Goal: Task Accomplishment & Management: Manage account settings

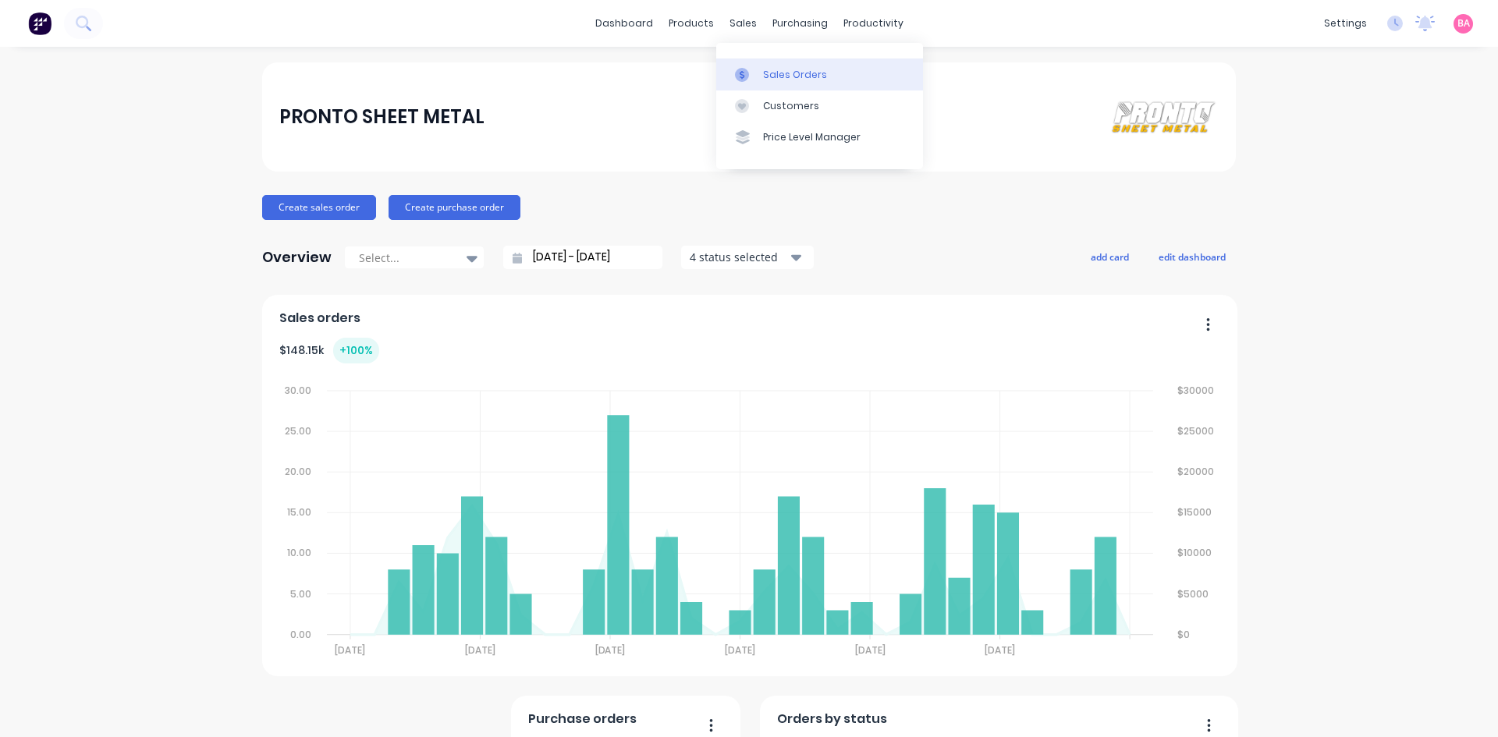
click at [809, 79] on div "Sales Orders" at bounding box center [795, 75] width 64 height 14
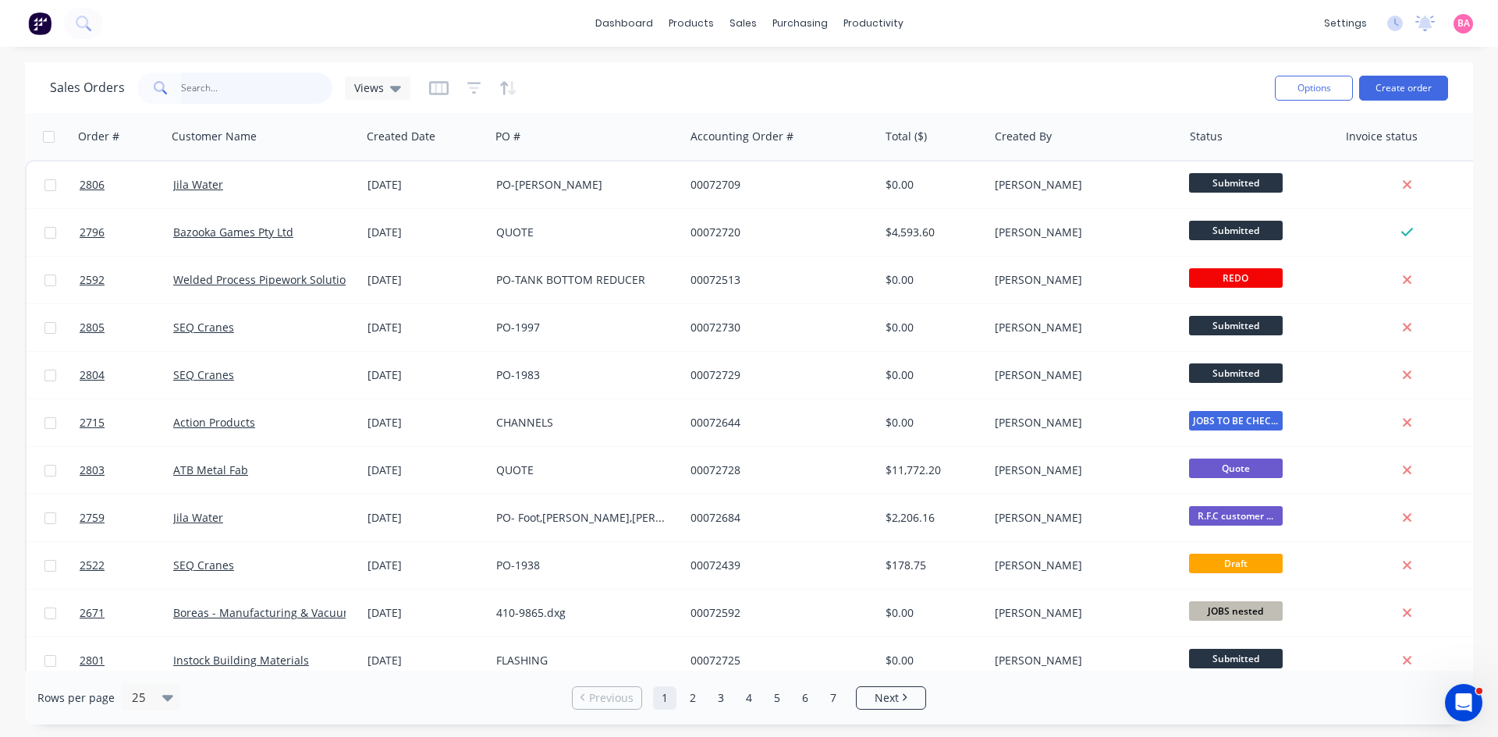
click at [223, 92] on input "text" at bounding box center [257, 88] width 152 height 31
type input "new century"
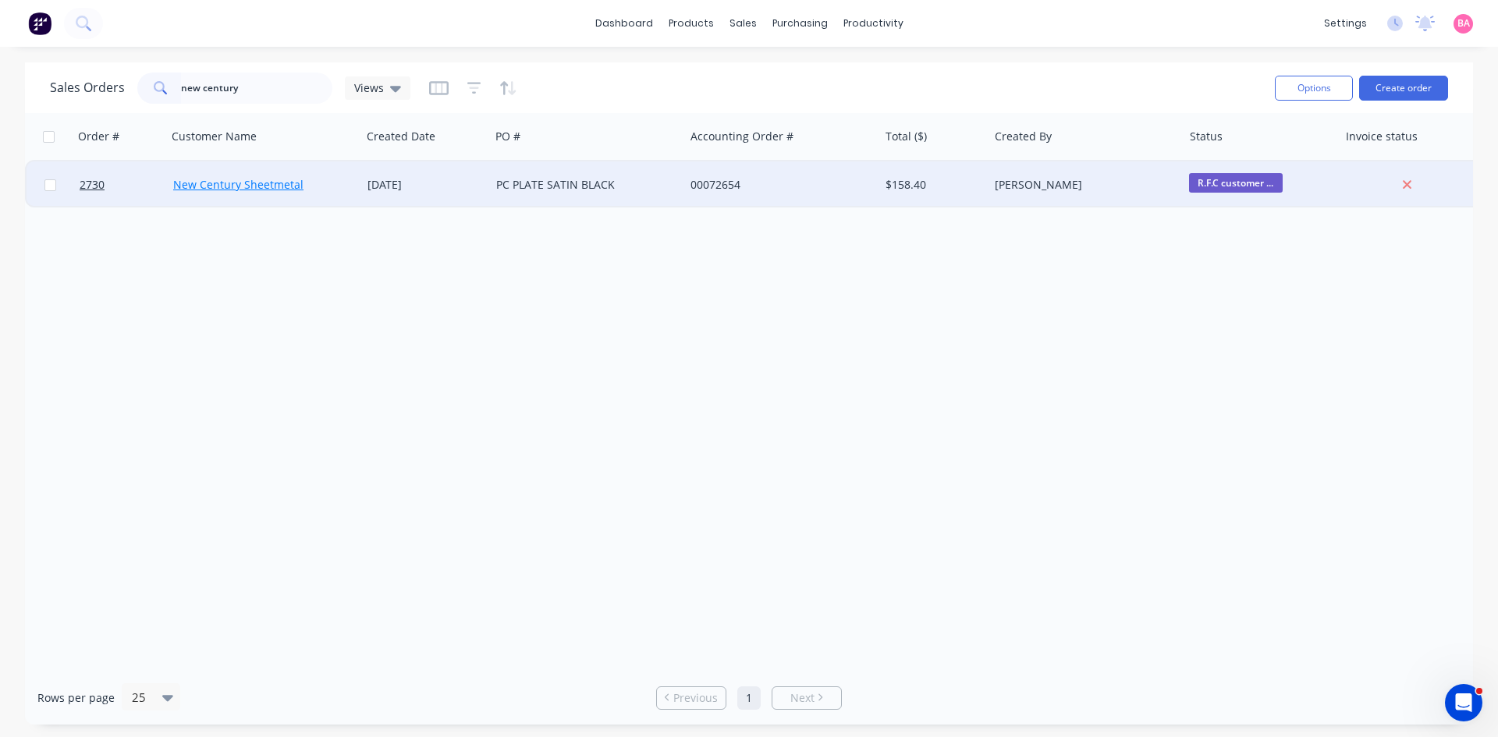
click at [234, 183] on link "New Century Sheetmetal" at bounding box center [238, 184] width 130 height 15
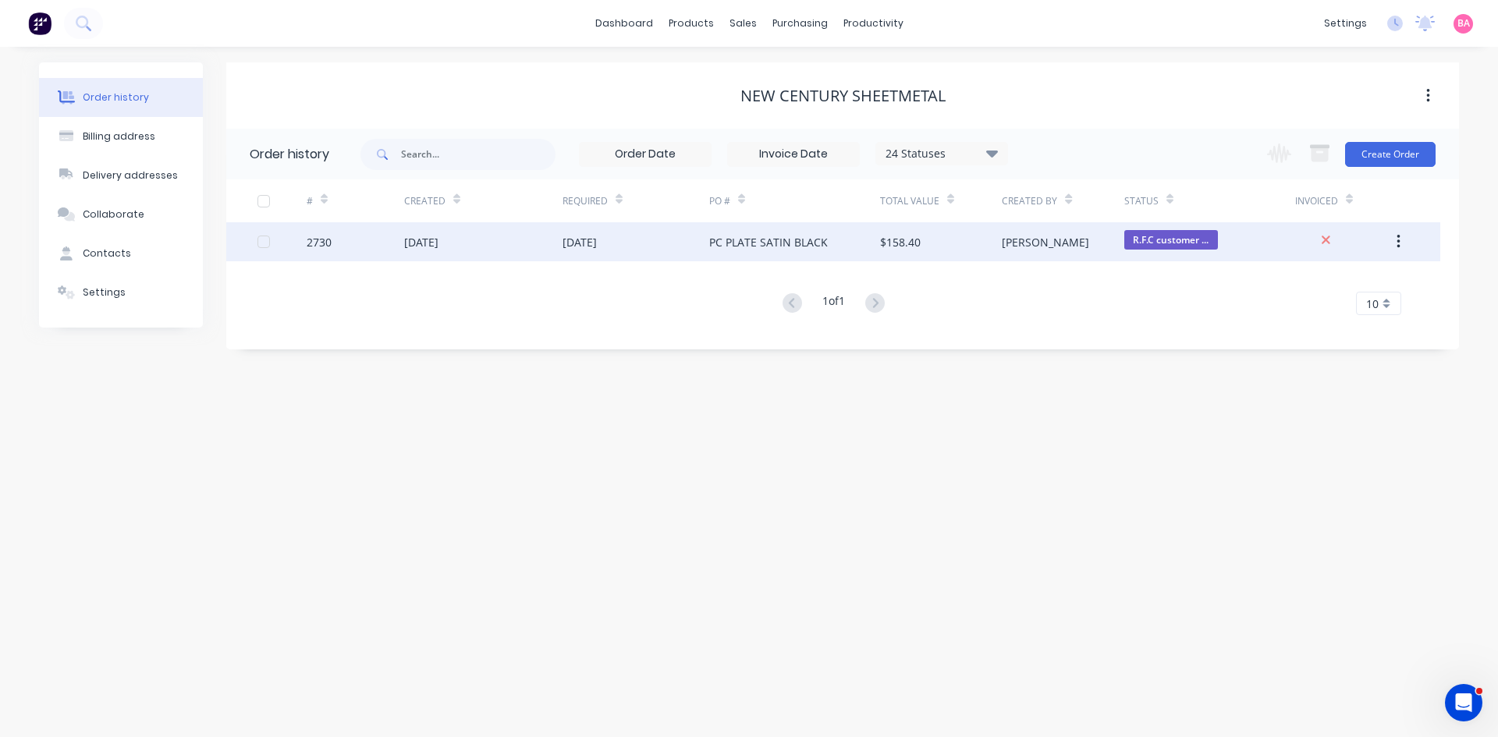
click at [432, 248] on div "26 Aug 2025" at bounding box center [421, 242] width 34 height 16
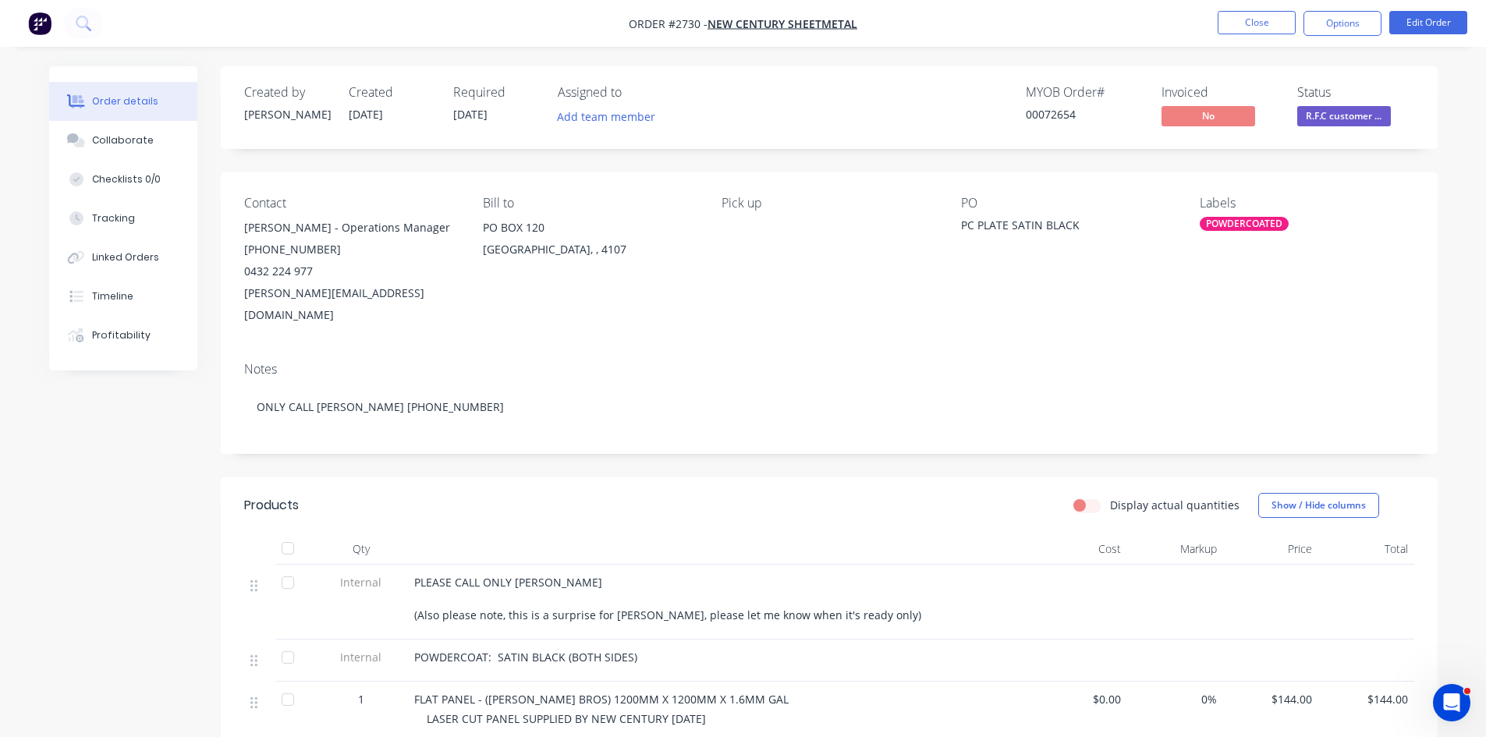
click at [442, 294] on div "john@newcenturysheetmetal.com.au" at bounding box center [351, 304] width 214 height 44
click at [141, 137] on div "Collaborate" at bounding box center [123, 140] width 62 height 14
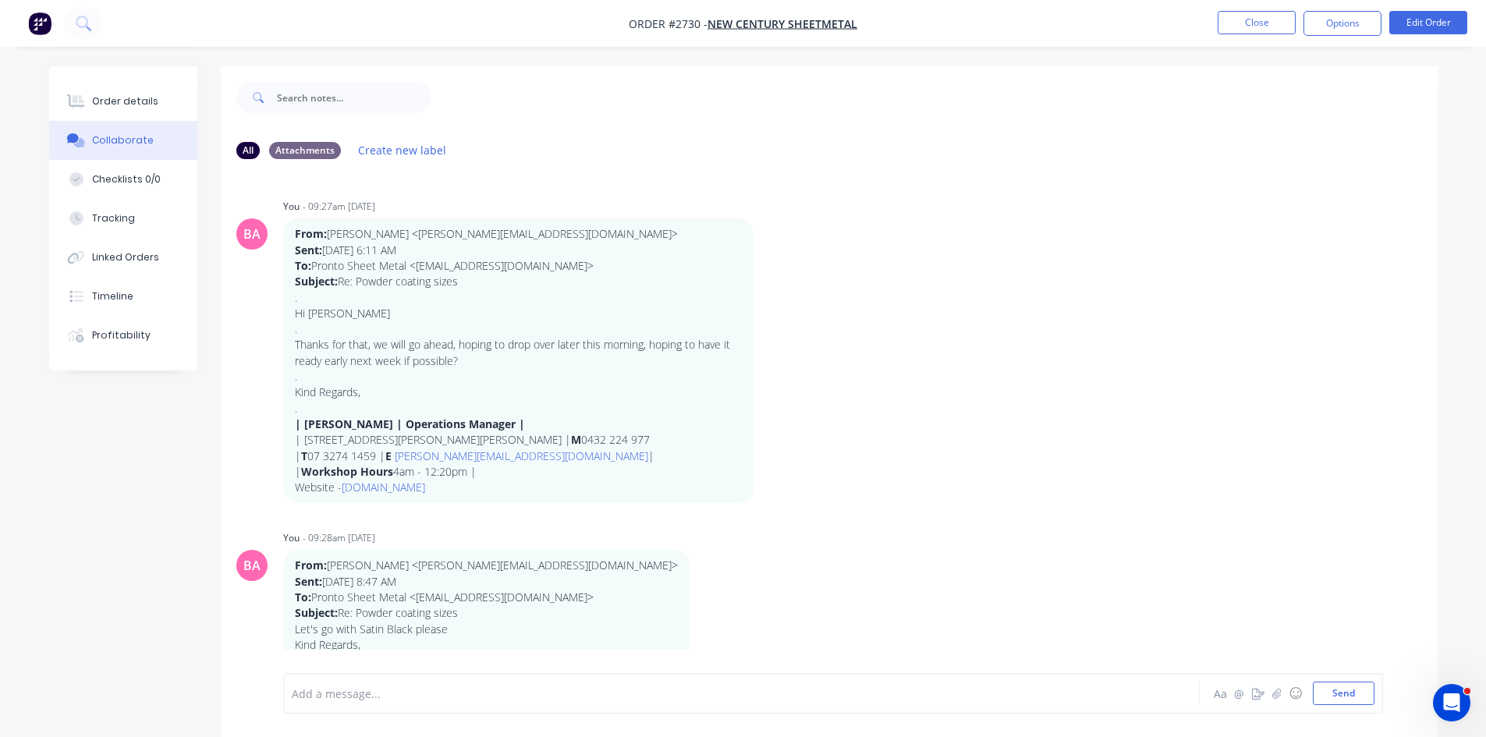
click at [367, 698] on div at bounding box center [698, 694] width 811 height 16
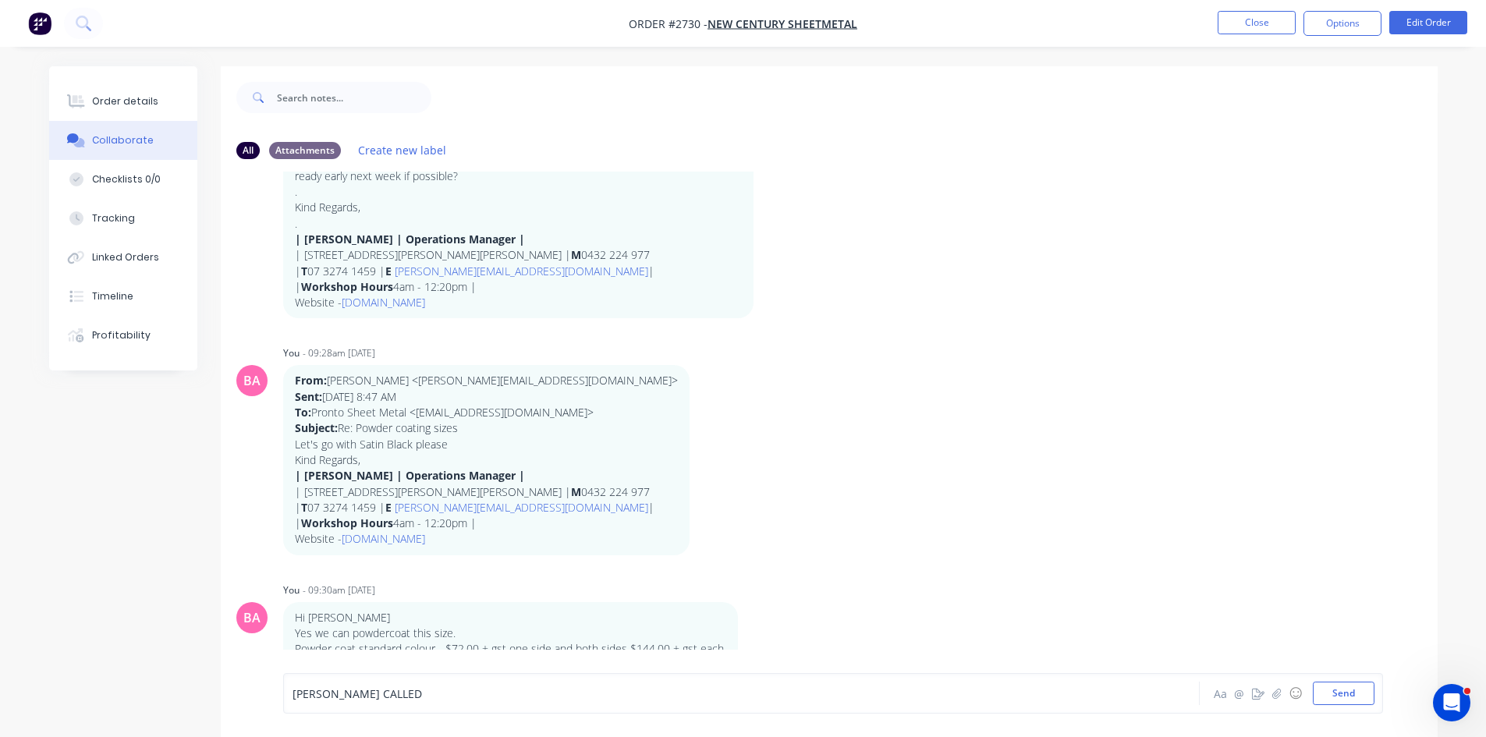
scroll to position [208, 0]
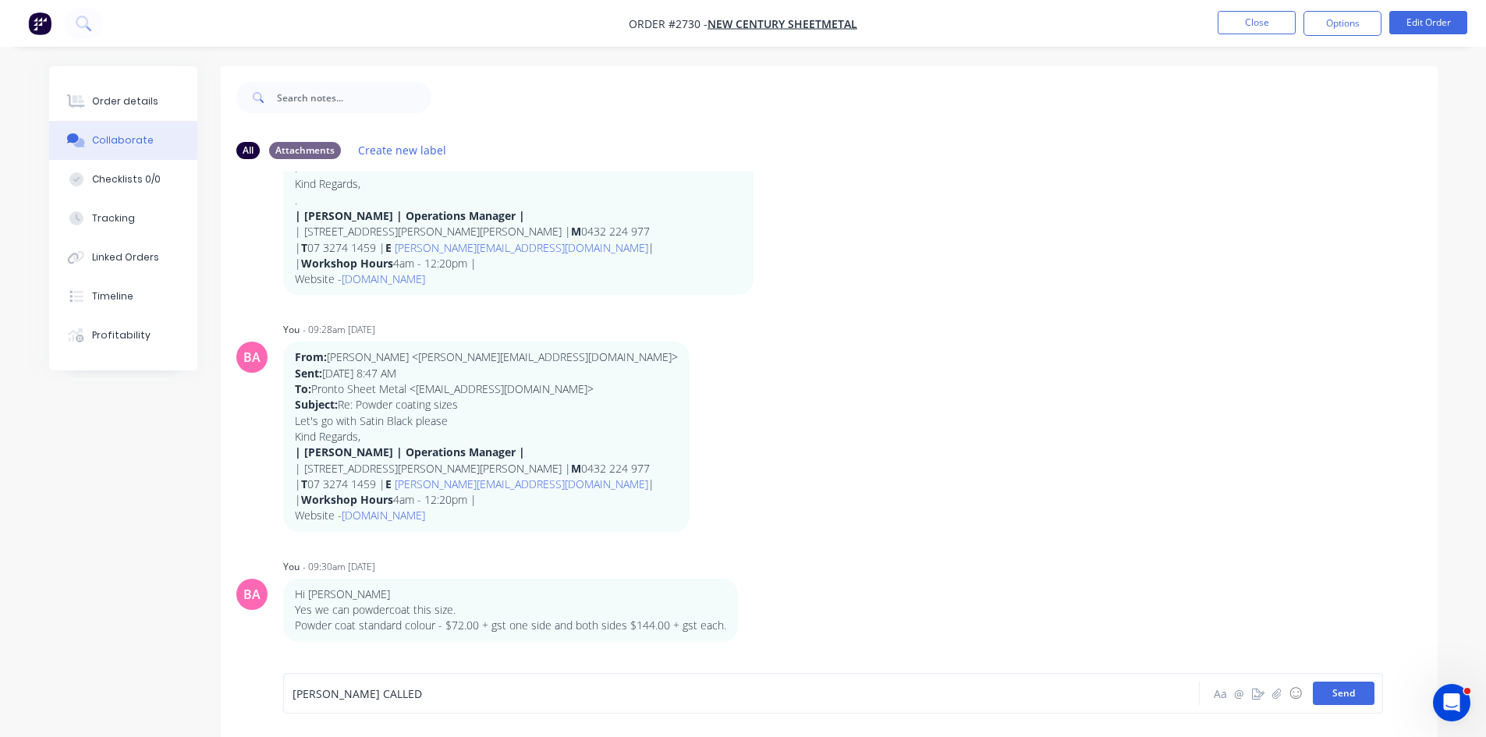
click at [1331, 694] on button "Send" at bounding box center [1344, 693] width 62 height 23
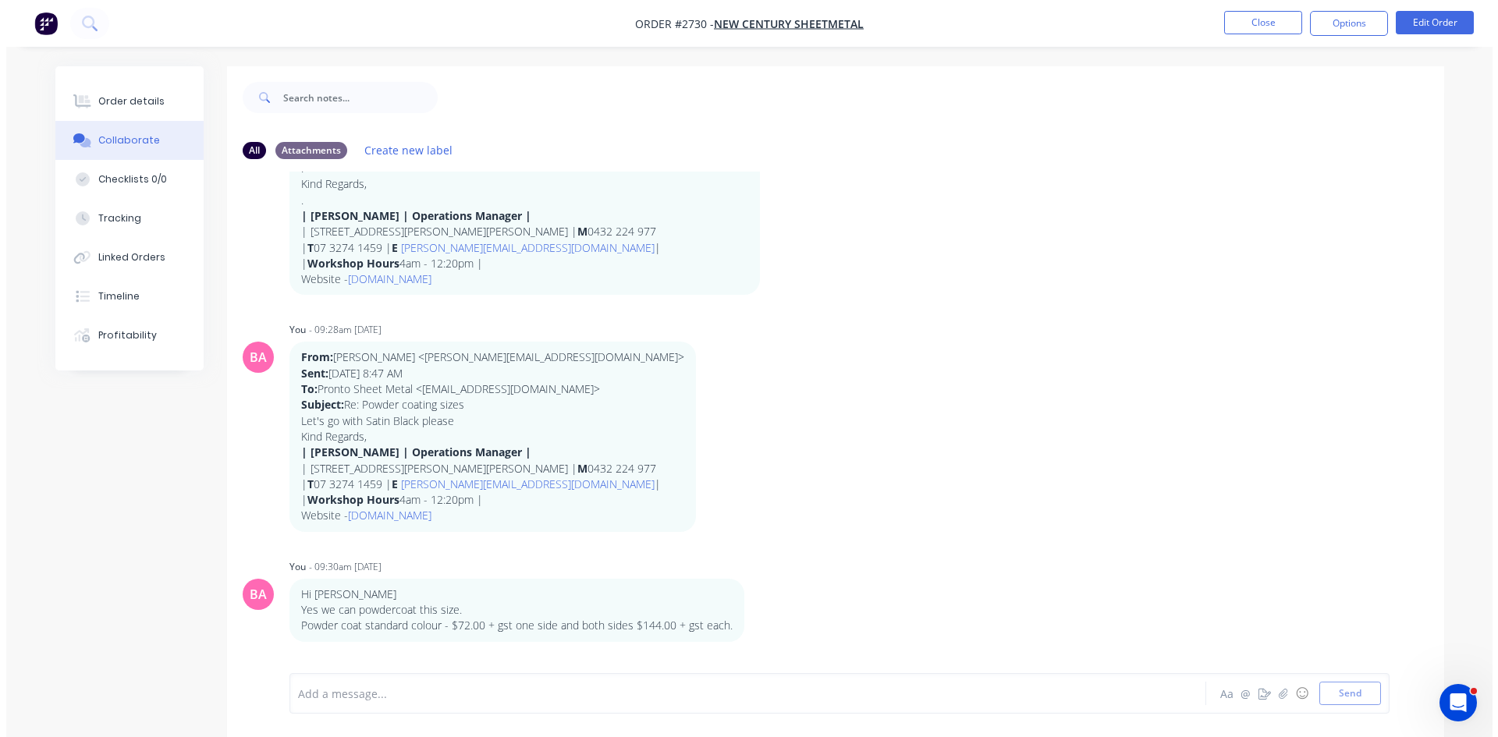
scroll to position [641, 0]
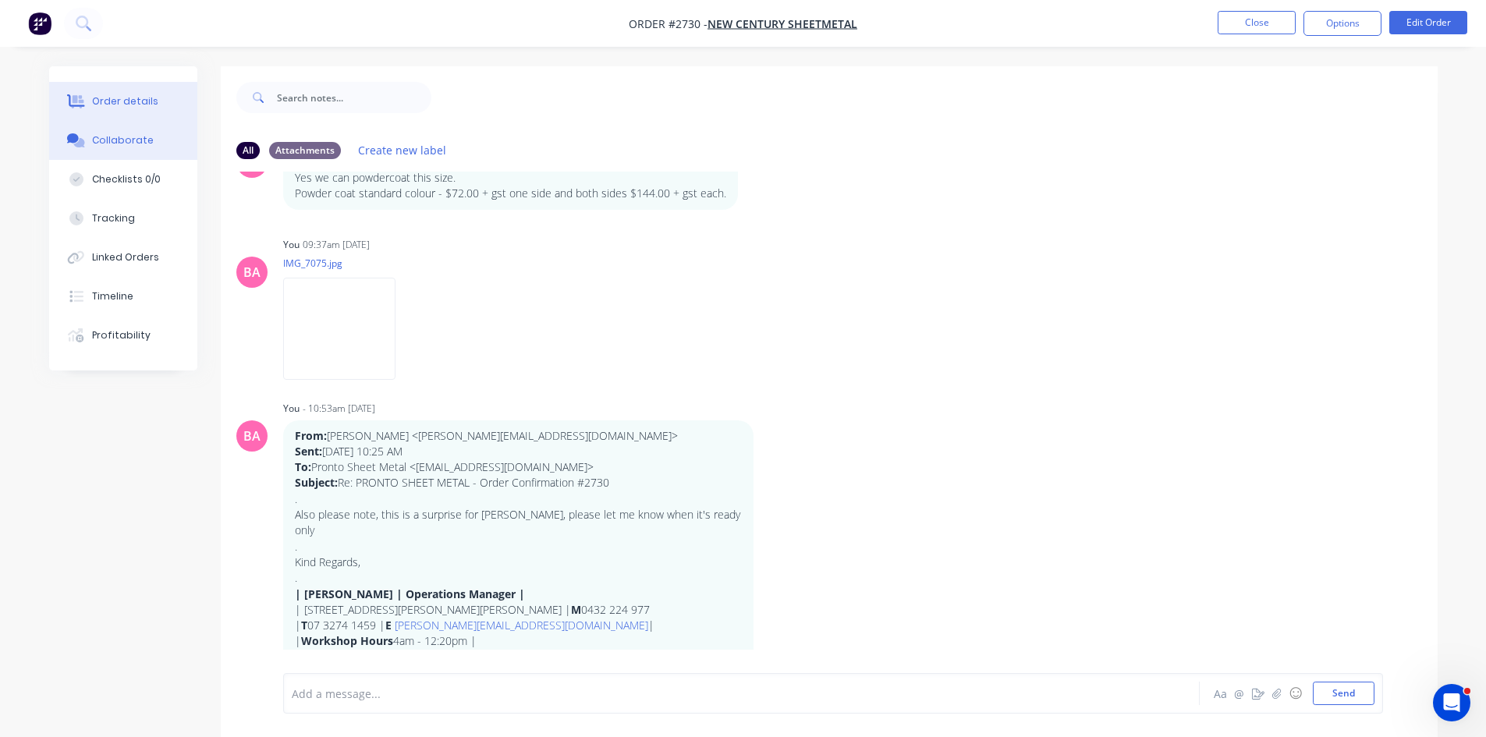
click at [137, 105] on div "Order details" at bounding box center [125, 101] width 66 height 14
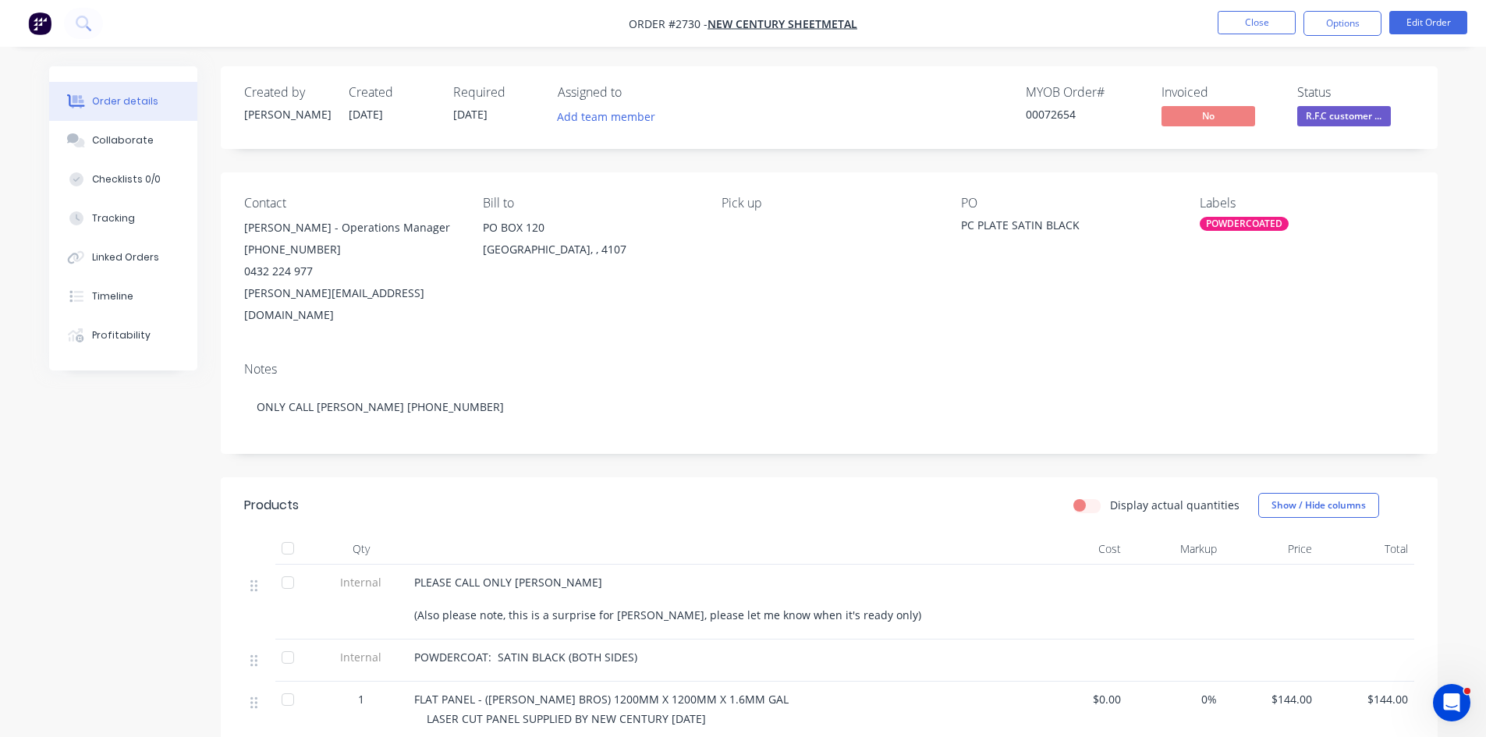
click at [558, 574] on div "PLEASE CALL ONLY JOHN (Also please note, this is a surprise for Leon, please le…" at bounding box center [720, 598] width 612 height 49
click at [1343, 113] on span "R.F.C customer ..." at bounding box center [1345, 116] width 94 height 20
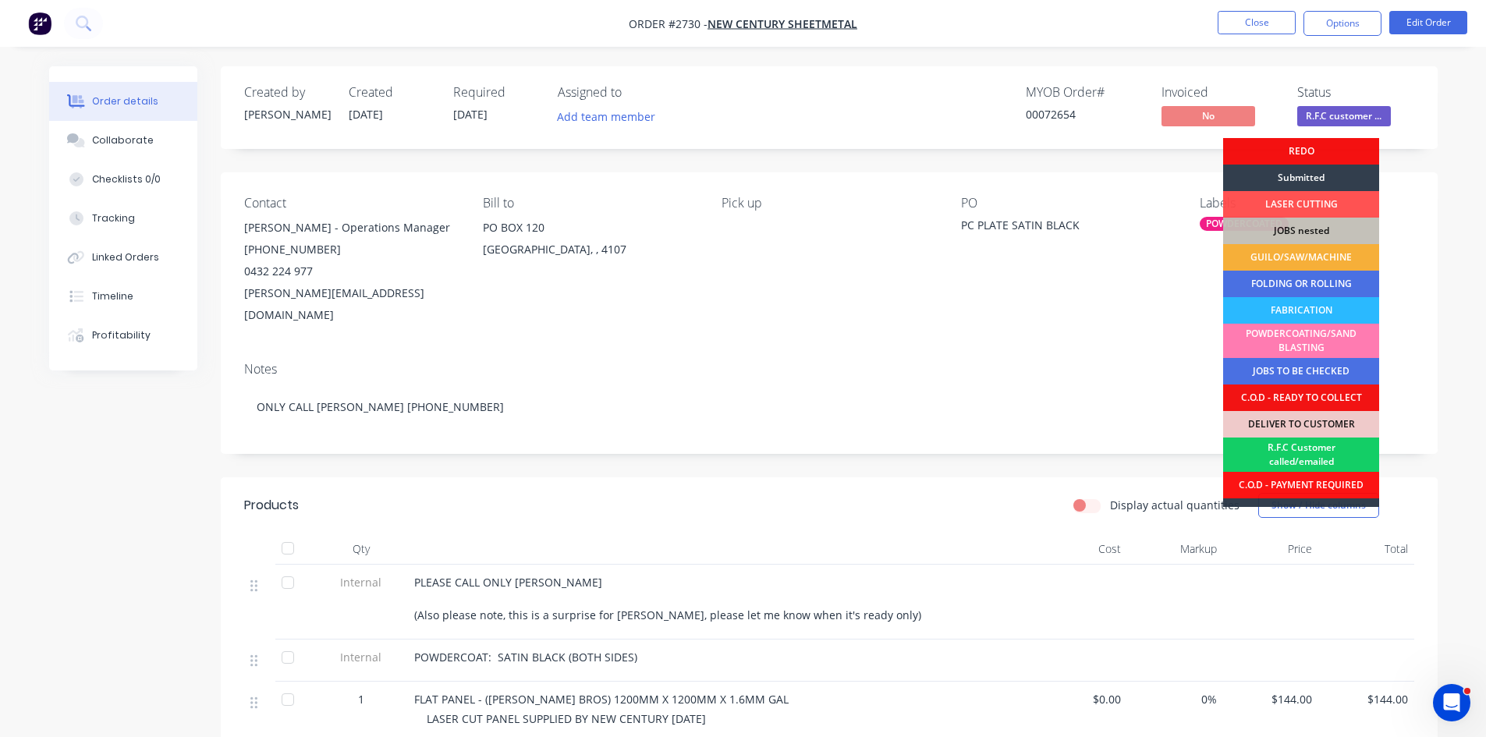
click at [1301, 454] on div "R.F.C Customer called/emailed" at bounding box center [1301, 455] width 156 height 34
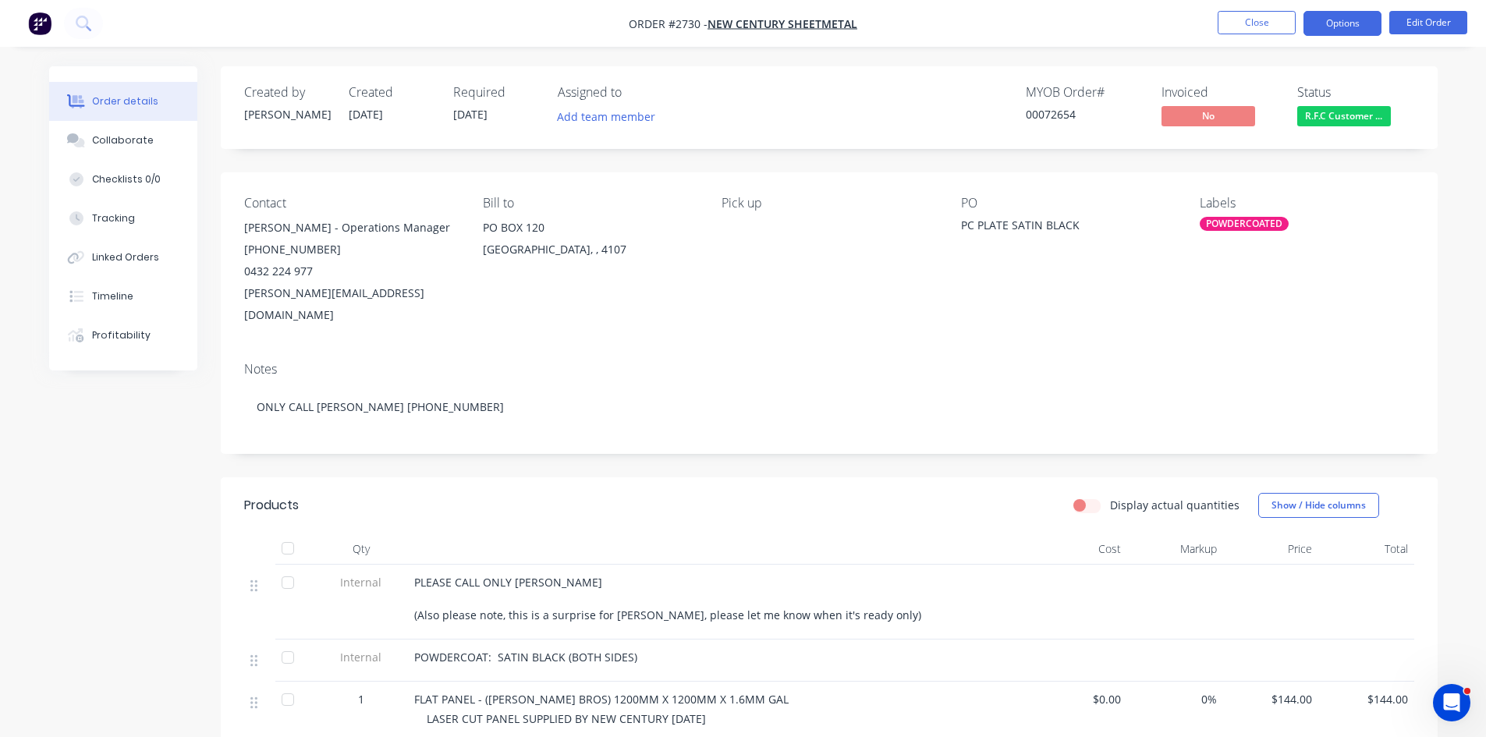
click at [1364, 26] on button "Options" at bounding box center [1343, 23] width 78 height 25
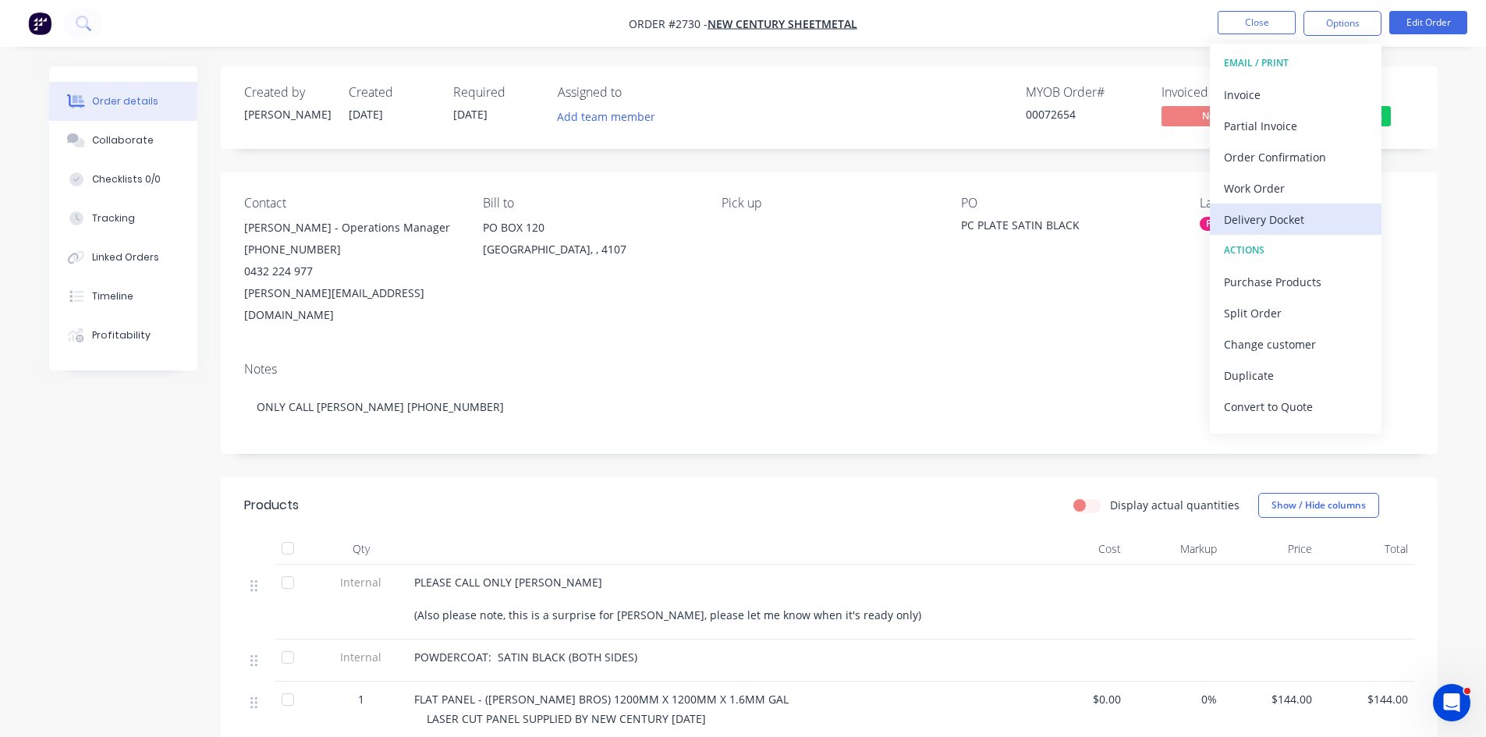
click at [1268, 222] on div "Delivery Docket" at bounding box center [1296, 219] width 144 height 23
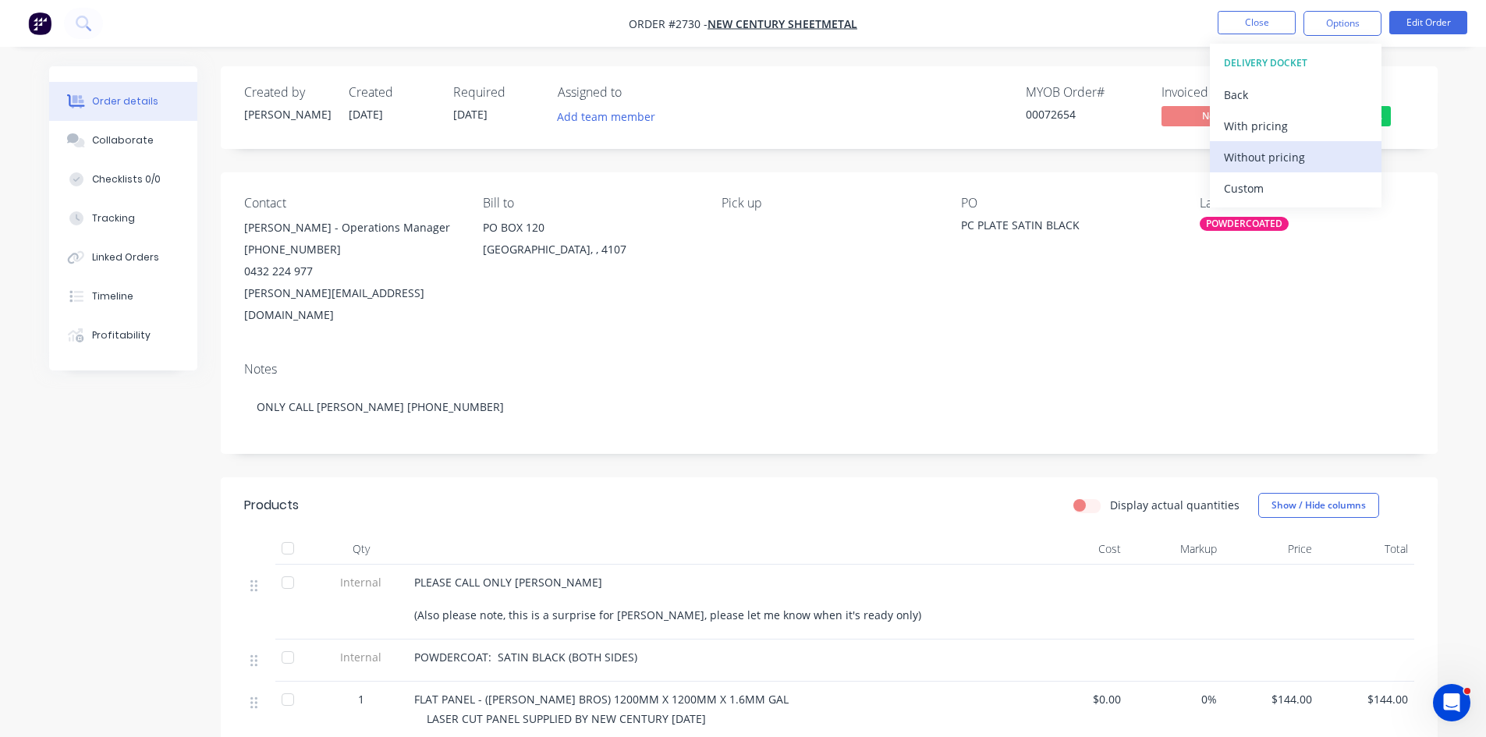
click at [1258, 154] on div "Without pricing" at bounding box center [1296, 157] width 144 height 23
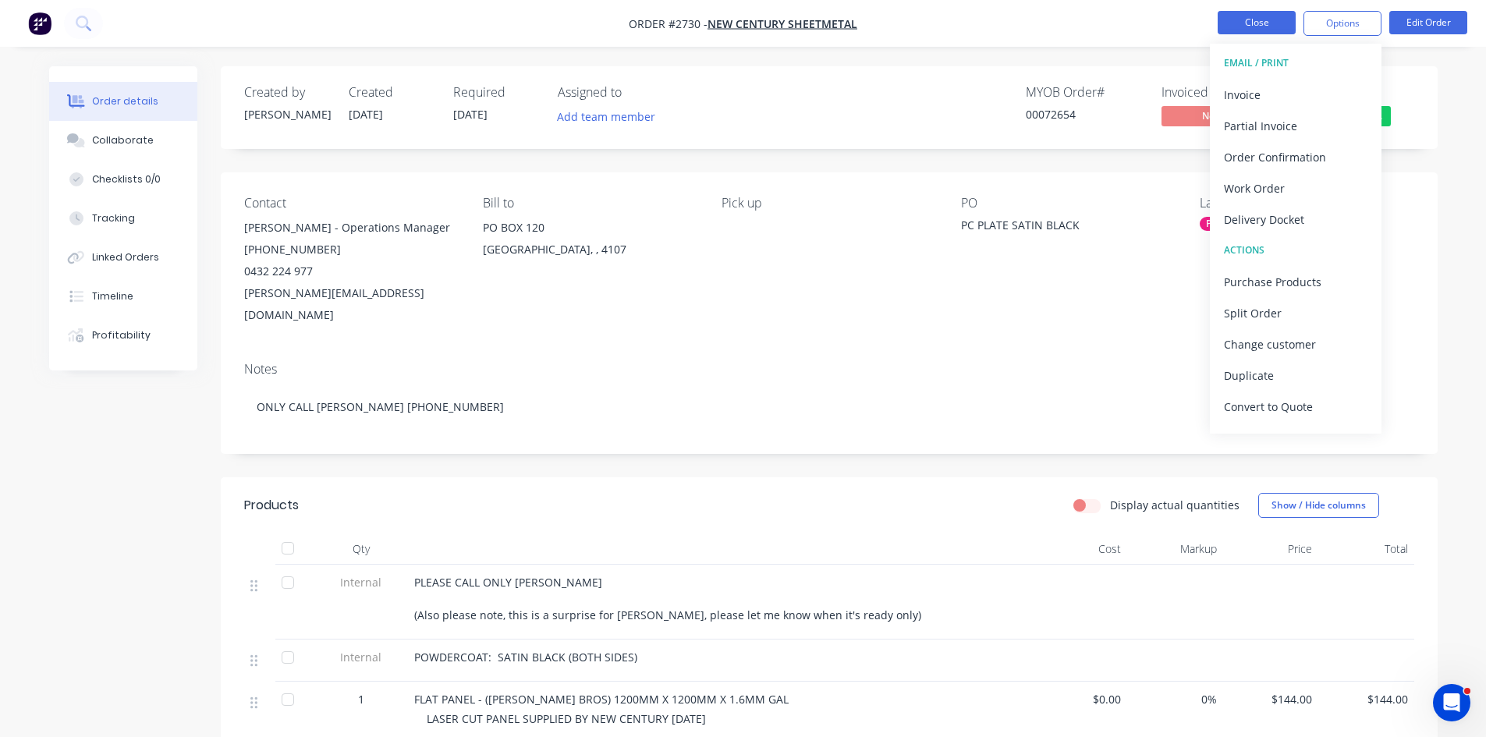
click at [1255, 21] on button "Close" at bounding box center [1257, 22] width 78 height 23
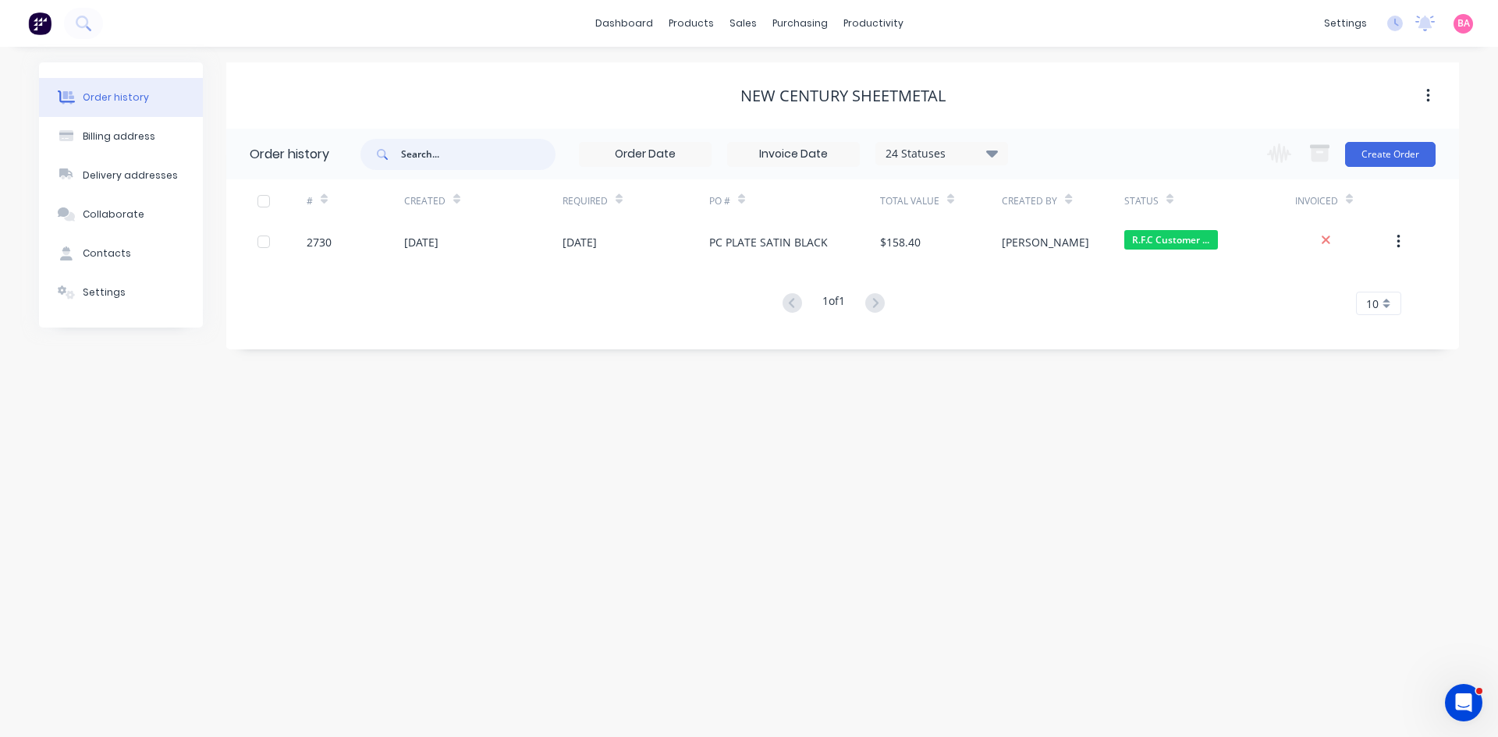
click at [446, 154] on input "text" at bounding box center [478, 154] width 154 height 31
type input "modern"
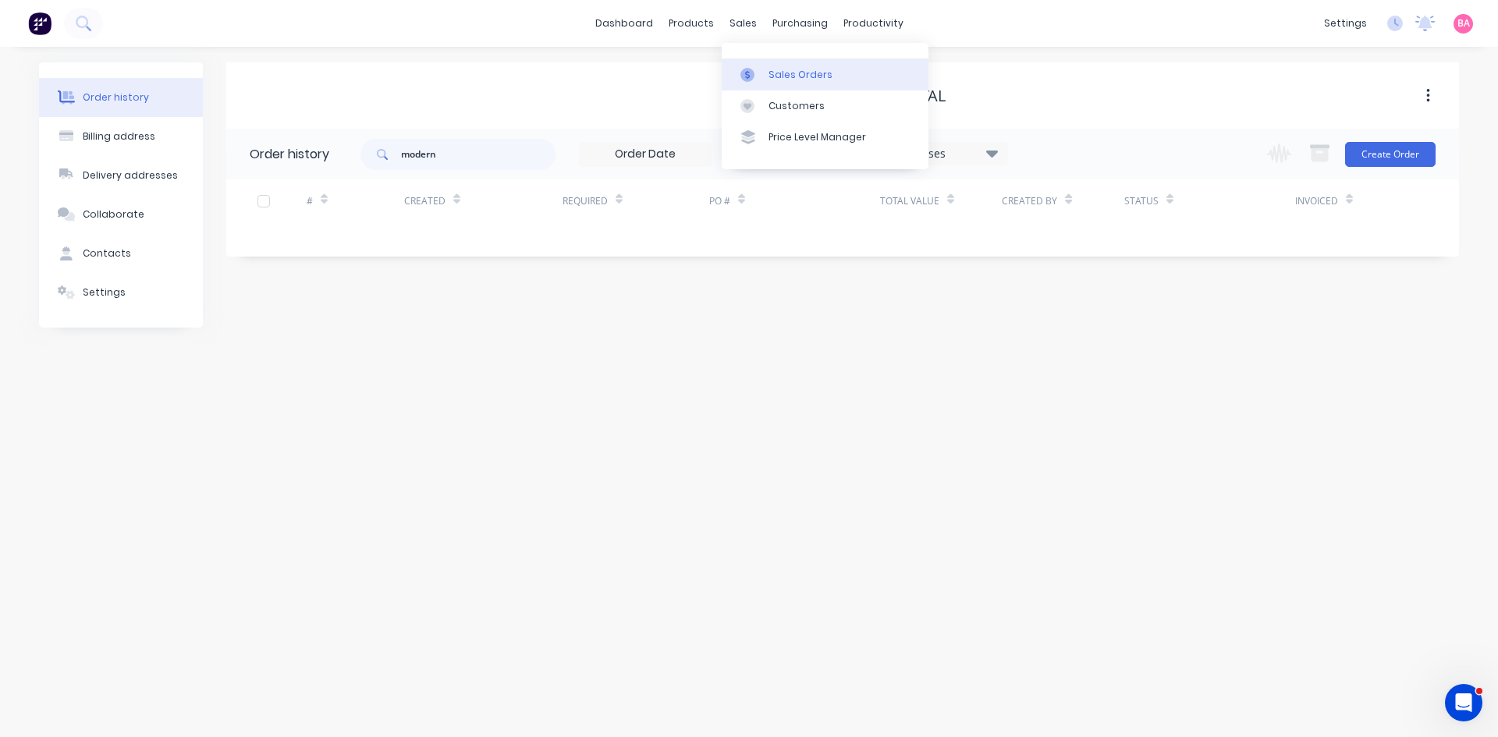
click at [789, 66] on link "Sales Orders" at bounding box center [825, 74] width 207 height 31
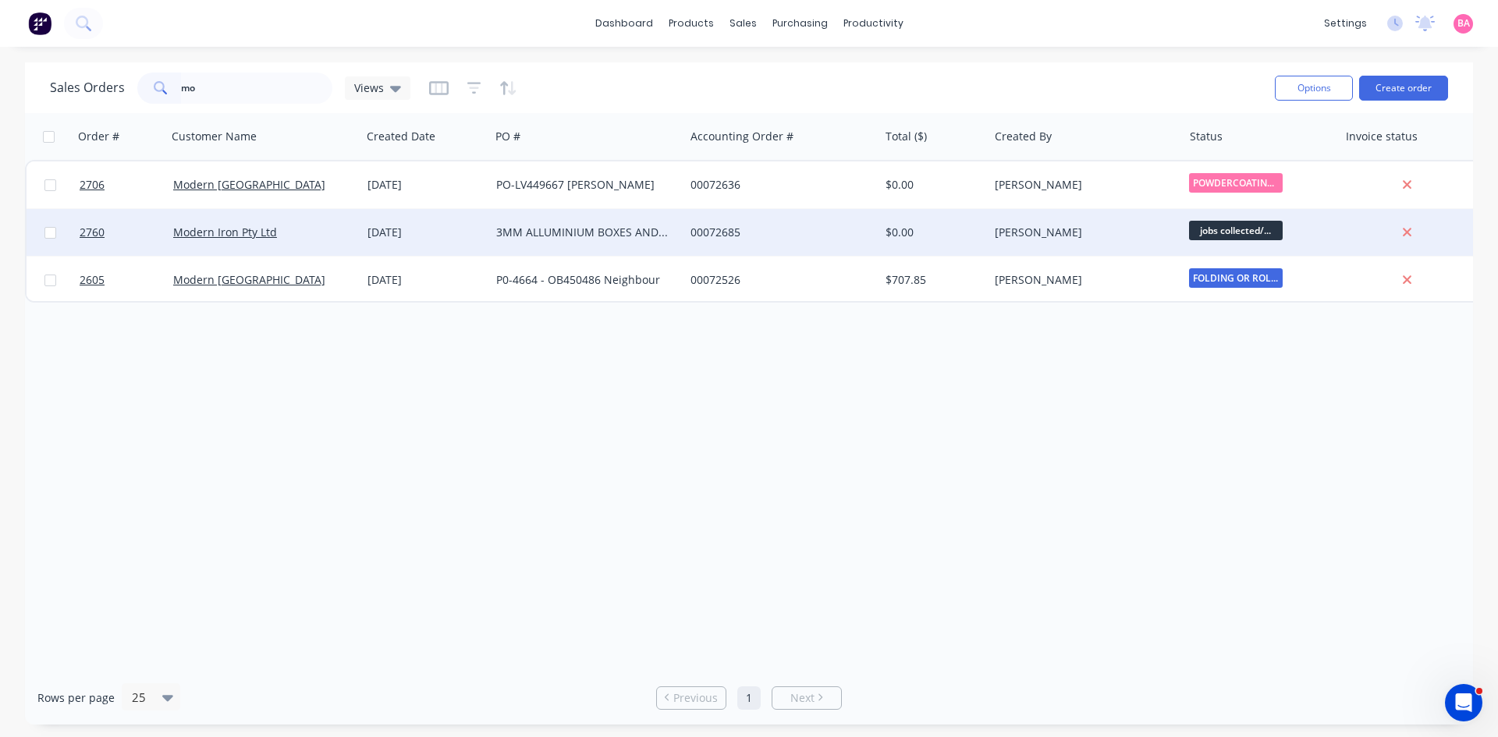
type input "m"
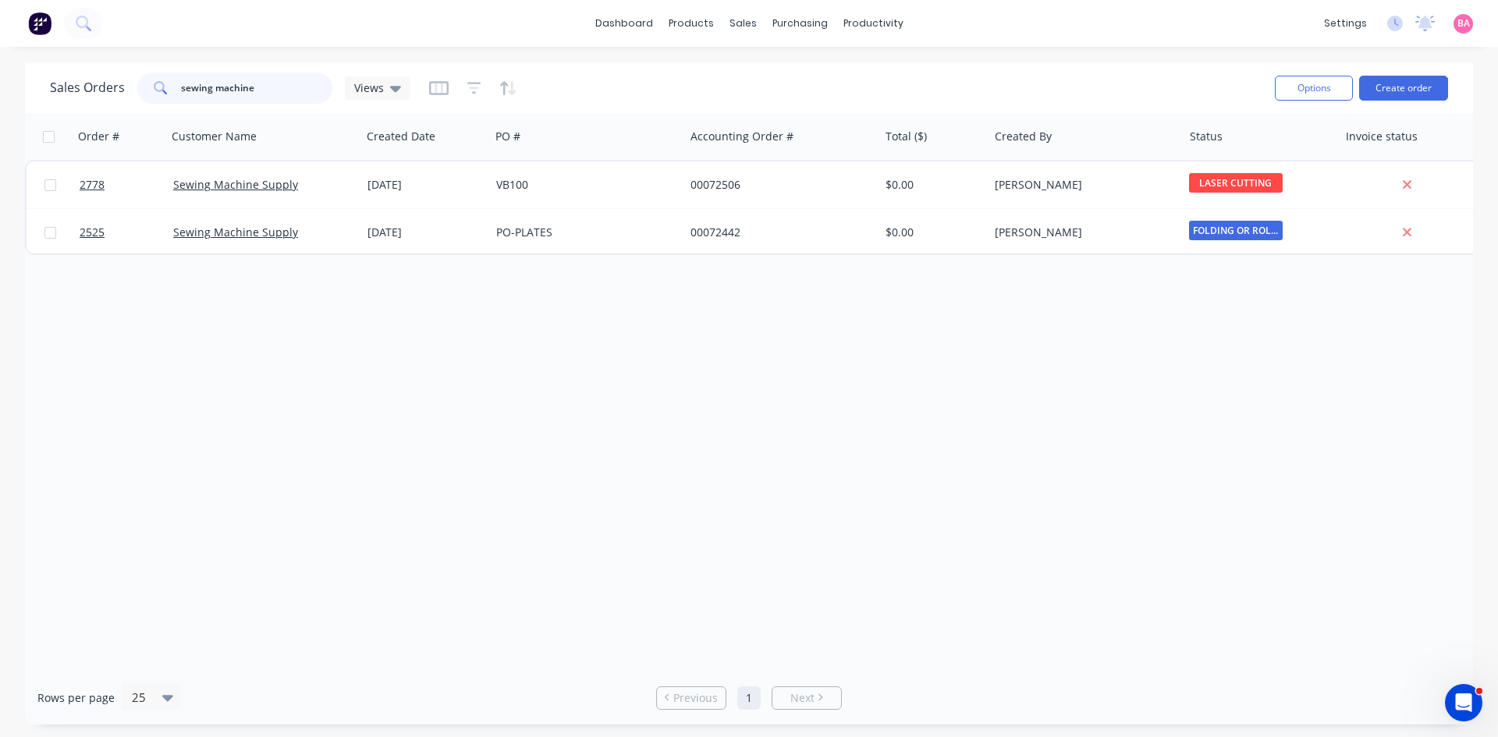
drag, startPoint x: 271, startPoint y: 88, endPoint x: -42, endPoint y: 16, distance: 321.2
click at [0, 16] on html "dashboard products sales purchasing productivity dashboard products Product Cat…" at bounding box center [749, 368] width 1498 height 737
type input "c"
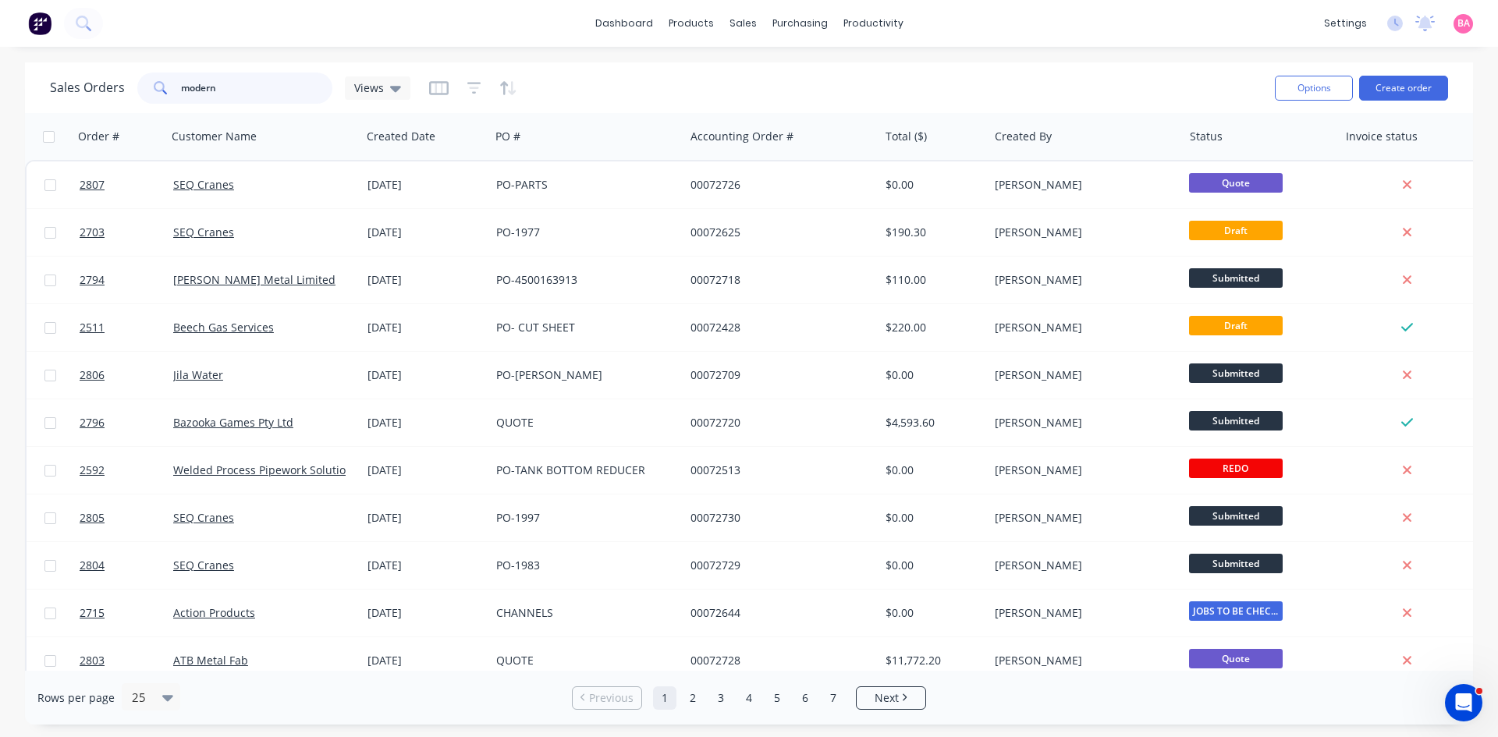
type input "modern"
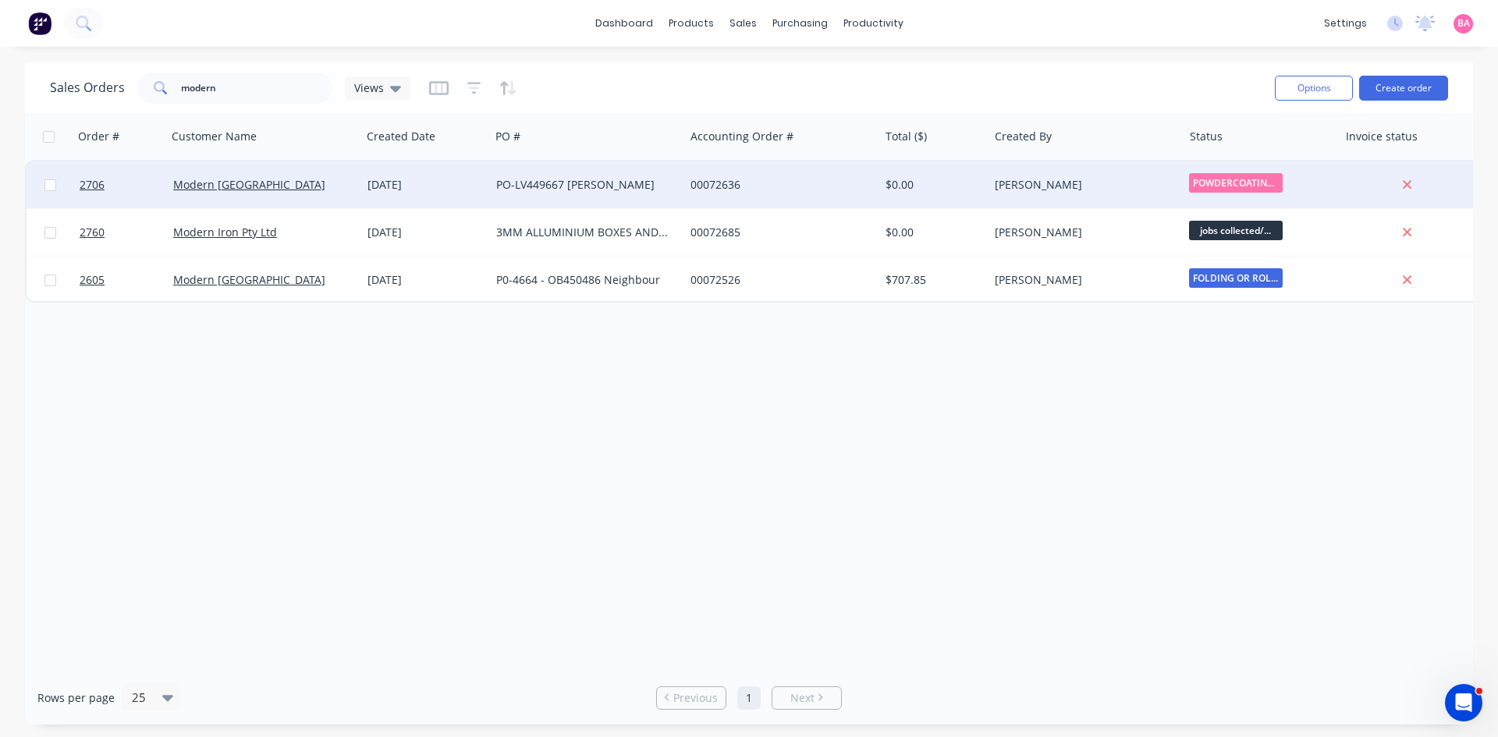
click at [571, 183] on div "PO-LV449667 Malberg" at bounding box center [582, 185] width 173 height 16
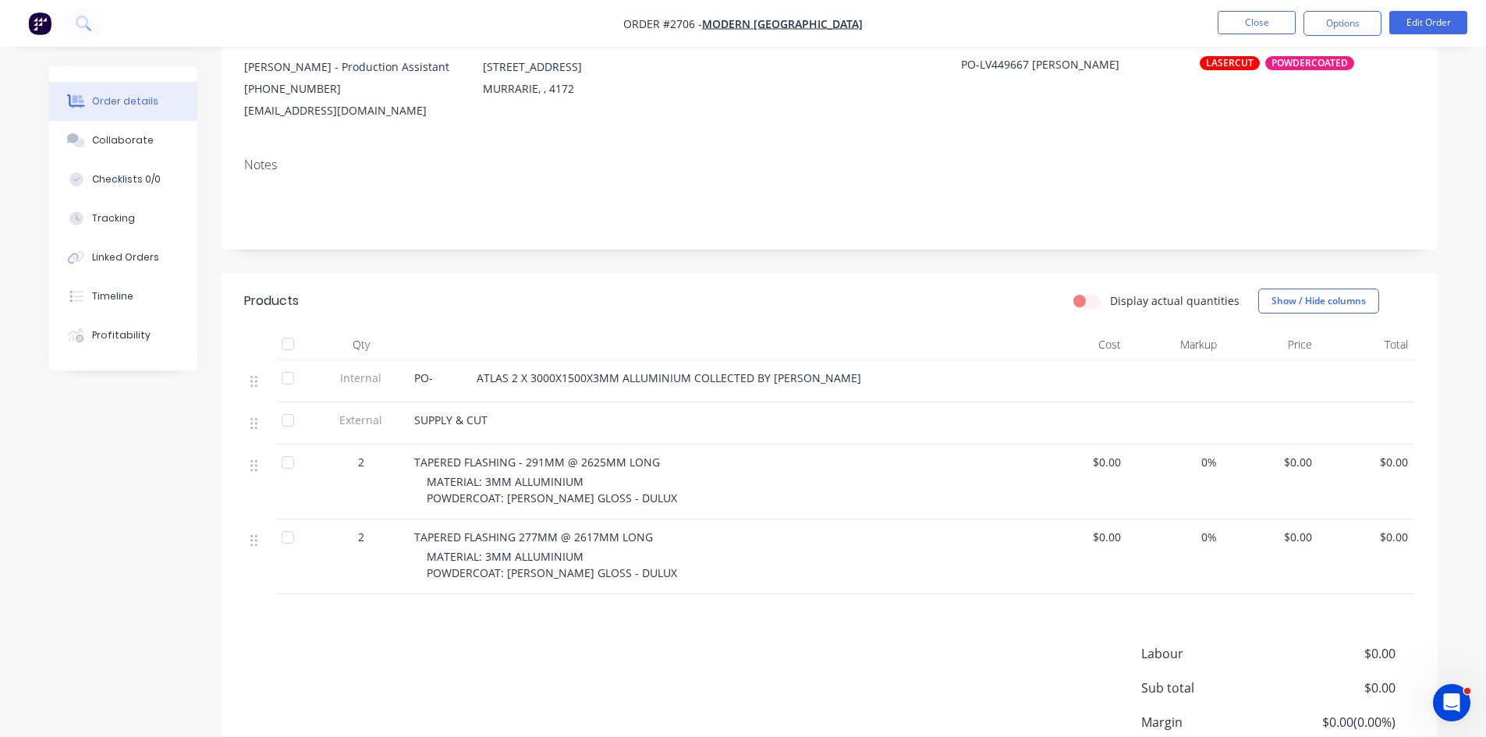
scroll to position [182, 0]
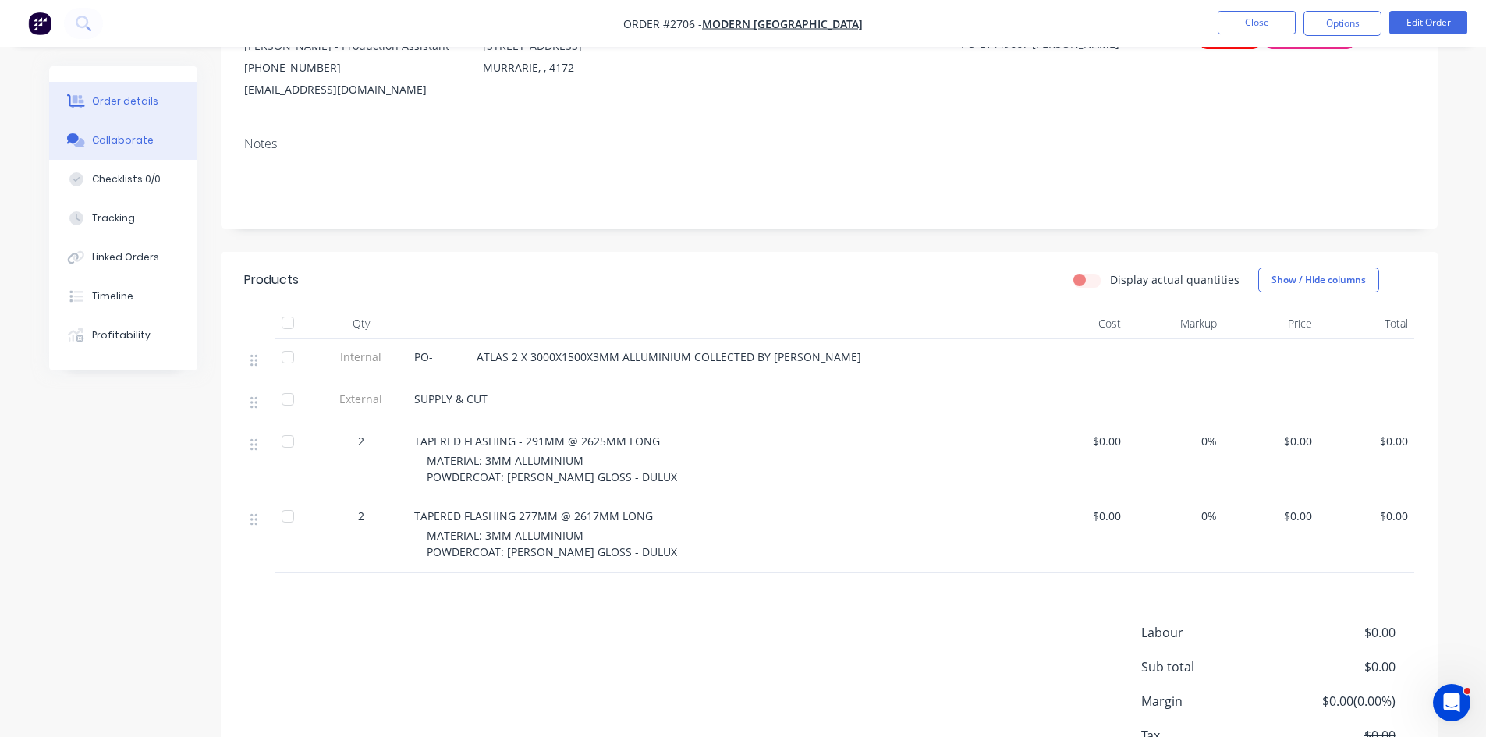
click at [138, 140] on div "Collaborate" at bounding box center [123, 140] width 62 height 14
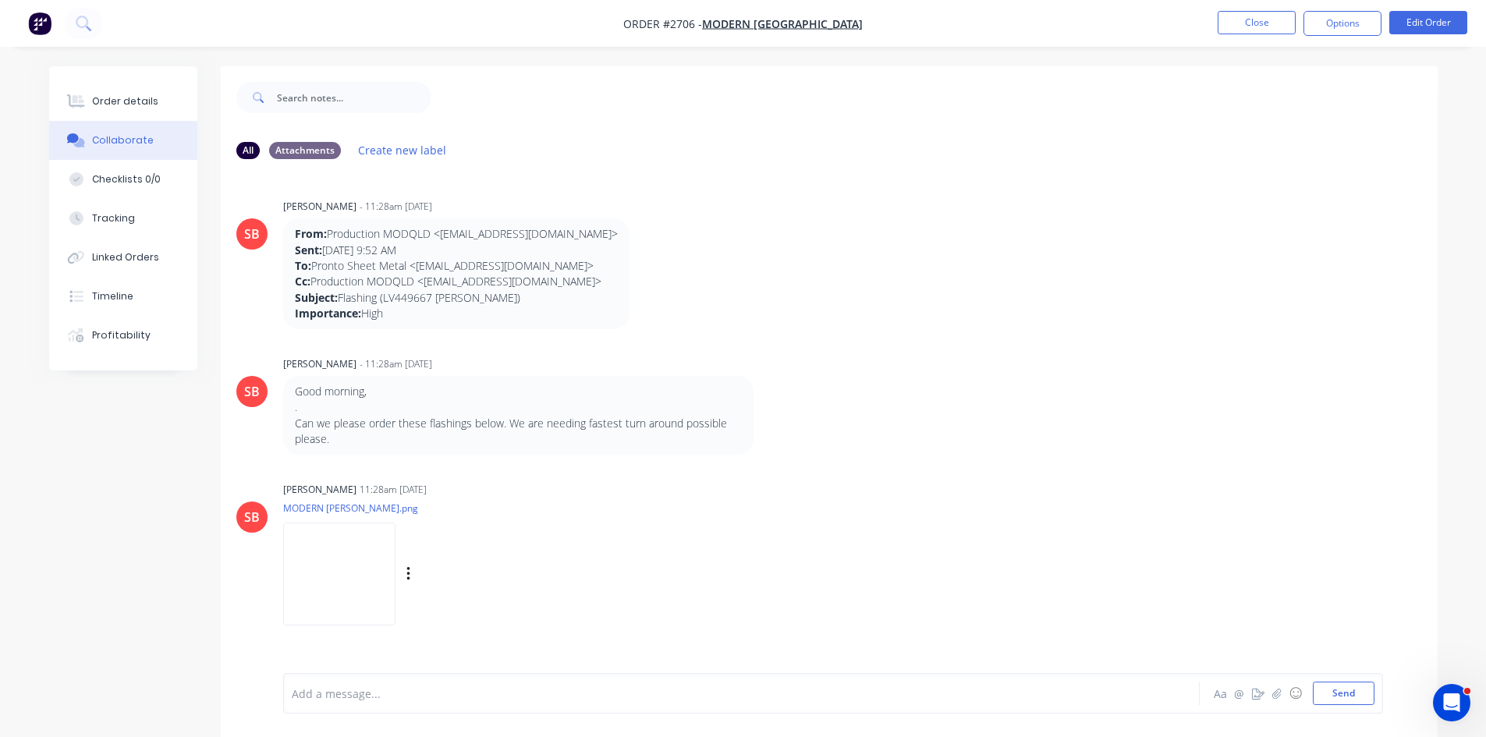
click at [344, 565] on img at bounding box center [339, 574] width 112 height 102
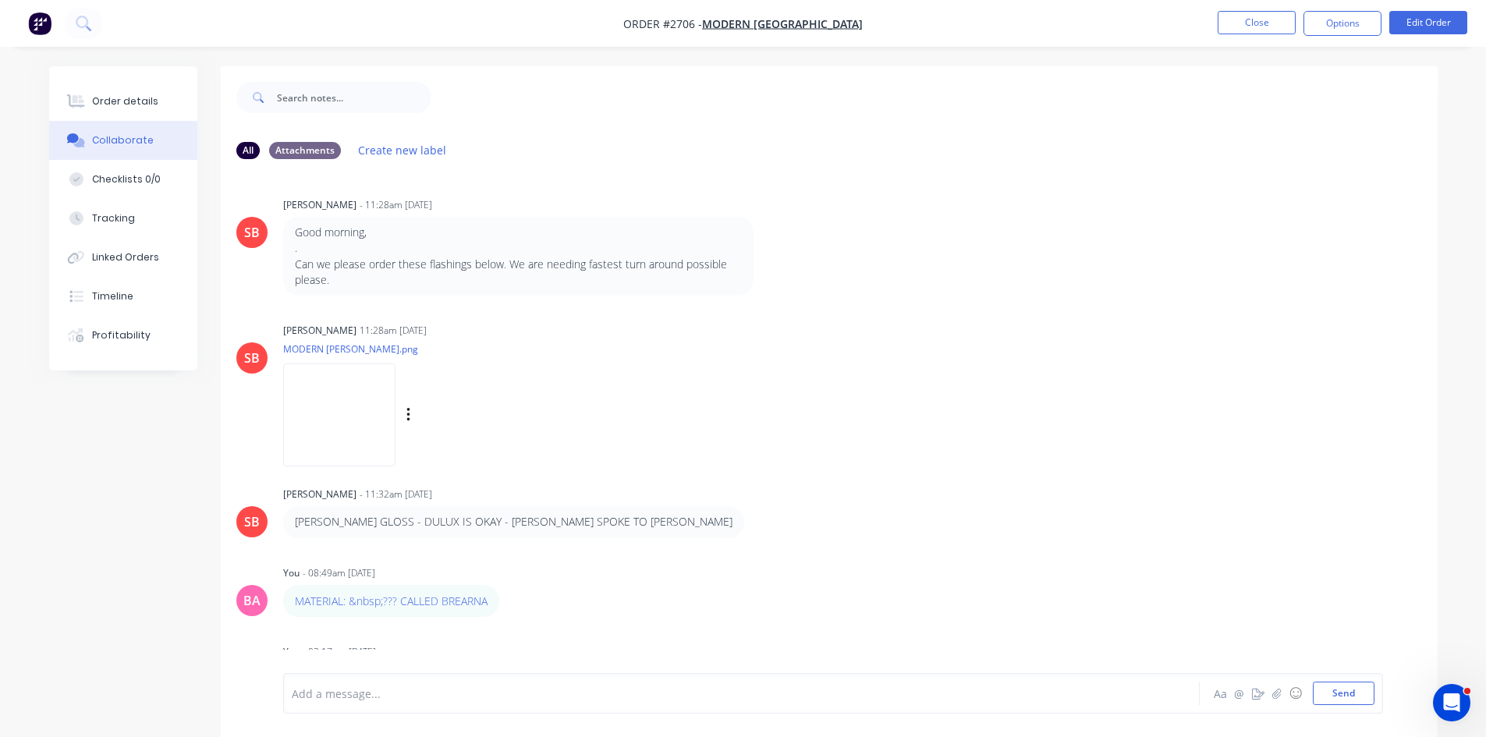
scroll to position [181, 0]
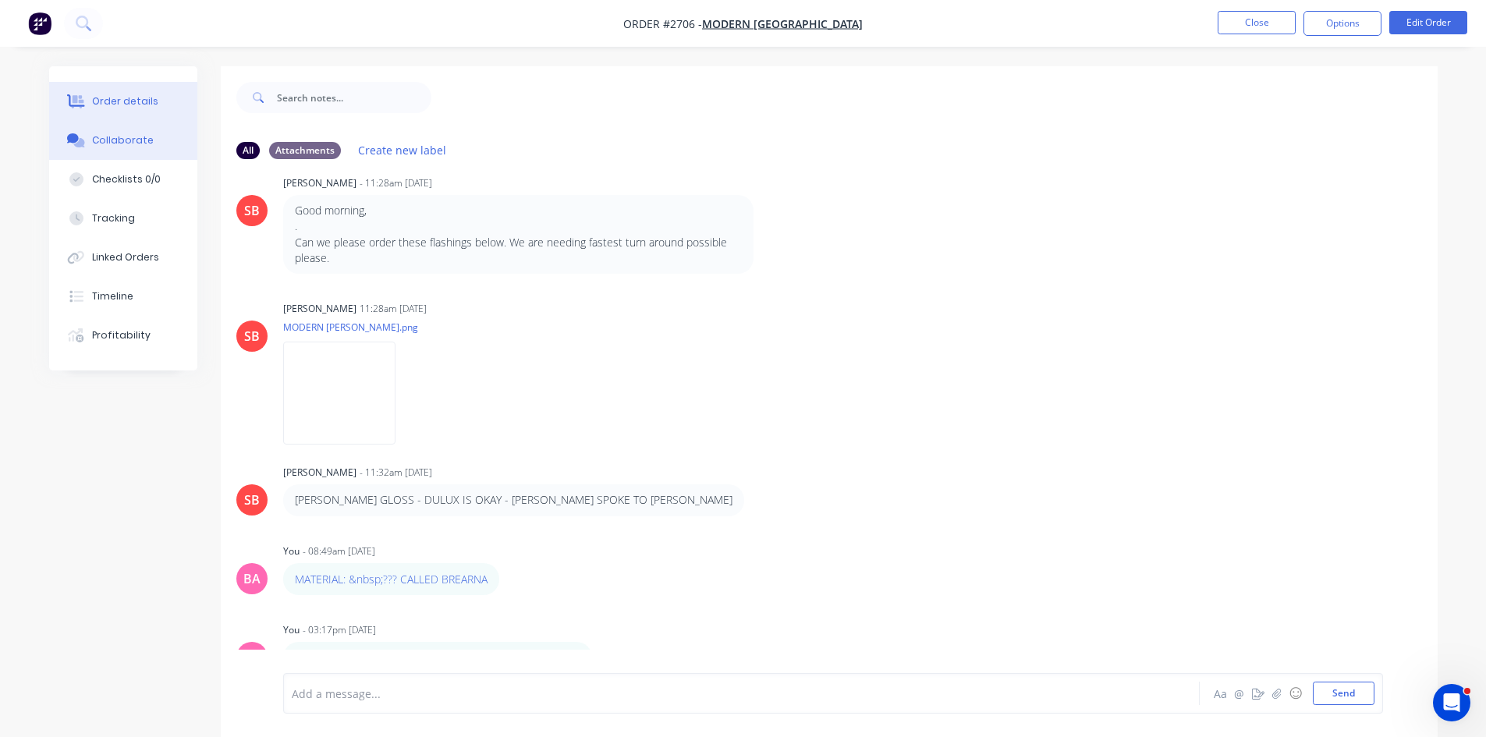
click at [117, 96] on div "Order details" at bounding box center [125, 101] width 66 height 14
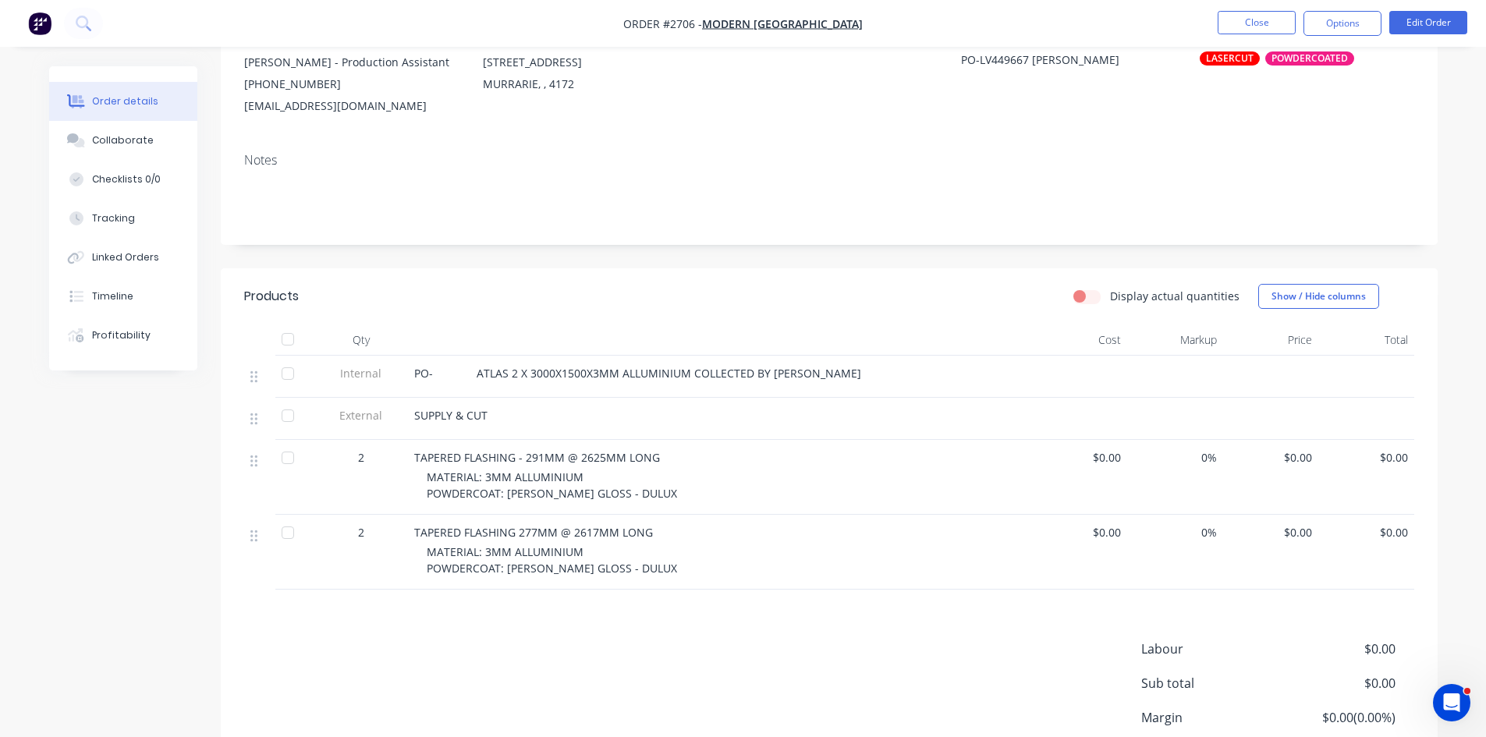
scroll to position [182, 0]
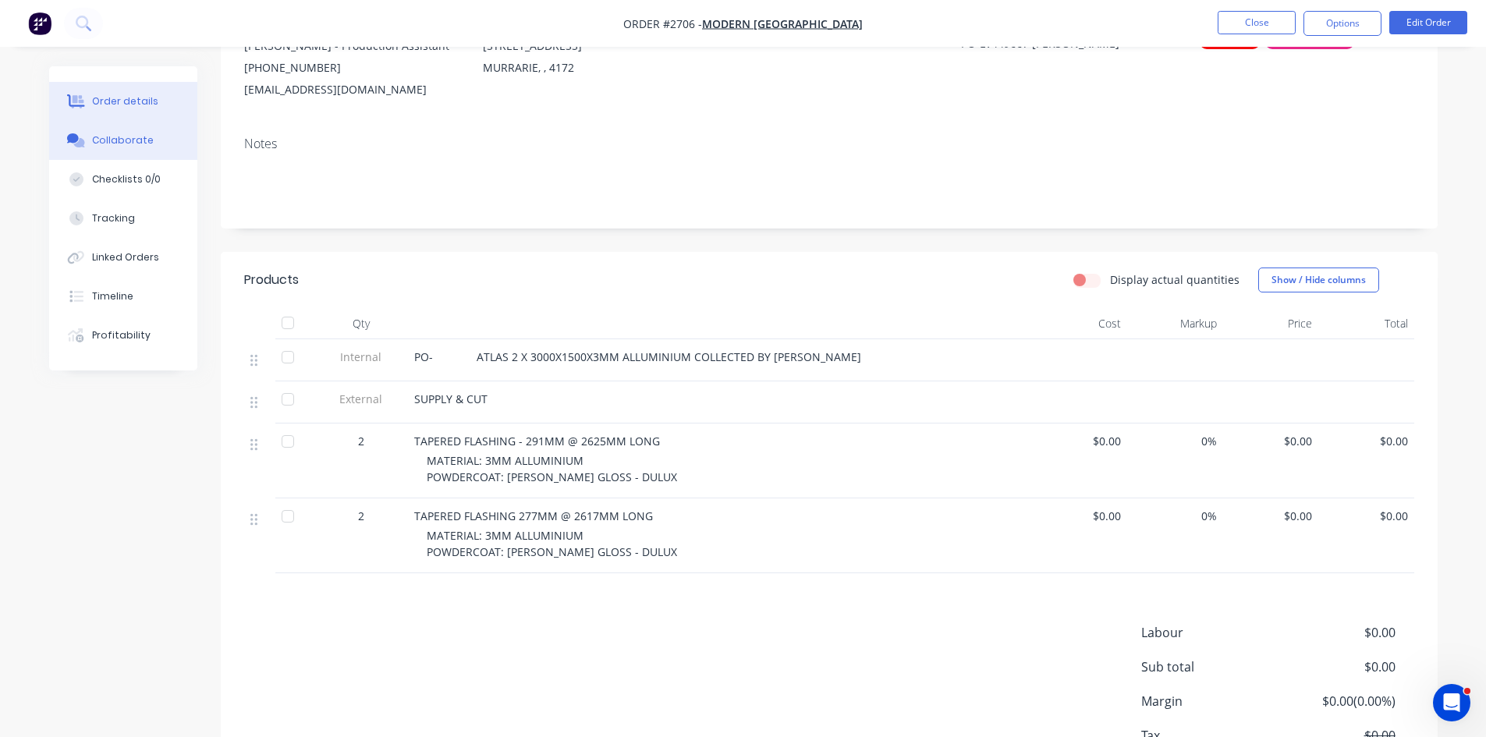
click at [109, 137] on div "Collaborate" at bounding box center [123, 140] width 62 height 14
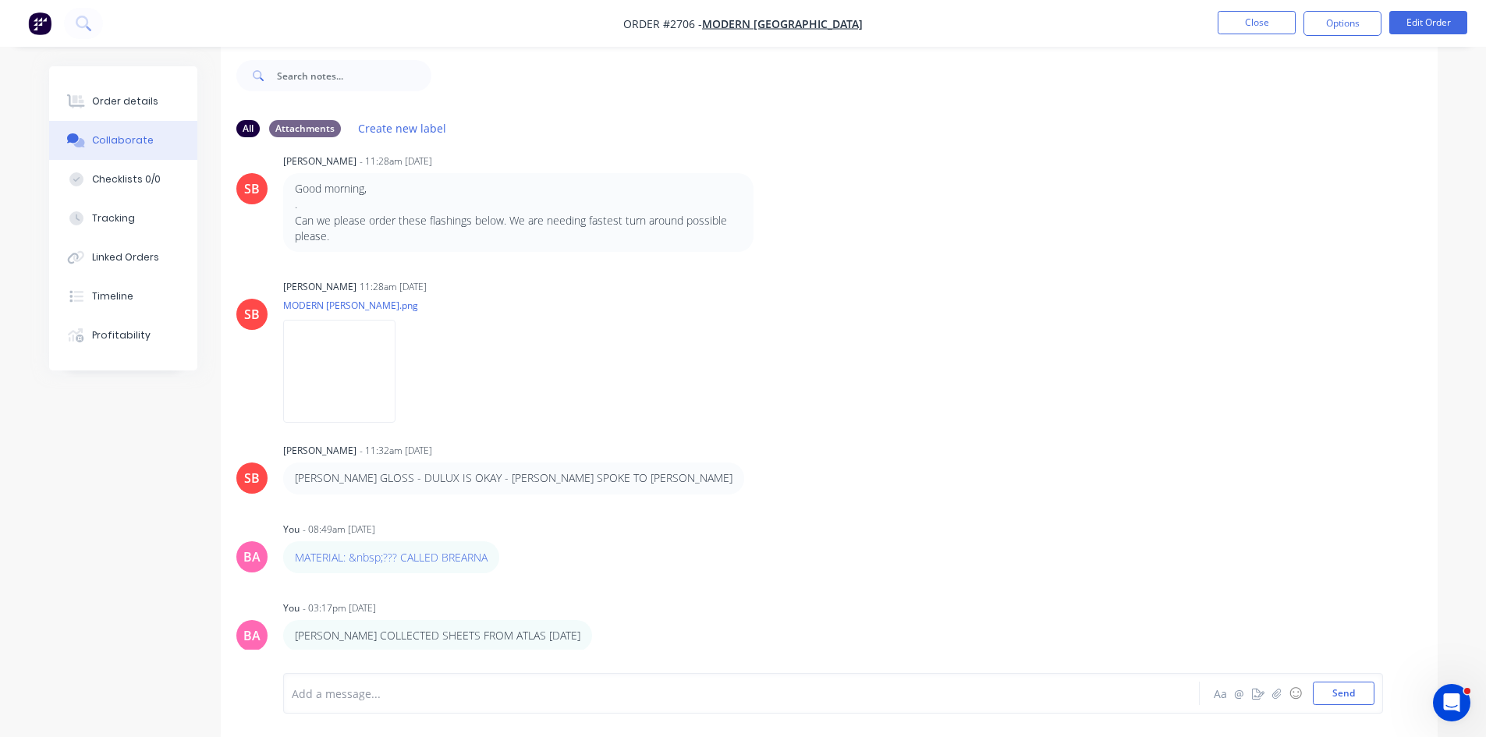
scroll to position [23, 0]
click at [133, 104] on div "Order details" at bounding box center [125, 101] width 66 height 14
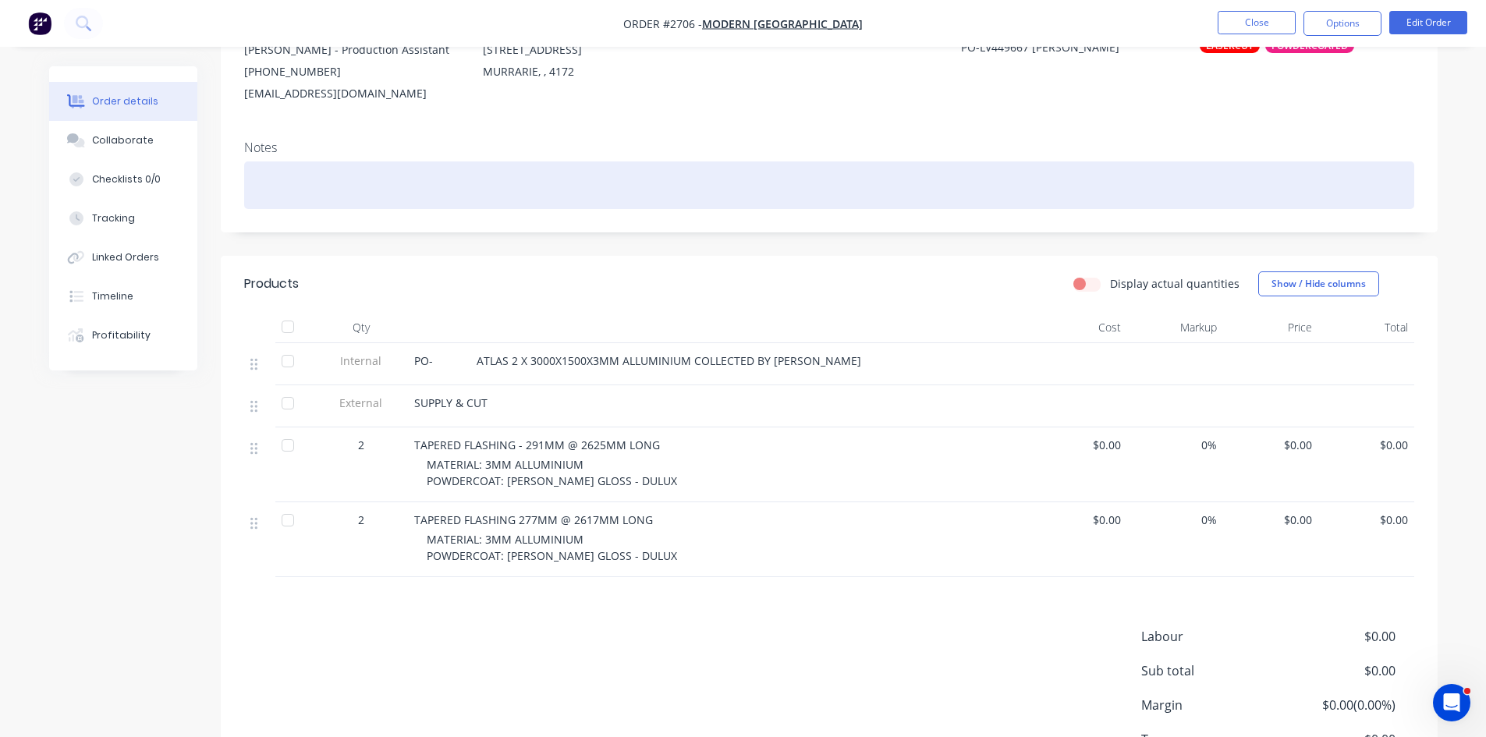
scroll to position [179, 0]
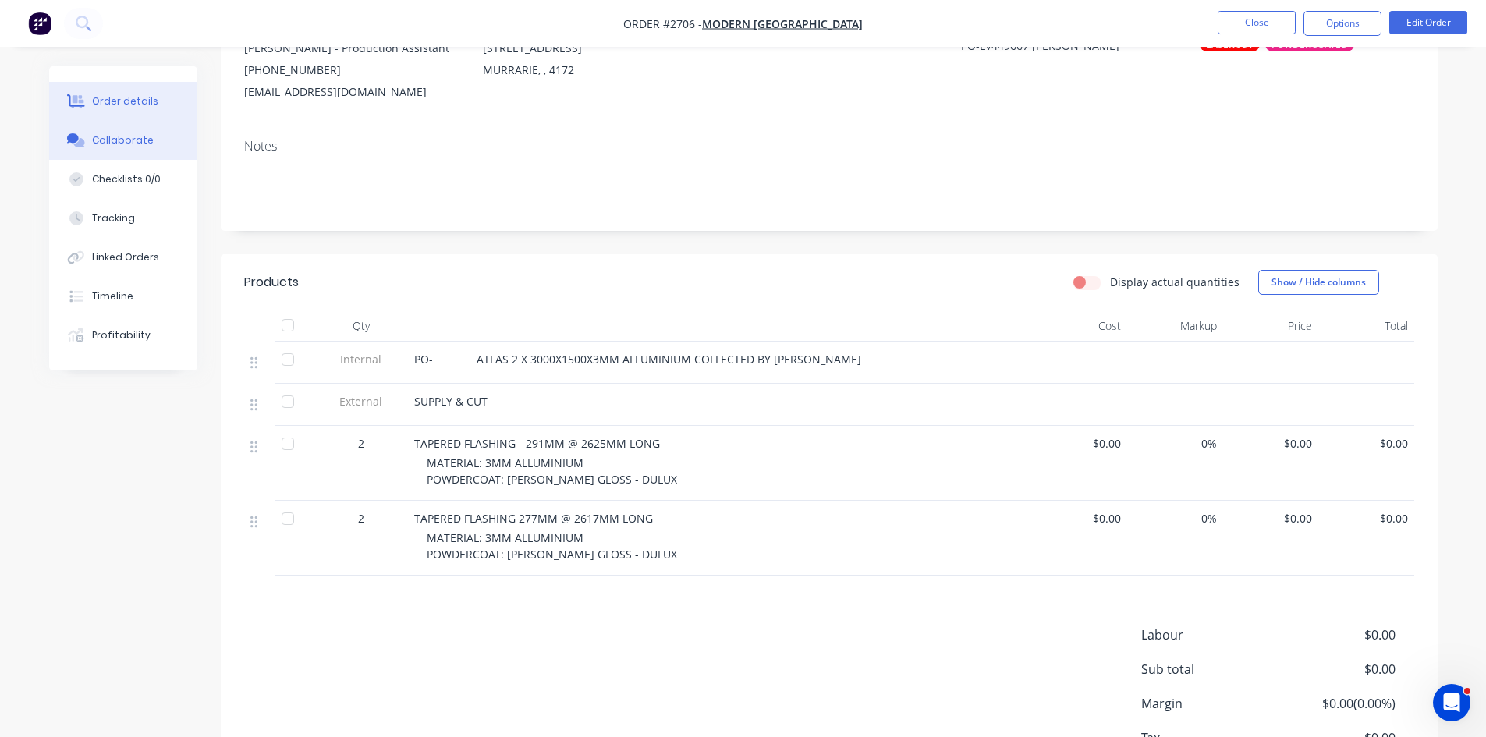
click at [135, 145] on div "Collaborate" at bounding box center [123, 140] width 62 height 14
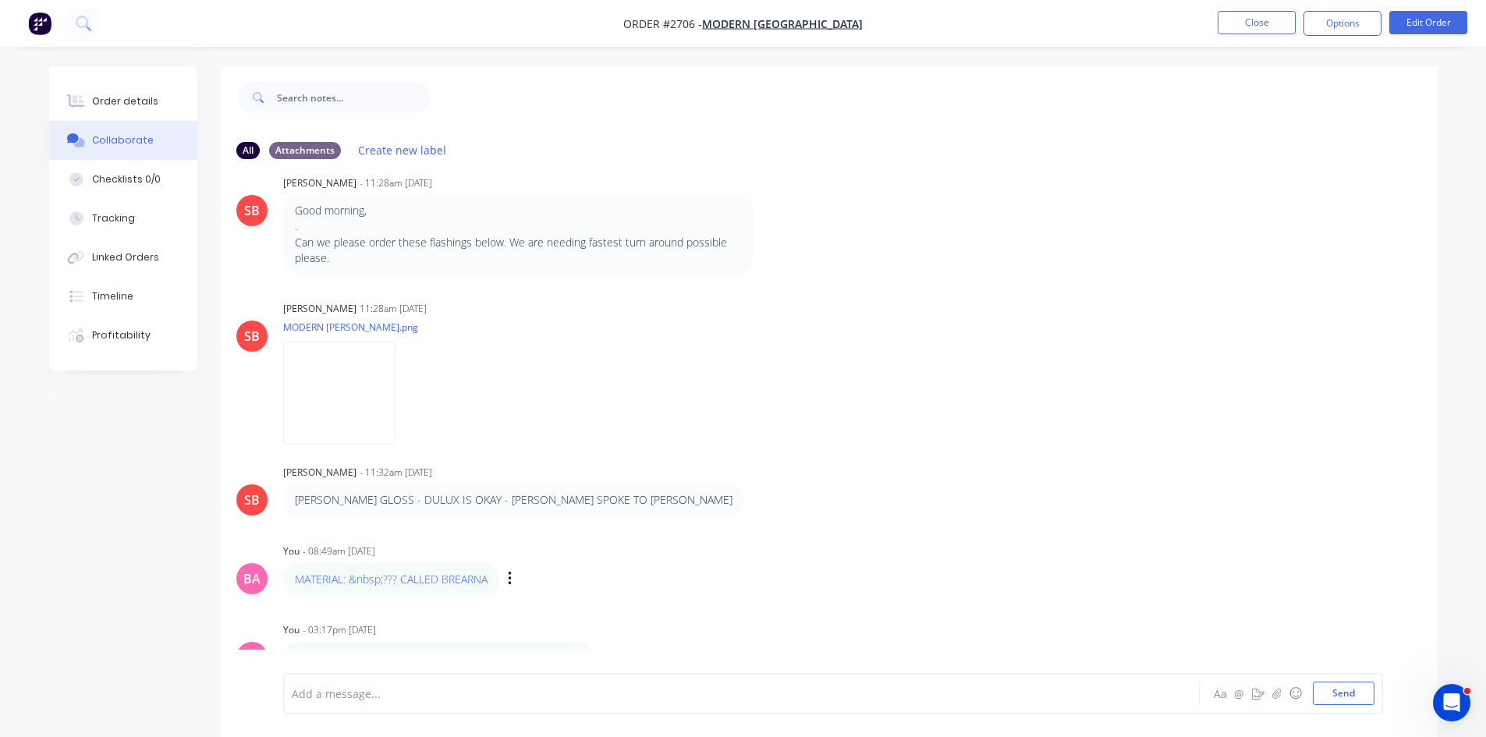
scroll to position [23, 0]
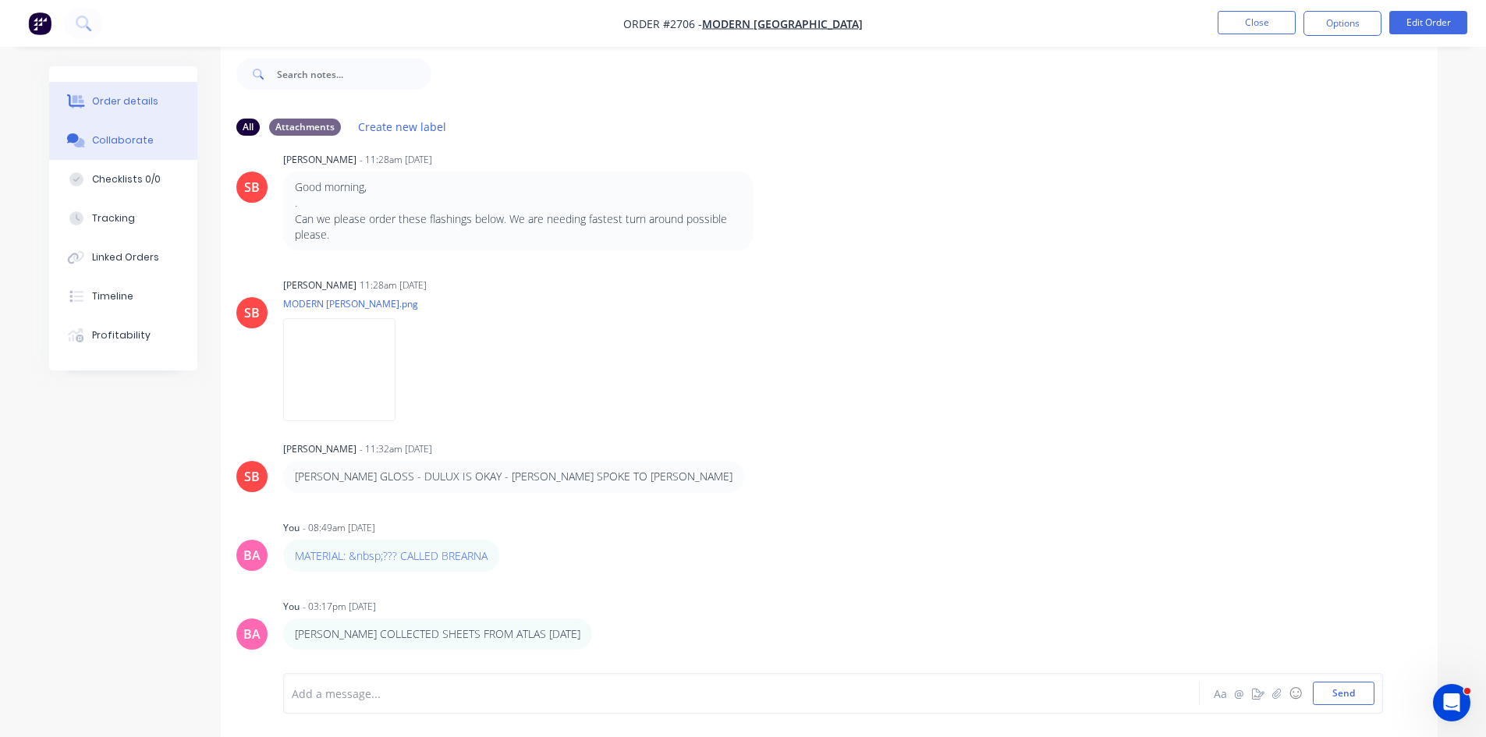
click at [119, 97] on div "Order details" at bounding box center [125, 101] width 66 height 14
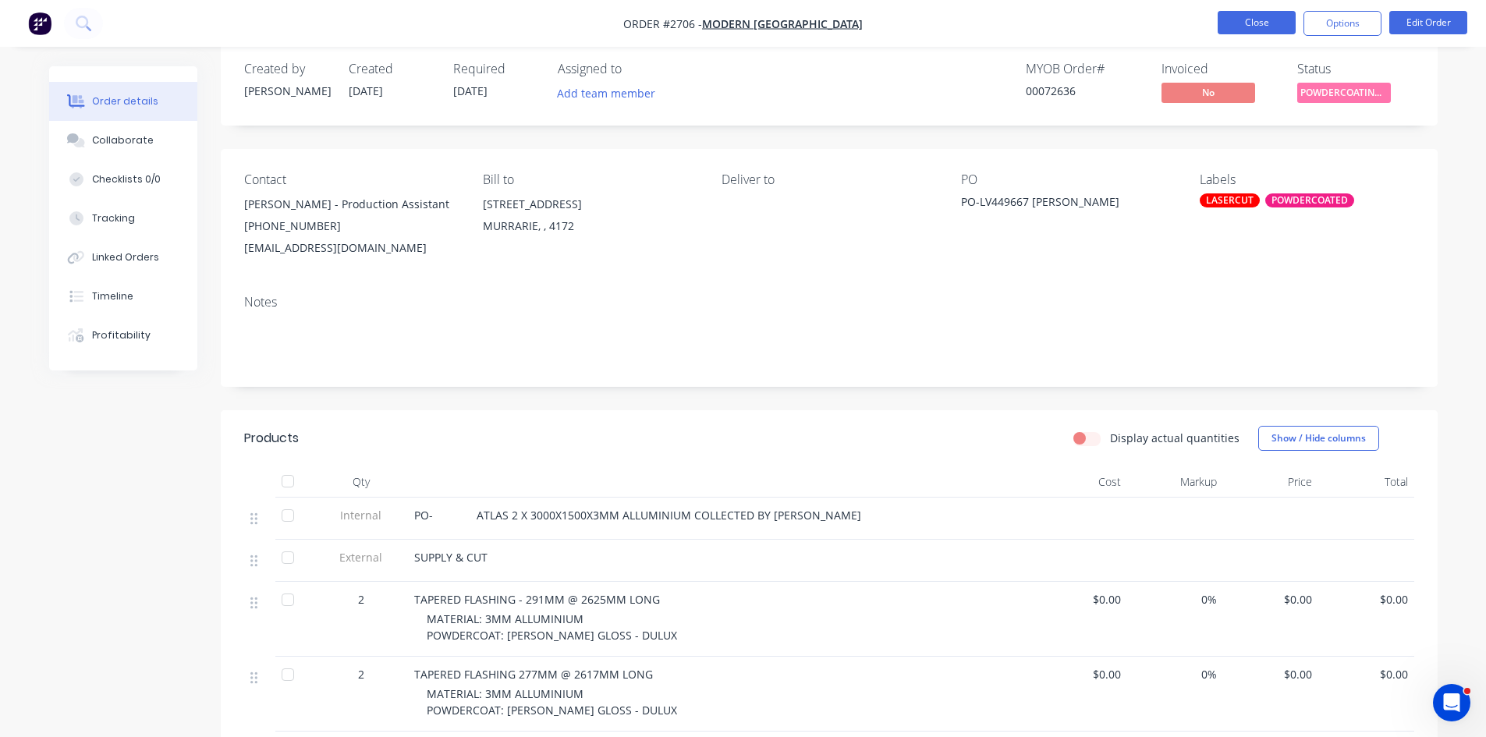
click at [1246, 16] on button "Close" at bounding box center [1257, 22] width 78 height 23
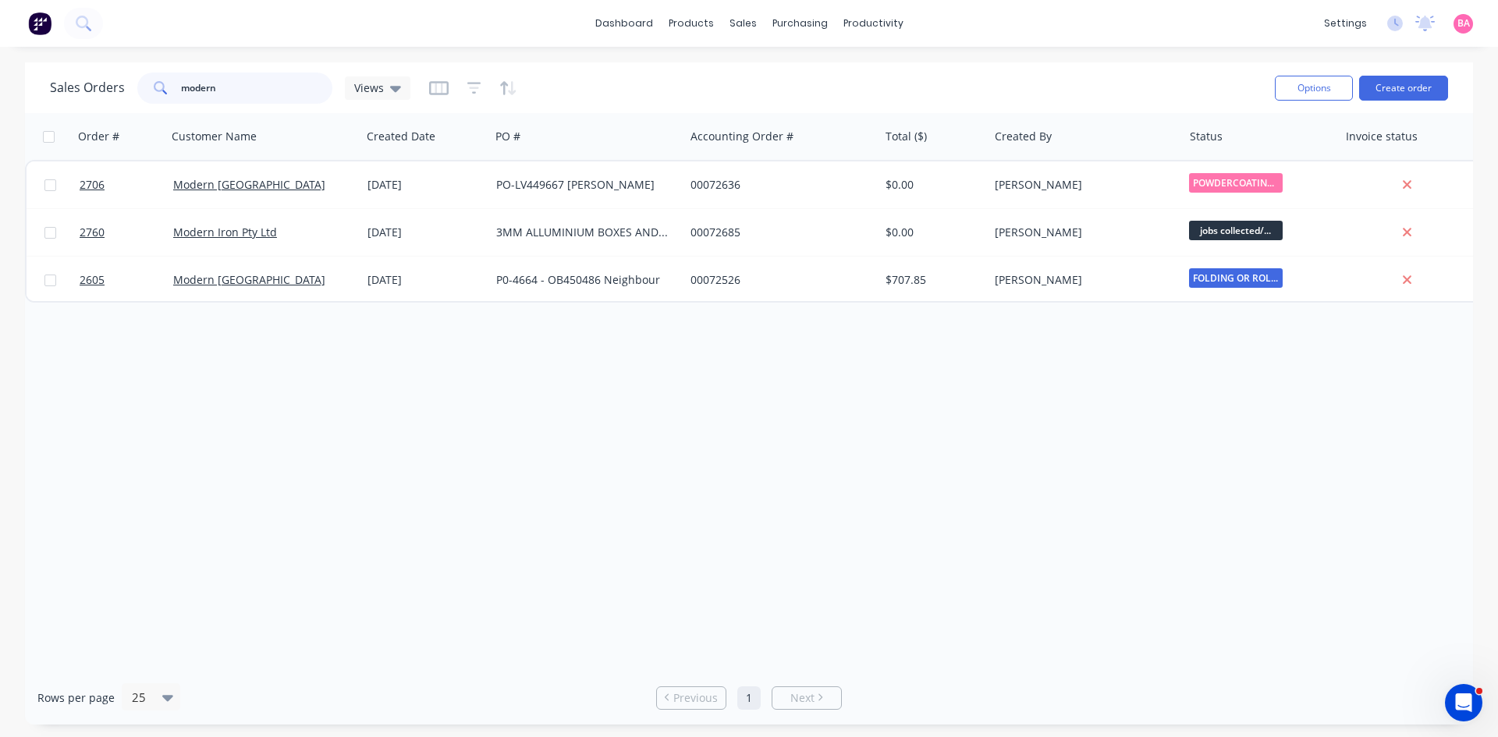
drag, startPoint x: 235, startPoint y: 85, endPoint x: 12, endPoint y: 84, distance: 222.4
click at [12, 84] on div "Sales Orders modern Views Options Create order Order # Customer Name Created Da…" at bounding box center [749, 393] width 1498 height 662
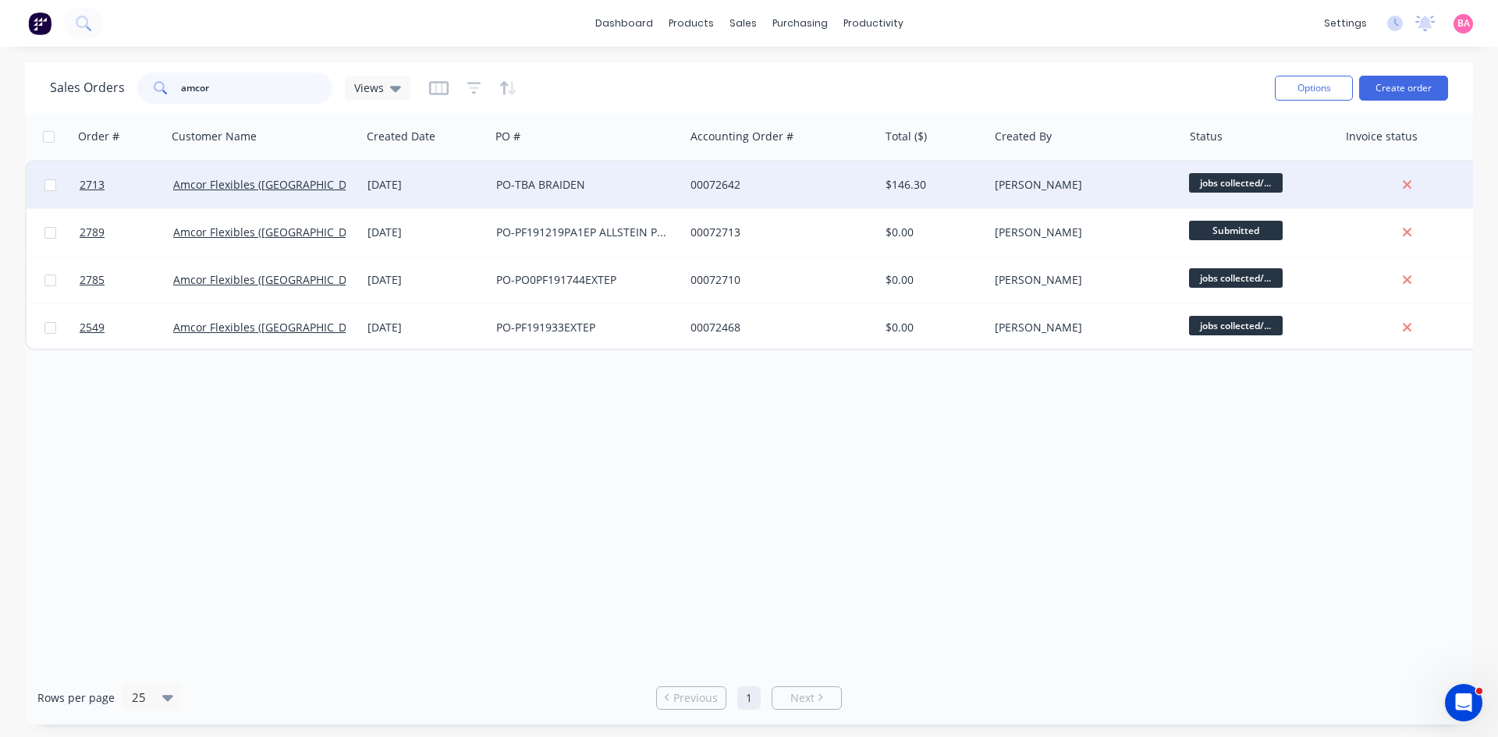
type input "amcor"
click at [549, 183] on div "PO-TBA BRAIDEN" at bounding box center [582, 185] width 173 height 16
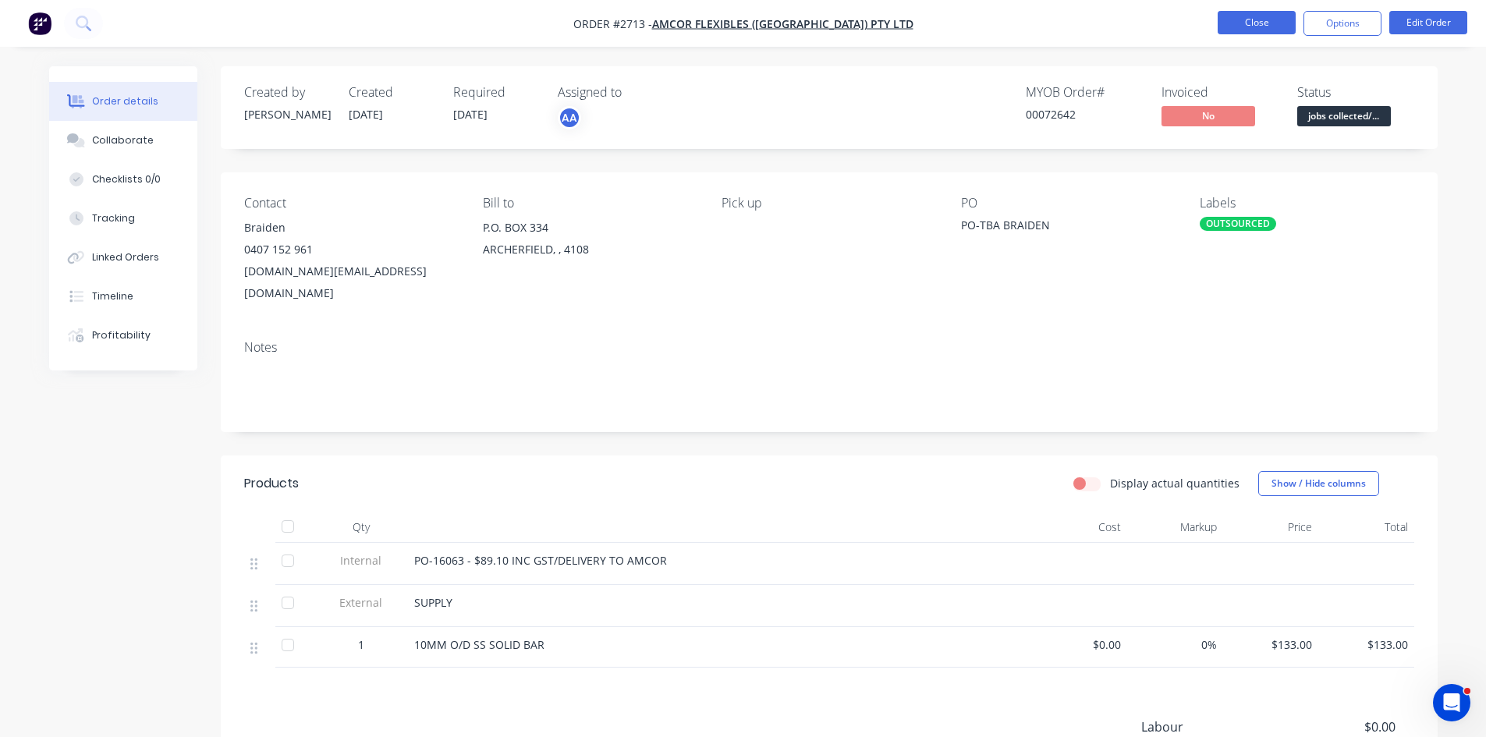
click at [1273, 24] on button "Close" at bounding box center [1257, 22] width 78 height 23
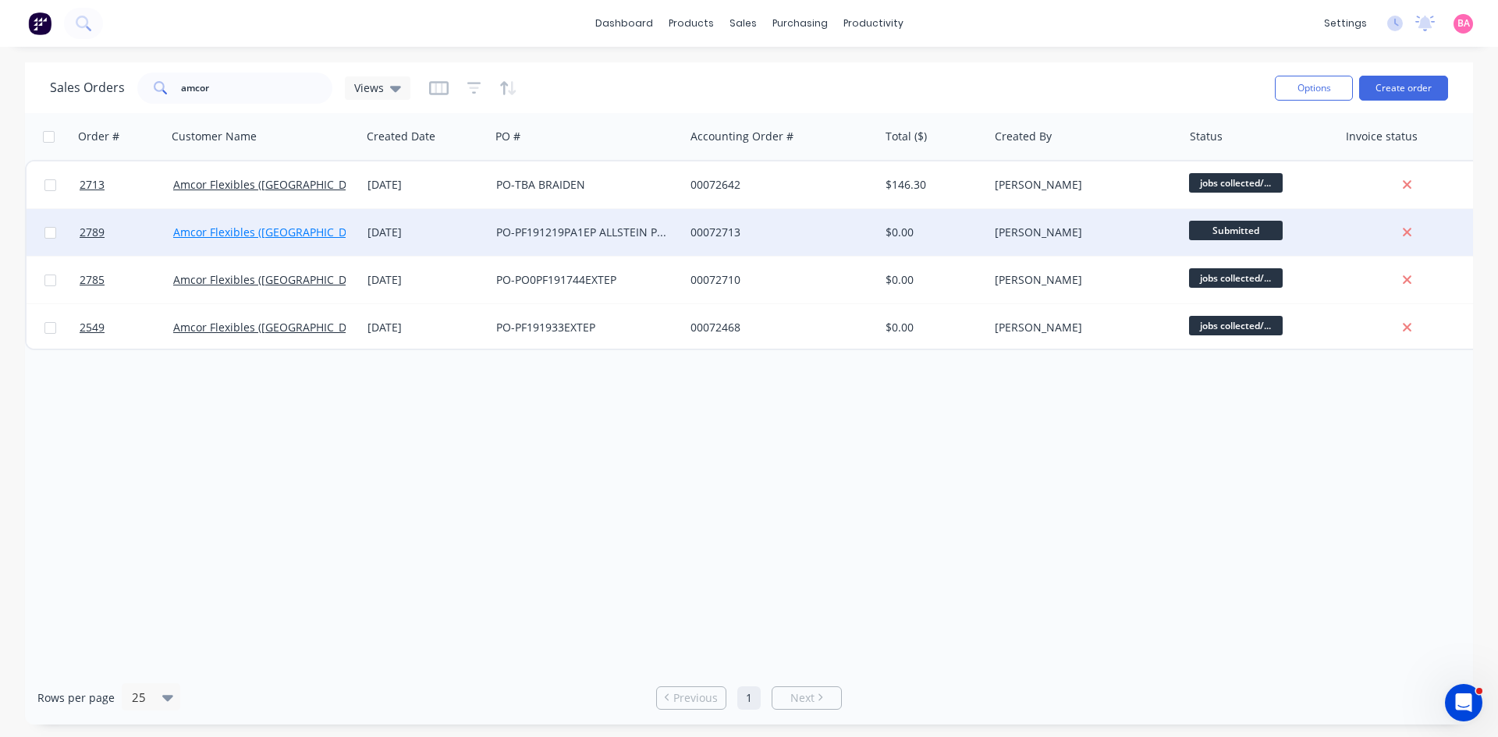
click at [257, 231] on link "Amcor Flexibles ([GEOGRAPHIC_DATA]) Pty Ltd" at bounding box center [291, 232] width 237 height 15
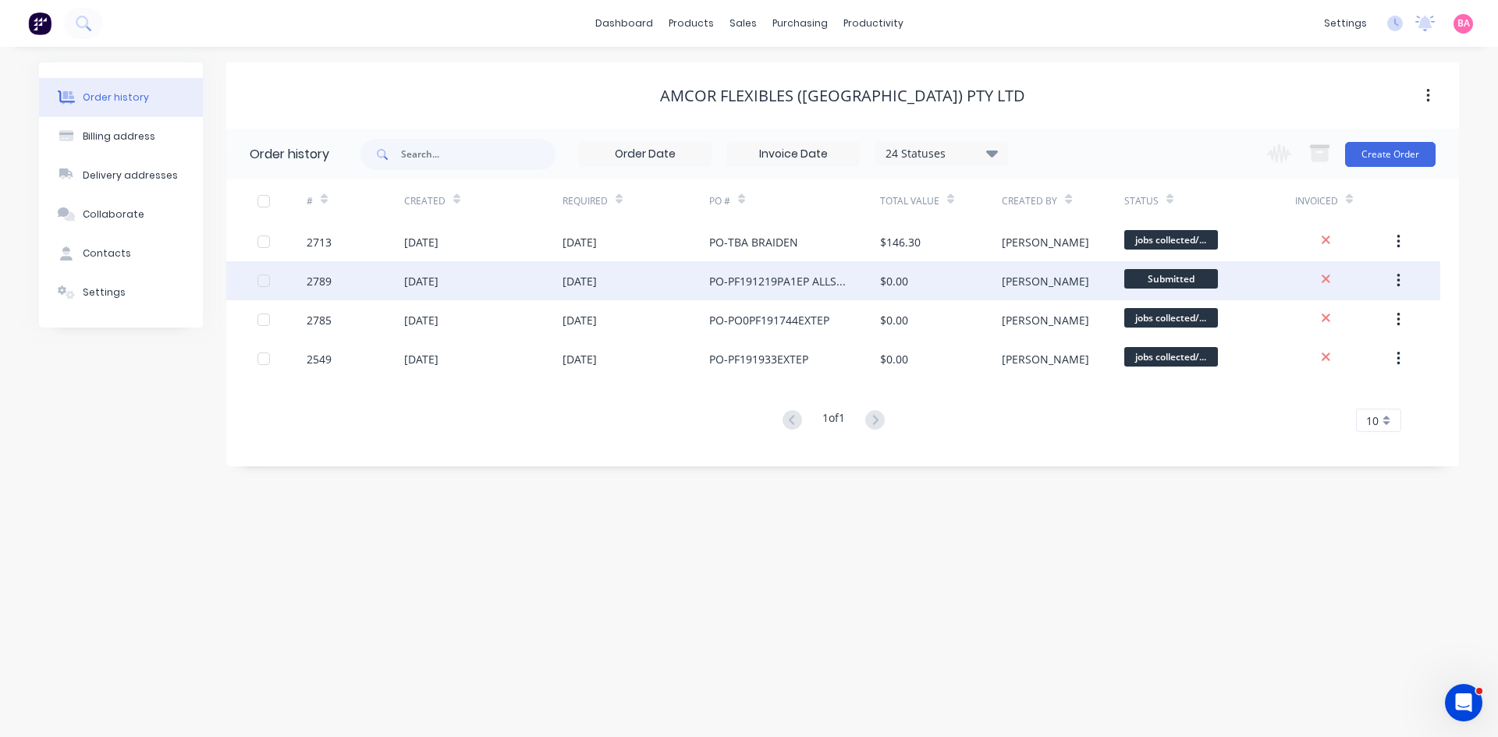
click at [425, 280] on div "[DATE]" at bounding box center [421, 281] width 34 height 16
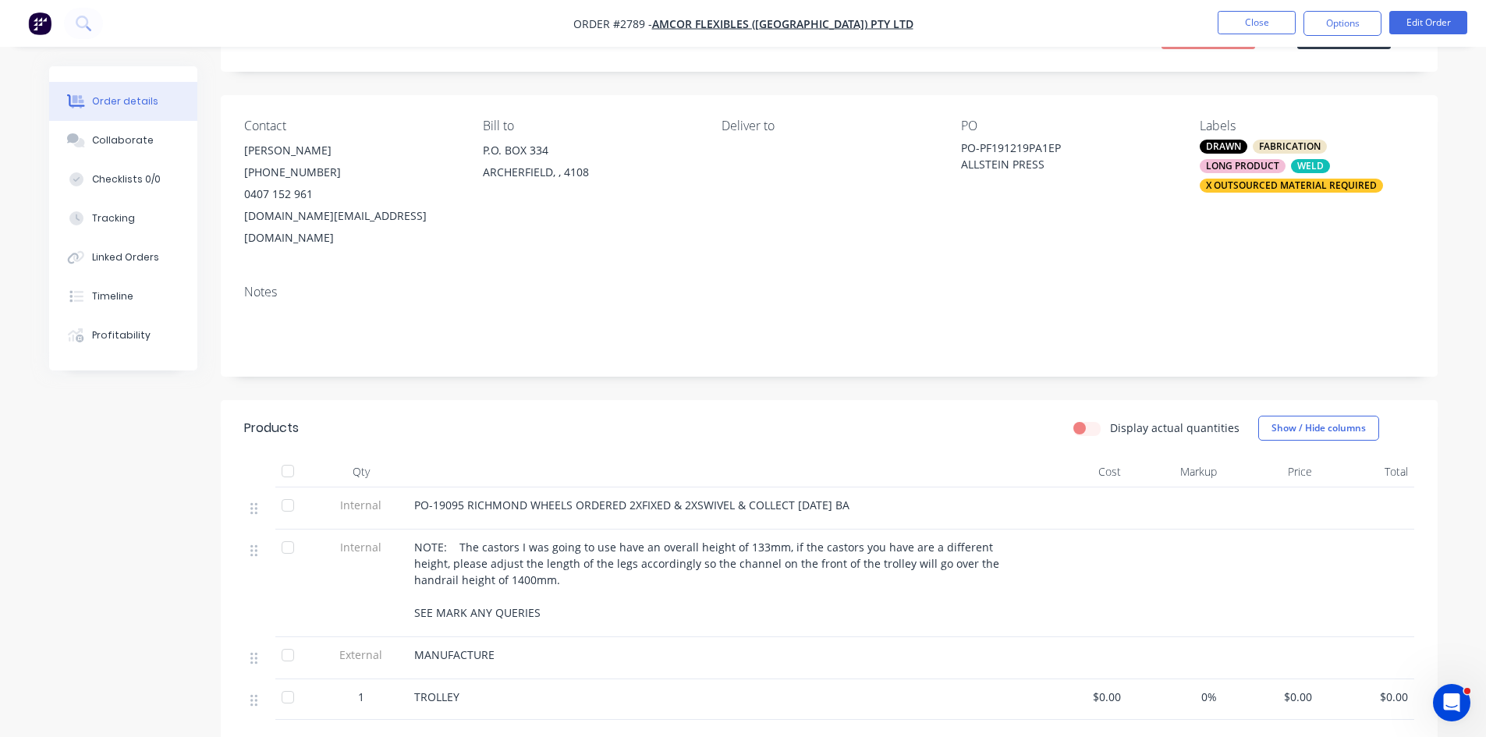
scroll to position [78, 0]
click at [112, 133] on button "Collaborate" at bounding box center [123, 140] width 148 height 39
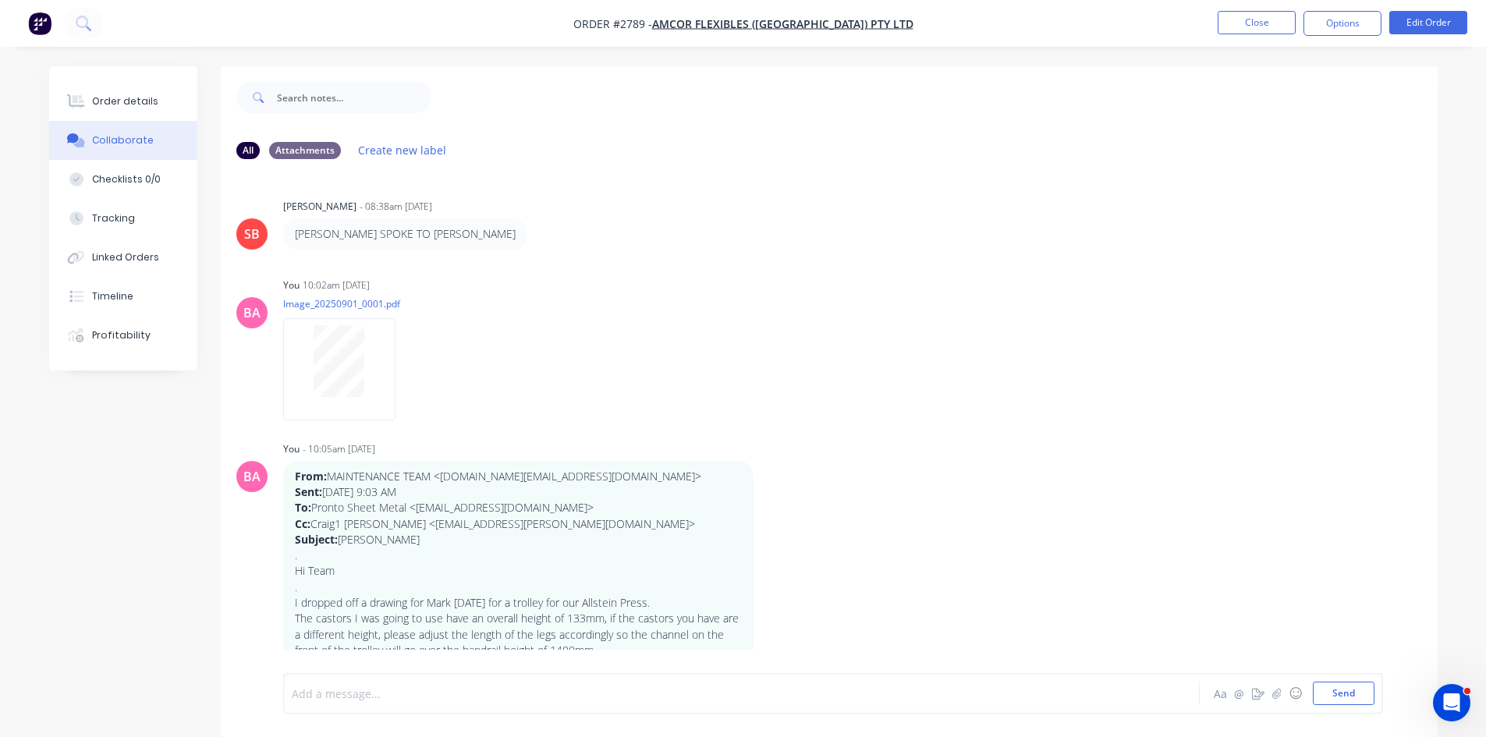
click at [382, 695] on div at bounding box center [698, 694] width 811 height 16
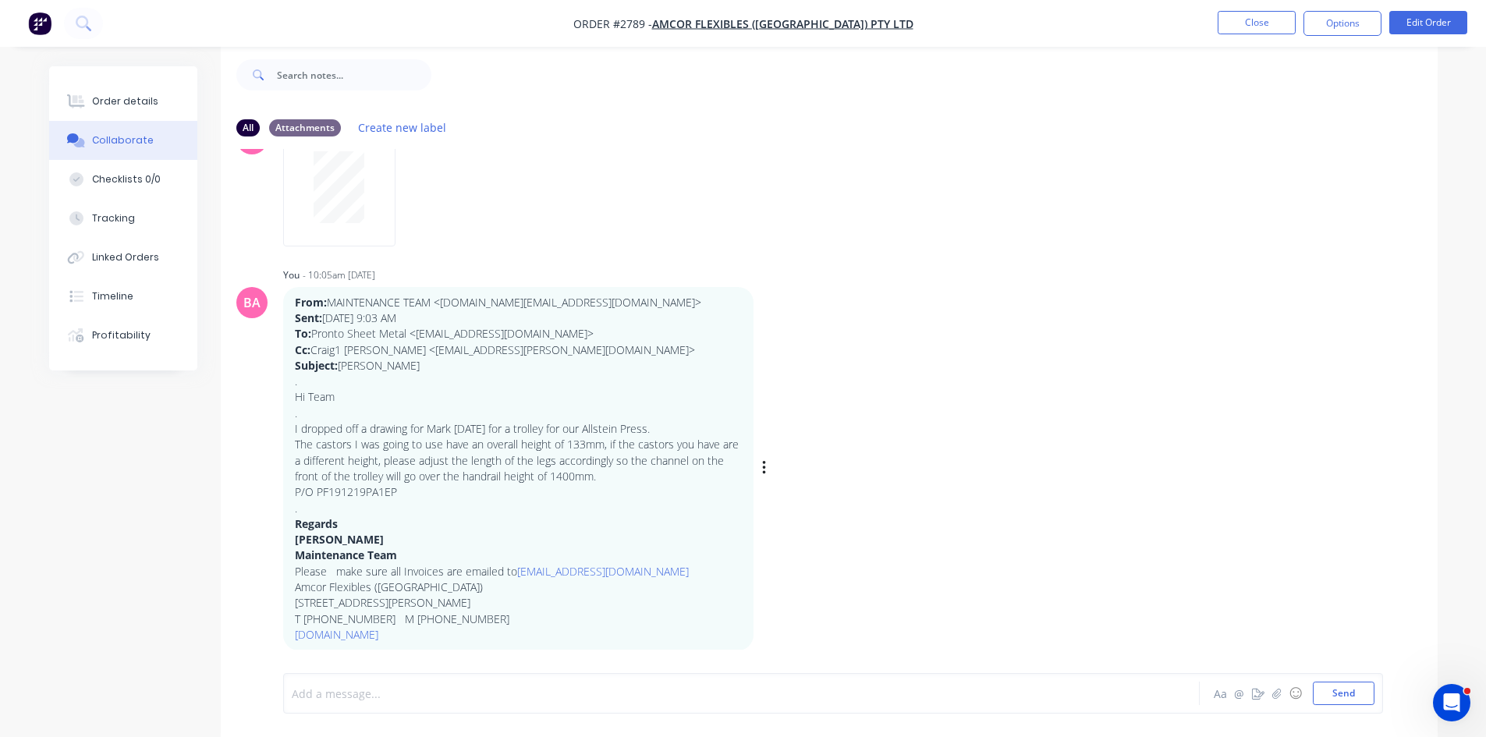
scroll to position [23, 0]
click at [123, 101] on div "Order details" at bounding box center [125, 101] width 66 height 14
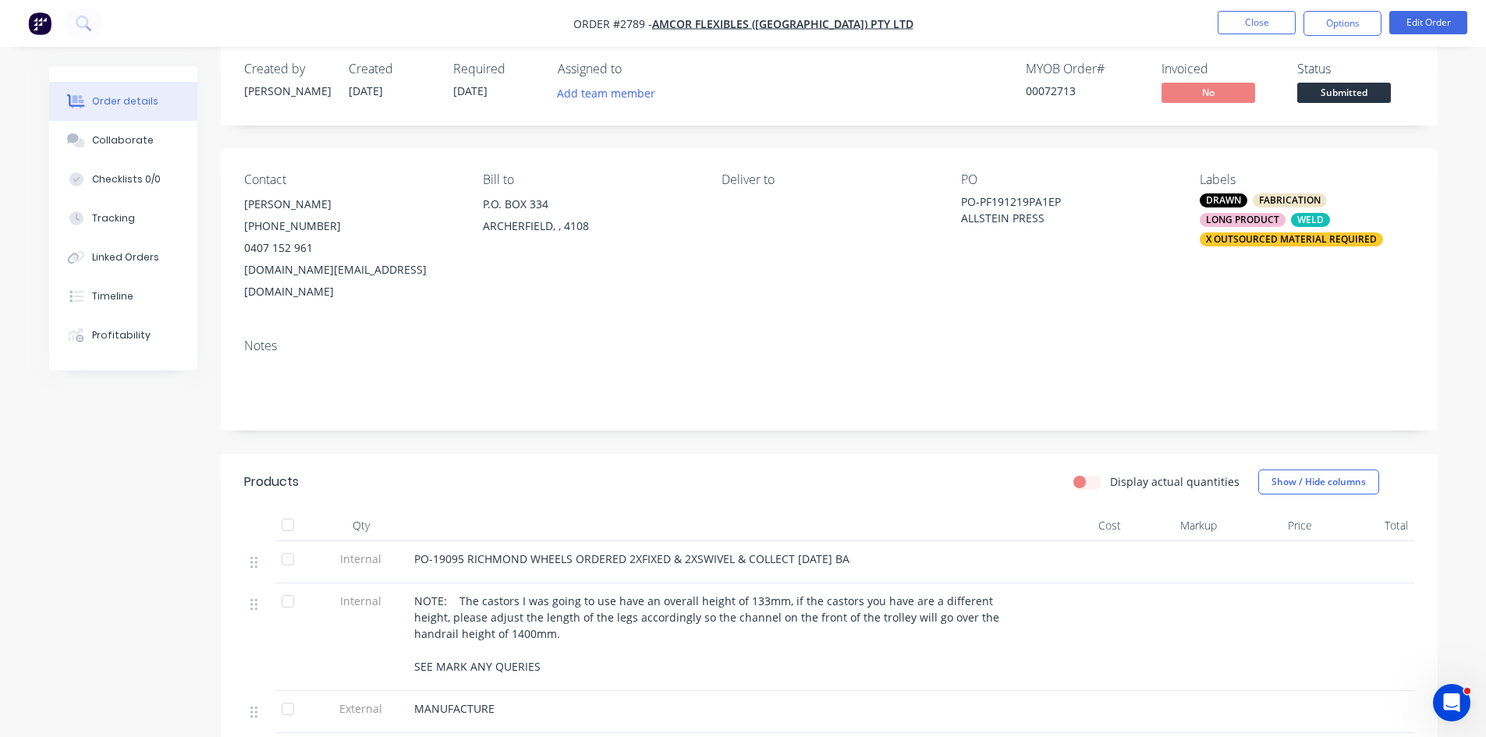
click at [859, 551] on div "PO-19095 RICHMOND WHEELS ORDERED 2XFIXED & 2XSWIVEL & COLLECT 1.9.2025 BA" at bounding box center [720, 559] width 612 height 16
click at [1428, 21] on button "Edit Order" at bounding box center [1429, 22] width 78 height 23
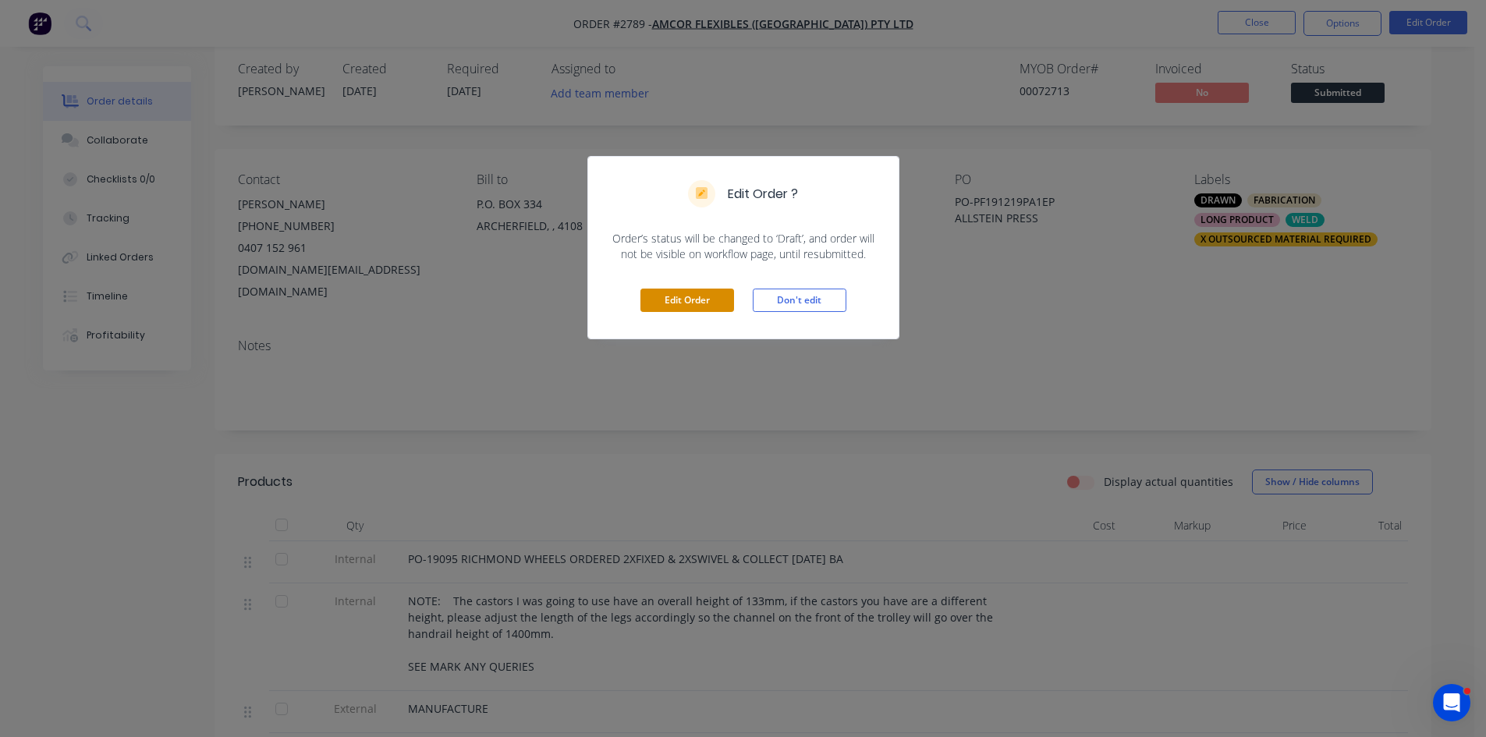
click at [696, 297] on button "Edit Order" at bounding box center [688, 300] width 94 height 23
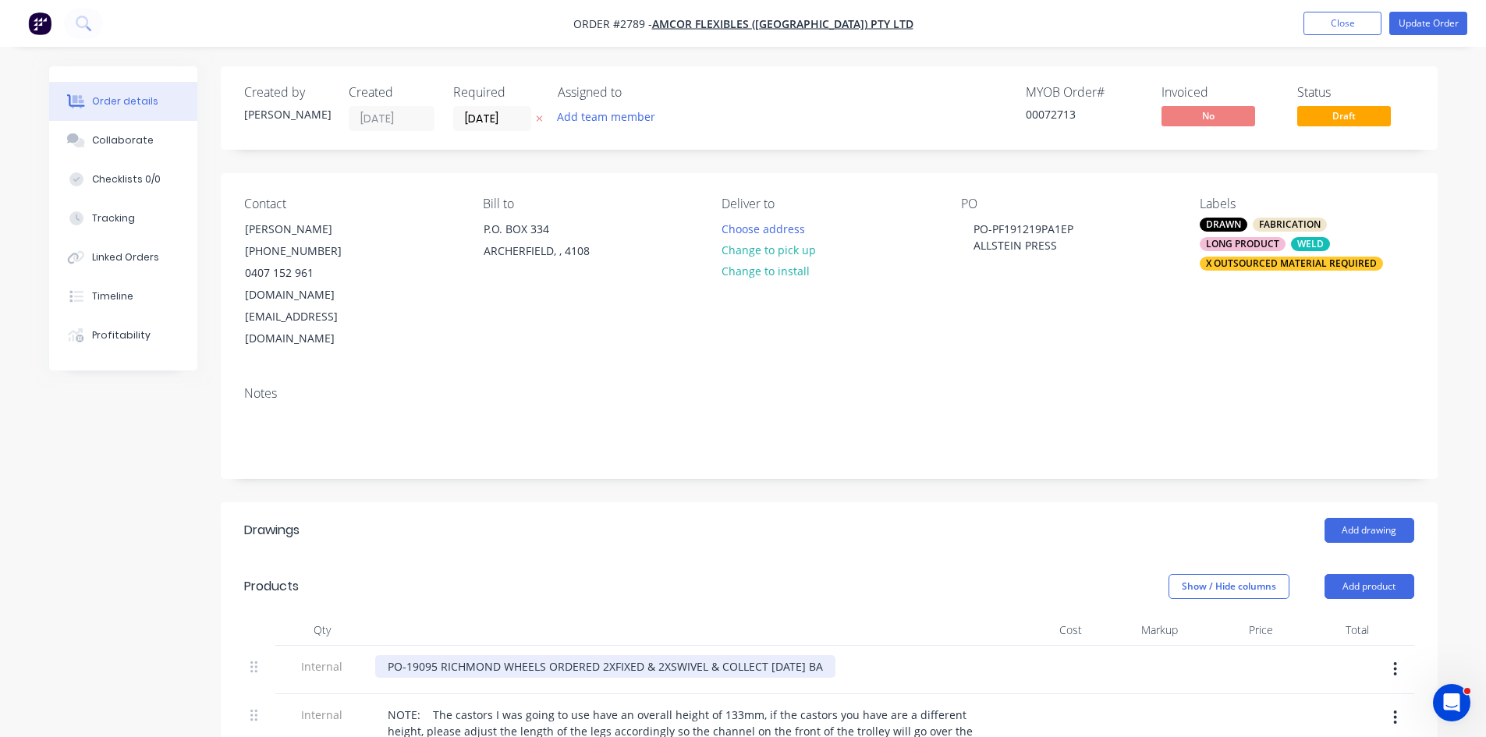
click at [831, 655] on div "PO-19095 RICHMOND WHEELS ORDERED 2XFIXED & 2XSWIVEL & COLLECT 1.9.2025 BA" at bounding box center [605, 666] width 460 height 23
click at [833, 655] on div "PO-19095 RICHMOND WHEELS ORDERED 2XFIXED & 2XSWIVEL & COLLECT 1.9.2025 BA-$228.…" at bounding box center [646, 666] width 542 height 23
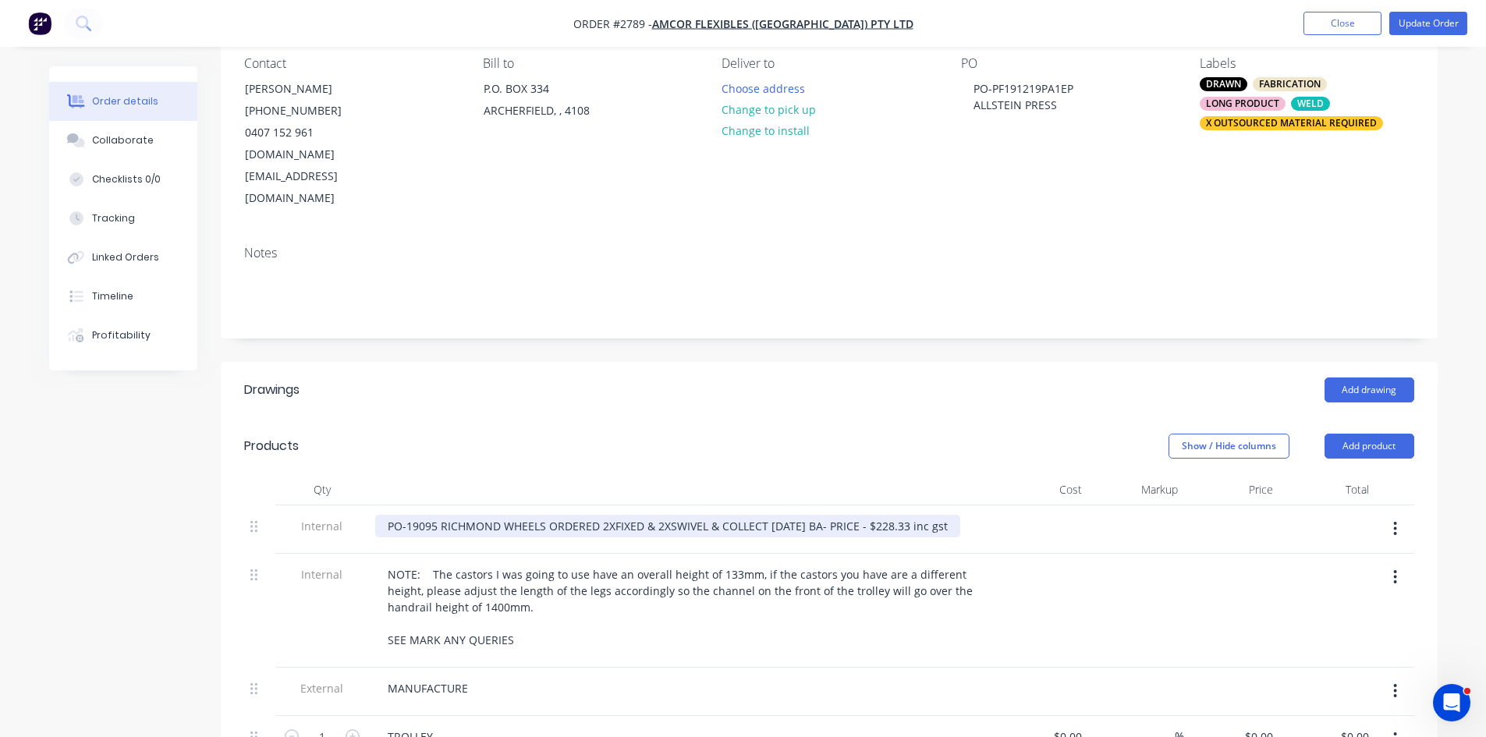
scroll to position [156, 0]
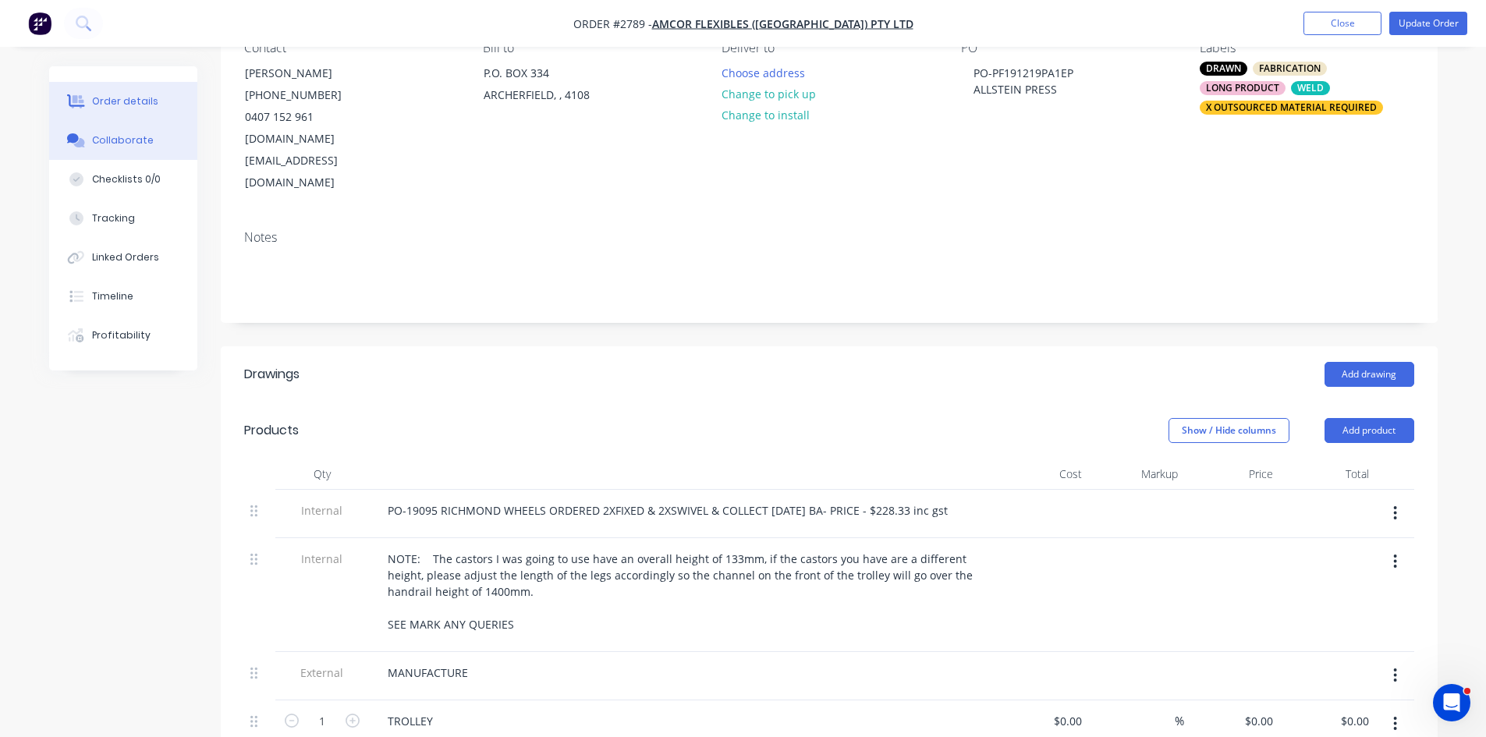
click at [121, 141] on div "Collaborate" at bounding box center [123, 140] width 62 height 14
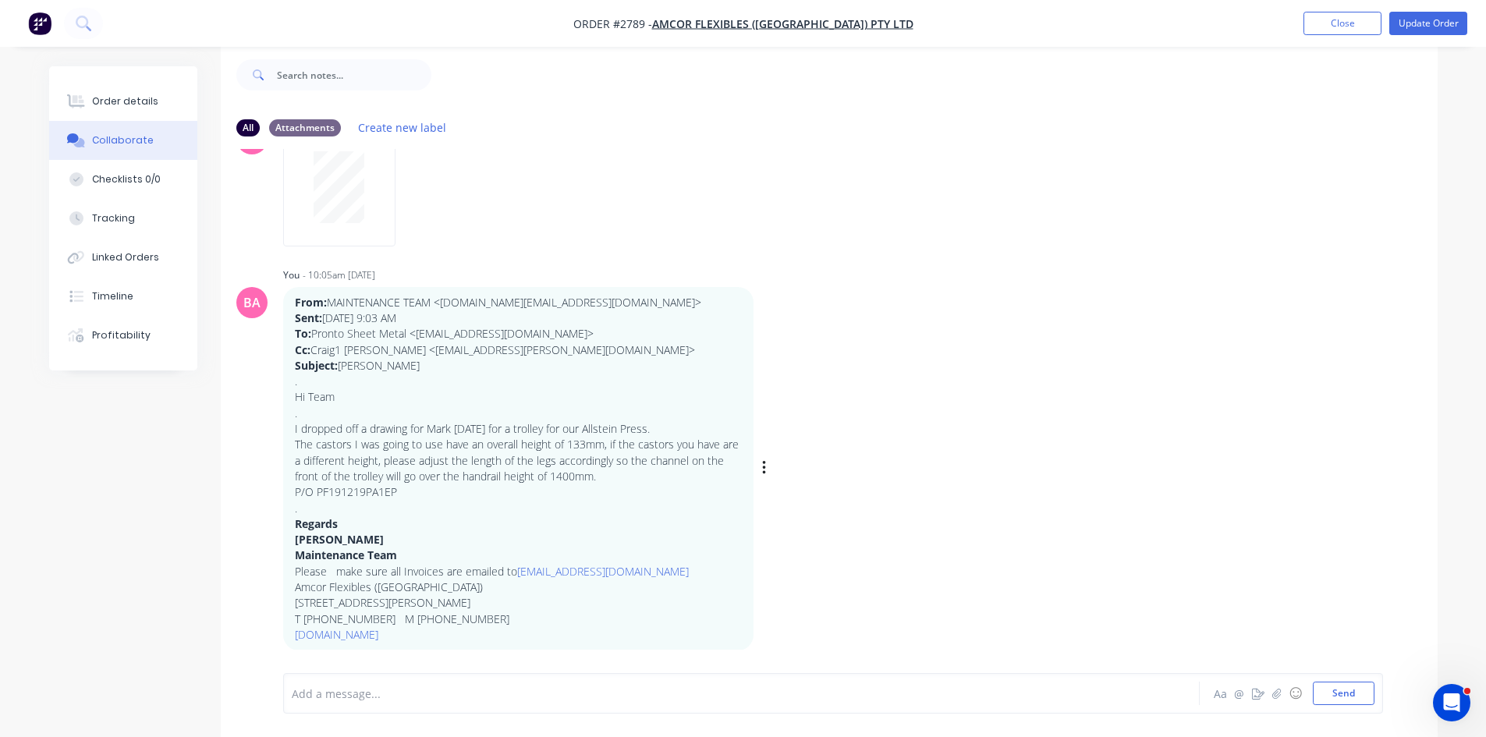
scroll to position [23, 0]
click at [375, 694] on div at bounding box center [698, 694] width 811 height 16
click at [1330, 687] on button "Send" at bounding box center [1344, 693] width 62 height 23
click at [1444, 22] on button "Update Order" at bounding box center [1429, 23] width 78 height 23
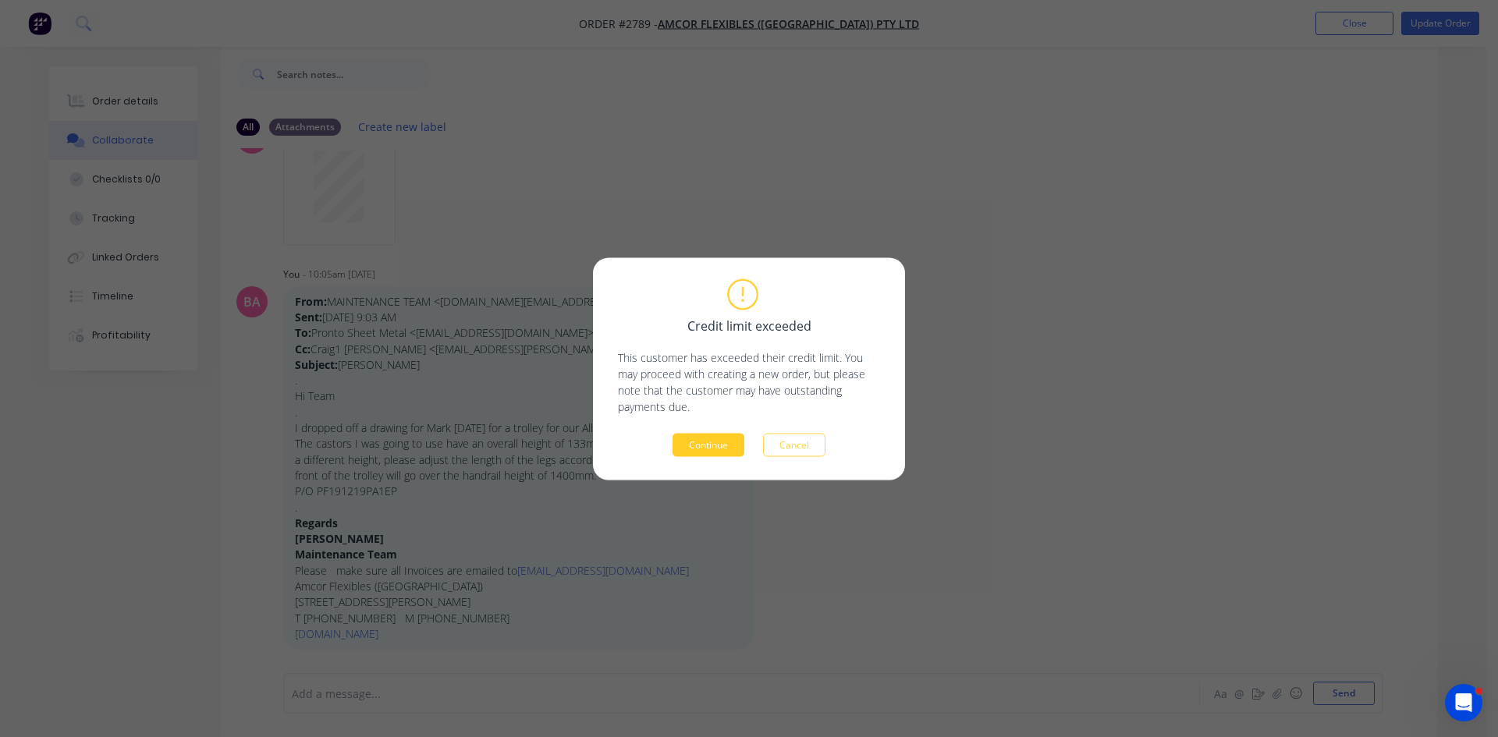
click at [709, 446] on button "Continue" at bounding box center [709, 444] width 72 height 23
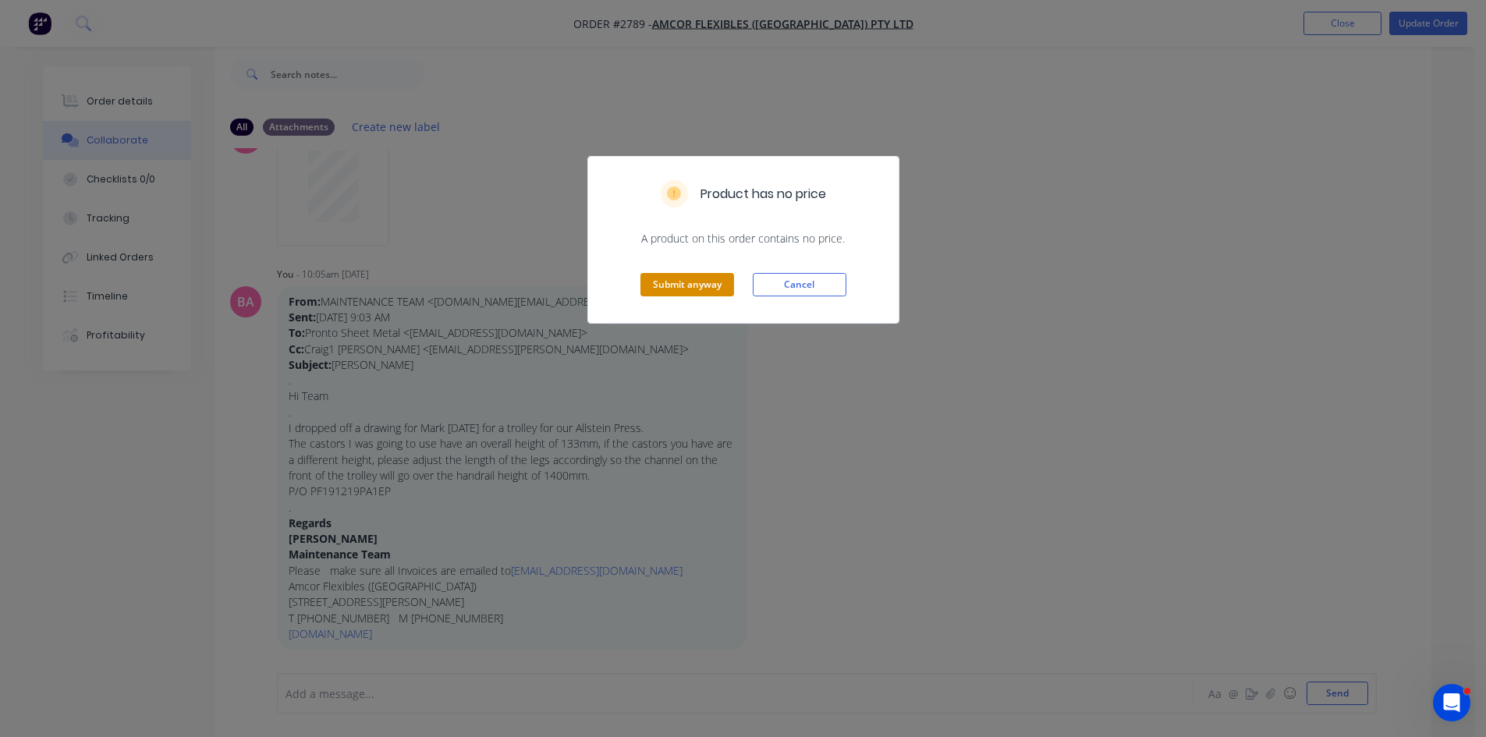
click at [701, 275] on button "Submit anyway" at bounding box center [688, 284] width 94 height 23
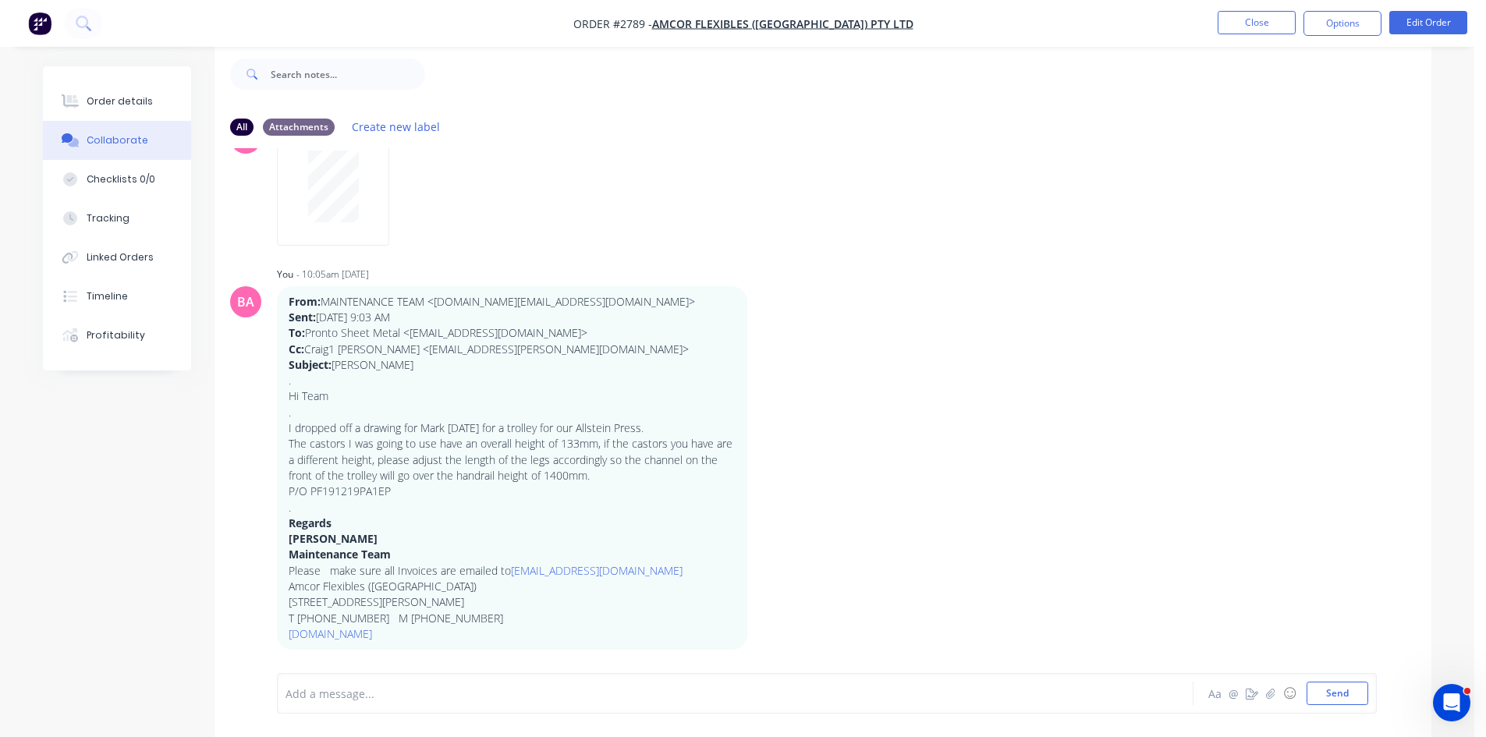
click at [115, 101] on div "Order details" at bounding box center [120, 101] width 66 height 14
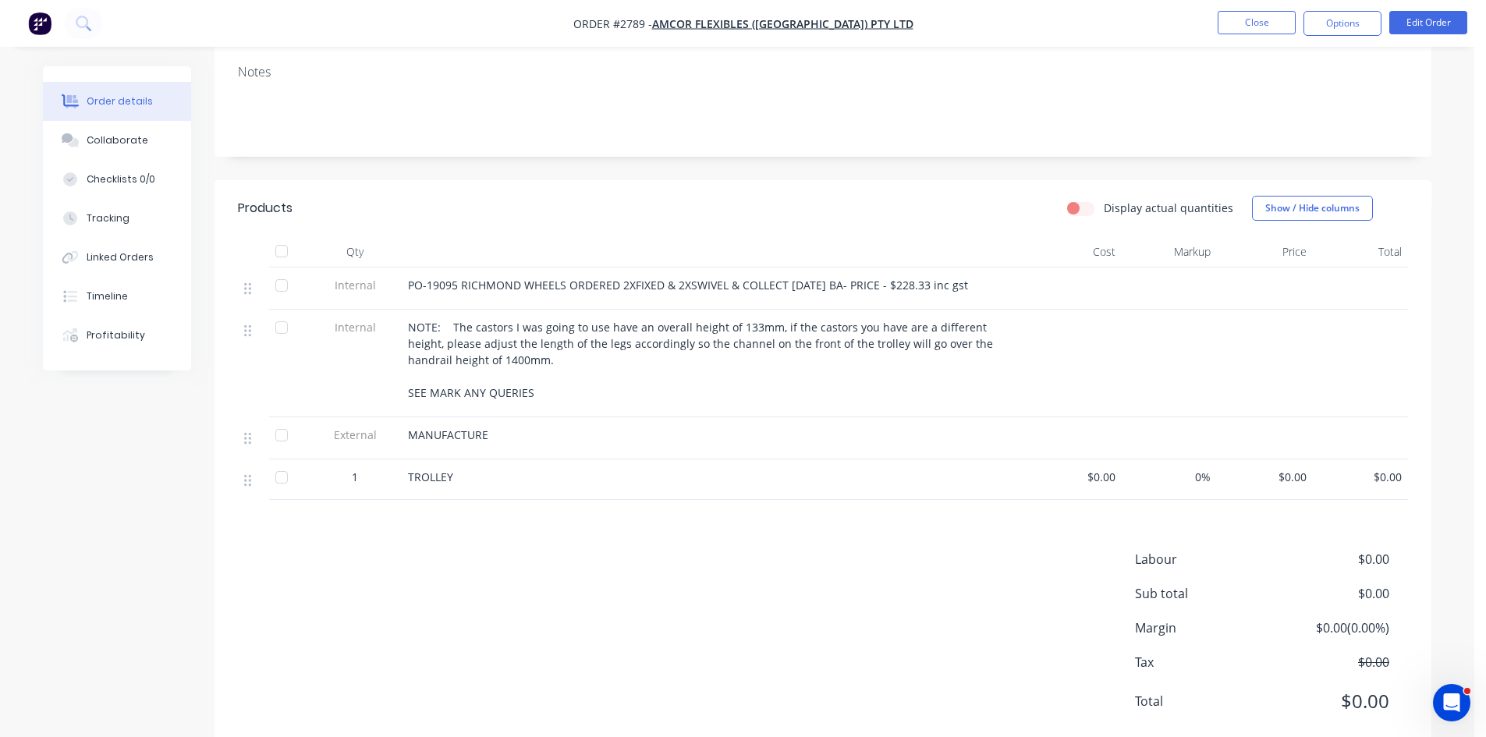
scroll to position [316, 0]
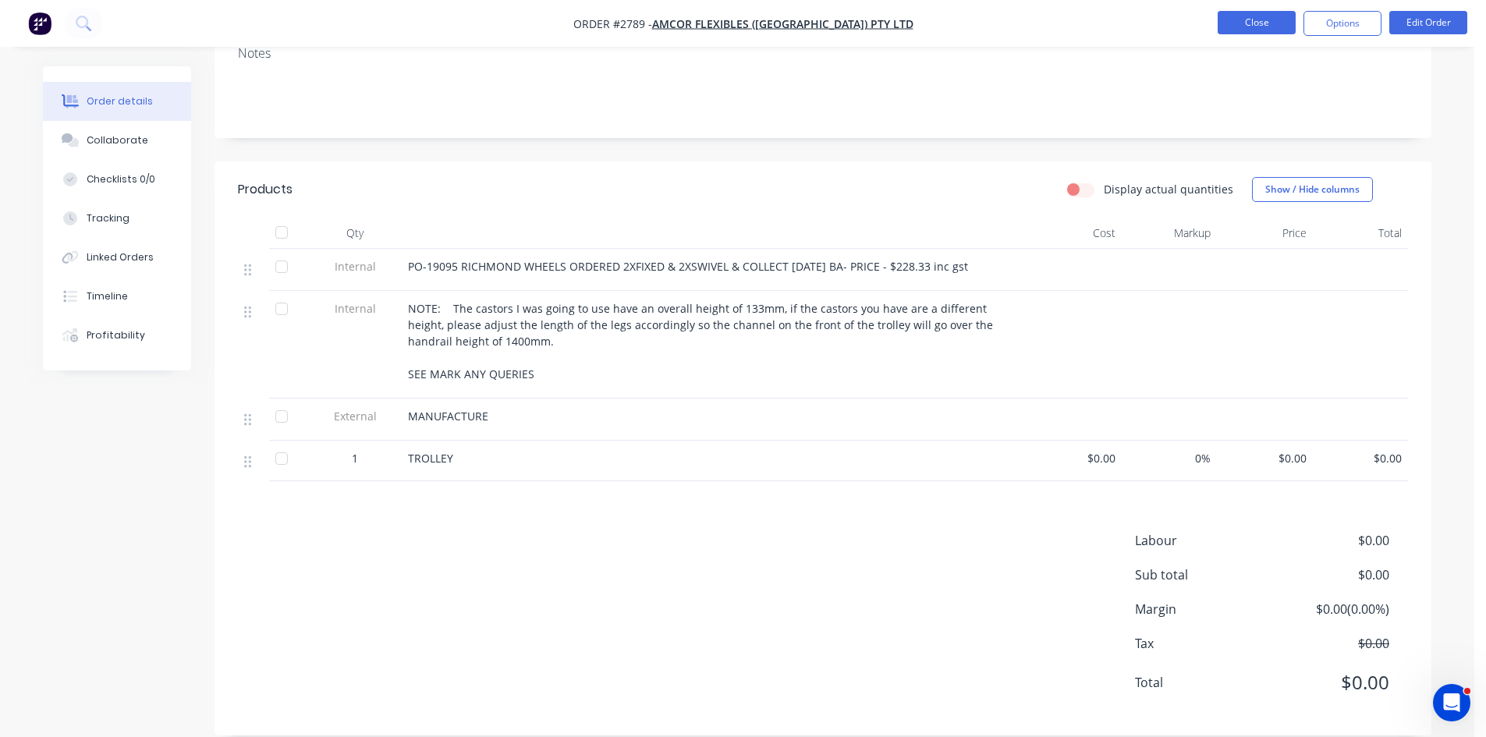
click at [1273, 27] on button "Close" at bounding box center [1257, 22] width 78 height 23
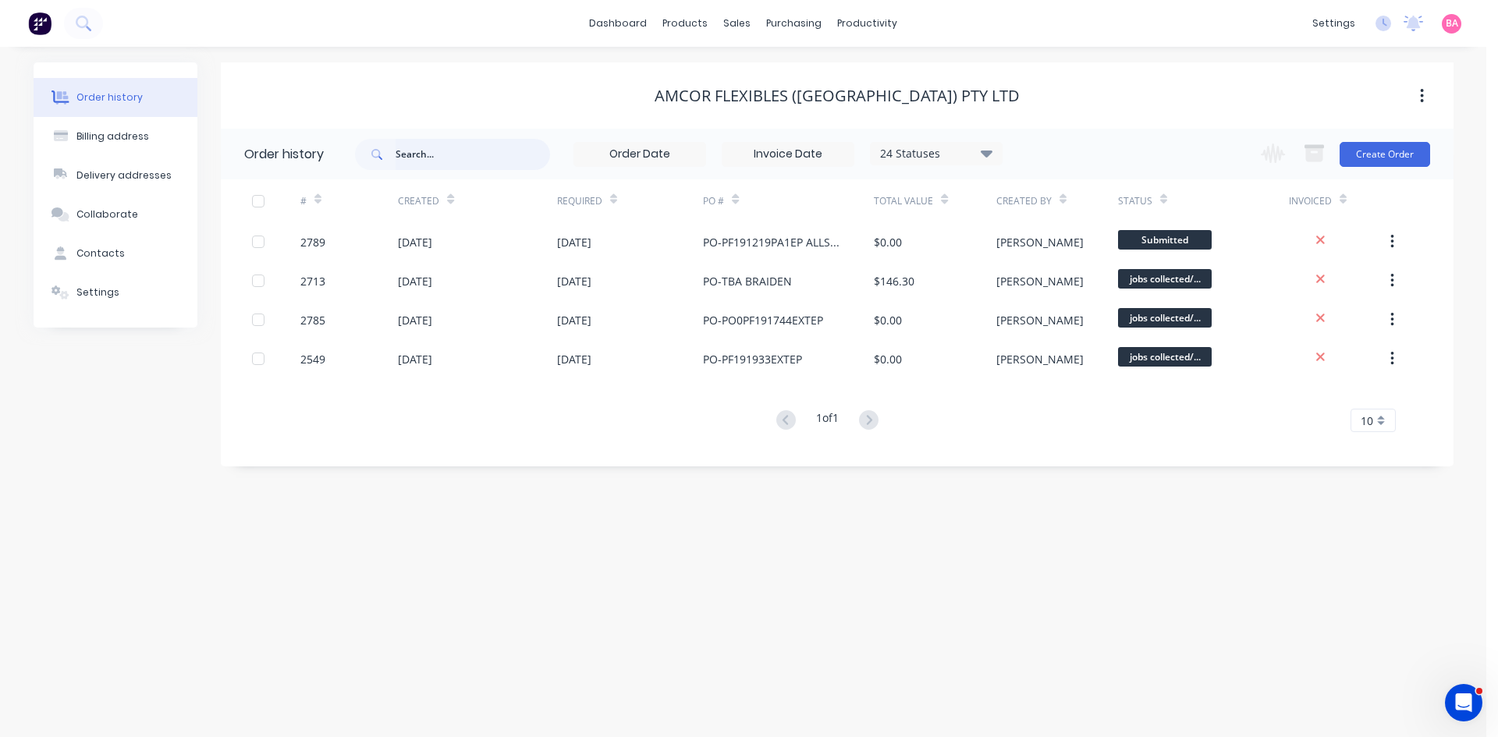
click at [468, 150] on input "text" at bounding box center [473, 154] width 154 height 31
type input "2736"
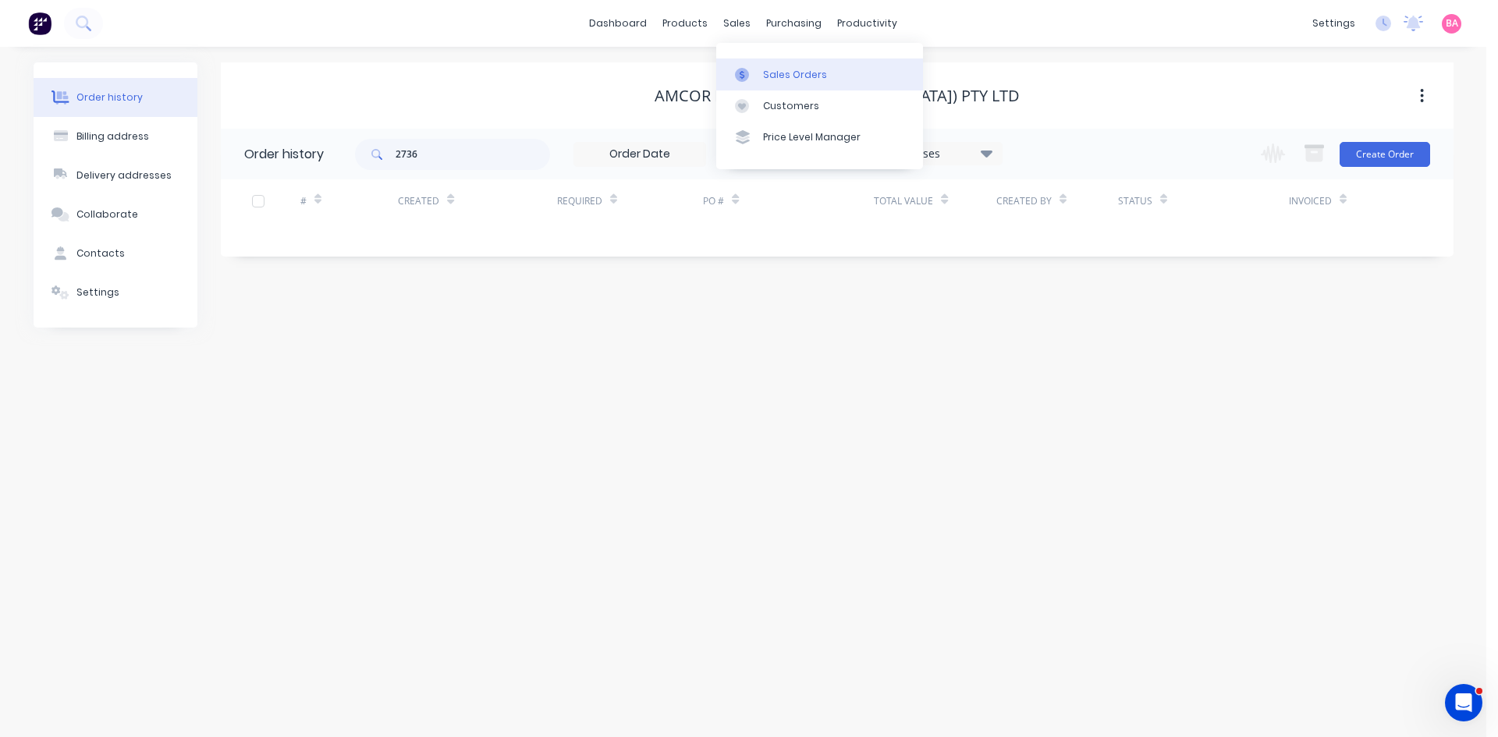
click at [797, 68] on div "Sales Orders" at bounding box center [795, 75] width 64 height 14
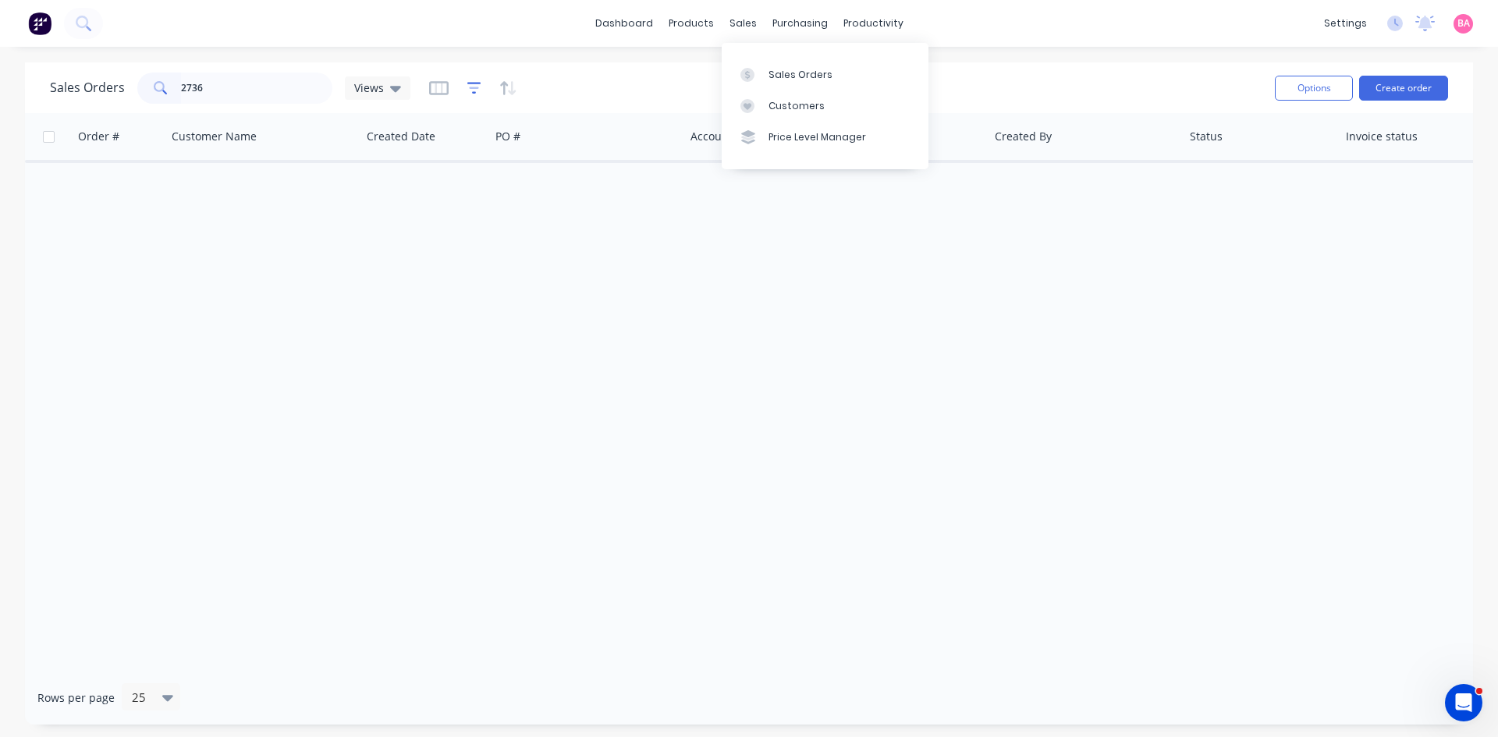
type input "2736"
click at [469, 87] on icon "button" at bounding box center [474, 88] width 14 height 16
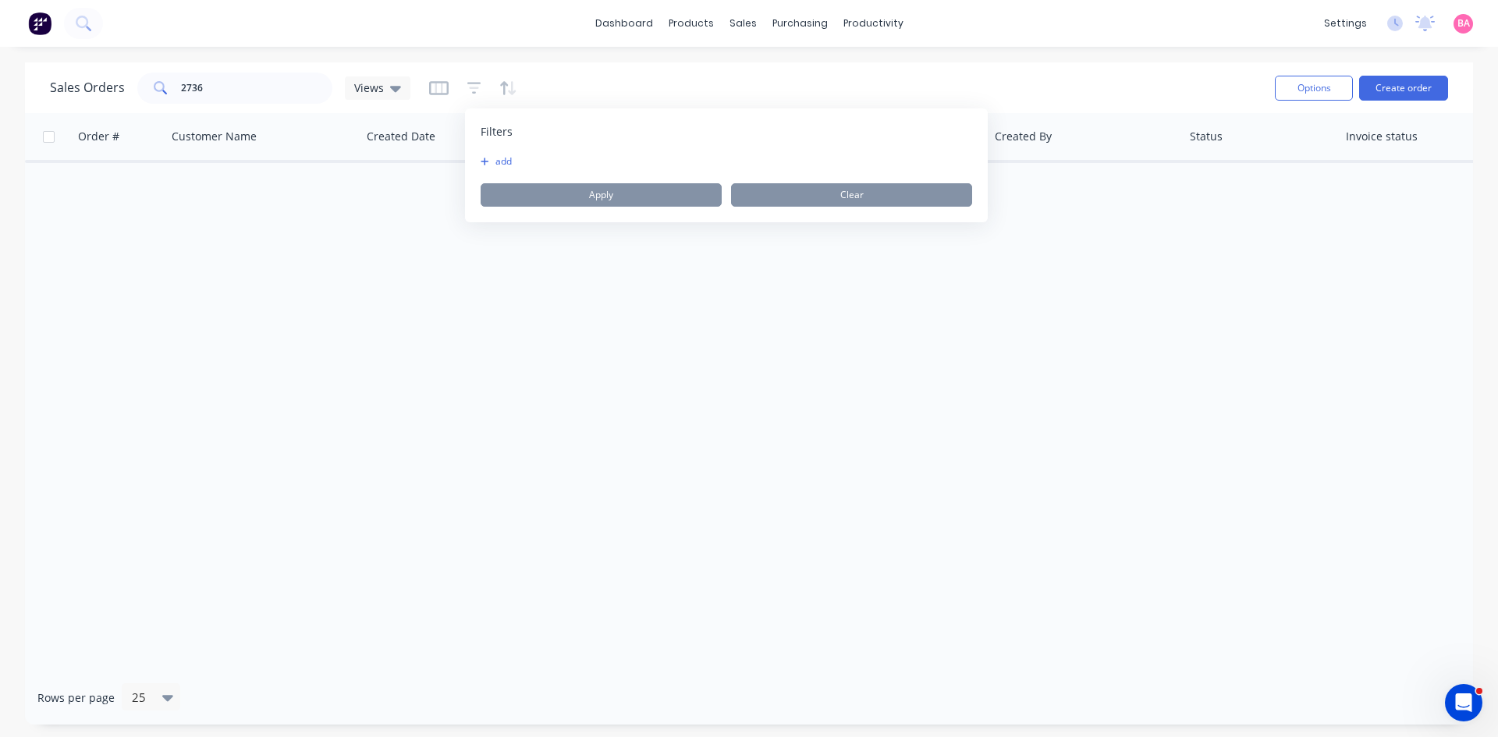
click at [492, 165] on button "add" at bounding box center [500, 161] width 39 height 12
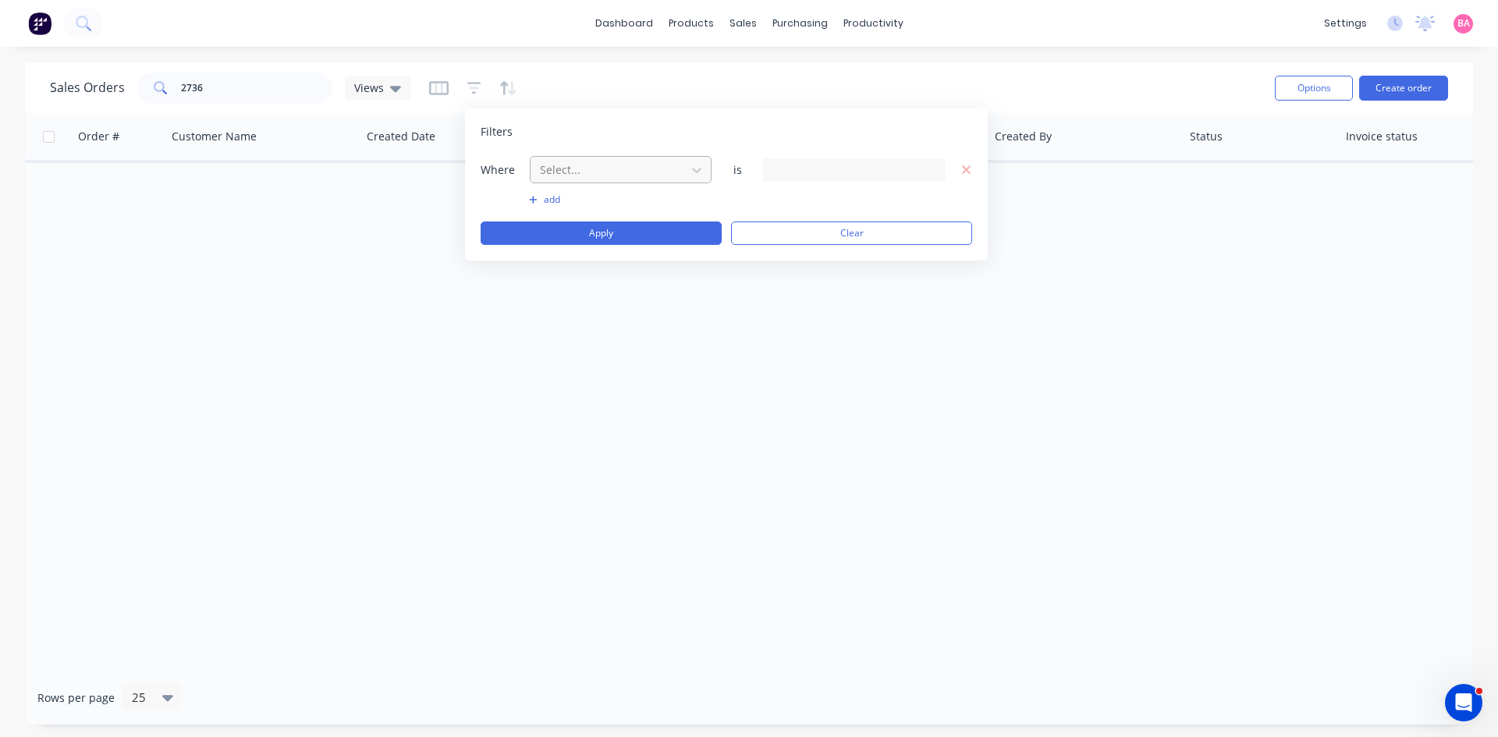
click at [662, 170] on div at bounding box center [608, 170] width 140 height 20
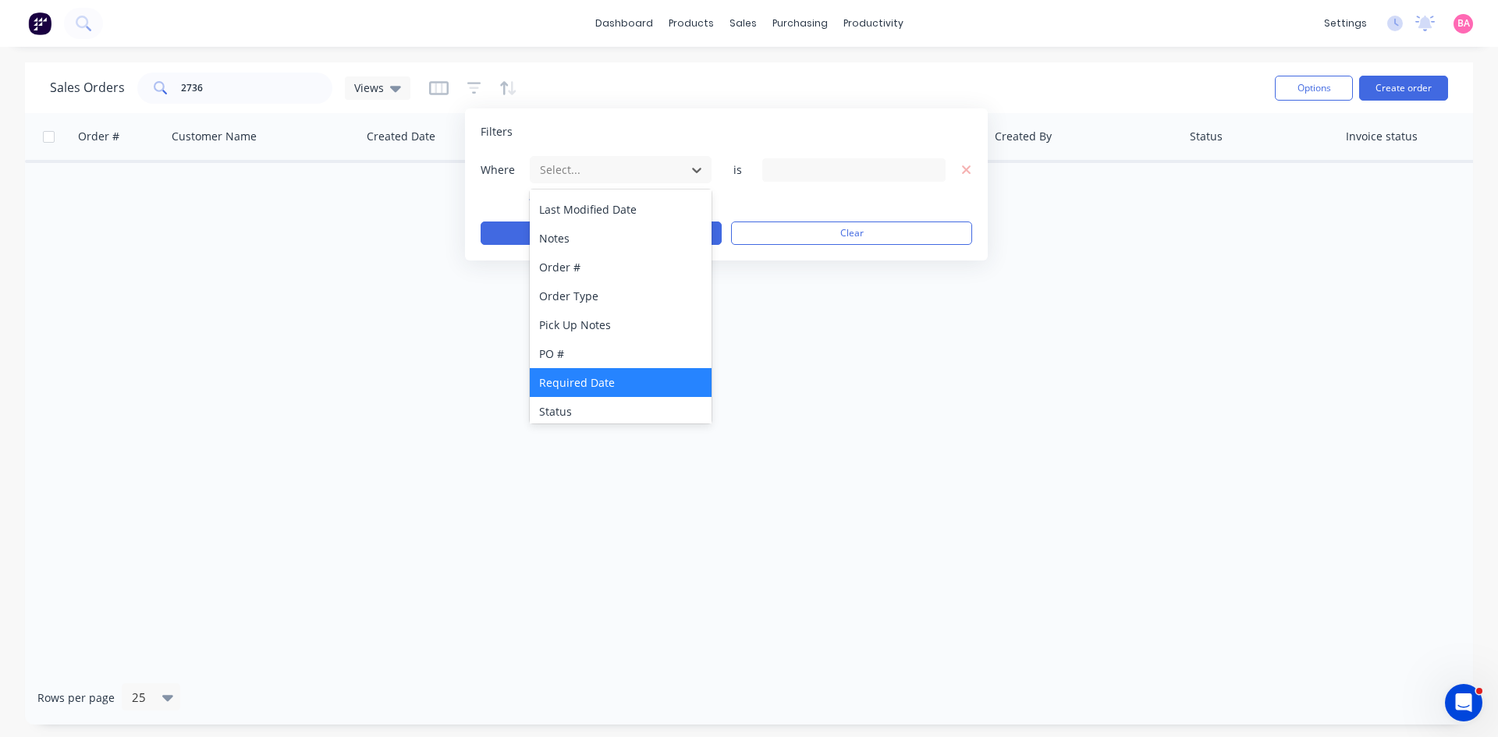
scroll to position [407, 0]
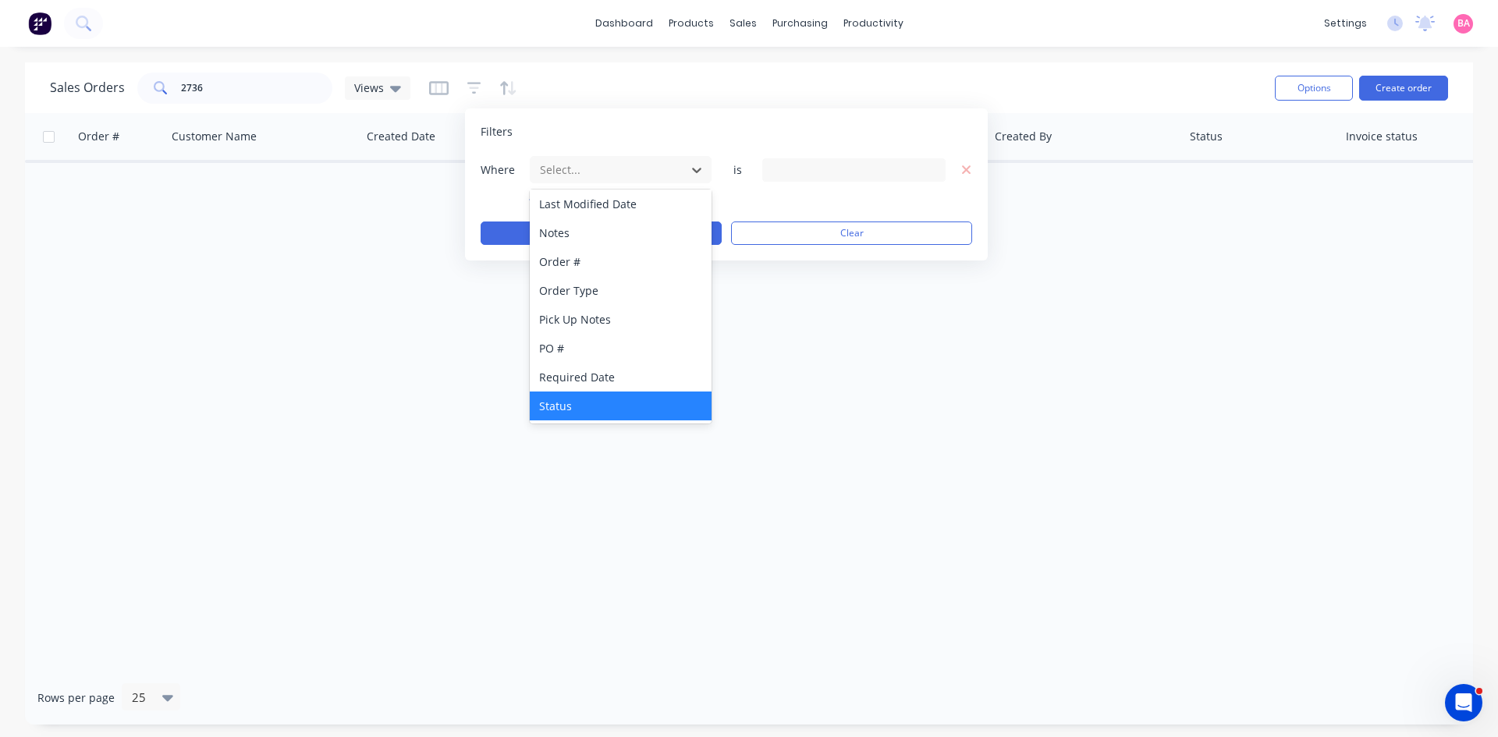
click at [566, 407] on div "Status" at bounding box center [621, 406] width 182 height 29
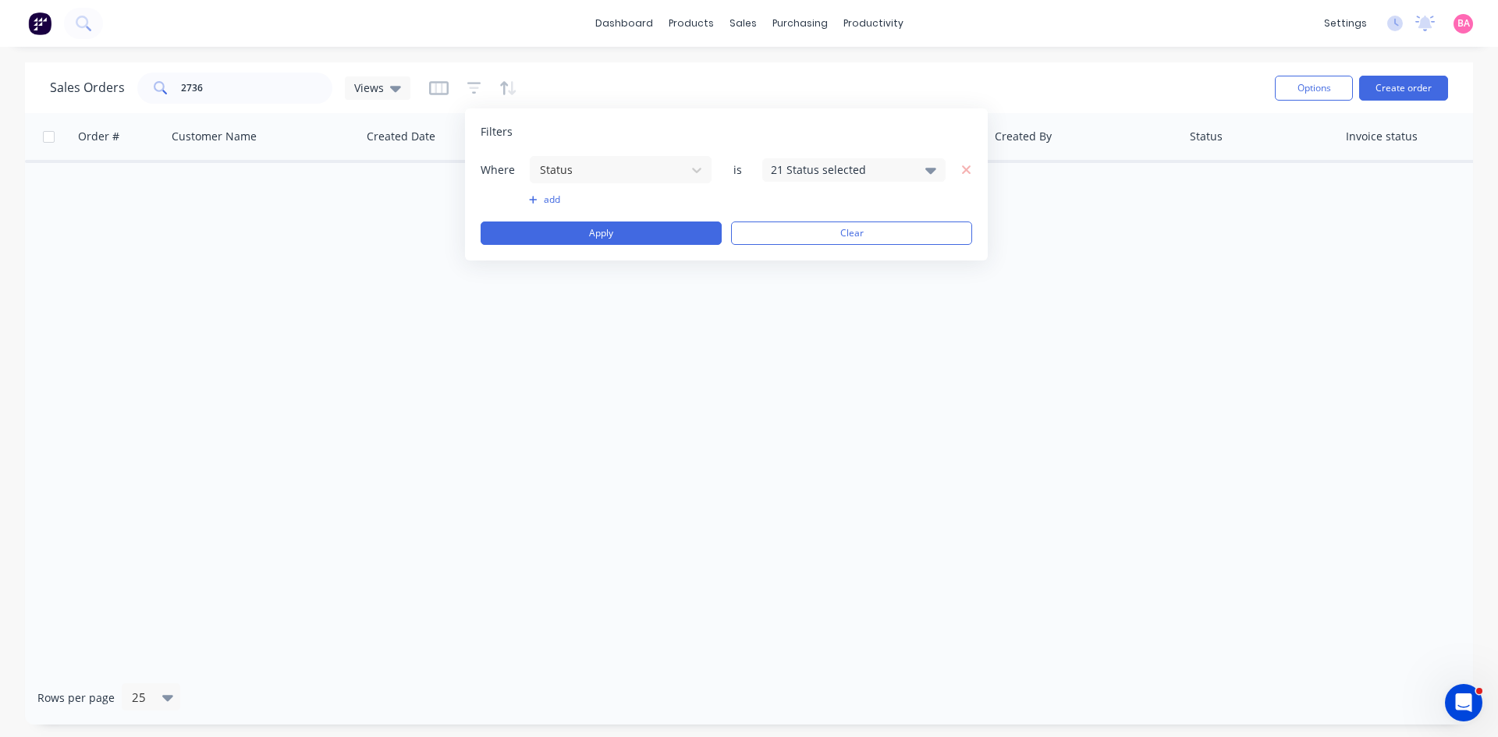
click at [935, 168] on icon at bounding box center [930, 171] width 11 height 6
click at [788, 256] on div at bounding box center [787, 255] width 31 height 31
click at [622, 228] on button "Apply" at bounding box center [601, 233] width 241 height 23
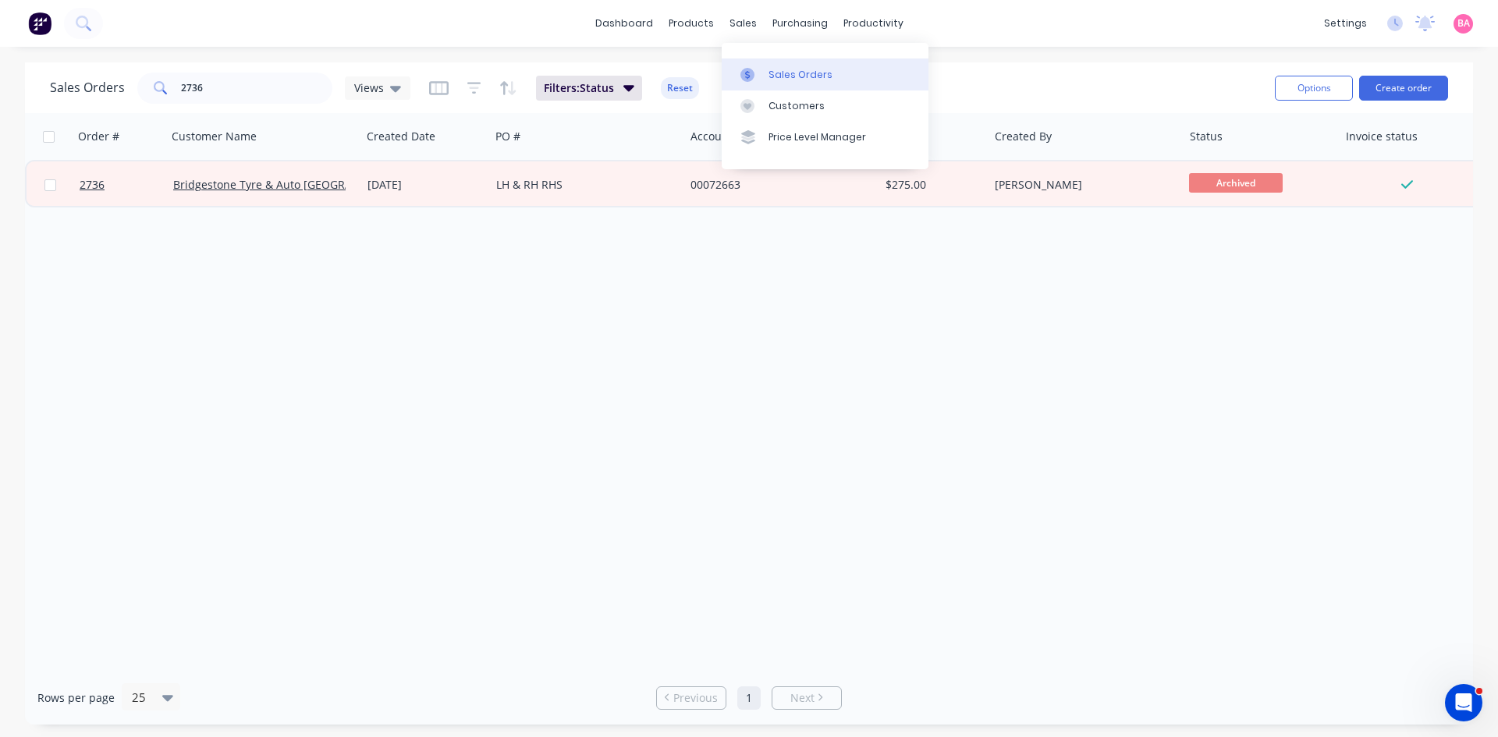
click at [795, 72] on div "Sales Orders" at bounding box center [801, 75] width 64 height 14
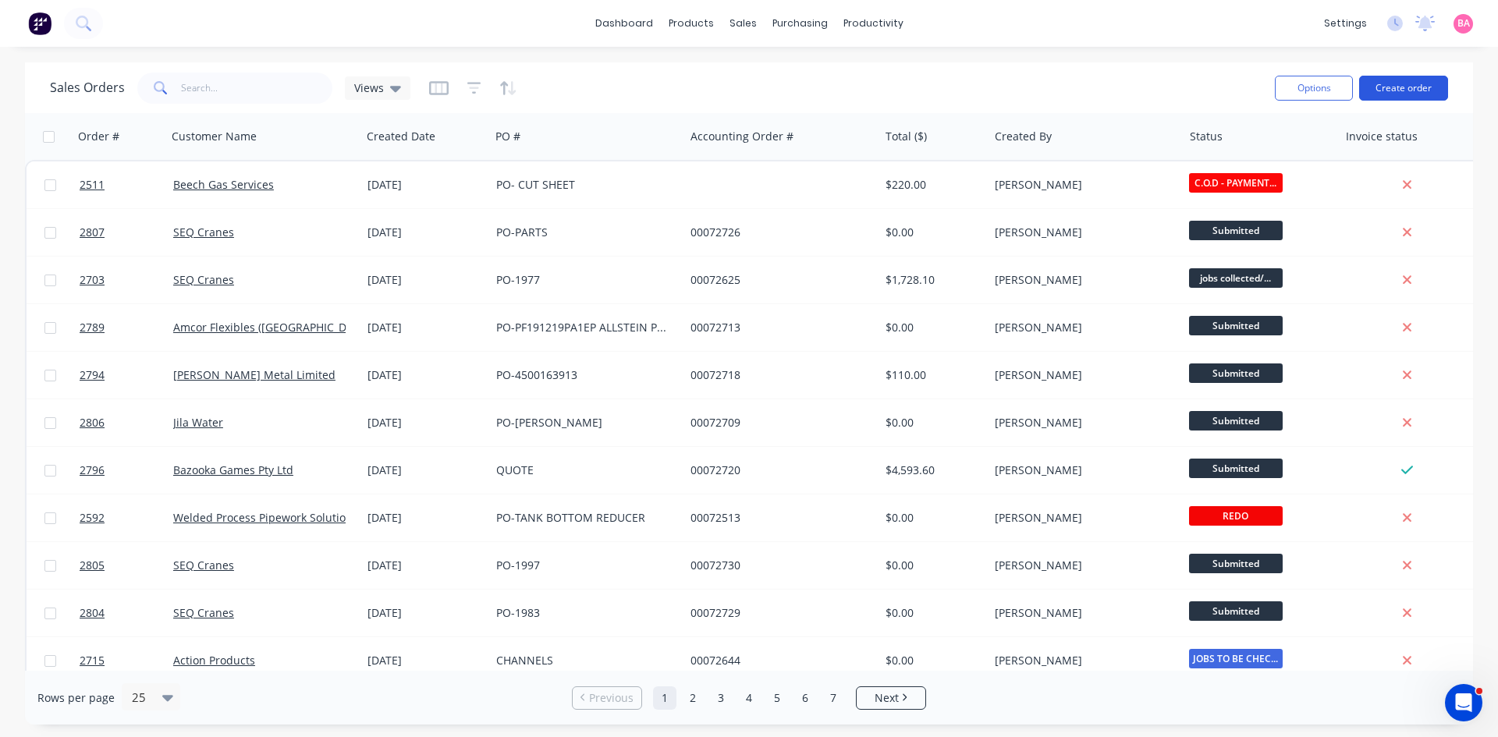
click at [1404, 87] on button "Create order" at bounding box center [1403, 88] width 89 height 25
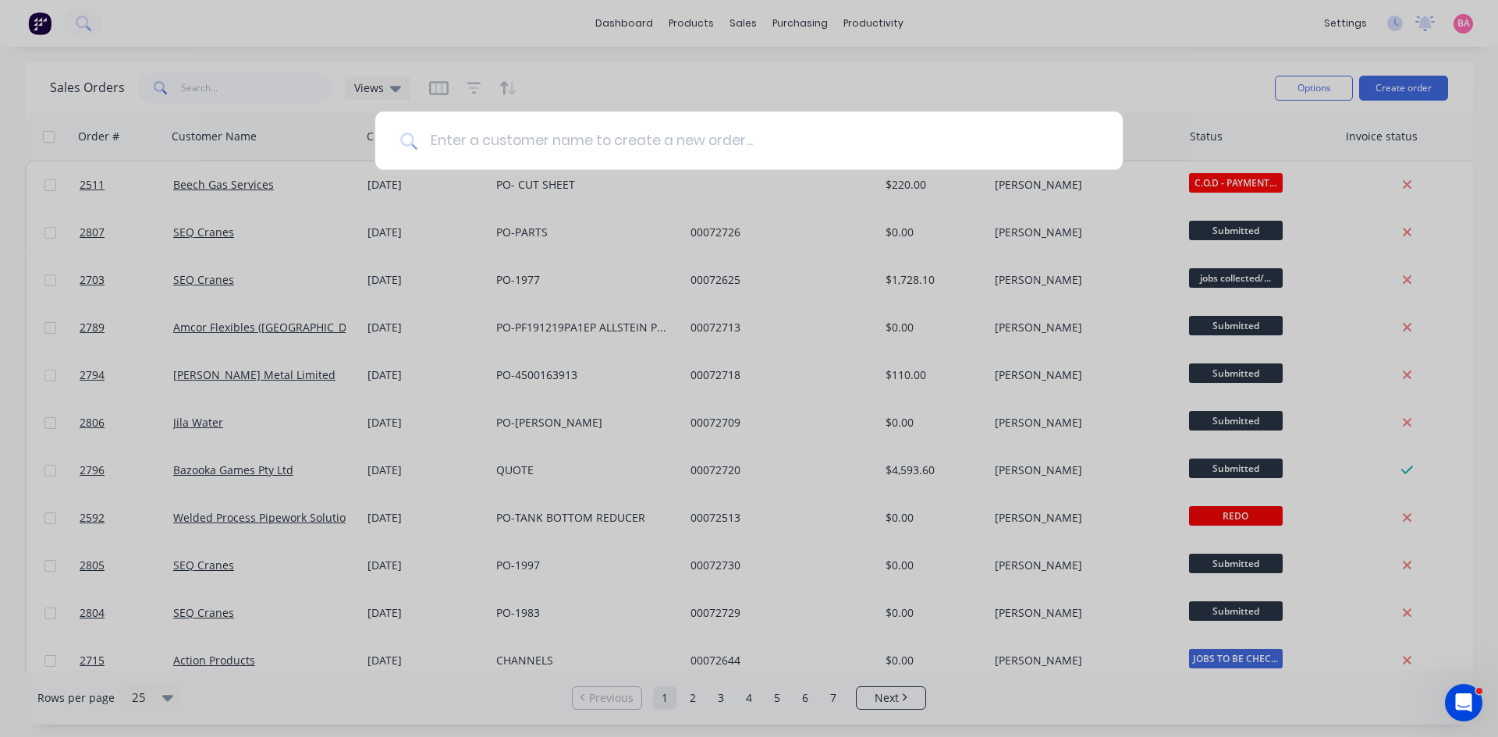
click at [737, 142] on input at bounding box center [757, 141] width 680 height 59
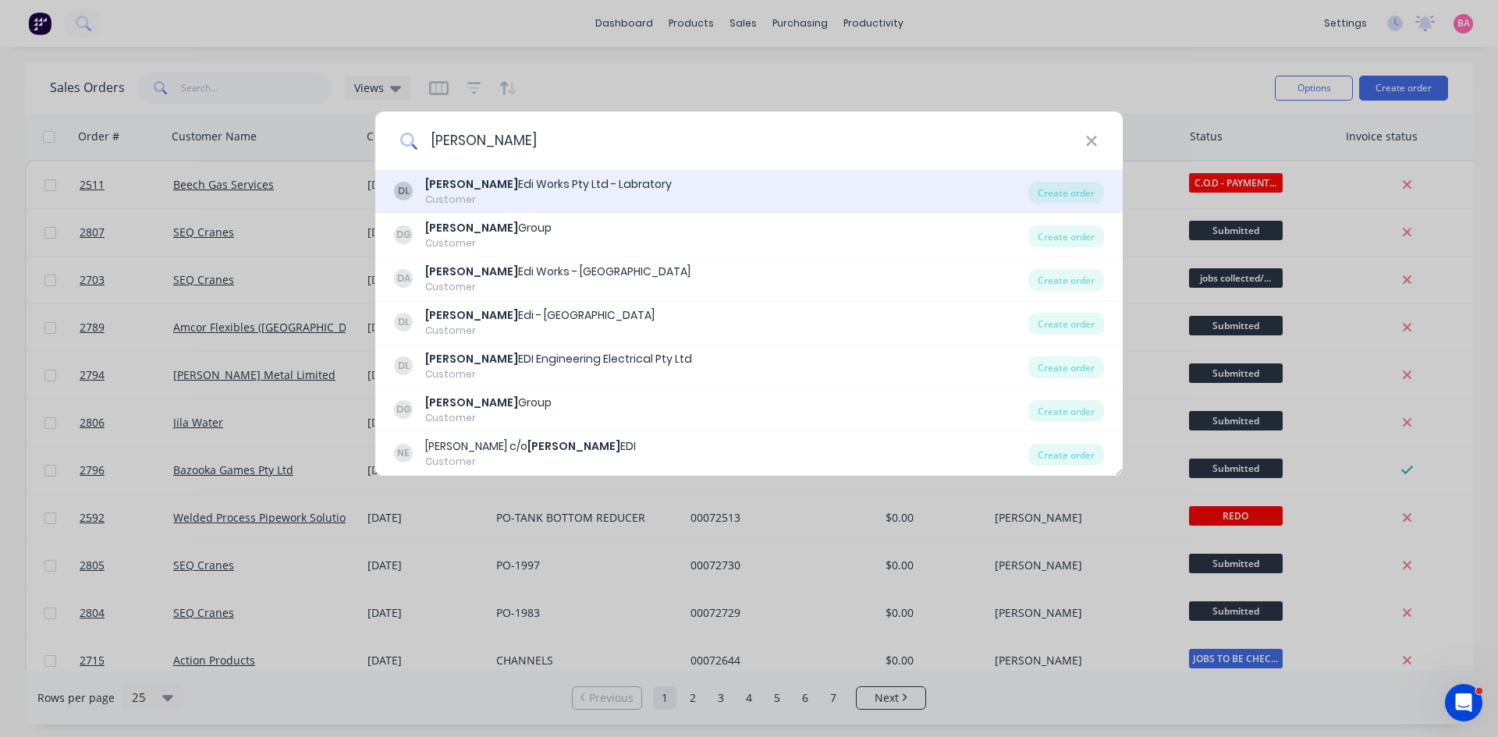
type input "[PERSON_NAME]"
click at [517, 194] on div "Customer" at bounding box center [548, 200] width 247 height 14
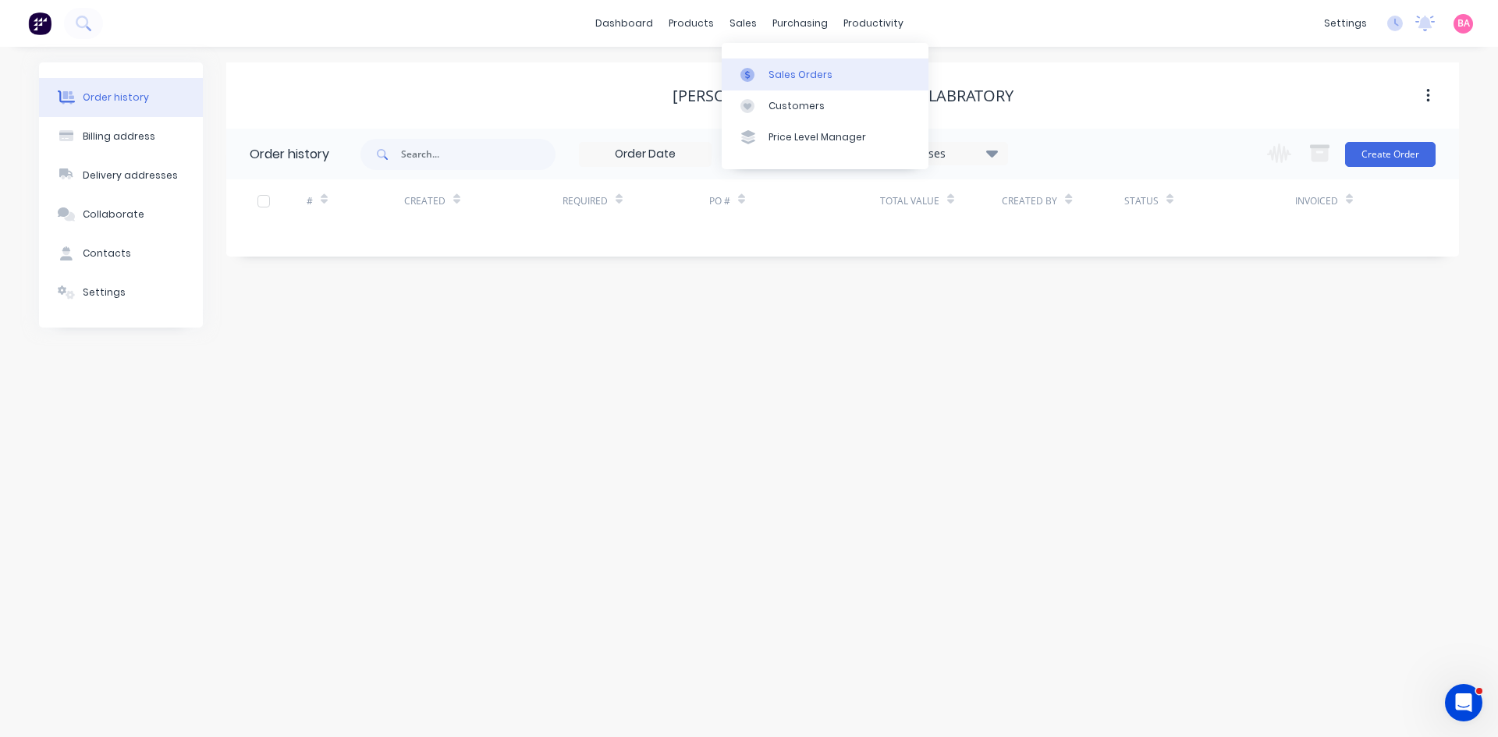
click at [794, 72] on div "Sales Orders" at bounding box center [801, 75] width 64 height 14
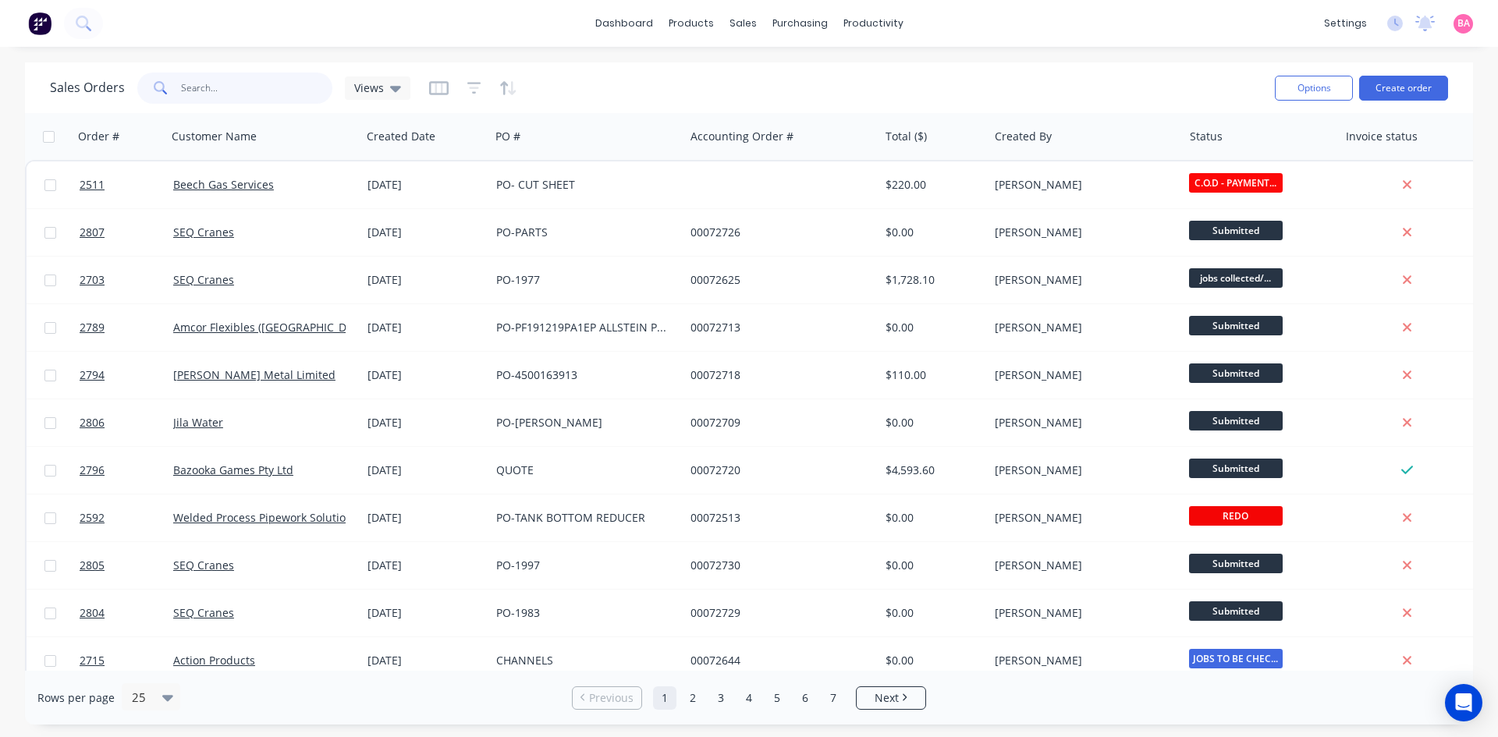
click at [247, 89] on input "text" at bounding box center [257, 88] width 152 height 31
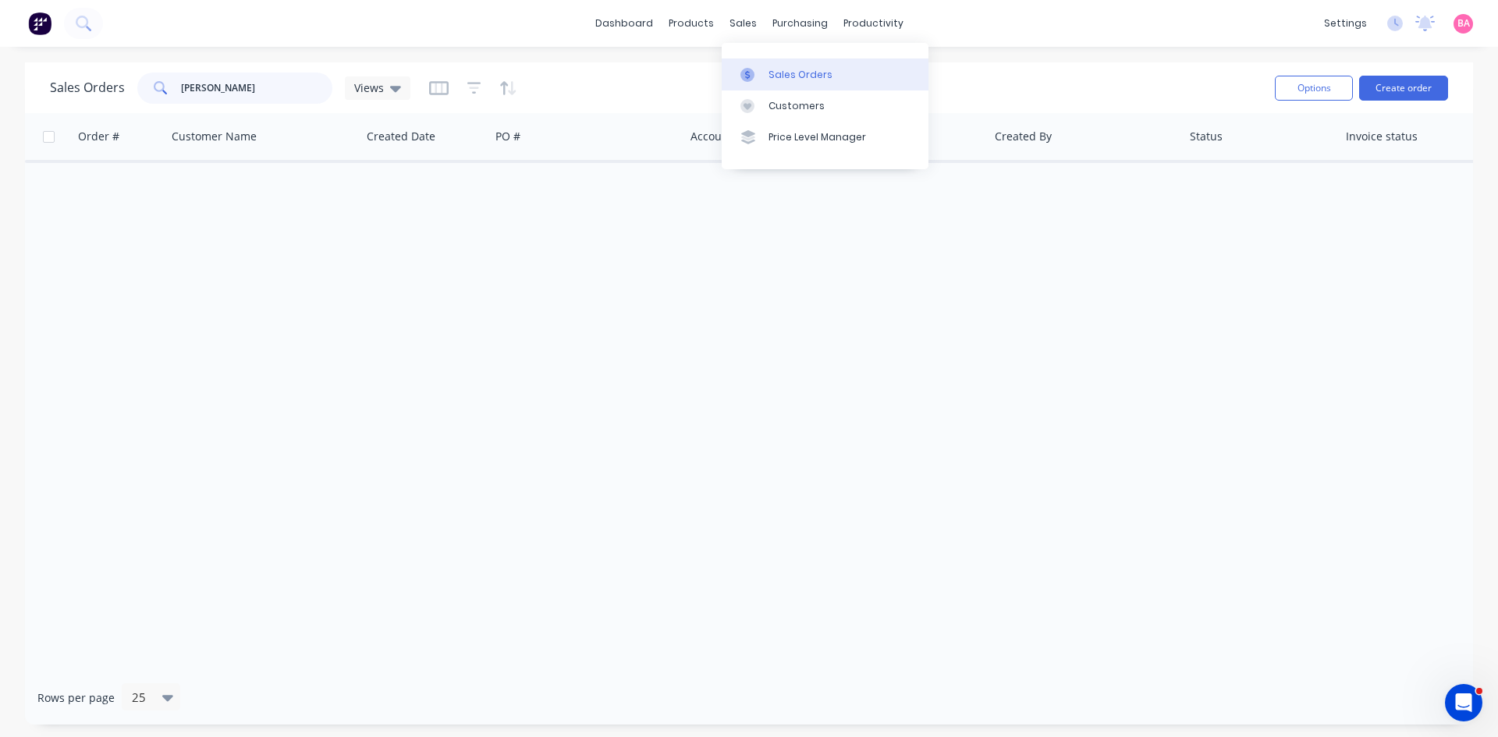
type input "[PERSON_NAME]"
click at [787, 73] on div "Sales Orders" at bounding box center [801, 75] width 64 height 14
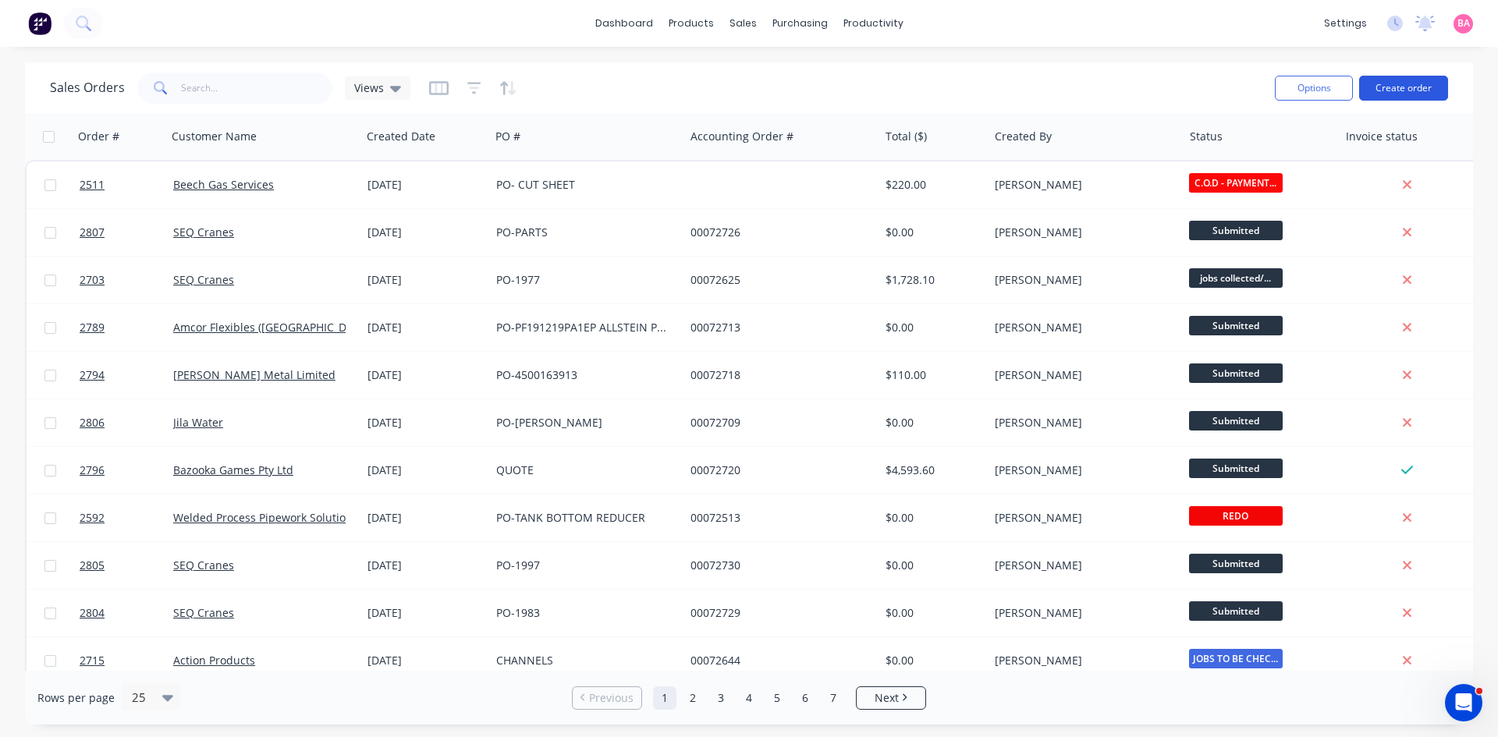
click at [1414, 86] on button "Create order" at bounding box center [1403, 88] width 89 height 25
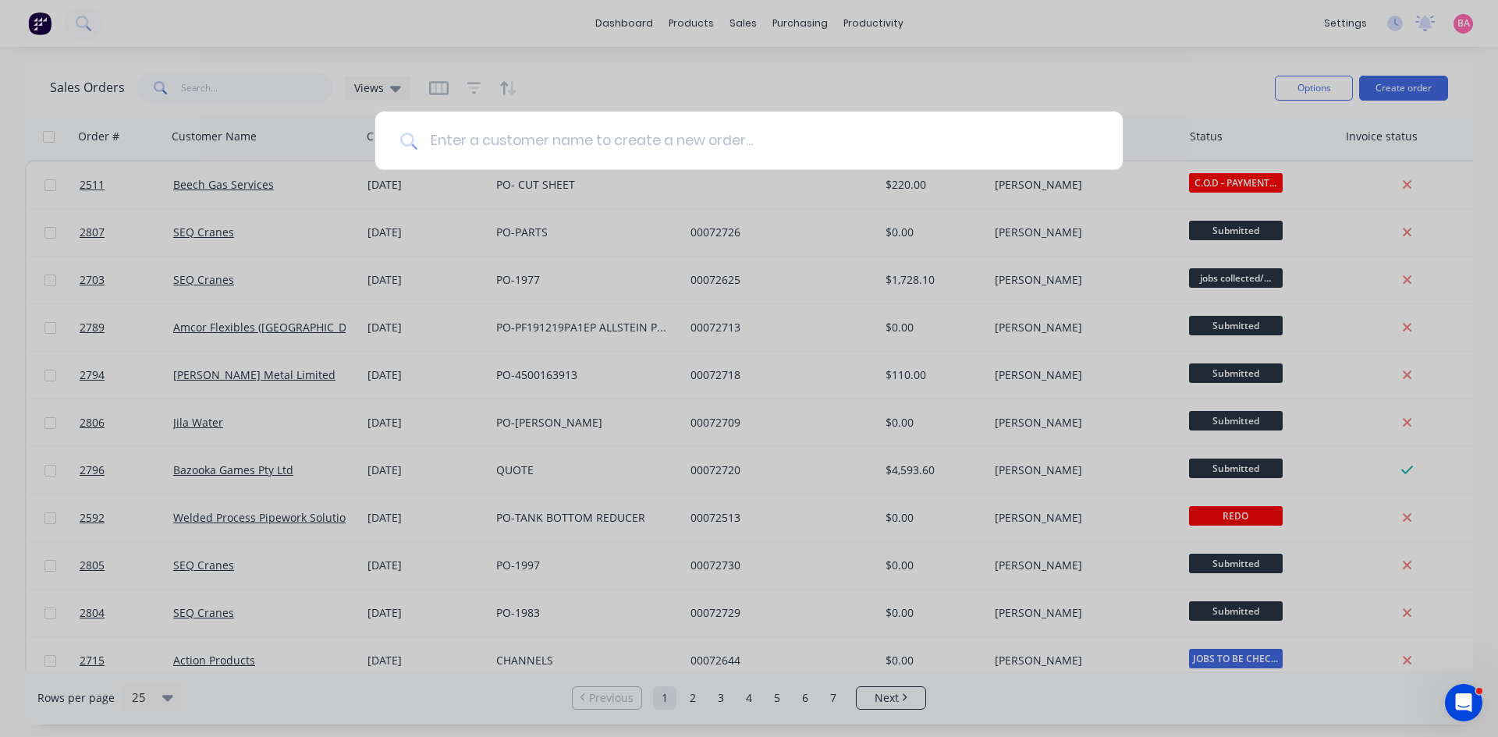
click at [609, 144] on input at bounding box center [757, 141] width 680 height 59
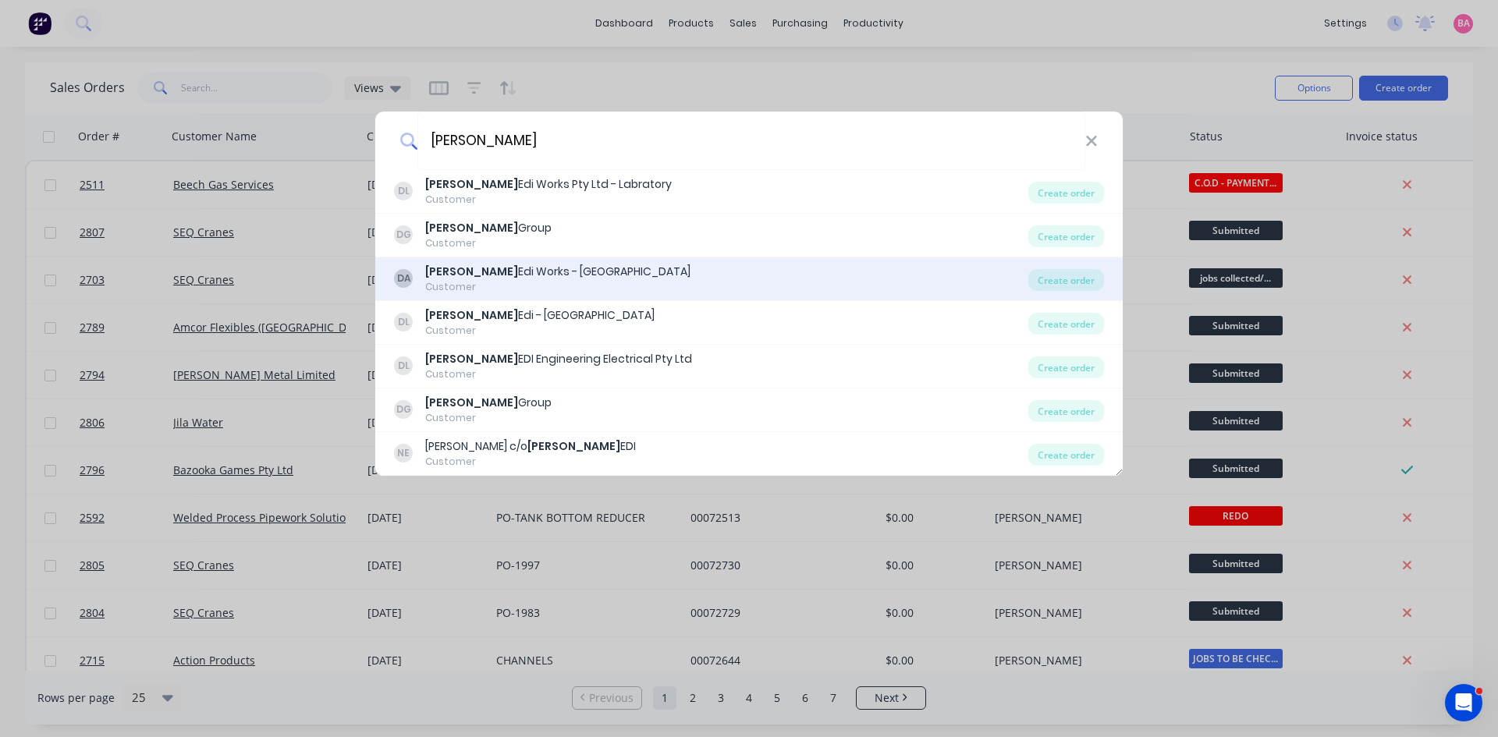
type input "downer"
click at [546, 272] on div "Downer Edi Works - Archerfield" at bounding box center [557, 272] width 265 height 16
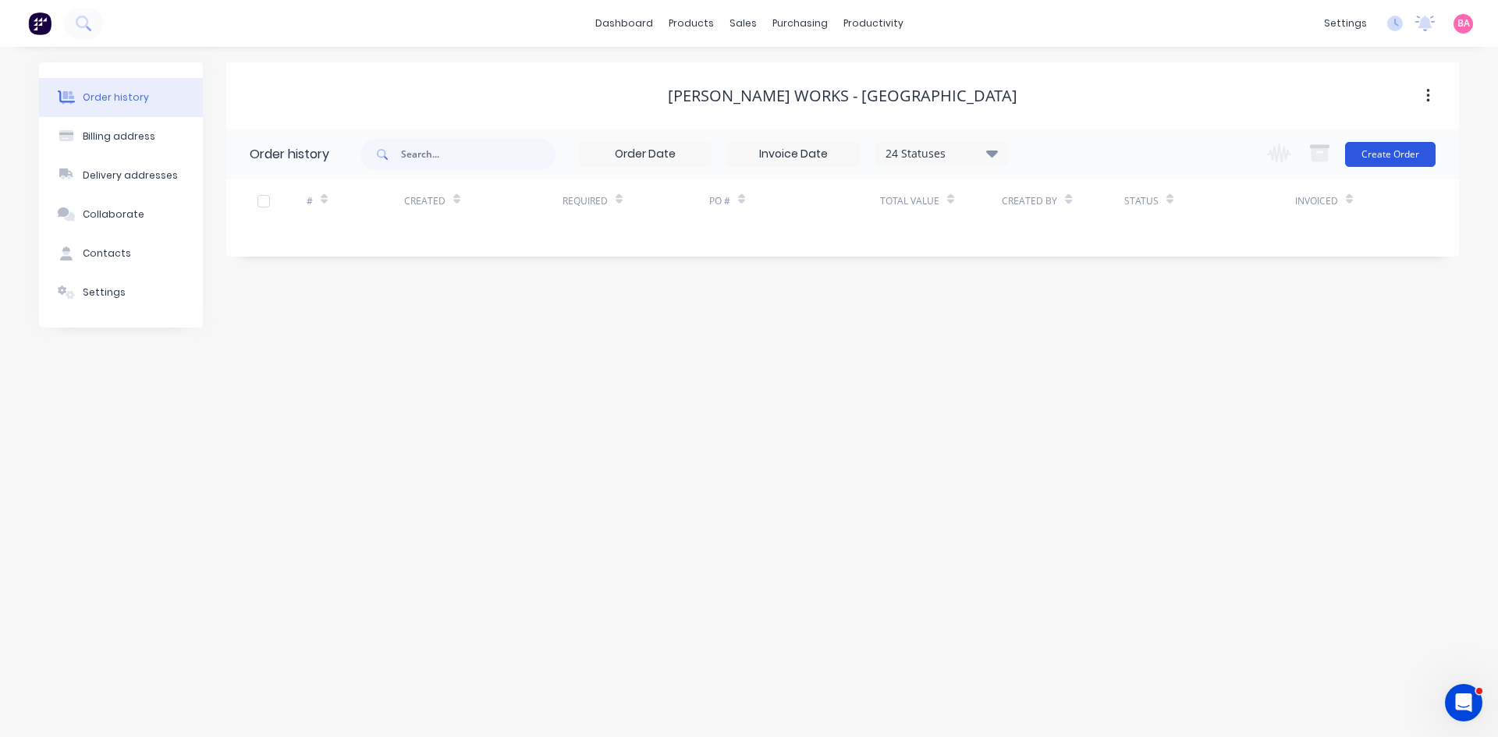
click at [1396, 154] on button "Create Order" at bounding box center [1390, 154] width 91 height 25
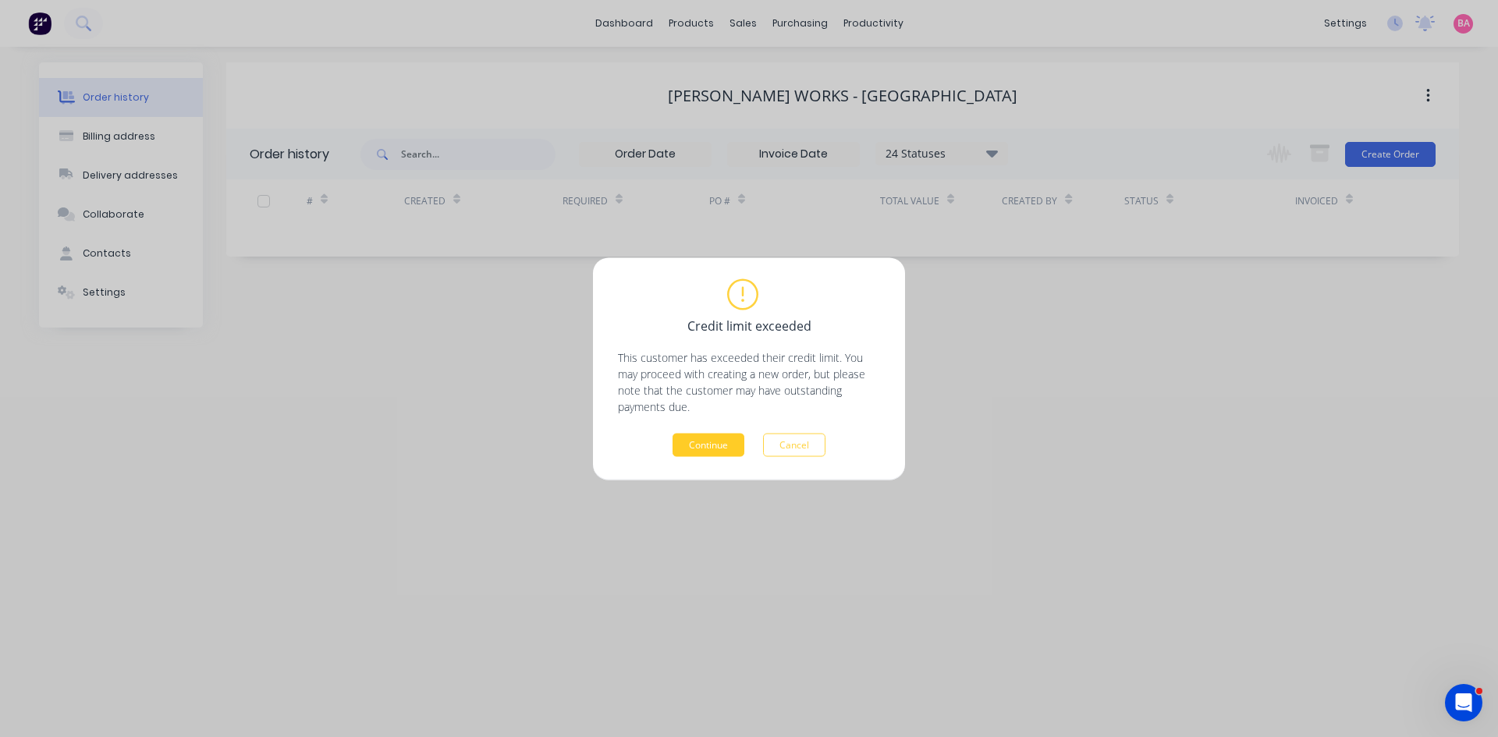
click at [715, 447] on button "Continue" at bounding box center [709, 444] width 72 height 23
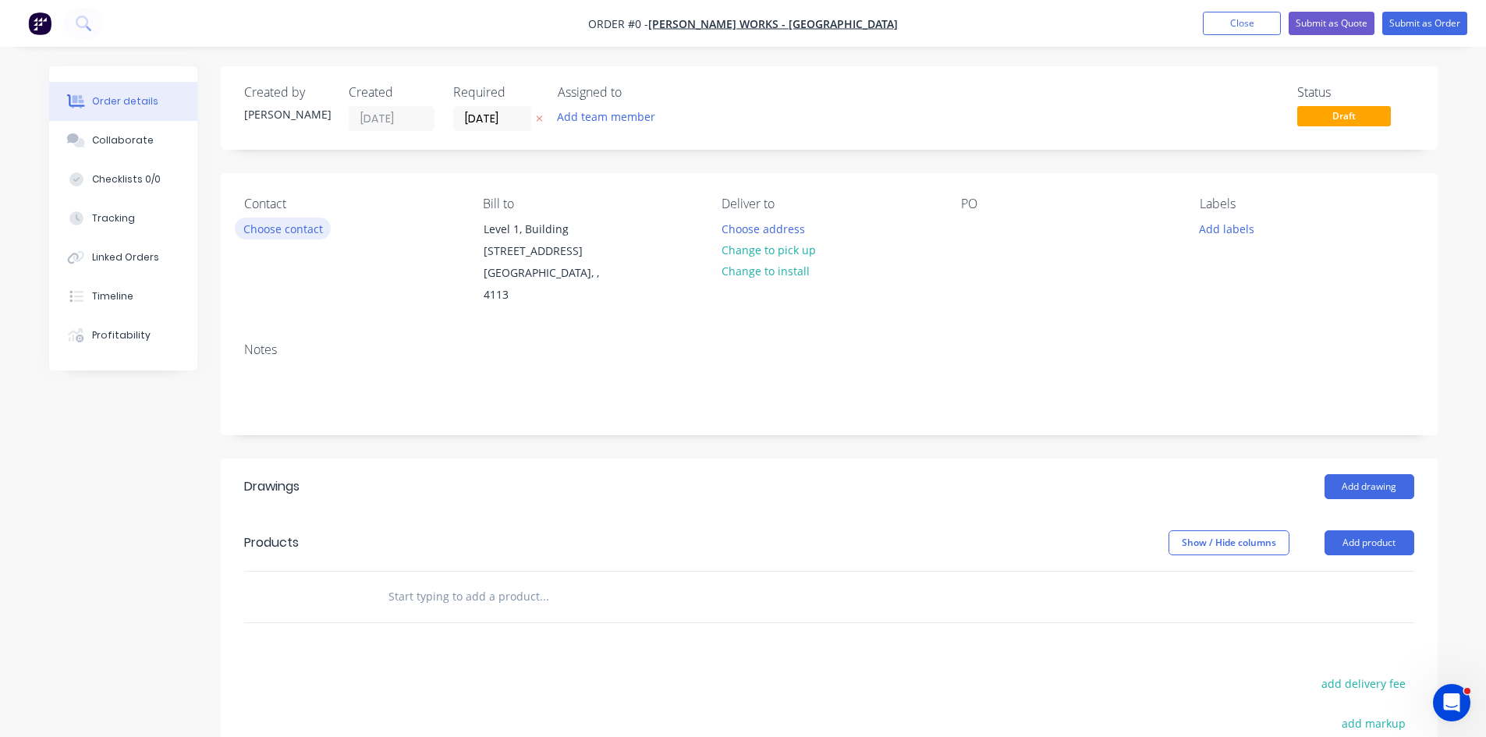
click at [292, 228] on button "Choose contact" at bounding box center [283, 228] width 96 height 21
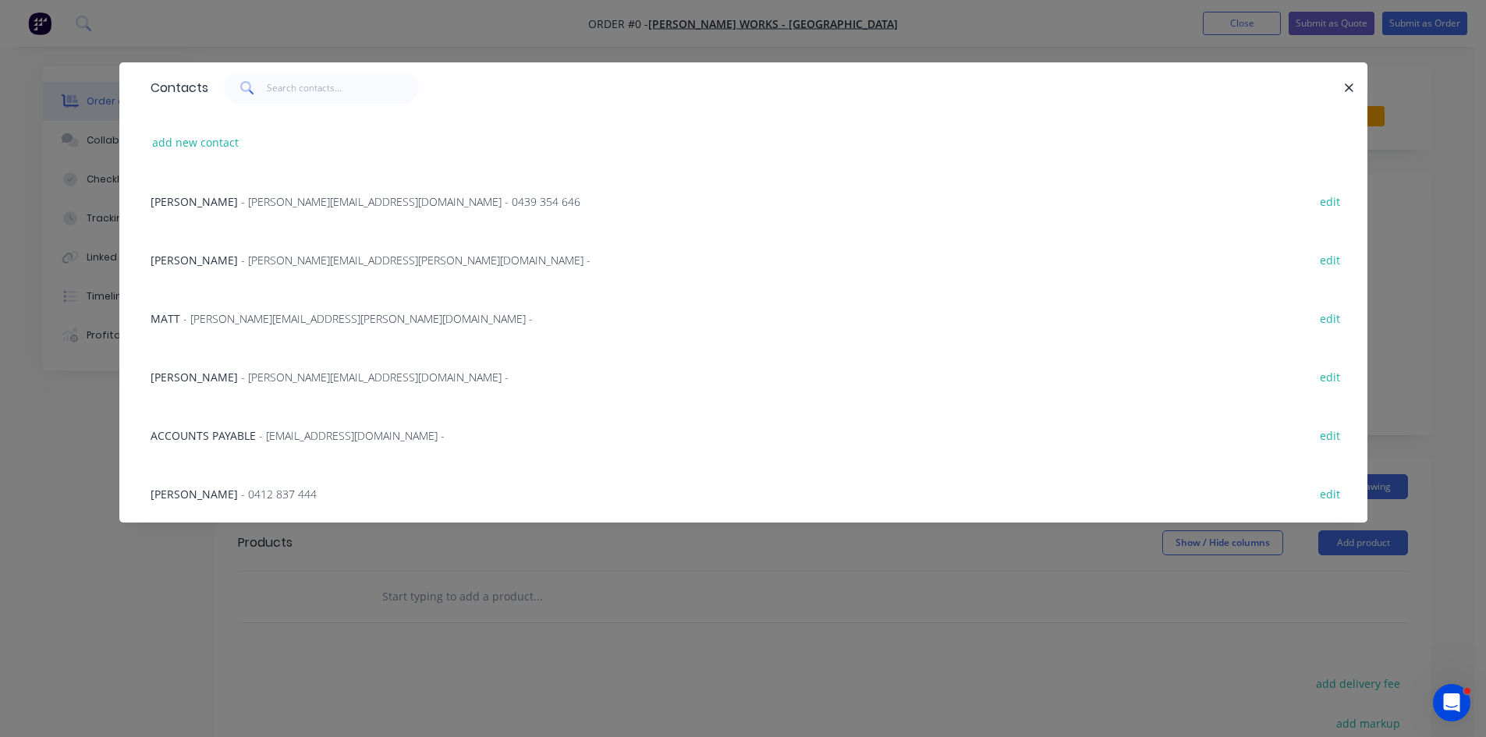
click at [222, 199] on span "WAYNE HOLLOWY" at bounding box center [194, 201] width 87 height 15
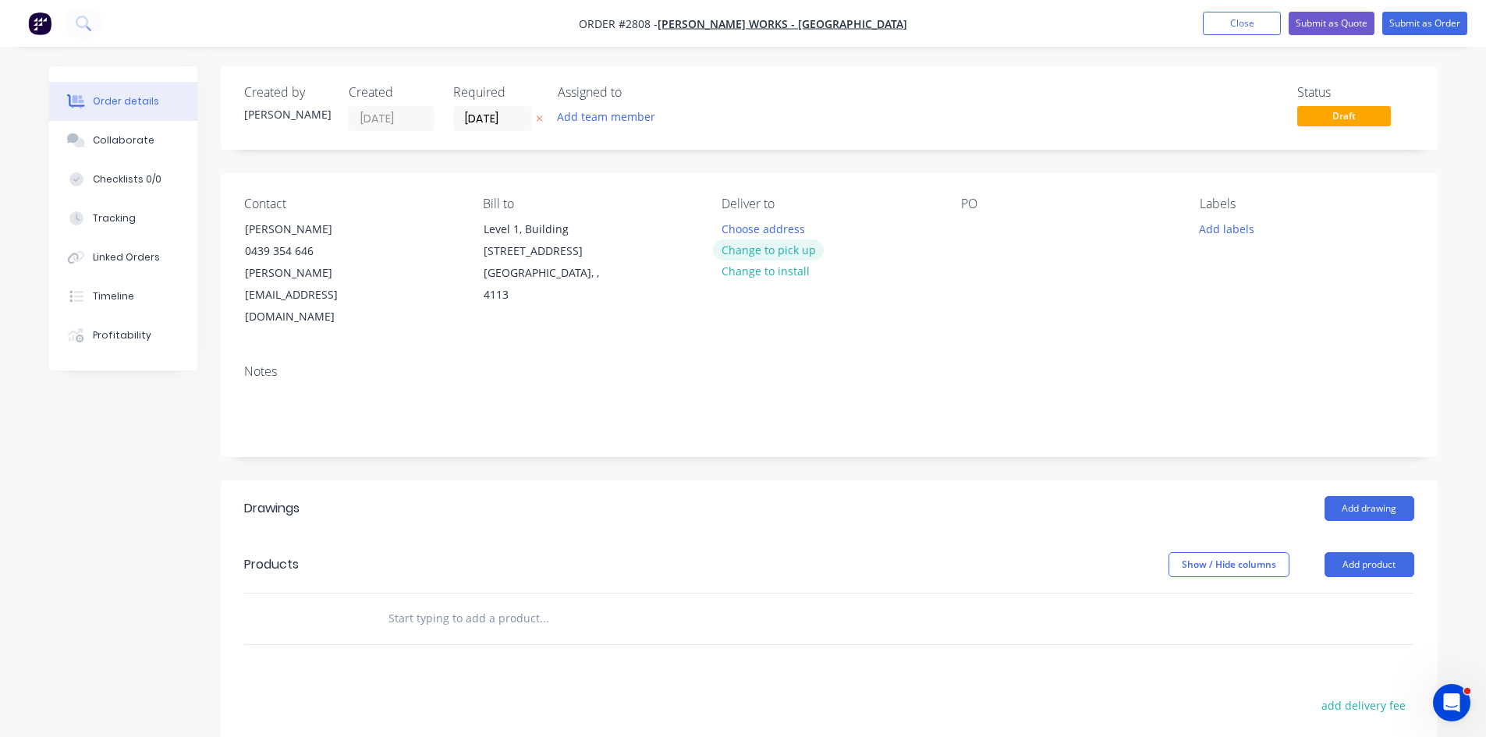
click at [776, 253] on button "Change to pick up" at bounding box center [768, 250] width 111 height 21
click at [970, 222] on div at bounding box center [973, 229] width 25 height 23
click at [1228, 229] on button "Add labels" at bounding box center [1227, 228] width 72 height 21
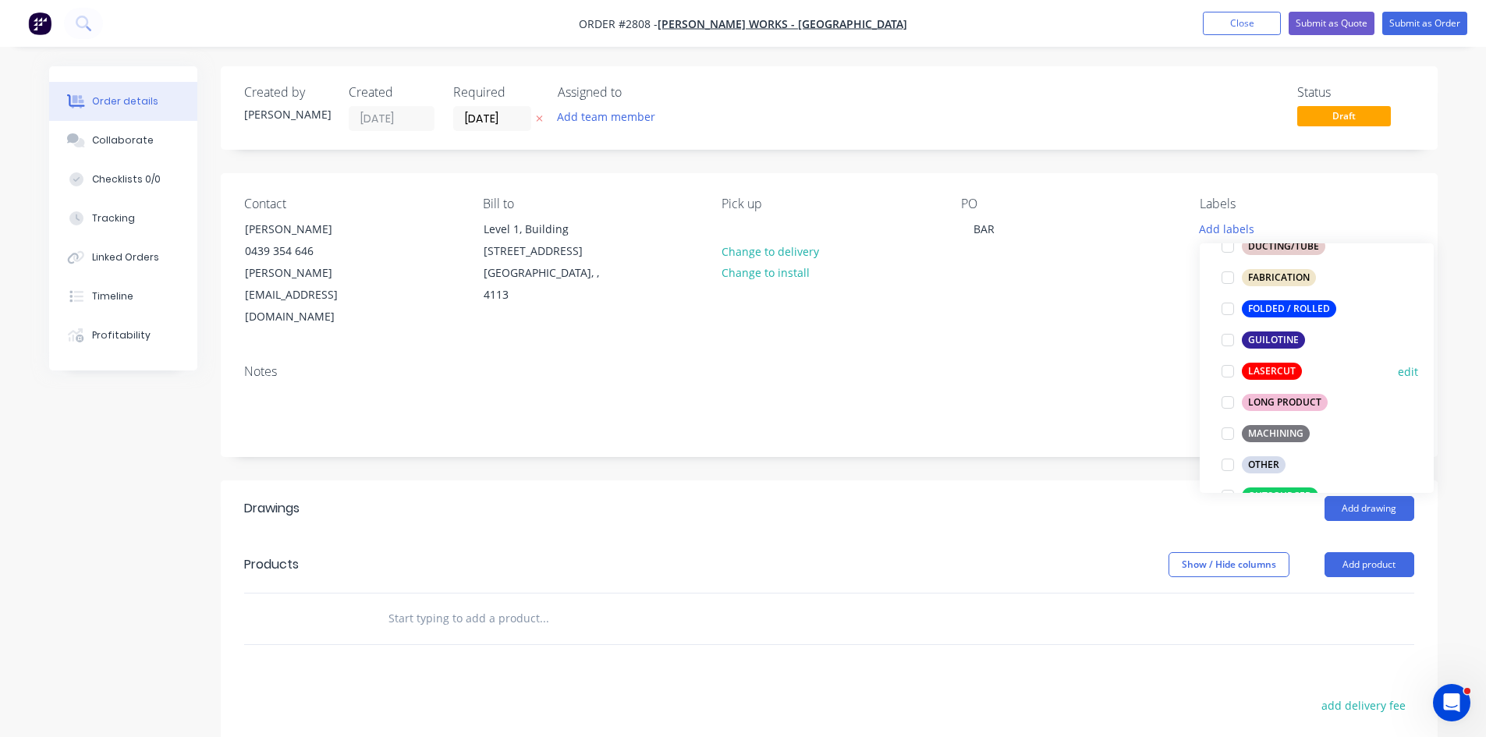
scroll to position [431, 0]
click at [1221, 405] on div at bounding box center [1228, 404] width 31 height 31
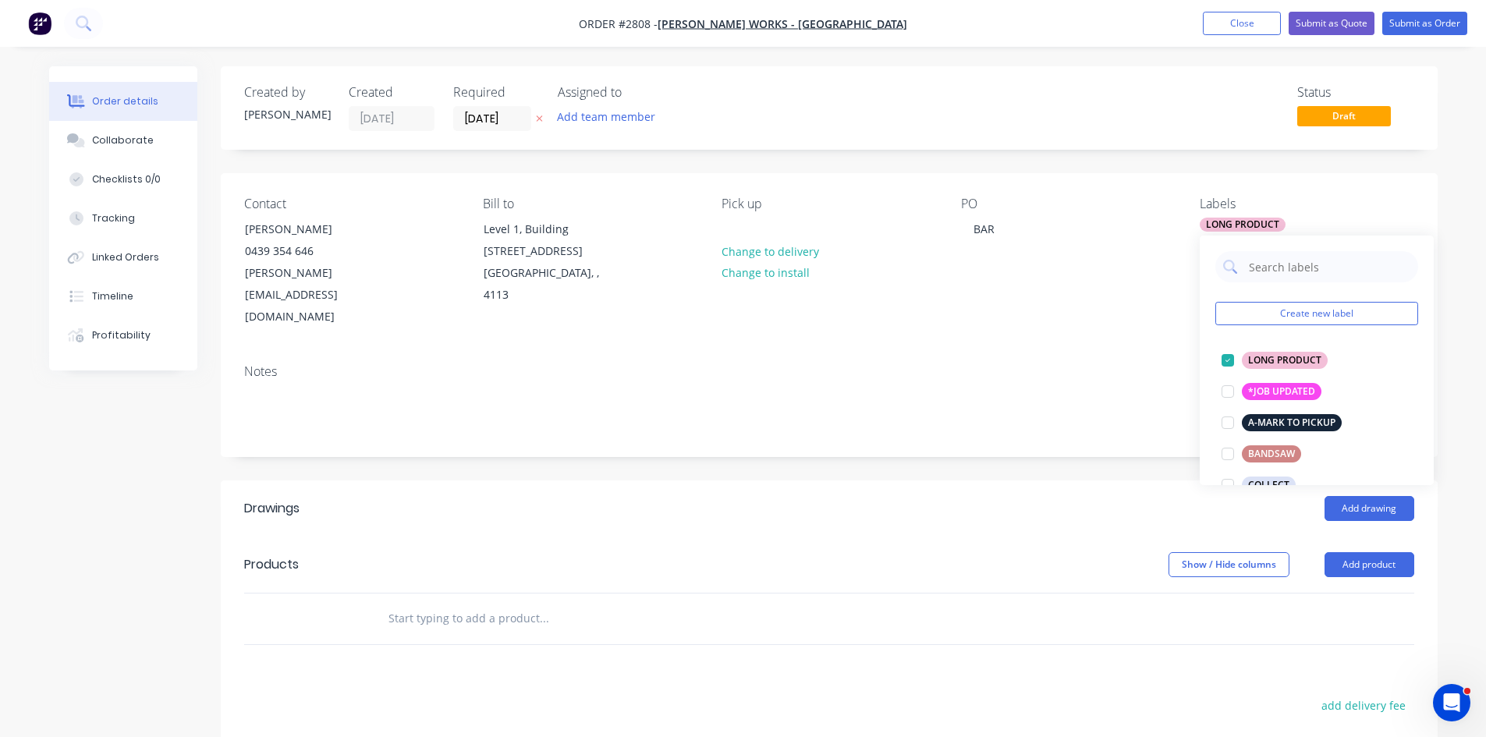
click at [1108, 364] on div "Notes" at bounding box center [829, 371] width 1170 height 15
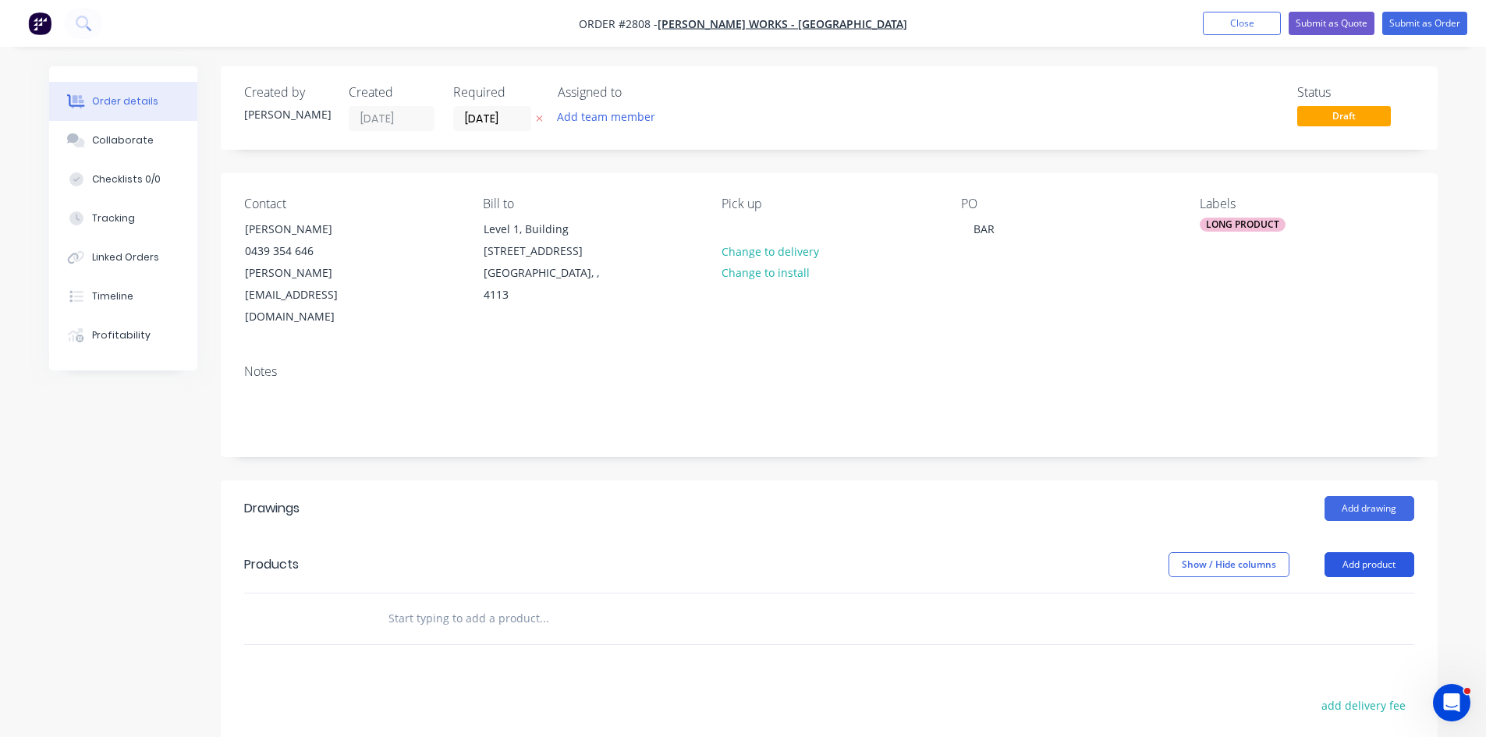
click at [1382, 552] on button "Add product" at bounding box center [1370, 564] width 90 height 25
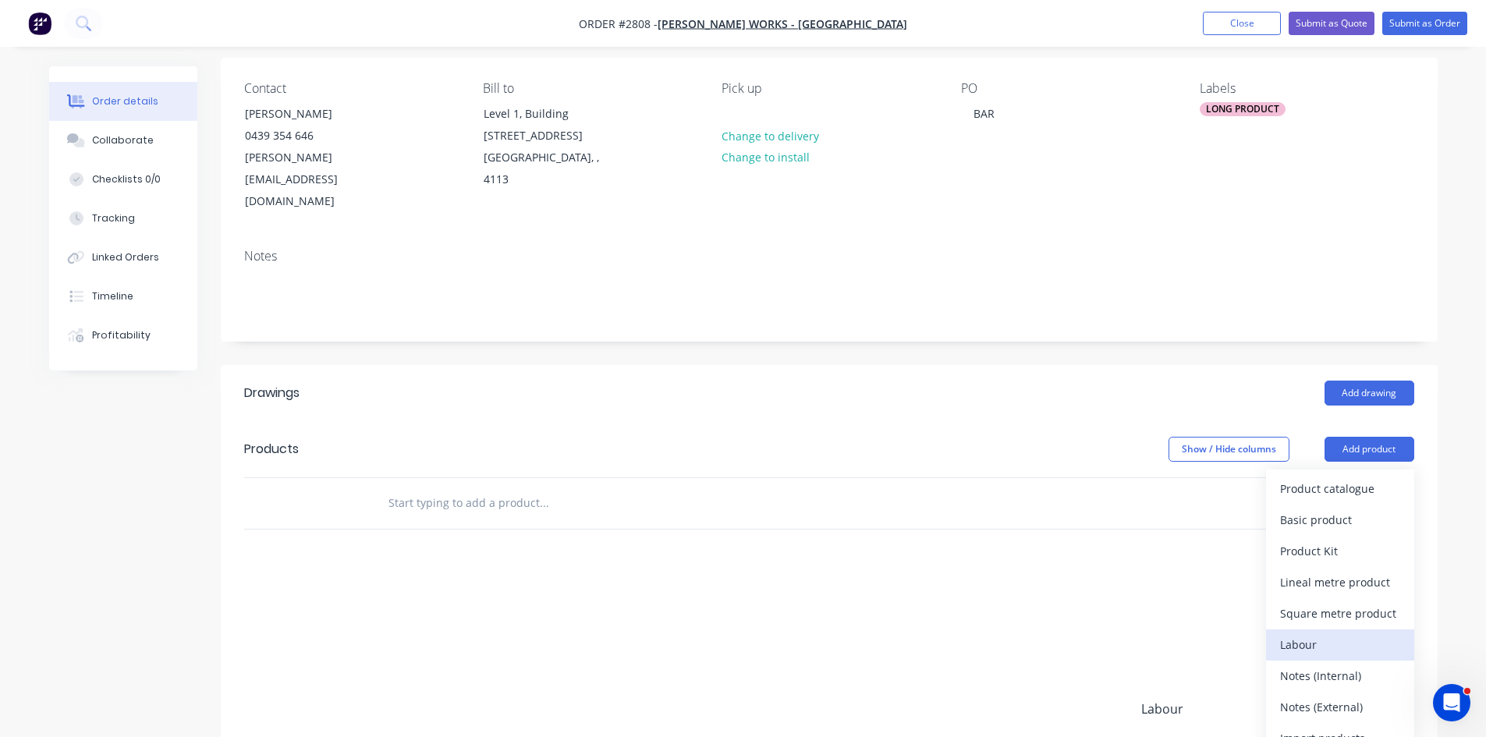
scroll to position [182, 0]
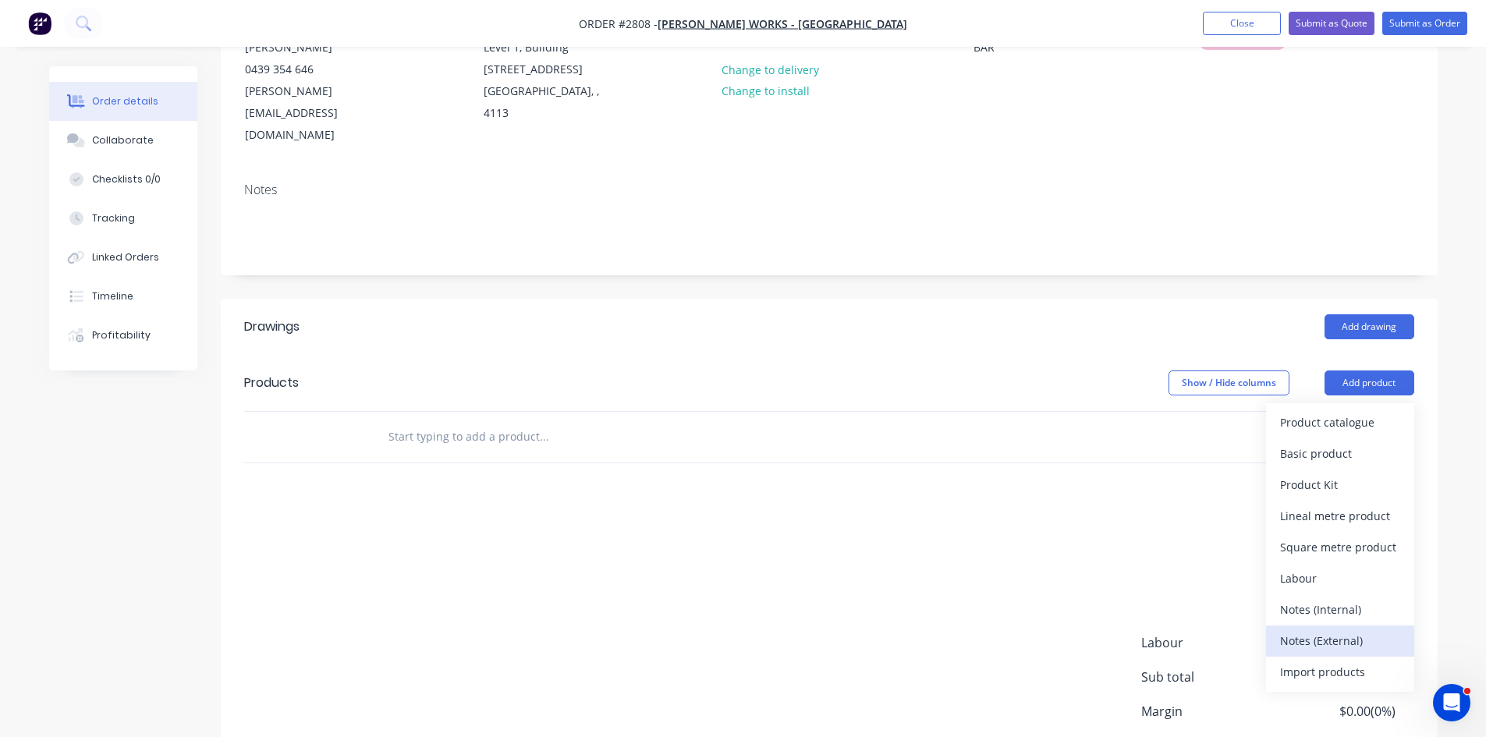
click at [1341, 630] on div "Notes (External)" at bounding box center [1340, 641] width 120 height 23
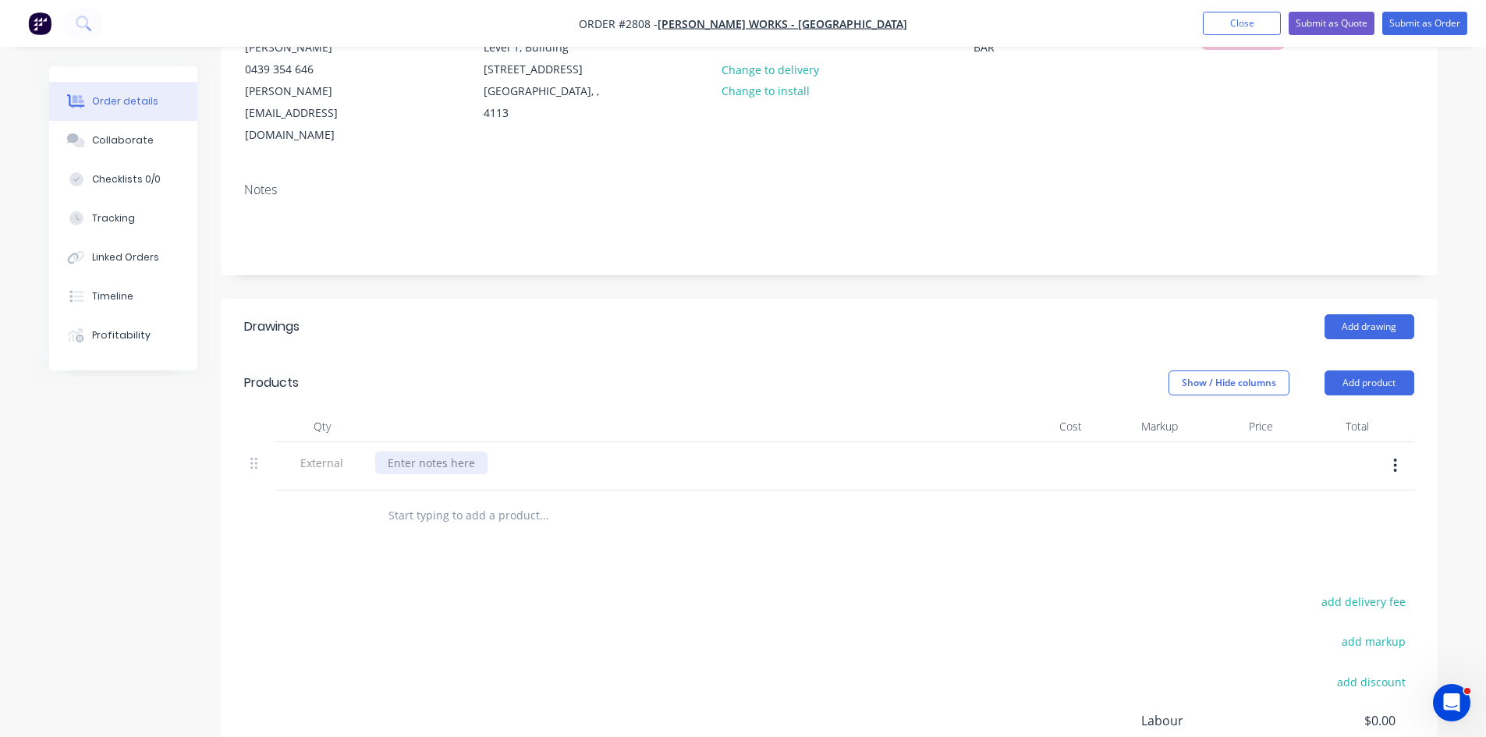
click at [426, 452] on div at bounding box center [431, 463] width 112 height 23
click at [456, 500] on input "text" at bounding box center [544, 515] width 312 height 31
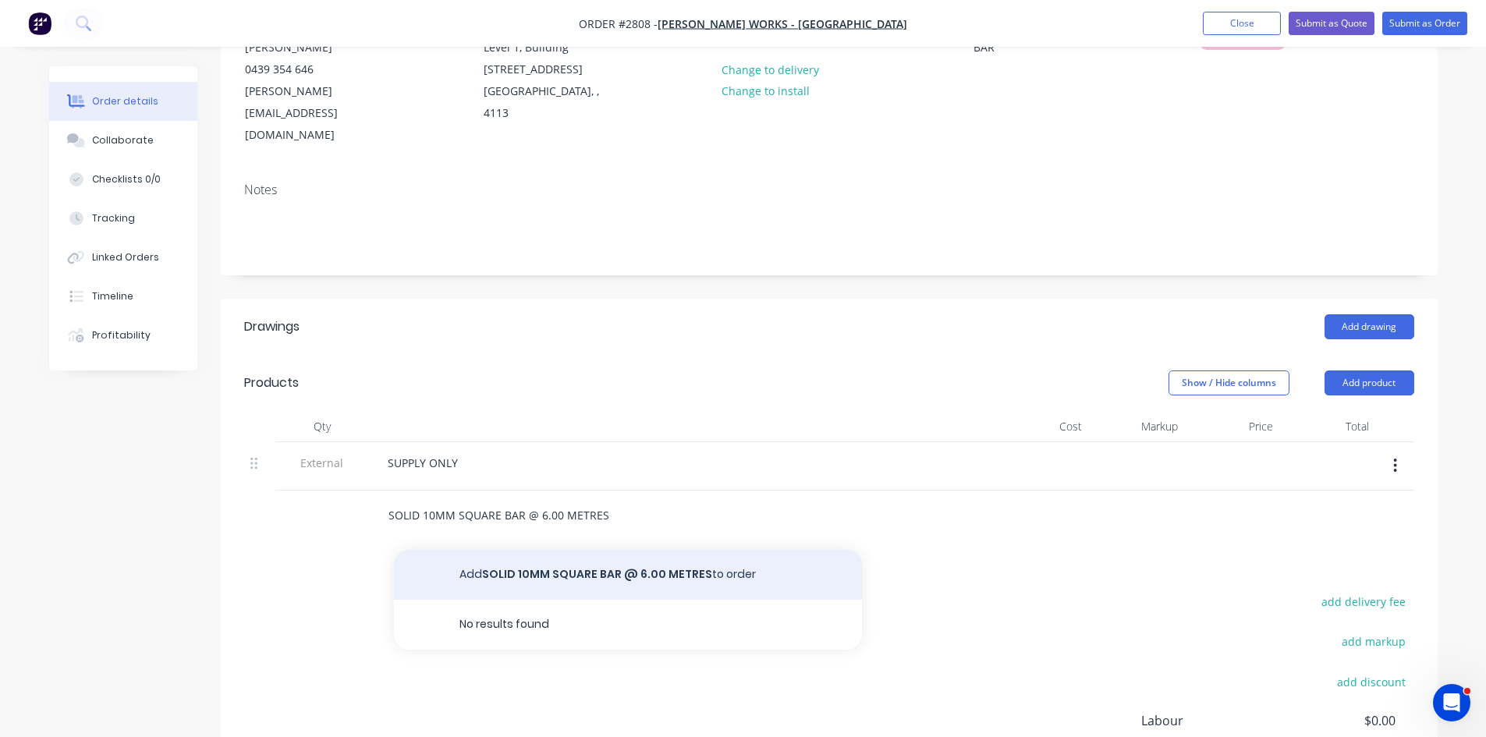
type input "SOLID 10MM SQUARE BAR @ 6.00 METRES"
click at [616, 550] on button "Add SOLID 10MM SQUARE BAR @ 6.00 METRES to order" at bounding box center [628, 575] width 468 height 50
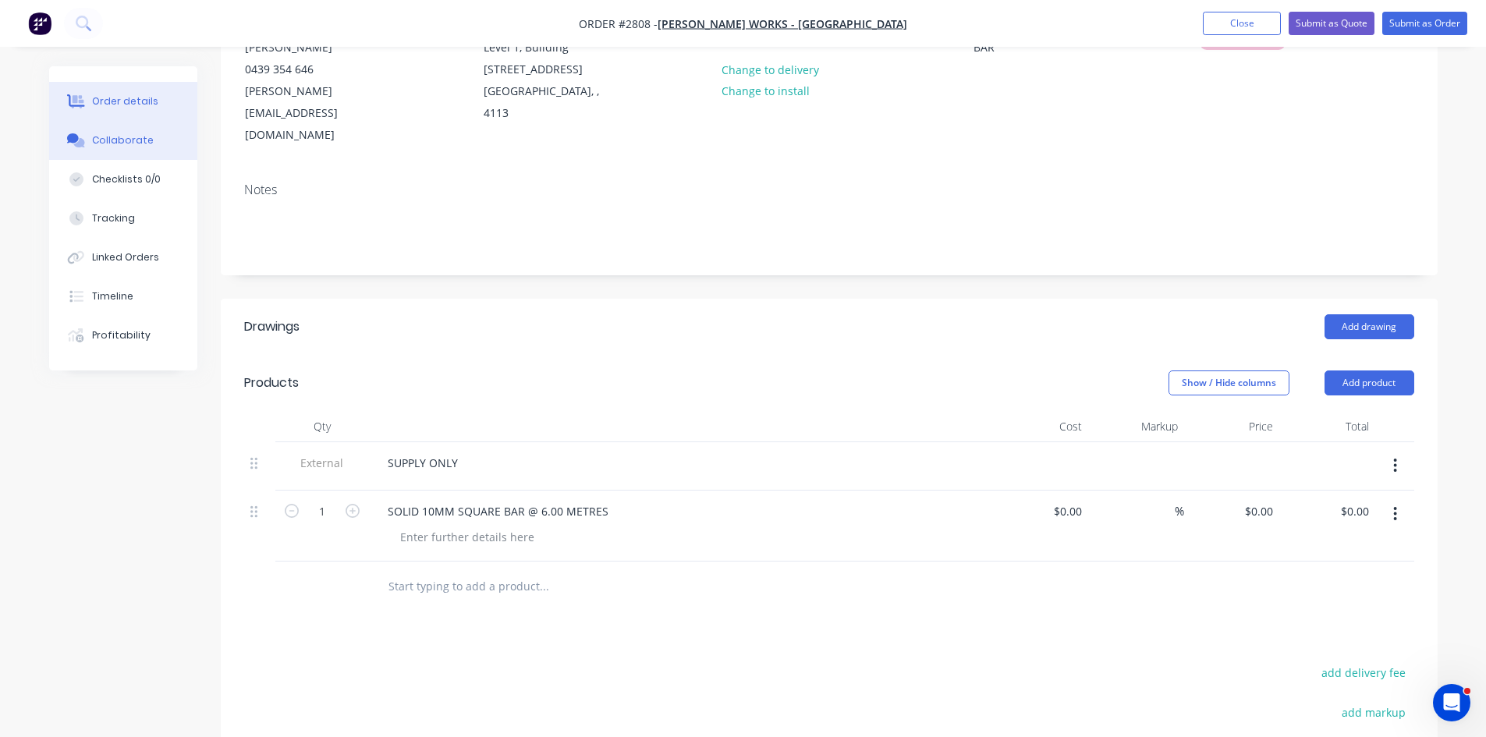
click at [140, 130] on button "Collaborate" at bounding box center [123, 140] width 148 height 39
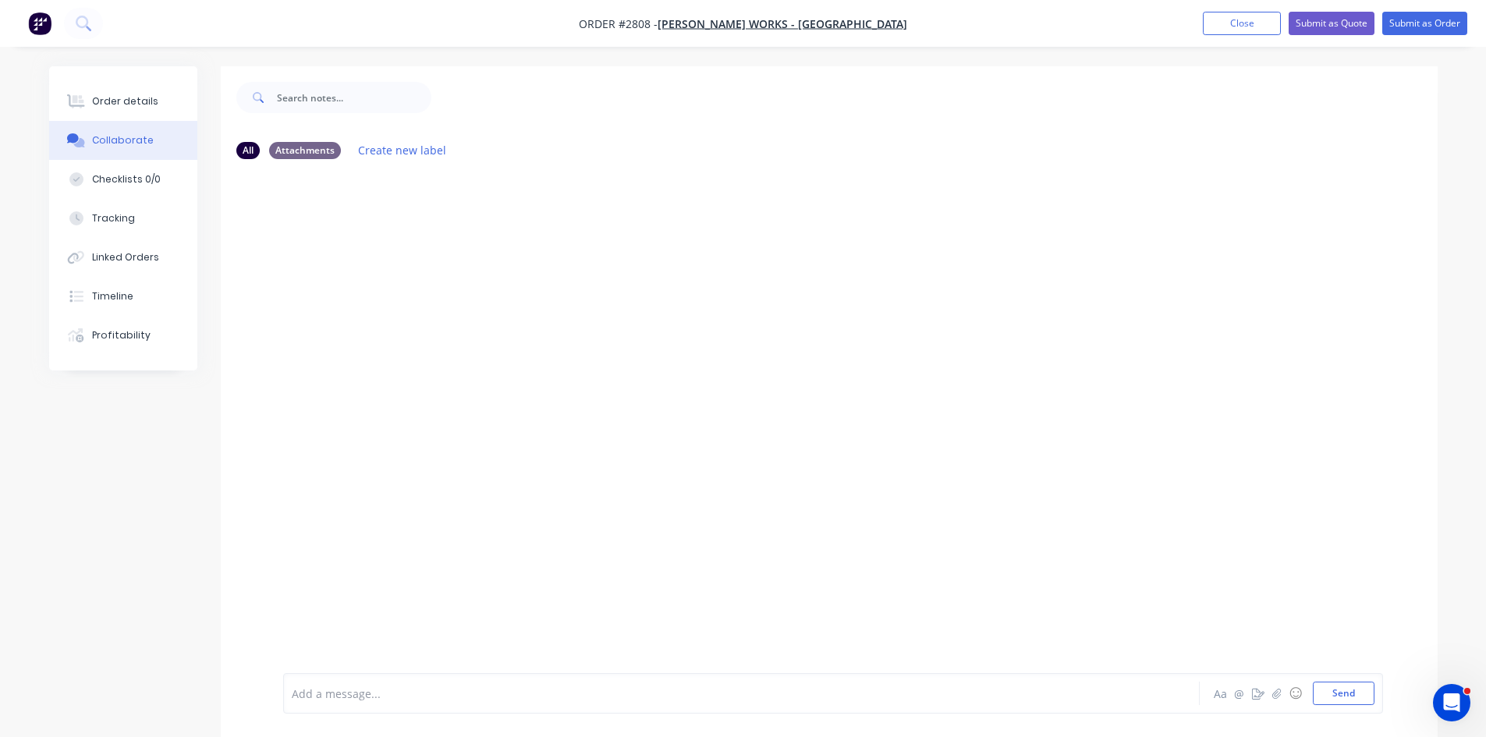
click at [372, 694] on div at bounding box center [698, 694] width 811 height 16
click at [1336, 695] on button "Send" at bounding box center [1344, 693] width 62 height 23
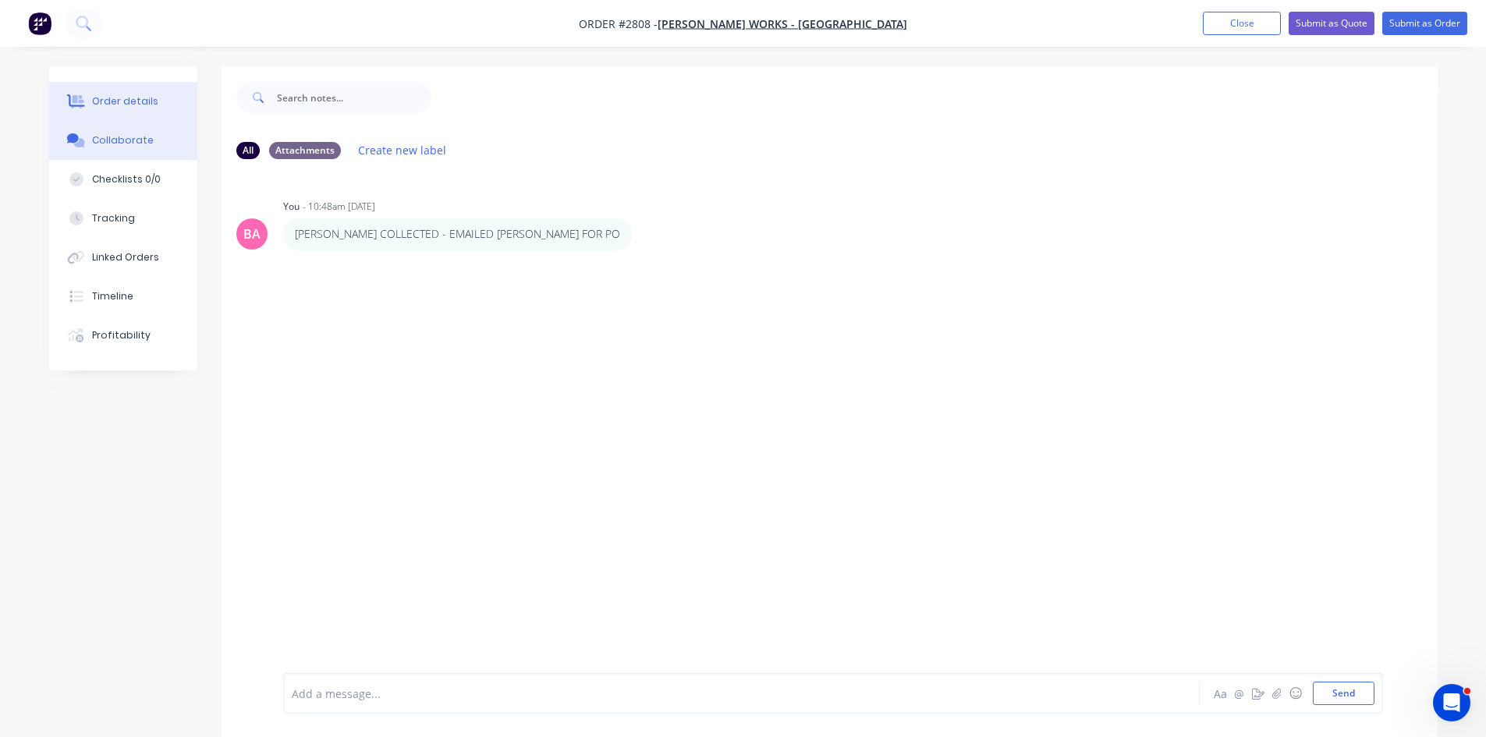
click at [140, 98] on div "Order details" at bounding box center [125, 101] width 66 height 14
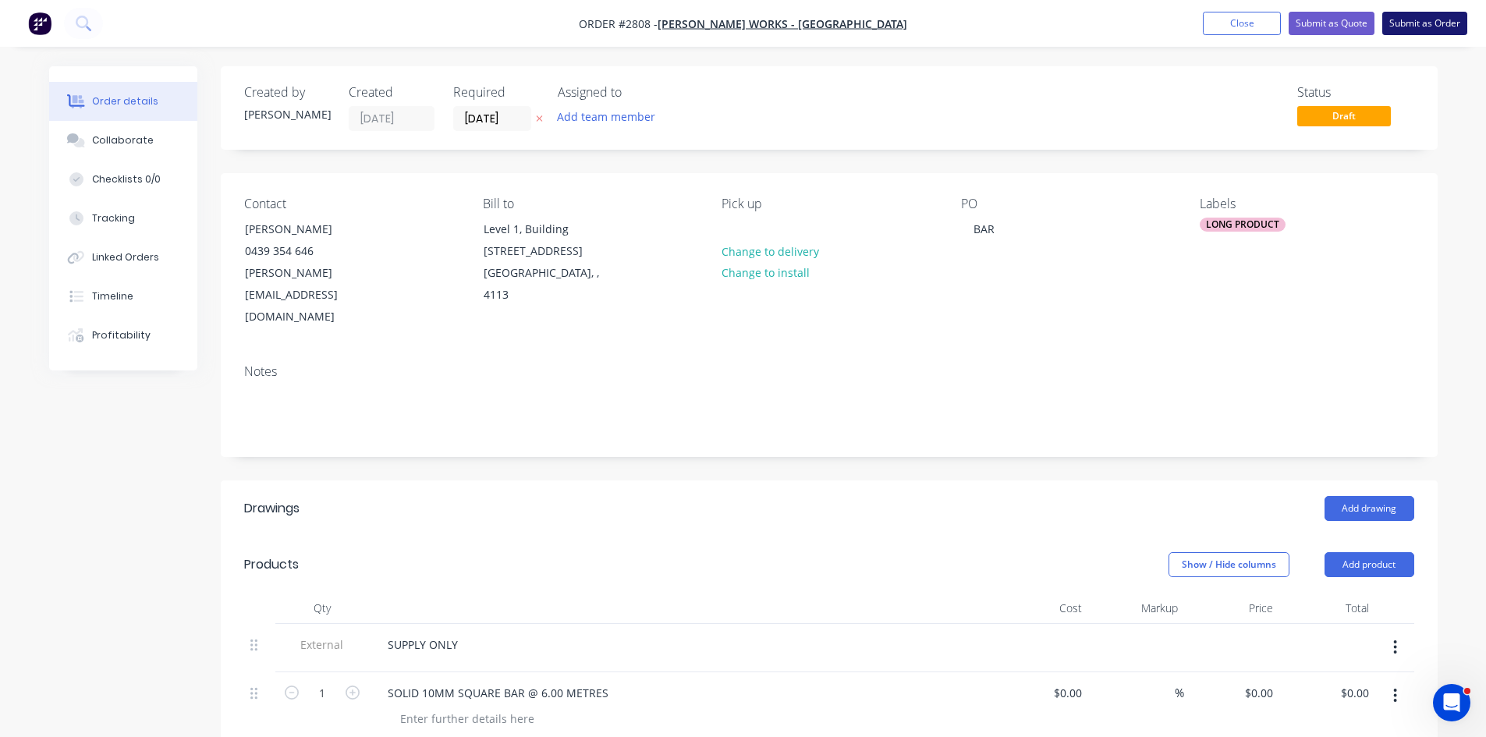
click at [1441, 18] on button "Submit as Order" at bounding box center [1425, 23] width 85 height 23
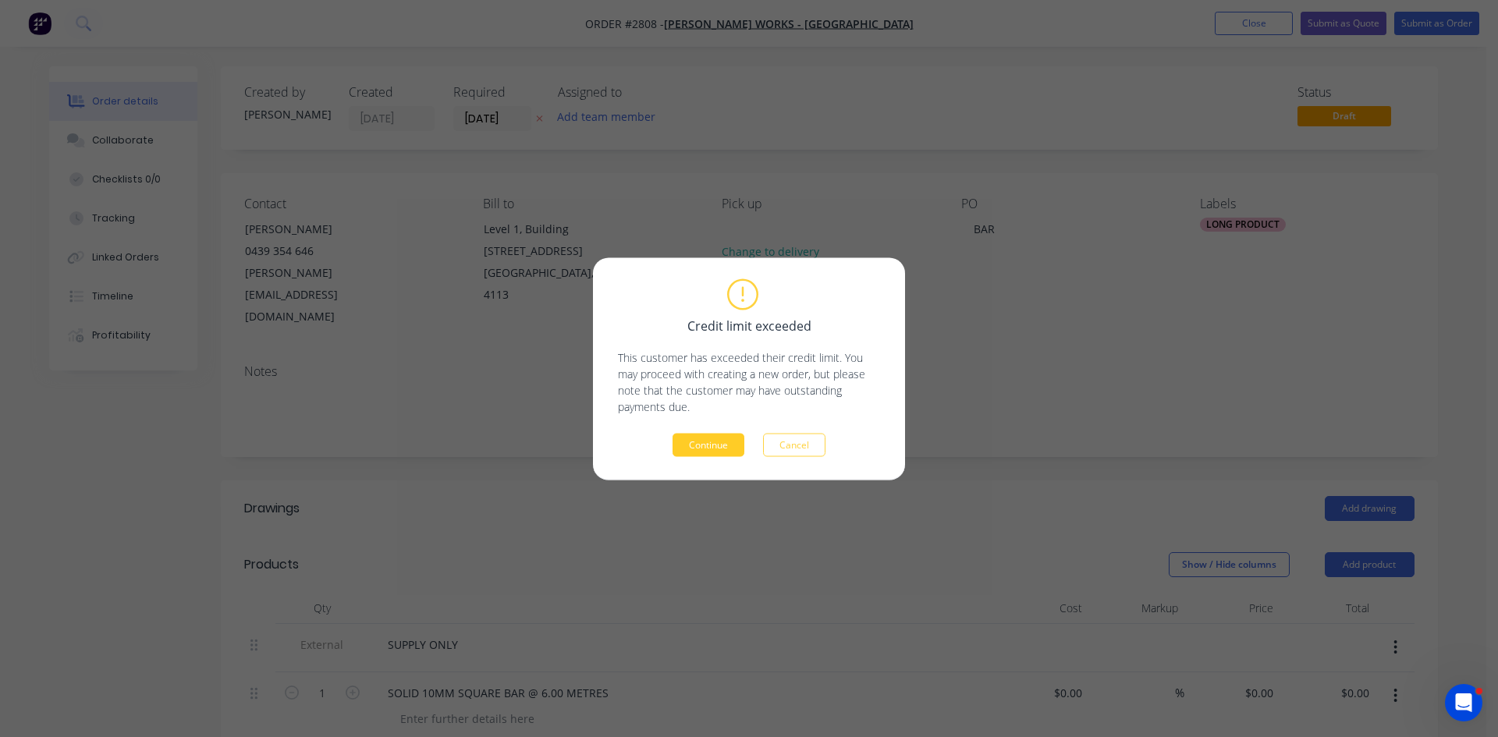
click at [714, 442] on button "Continue" at bounding box center [709, 444] width 72 height 23
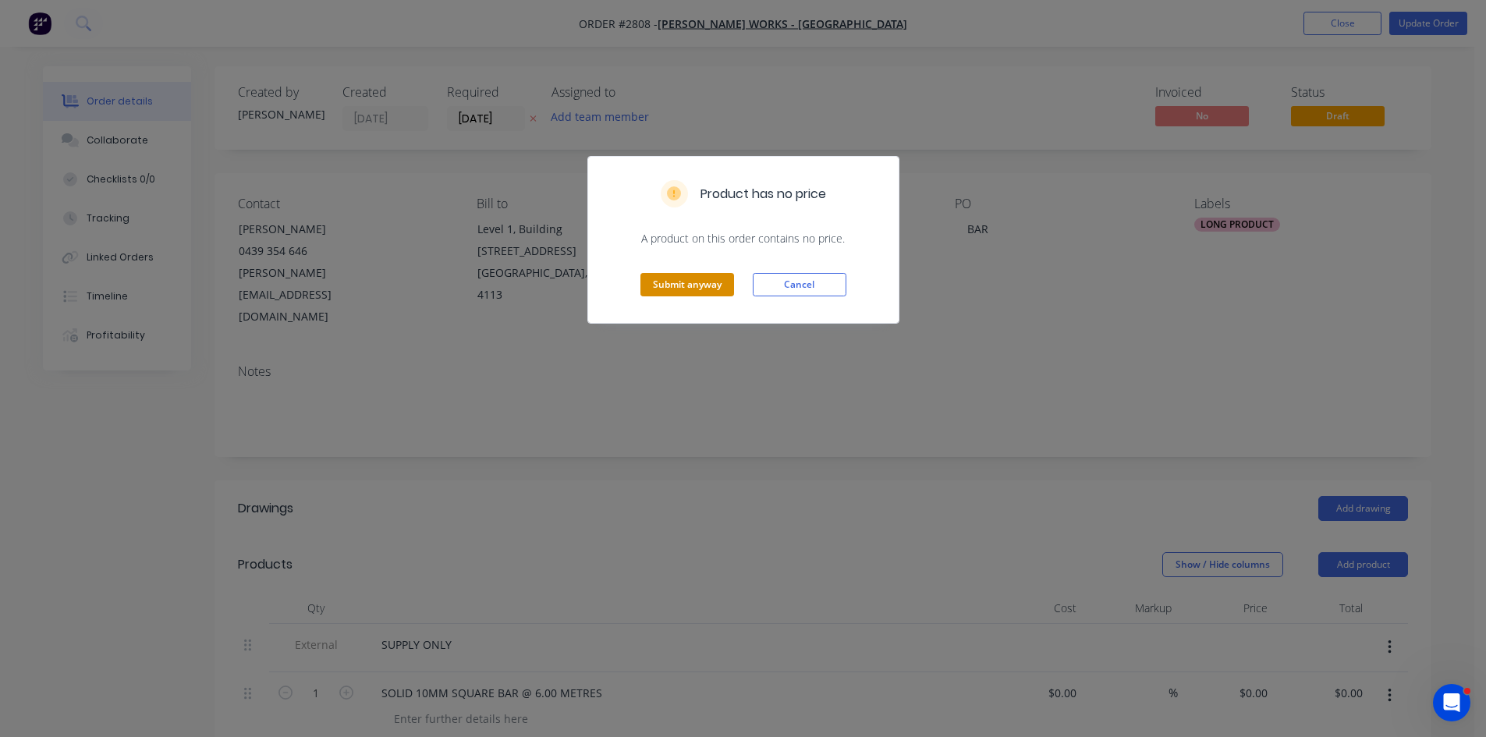
click at [705, 287] on button "Submit anyway" at bounding box center [688, 284] width 94 height 23
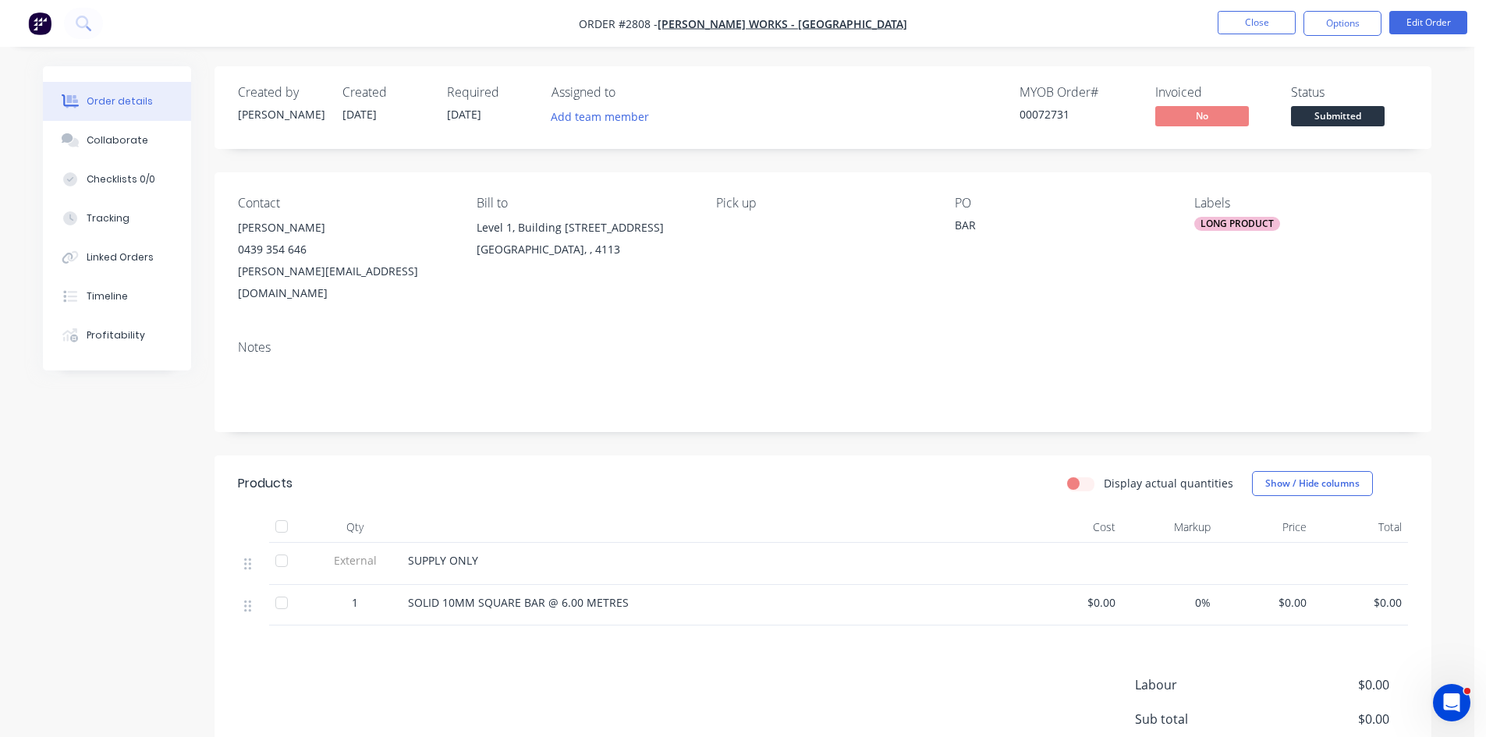
click at [1365, 113] on span "Submitted" at bounding box center [1338, 116] width 94 height 20
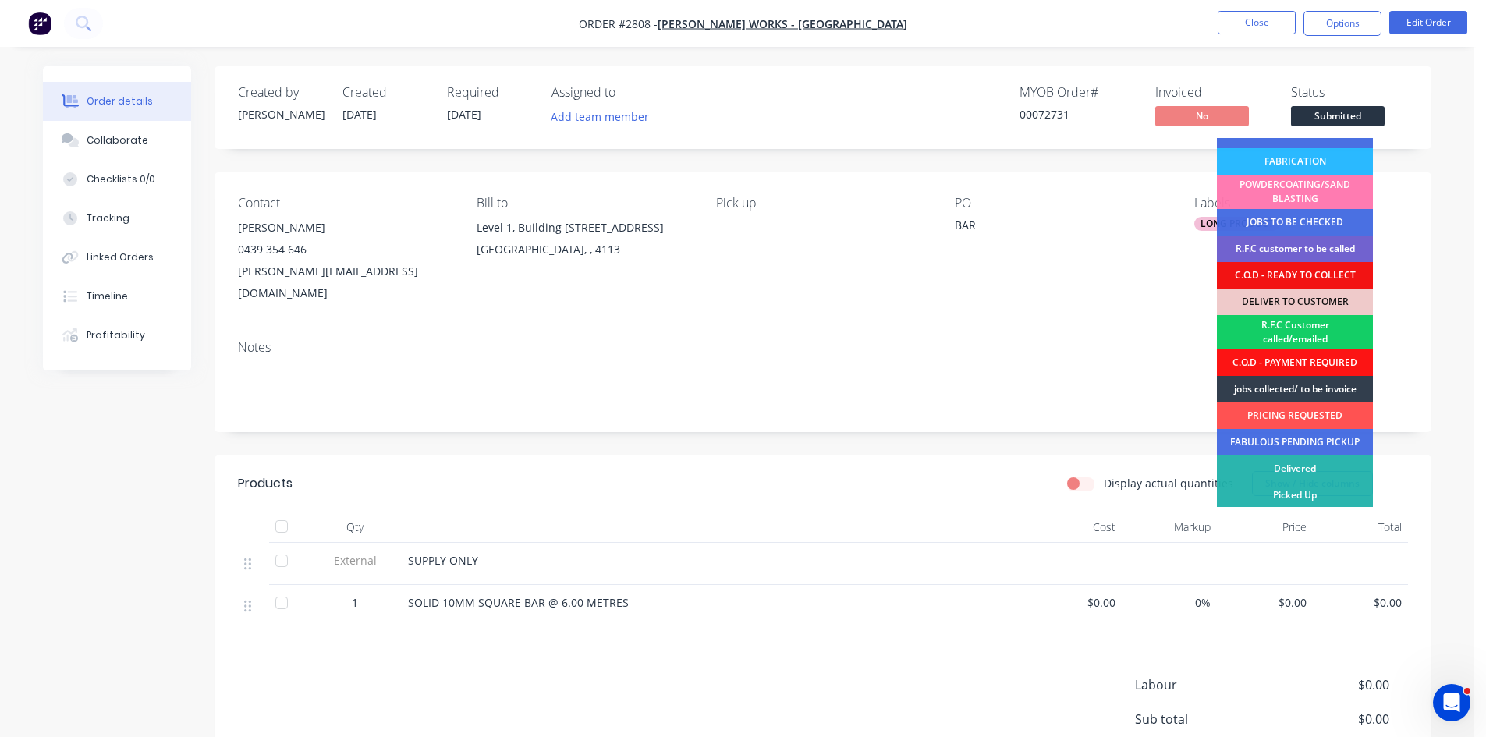
scroll to position [124, 0]
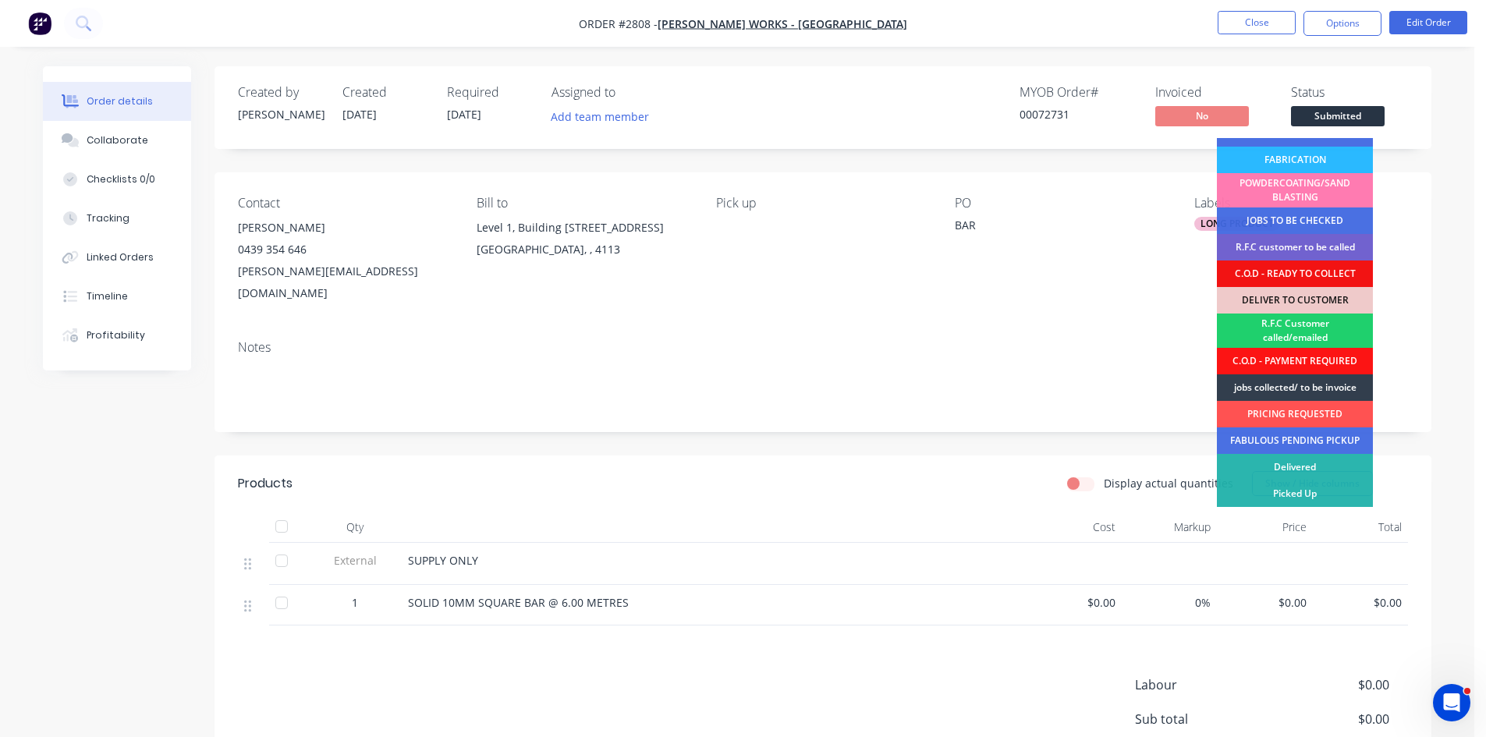
click at [1301, 490] on div "Picked Up" at bounding box center [1295, 494] width 156 height 27
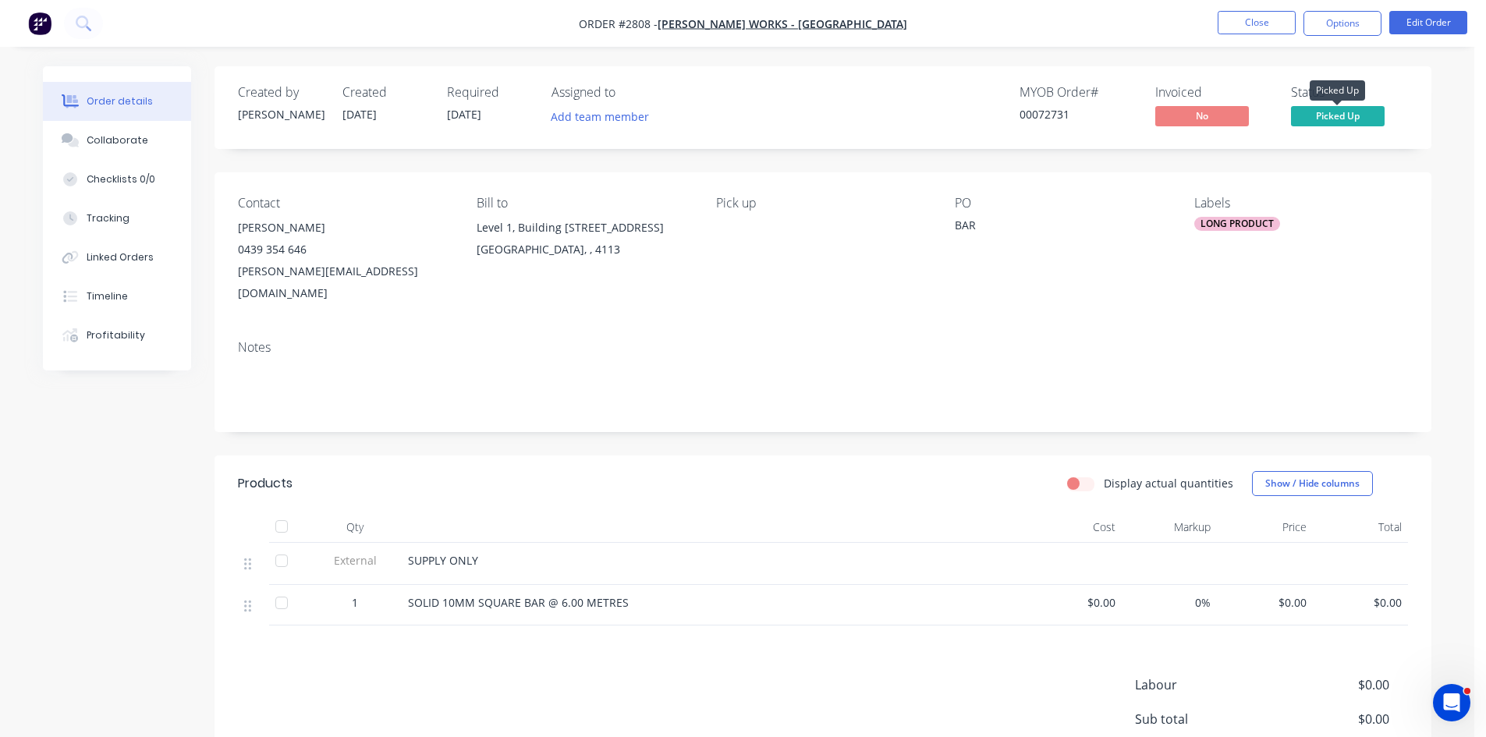
click at [1345, 117] on span "Picked Up" at bounding box center [1338, 116] width 94 height 20
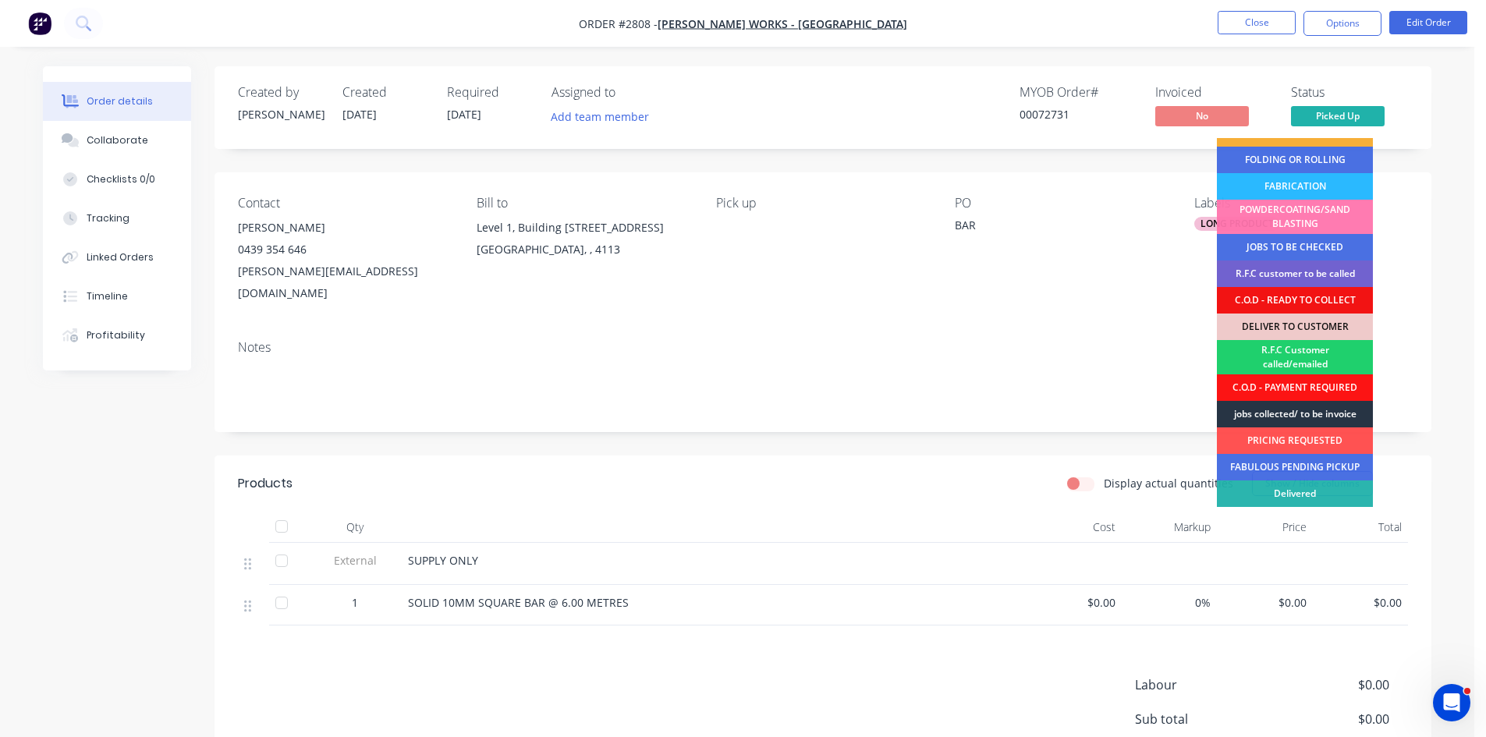
click at [1298, 410] on div "jobs collected/ to be invoice" at bounding box center [1295, 414] width 156 height 27
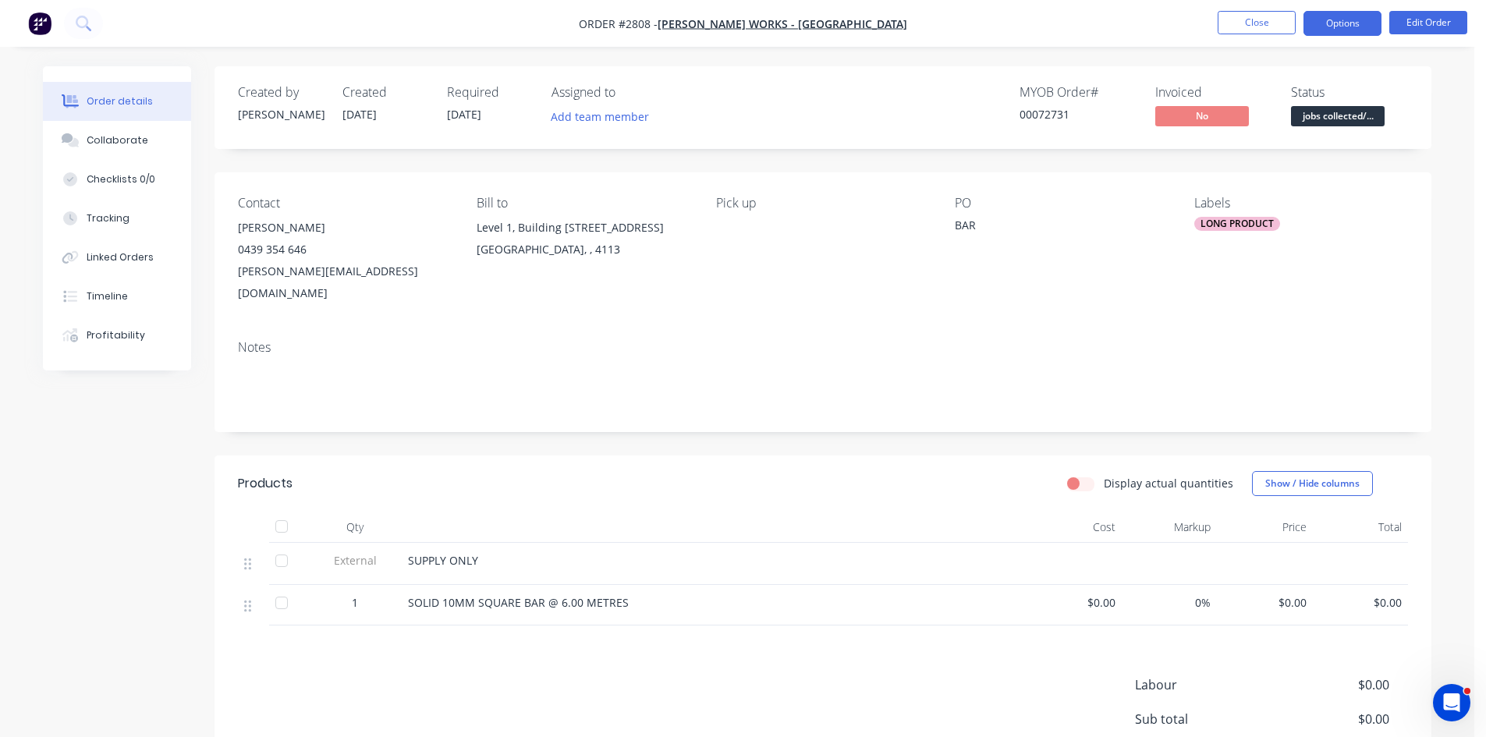
click at [1345, 20] on button "Options" at bounding box center [1343, 23] width 78 height 25
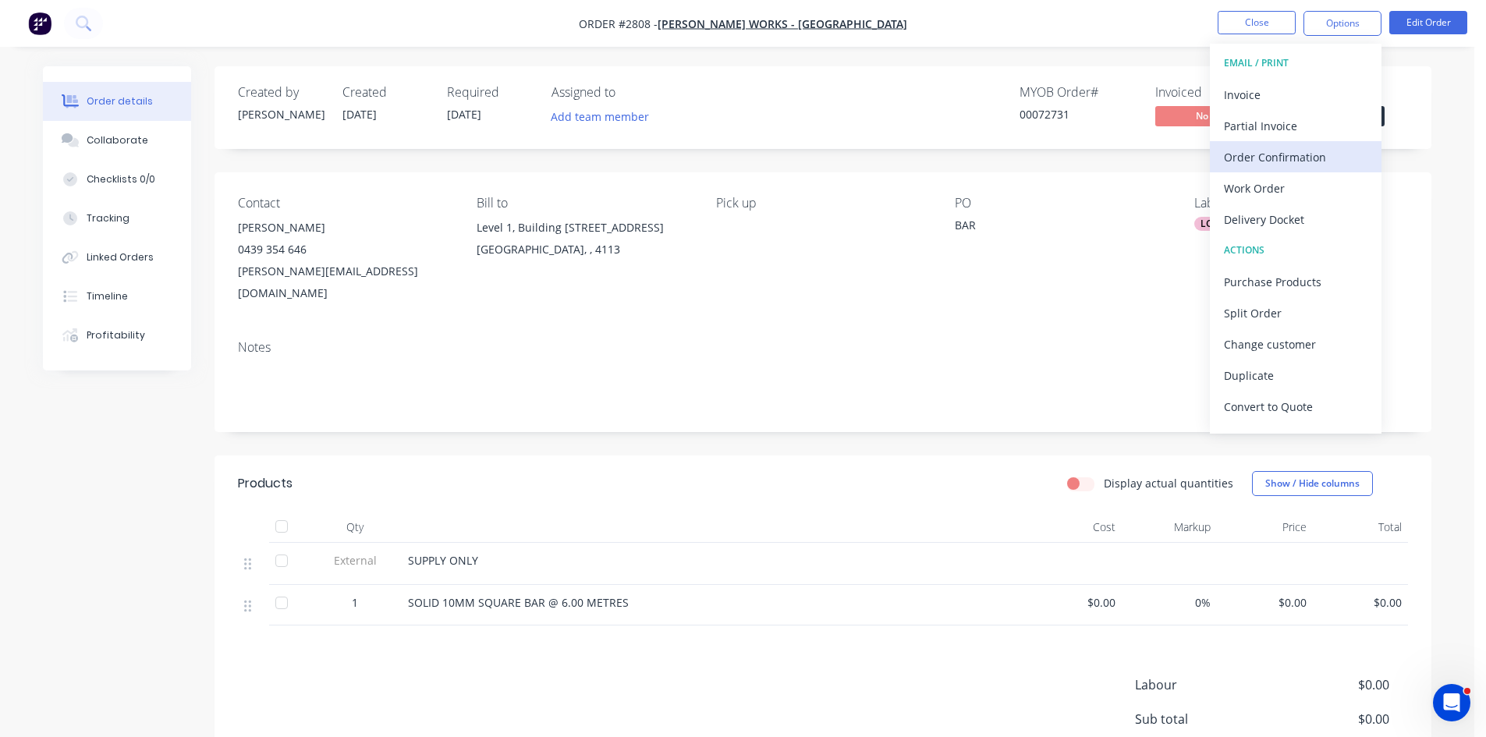
click at [1270, 154] on div "Order Confirmation" at bounding box center [1296, 157] width 144 height 23
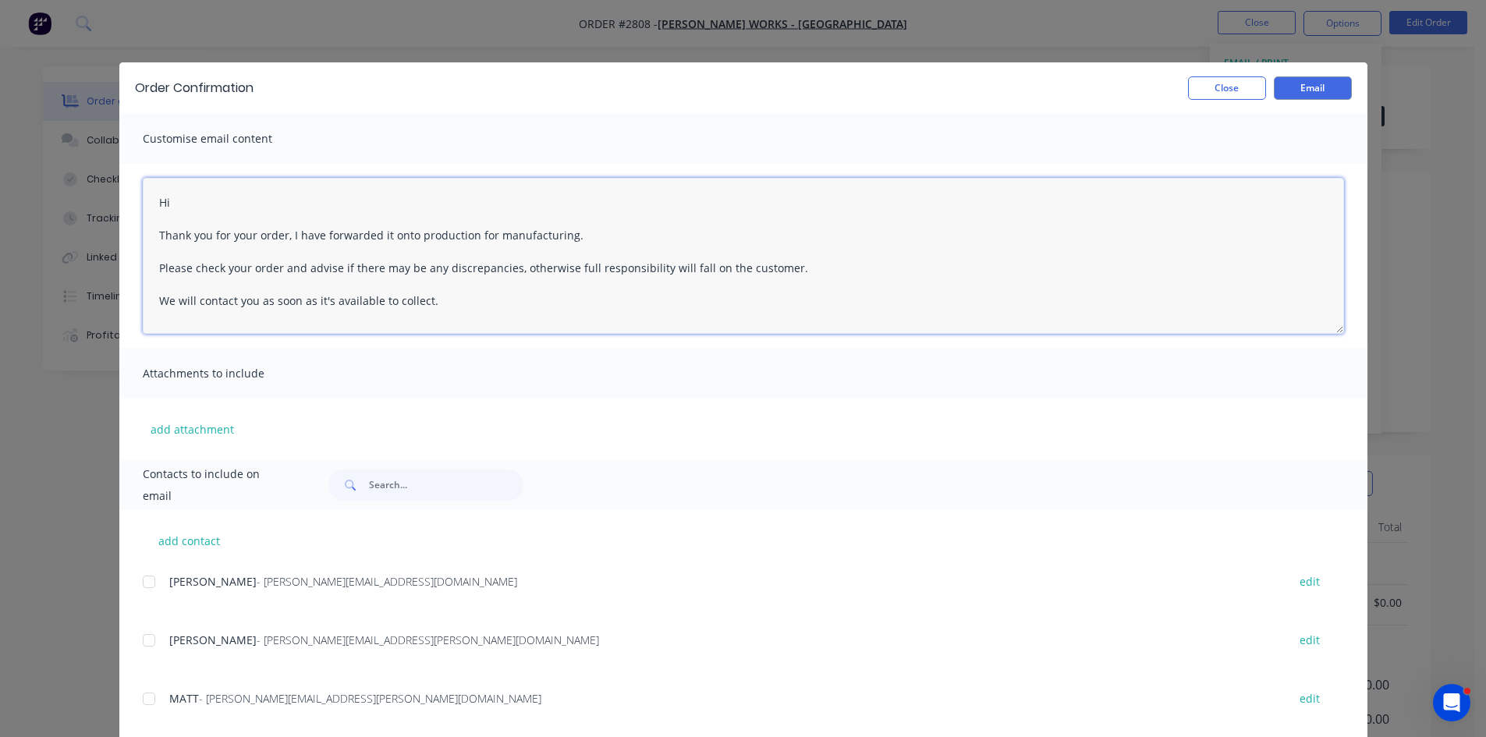
click at [217, 195] on textarea "Hi Thank you for your order, I have forwarded it onto production for manufactur…" at bounding box center [744, 256] width 1202 height 156
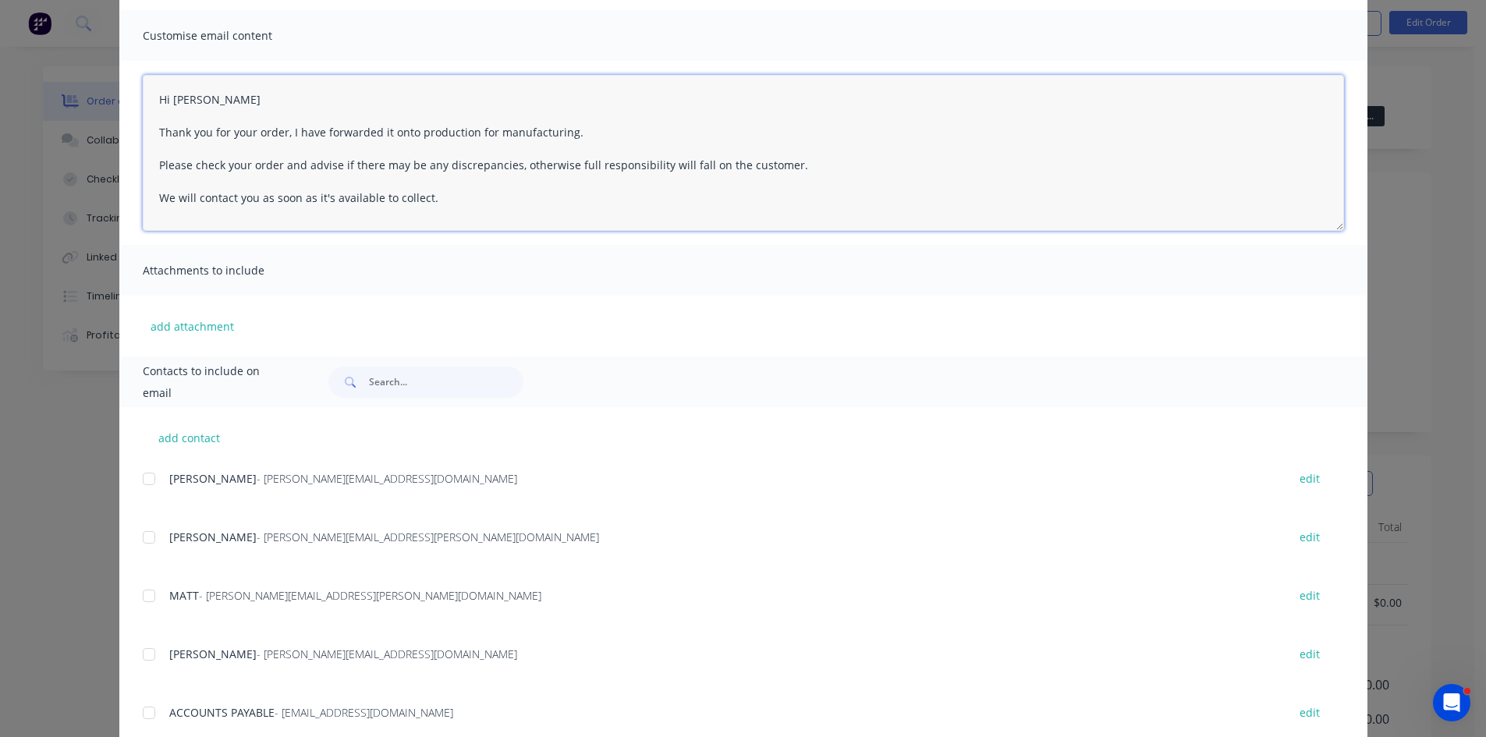
scroll to position [104, 0]
click at [146, 483] on div at bounding box center [148, 478] width 31 height 31
click at [179, 97] on textarea "Hi Thank you for your order, I have forwarded it onto production for manufactur…" at bounding box center [744, 152] width 1202 height 156
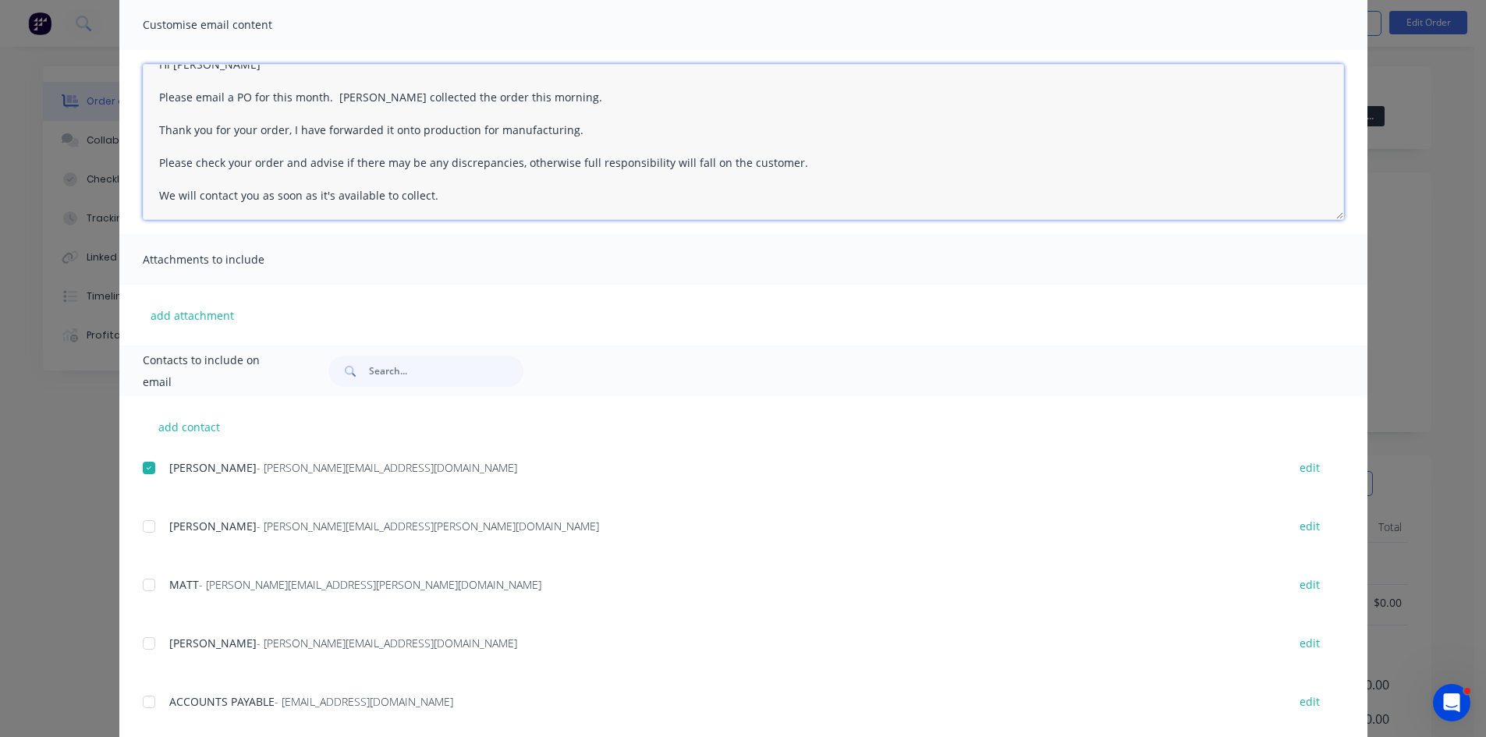
scroll to position [130, 0]
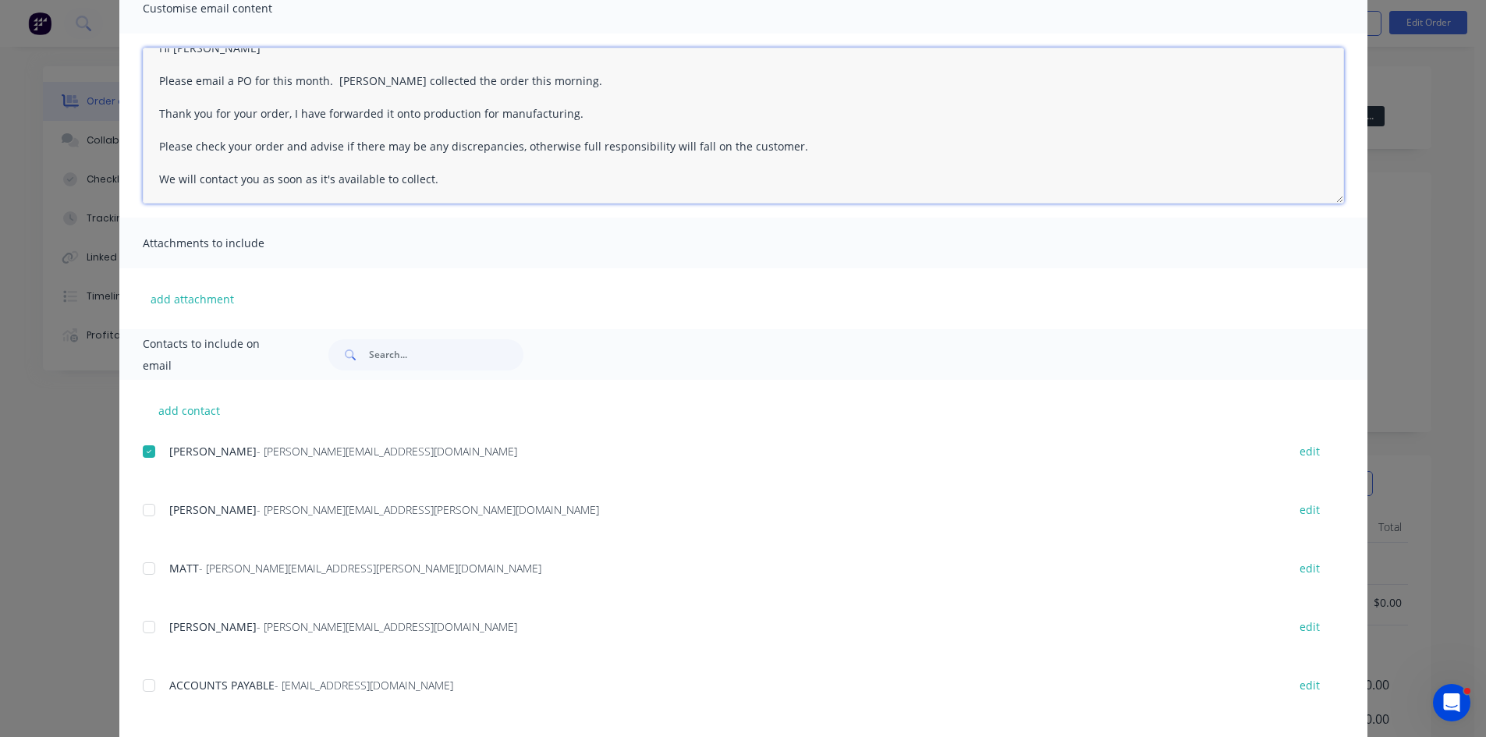
drag, startPoint x: 435, startPoint y: 182, endPoint x: 137, endPoint y: 111, distance: 306.4
click at [143, 113] on textarea "Hi Wayne Please email a PO for this month. Jason collected the order this morni…" at bounding box center [744, 126] width 1202 height 156
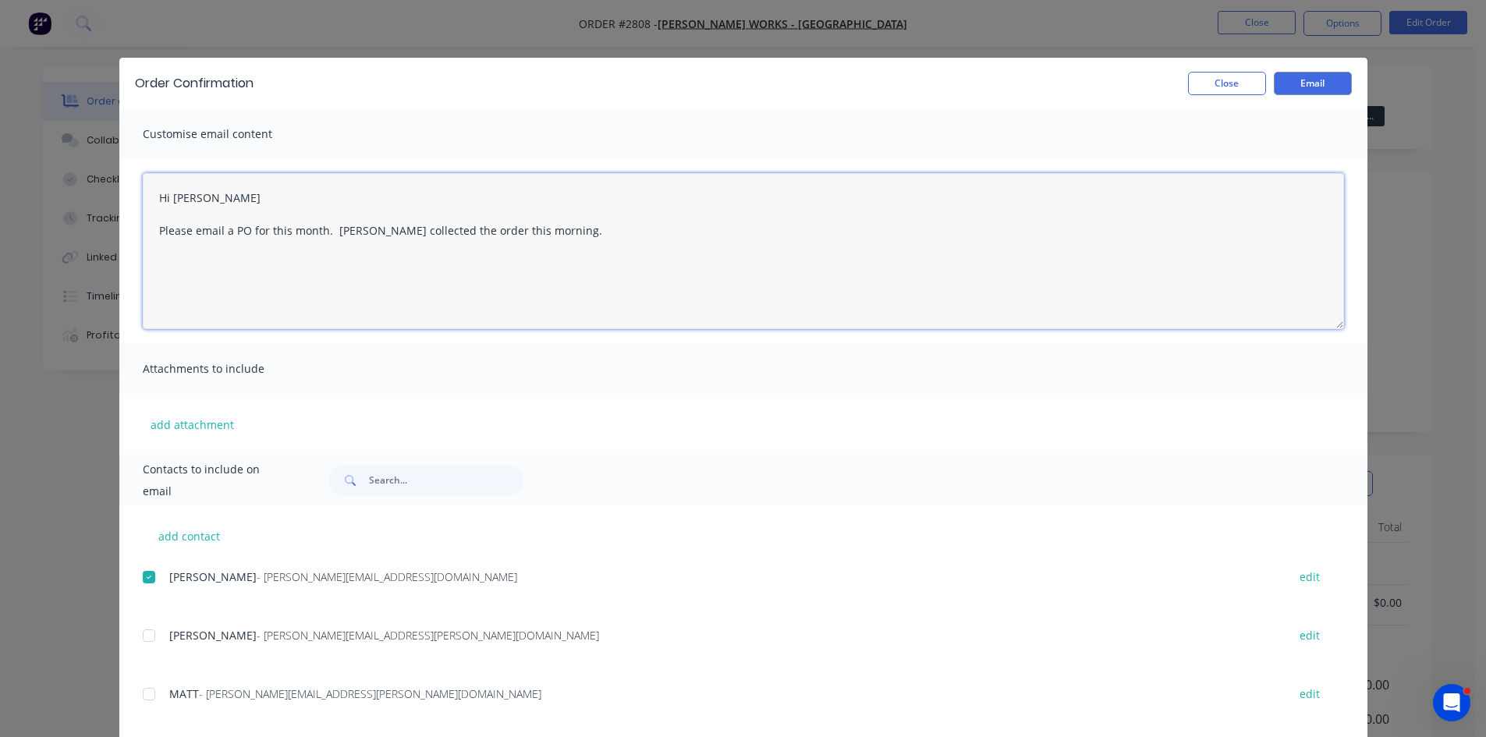
scroll to position [0, 0]
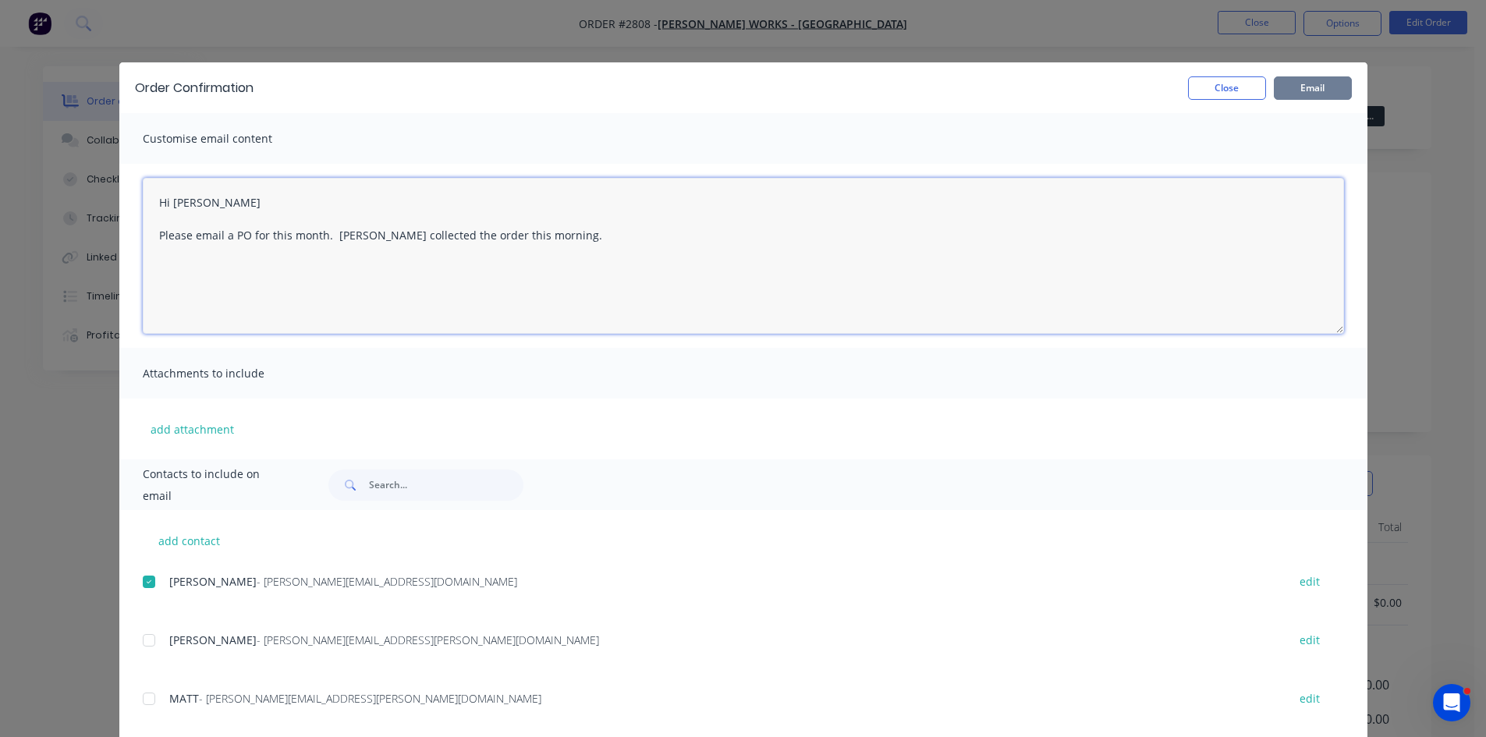
type textarea "Hi Wayne Please email a PO for this month. Jason collected the order this morni…"
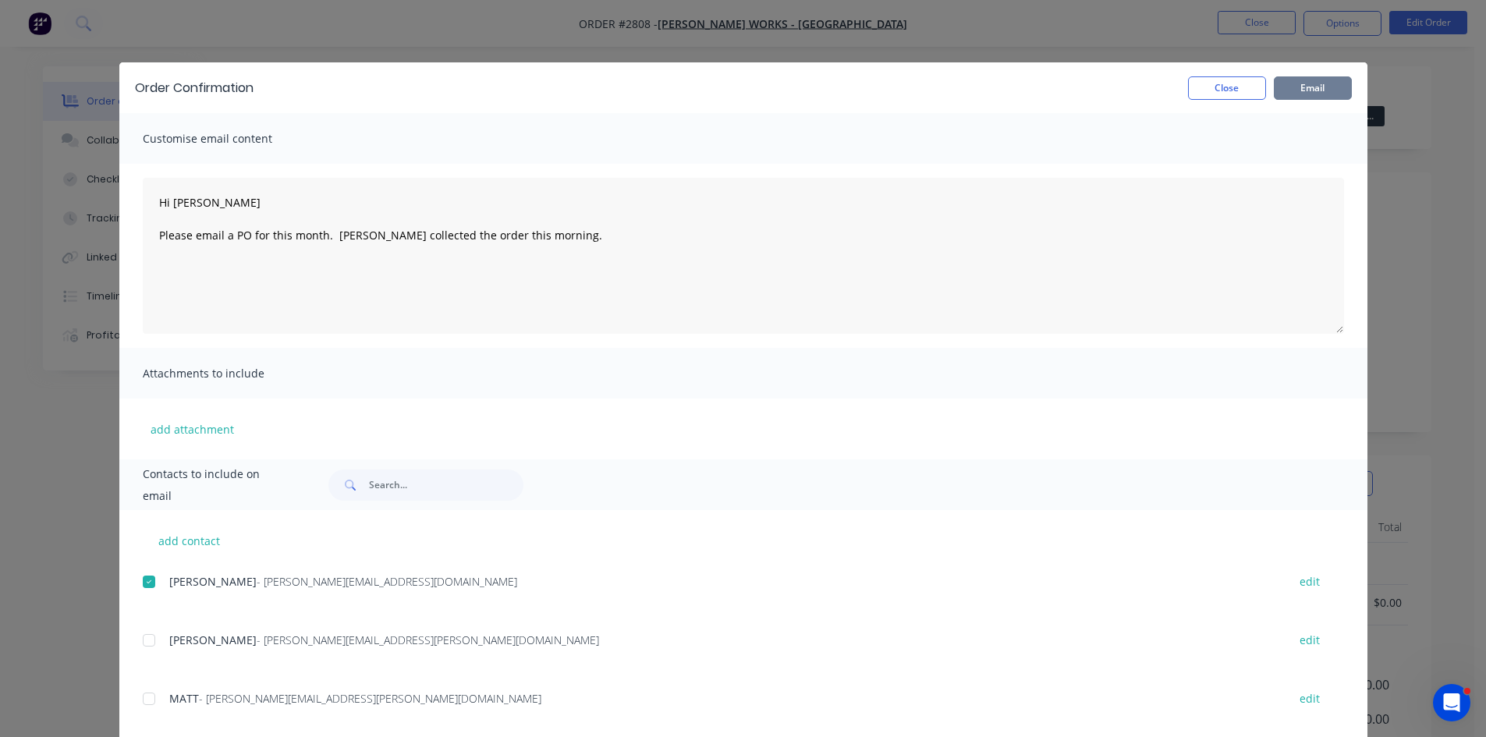
click at [1309, 81] on button "Email" at bounding box center [1313, 87] width 78 height 23
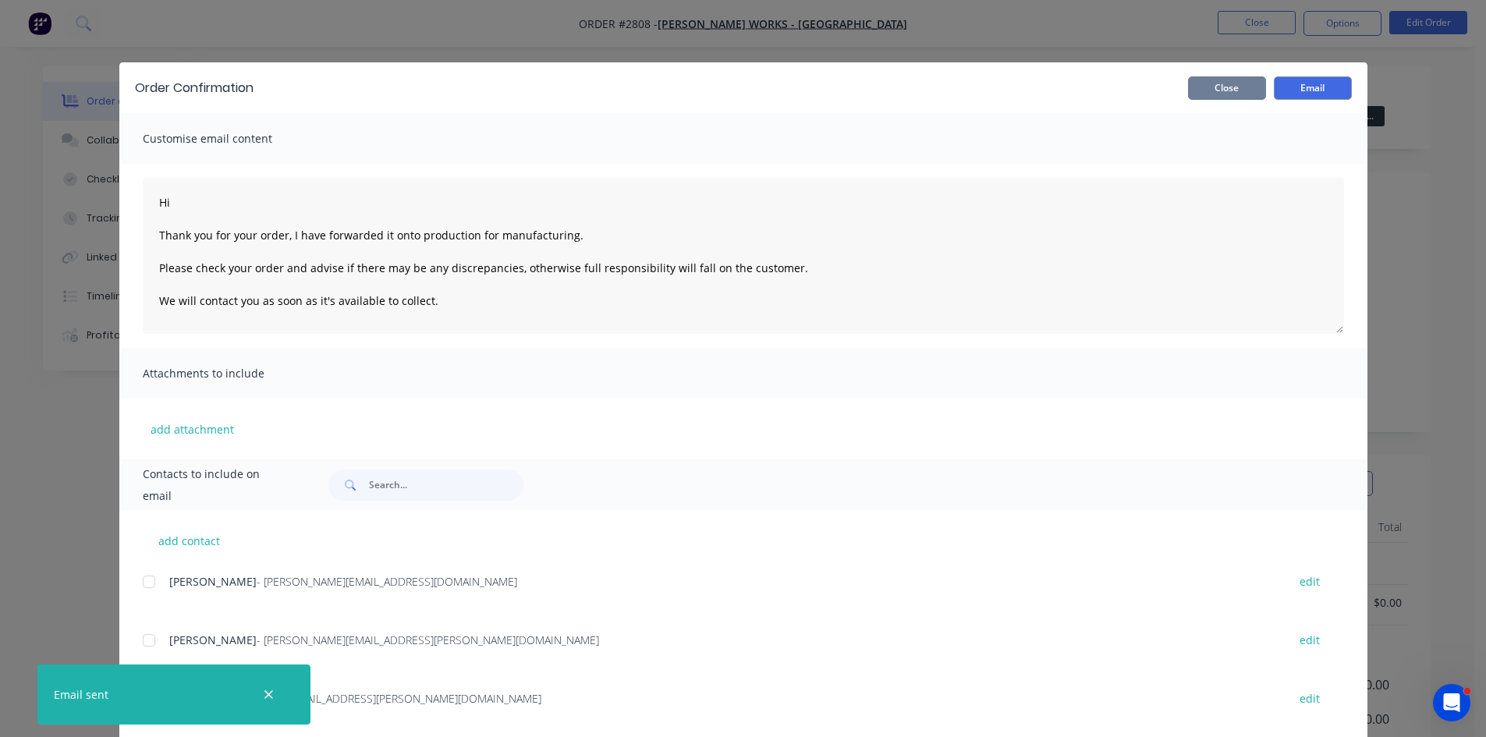
click at [1216, 80] on button "Close" at bounding box center [1227, 87] width 78 height 23
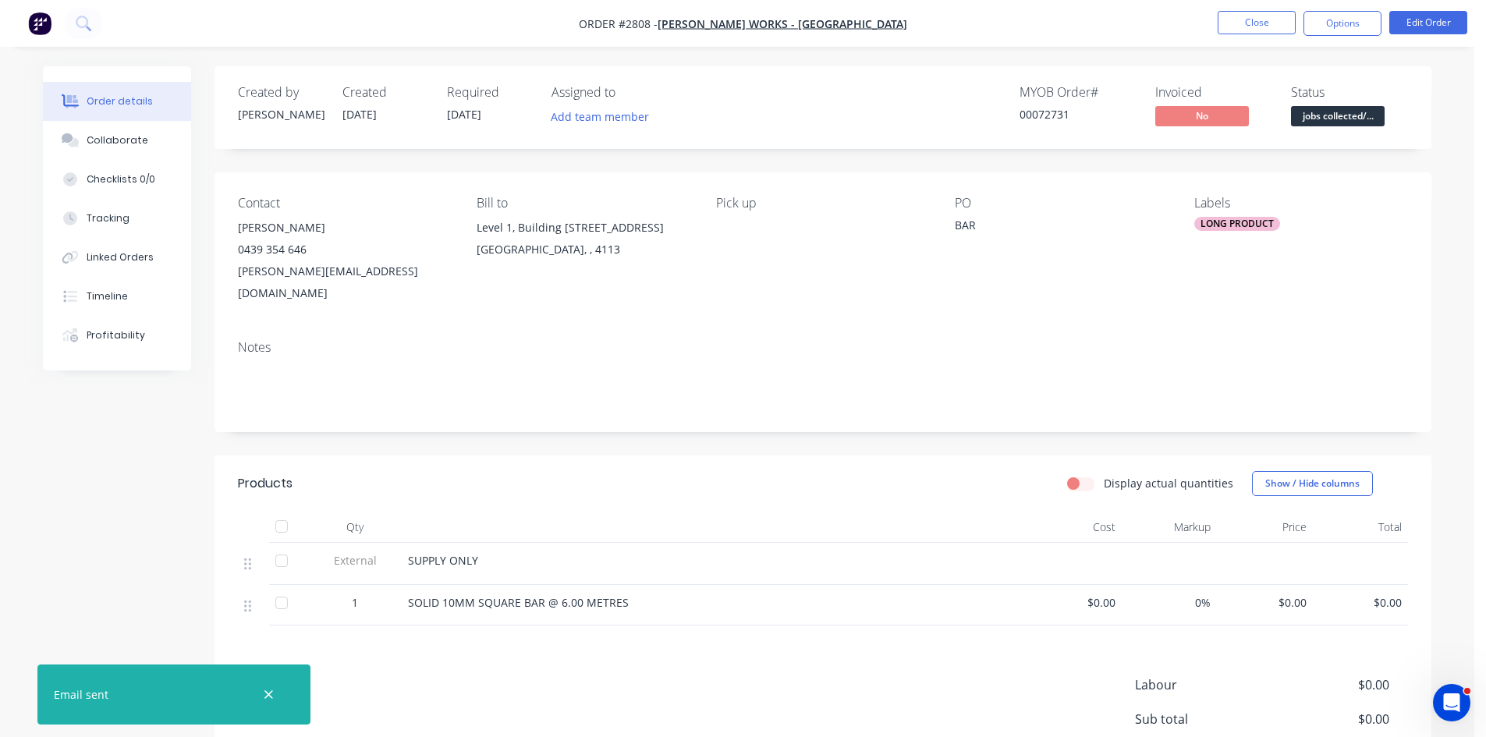
click at [985, 225] on div "BAR" at bounding box center [1052, 228] width 195 height 22
click at [1451, 15] on button "Edit Order" at bounding box center [1429, 22] width 78 height 23
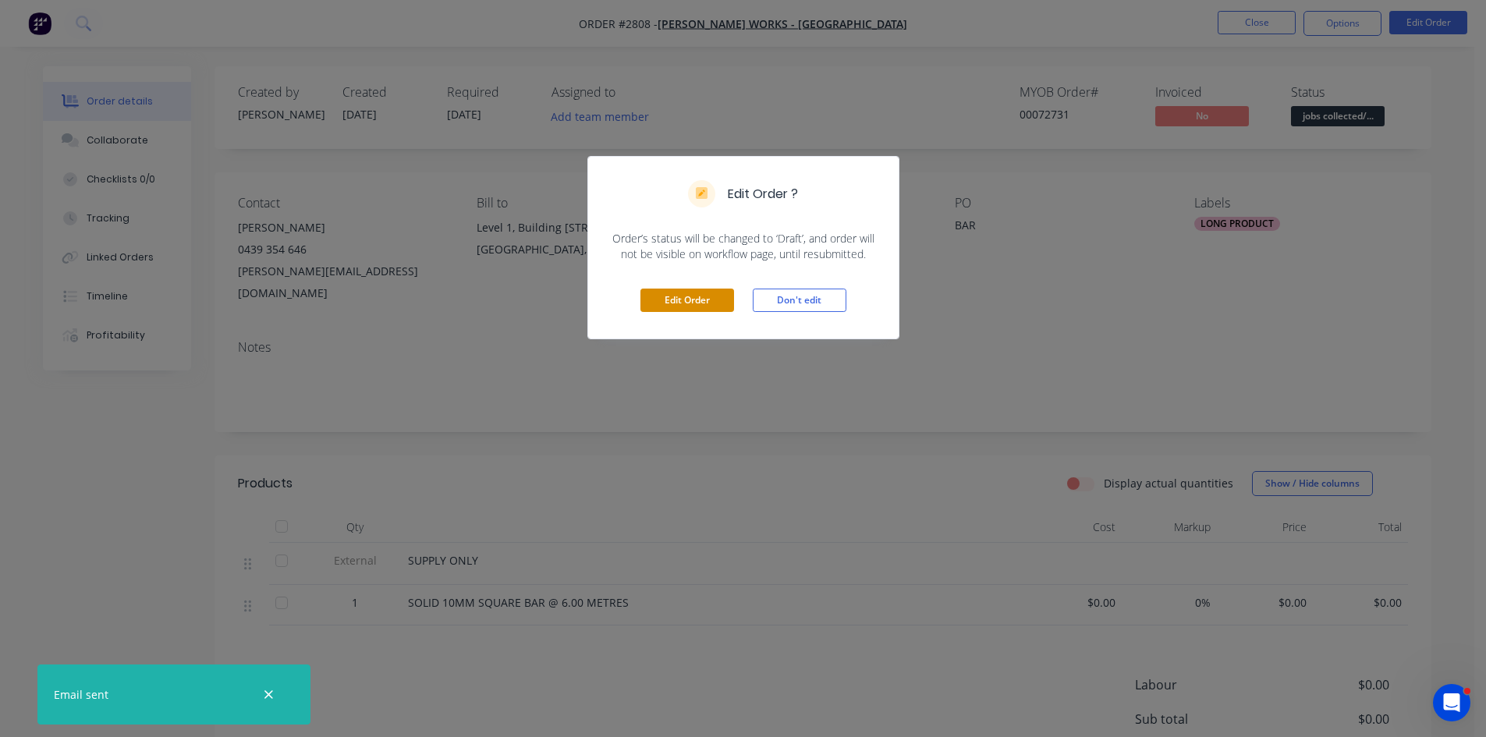
click at [691, 307] on button "Edit Order" at bounding box center [688, 300] width 94 height 23
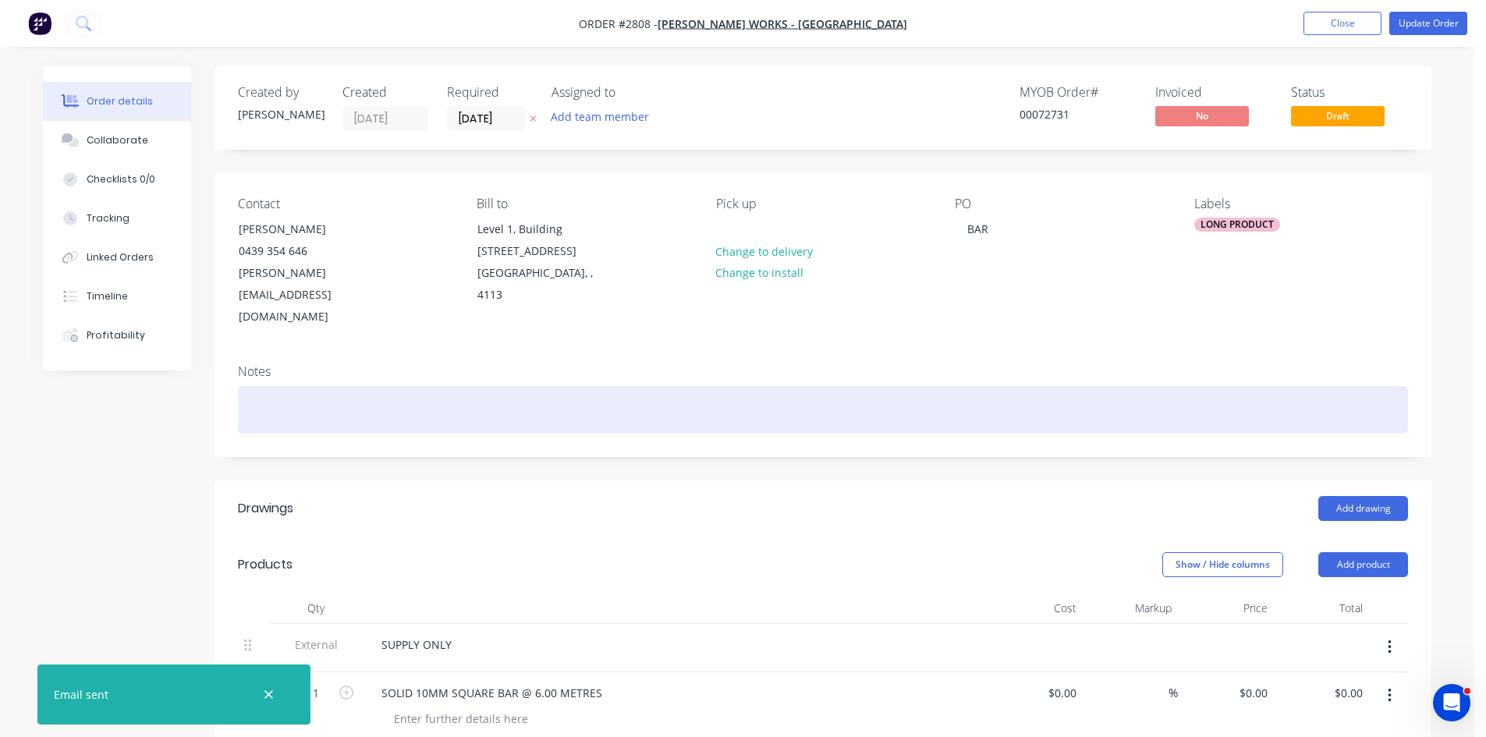
click at [297, 390] on div at bounding box center [823, 410] width 1170 height 48
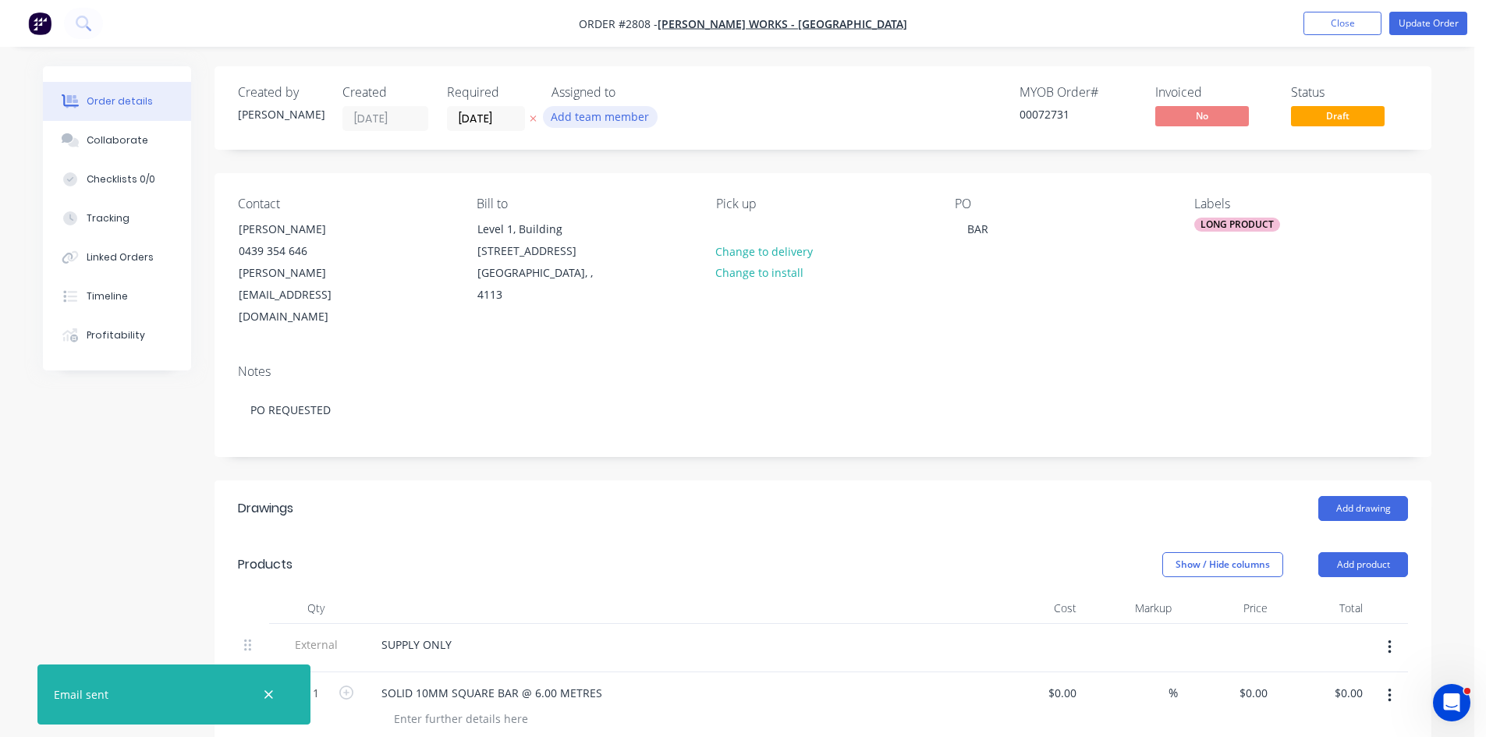
click at [604, 117] on button "Add team member" at bounding box center [600, 116] width 115 height 21
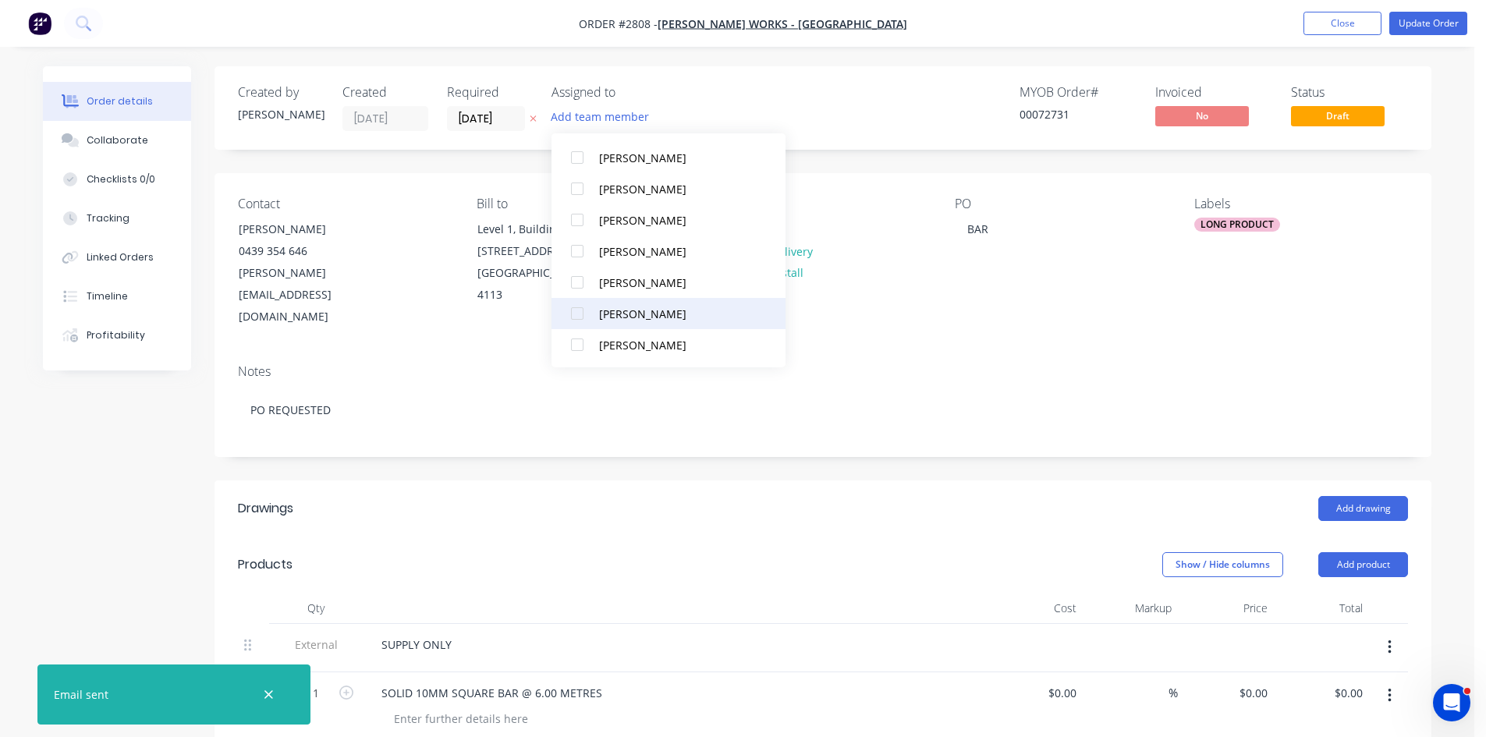
scroll to position [140, 0]
click at [581, 313] on div at bounding box center [577, 312] width 31 height 31
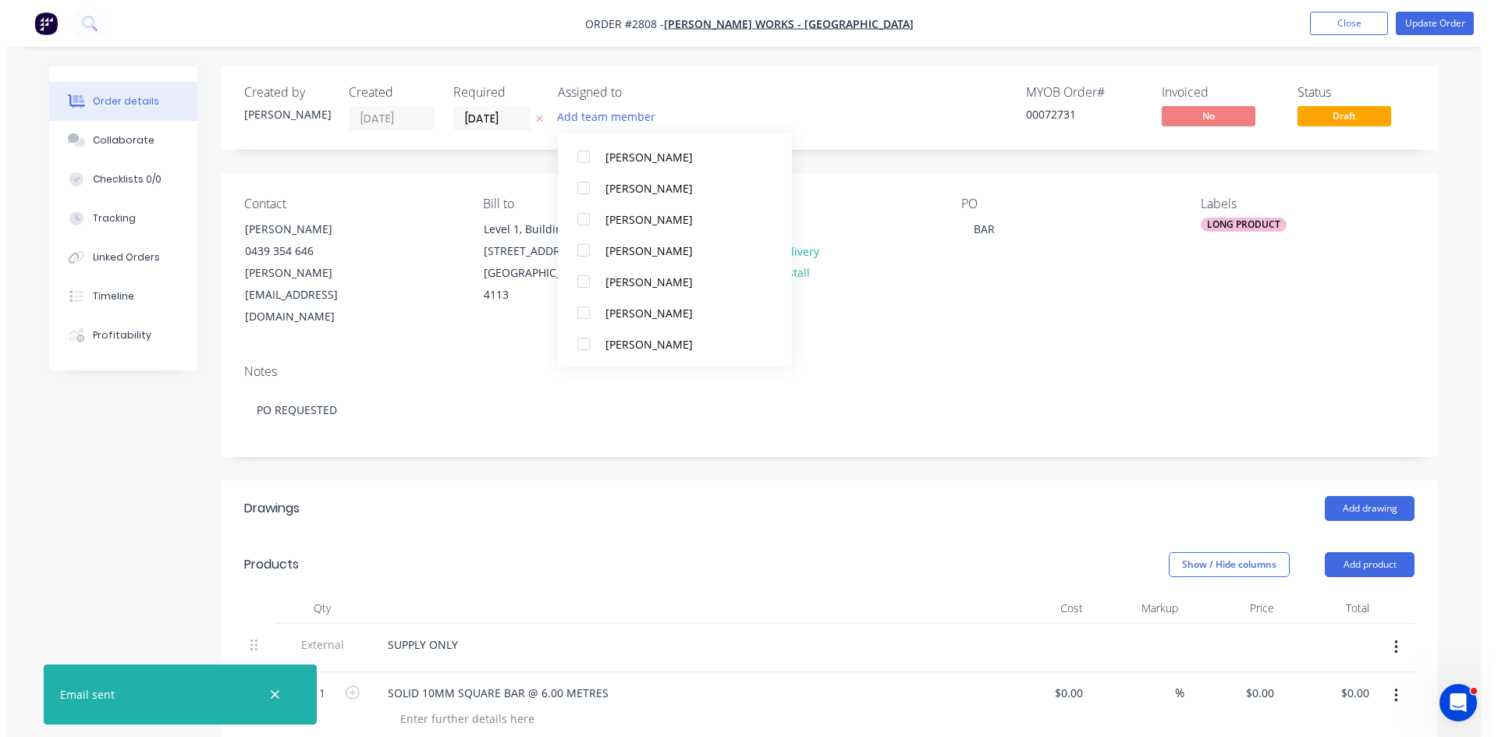
scroll to position [0, 0]
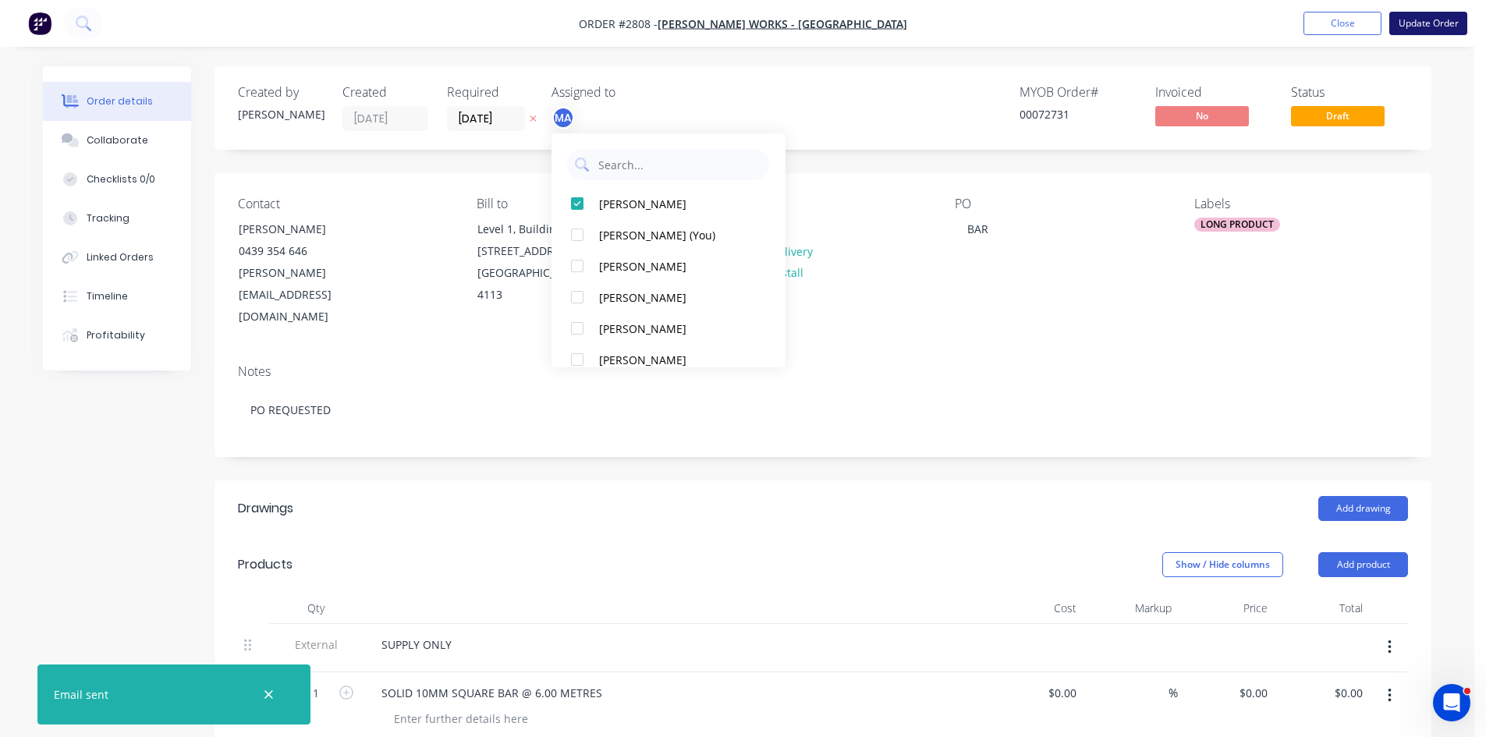
click at [1447, 20] on button "Update Order" at bounding box center [1429, 23] width 78 height 23
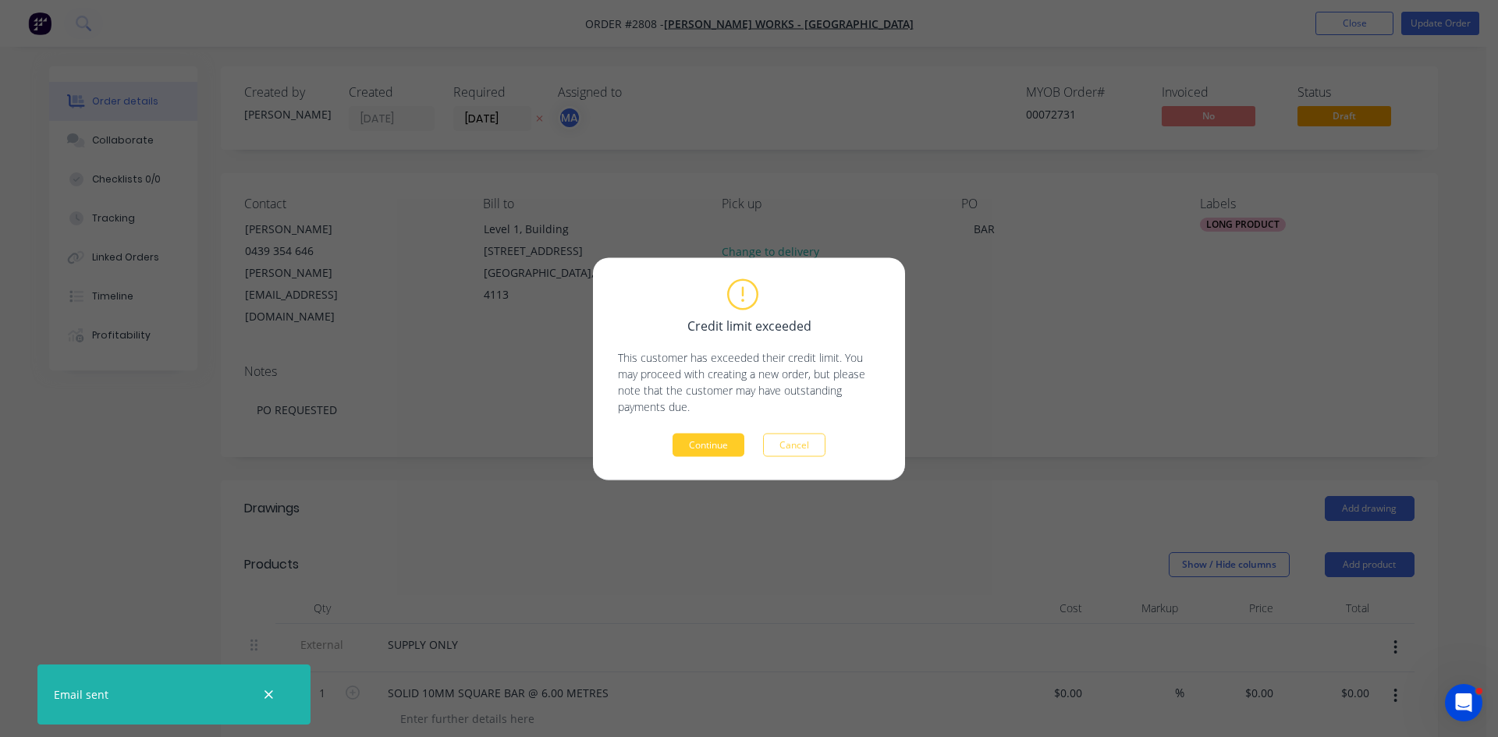
click at [712, 445] on button "Continue" at bounding box center [709, 444] width 72 height 23
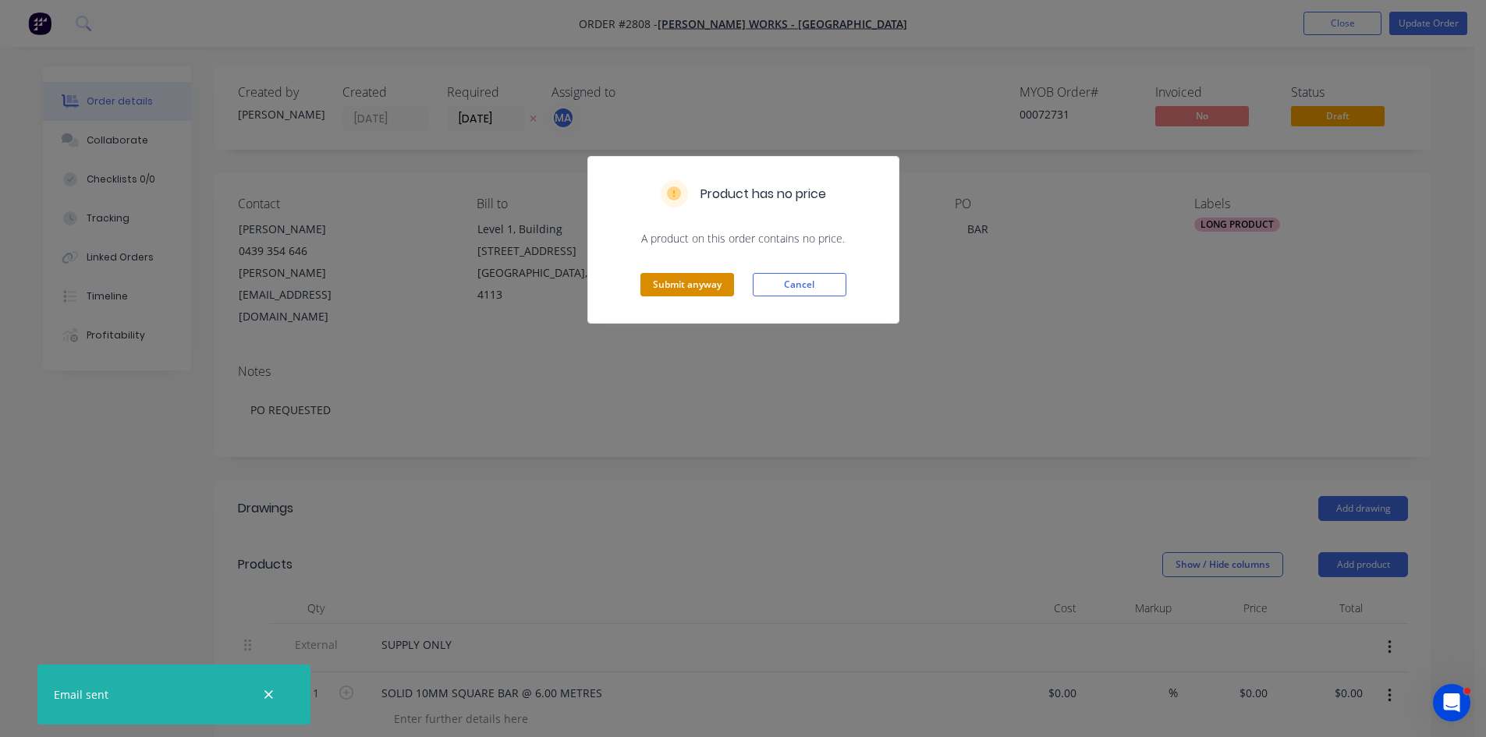
click at [698, 279] on button "Submit anyway" at bounding box center [688, 284] width 94 height 23
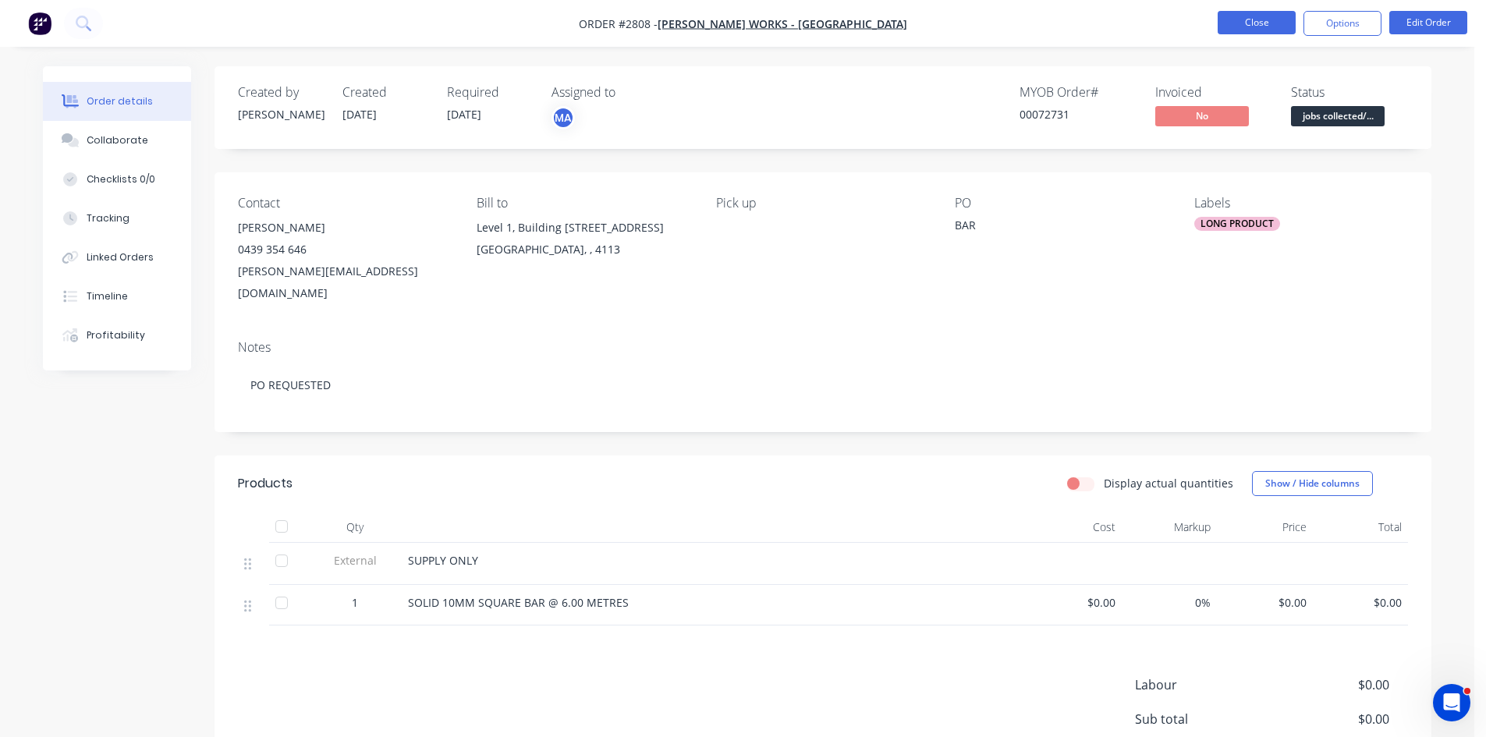
click at [1265, 28] on button "Close" at bounding box center [1257, 22] width 78 height 23
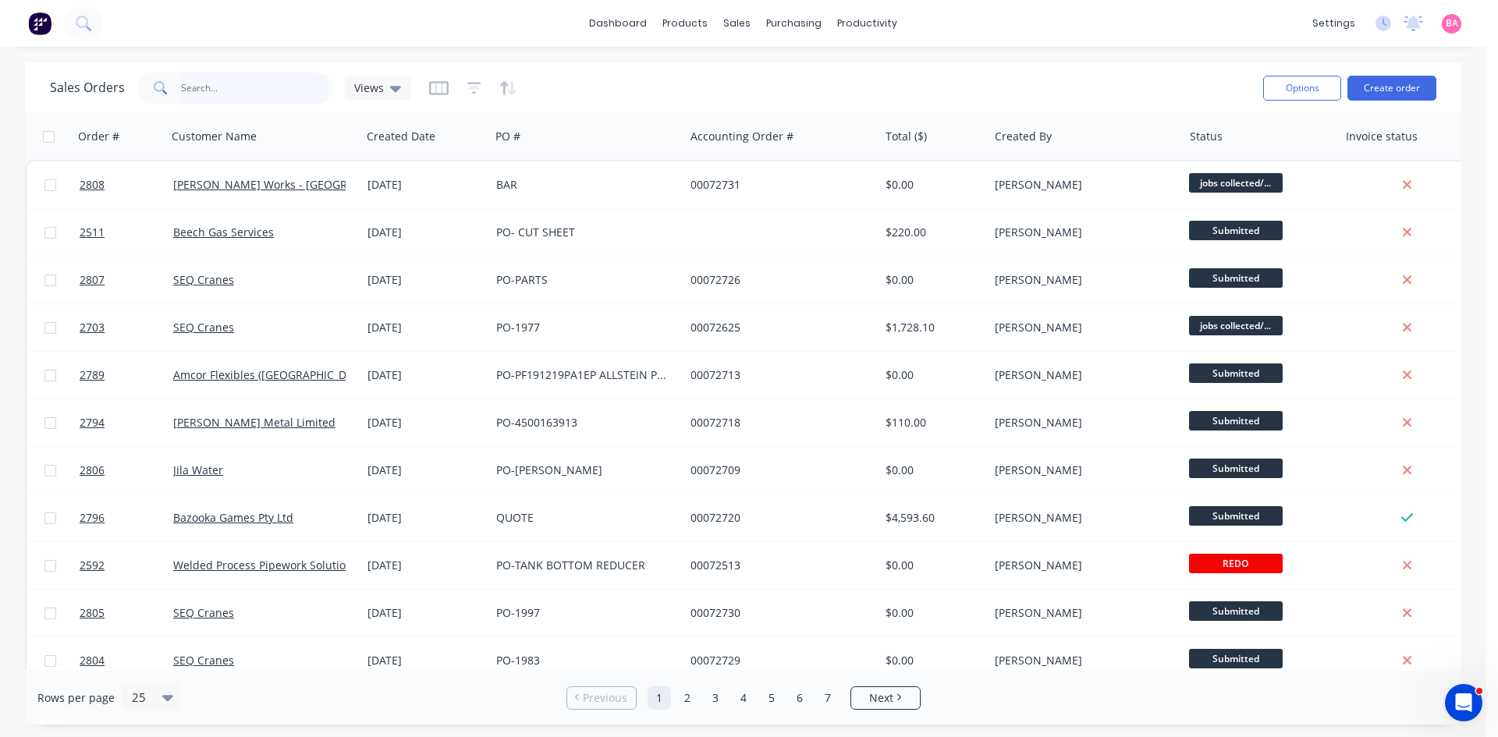
click at [243, 94] on input "text" at bounding box center [257, 88] width 152 height 31
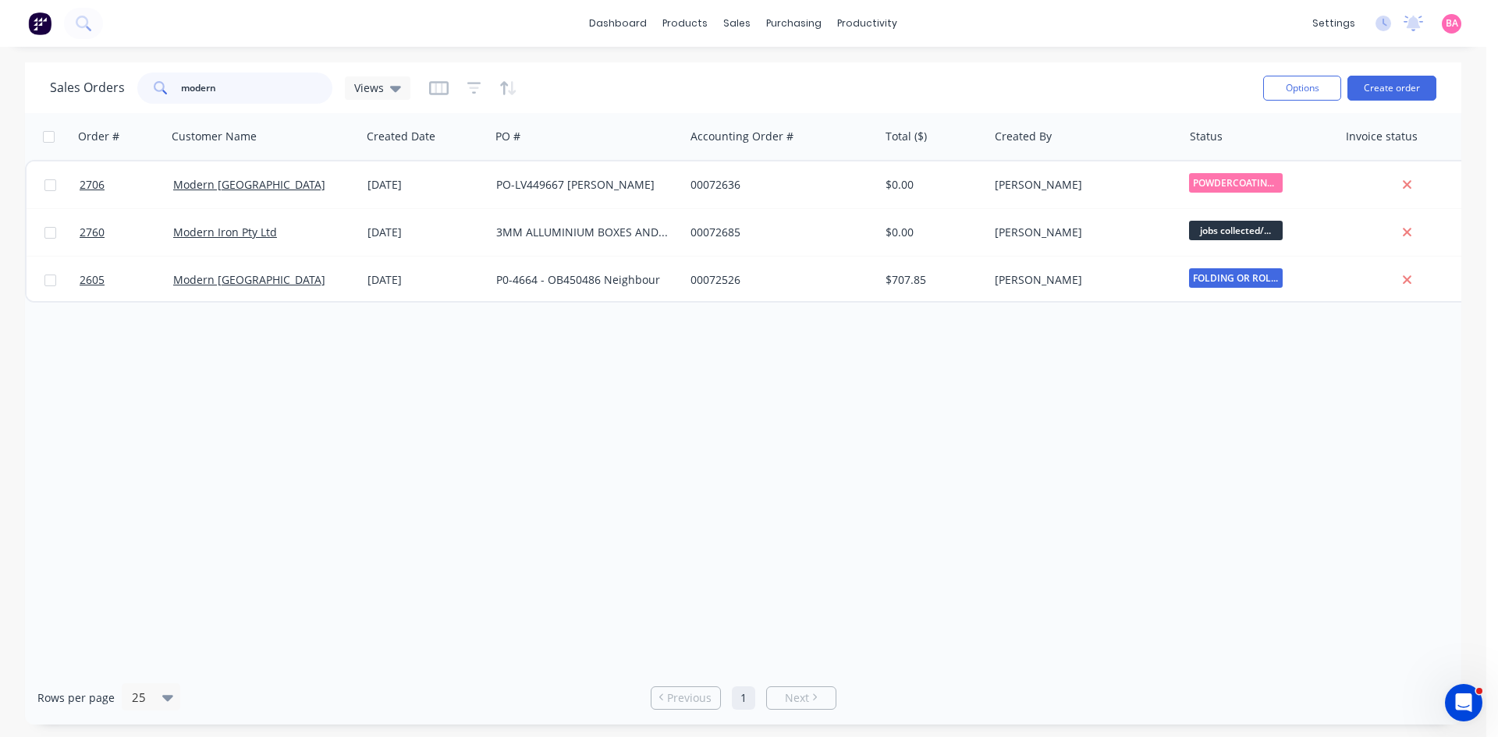
drag, startPoint x: 225, startPoint y: 92, endPoint x: 140, endPoint y: 80, distance: 85.9
click at [140, 80] on div "modern" at bounding box center [234, 88] width 195 height 31
type input "endua"
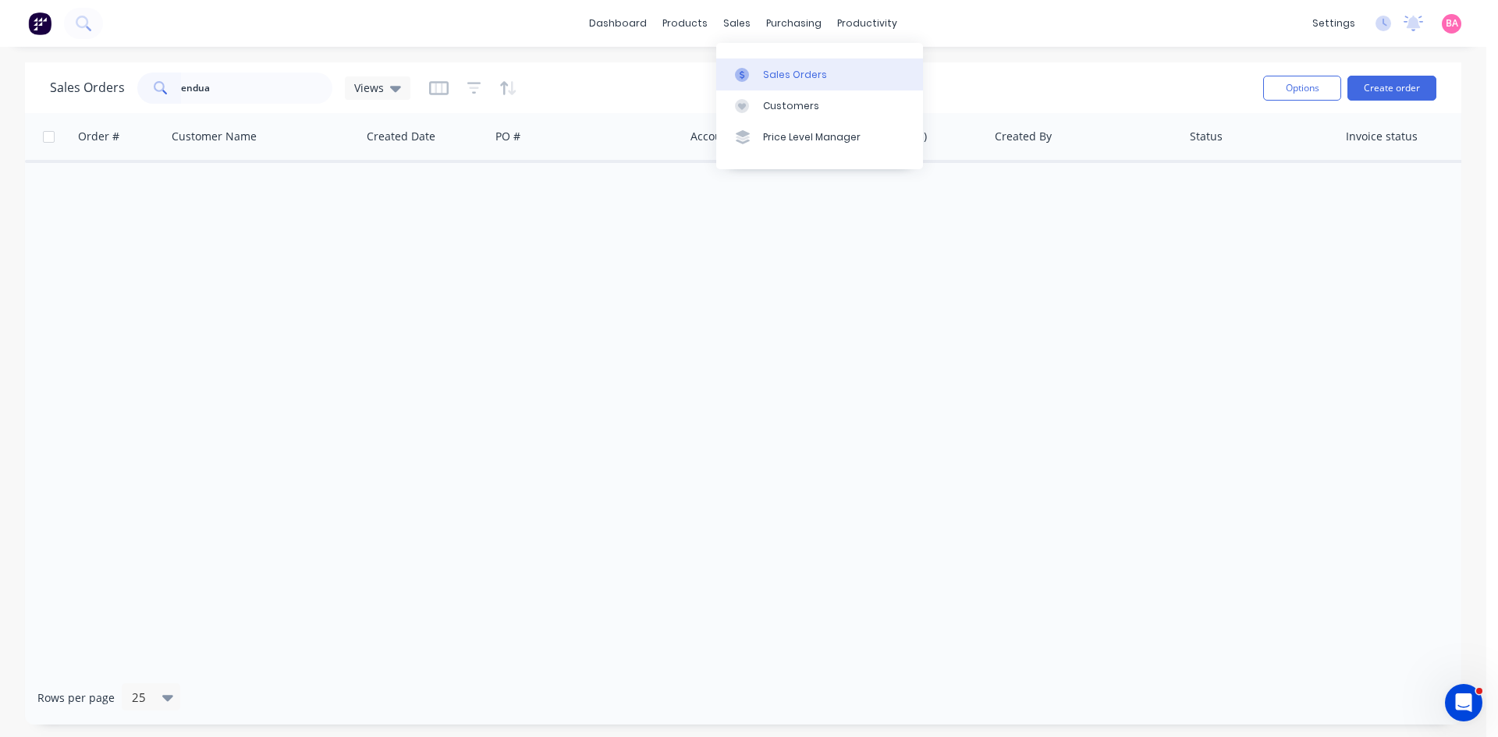
click at [794, 69] on div "Sales Orders" at bounding box center [795, 75] width 64 height 14
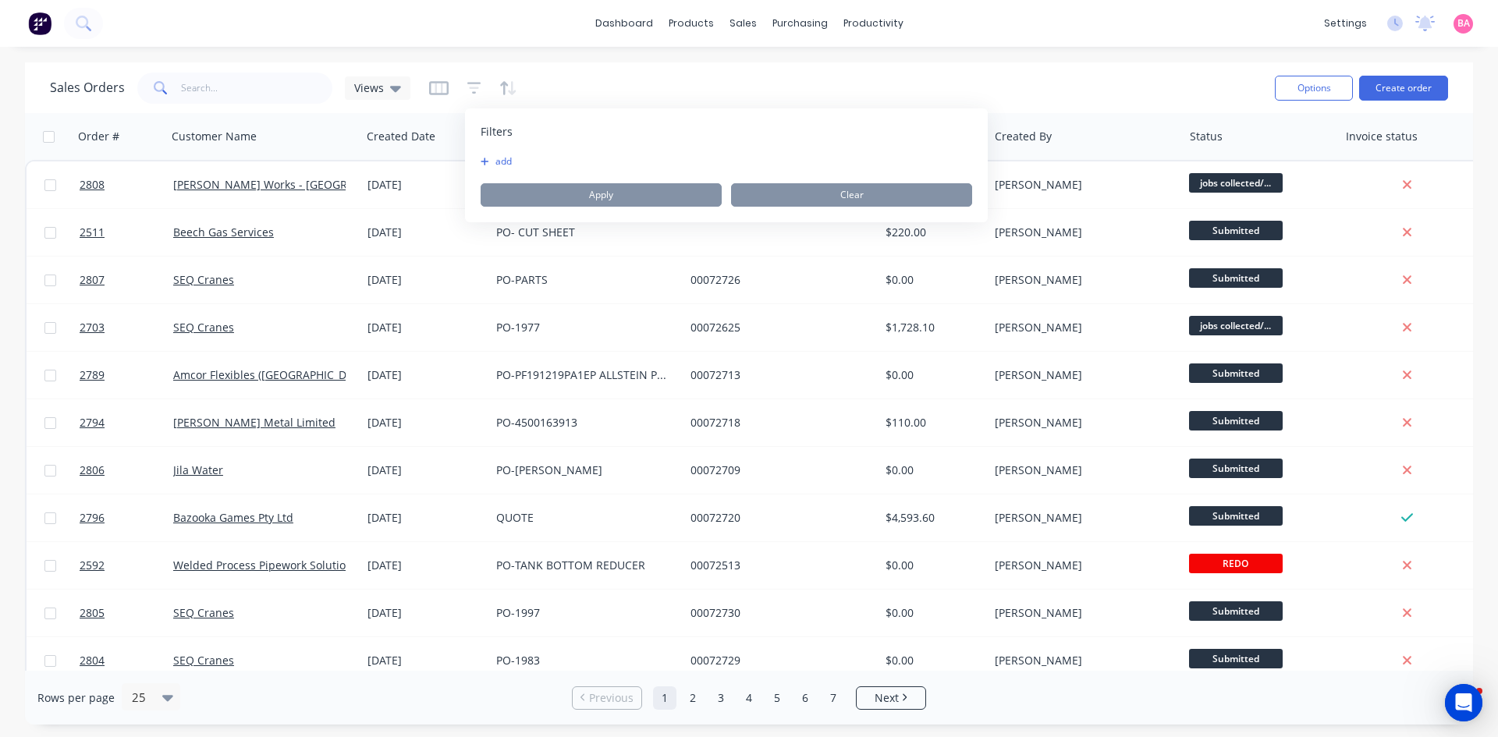
click at [496, 161] on button "add" at bounding box center [500, 161] width 39 height 12
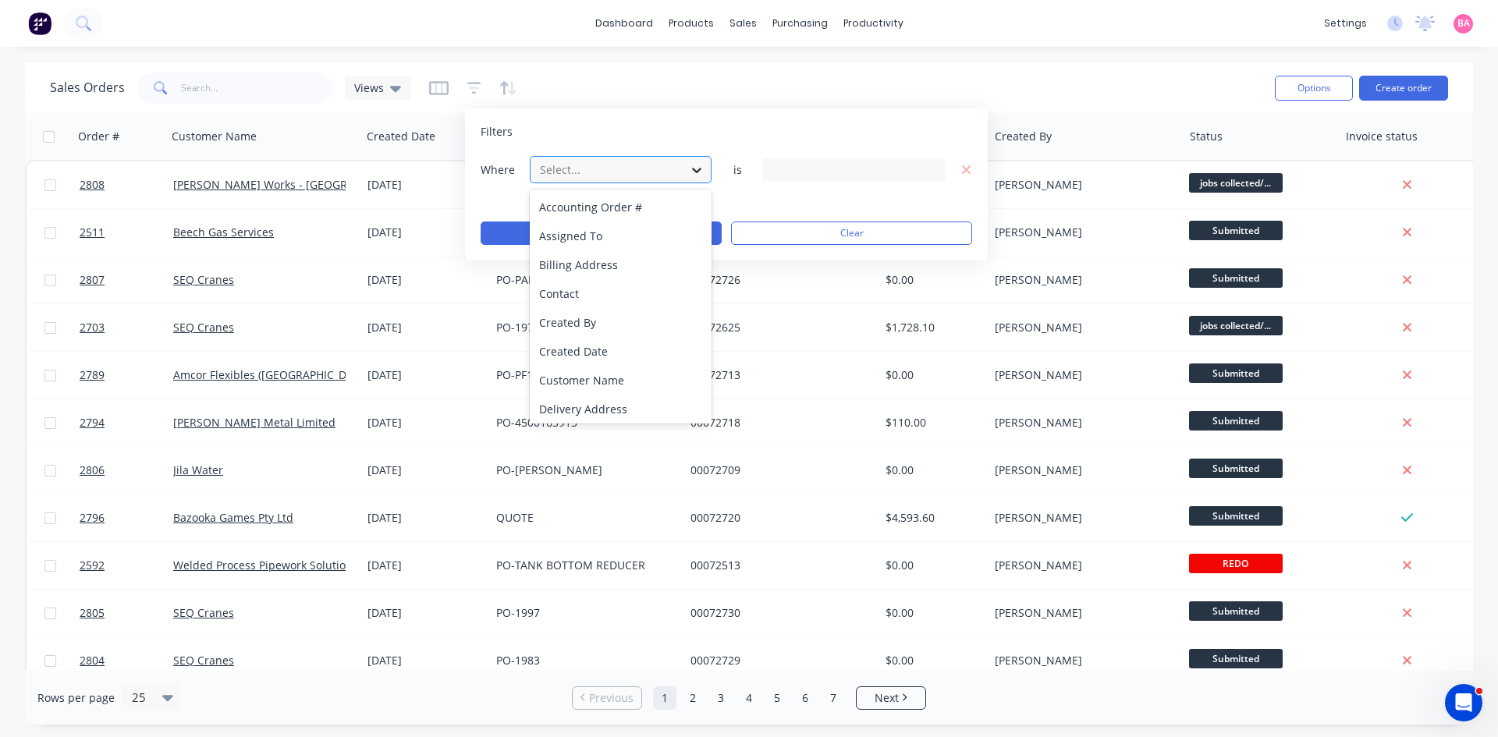
click at [695, 172] on icon at bounding box center [697, 170] width 16 height 16
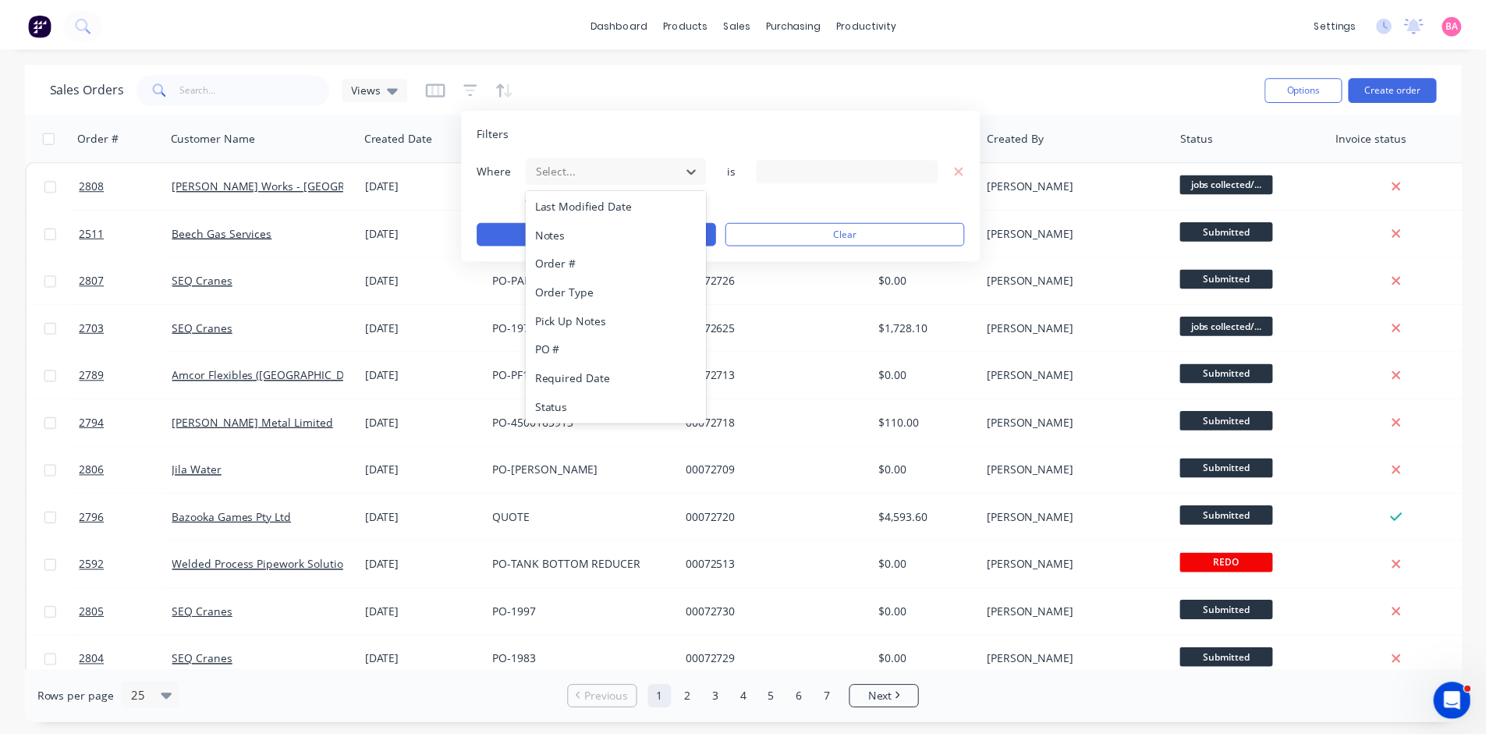
scroll to position [407, 0]
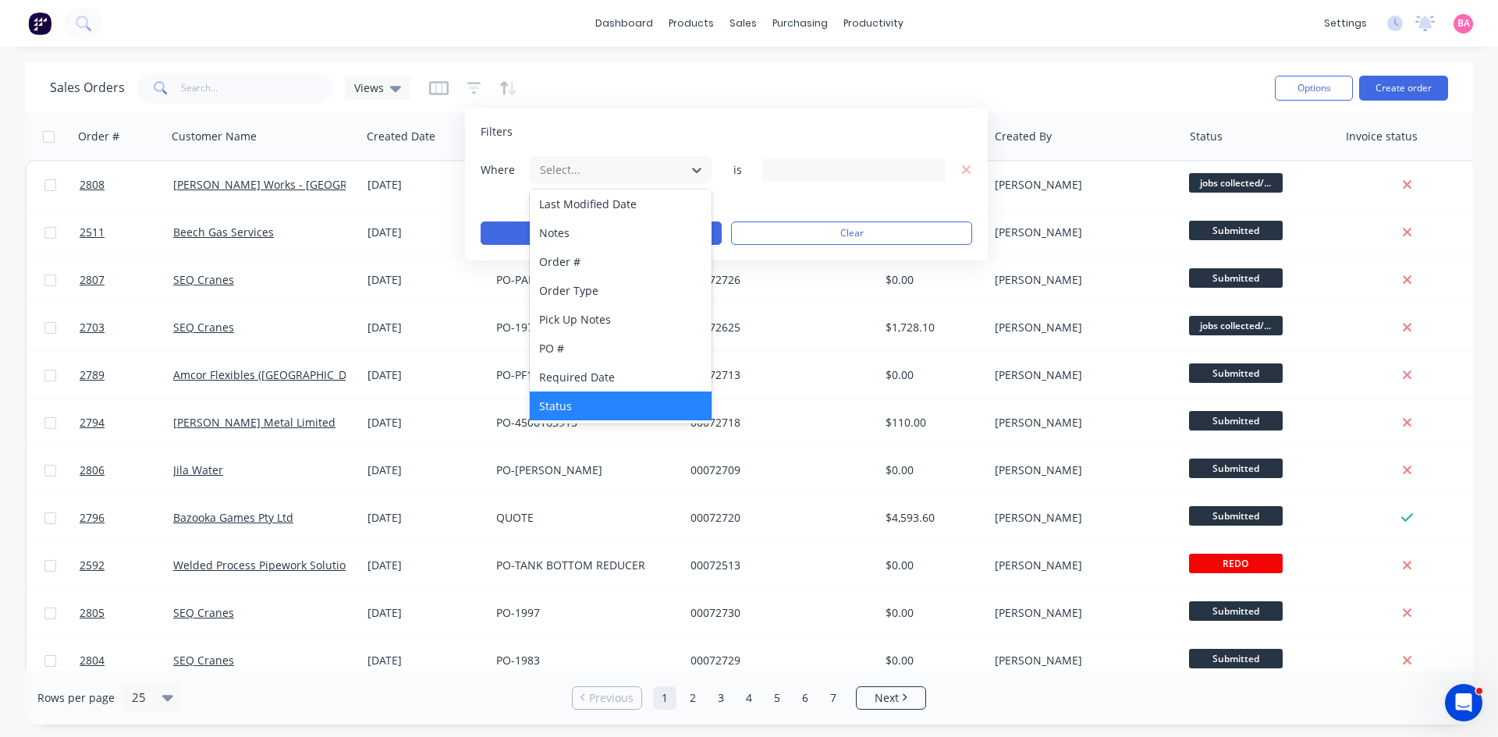
click at [563, 403] on div "Status" at bounding box center [621, 406] width 182 height 29
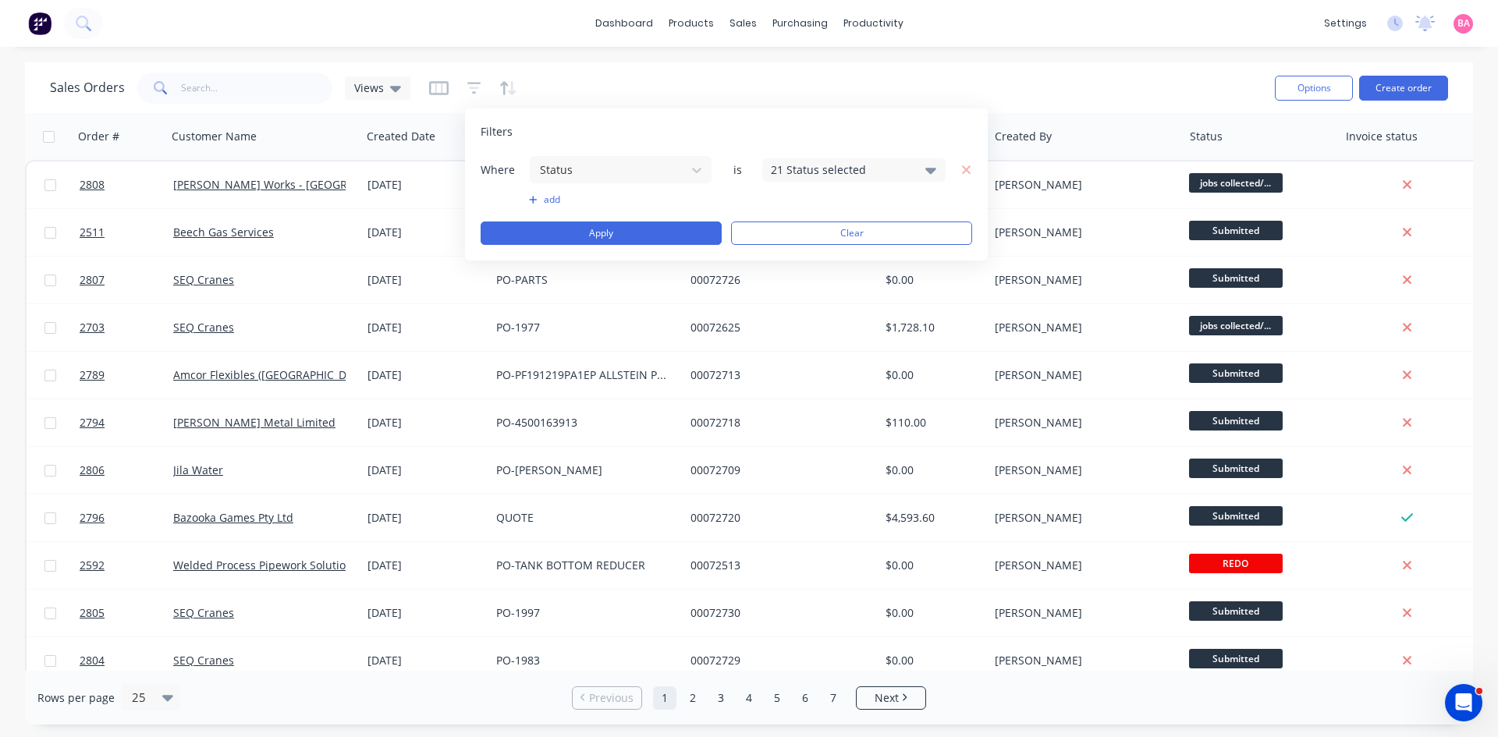
click at [931, 169] on icon at bounding box center [930, 171] width 11 height 6
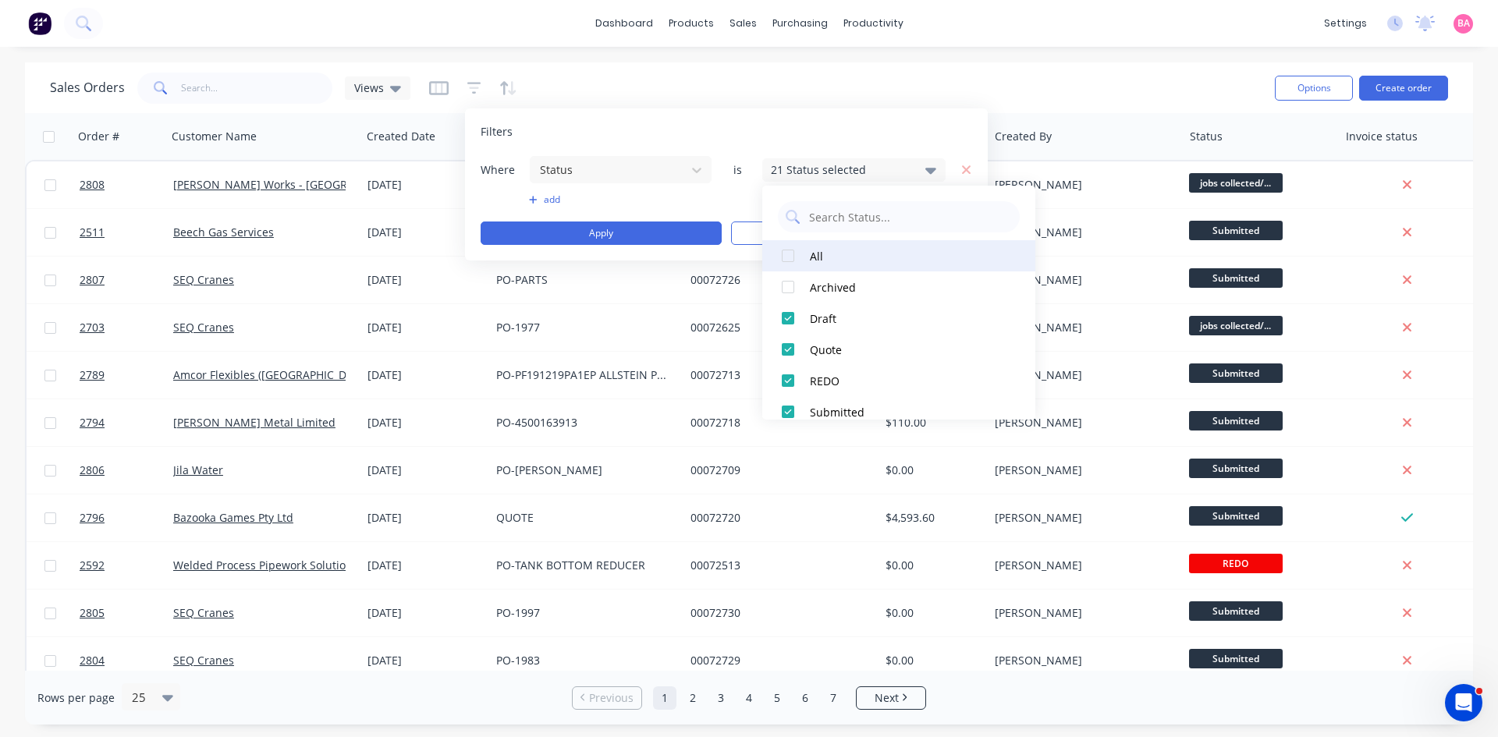
click at [783, 248] on div at bounding box center [787, 255] width 31 height 31
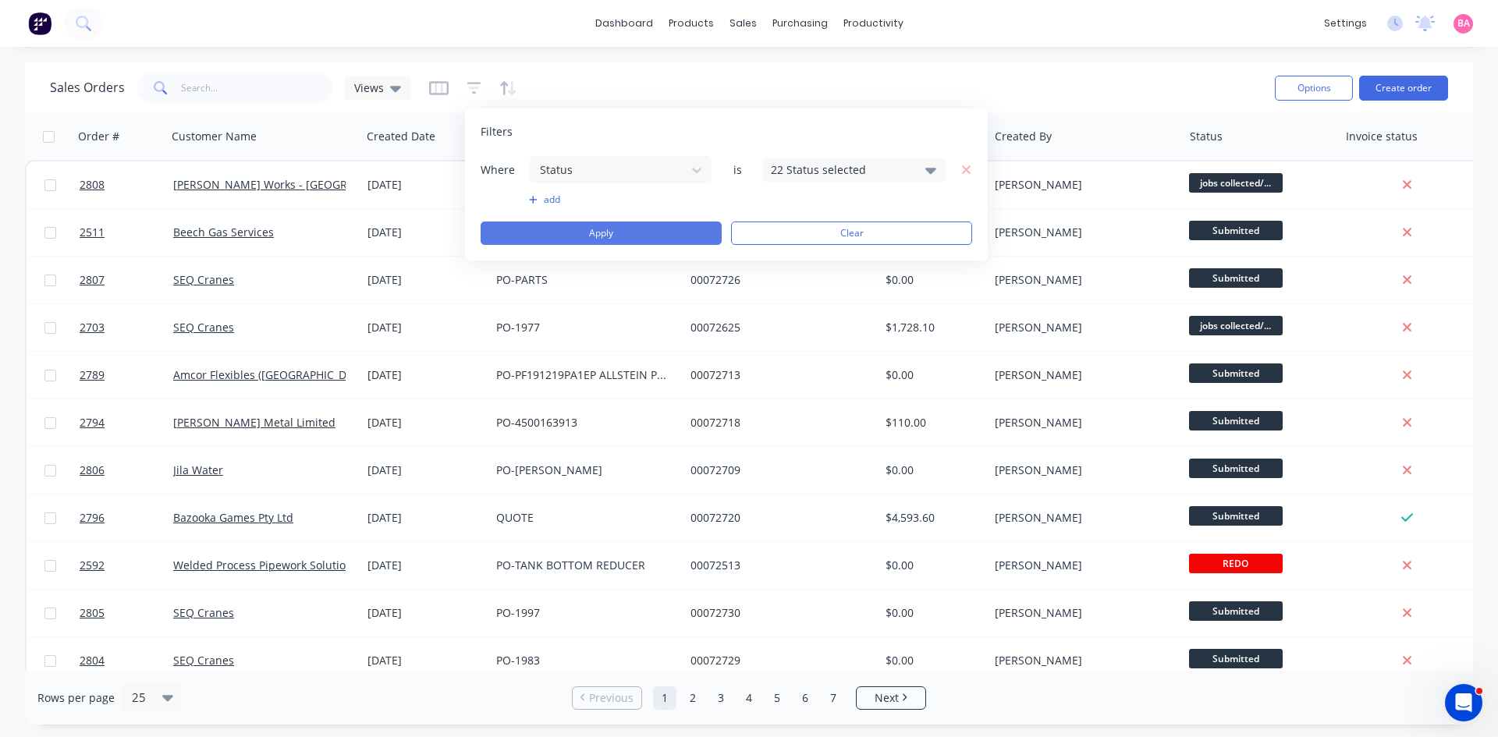
click at [600, 230] on button "Apply" at bounding box center [601, 233] width 241 height 23
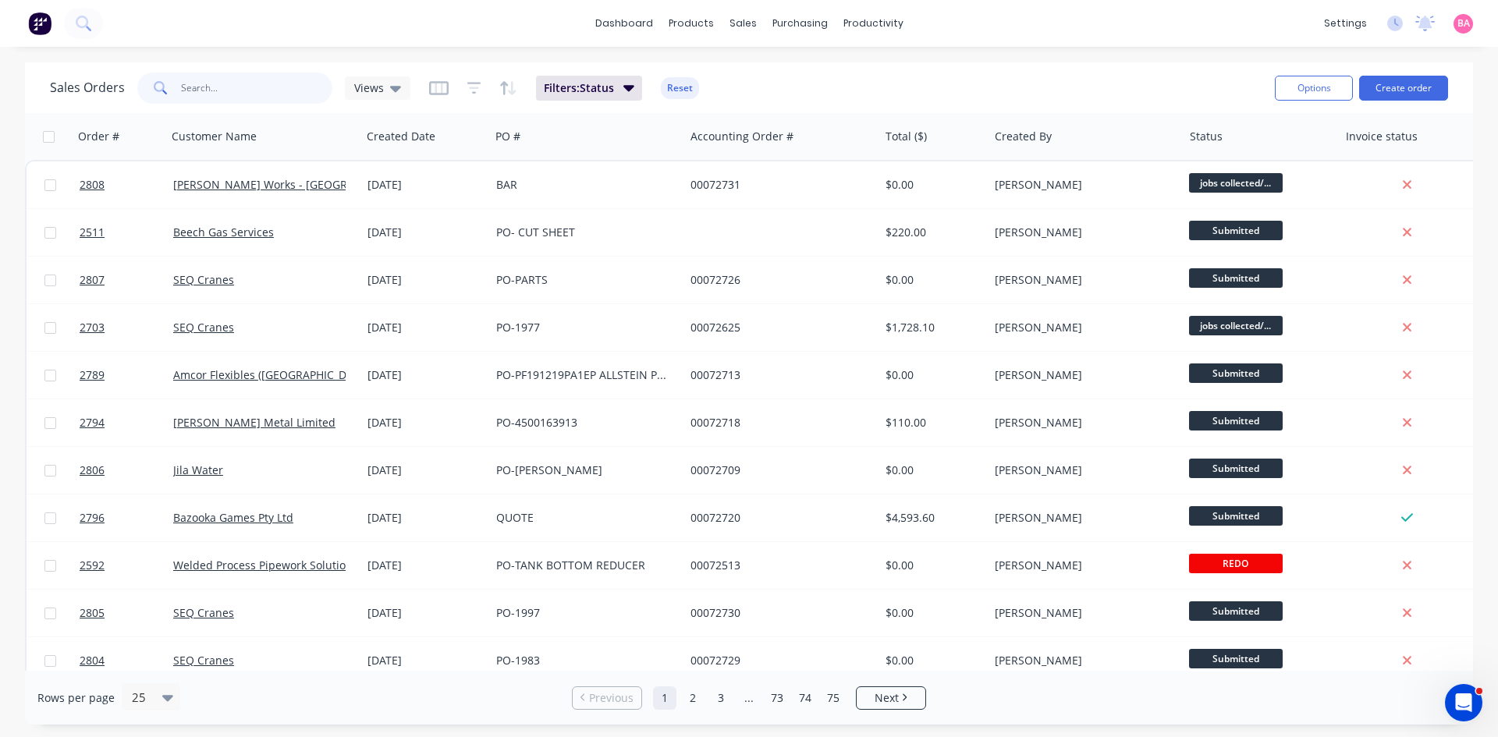
click at [225, 91] on input "text" at bounding box center [257, 88] width 152 height 31
type input "endua"
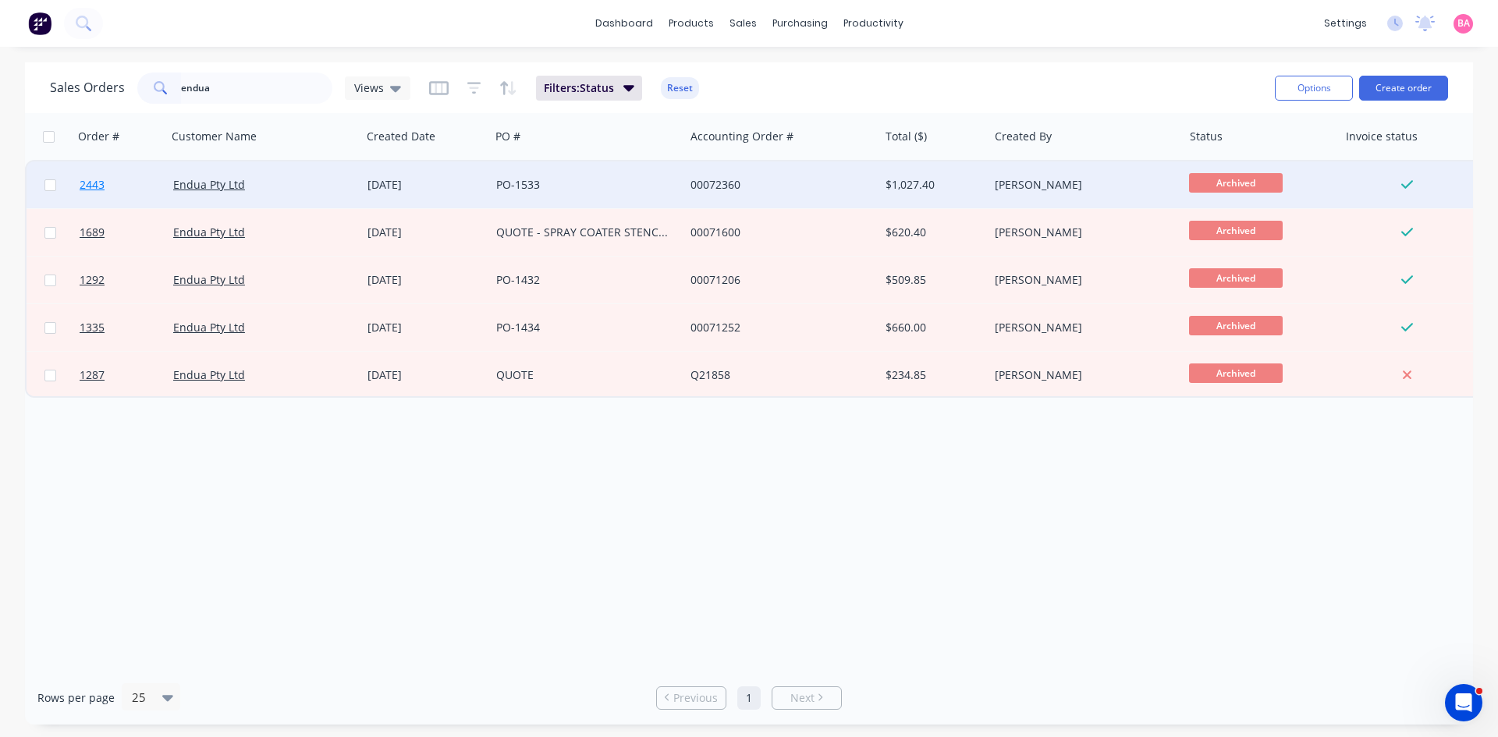
click at [88, 183] on span "2443" at bounding box center [92, 185] width 25 height 16
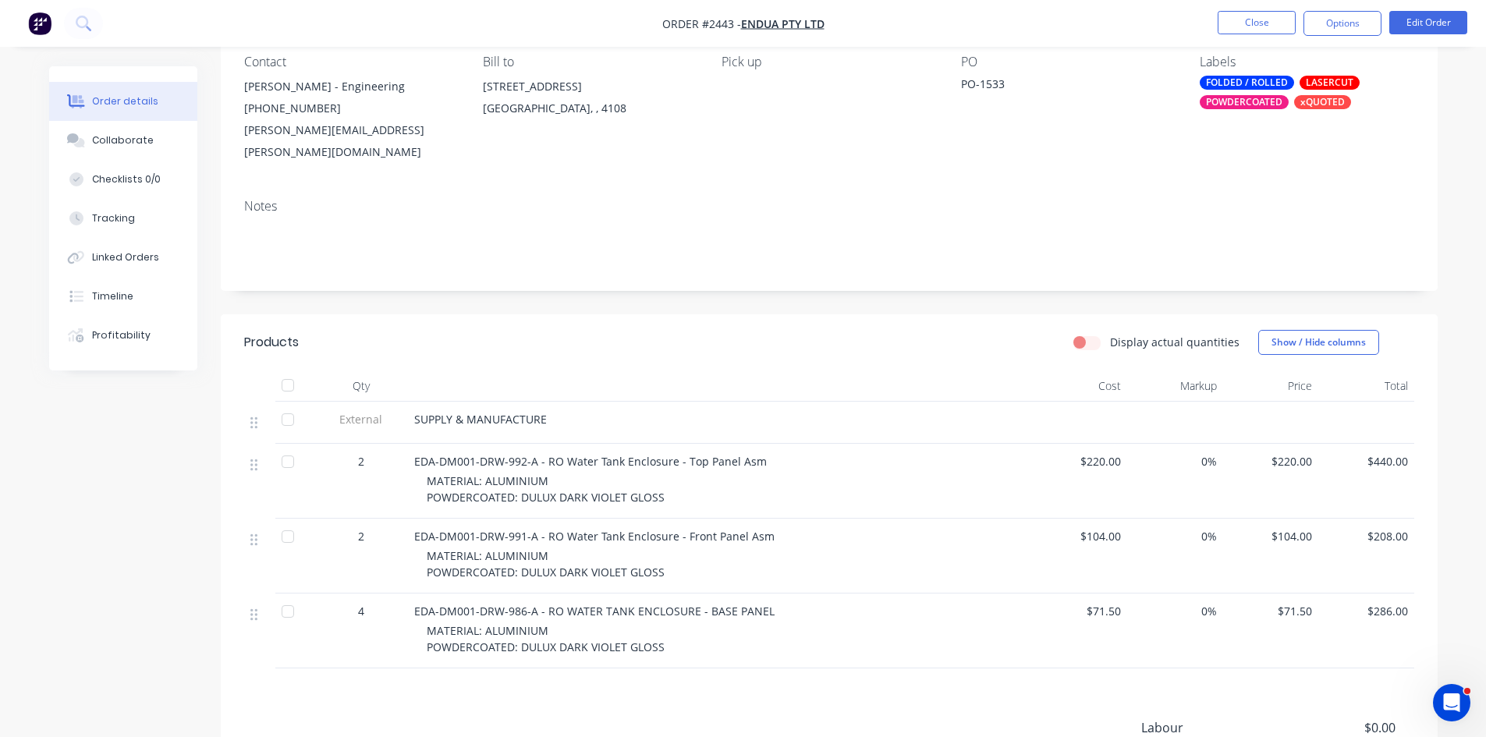
scroll to position [182, 0]
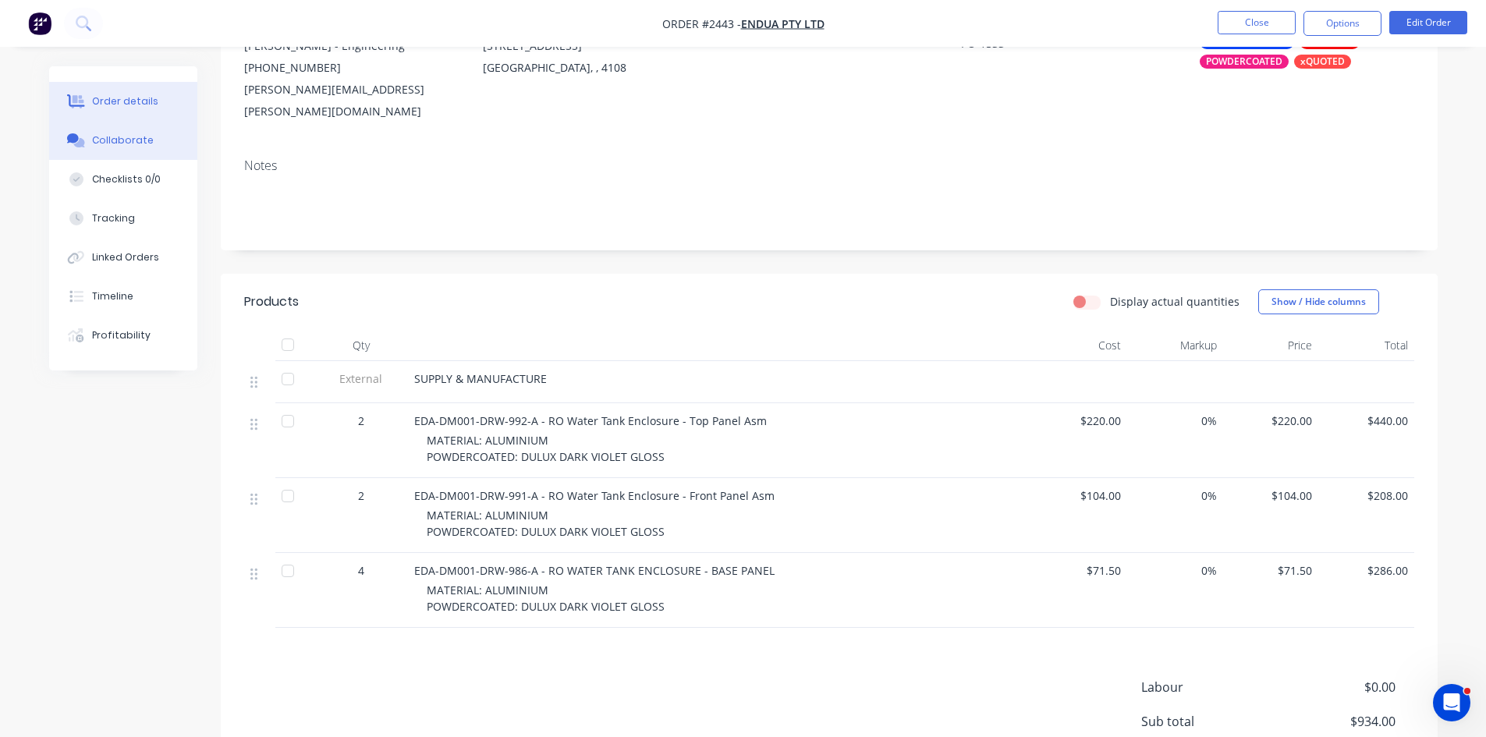
click at [108, 136] on div "Collaborate" at bounding box center [123, 140] width 62 height 14
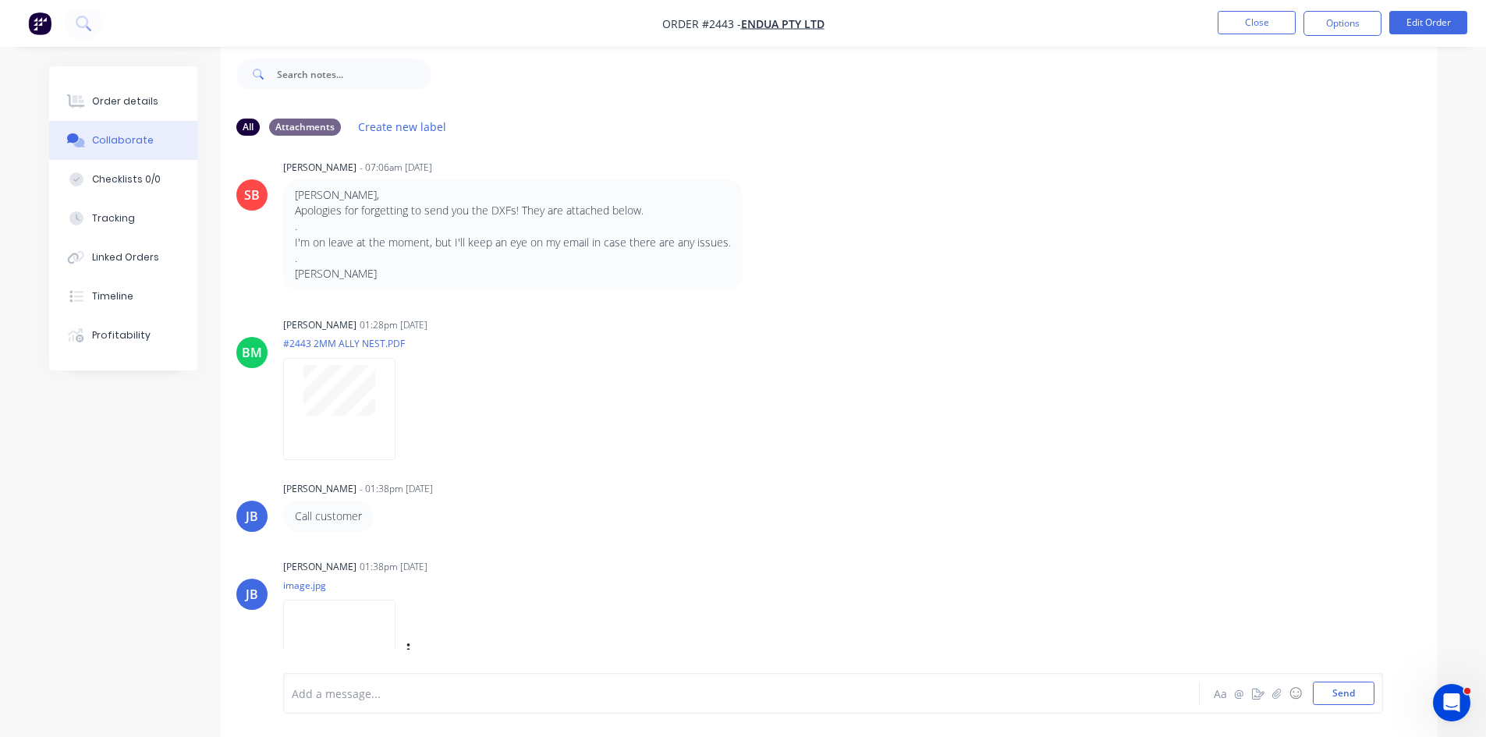
scroll to position [2135, 0]
click at [357, 601] on img at bounding box center [339, 652] width 112 height 102
drag, startPoint x: 308, startPoint y: 208, endPoint x: 716, endPoint y: 391, distance: 447.1
click at [716, 391] on div "Brett Mcallister 01:28pm 07/08/25 #2443 2MM ALLY NEST.PDF Labels Download Delete" at bounding box center [527, 384] width 488 height 140
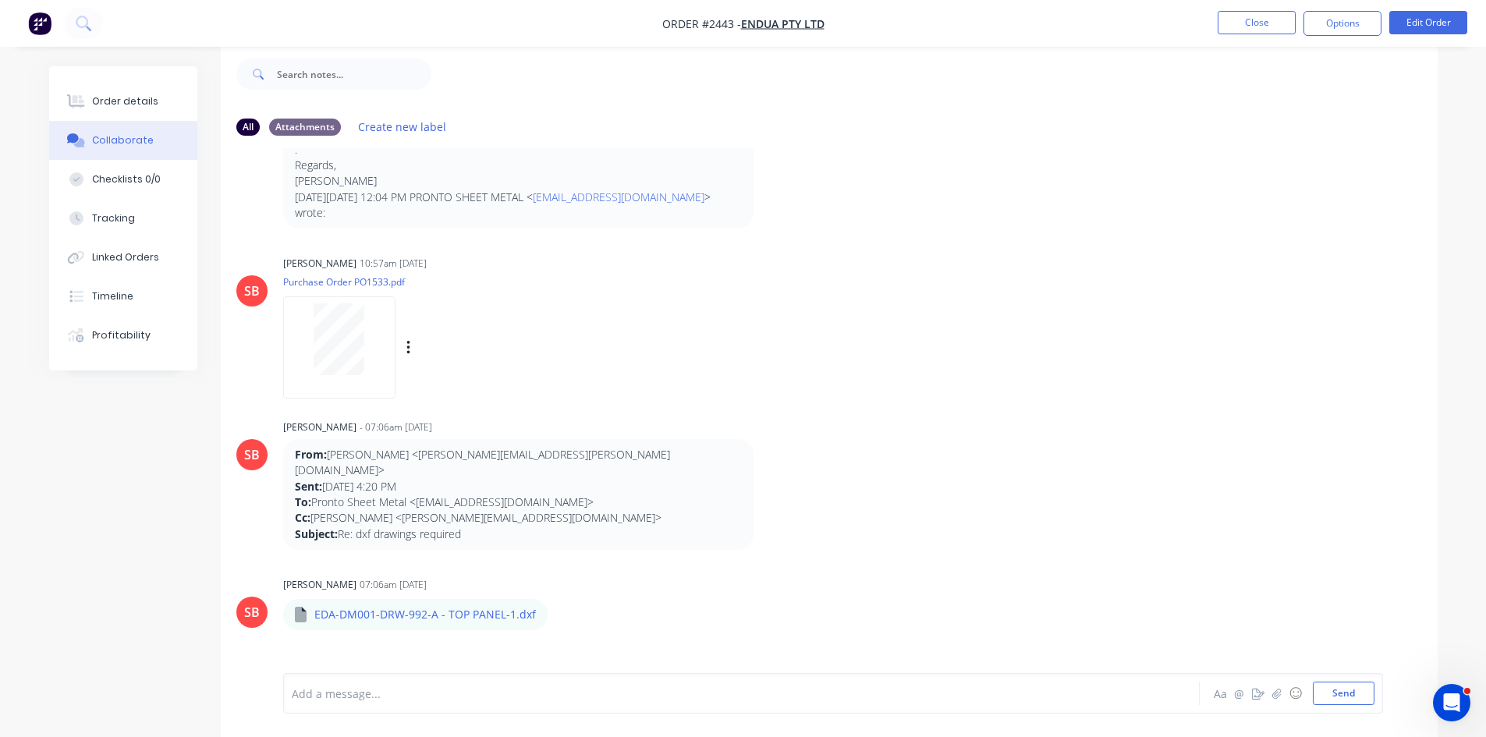
scroll to position [1458, 0]
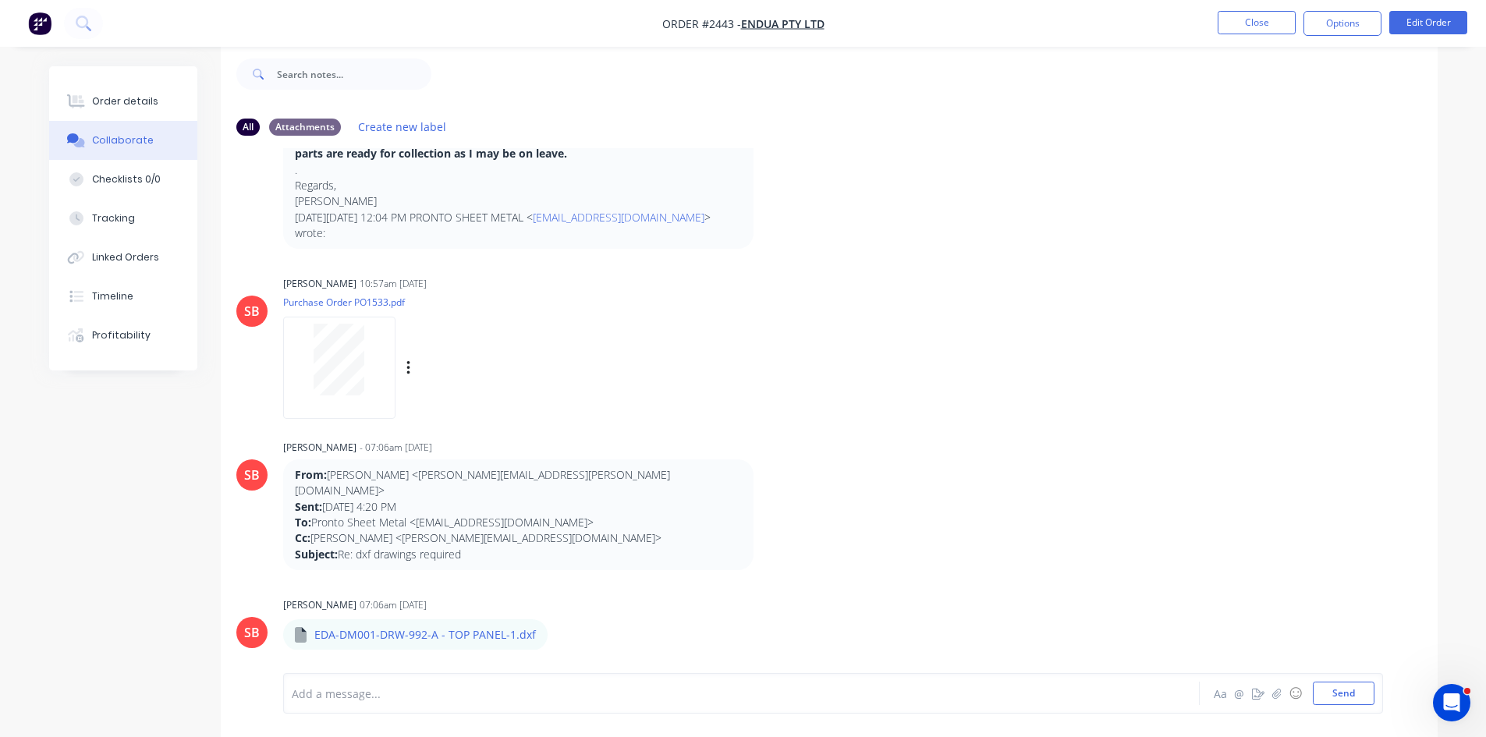
click at [376, 332] on div at bounding box center [339, 360] width 98 height 72
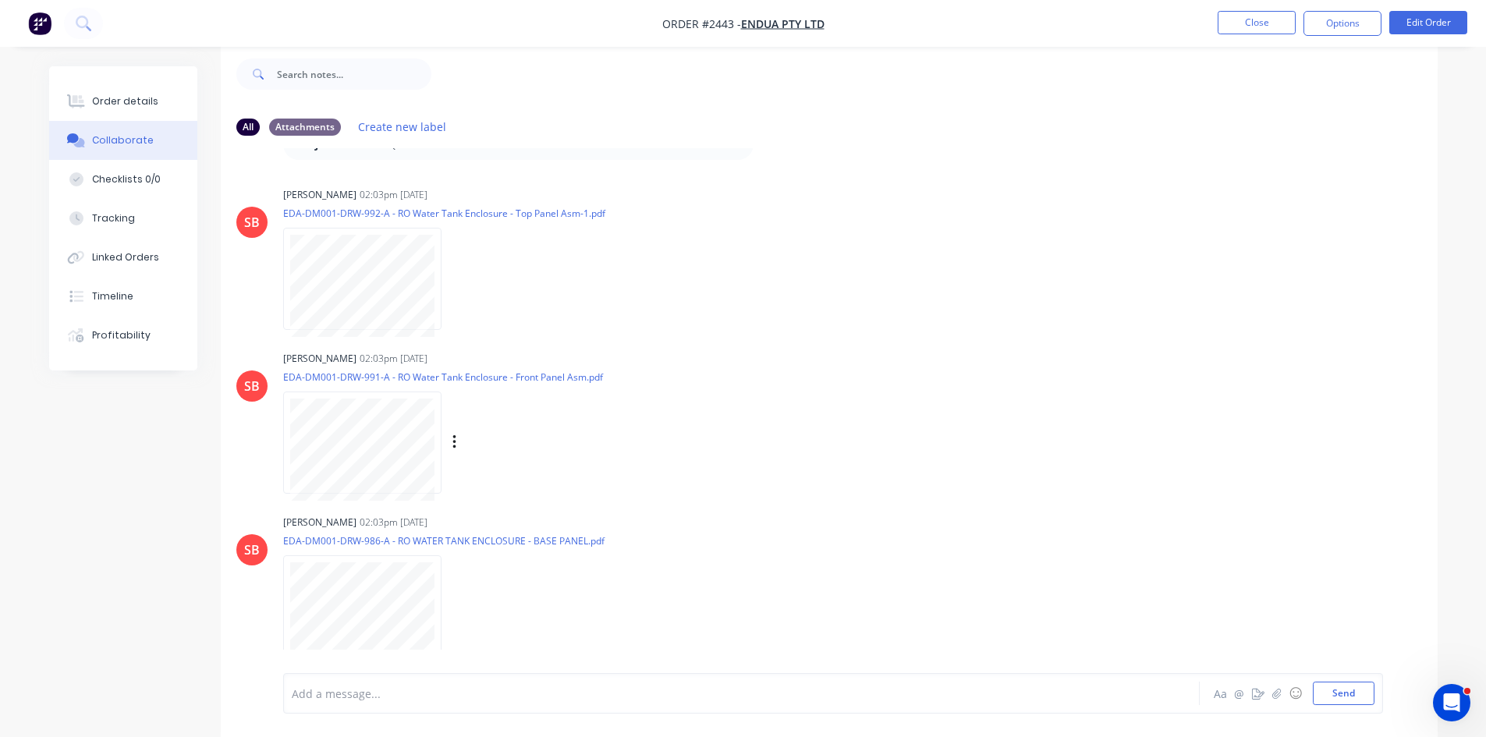
scroll to position [182, 0]
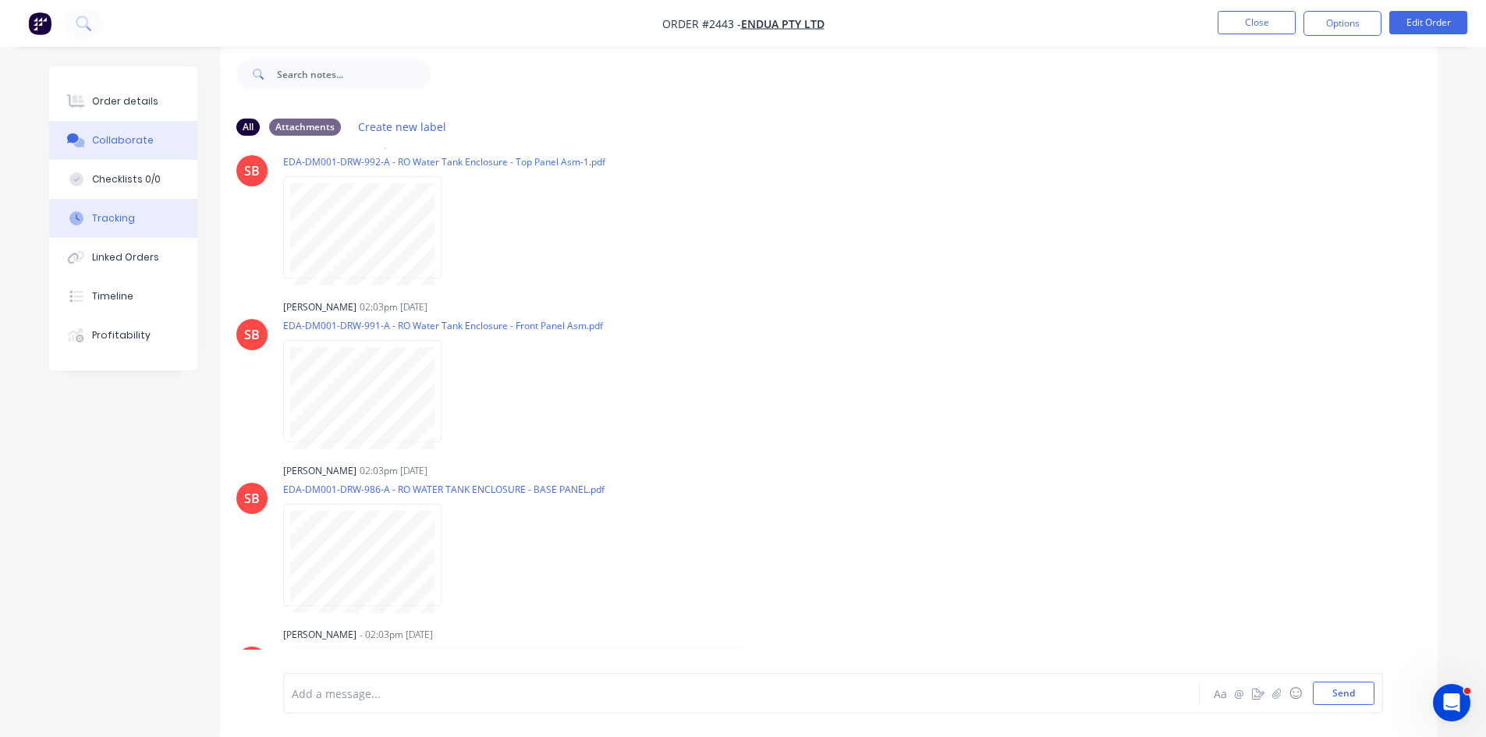
click at [90, 210] on button "Tracking" at bounding box center [123, 218] width 148 height 39
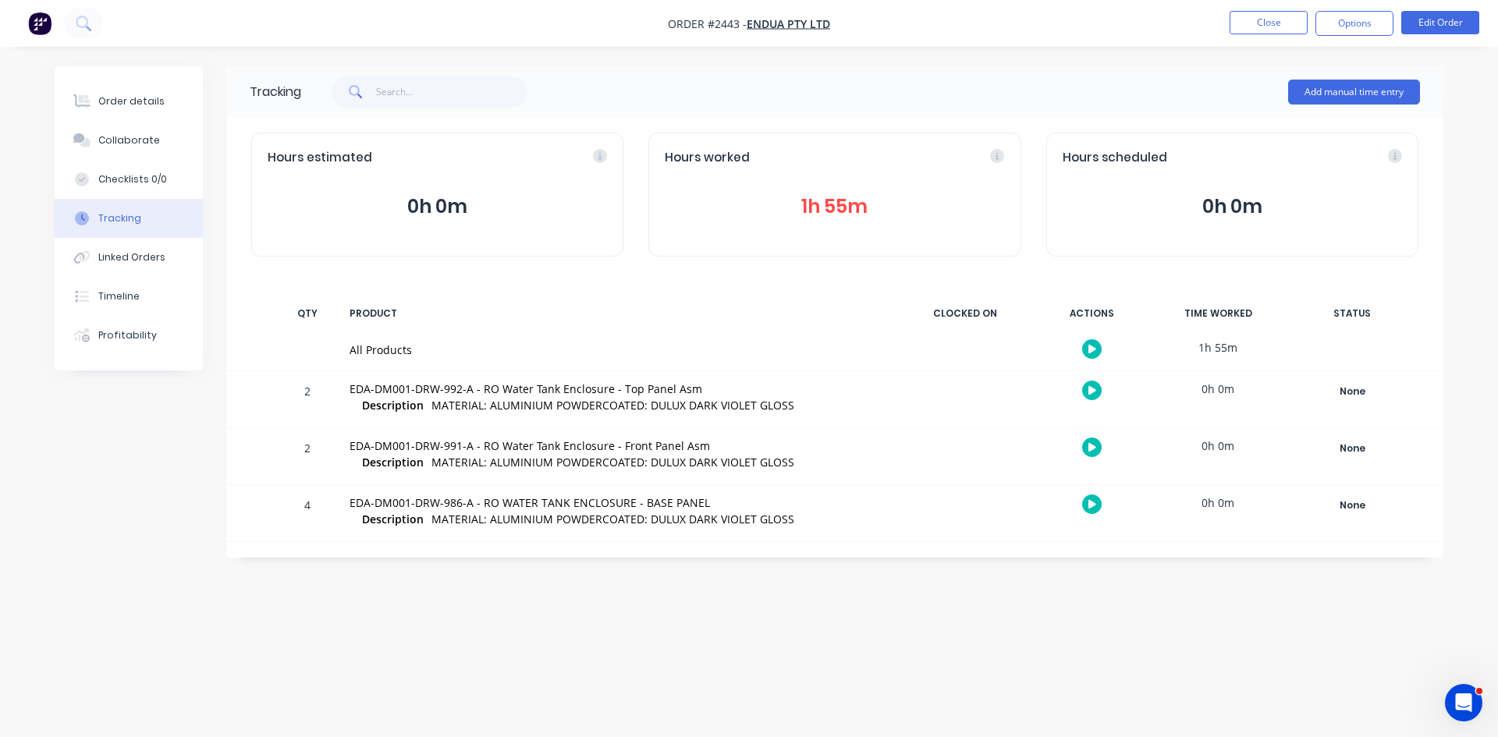
click at [817, 203] on button "1h 55m" at bounding box center [834, 207] width 339 height 30
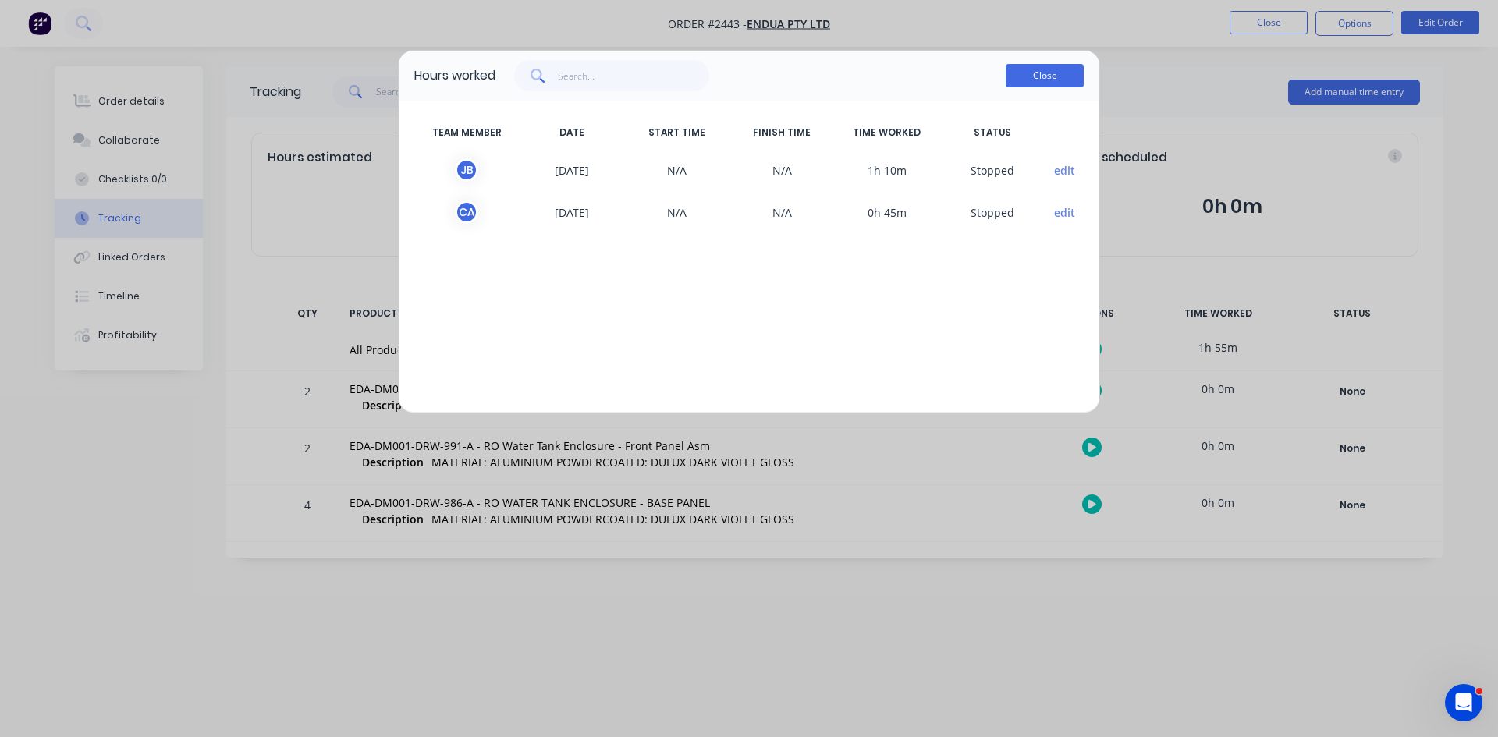
click at [1035, 84] on button "Close" at bounding box center [1045, 75] width 78 height 23
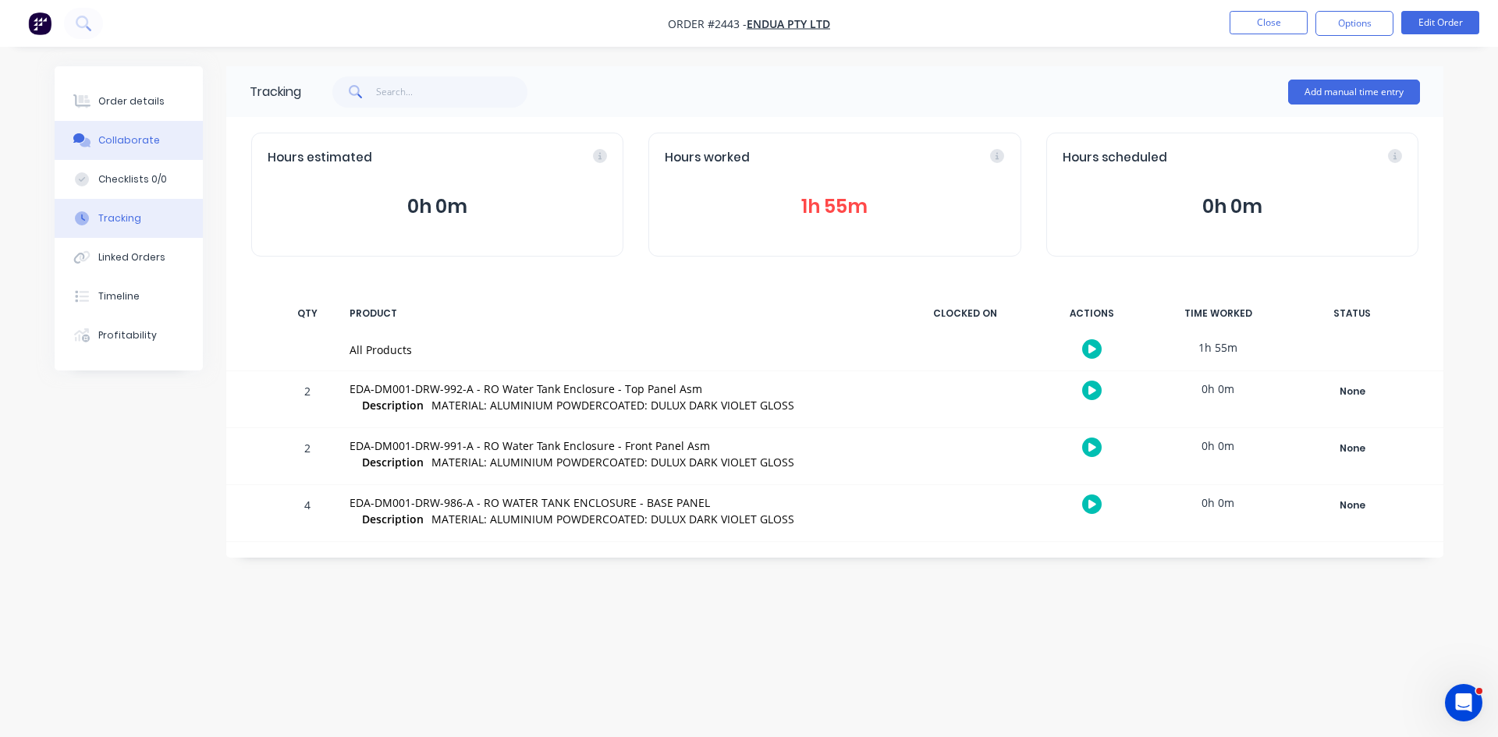
click at [160, 135] on button "Collaborate" at bounding box center [129, 140] width 148 height 39
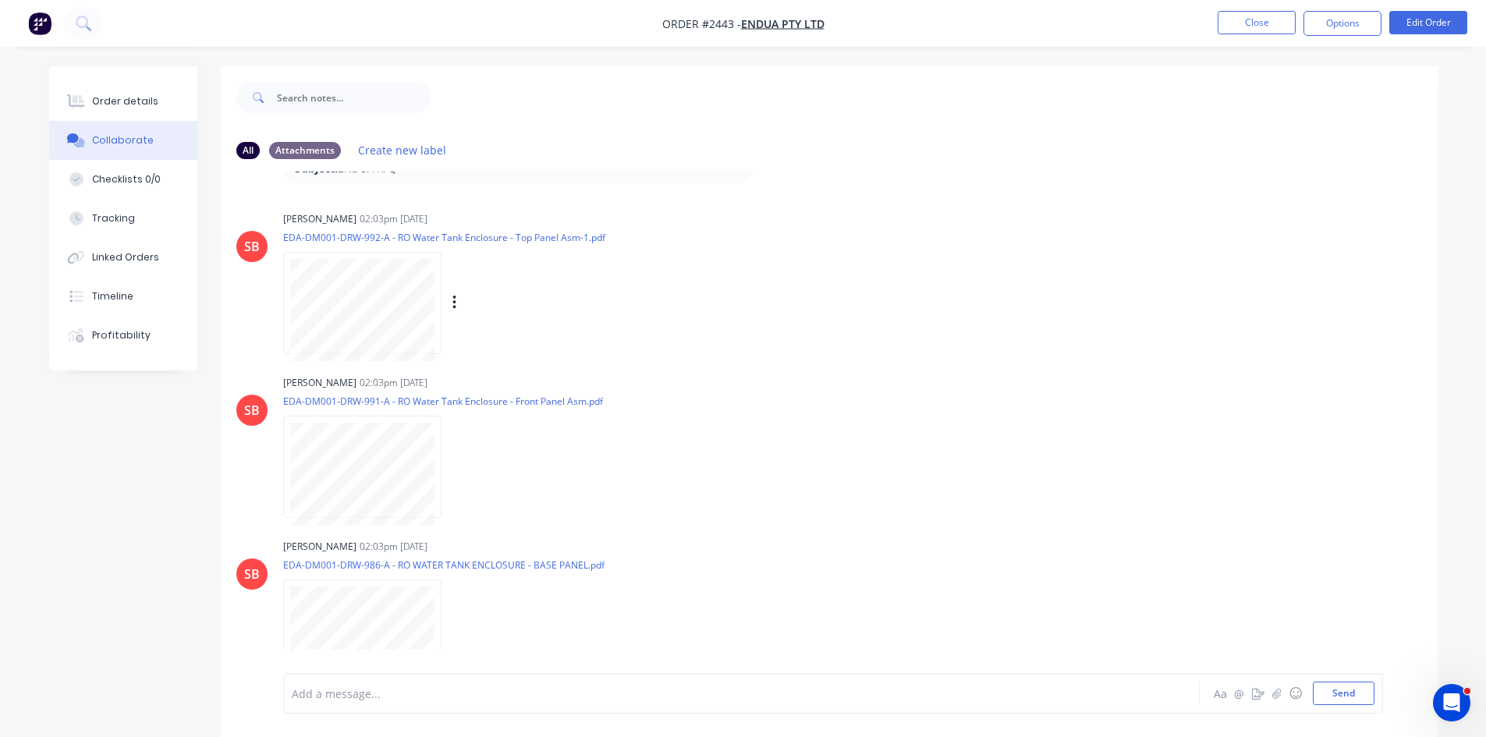
scroll to position [130, 0]
click at [133, 101] on div "Order details" at bounding box center [125, 101] width 66 height 14
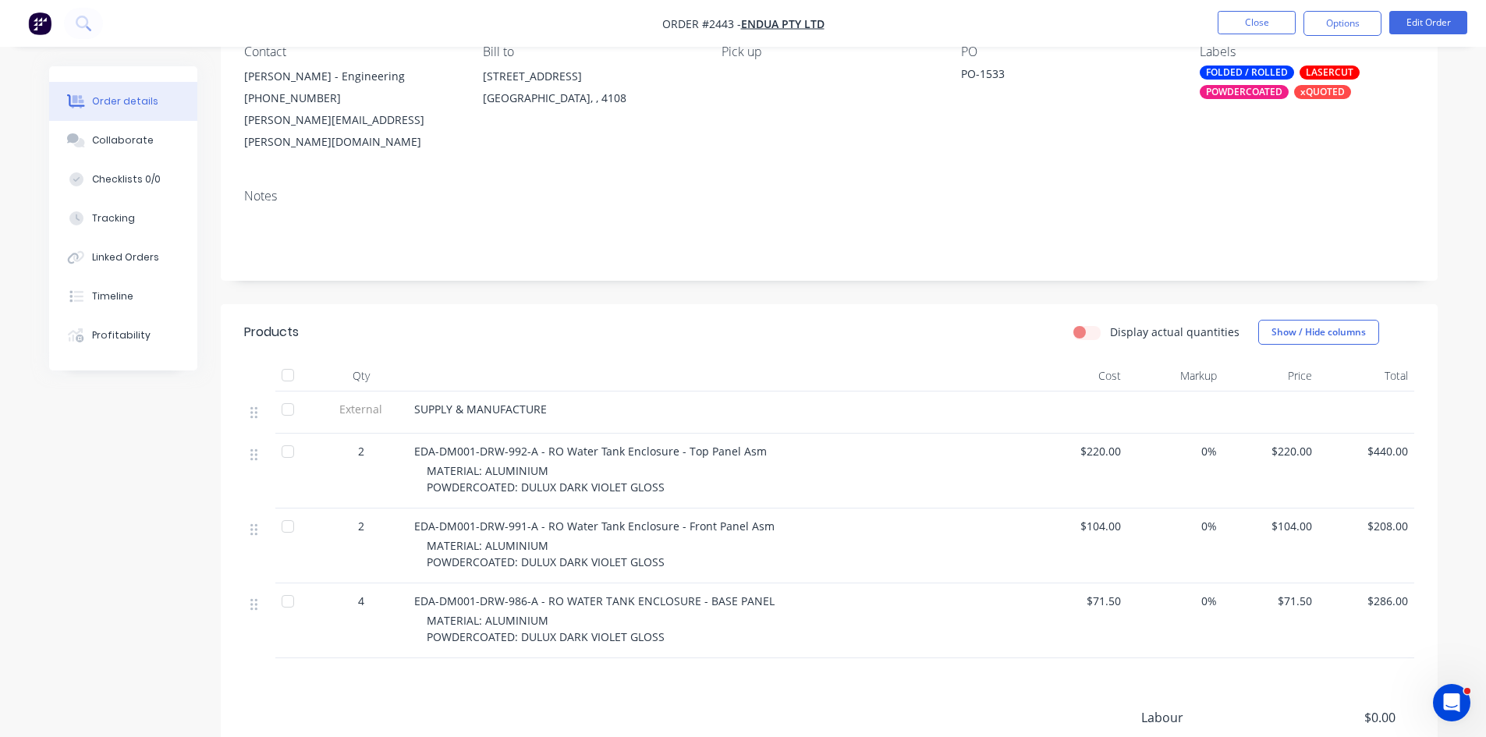
scroll to position [156, 0]
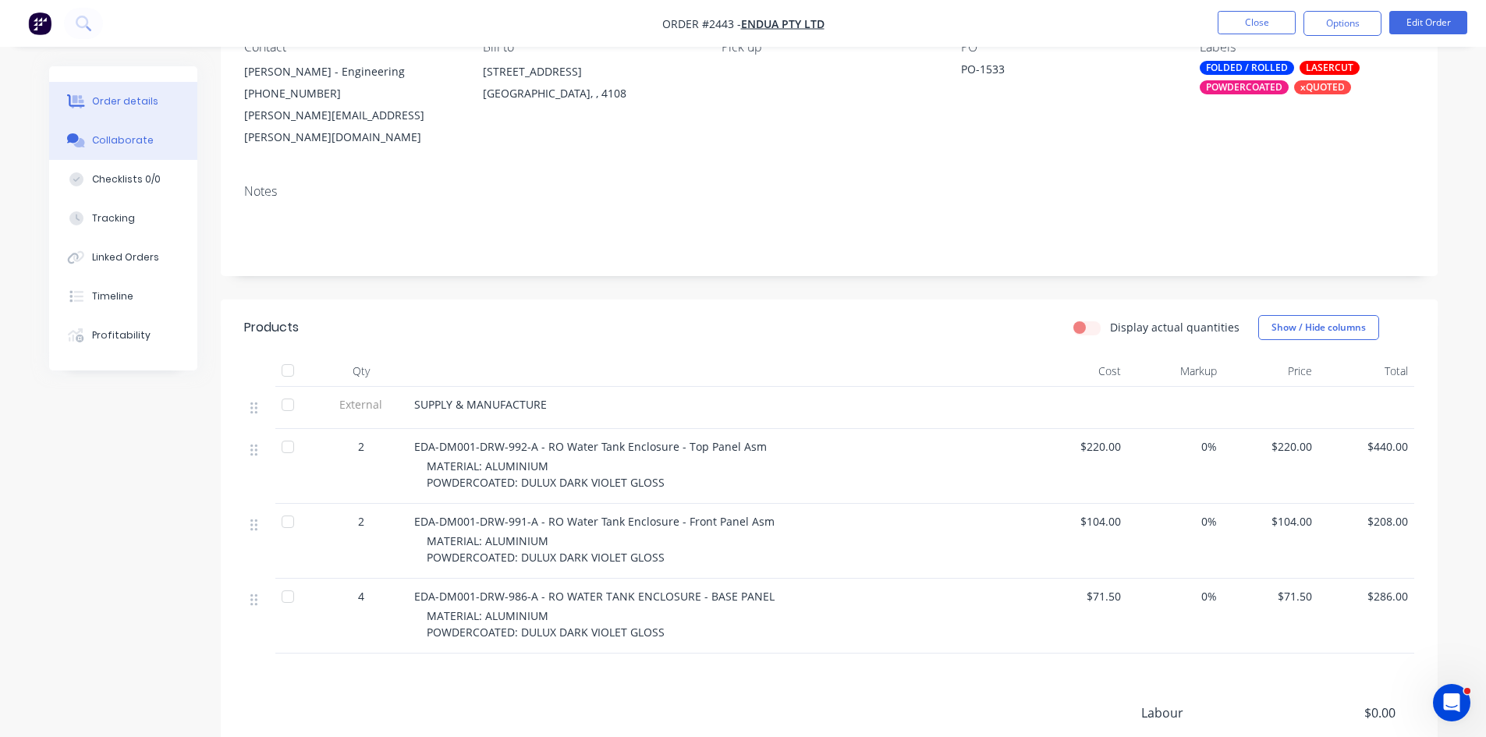
click at [88, 147] on button "Collaborate" at bounding box center [123, 140] width 148 height 39
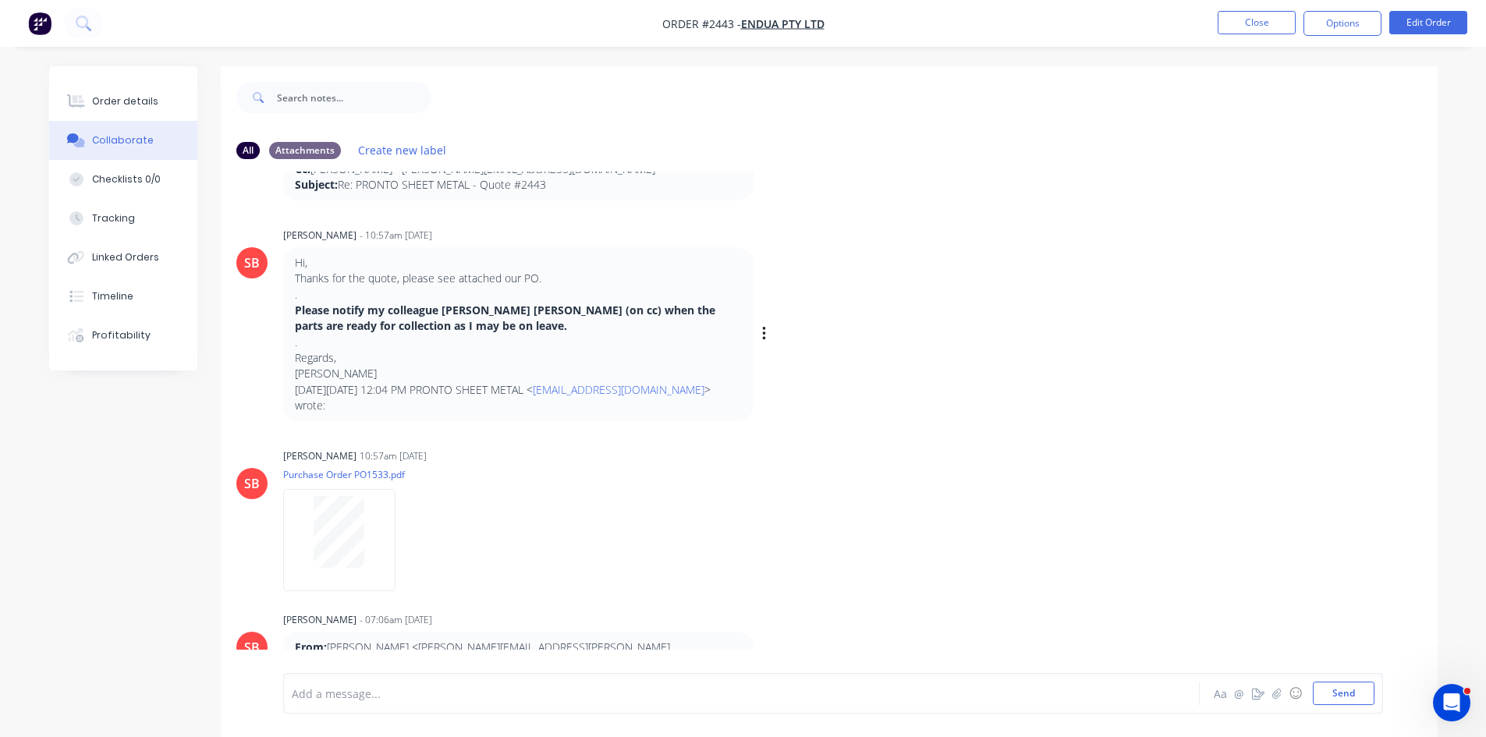
scroll to position [1326, 0]
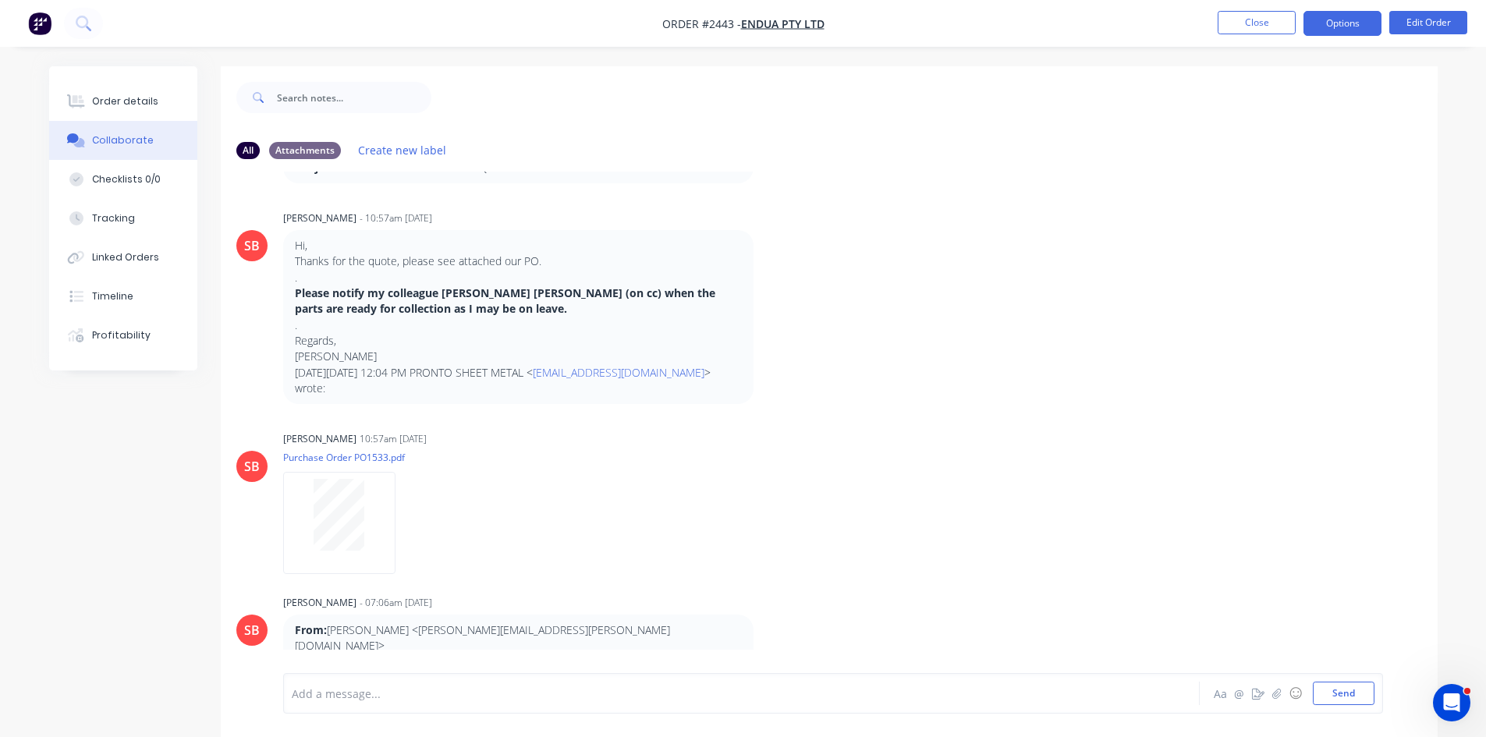
click at [1350, 25] on button "Options" at bounding box center [1343, 23] width 78 height 25
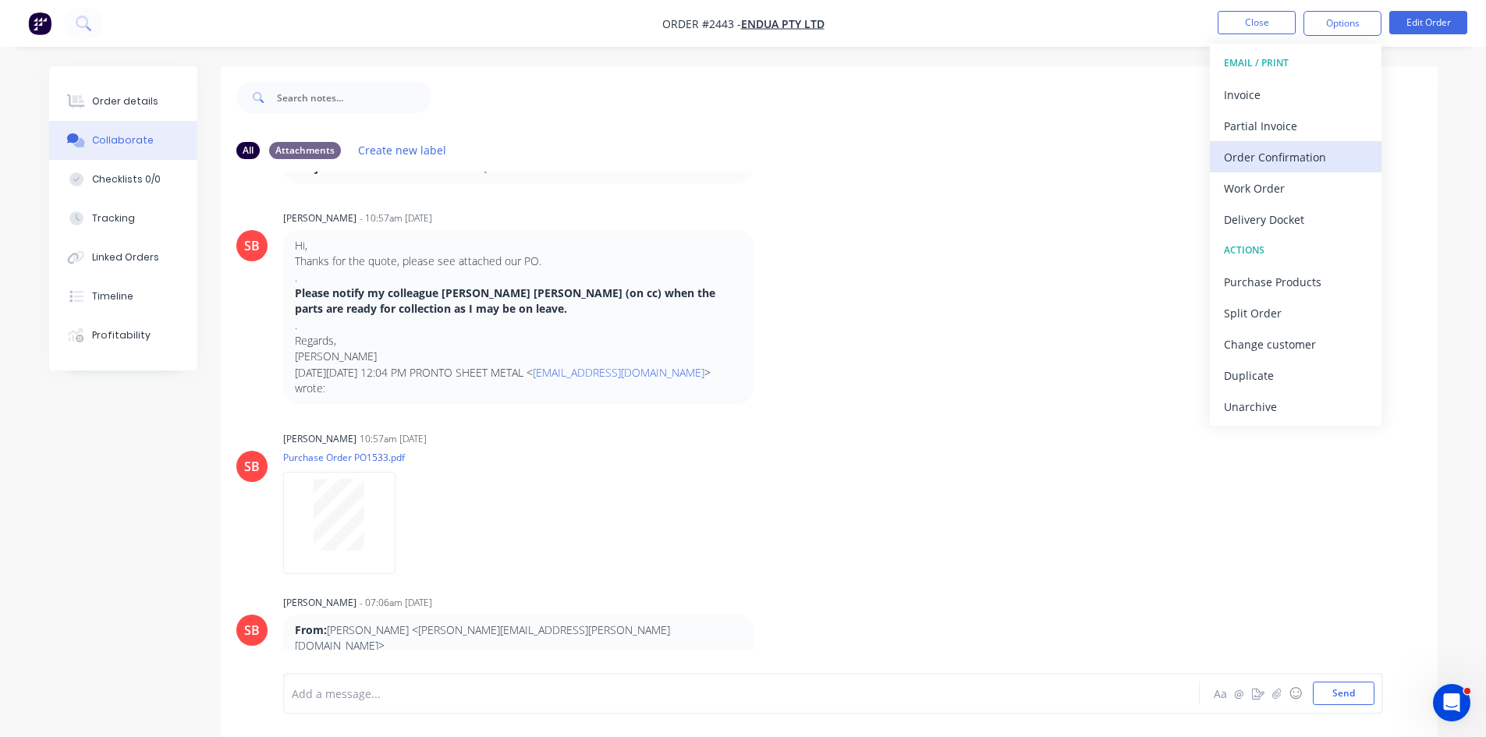
click at [1274, 157] on div "Order Confirmation" at bounding box center [1296, 157] width 144 height 23
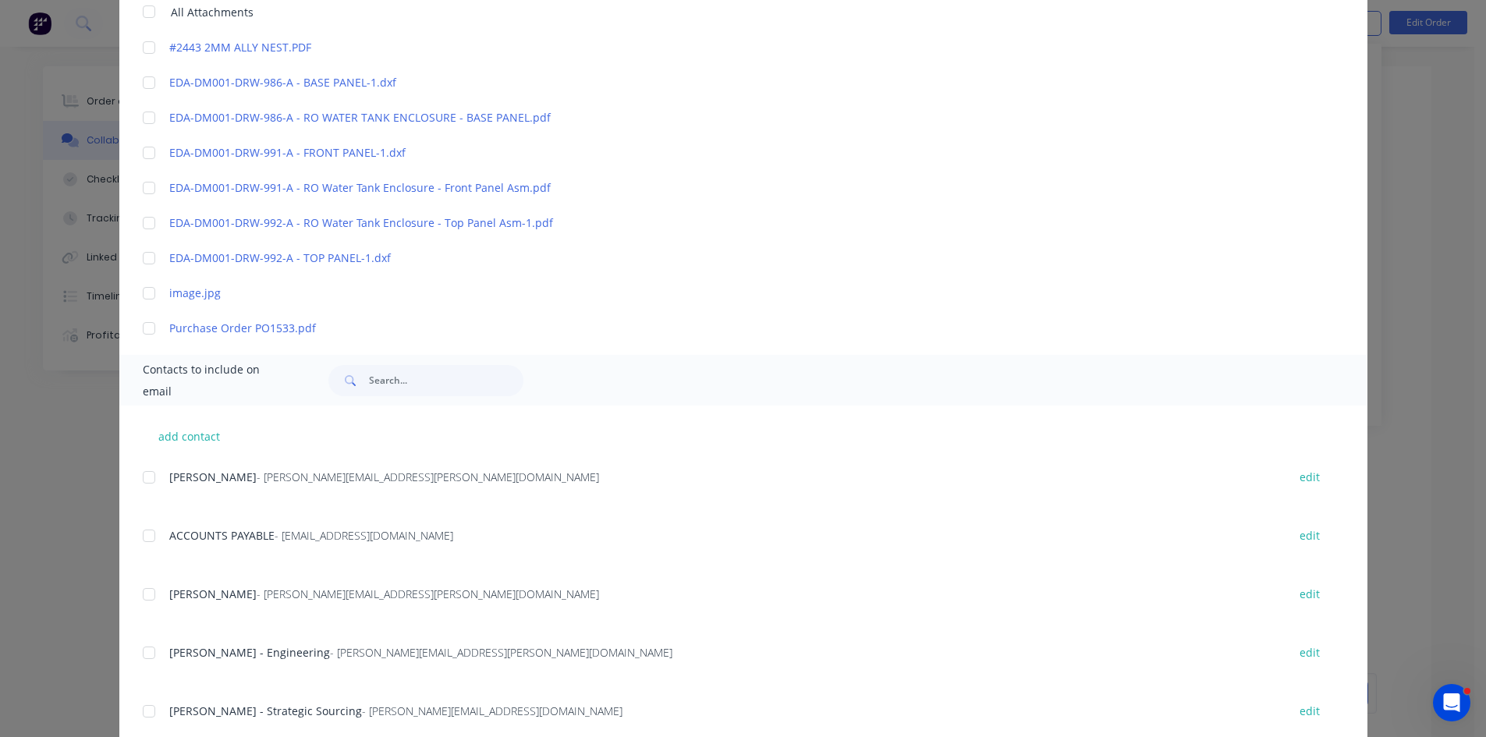
scroll to position [449, 0]
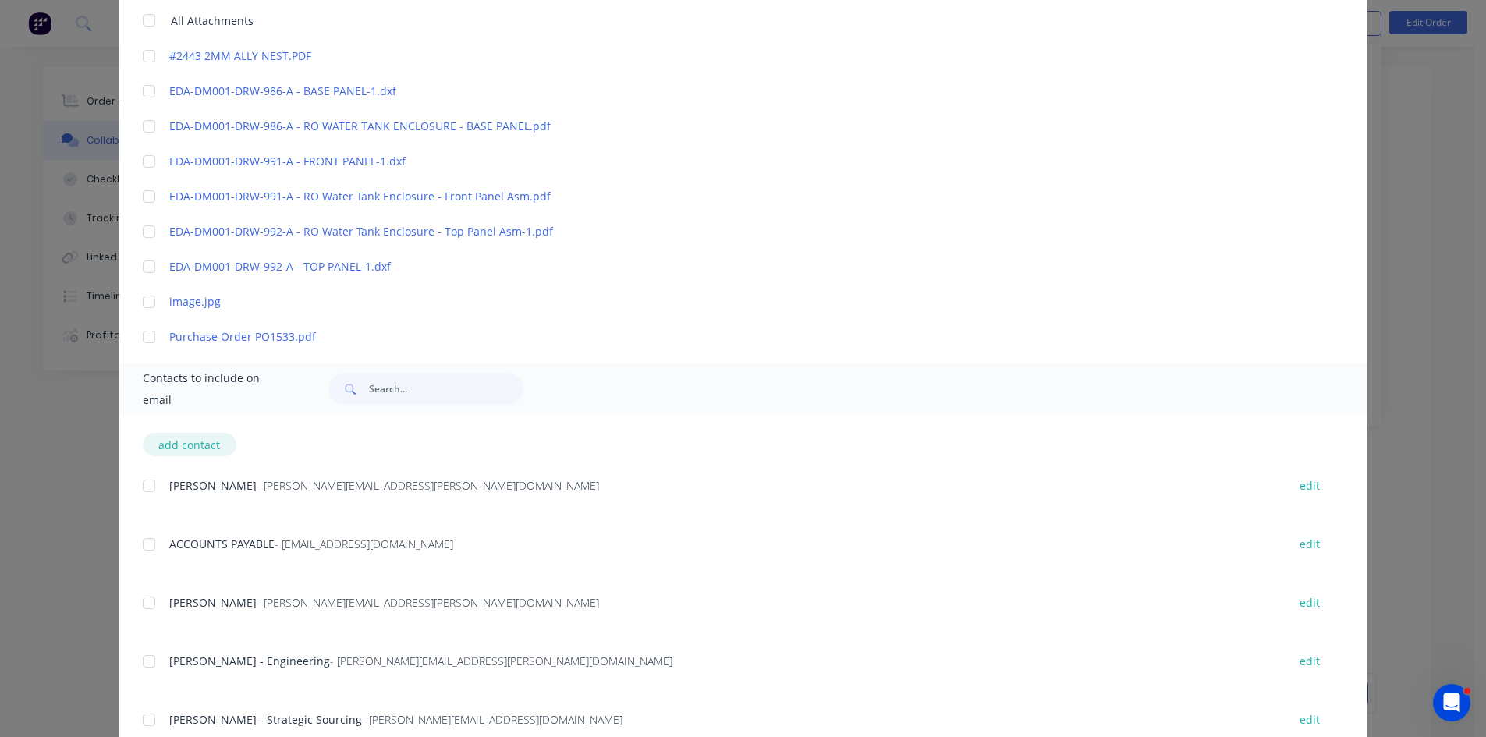
click at [198, 443] on button "add contact" at bounding box center [190, 444] width 94 height 23
select select "AU"
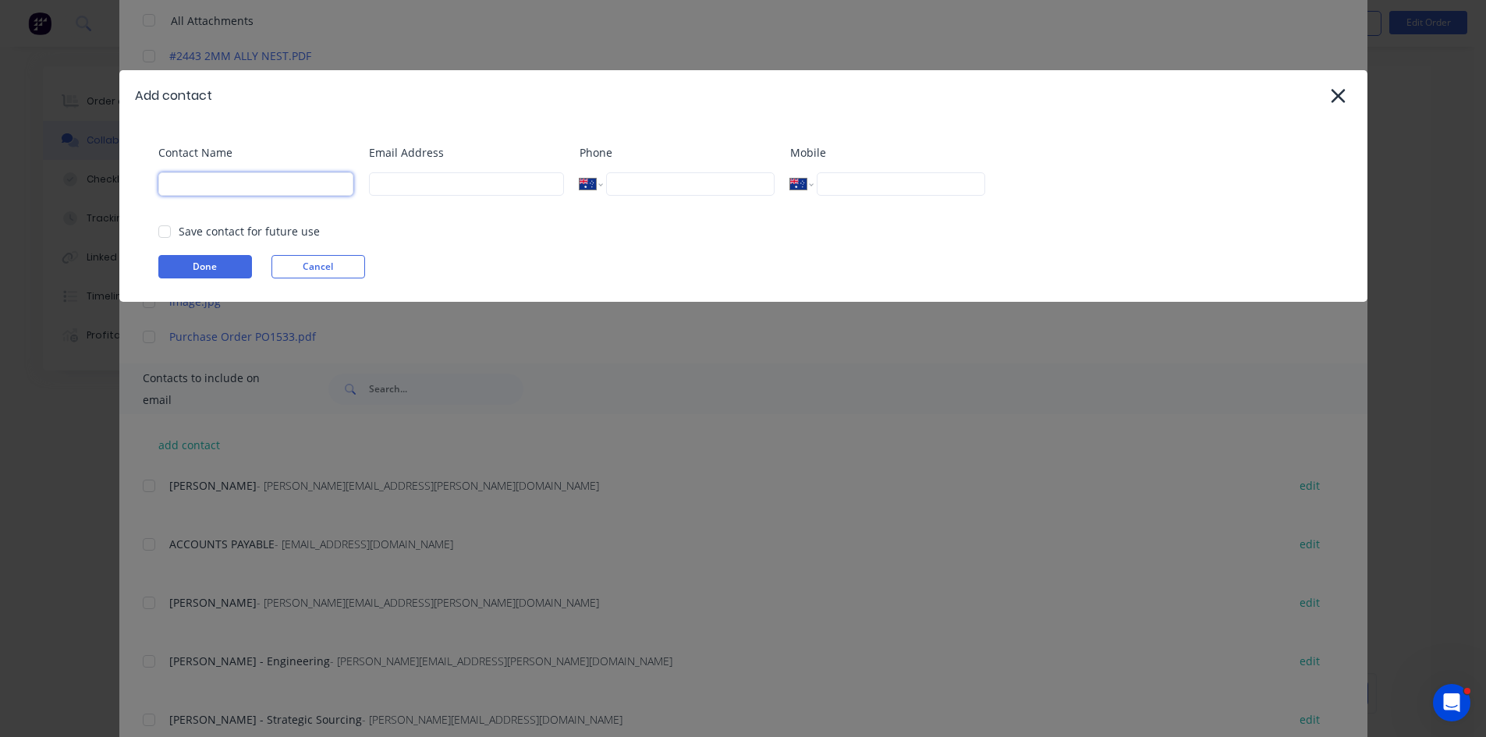
click at [219, 176] on input at bounding box center [255, 183] width 195 height 23
type input "Pronto Sheet Metal"
click at [435, 185] on input at bounding box center [466, 183] width 195 height 23
type input "p"
type input "b"
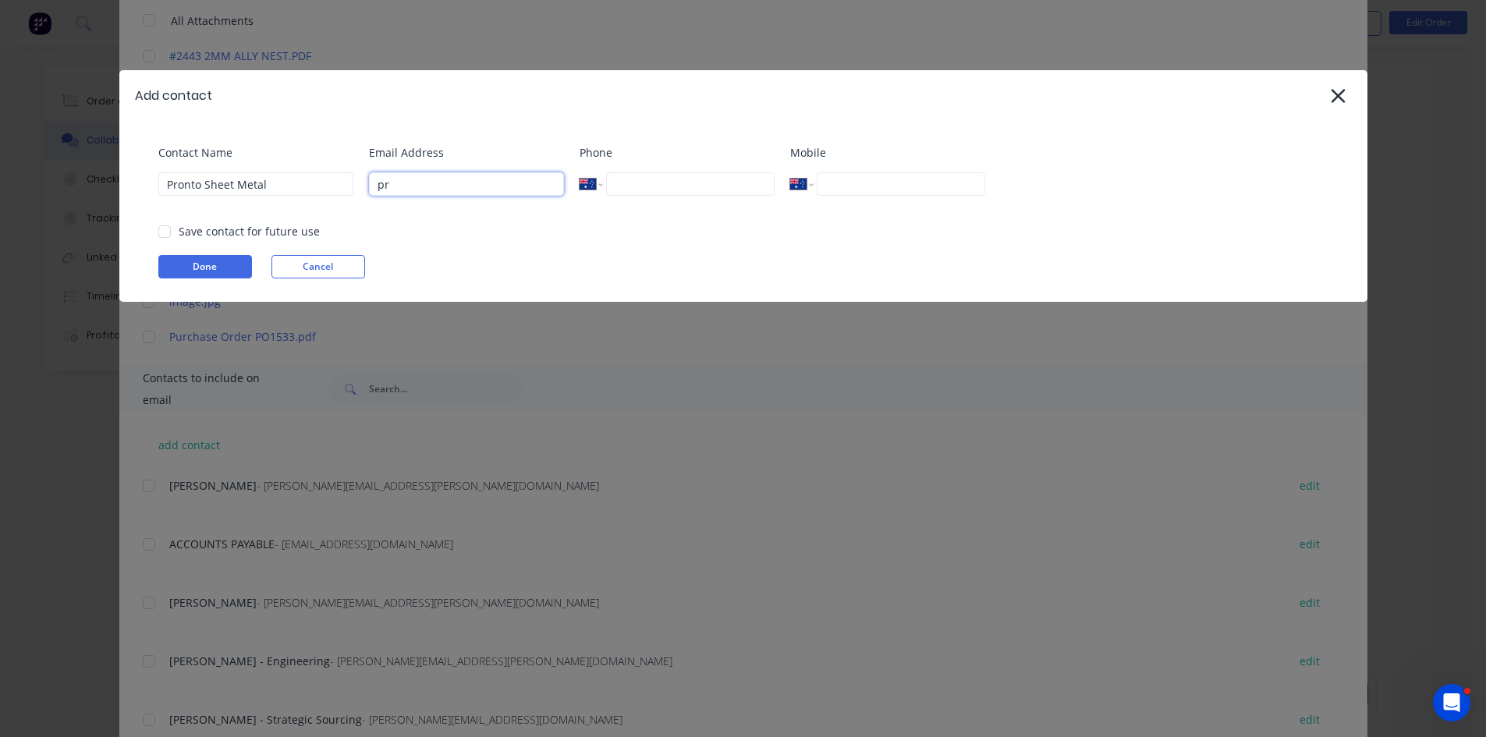
type input "pronto@prontosheetmetal.com.au"
click at [165, 229] on div at bounding box center [164, 231] width 31 height 31
click at [193, 261] on button "Done" at bounding box center [205, 266] width 94 height 23
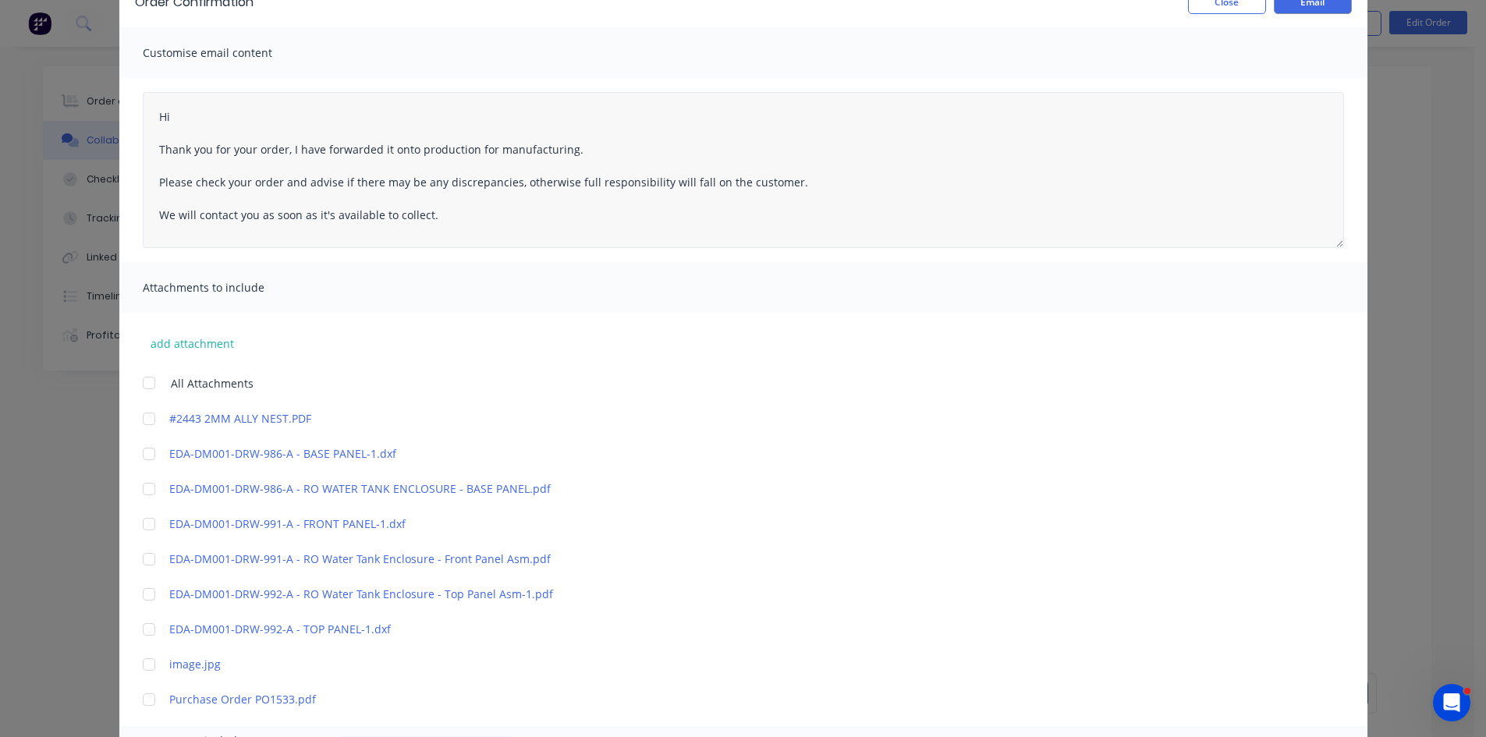
scroll to position [85, 0]
drag, startPoint x: 434, startPoint y: 218, endPoint x: 134, endPoint y: 106, distance: 320.0
click at [134, 106] on div "Hi Thank you for your order, I have forwarded it onto production for manufactur…" at bounding box center [743, 171] width 1248 height 184
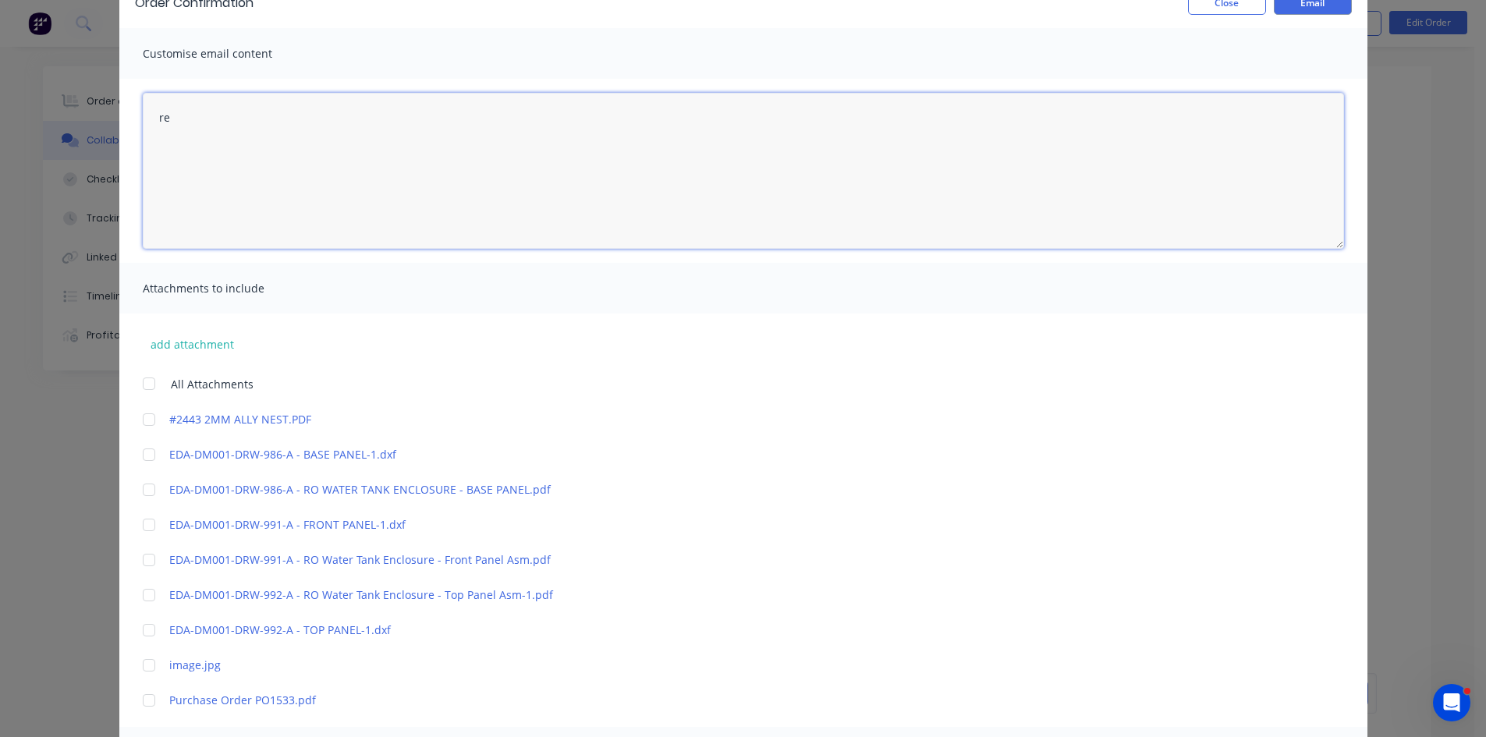
type textarea "r"
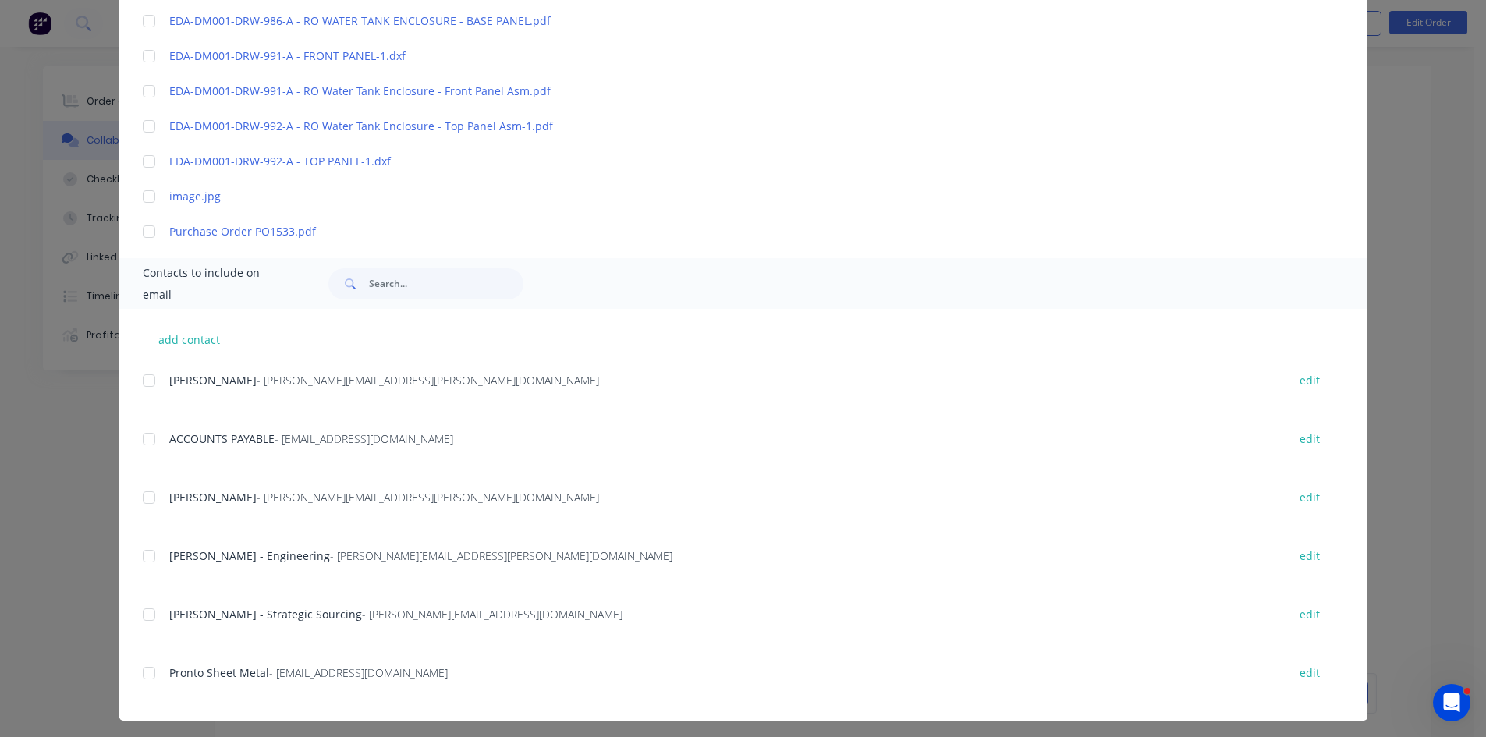
scroll to position [559, 0]
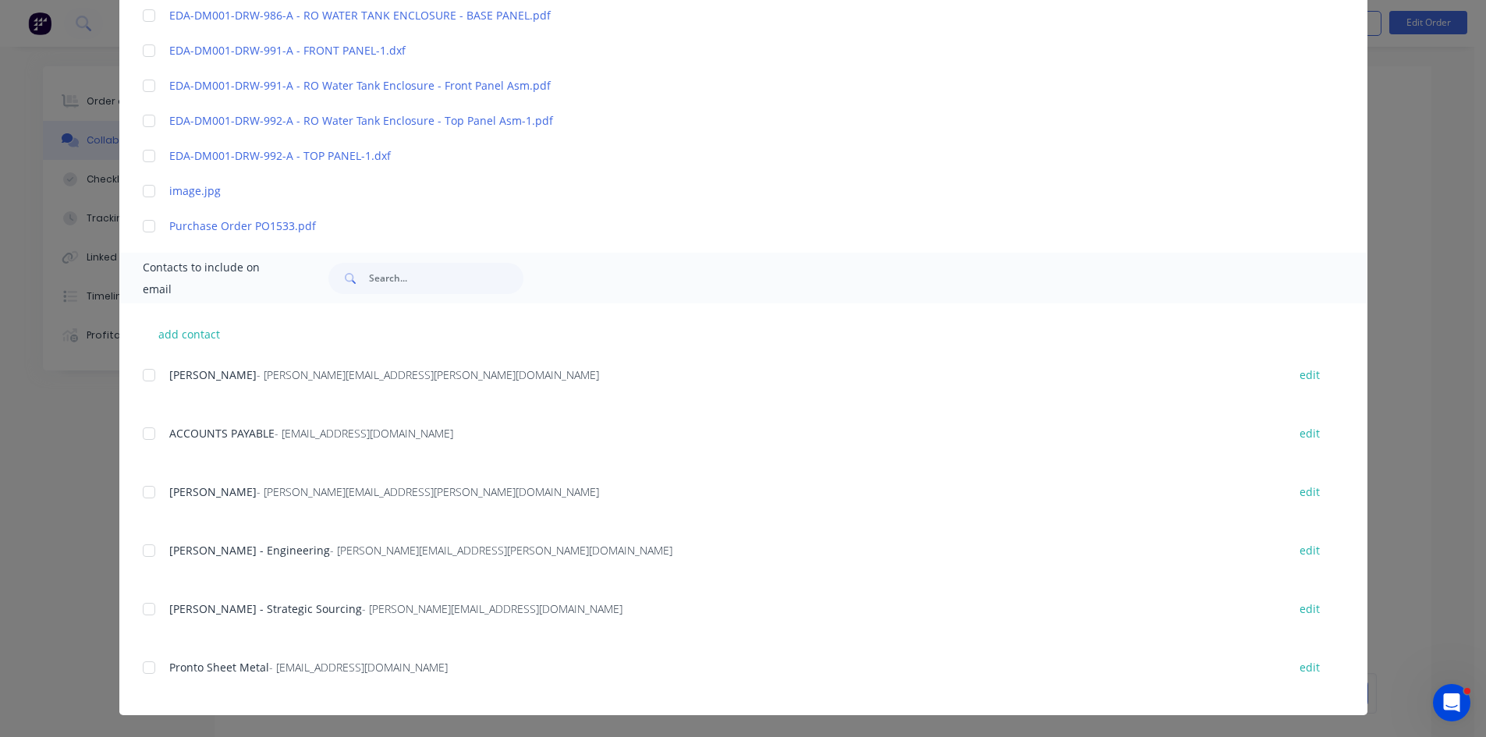
click at [143, 670] on div at bounding box center [148, 667] width 31 height 31
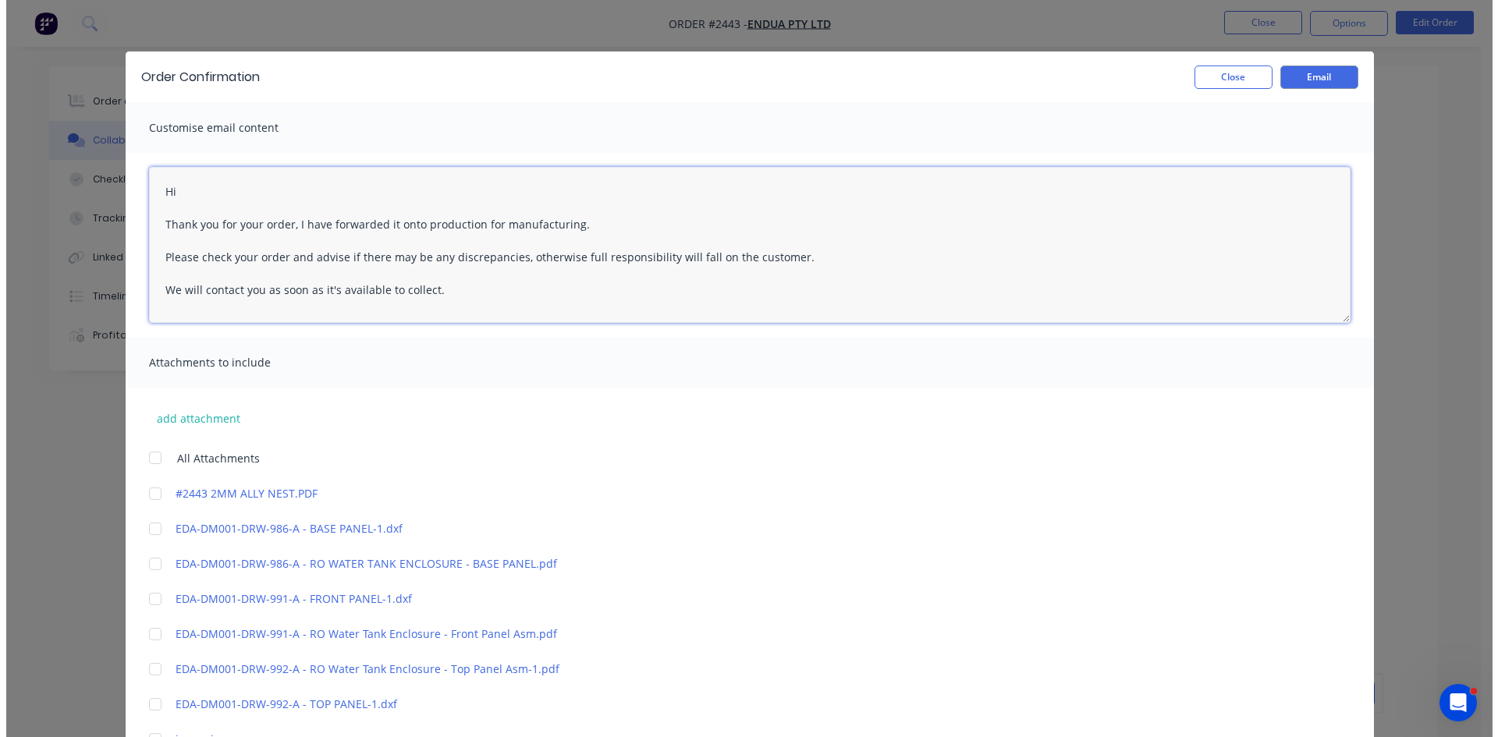
scroll to position [0, 0]
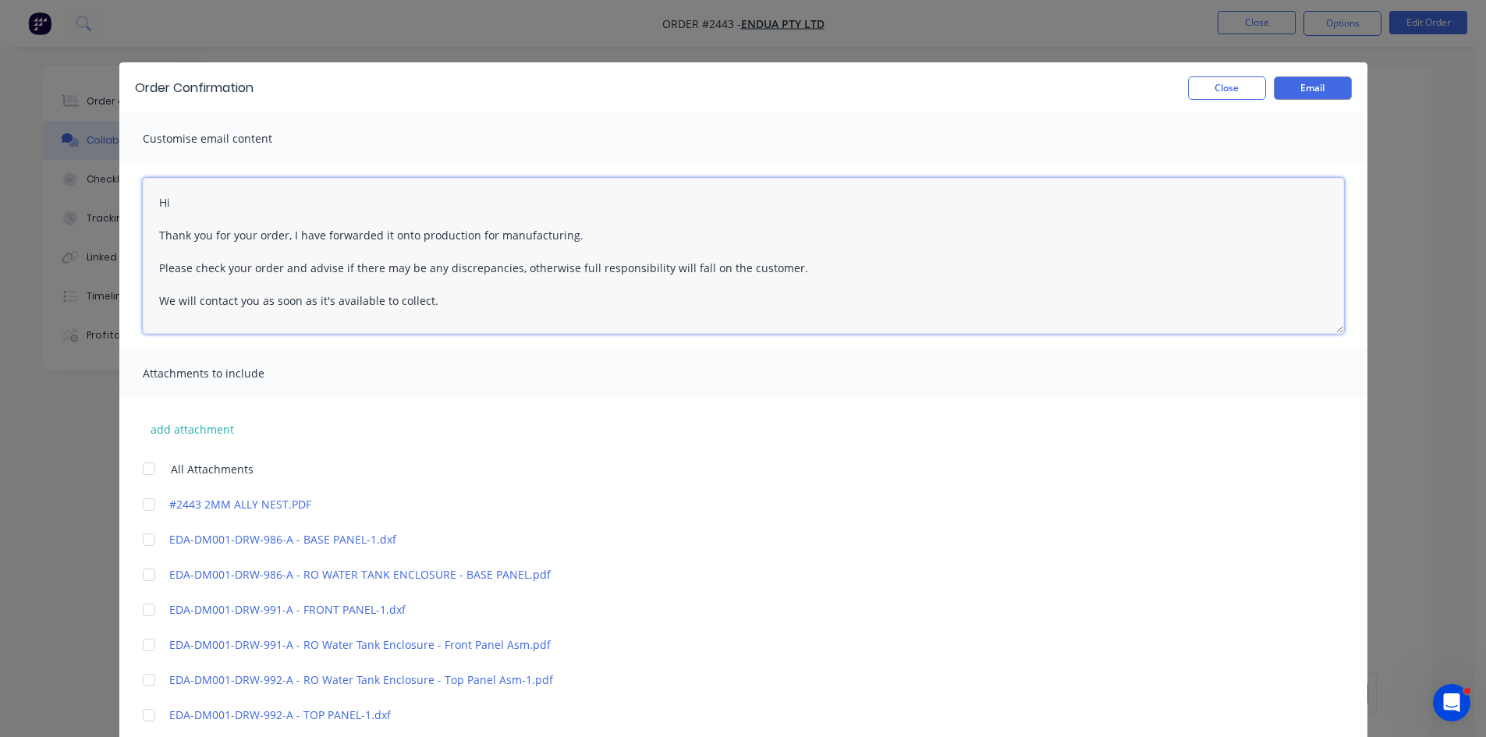
drag, startPoint x: 433, startPoint y: 305, endPoint x: 123, endPoint y: 233, distance: 318.9
click at [123, 233] on div "Hi Thank you for your order, I have forwarded it onto production for manufactur…" at bounding box center [743, 256] width 1248 height 184
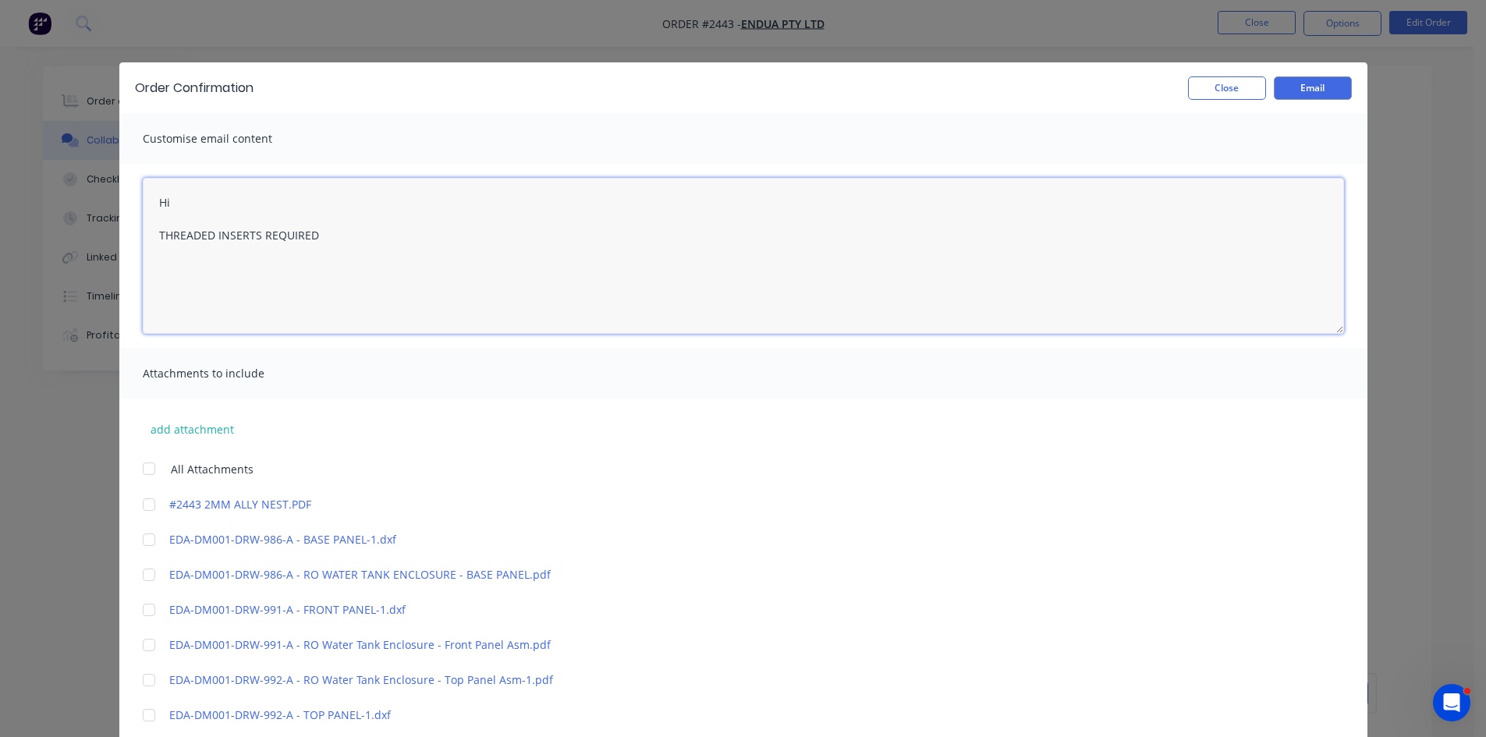
drag, startPoint x: 169, startPoint y: 198, endPoint x: 145, endPoint y: 197, distance: 23.4
click at [145, 197] on textarea "Hi THREADED INSERTS REQUIRED" at bounding box center [744, 256] width 1202 height 156
type textarea "REDO JOB THREADED INSERTS REQUIRED"
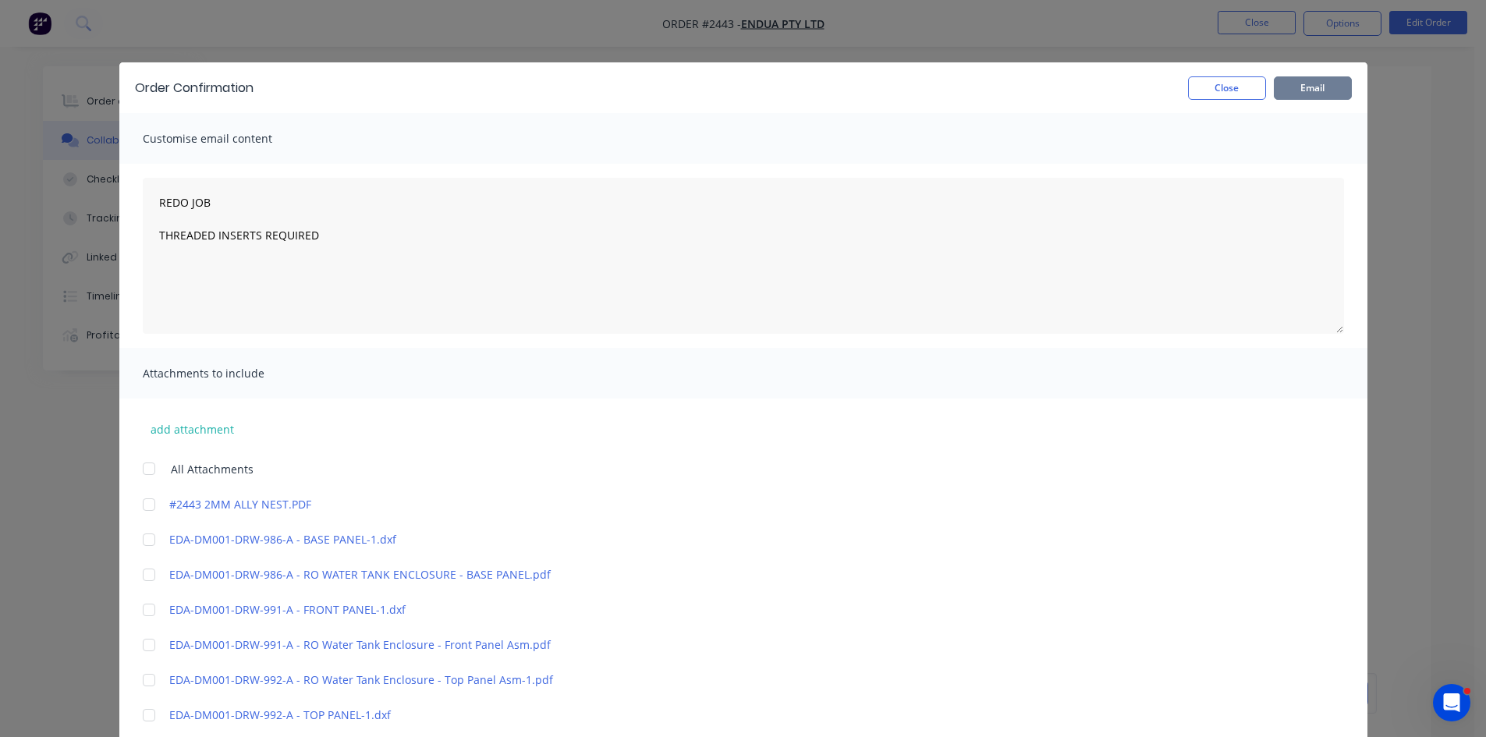
click at [1308, 84] on button "Email" at bounding box center [1313, 87] width 78 height 23
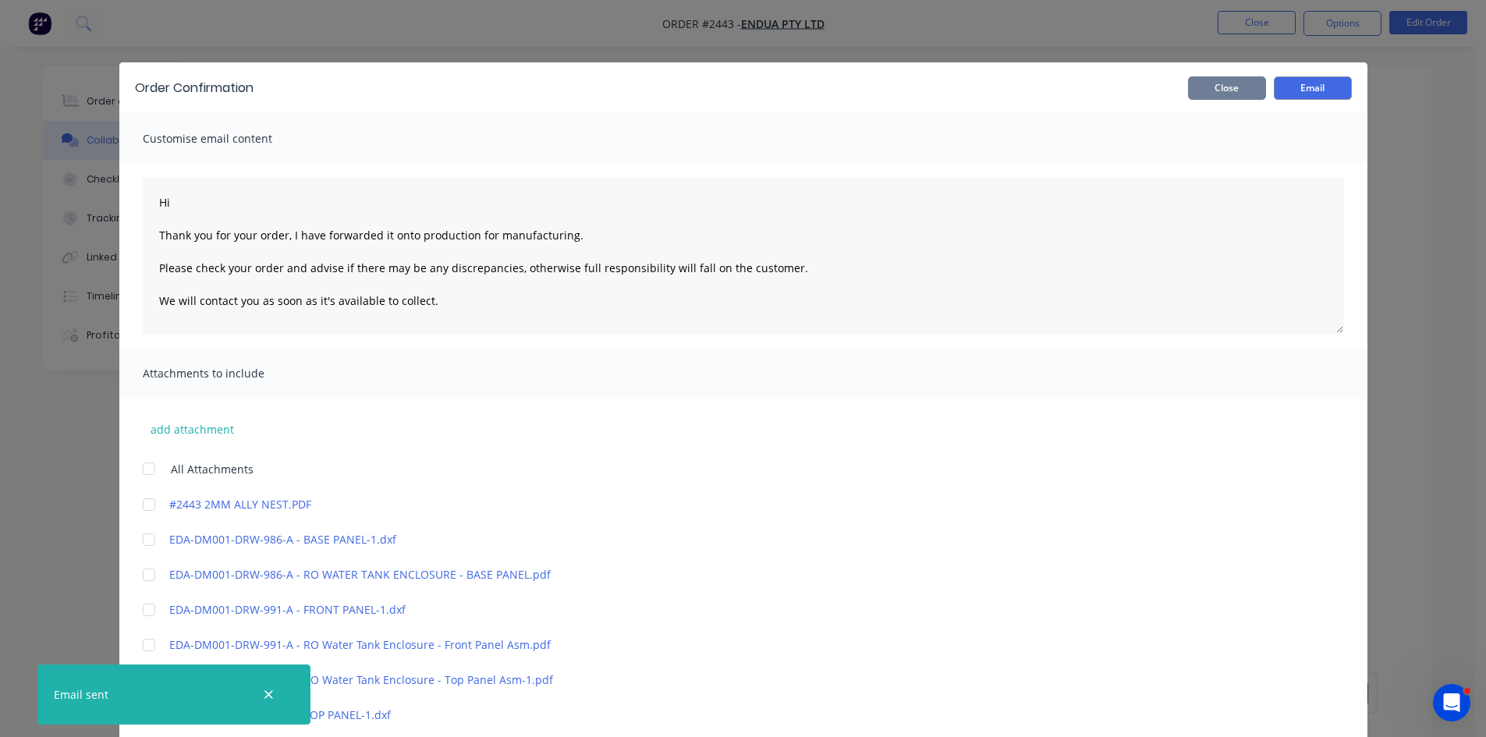
click at [1235, 83] on button "Close" at bounding box center [1227, 87] width 78 height 23
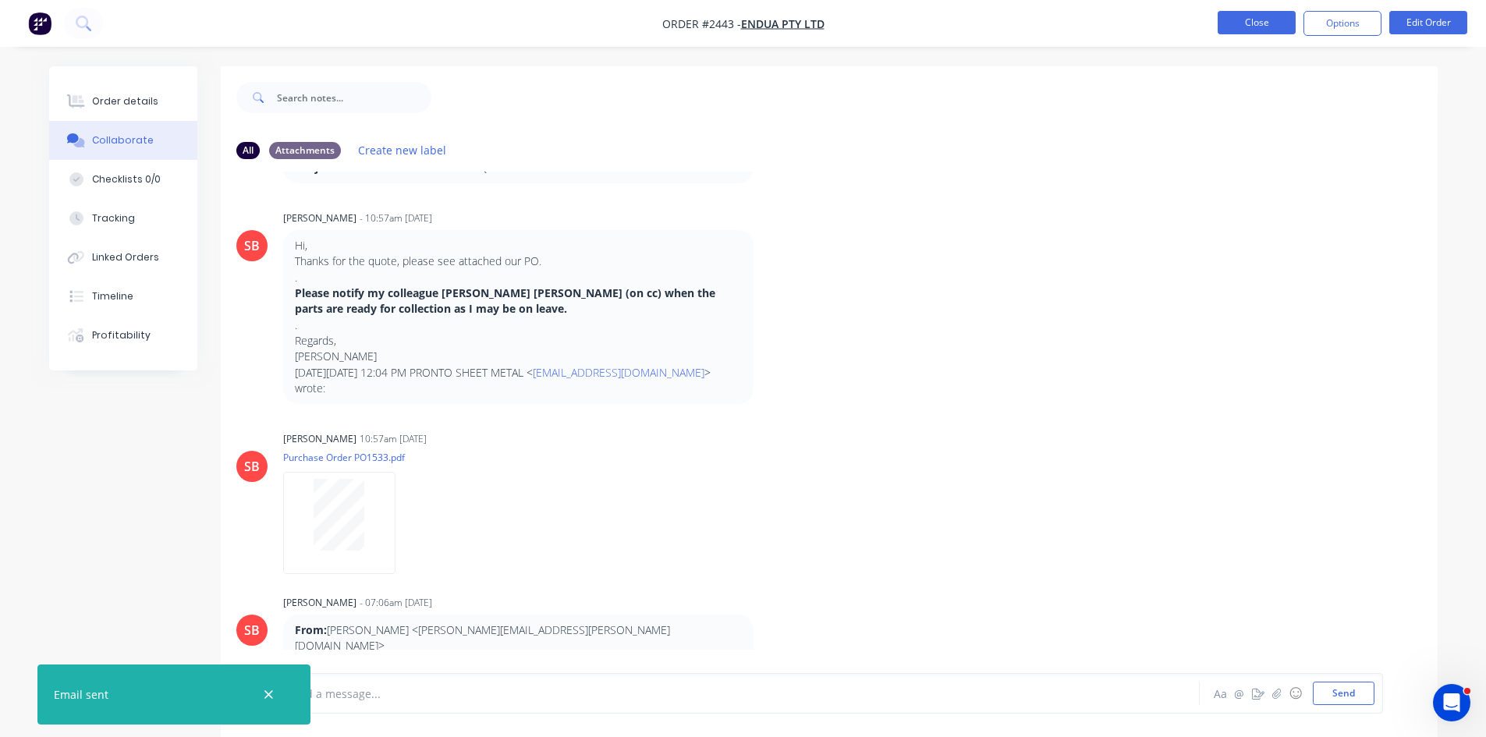
click at [1264, 20] on button "Close" at bounding box center [1257, 22] width 78 height 23
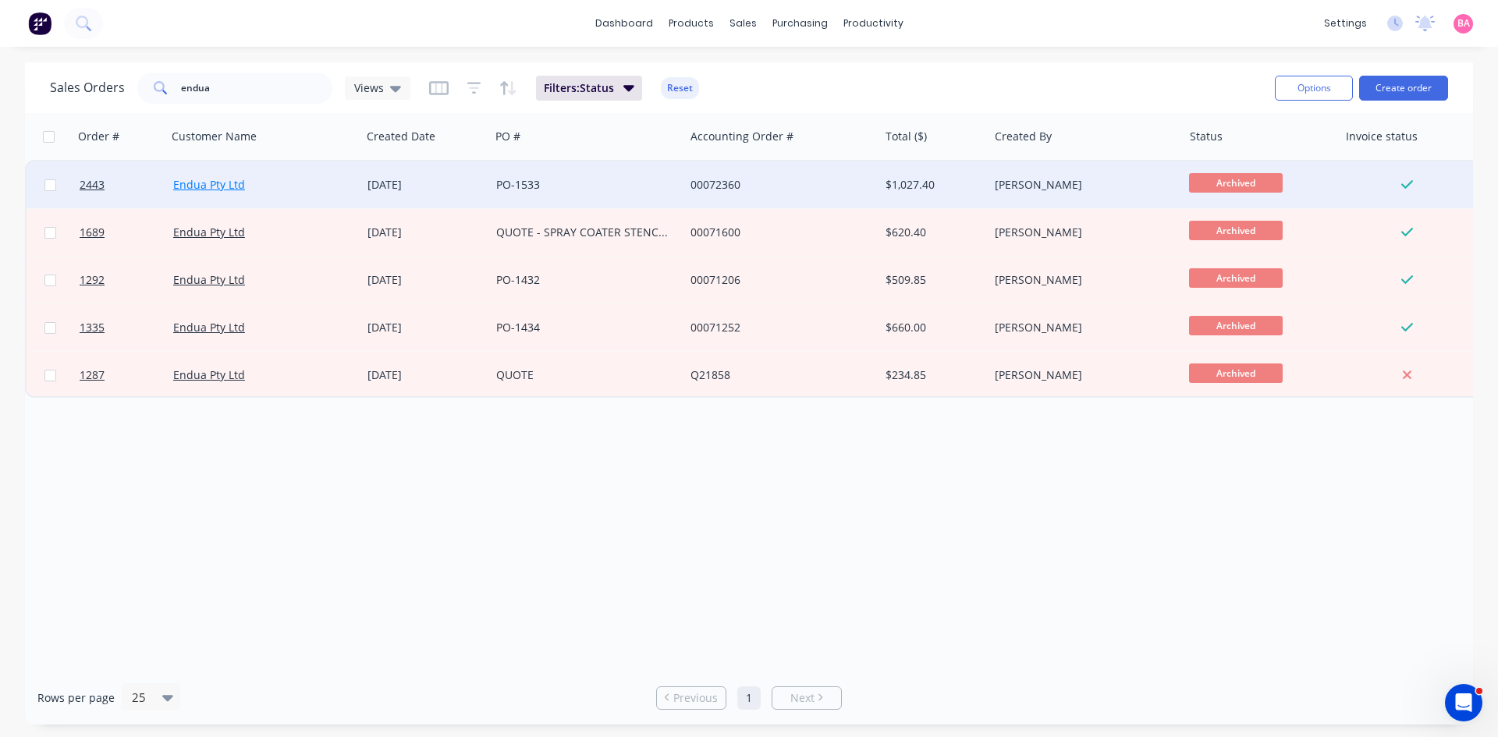
click at [210, 182] on link "Endua Pty Ltd" at bounding box center [209, 184] width 72 height 15
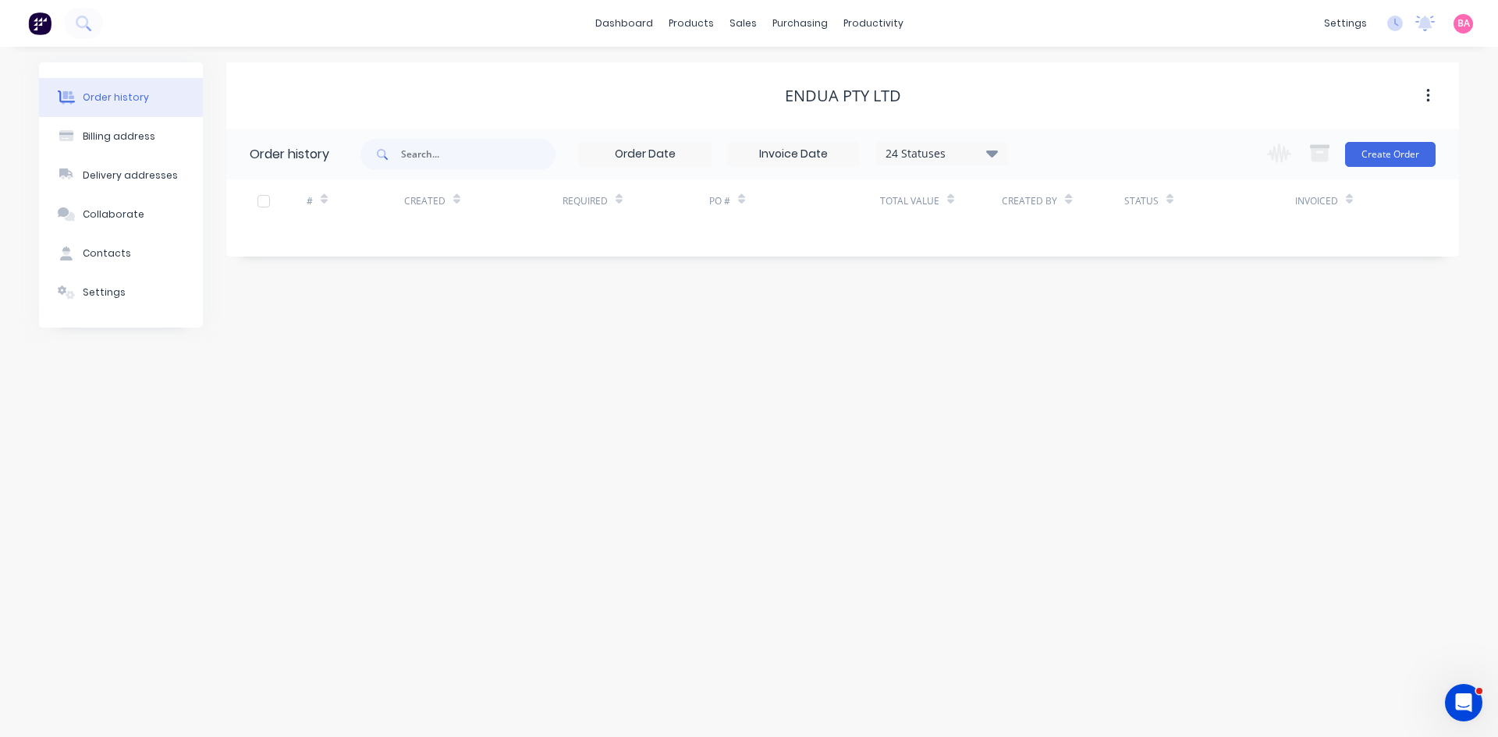
click at [124, 99] on div "Order history" at bounding box center [116, 98] width 66 height 14
click at [794, 68] on div "Sales Orders" at bounding box center [801, 75] width 64 height 14
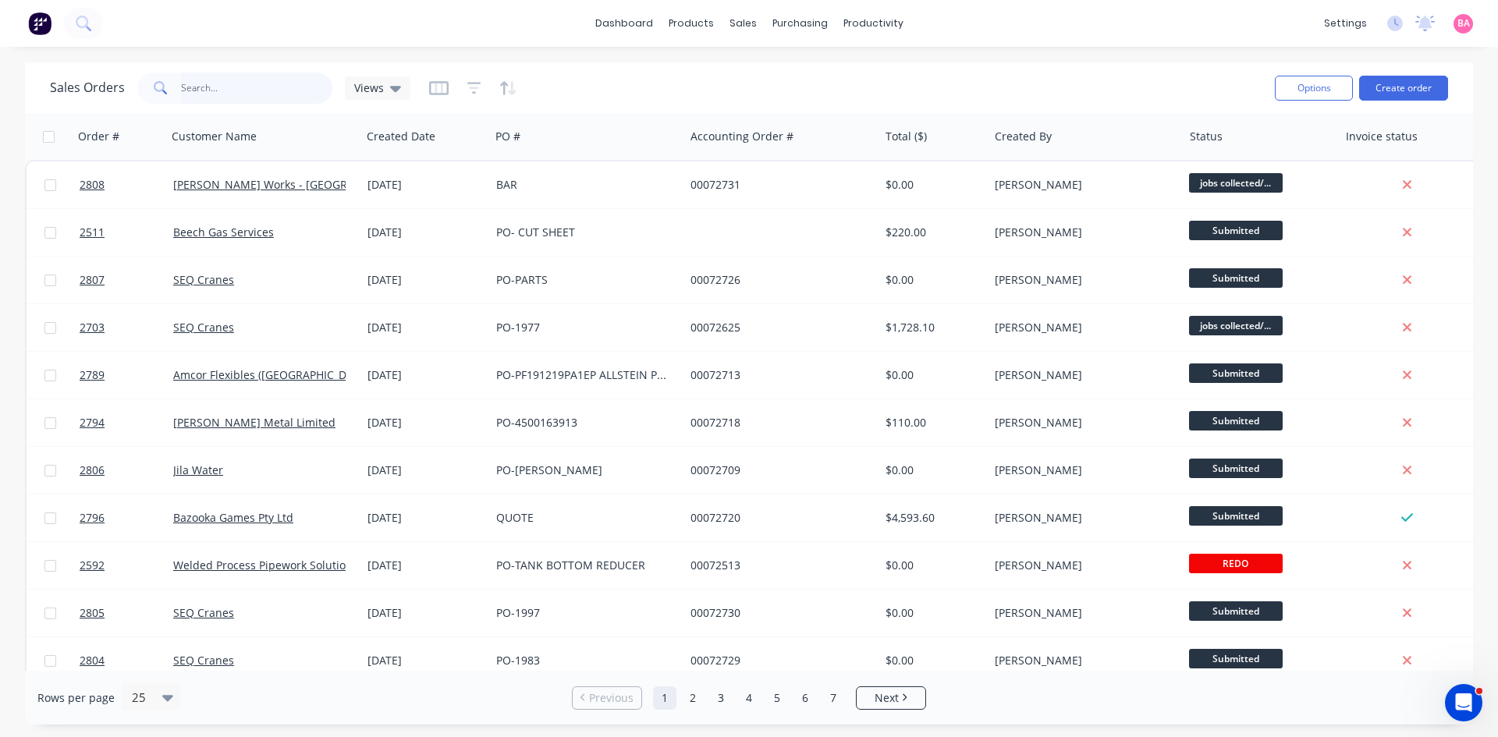
click at [222, 88] on input "text" at bounding box center [257, 88] width 152 height 31
type input "ENDUA"
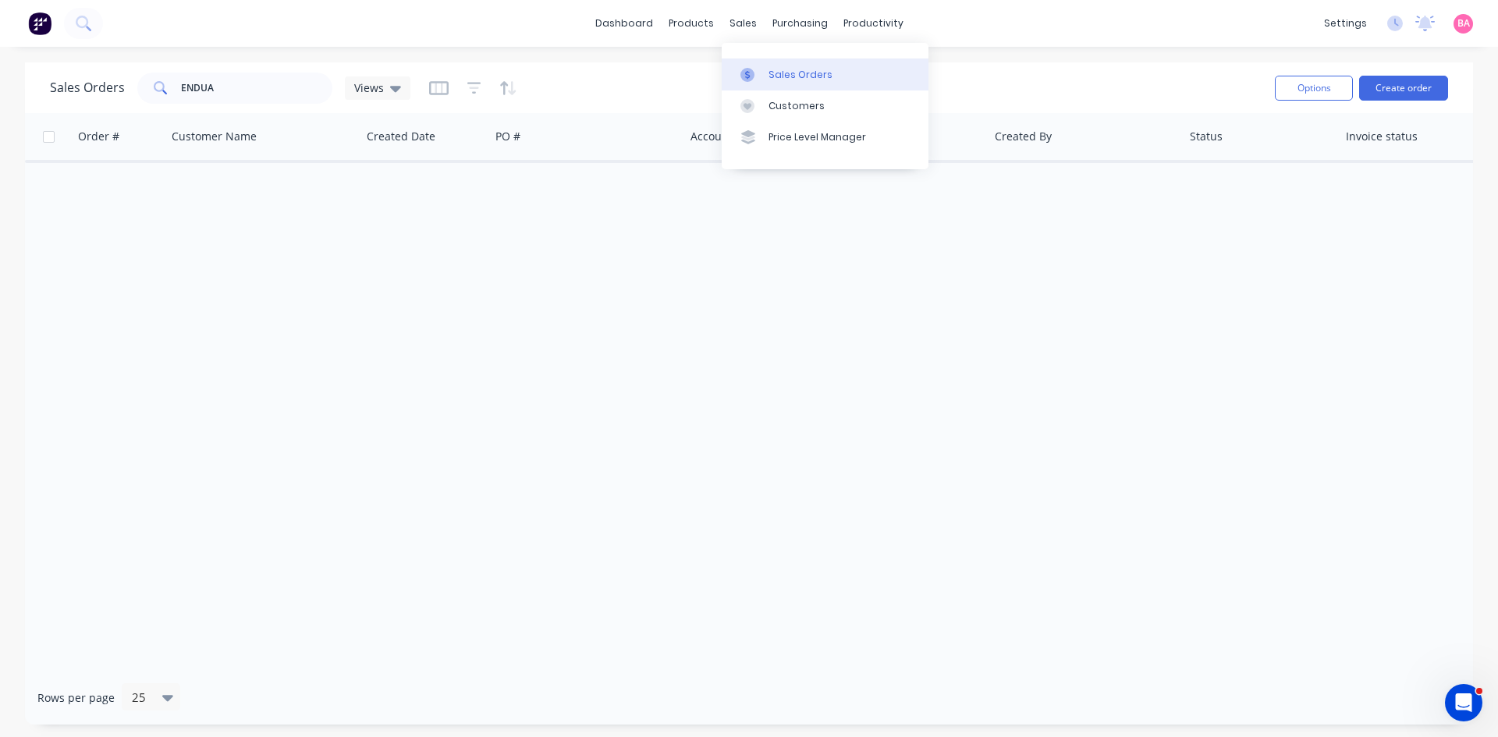
click at [794, 68] on div "Sales Orders" at bounding box center [801, 75] width 64 height 14
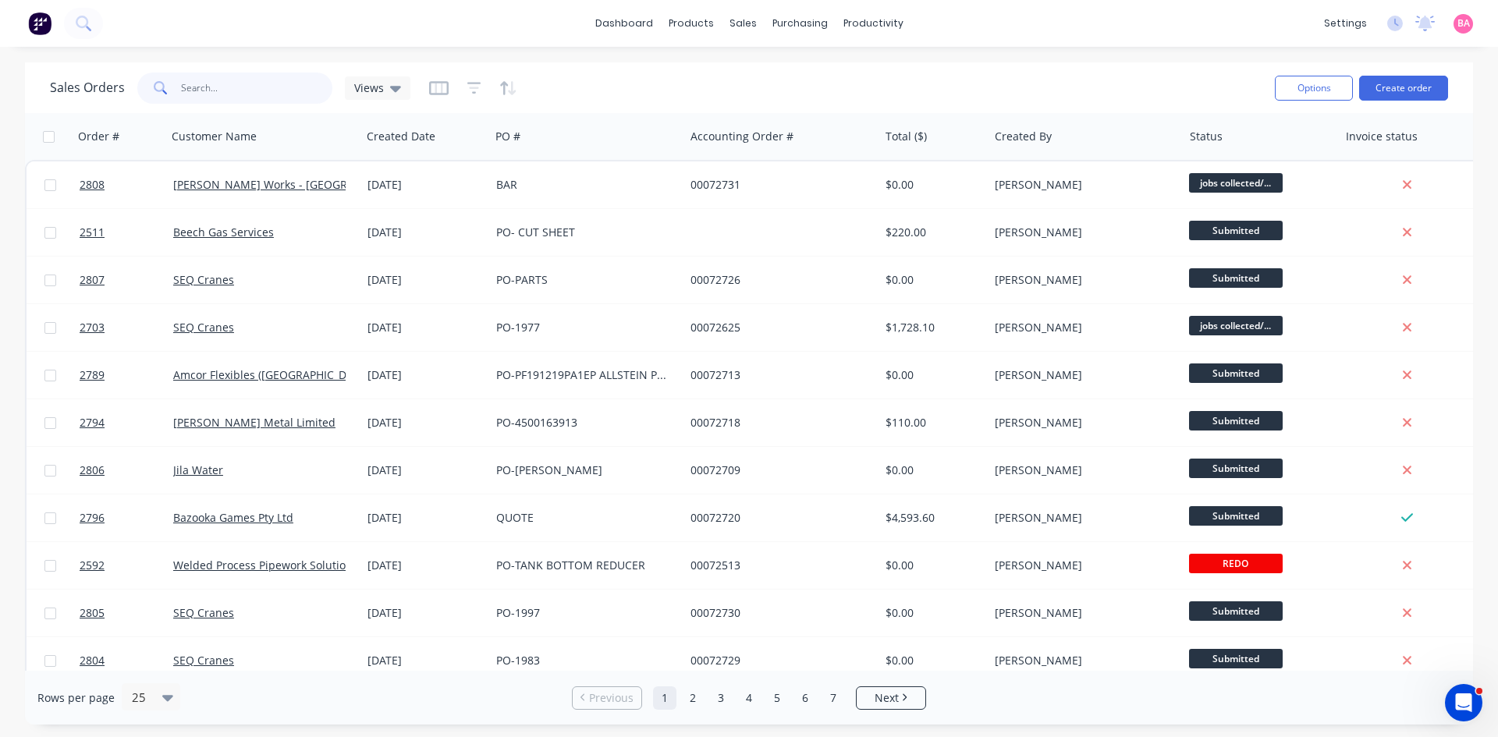
click at [224, 86] on input "text" at bounding box center [257, 88] width 152 height 31
type input "ENDUA"
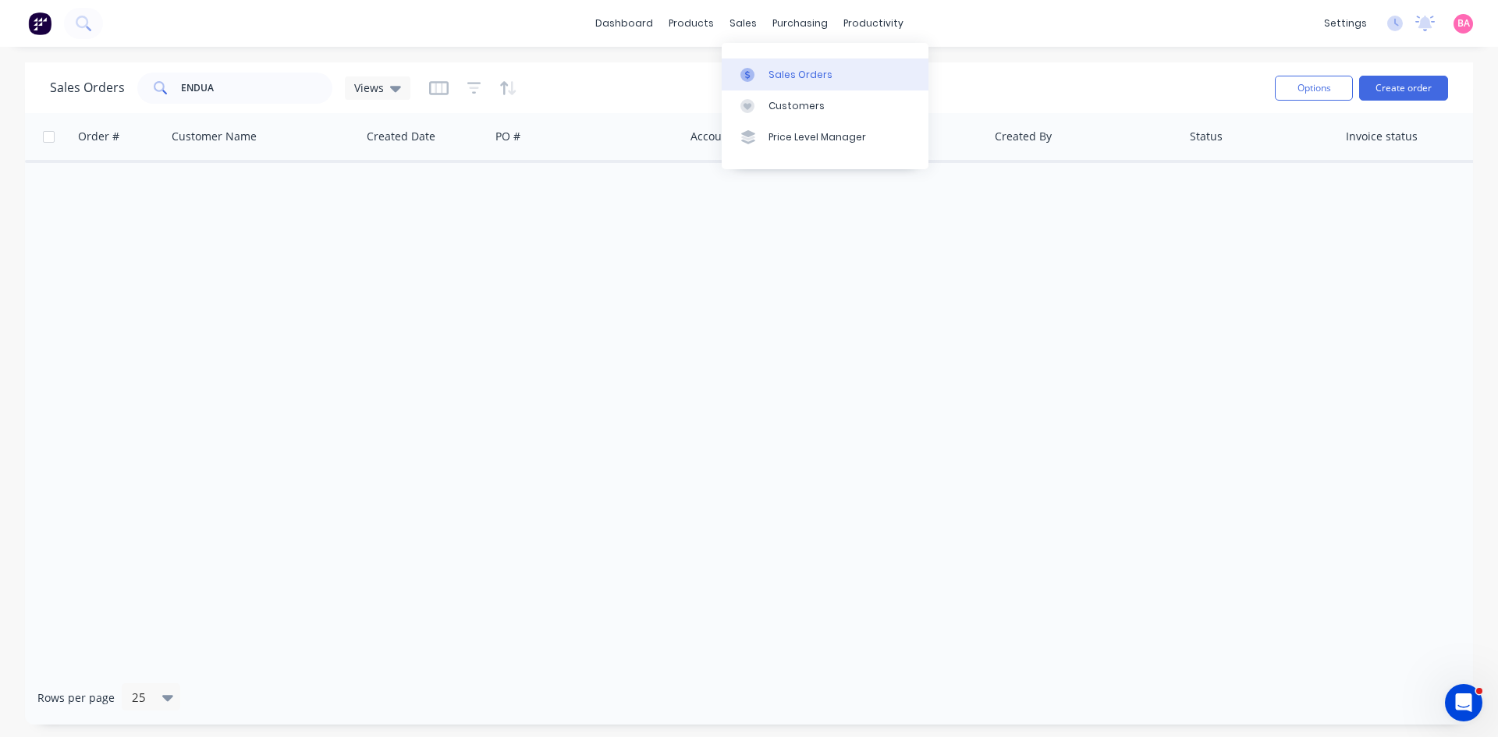
click at [804, 72] on div "Sales Orders" at bounding box center [801, 75] width 64 height 14
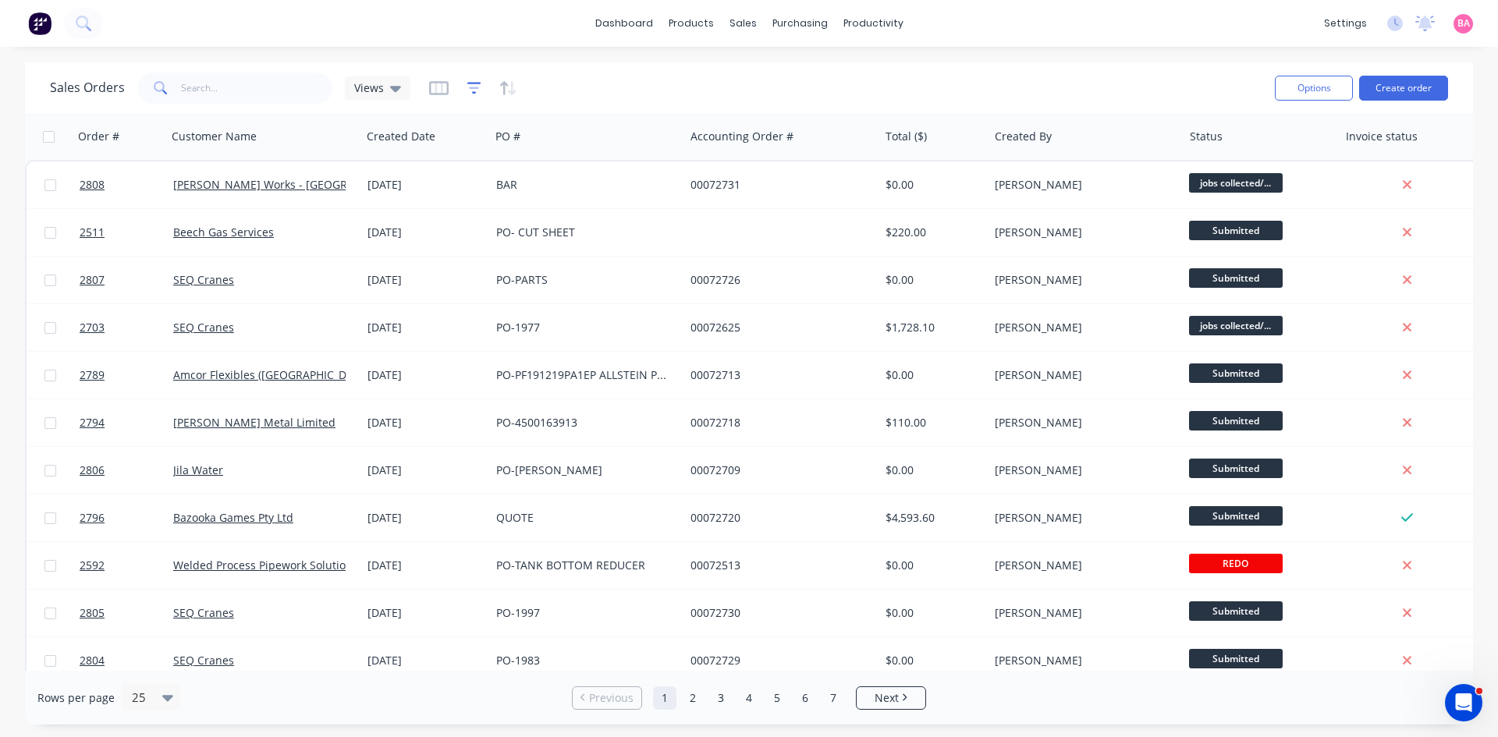
click at [472, 85] on icon "button" at bounding box center [474, 88] width 14 height 16
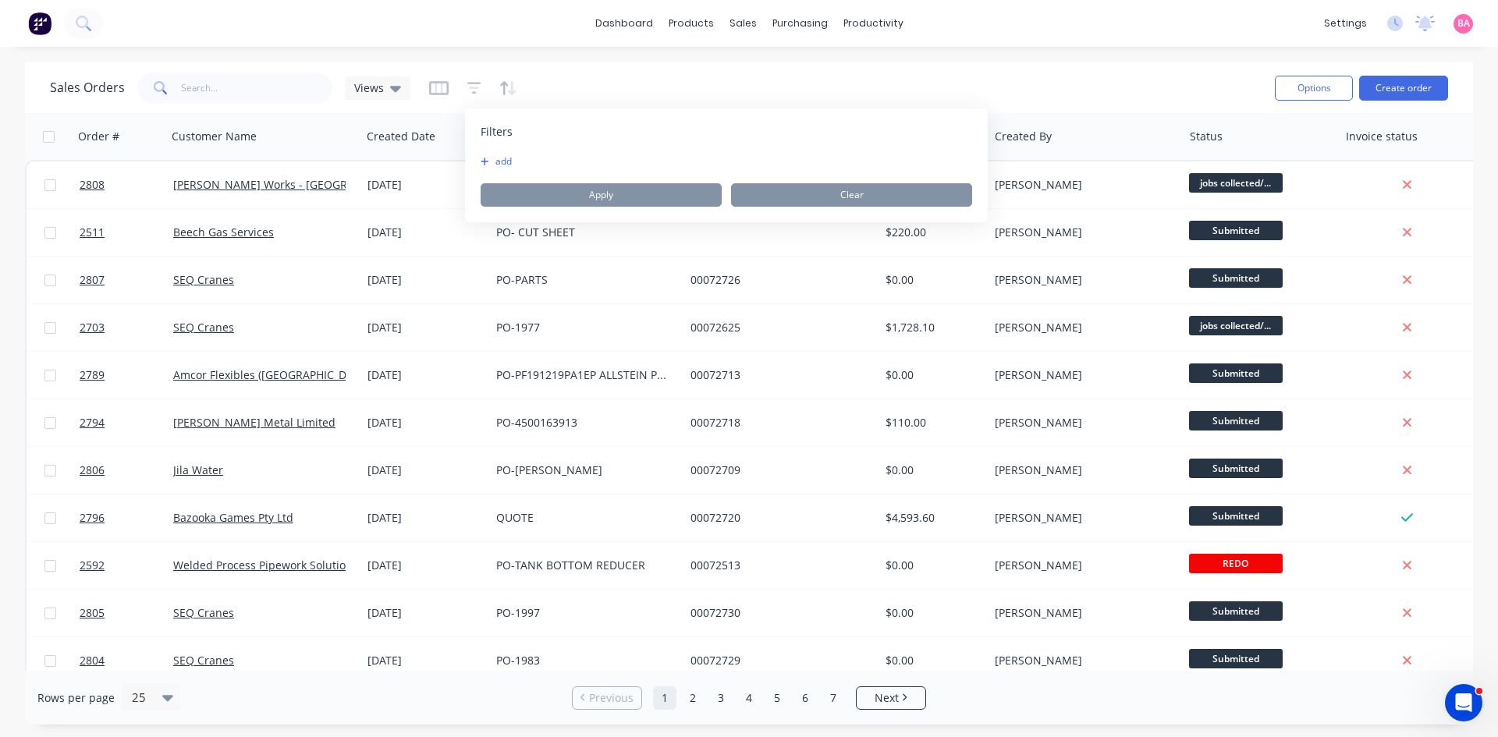
click at [512, 159] on button "add" at bounding box center [500, 161] width 39 height 12
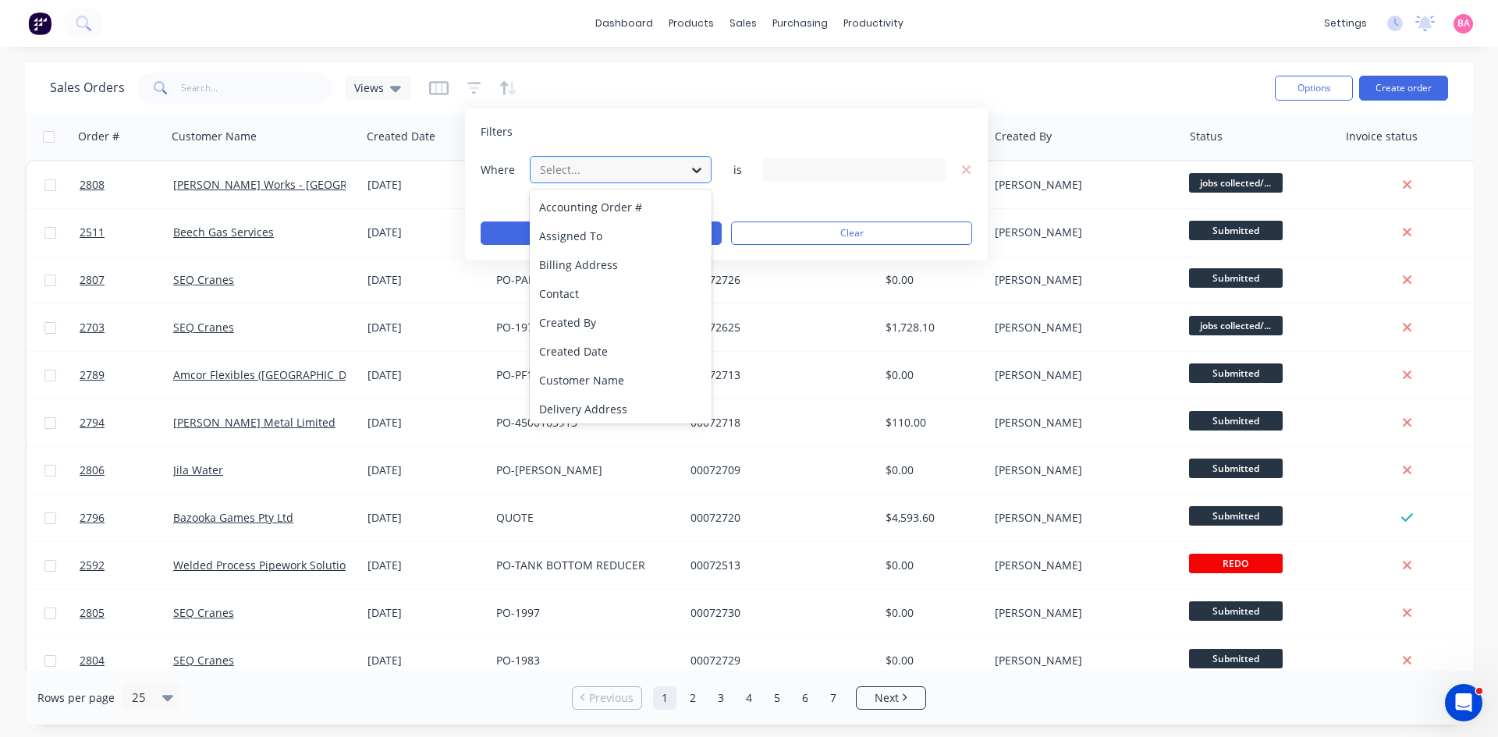
click at [691, 169] on icon at bounding box center [697, 170] width 16 height 16
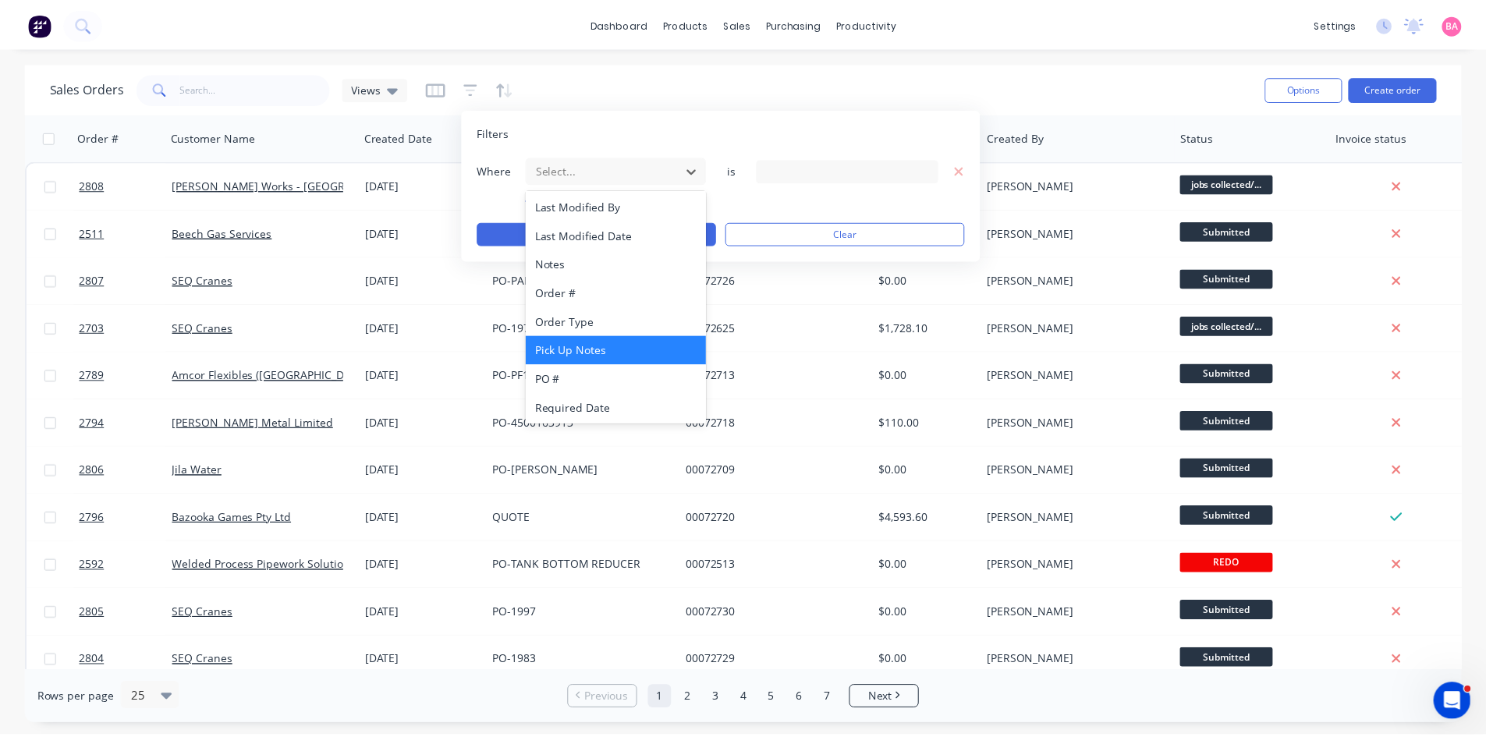
scroll to position [407, 0]
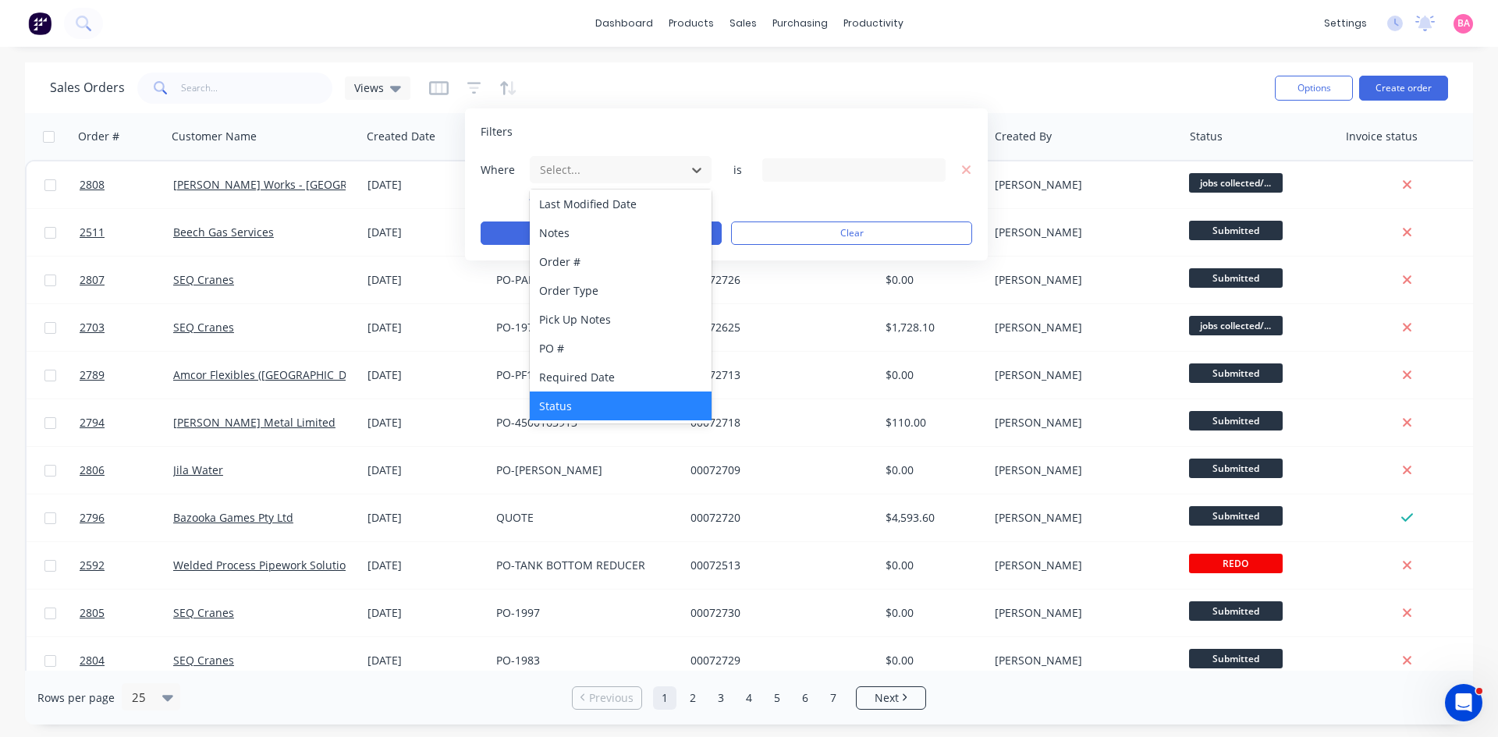
click at [573, 399] on div "Status" at bounding box center [621, 406] width 182 height 29
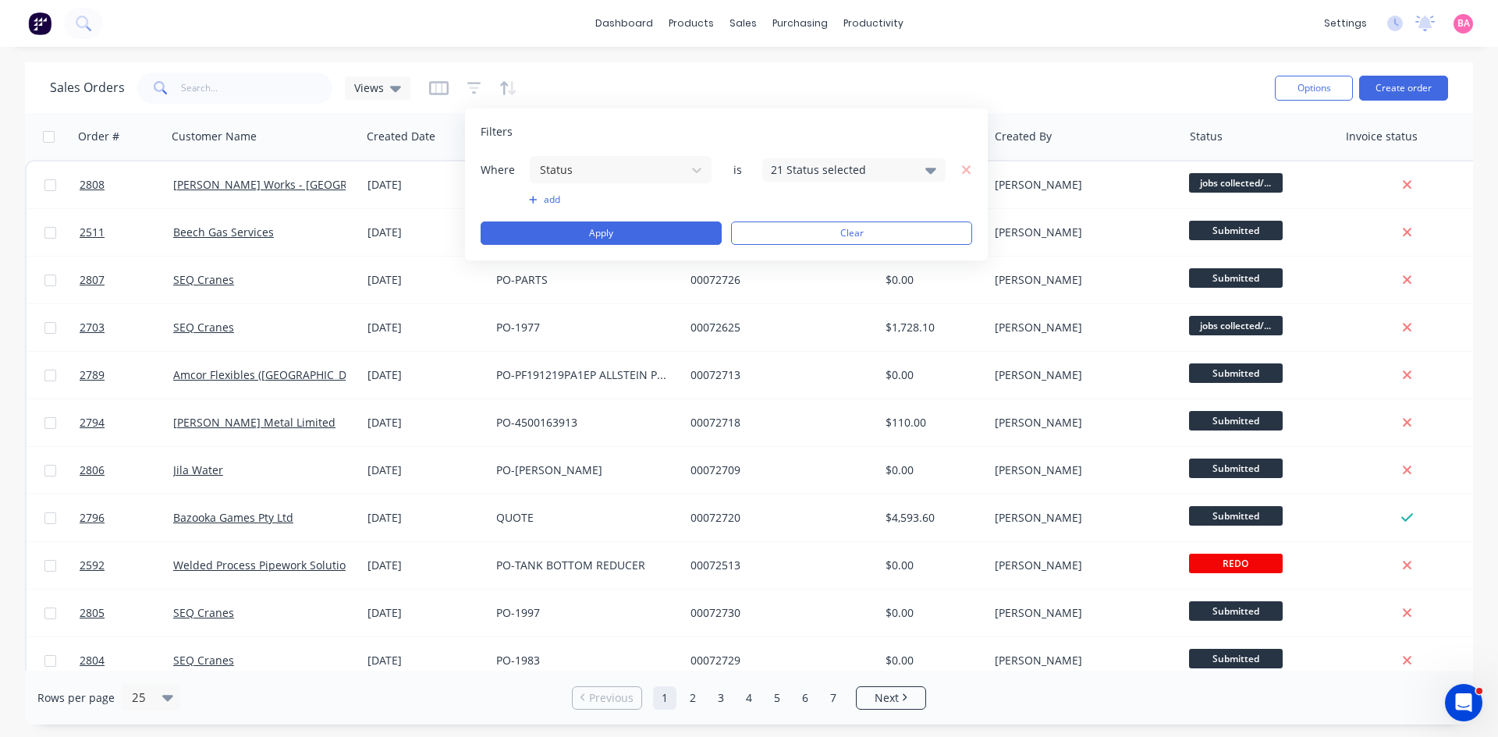
click at [935, 170] on icon at bounding box center [930, 171] width 11 height 6
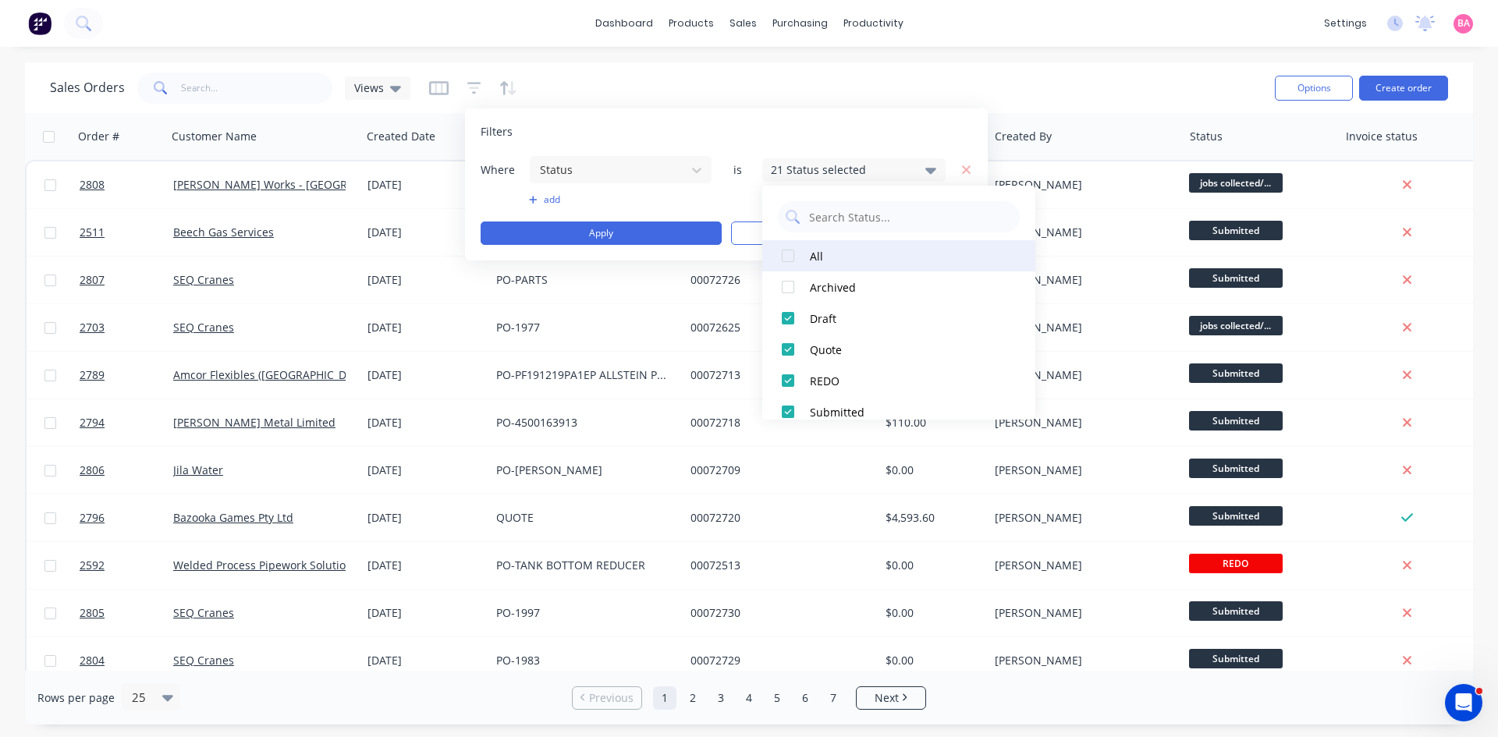
drag, startPoint x: 793, startPoint y: 257, endPoint x: 781, endPoint y: 257, distance: 11.7
click at [793, 256] on div at bounding box center [787, 255] width 31 height 31
click at [623, 233] on button "Apply" at bounding box center [601, 233] width 241 height 23
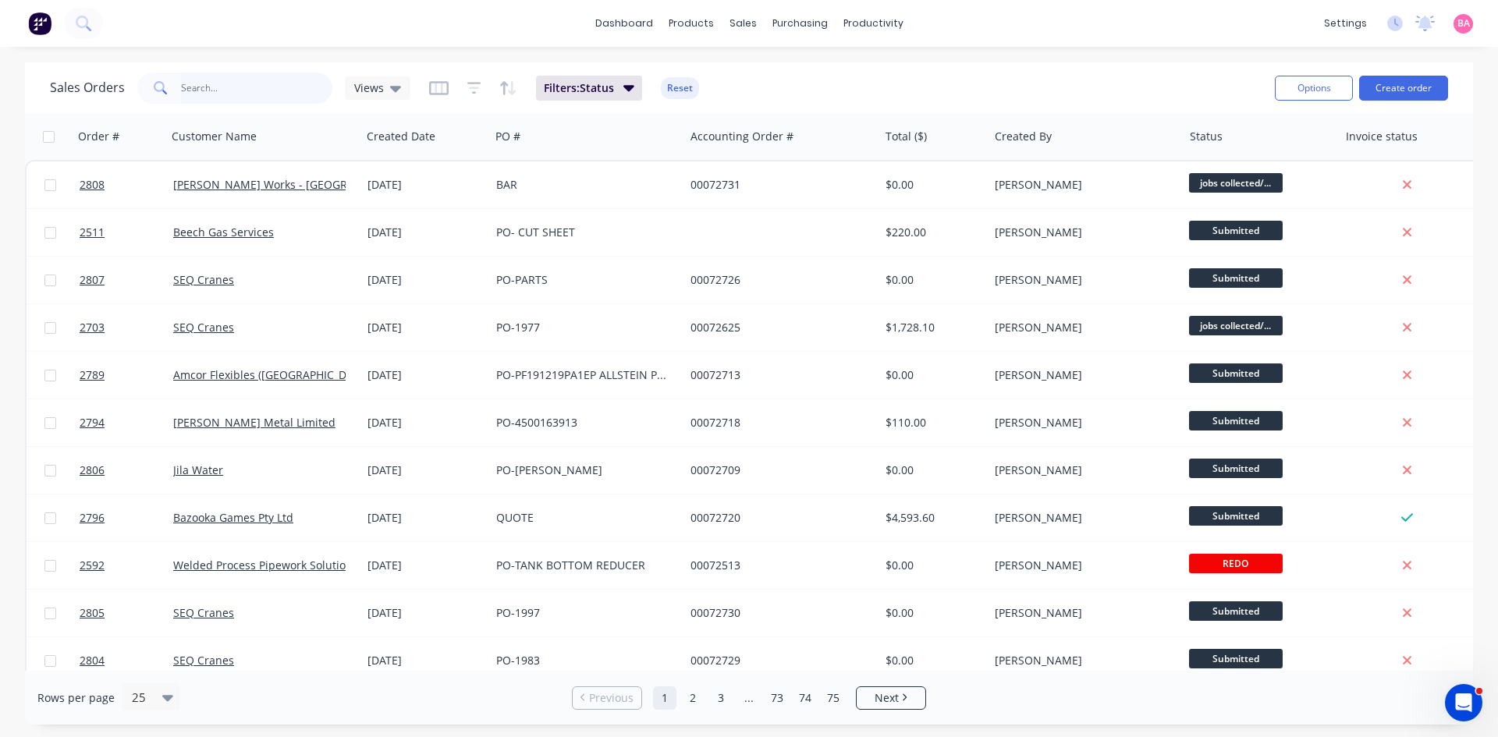
click at [218, 90] on input "text" at bounding box center [257, 88] width 152 height 31
type input "ENDUA"
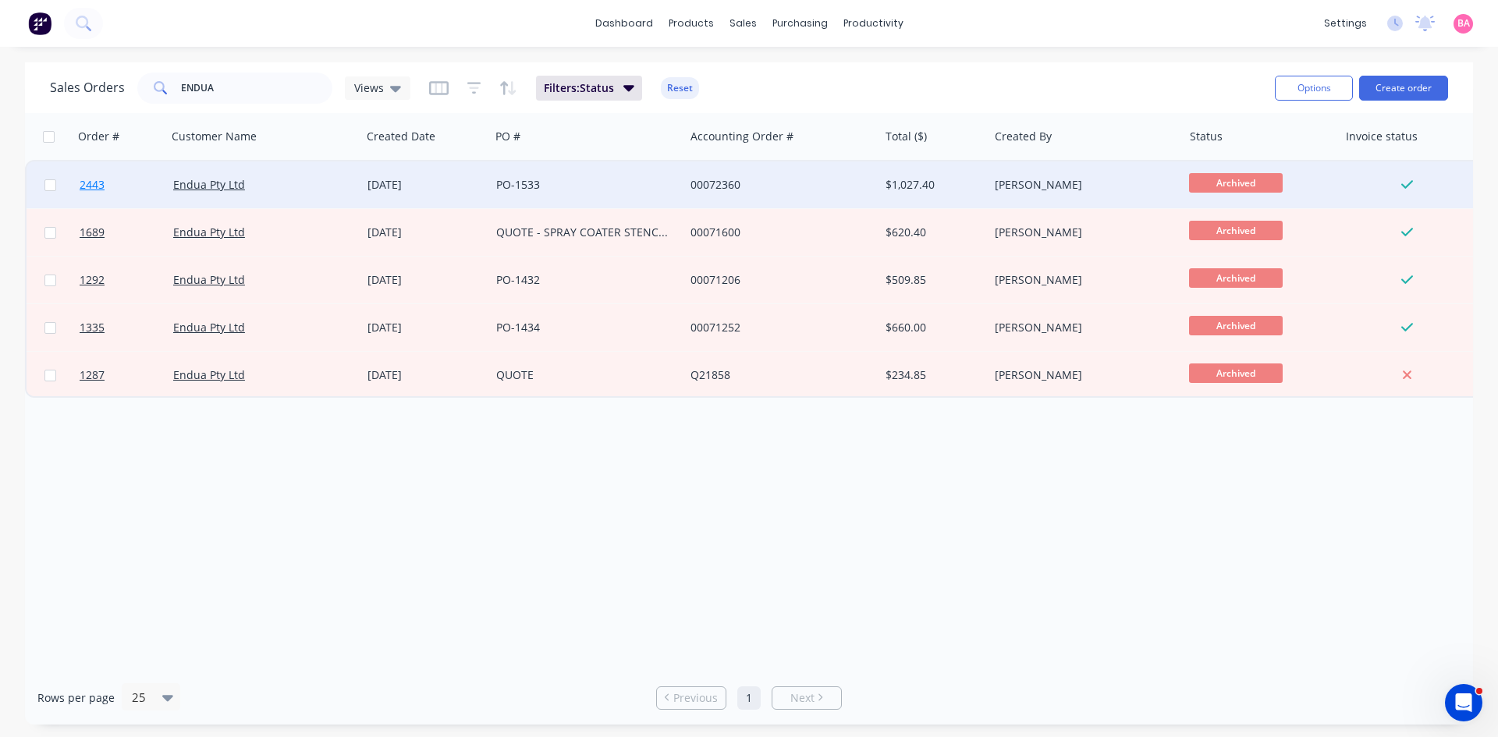
click at [99, 183] on span "2443" at bounding box center [92, 185] width 25 height 16
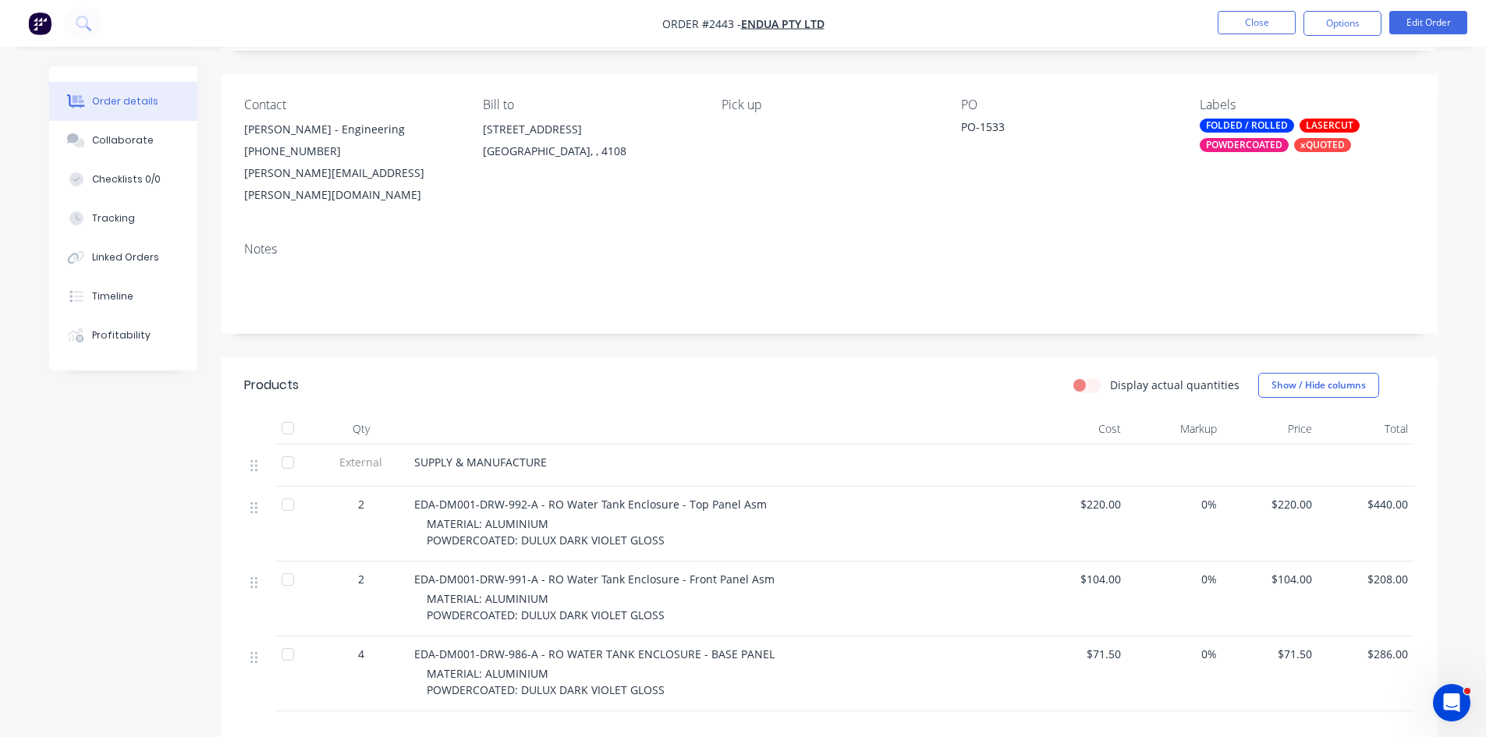
scroll to position [104, 0]
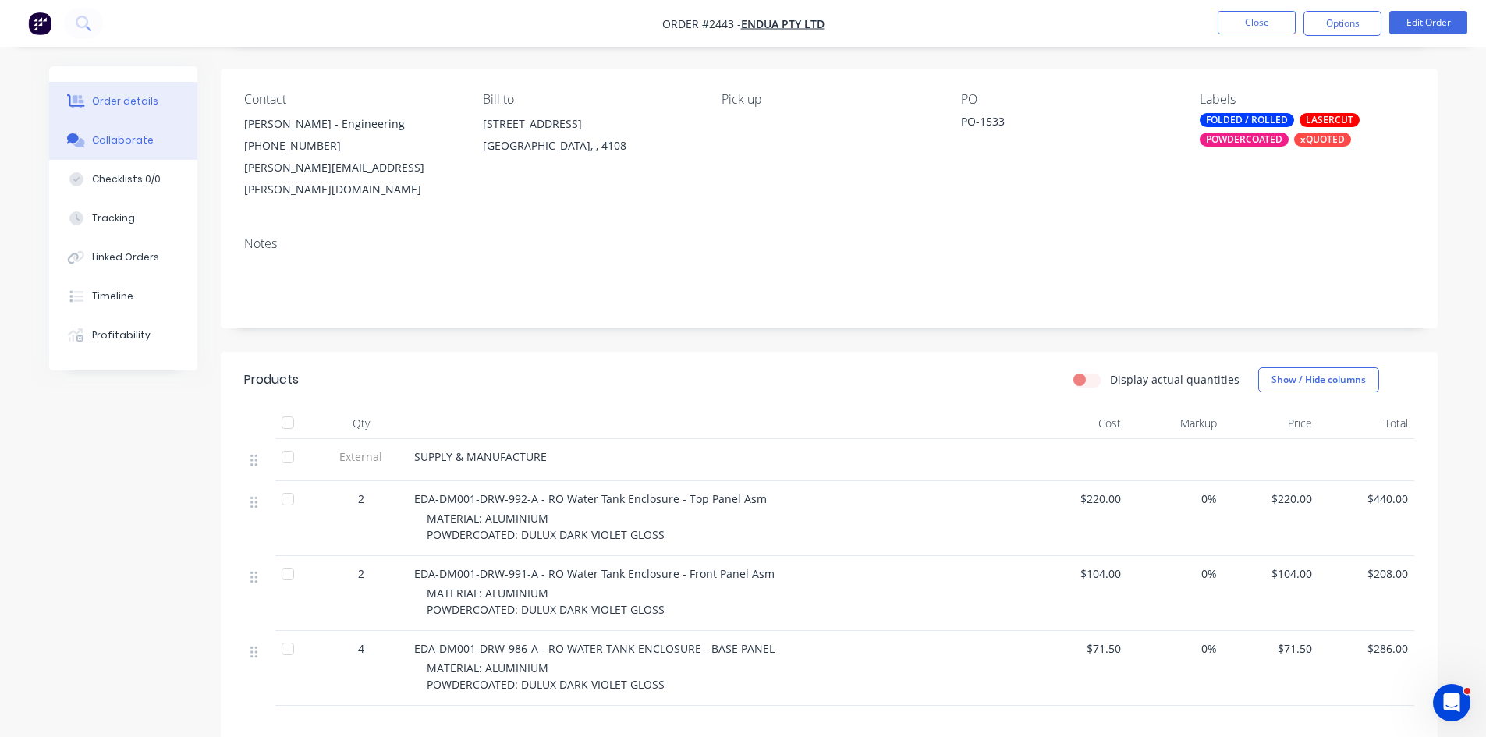
click at [118, 130] on button "Collaborate" at bounding box center [123, 140] width 148 height 39
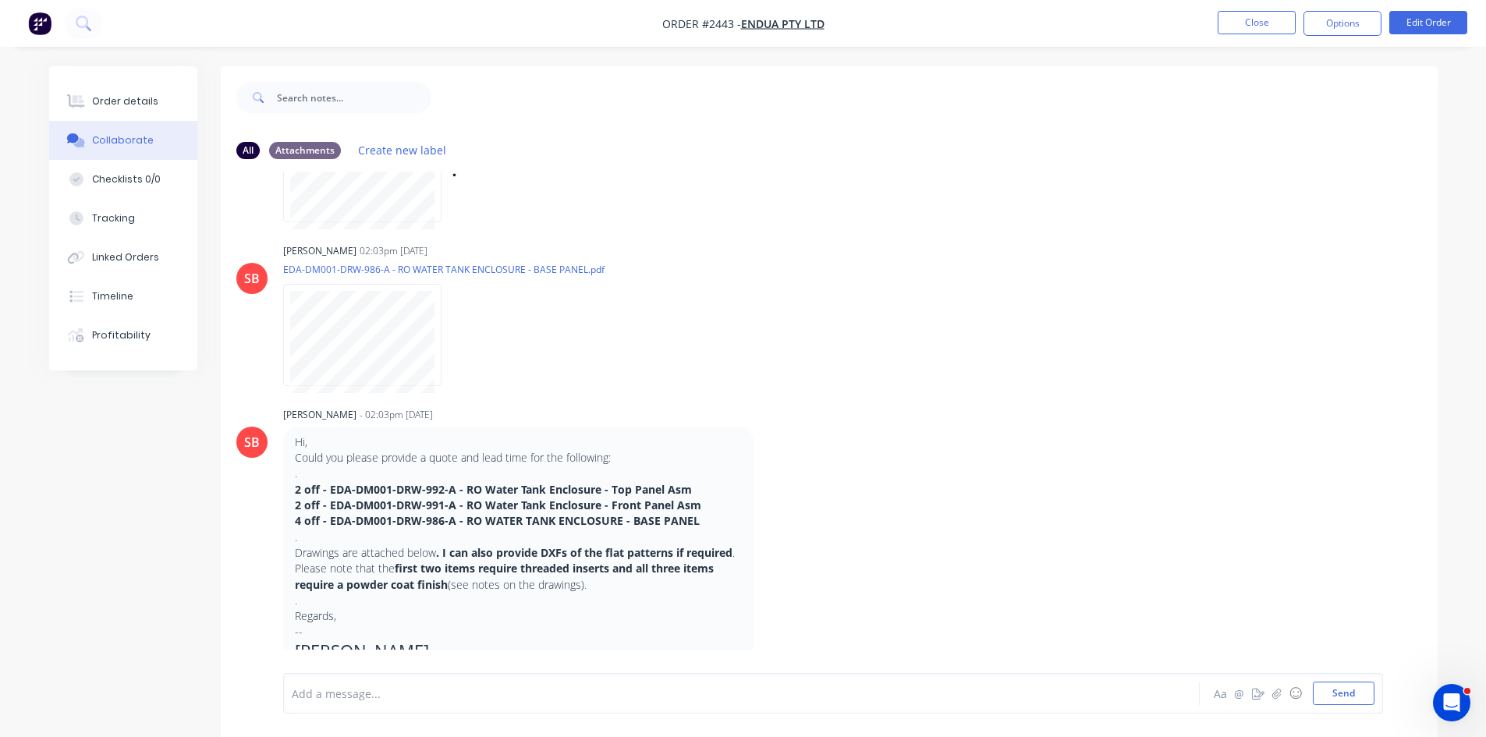
scroll to position [442, 0]
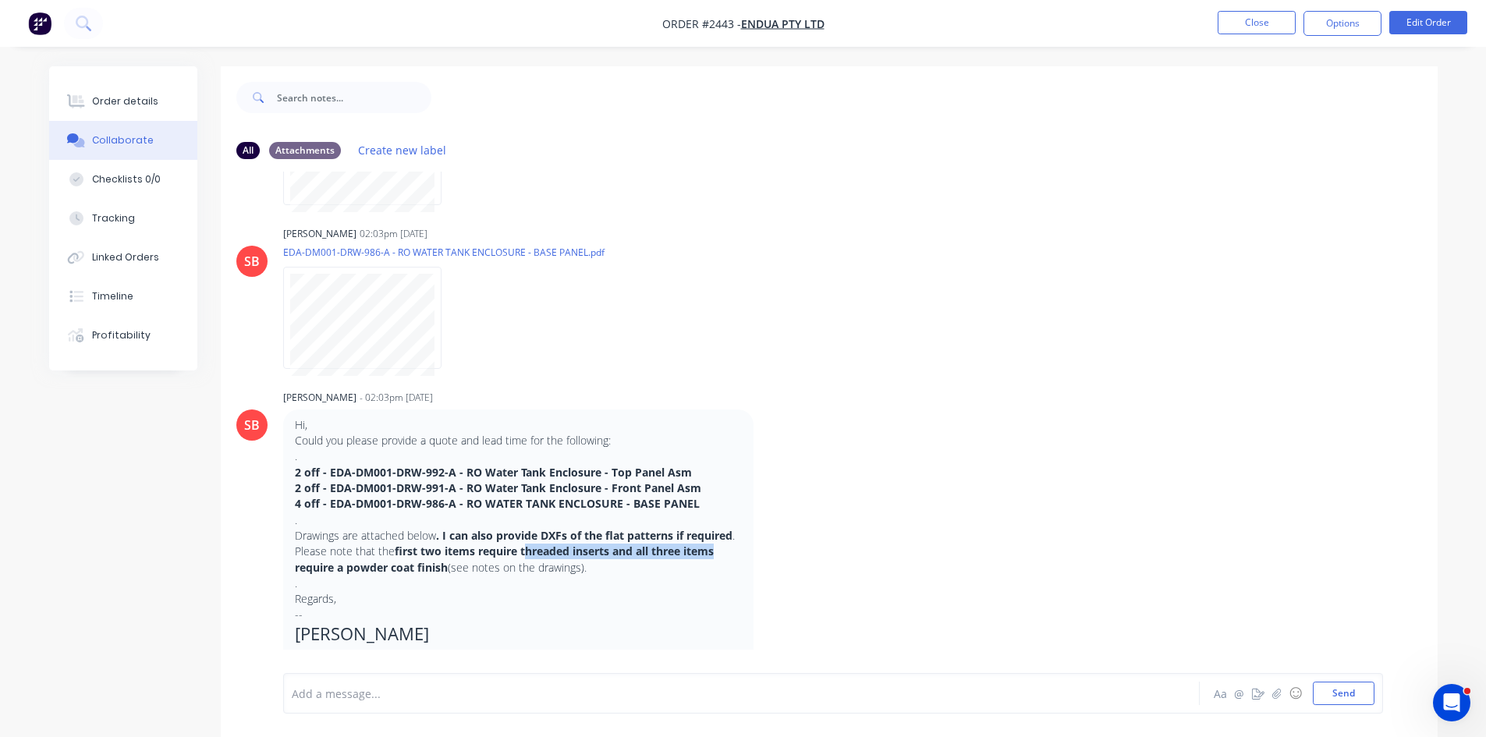
drag, startPoint x: 524, startPoint y: 534, endPoint x: 717, endPoint y: 540, distance: 192.8
click at [714, 544] on strong "first two items require threaded inserts and all three items require a powder c…" at bounding box center [504, 559] width 419 height 30
copy strong "hreaded inserts and all three items"
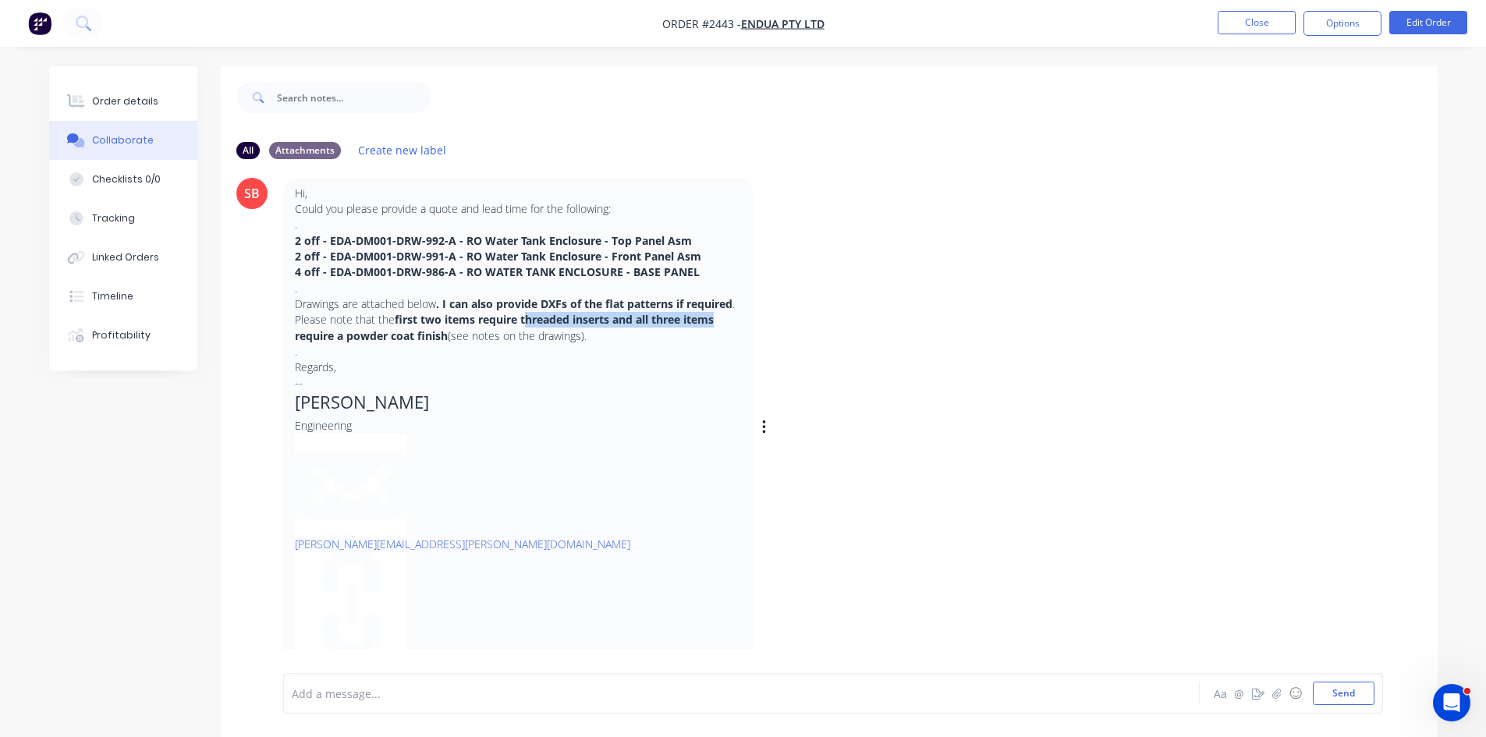
scroll to position [676, 0]
click at [601, 322] on p "Drawings are attached below . I can also provide DXFs of the flat patterns if r…" at bounding box center [518, 318] width 447 height 48
click at [582, 342] on p "." at bounding box center [518, 350] width 447 height 16
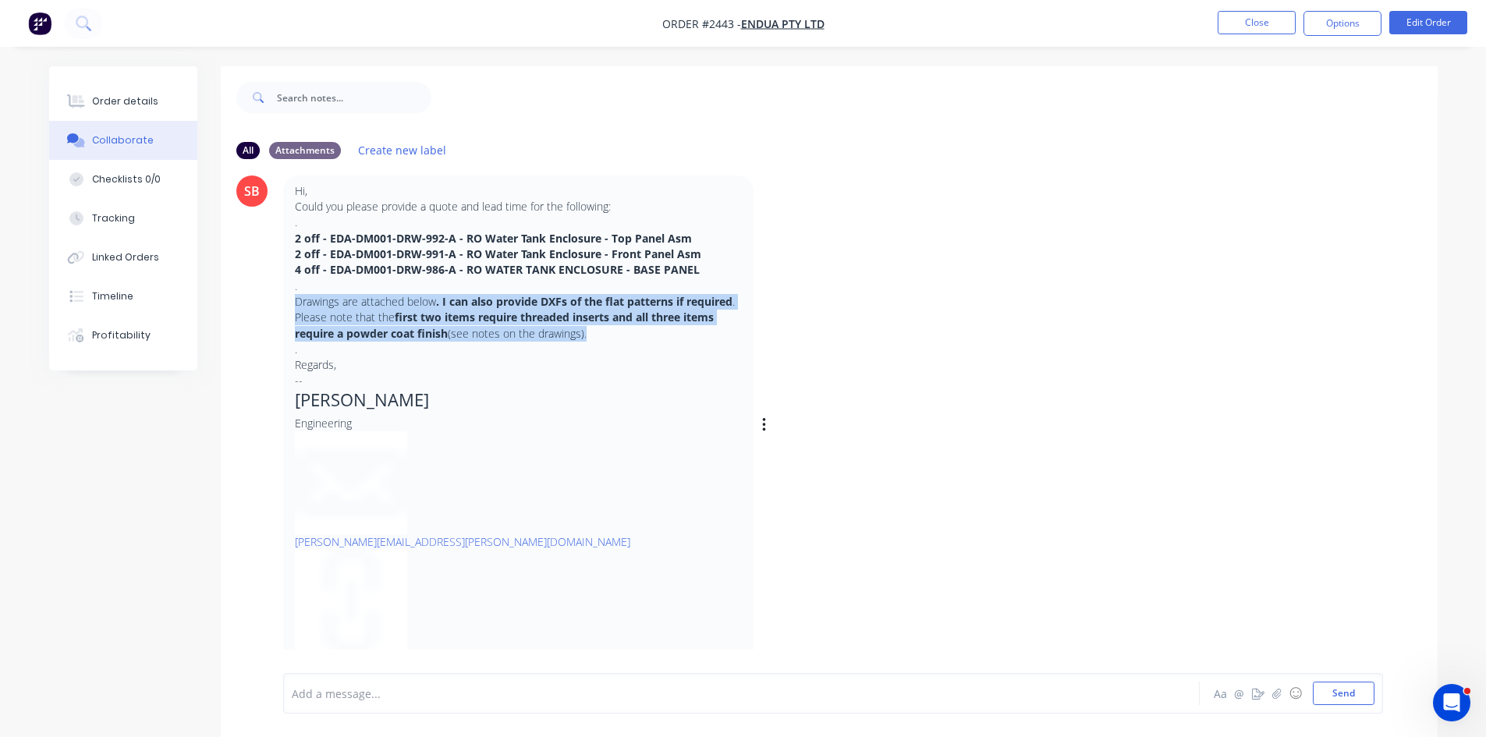
drag, startPoint x: 590, startPoint y: 319, endPoint x: 280, endPoint y: 284, distance: 311.8
click at [280, 284] on div "SB Sandra Booker - 02:03pm 28/07/25 Hi, Could you please provide a quote and le…" at bounding box center [829, 414] width 1217 height 524
copy p "Drawings are attached below . I can also provide DXFs of the flat patterns if r…"
click at [115, 91] on button "Order details" at bounding box center [123, 101] width 148 height 39
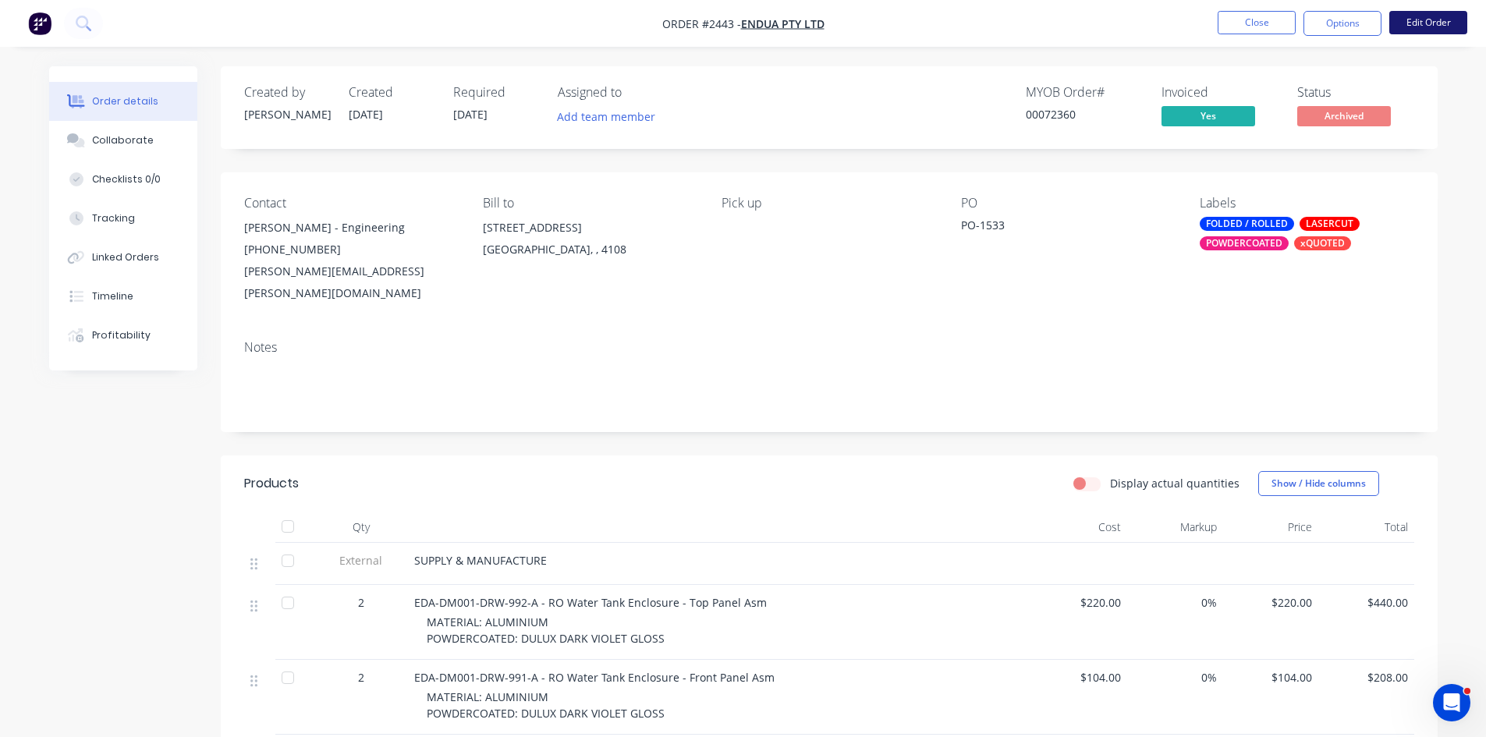
click at [1410, 23] on button "Edit Order" at bounding box center [1429, 22] width 78 height 23
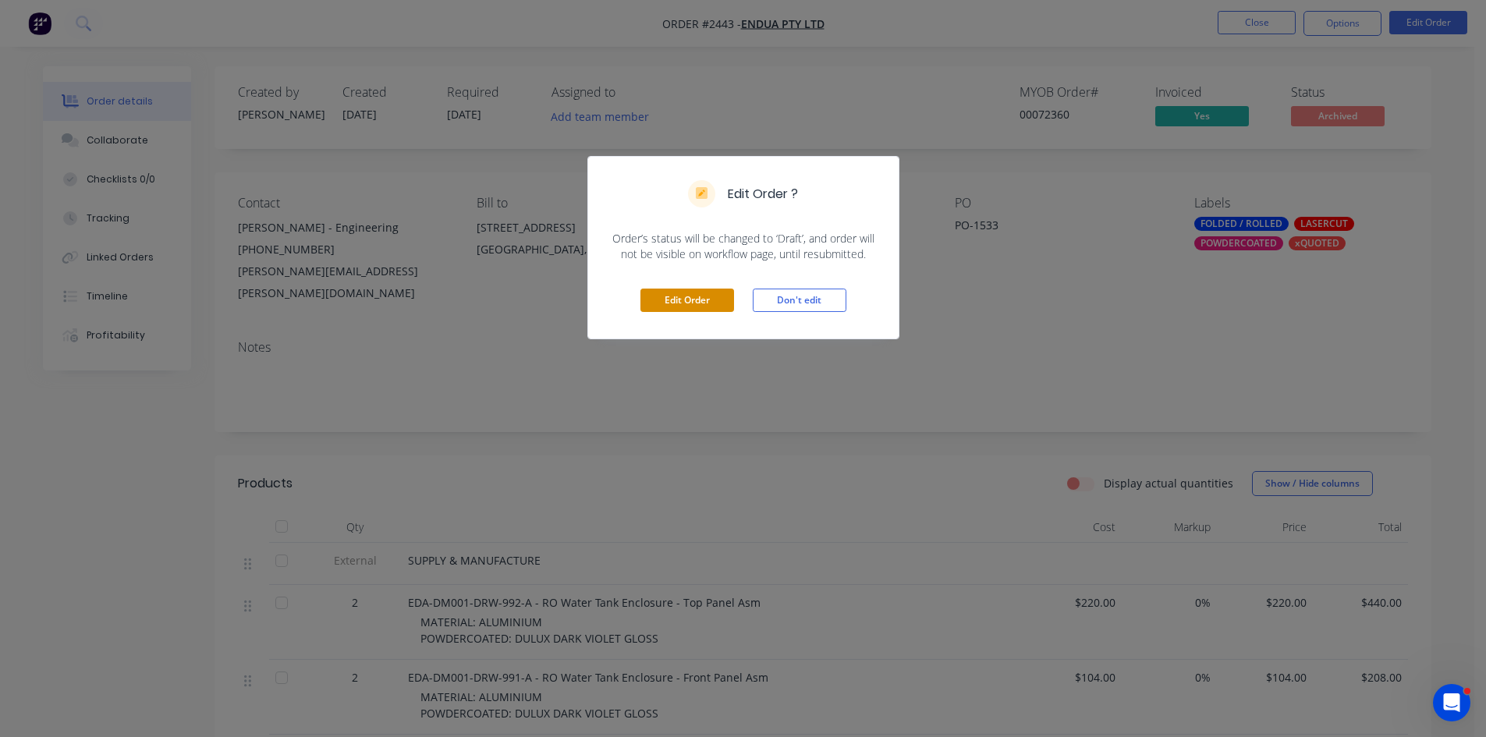
click at [674, 300] on button "Edit Order" at bounding box center [688, 300] width 94 height 23
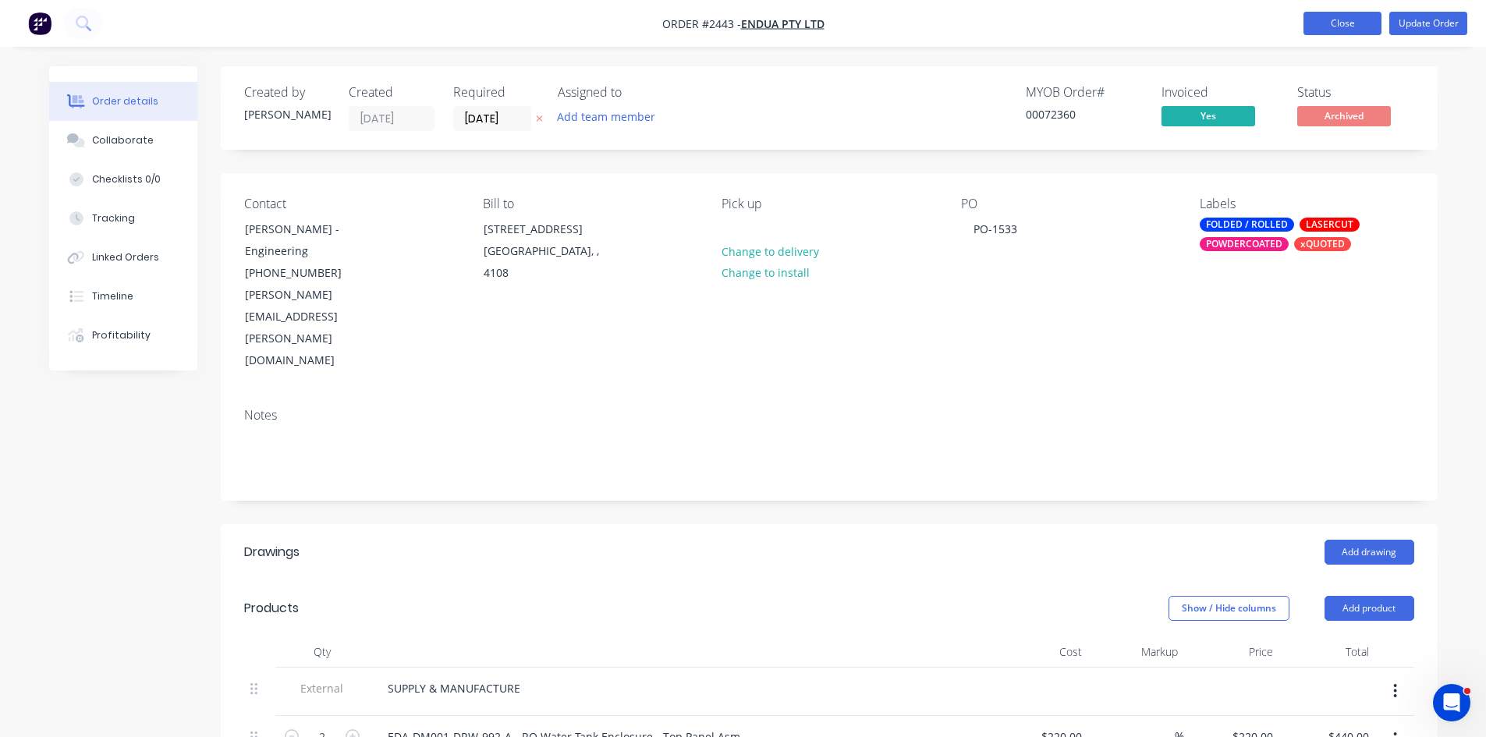
click at [1354, 23] on button "Close" at bounding box center [1343, 23] width 78 height 23
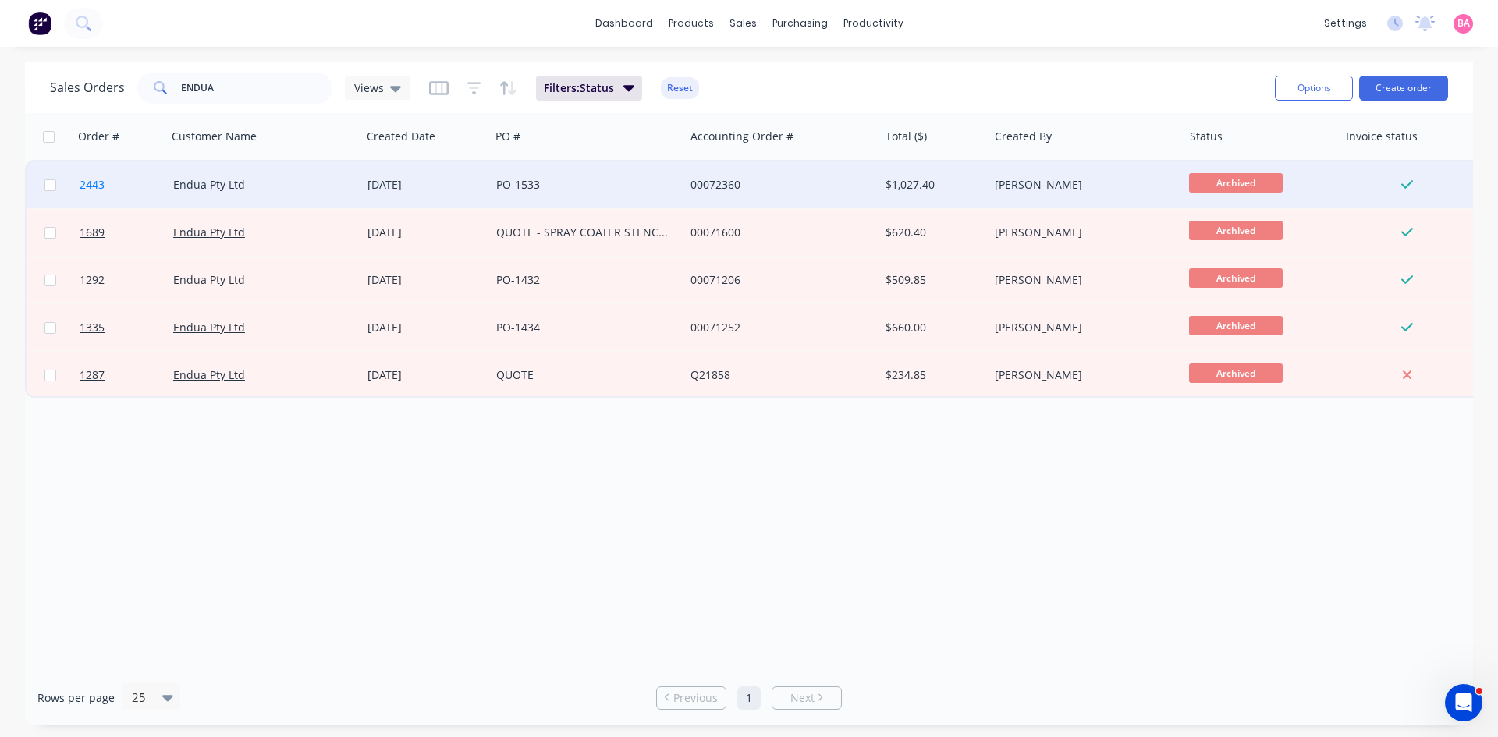
click at [94, 184] on span "2443" at bounding box center [92, 185] width 25 height 16
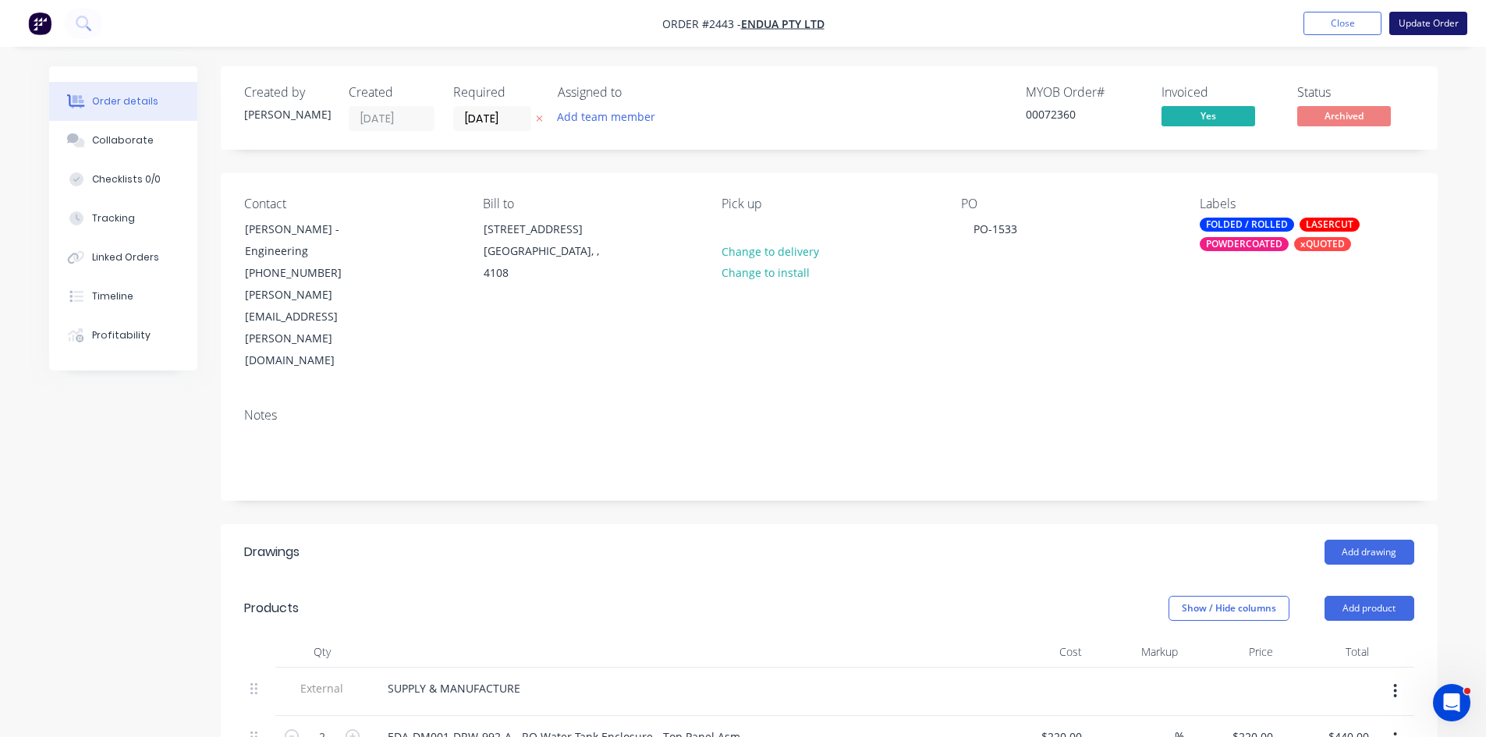
click at [1451, 22] on button "Update Order" at bounding box center [1429, 23] width 78 height 23
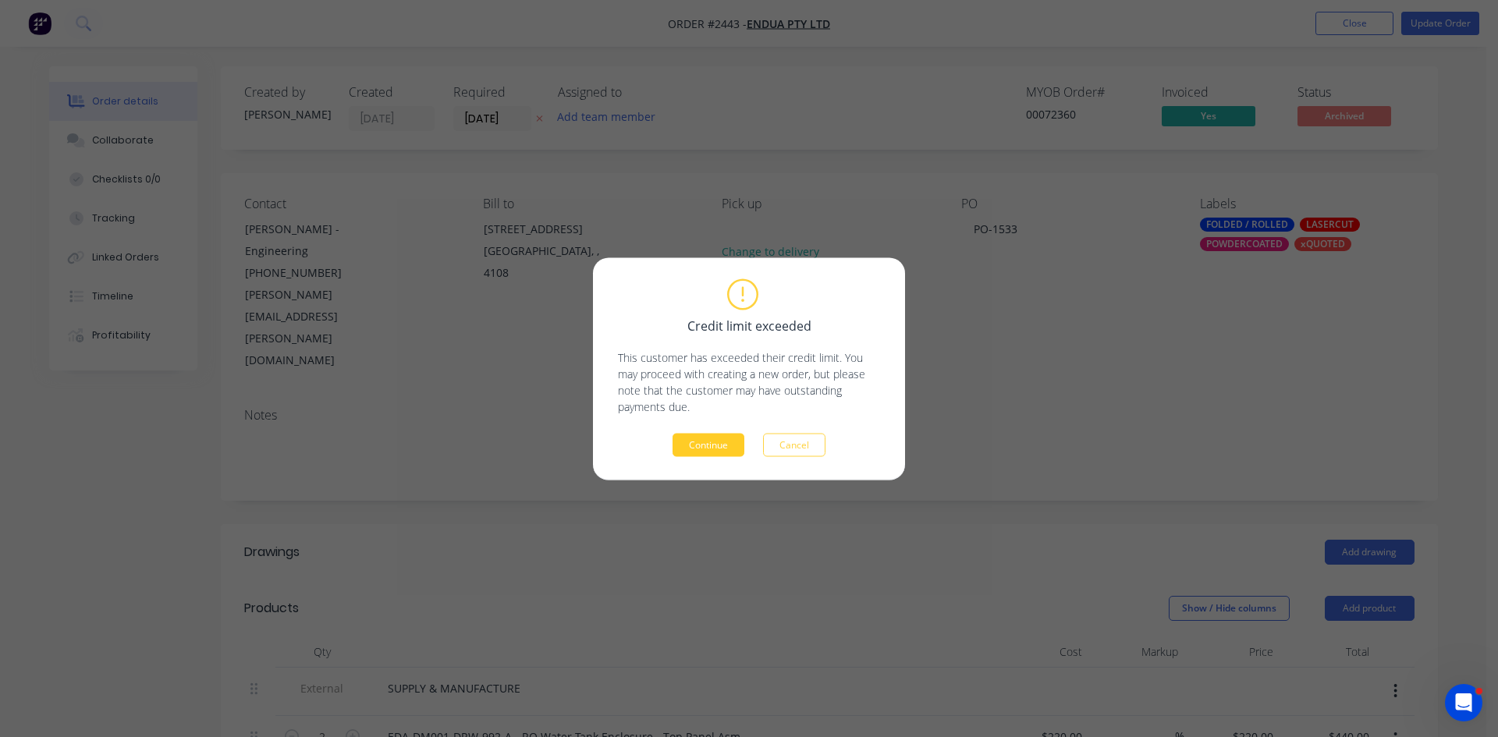
click at [721, 446] on button "Continue" at bounding box center [709, 444] width 72 height 23
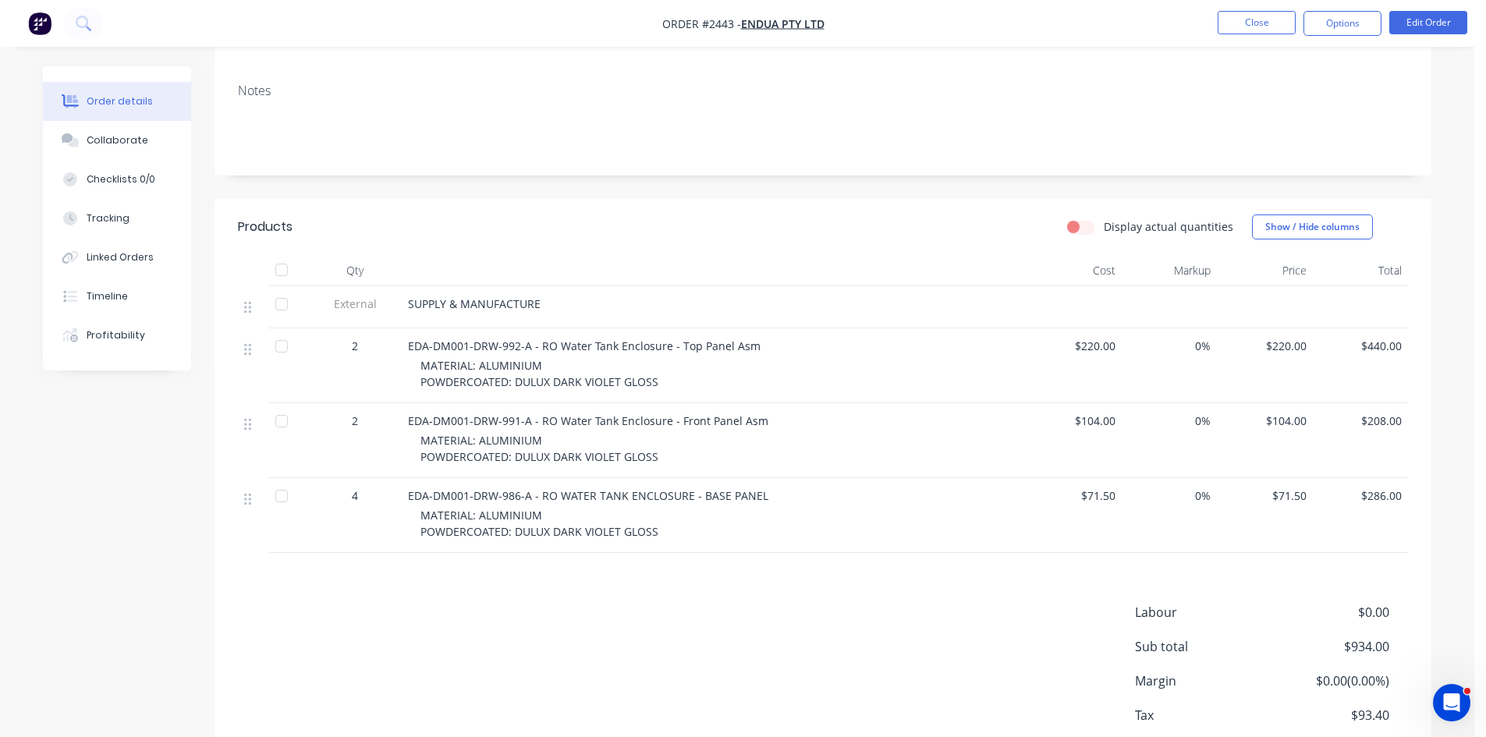
scroll to position [198, 0]
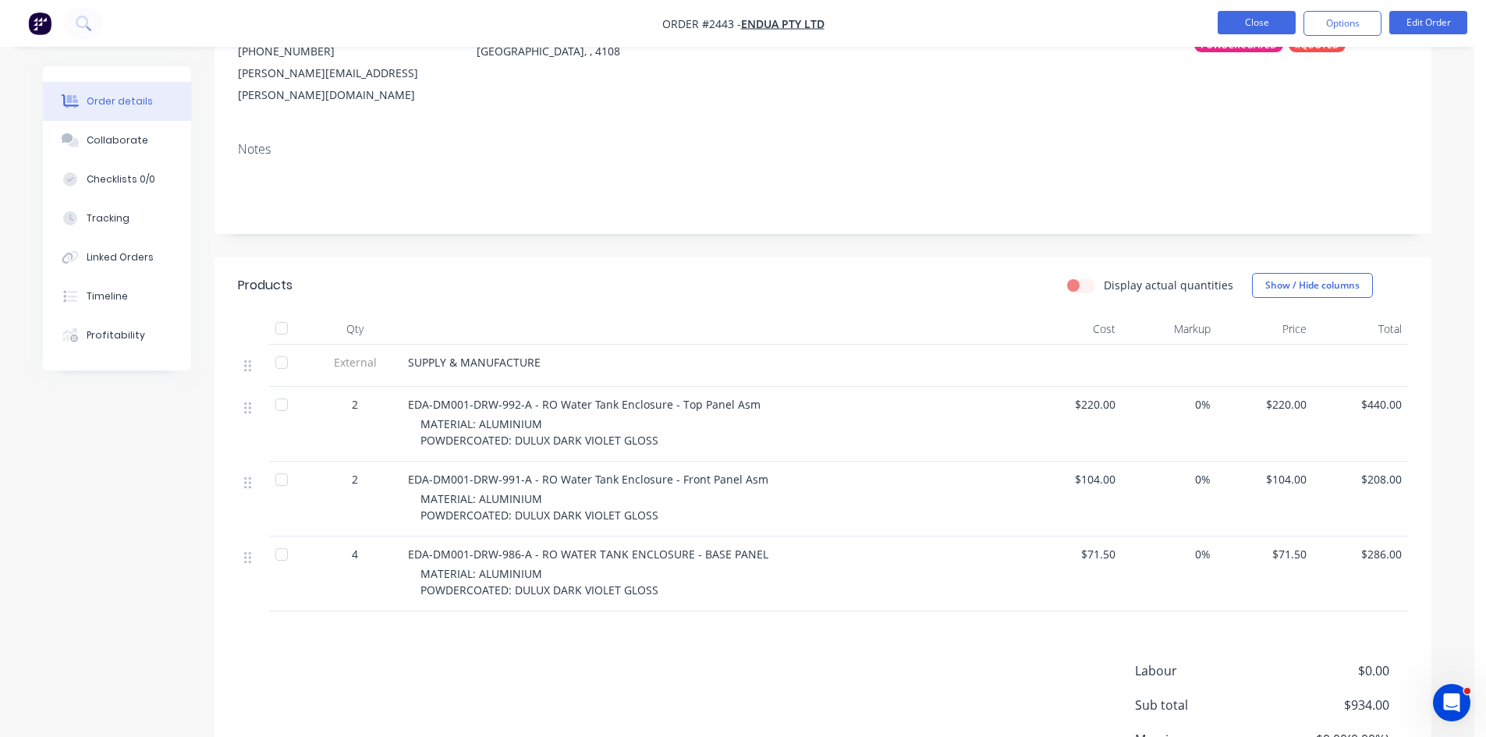
click at [1273, 20] on button "Close" at bounding box center [1257, 22] width 78 height 23
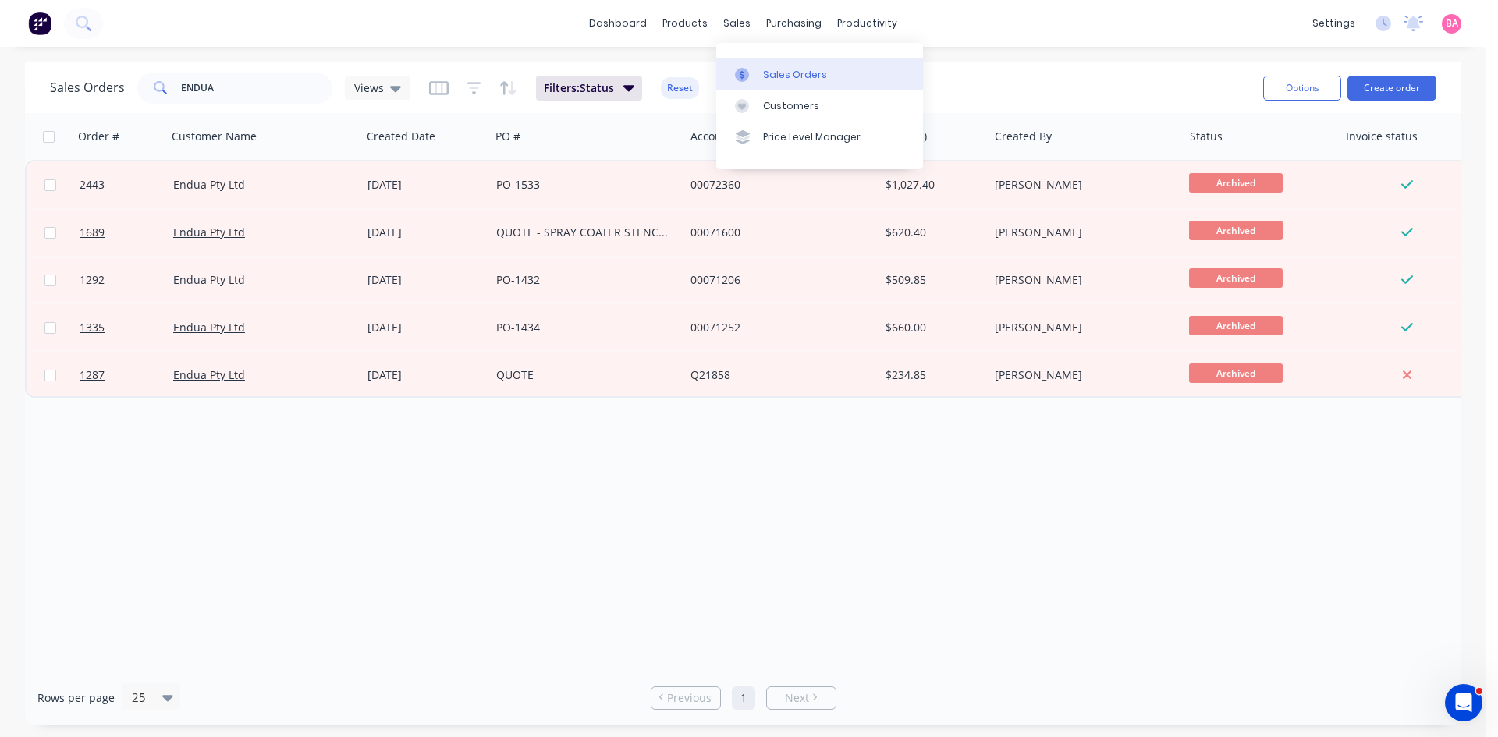
click at [801, 73] on div "Sales Orders" at bounding box center [795, 75] width 64 height 14
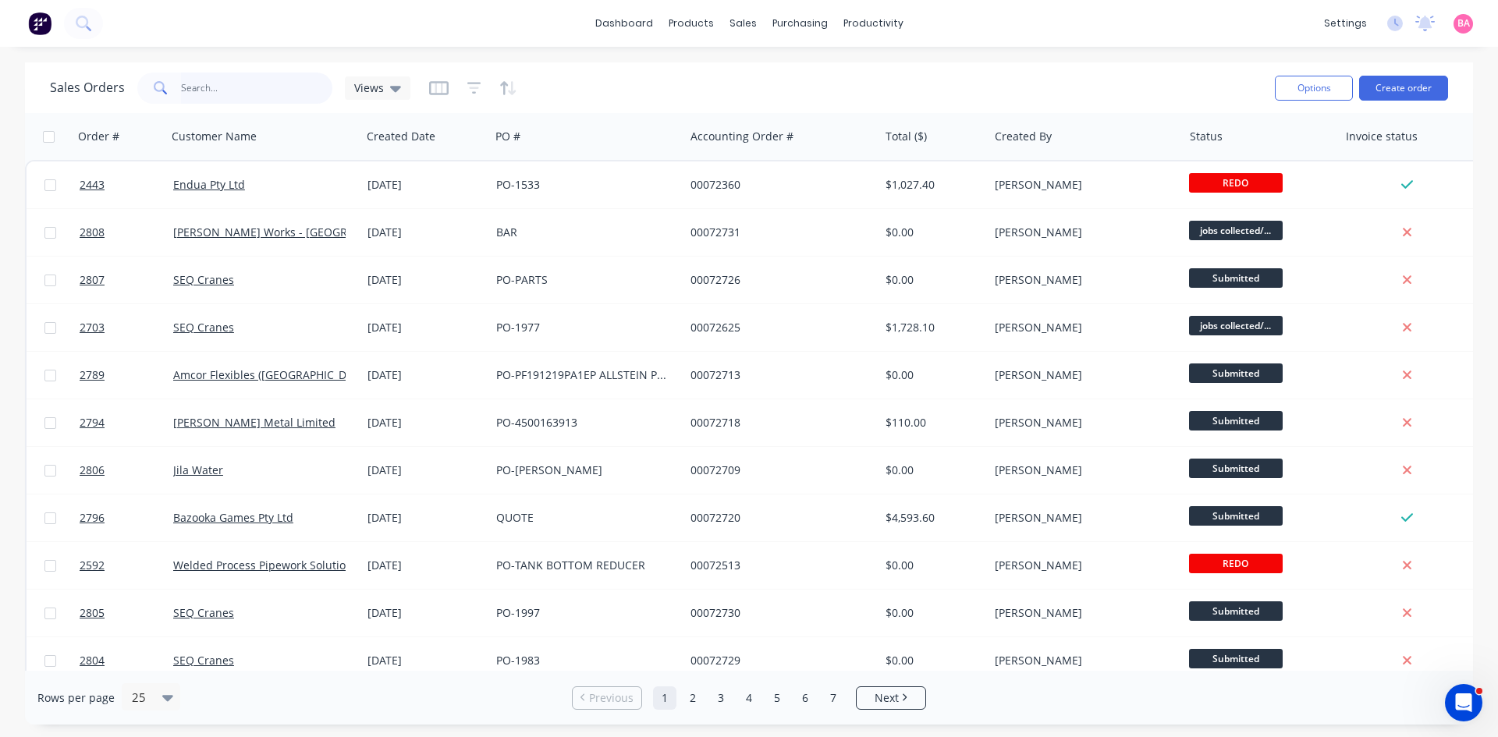
click at [224, 78] on input "text" at bounding box center [257, 88] width 152 height 31
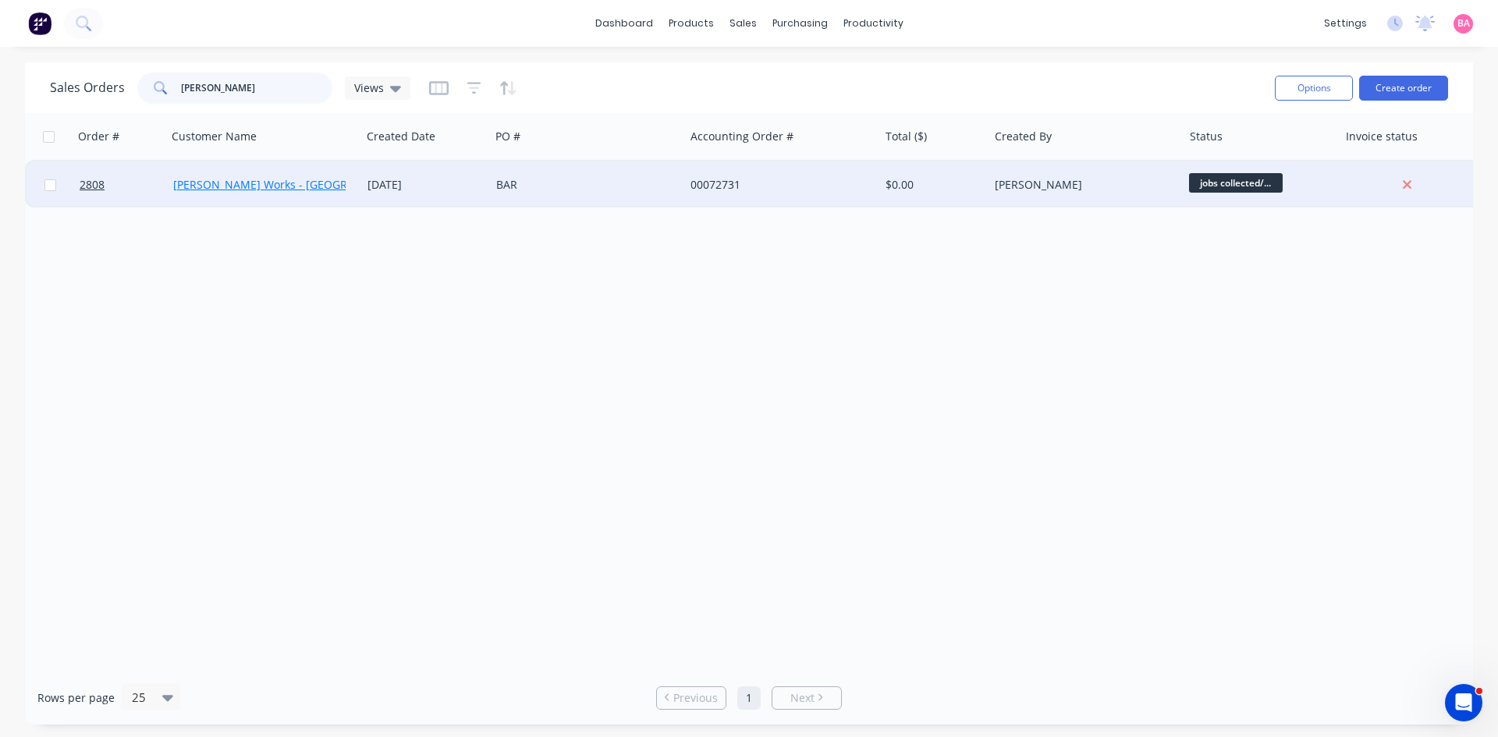
type input "[PERSON_NAME]"
click at [254, 183] on link "[PERSON_NAME] Works - [GEOGRAPHIC_DATA]" at bounding box center [293, 184] width 240 height 15
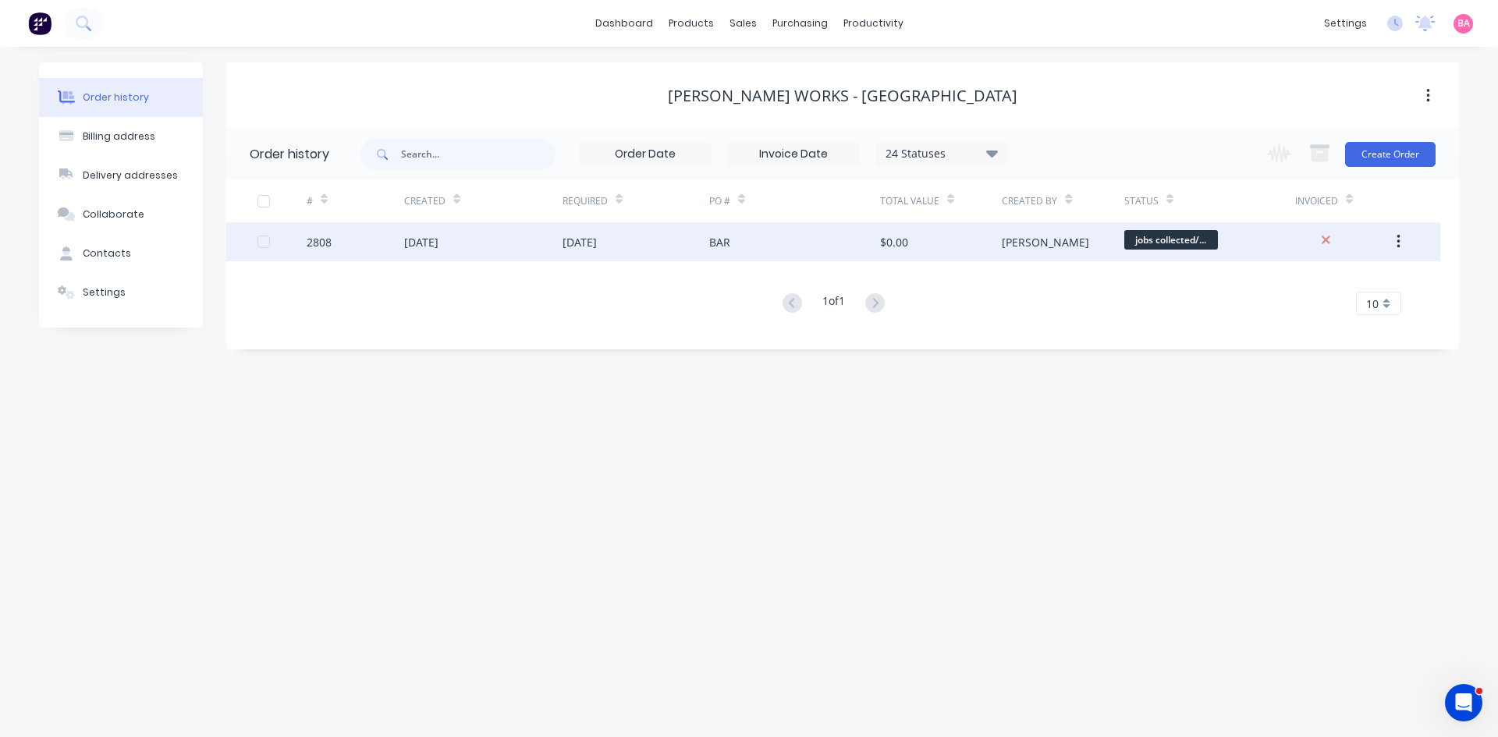
click at [875, 236] on div "BAR" at bounding box center [794, 241] width 171 height 39
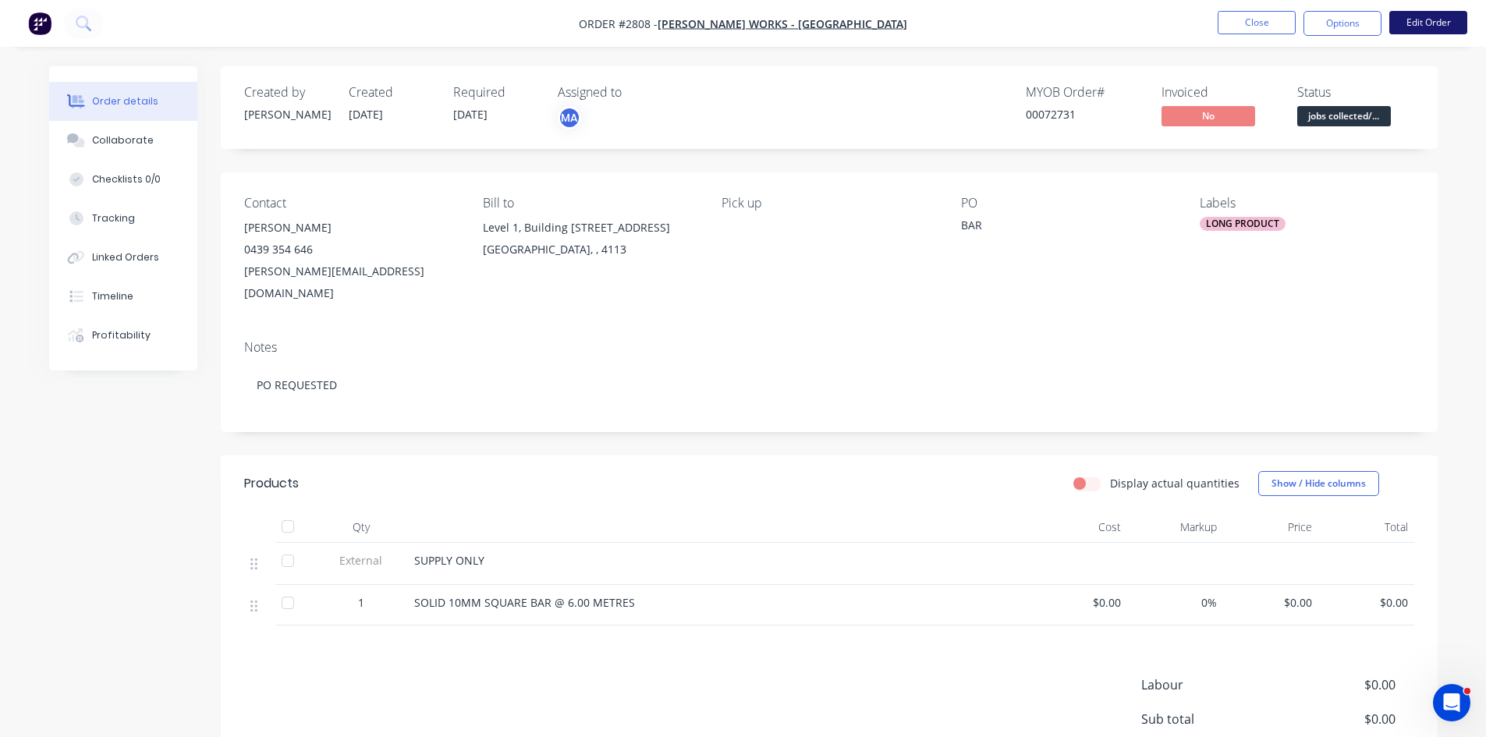
click at [1436, 20] on button "Edit Order" at bounding box center [1429, 22] width 78 height 23
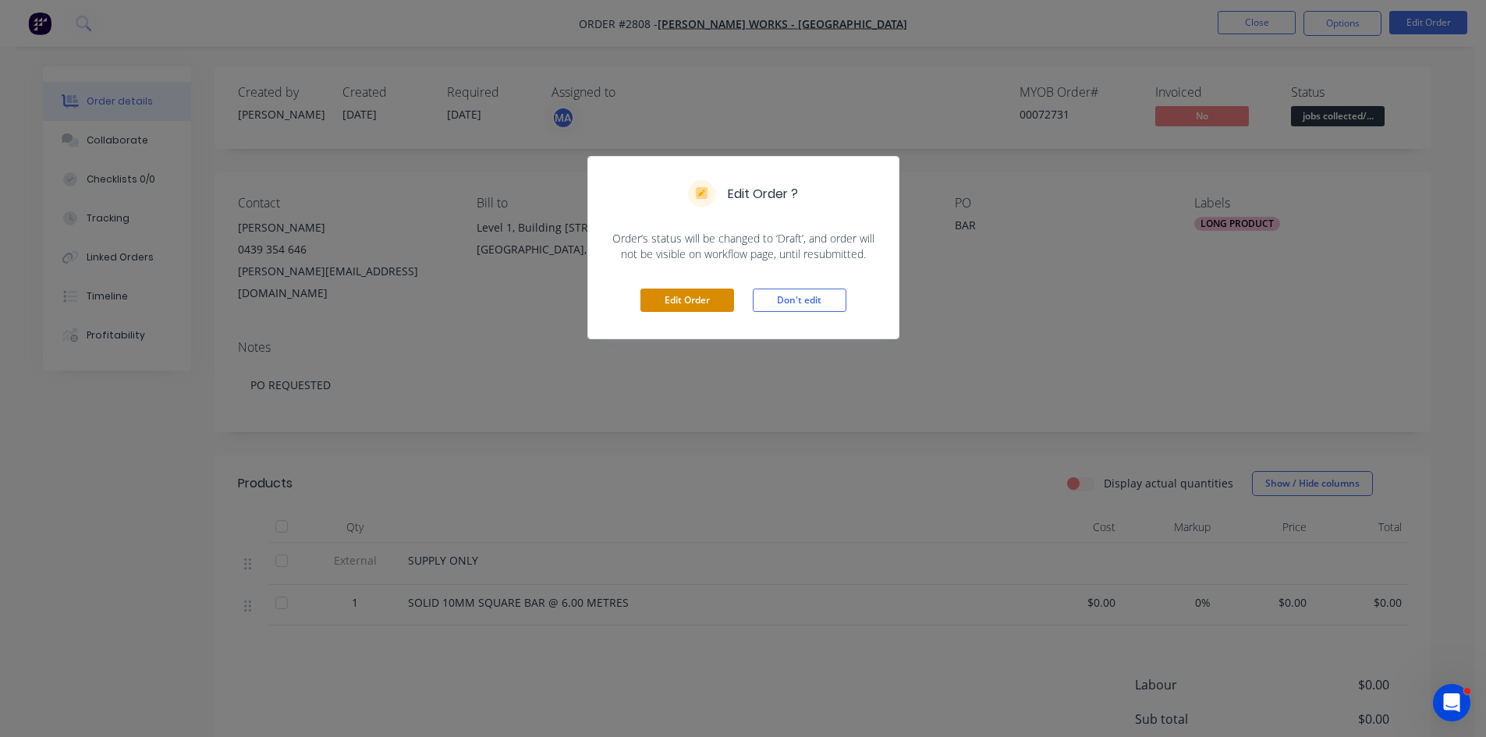
click at [681, 295] on button "Edit Order" at bounding box center [688, 300] width 94 height 23
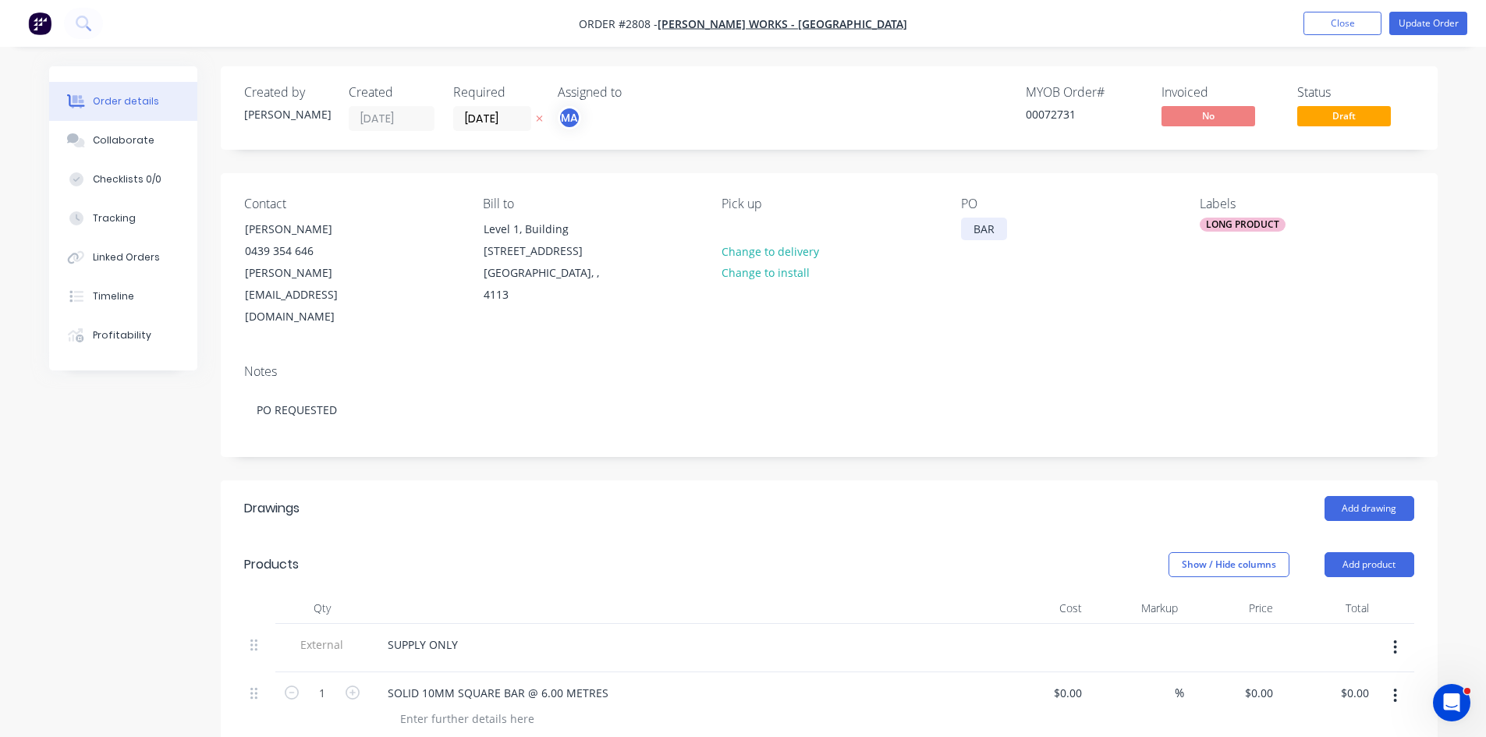
click at [971, 223] on div "BAR" at bounding box center [984, 229] width 46 height 23
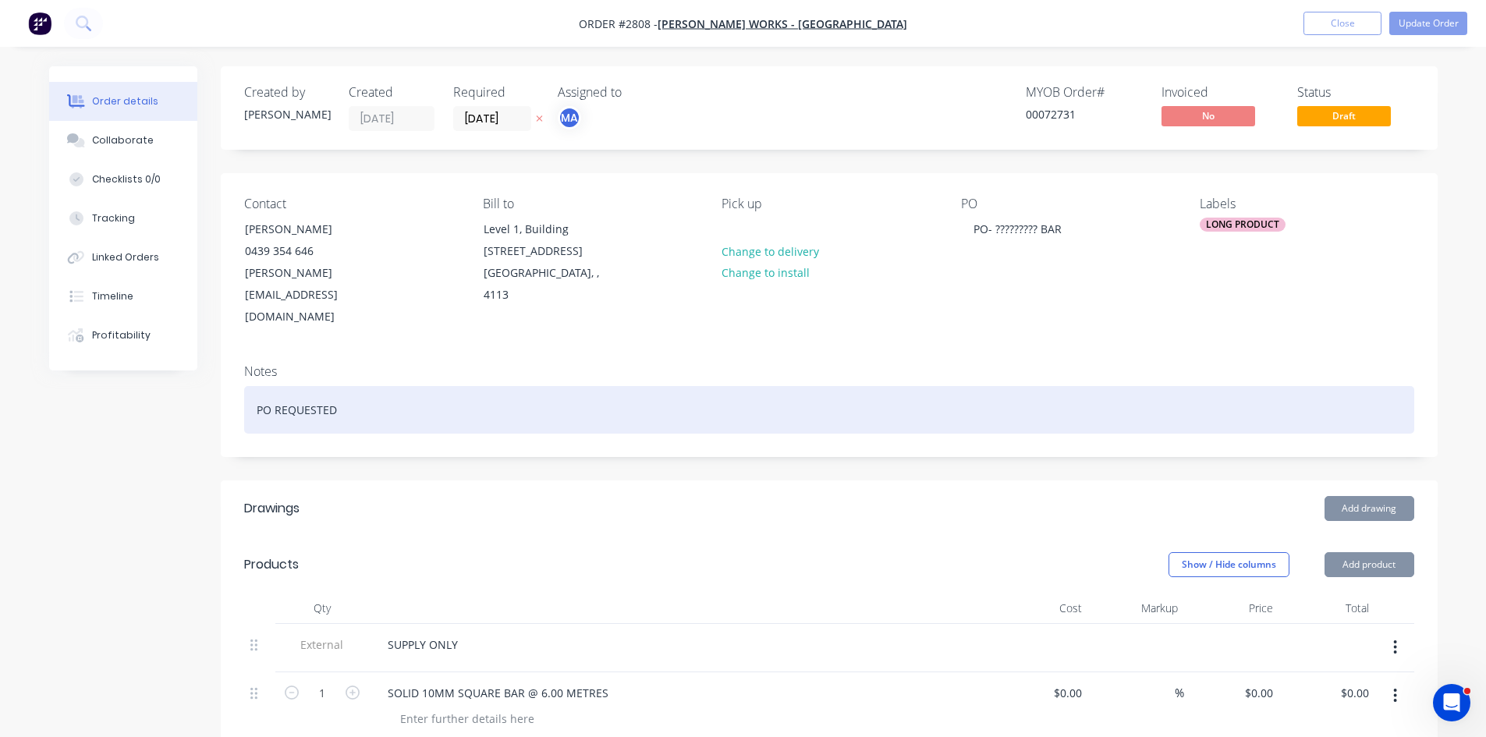
click at [357, 390] on div "PO REQUESTED" at bounding box center [829, 410] width 1170 height 48
click at [252, 391] on div "PO REQUESTED" at bounding box center [829, 410] width 1170 height 48
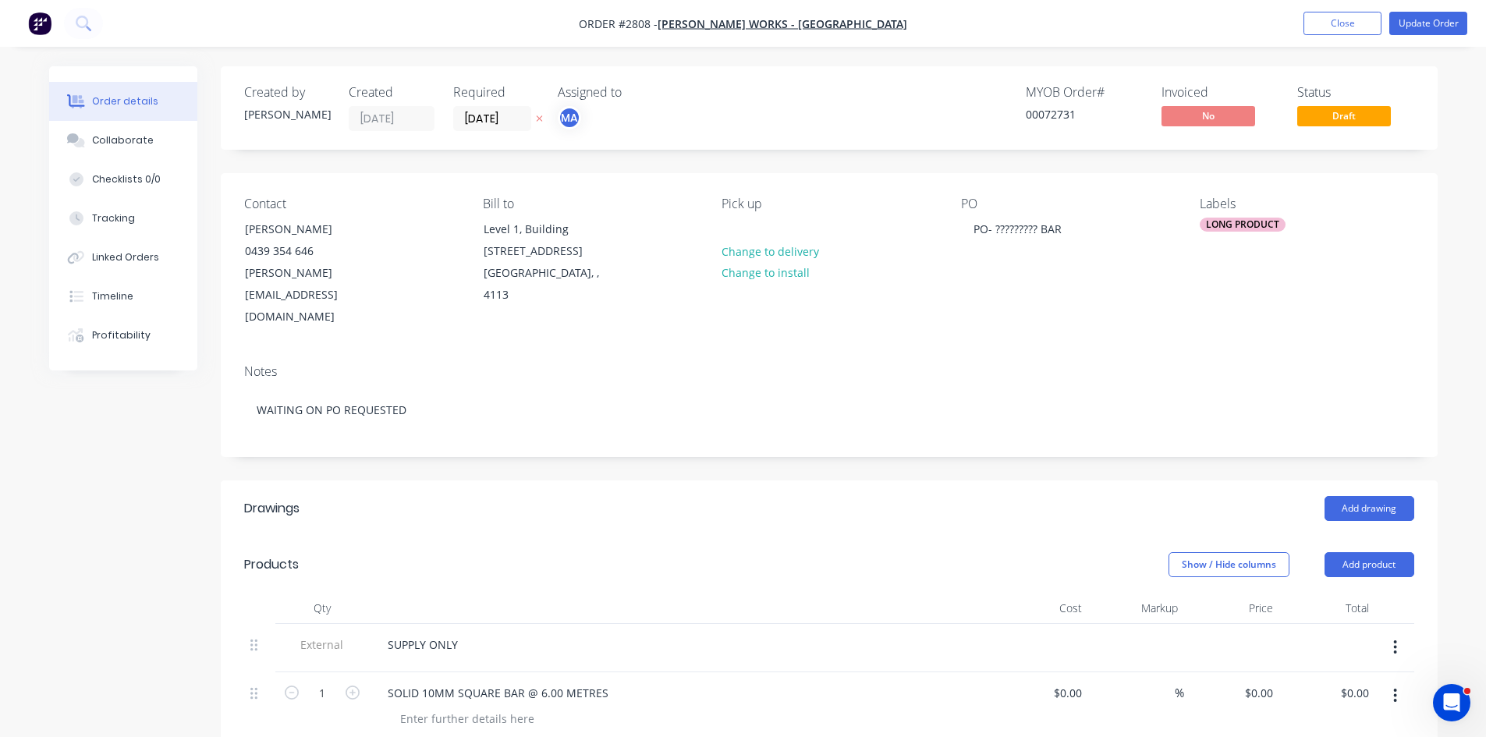
click at [1260, 220] on div "LONG PRODUCT" at bounding box center [1243, 225] width 86 height 14
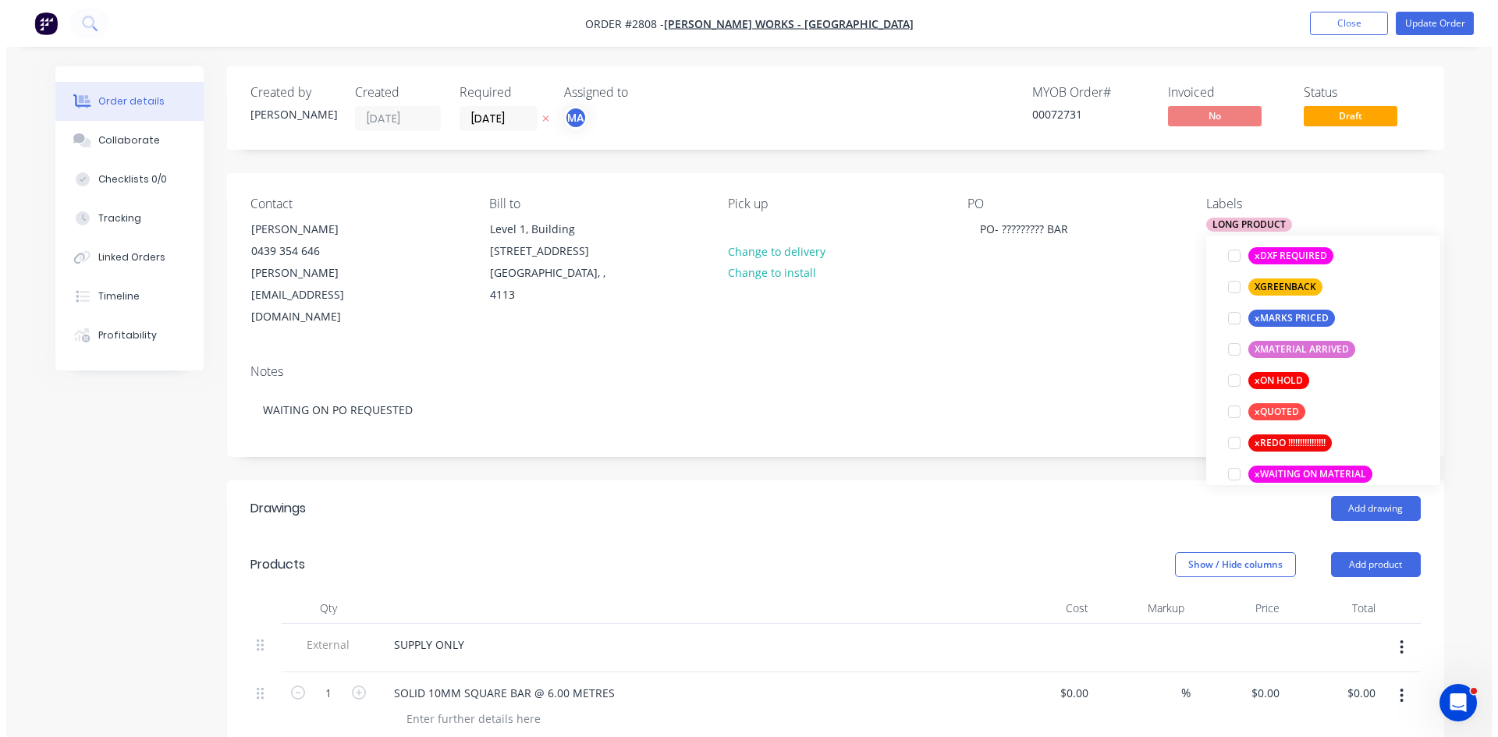
scroll to position [1326, 0]
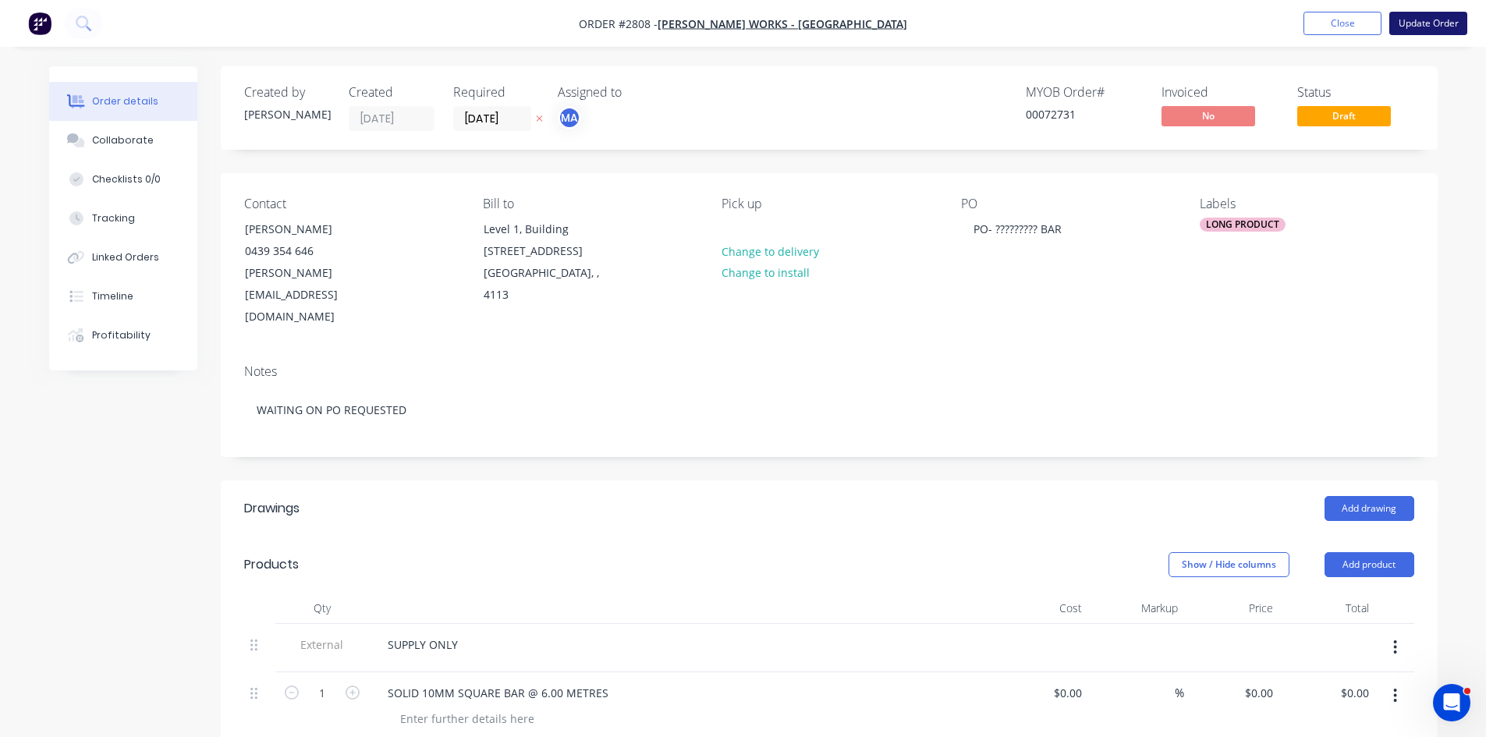
click at [1440, 15] on button "Update Order" at bounding box center [1429, 23] width 78 height 23
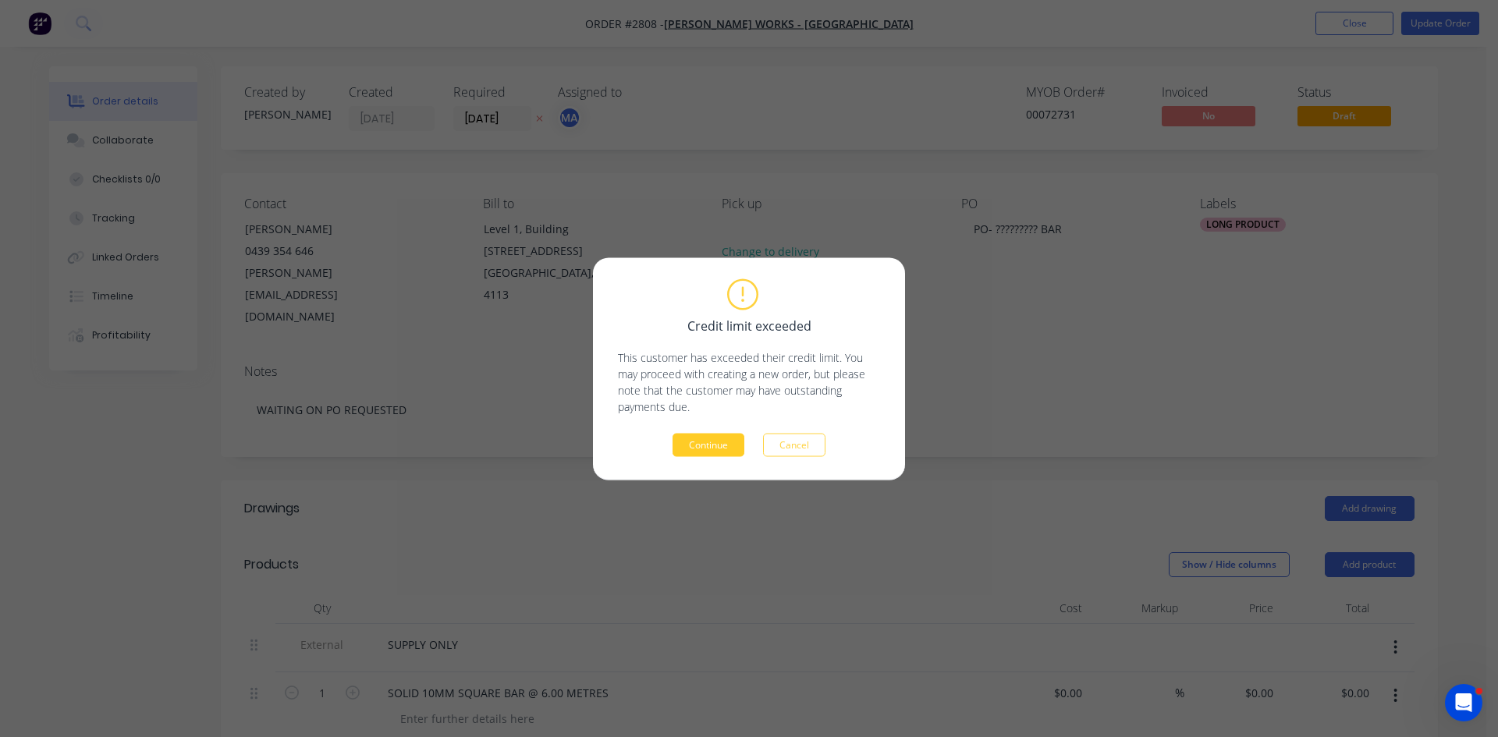
click at [717, 442] on button "Continue" at bounding box center [709, 444] width 72 height 23
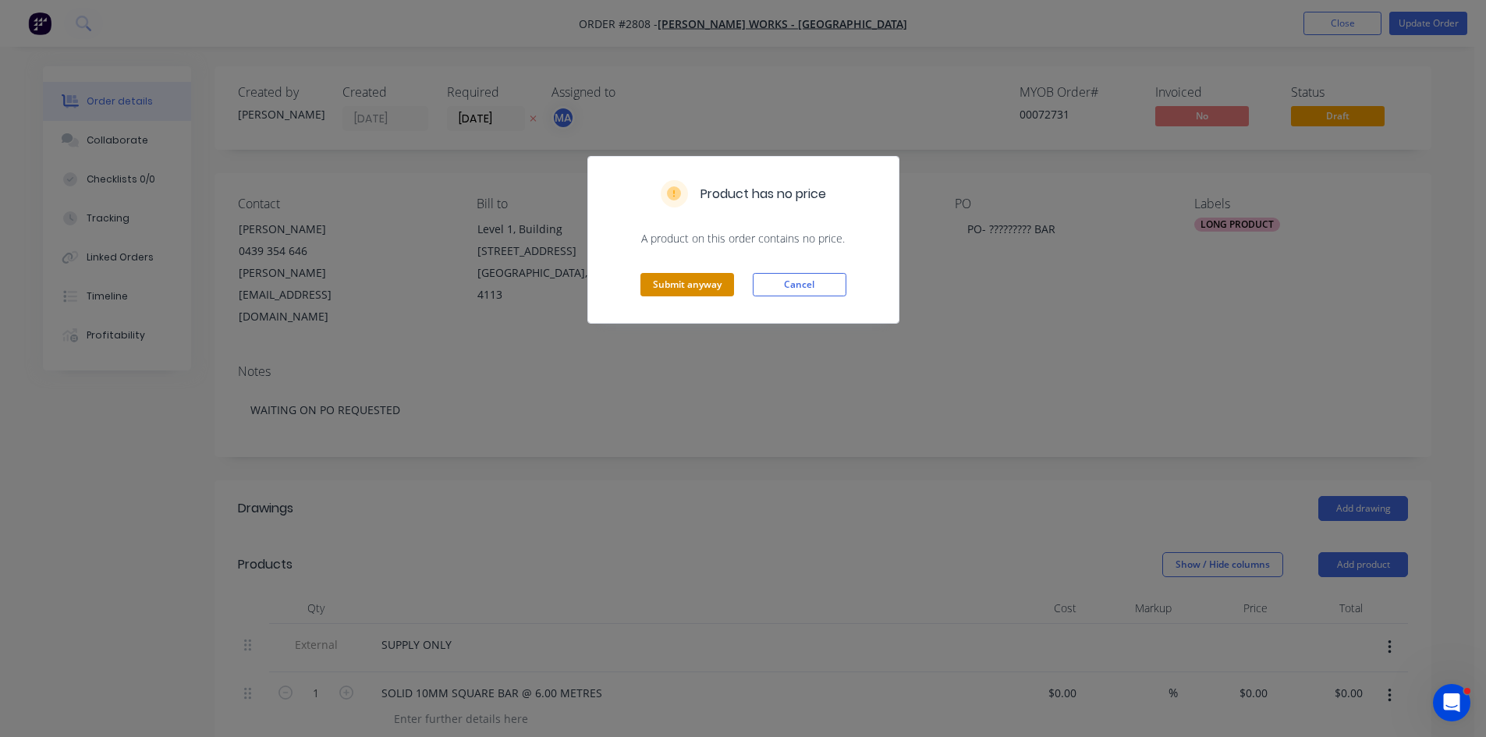
click at [696, 281] on button "Submit anyway" at bounding box center [688, 284] width 94 height 23
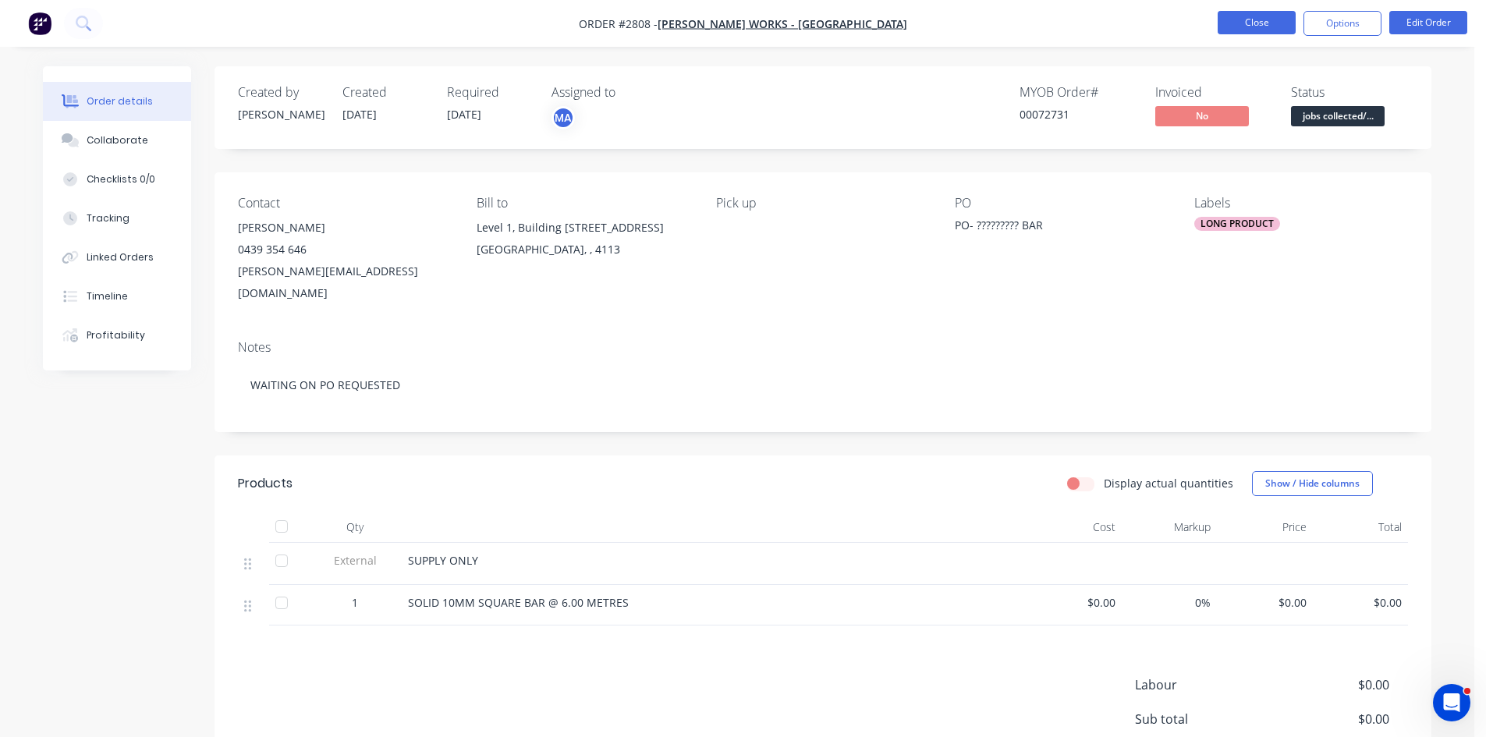
click at [1266, 21] on button "Close" at bounding box center [1257, 22] width 78 height 23
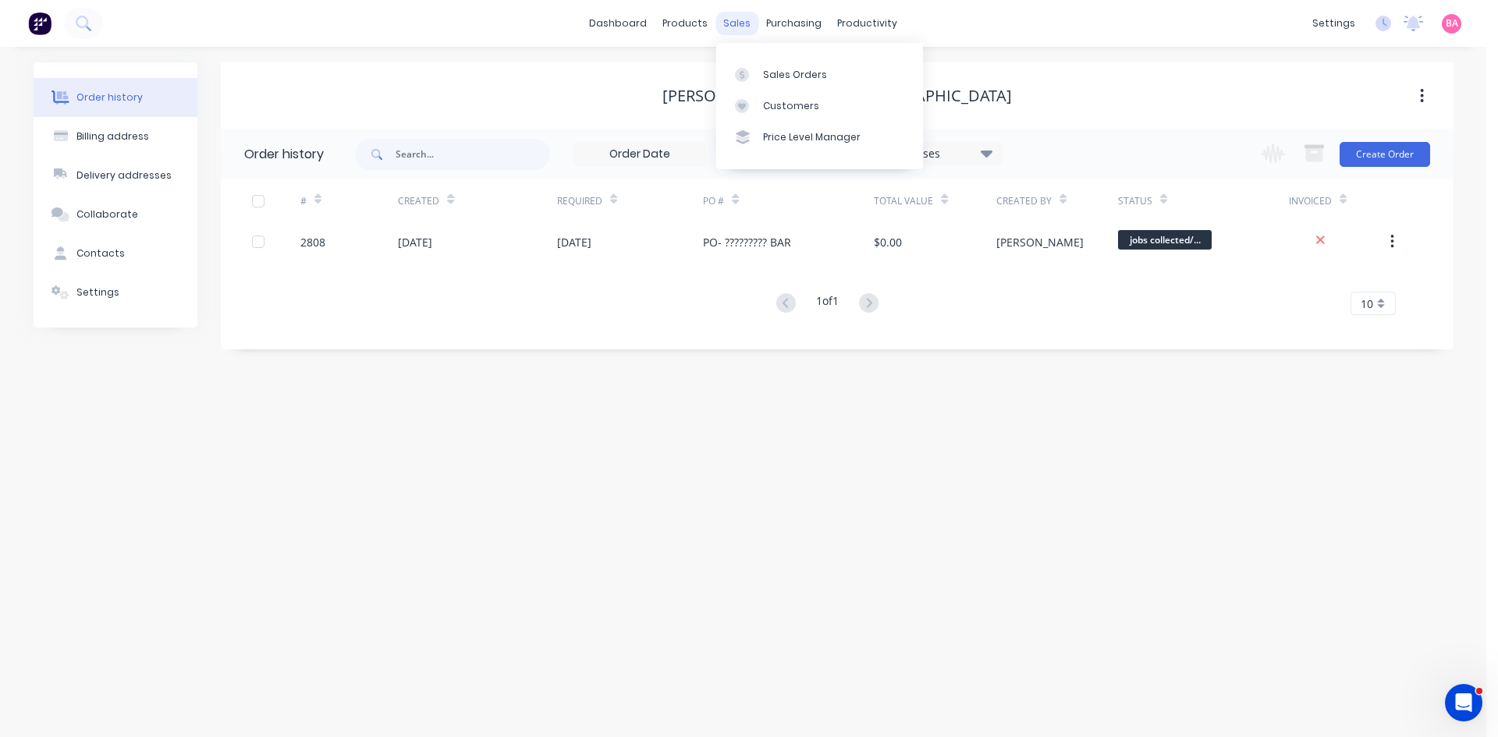
click at [733, 34] on div "sales" at bounding box center [737, 23] width 43 height 23
click at [787, 75] on div "Sales Orders" at bounding box center [795, 75] width 64 height 14
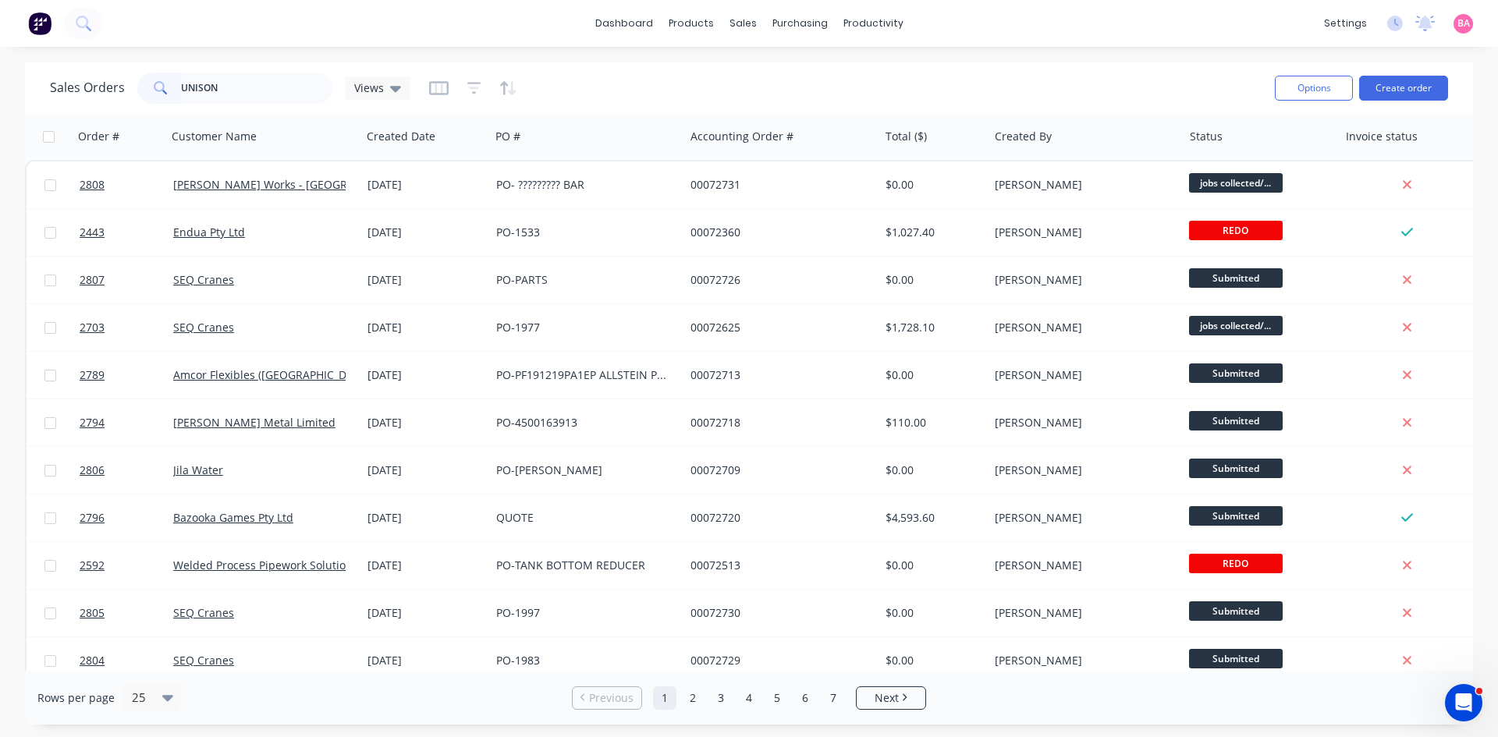
type input "UNISON"
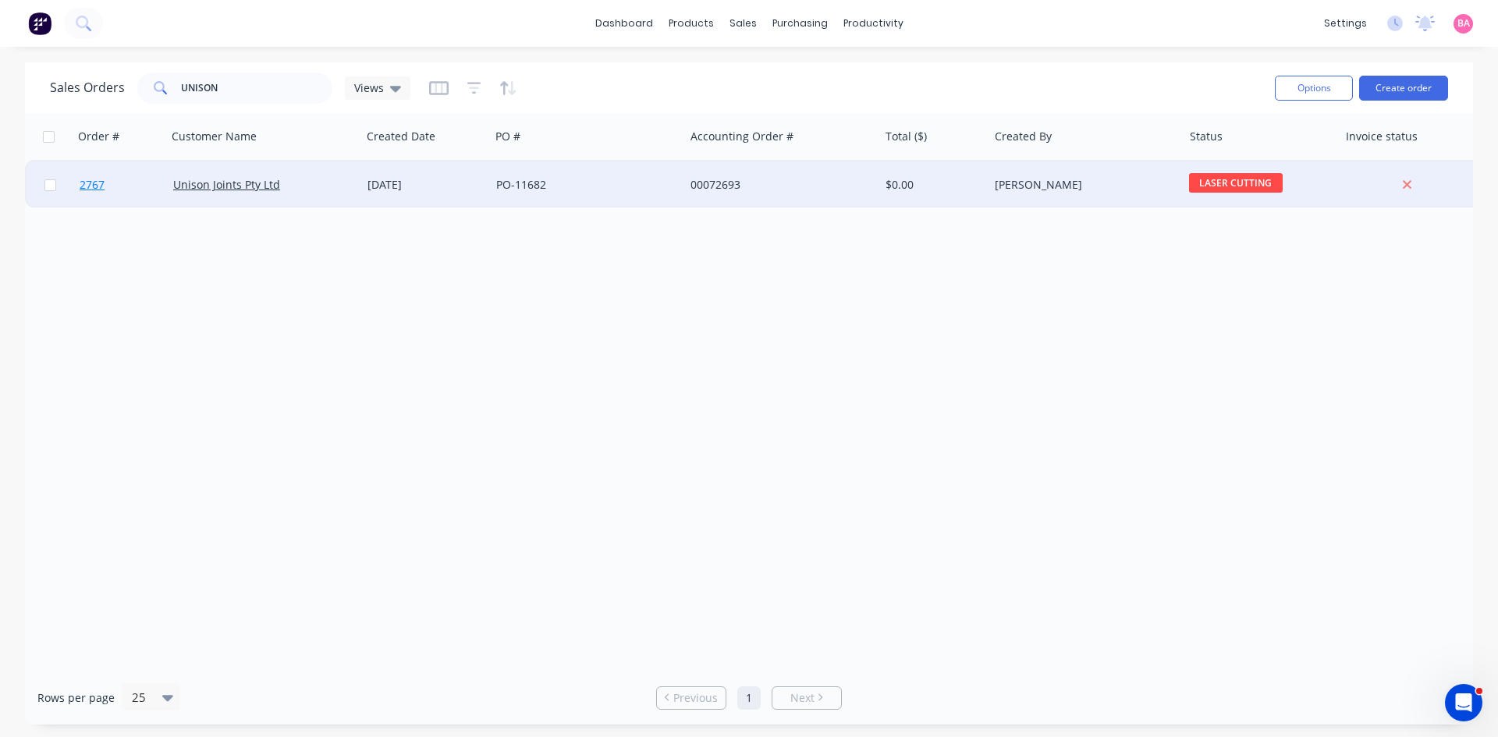
click at [88, 185] on span "2767" at bounding box center [92, 185] width 25 height 16
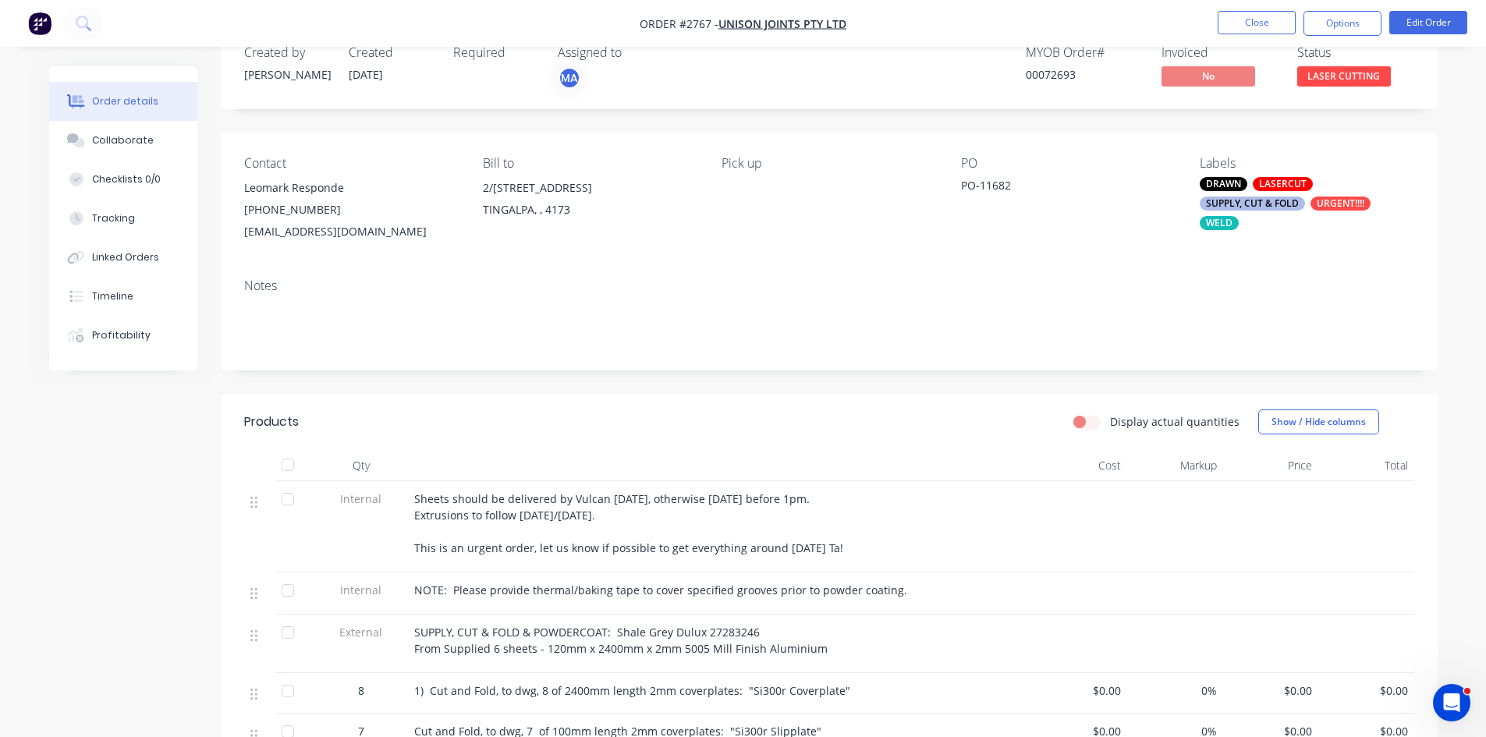
scroll to position [78, 0]
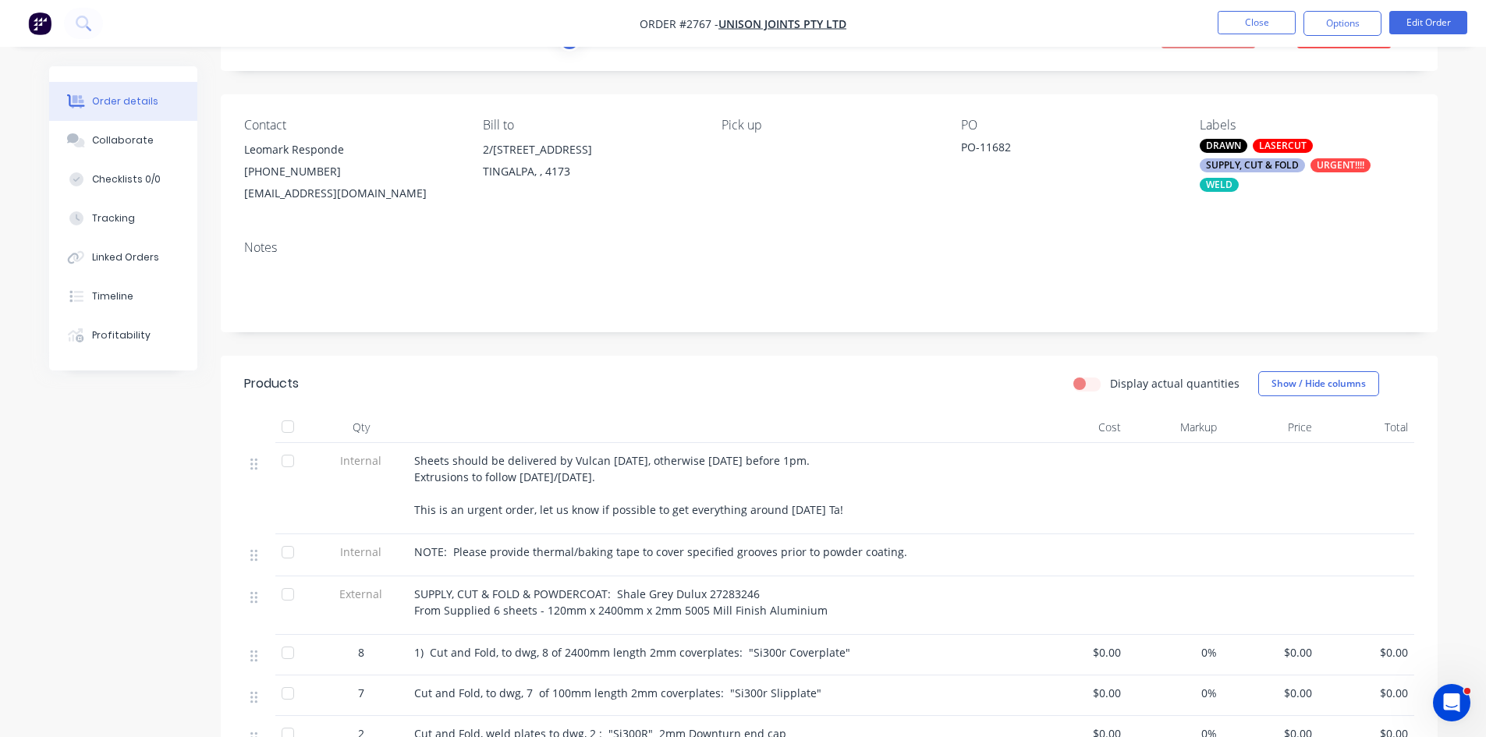
click at [634, 382] on div "Display actual quantities Show / Hide columns" at bounding box center [952, 383] width 921 height 25
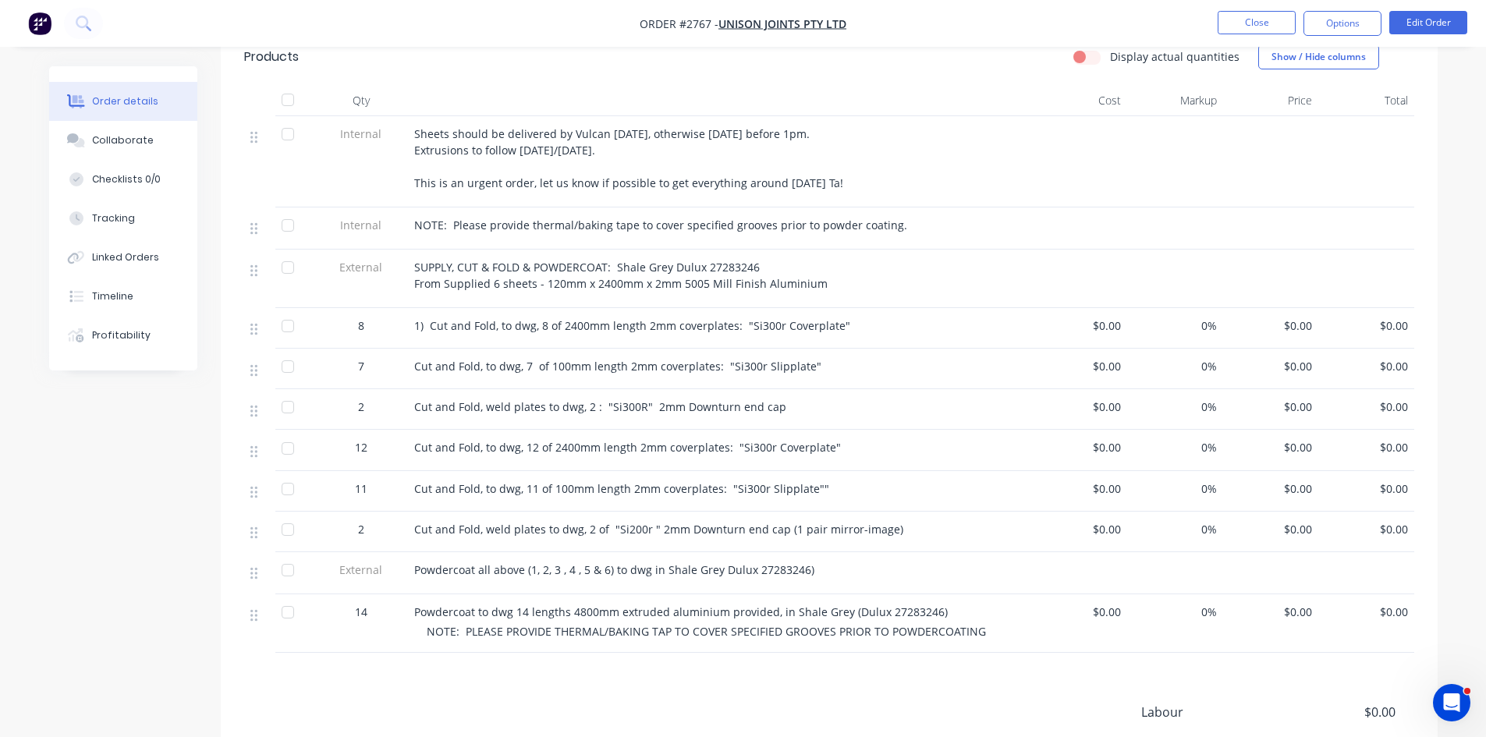
scroll to position [416, 0]
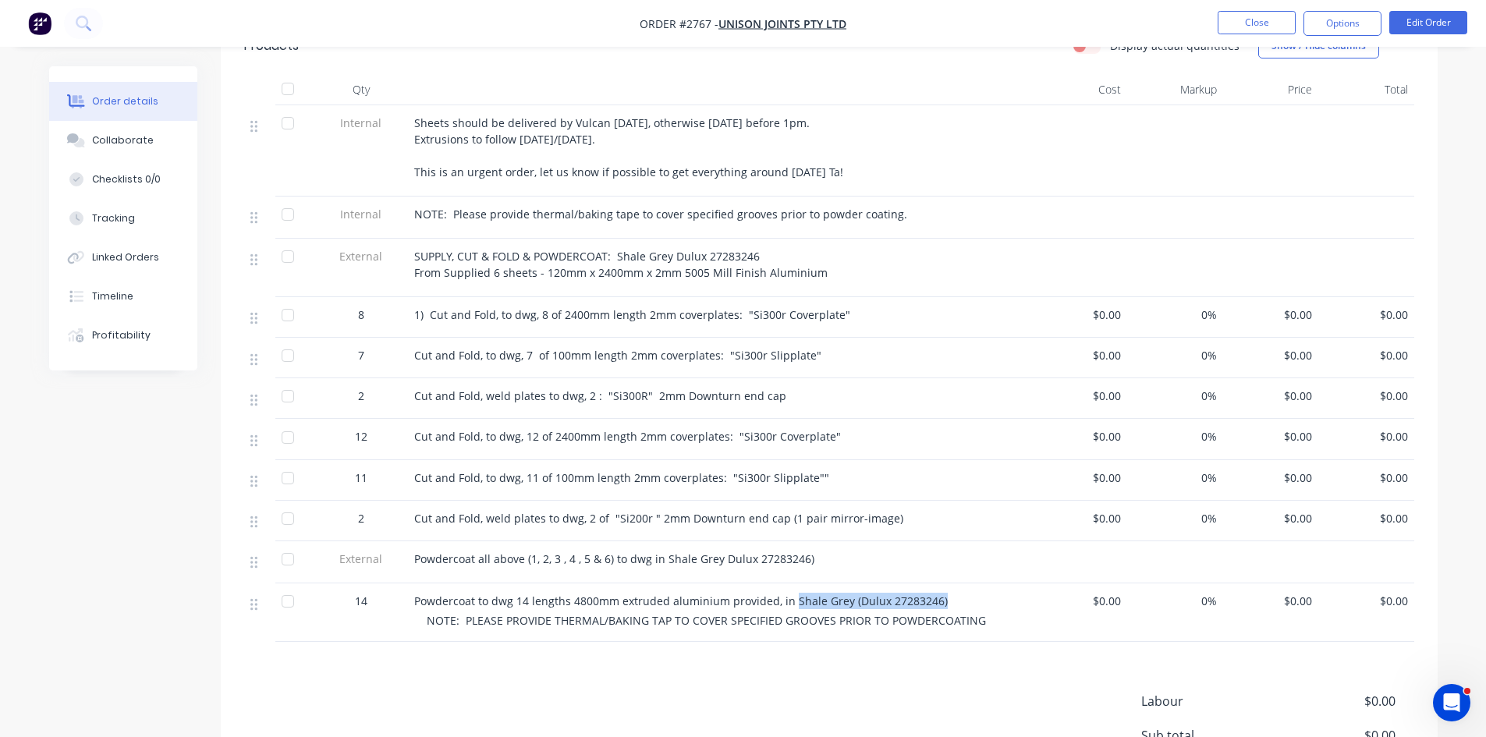
drag, startPoint x: 788, startPoint y: 598, endPoint x: 933, endPoint y: 603, distance: 145.2
click at [933, 603] on span "Powdercoat to dwg 14 lengths 4800mm extruded aluminium provided, in Shale Grey …" at bounding box center [681, 601] width 534 height 15
copy span "Shale Grey (Dulux 27283246)"
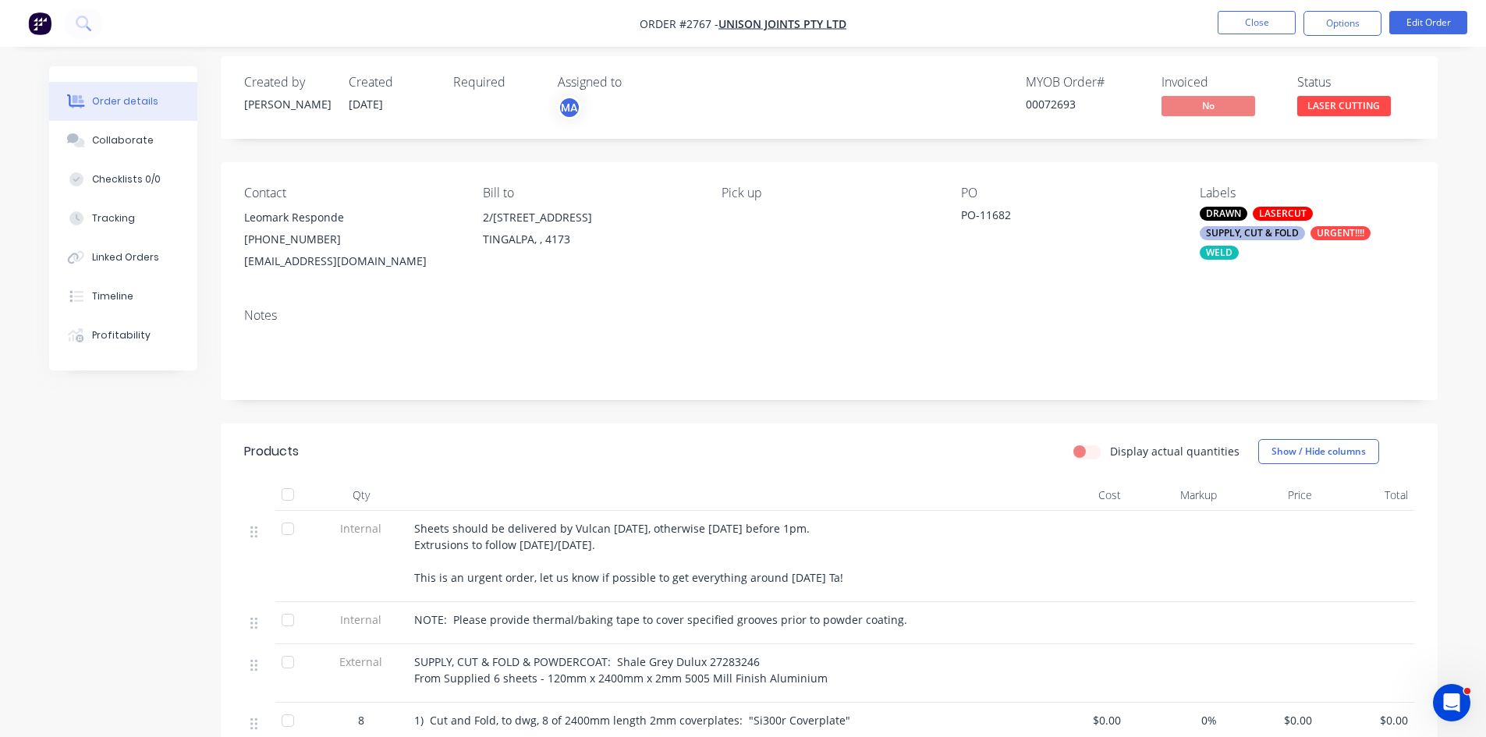
scroll to position [0, 0]
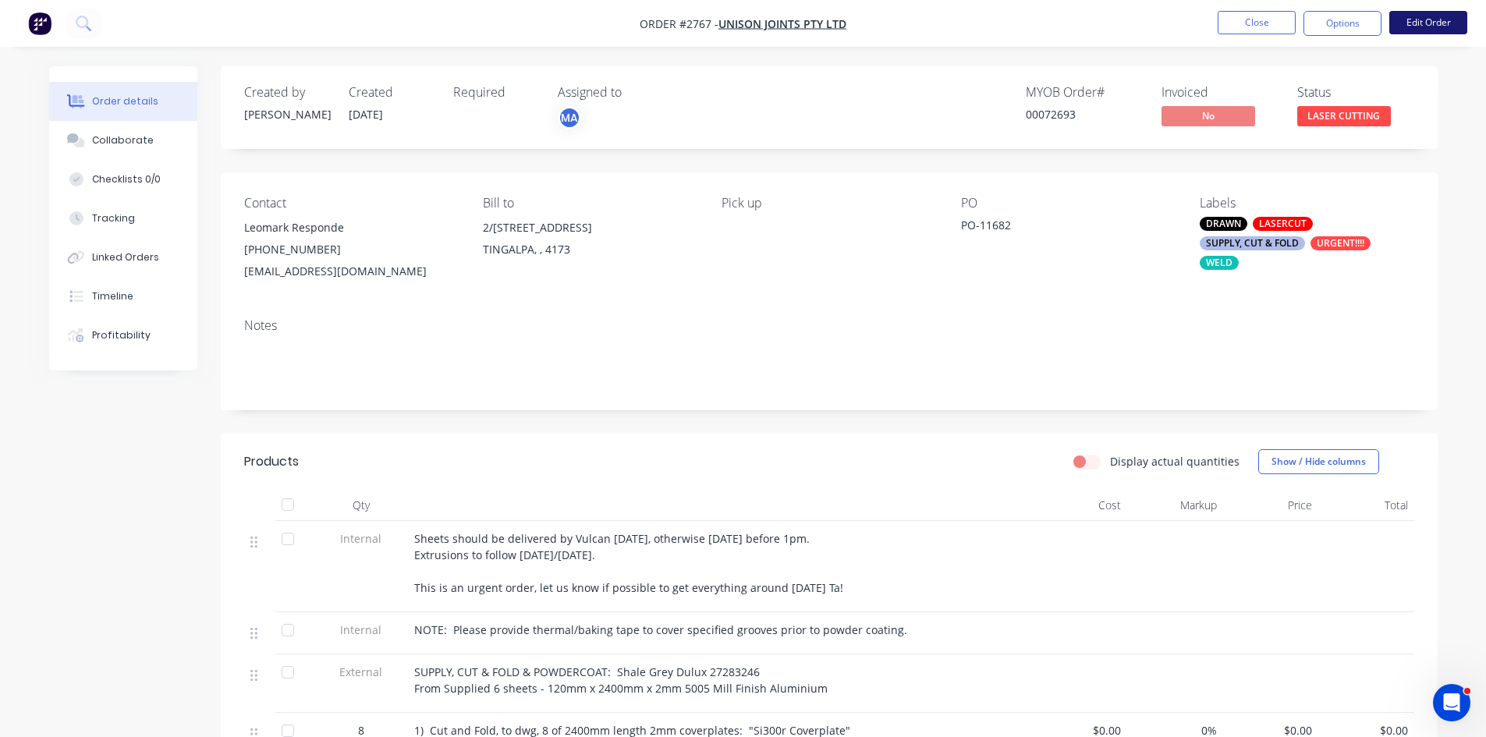
click at [1434, 23] on button "Edit Order" at bounding box center [1429, 22] width 78 height 23
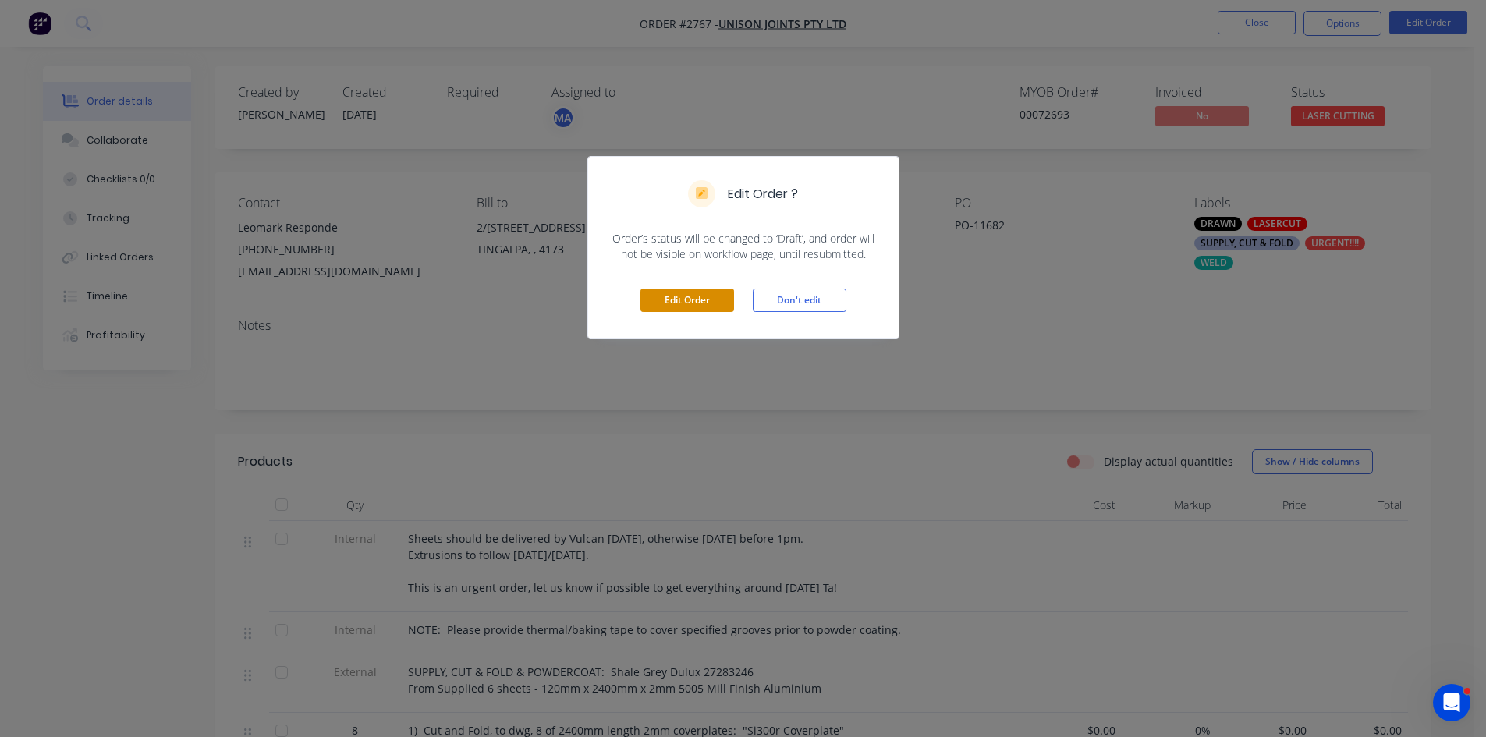
click at [702, 298] on button "Edit Order" at bounding box center [688, 300] width 94 height 23
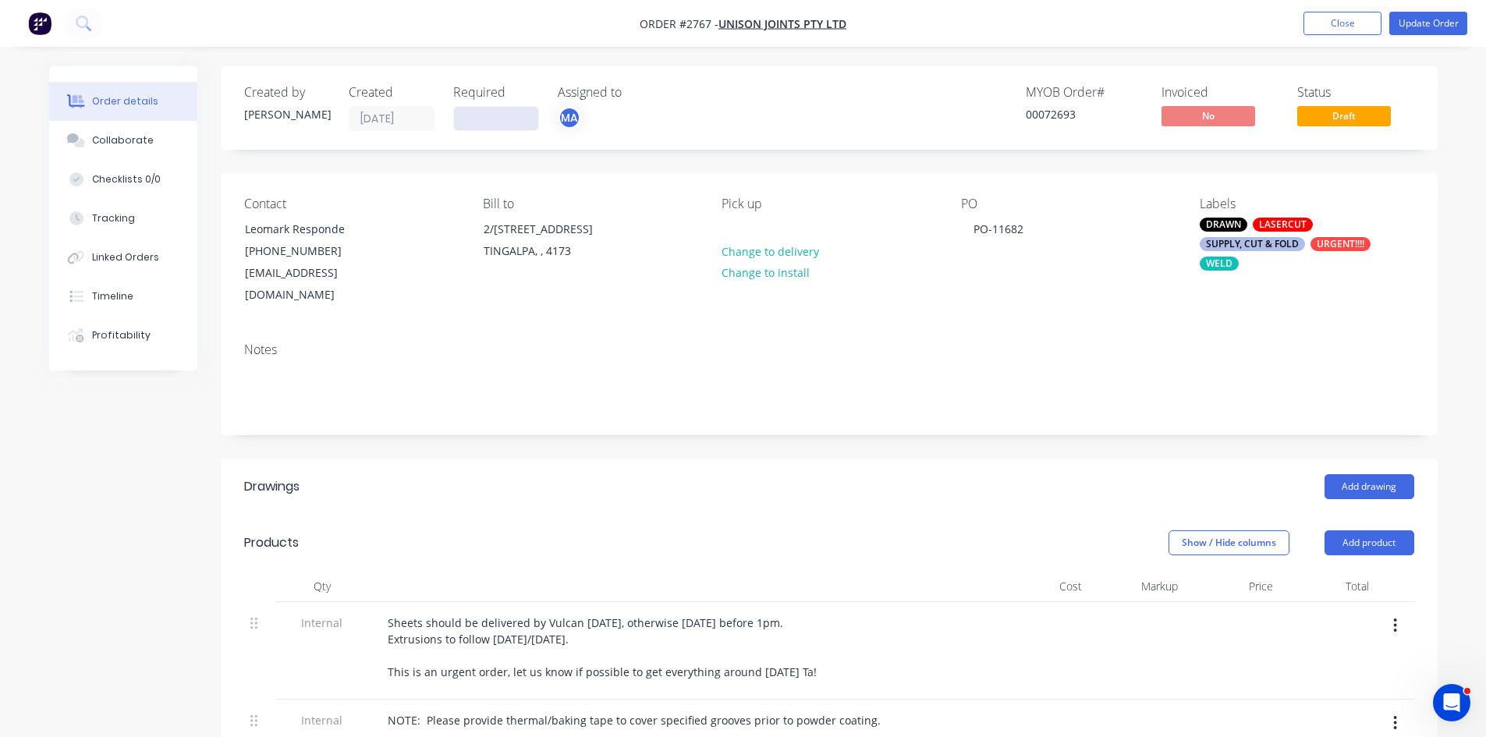
click at [491, 115] on input at bounding box center [496, 118] width 84 height 23
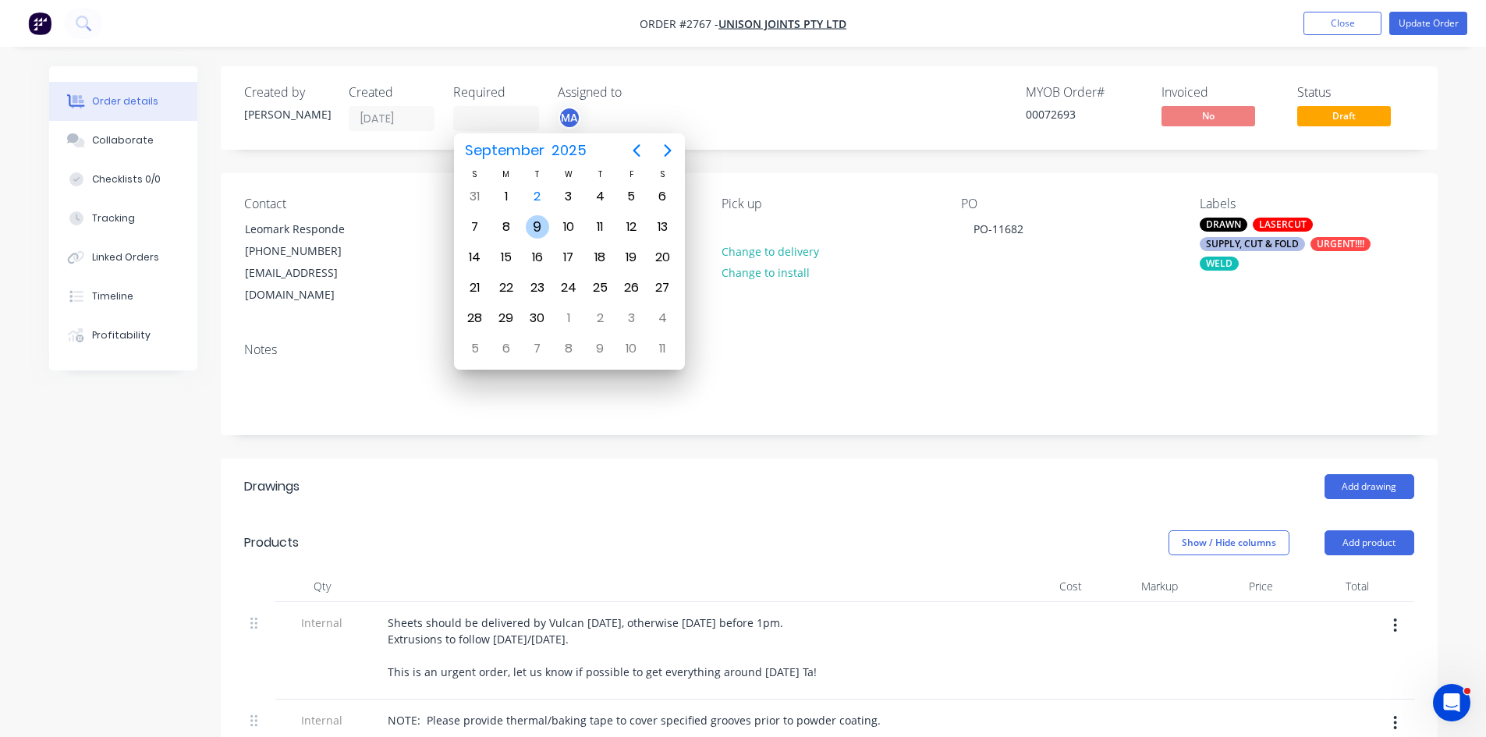
click at [546, 226] on div "9" at bounding box center [537, 226] width 23 height 23
type input "09/09/25"
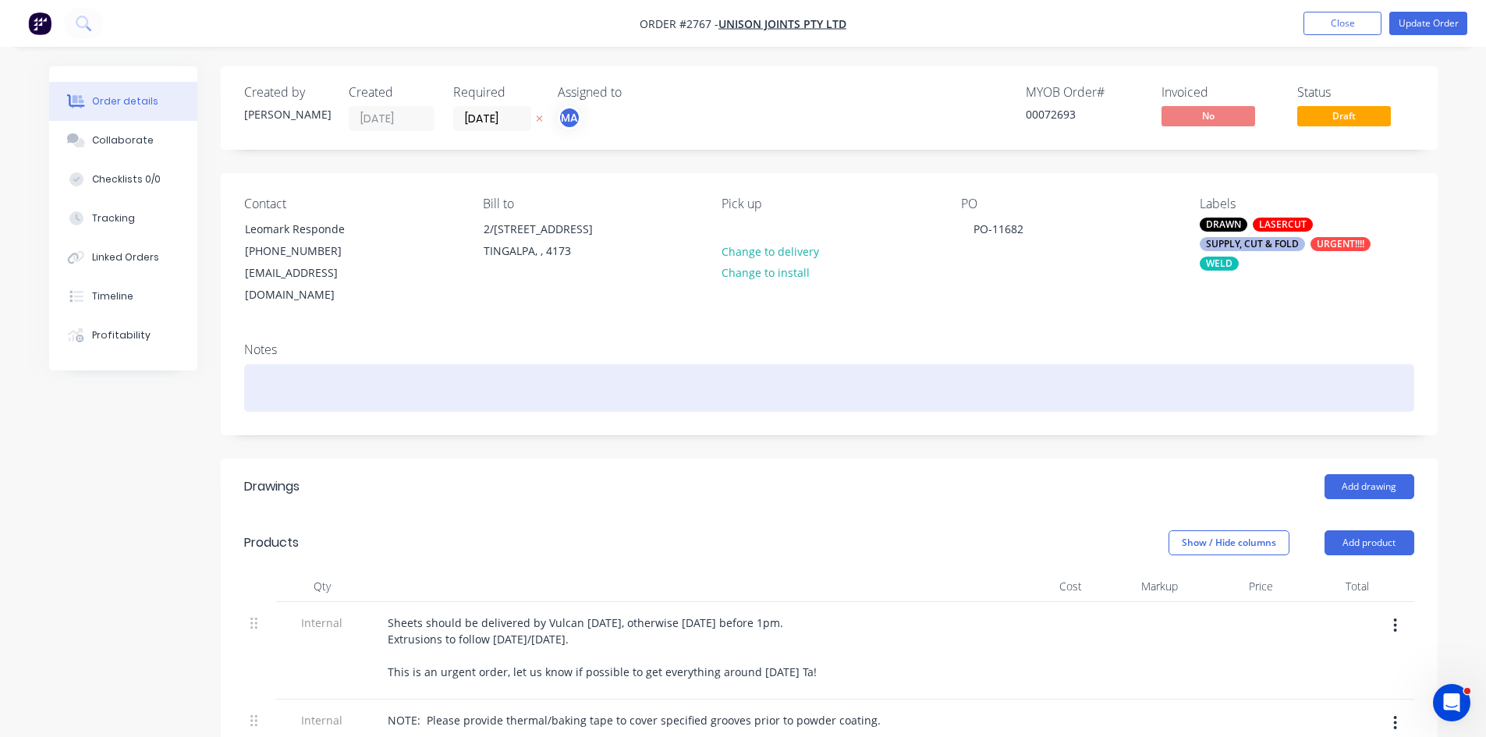
click at [478, 365] on div at bounding box center [829, 388] width 1170 height 48
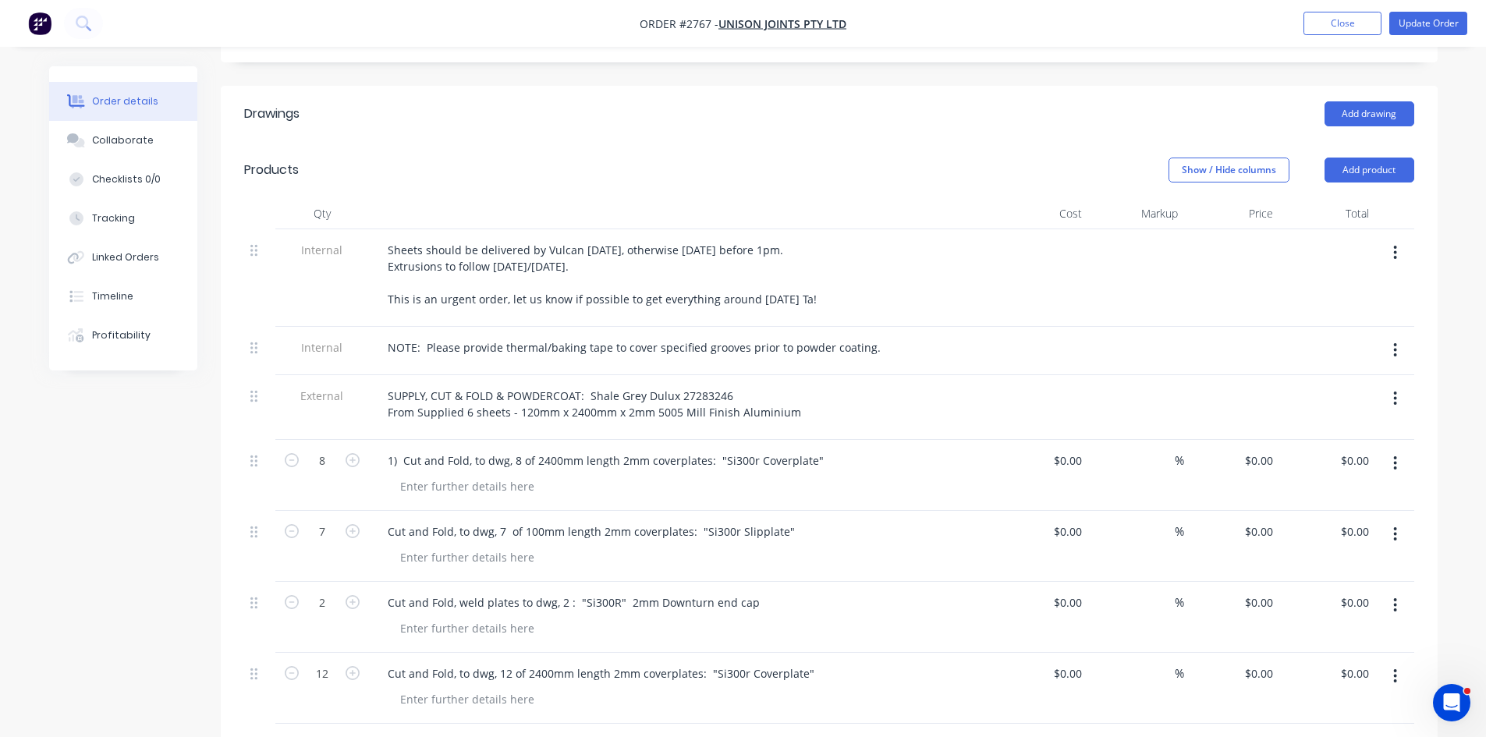
scroll to position [338, 0]
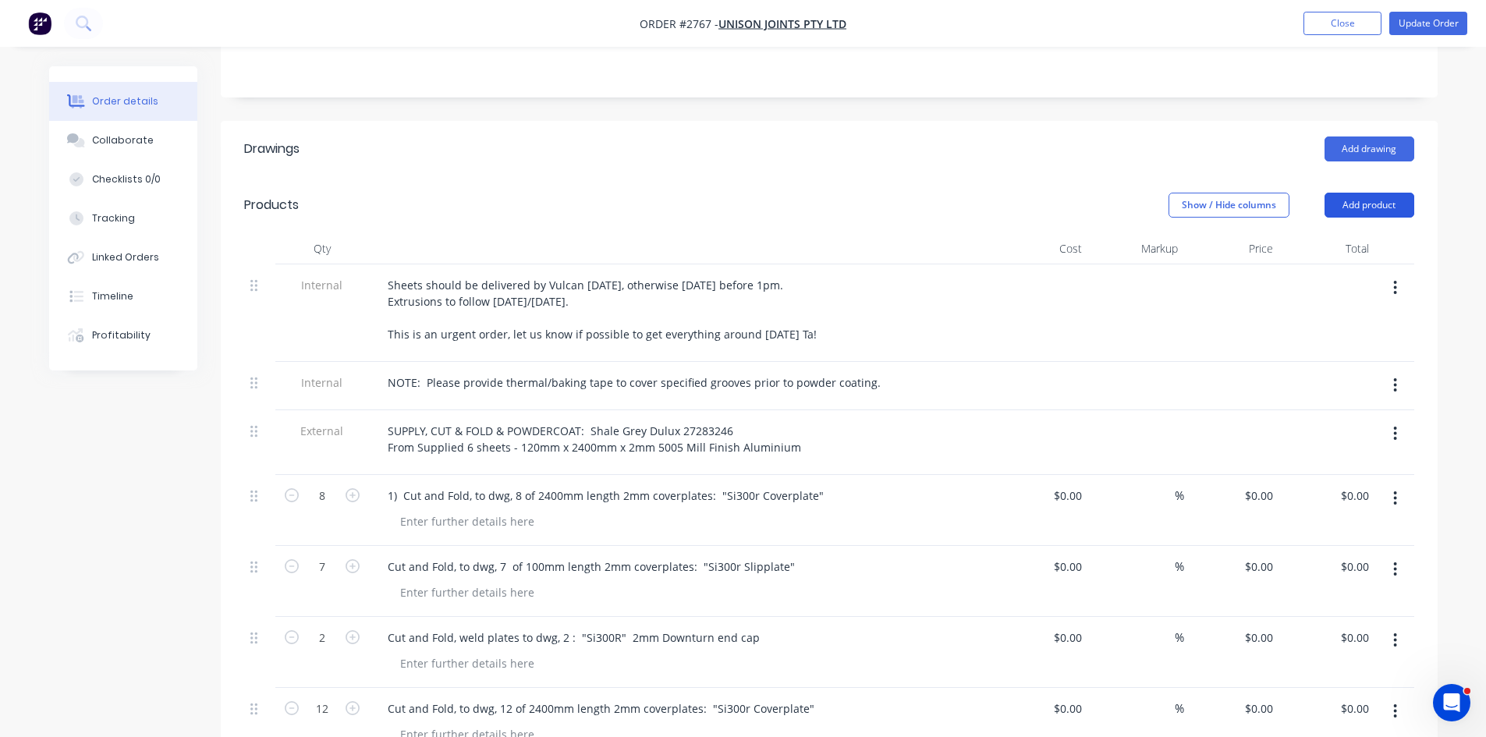
click at [1362, 193] on button "Add product" at bounding box center [1370, 205] width 90 height 25
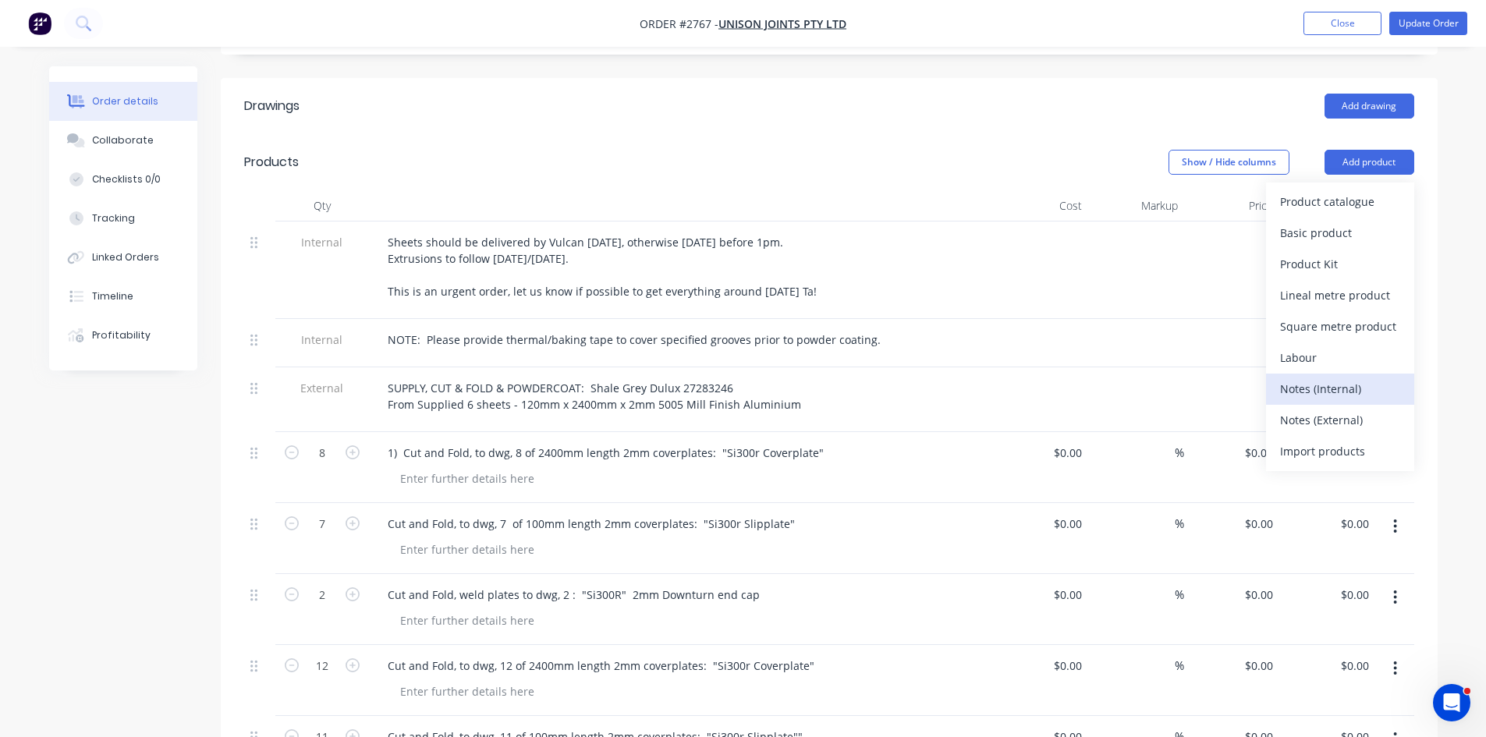
scroll to position [390, 0]
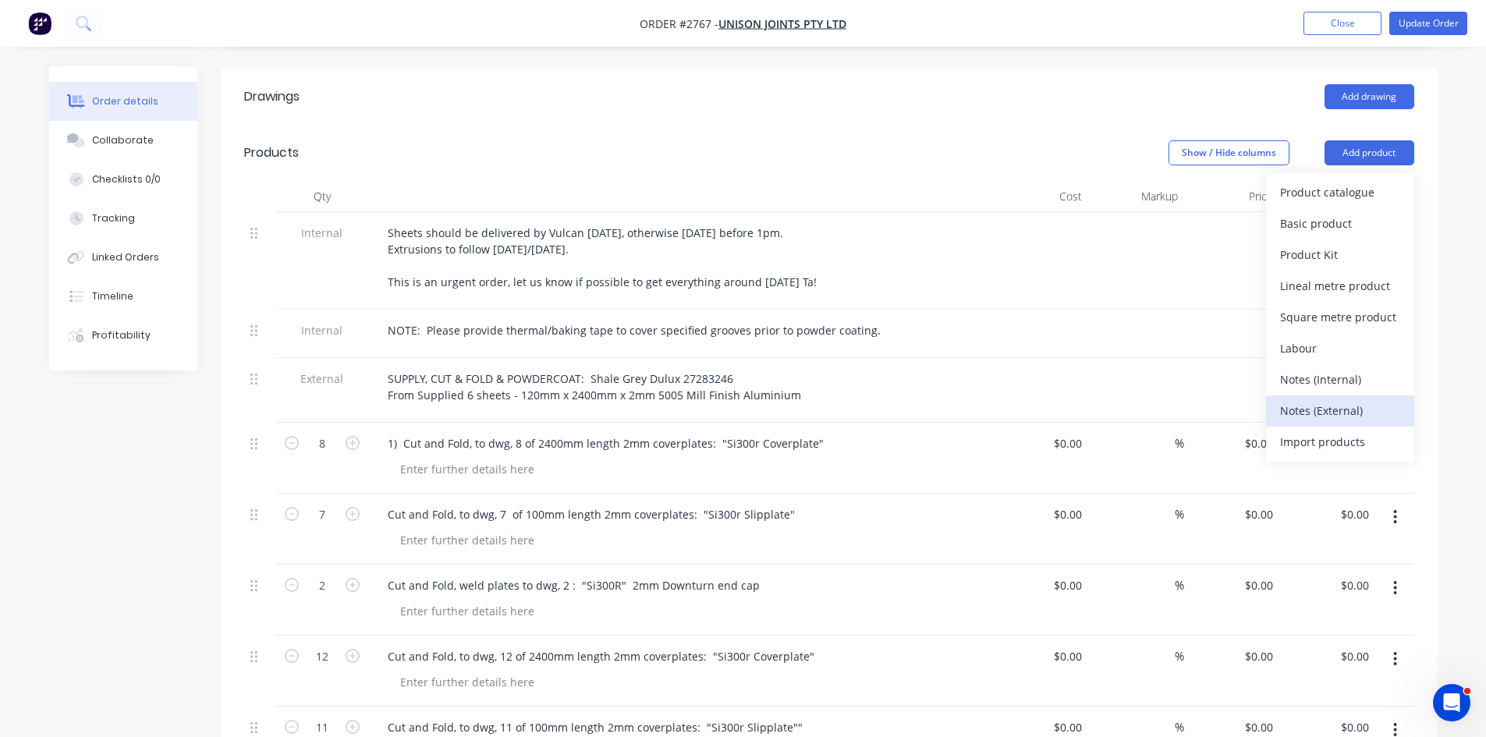
click at [1346, 399] on div "Notes (External)" at bounding box center [1340, 410] width 120 height 23
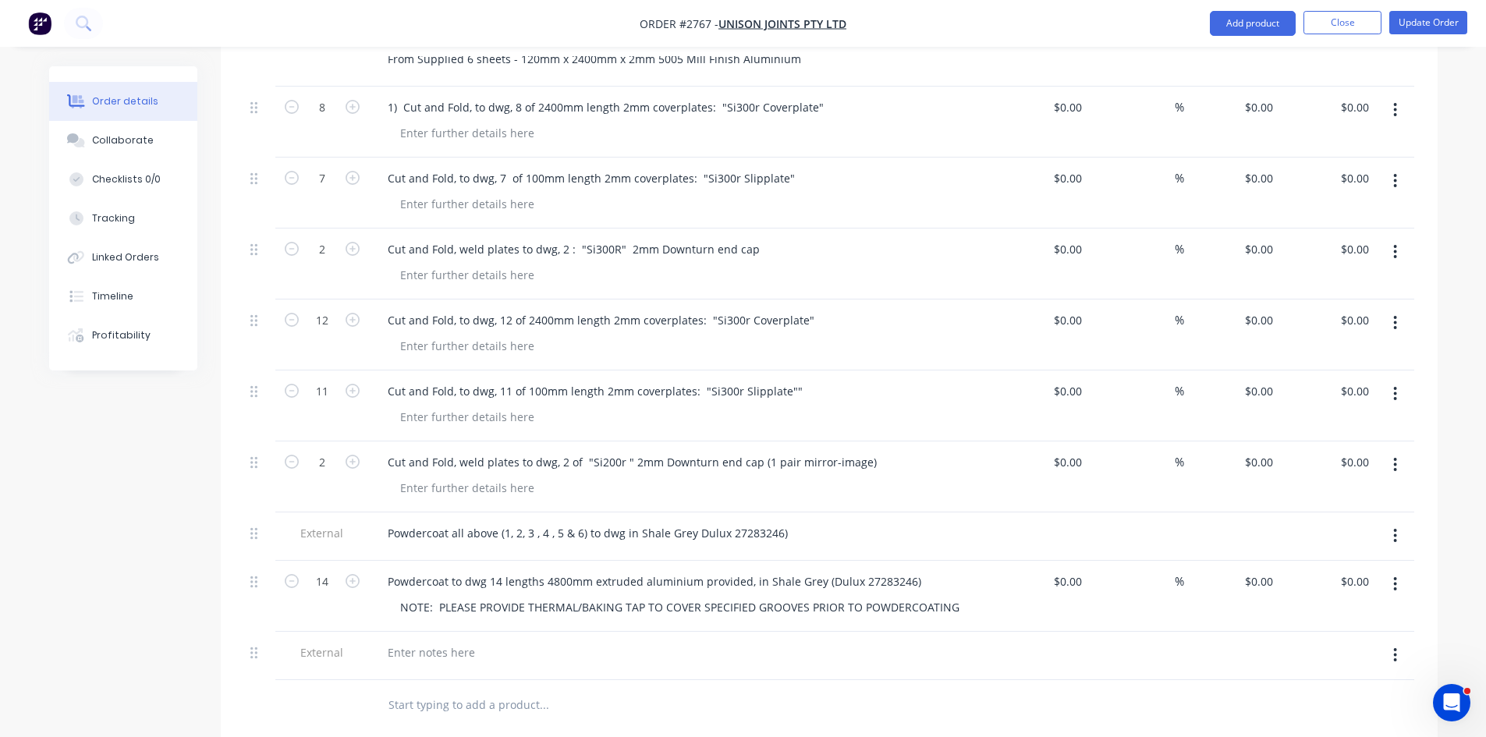
scroll to position [728, 0]
paste div
click at [386, 640] on div "Shale Grey (Dulux 27283246)" at bounding box center [462, 651] width 174 height 23
drag, startPoint x: 627, startPoint y: 632, endPoint x: 377, endPoint y: 639, distance: 249.8
click at [377, 640] on div "POWDERCOAT: Shale Grey (Dulux 27283246)" at bounding box center [503, 651] width 257 height 23
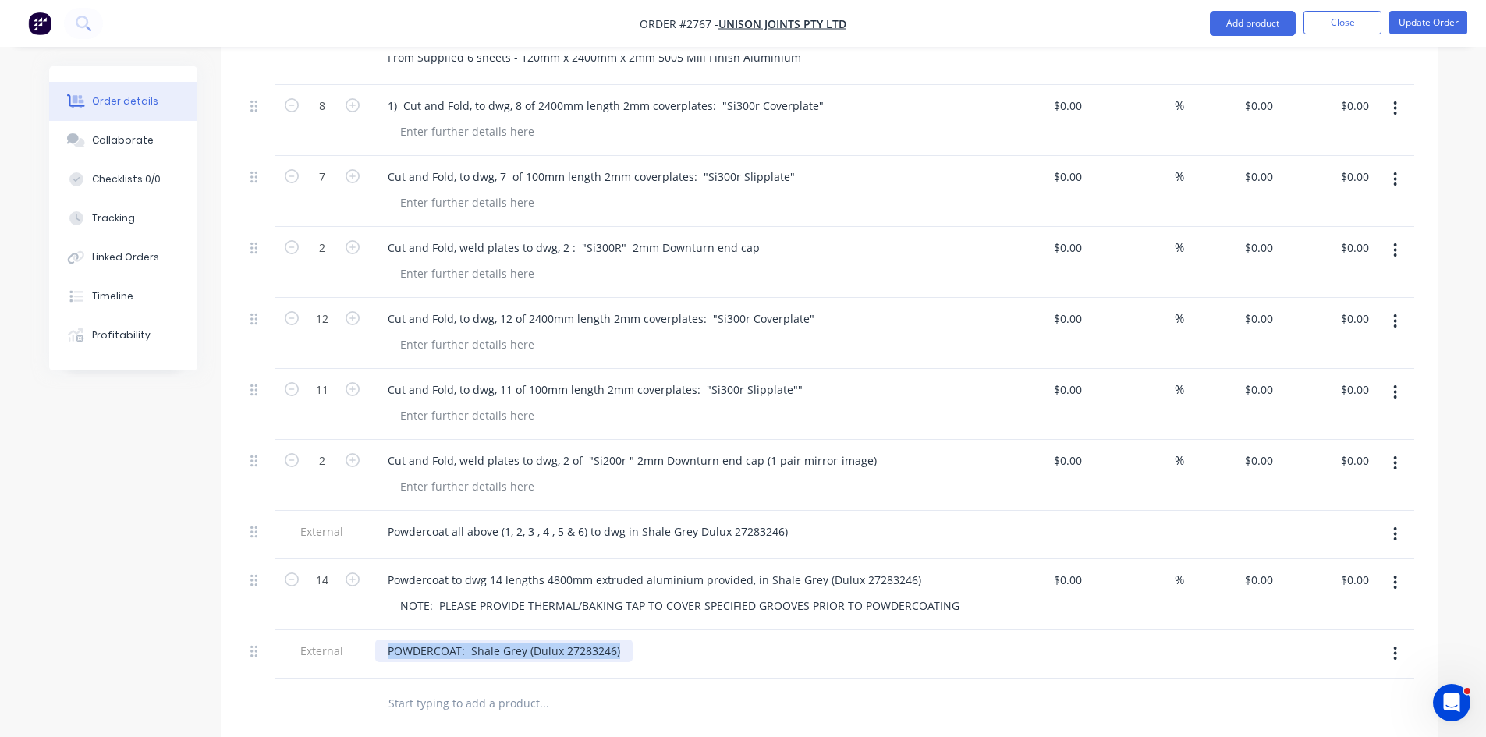
copy div "POWDERCOAT: Shale Grey (Dulux 27283246)"
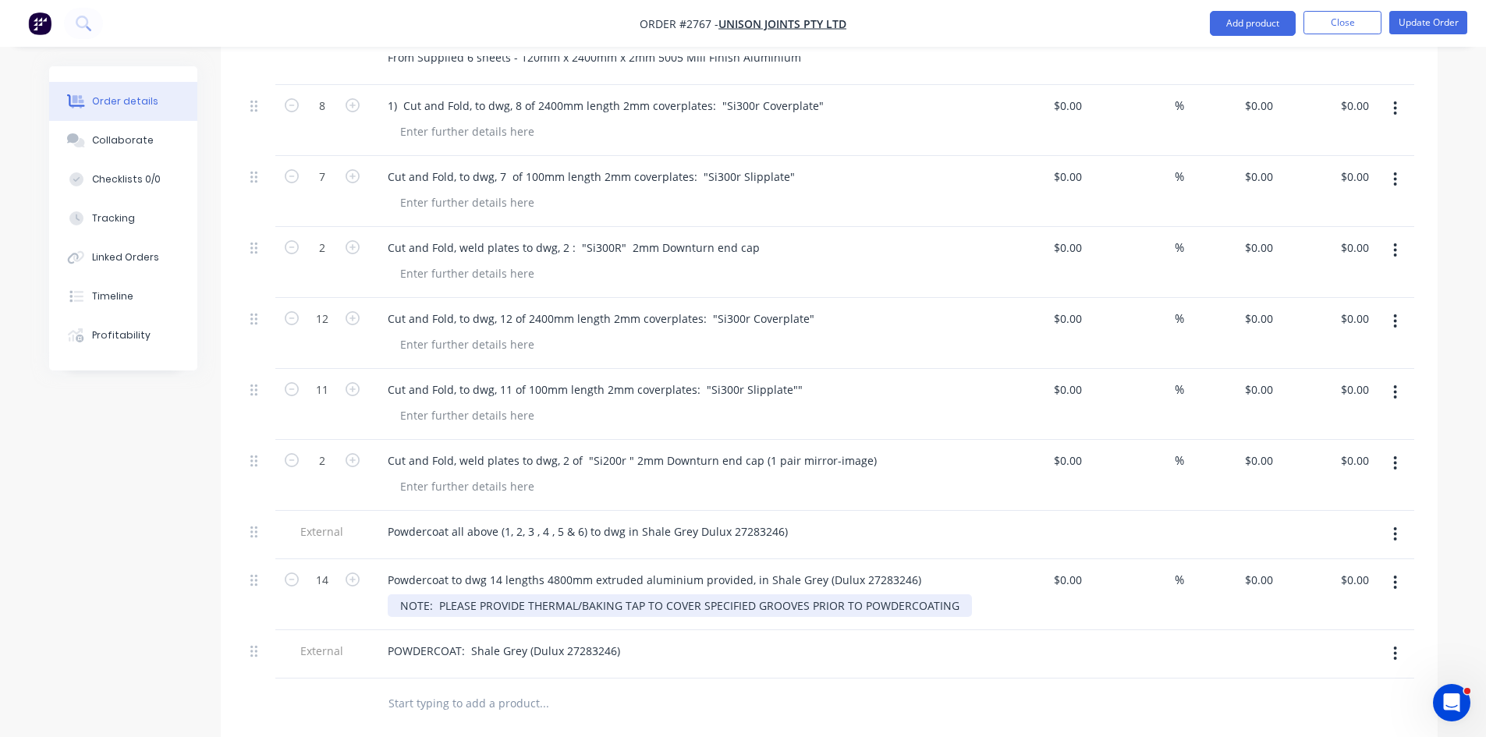
click at [950, 595] on div "NOTE: PLEASE PROVIDE THERMAL/BAKING TAP TO COVER SPECIFIED GROOVES PRIOR TO POW…" at bounding box center [680, 606] width 584 height 23
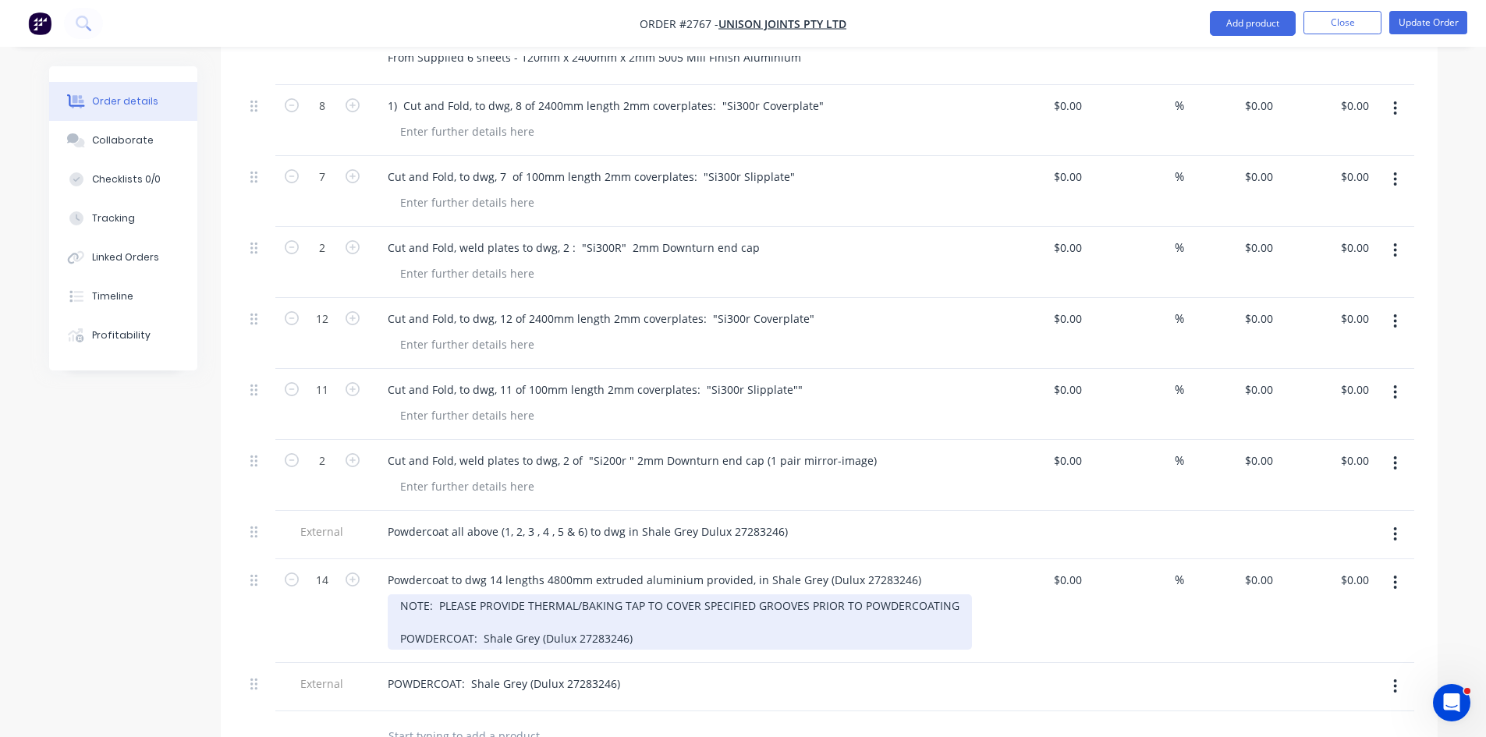
click at [415, 602] on div "NOTE: PLEASE PROVIDE THERMAL/BAKING TAP TO COVER SPECIFIED GROOVES PRIOR TO POW…" at bounding box center [680, 622] width 584 height 55
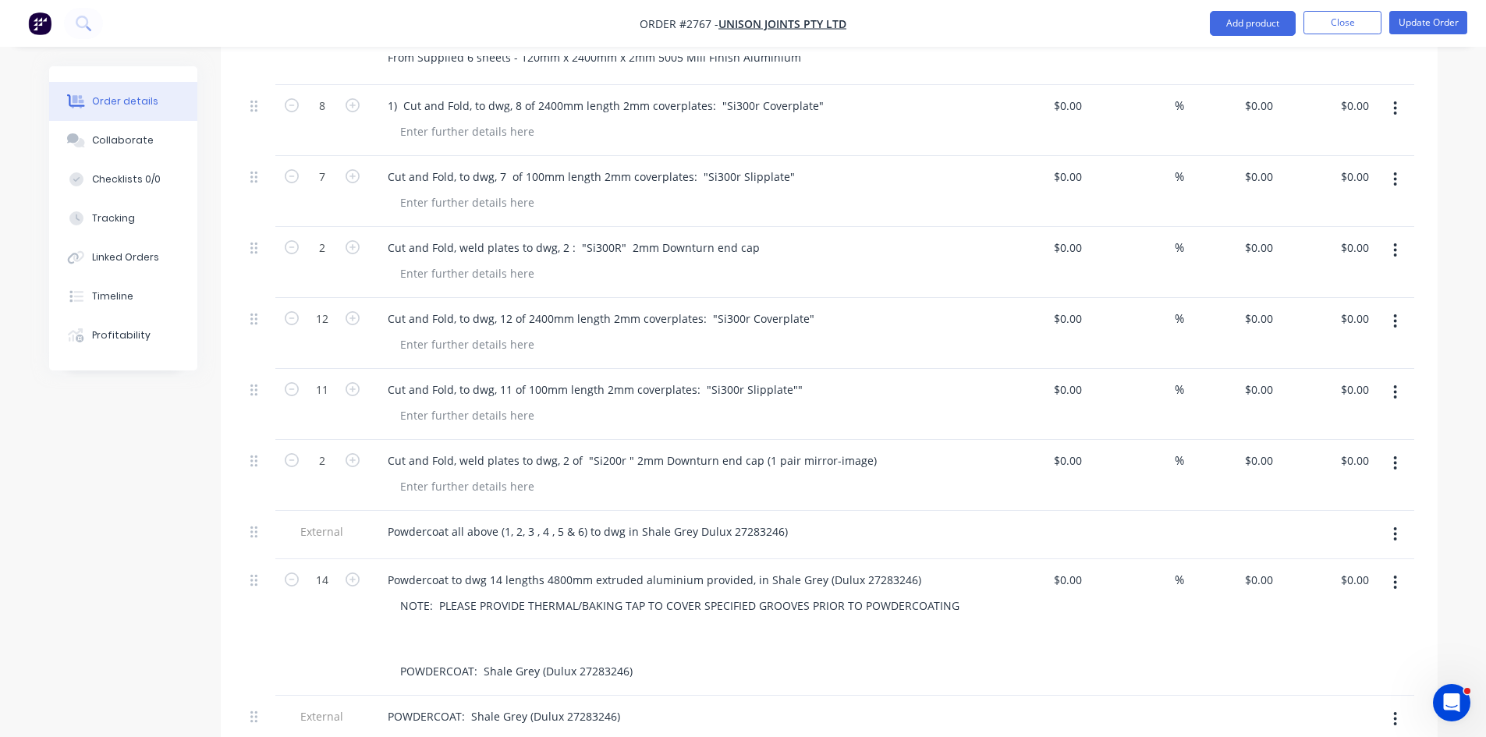
click at [1396, 711] on icon "button" at bounding box center [1396, 719] width 4 height 17
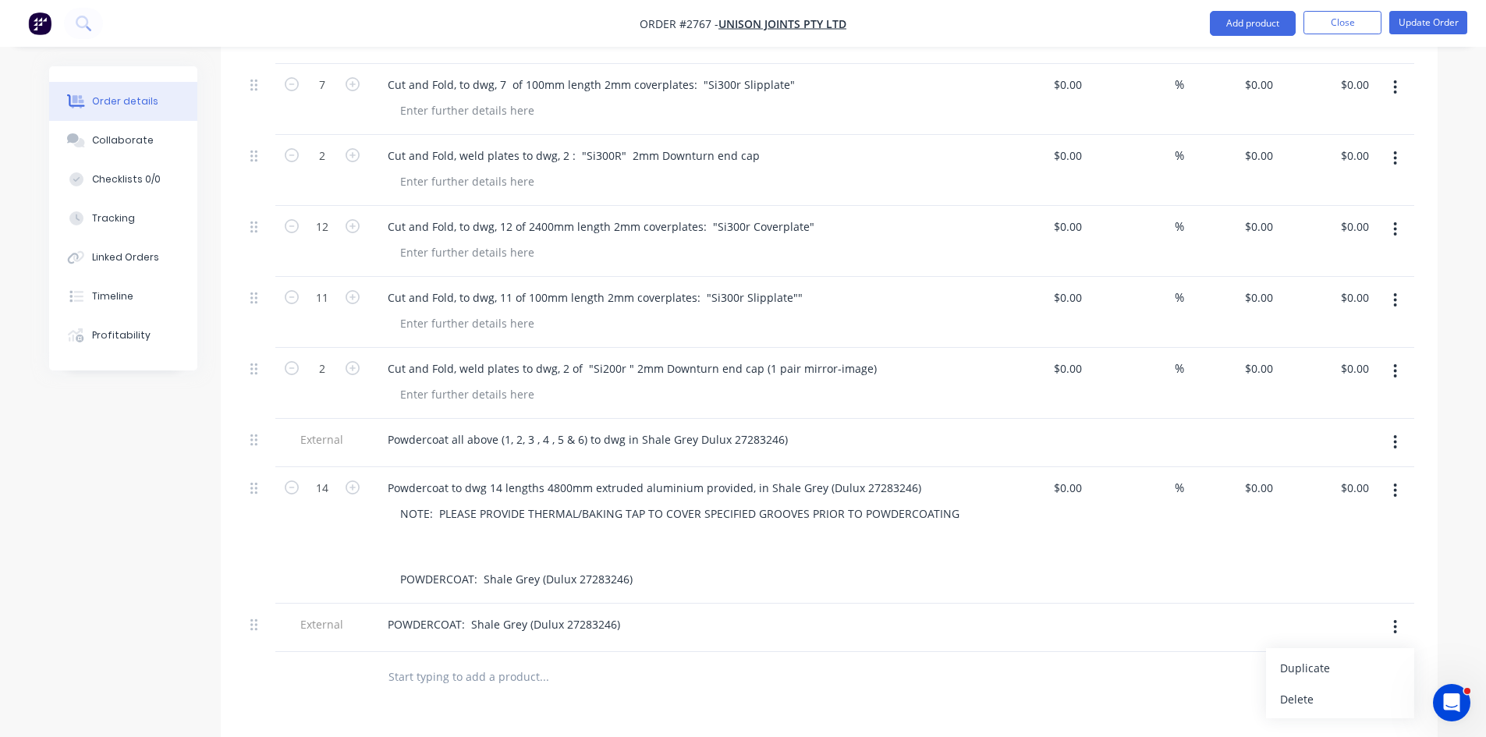
scroll to position [833, 0]
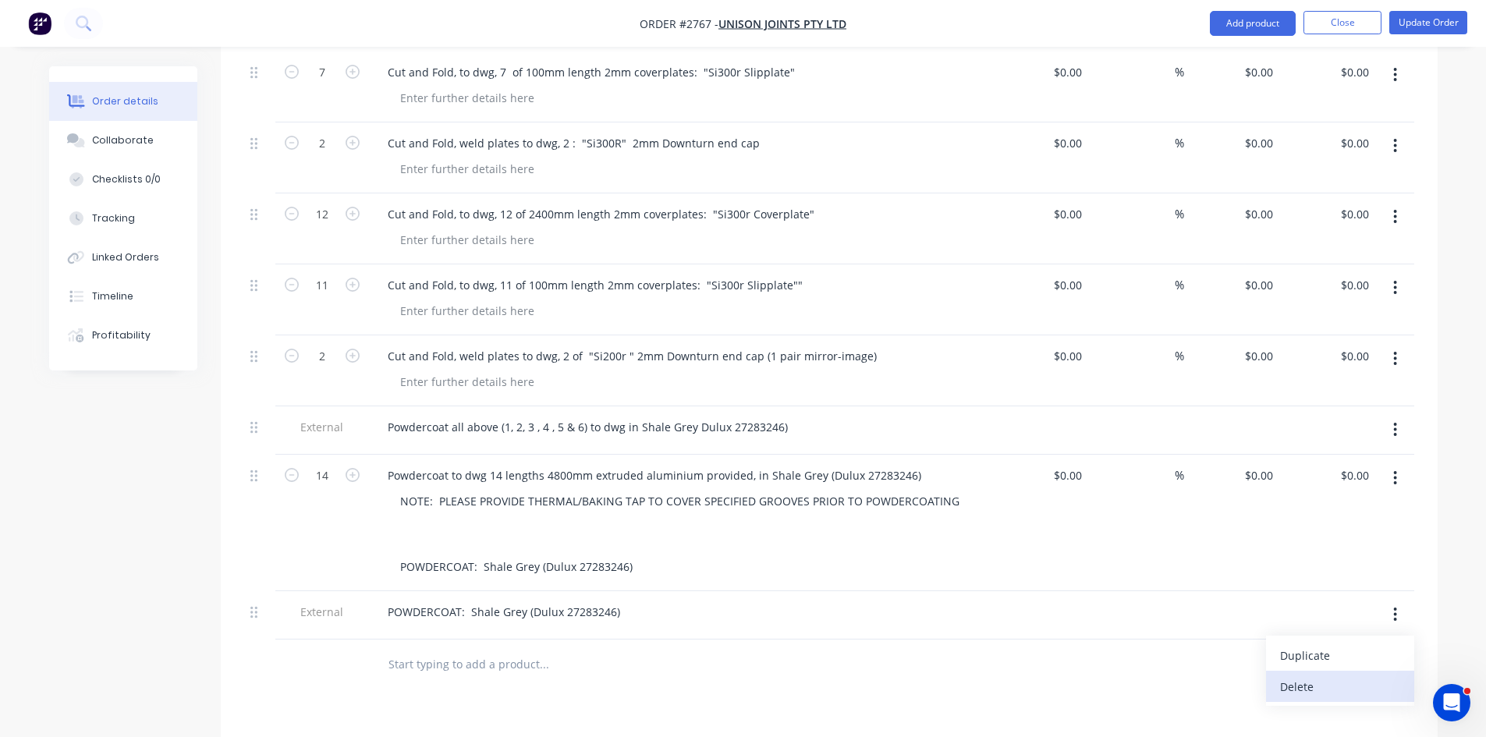
click at [1313, 676] on div "Delete" at bounding box center [1340, 687] width 120 height 23
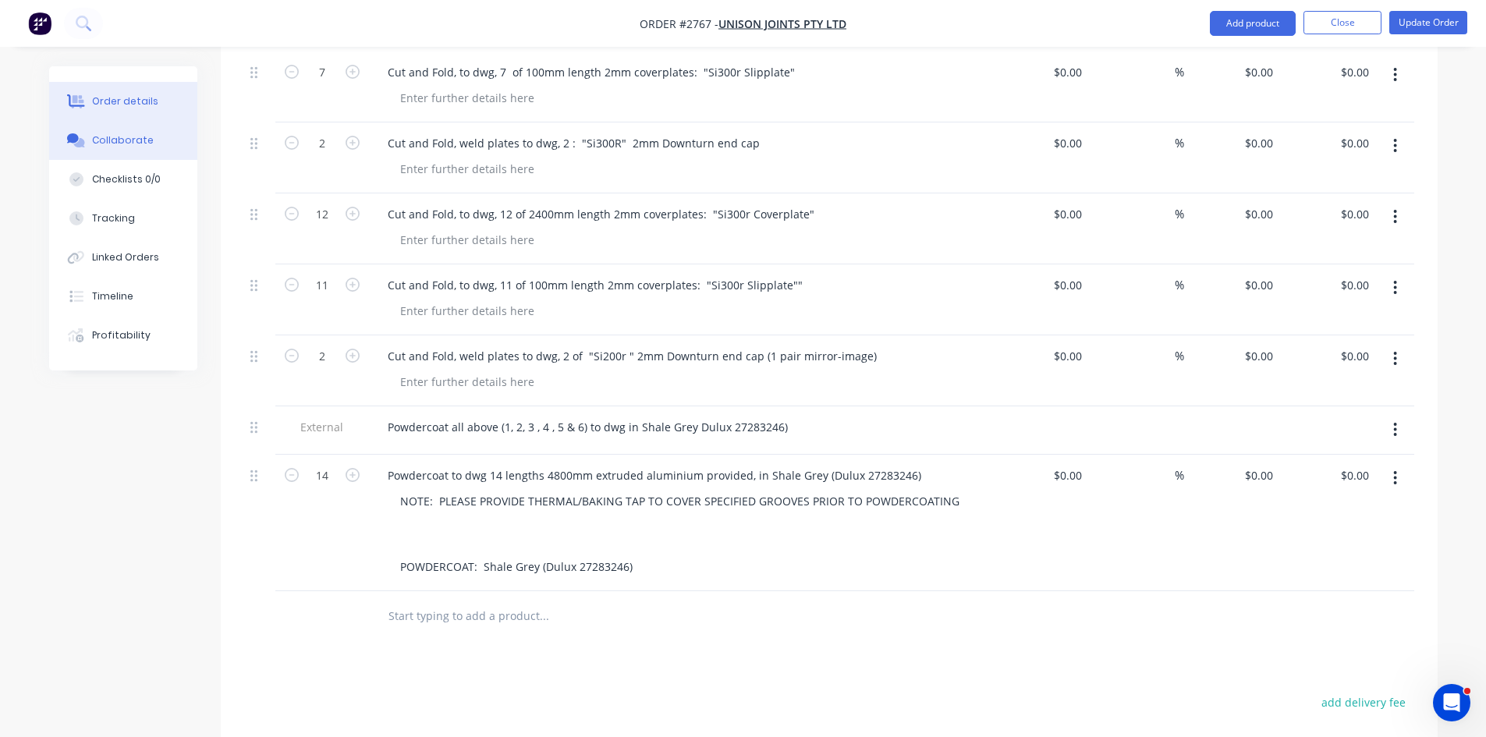
click at [116, 135] on div "Collaborate" at bounding box center [123, 140] width 62 height 14
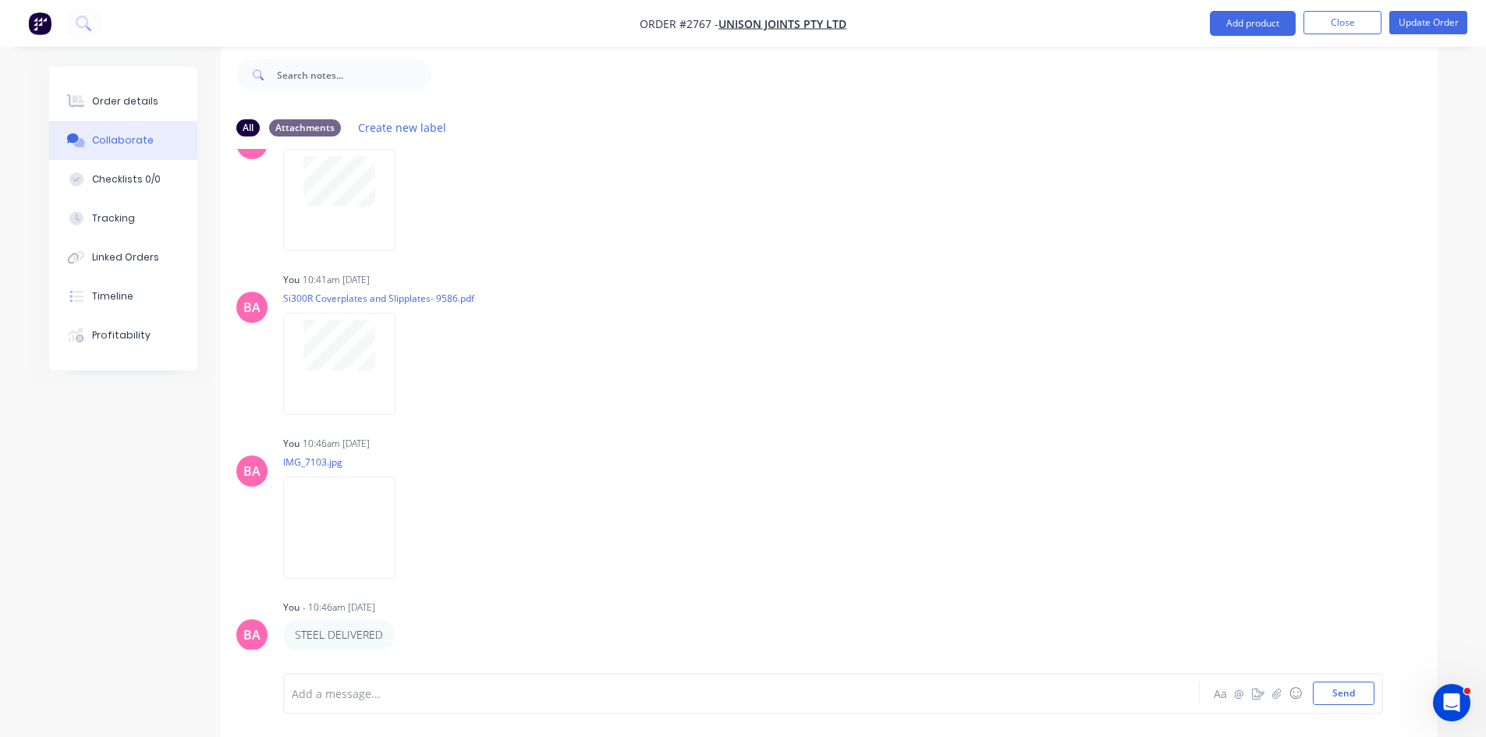
scroll to position [23, 0]
click at [111, 98] on div "Order details" at bounding box center [125, 101] width 66 height 14
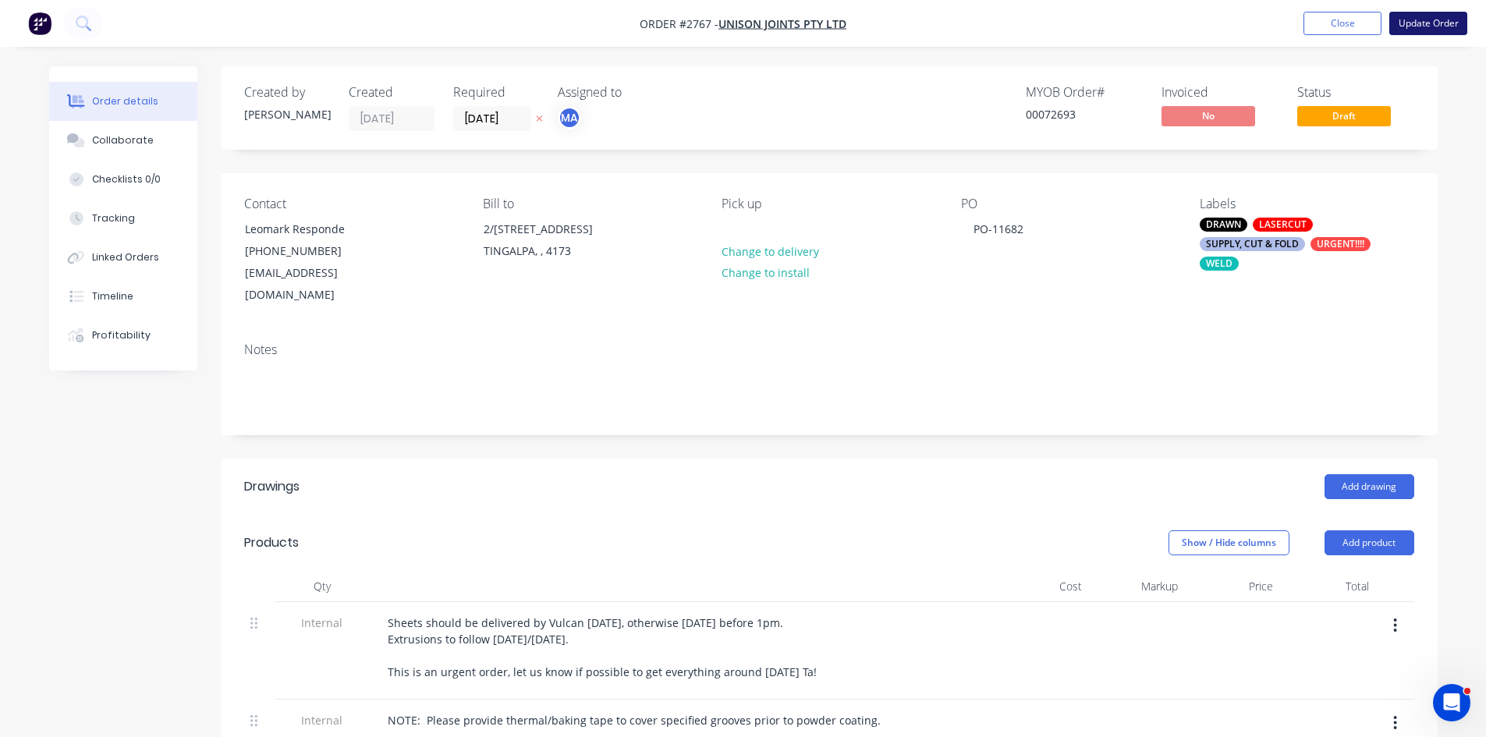
click at [1435, 22] on button "Update Order" at bounding box center [1429, 23] width 78 height 23
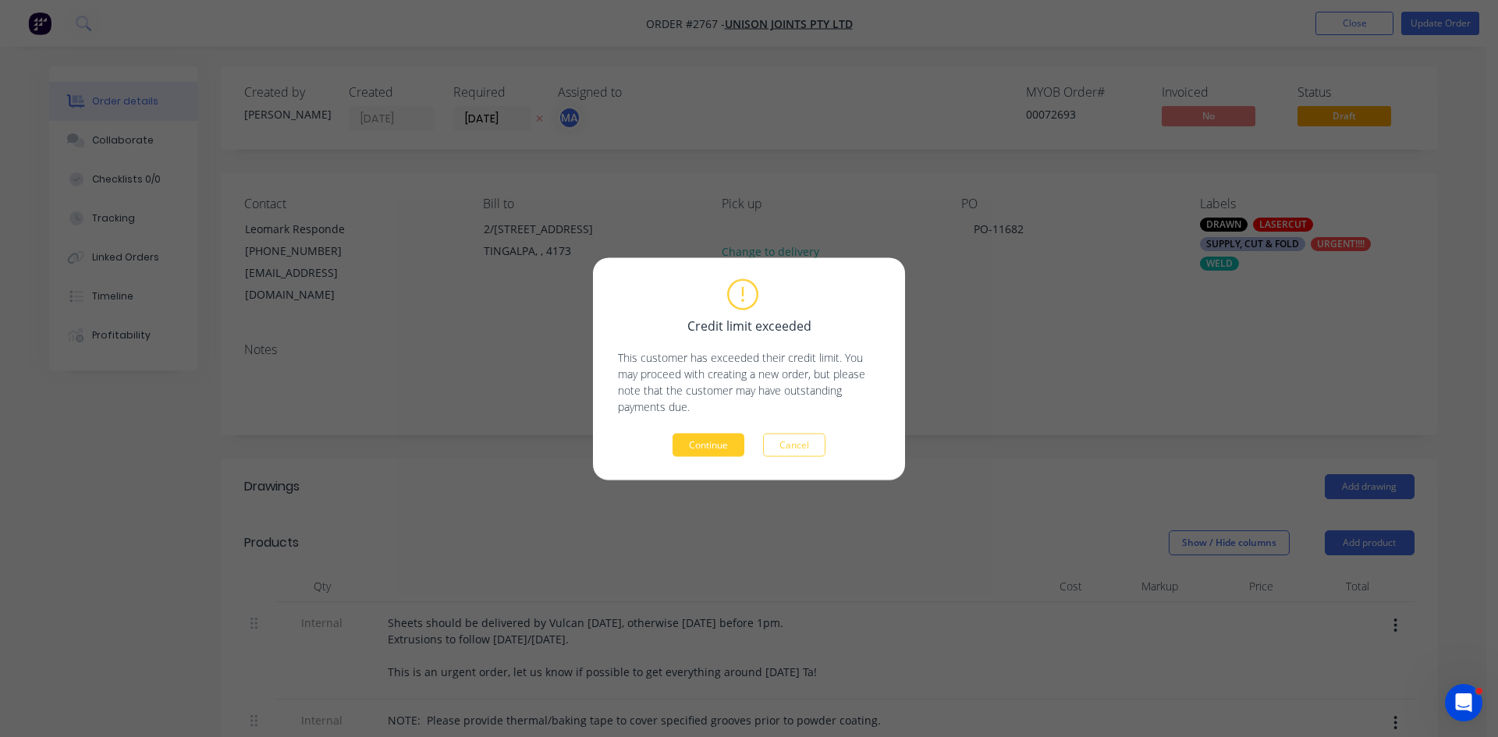
click at [720, 439] on button "Continue" at bounding box center [709, 444] width 72 height 23
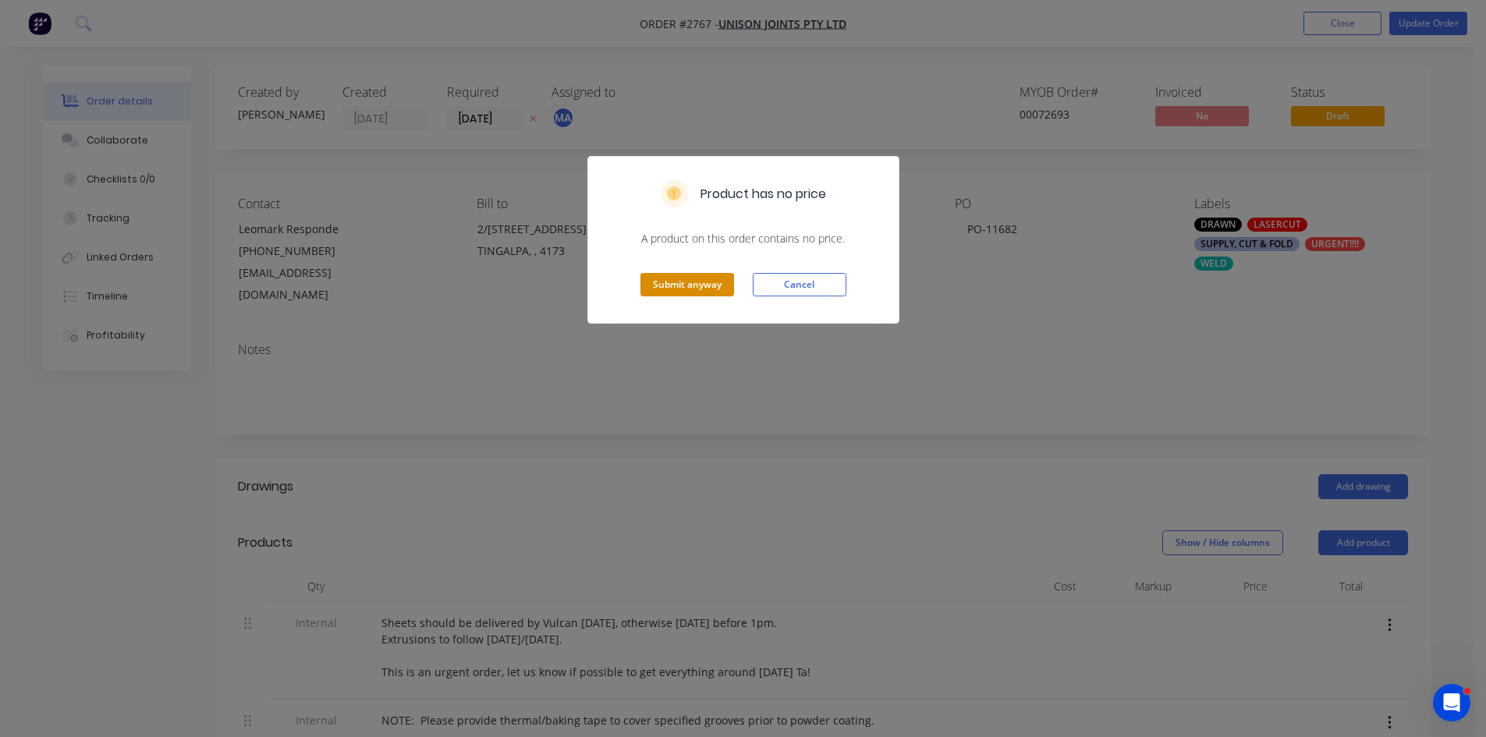
click at [697, 286] on button "Submit anyway" at bounding box center [688, 284] width 94 height 23
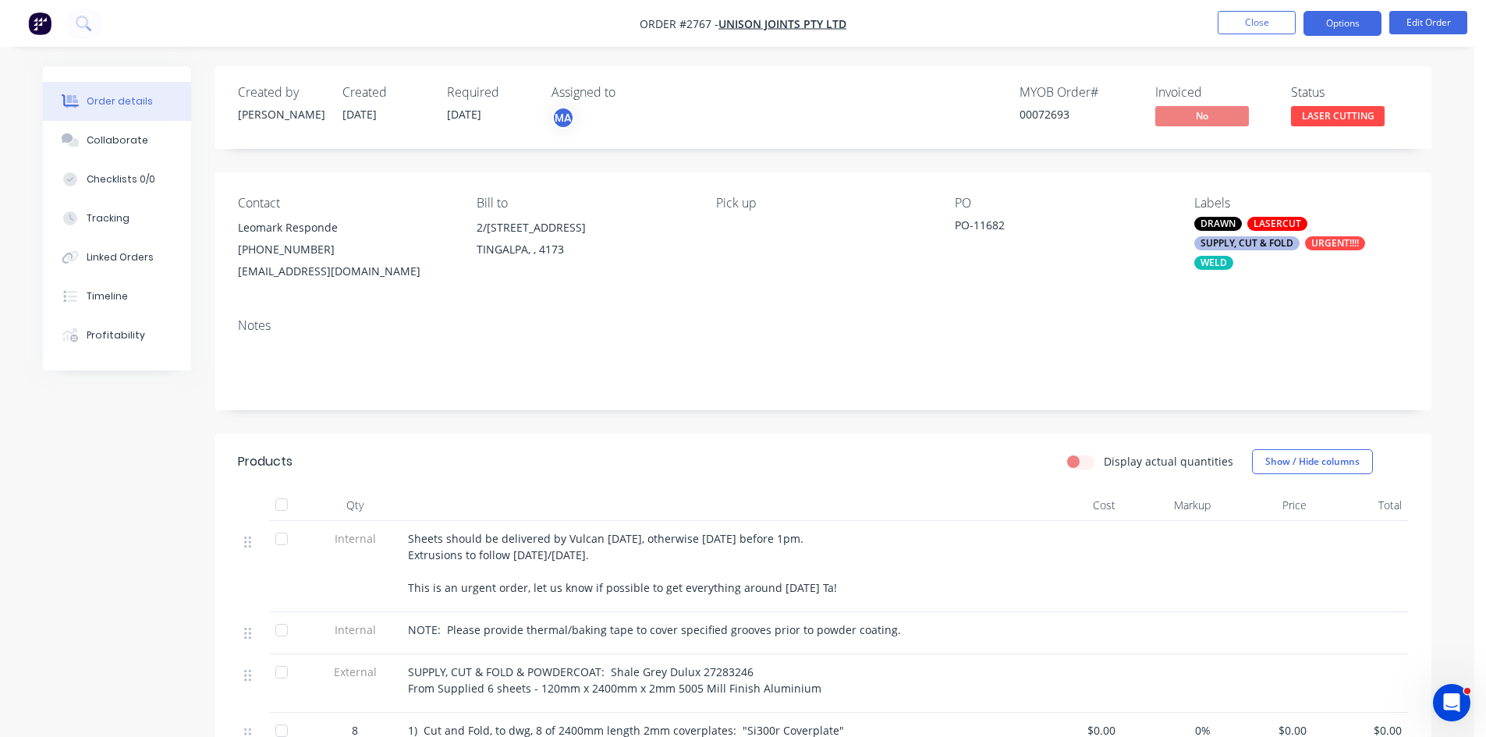
click at [1349, 19] on button "Options" at bounding box center [1343, 23] width 78 height 25
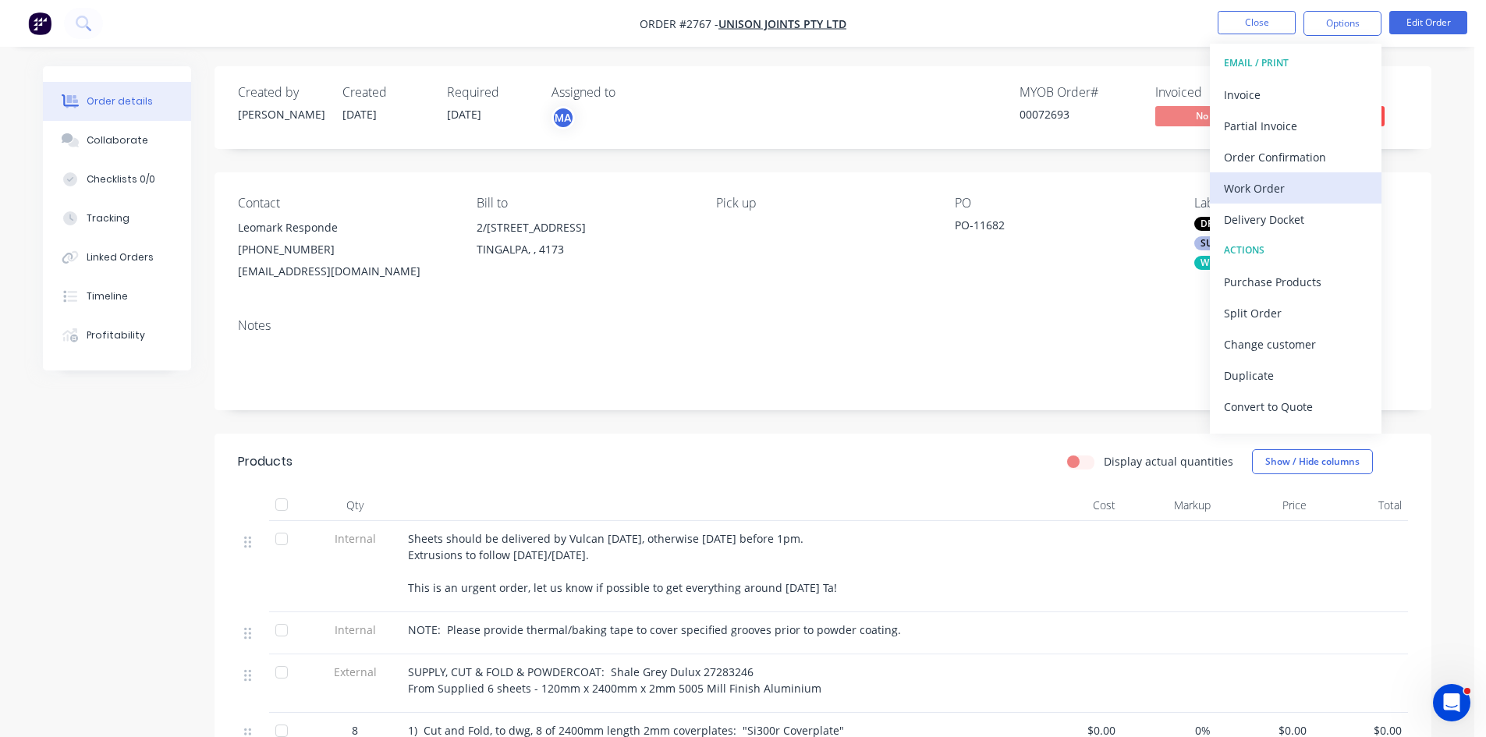
click at [1259, 185] on div "Work Order" at bounding box center [1296, 188] width 144 height 23
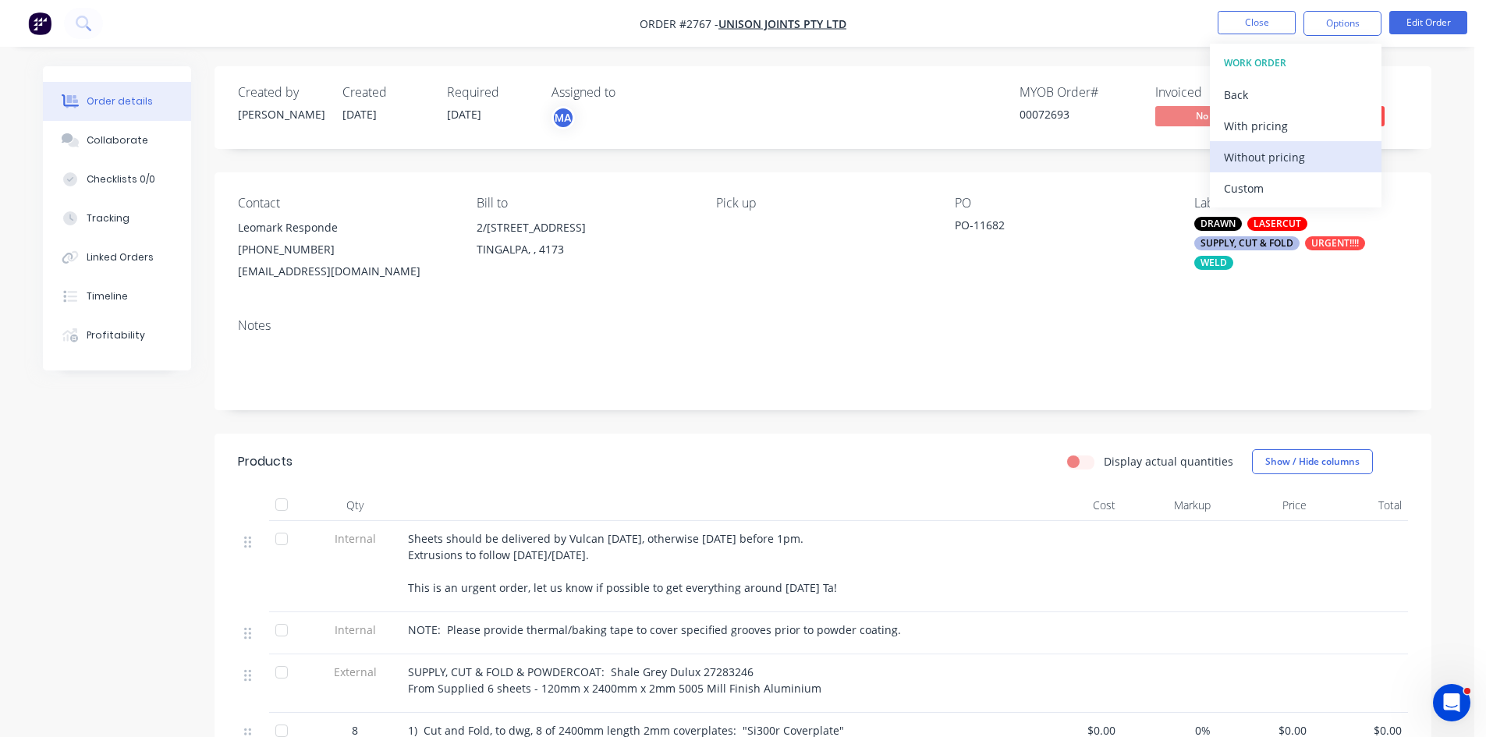
click at [1273, 157] on div "Without pricing" at bounding box center [1296, 157] width 144 height 23
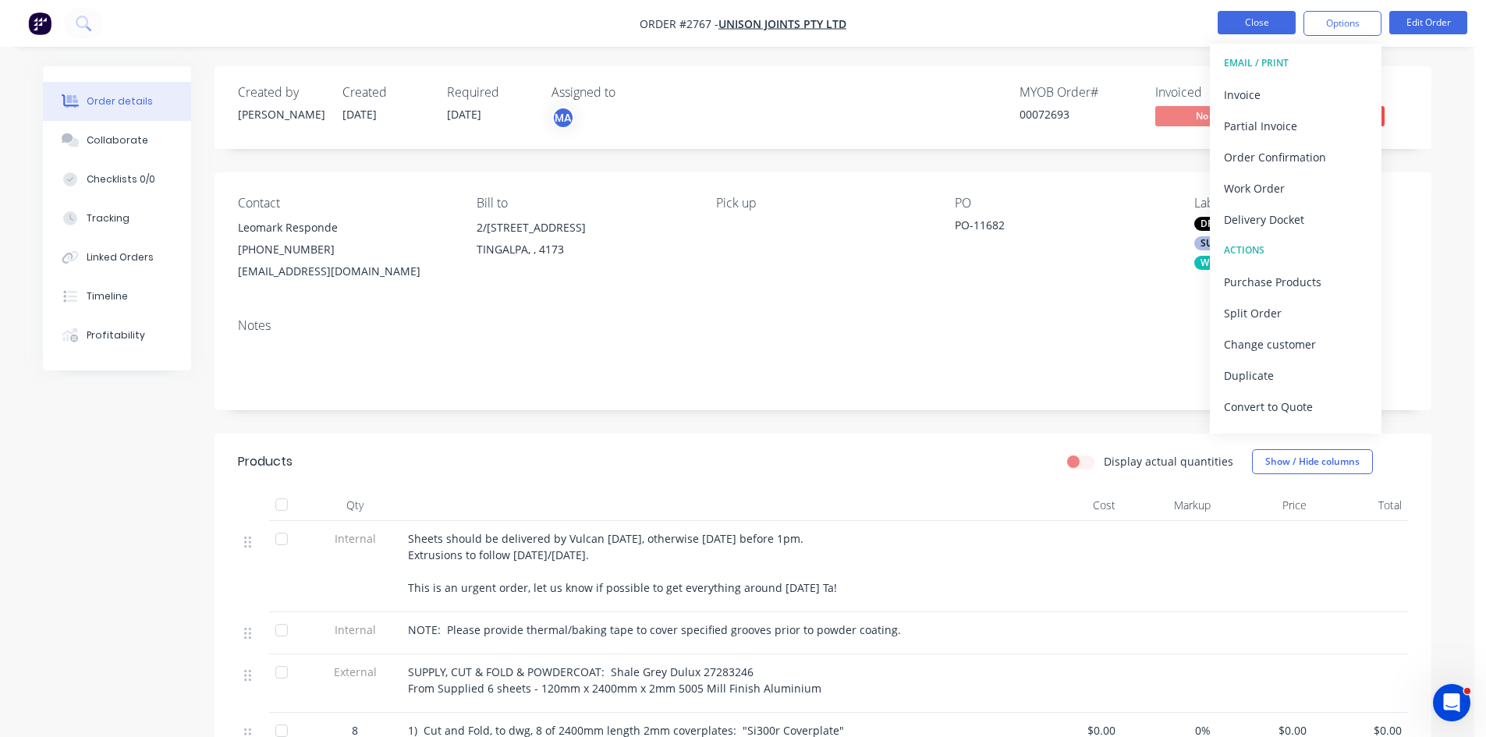
click at [1255, 18] on button "Close" at bounding box center [1257, 22] width 78 height 23
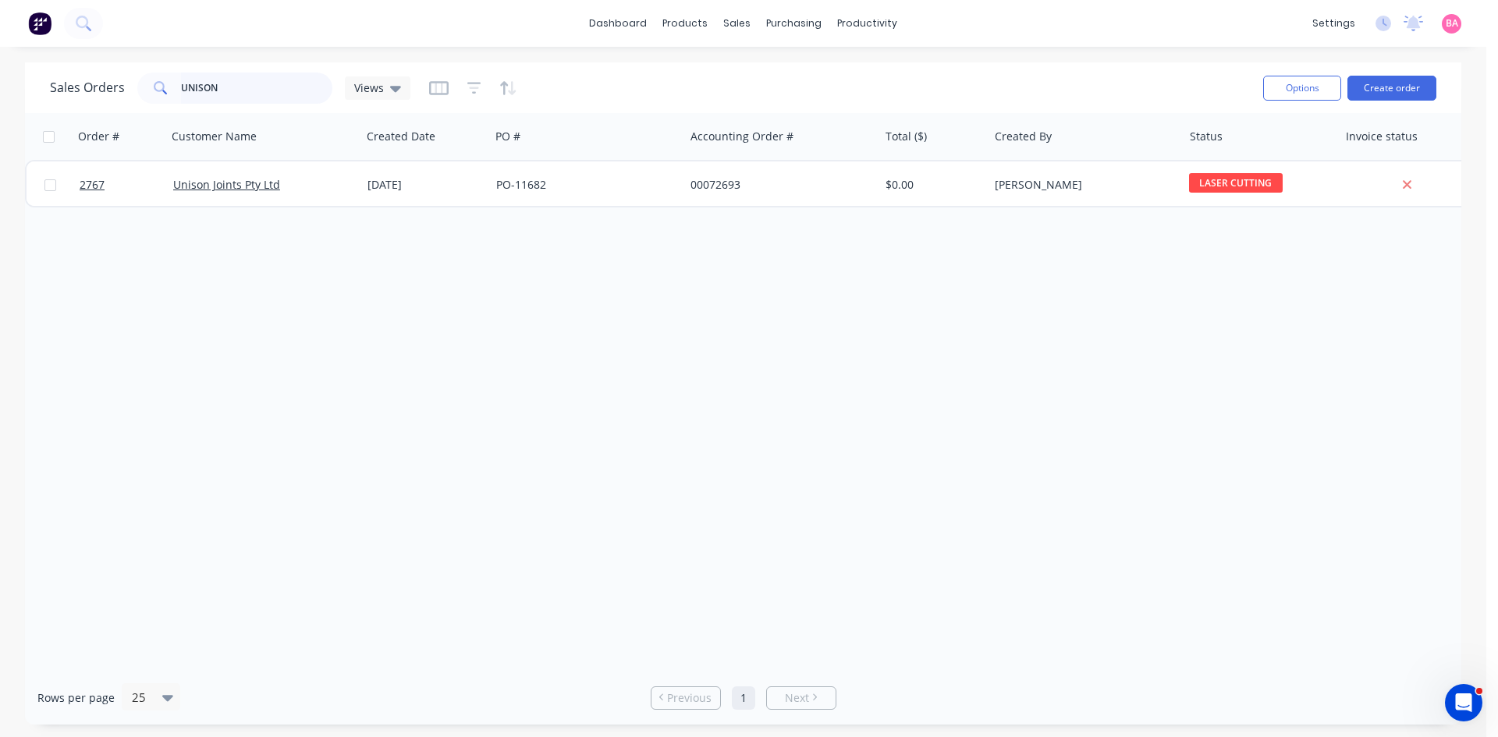
drag, startPoint x: 232, startPoint y: 84, endPoint x: -118, endPoint y: 42, distance: 352.1
click at [0, 42] on html "dashboard products sales purchasing productivity dashboard products Product Cat…" at bounding box center [749, 368] width 1498 height 737
type input "RAPID"
drag, startPoint x: 228, startPoint y: 89, endPoint x: 73, endPoint y: 89, distance: 155.3
click at [73, 89] on div "Sales Orders RAPID Views" at bounding box center [230, 88] width 360 height 31
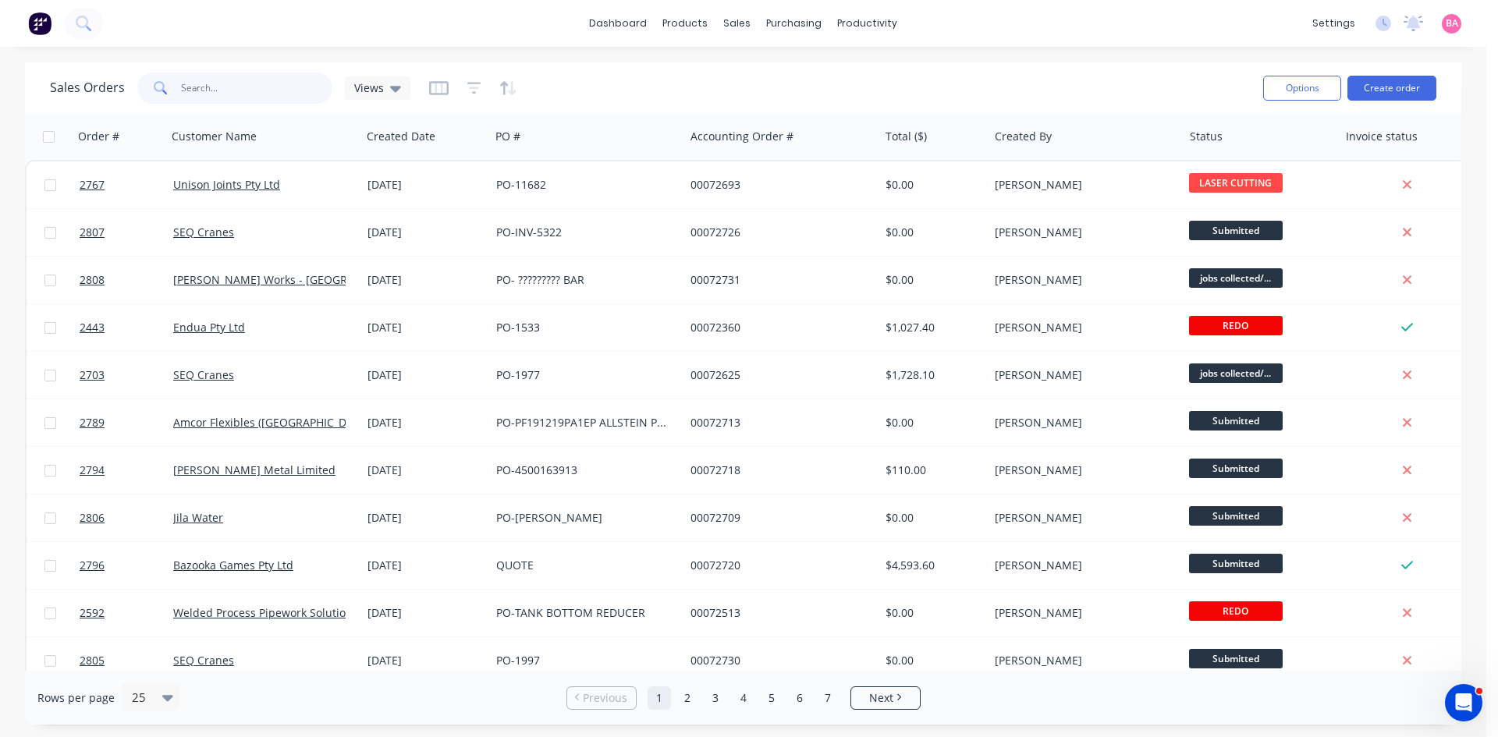
click at [233, 83] on input "text" at bounding box center [257, 88] width 152 height 31
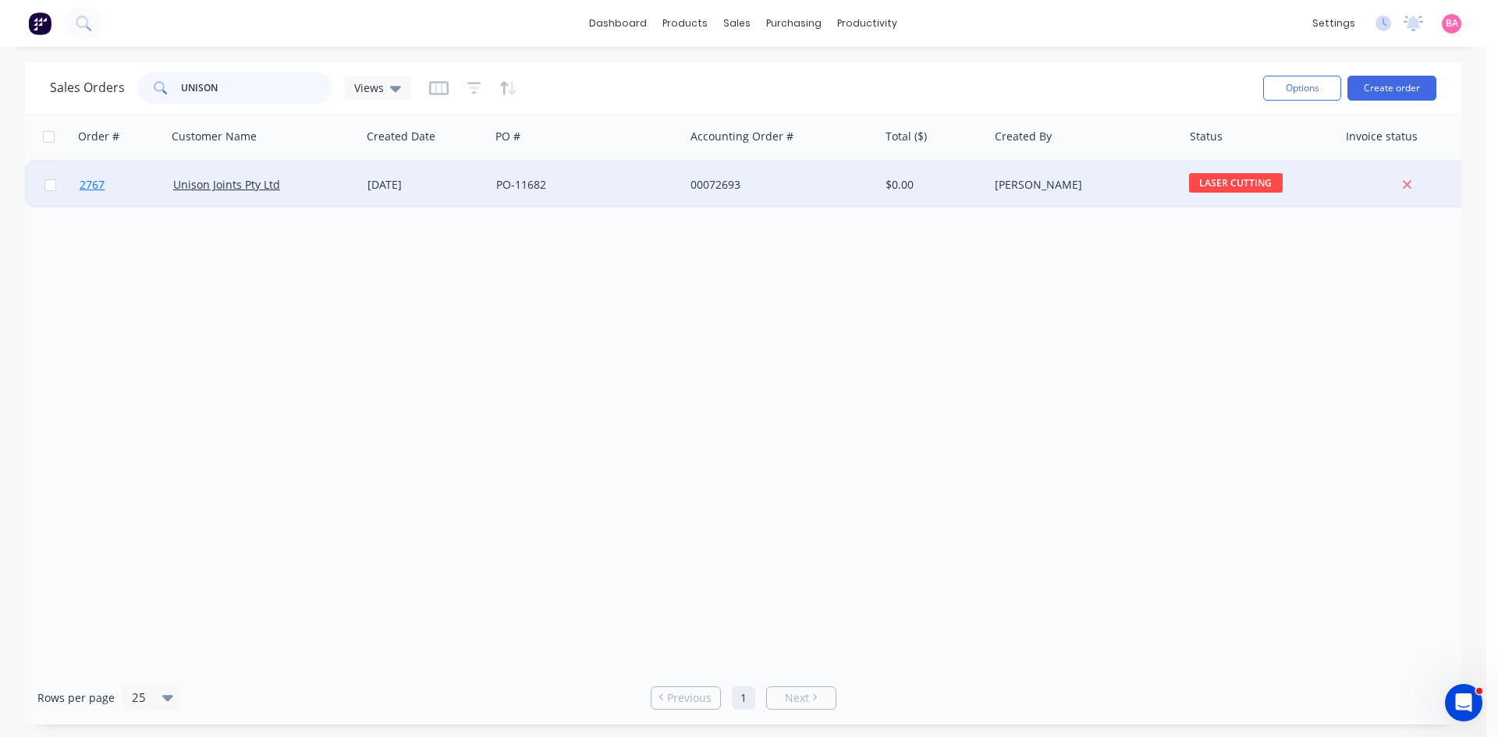
type input "UNISON"
click at [93, 183] on span "2767" at bounding box center [92, 185] width 25 height 16
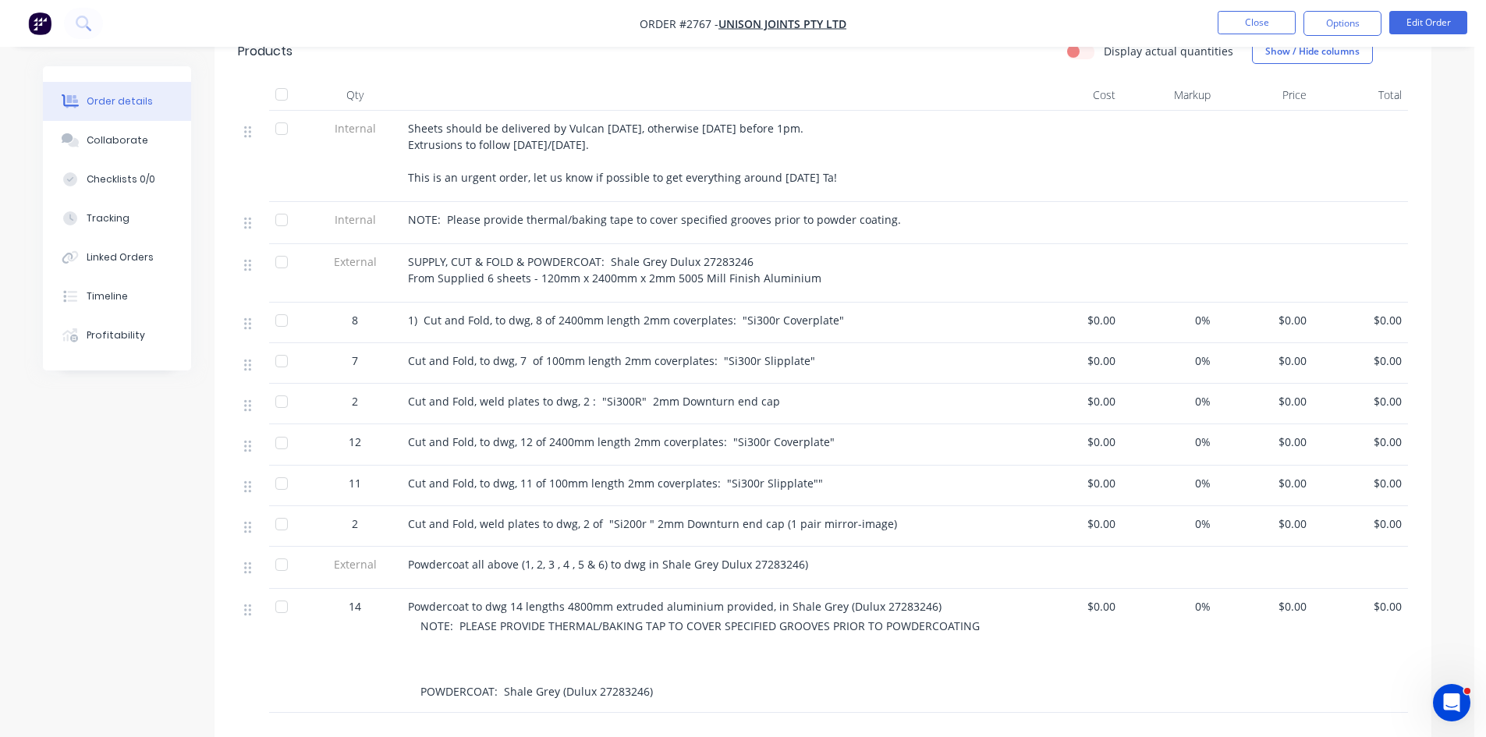
scroll to position [442, 0]
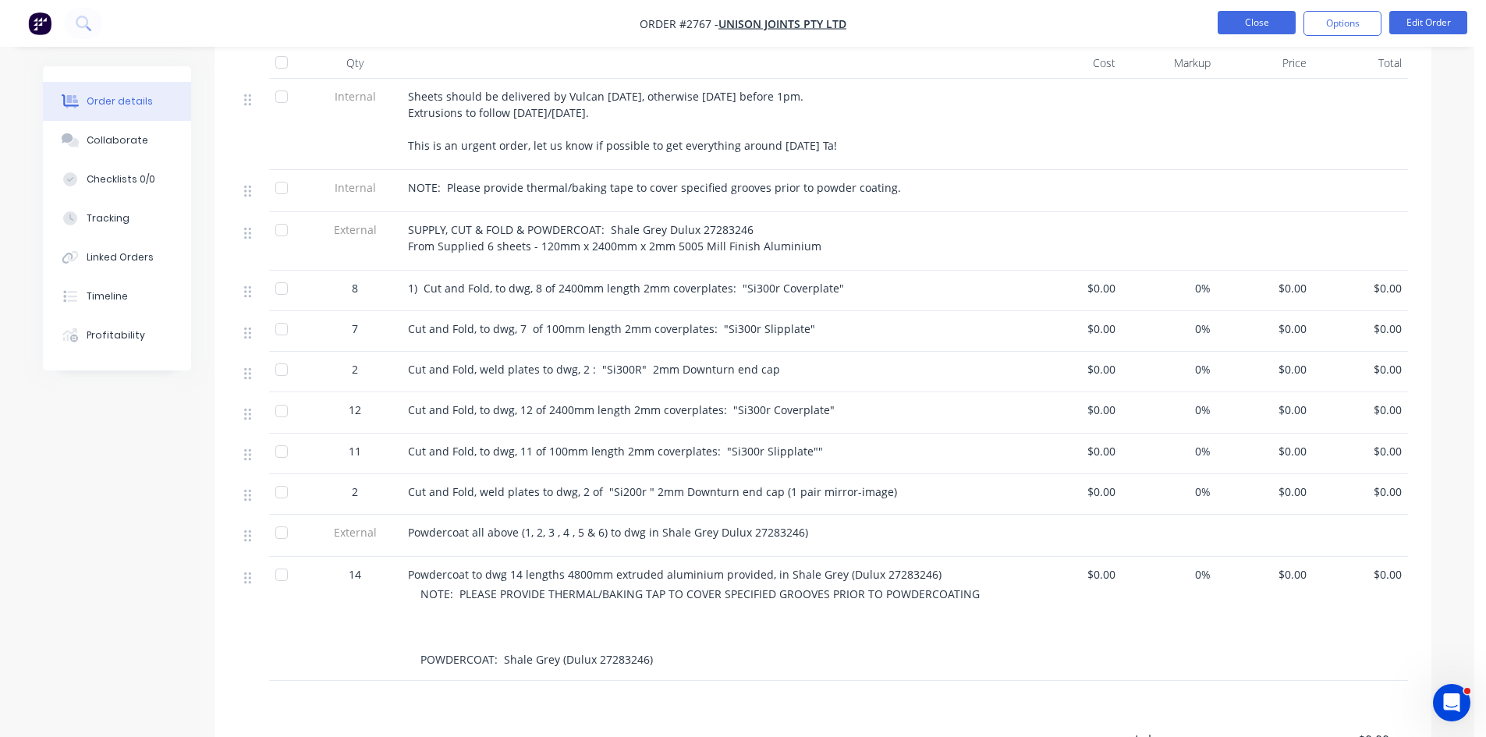
click at [1251, 23] on button "Close" at bounding box center [1257, 22] width 78 height 23
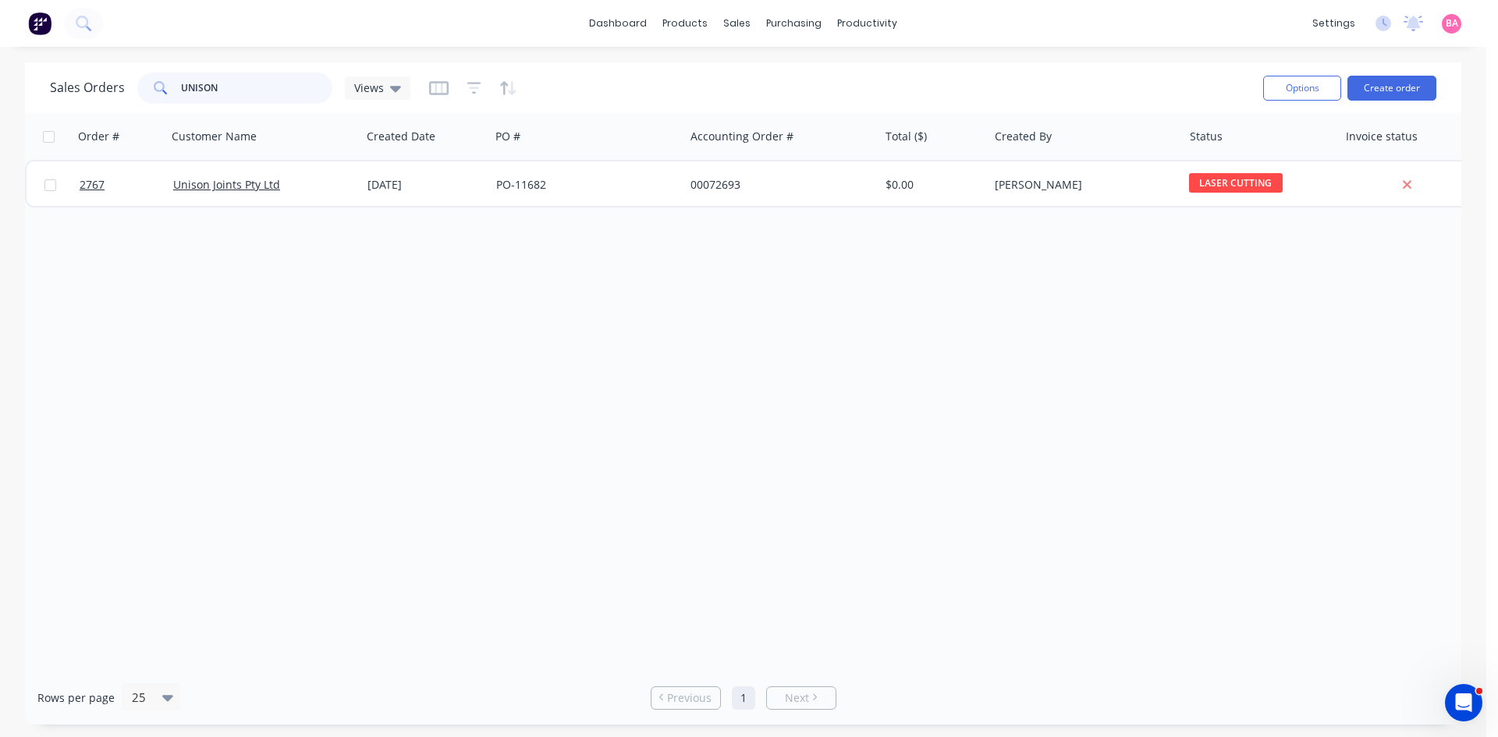
drag, startPoint x: 241, startPoint y: 89, endPoint x: -118, endPoint y: 40, distance: 362.3
click at [0, 40] on html "dashboard products sales purchasing productivity dashboard products Product Cat…" at bounding box center [749, 368] width 1498 height 737
type input "ENDUA"
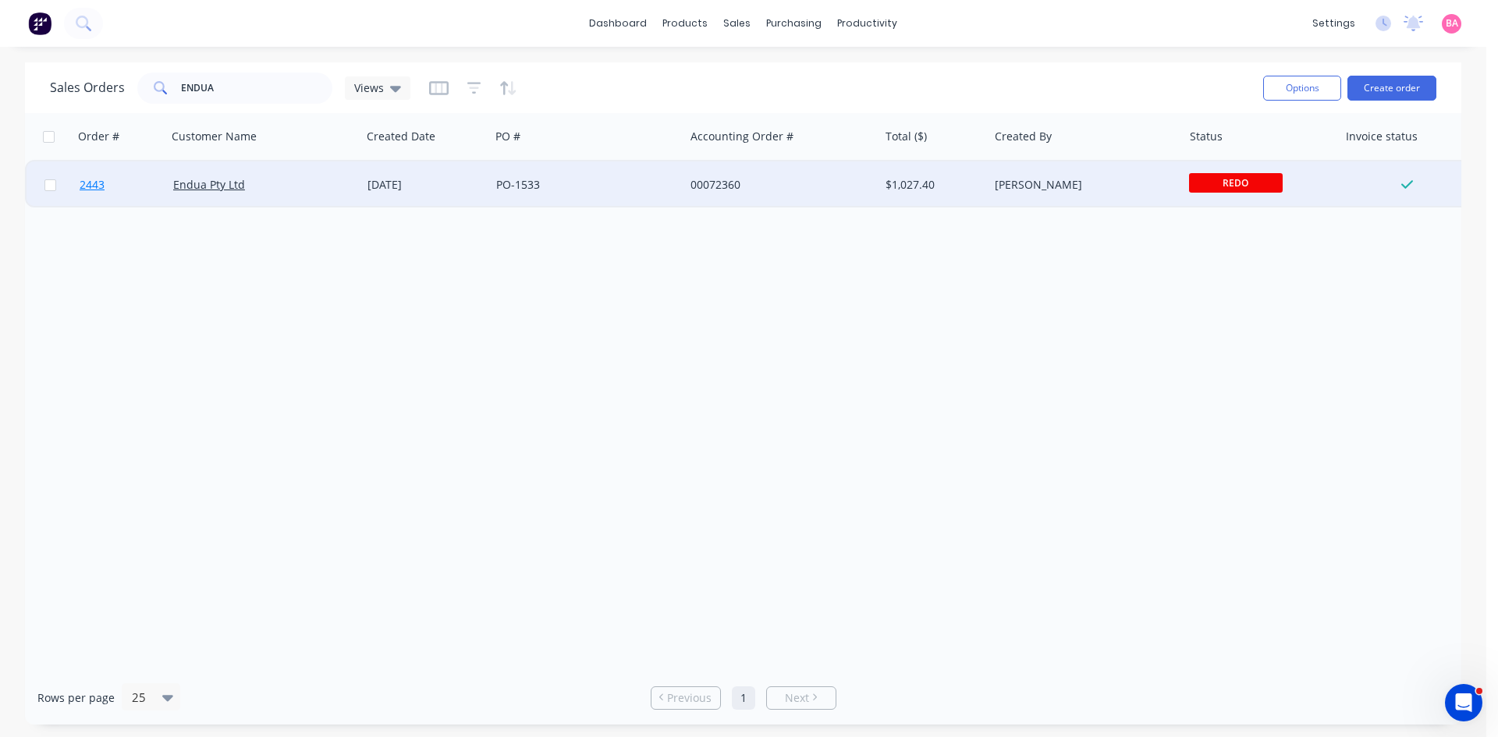
click at [91, 179] on span "2443" at bounding box center [92, 185] width 25 height 16
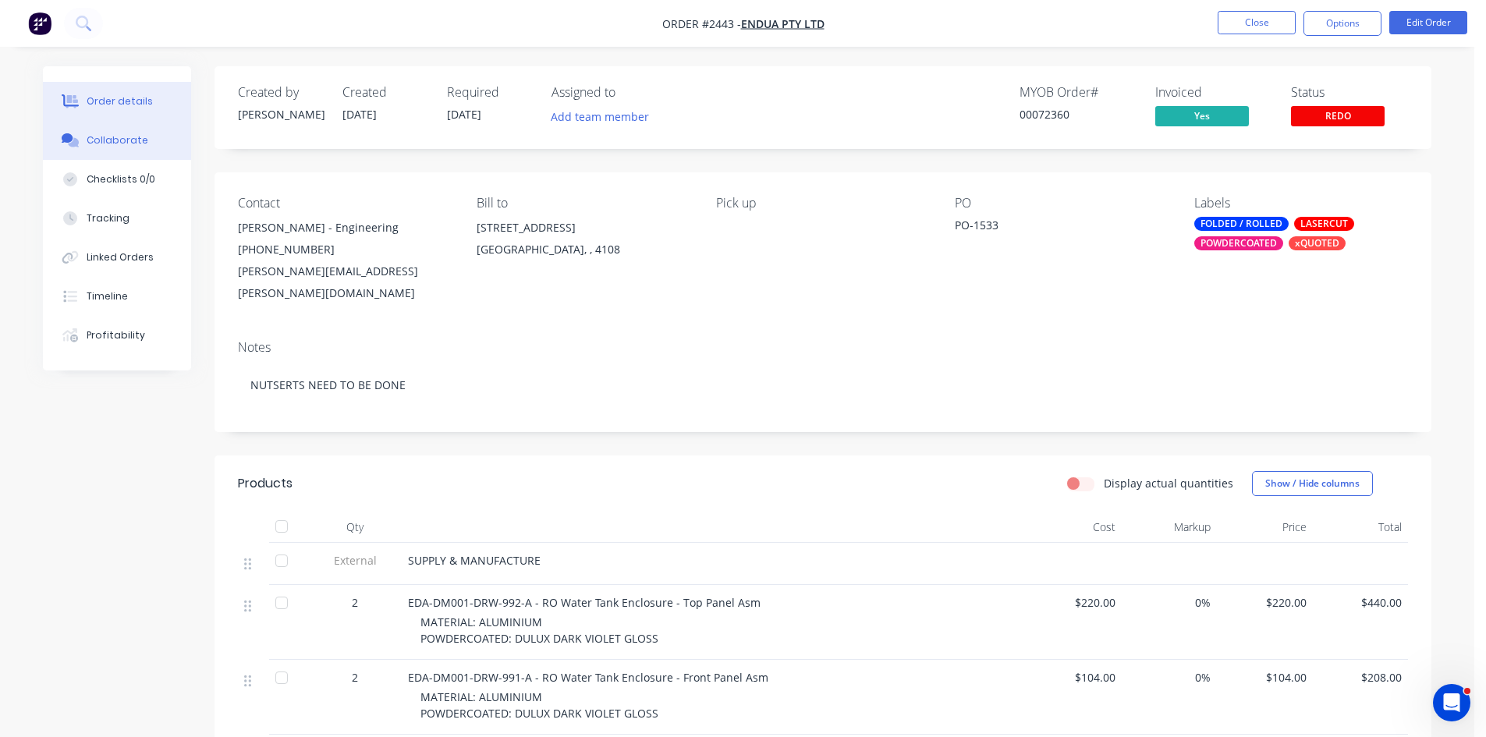
click at [120, 135] on div "Collaborate" at bounding box center [118, 140] width 62 height 14
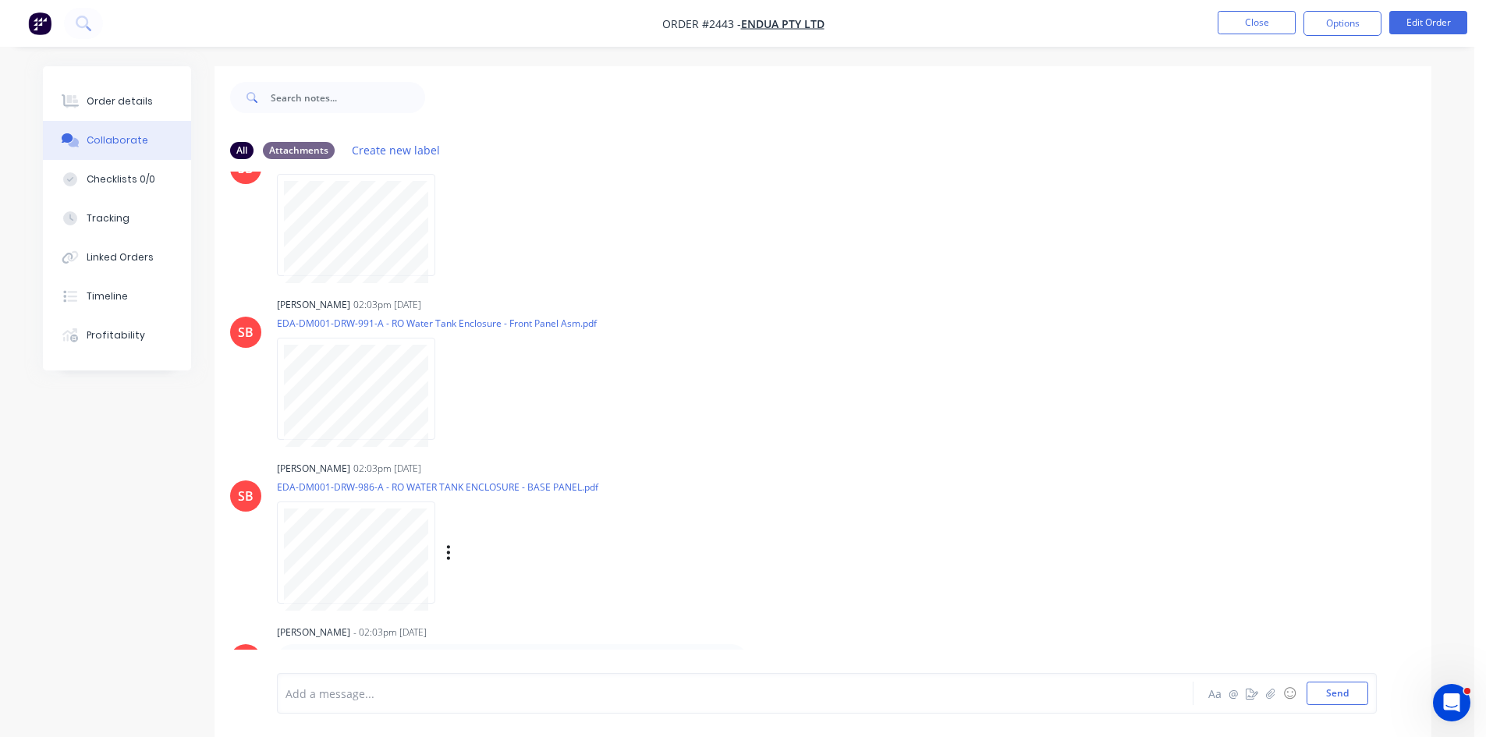
scroll to position [208, 0]
click at [120, 92] on button "Order details" at bounding box center [117, 101] width 148 height 39
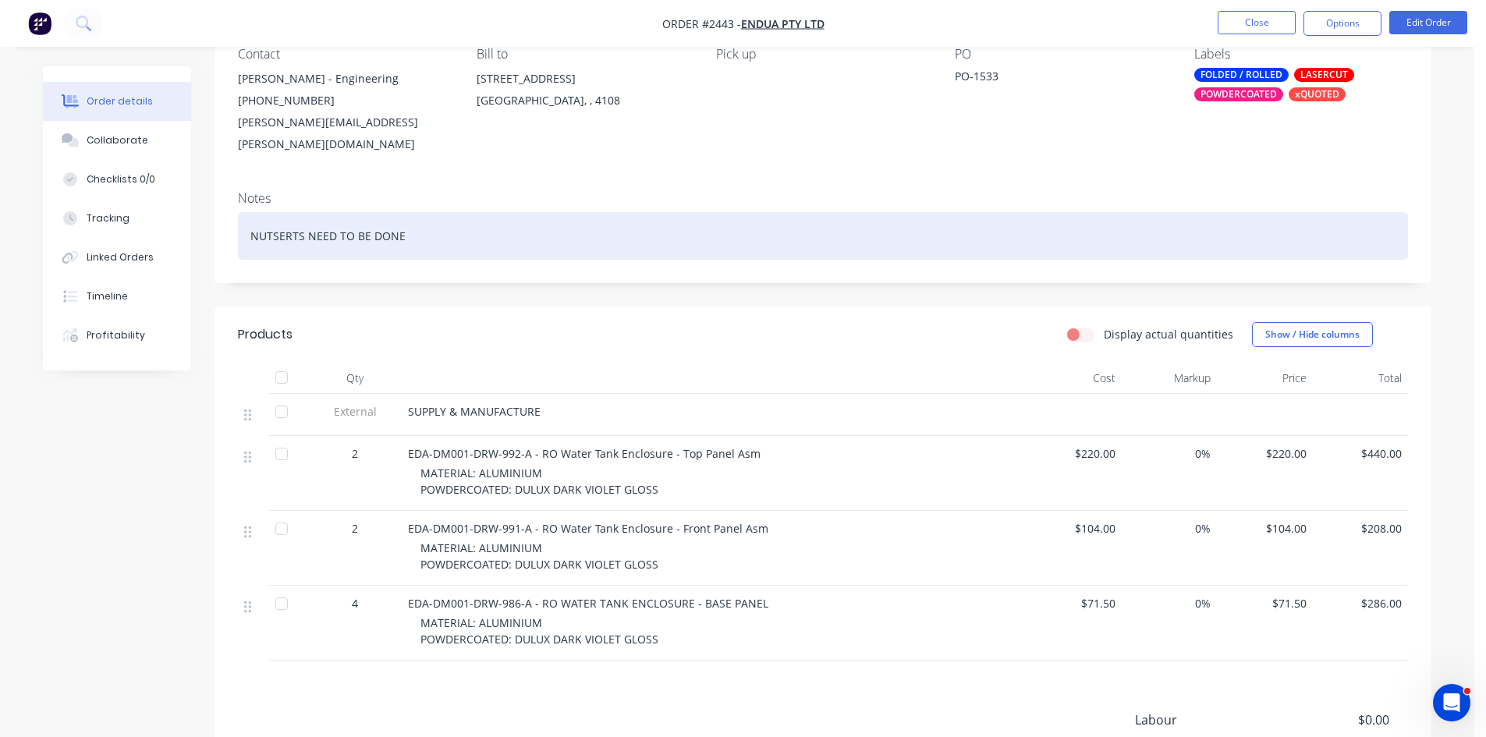
scroll to position [156, 0]
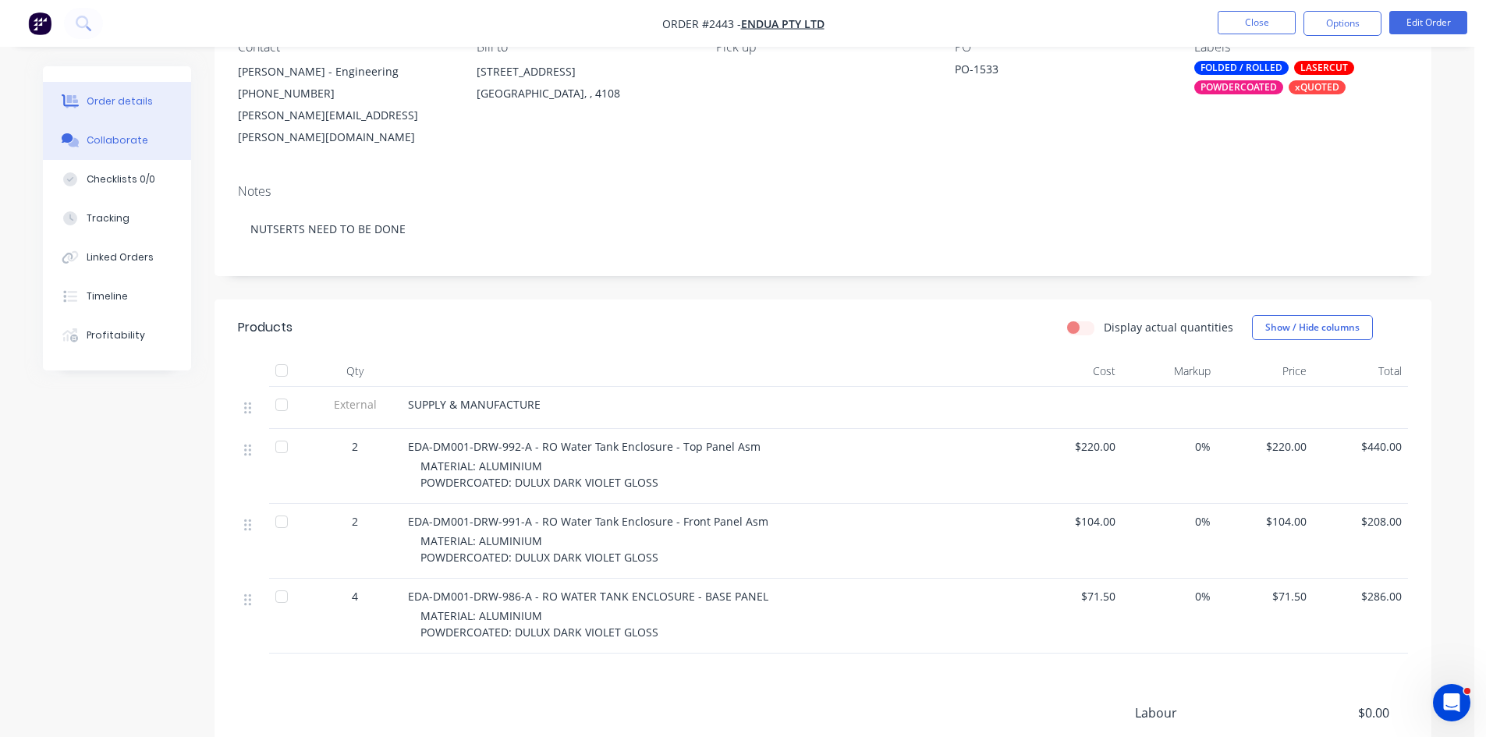
click at [108, 126] on button "Collaborate" at bounding box center [117, 140] width 148 height 39
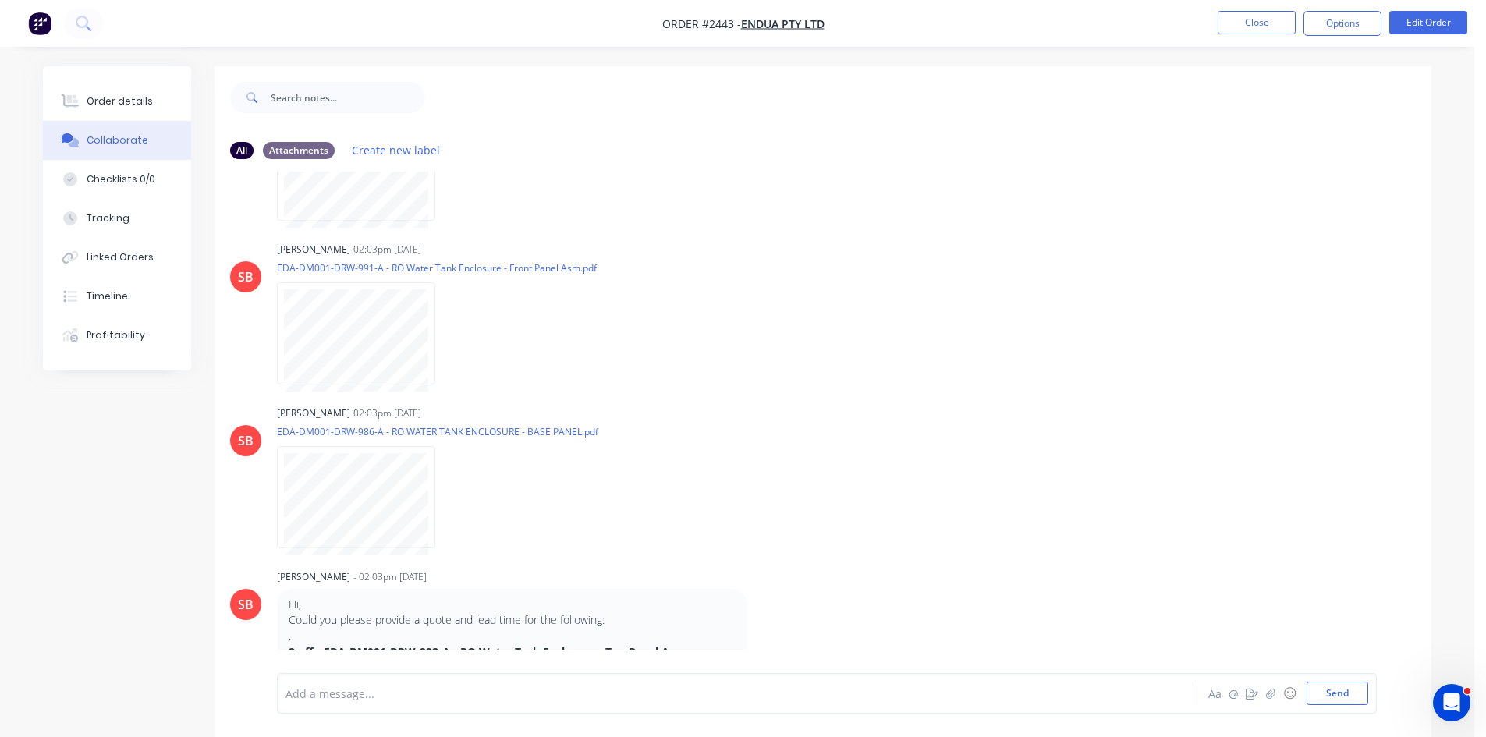
scroll to position [261, 0]
click at [396, 676] on div at bounding box center [827, 642] width 1083 height 80
click at [1358, 696] on button "Send" at bounding box center [1338, 693] width 62 height 23
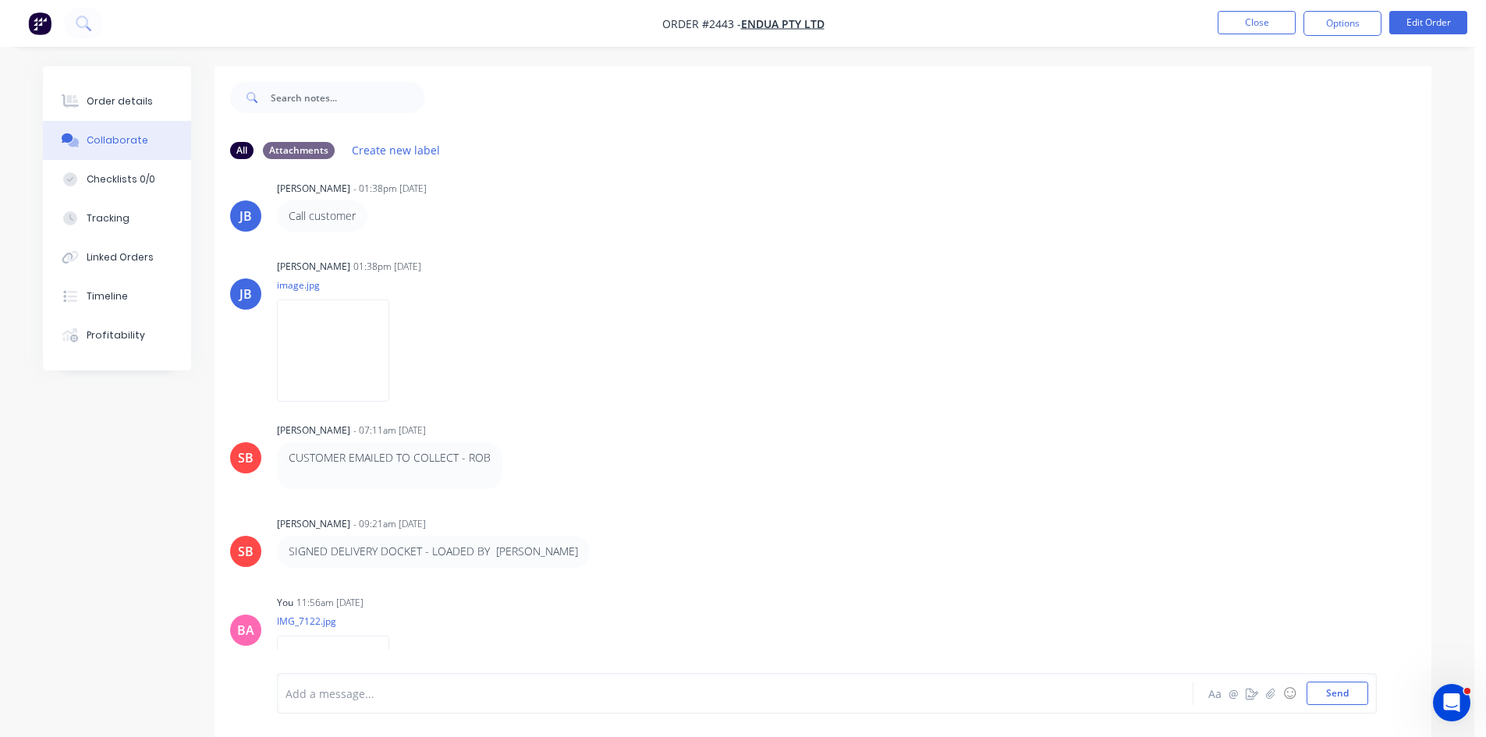
scroll to position [2468, 0]
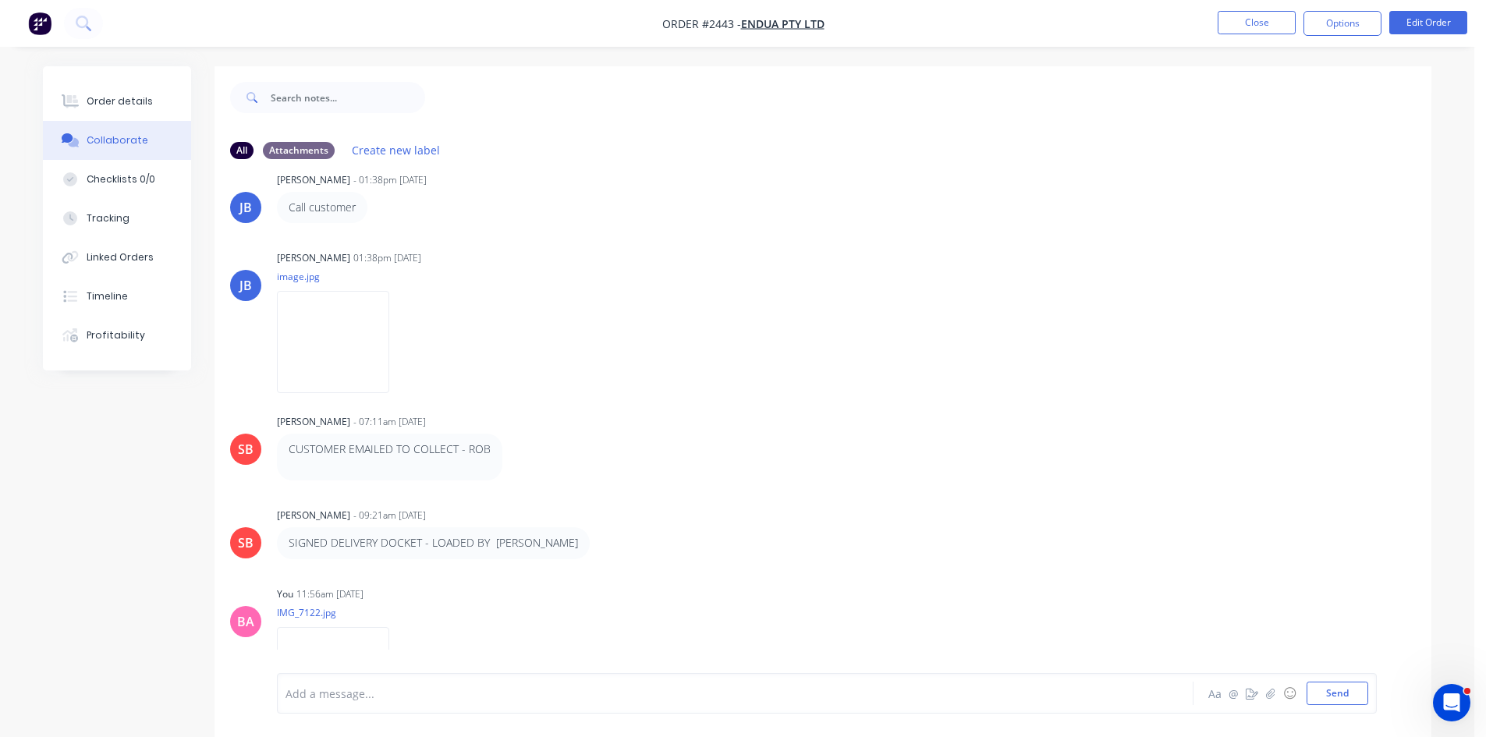
click at [364, 686] on div at bounding box center [691, 694] width 811 height 16
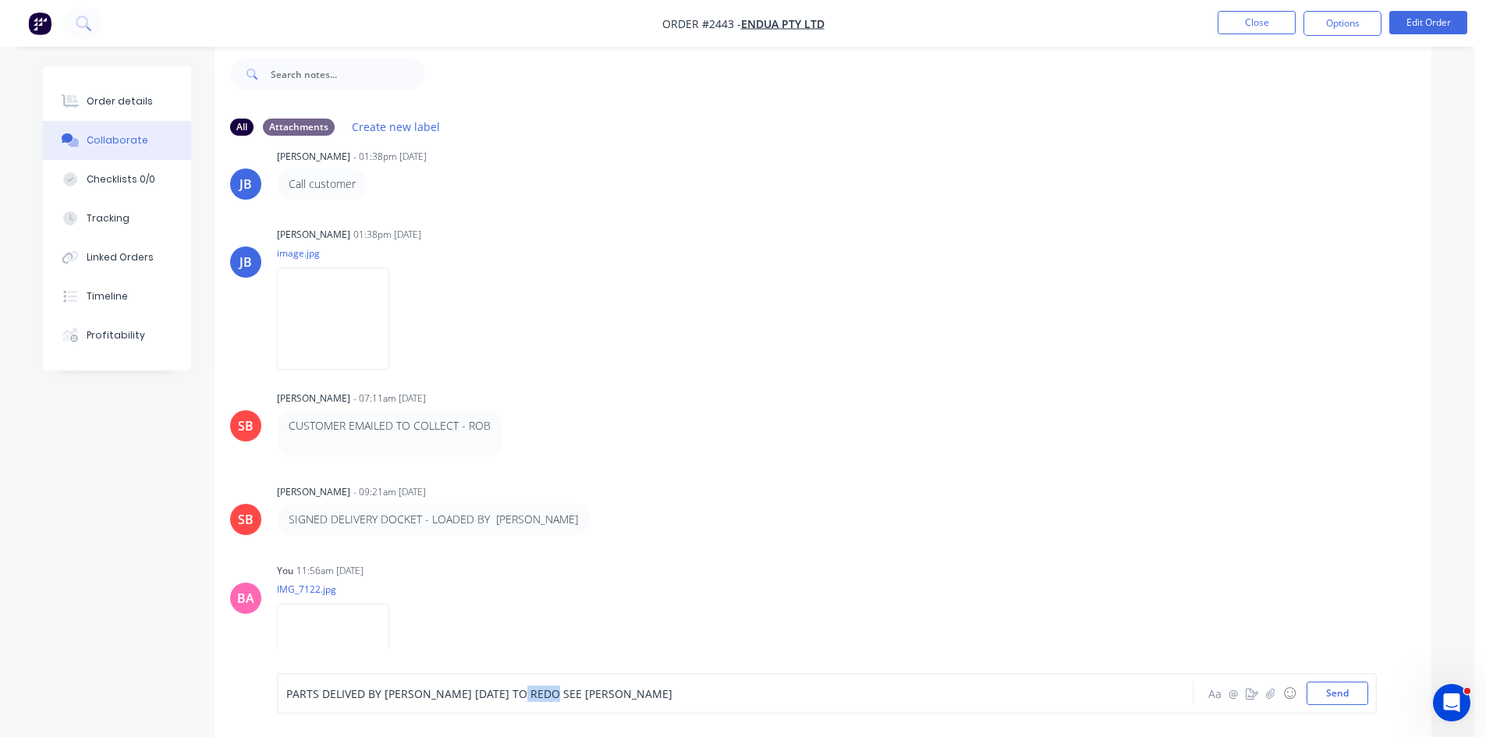
drag, startPoint x: 616, startPoint y: 721, endPoint x: 909, endPoint y: 774, distance: 297.4
click at [909, 737] on html "Order #2443 - Endua Pty Ltd Close Options Edit Order Order details Collaborate …" at bounding box center [743, 357] width 1486 height 761
click at [1333, 693] on button "Send" at bounding box center [1338, 693] width 62 height 23
click at [1349, 18] on button "Options" at bounding box center [1343, 23] width 78 height 25
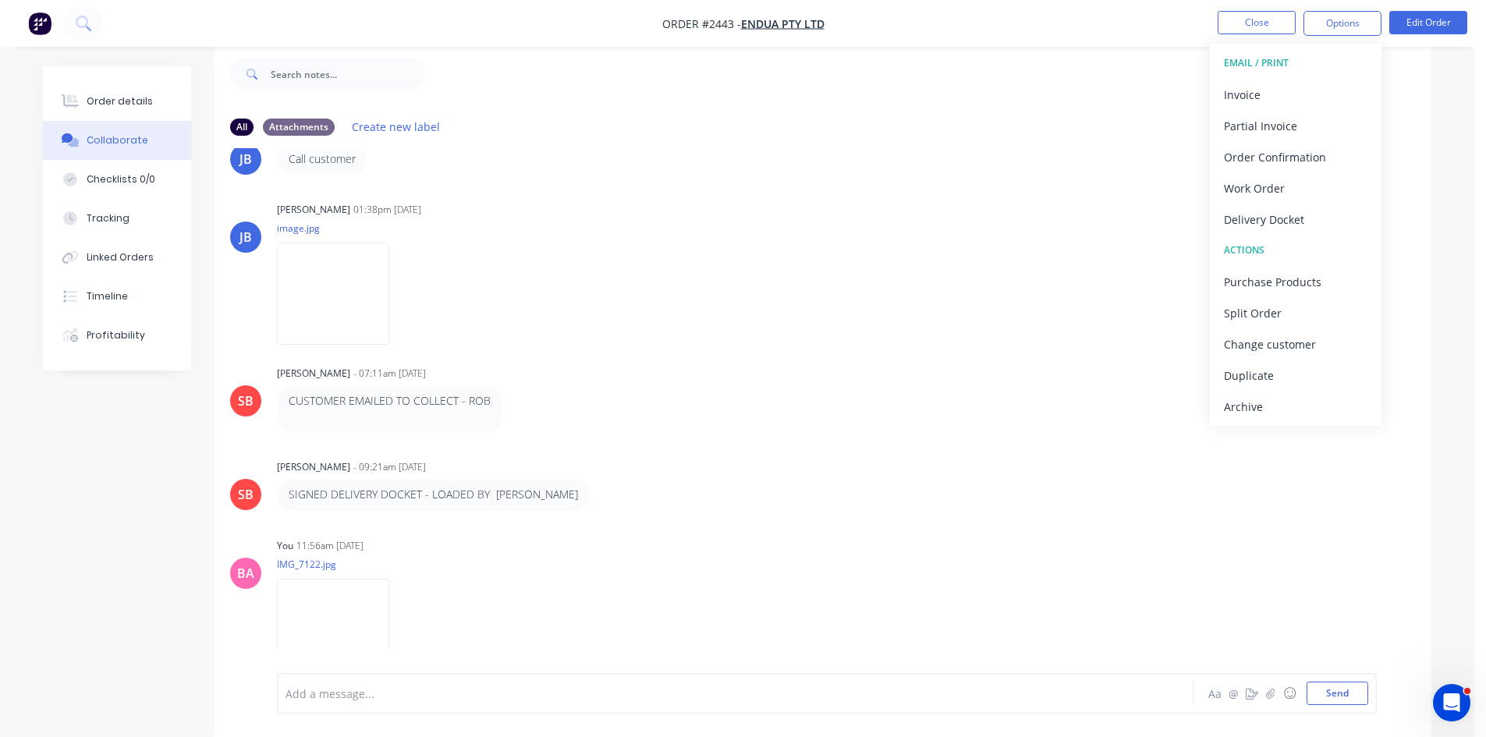
scroll to position [2494, 0]
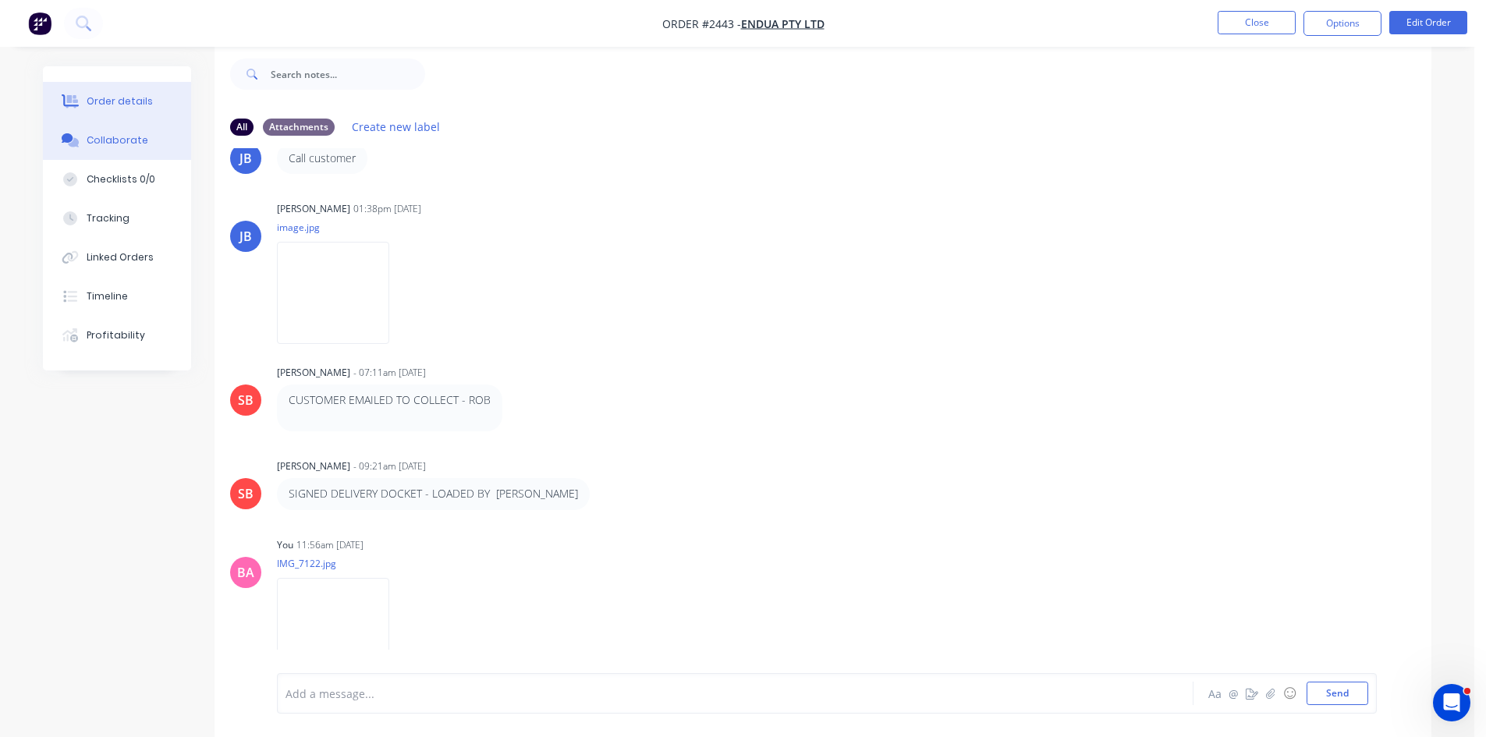
click at [116, 93] on button "Order details" at bounding box center [117, 101] width 148 height 39
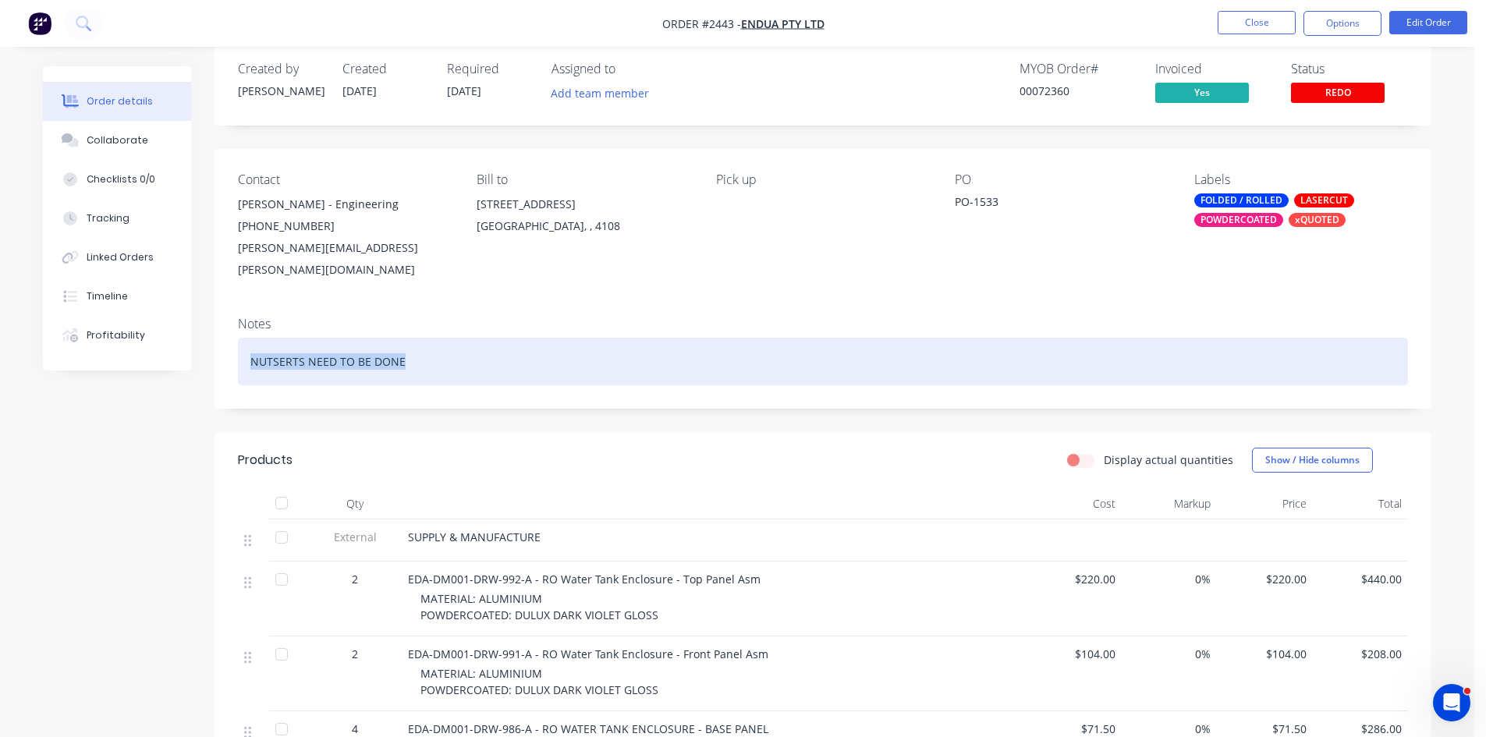
drag, startPoint x: 408, startPoint y: 340, endPoint x: 228, endPoint y: 328, distance: 180.6
click at [228, 328] on div "Notes NUTSERTS NEED TO BE DONE" at bounding box center [823, 356] width 1217 height 105
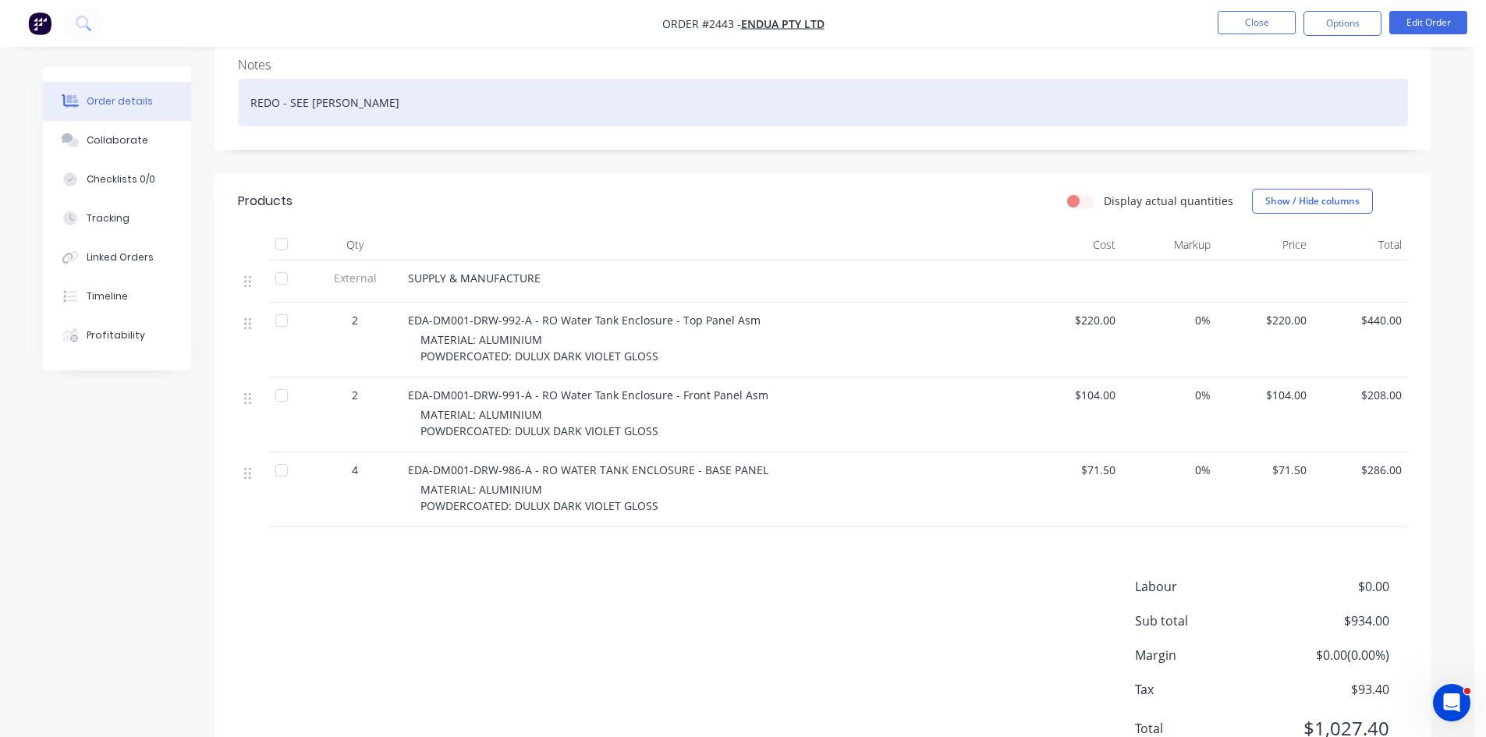
scroll to position [283, 0]
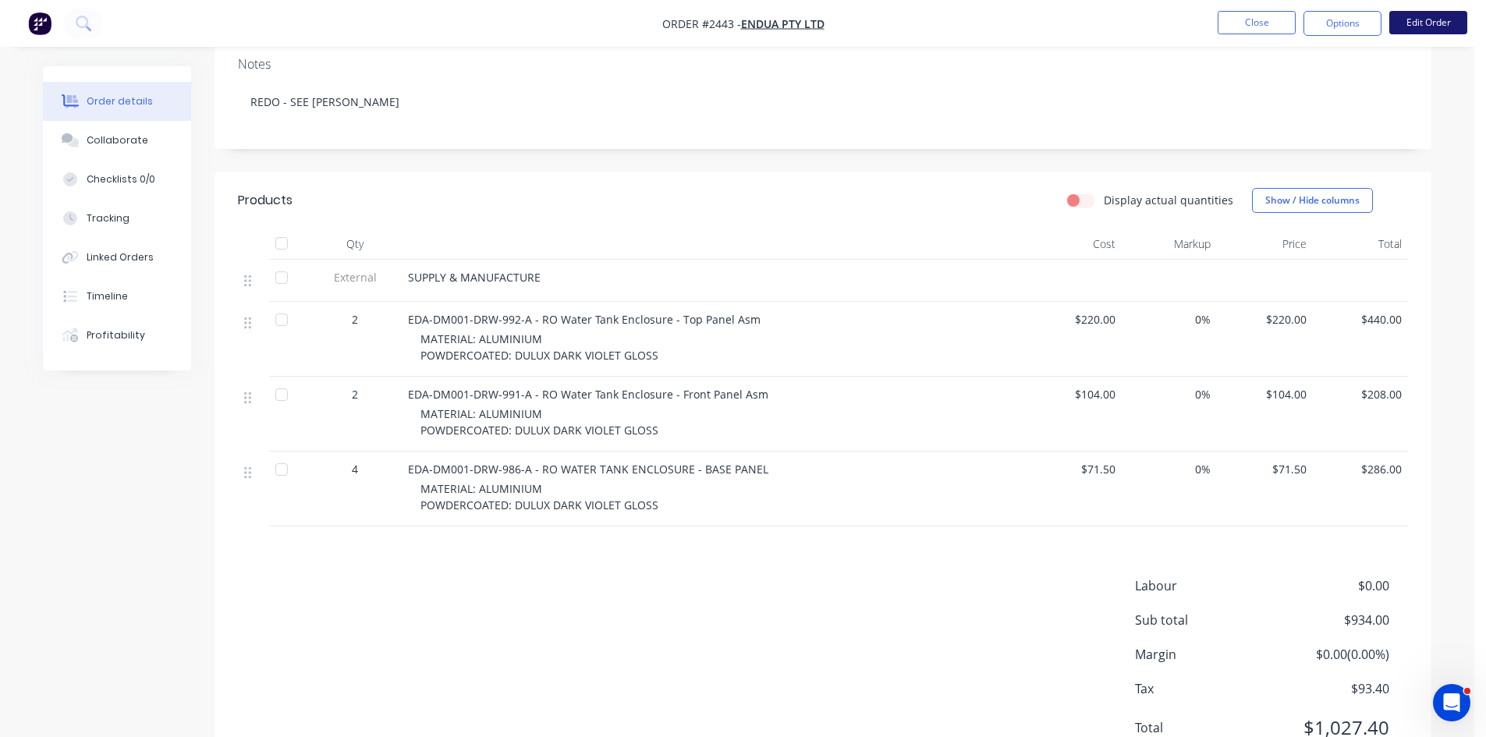
click at [1433, 17] on button "Edit Order" at bounding box center [1429, 22] width 78 height 23
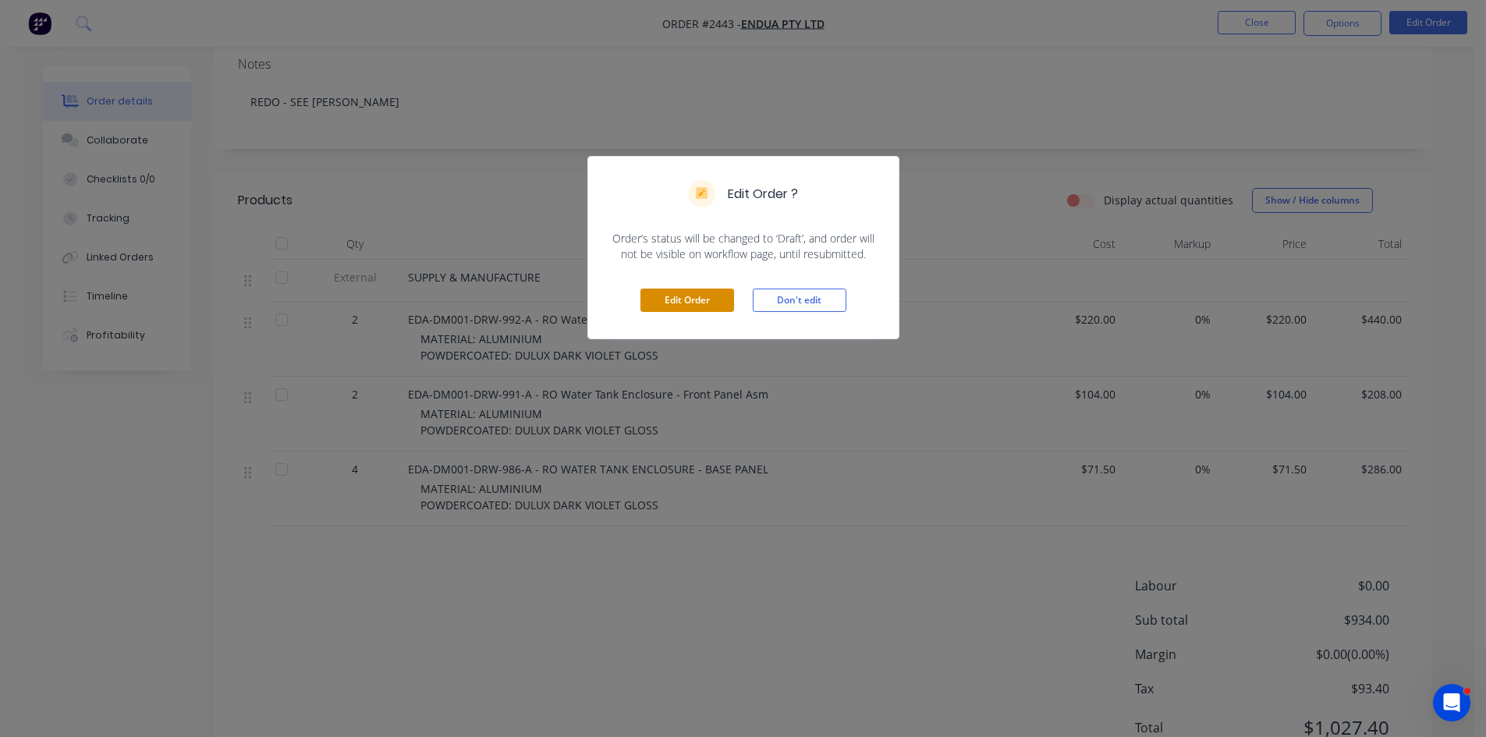
click at [676, 301] on button "Edit Order" at bounding box center [688, 300] width 94 height 23
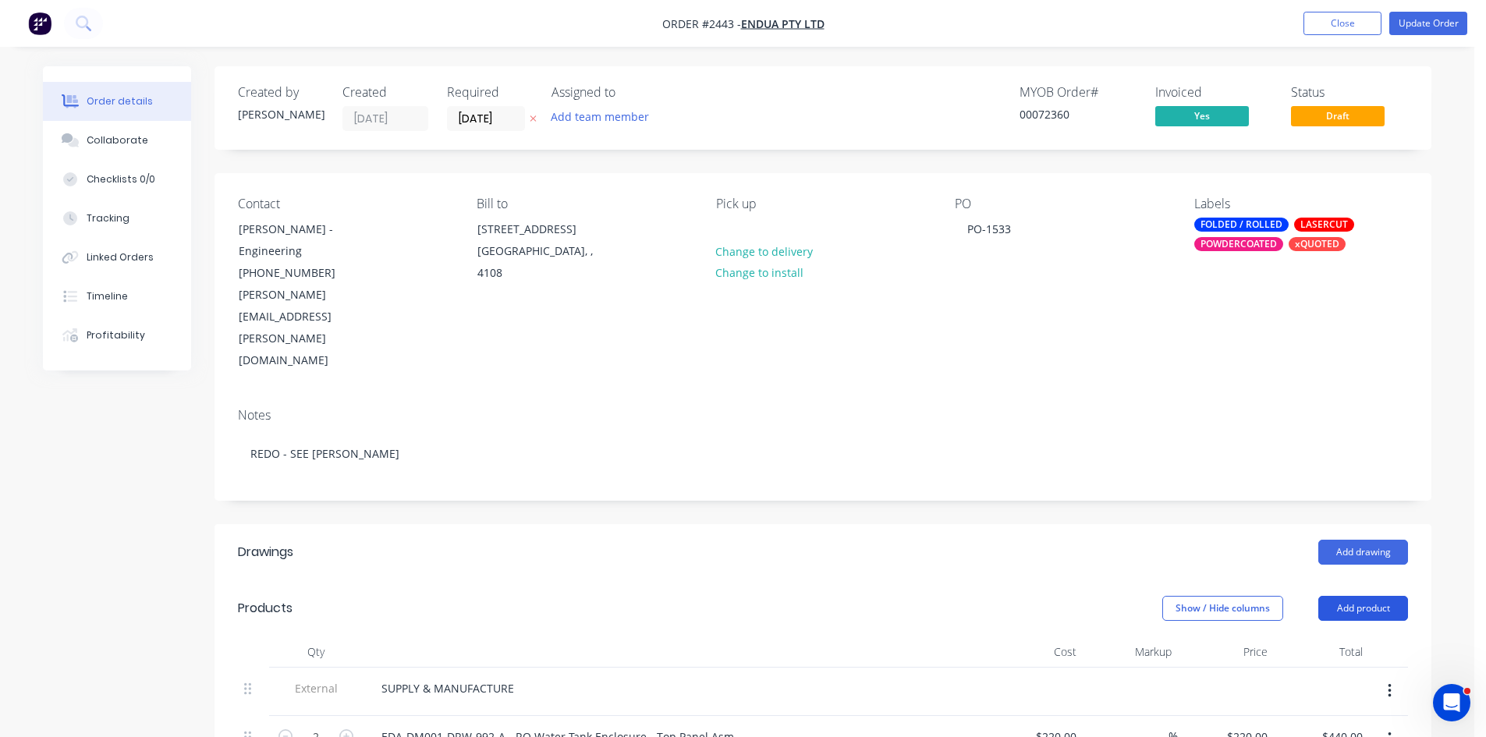
click at [1380, 596] on button "Add product" at bounding box center [1364, 608] width 90 height 25
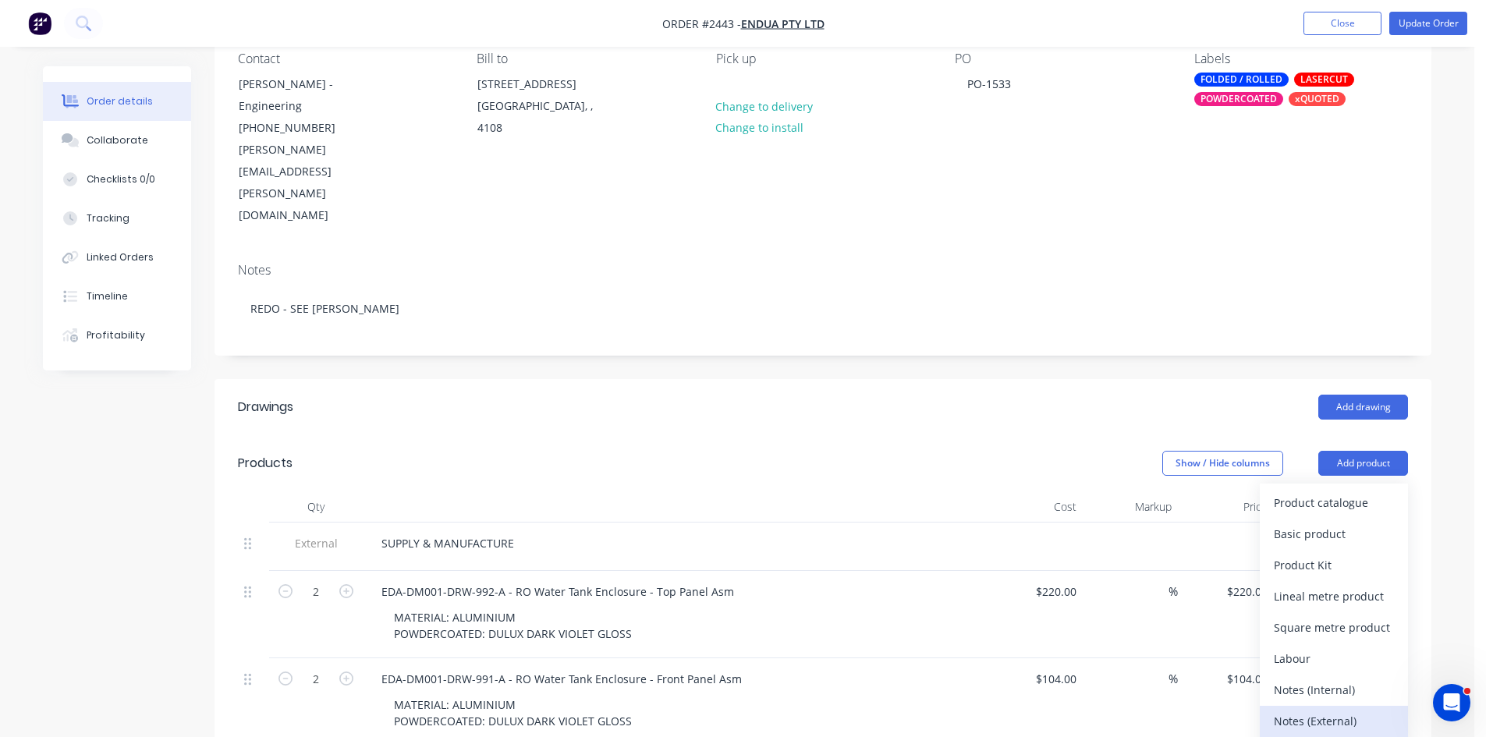
scroll to position [156, 0]
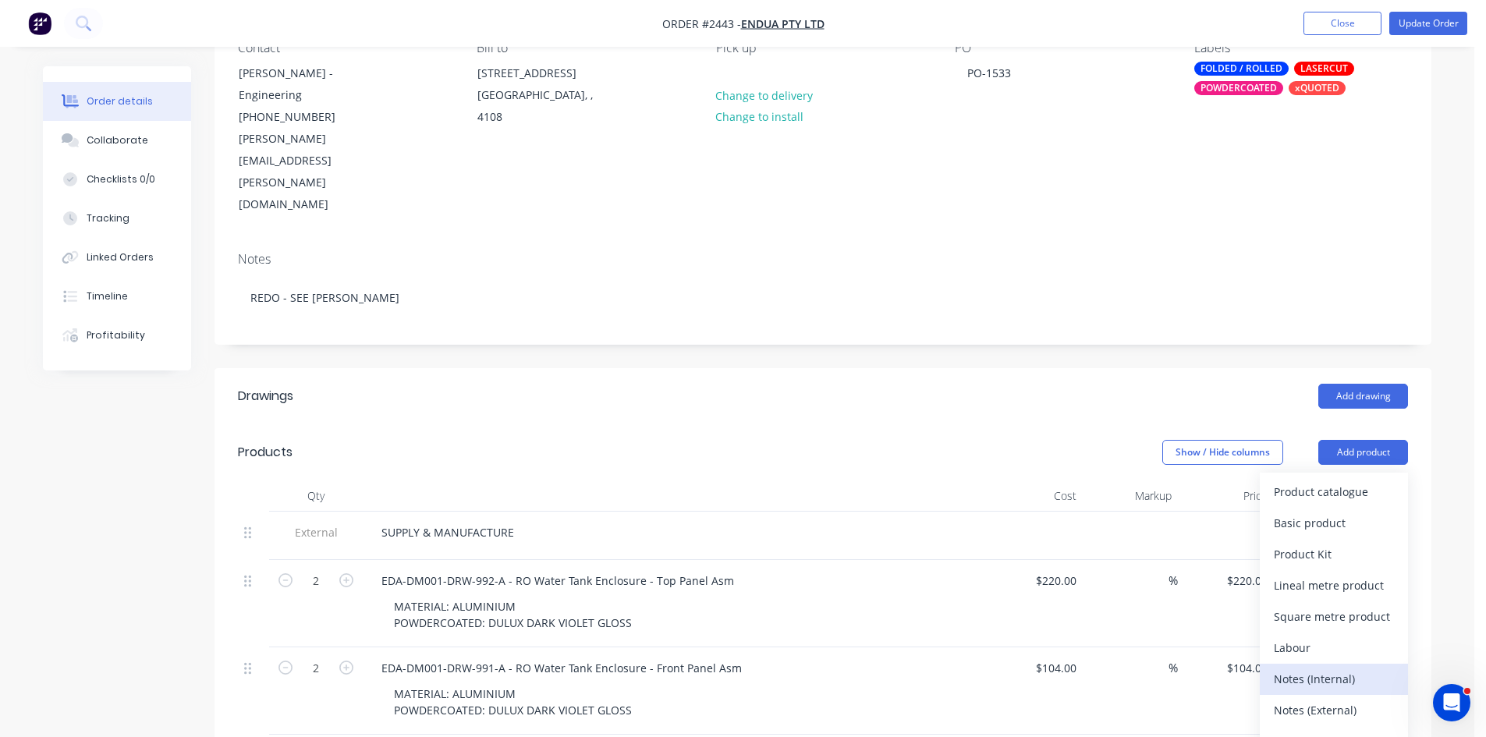
click at [1327, 668] on div "Notes (Internal)" at bounding box center [1334, 679] width 120 height 23
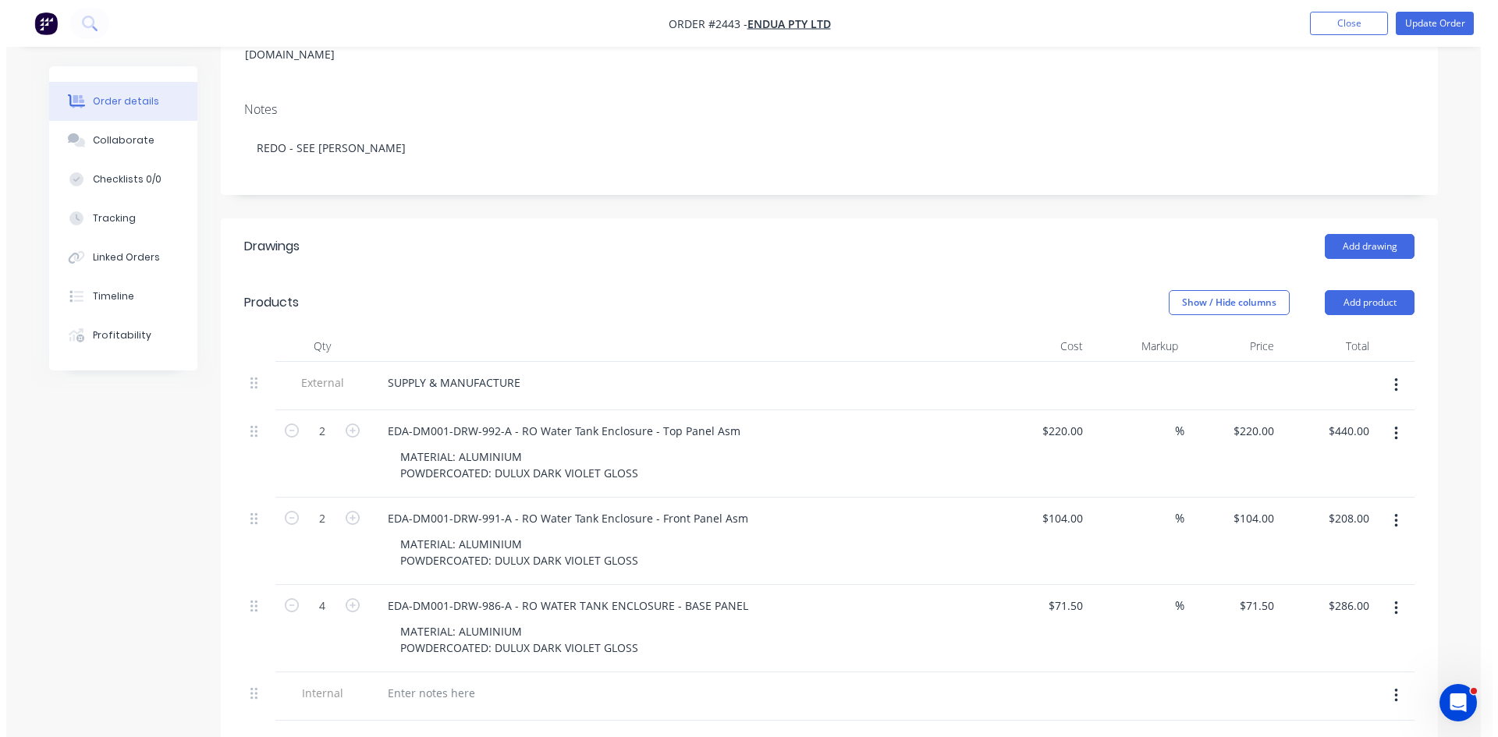
scroll to position [390, 0]
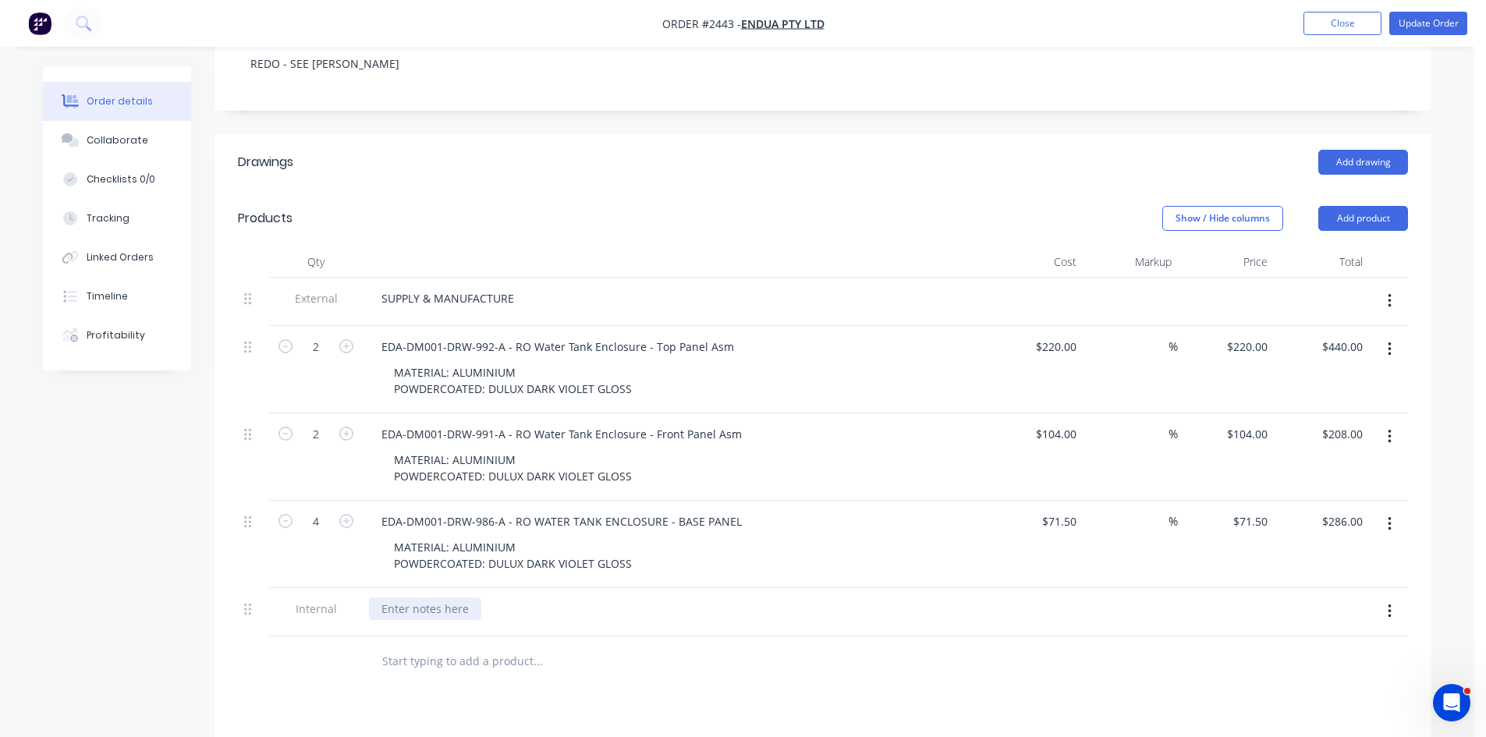
click at [440, 598] on div at bounding box center [425, 609] width 112 height 23
click at [243, 588] on div at bounding box center [253, 612] width 31 height 48
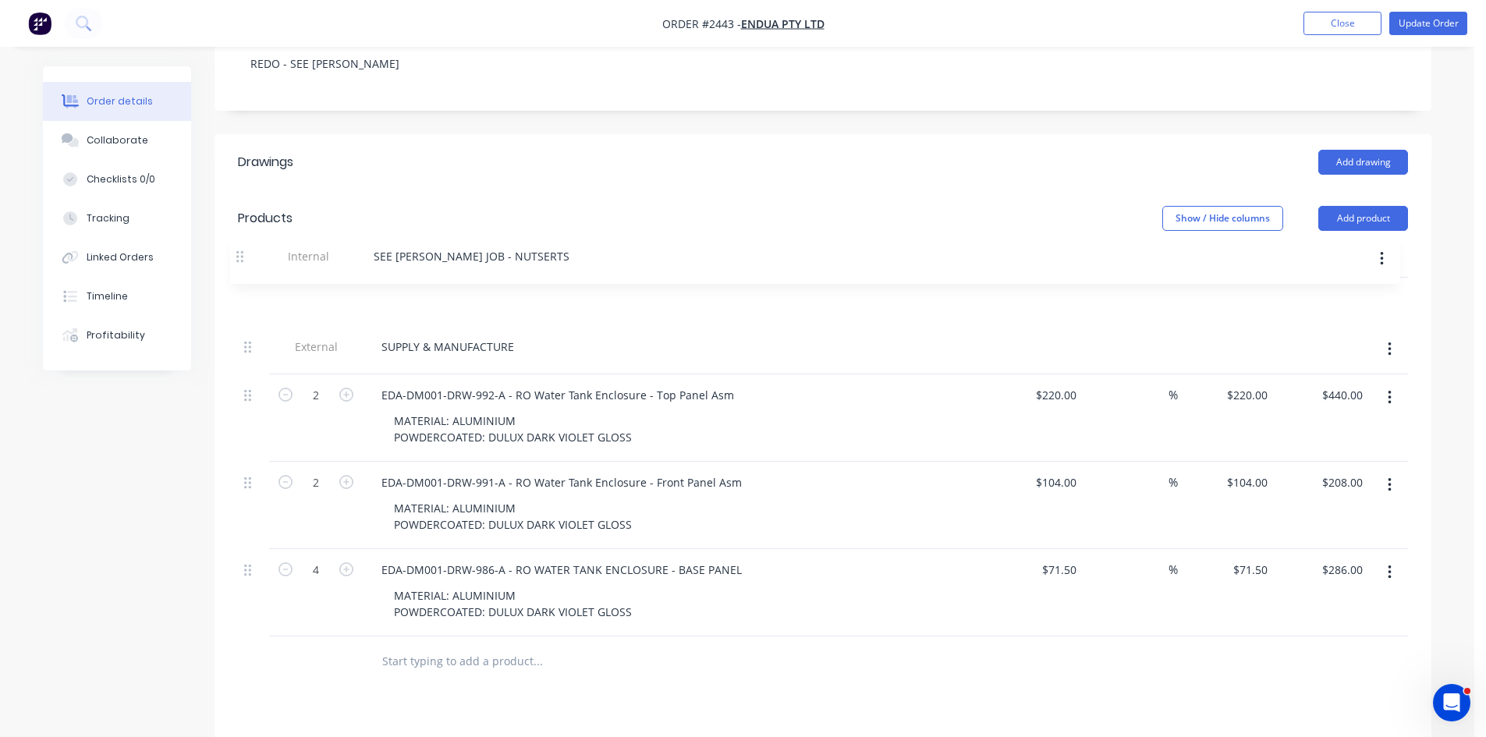
drag, startPoint x: 252, startPoint y: 545, endPoint x: 252, endPoint y: 224, distance: 321.5
click at [252, 278] on div "External SUPPLY & MANUFACTURE 2 EDA-DM001-DRW-992-A - RO Water Tank Enclosure -…" at bounding box center [823, 457] width 1170 height 359
click at [1417, 13] on button "Update Order" at bounding box center [1429, 23] width 78 height 23
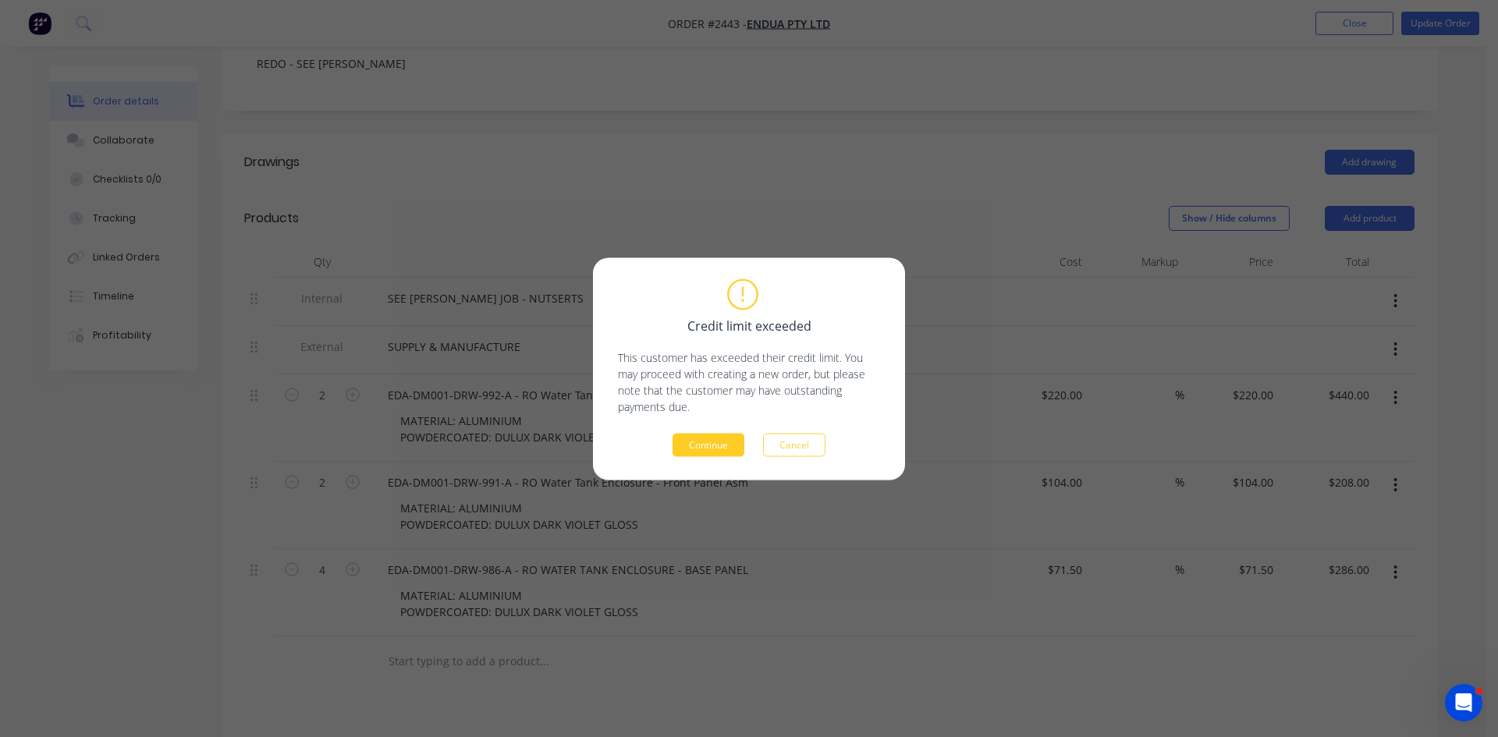
click at [716, 448] on button "Continue" at bounding box center [709, 444] width 72 height 23
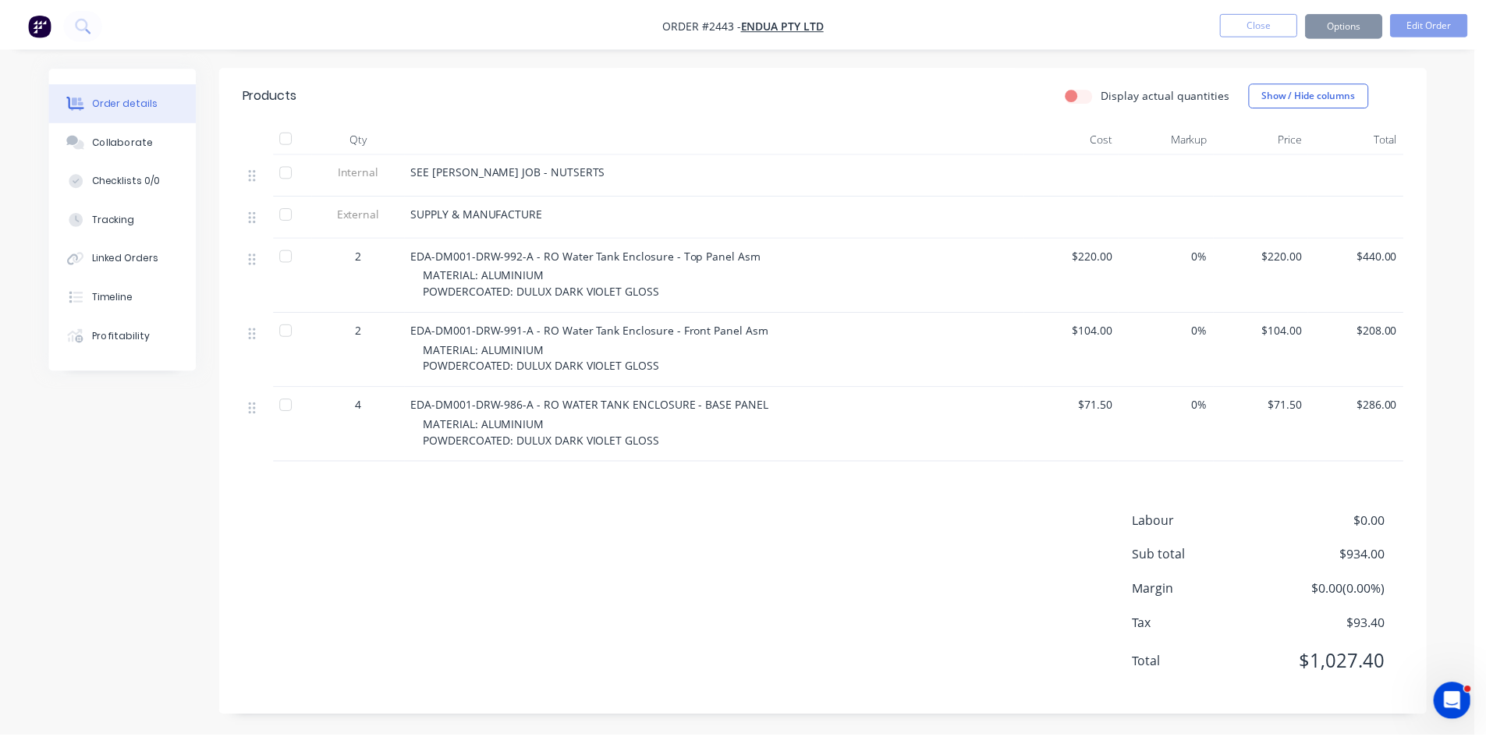
scroll to position [365, 0]
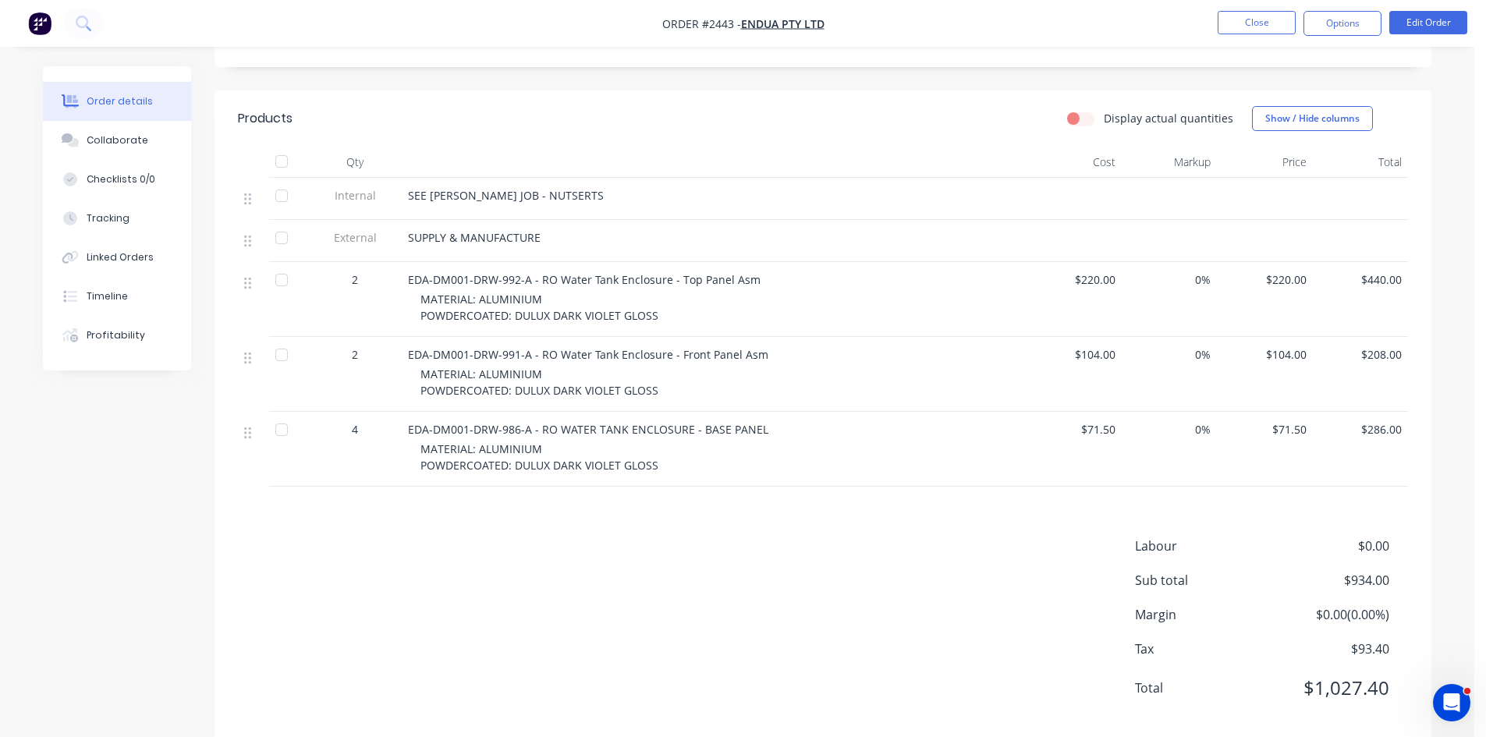
click at [1264, 34] on li "Close" at bounding box center [1257, 23] width 78 height 25
click at [1264, 26] on button "Close" at bounding box center [1257, 22] width 78 height 23
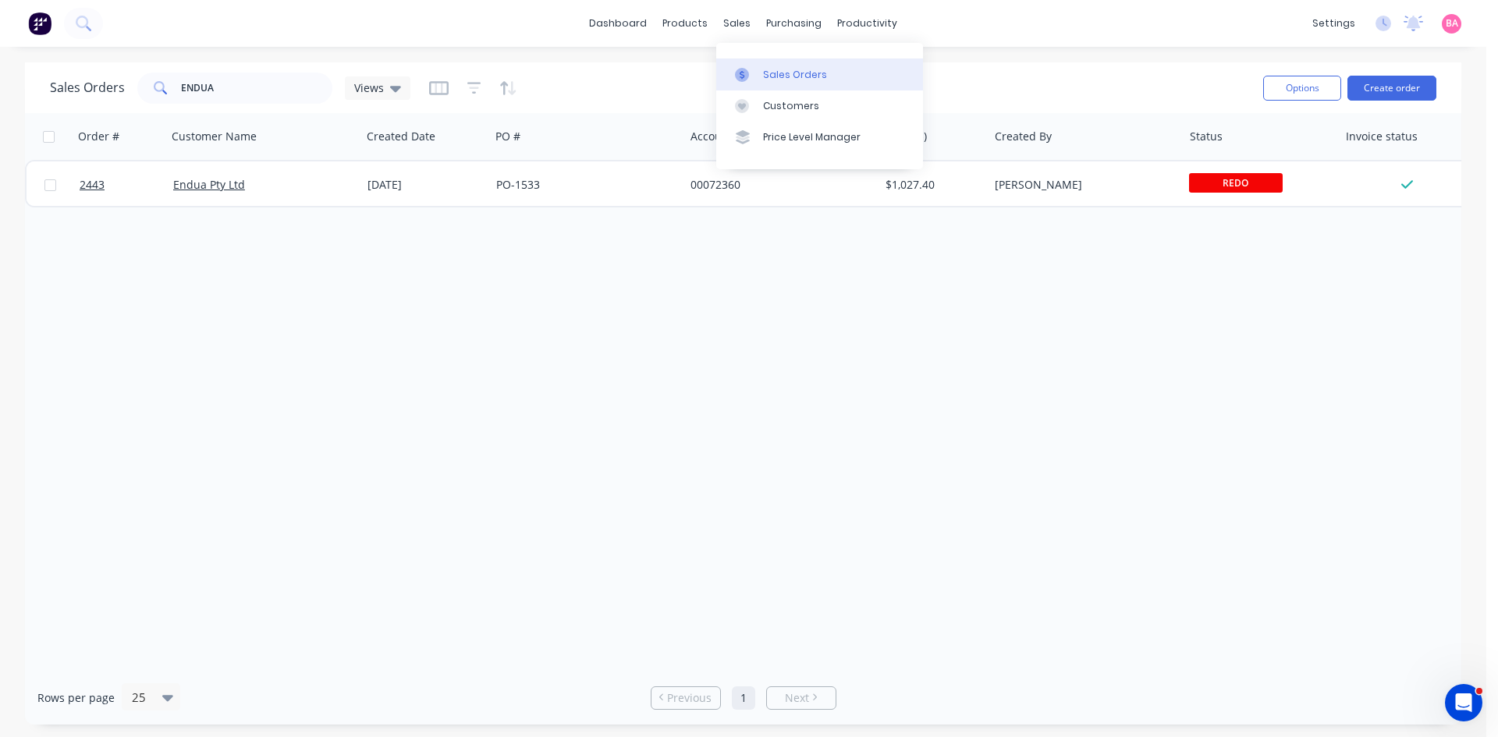
click at [793, 73] on div "Sales Orders" at bounding box center [795, 75] width 64 height 14
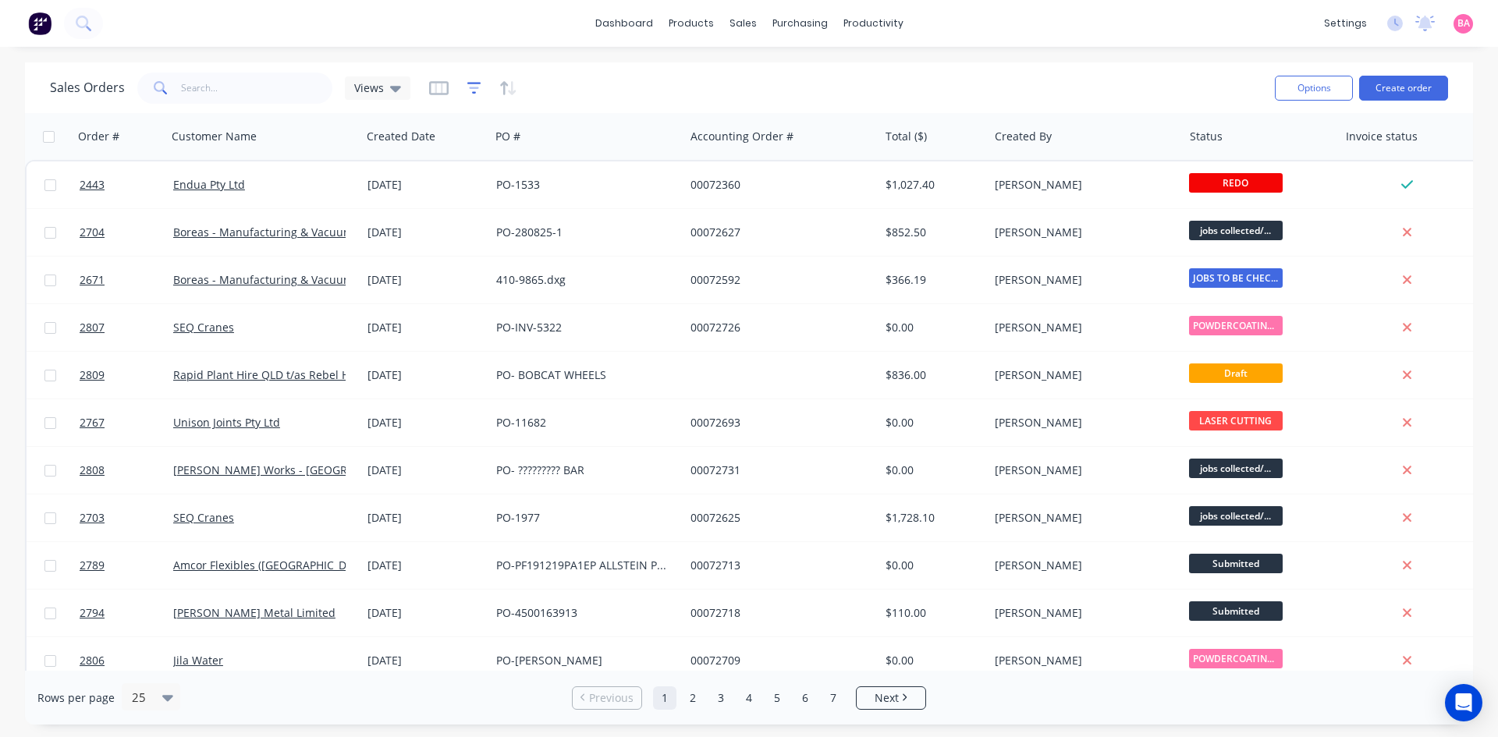
click at [471, 86] on icon "button" at bounding box center [474, 88] width 14 height 16
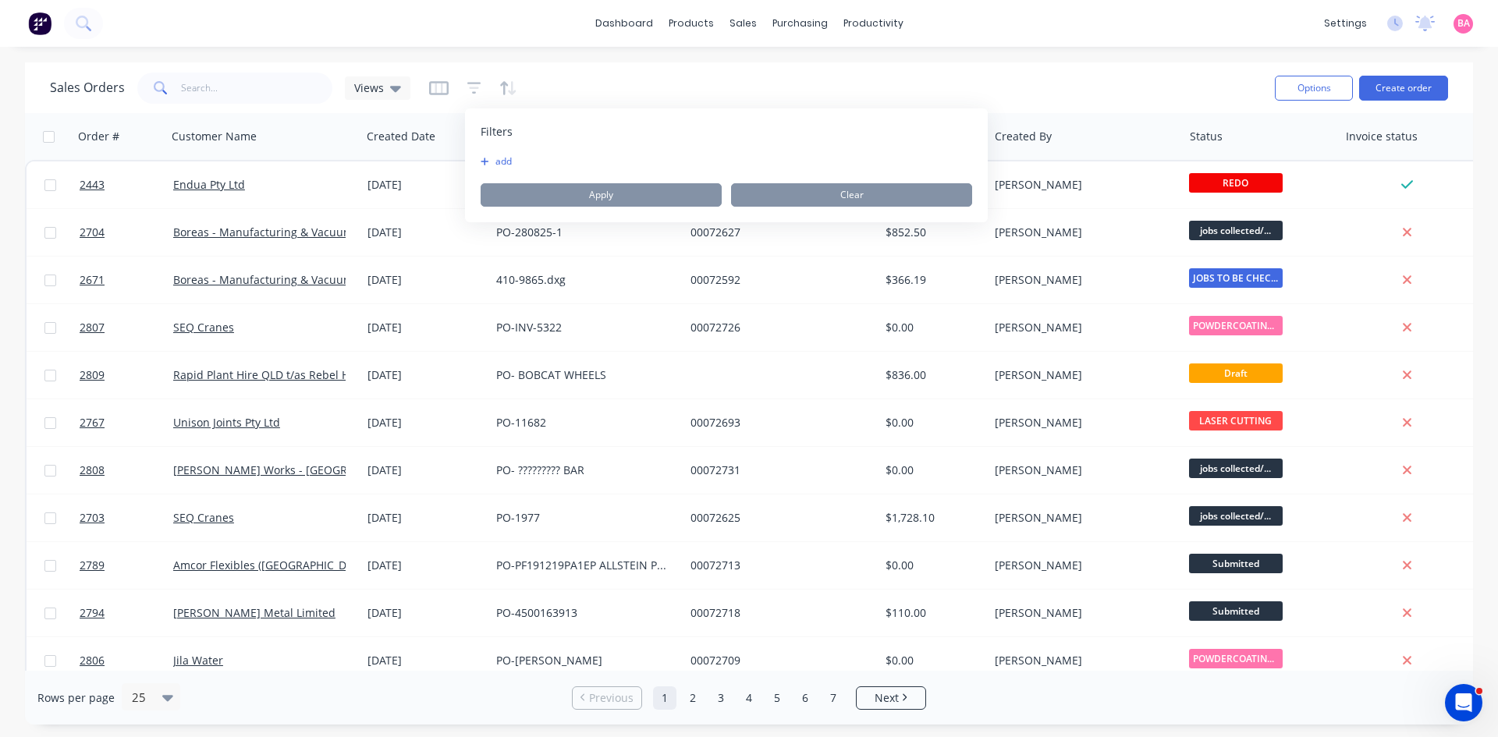
click at [509, 162] on button "add" at bounding box center [500, 161] width 39 height 12
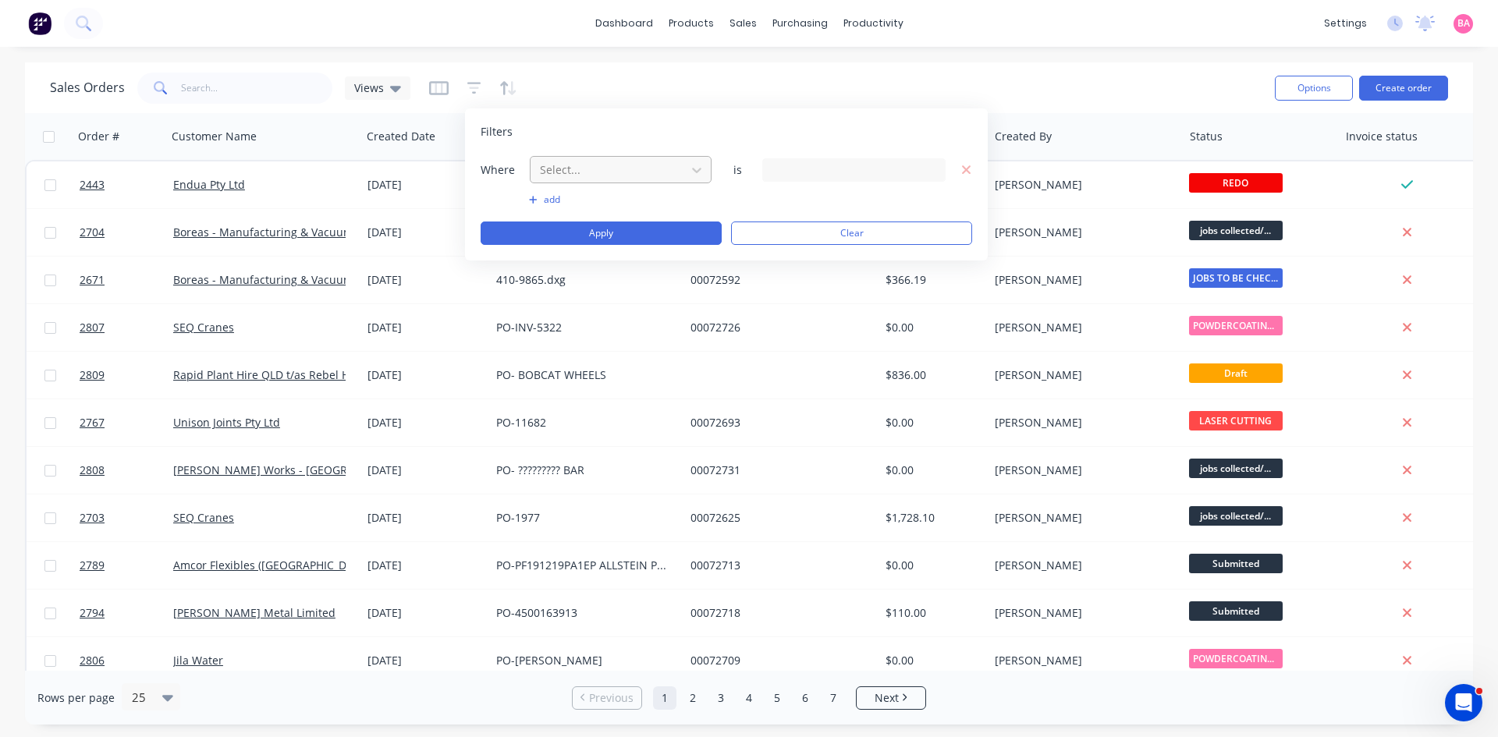
click at [676, 167] on div at bounding box center [608, 170] width 140 height 20
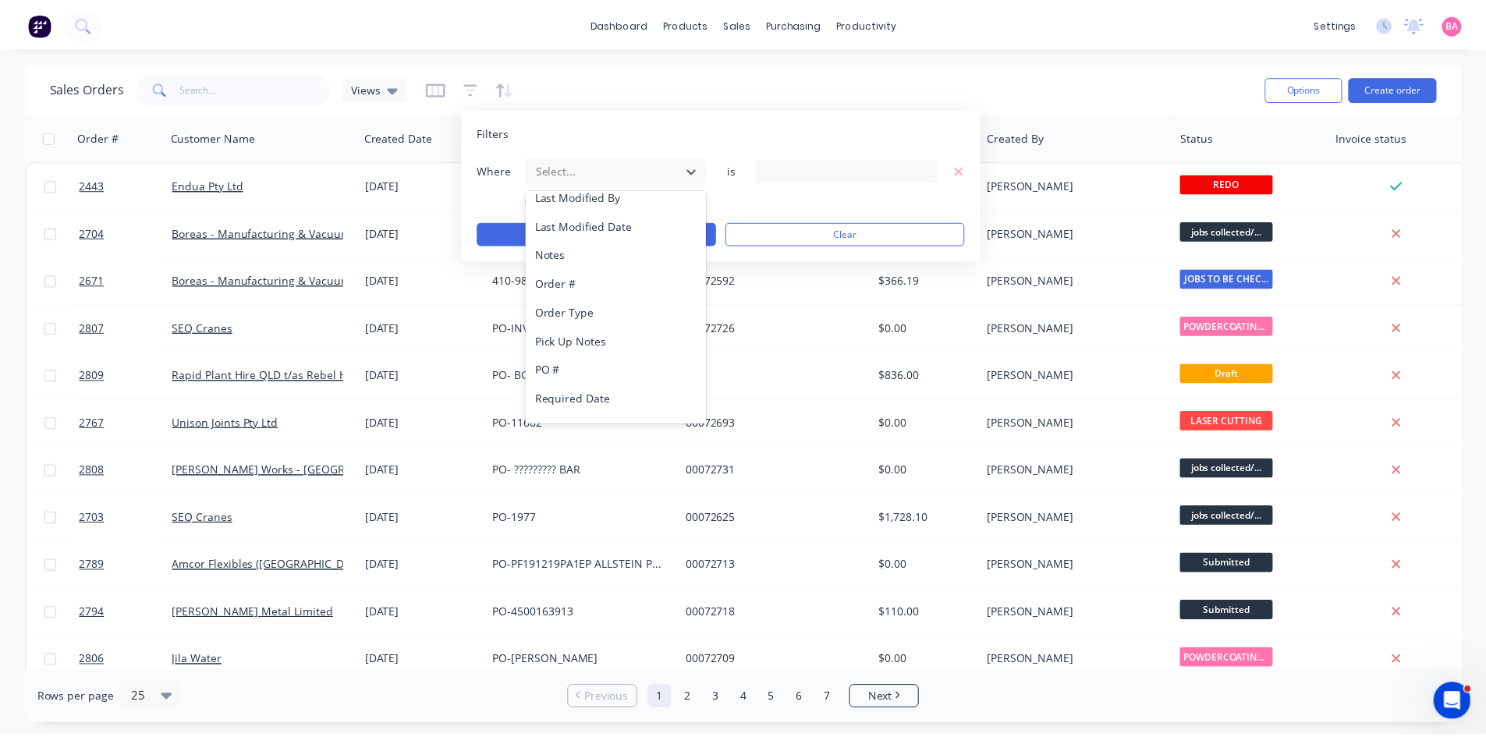
scroll to position [407, 0]
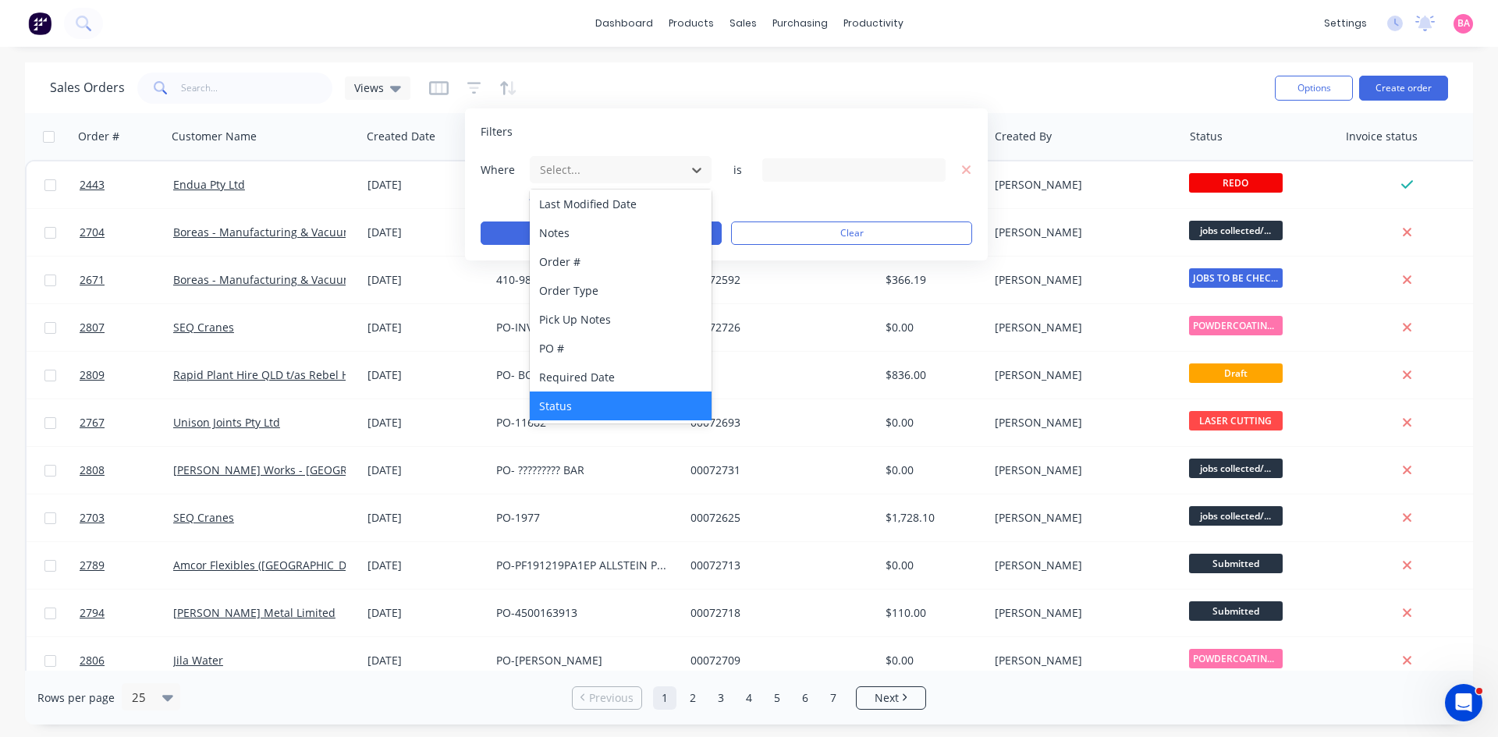
click at [566, 406] on div "Status" at bounding box center [621, 406] width 182 height 29
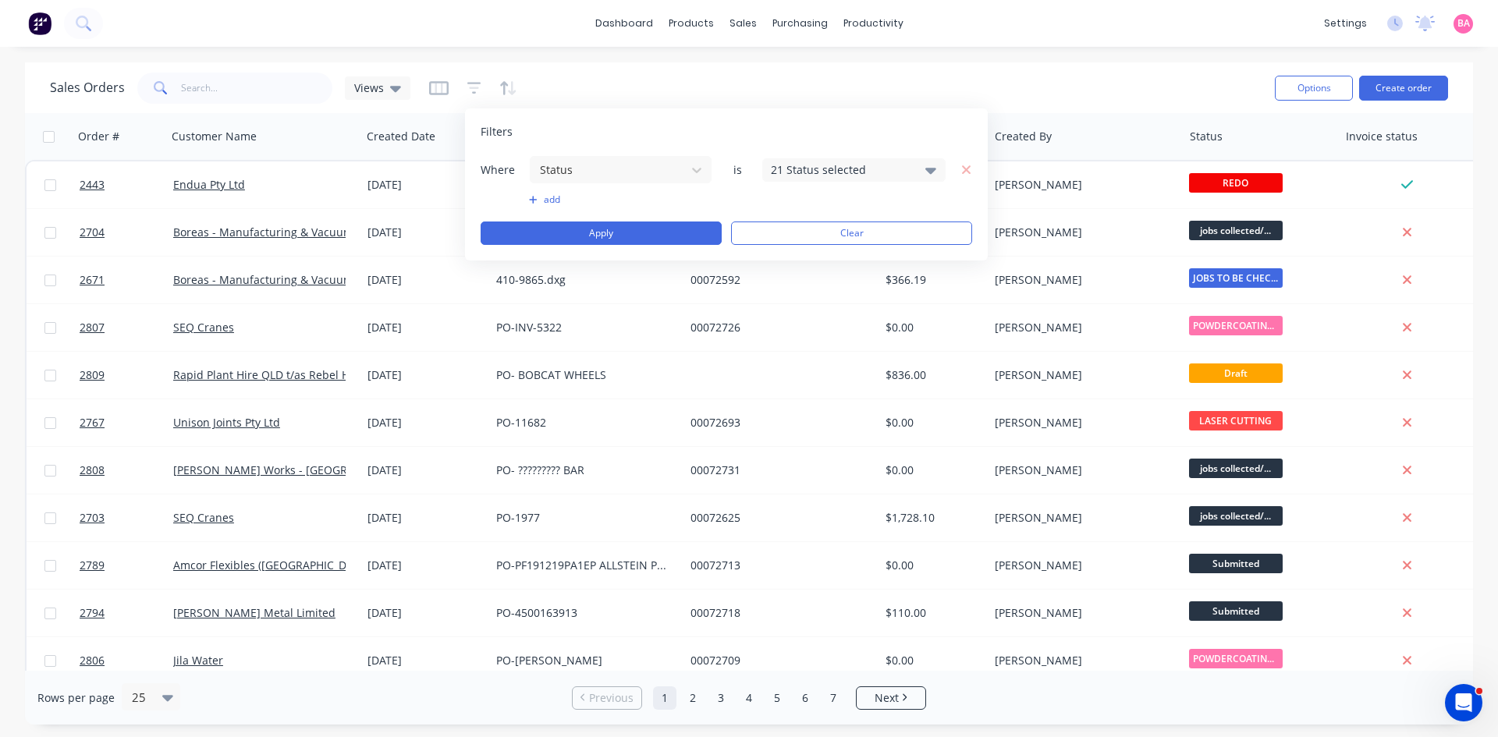
click at [932, 169] on icon at bounding box center [930, 171] width 11 height 6
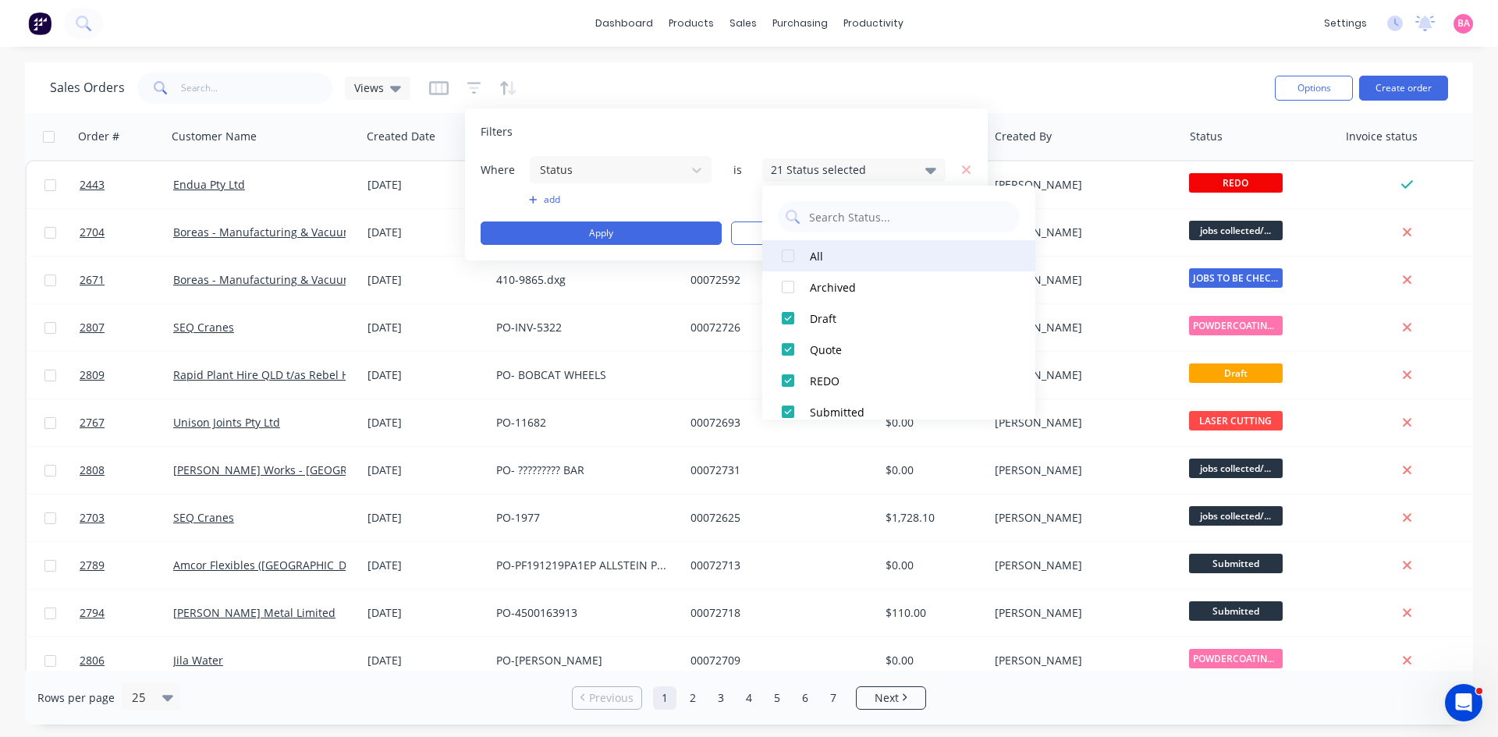
click at [791, 254] on div at bounding box center [787, 255] width 31 height 31
click at [618, 232] on button "Apply" at bounding box center [601, 233] width 241 height 23
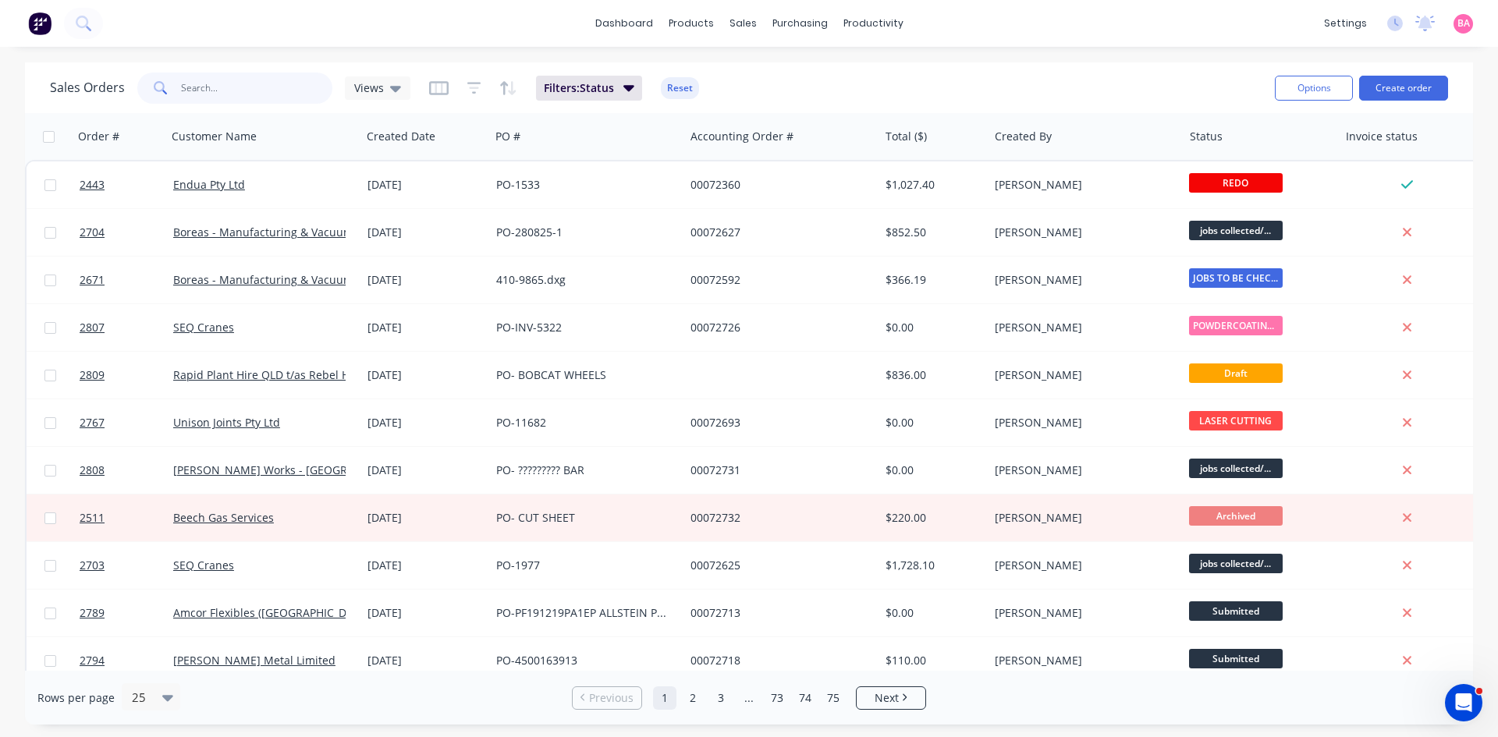
click at [211, 91] on input "text" at bounding box center [257, 88] width 152 height 31
type input "BOREAS"
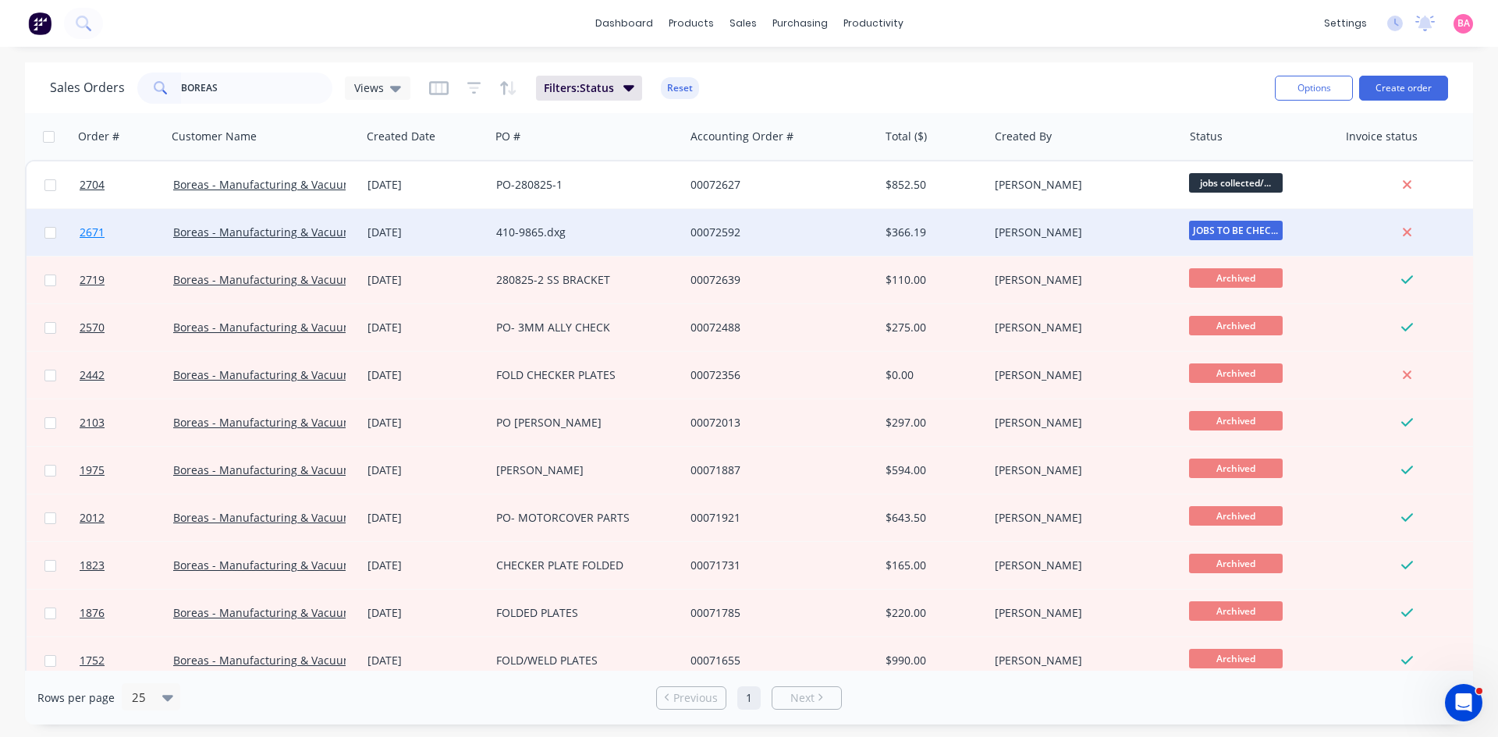
click at [92, 230] on span "2671" at bounding box center [92, 233] width 25 height 16
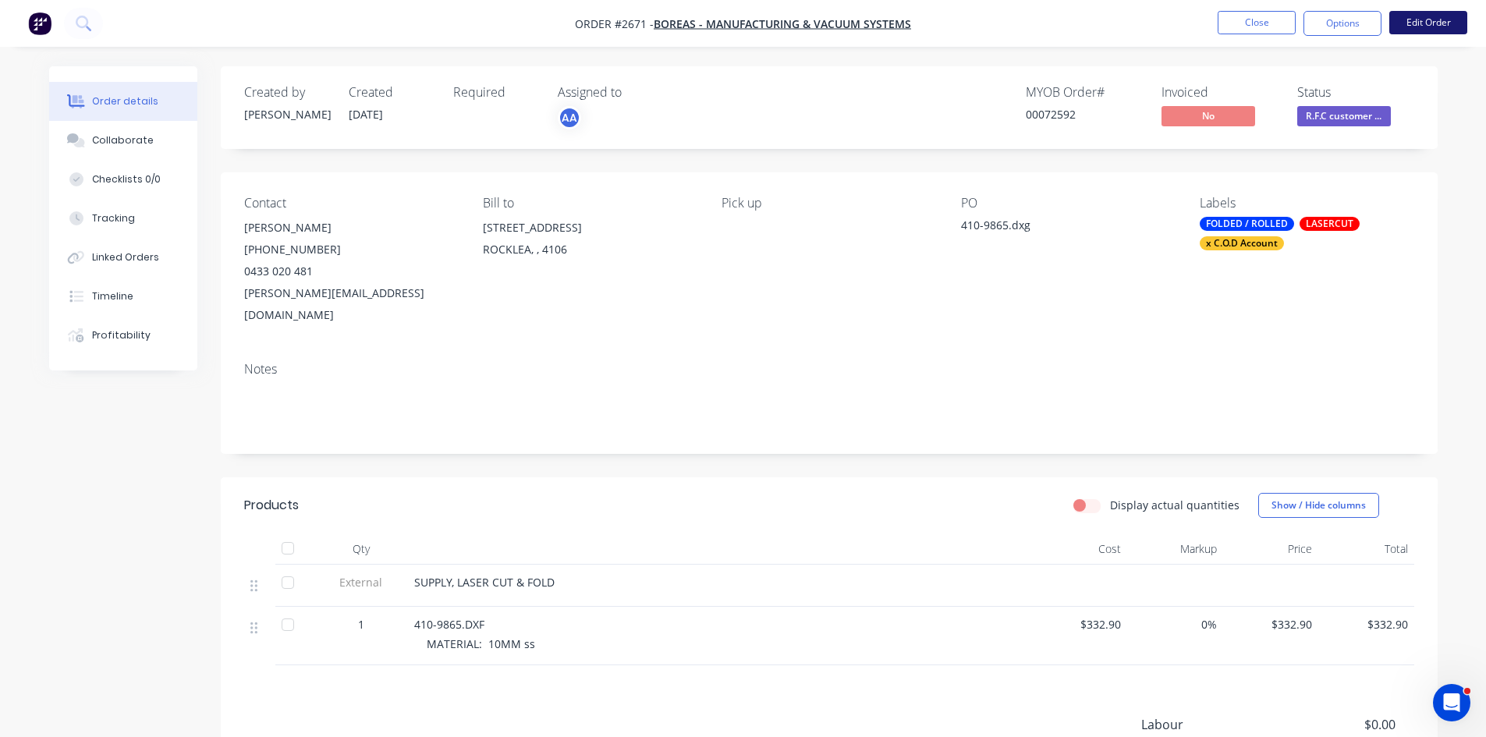
click at [1433, 20] on button "Edit Order" at bounding box center [1429, 22] width 78 height 23
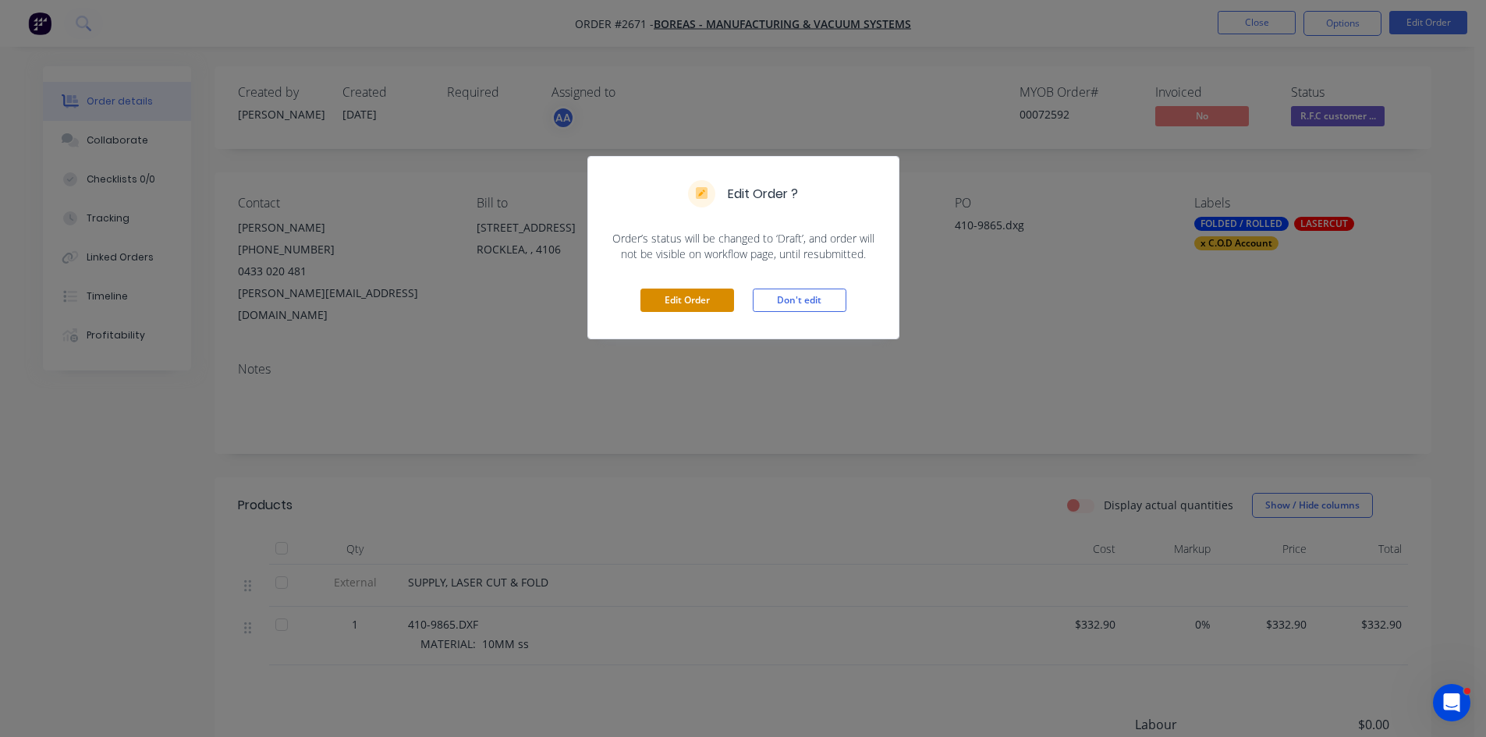
click at [692, 296] on button "Edit Order" at bounding box center [688, 300] width 94 height 23
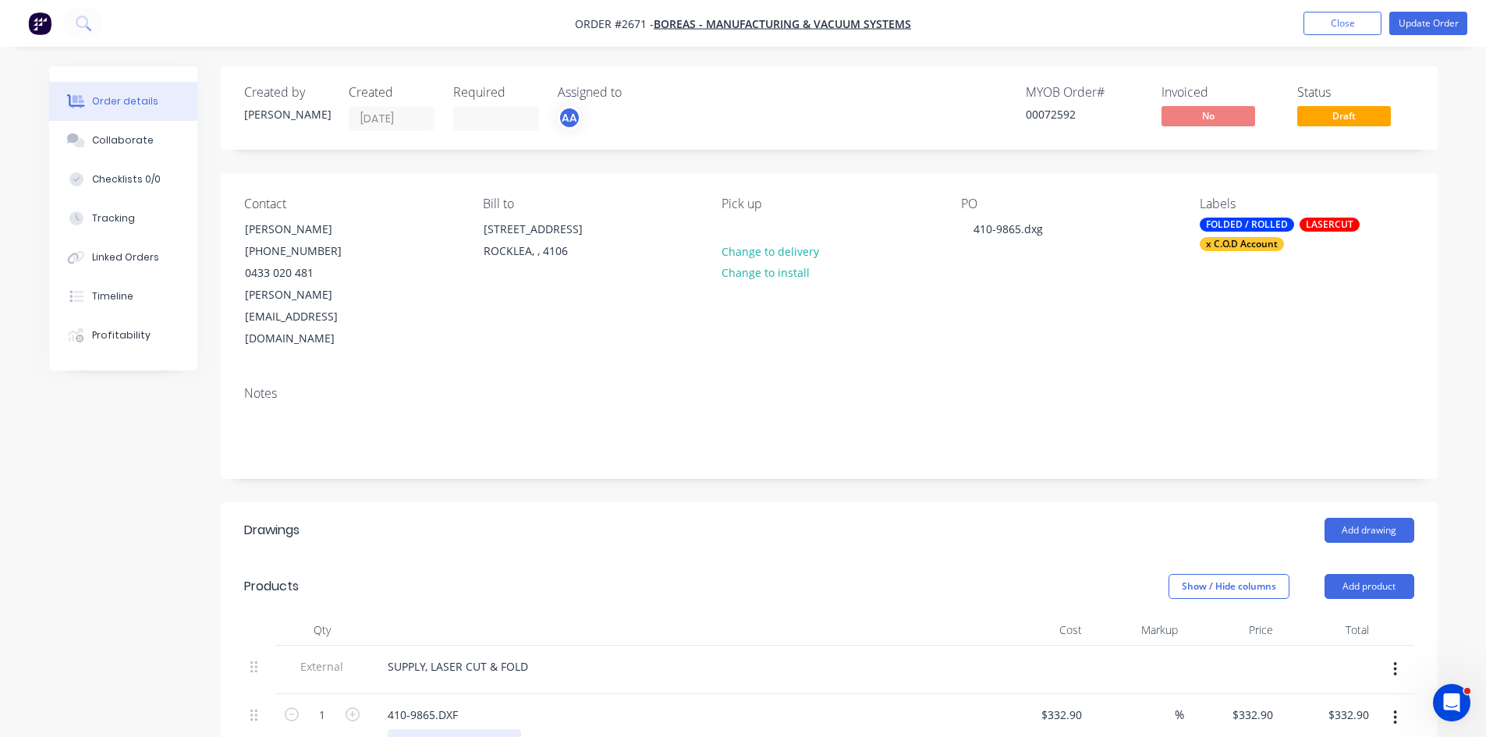
click at [513, 730] on div "MATERIAL: 10MM ss" at bounding box center [454, 741] width 133 height 23
click at [1419, 20] on button "Update Order" at bounding box center [1429, 23] width 78 height 23
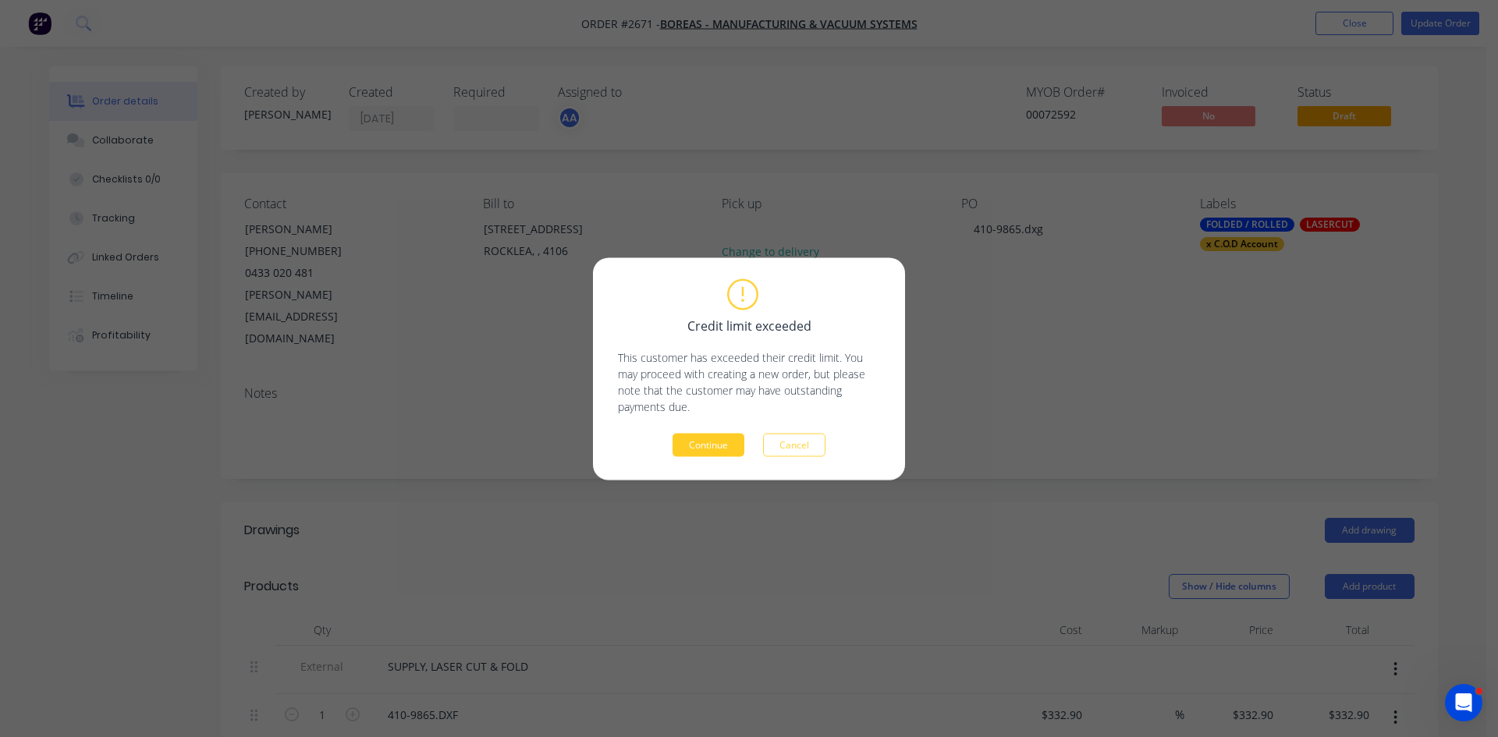
click at [709, 442] on button "Continue" at bounding box center [709, 444] width 72 height 23
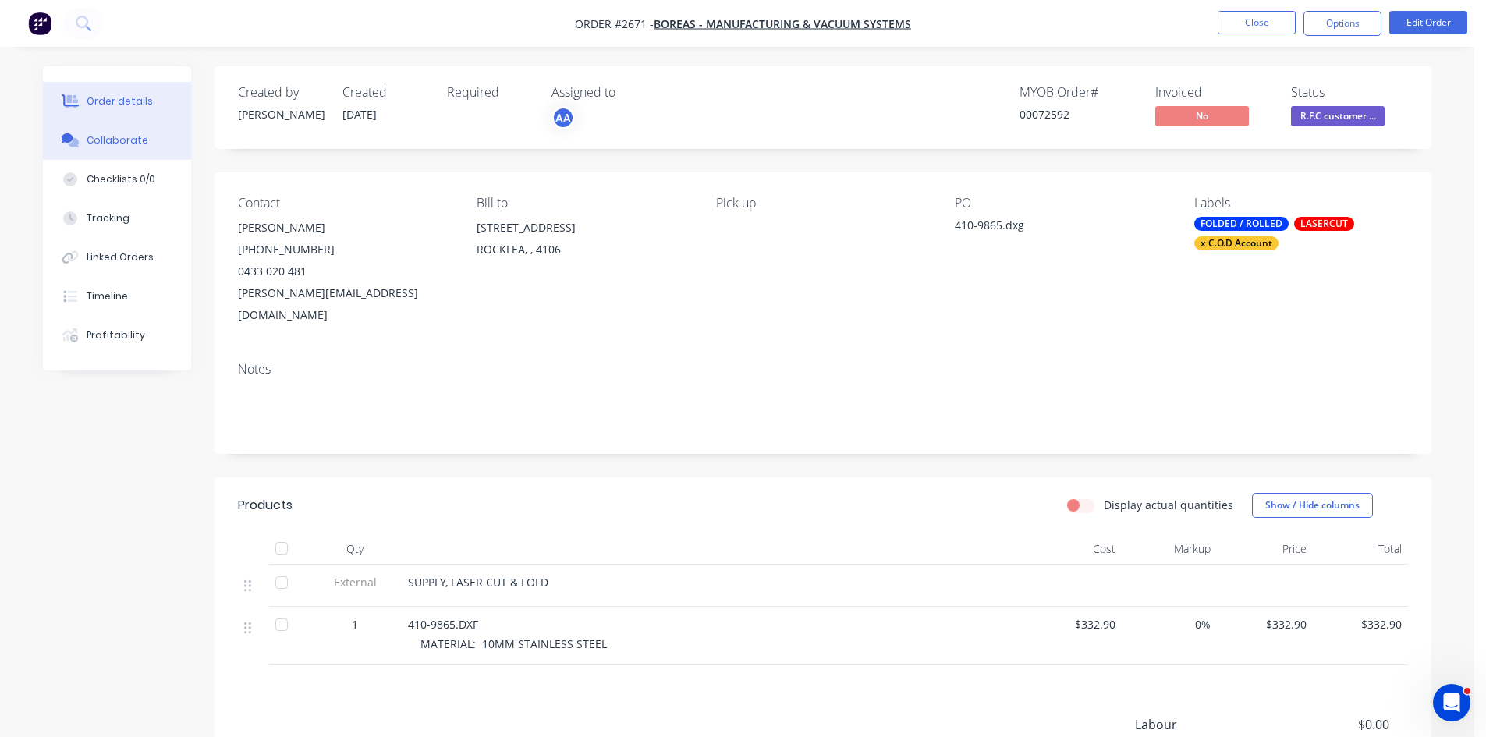
click at [108, 140] on div "Collaborate" at bounding box center [118, 140] width 62 height 14
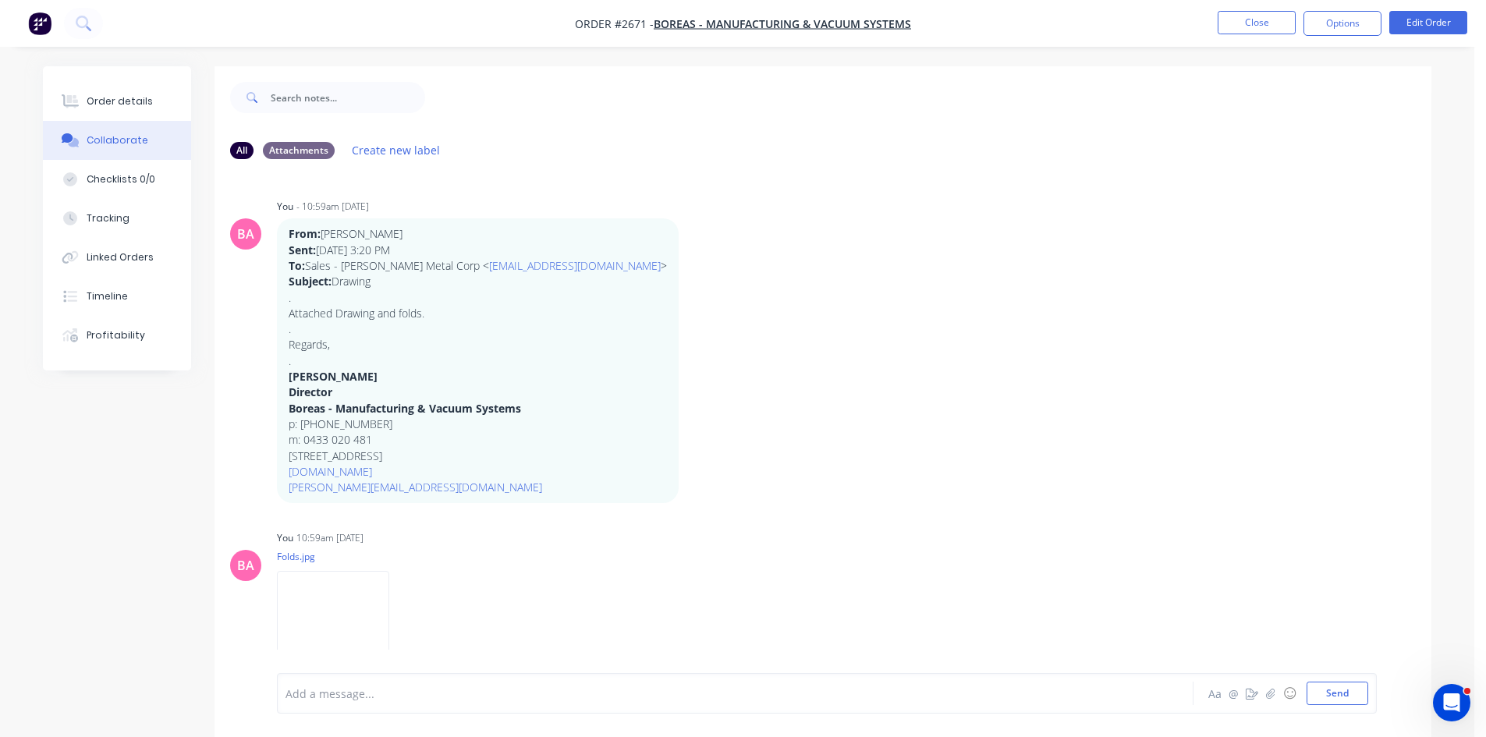
click at [395, 682] on div "Add a message..." at bounding box center [692, 693] width 812 height 23
click at [1347, 701] on button "Send" at bounding box center [1338, 693] width 62 height 23
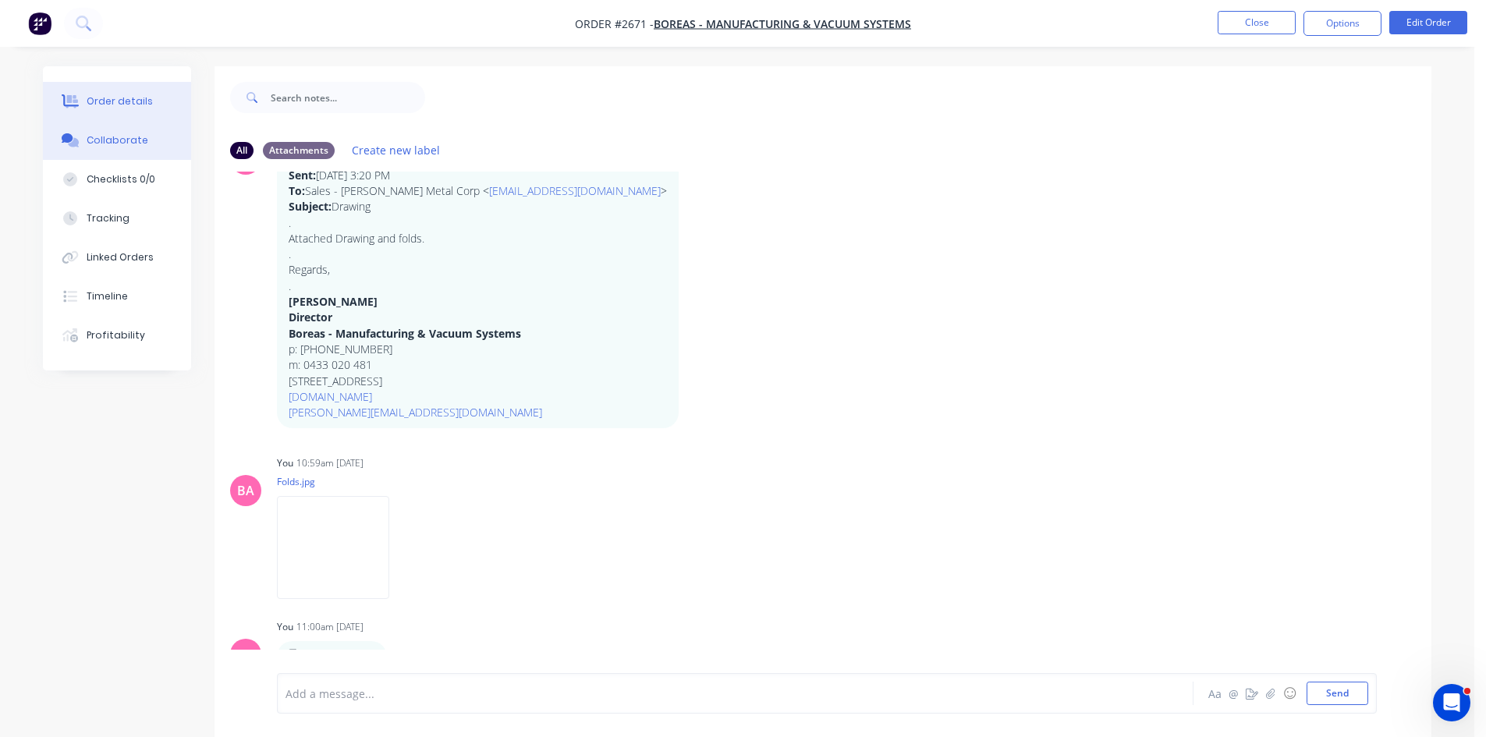
click at [130, 97] on div "Order details" at bounding box center [120, 101] width 66 height 14
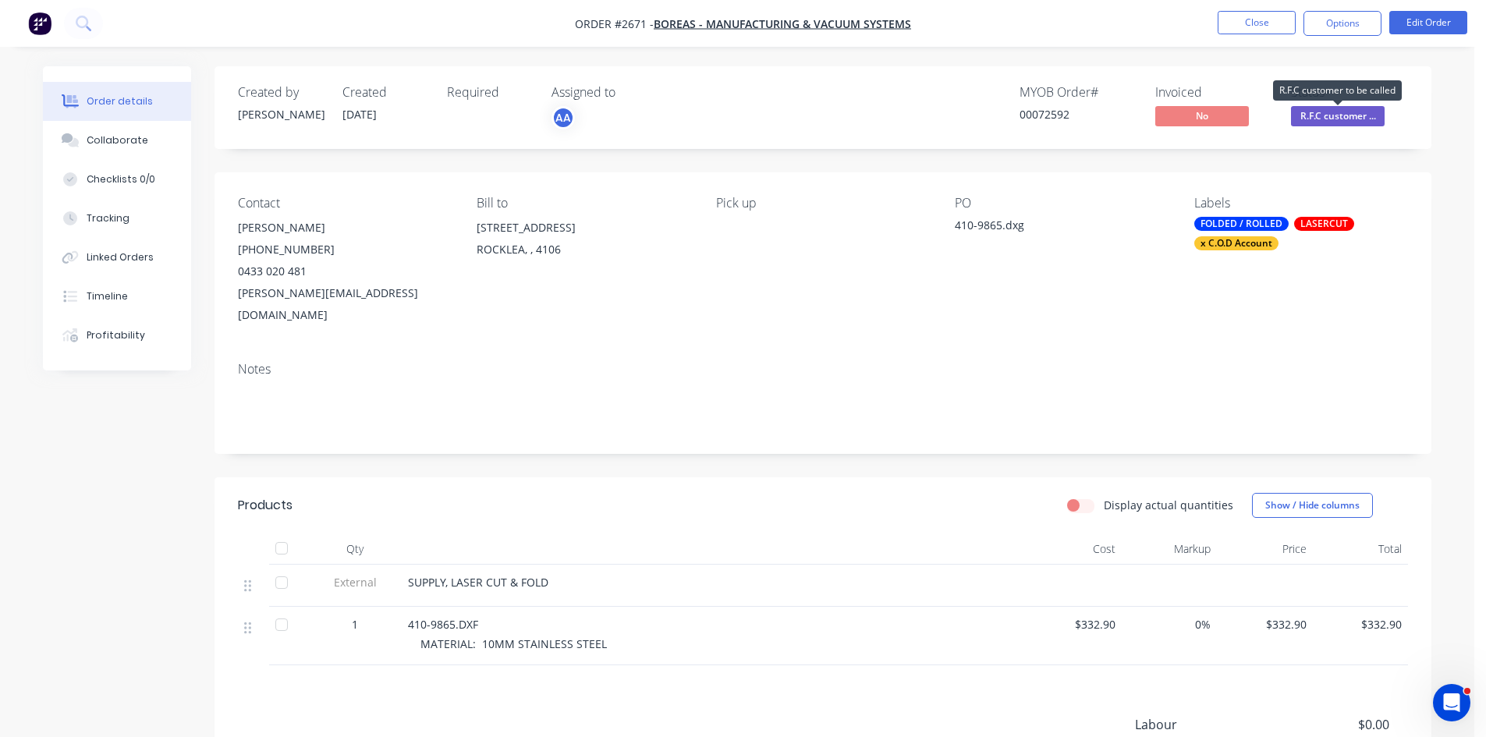
click at [1342, 110] on span "R.F.C customer ..." at bounding box center [1338, 116] width 94 height 20
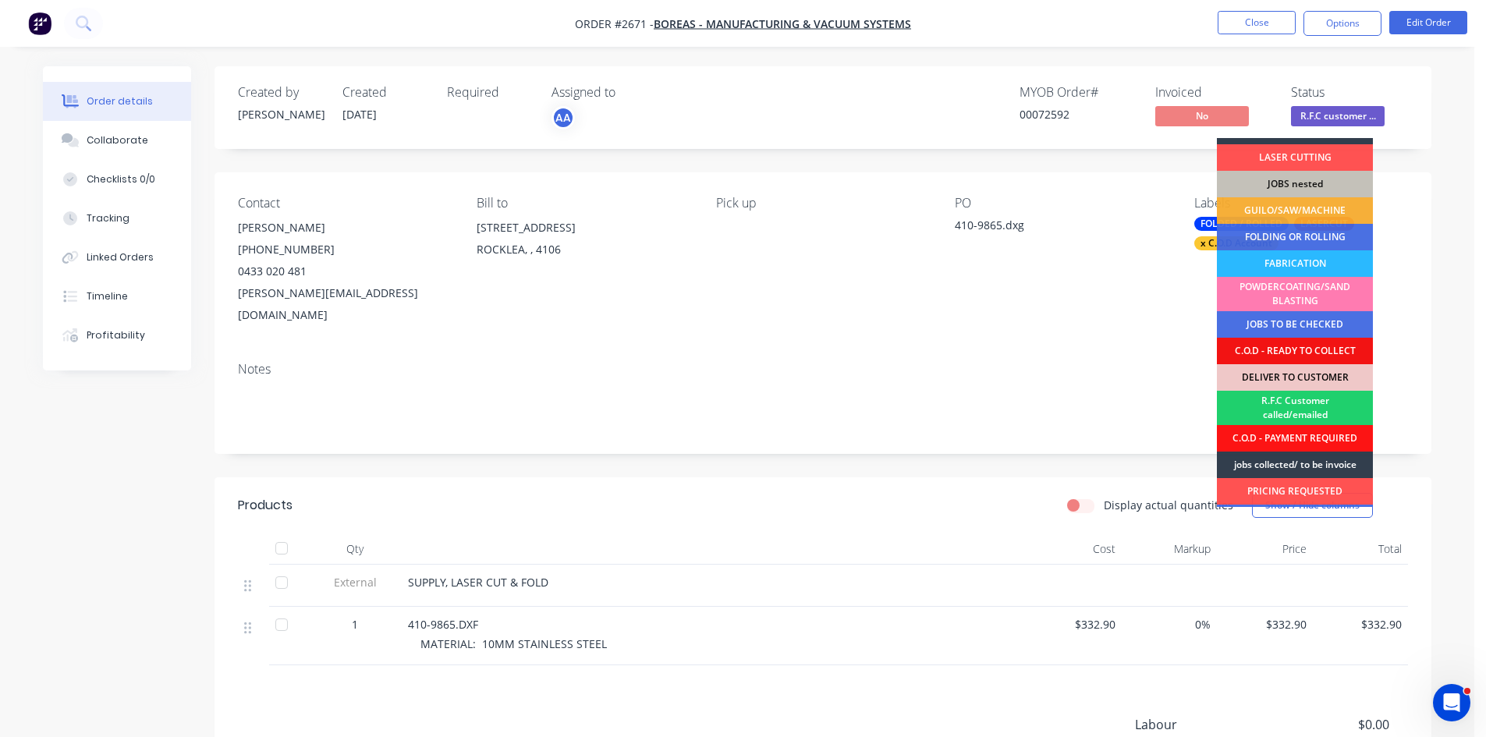
scroll to position [52, 0]
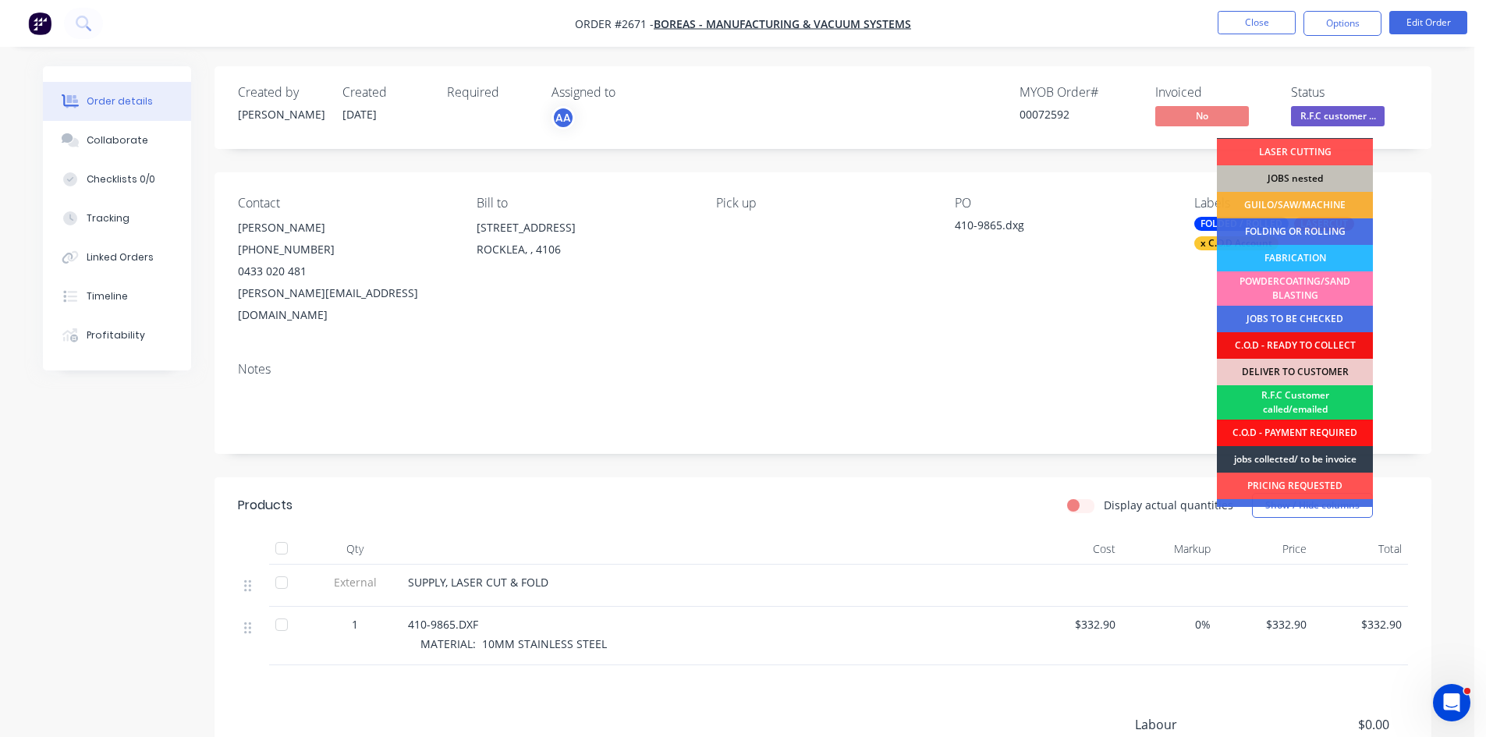
click at [1295, 390] on div "R.F.C Customer called/emailed" at bounding box center [1295, 402] width 156 height 34
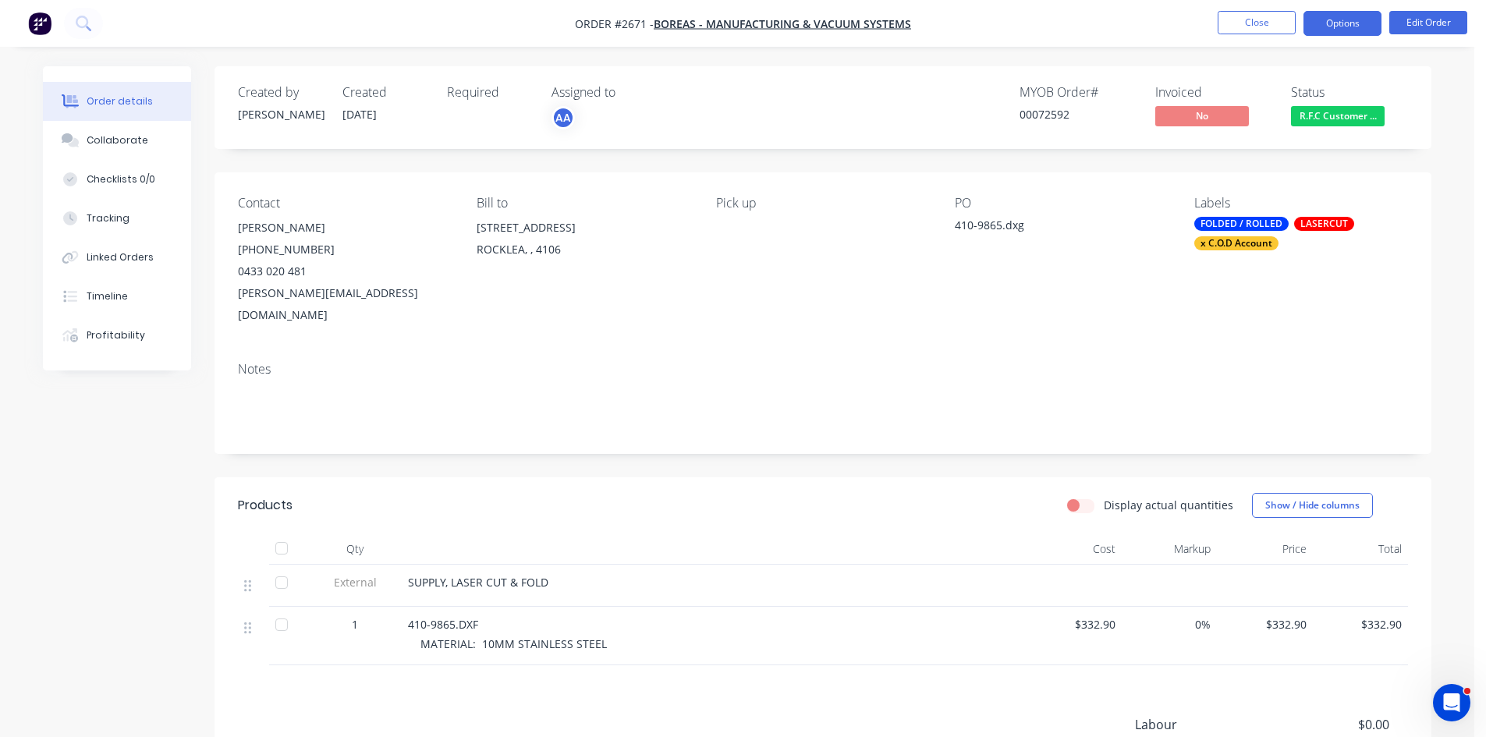
click at [1343, 23] on button "Options" at bounding box center [1343, 23] width 78 height 25
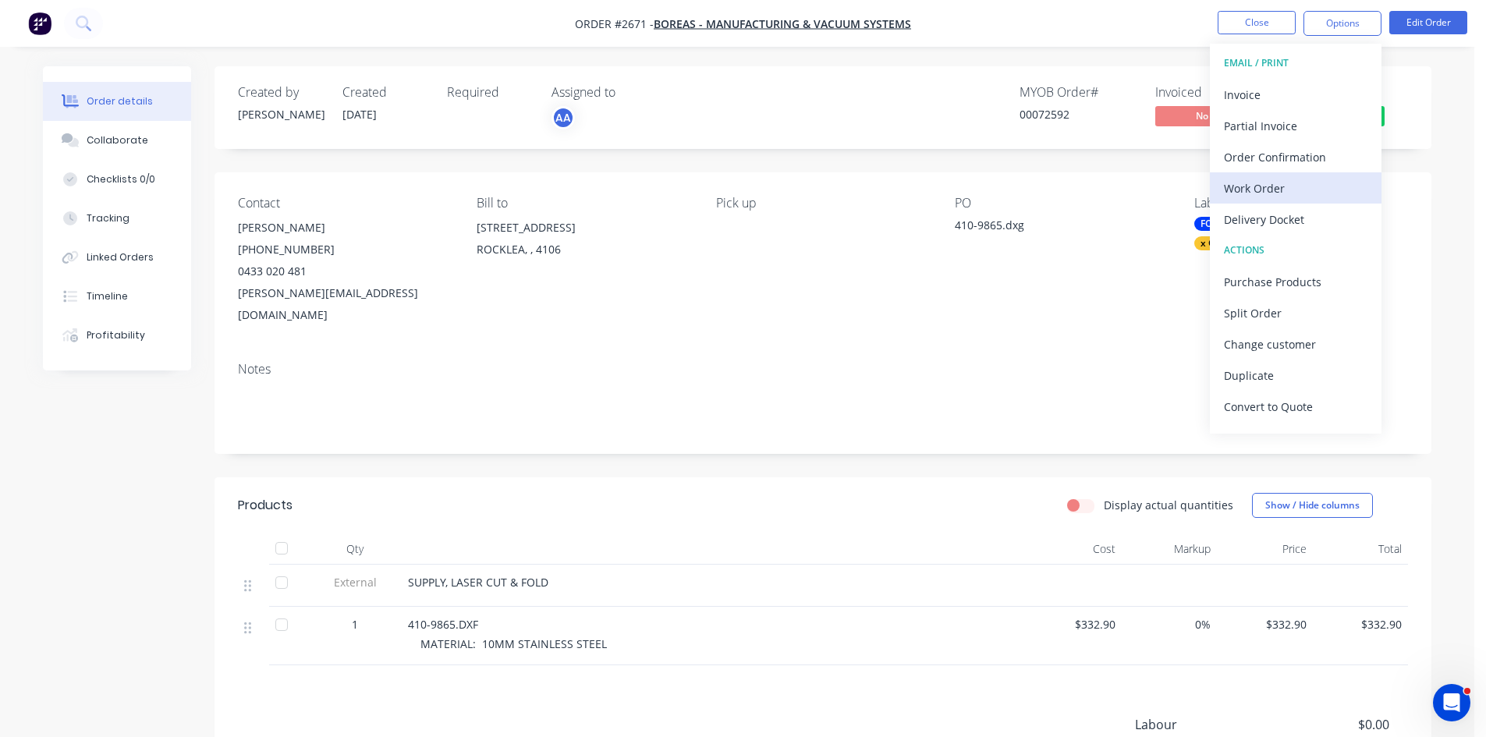
click at [1261, 184] on div "Work Order" at bounding box center [1296, 188] width 144 height 23
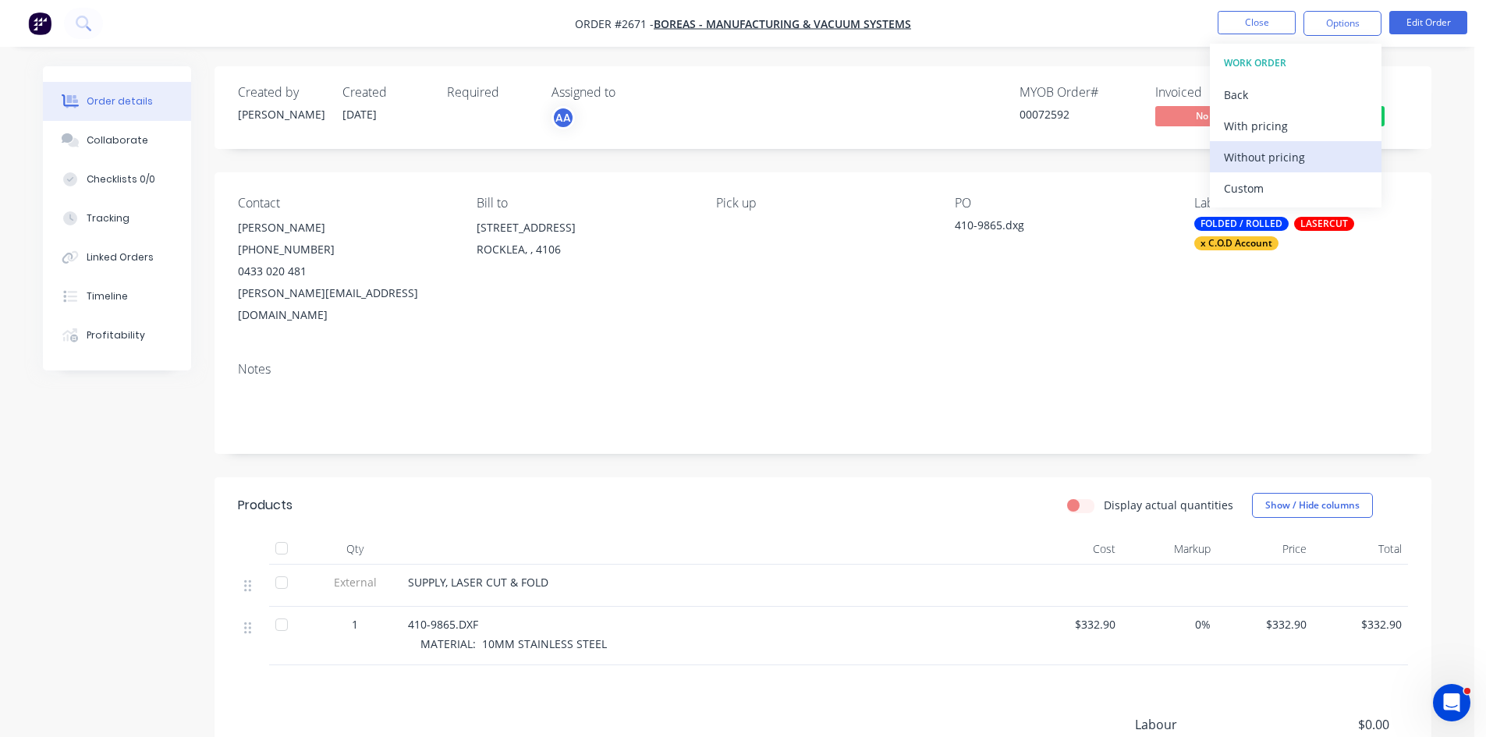
click at [1271, 152] on div "Without pricing" at bounding box center [1296, 157] width 144 height 23
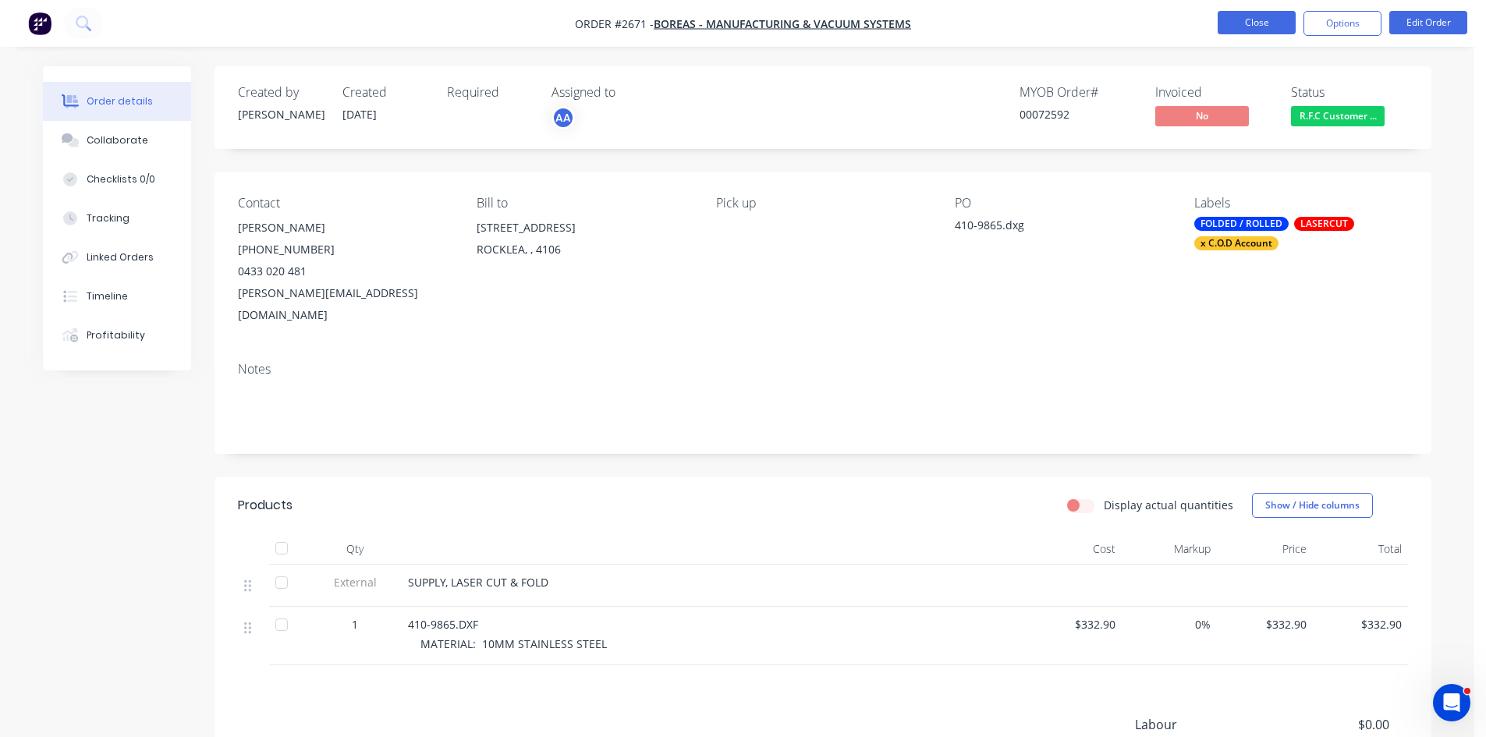
click at [1246, 24] on button "Close" at bounding box center [1257, 22] width 78 height 23
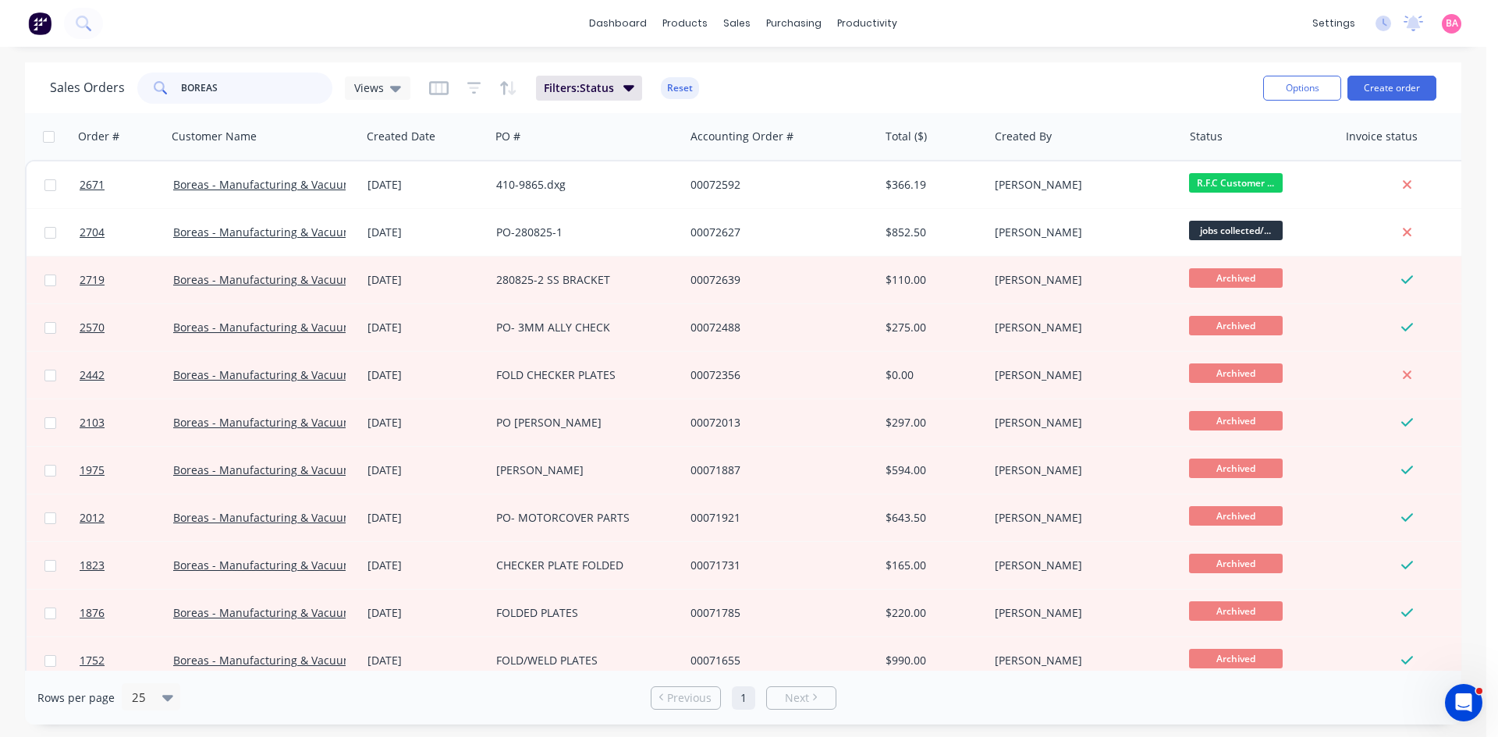
drag, startPoint x: 221, startPoint y: 86, endPoint x: -76, endPoint y: 59, distance: 298.5
click at [0, 59] on html "dashboard products sales purchasing productivity dashboard products Product Cat…" at bounding box center [749, 368] width 1498 height 737
type input "PACIFIC"
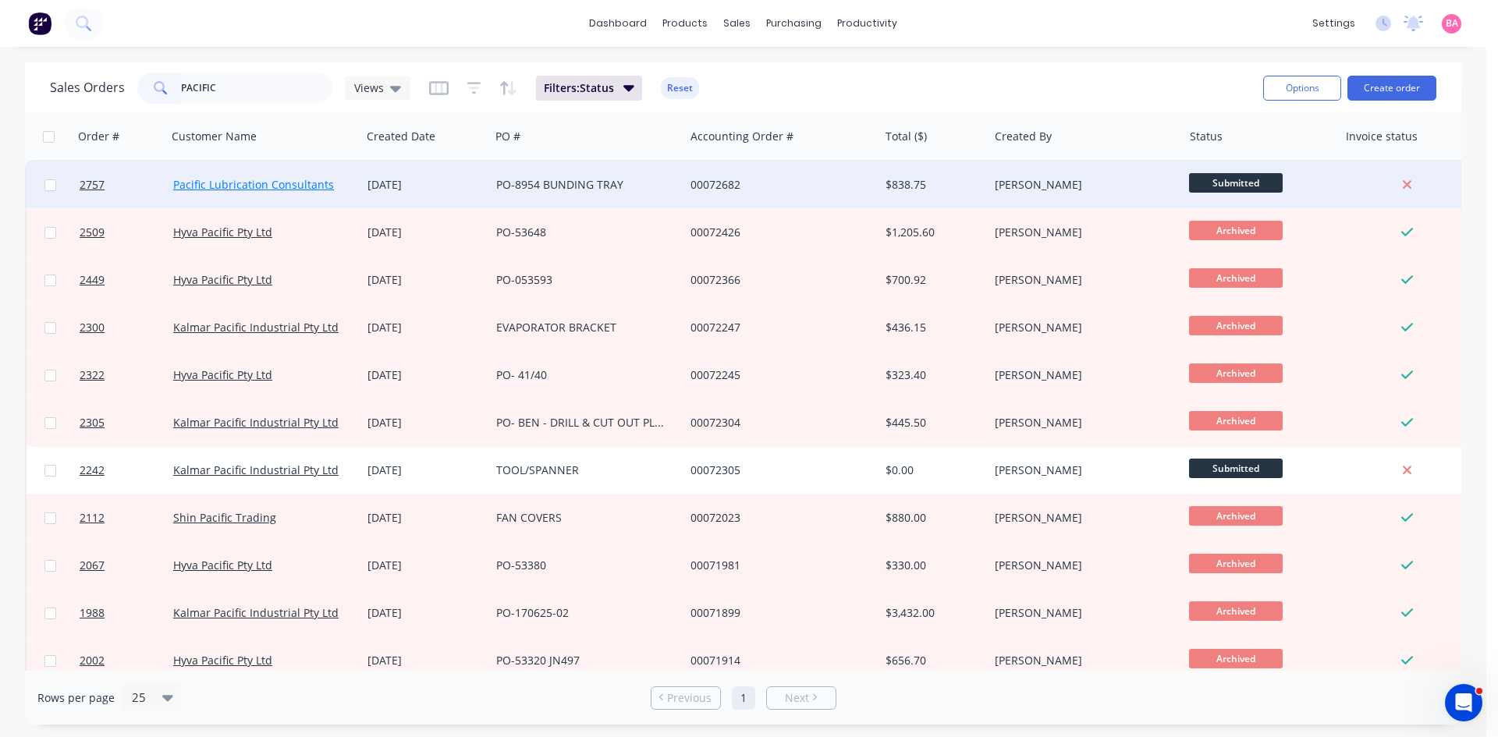
click at [261, 181] on link "Pacific Lubrication Consultants" at bounding box center [253, 184] width 161 height 15
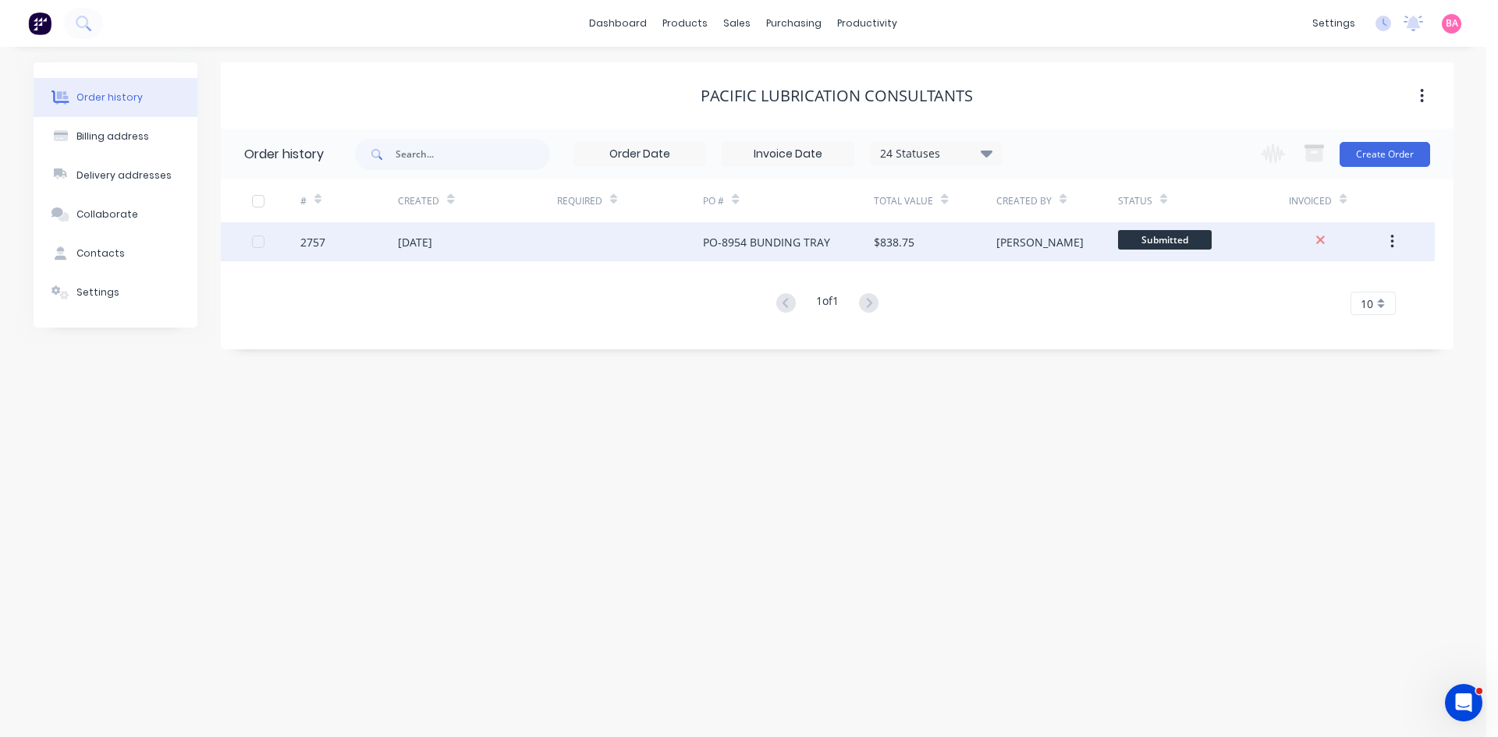
click at [432, 248] on div "[DATE]" at bounding box center [415, 242] width 34 height 16
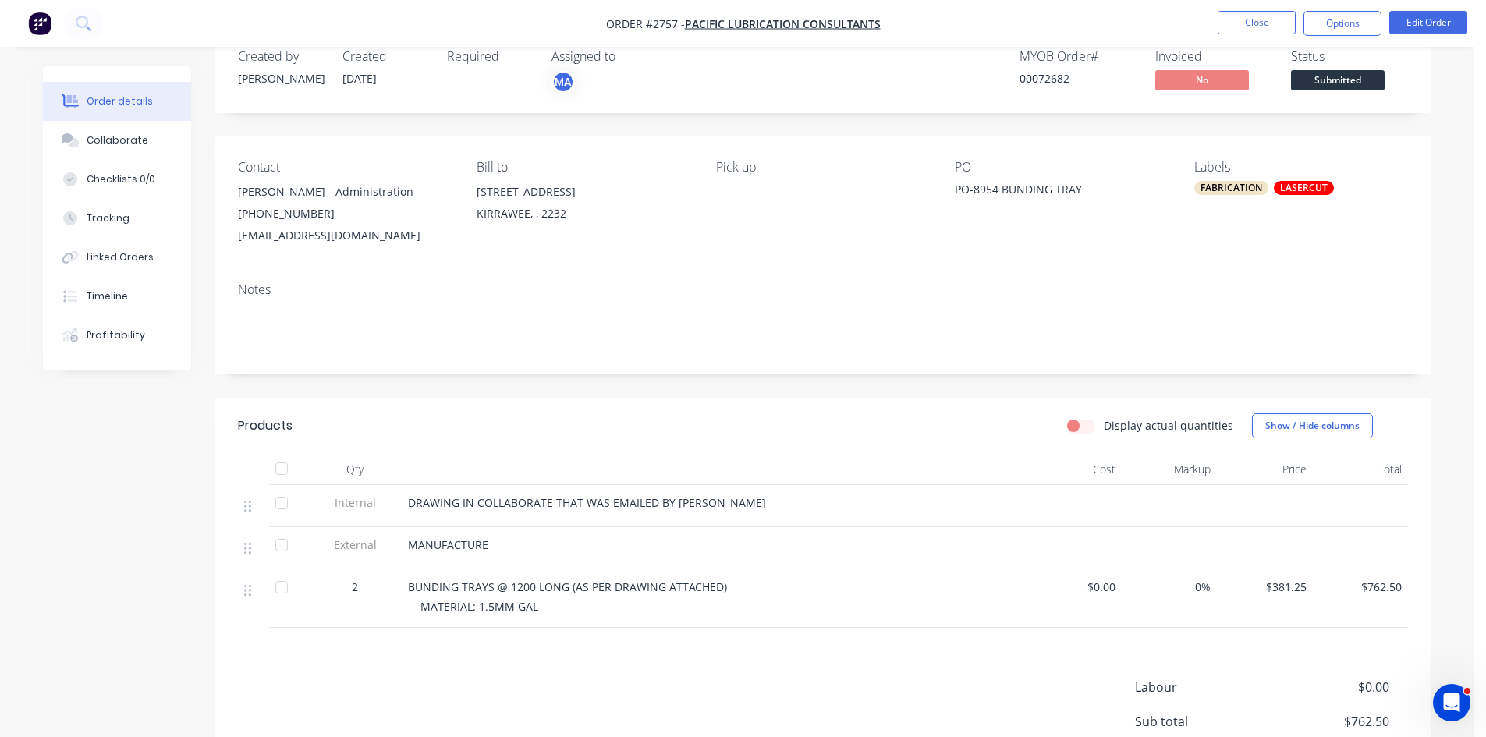
scroll to position [26, 0]
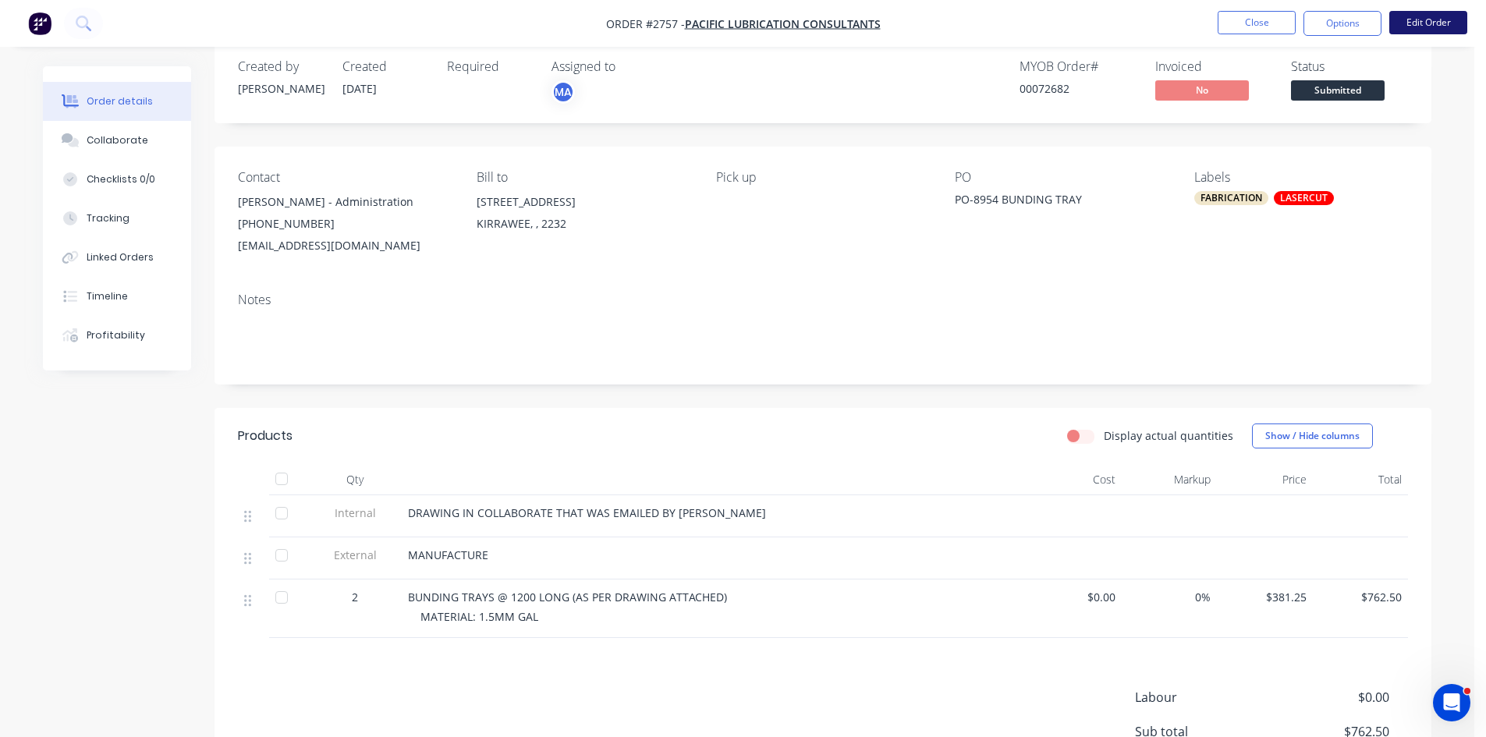
click at [1433, 17] on button "Edit Order" at bounding box center [1429, 22] width 78 height 23
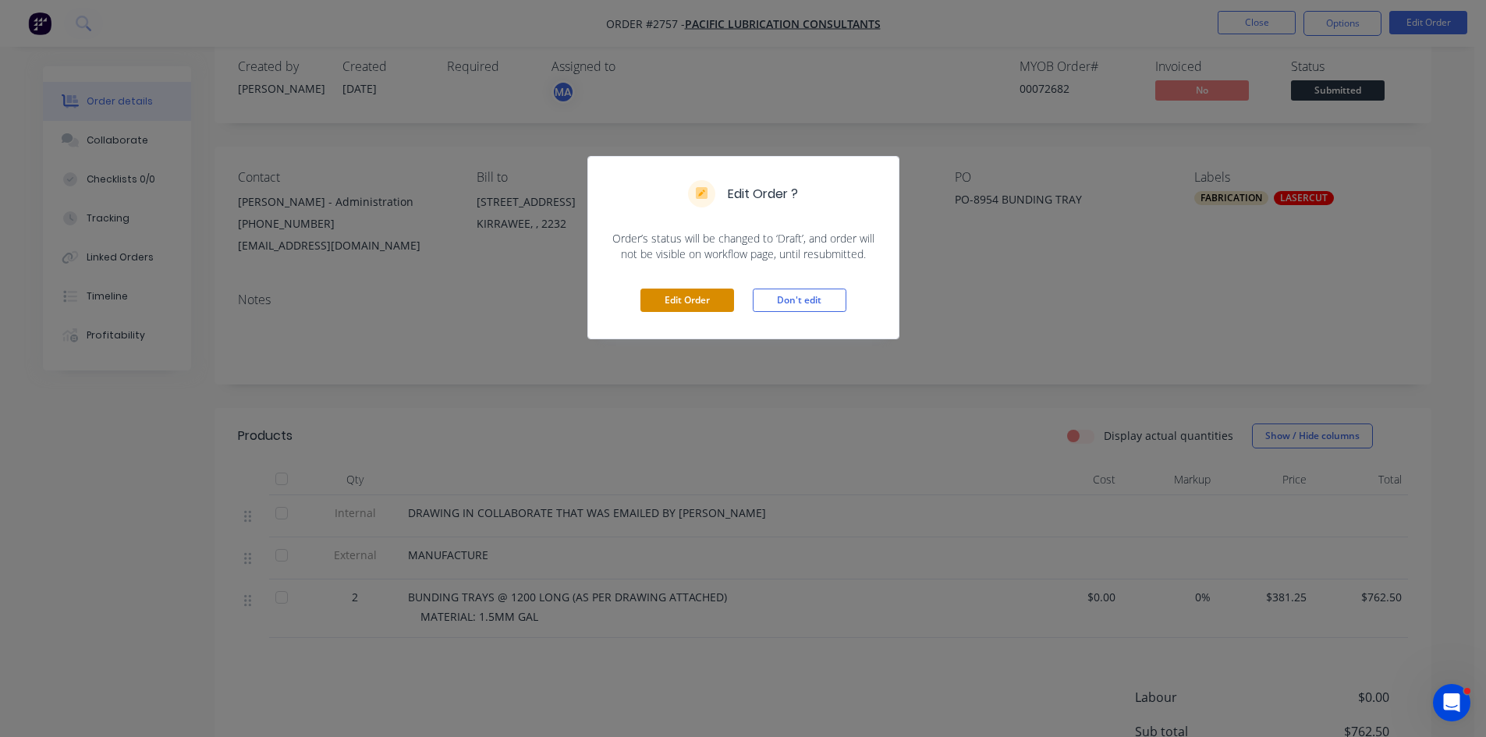
click at [726, 303] on button "Edit Order" at bounding box center [688, 300] width 94 height 23
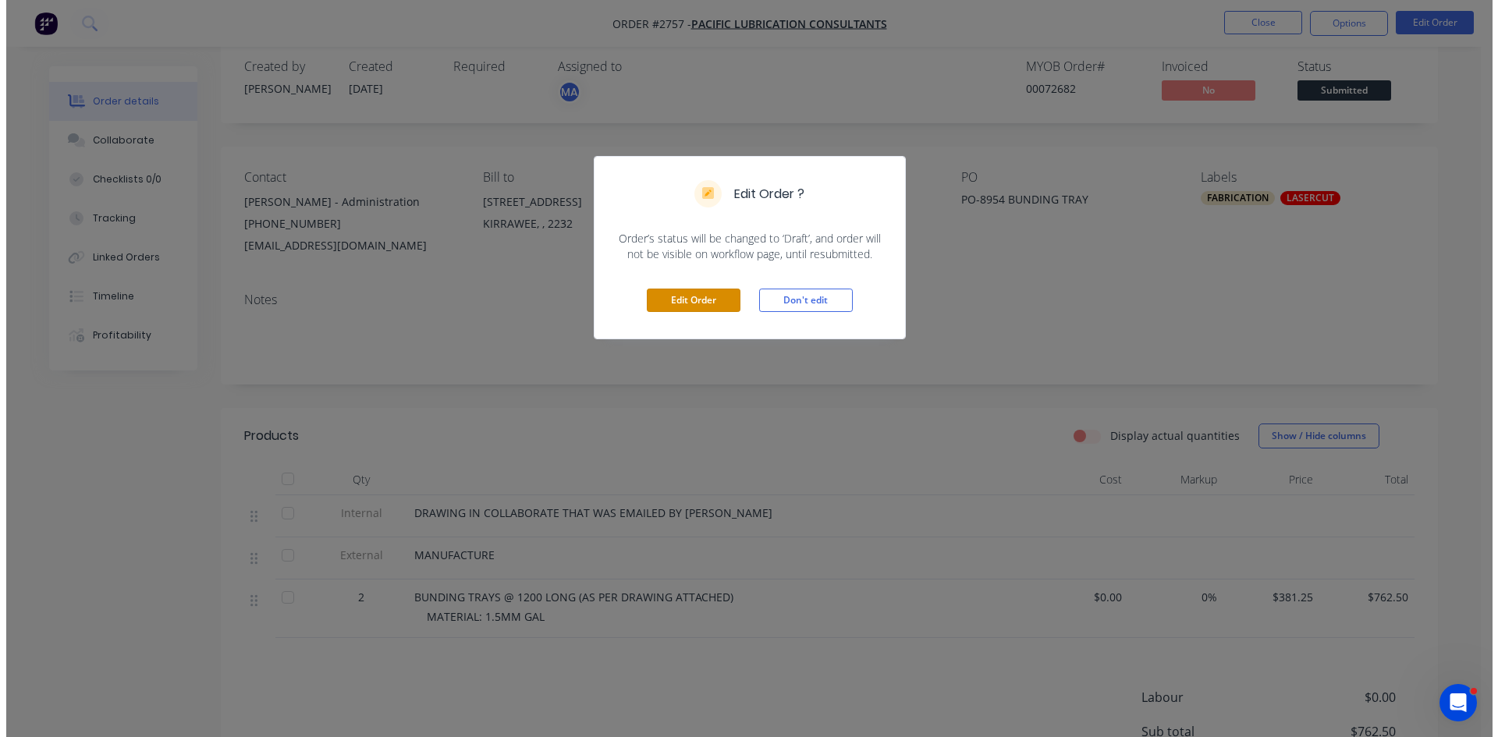
scroll to position [0, 0]
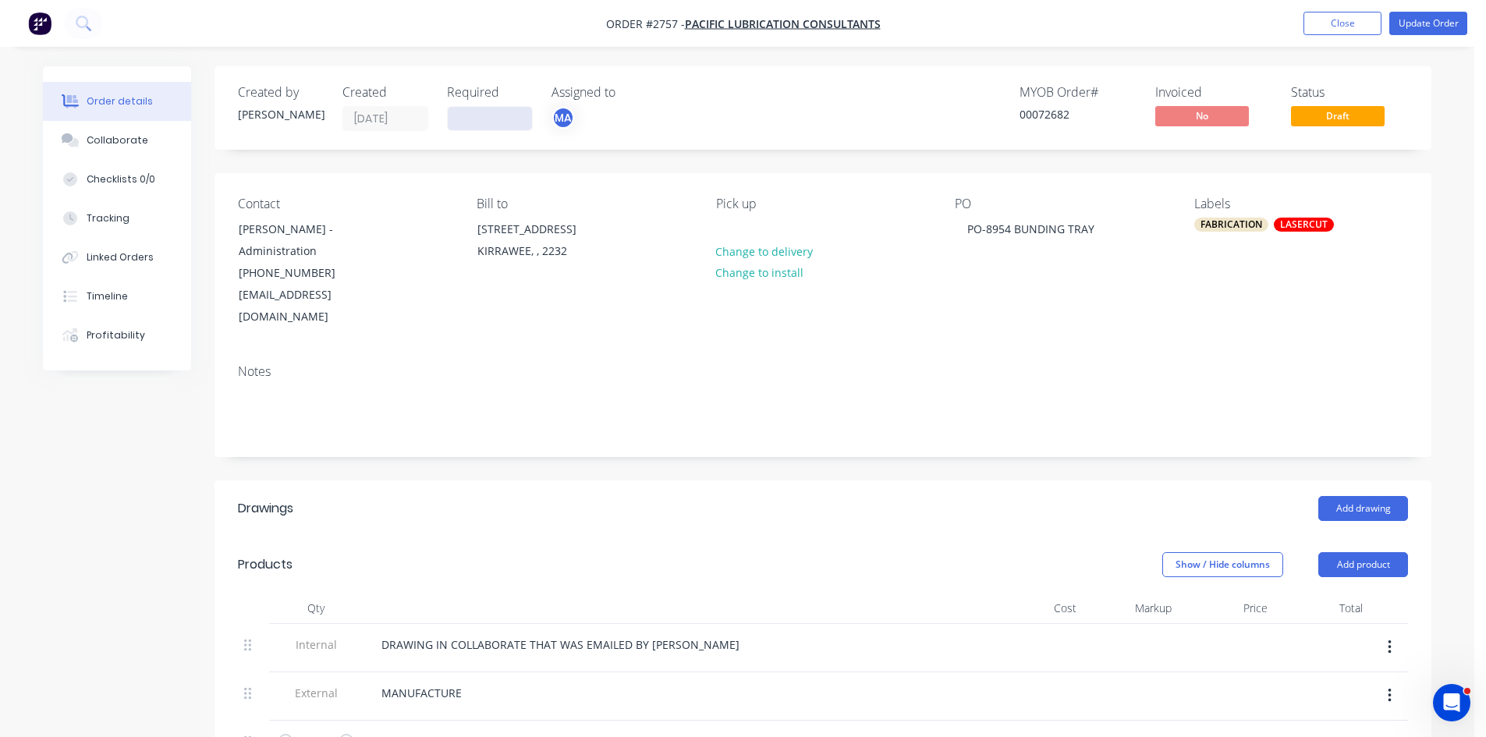
click at [480, 109] on input at bounding box center [490, 118] width 84 height 23
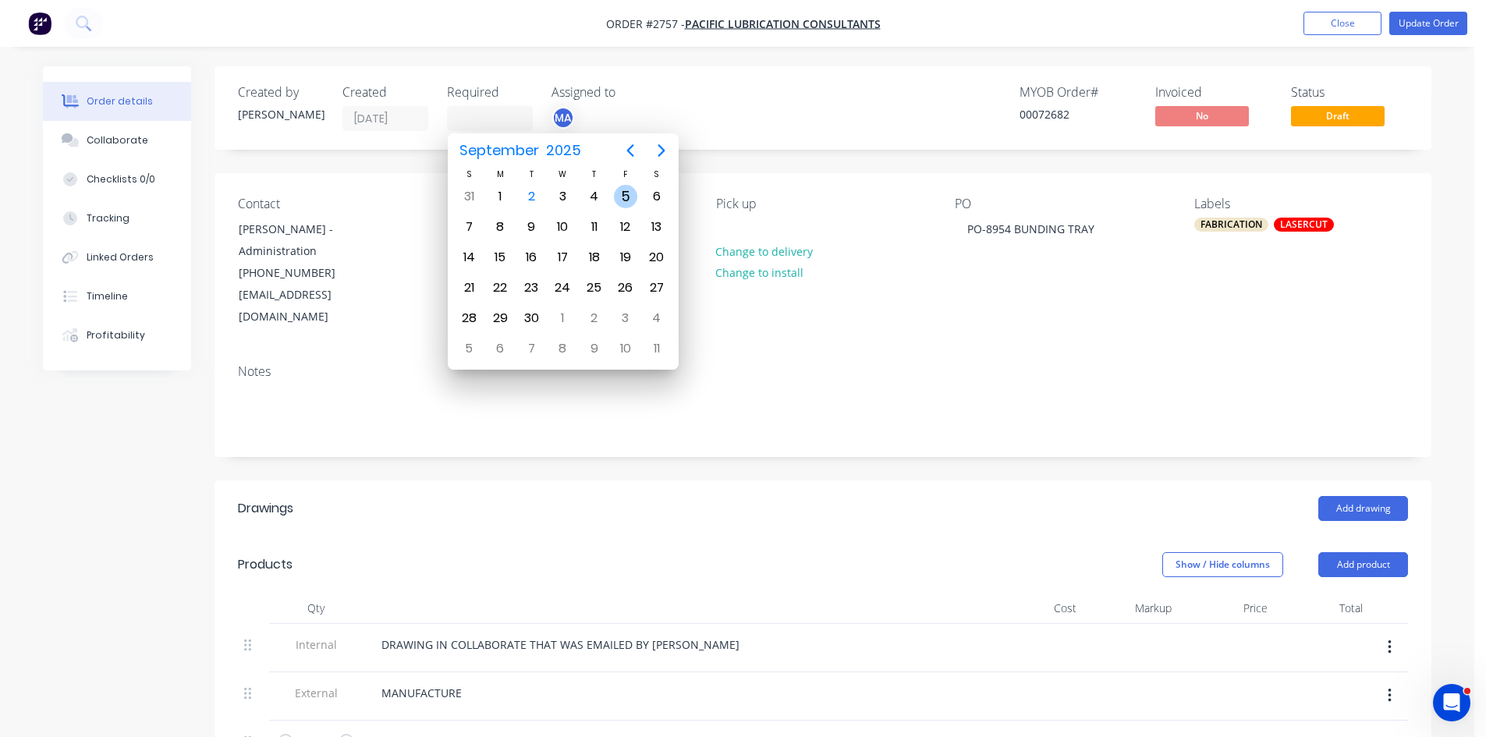
click at [623, 191] on div "5" at bounding box center [625, 196] width 23 height 23
type input "05/09/25"
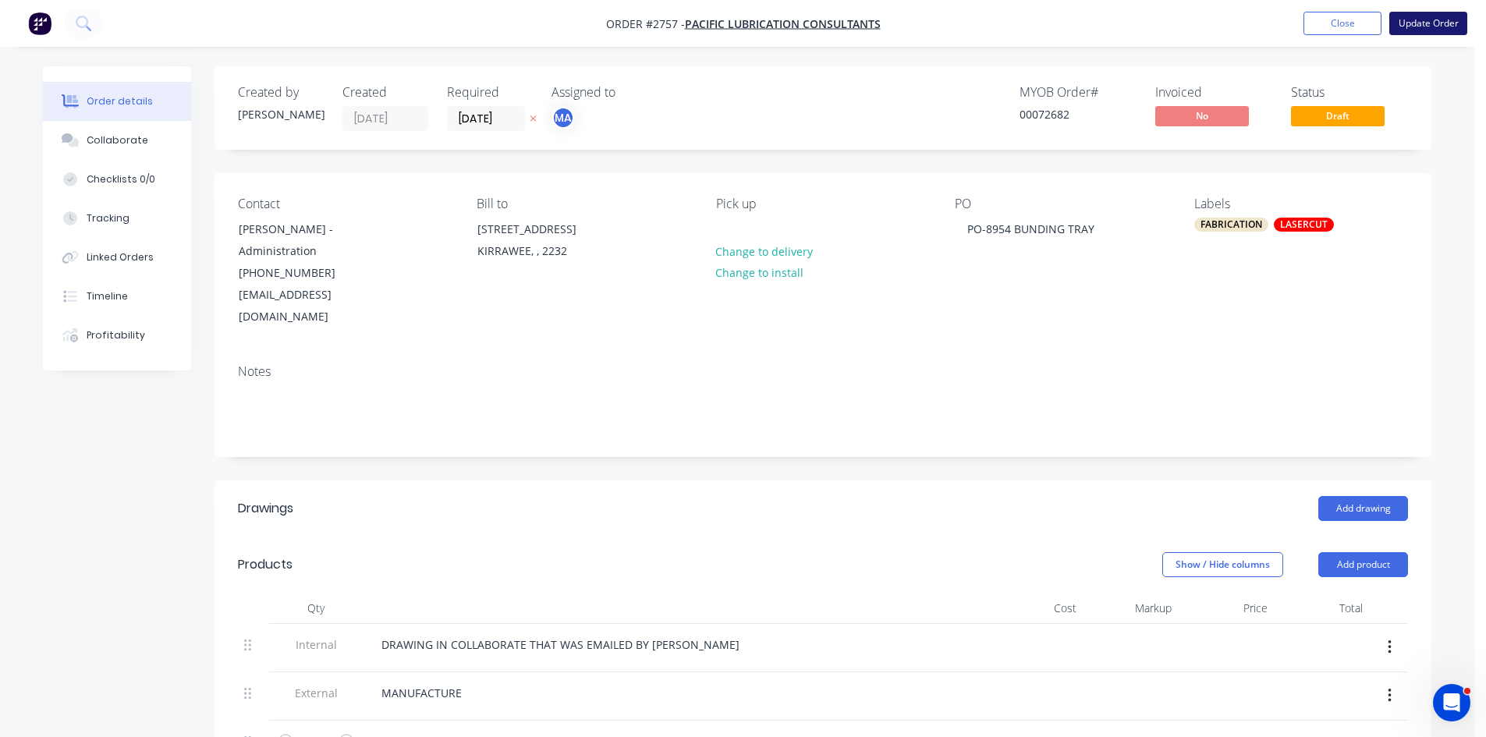
click at [1415, 18] on button "Update Order" at bounding box center [1429, 23] width 78 height 23
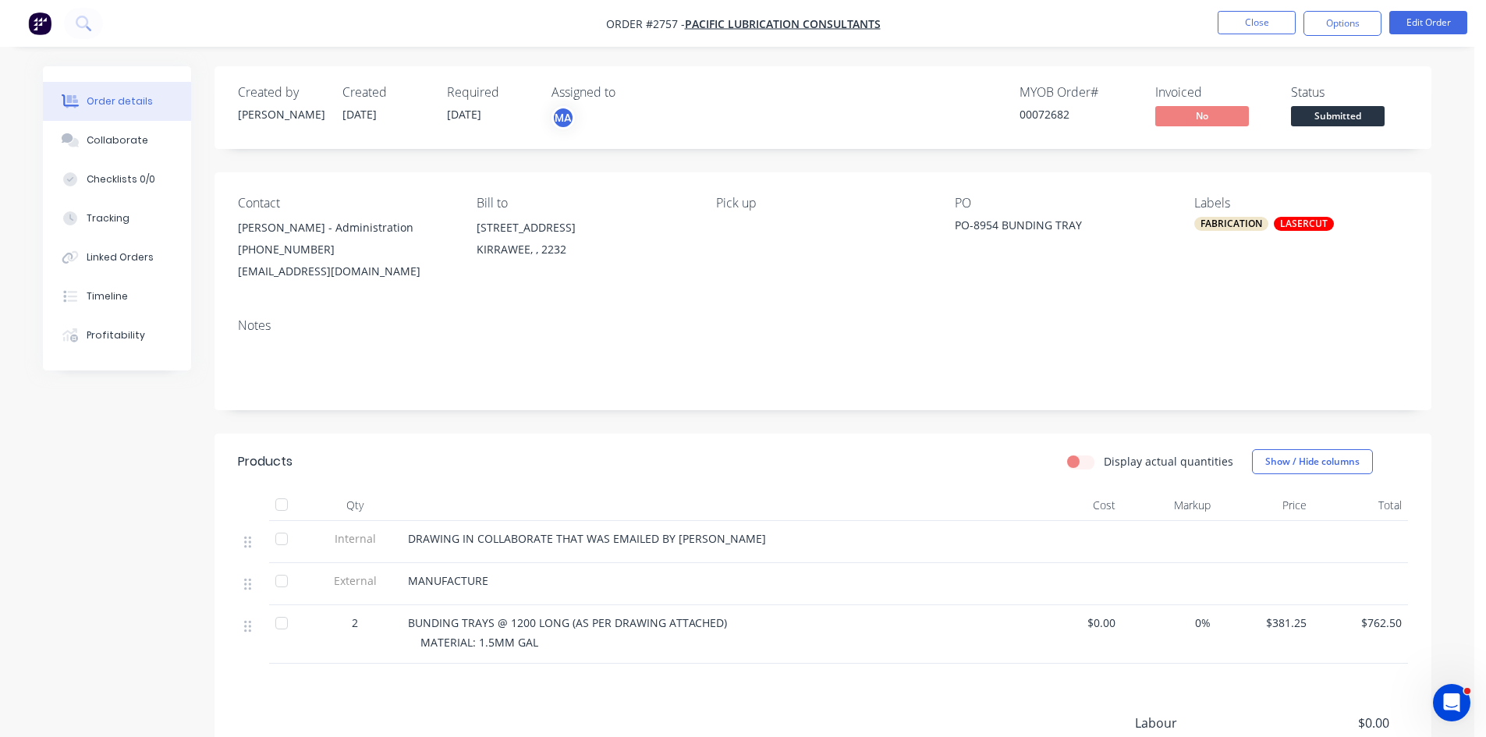
drag, startPoint x: 1415, startPoint y: 18, endPoint x: 1465, endPoint y: 88, distance: 86.6
click at [1465, 88] on div "Order details Collaborate Checklists 0/0 Tracking Linked Orders Timeline Profit…" at bounding box center [737, 471] width 1475 height 942
click at [1340, 21] on button "Options" at bounding box center [1343, 23] width 78 height 25
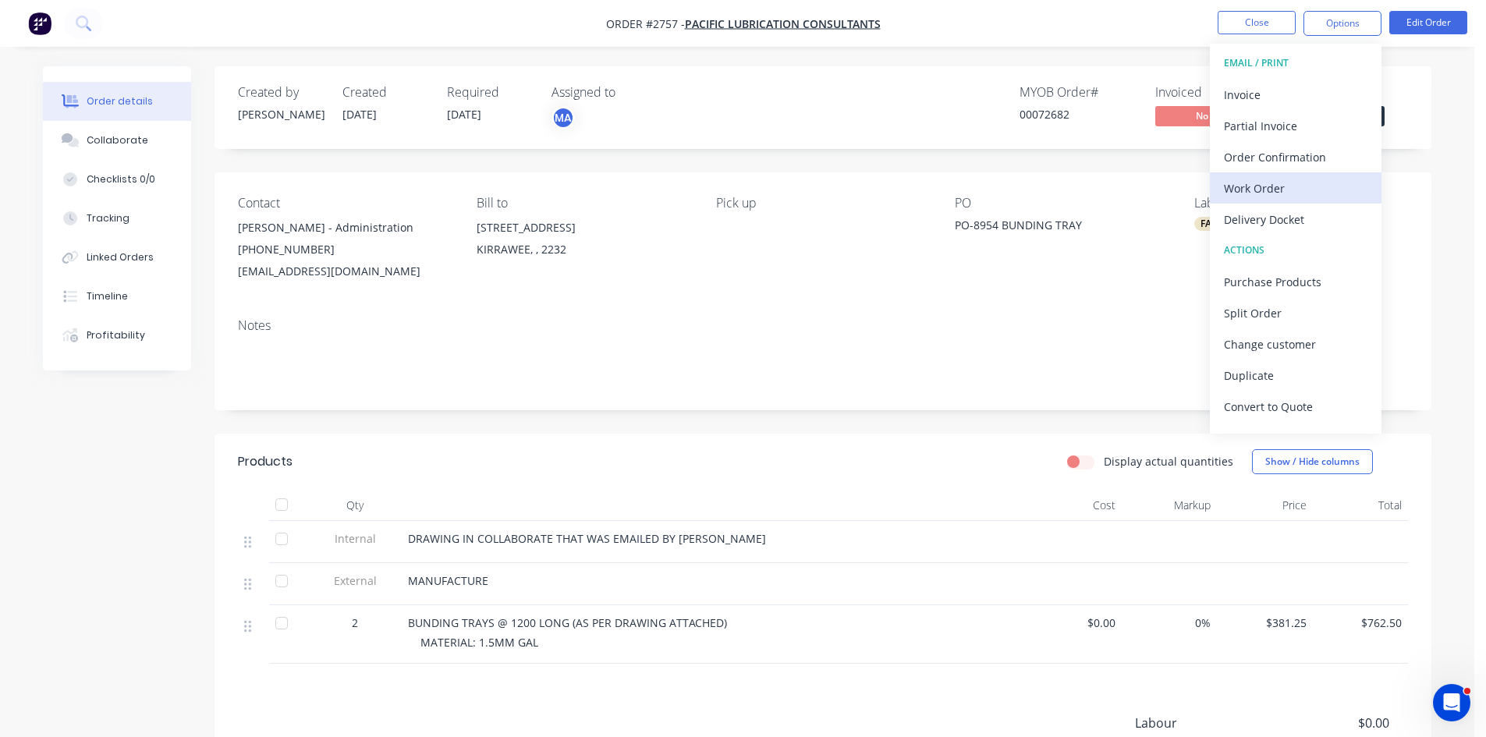
click at [1260, 177] on div "Work Order" at bounding box center [1296, 188] width 144 height 23
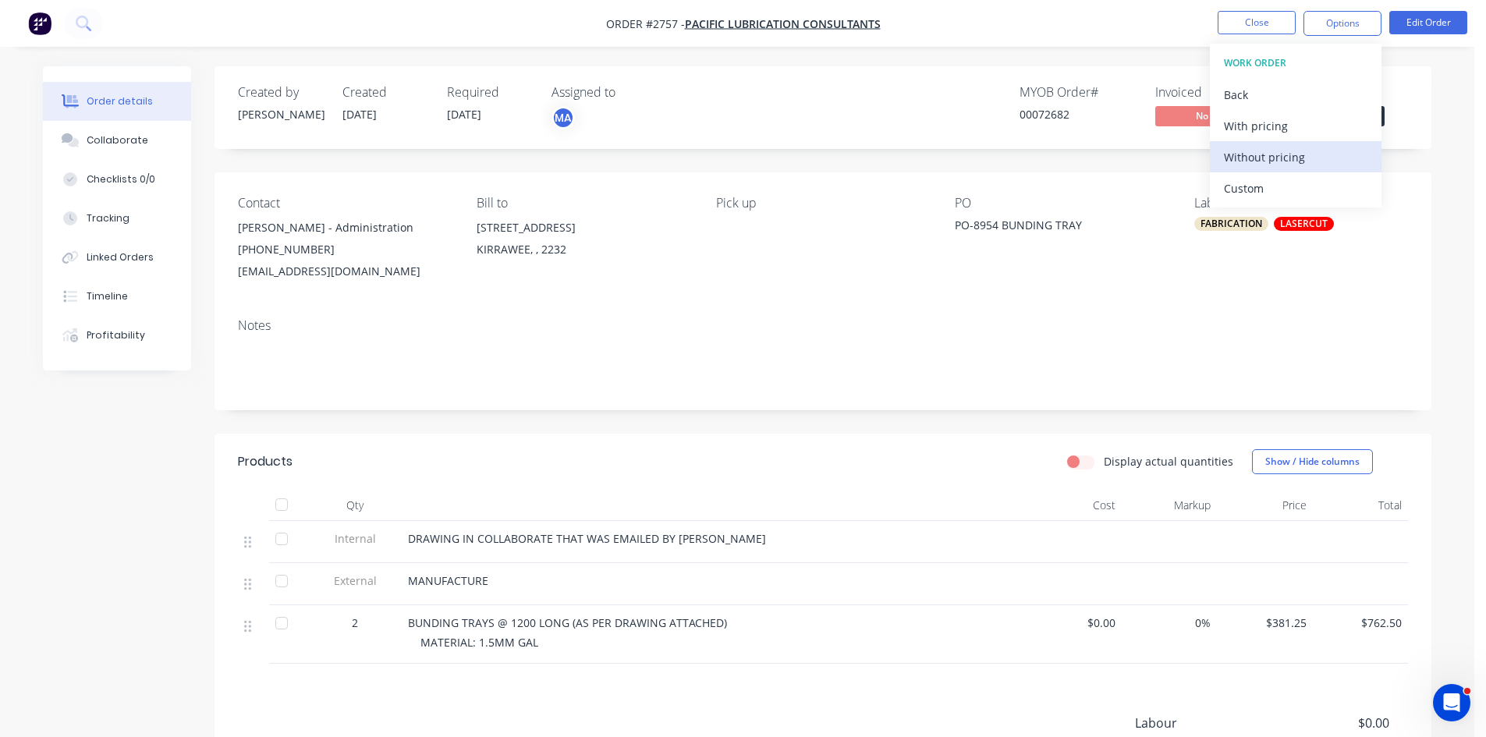
click at [1271, 158] on div "Without pricing" at bounding box center [1296, 157] width 144 height 23
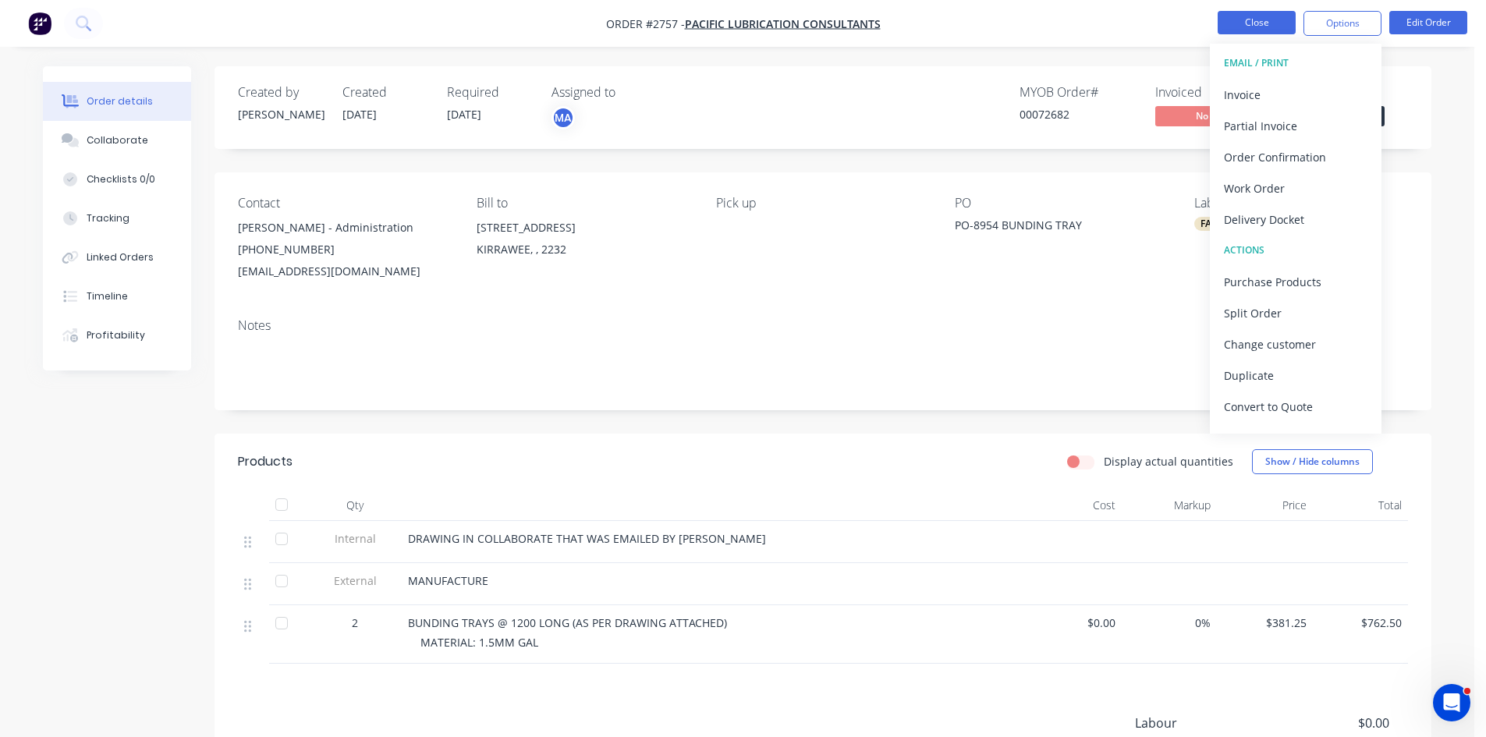
click at [1246, 20] on button "Close" at bounding box center [1257, 22] width 78 height 23
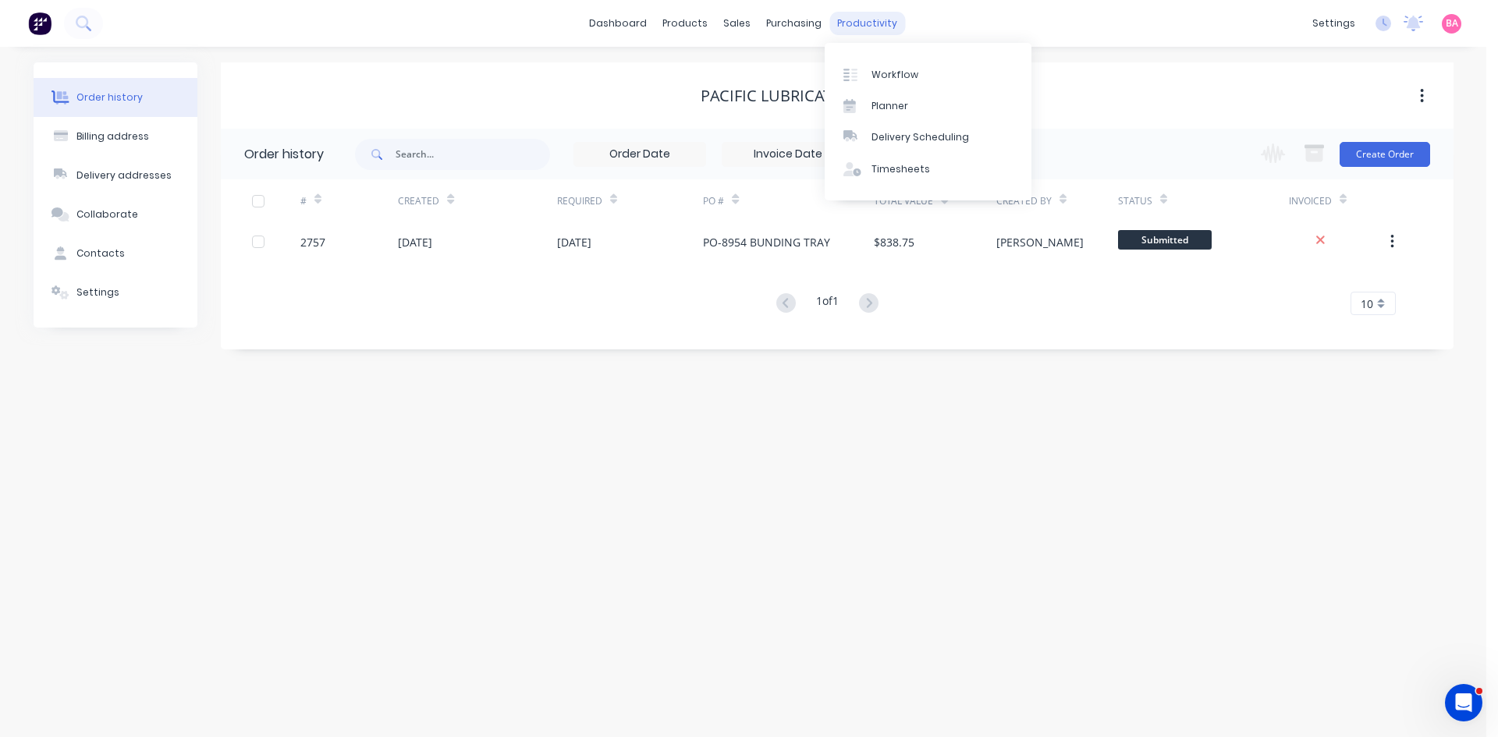
click at [874, 25] on div "productivity" at bounding box center [867, 23] width 76 height 23
click at [897, 64] on link "Workflow" at bounding box center [928, 74] width 207 height 31
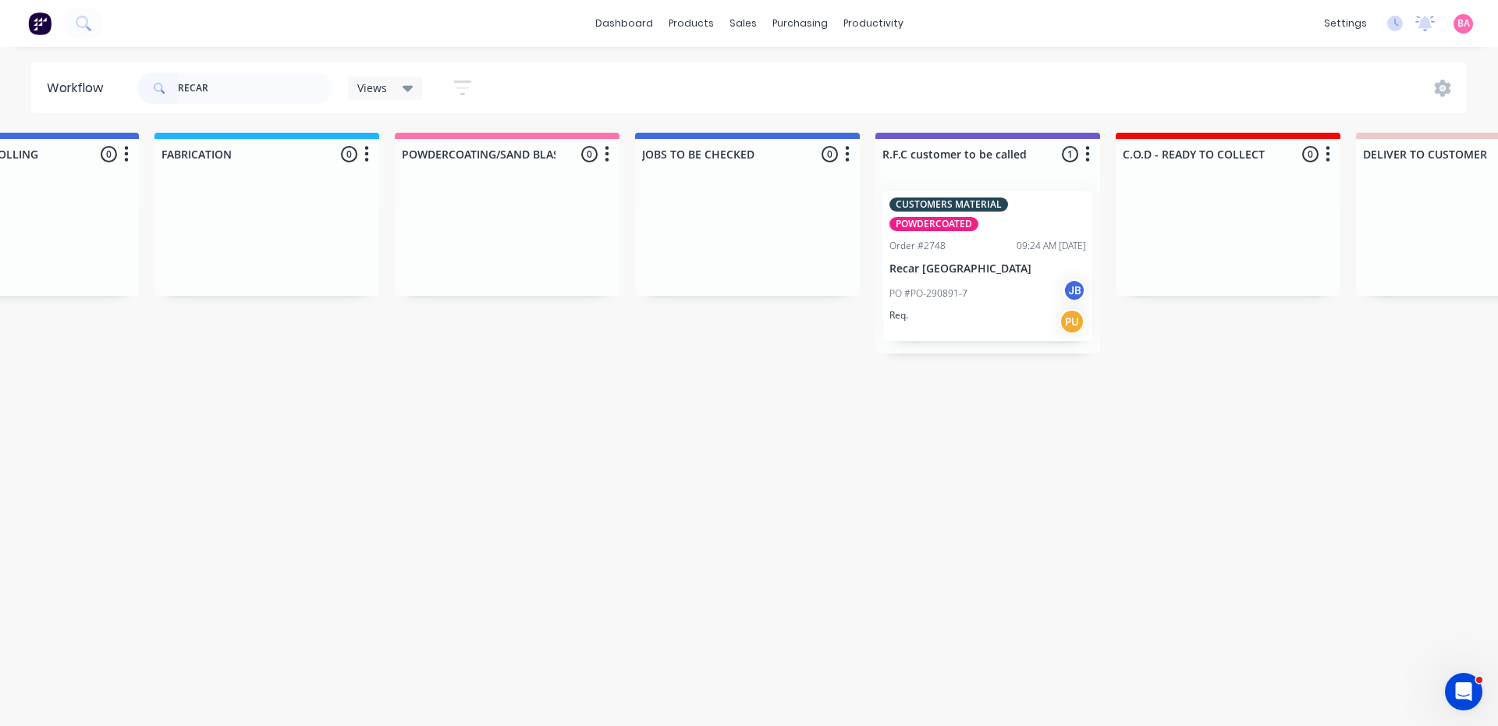
scroll to position [0, 1440]
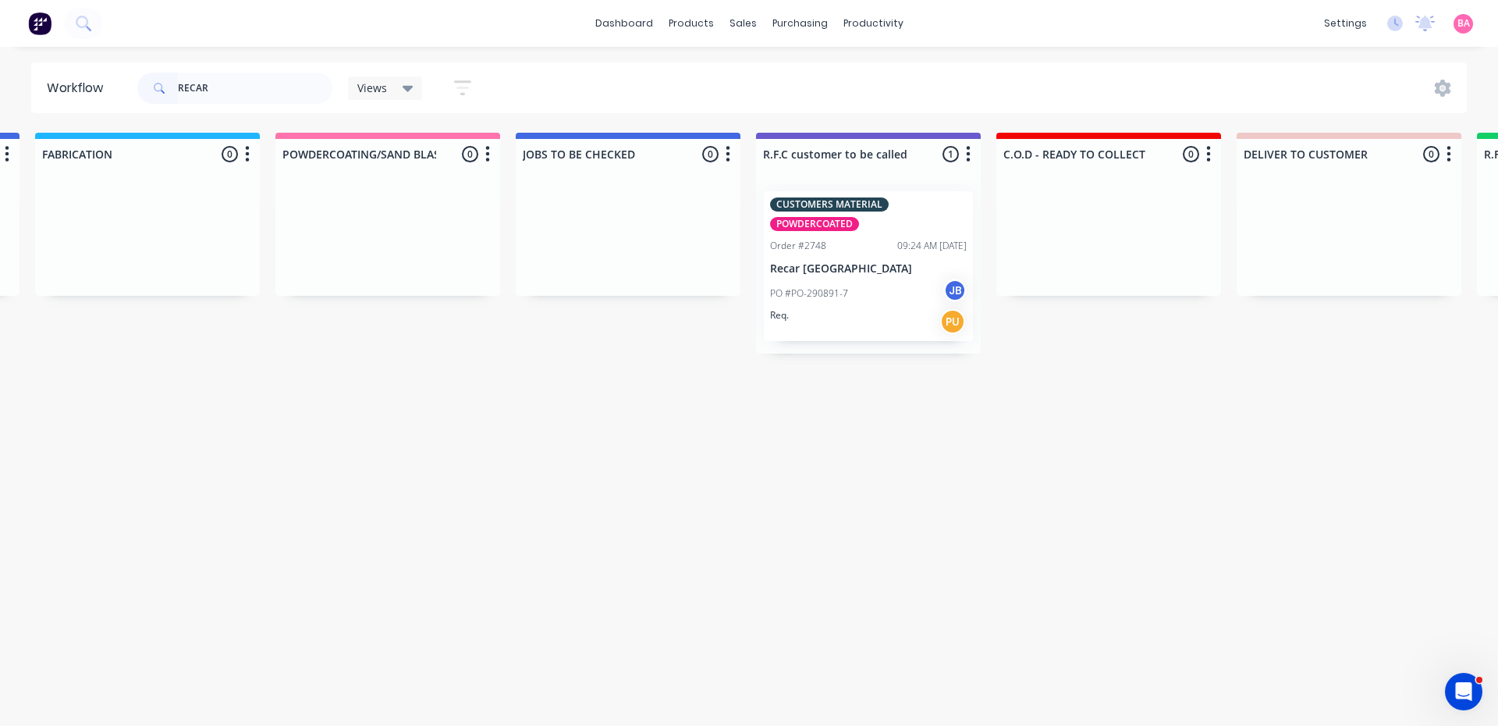
type input "RECAR"
click at [863, 279] on div "PO #PO-290891-7 JB" at bounding box center [868, 294] width 197 height 30
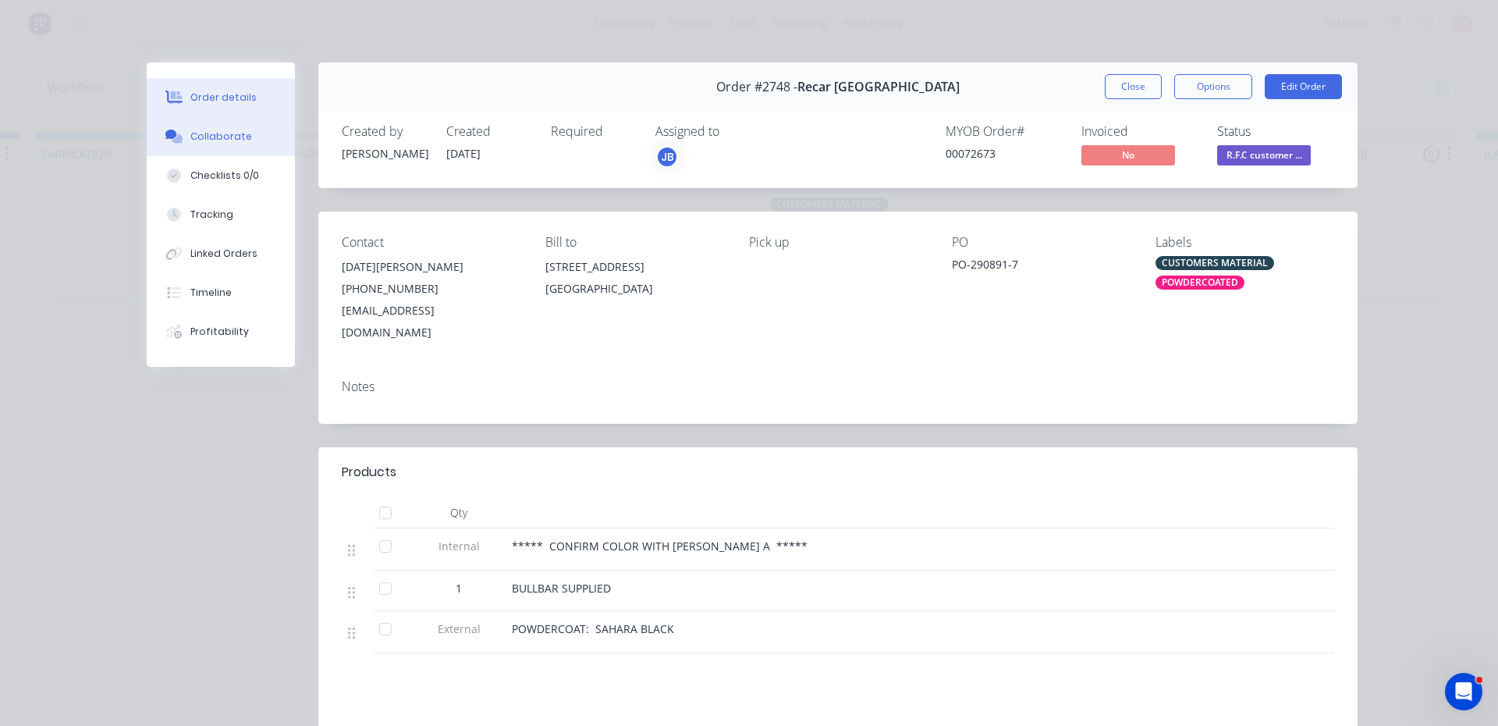
click at [206, 132] on div "Collaborate" at bounding box center [221, 137] width 62 height 14
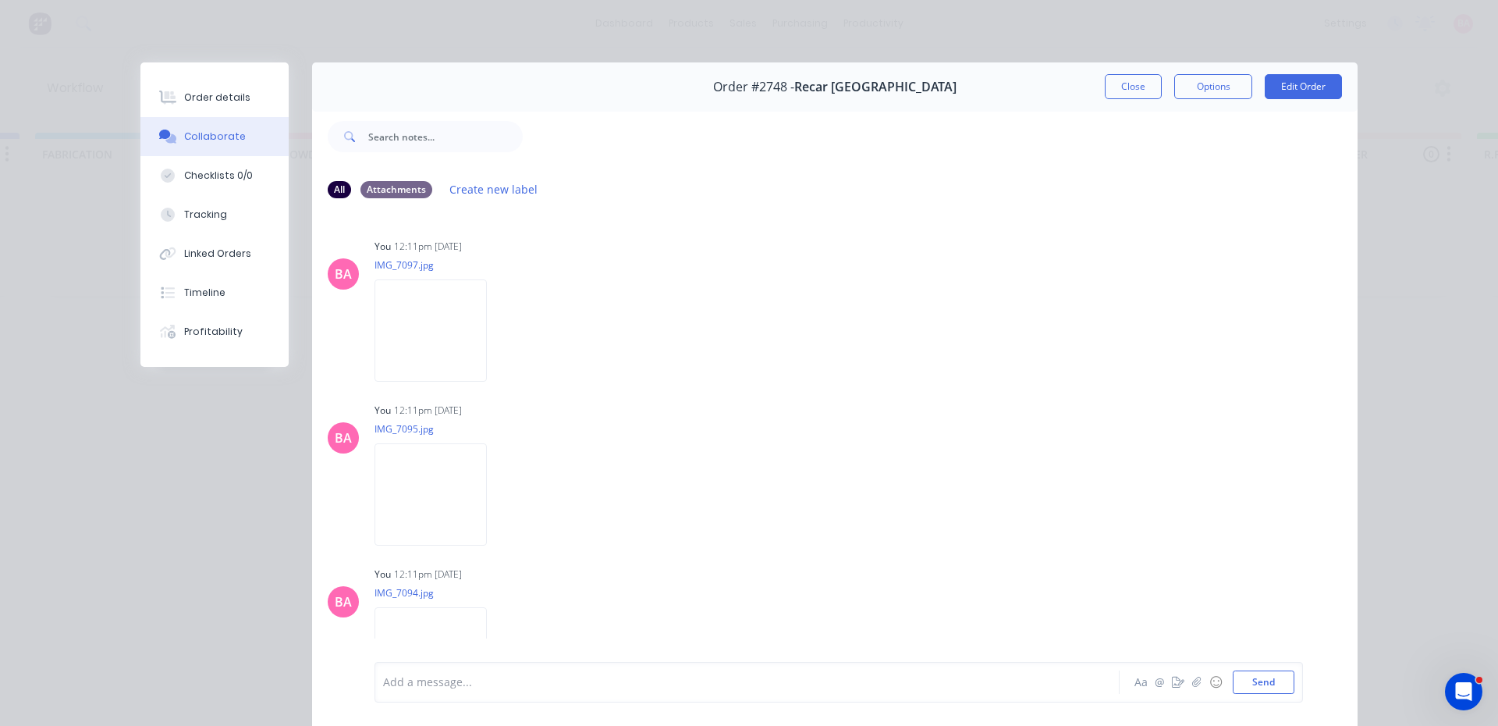
click at [473, 686] on div at bounding box center [725, 682] width 683 height 16
click at [1260, 689] on button "Send" at bounding box center [1264, 681] width 62 height 23
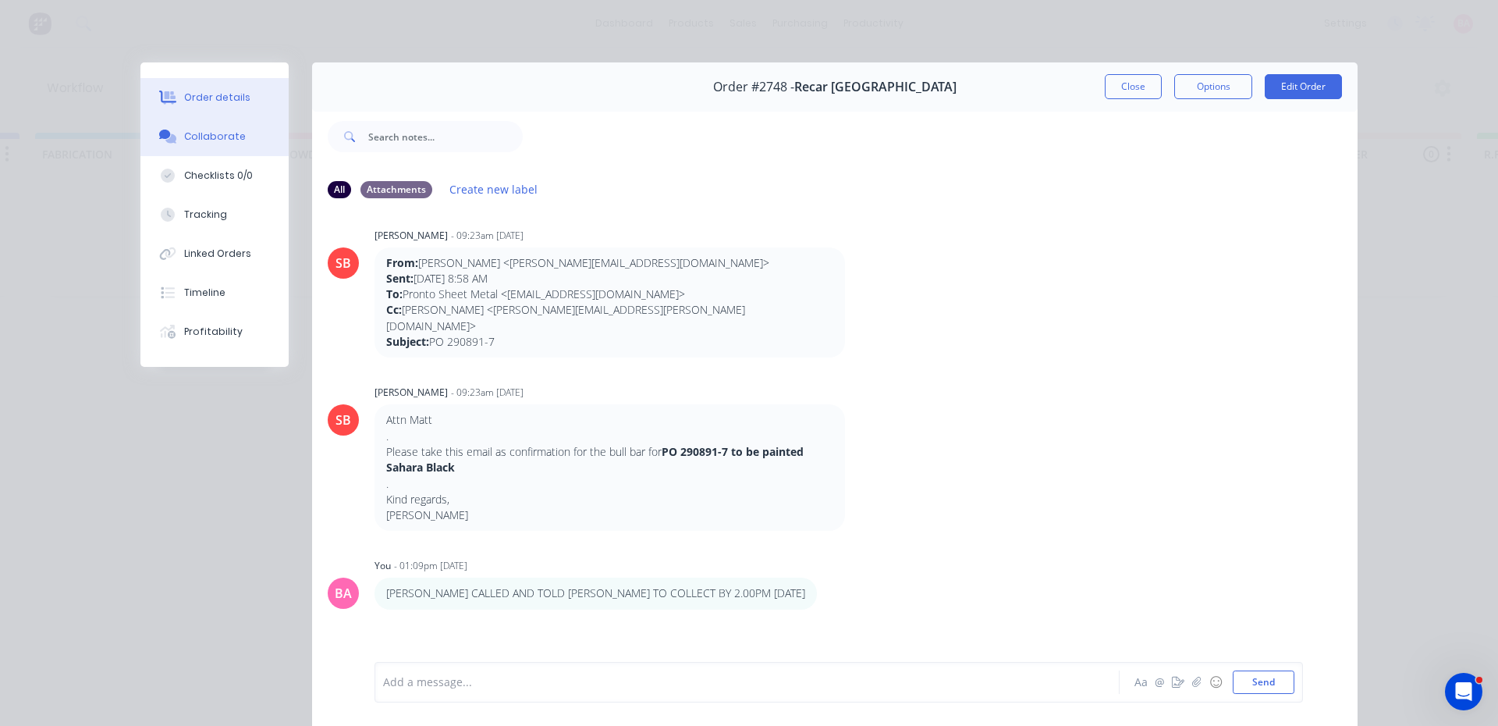
click at [214, 100] on div "Order details" at bounding box center [217, 98] width 66 height 14
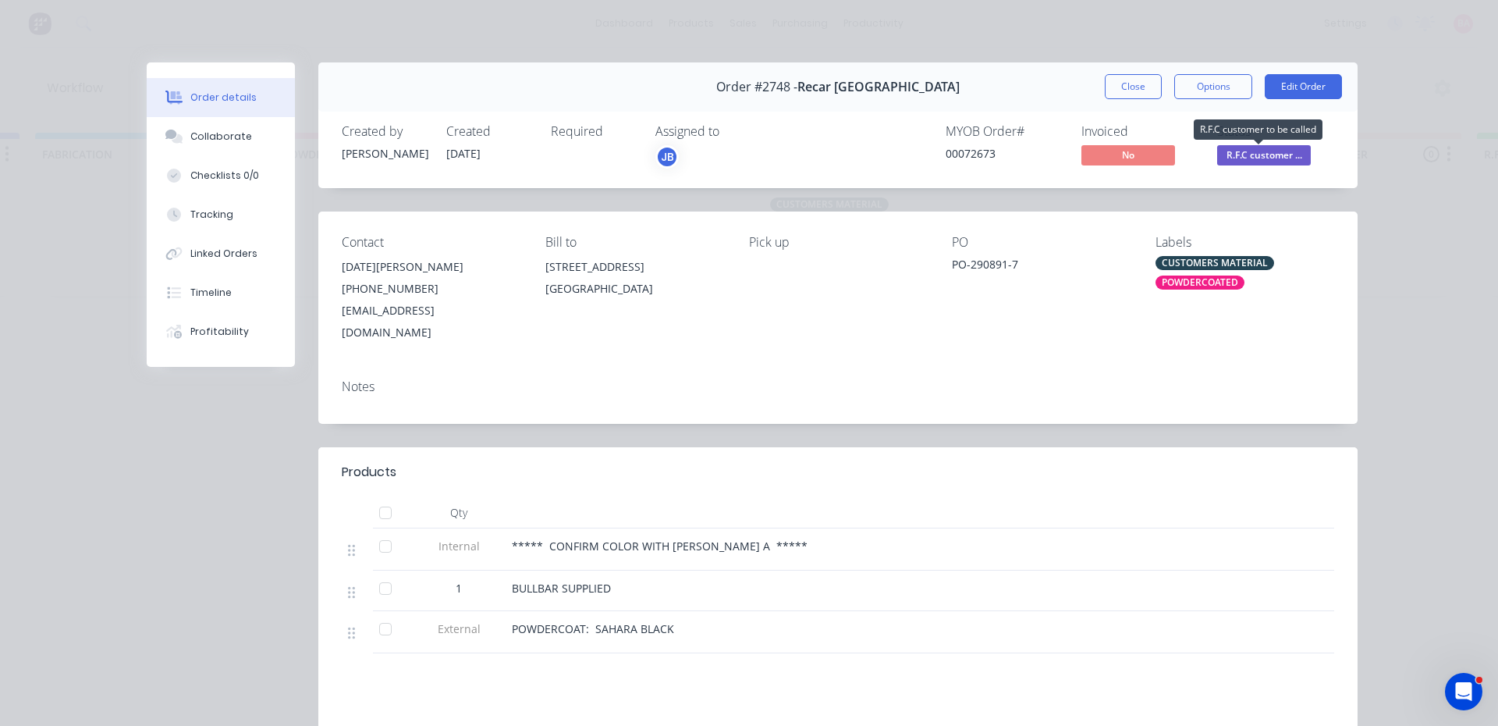
click at [1255, 152] on span "R.F.C customer ..." at bounding box center [1264, 155] width 94 height 20
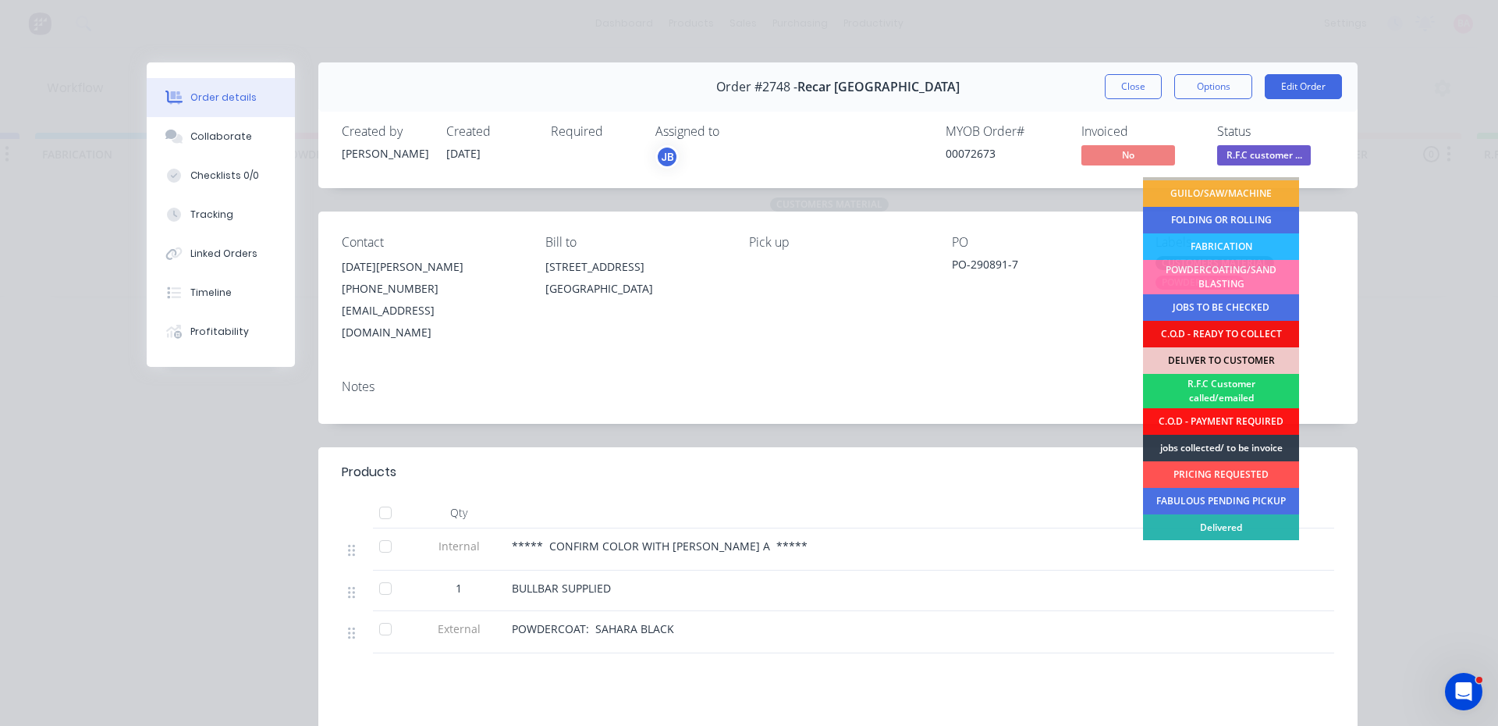
scroll to position [104, 0]
click at [1234, 389] on div "R.F.C Customer called/emailed" at bounding box center [1221, 390] width 156 height 34
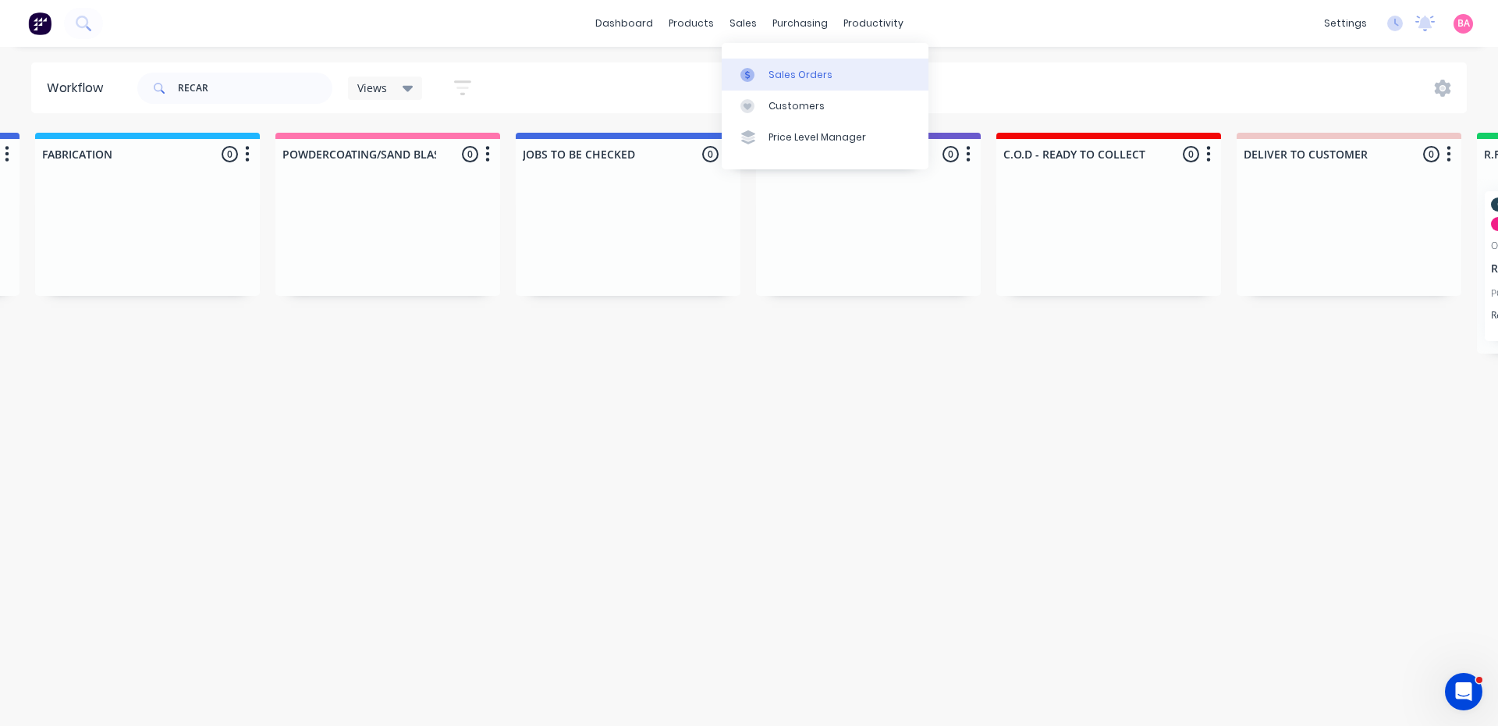
click at [803, 70] on div "Sales Orders" at bounding box center [801, 75] width 64 height 14
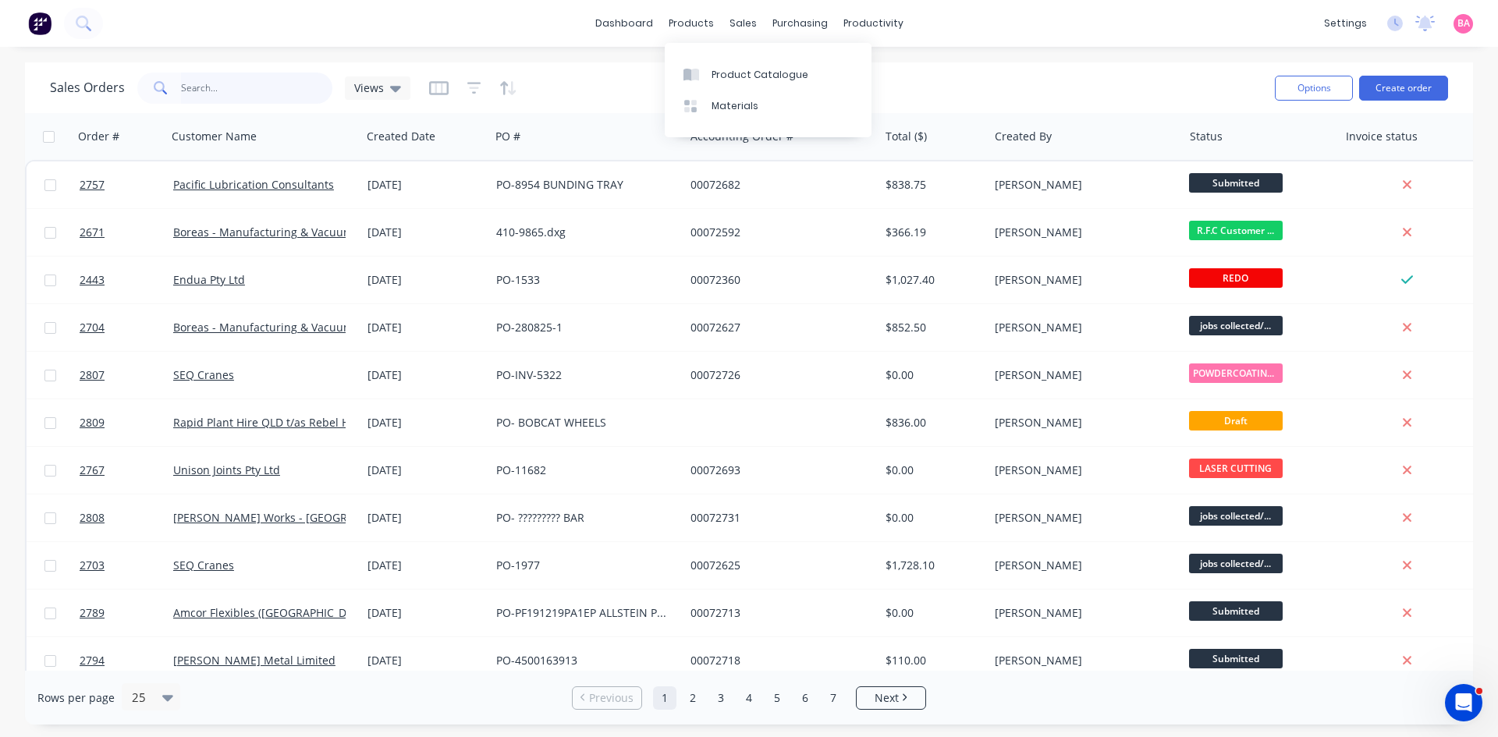
click at [263, 97] on input "text" at bounding box center [257, 88] width 152 height 31
click at [265, 87] on input "text" at bounding box center [257, 88] width 152 height 31
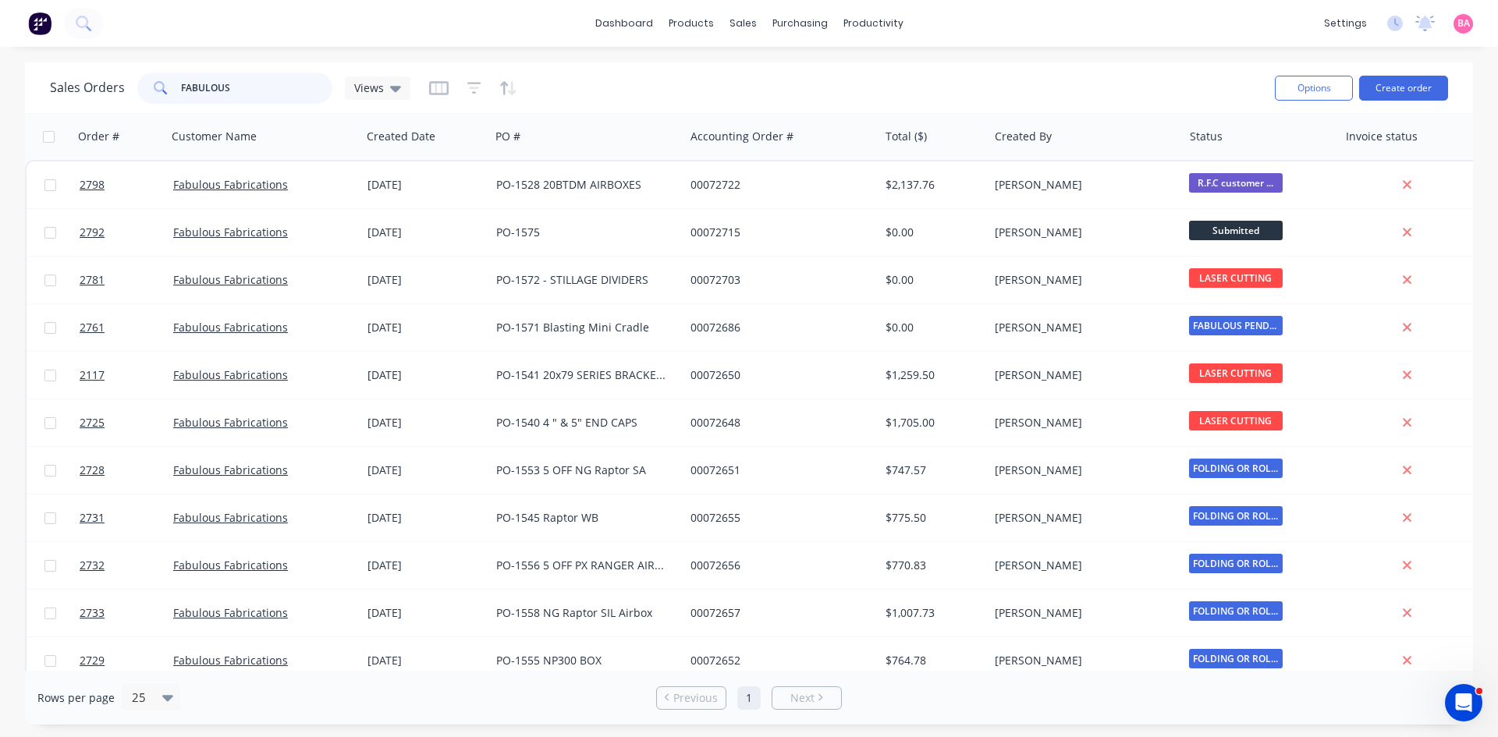
drag, startPoint x: 236, startPoint y: 94, endPoint x: 104, endPoint y: 87, distance: 132.8
click at [143, 87] on div "FABULOUS" at bounding box center [234, 88] width 195 height 31
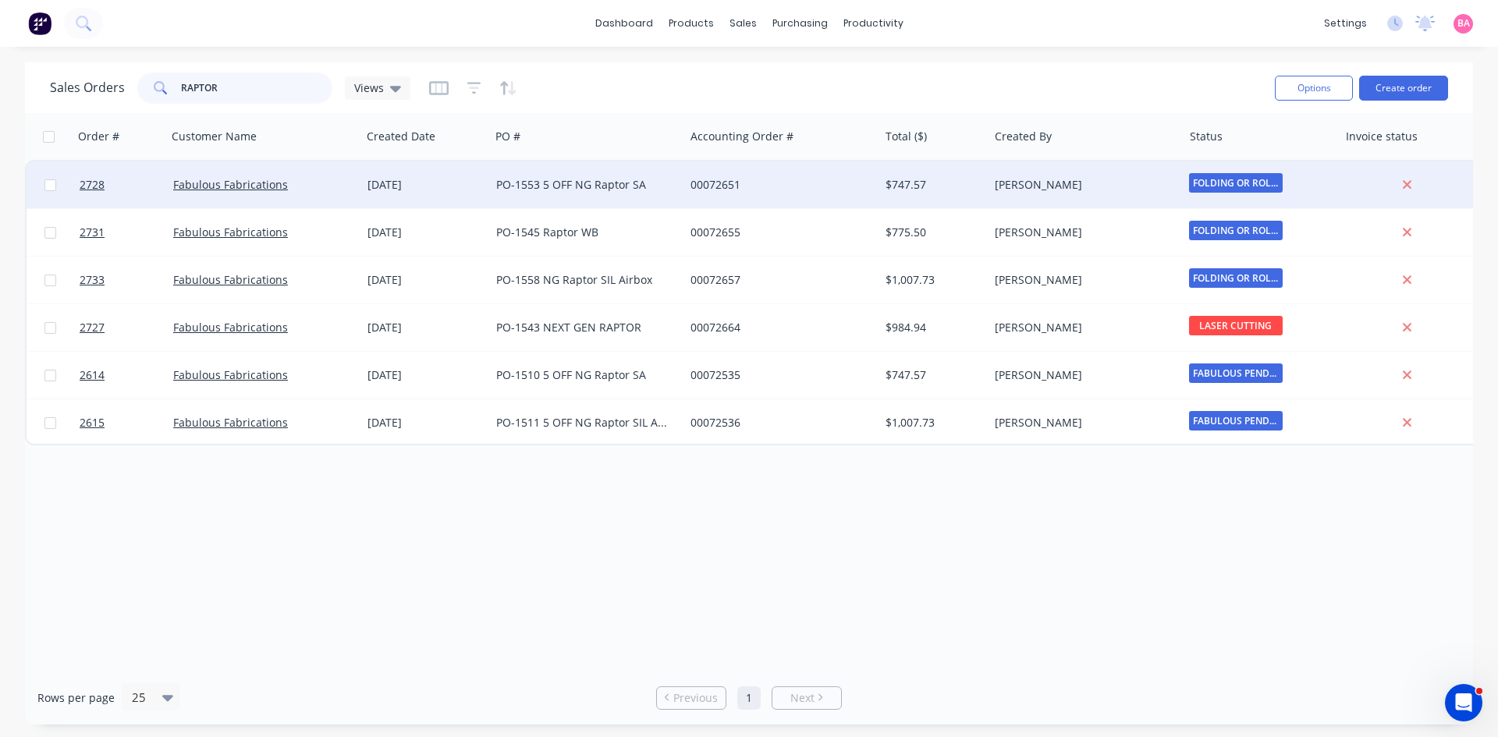
type input "RAPTOR"
click at [531, 185] on div "PO-1553 5 OFF NG Raptor SA" at bounding box center [582, 185] width 173 height 16
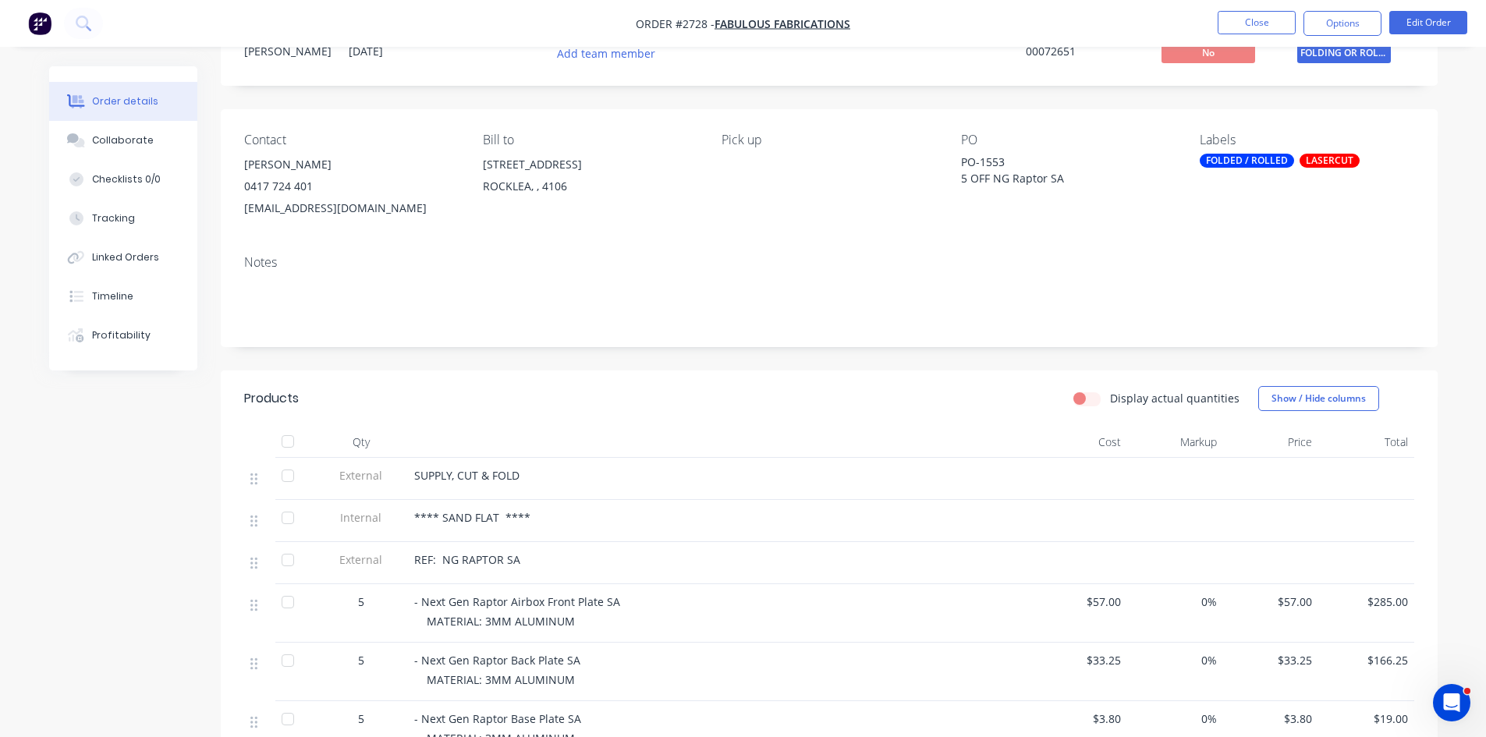
scroll to position [130, 0]
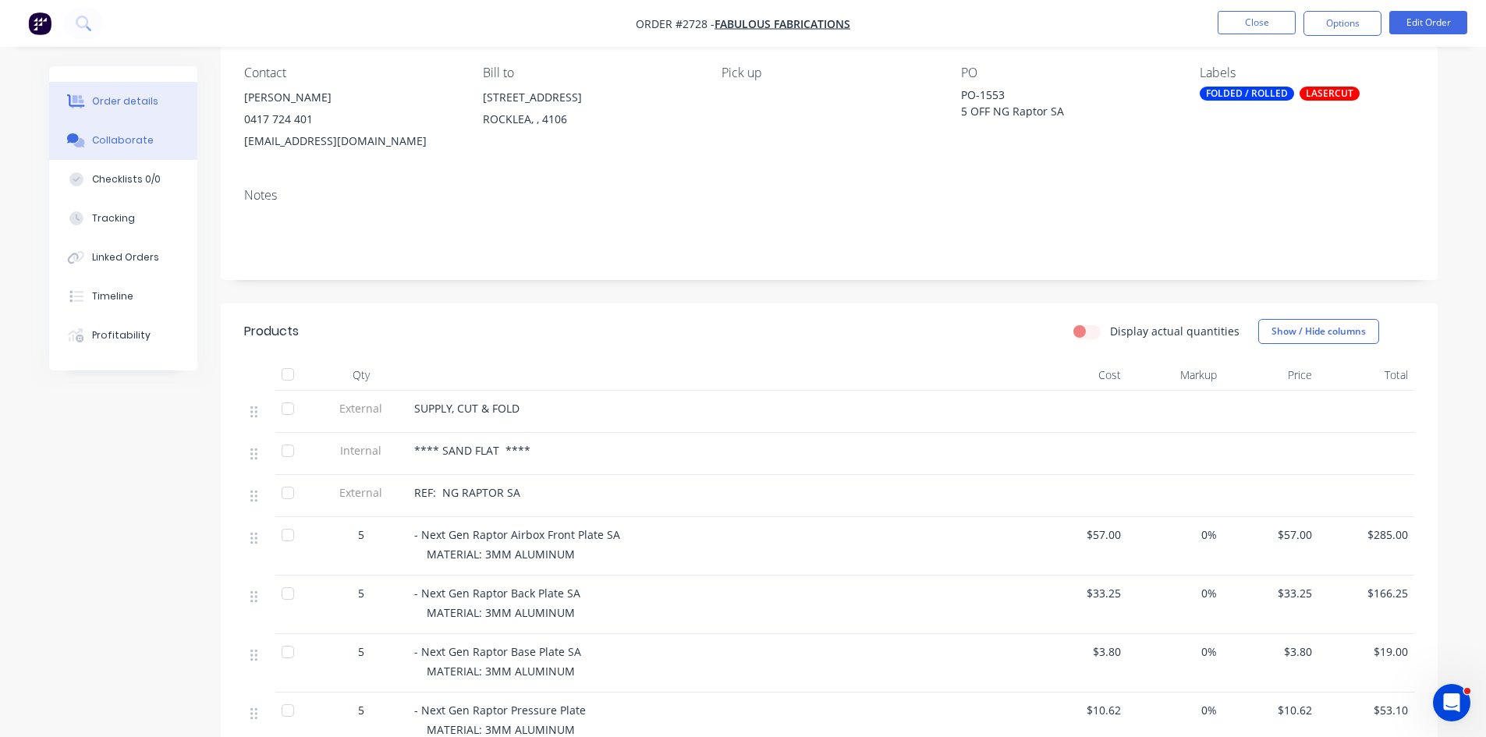
click at [123, 139] on div "Collaborate" at bounding box center [123, 140] width 62 height 14
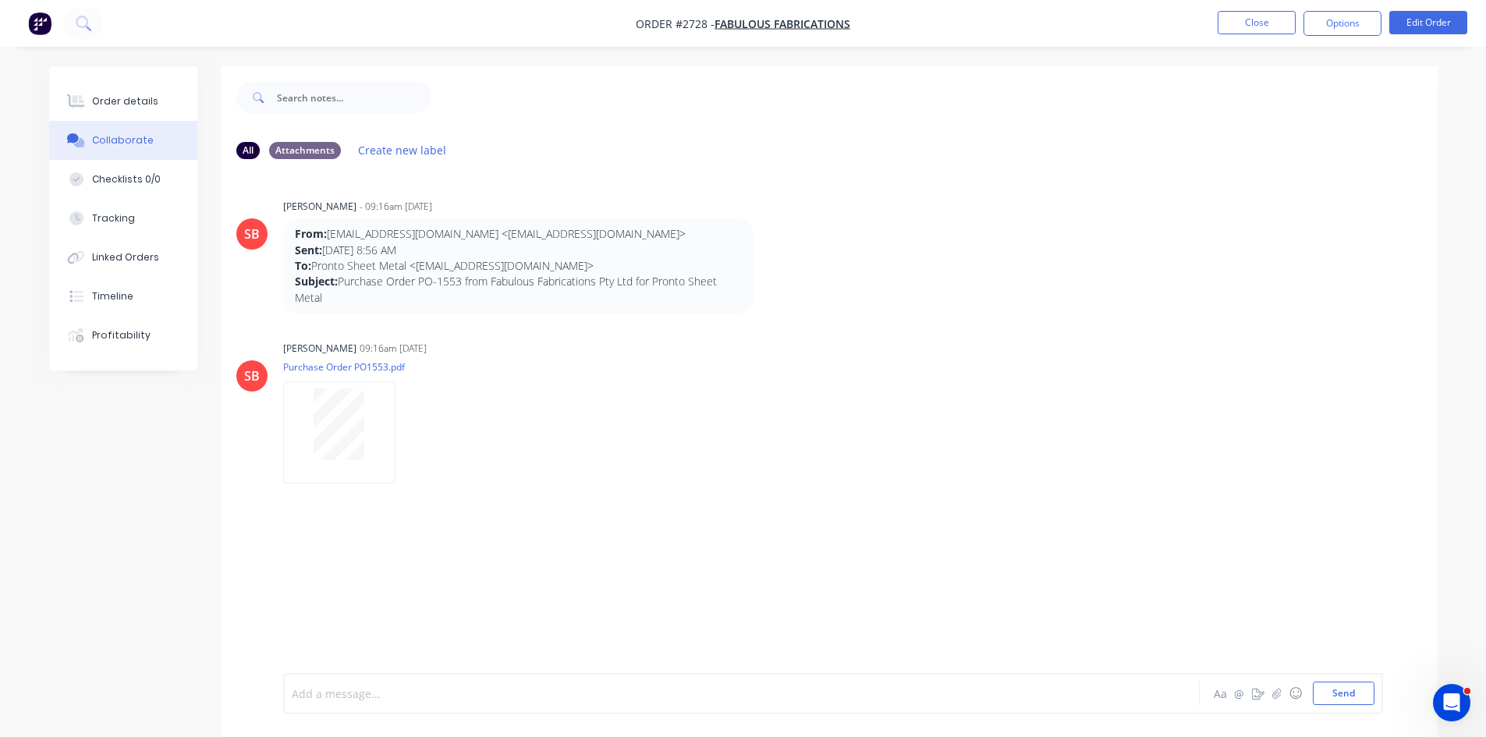
click at [382, 691] on div at bounding box center [698, 694] width 811 height 16
click at [123, 99] on div "Order details" at bounding box center [125, 101] width 66 height 14
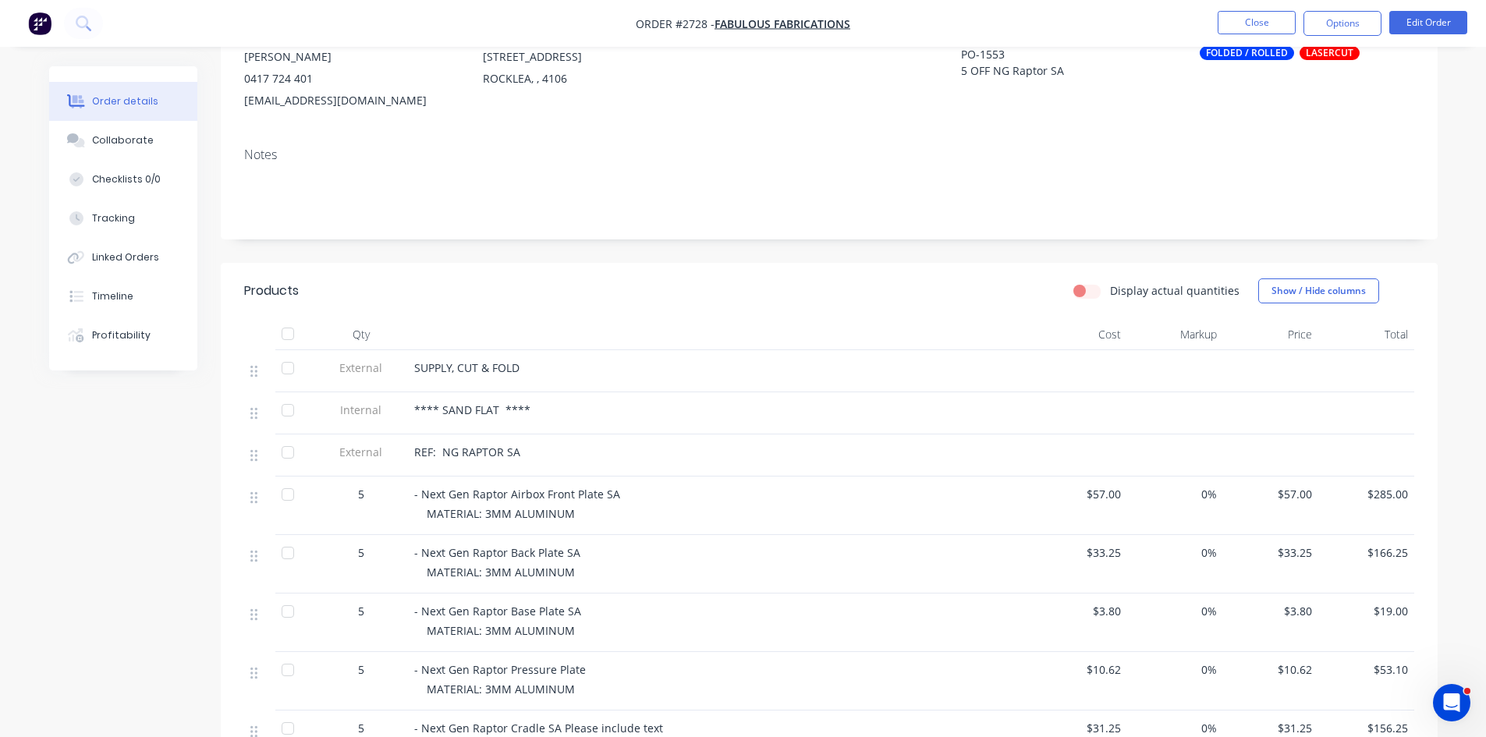
scroll to position [130, 0]
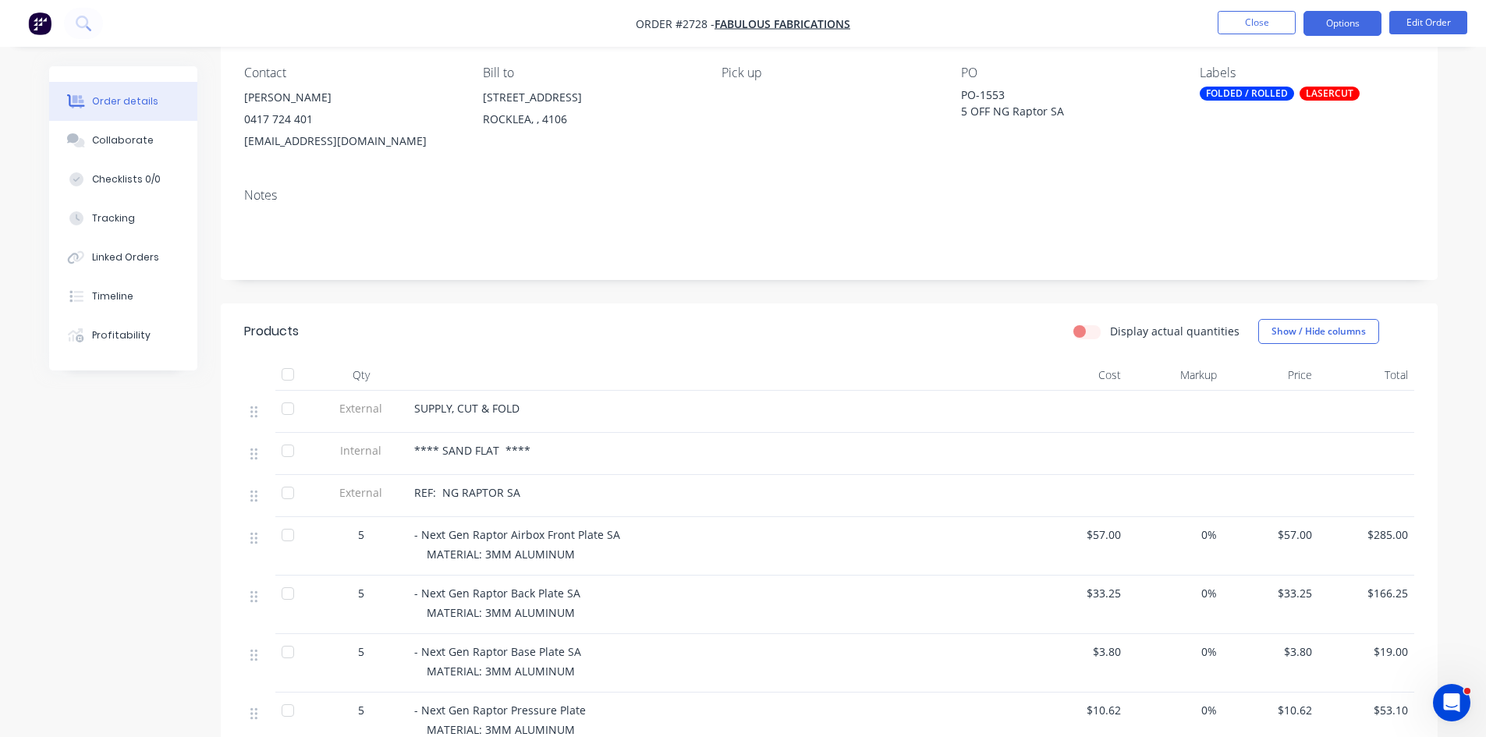
click at [1326, 25] on button "Options" at bounding box center [1343, 23] width 78 height 25
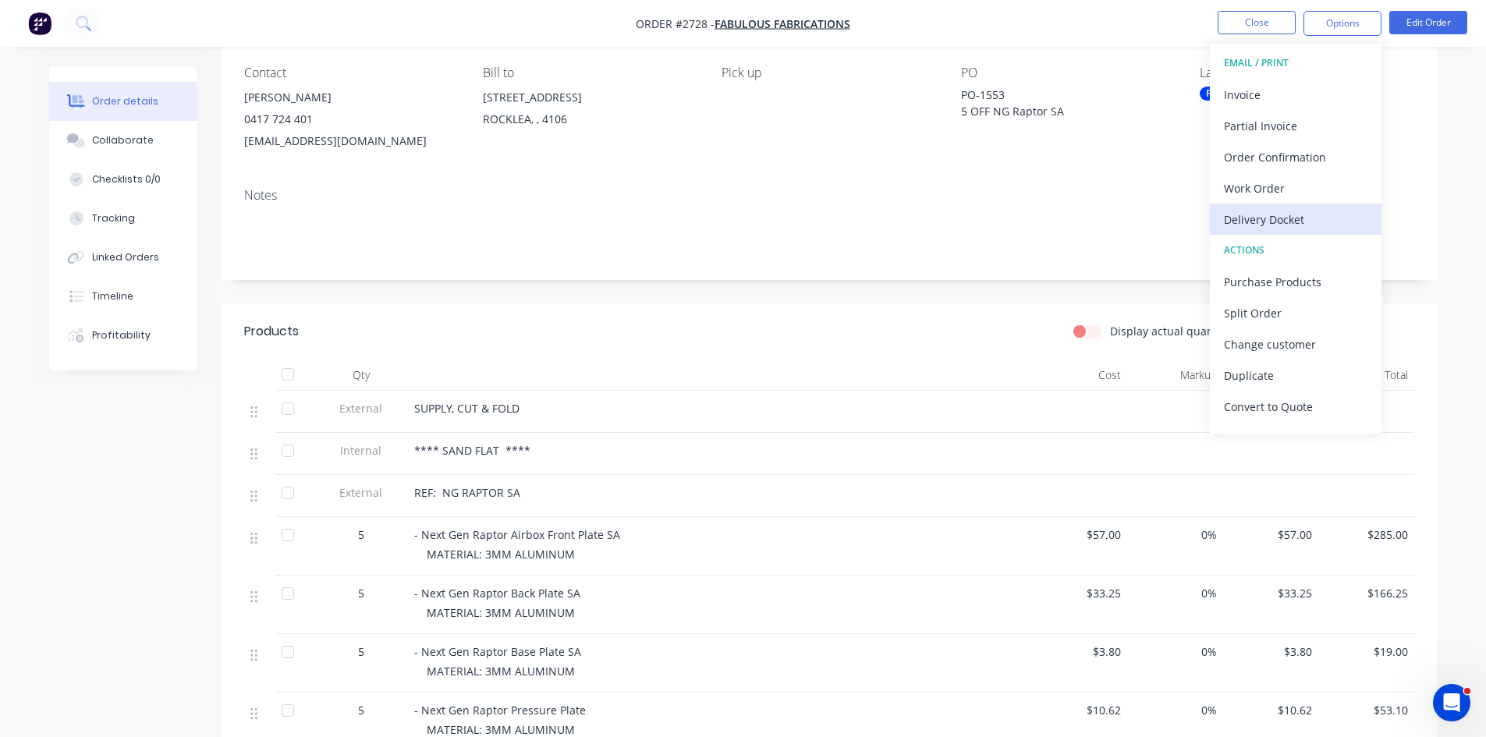
click at [1262, 221] on div "Delivery Docket" at bounding box center [1296, 219] width 144 height 23
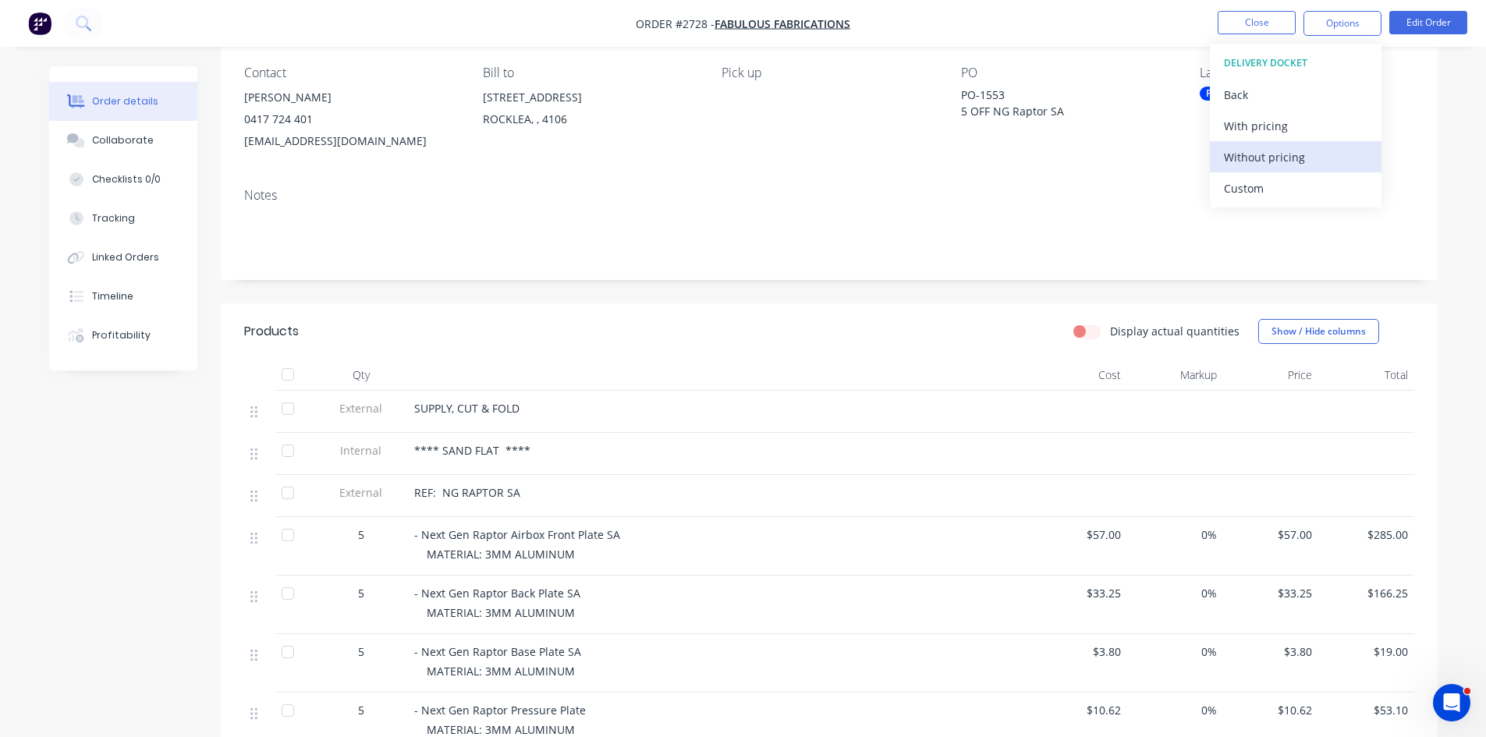
click at [1261, 158] on div "Without pricing" at bounding box center [1296, 157] width 144 height 23
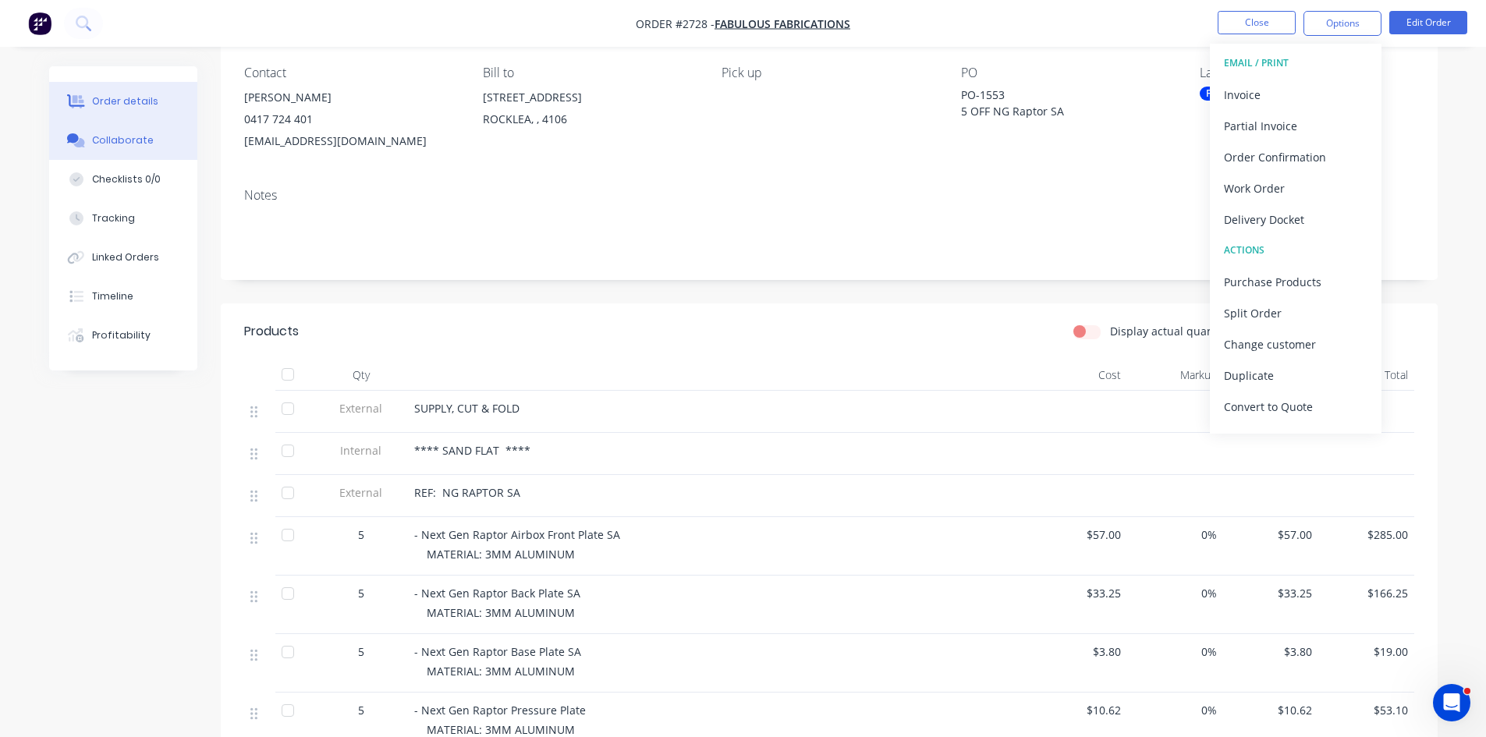
click at [115, 137] on div "Collaborate" at bounding box center [123, 140] width 62 height 14
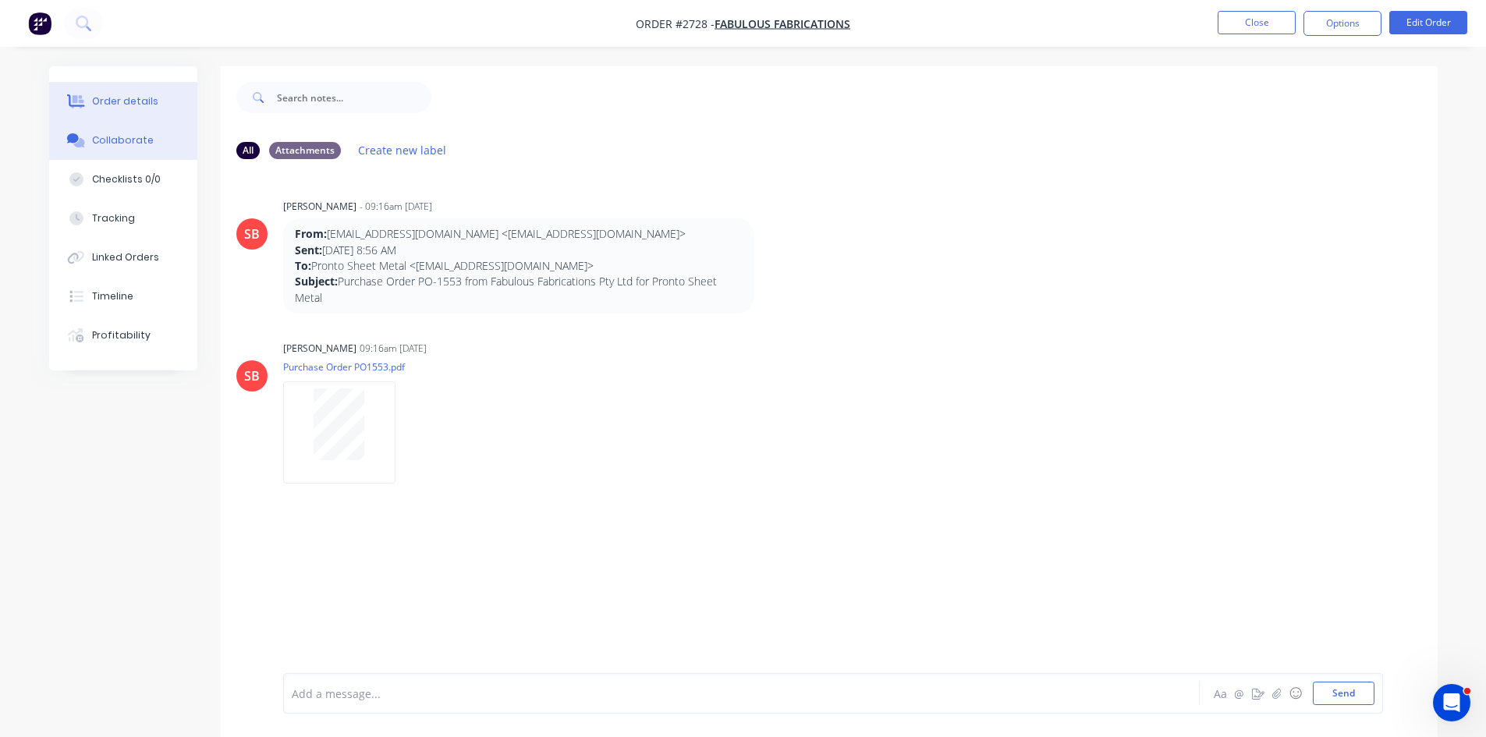
click at [113, 94] on button "Order details" at bounding box center [123, 101] width 148 height 39
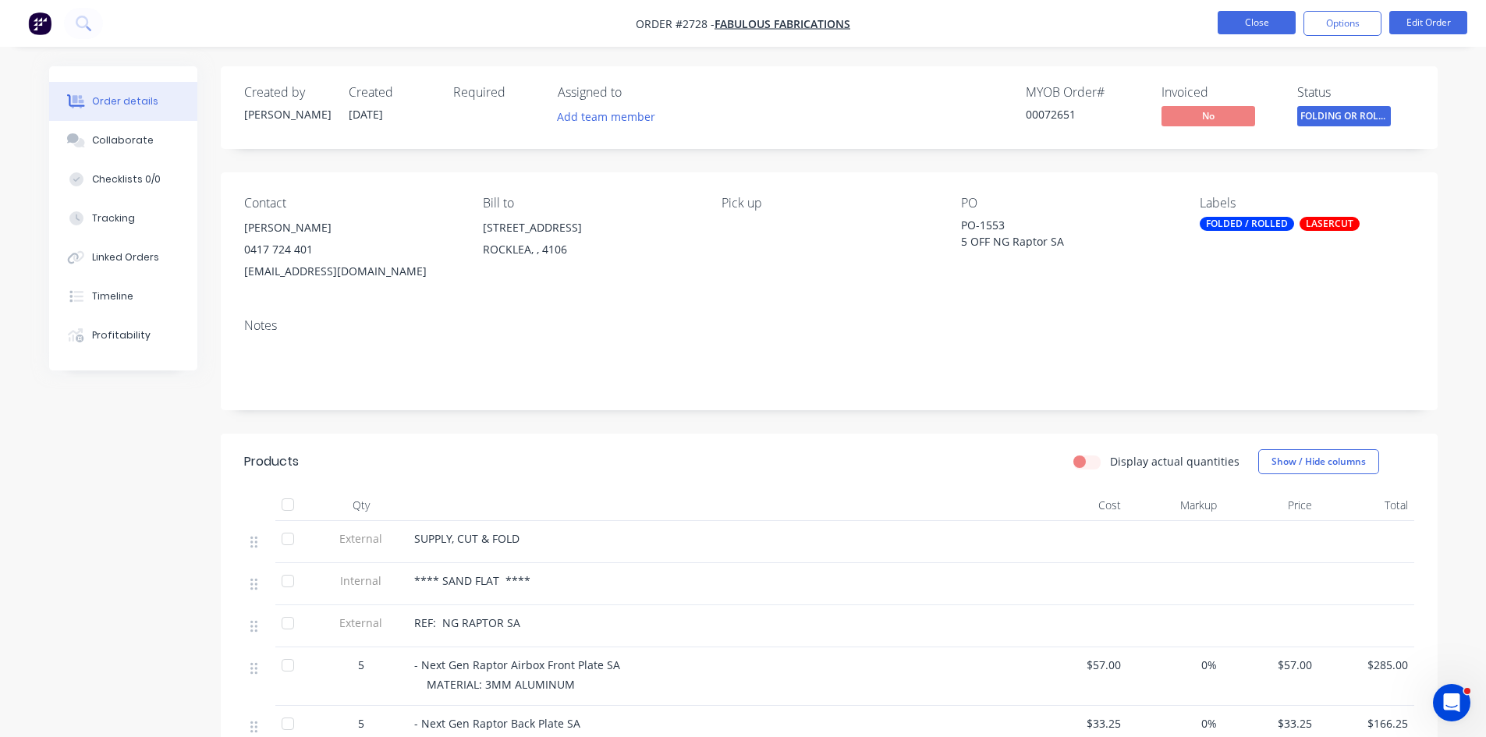
click at [1248, 22] on button "Close" at bounding box center [1257, 22] width 78 height 23
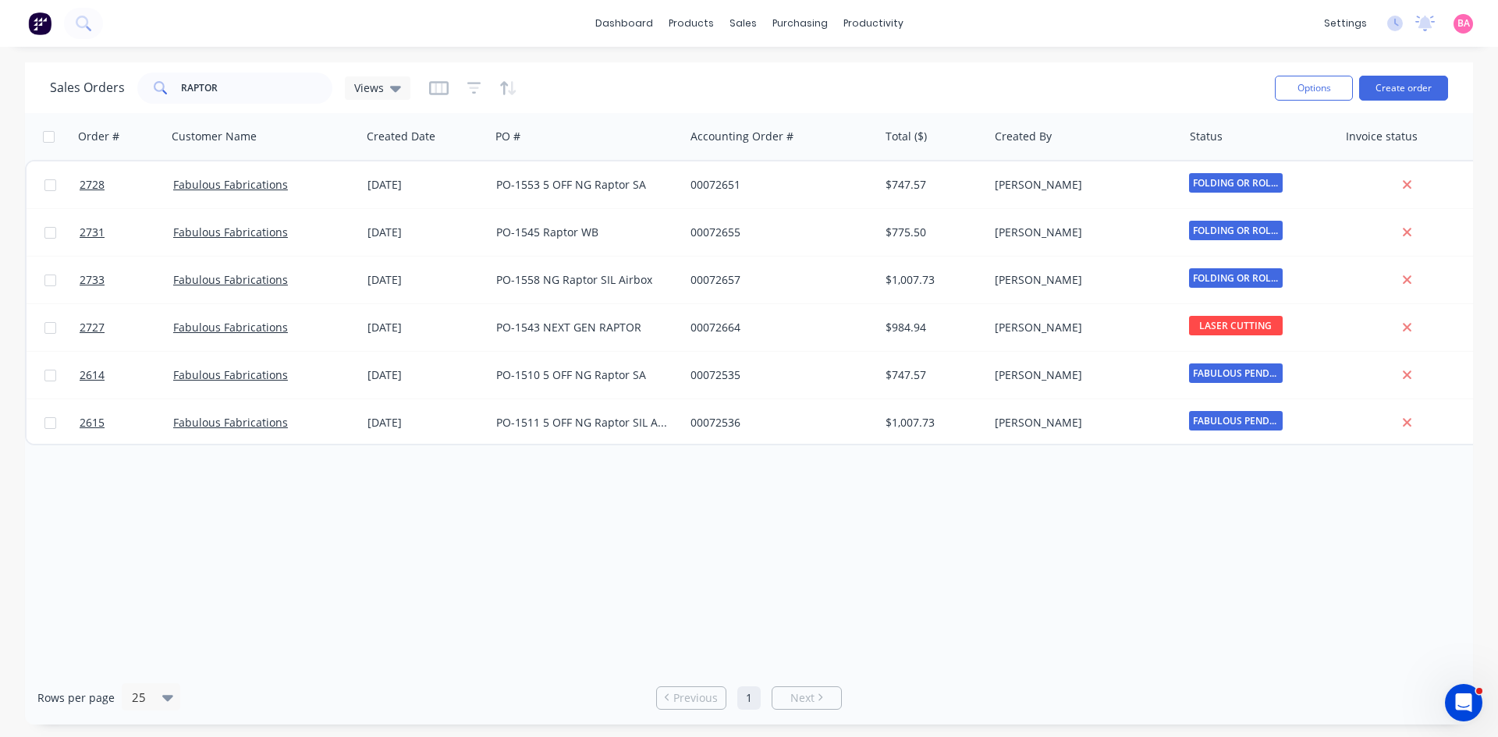
click at [1018, 552] on div "Order # Customer Name Created Date PO # Accounting Order # Total ($) Created By…" at bounding box center [749, 392] width 1448 height 558
click at [705, 545] on div "Order # Customer Name Created Date PO # Accounting Order # Total ($) Created By…" at bounding box center [749, 392] width 1448 height 558
click at [787, 74] on div "Sales Orders" at bounding box center [801, 75] width 64 height 14
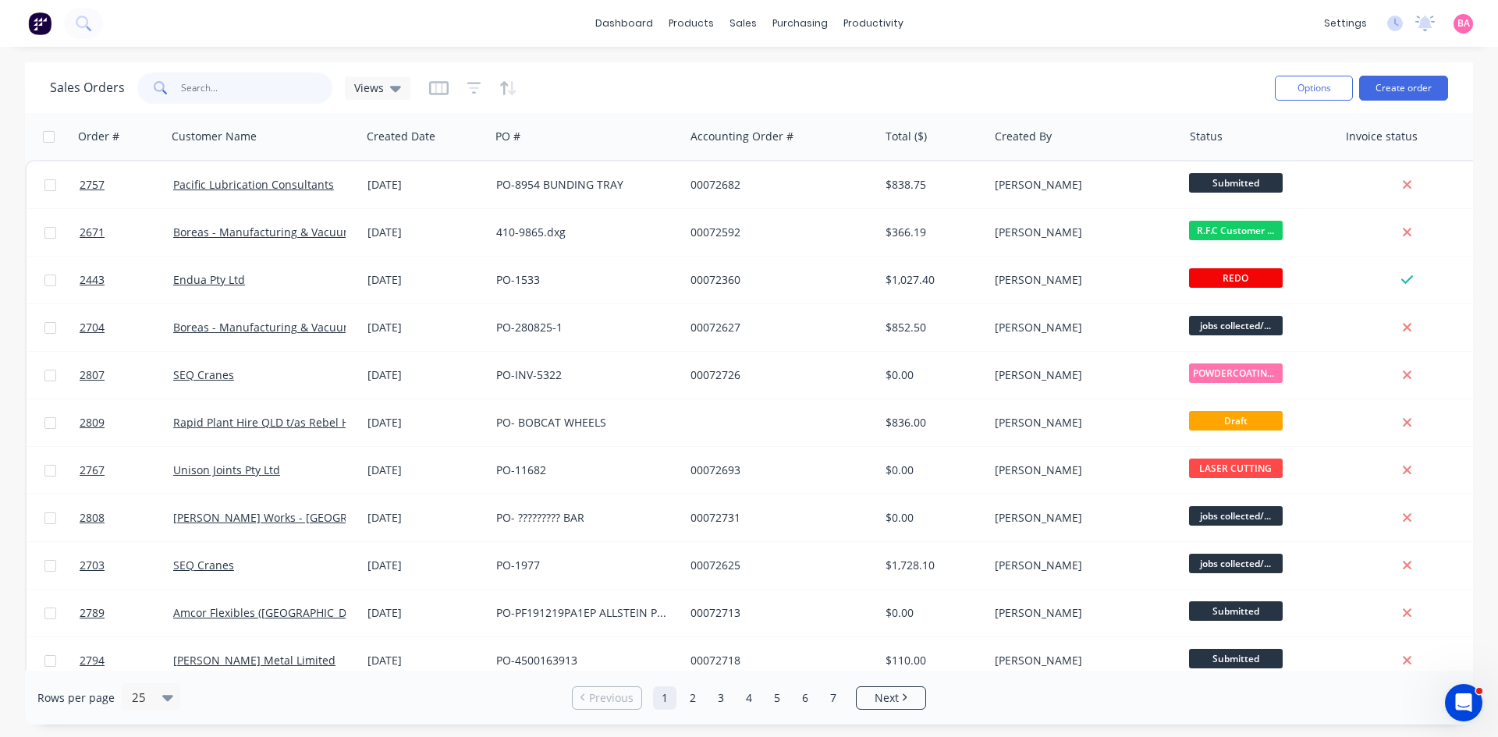
click at [230, 83] on input "text" at bounding box center [257, 88] width 152 height 31
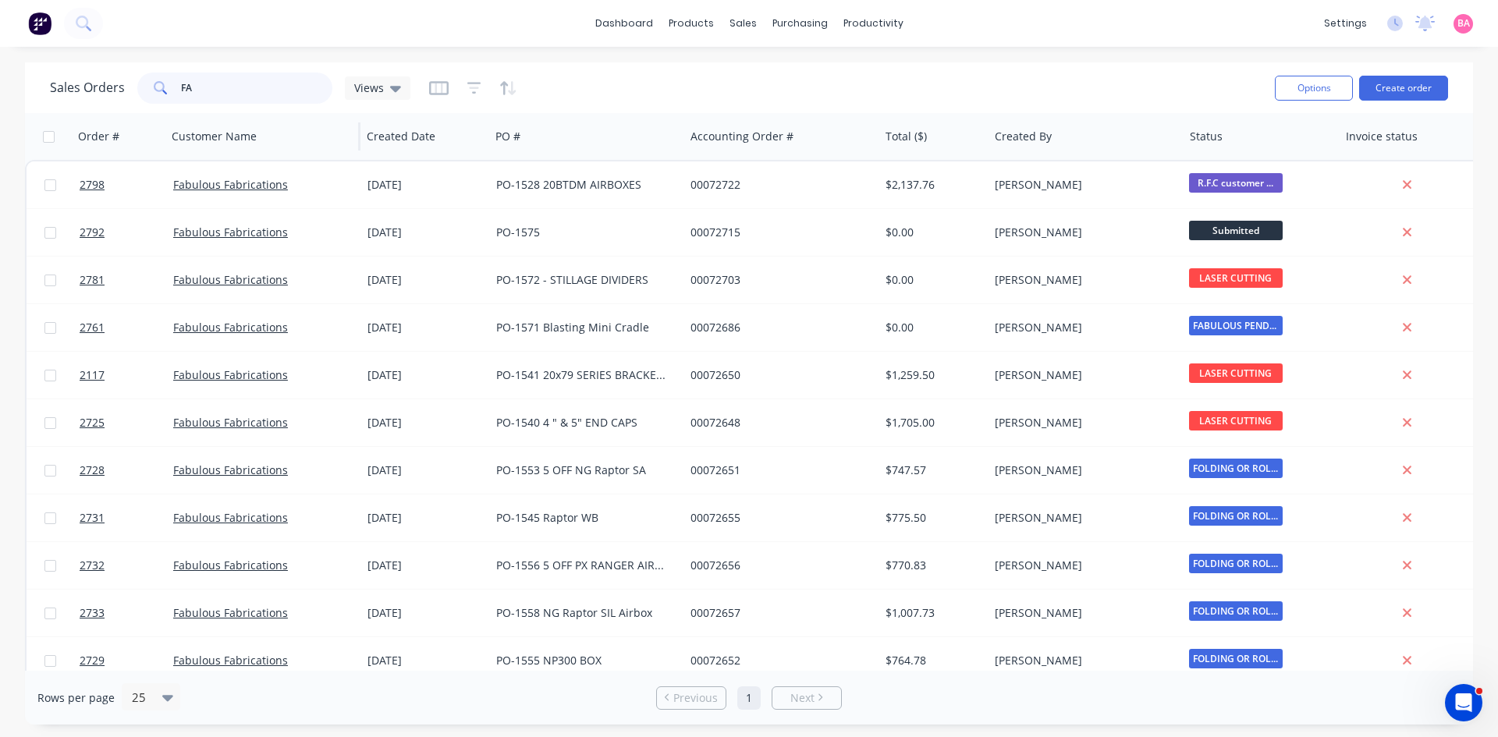
type input "F"
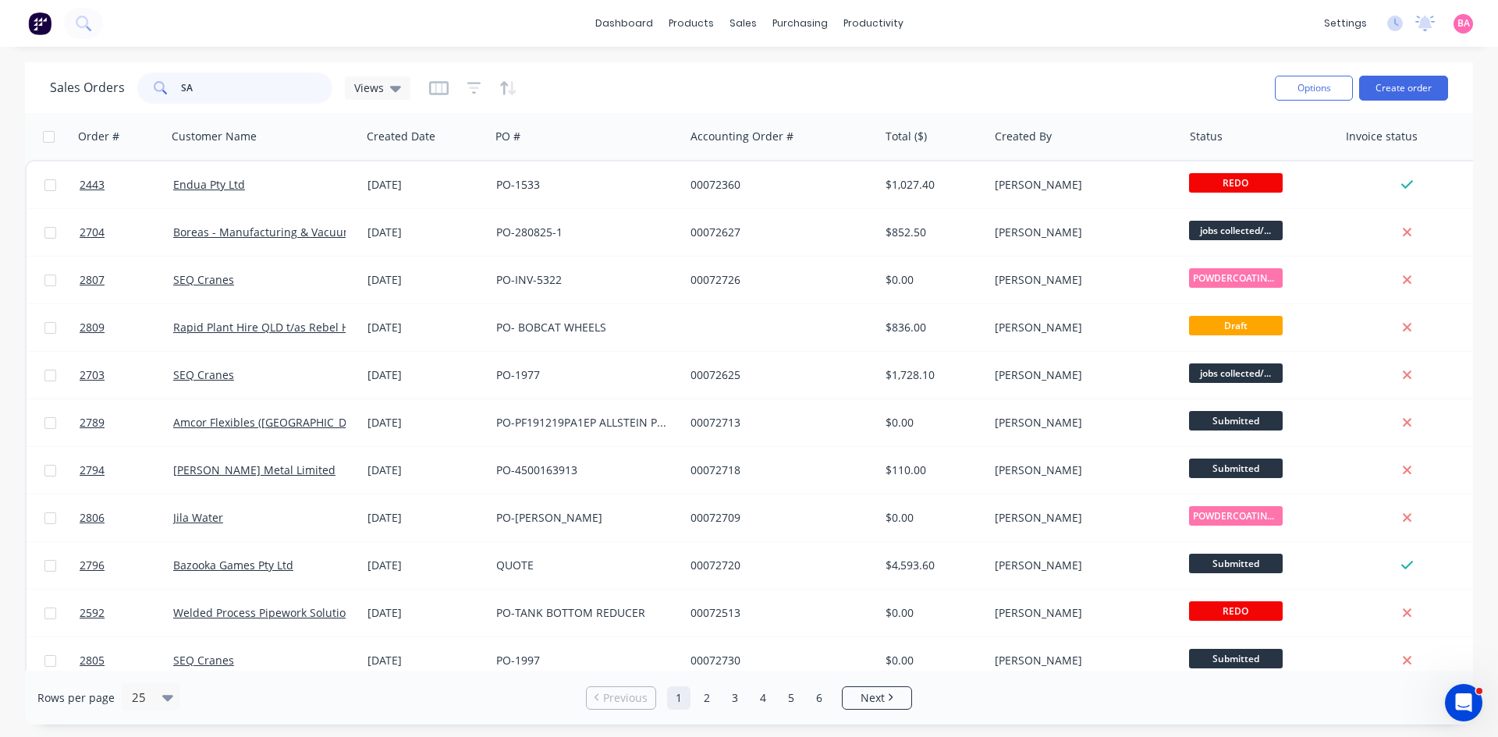
drag, startPoint x: 226, startPoint y: 98, endPoint x: 98, endPoint y: 83, distance: 129.6
click at [101, 83] on div "Sales Orders SA Views" at bounding box center [230, 88] width 360 height 31
type input "FABULOUS"
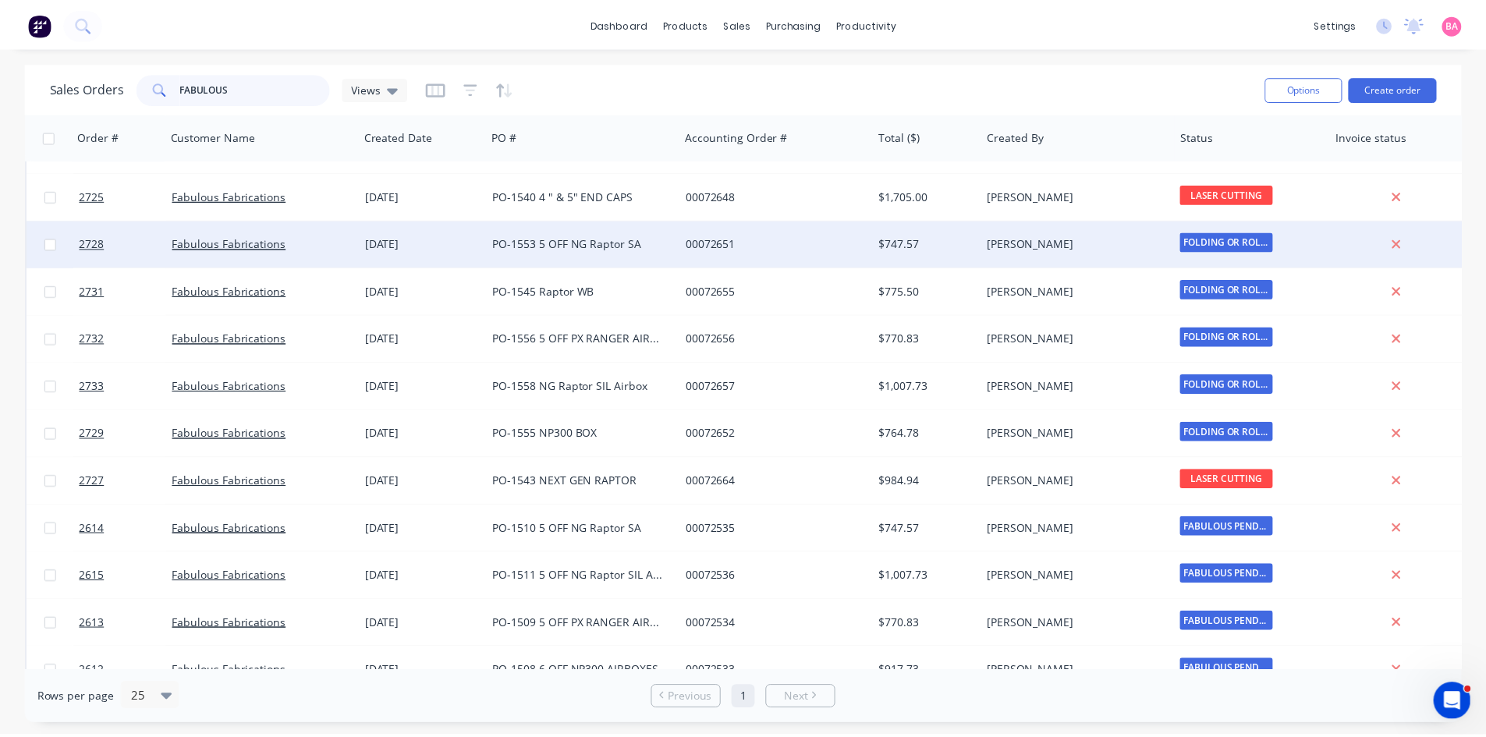
scroll to position [258, 0]
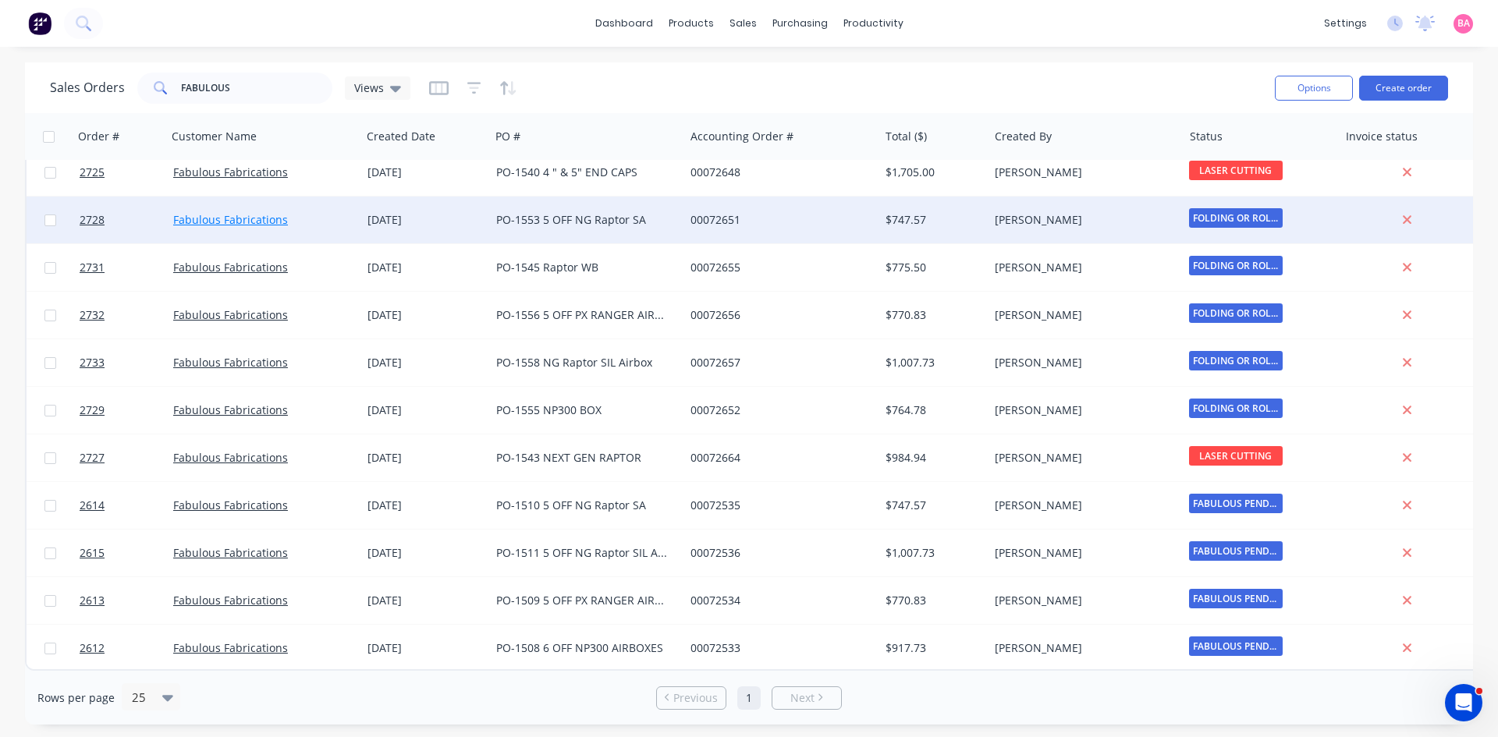
click at [215, 212] on link "Fabulous Fabrications" at bounding box center [230, 219] width 115 height 15
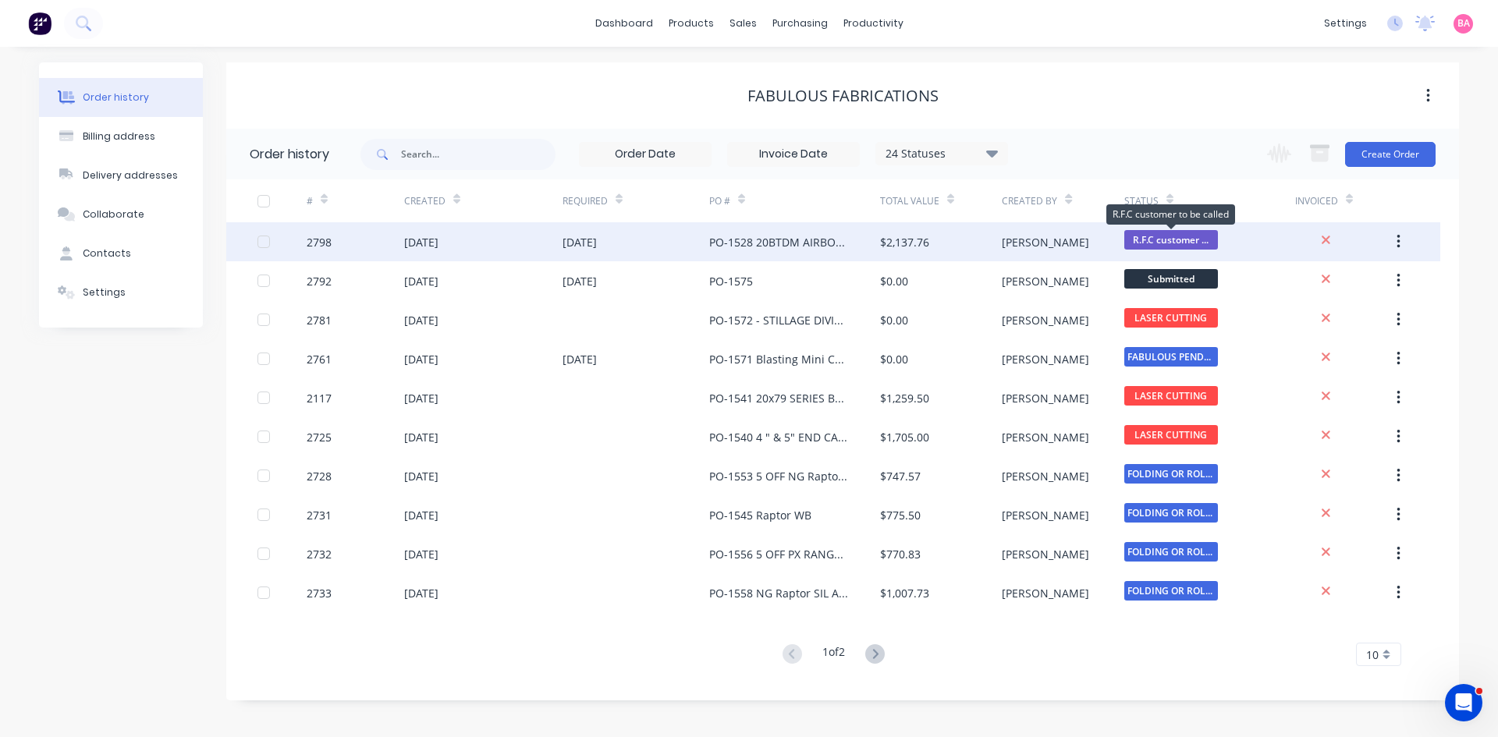
click at [1196, 240] on span "R.F.C customer ..." at bounding box center [1171, 240] width 94 height 20
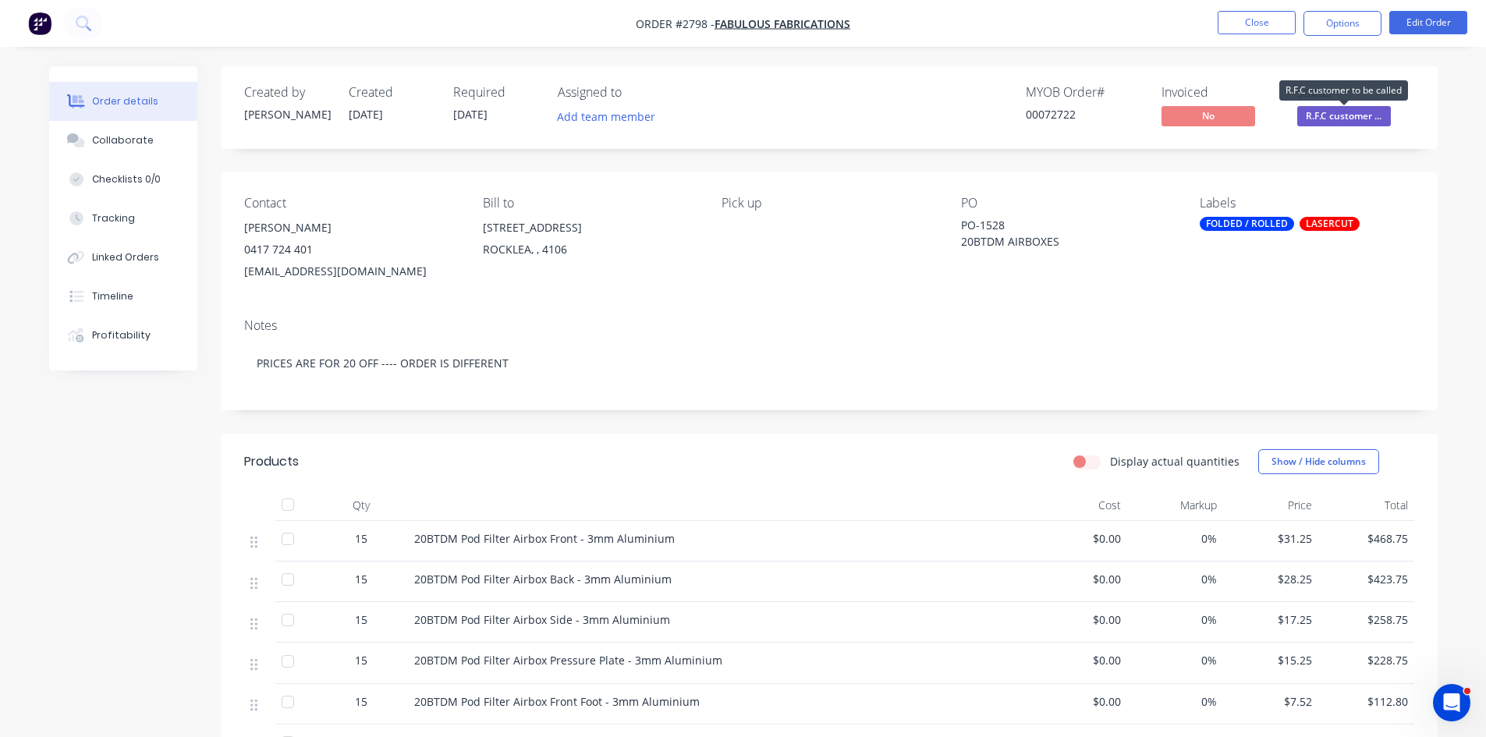
click at [1361, 112] on span "R.F.C customer ..." at bounding box center [1345, 116] width 94 height 20
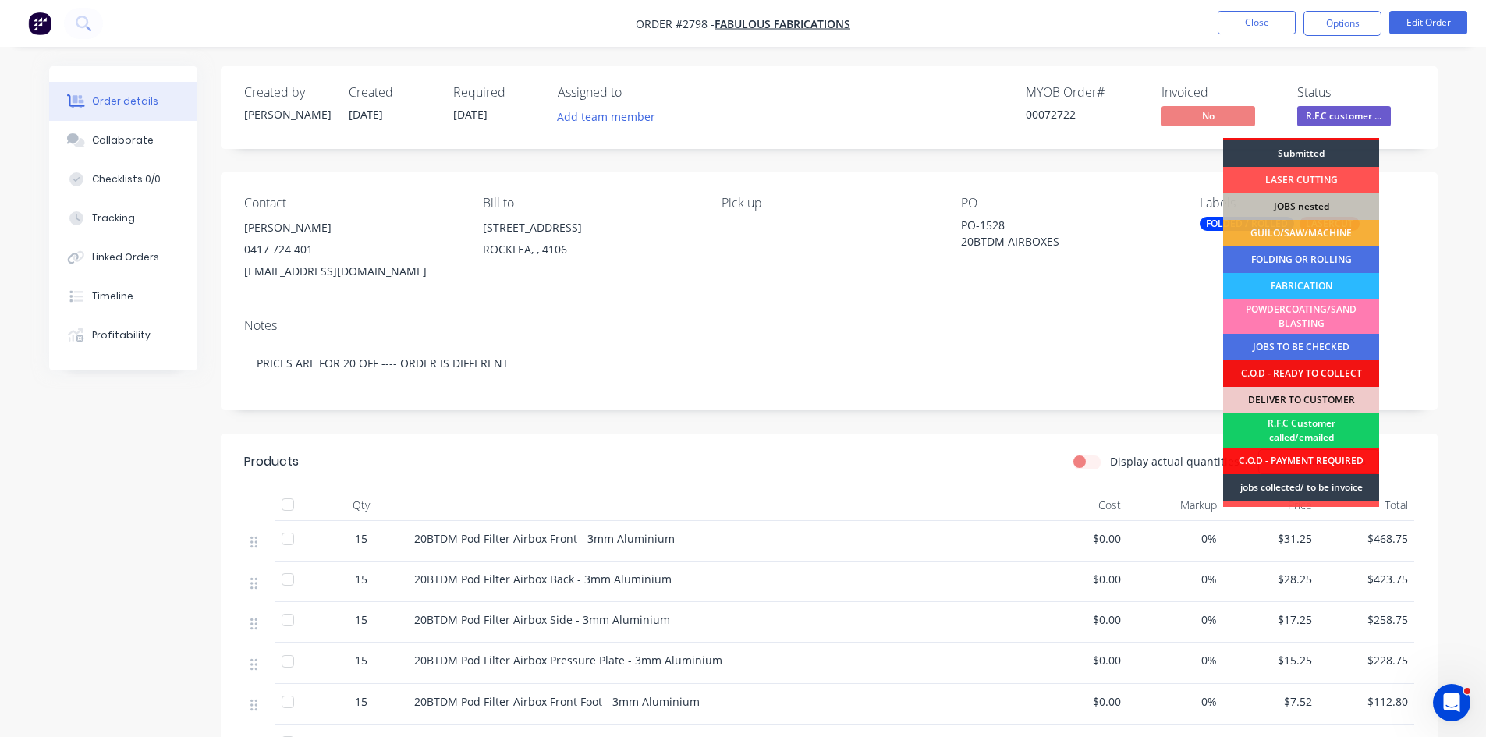
scroll to position [26, 0]
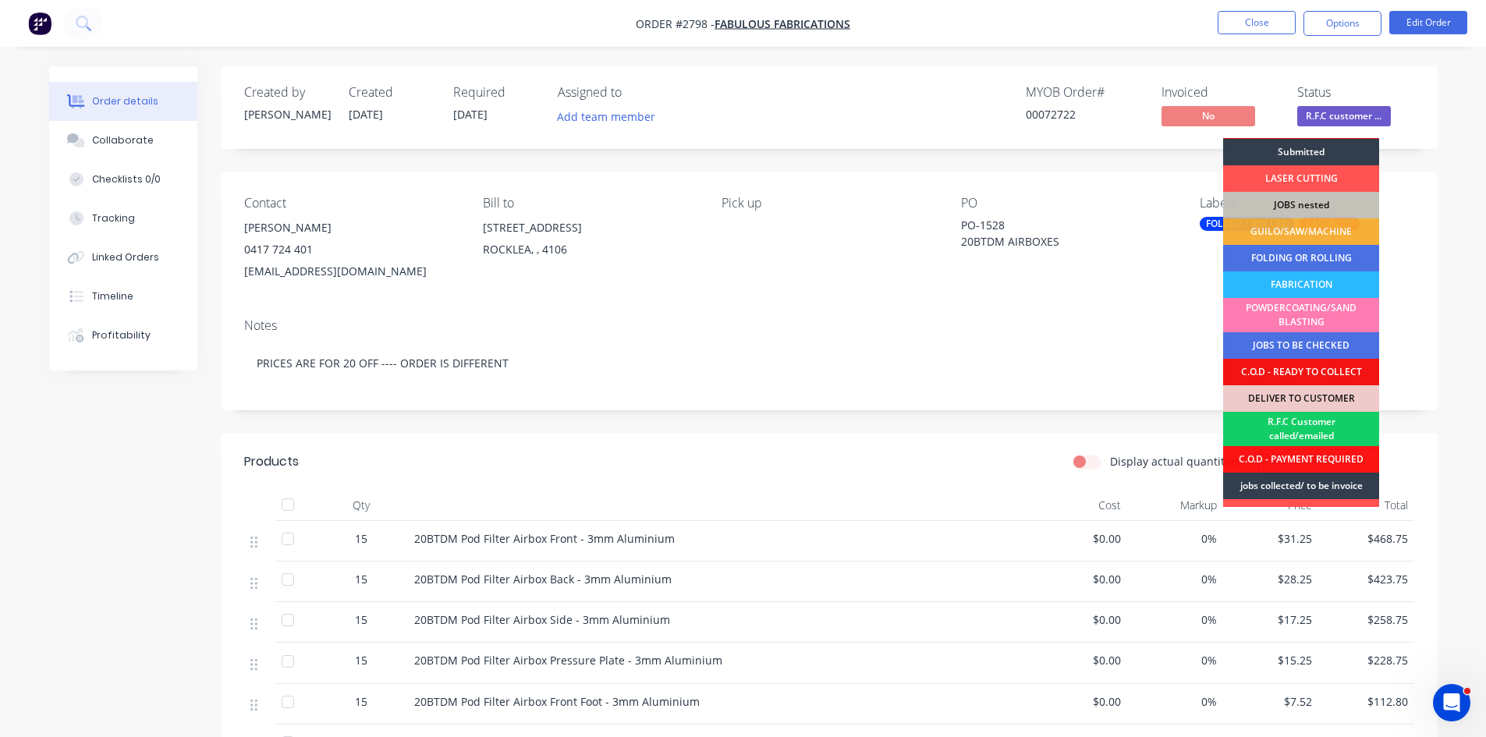
click at [1312, 421] on div "R.F.C Customer called/emailed" at bounding box center [1301, 429] width 156 height 34
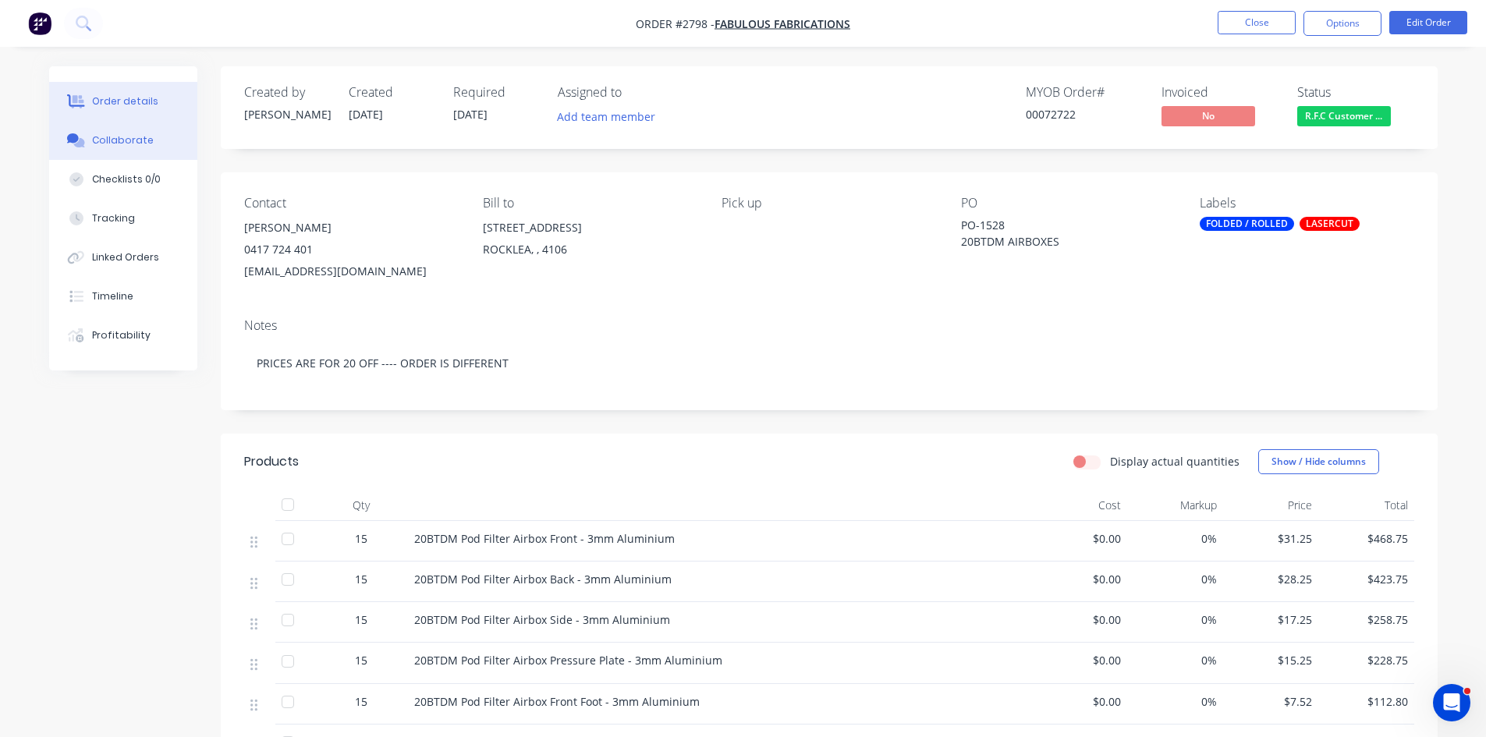
click at [117, 136] on div "Collaborate" at bounding box center [123, 140] width 62 height 14
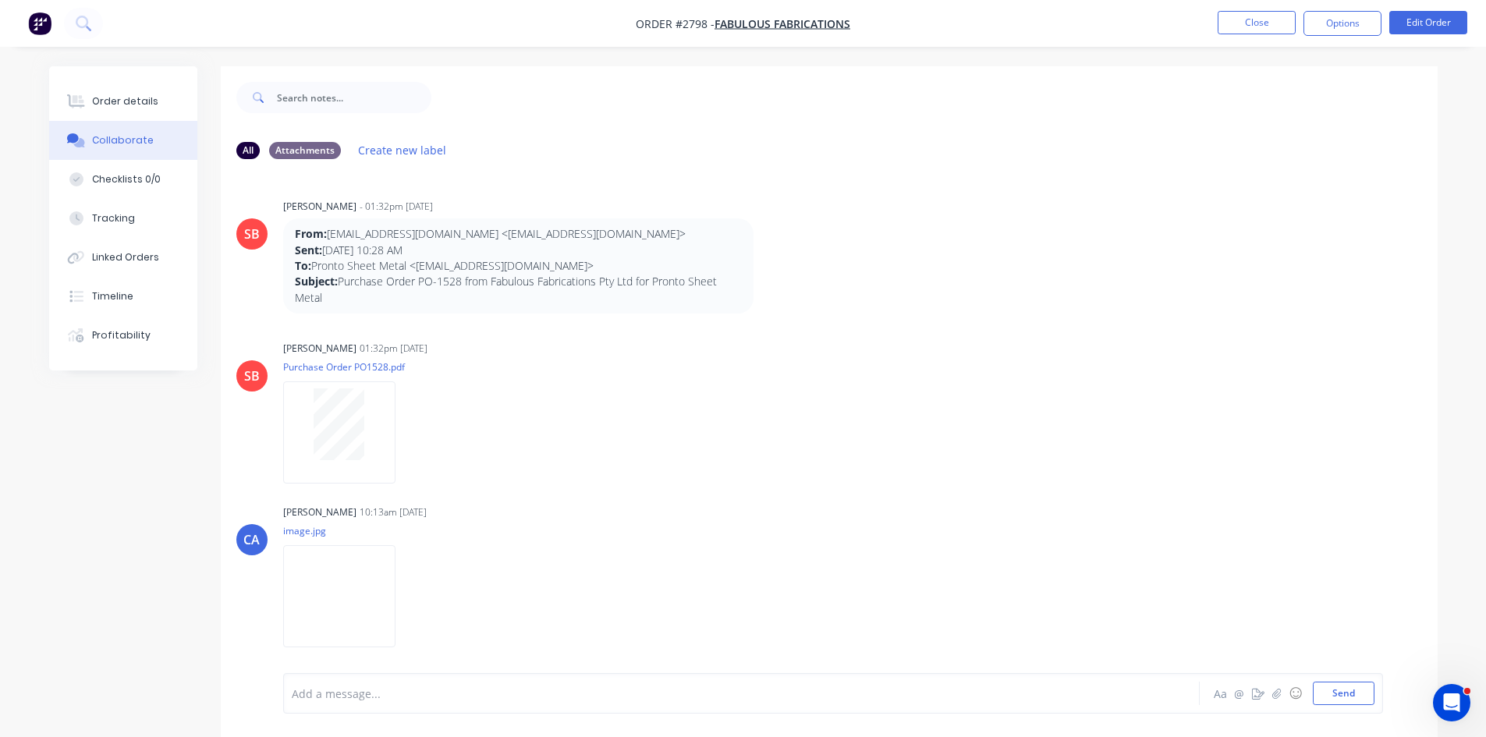
click at [408, 691] on div at bounding box center [698, 694] width 811 height 16
click at [1358, 688] on button "Send" at bounding box center [1344, 693] width 62 height 23
click at [144, 105] on div "Order details" at bounding box center [125, 101] width 66 height 14
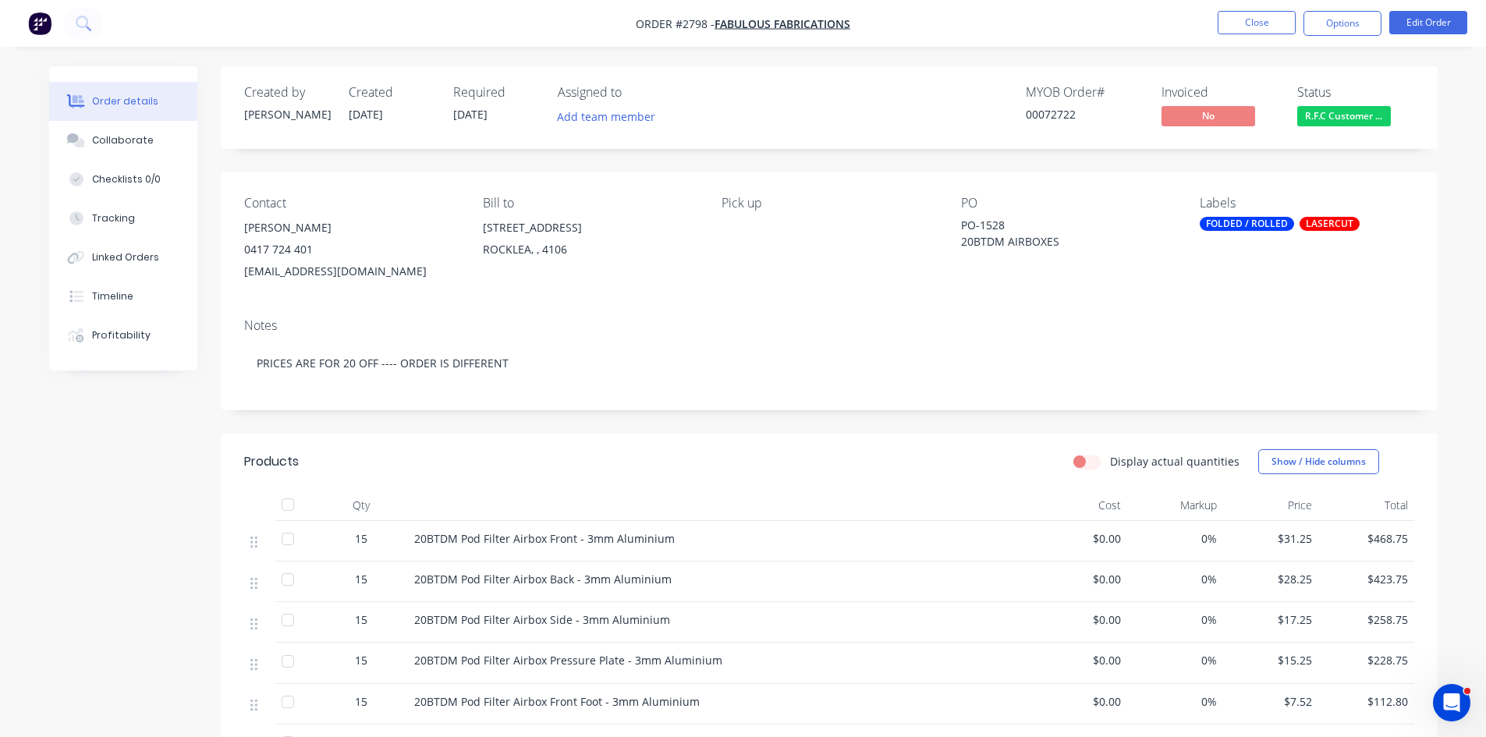
click at [1327, 109] on span "R.F.C Customer ..." at bounding box center [1345, 116] width 94 height 20
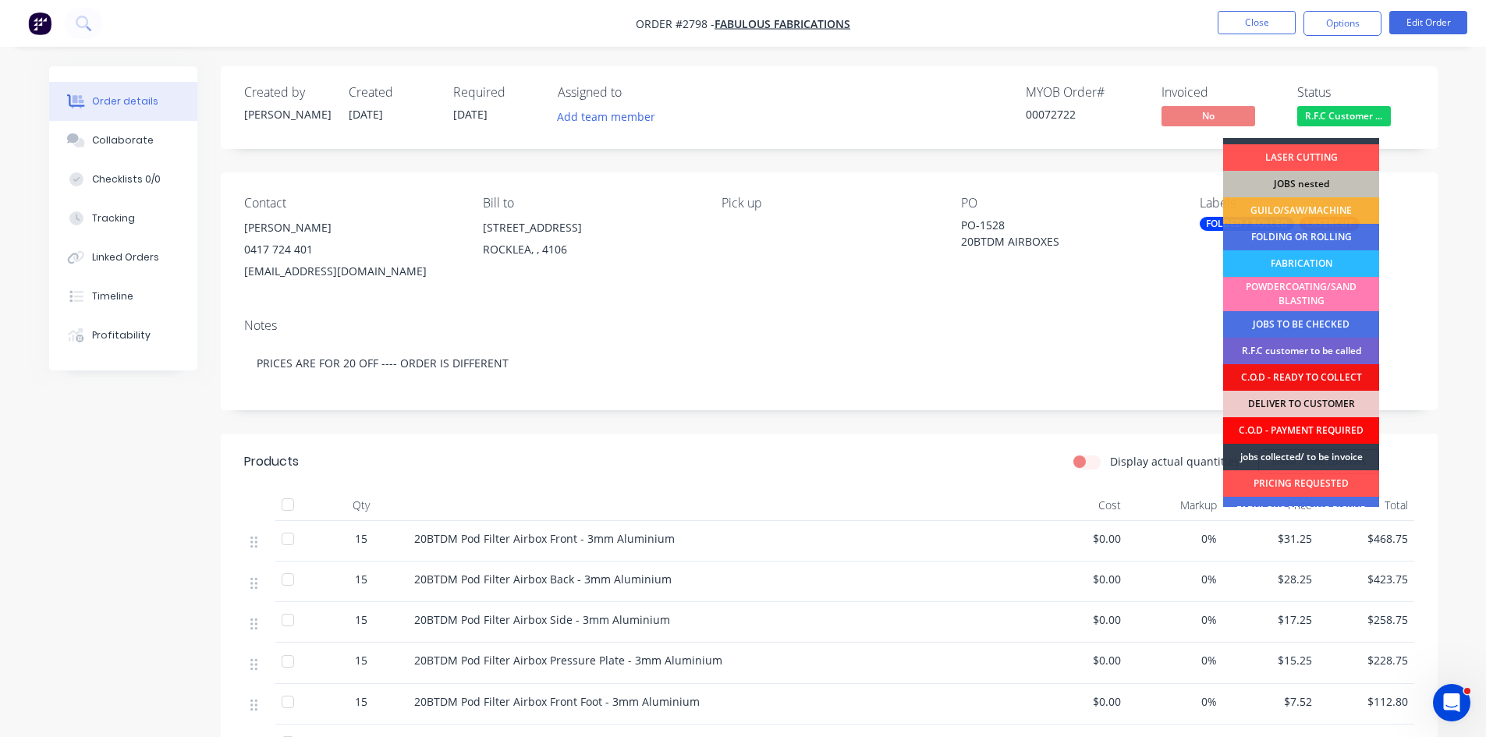
scroll to position [78, 0]
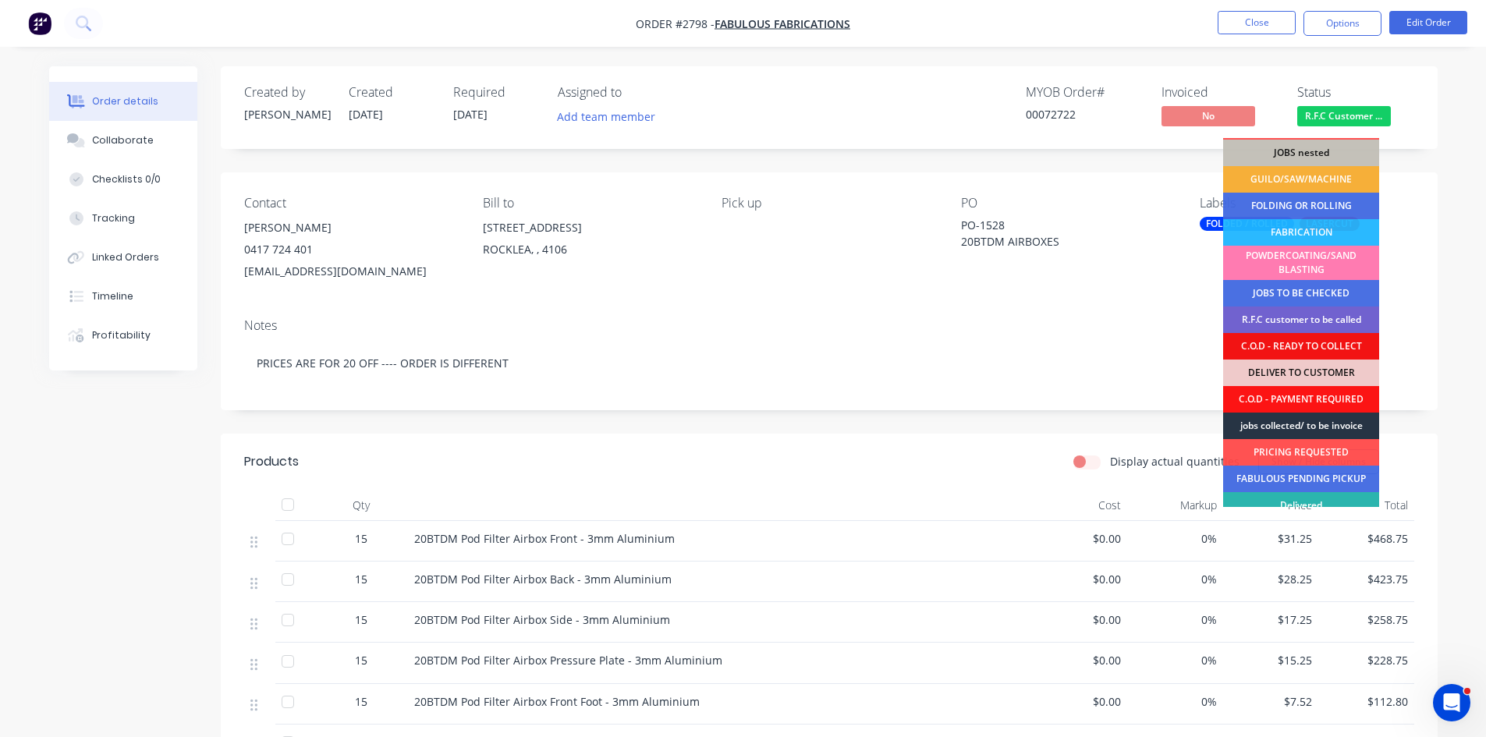
click at [1301, 418] on div "jobs collected/ to be invoice" at bounding box center [1301, 426] width 156 height 27
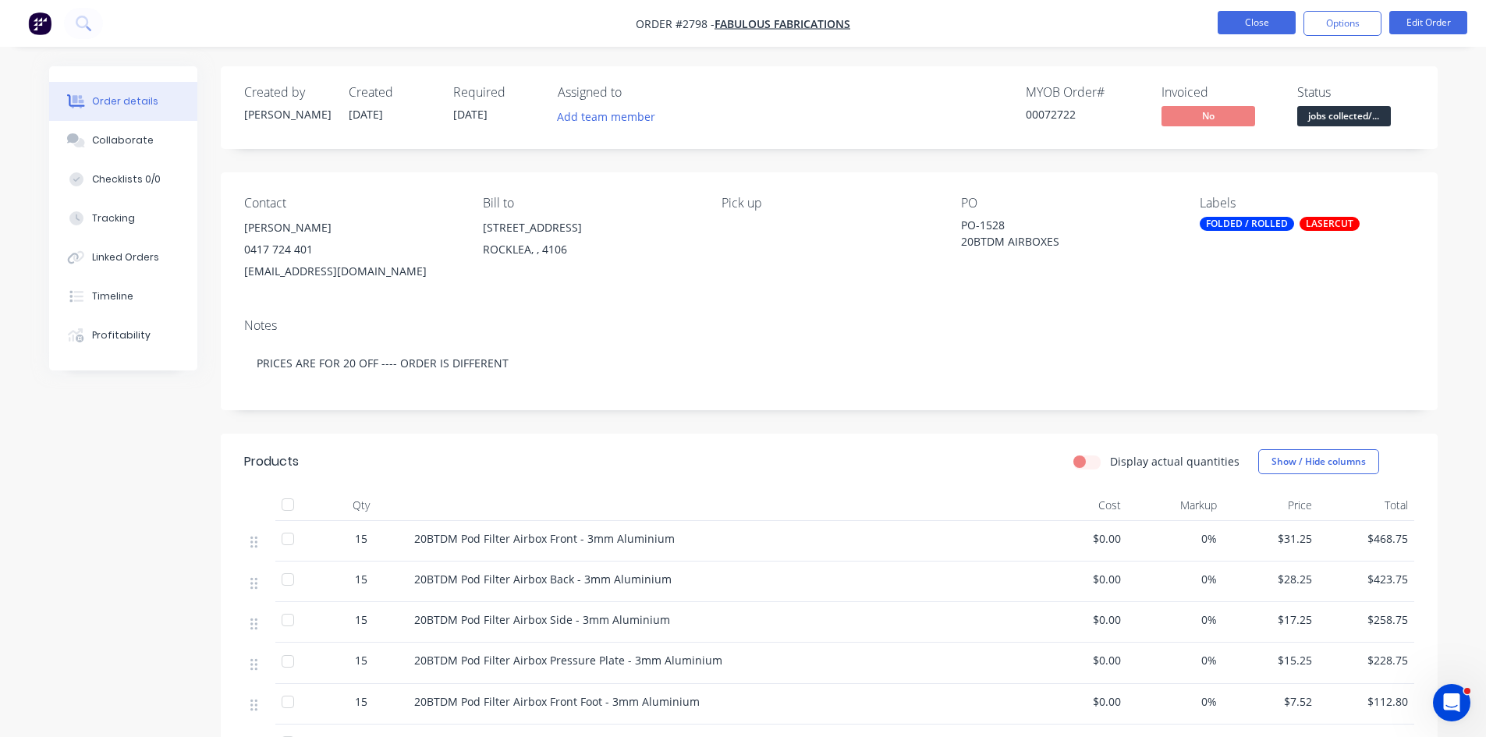
click at [1266, 14] on button "Close" at bounding box center [1257, 22] width 78 height 23
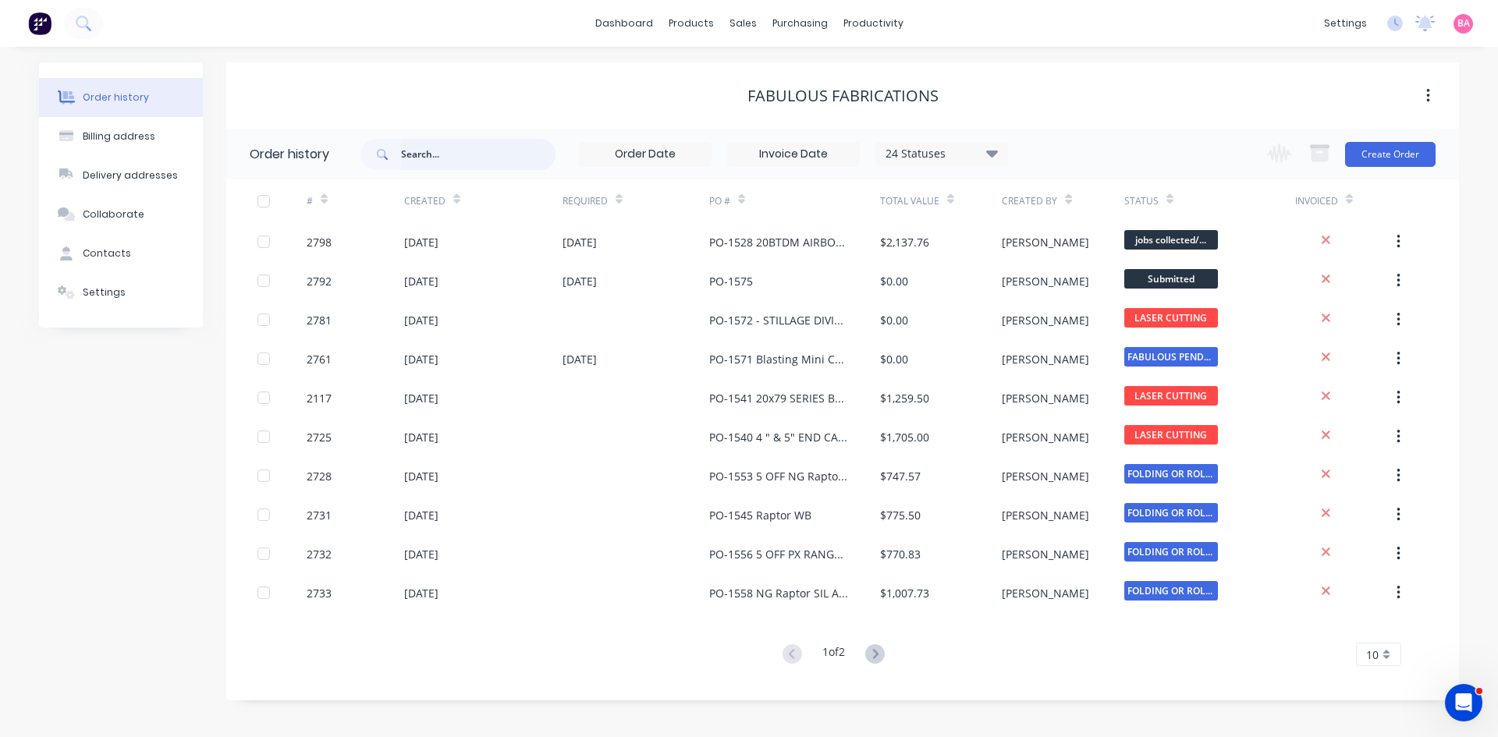
click at [436, 156] on input "text" at bounding box center [478, 154] width 154 height 31
type input "2798"
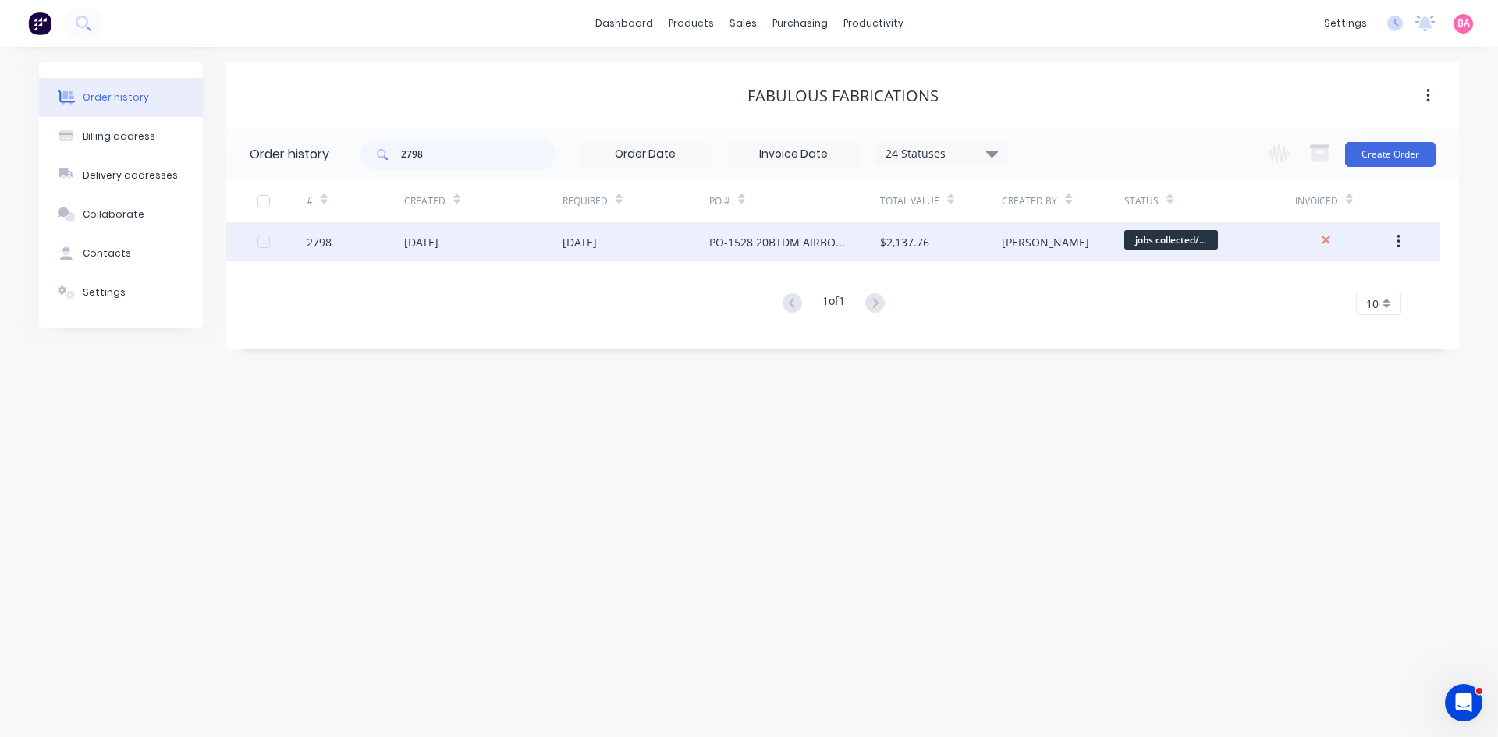
click at [314, 243] on div "2798" at bounding box center [319, 242] width 25 height 16
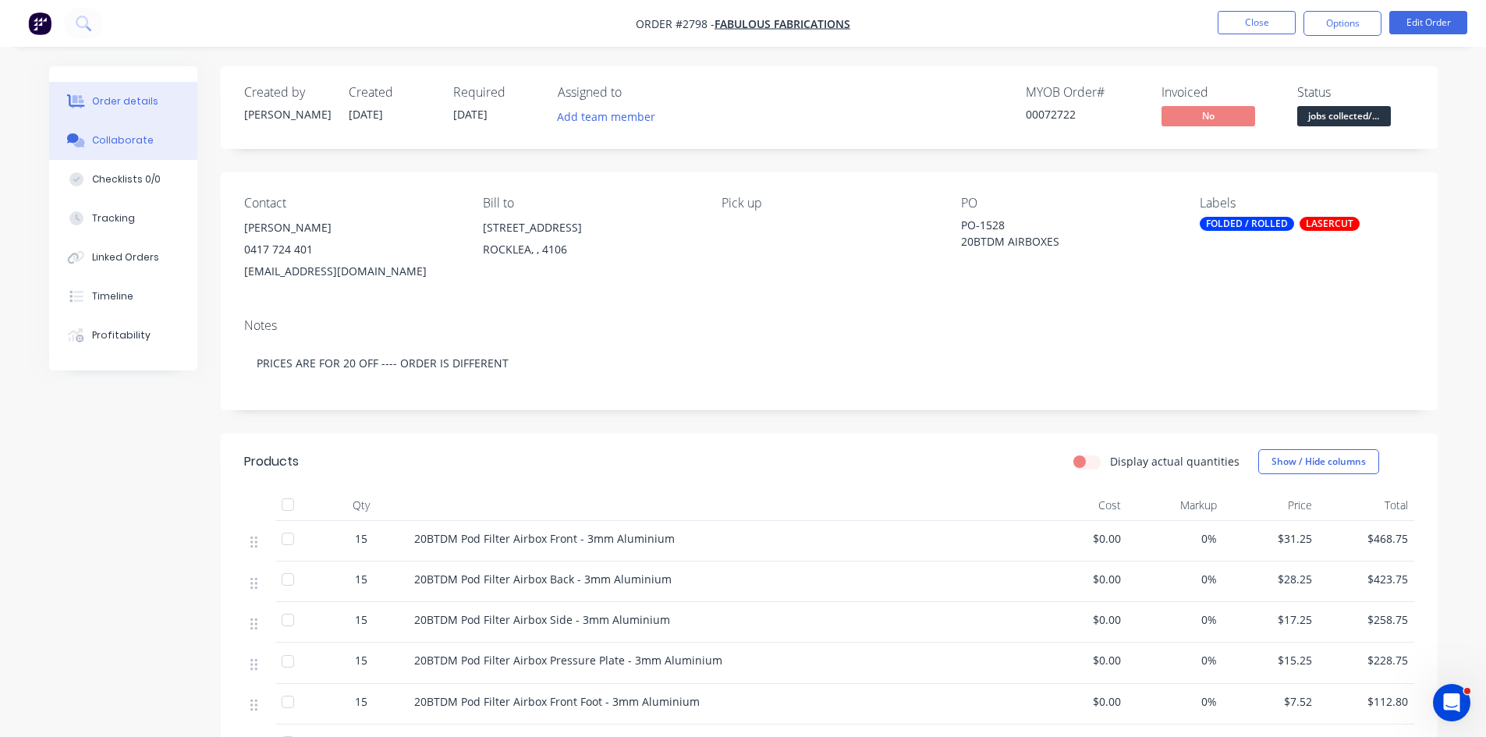
click at [126, 141] on div "Collaborate" at bounding box center [123, 140] width 62 height 14
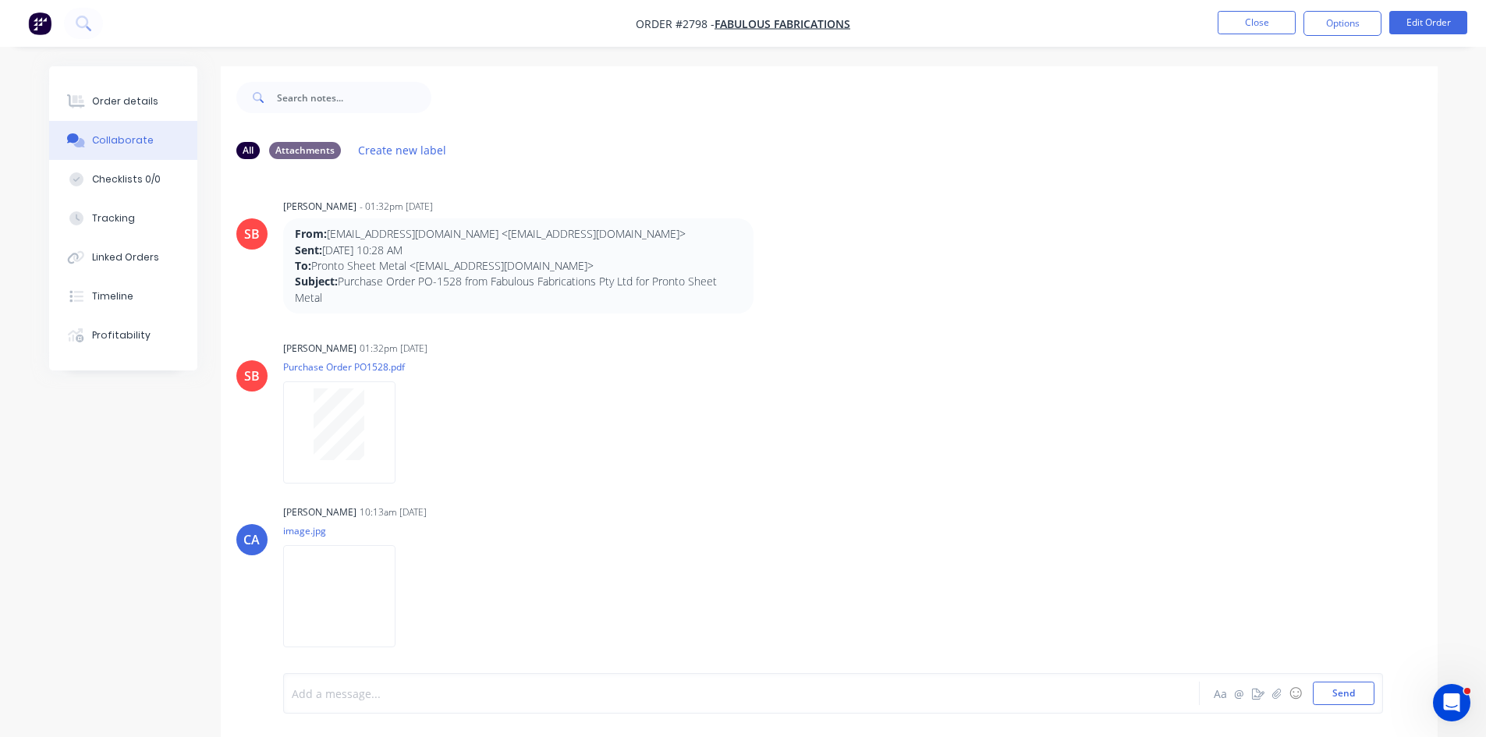
click at [443, 695] on div at bounding box center [698, 694] width 811 height 16
drag, startPoint x: 518, startPoint y: 697, endPoint x: 256, endPoint y: 694, distance: 262.2
click at [256, 694] on div "COLLECTED BY DALE AND SIGNED DD Aa @ ☺ Send" at bounding box center [829, 693] width 1217 height 87
copy span "COLLECTED BY DALE AND SIGNED DD"
click at [1357, 692] on button "Send" at bounding box center [1344, 693] width 62 height 23
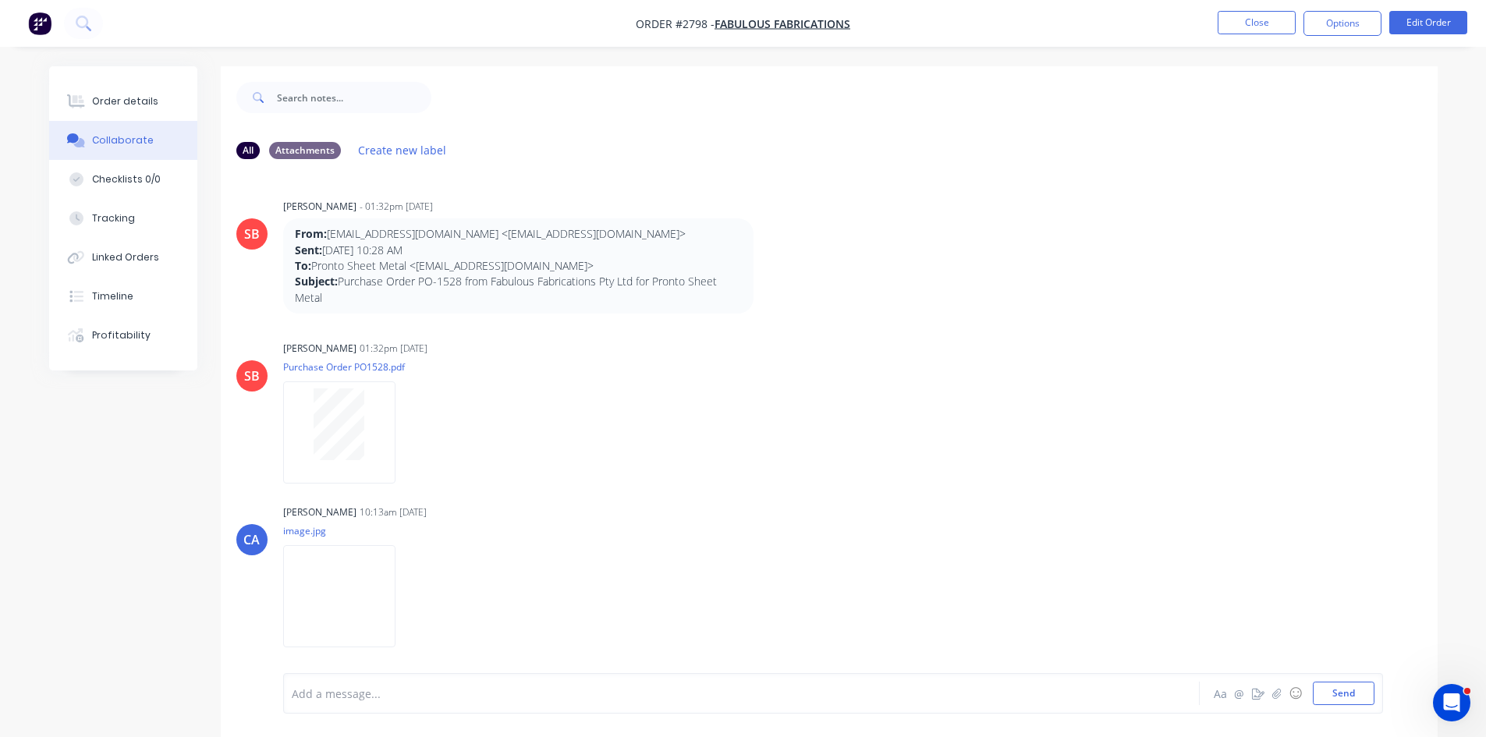
scroll to position [46, 0]
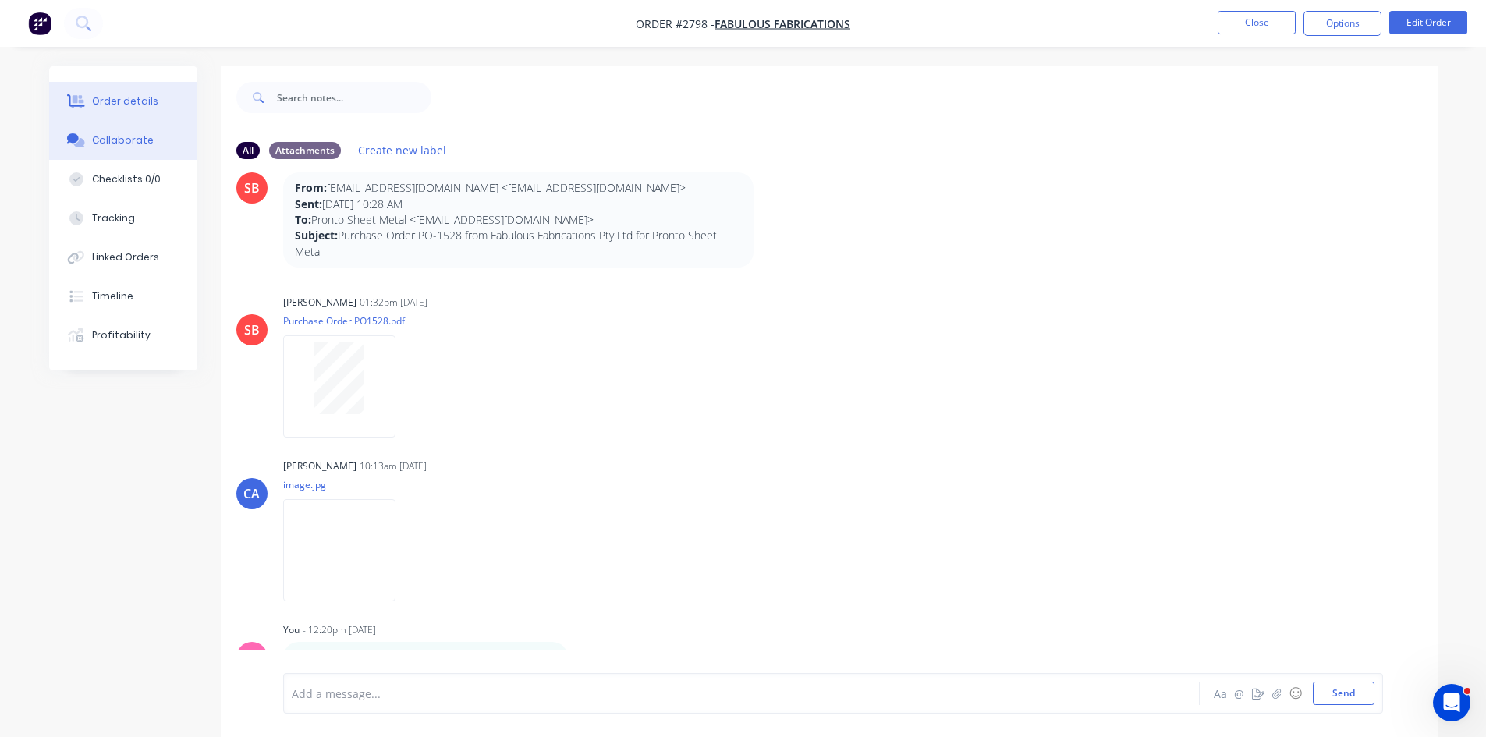
click at [128, 105] on div "Order details" at bounding box center [125, 101] width 66 height 14
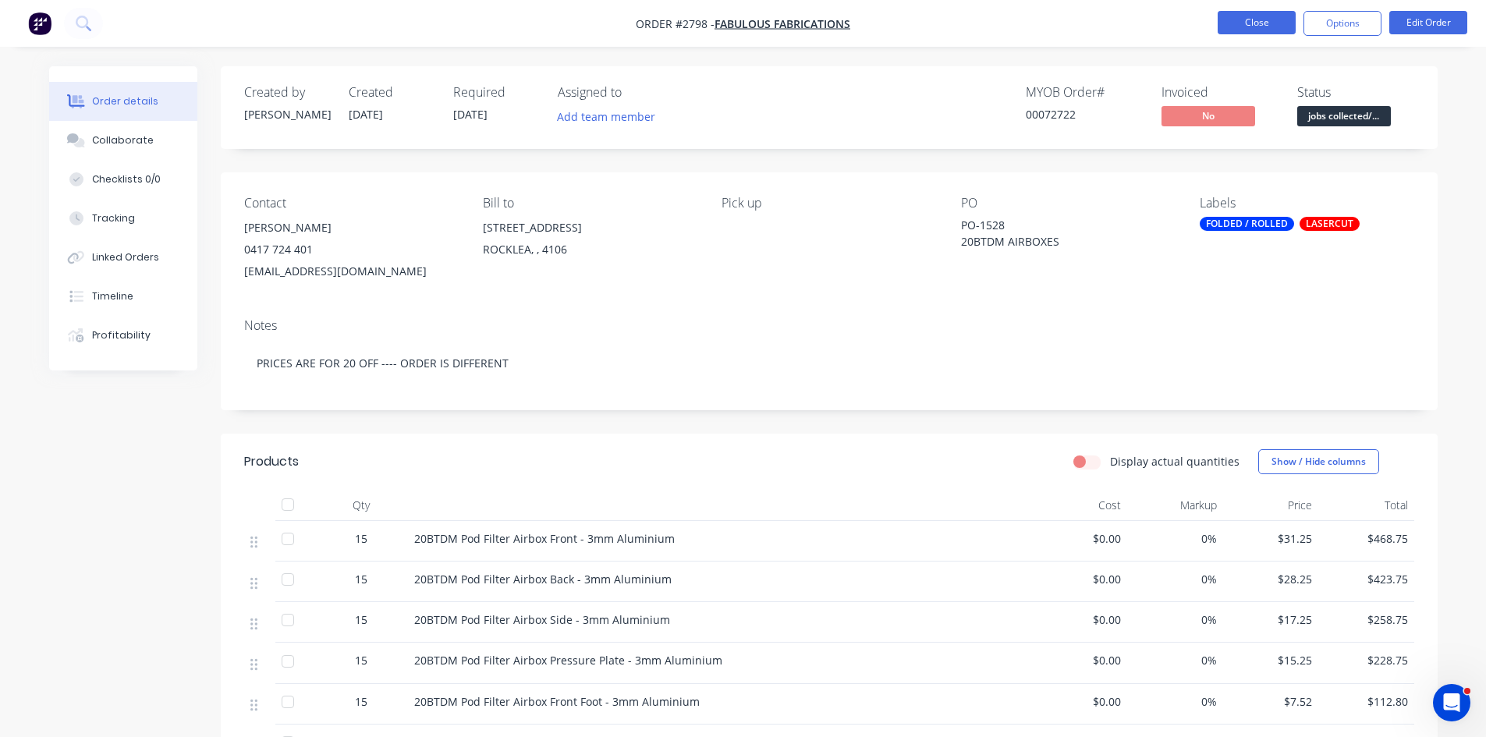
click at [1249, 19] on button "Close" at bounding box center [1257, 22] width 78 height 23
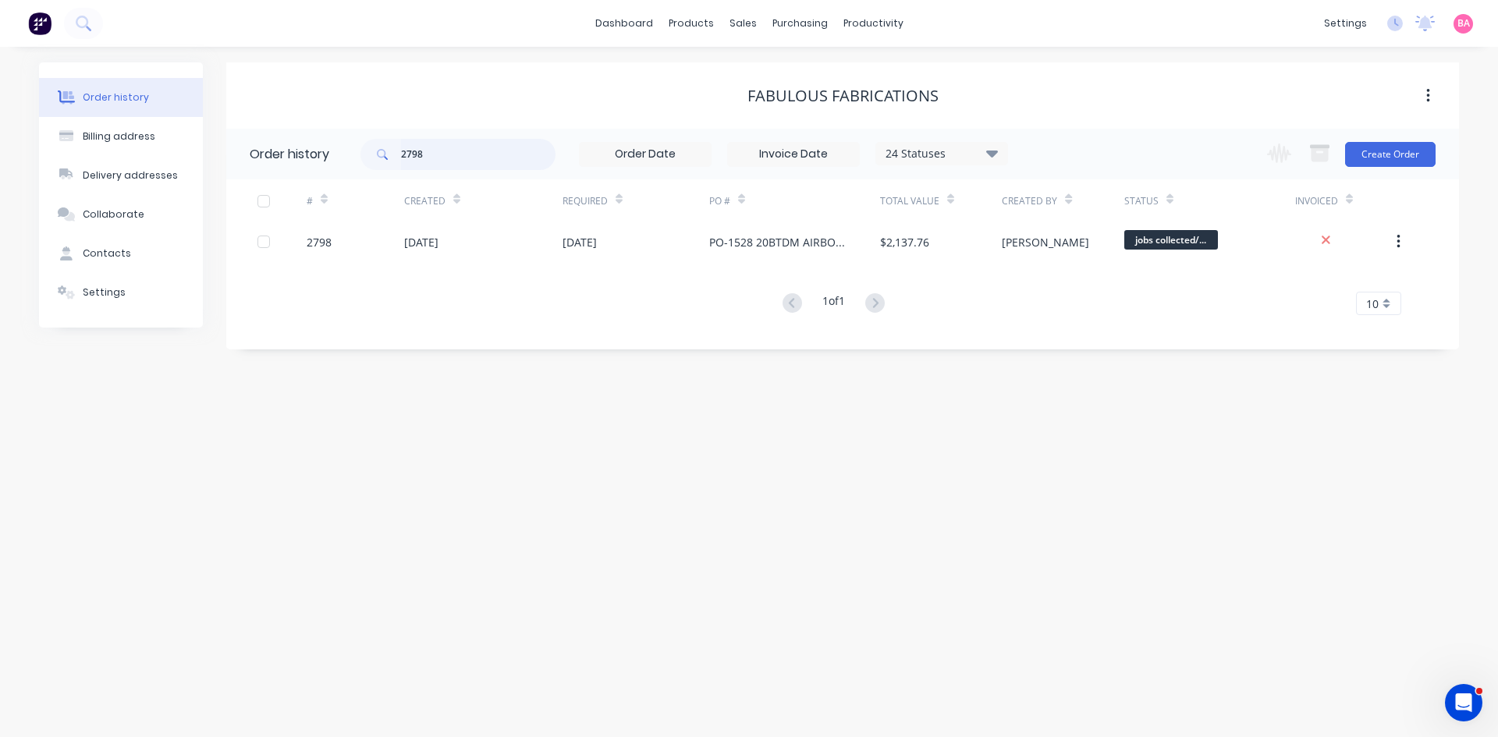
drag, startPoint x: 449, startPoint y: 147, endPoint x: 212, endPoint y: 132, distance: 237.7
click at [215, 132] on div "Order history Billing address Delivery addresses Collaborate Contacts Settings …" at bounding box center [749, 205] width 1420 height 287
type input "2761"
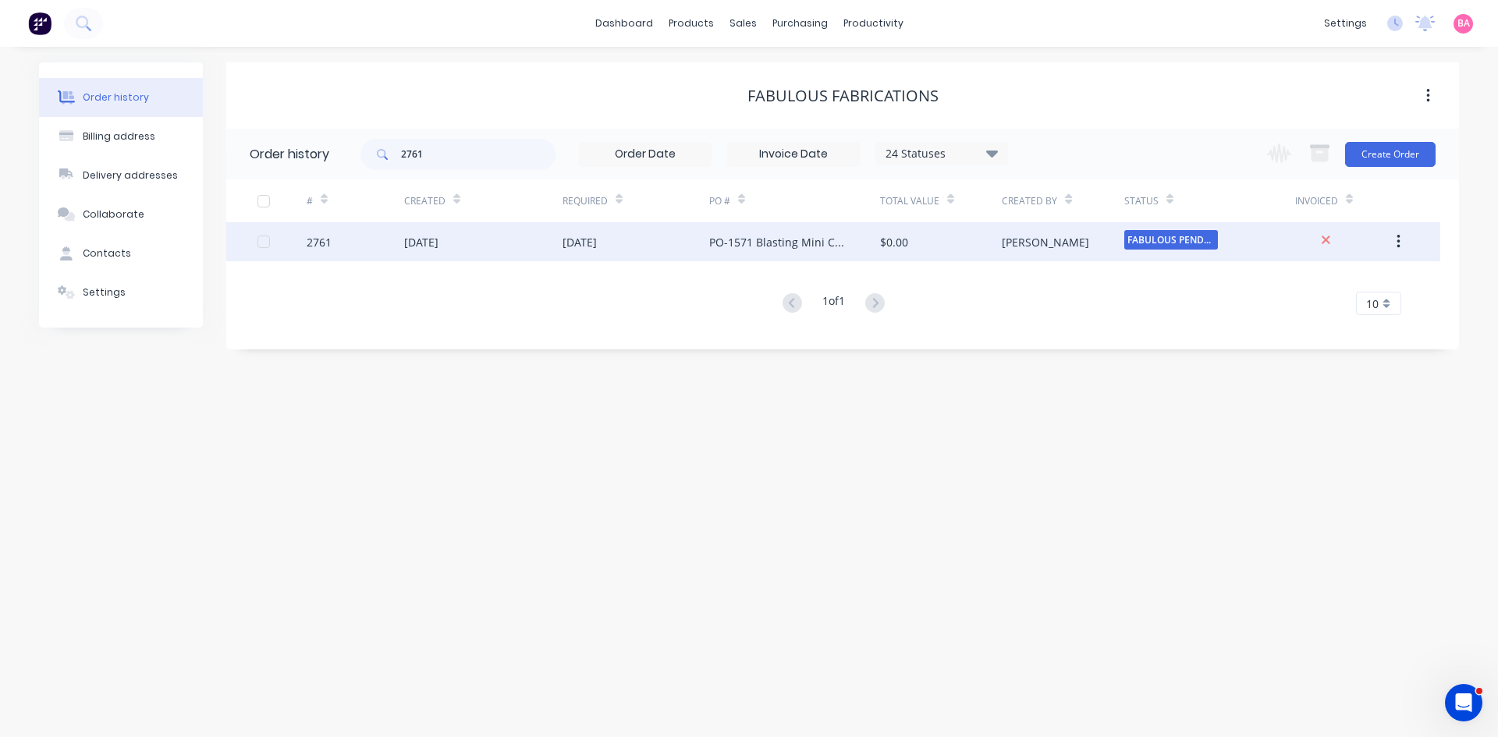
click at [310, 242] on div "2761" at bounding box center [319, 242] width 25 height 16
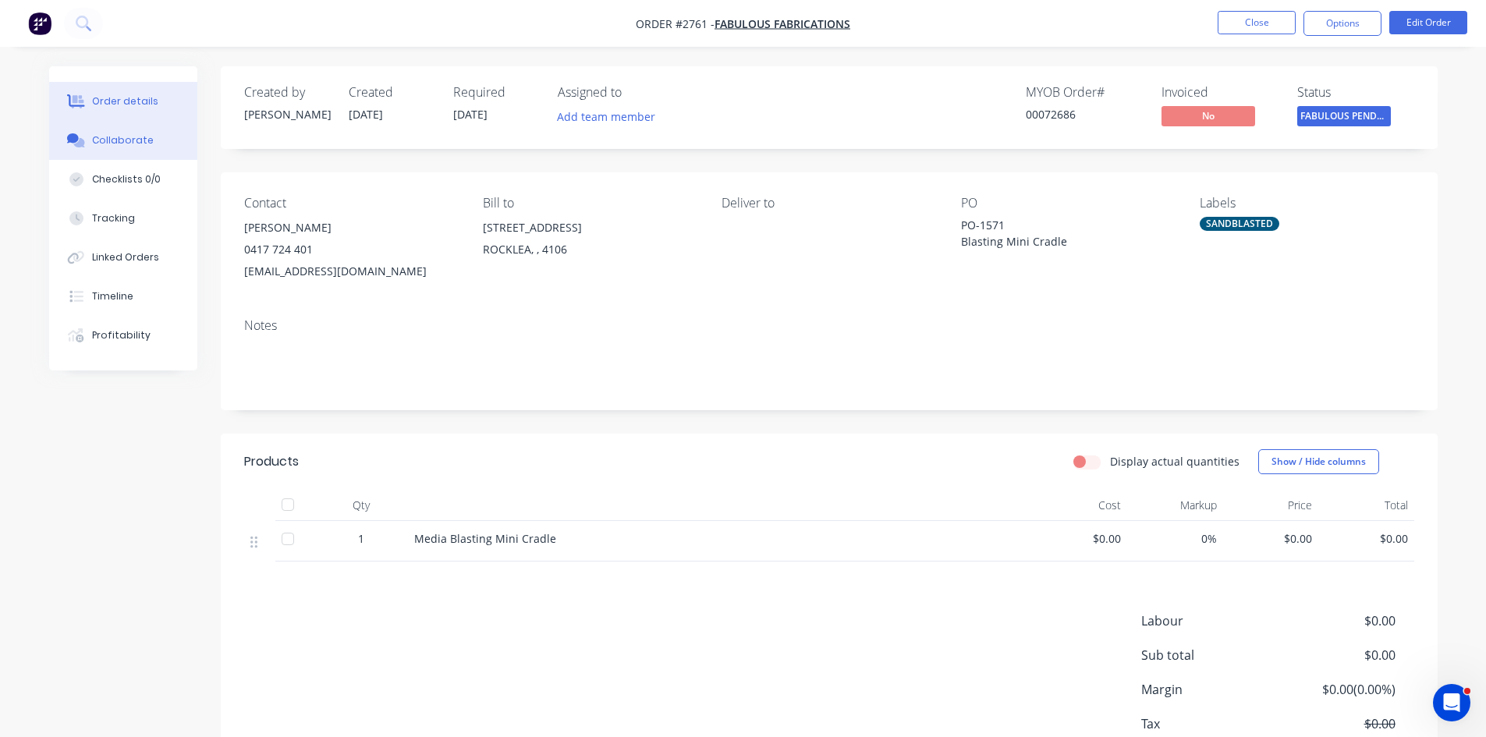
click at [113, 143] on div "Collaborate" at bounding box center [123, 140] width 62 height 14
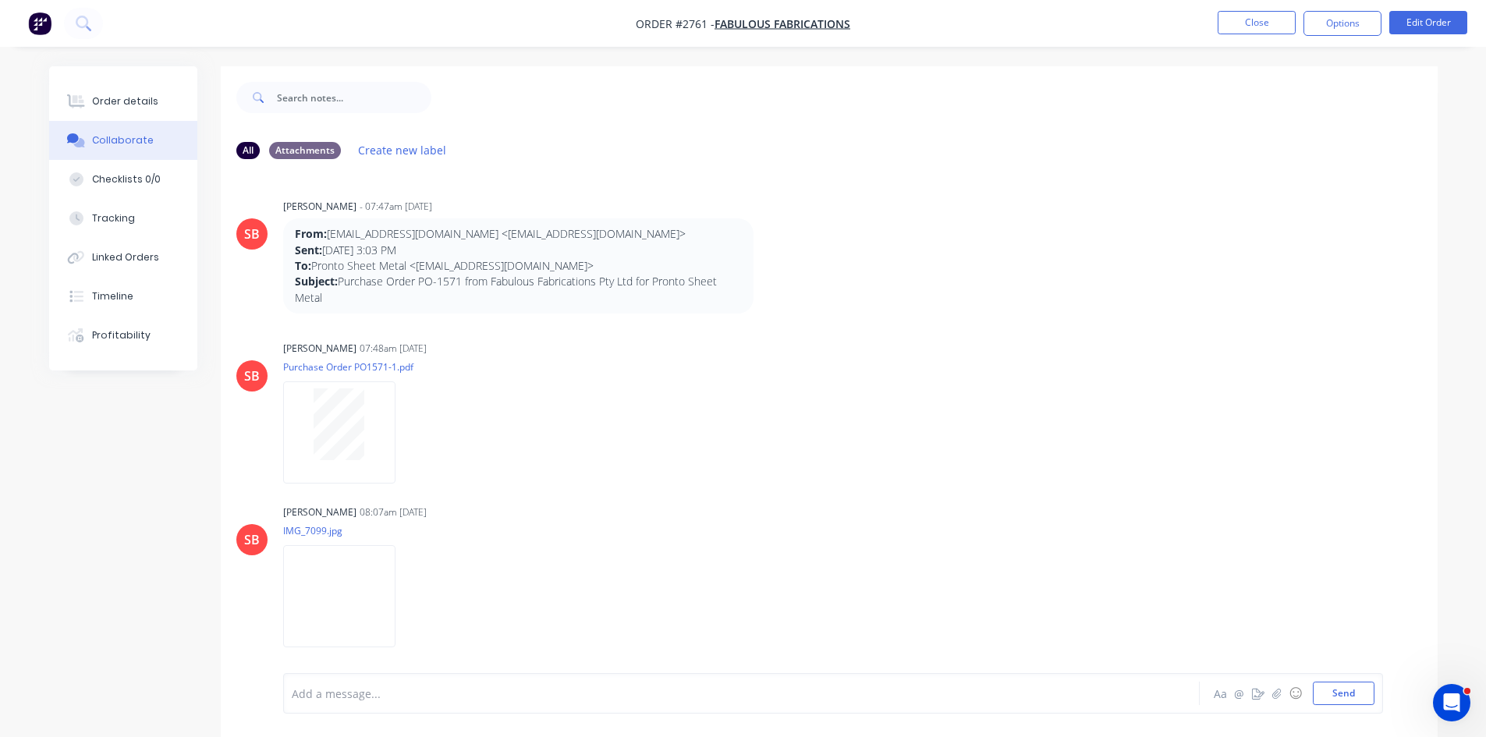
click at [431, 704] on div "Add a message..." at bounding box center [698, 693] width 812 height 23
drag, startPoint x: 431, startPoint y: 704, endPoint x: 338, endPoint y: 691, distance: 93.7
click at [338, 691] on div at bounding box center [698, 694] width 811 height 16
click at [1341, 687] on button "Send" at bounding box center [1344, 693] width 62 height 23
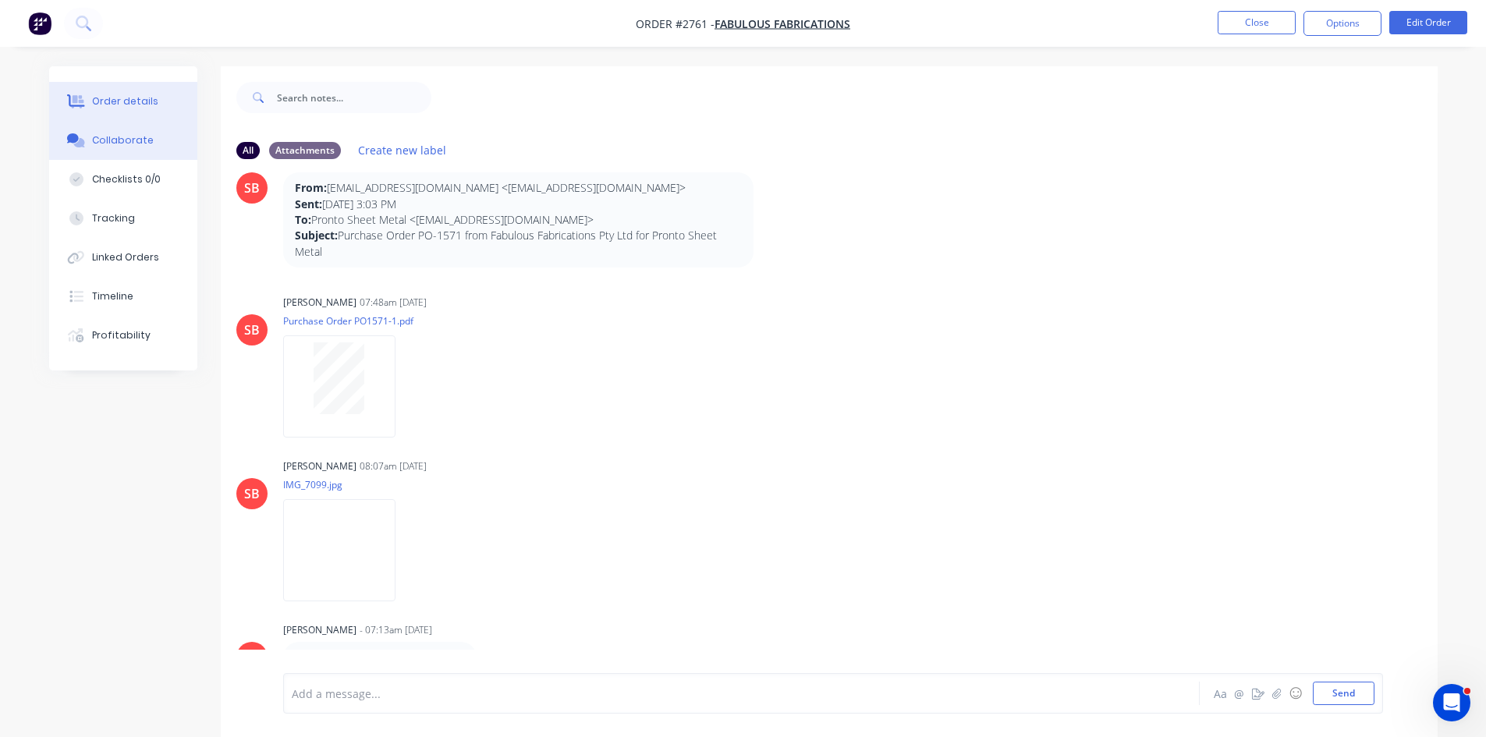
click at [115, 103] on div "Order details" at bounding box center [125, 101] width 66 height 14
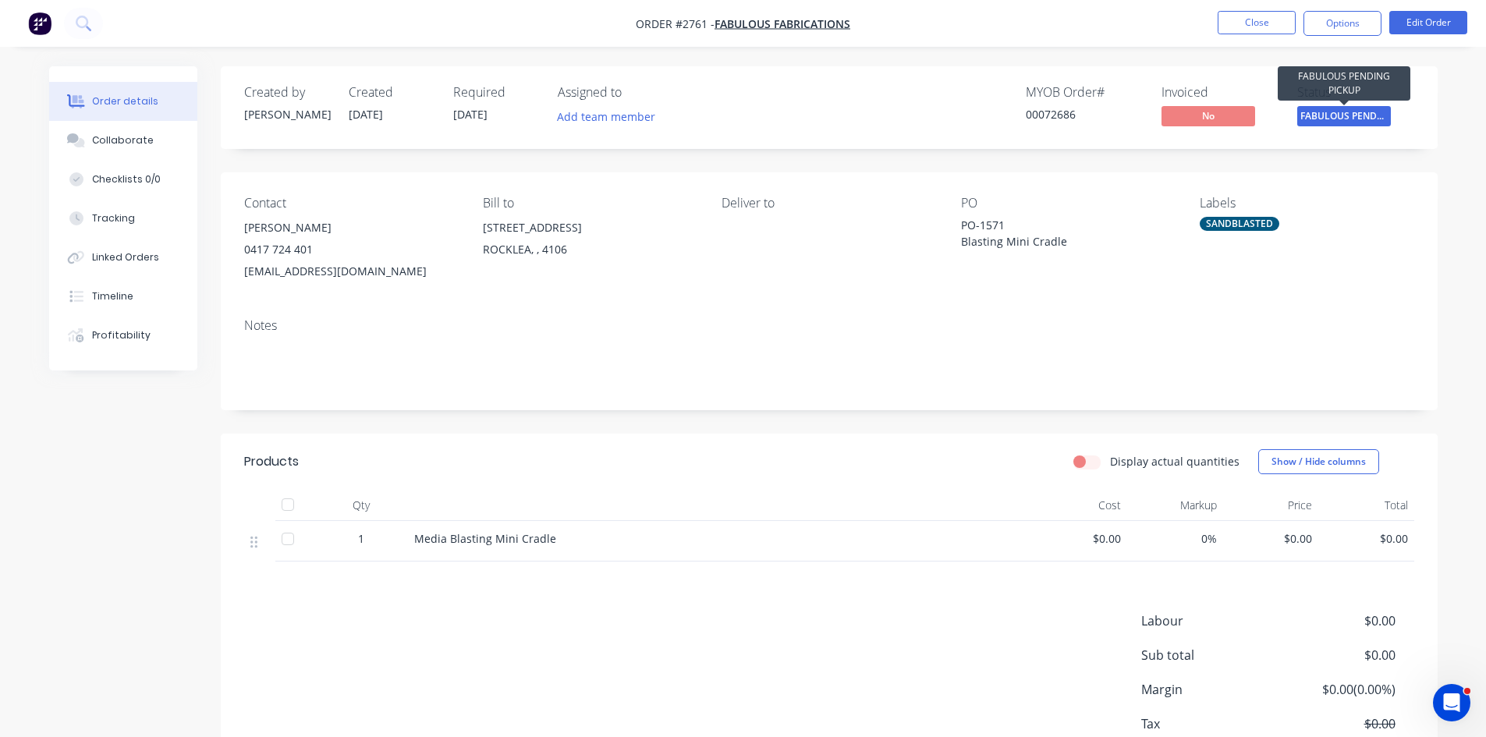
click at [1353, 114] on span "FABULOUS PENDIN..." at bounding box center [1345, 116] width 94 height 20
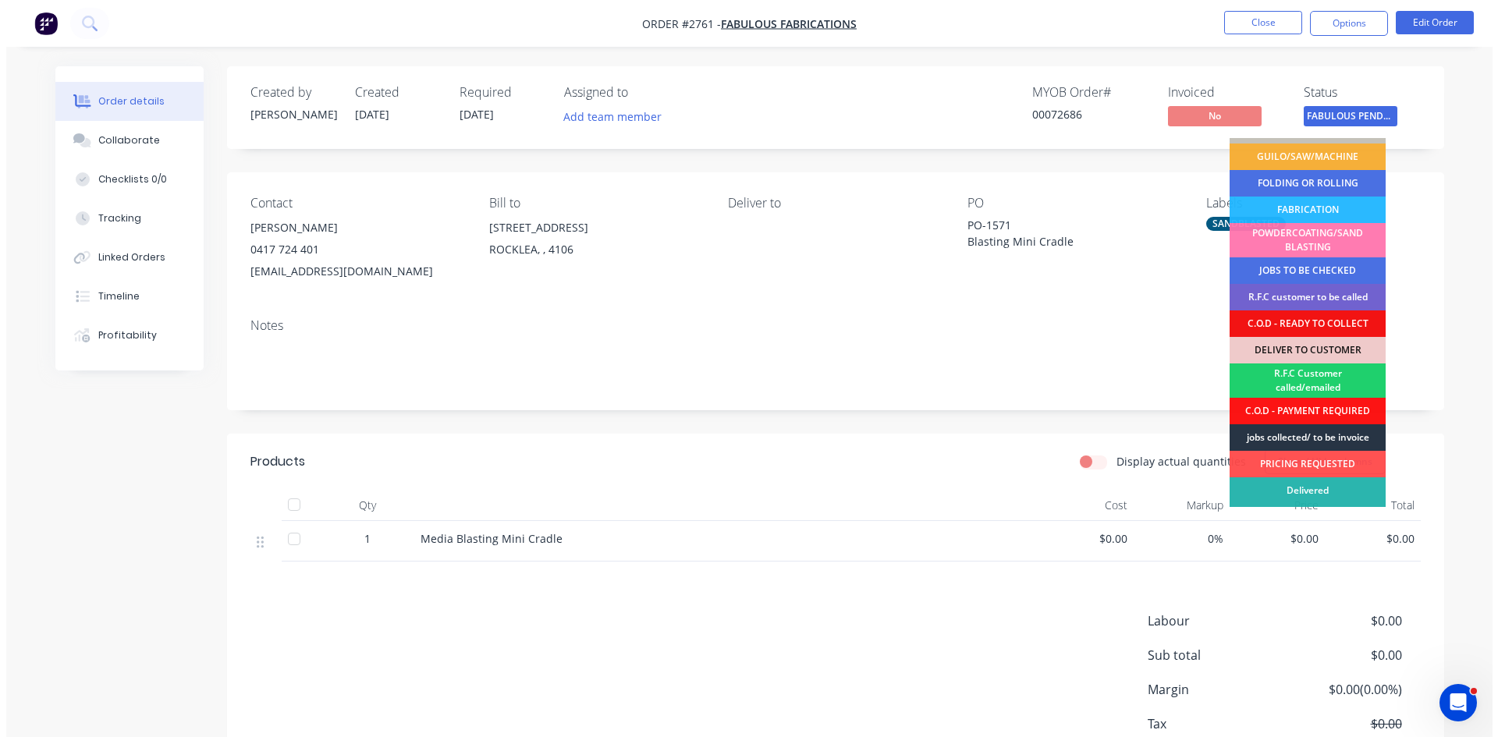
scroll to position [104, 0]
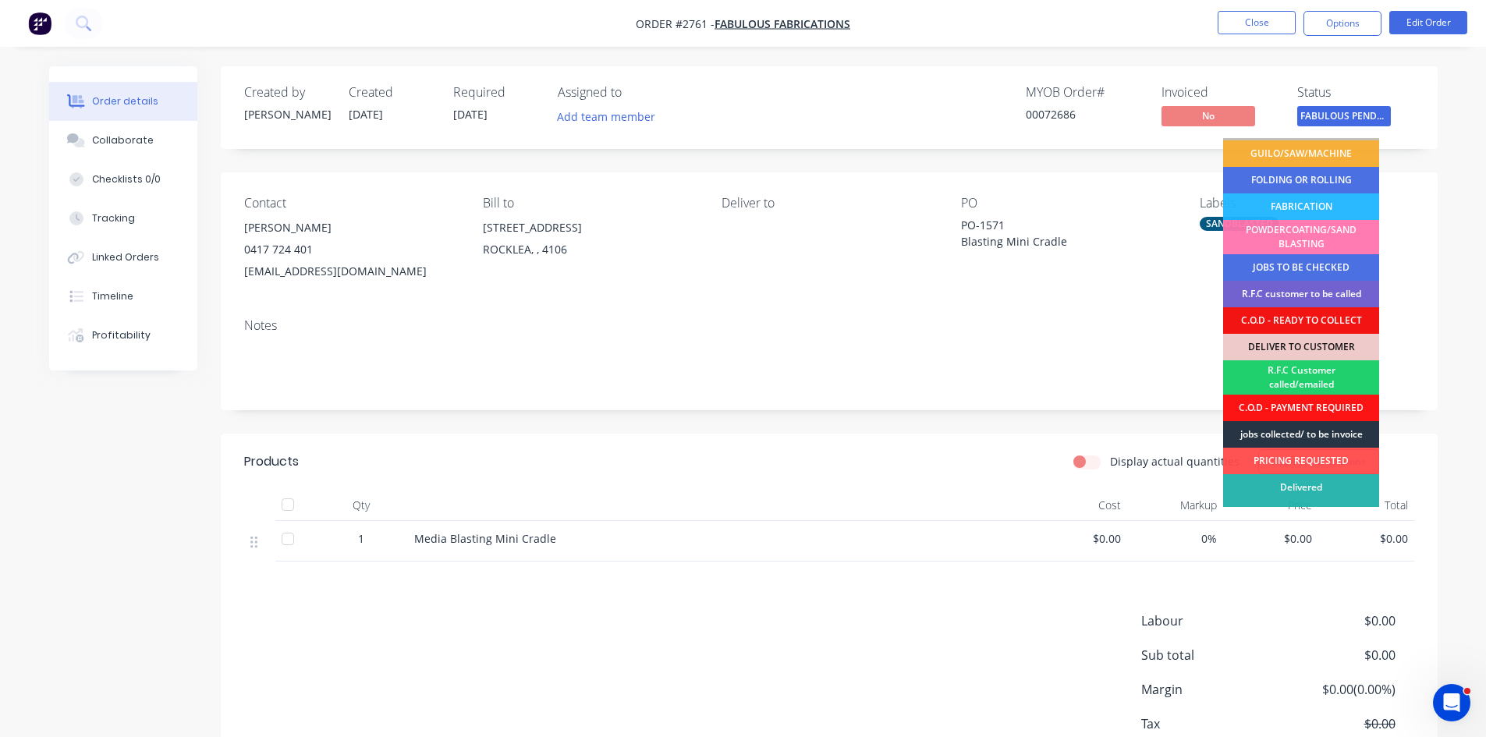
click at [1325, 430] on div "jobs collected/ to be invoice" at bounding box center [1301, 434] width 156 height 27
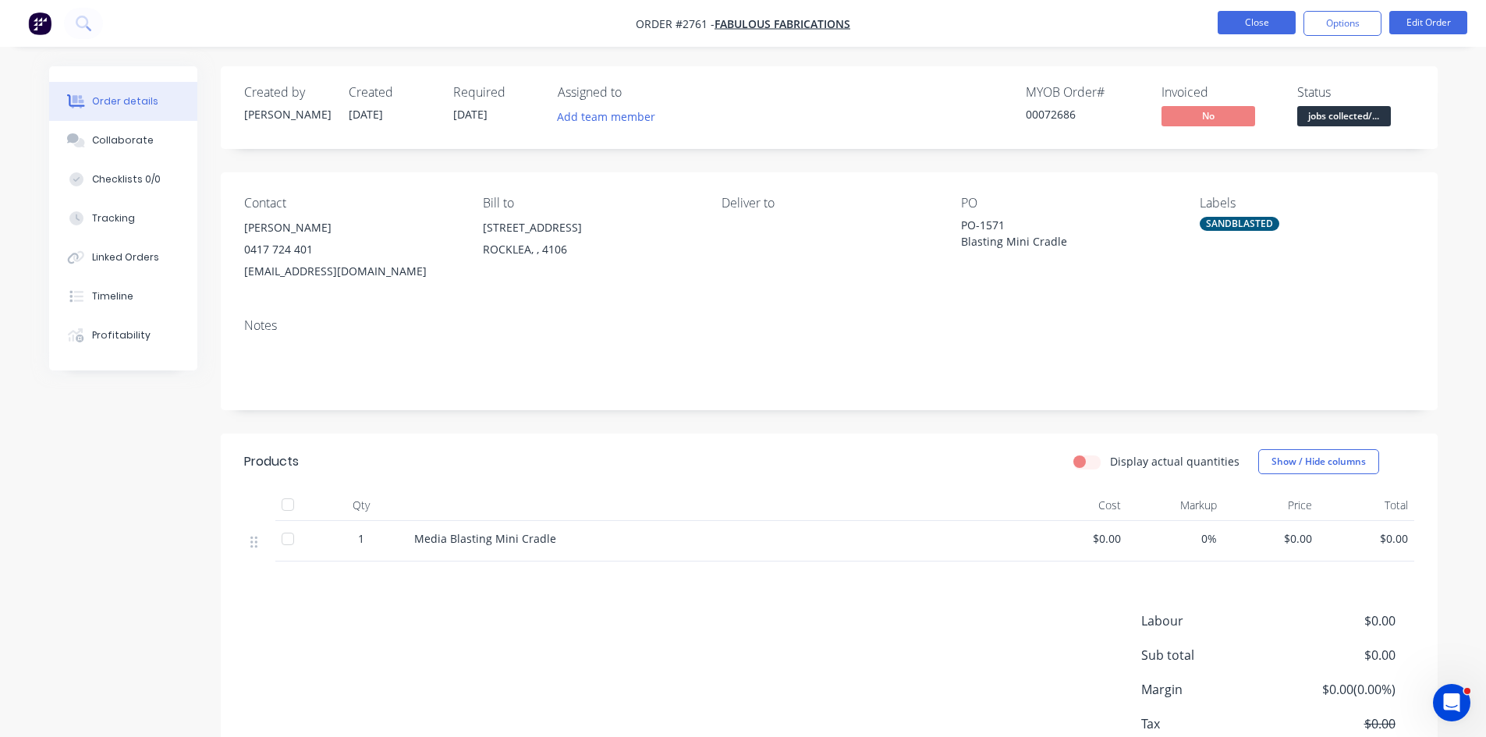
click at [1266, 22] on button "Close" at bounding box center [1257, 22] width 78 height 23
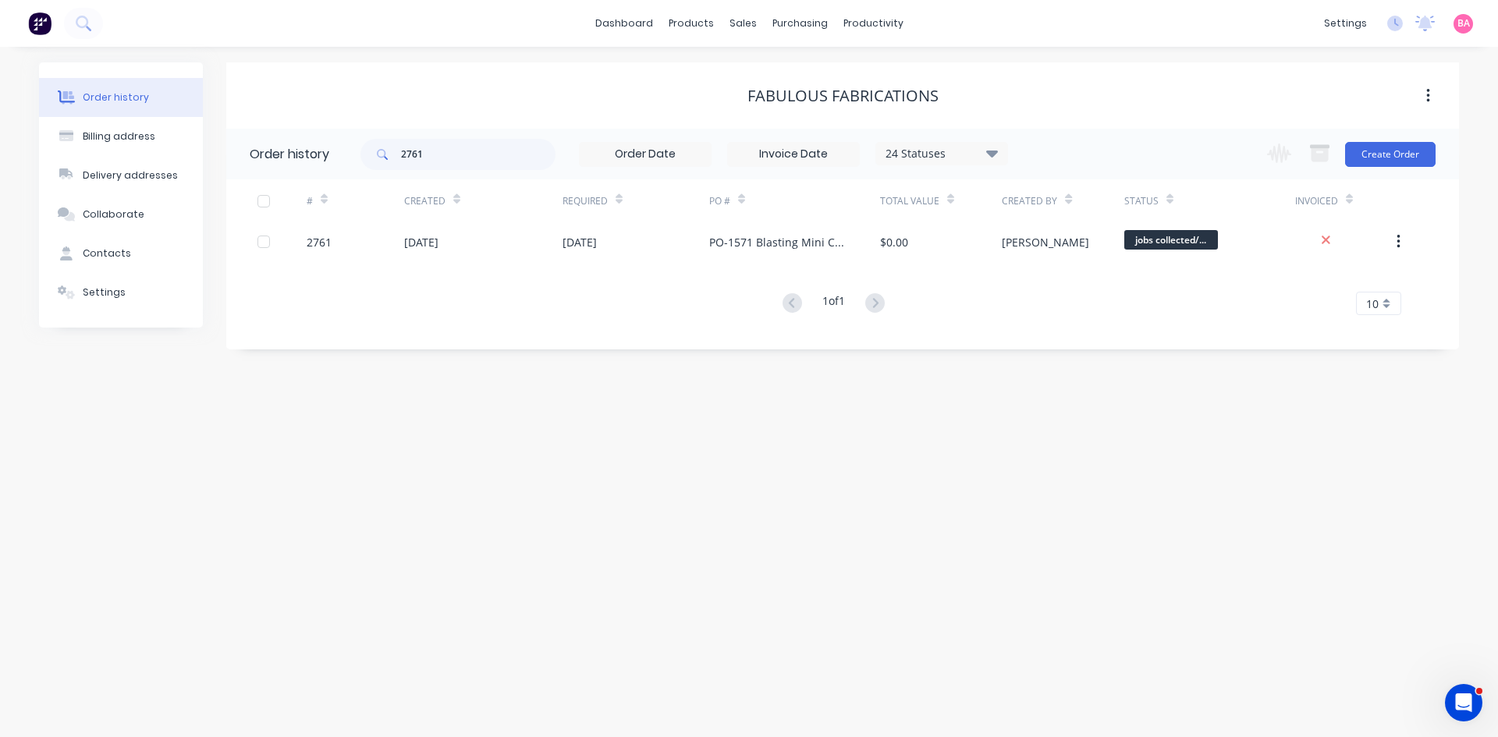
drag, startPoint x: 1163, startPoint y: 504, endPoint x: 1056, endPoint y: 566, distance: 123.4
click at [1163, 504] on div "Order history Billing address Delivery addresses Collaborate Contacts Settings …" at bounding box center [749, 392] width 1498 height 691
click at [778, 68] on div "Sales Orders" at bounding box center [801, 75] width 64 height 14
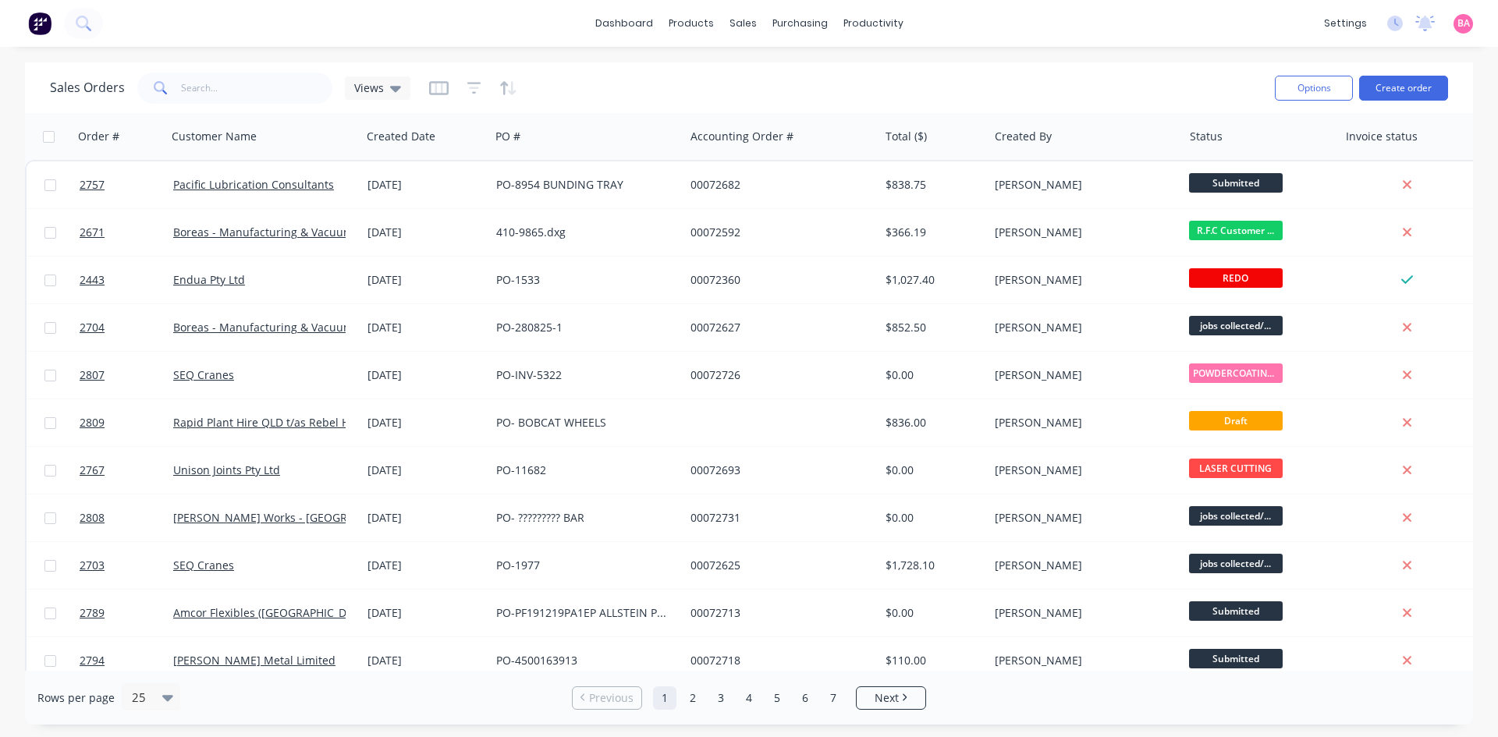
click at [1396, 89] on button "Create order" at bounding box center [1403, 88] width 89 height 25
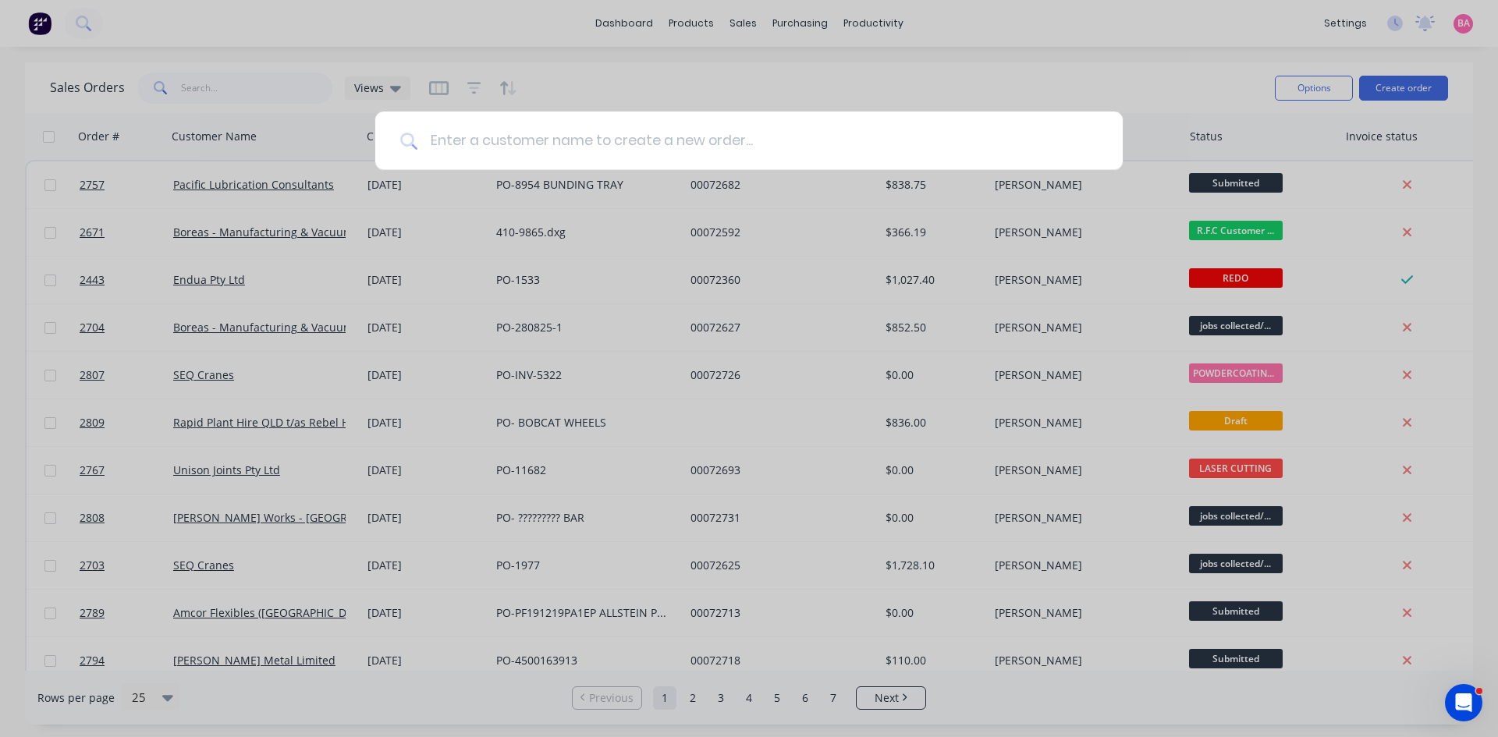
click at [502, 138] on input at bounding box center [757, 141] width 680 height 59
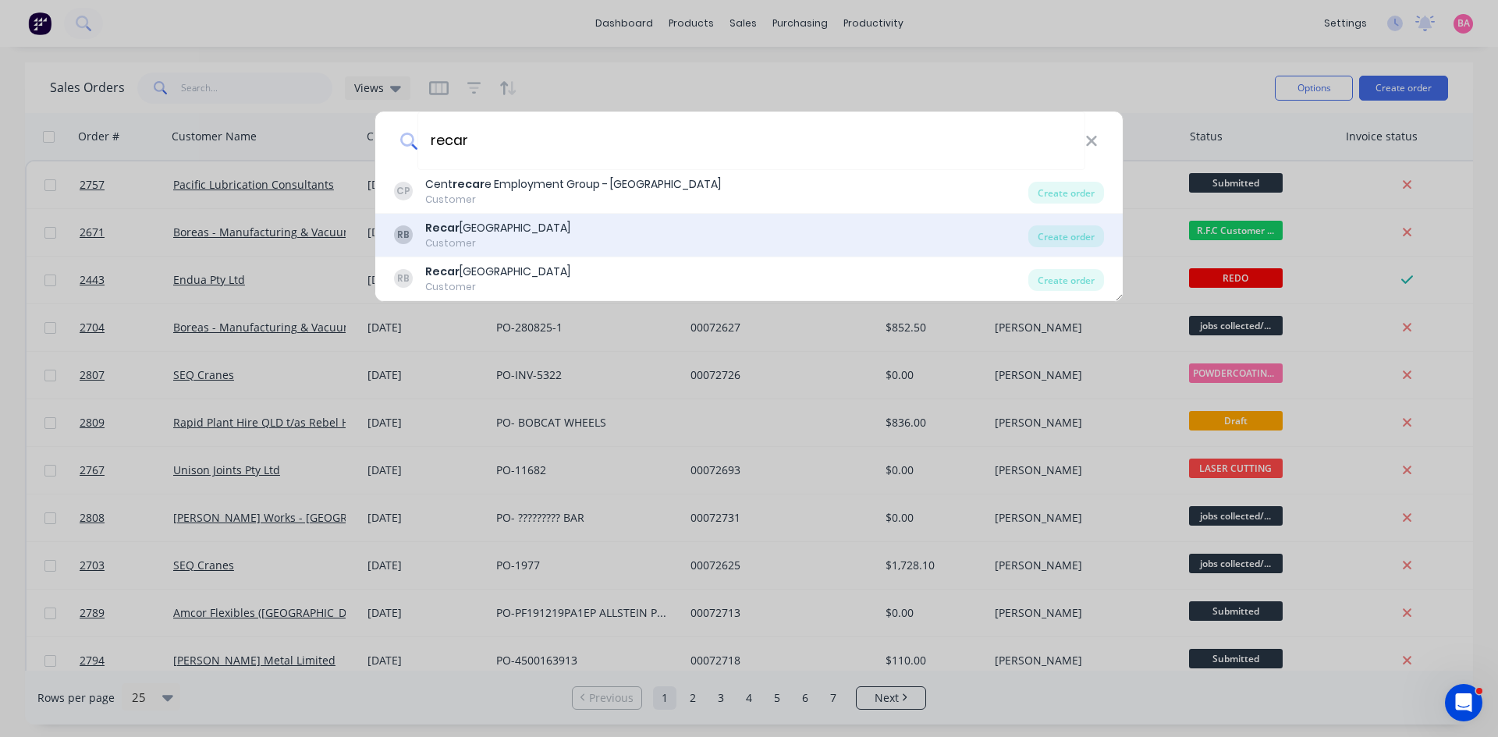
type input "recar"
click at [486, 235] on div "Recar [GEOGRAPHIC_DATA]" at bounding box center [497, 228] width 145 height 16
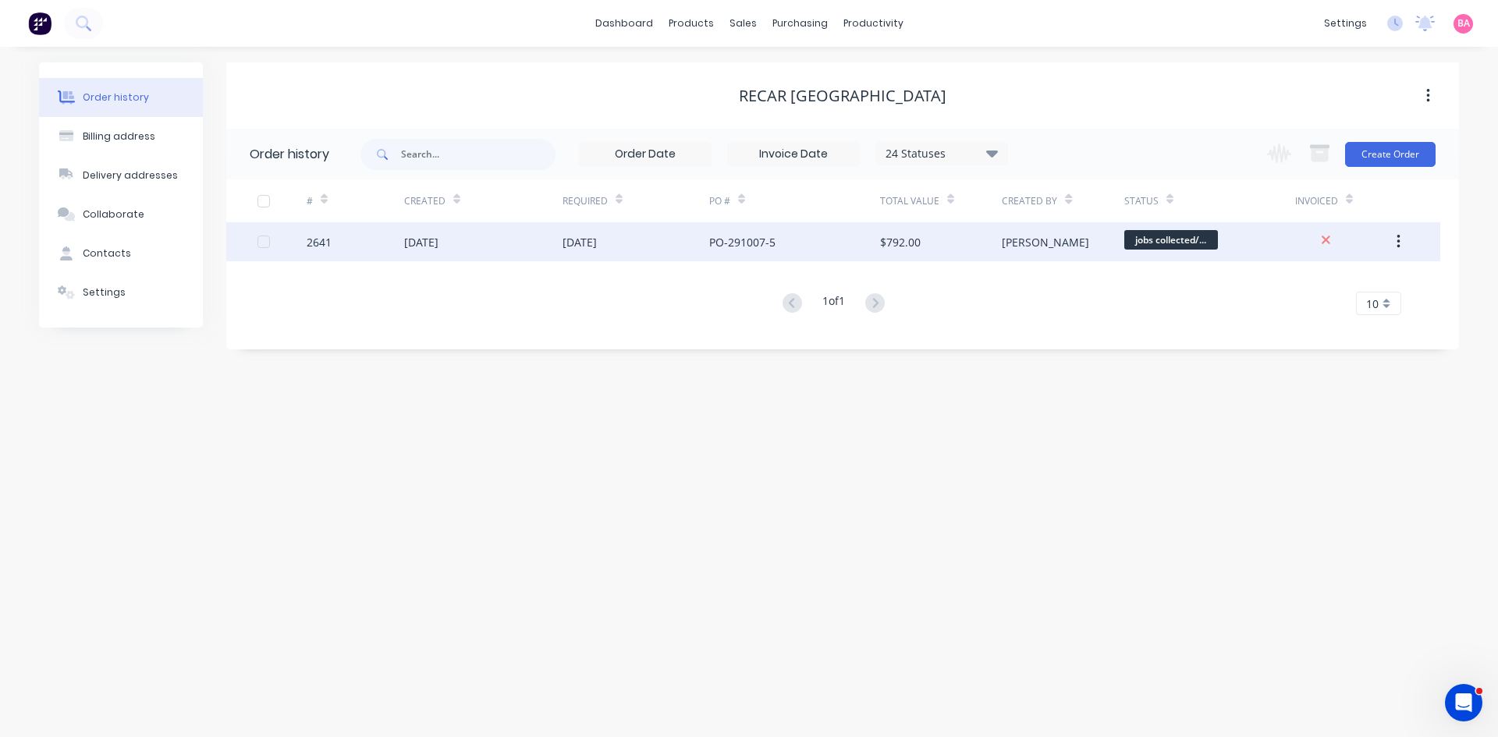
click at [597, 234] on div "[DATE]" at bounding box center [580, 242] width 34 height 16
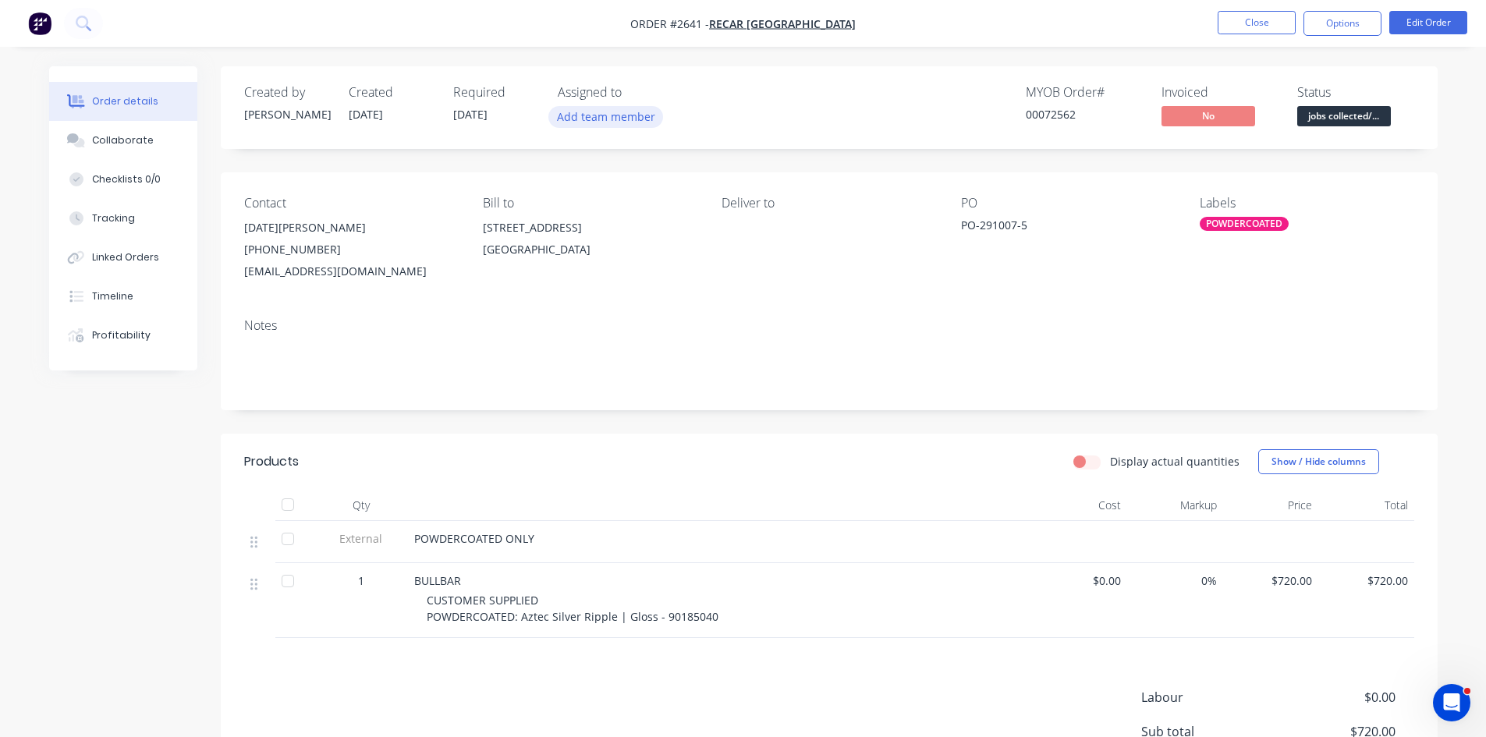
click at [586, 114] on button "Add team member" at bounding box center [606, 116] width 115 height 21
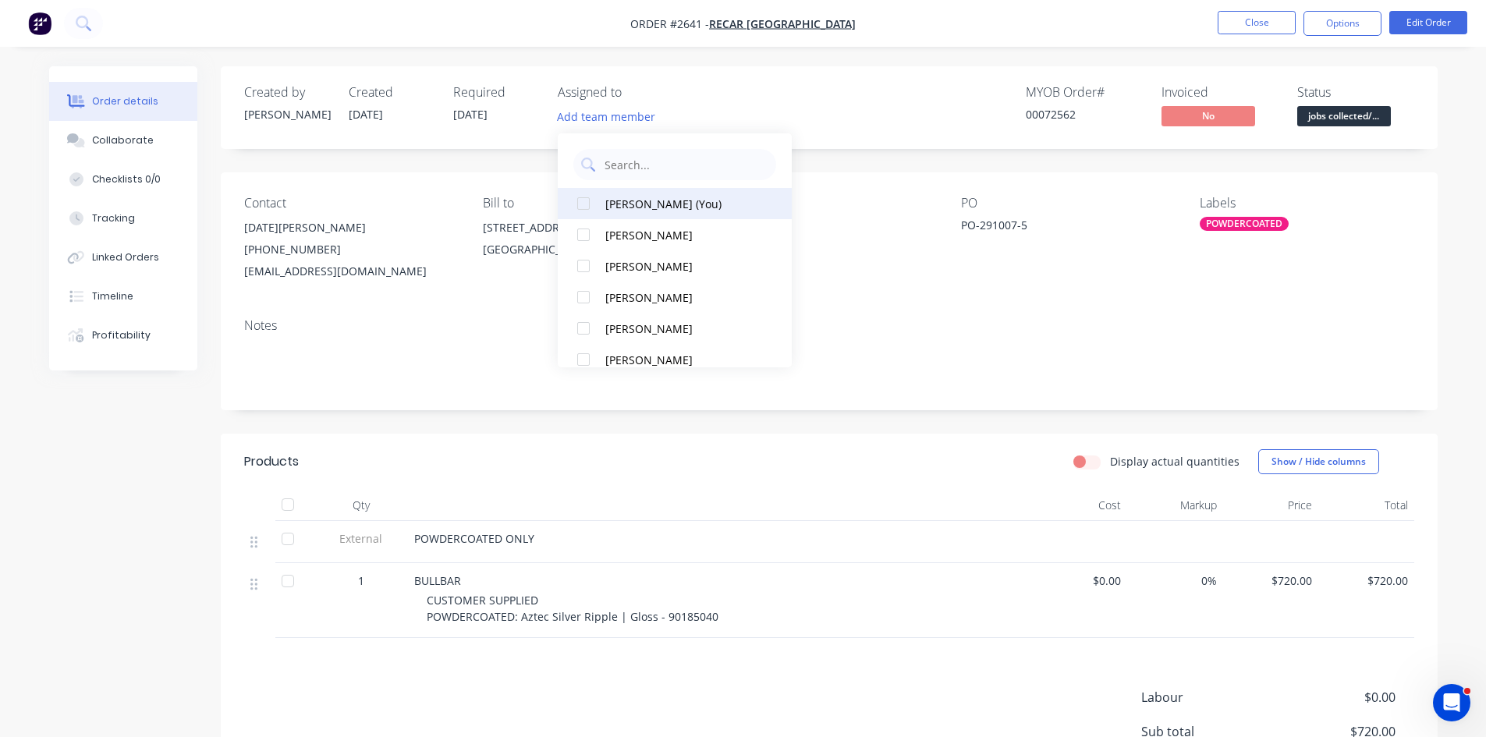
click at [588, 202] on div at bounding box center [583, 203] width 31 height 31
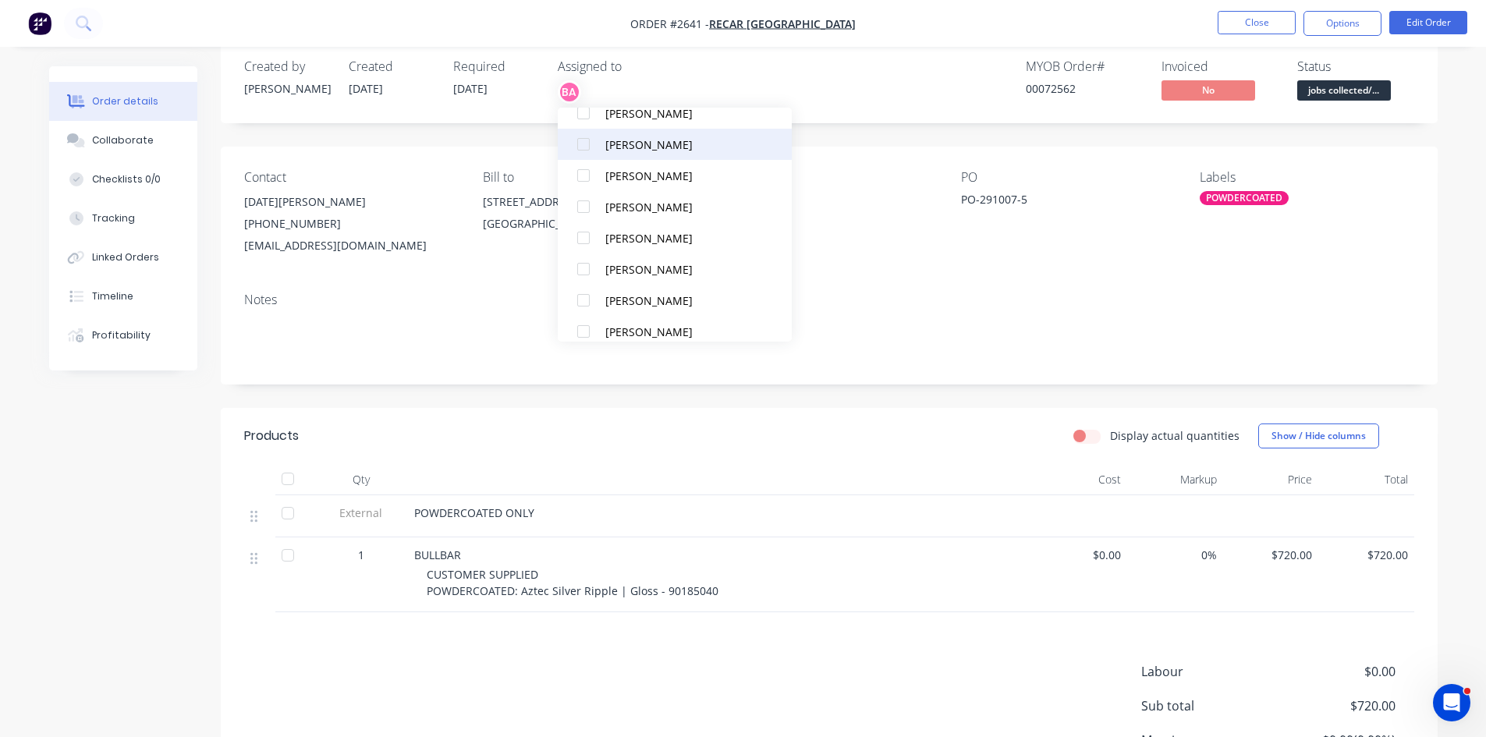
scroll to position [130, 0]
click at [583, 235] on div at bounding box center [583, 234] width 31 height 31
click at [663, 96] on div "BA MA" at bounding box center [636, 91] width 156 height 23
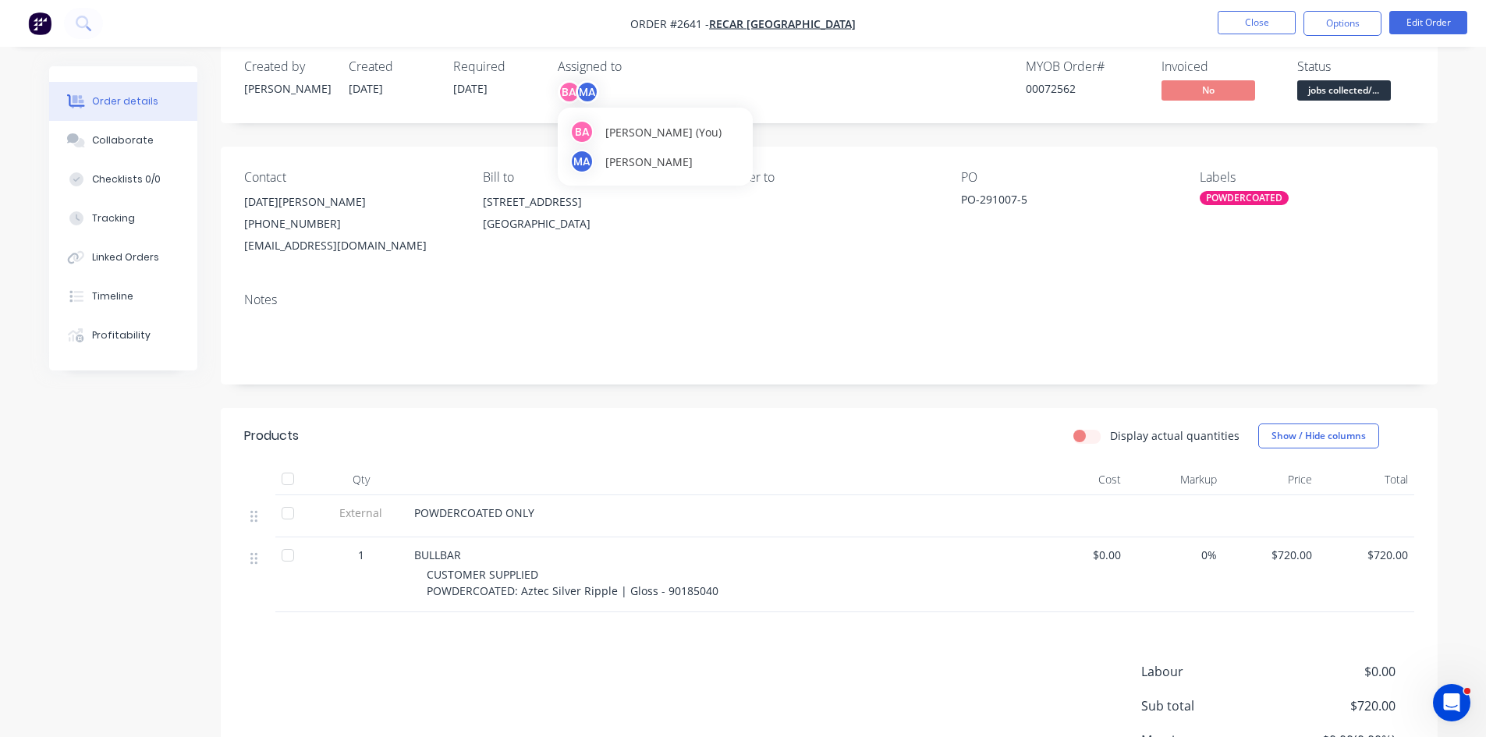
click at [572, 91] on div "BA" at bounding box center [569, 91] width 23 height 23
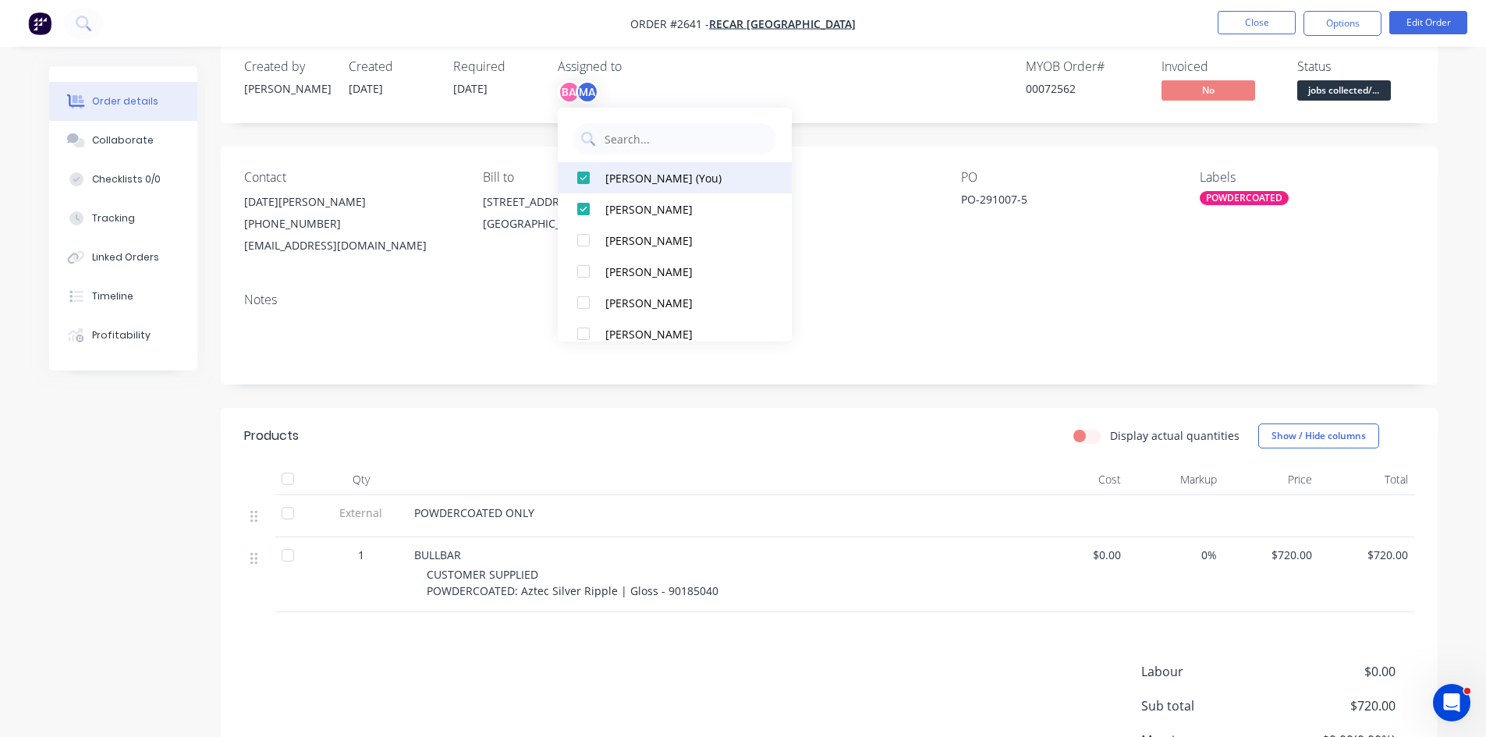
click at [588, 176] on div at bounding box center [583, 177] width 31 height 31
click at [579, 179] on div at bounding box center [583, 177] width 31 height 31
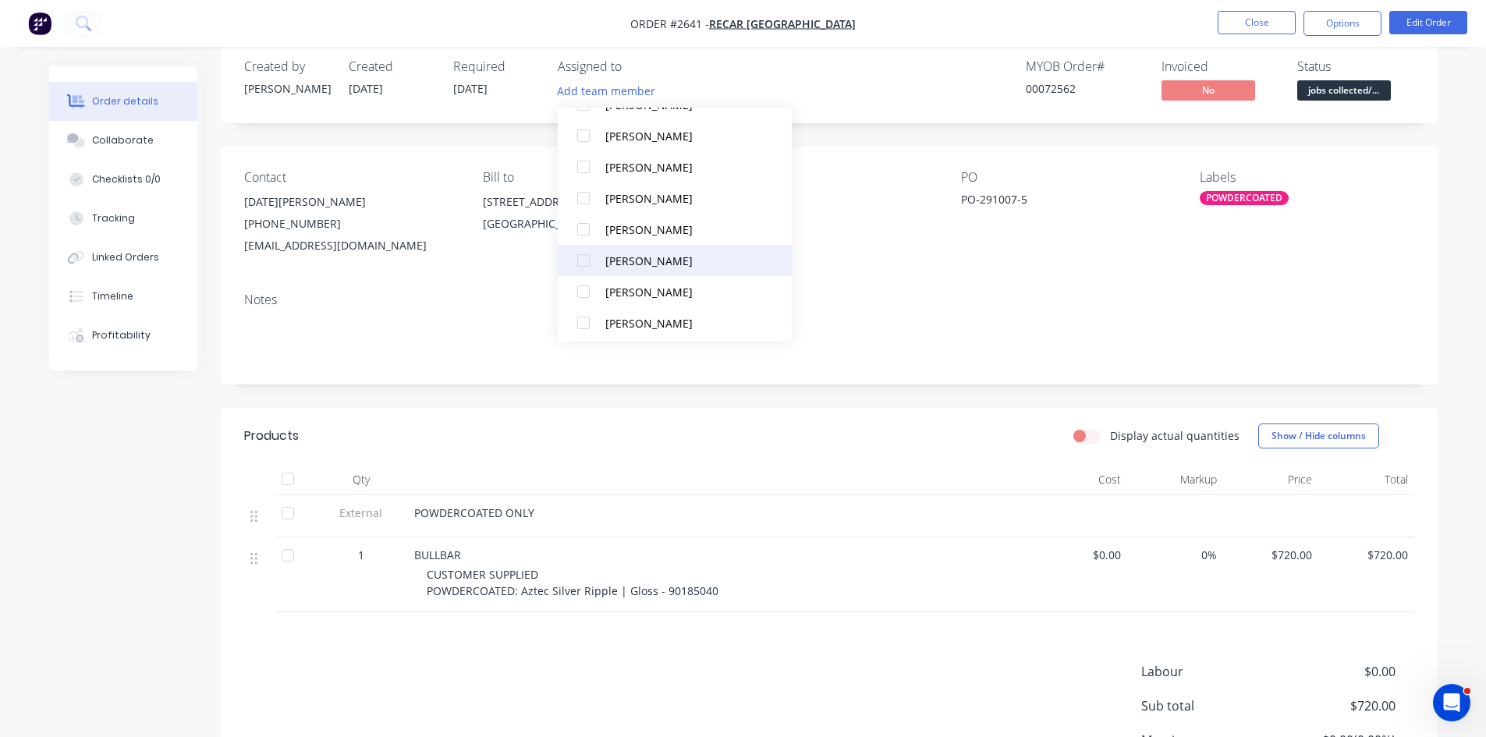
scroll to position [140, 0]
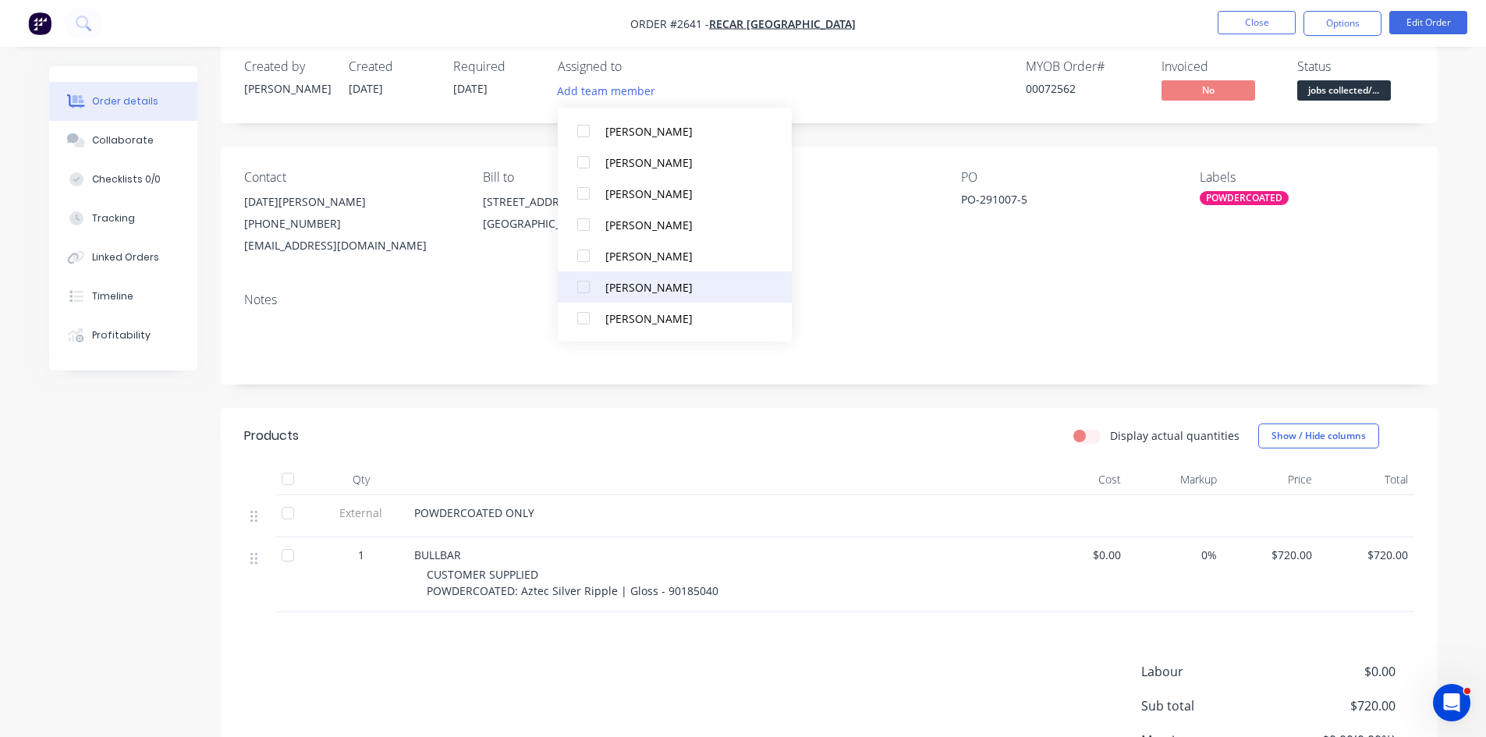
click at [586, 290] on div at bounding box center [583, 287] width 31 height 31
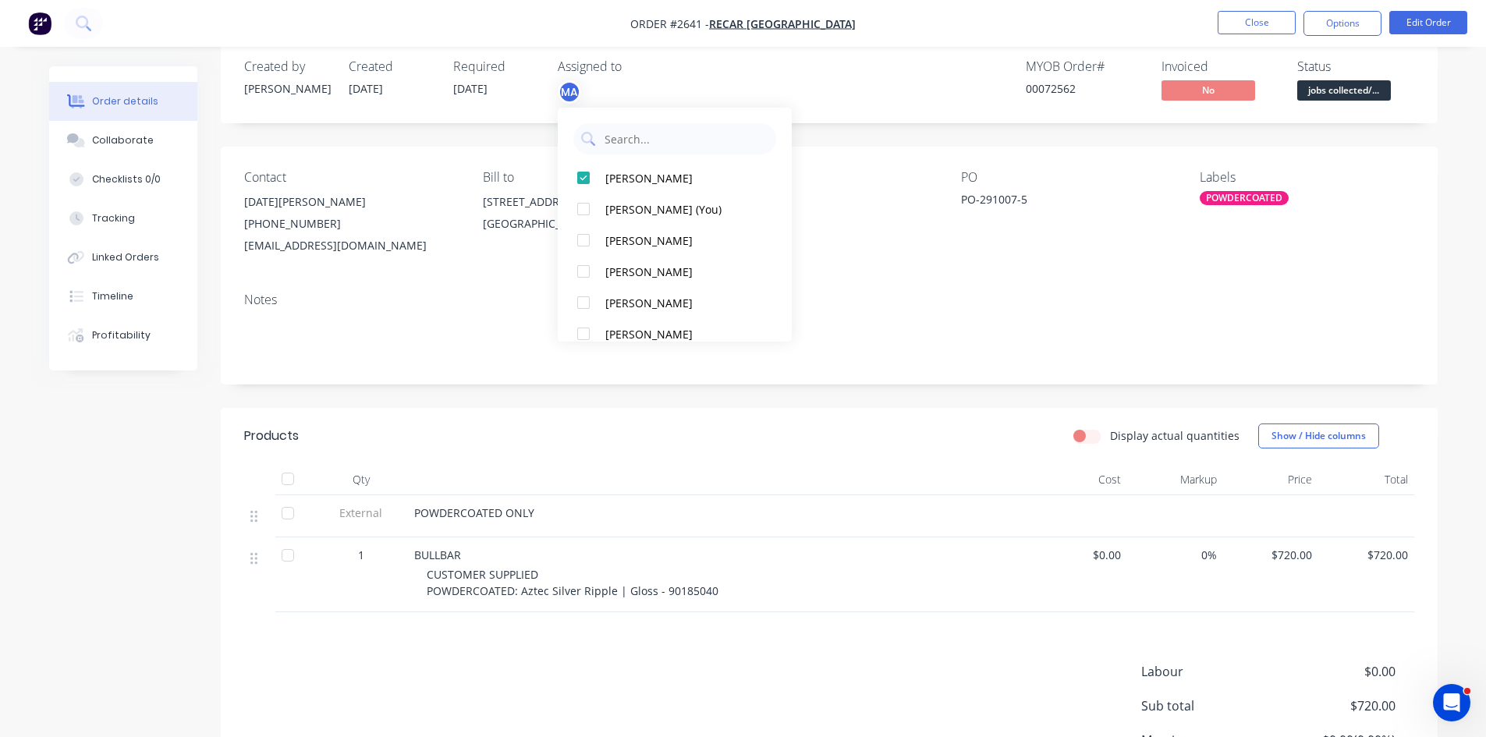
click at [841, 289] on div "Notes" at bounding box center [829, 332] width 1217 height 105
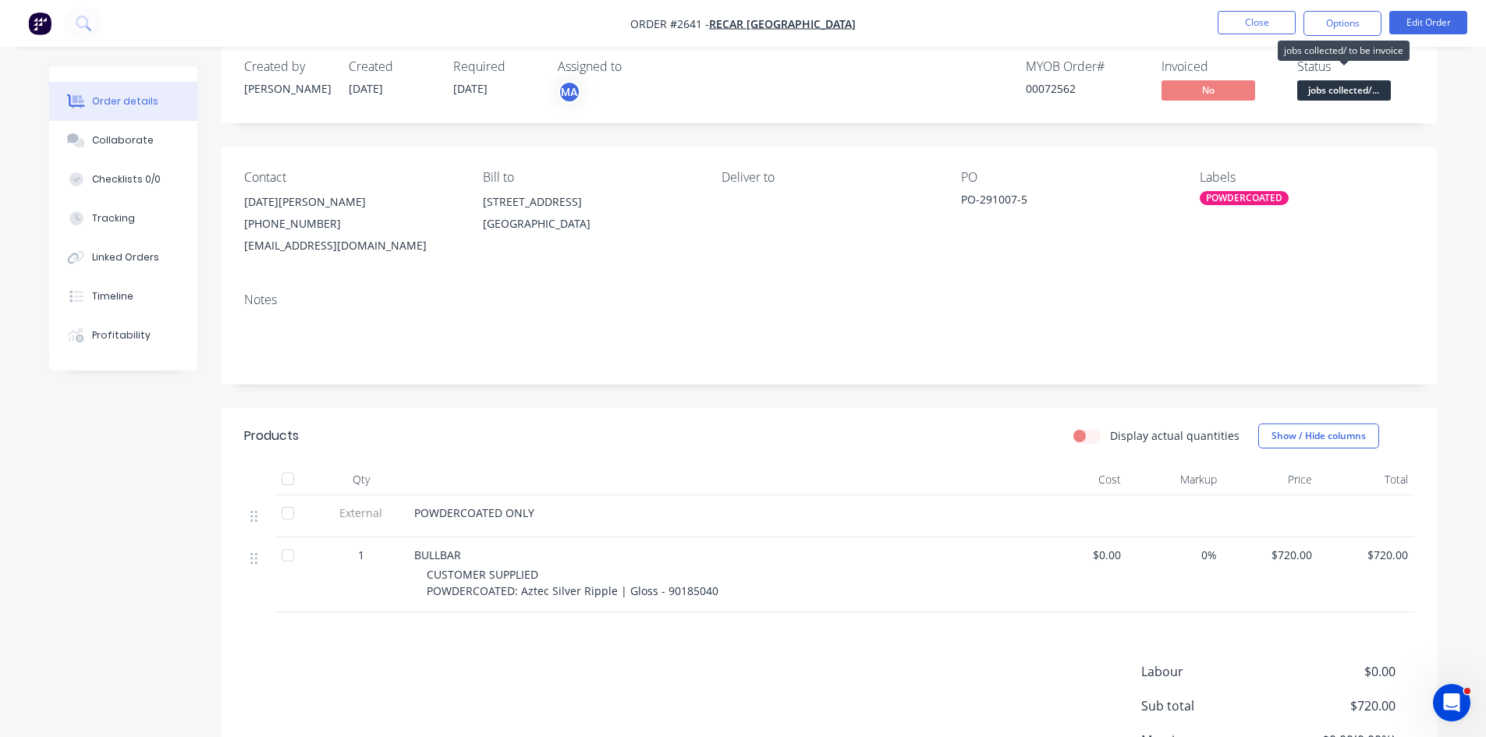
click at [1341, 91] on span "jobs collected/..." at bounding box center [1345, 90] width 94 height 20
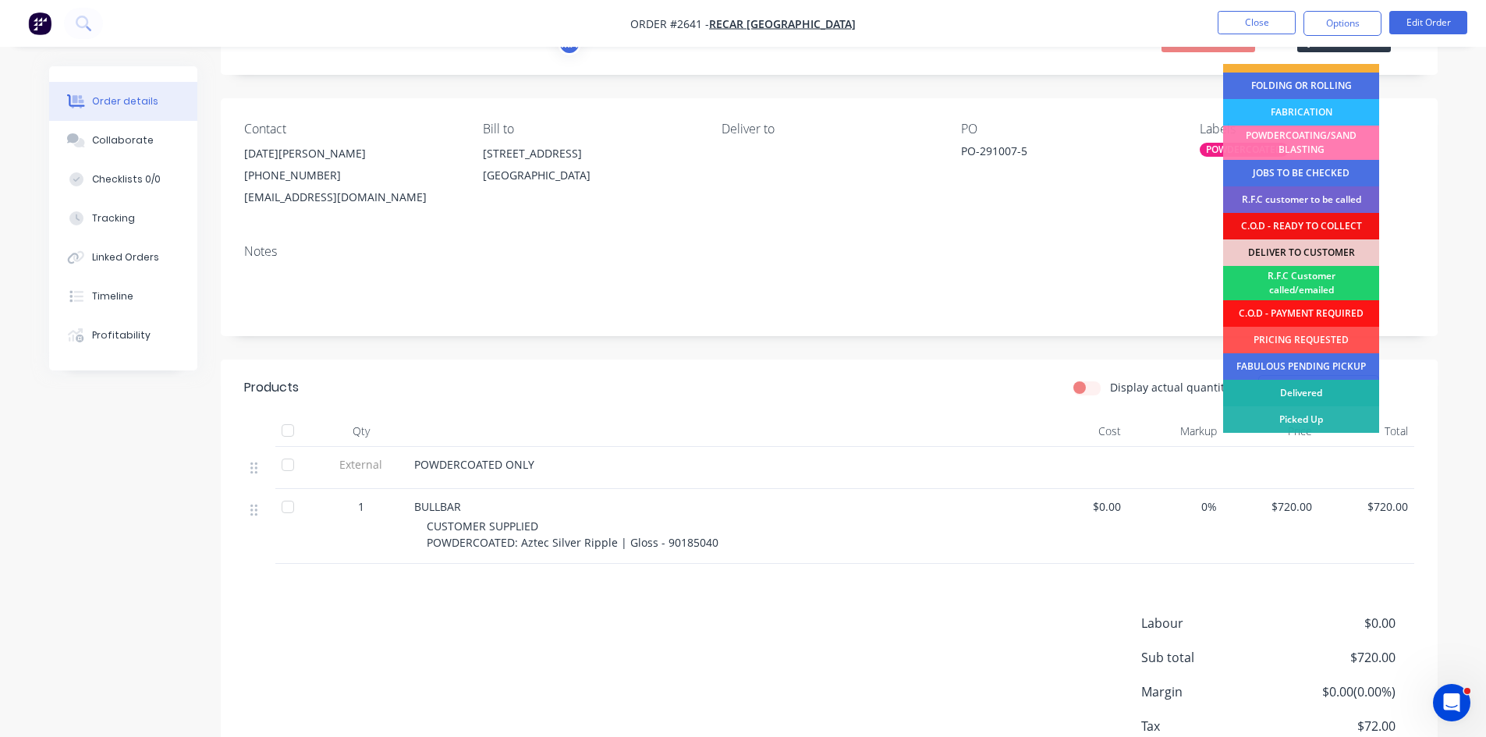
scroll to position [78, 0]
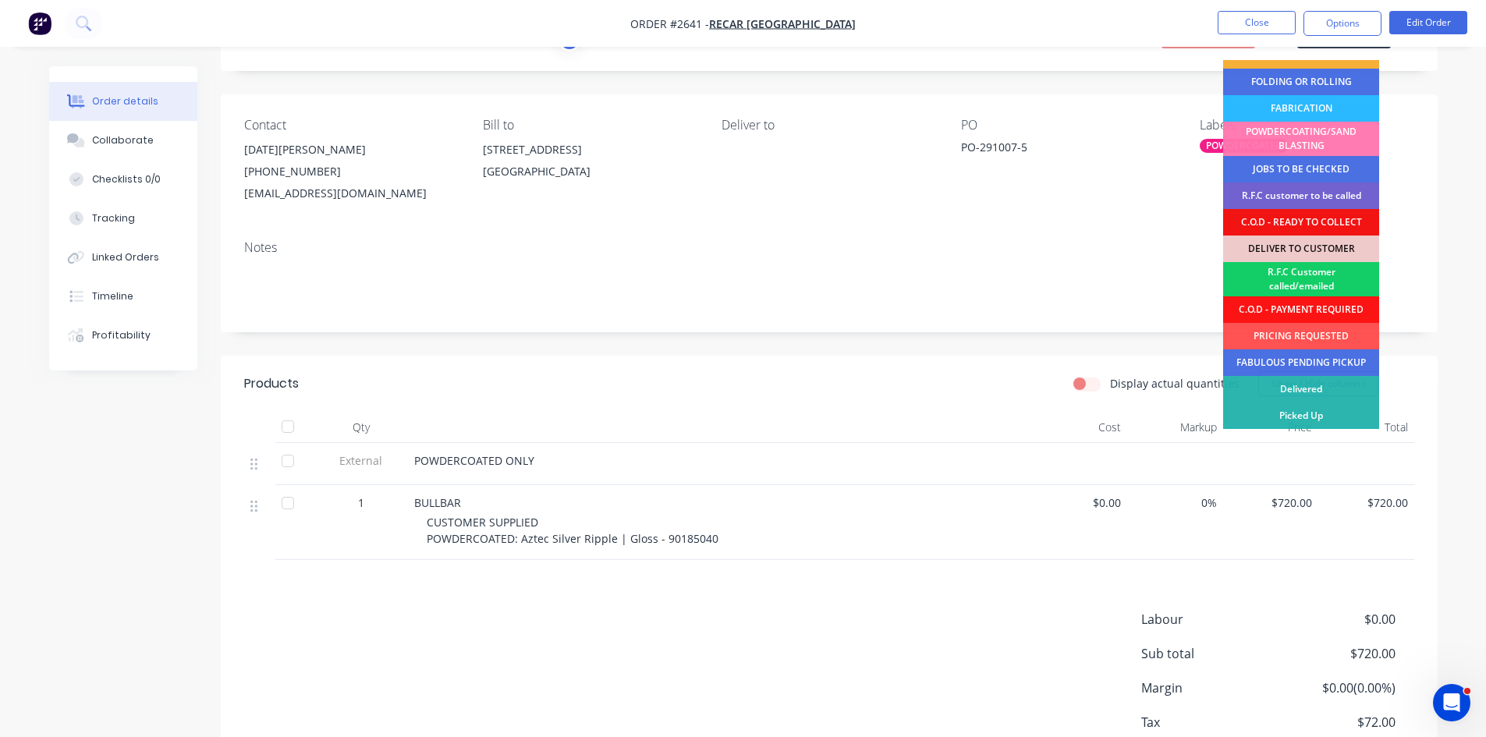
click at [1309, 268] on div "R.F.C Customer called/emailed" at bounding box center [1301, 279] width 156 height 34
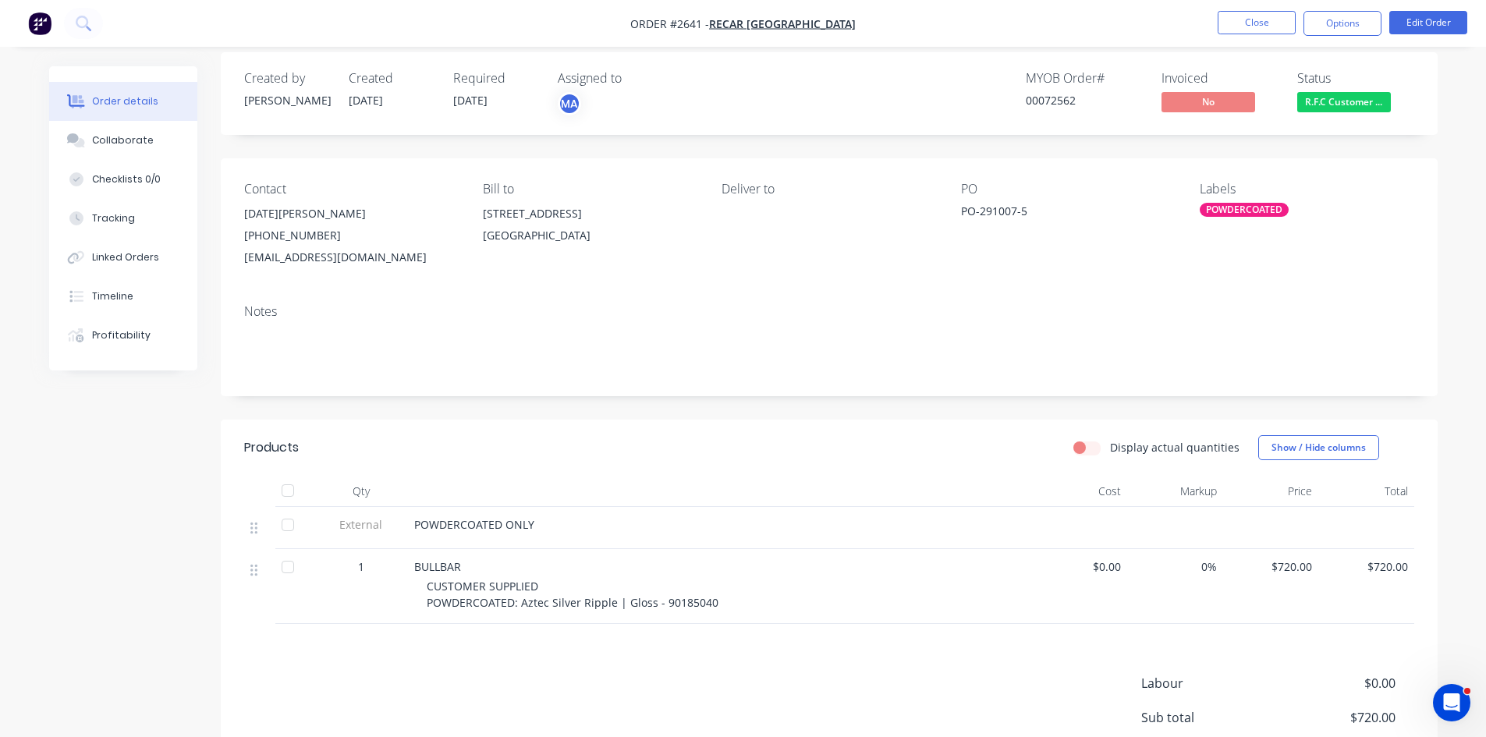
scroll to position [0, 0]
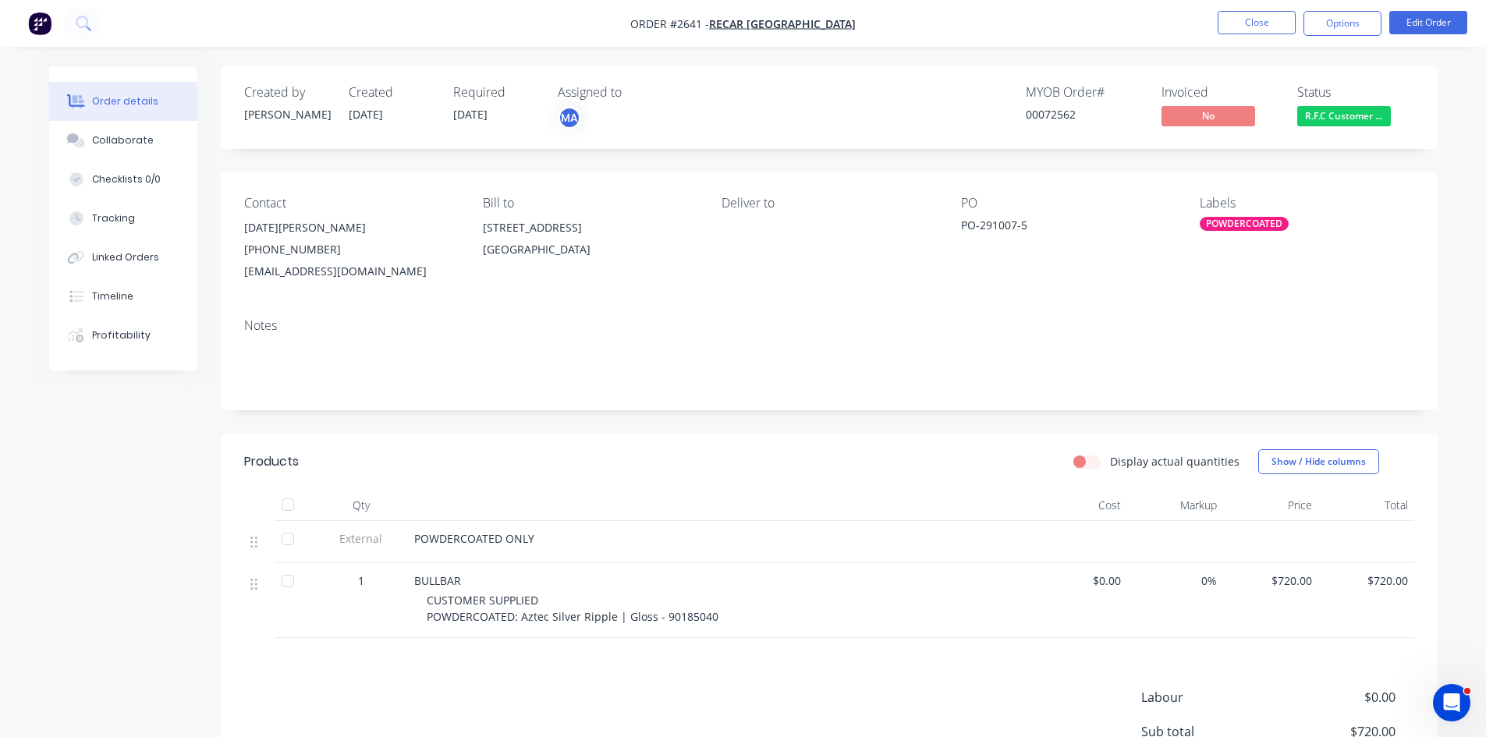
click at [1252, 215] on div "Labels POWDERCOATED" at bounding box center [1307, 239] width 214 height 87
click at [1248, 220] on div "POWDERCOATED" at bounding box center [1244, 224] width 89 height 14
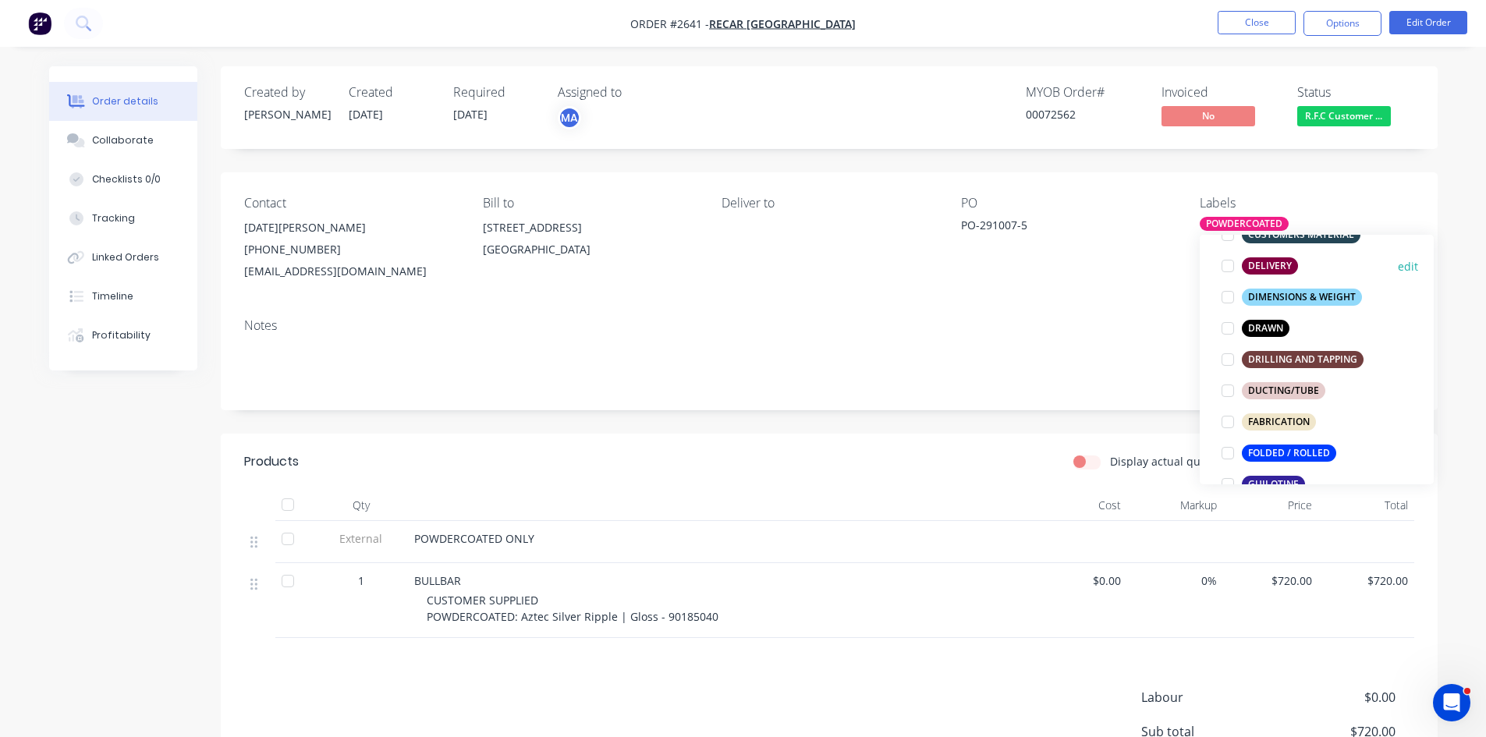
scroll to position [338, 0]
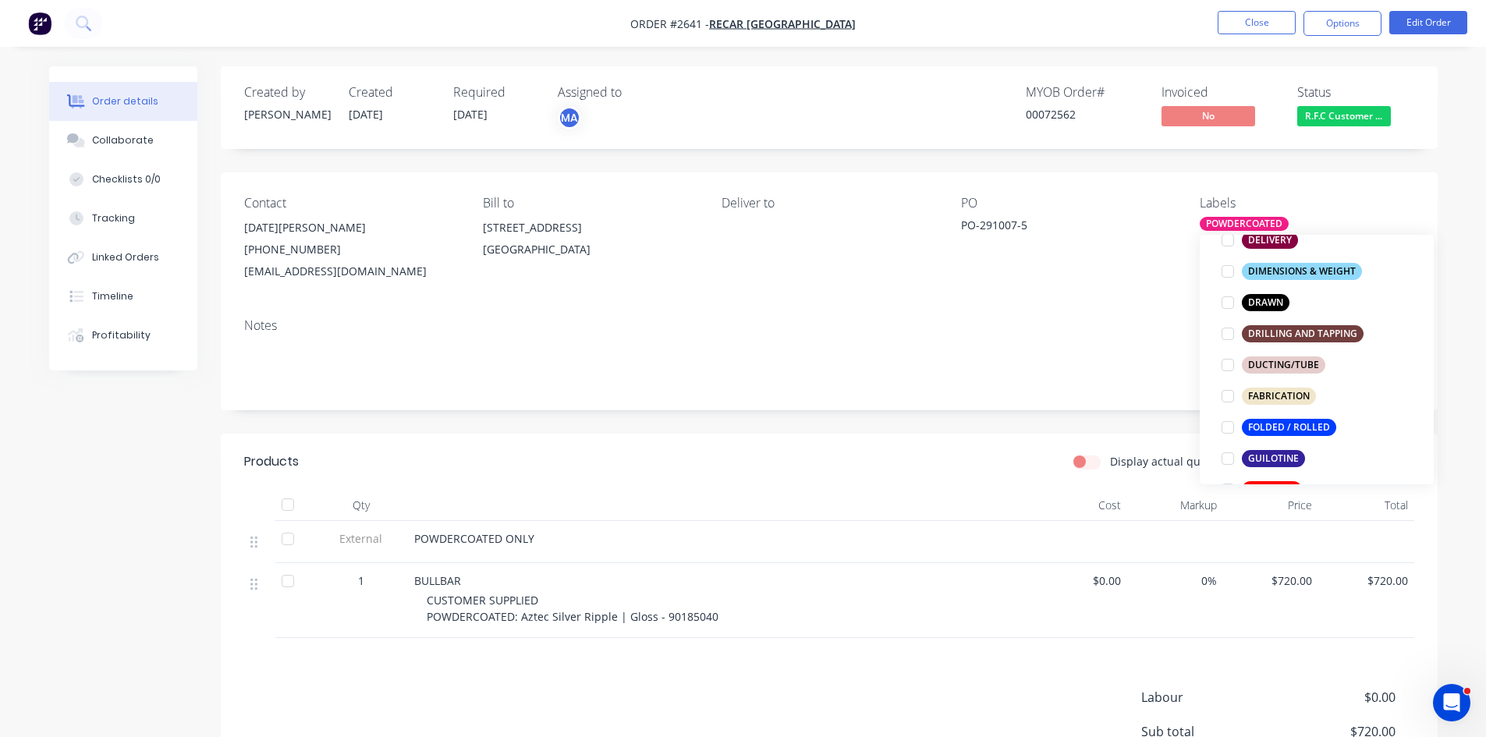
click at [1092, 295] on div "Contact [DATE][PERSON_NAME] [PHONE_NUMBER] [EMAIL_ADDRESS][DOMAIN_NAME] Bill to…" at bounding box center [829, 238] width 1217 height 133
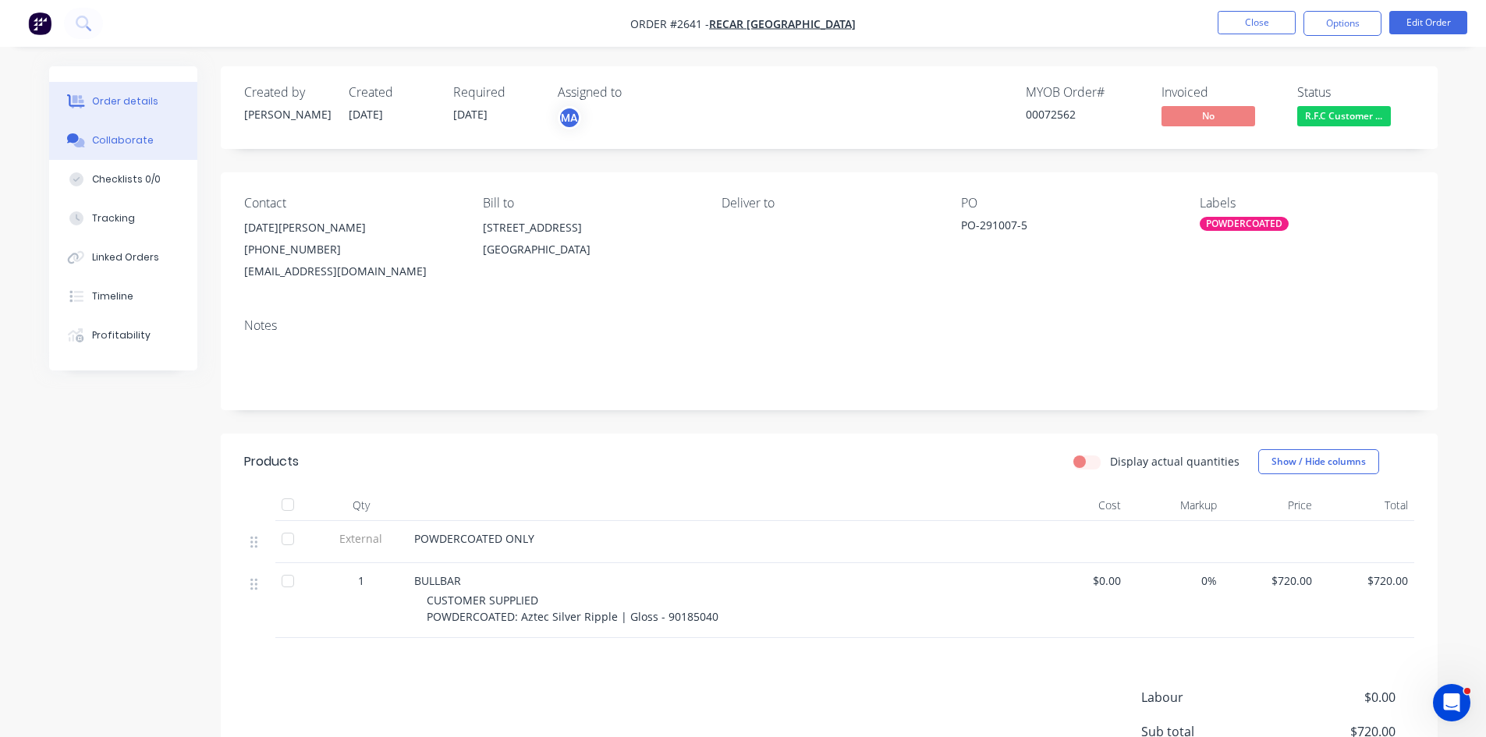
click at [121, 136] on div "Collaborate" at bounding box center [123, 140] width 62 height 14
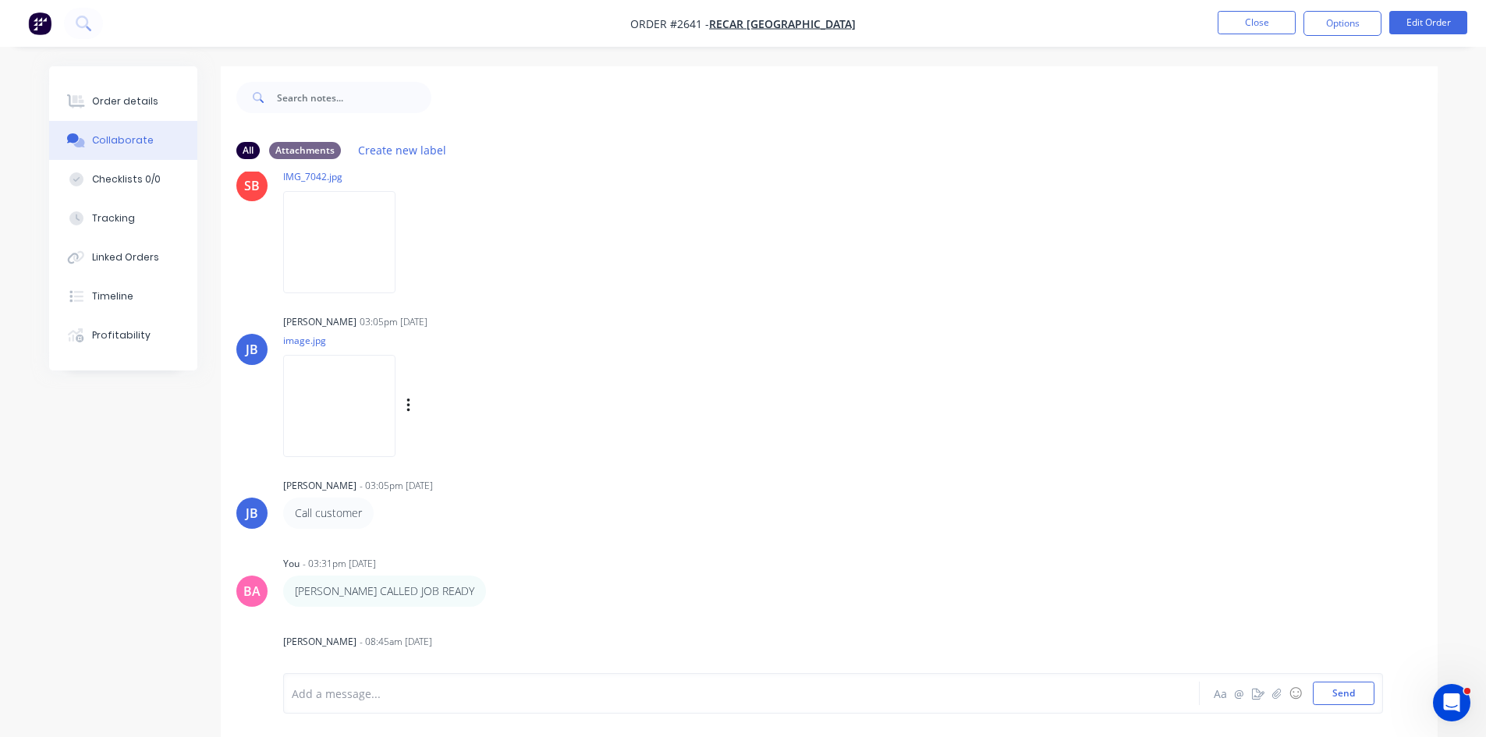
scroll to position [366, 0]
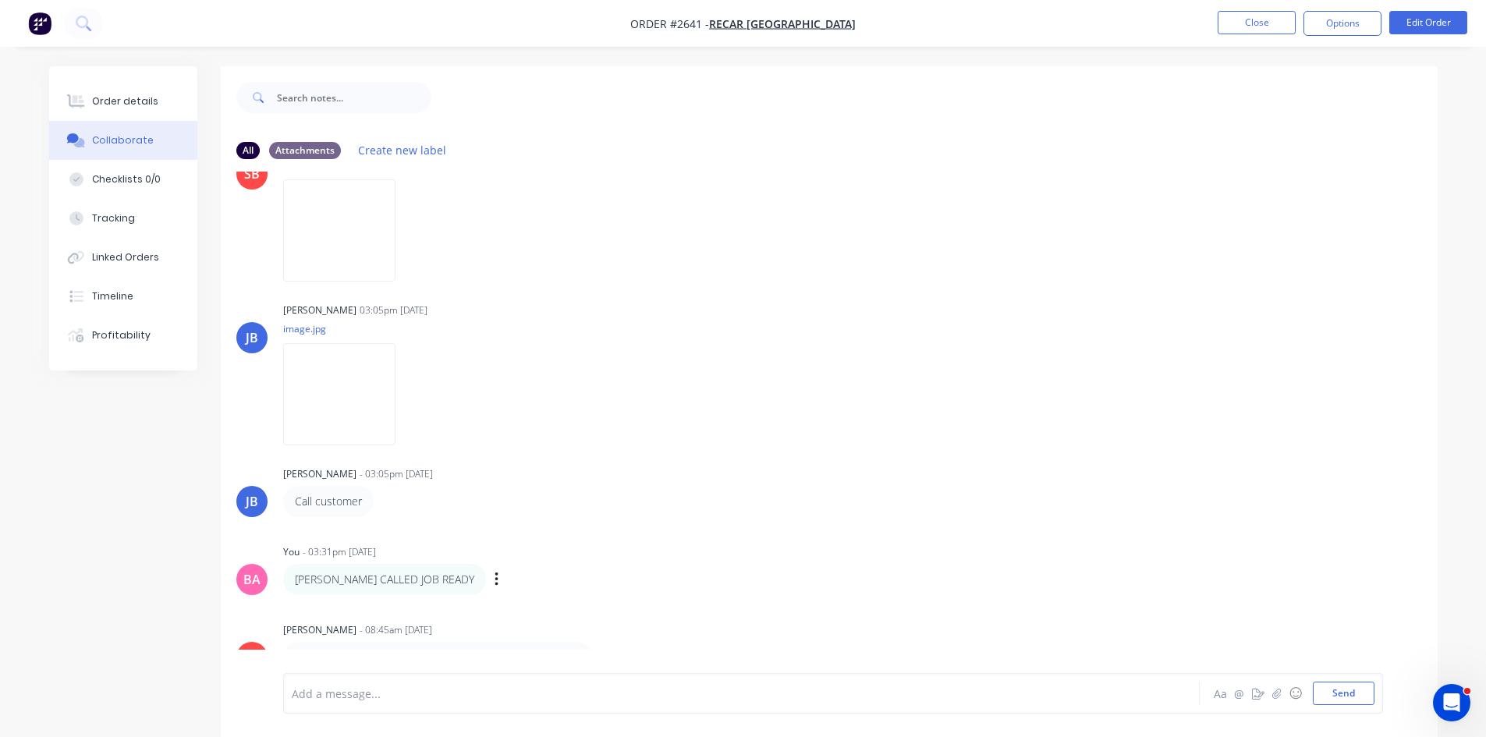
click at [492, 549] on div "You - 03:31pm [DATE]" at bounding box center [527, 552] width 488 height 14
click at [419, 652] on div "Add a message... Aa @ ☺ Send" at bounding box center [829, 693] width 1217 height 87
drag, startPoint x: 713, startPoint y: 574, endPoint x: 702, endPoint y: 389, distance: 186.0
click at [702, 389] on div "SB [PERSON_NAME] - 11:06am [DATE] -----Original Message----- From: Pronto Sheet…" at bounding box center [829, 423] width 1217 height 502
click at [567, 505] on div "Call customer Labels Edit Delete" at bounding box center [527, 501] width 488 height 31
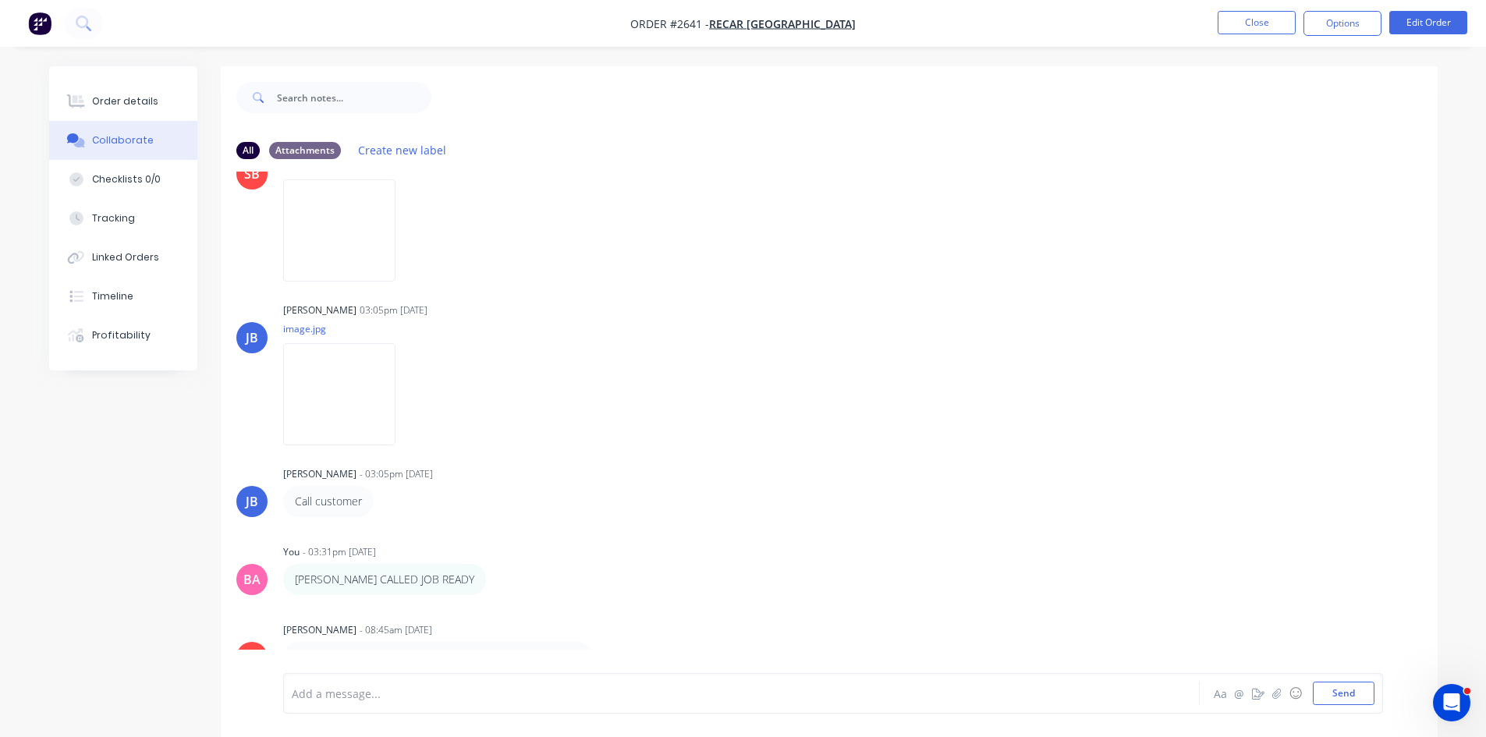
click at [641, 629] on div "[PERSON_NAME] - 08:45am [DATE]" at bounding box center [527, 630] width 488 height 14
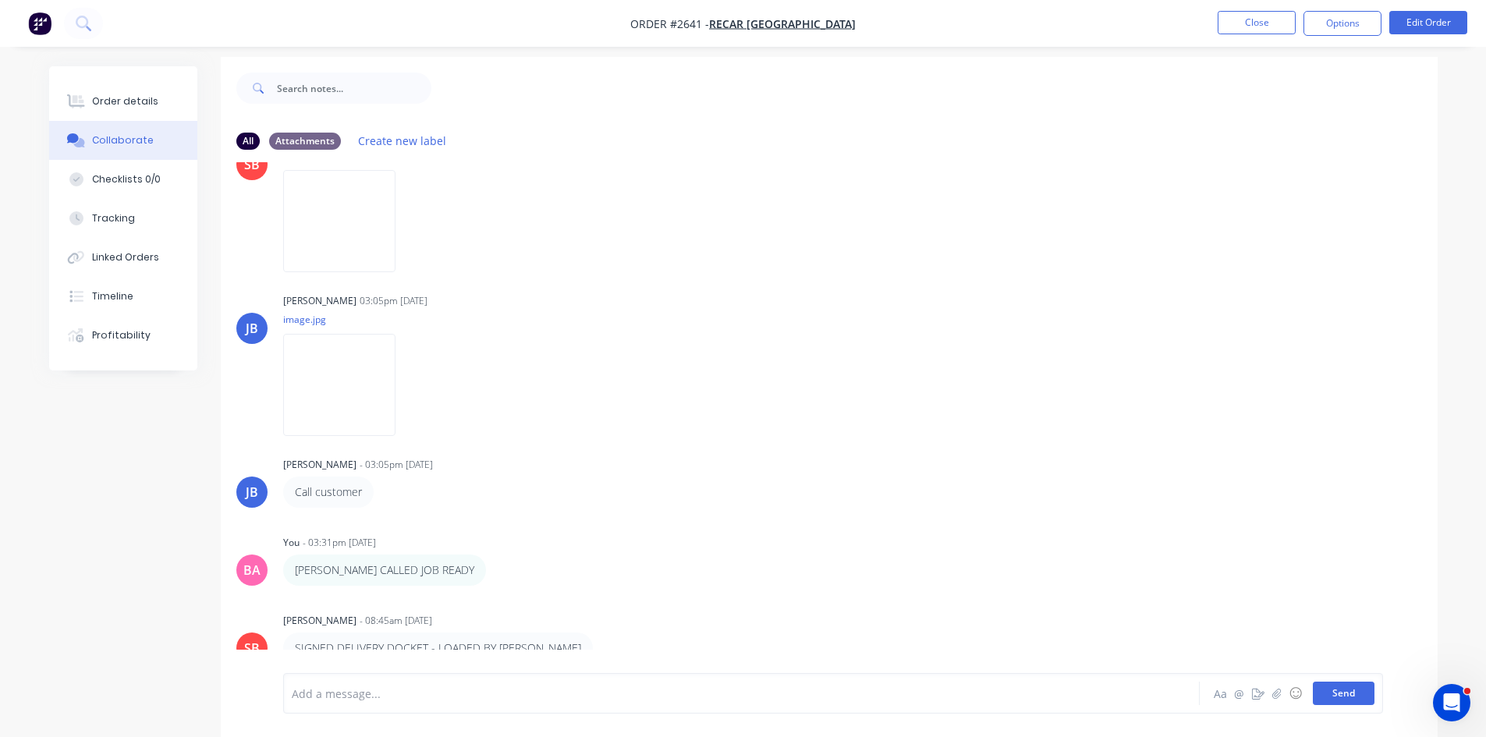
scroll to position [23, 0]
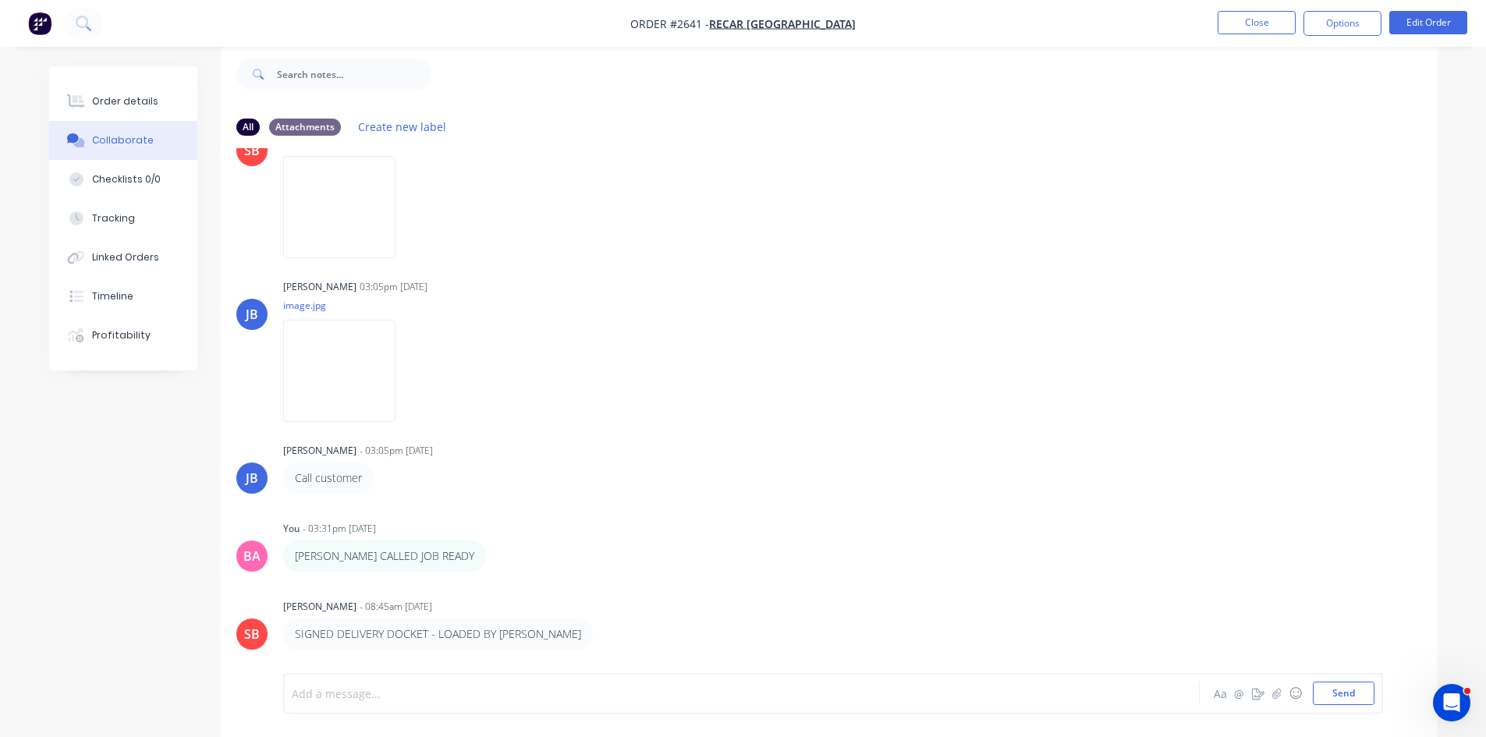
click at [408, 690] on div at bounding box center [698, 694] width 811 height 16
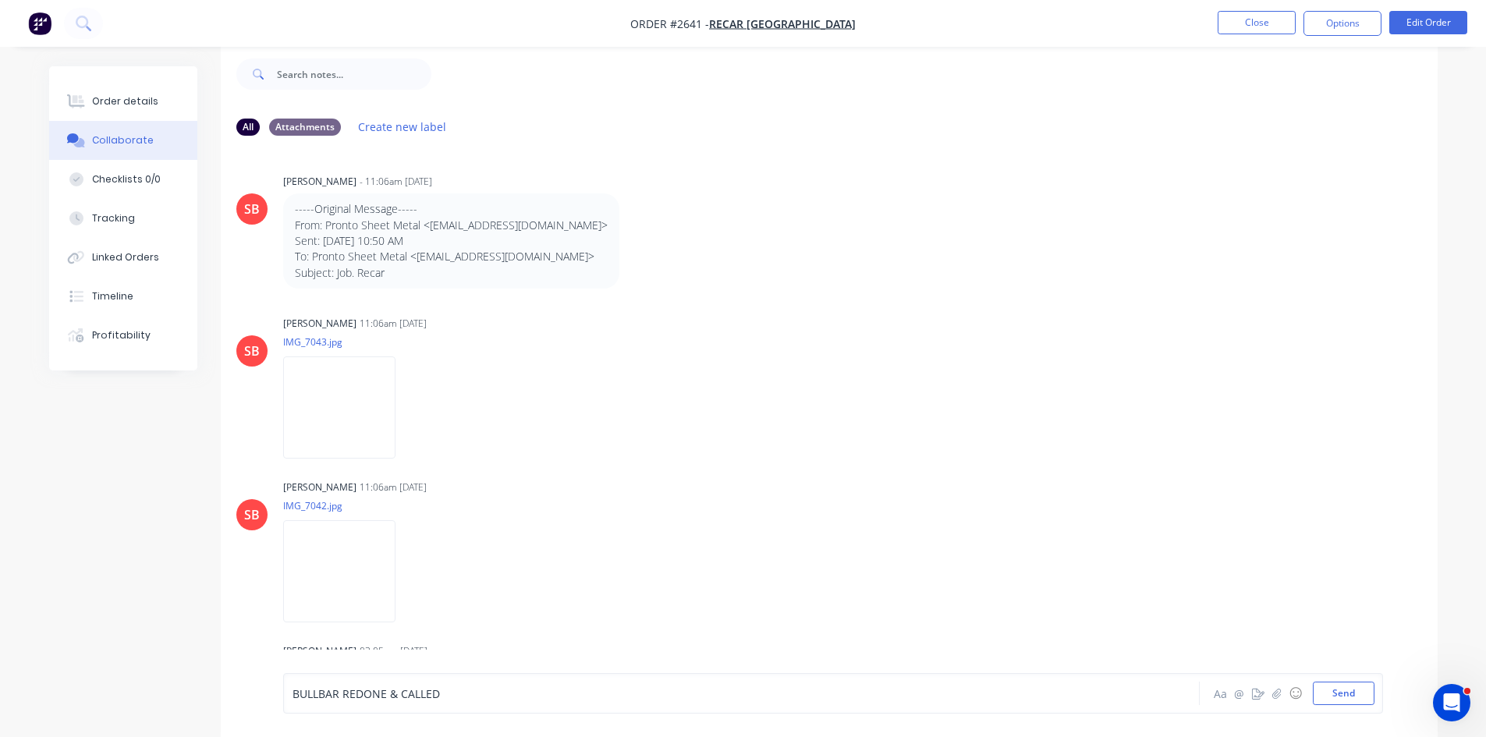
scroll to position [0, 0]
click at [119, 103] on div "Order details" at bounding box center [125, 101] width 66 height 14
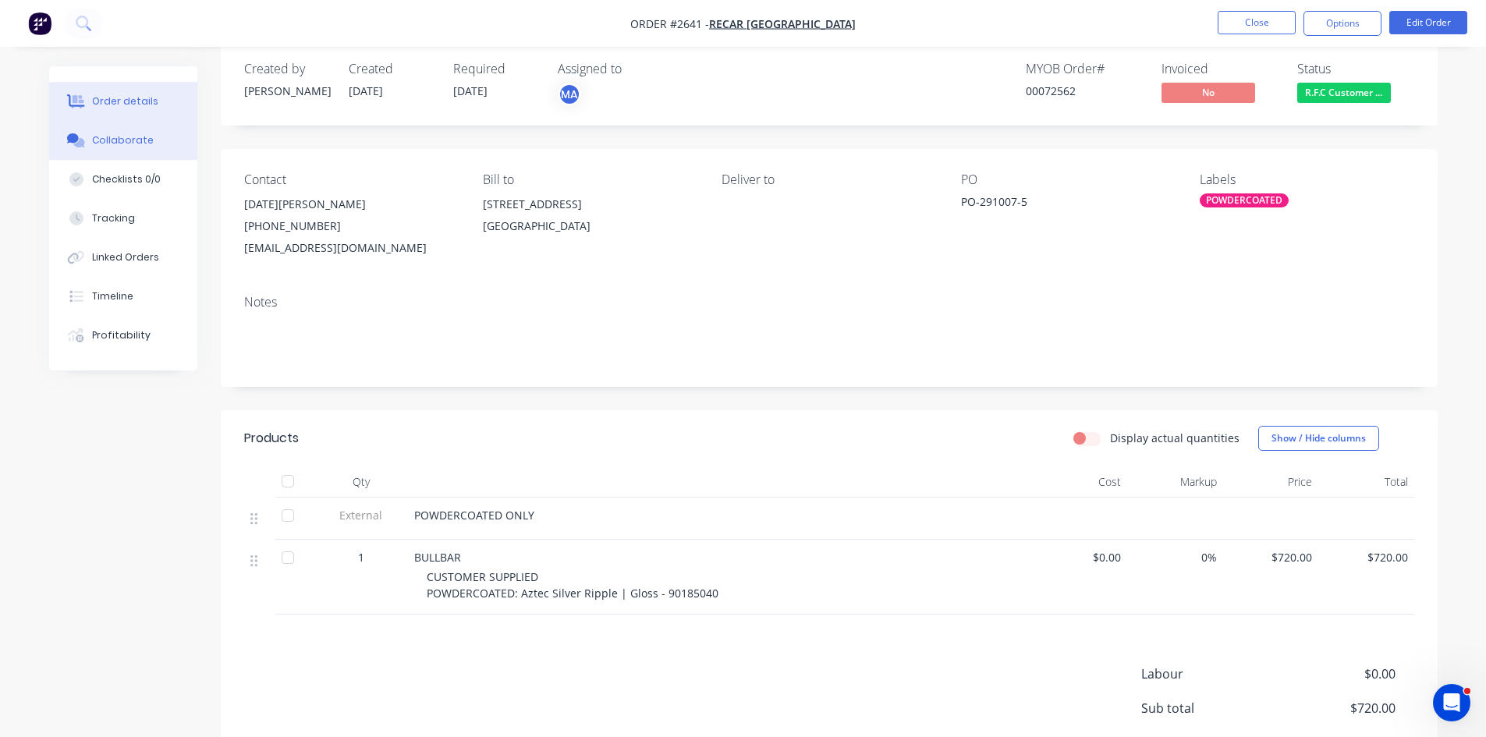
click at [121, 140] on div "Collaborate" at bounding box center [123, 140] width 62 height 14
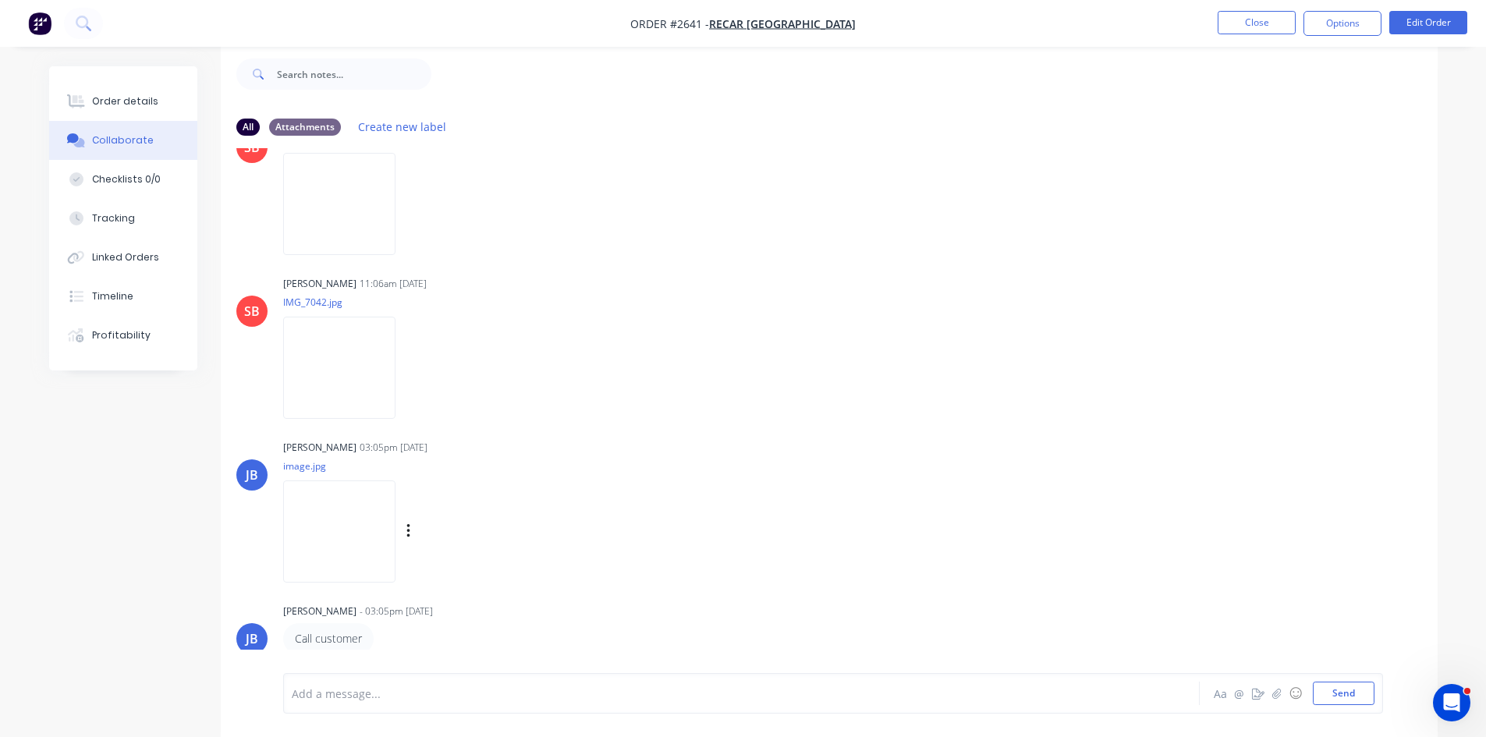
scroll to position [366, 0]
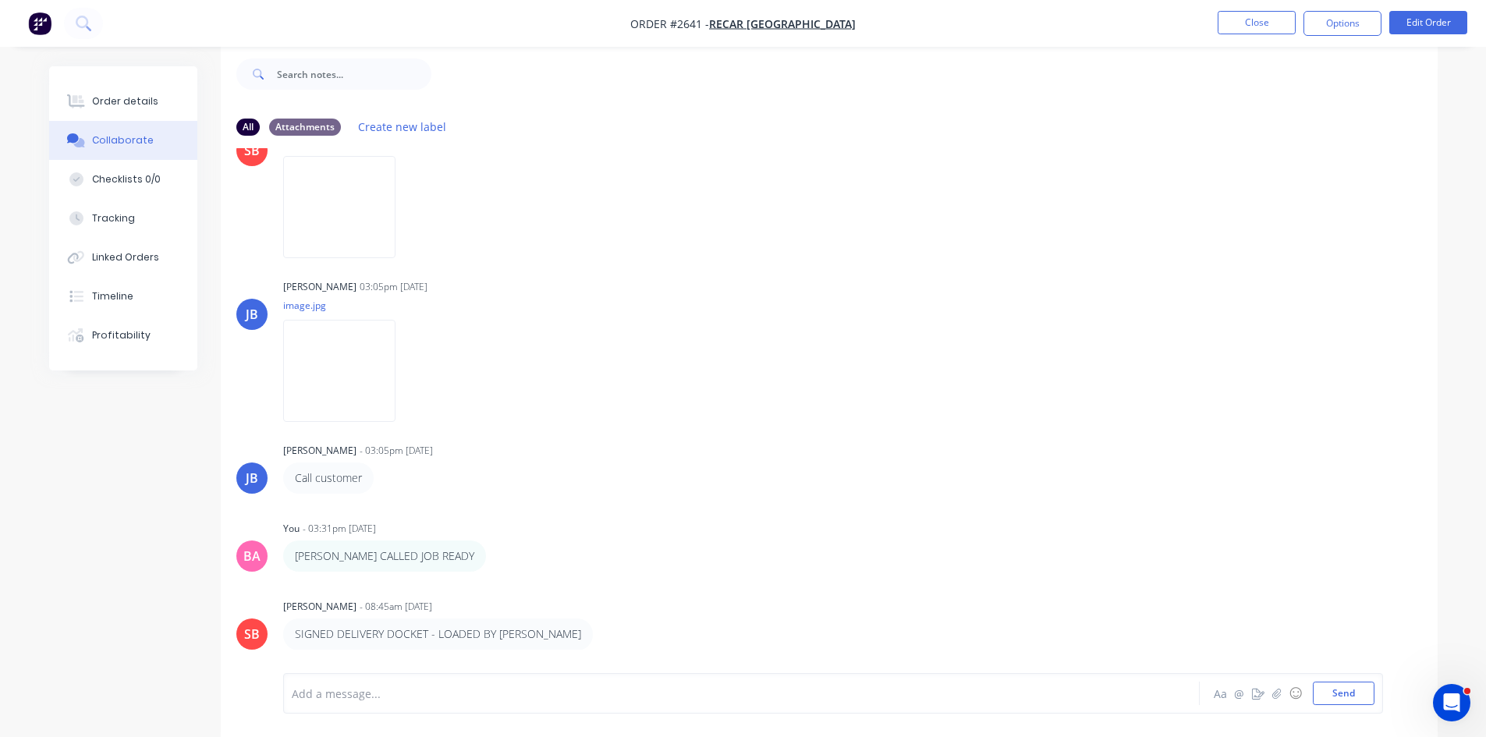
click at [391, 690] on div at bounding box center [698, 694] width 811 height 16
click at [1351, 694] on button "Send" at bounding box center [1344, 693] width 62 height 23
click at [125, 95] on div "Order details" at bounding box center [125, 101] width 66 height 14
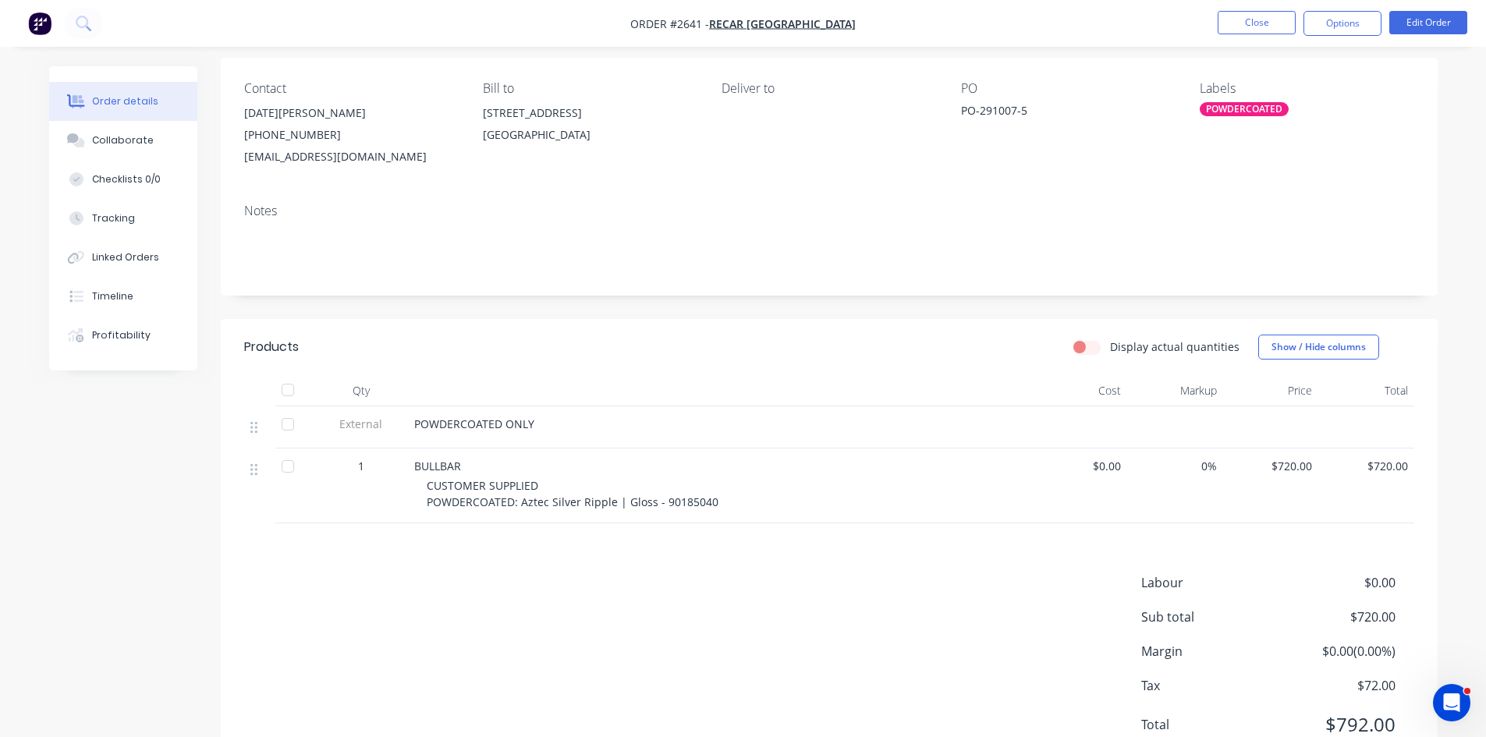
scroll to position [127, 0]
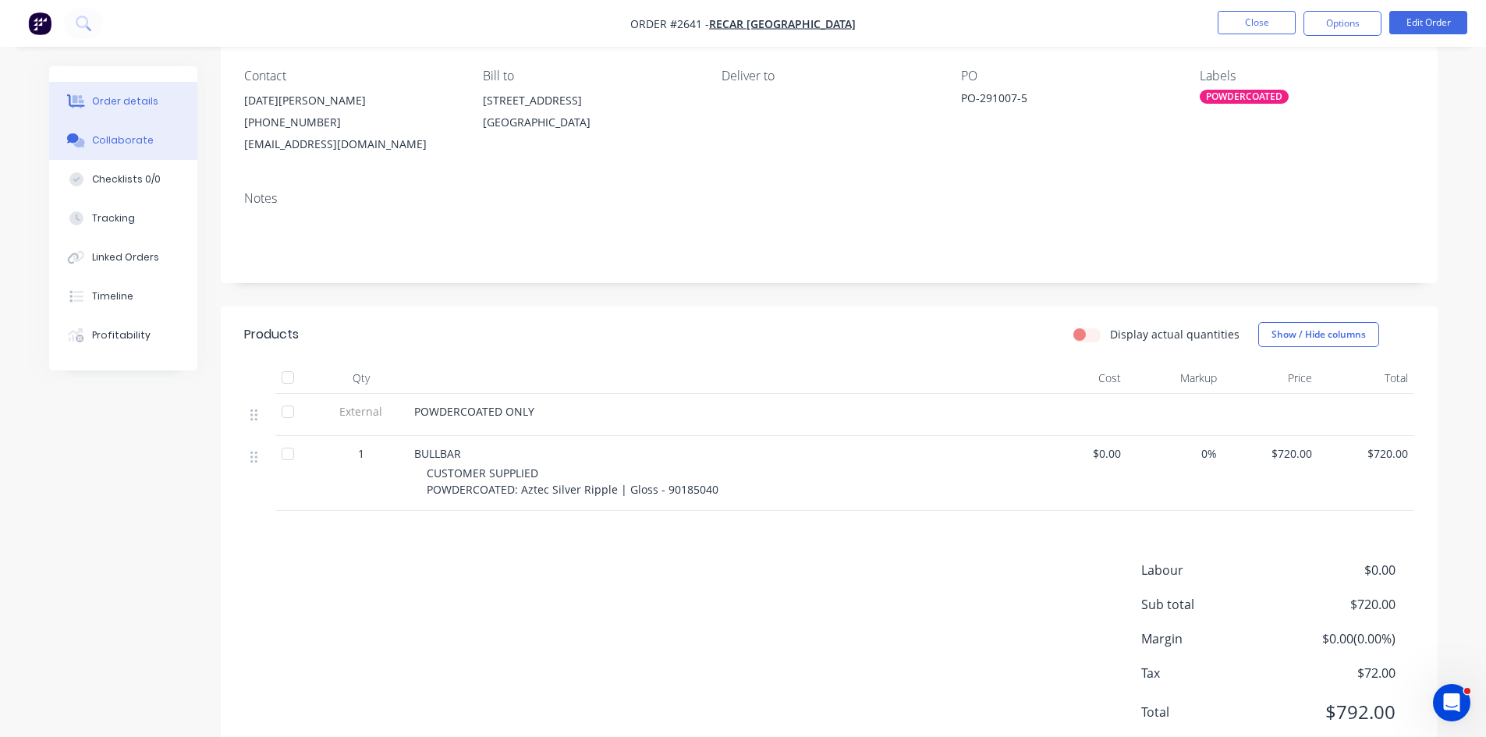
click at [116, 137] on div "Collaborate" at bounding box center [123, 140] width 62 height 14
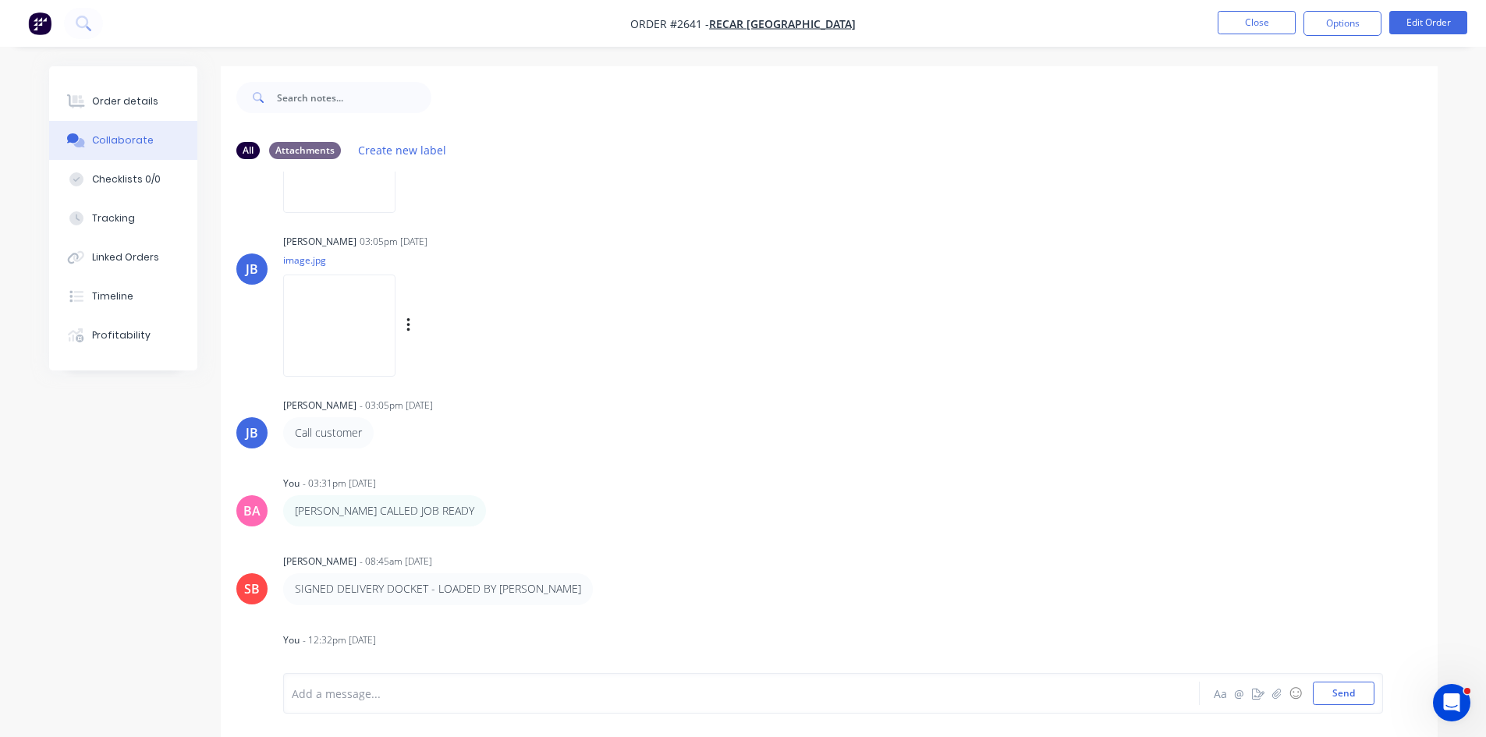
scroll to position [445, 0]
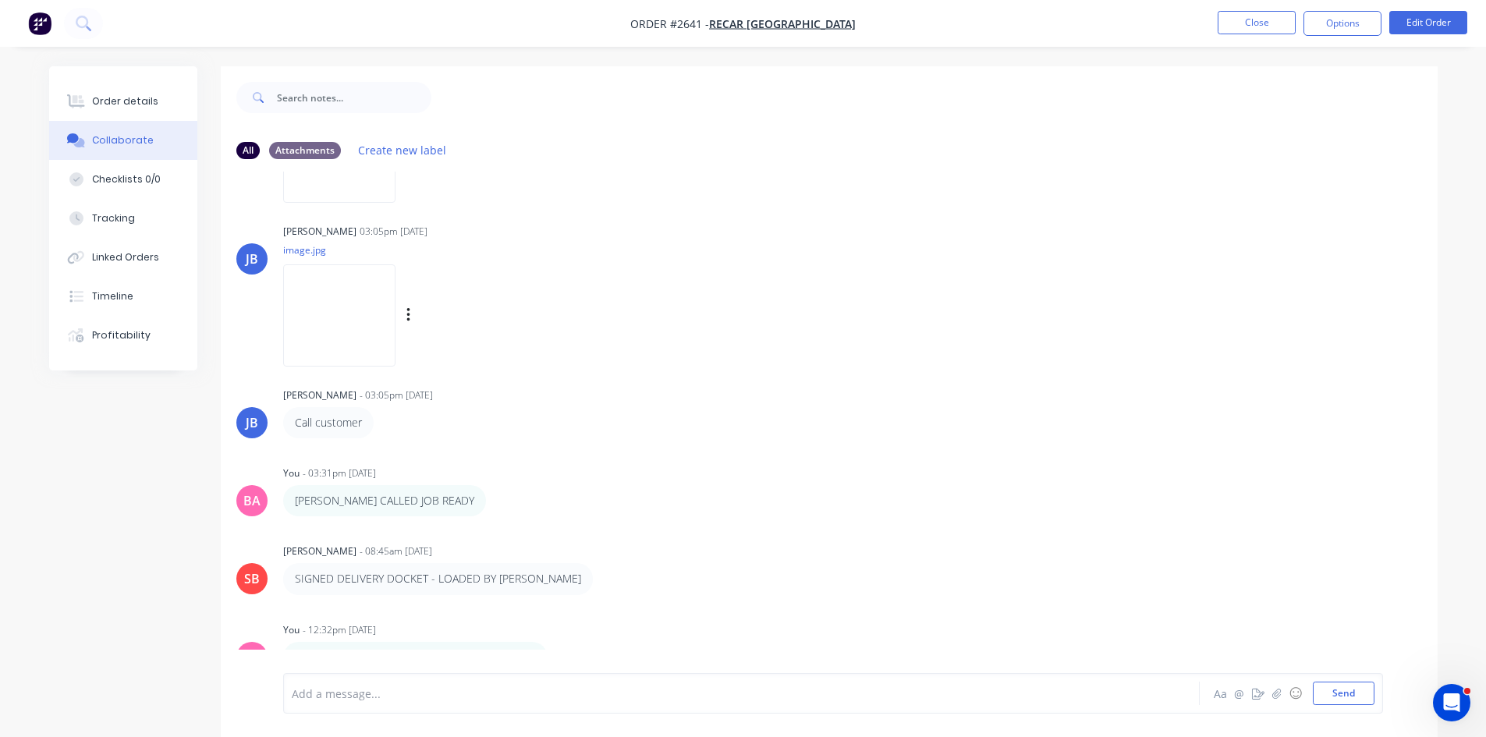
click at [337, 307] on img at bounding box center [339, 316] width 112 height 102
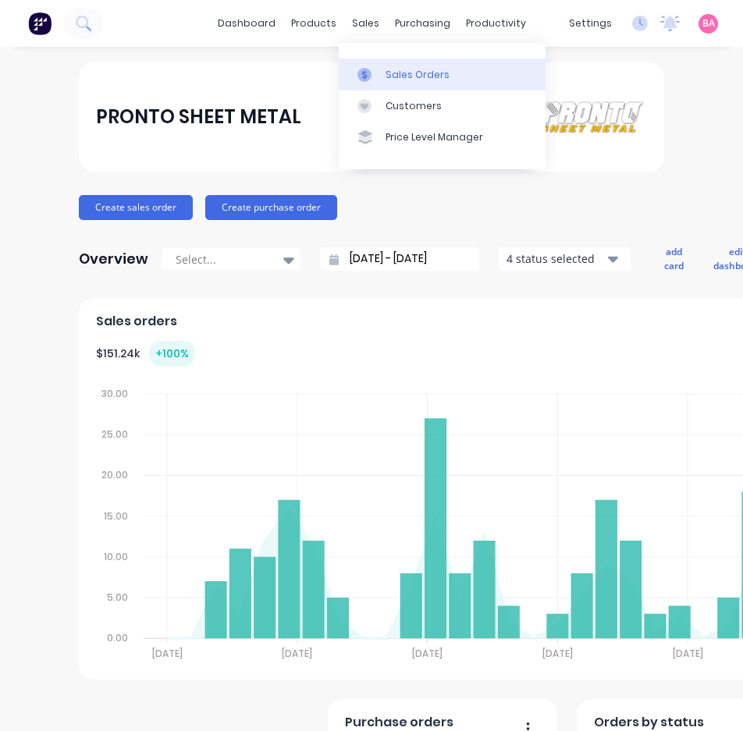
click at [415, 80] on div "Sales Orders" at bounding box center [417, 75] width 64 height 14
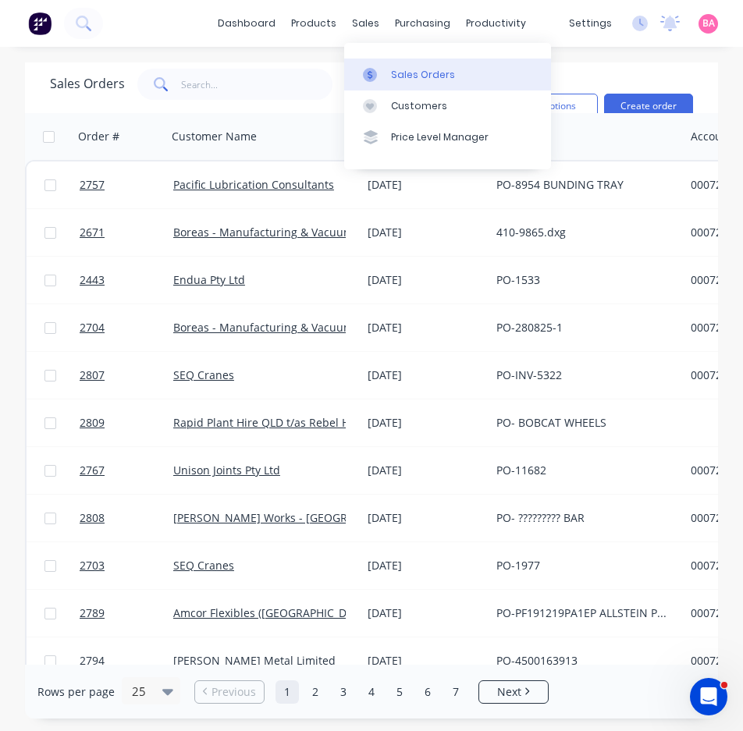
click at [421, 69] on div "Sales Orders" at bounding box center [423, 75] width 64 height 14
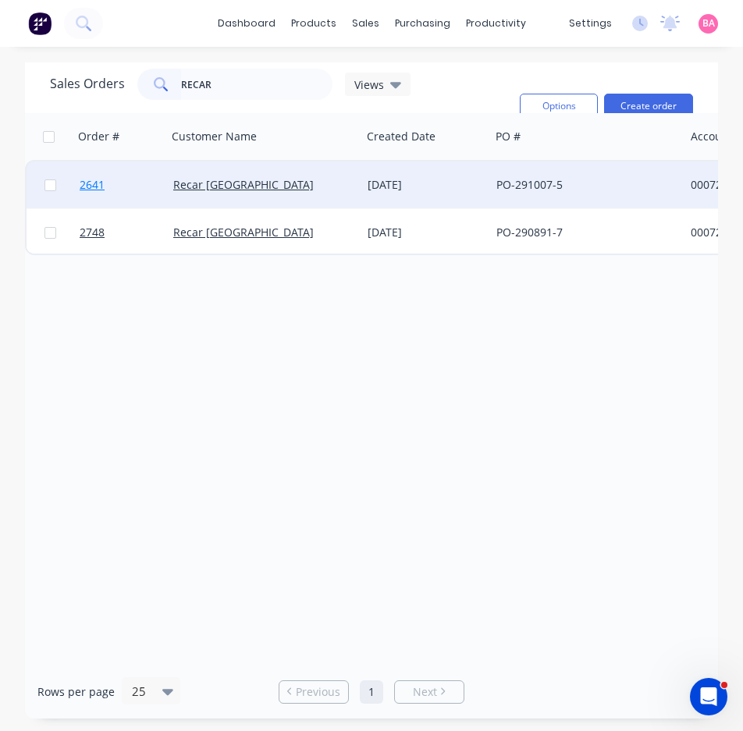
type input "RECAR"
click at [93, 180] on span "2641" at bounding box center [92, 185] width 25 height 16
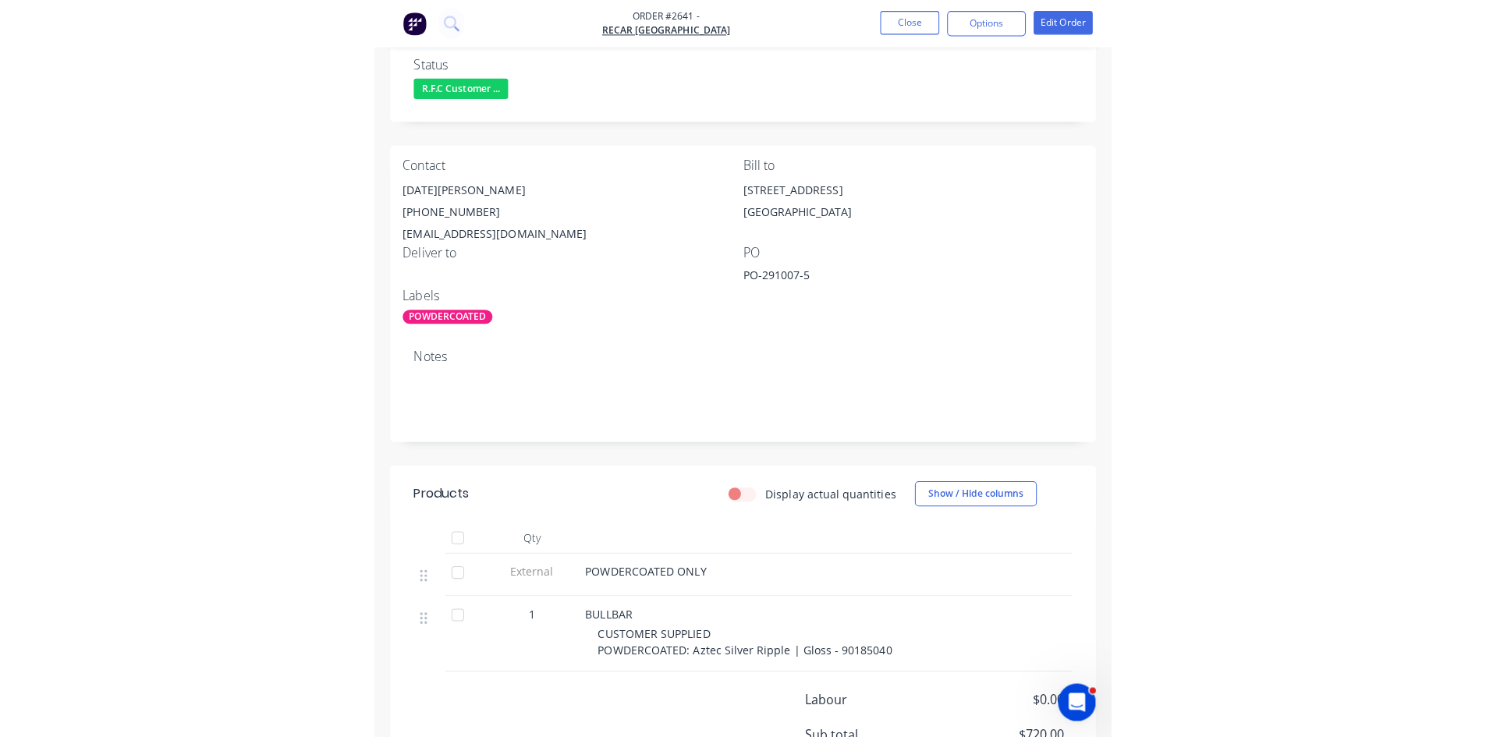
scroll to position [179, 0]
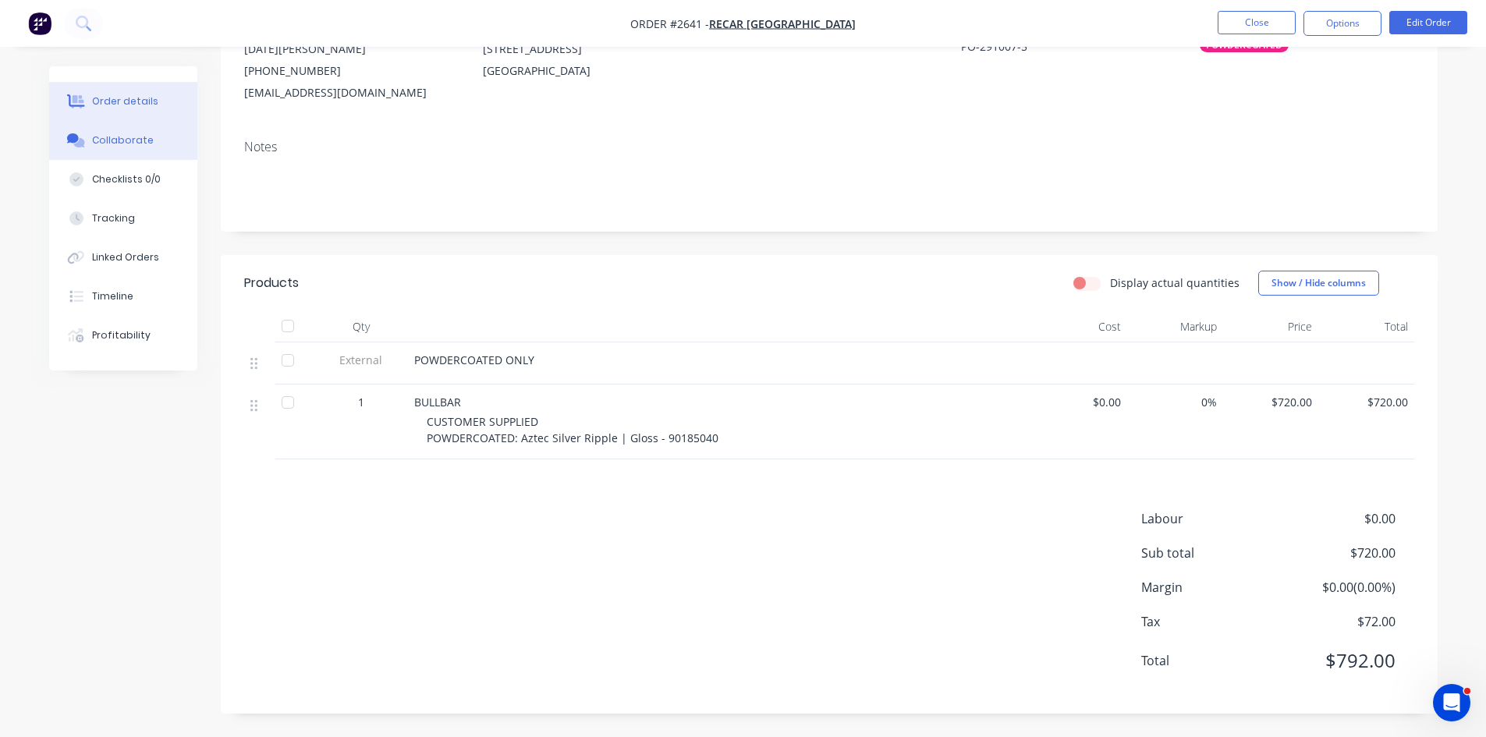
click at [125, 135] on div "Collaborate" at bounding box center [123, 140] width 62 height 14
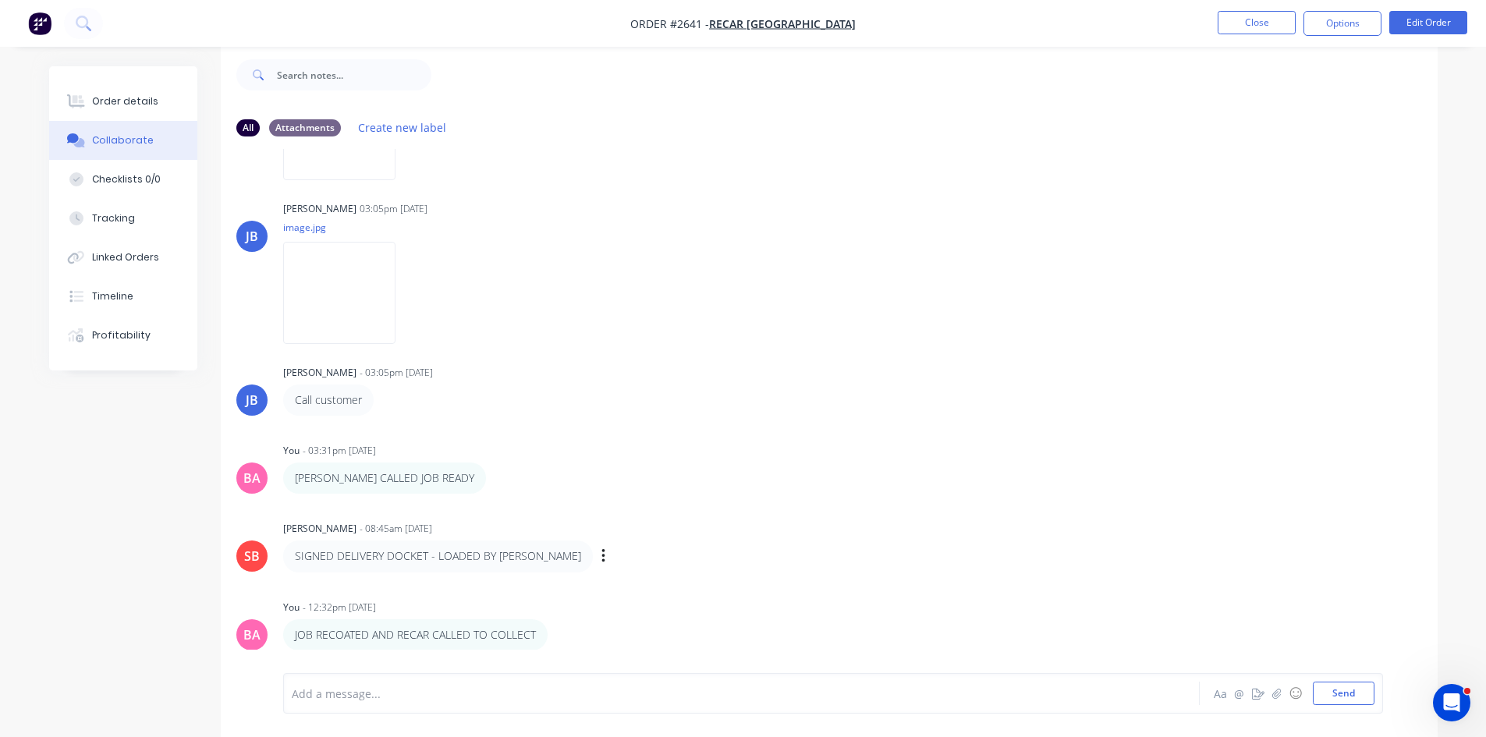
scroll to position [23, 0]
click at [556, 633] on icon "button" at bounding box center [557, 634] width 3 height 14
click at [595, 627] on button "Delete" at bounding box center [615, 633] width 98 height 26
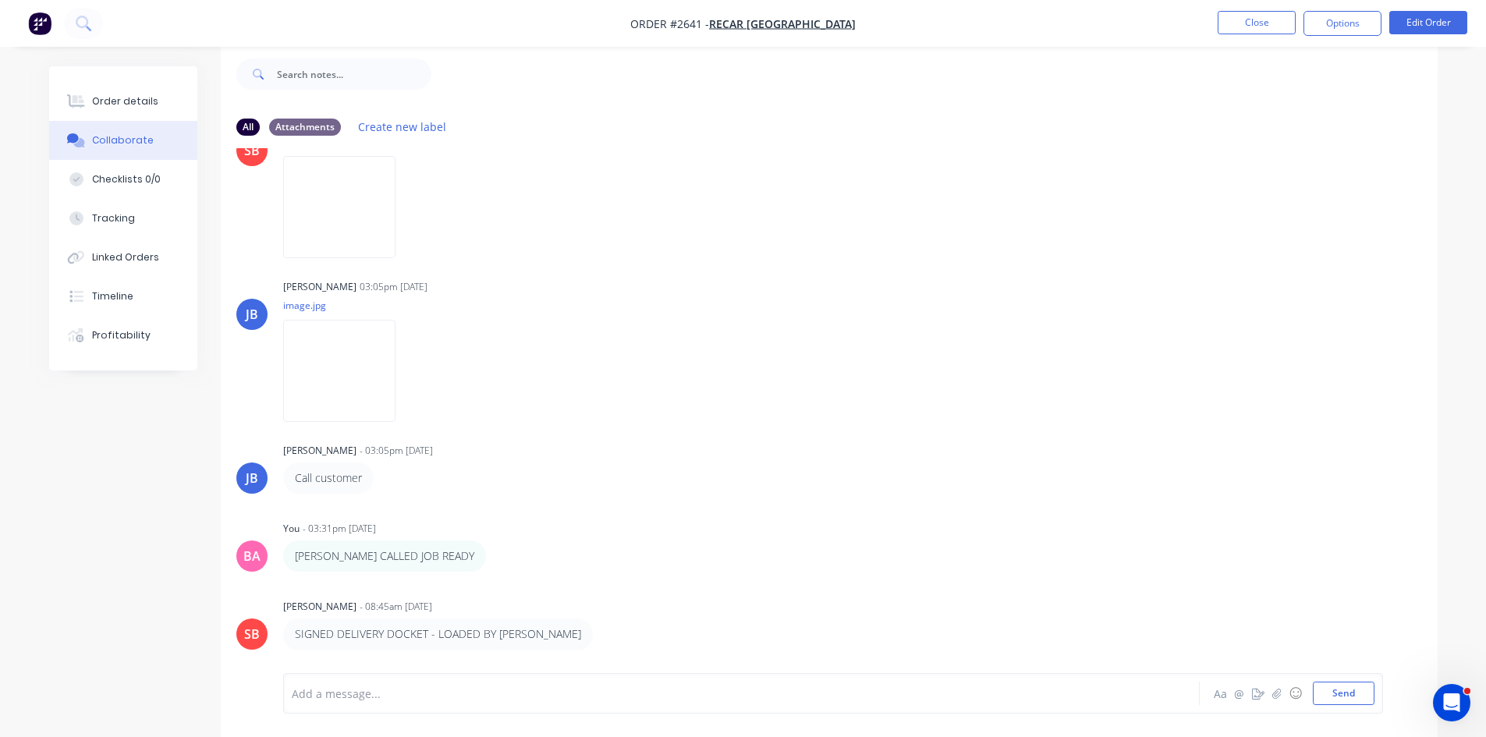
scroll to position [366, 0]
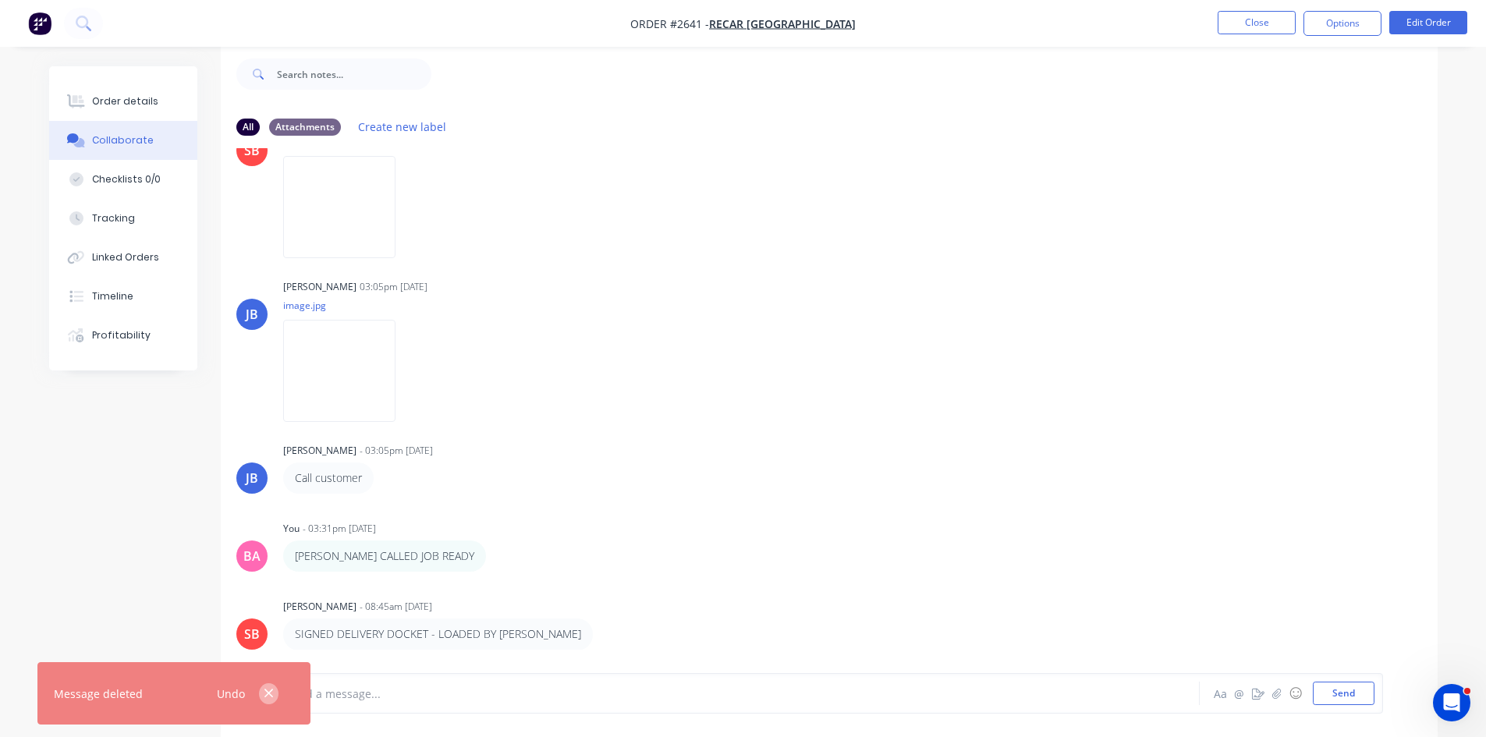
click at [264, 689] on icon "button" at bounding box center [269, 694] width 10 height 14
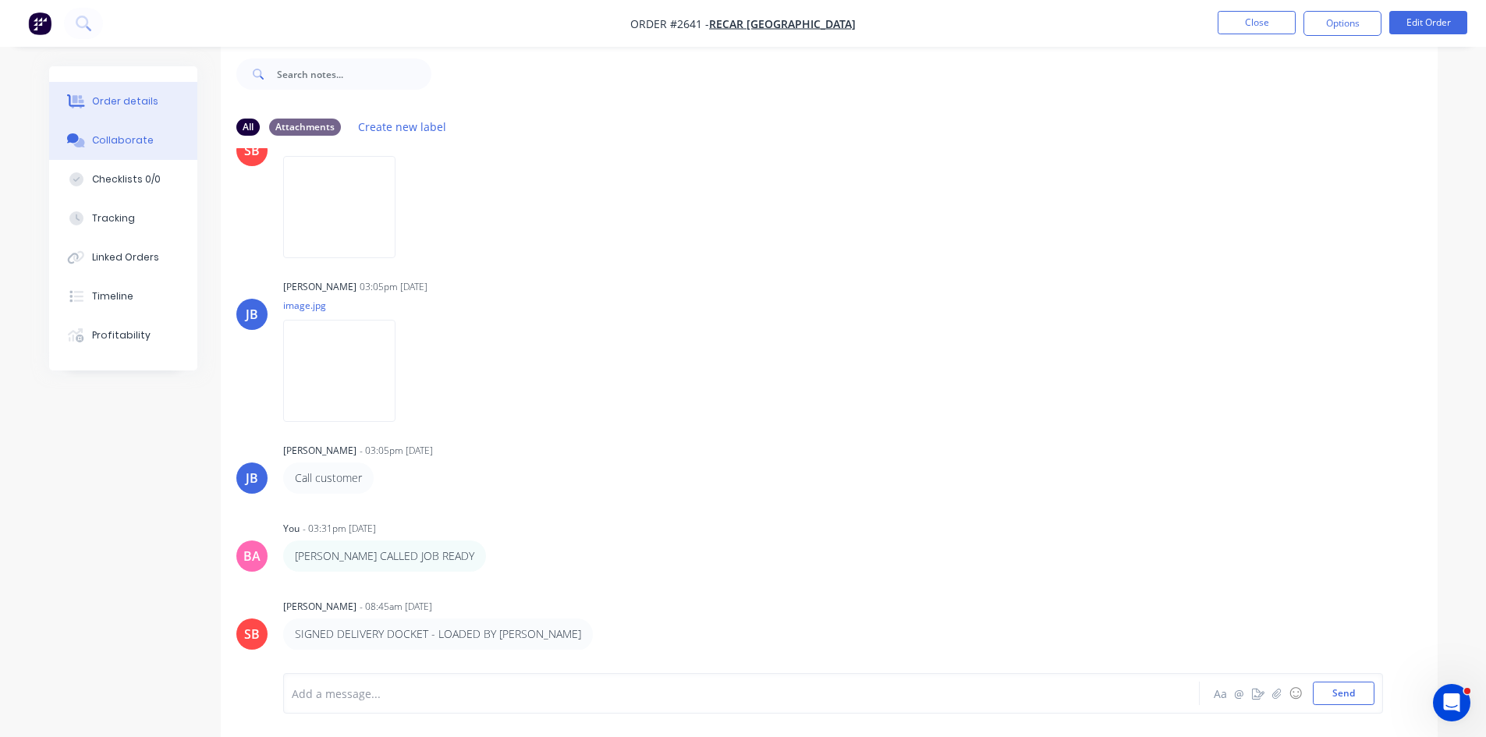
click at [126, 94] on button "Order details" at bounding box center [123, 101] width 148 height 39
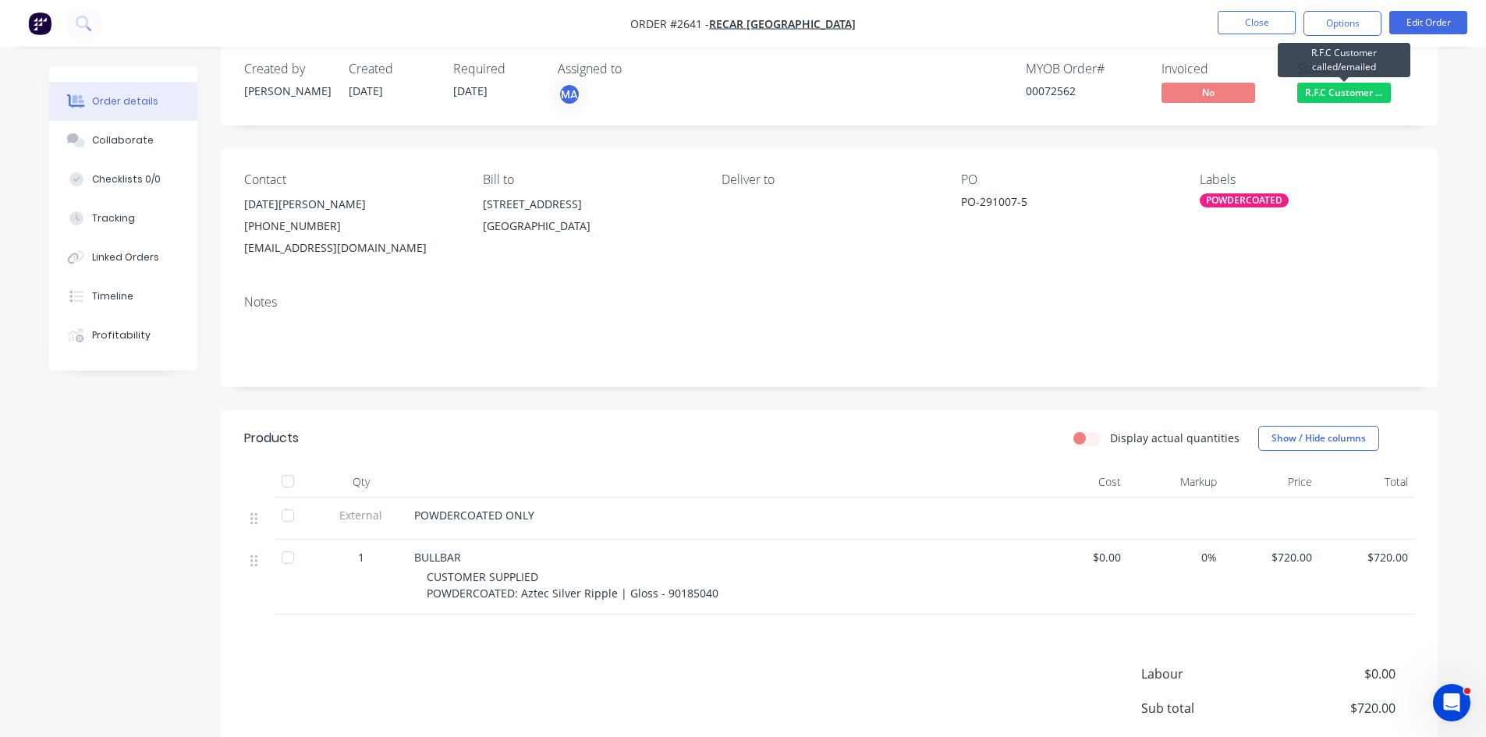
click at [742, 85] on span "R.F.C Customer ..." at bounding box center [1345, 93] width 94 height 20
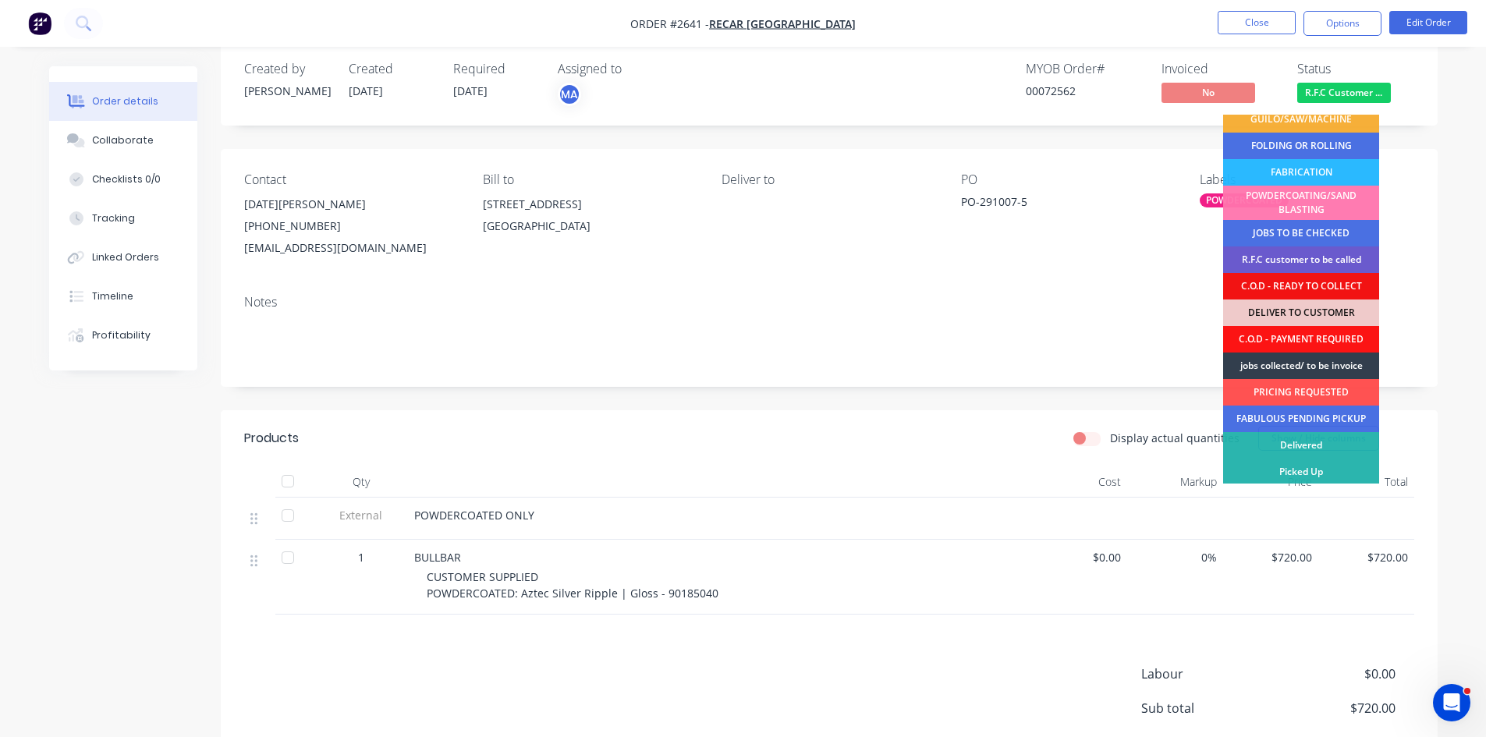
scroll to position [116, 0]
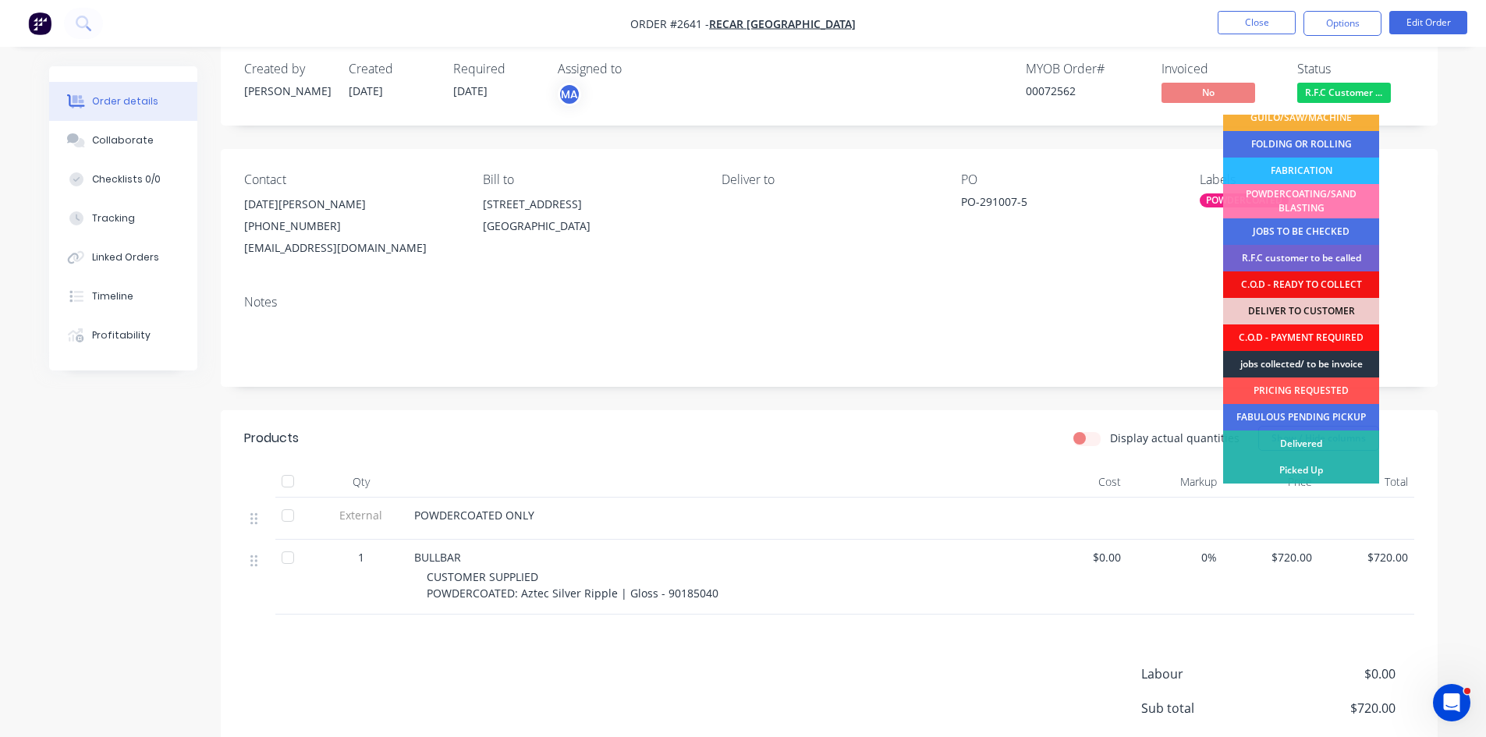
click at [742, 358] on div "jobs collected/ to be invoice" at bounding box center [1301, 364] width 156 height 27
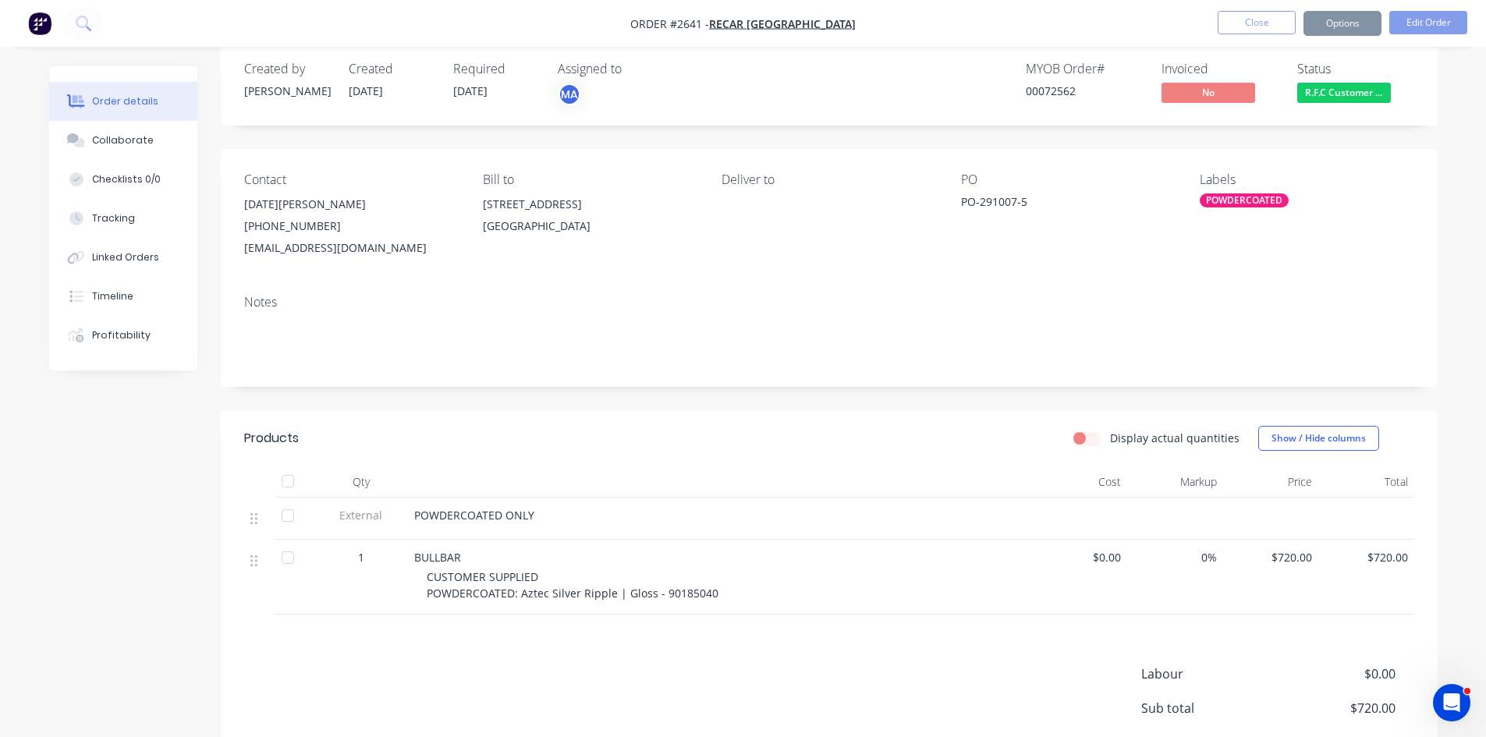
click at [742, 105] on div "MYOB Order # 00072562 Invoiced No Status R.F.C Customer ..." at bounding box center [1064, 84] width 701 height 45
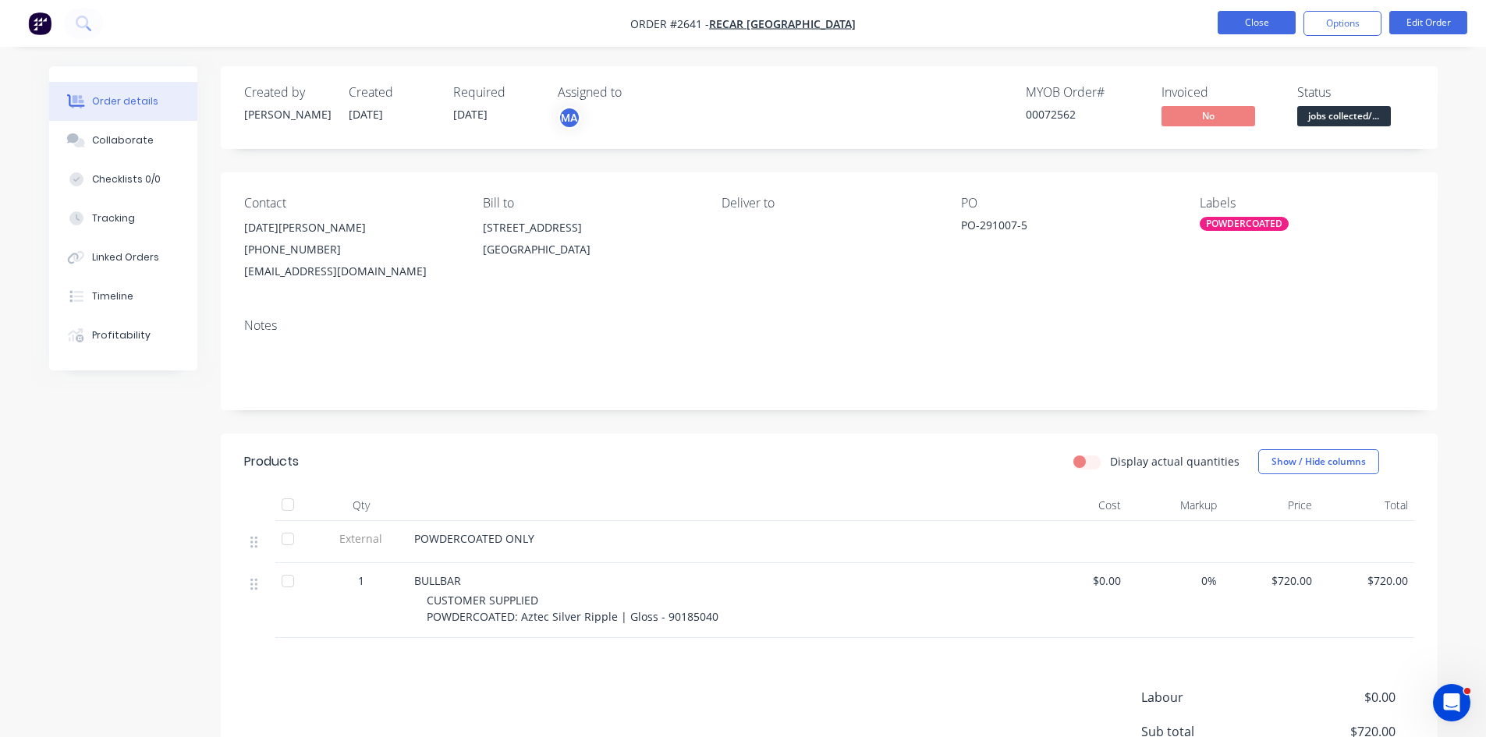
click at [1273, 20] on button "Close" at bounding box center [1257, 22] width 78 height 23
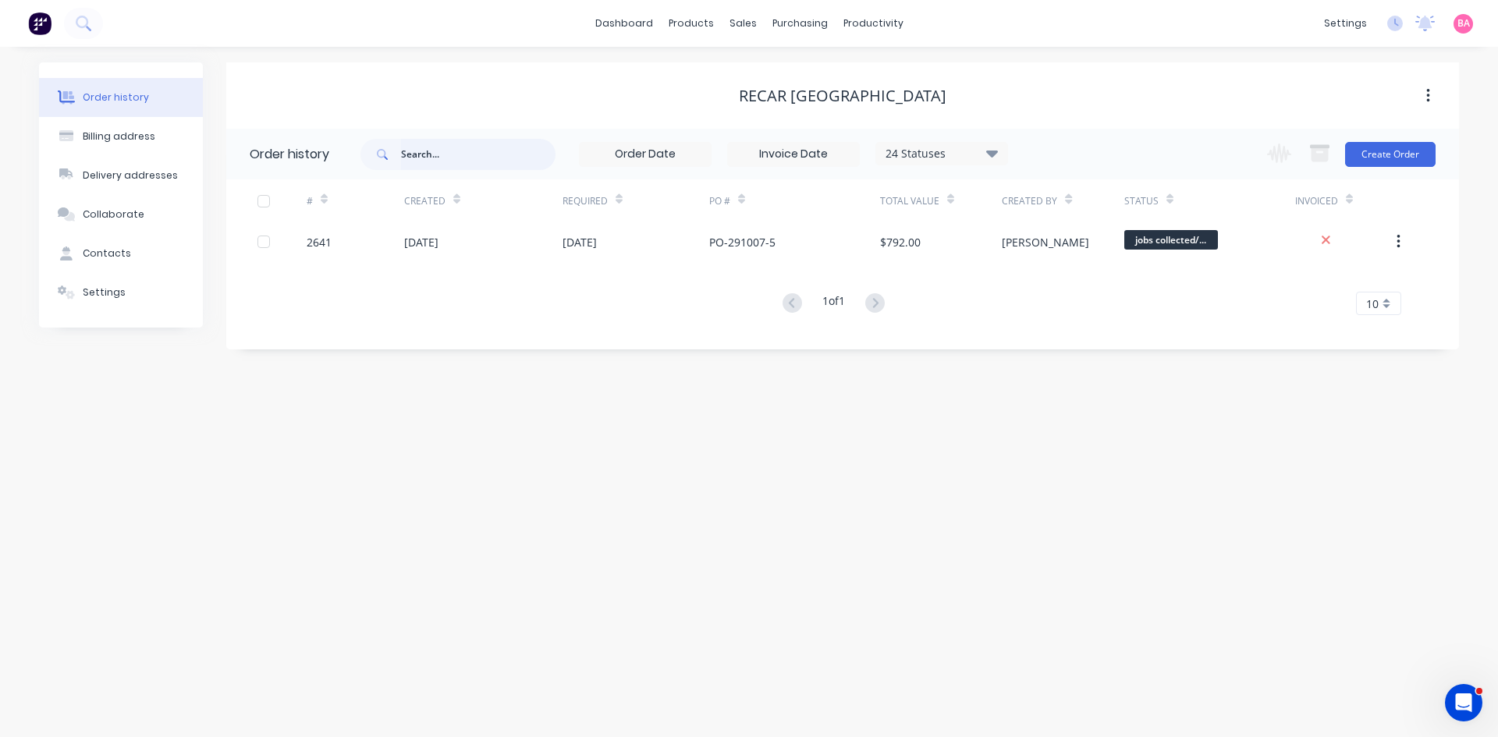
click at [463, 155] on input "text" at bounding box center [478, 154] width 154 height 31
click at [776, 66] on link "Sales Orders" at bounding box center [825, 74] width 207 height 31
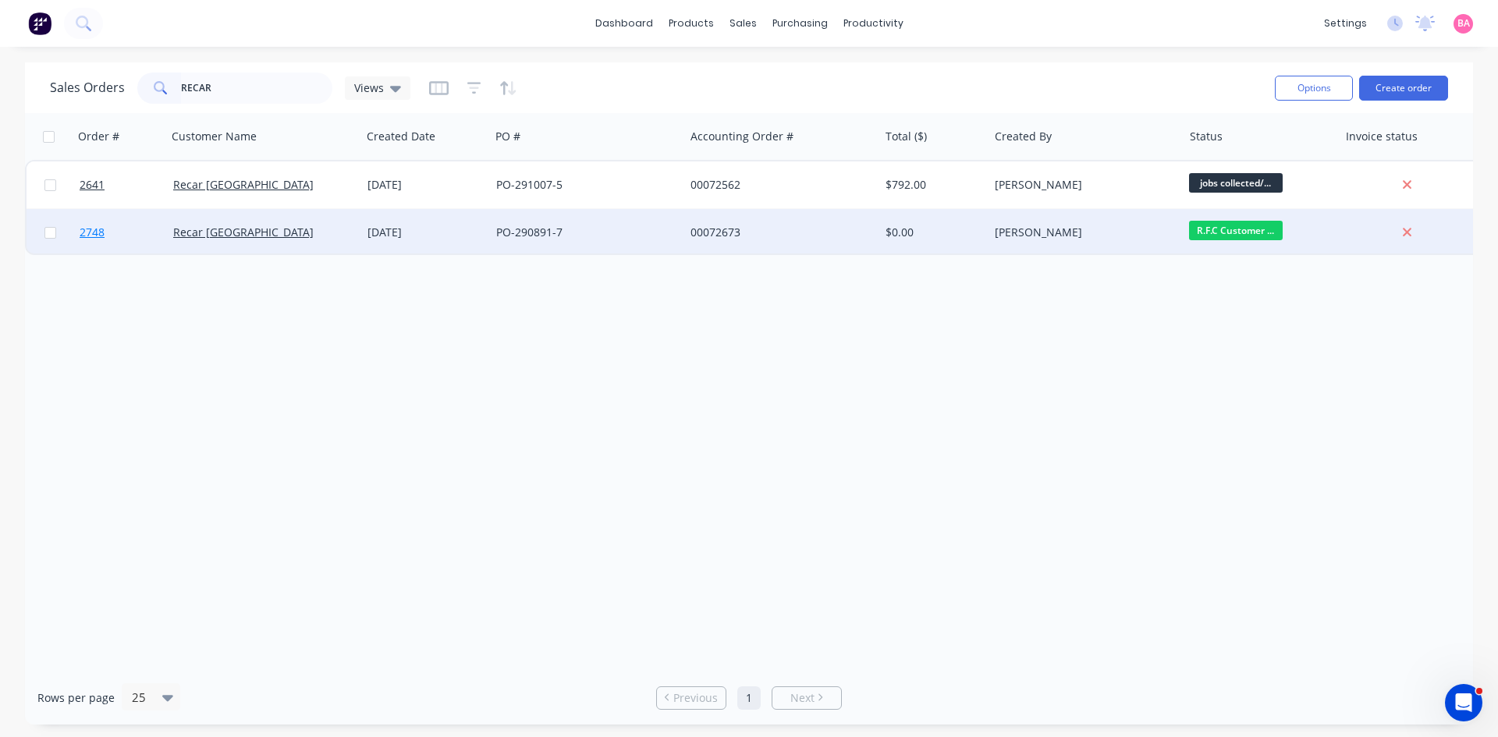
type input "RECAR"
click at [91, 230] on span "2748" at bounding box center [92, 233] width 25 height 16
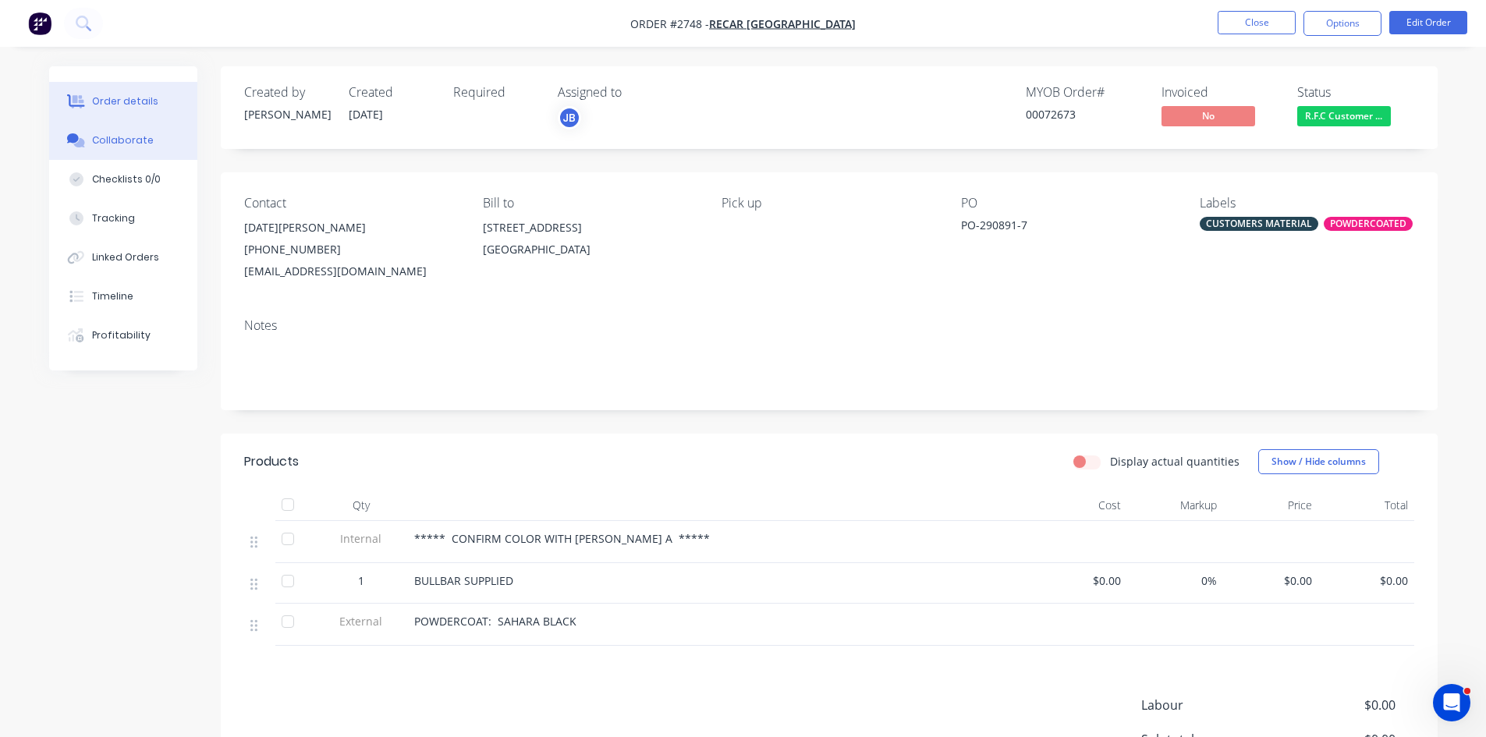
click at [137, 136] on div "Collaborate" at bounding box center [123, 140] width 62 height 14
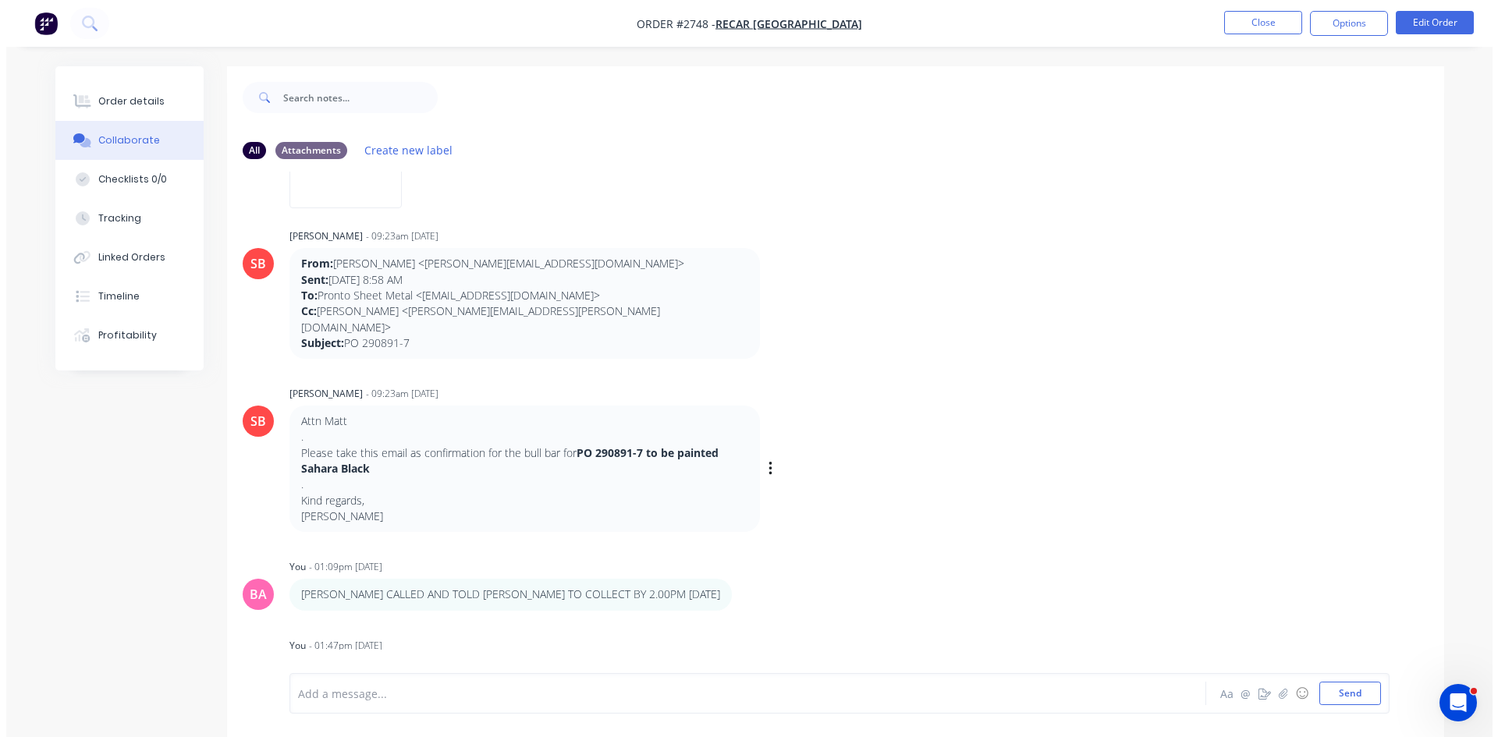
scroll to position [539, 0]
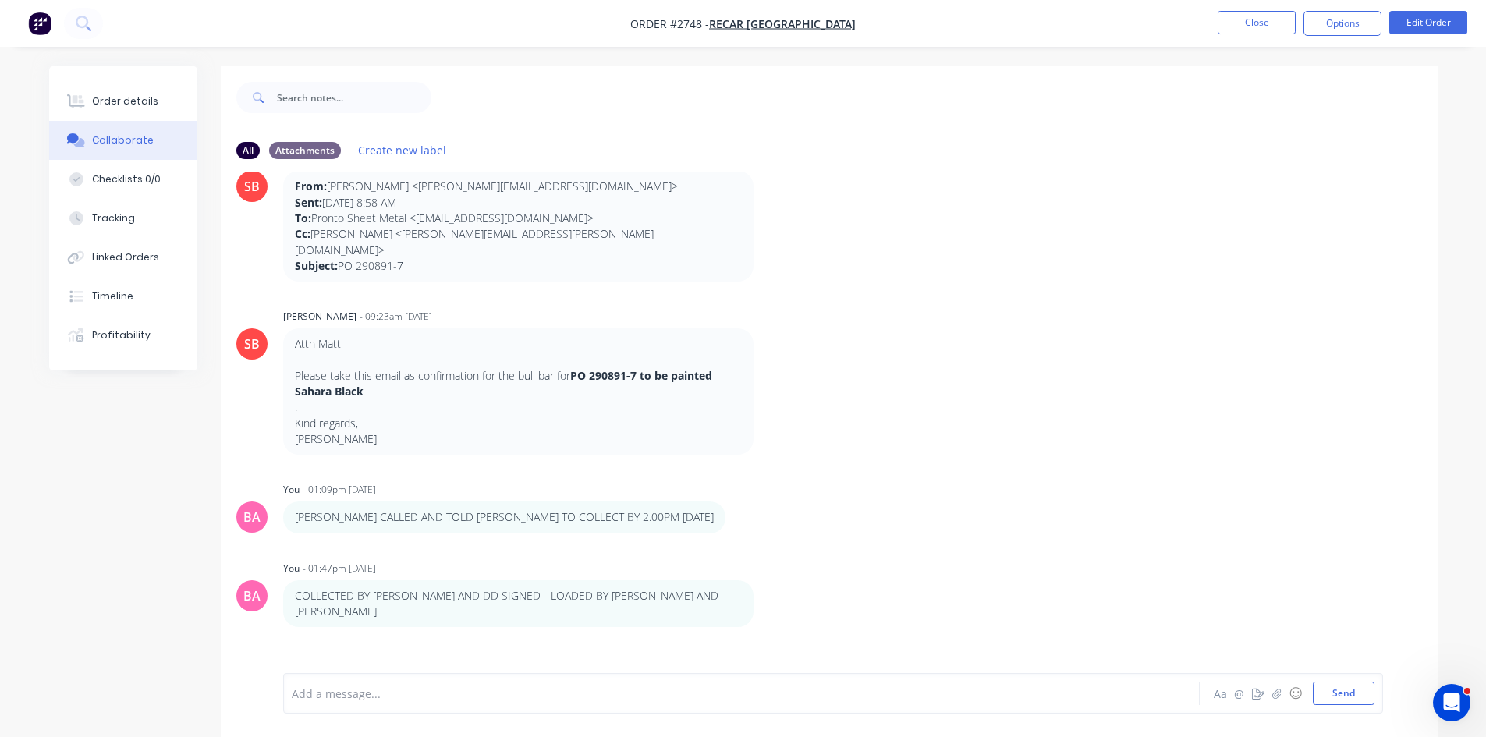
click at [390, 698] on div at bounding box center [698, 694] width 811 height 16
click at [1351, 692] on button "Send" at bounding box center [1344, 693] width 62 height 23
click at [136, 99] on div "Order details" at bounding box center [125, 101] width 66 height 14
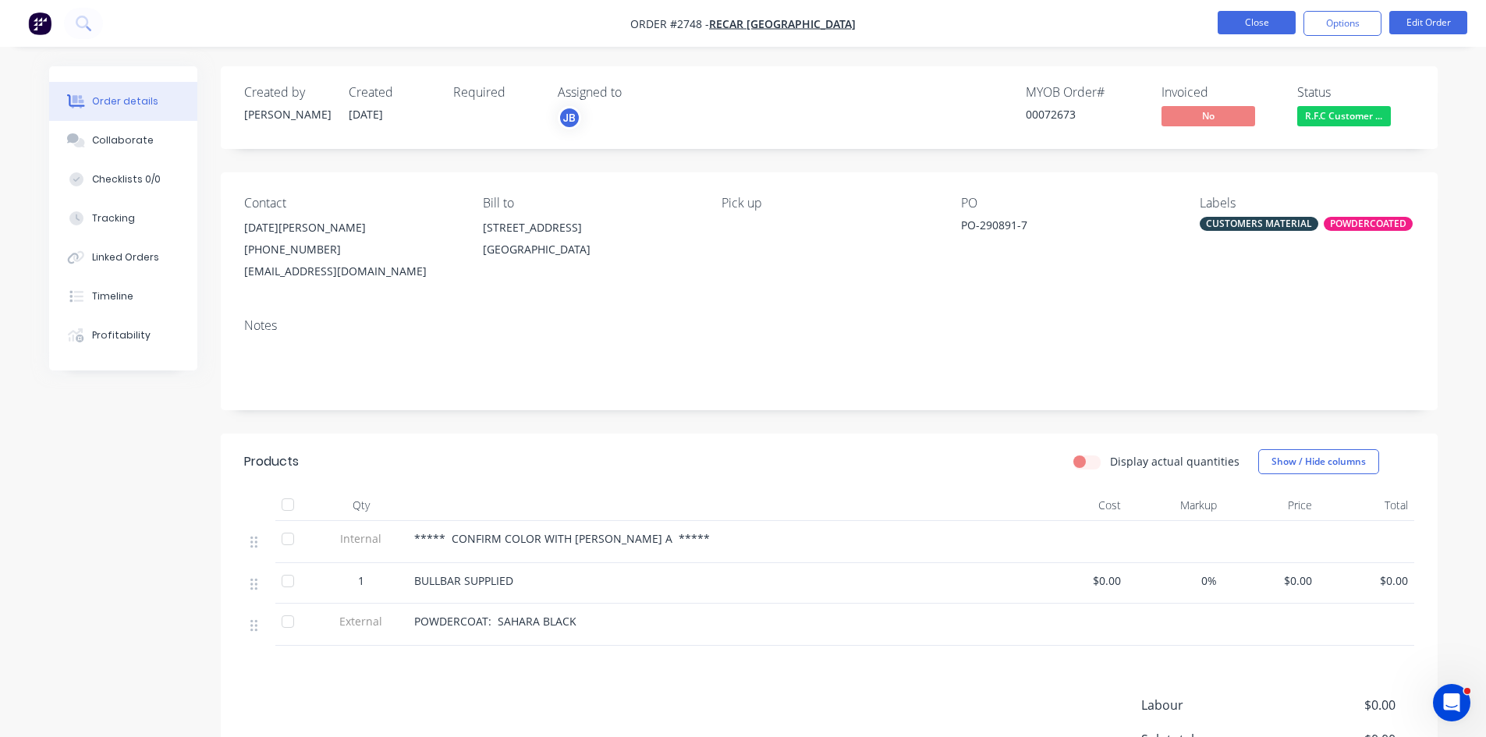
click at [1248, 21] on button "Close" at bounding box center [1257, 22] width 78 height 23
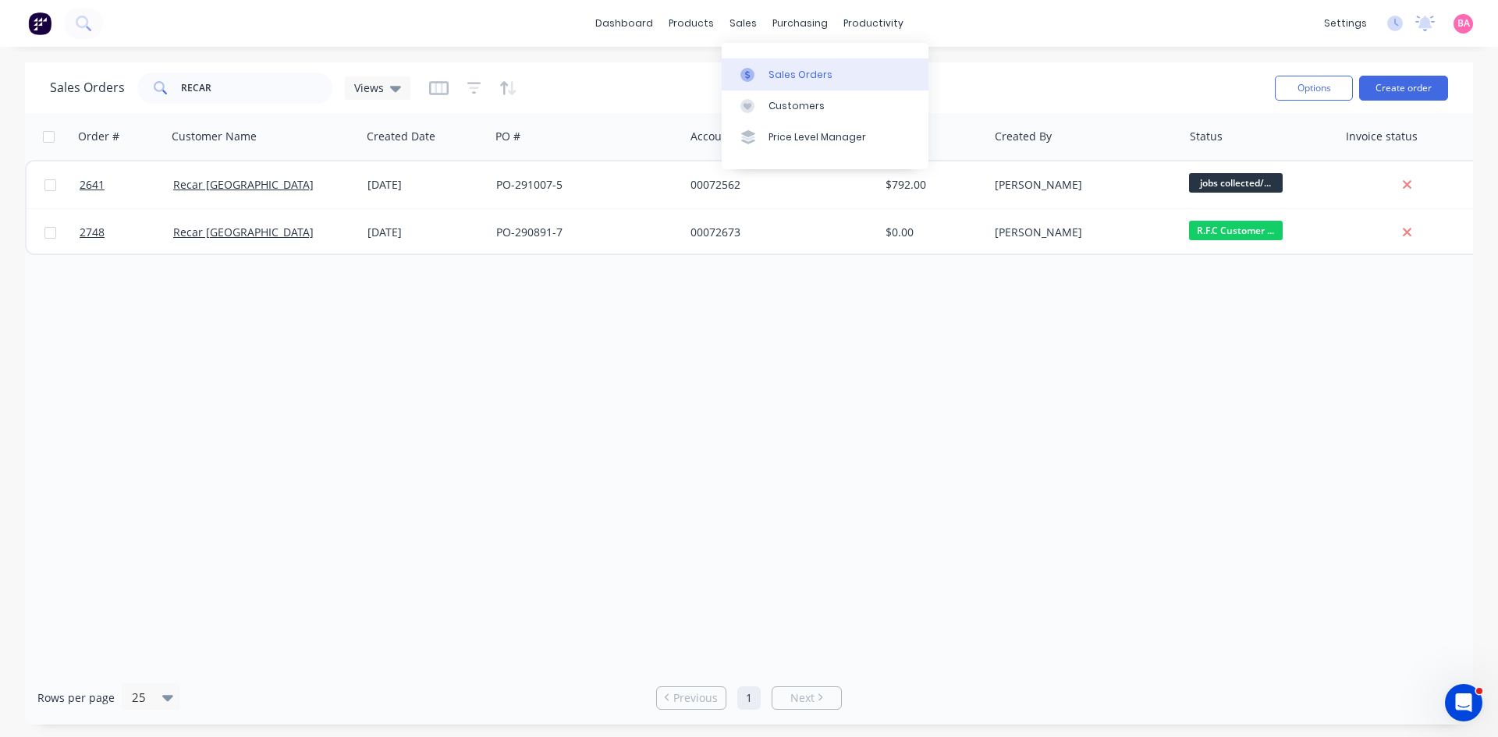
click at [789, 68] on div "Sales Orders" at bounding box center [801, 75] width 64 height 14
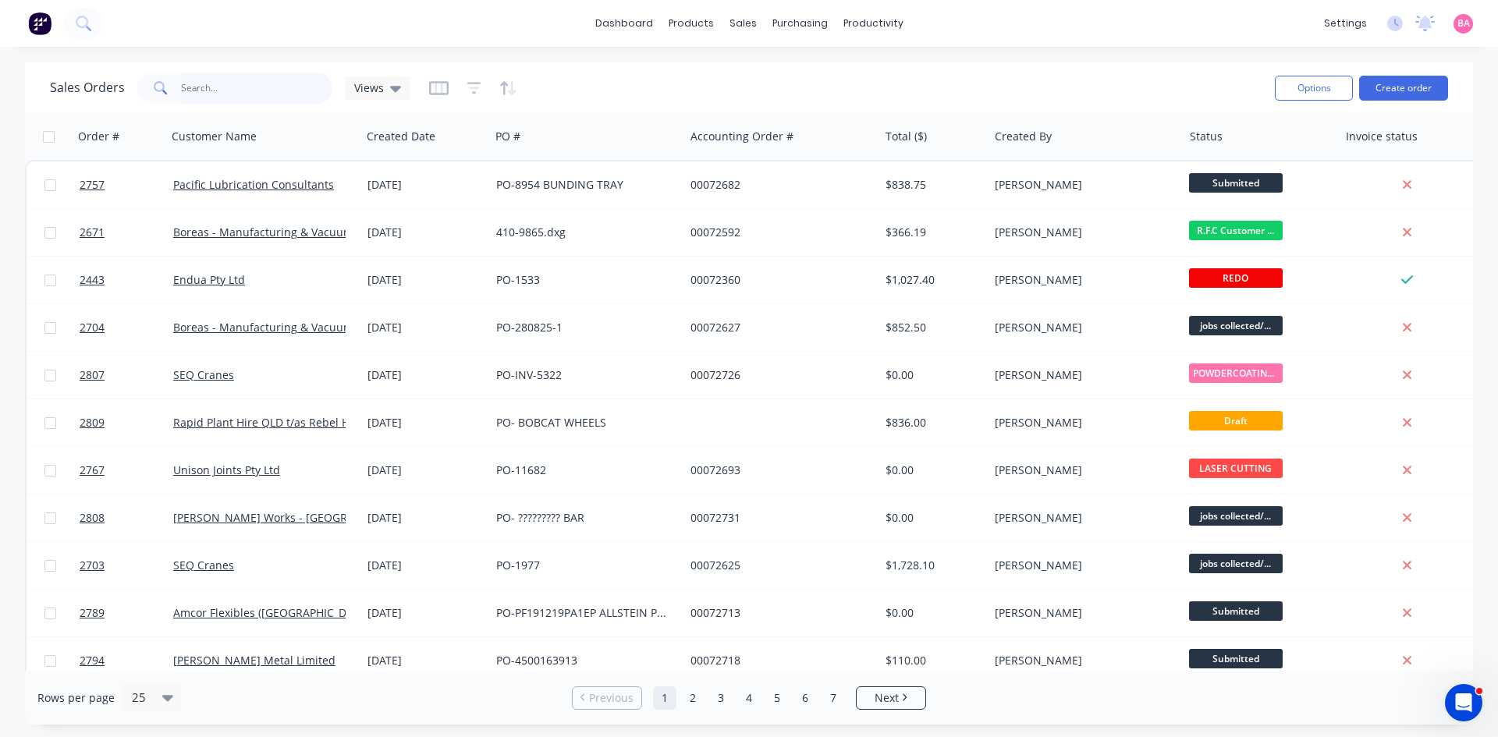
click at [208, 94] on input "text" at bounding box center [257, 88] width 152 height 31
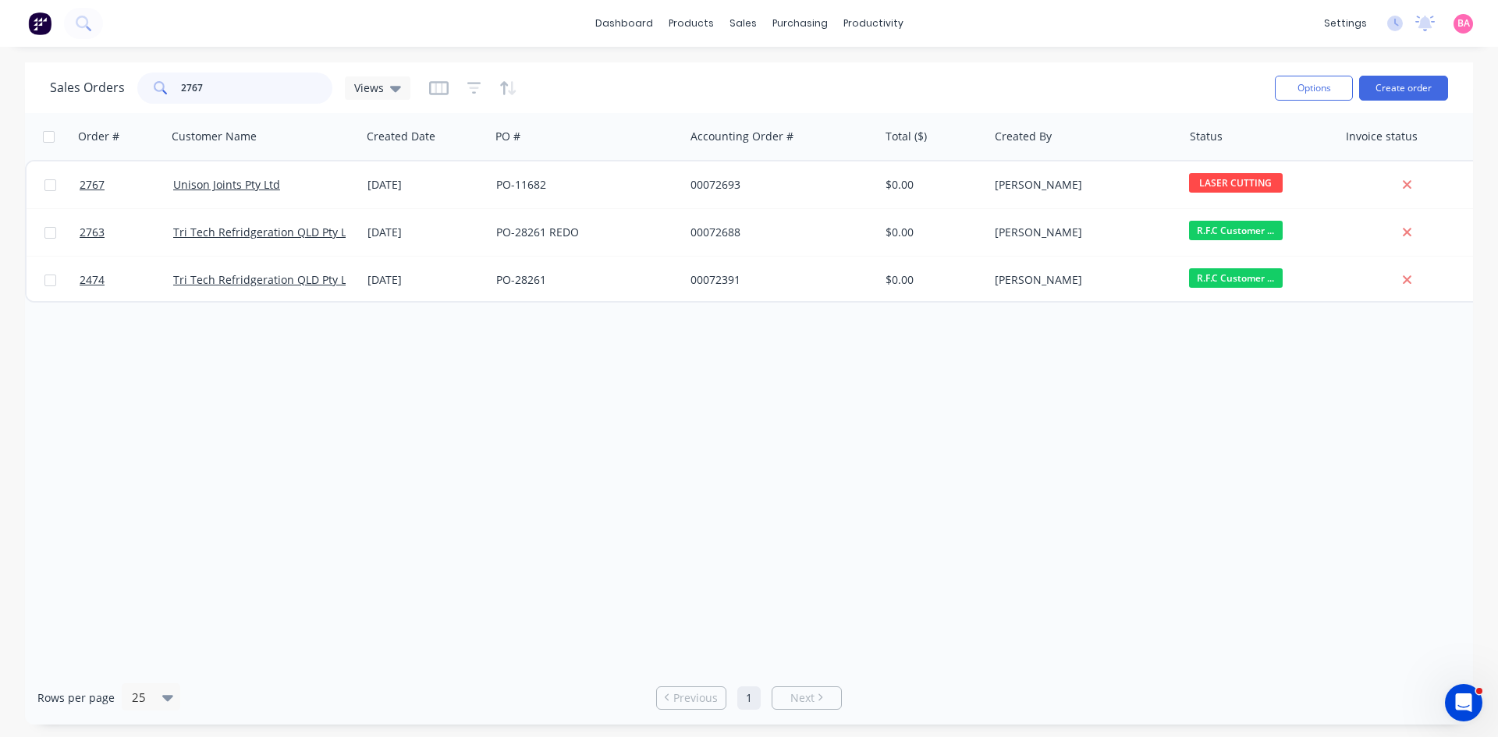
type input "2767"
click at [1410, 85] on button "Create order" at bounding box center [1403, 88] width 89 height 25
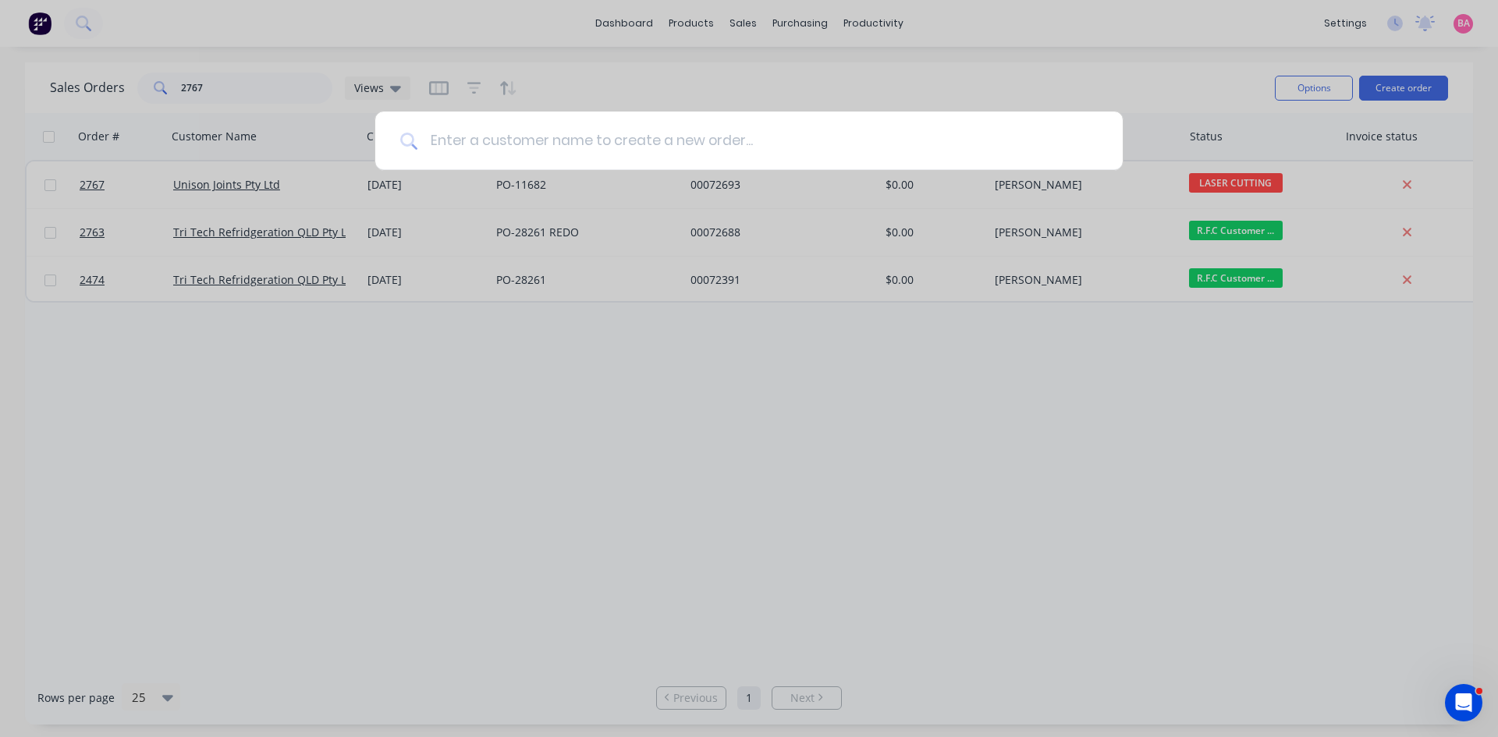
click at [515, 127] on input at bounding box center [757, 141] width 680 height 59
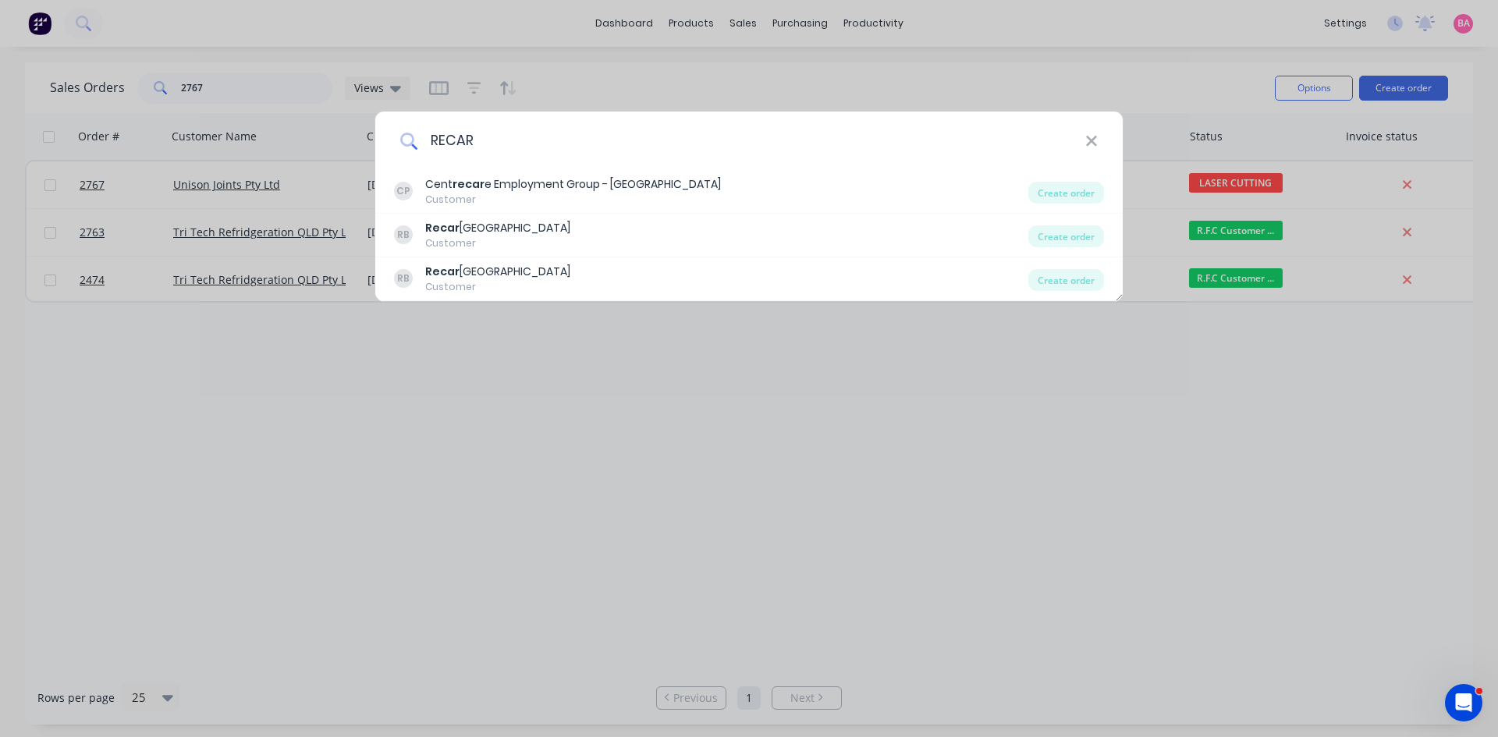
type input "RECAR"
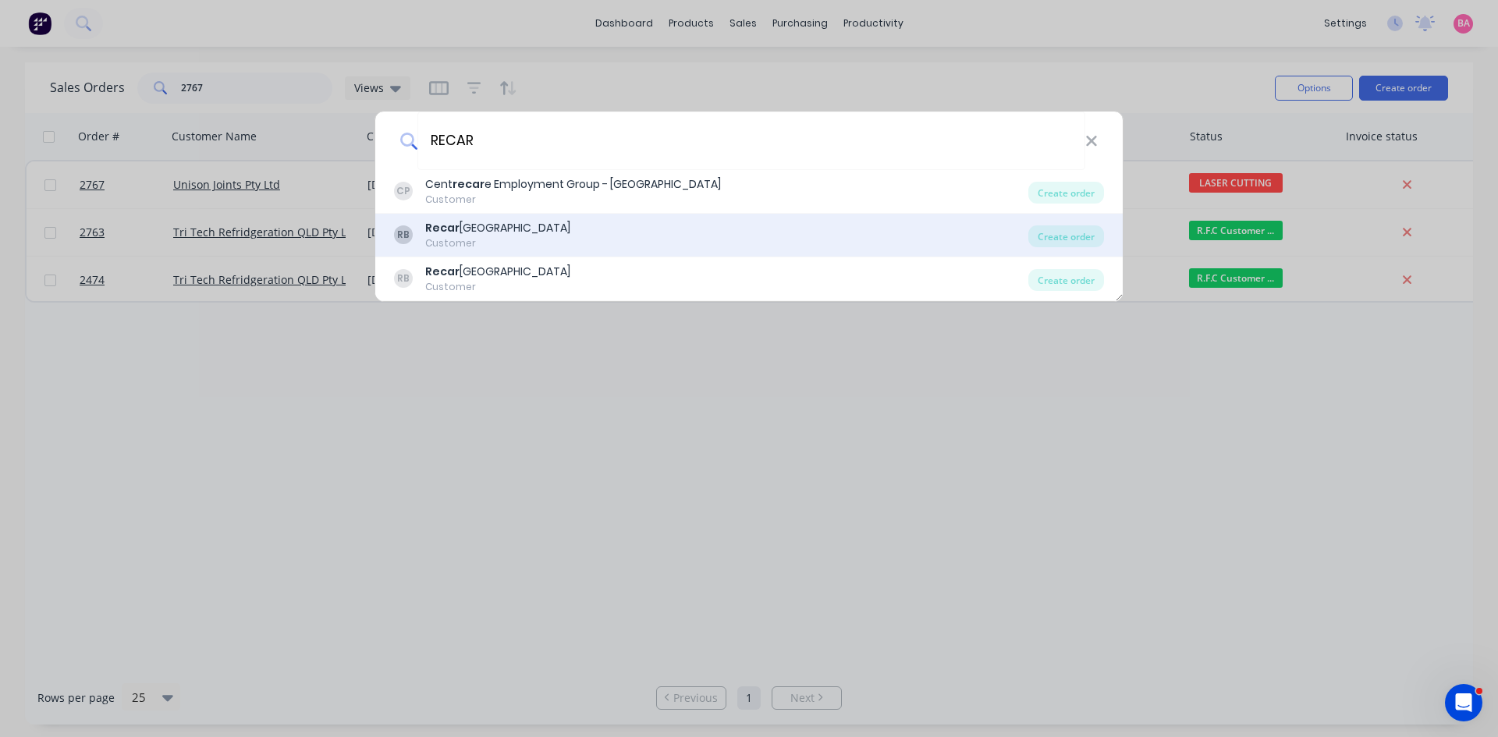
click at [478, 229] on div "Recar Brisbane" at bounding box center [497, 228] width 145 height 16
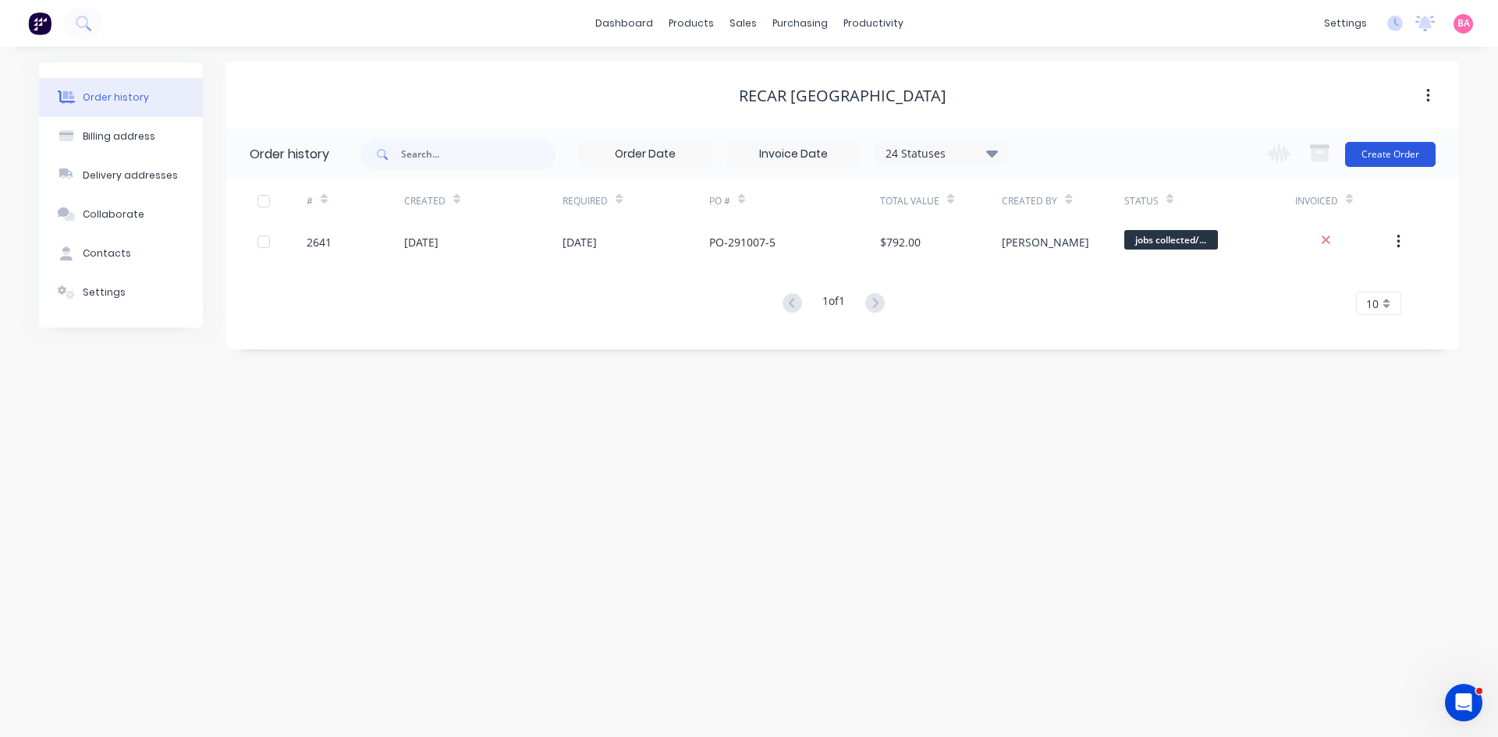
click at [1398, 155] on button "Create Order" at bounding box center [1390, 154] width 91 height 25
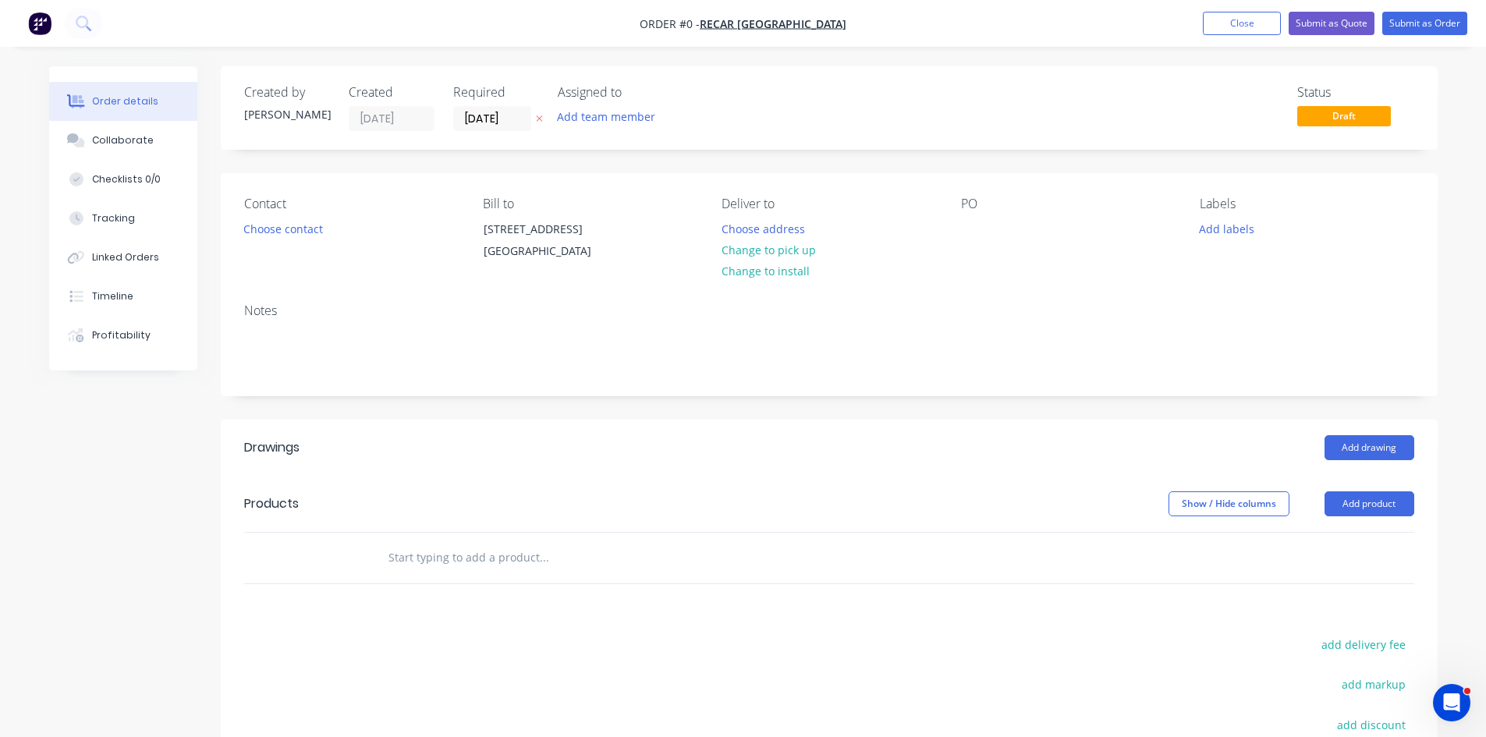
click at [541, 120] on icon at bounding box center [539, 119] width 6 height 6
click at [592, 119] on button "Add team member" at bounding box center [606, 116] width 115 height 21
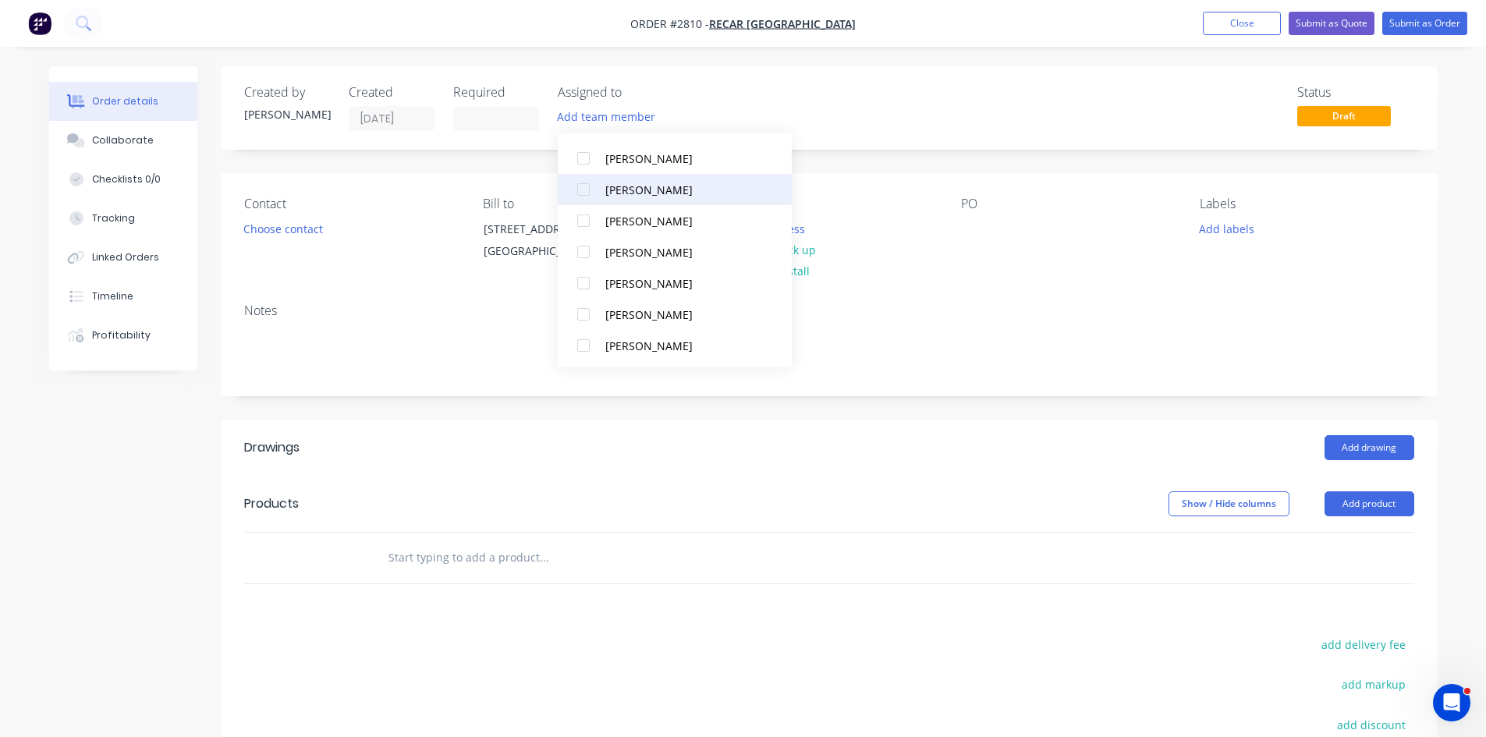
scroll to position [140, 0]
click at [584, 311] on div at bounding box center [583, 312] width 31 height 31
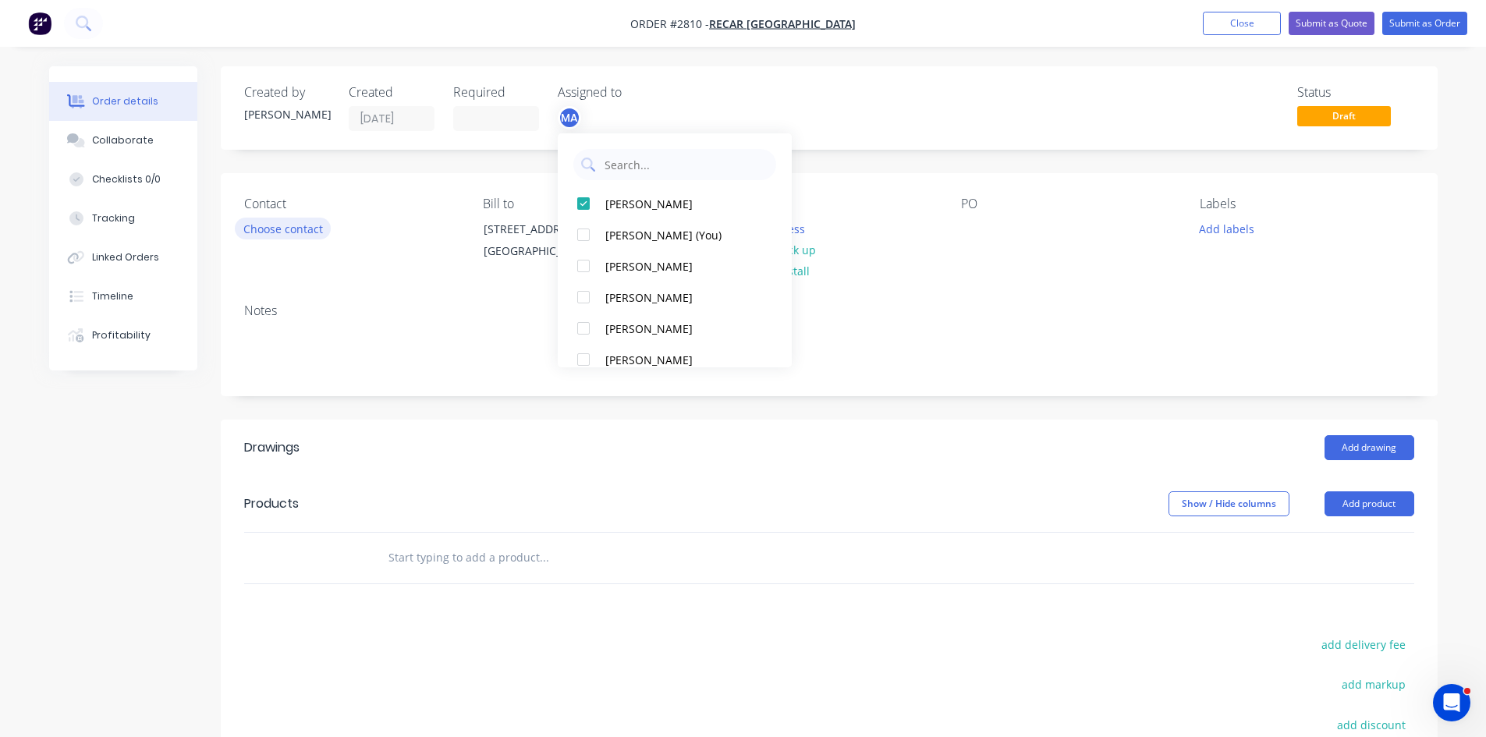
click at [307, 226] on button "Choose contact" at bounding box center [283, 228] width 96 height 21
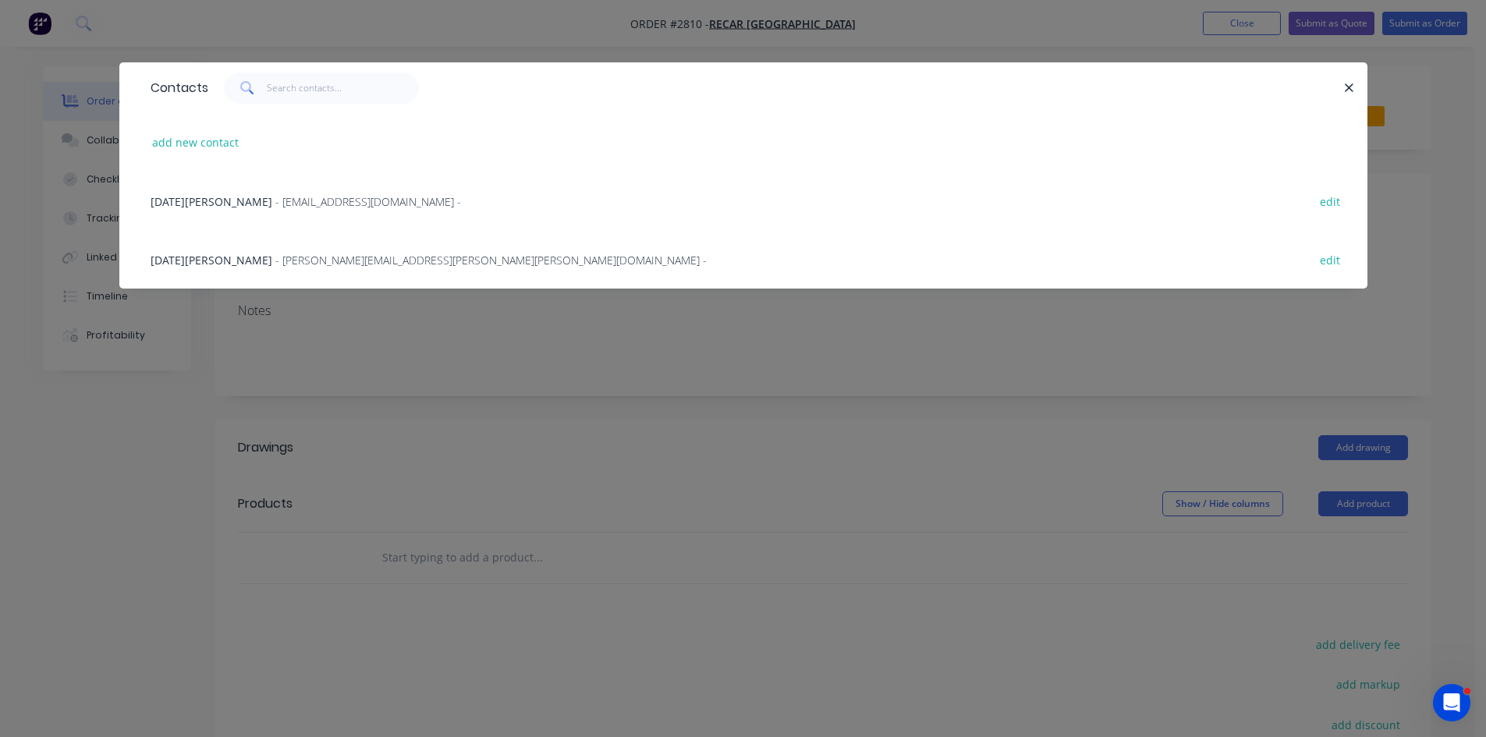
click at [275, 202] on span "- brisbane@recar.com.au -" at bounding box center [368, 201] width 186 height 15
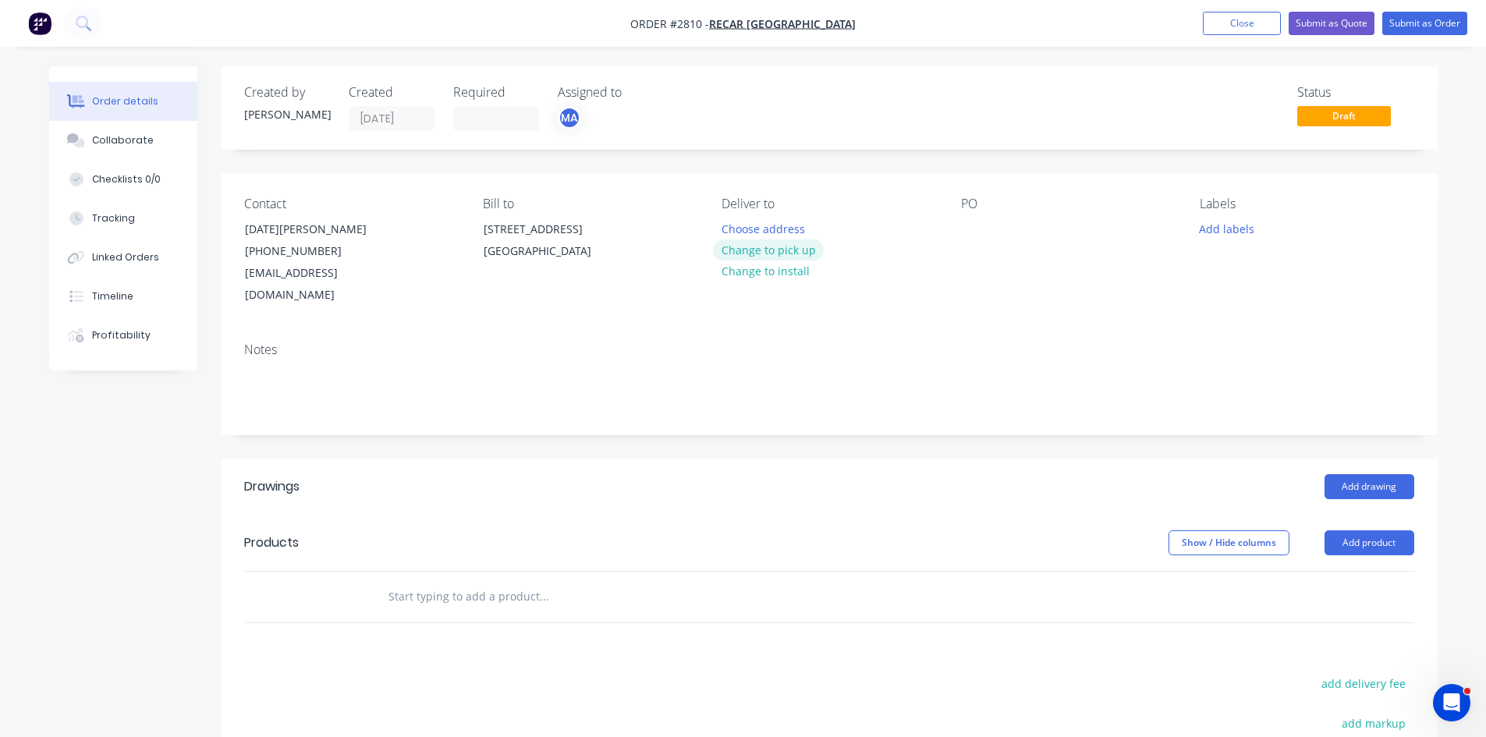
click at [789, 255] on button "Change to pick up" at bounding box center [768, 250] width 111 height 21
click at [979, 226] on div at bounding box center [973, 229] width 25 height 23
click at [1247, 223] on button "Add labels" at bounding box center [1227, 228] width 72 height 21
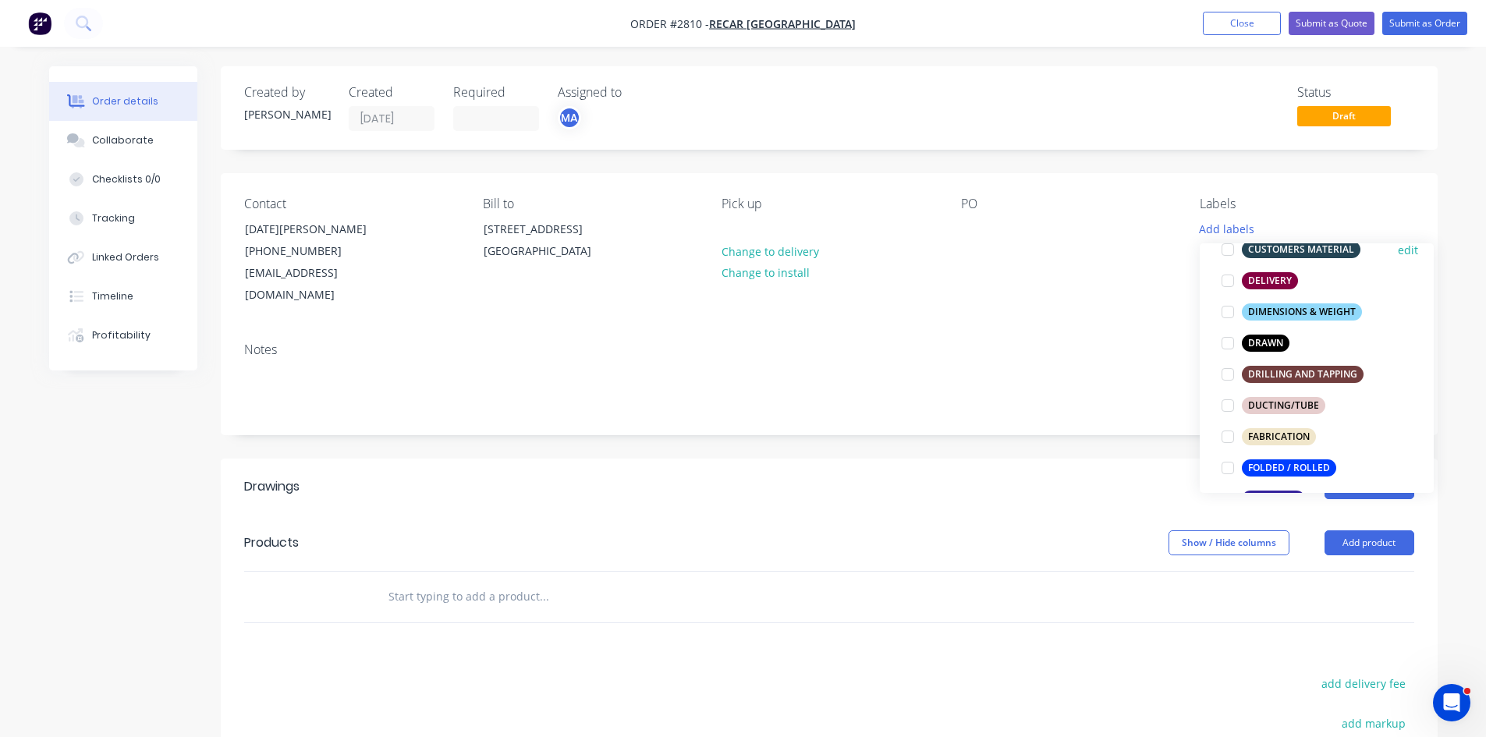
scroll to position [286, 0]
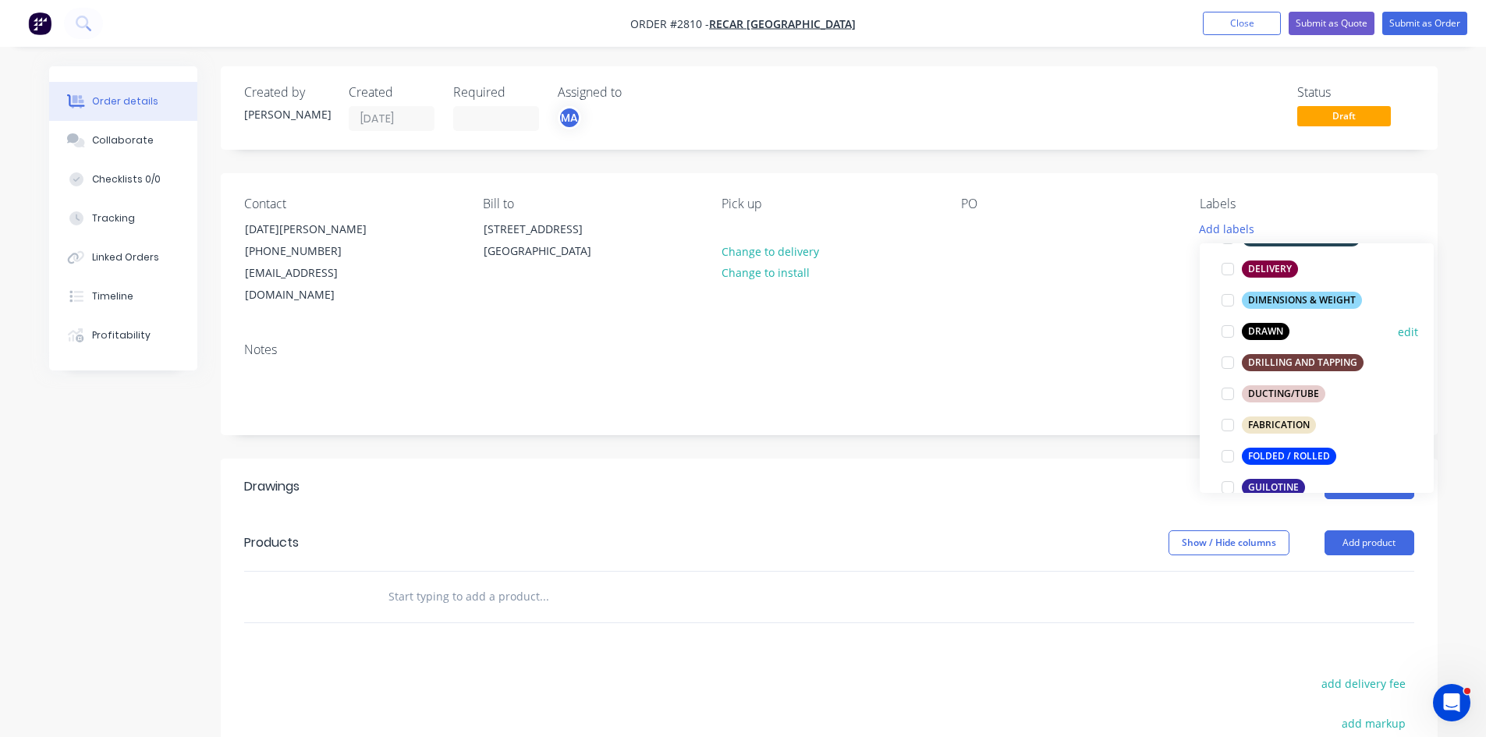
click at [1227, 331] on div at bounding box center [1228, 331] width 31 height 31
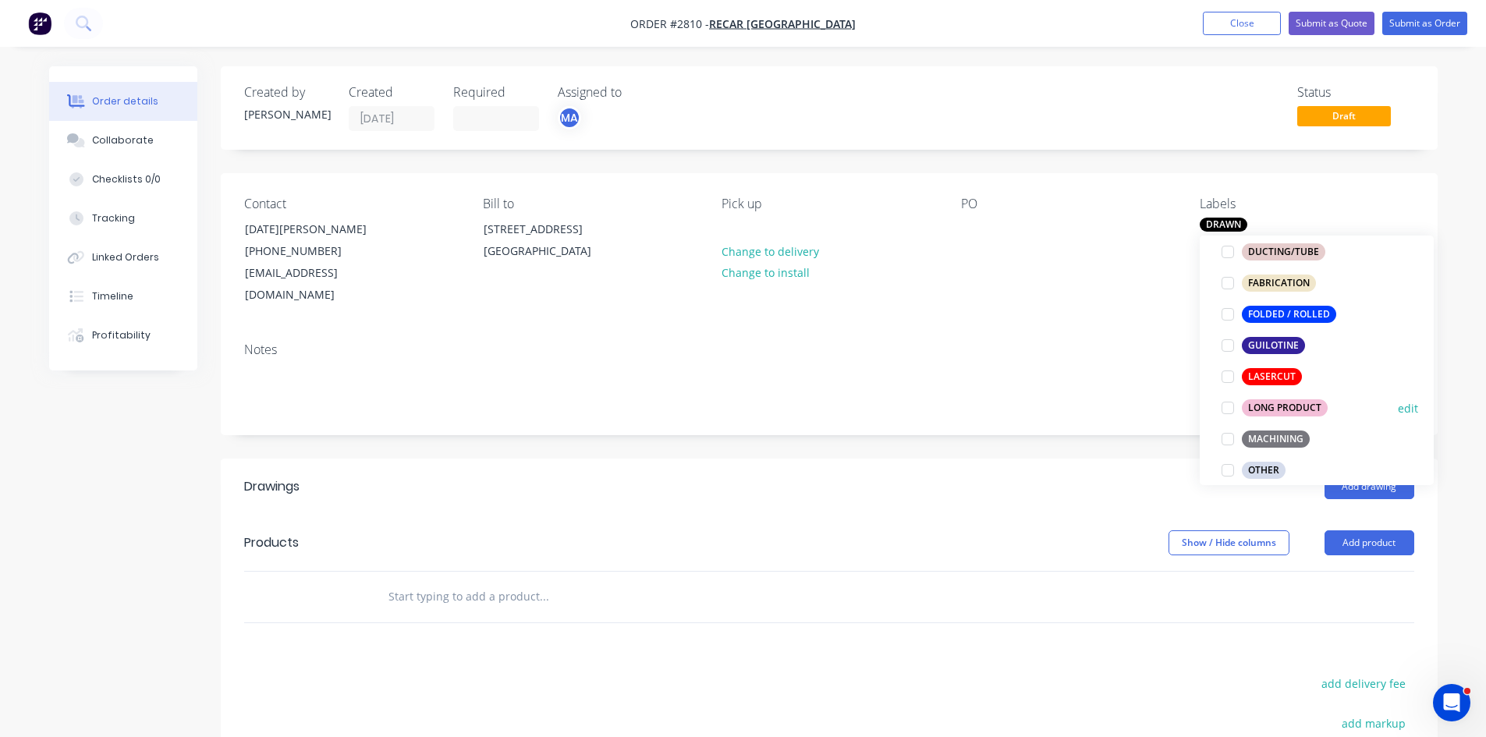
scroll to position [427, 0]
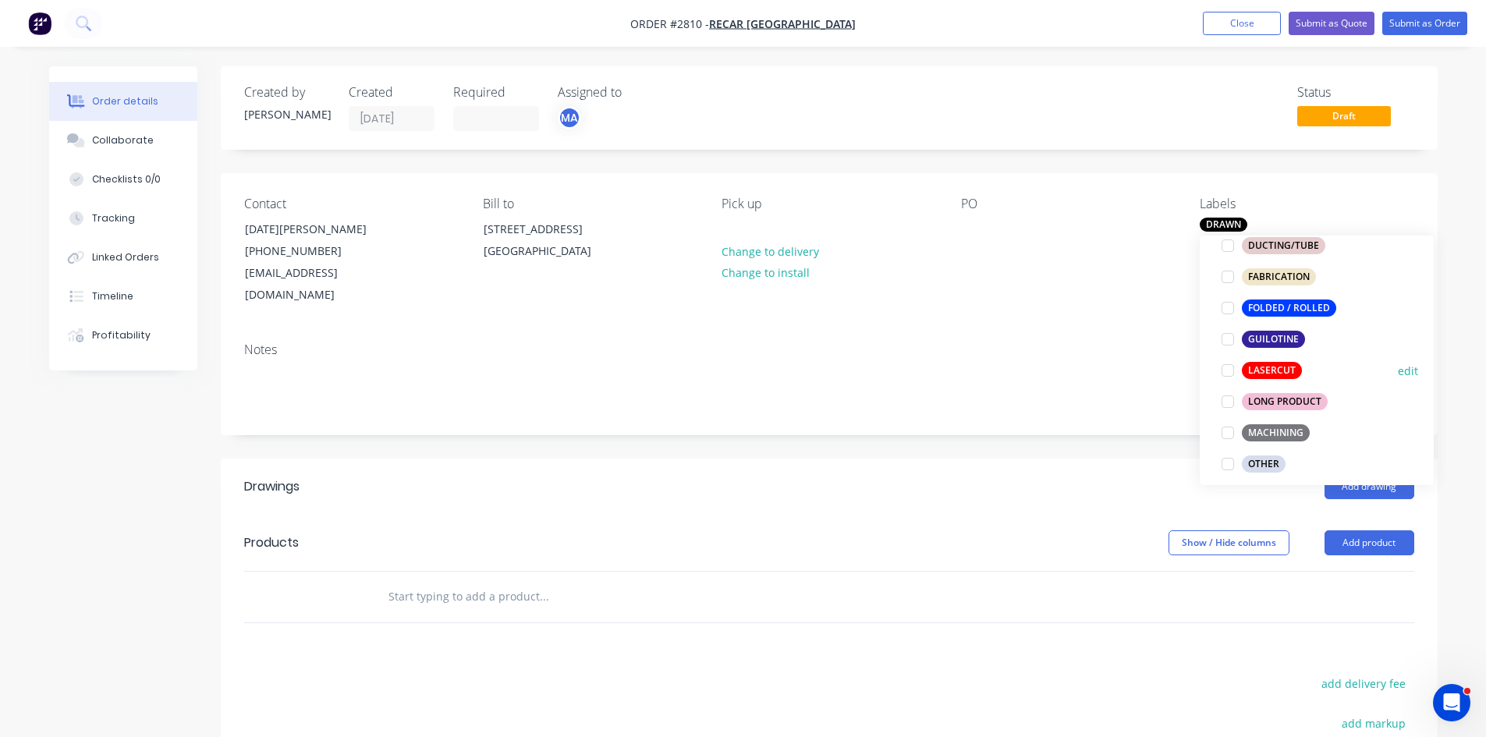
click at [1228, 370] on div at bounding box center [1228, 370] width 31 height 31
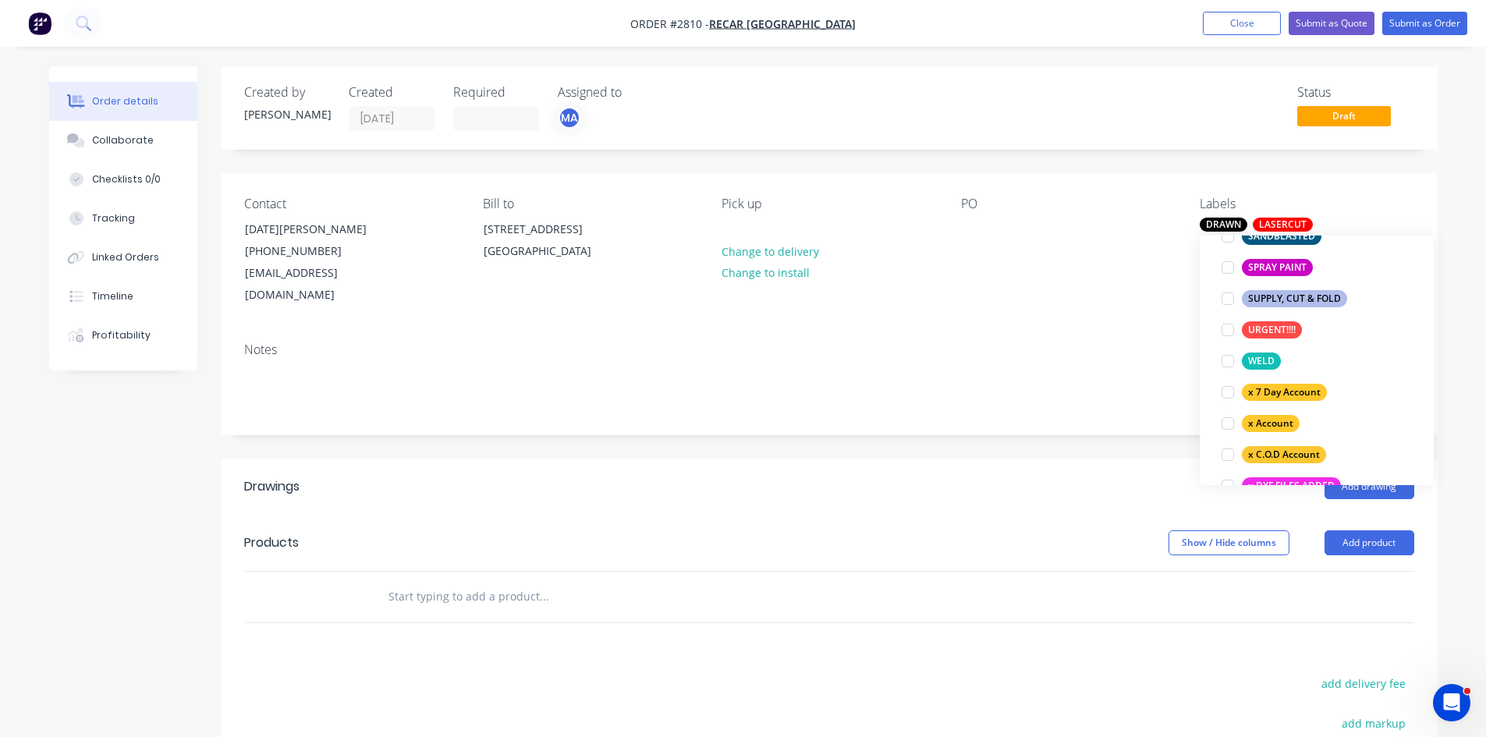
scroll to position [957, 0]
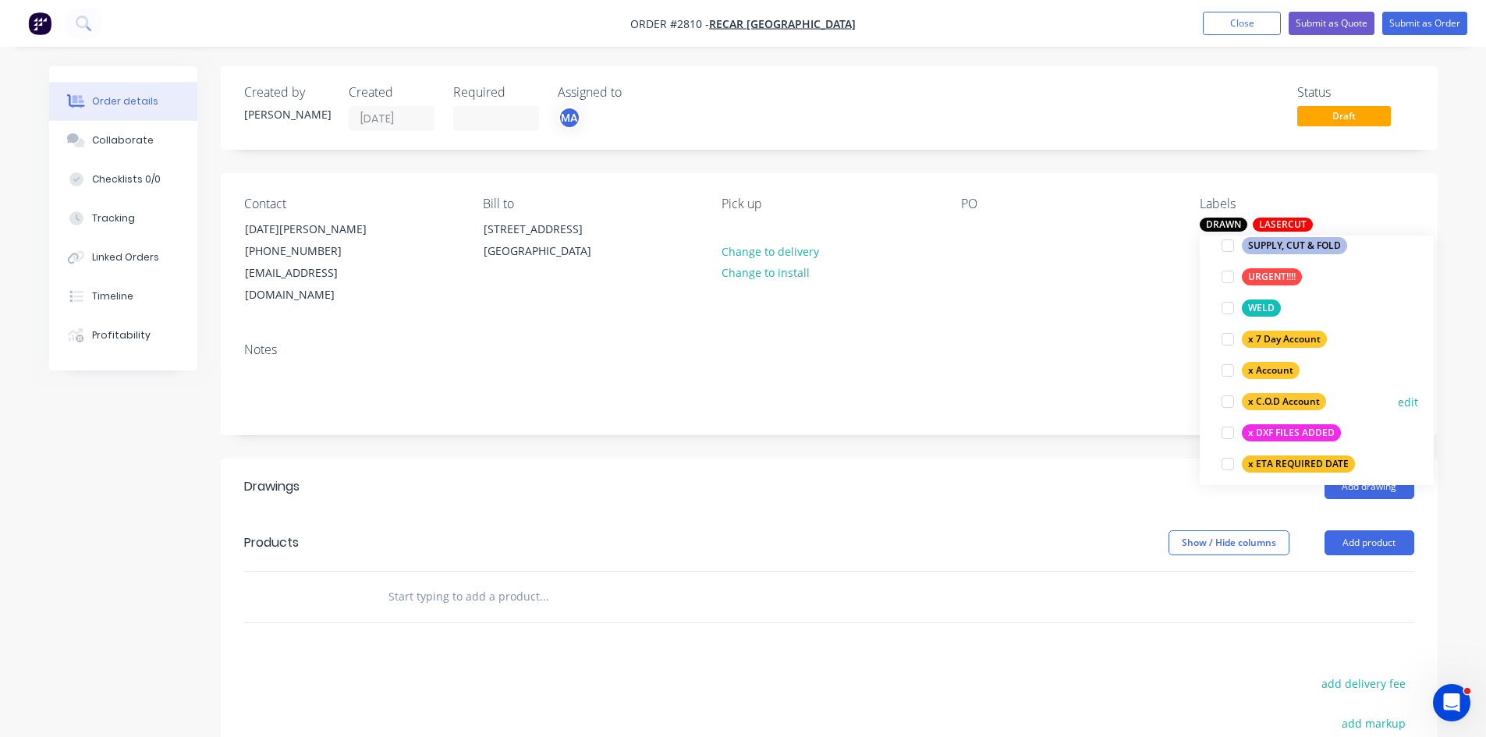
click at [1235, 399] on div at bounding box center [1228, 401] width 31 height 31
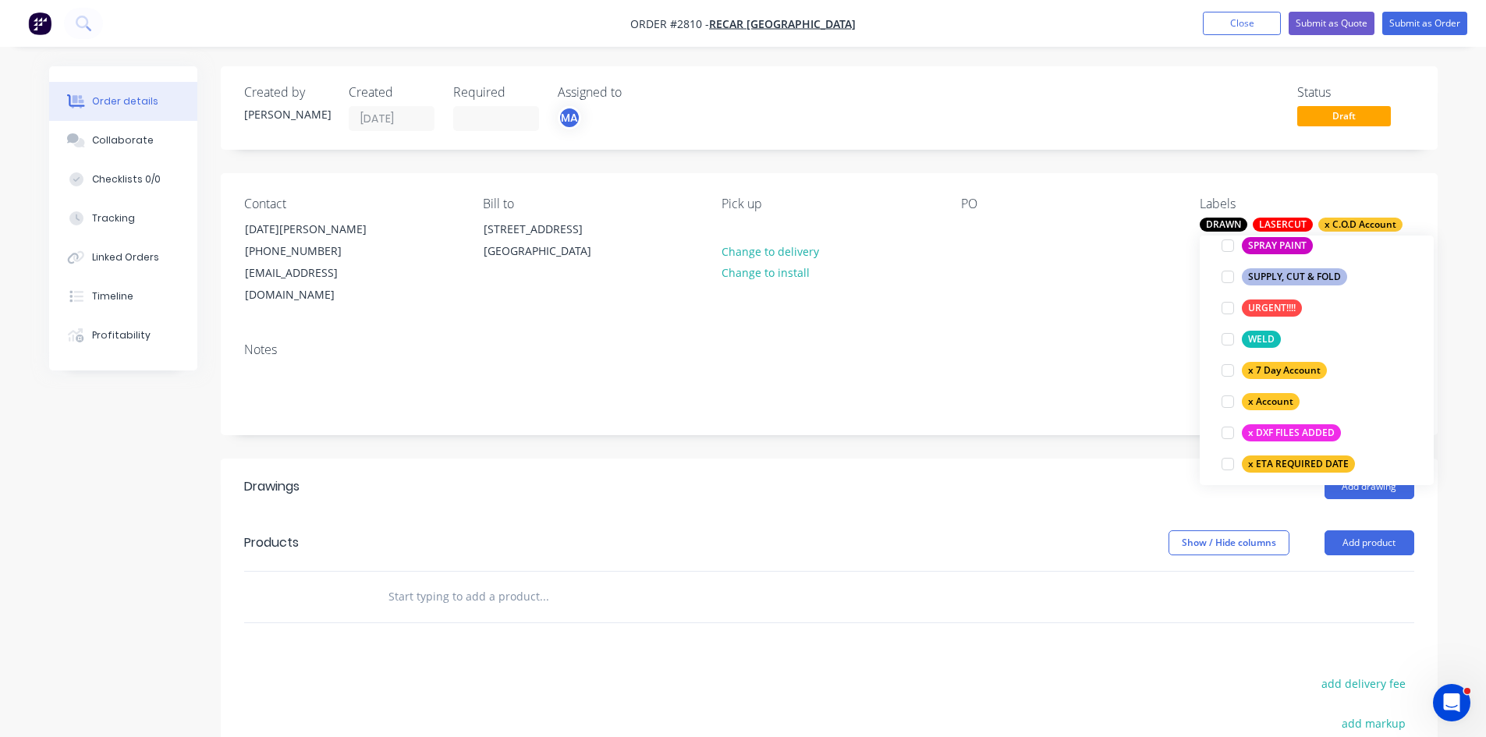
scroll to position [21, 0]
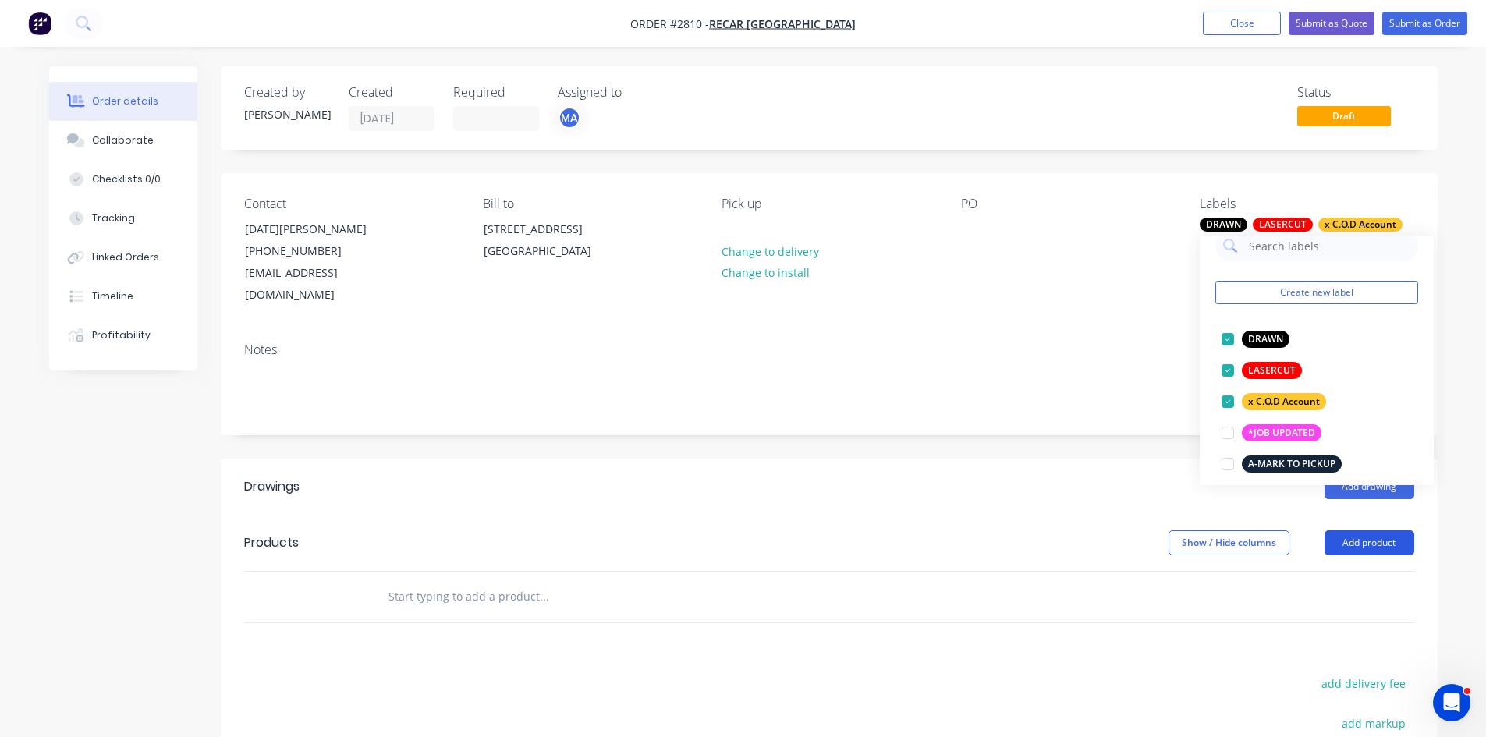
click at [1379, 531] on button "Add product" at bounding box center [1370, 543] width 90 height 25
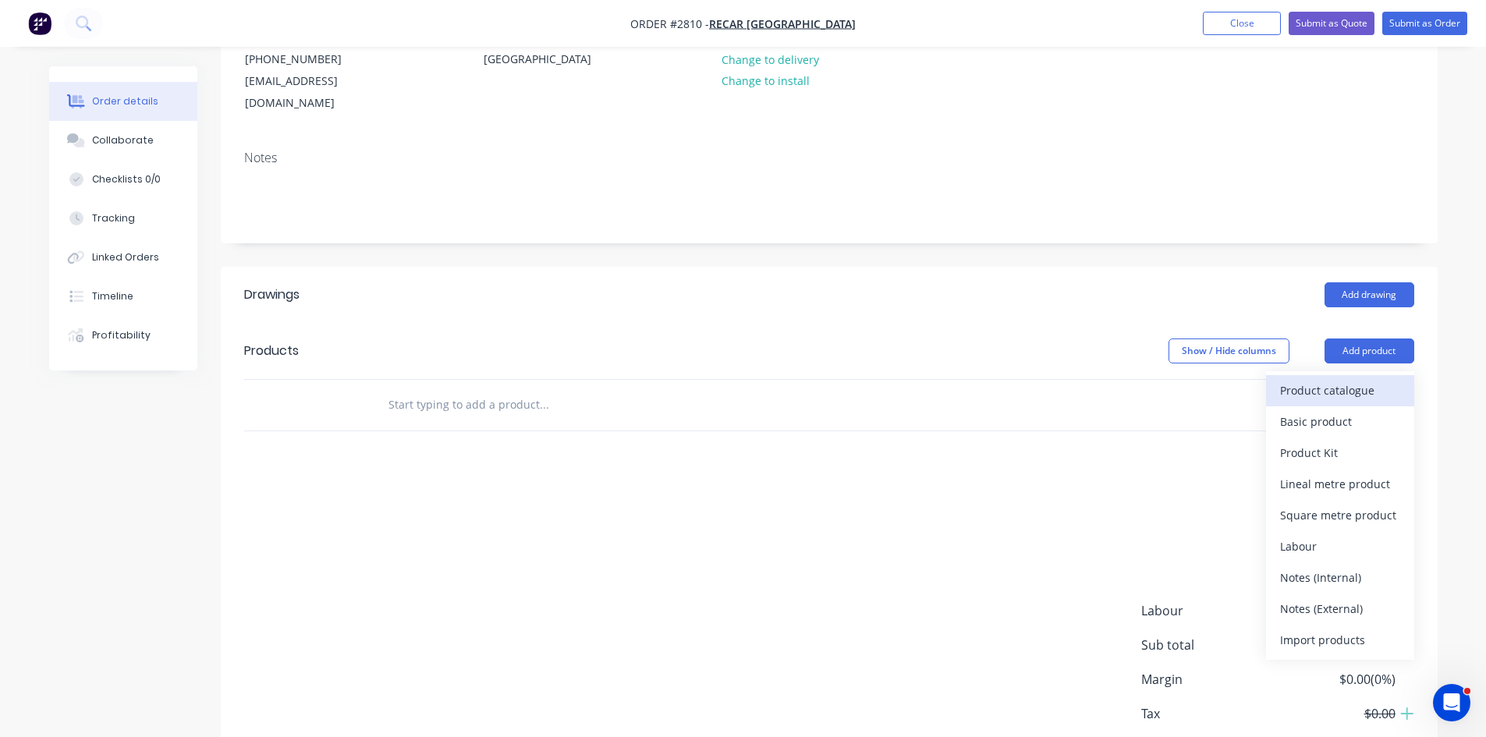
scroll to position [208, 0]
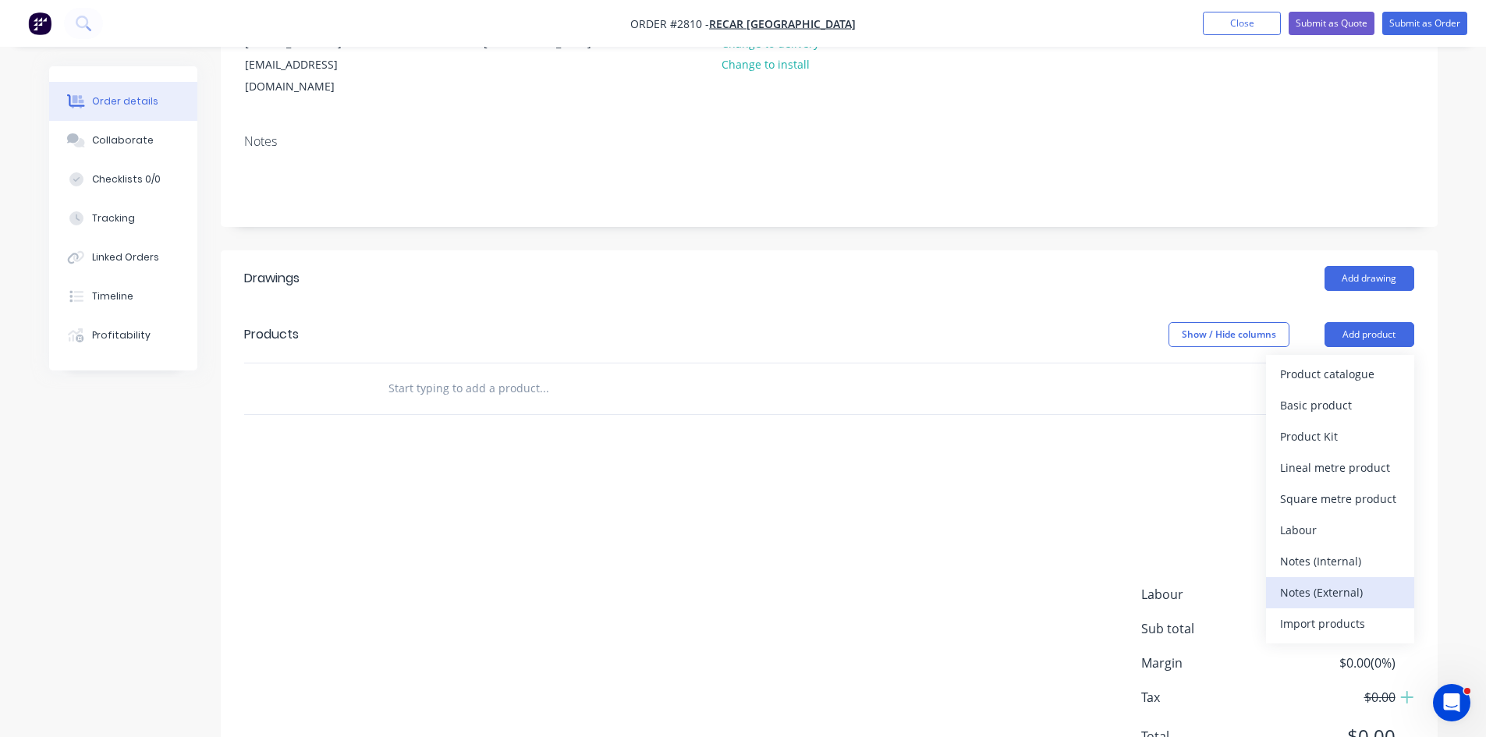
click at [1328, 581] on div "Notes (External)" at bounding box center [1340, 592] width 120 height 23
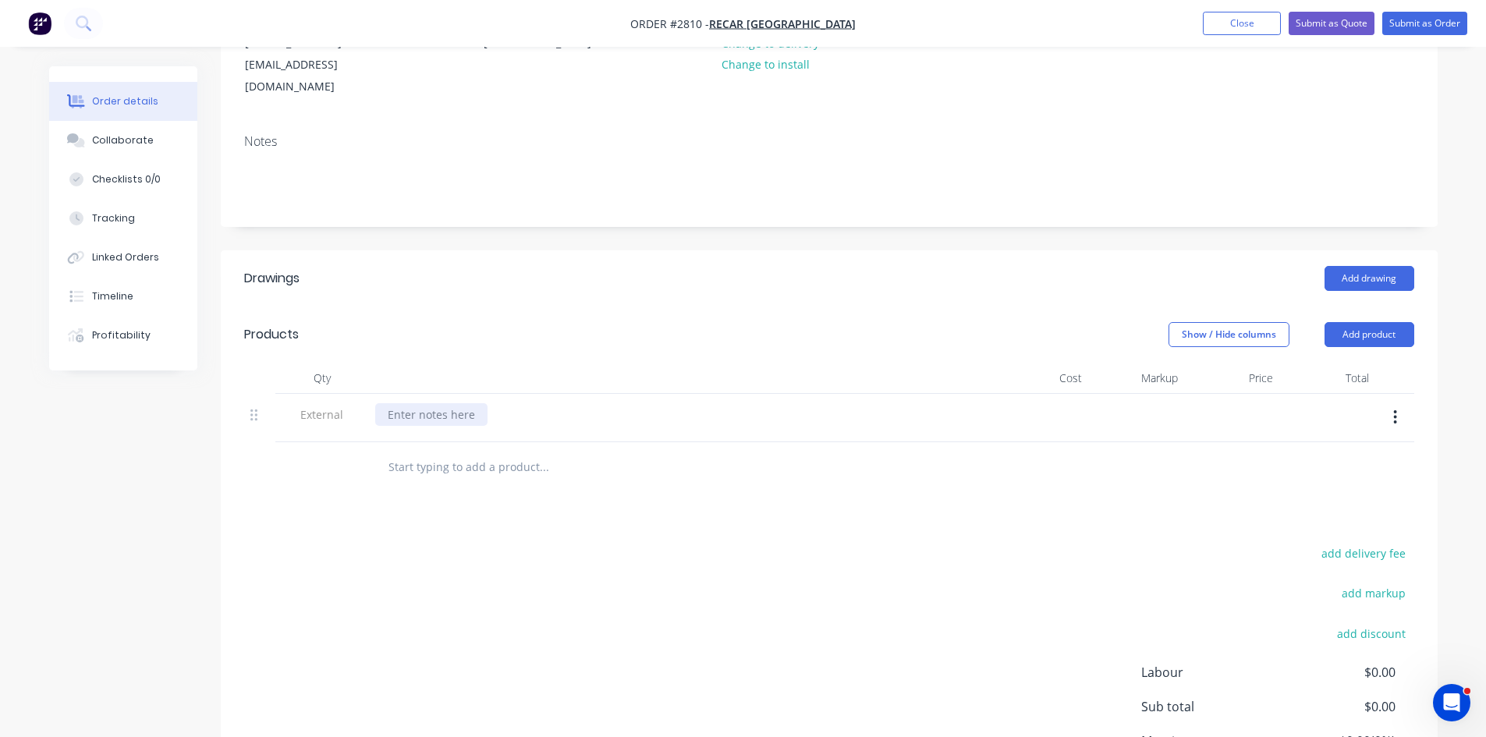
click at [479, 403] on div at bounding box center [431, 414] width 112 height 23
click at [443, 452] on input "text" at bounding box center [544, 467] width 312 height 31
type input "1"
click at [443, 452] on input "AS A" at bounding box center [544, 467] width 312 height 31
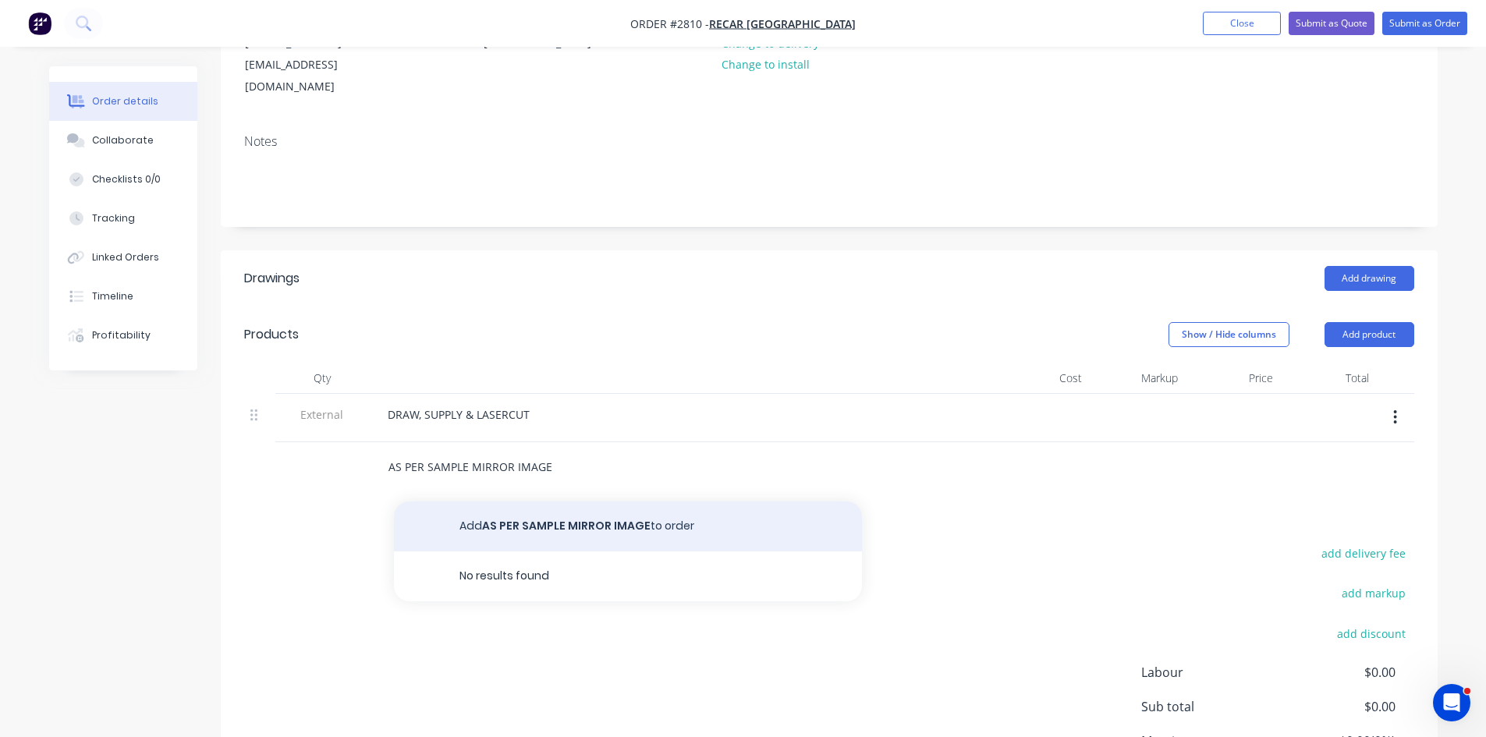
type input "AS PER SAMPLE MIRROR IMAGE"
click at [568, 502] on button "Add AS PER SAMPLE MIRROR IMAGE to order" at bounding box center [628, 527] width 468 height 50
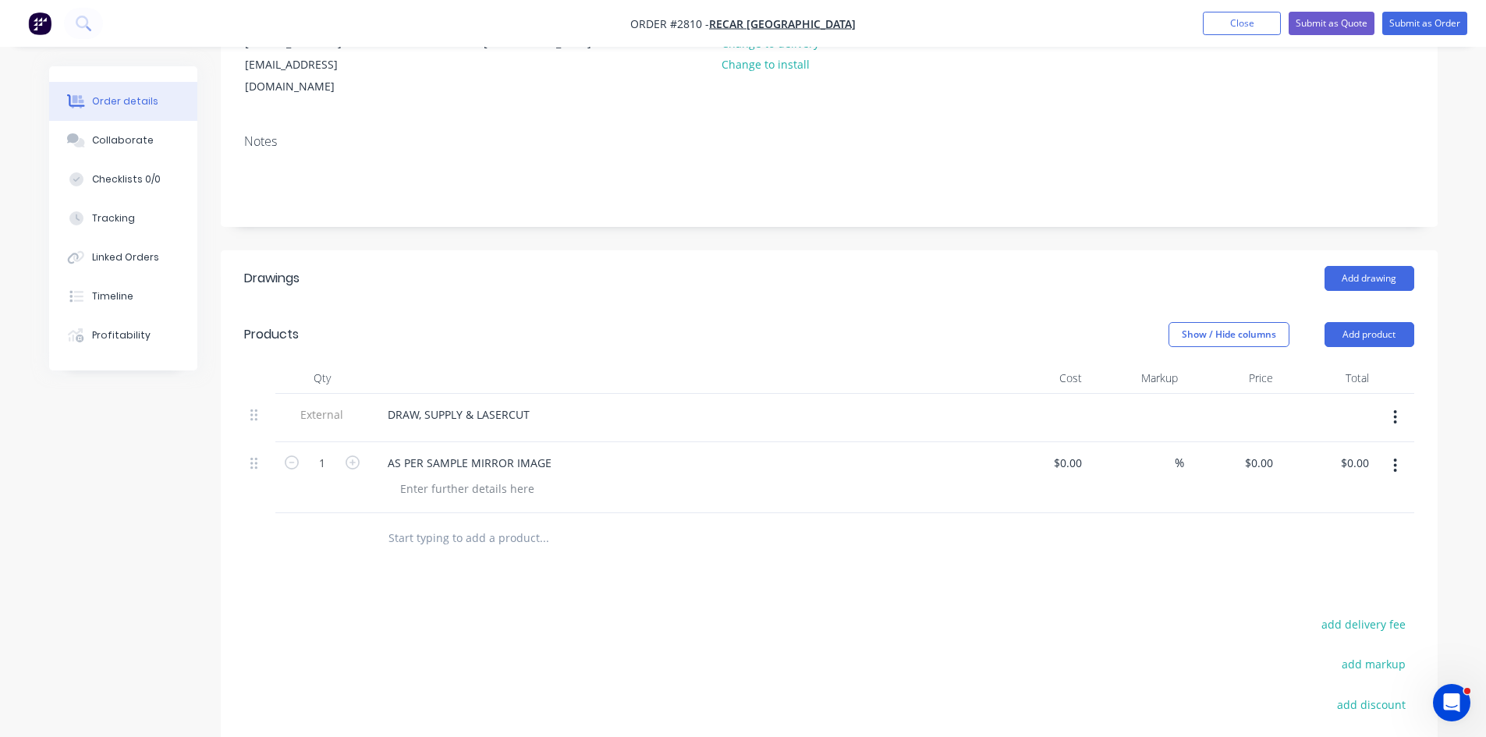
click at [396, 523] on input "text" at bounding box center [544, 538] width 312 height 31
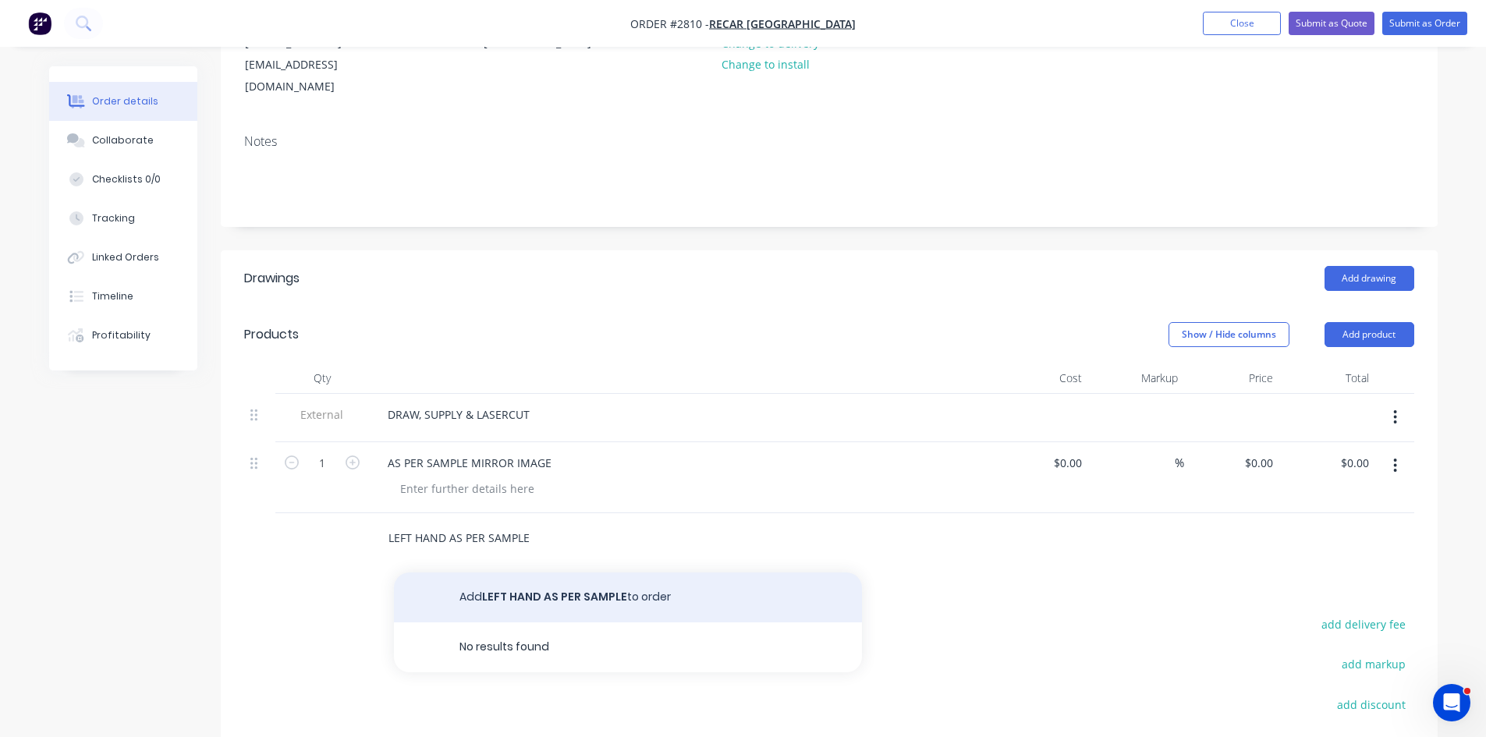
type input "LEFT HAND AS PER SAMPLE"
click at [523, 573] on button "Add LEFT HAND AS PER SAMPLE to order" at bounding box center [628, 598] width 468 height 50
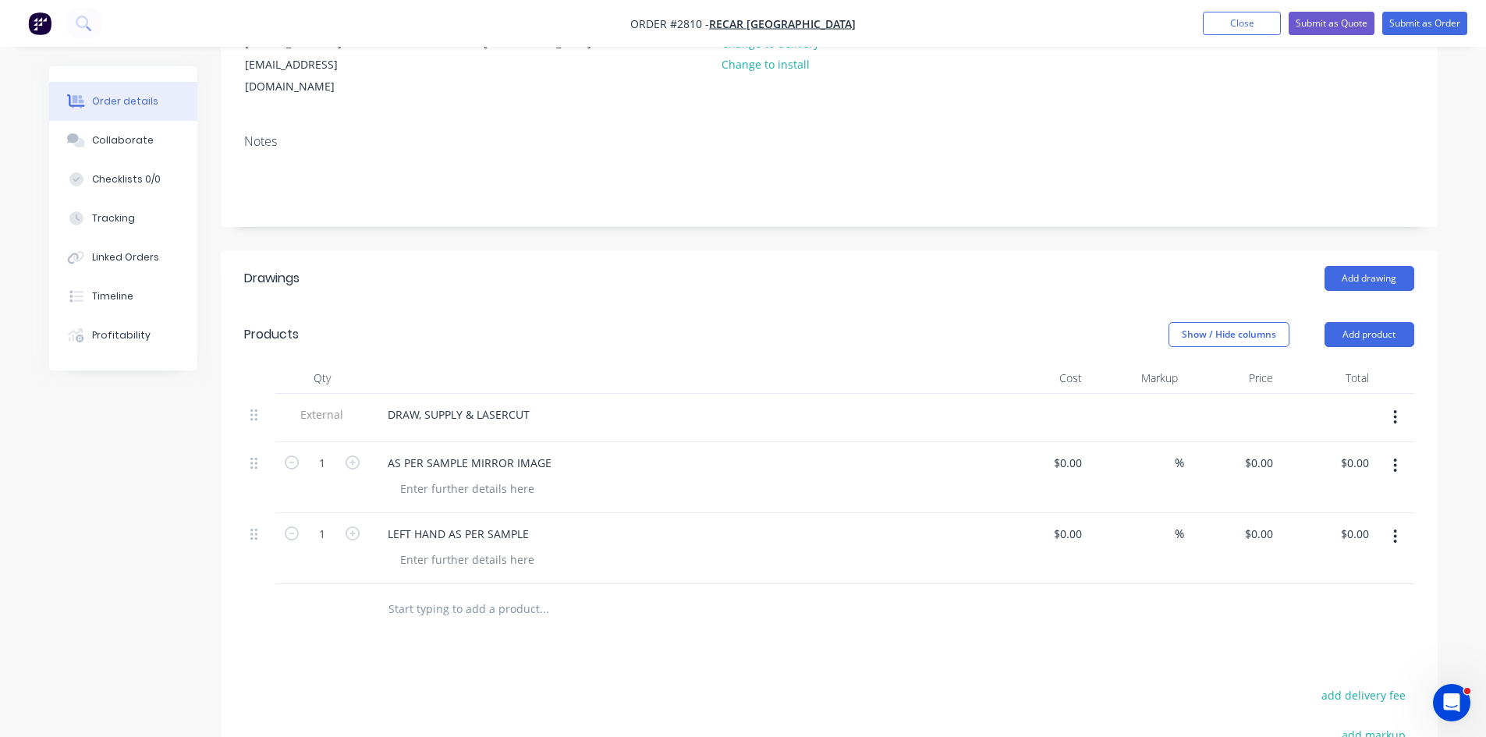
click at [411, 594] on input "text" at bounding box center [544, 609] width 312 height 31
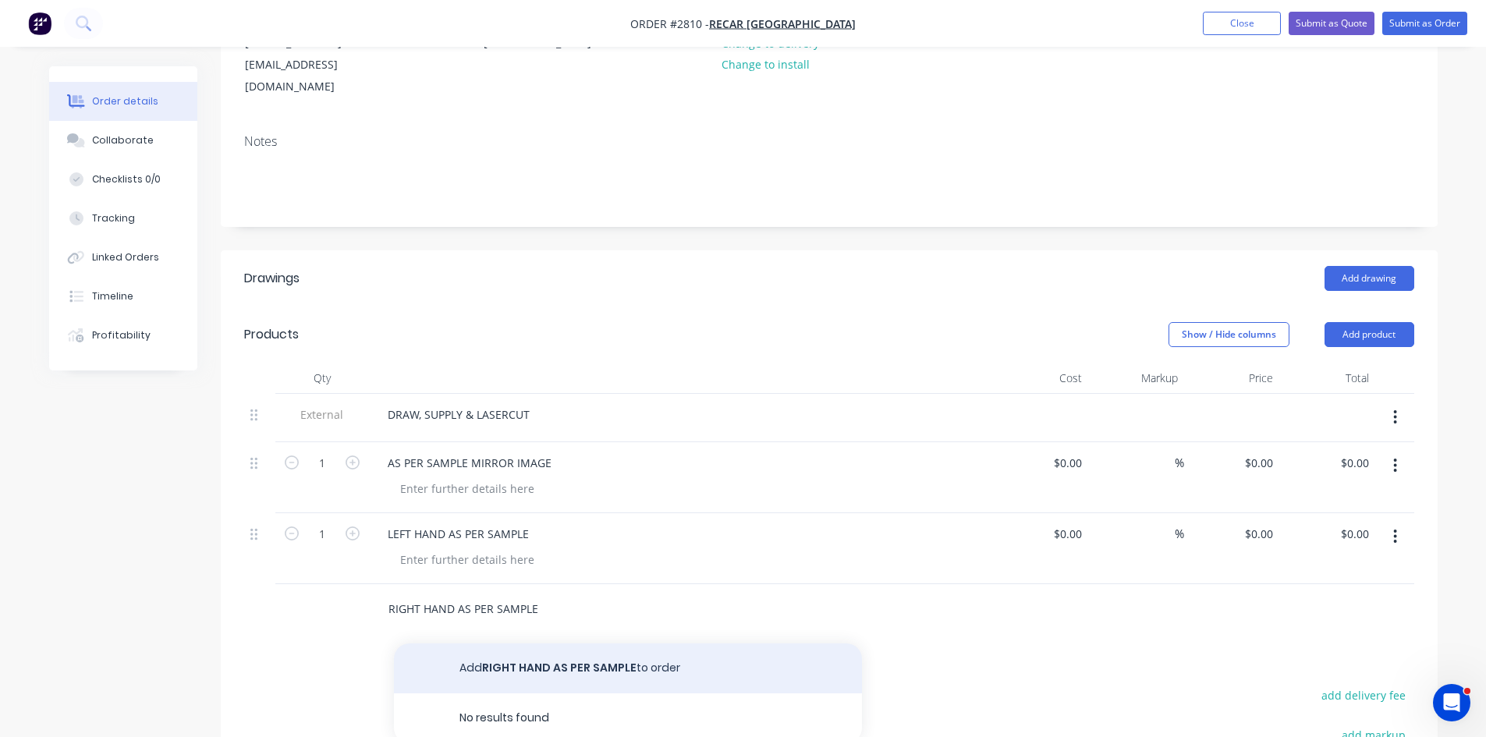
type input "RIGHT HAND AS PER SAMPLE"
click at [526, 645] on button "Add RIGHT HAND AS PER SAMPLE to order" at bounding box center [628, 669] width 468 height 50
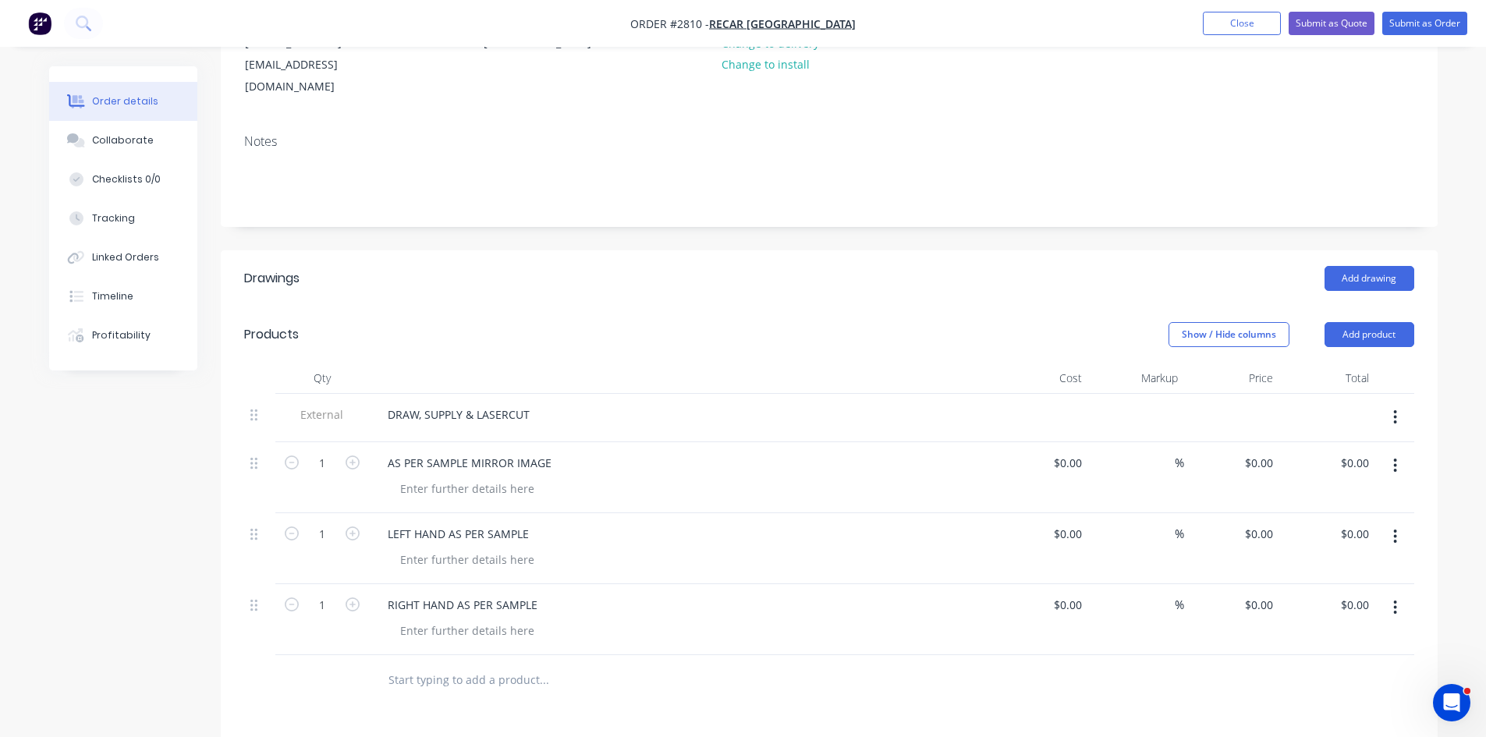
click at [483, 665] on input "text" at bounding box center [544, 680] width 312 height 31
type input "M"
click at [1362, 322] on button "Add product" at bounding box center [1370, 334] width 90 height 25
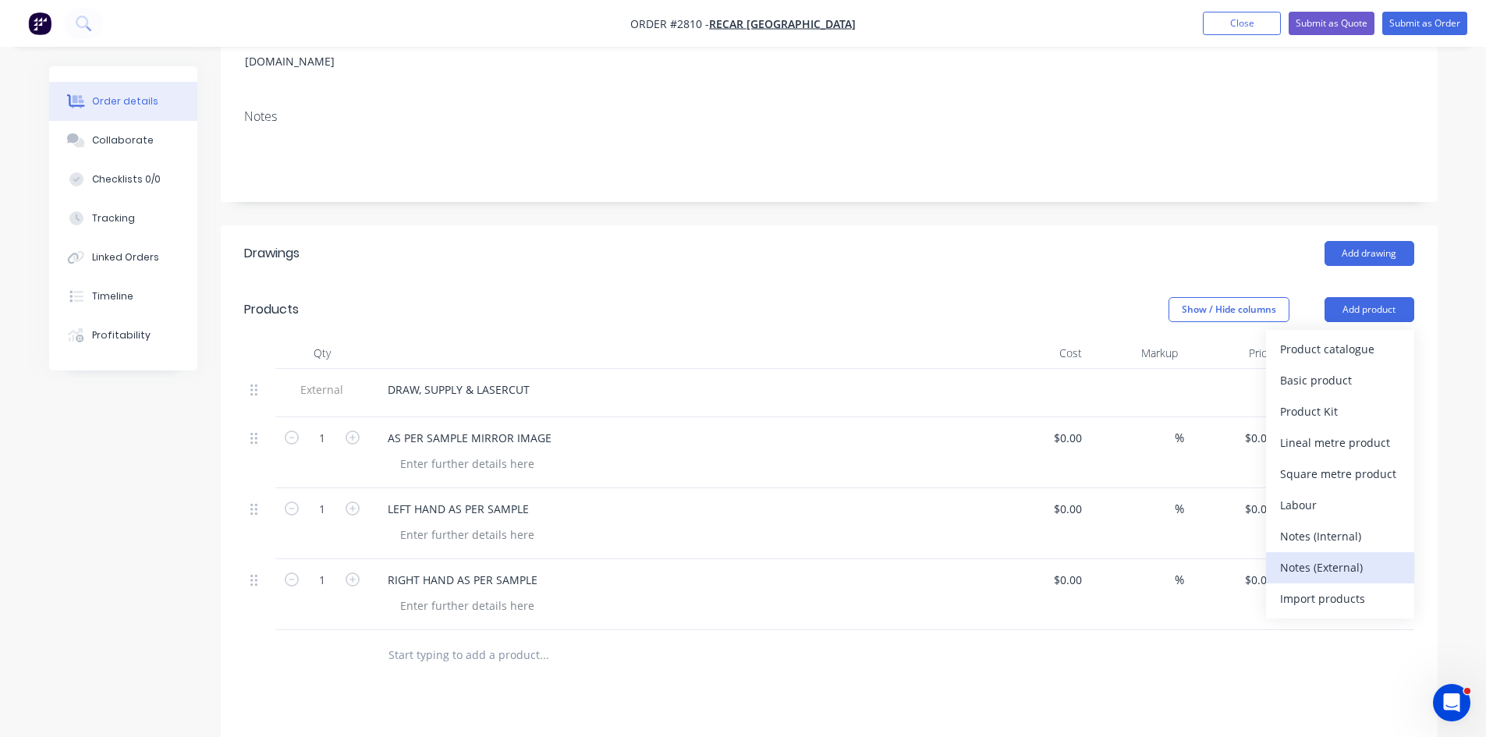
scroll to position [234, 0]
click at [1335, 556] on div "Notes (External)" at bounding box center [1340, 567] width 120 height 23
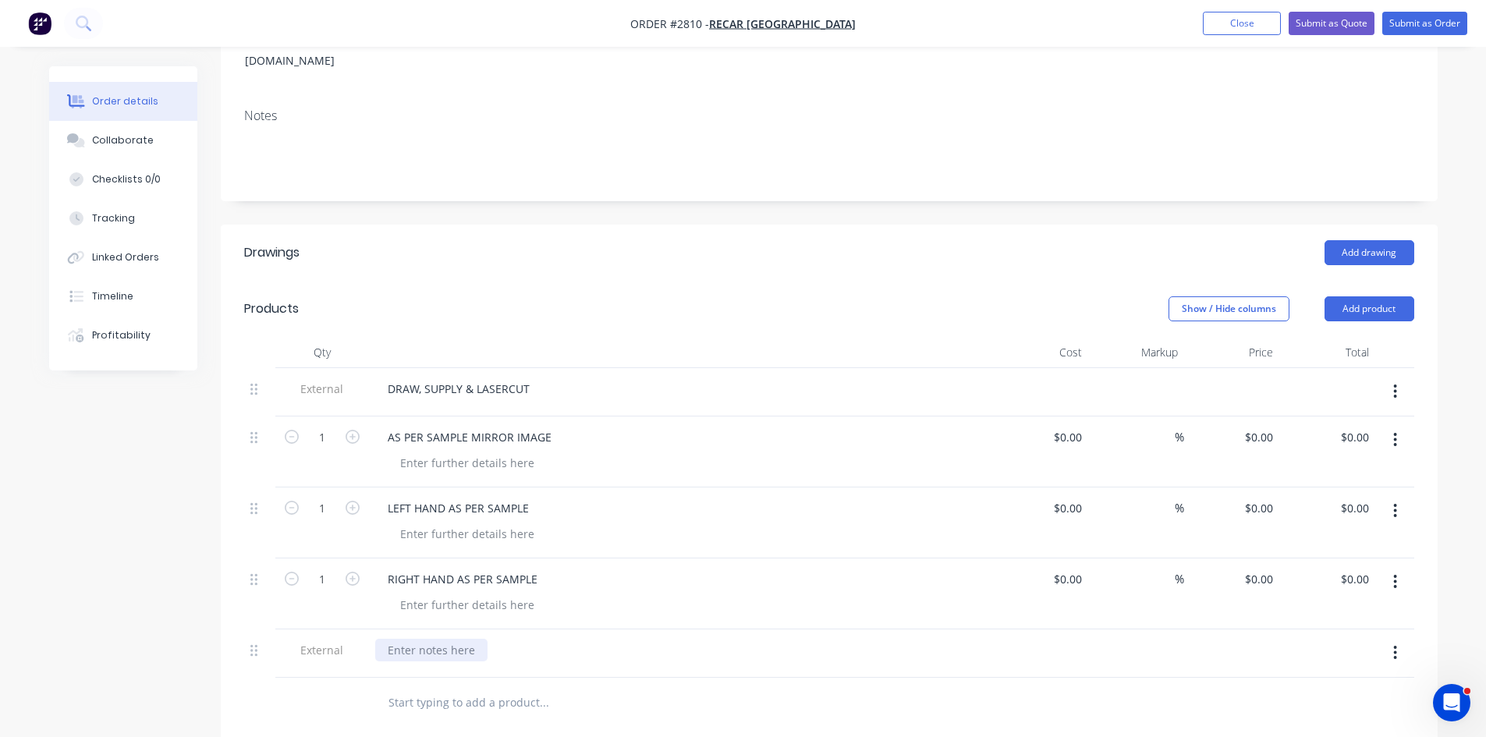
click at [417, 639] on div at bounding box center [431, 650] width 112 height 23
click at [117, 137] on div "Collaborate" at bounding box center [123, 140] width 62 height 14
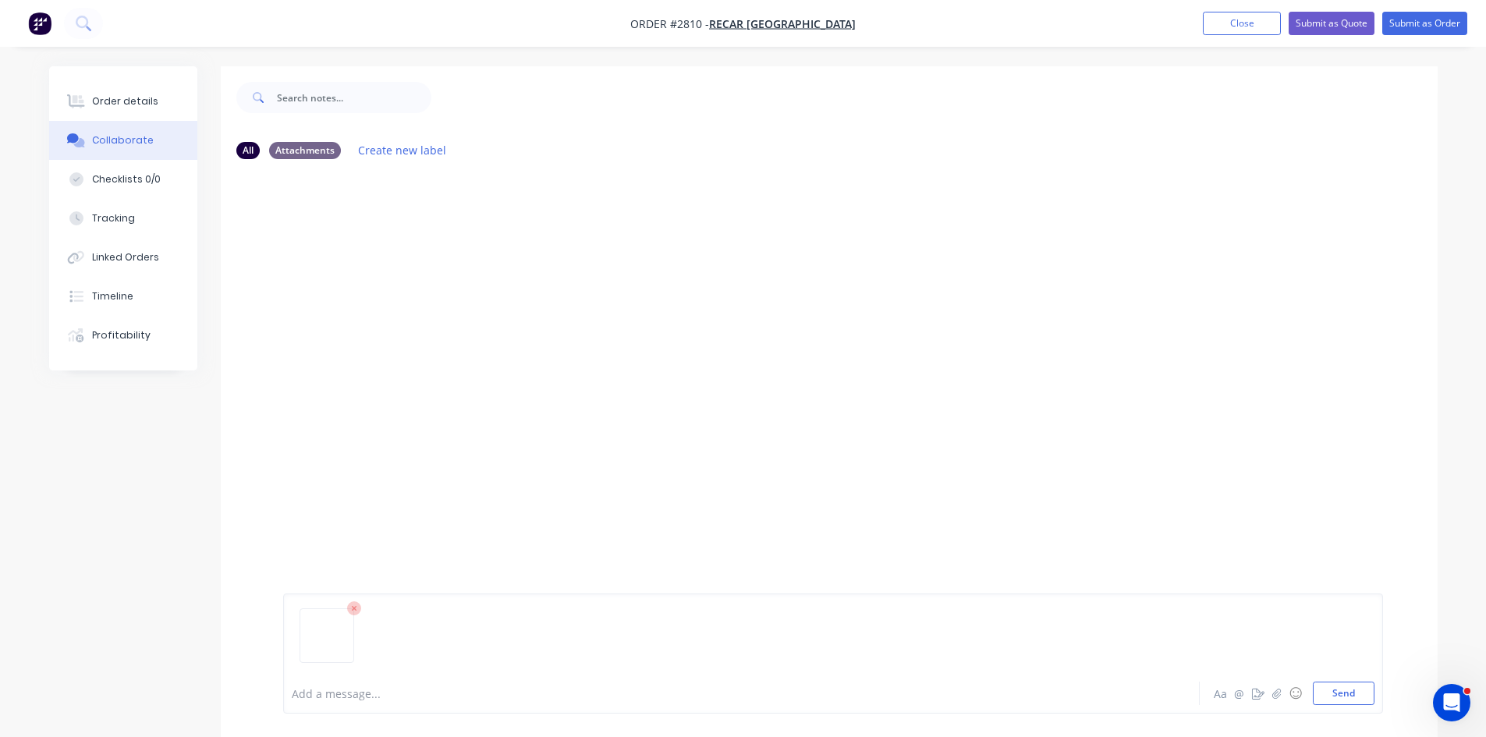
click at [356, 610] on icon at bounding box center [354, 608] width 5 height 5
click at [1341, 696] on button "Send" at bounding box center [1344, 693] width 62 height 23
click at [134, 102] on div "Order details" at bounding box center [125, 101] width 66 height 14
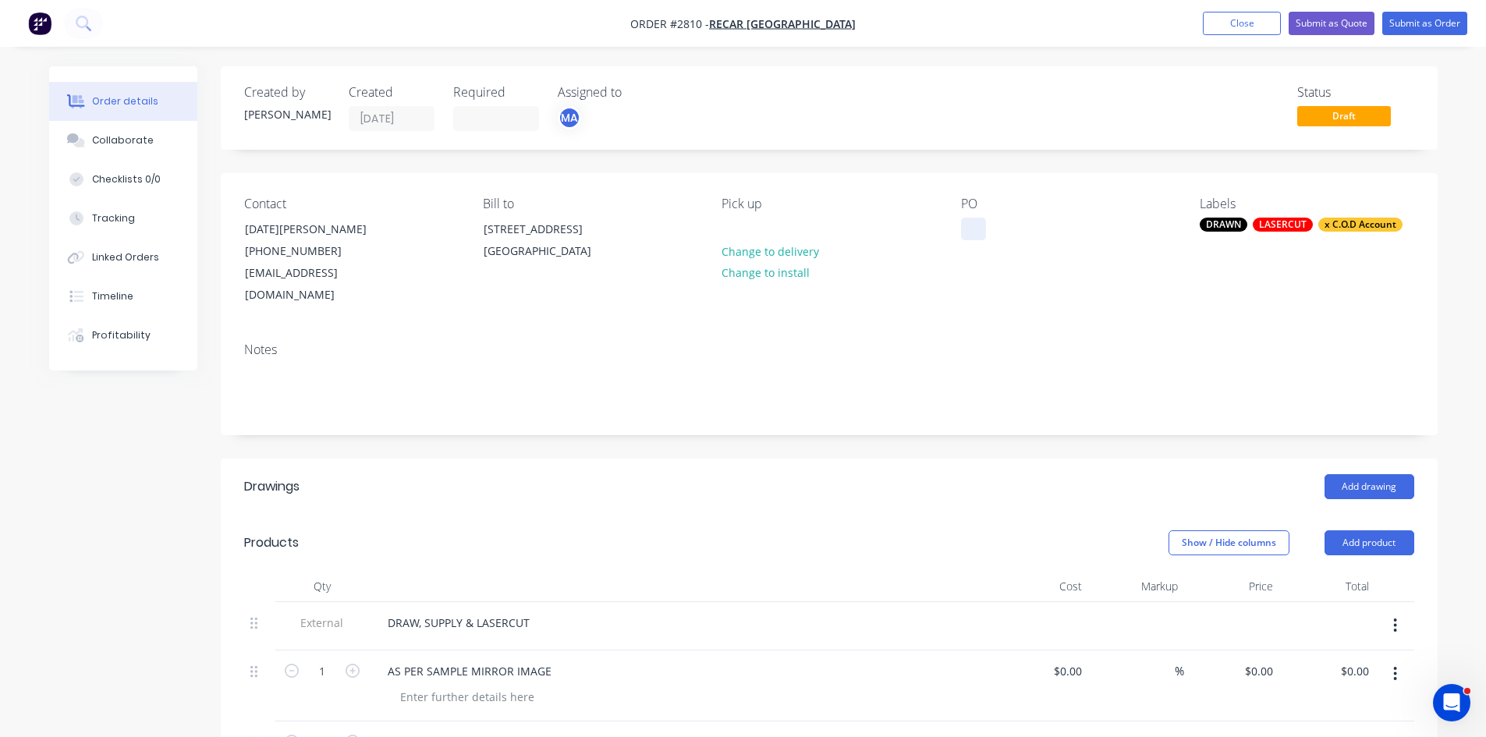
click at [982, 229] on div at bounding box center [973, 229] width 25 height 23
click at [1435, 22] on button "Submit as Order" at bounding box center [1425, 23] width 85 height 23
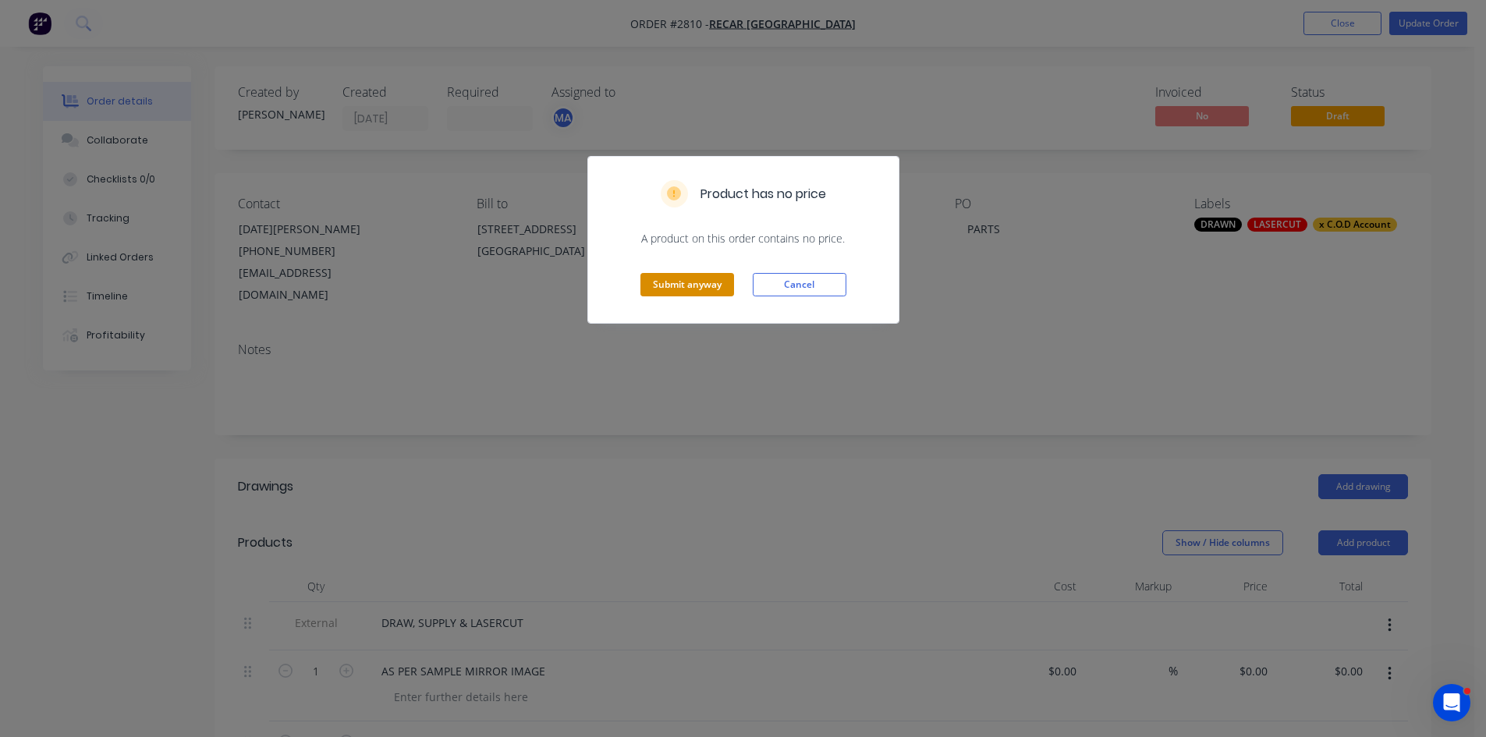
click at [687, 285] on button "Submit anyway" at bounding box center [688, 284] width 94 height 23
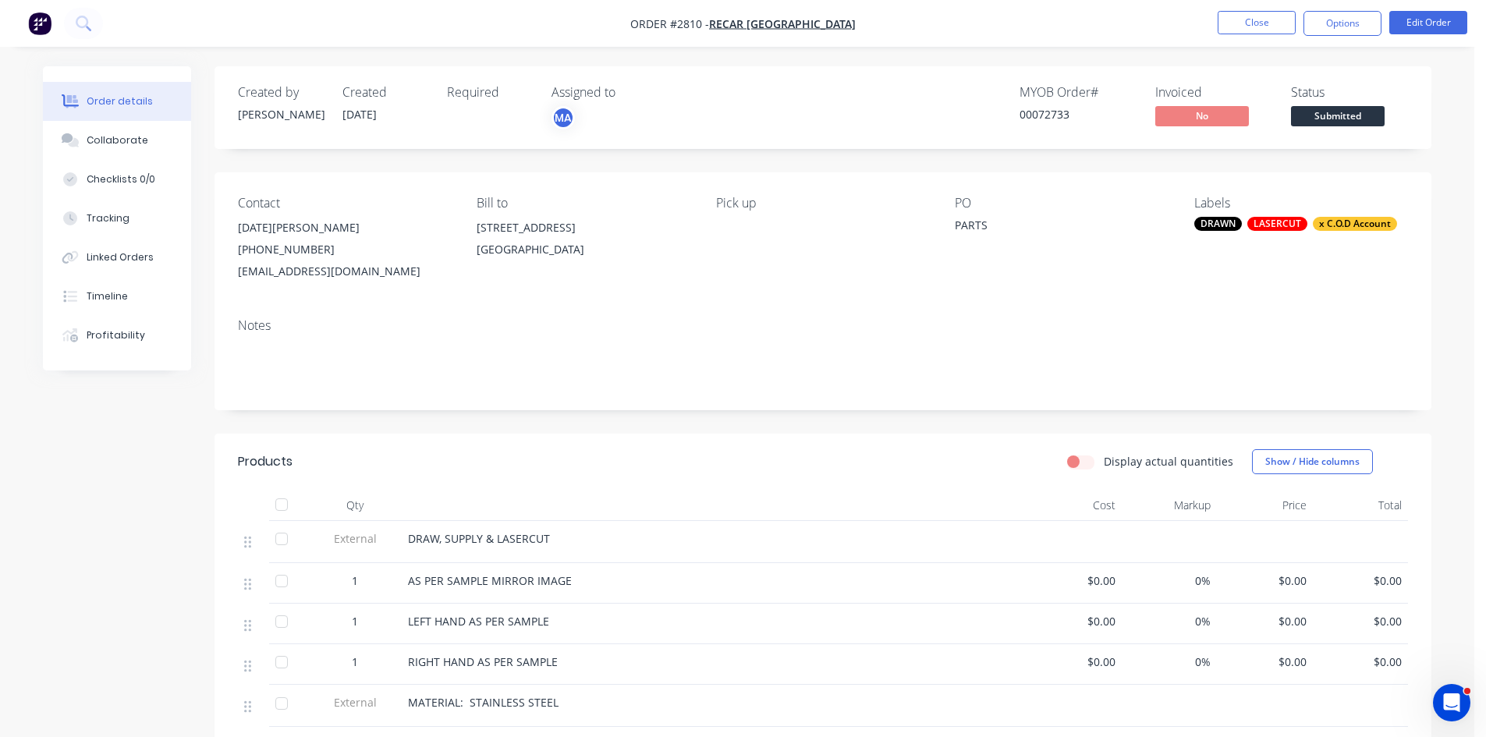
click at [1348, 23] on button "Options" at bounding box center [1343, 23] width 78 height 25
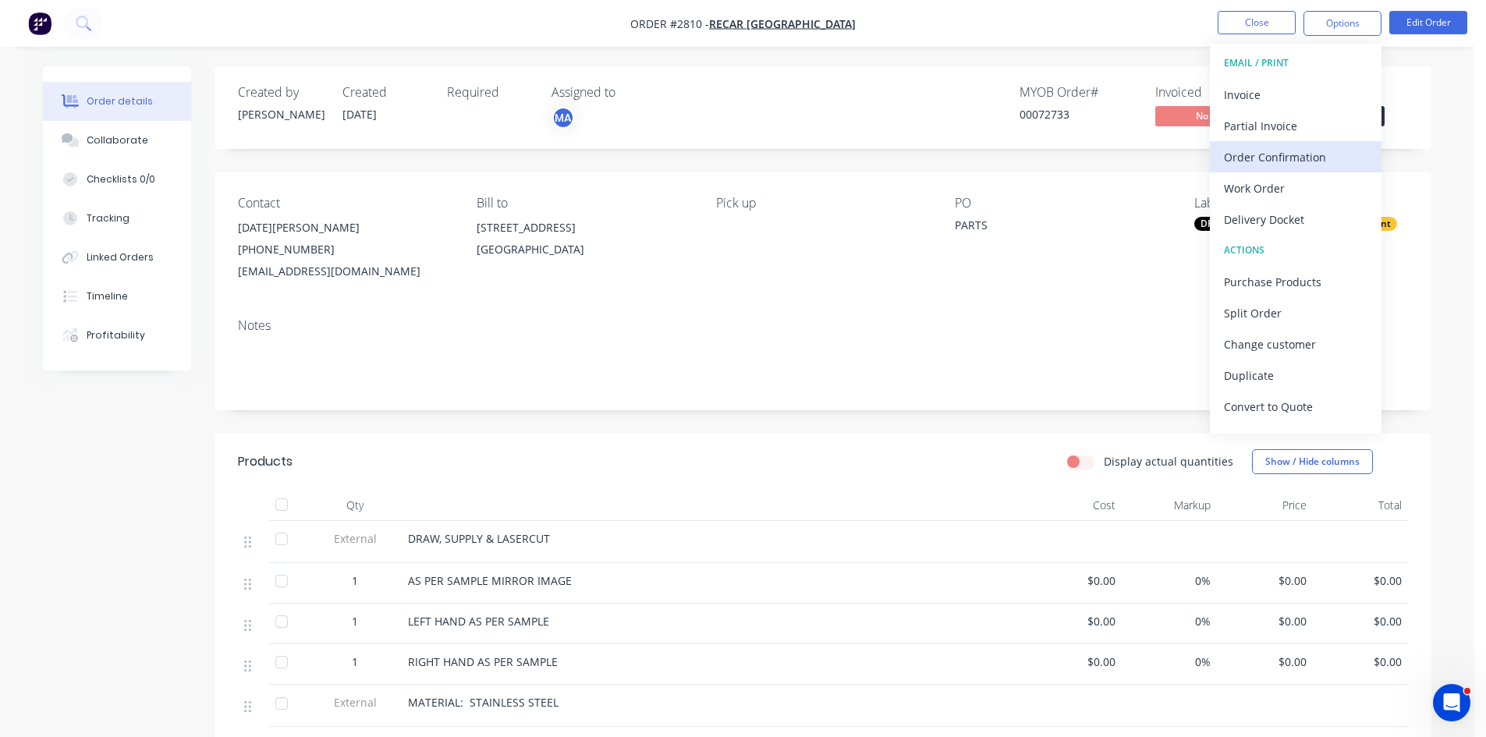
click at [1273, 155] on div "Order Confirmation" at bounding box center [1296, 157] width 144 height 23
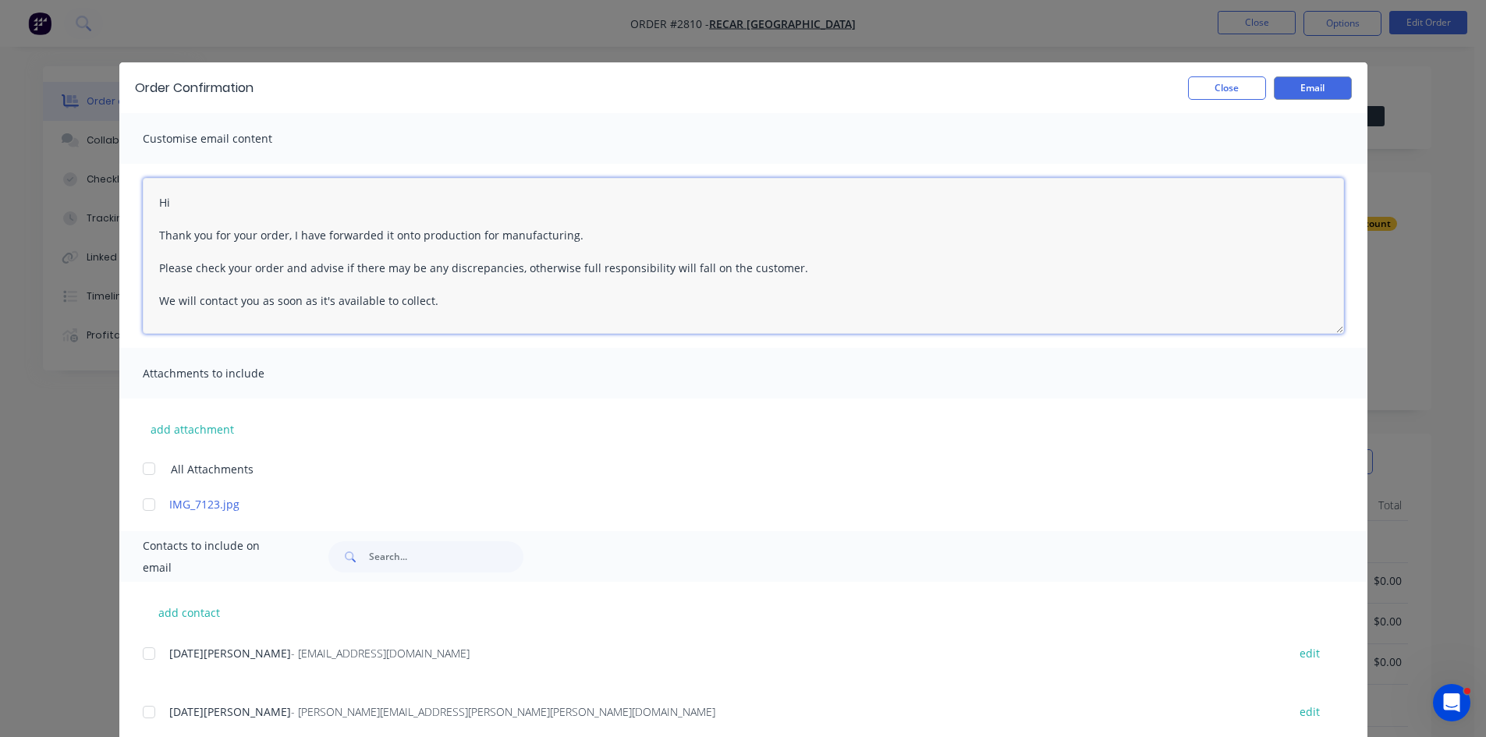
click at [203, 205] on textarea "Hi Thank you for your order, I have forwarded it onto production for manufactur…" at bounding box center [744, 256] width 1202 height 156
click at [581, 234] on textarea "Hi Noel Thank you for your order, I have forwarded it onto production for manuf…" at bounding box center [744, 256] width 1202 height 156
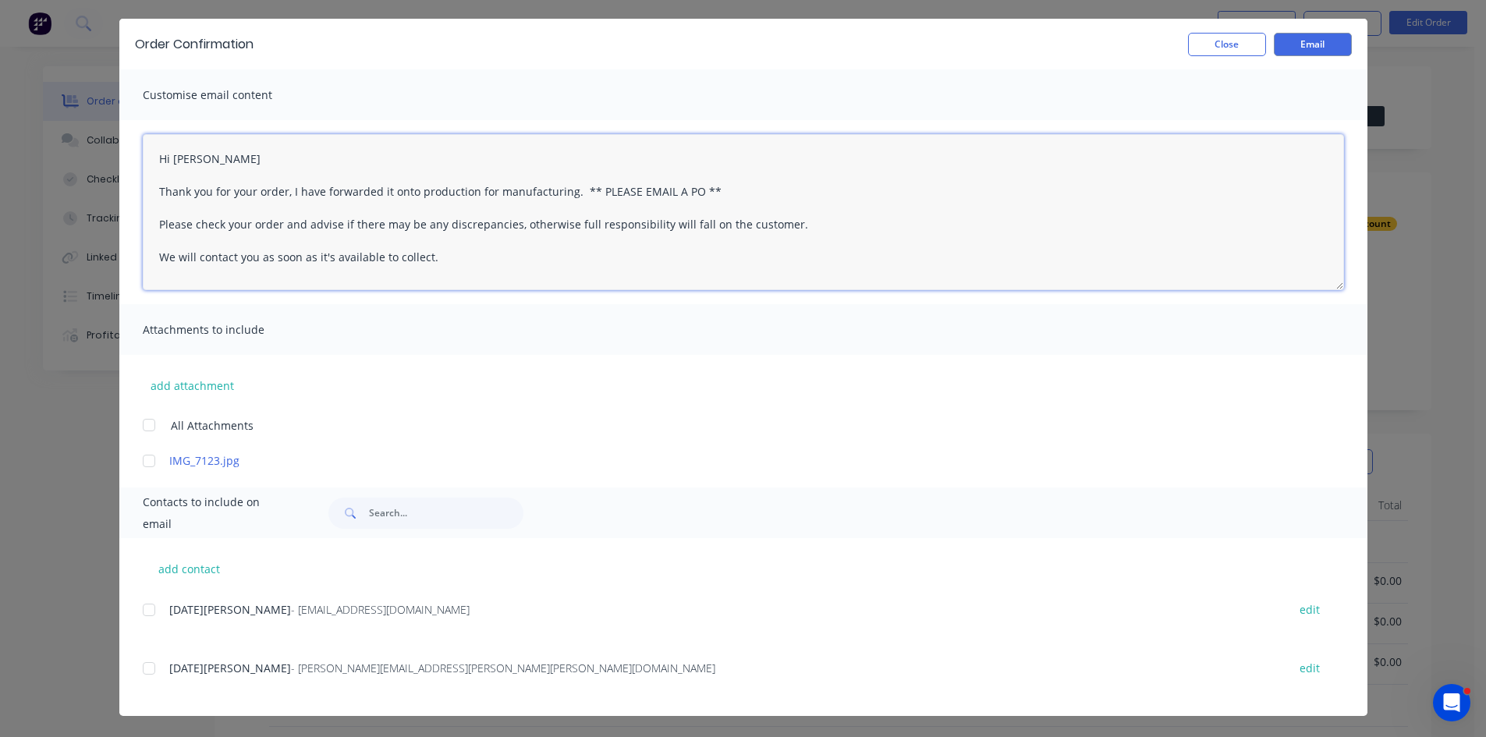
scroll to position [44, 0]
click at [140, 612] on div at bounding box center [148, 609] width 31 height 31
type textarea "Hi Thank you for your order, I have forwarded it onto production for manufactur…"
click at [1310, 43] on button "Email" at bounding box center [1313, 43] width 78 height 23
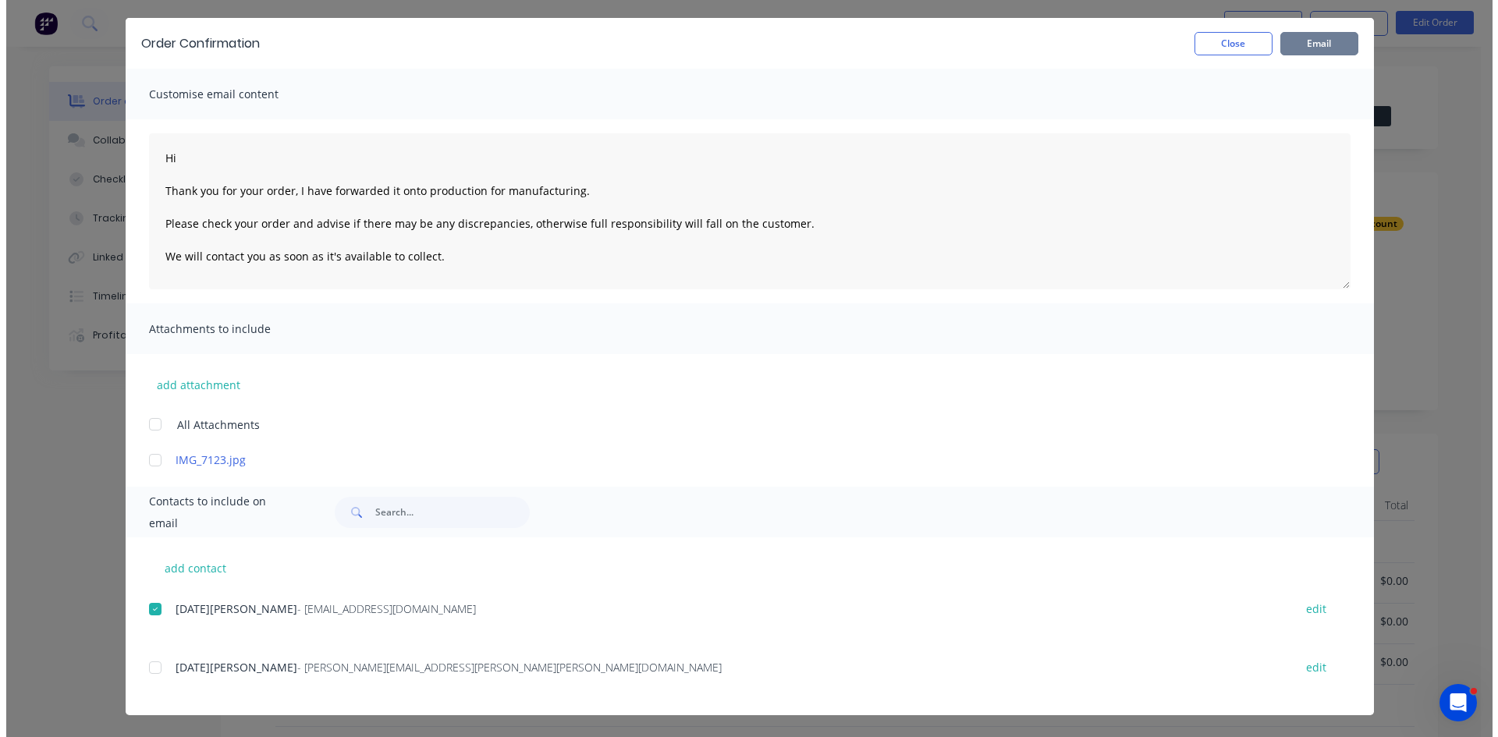
scroll to position [0, 0]
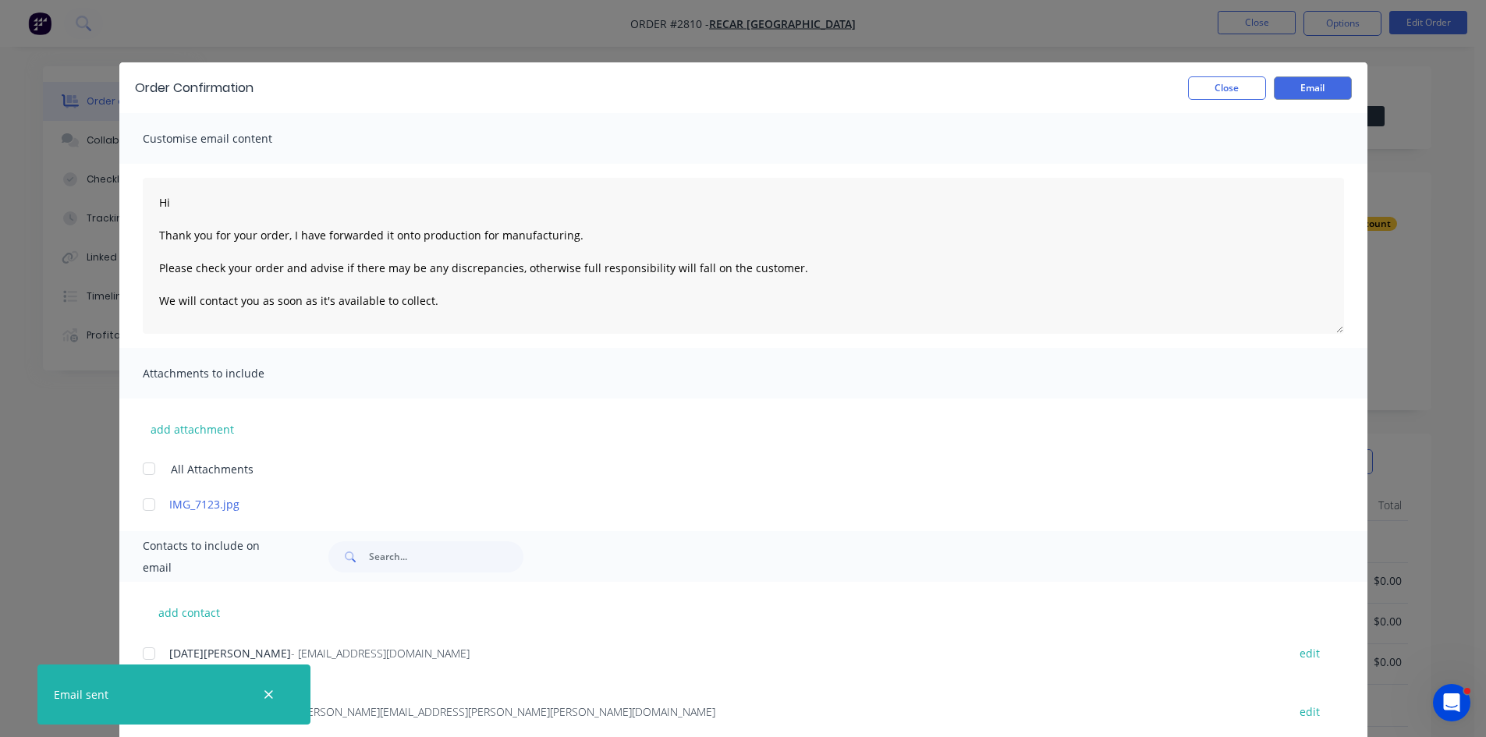
click at [266, 691] on icon "button" at bounding box center [269, 695] width 10 height 14
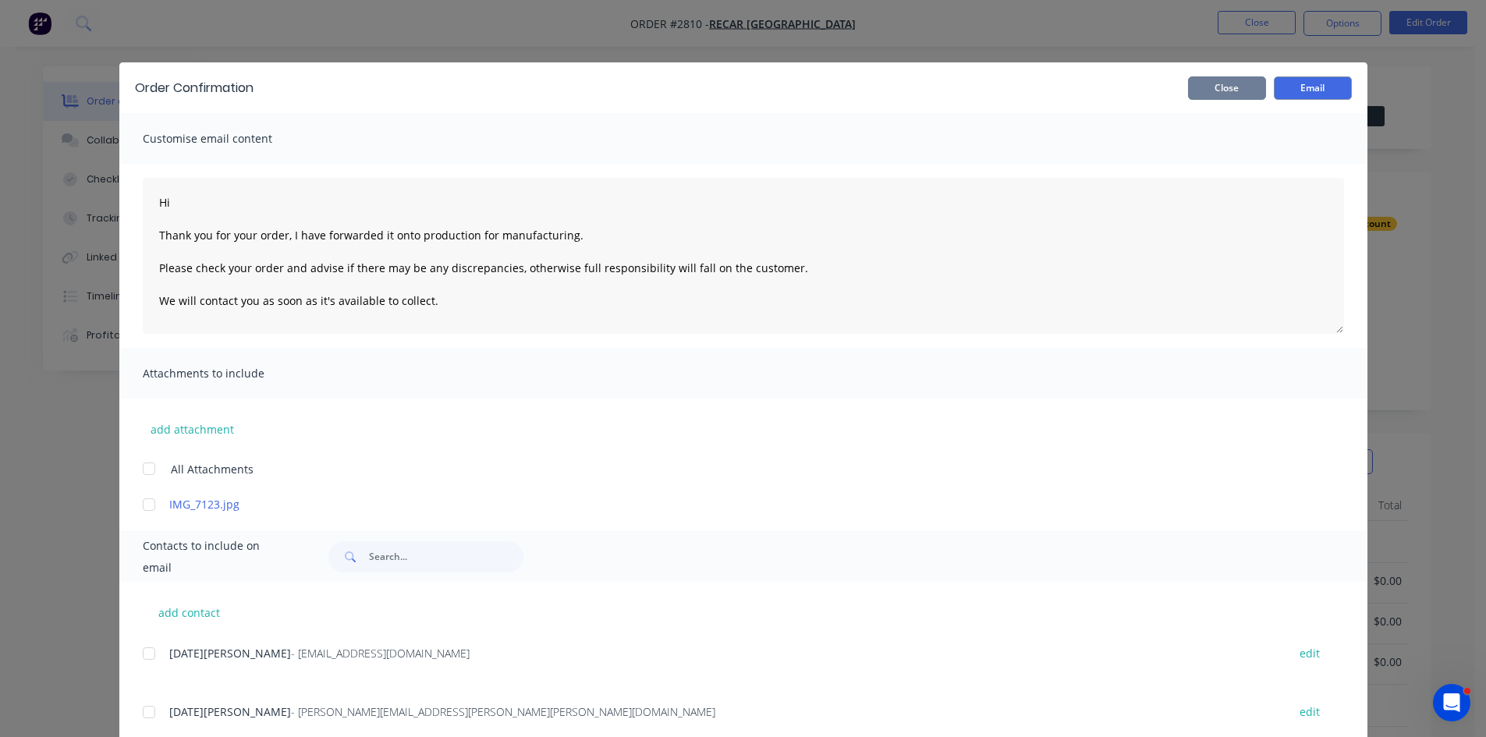
click at [1238, 90] on button "Close" at bounding box center [1227, 87] width 78 height 23
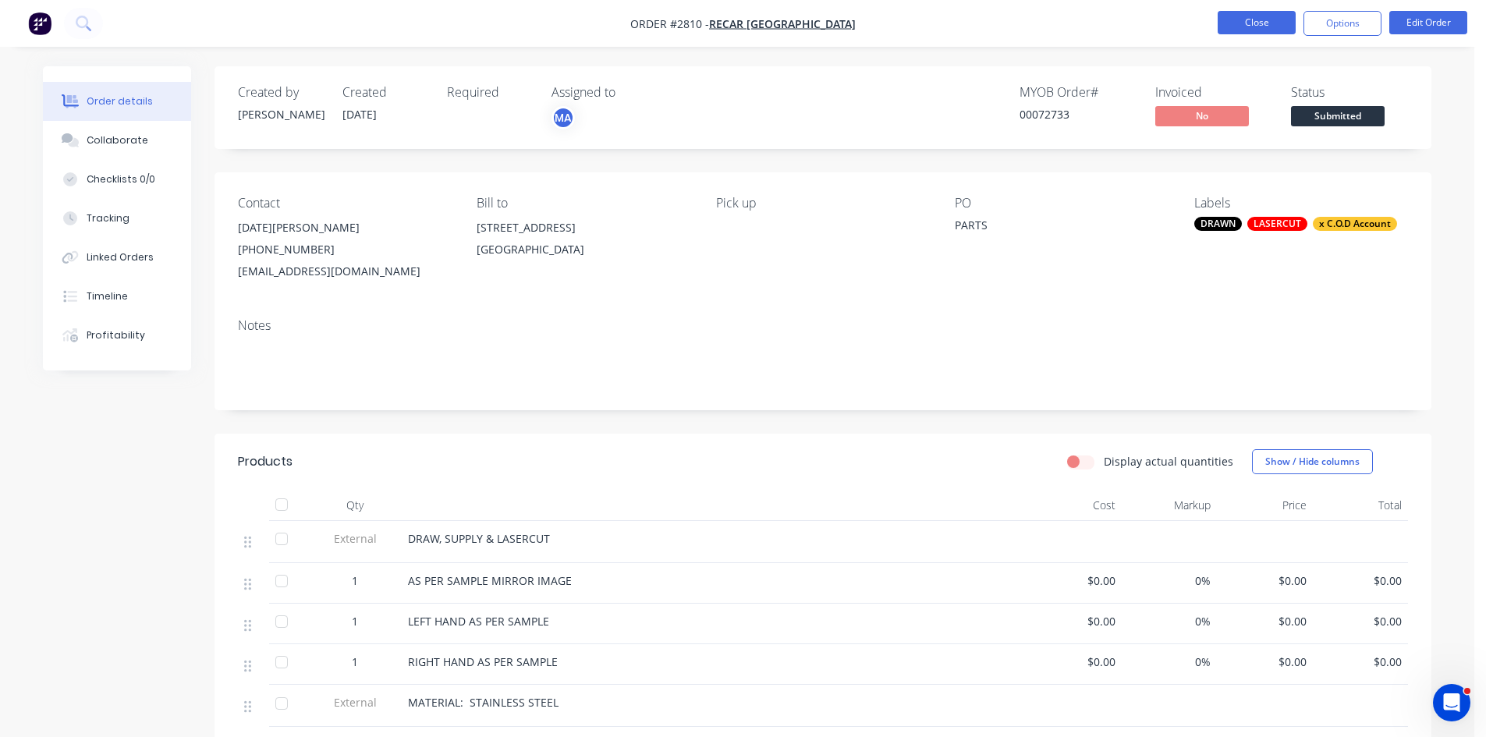
click at [1264, 18] on button "Close" at bounding box center [1257, 22] width 78 height 23
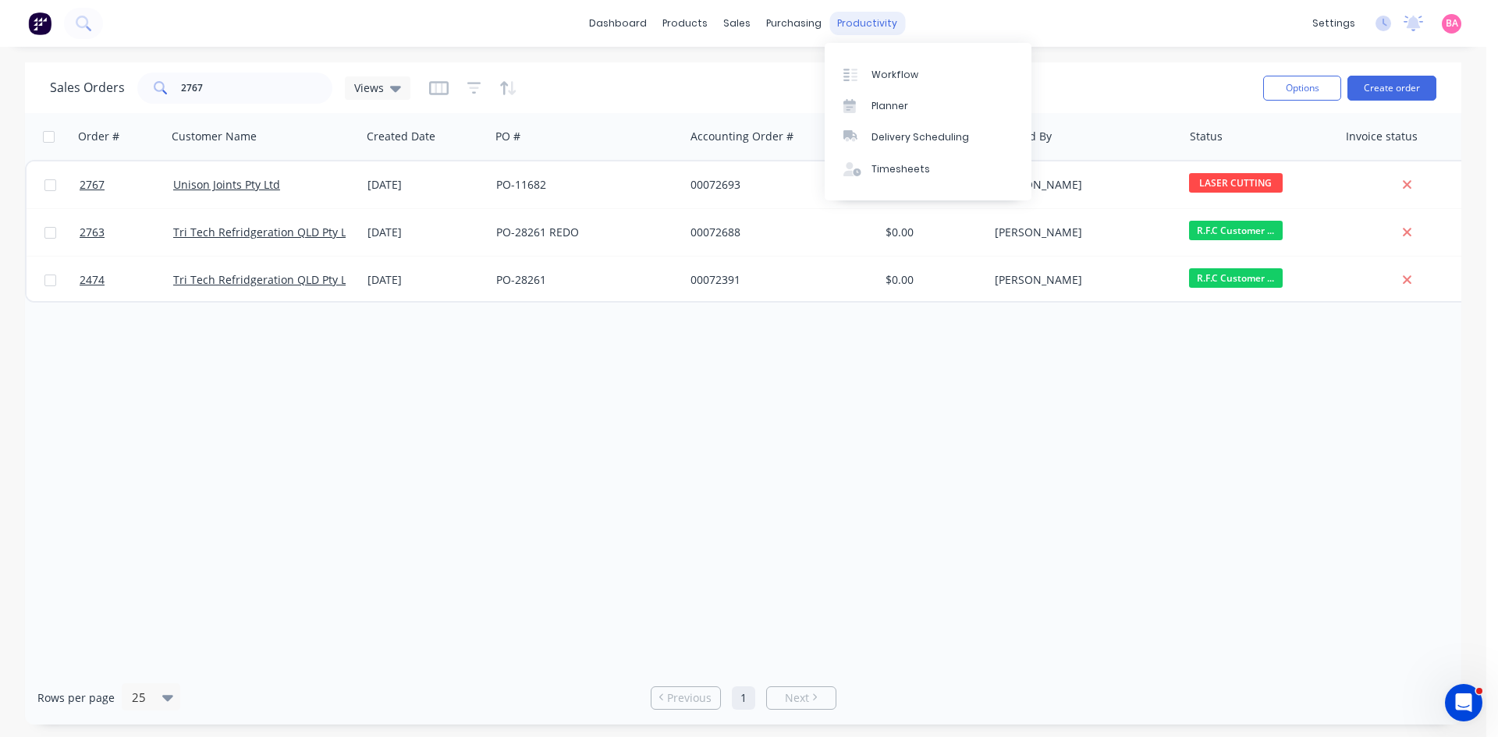
click at [875, 22] on div "productivity" at bounding box center [867, 23] width 76 height 23
click at [903, 73] on div "Workflow" at bounding box center [895, 75] width 47 height 14
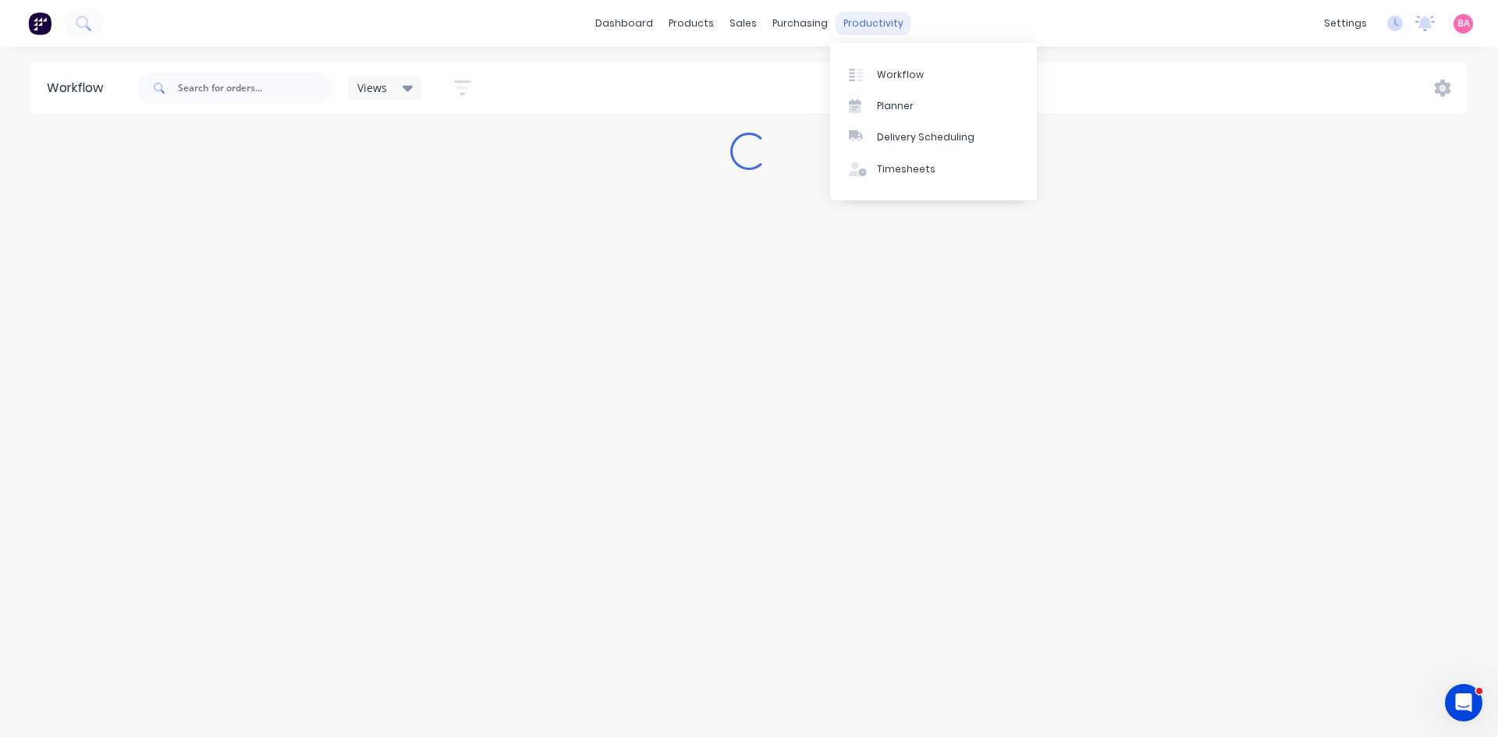
click at [859, 19] on div "productivity" at bounding box center [874, 23] width 76 height 23
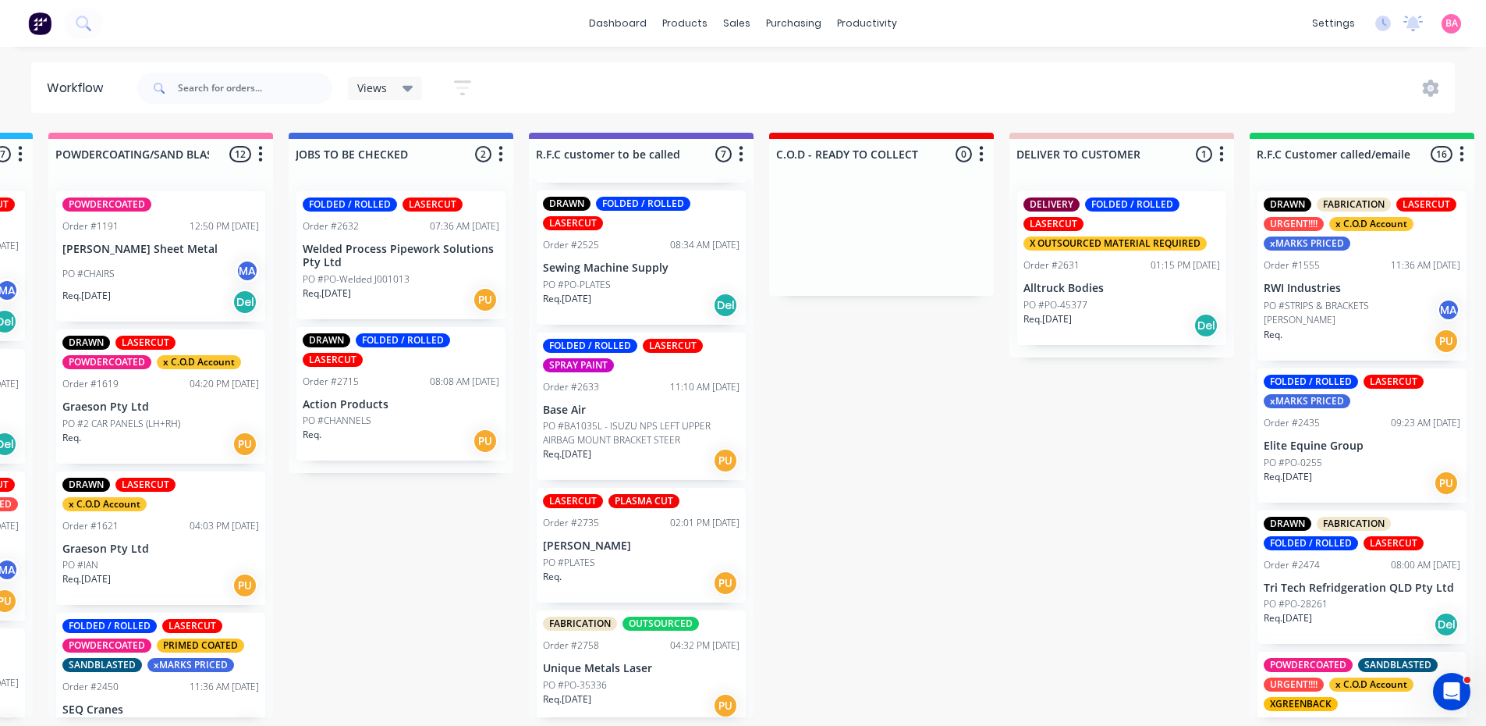
scroll to position [135, 0]
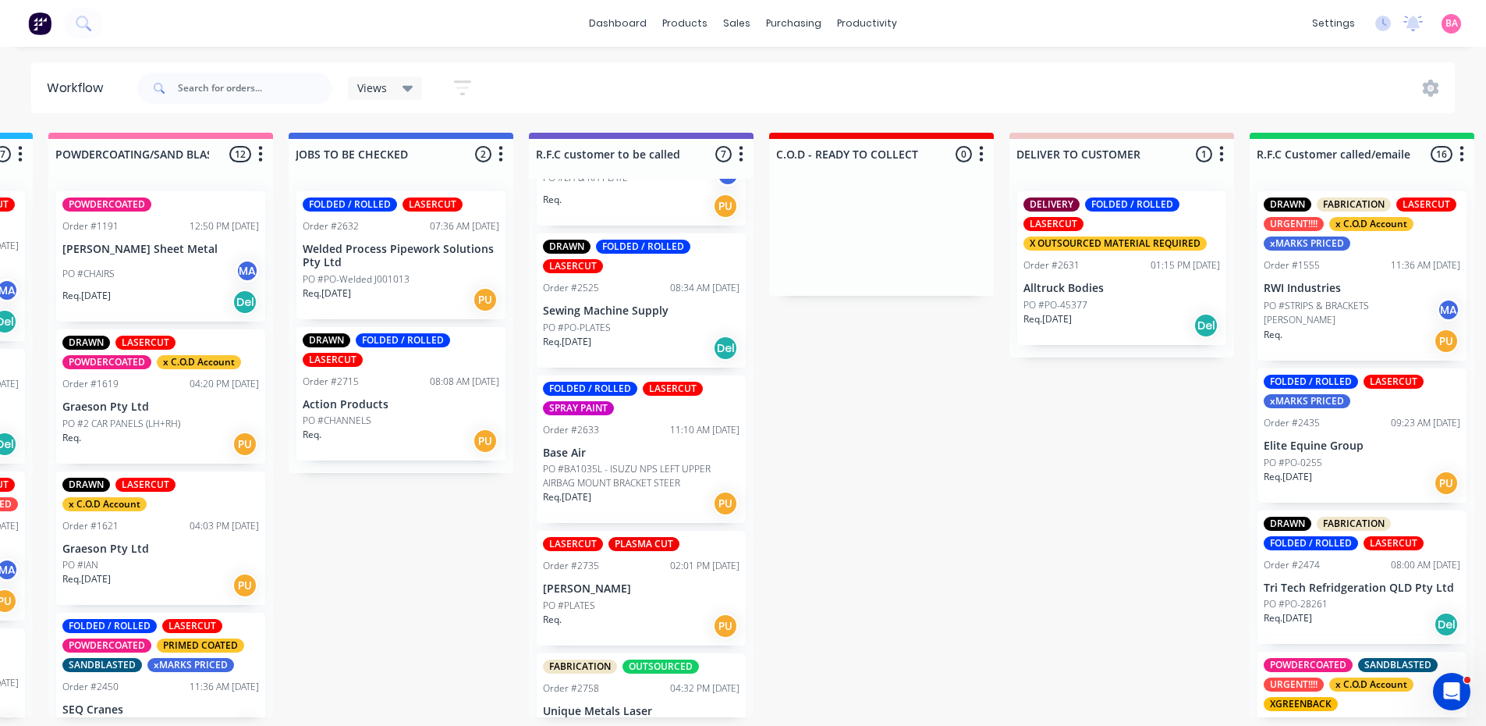
click at [643, 341] on div "Req. [DATE] Del" at bounding box center [641, 348] width 197 height 27
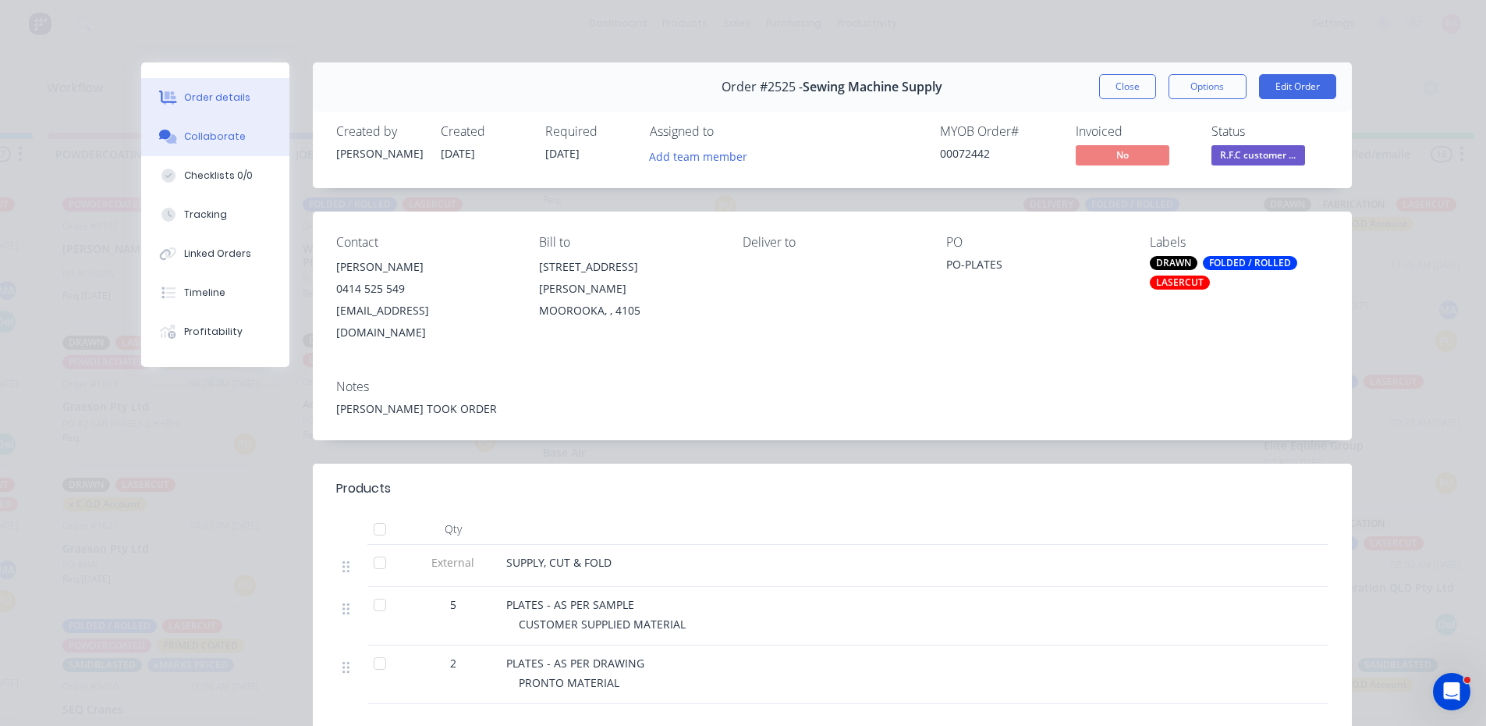
click at [204, 137] on div "Collaborate" at bounding box center [215, 137] width 62 height 14
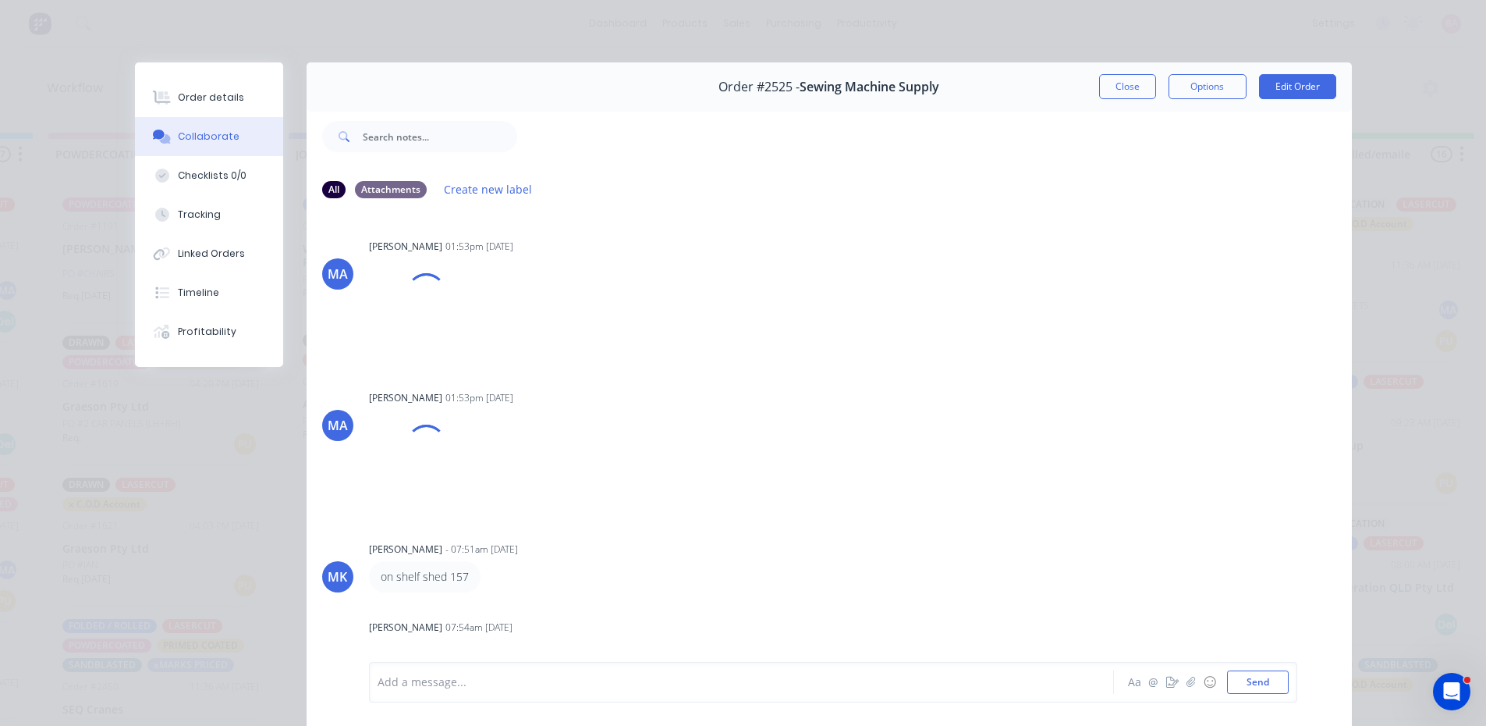
click at [464, 698] on div "Add a message... Aa @ ☺ Send" at bounding box center [833, 682] width 929 height 41
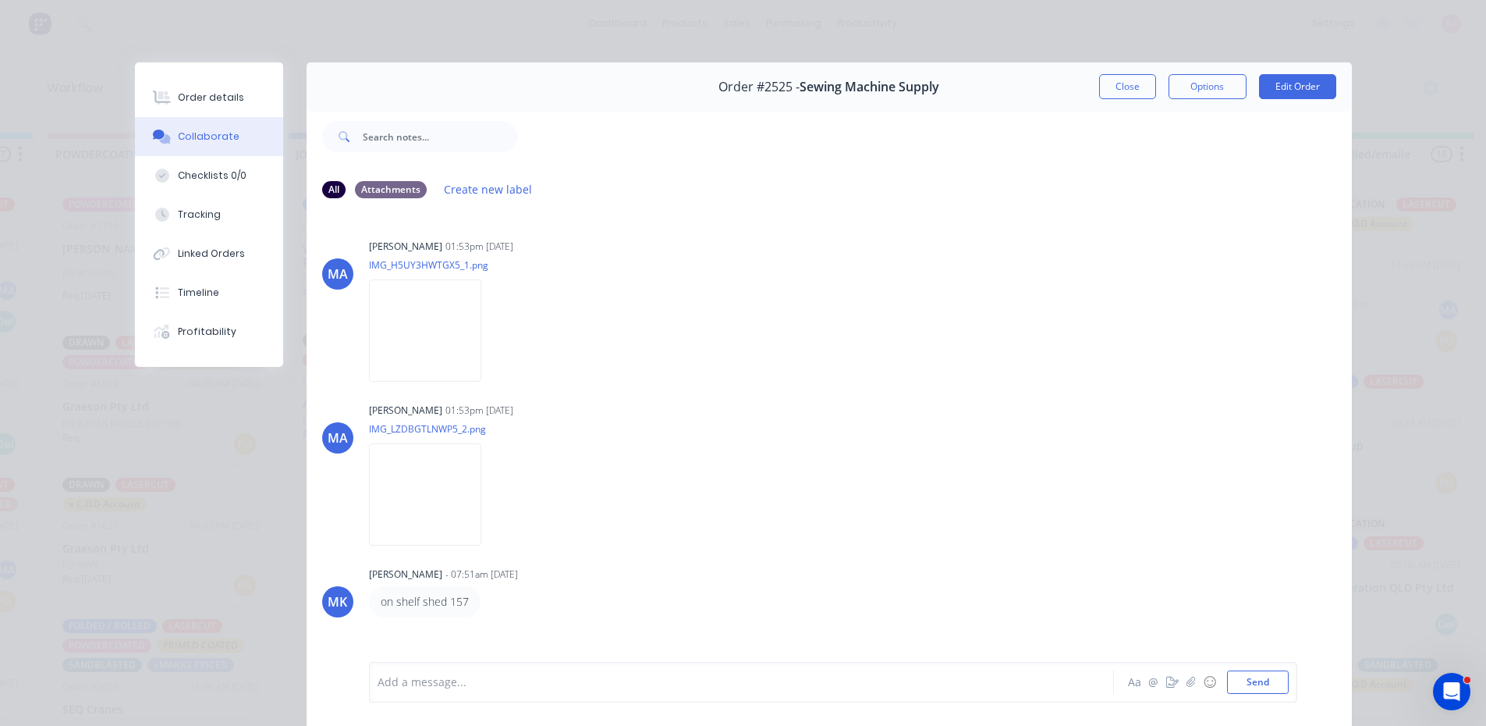
click at [470, 664] on div "Add a message... Aa @ ☺ Send" at bounding box center [833, 682] width 929 height 41
click at [449, 685] on div at bounding box center [719, 682] width 683 height 16
click at [1244, 688] on button "Send" at bounding box center [1258, 681] width 62 height 23
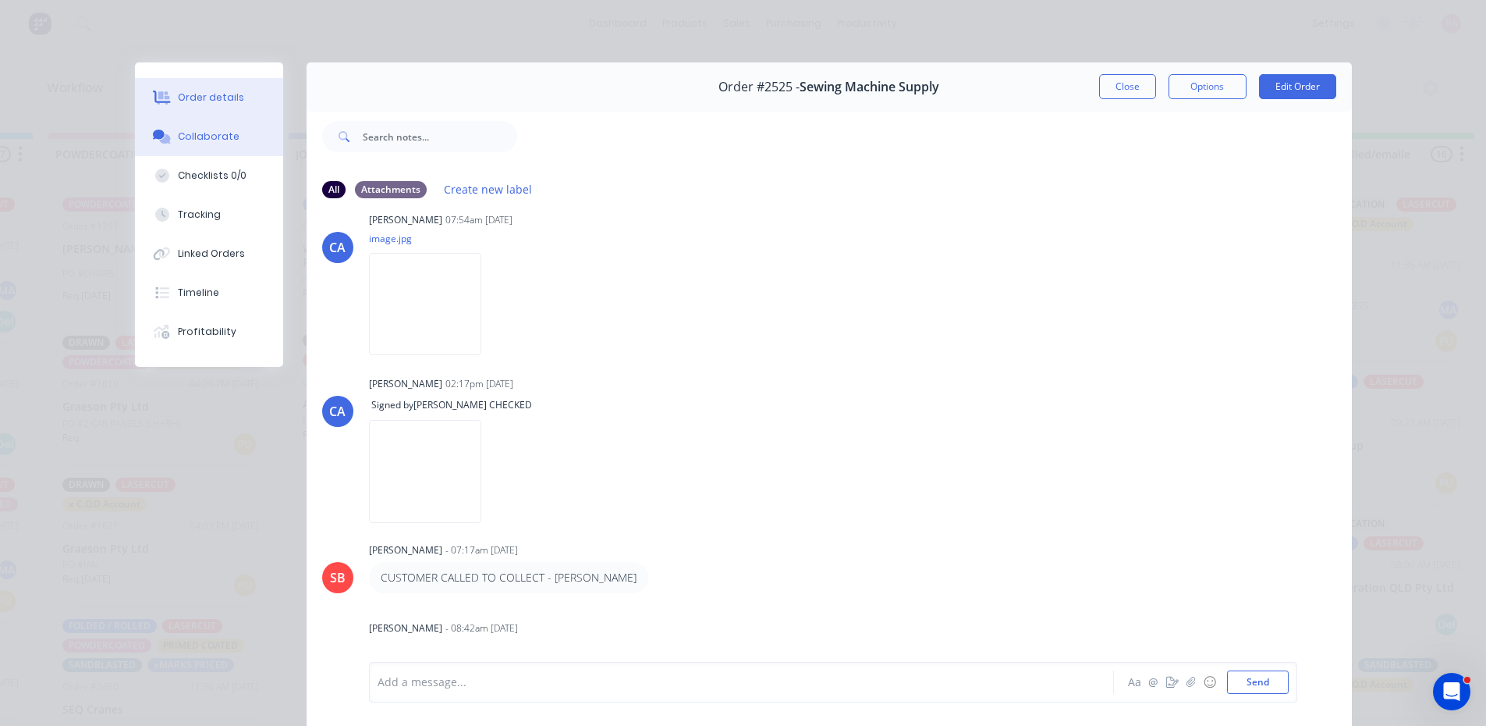
click at [208, 98] on div "Order details" at bounding box center [211, 98] width 66 height 14
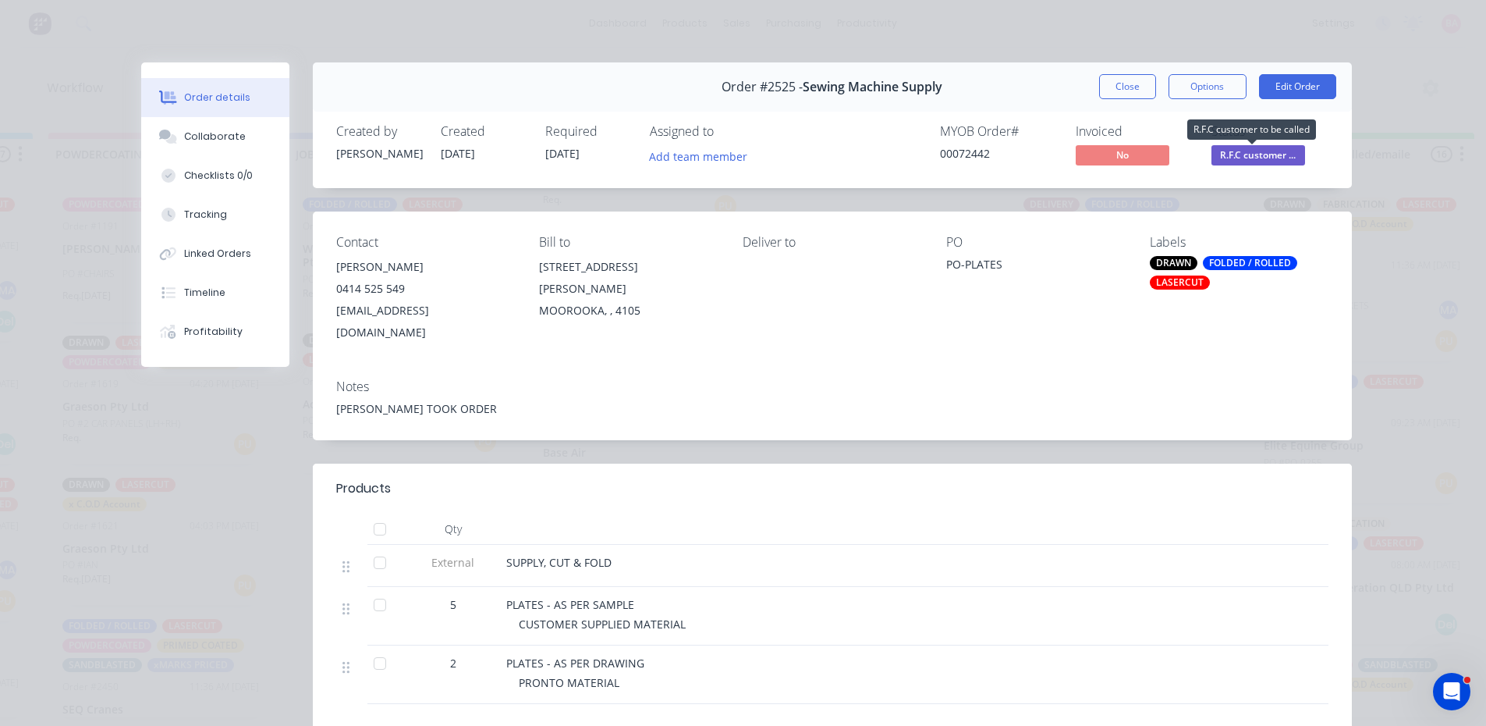
click at [1271, 156] on span "R.F.C customer ..." at bounding box center [1259, 155] width 94 height 20
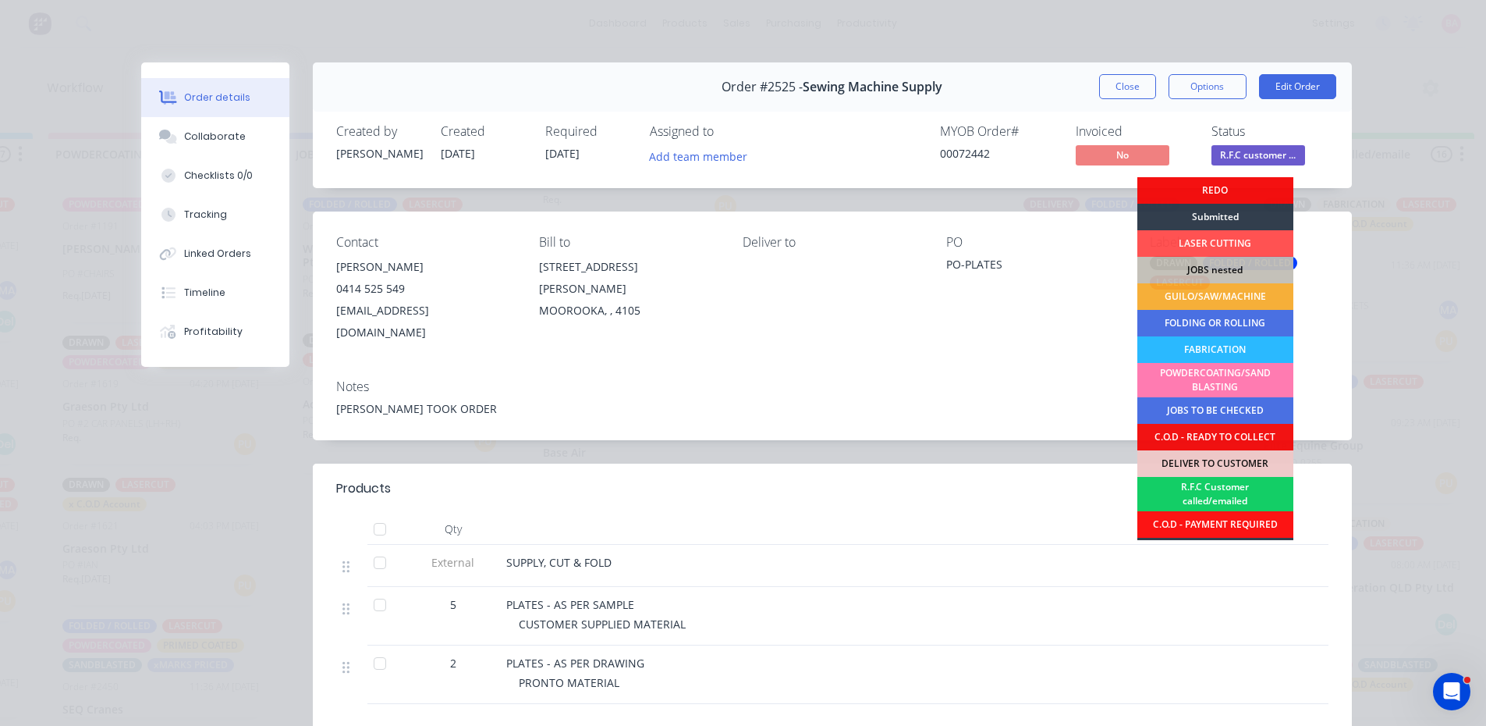
click at [1214, 487] on div "R.F.C Customer called/emailed" at bounding box center [1216, 494] width 156 height 34
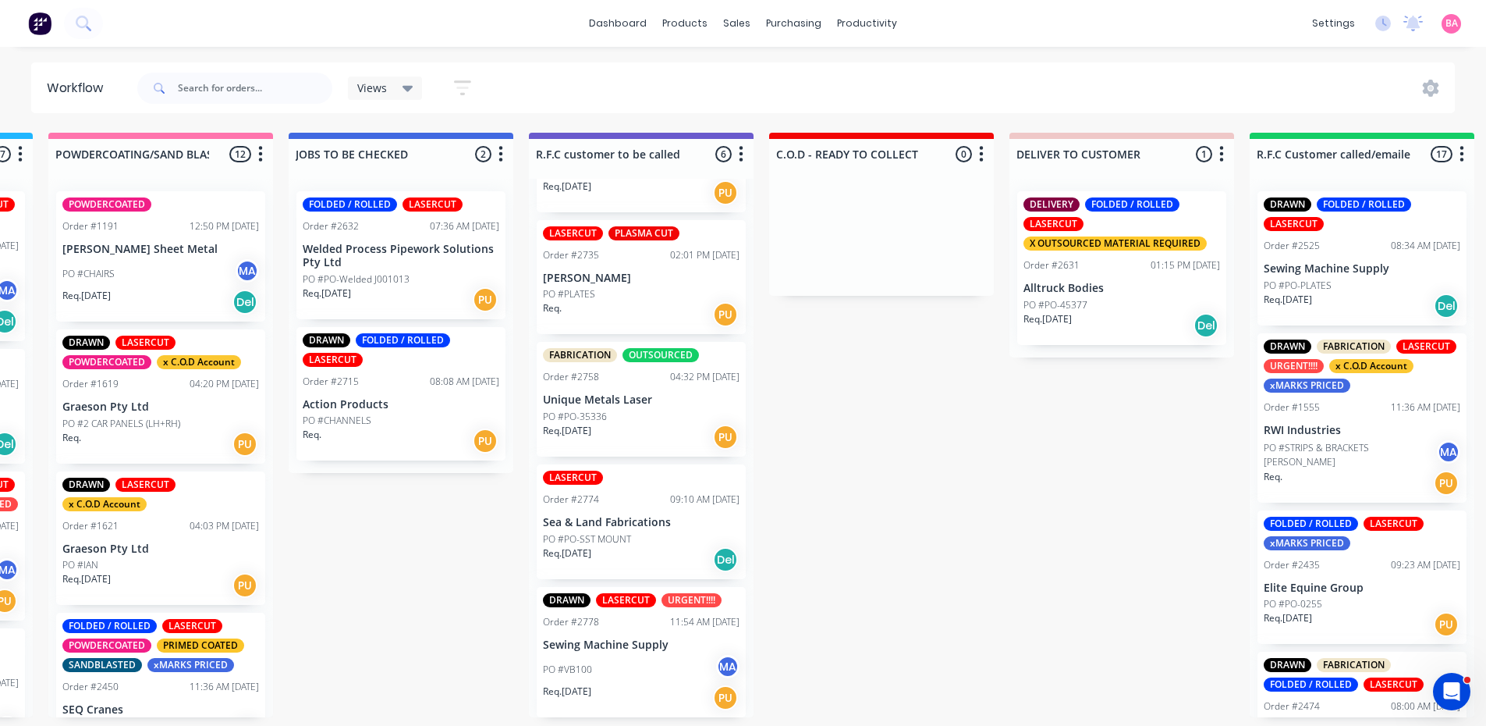
scroll to position [305, 0]
click at [633, 679] on div "PO #VB100 MA" at bounding box center [641, 669] width 197 height 30
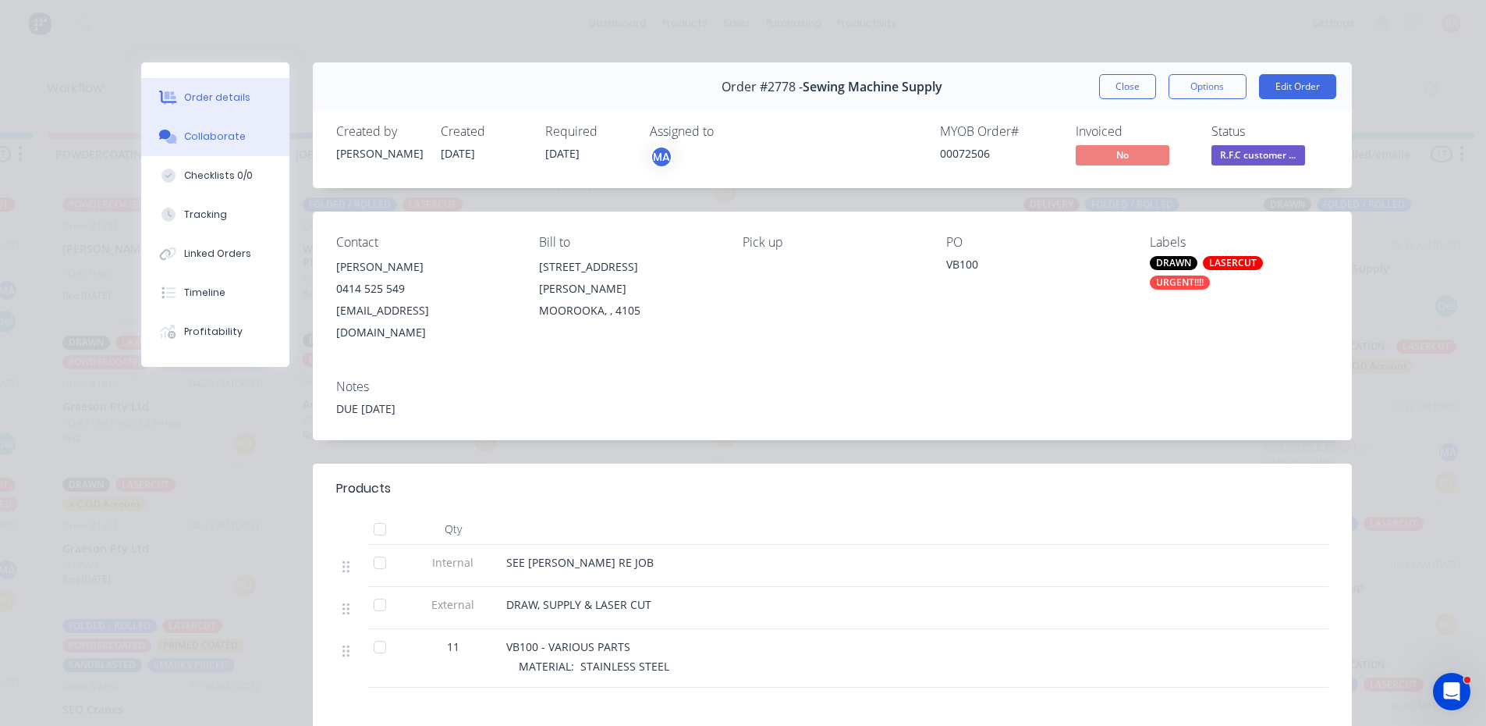
click at [214, 140] on div "Collaborate" at bounding box center [215, 137] width 62 height 14
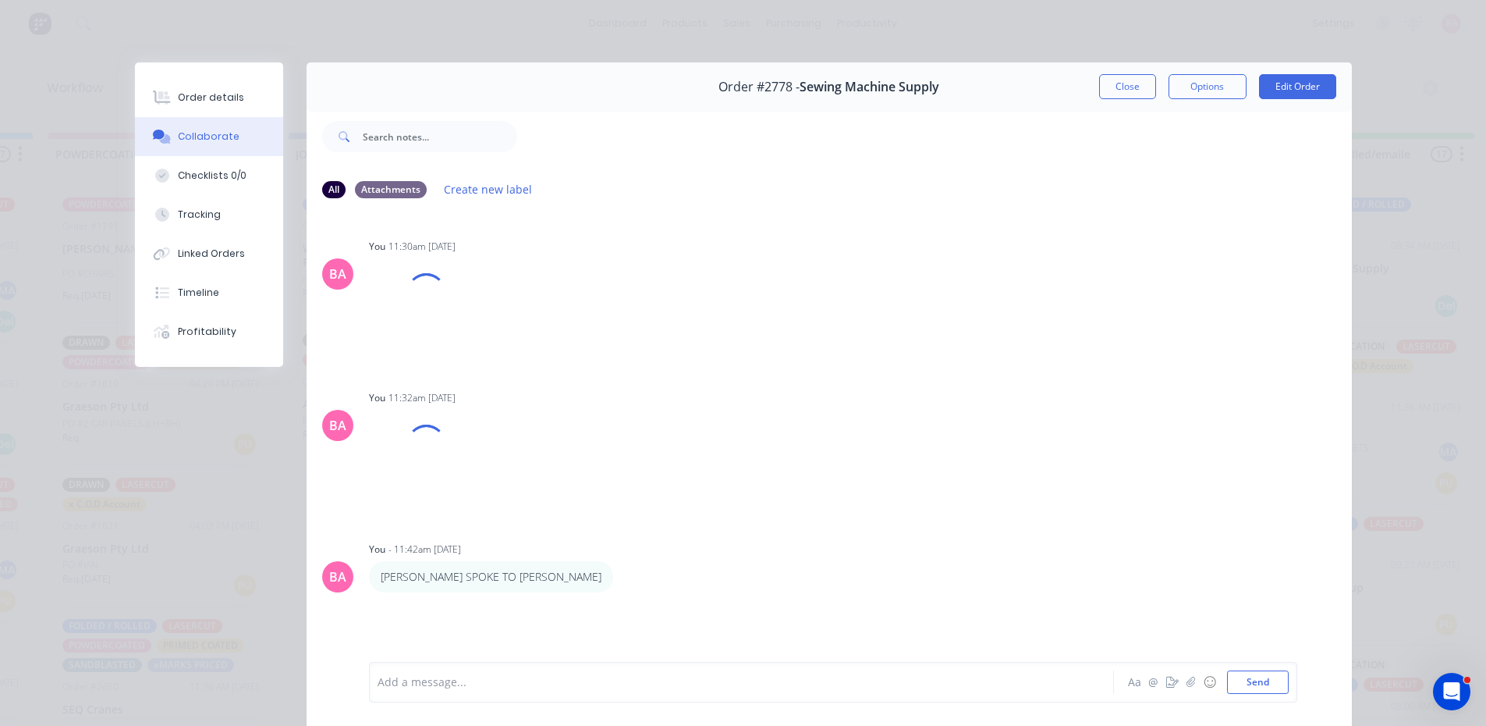
click at [478, 690] on div at bounding box center [719, 682] width 683 height 16
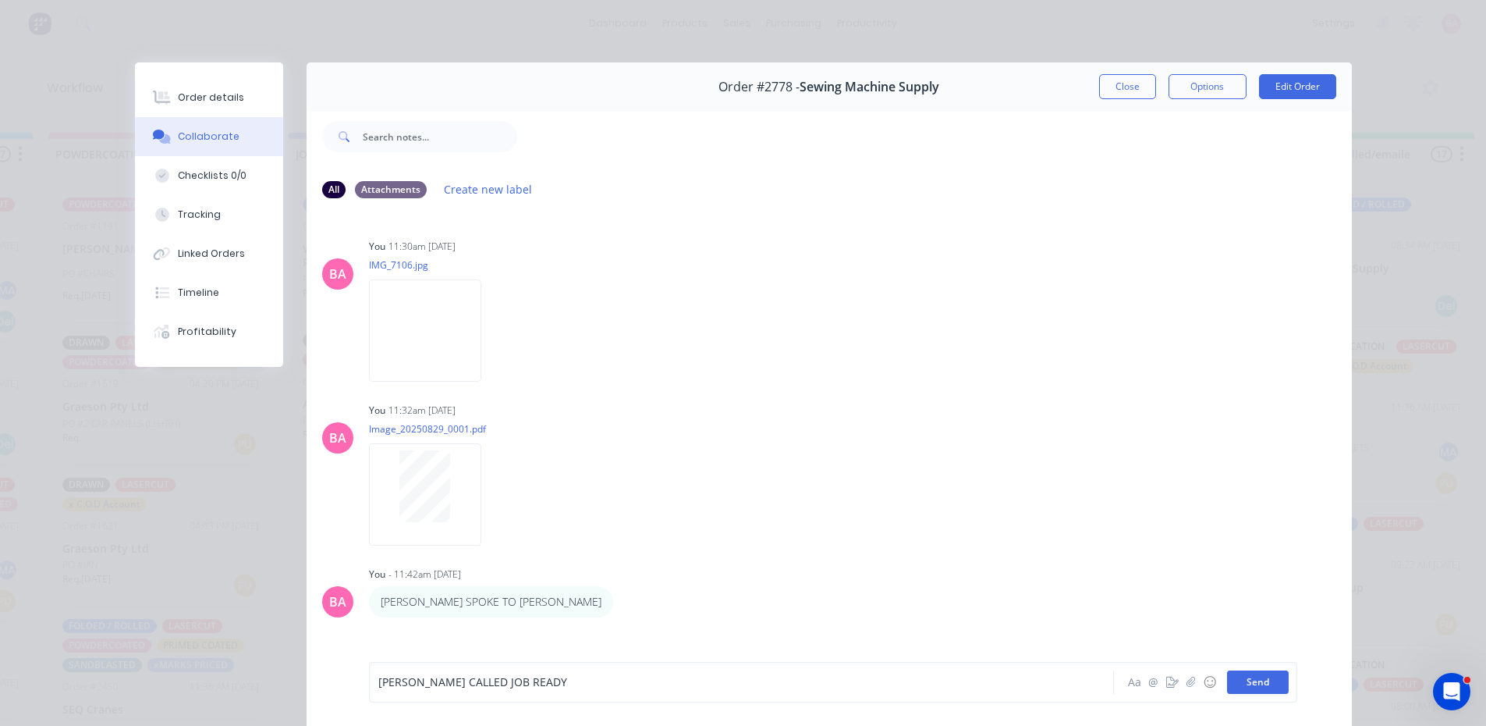
click at [1271, 676] on button "Send" at bounding box center [1258, 681] width 62 height 23
click at [188, 87] on button "Order details" at bounding box center [209, 97] width 148 height 39
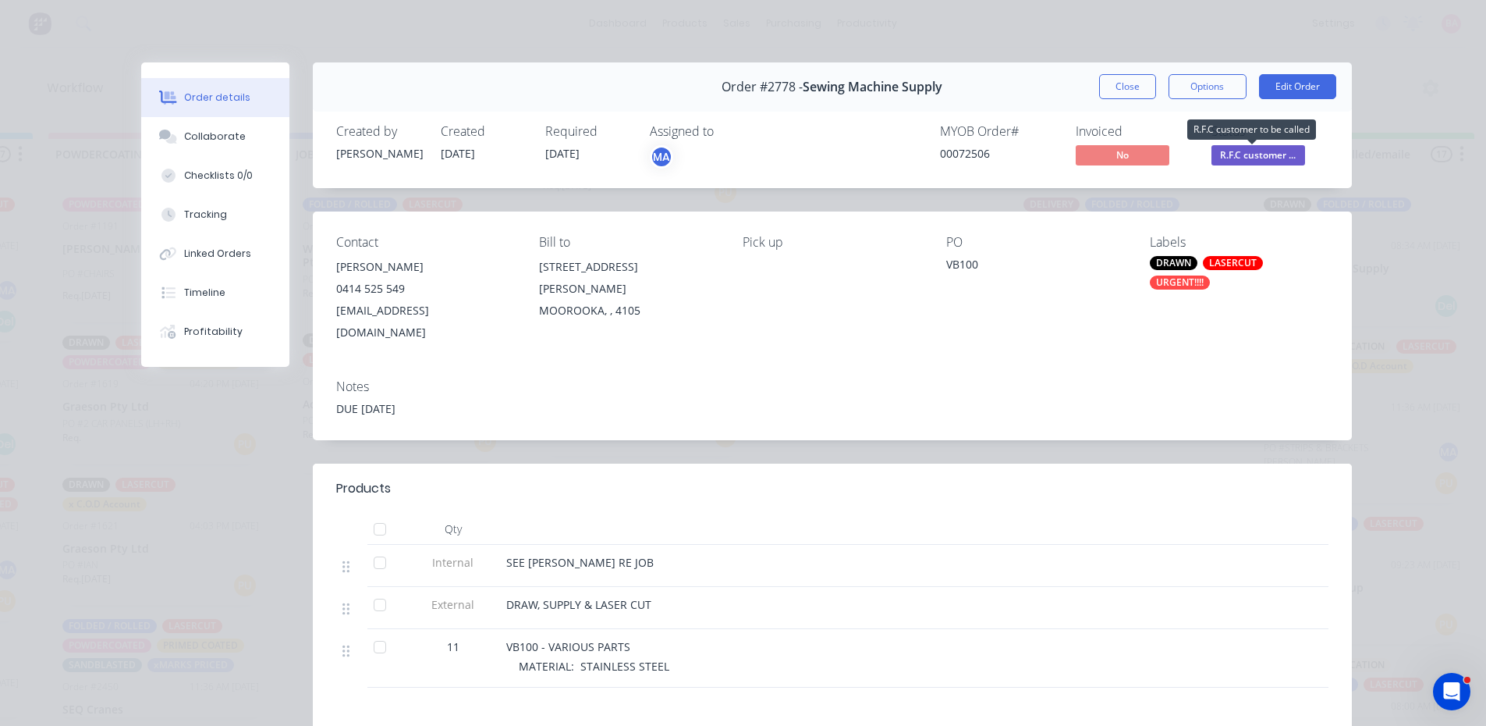
click at [1283, 147] on span "R.F.C customer ..." at bounding box center [1259, 155] width 94 height 20
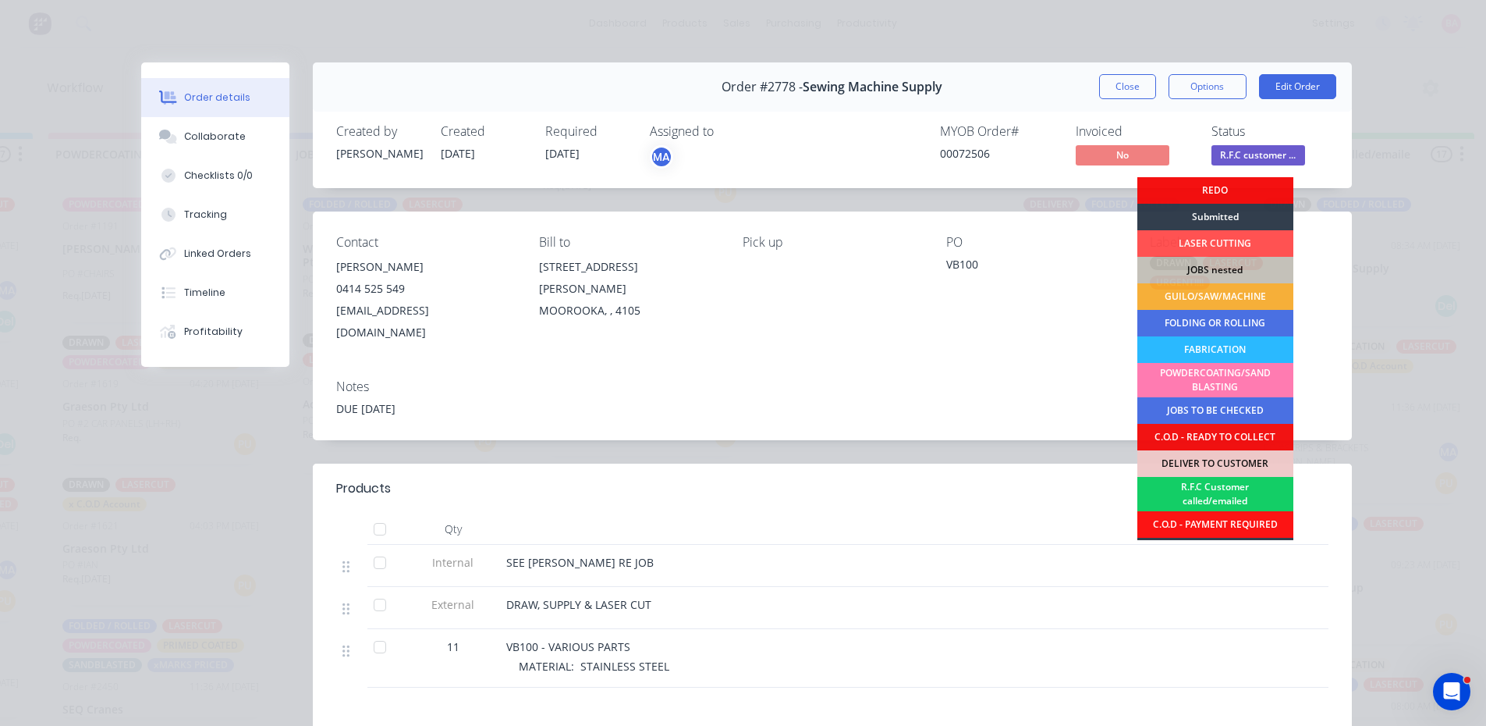
click at [1220, 491] on div "R.F.C Customer called/emailed" at bounding box center [1216, 494] width 156 height 34
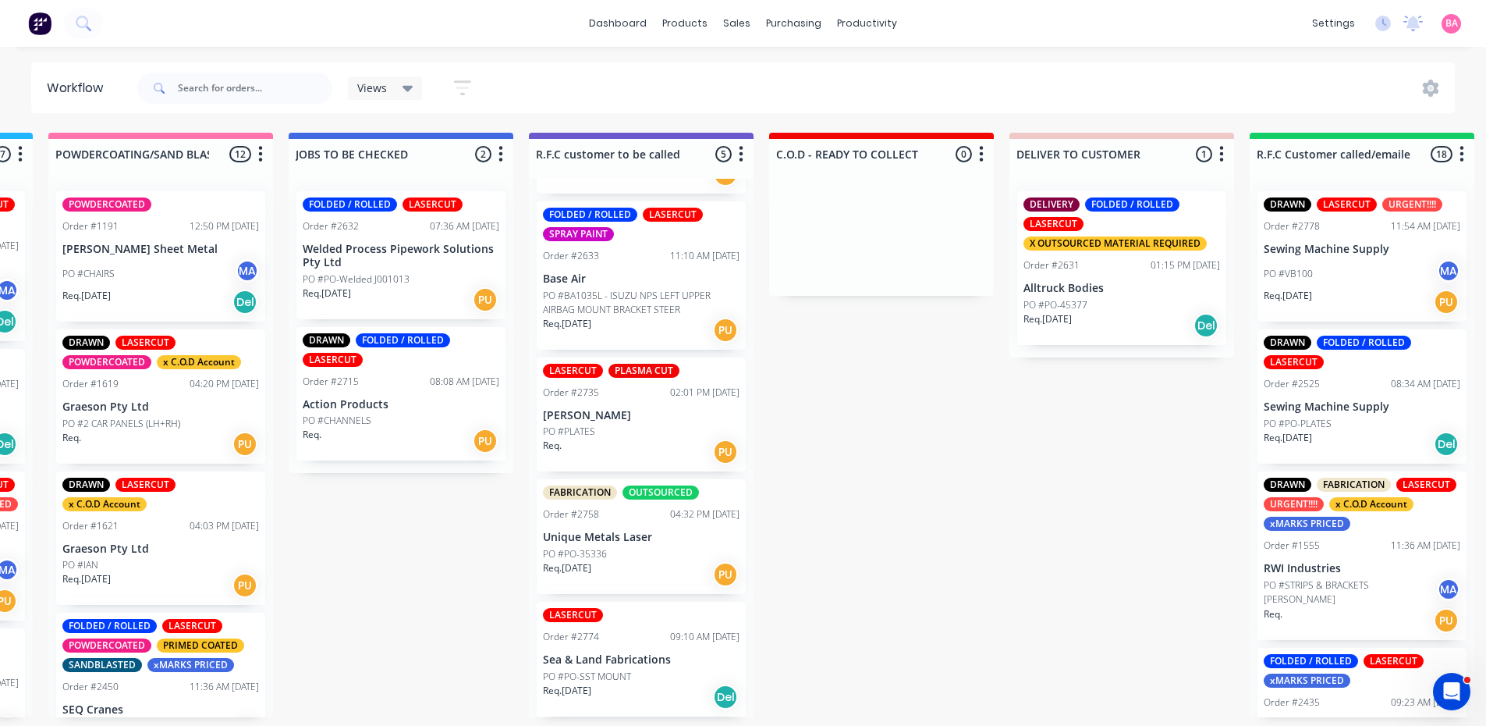
click at [631, 428] on div "PO #PLATES" at bounding box center [641, 431] width 197 height 14
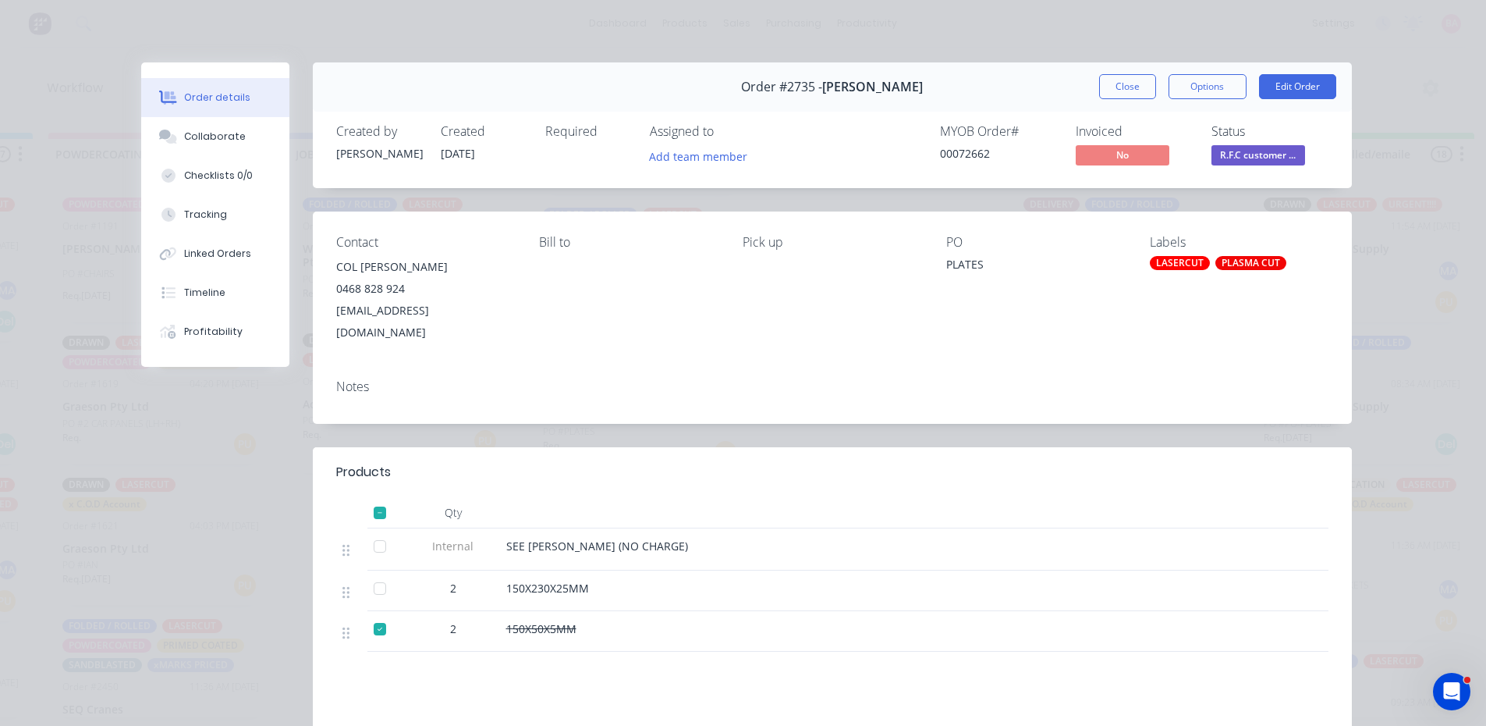
click at [374, 613] on div at bounding box center [379, 628] width 31 height 31
click at [216, 137] on div "Collaborate" at bounding box center [215, 137] width 62 height 14
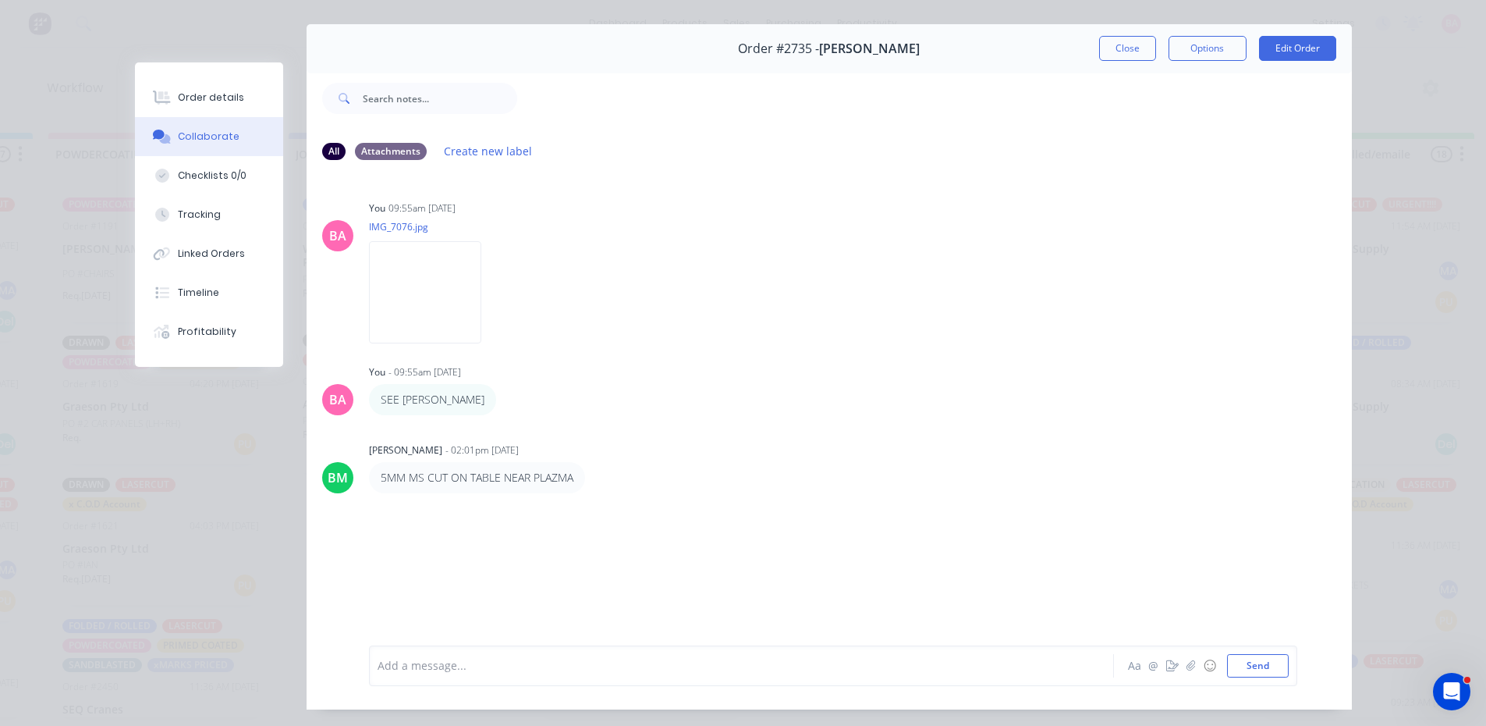
scroll to position [52, 0]
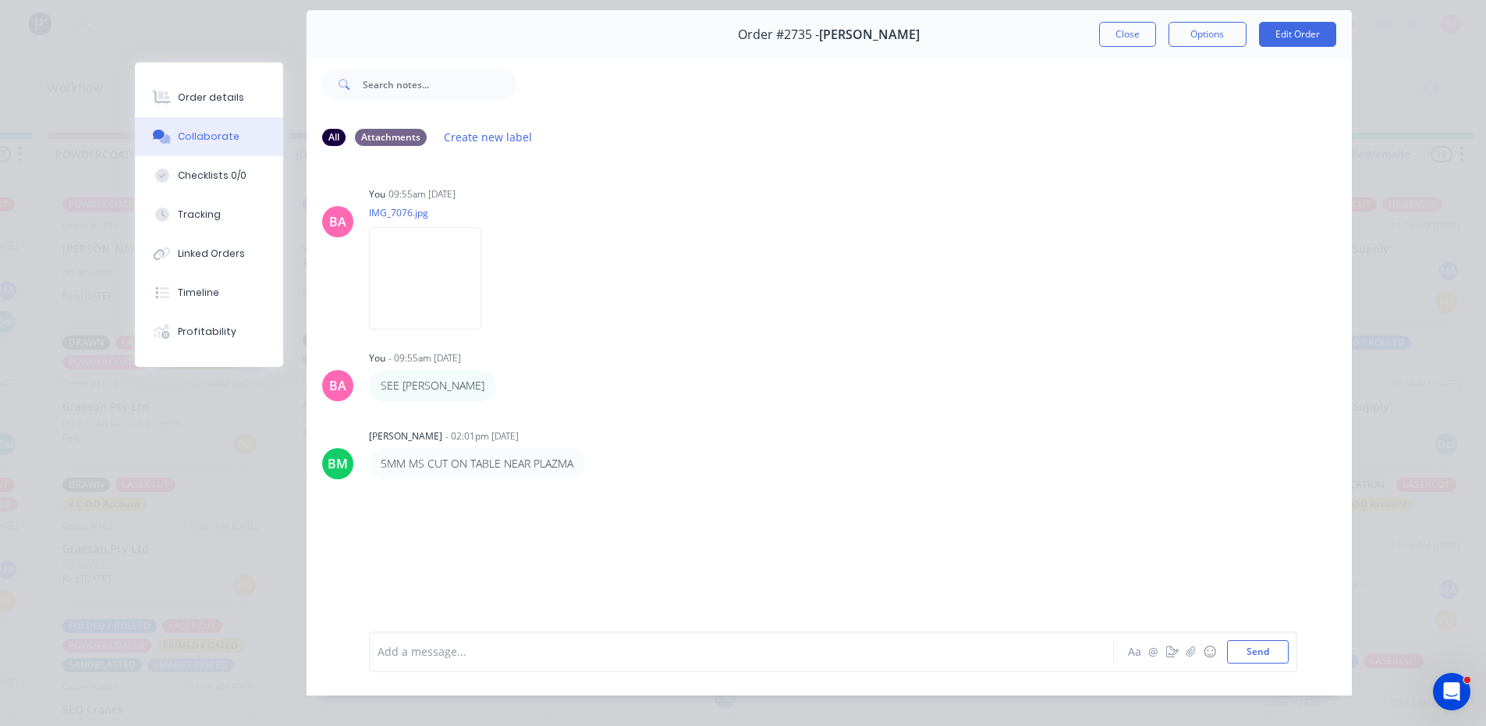
click at [463, 659] on div at bounding box center [719, 651] width 683 height 16
click at [211, 101] on div "Order details" at bounding box center [211, 98] width 66 height 14
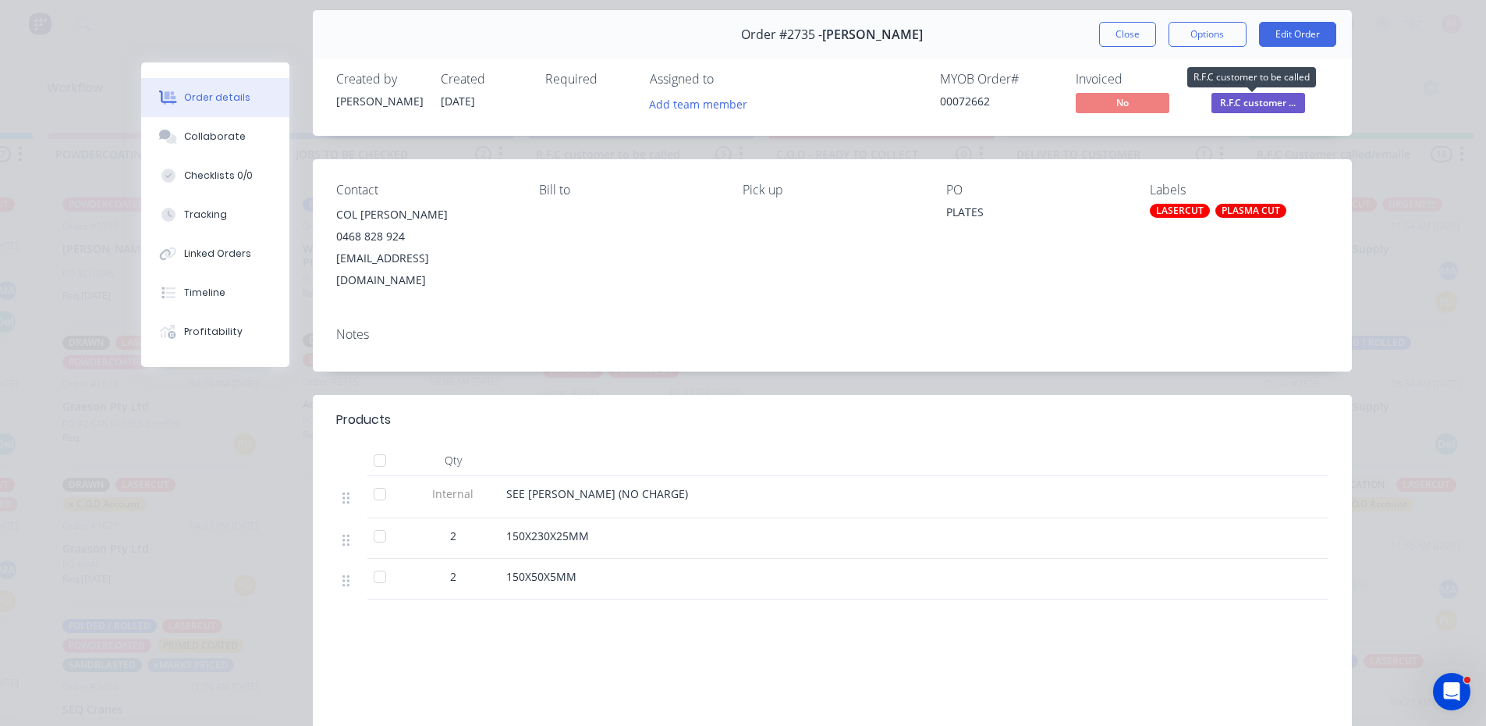
click at [1251, 98] on span "R.F.C customer ..." at bounding box center [1259, 103] width 94 height 20
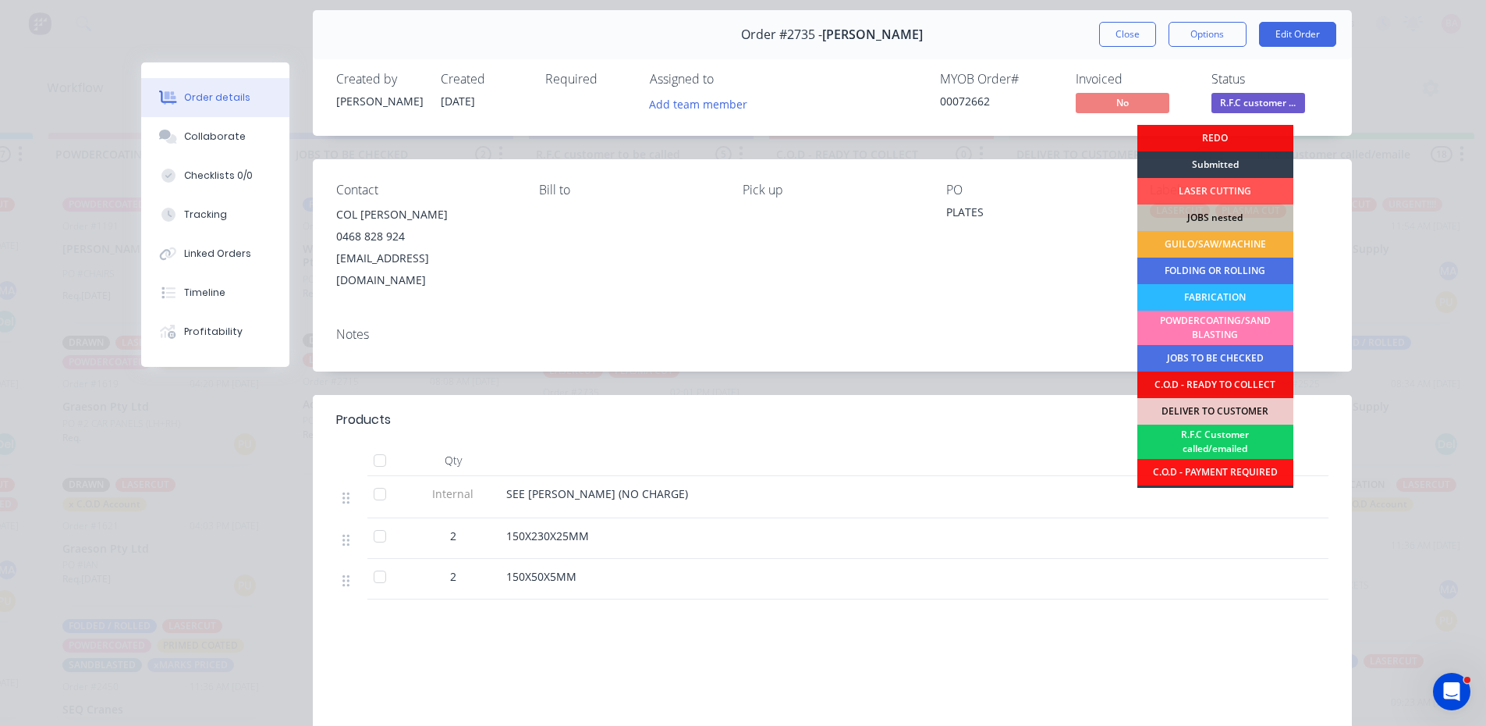
click at [1220, 447] on div "R.F.C Customer called/emailed" at bounding box center [1216, 441] width 156 height 34
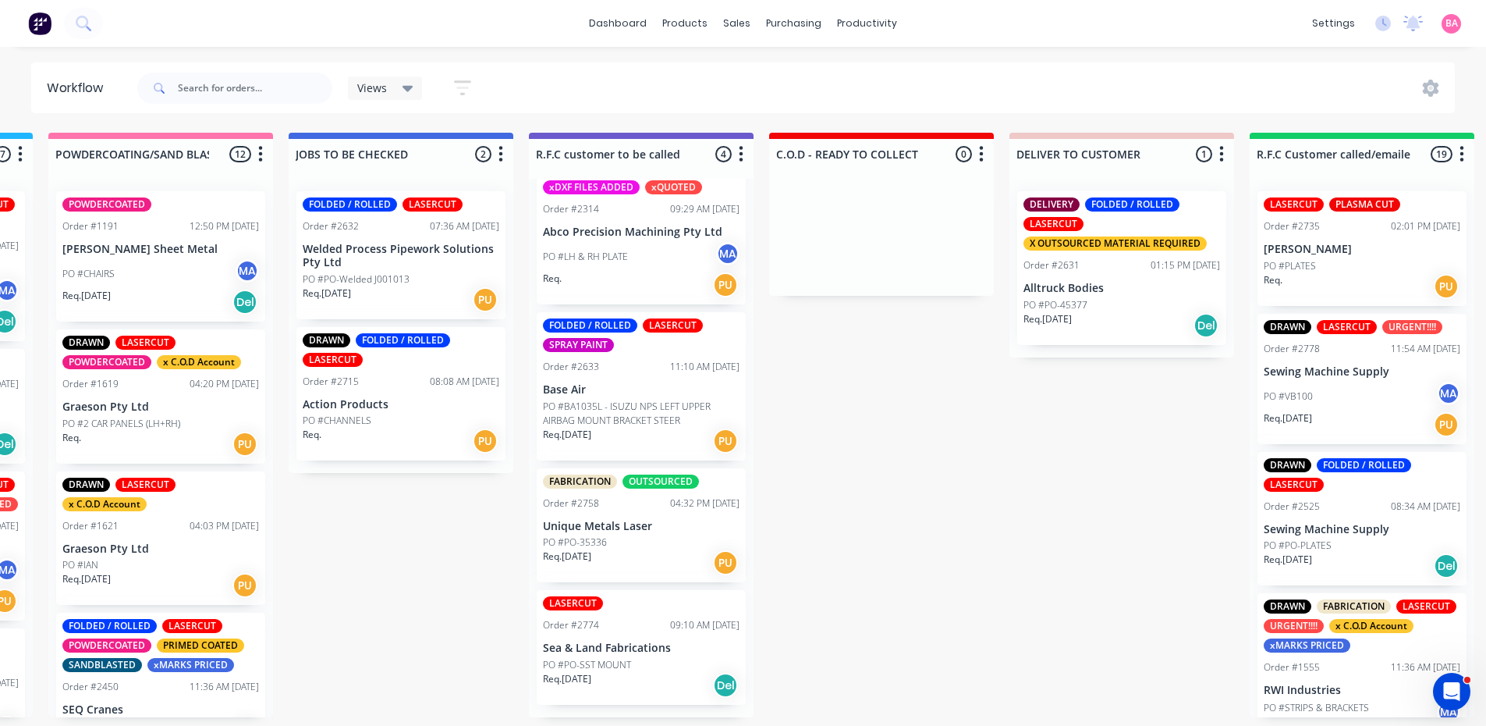
scroll to position [44, 0]
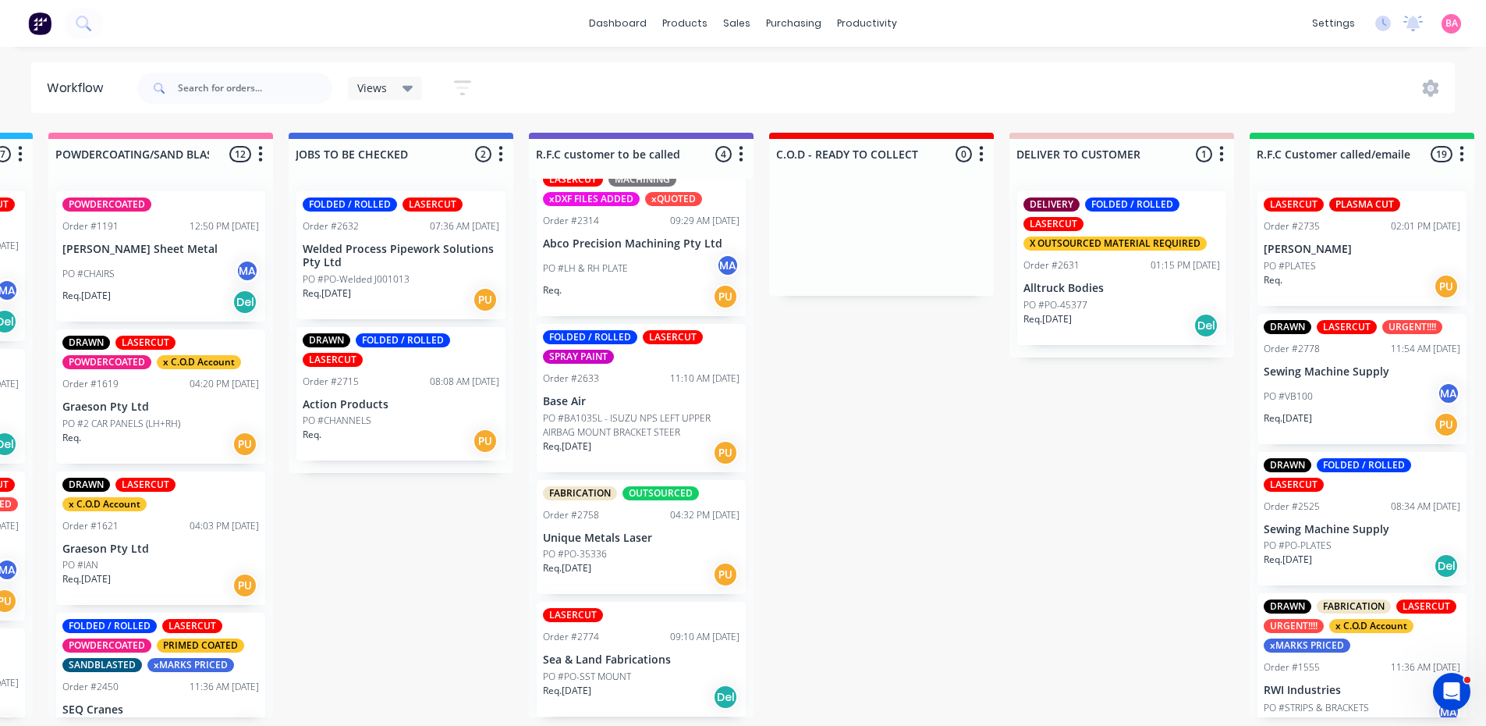
click at [648, 257] on div "PO #LH & RH PLATE MA" at bounding box center [641, 269] width 197 height 30
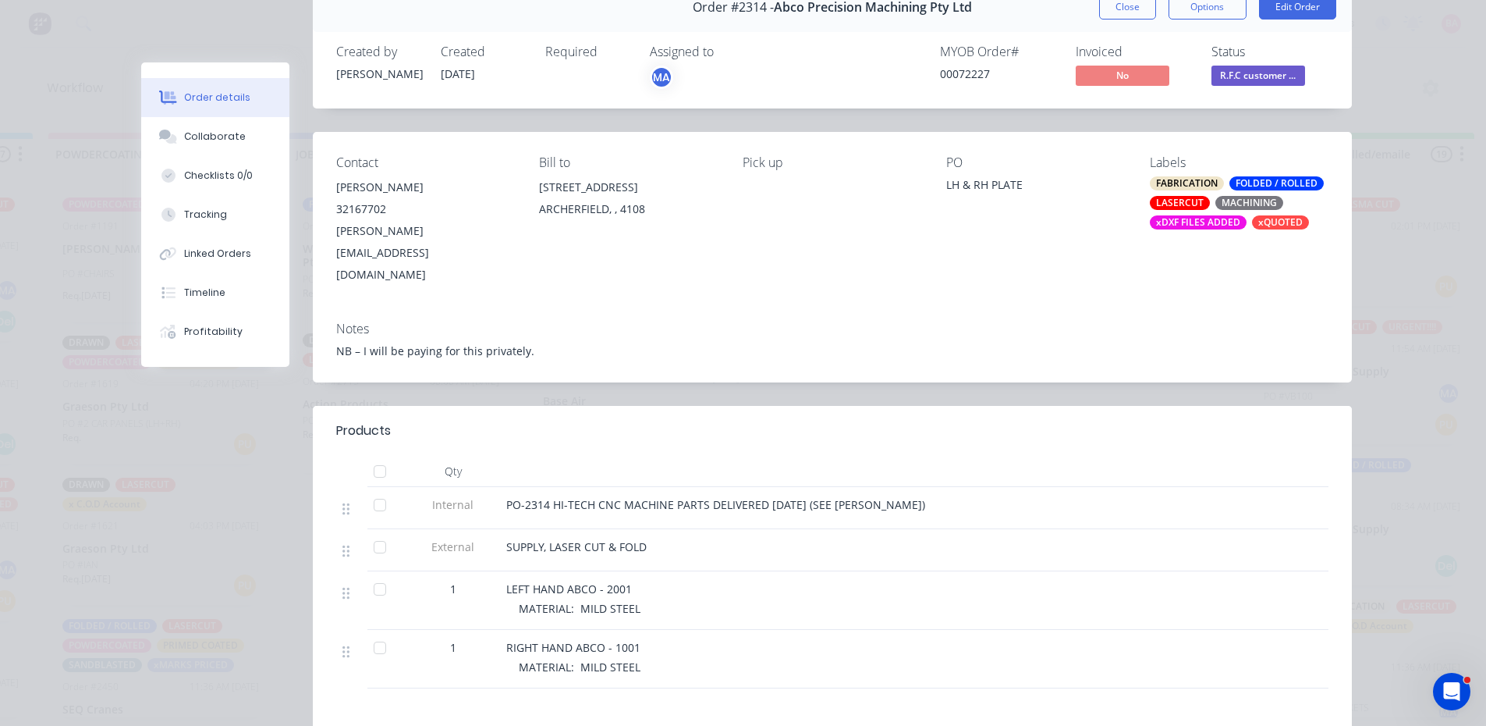
scroll to position [104, 0]
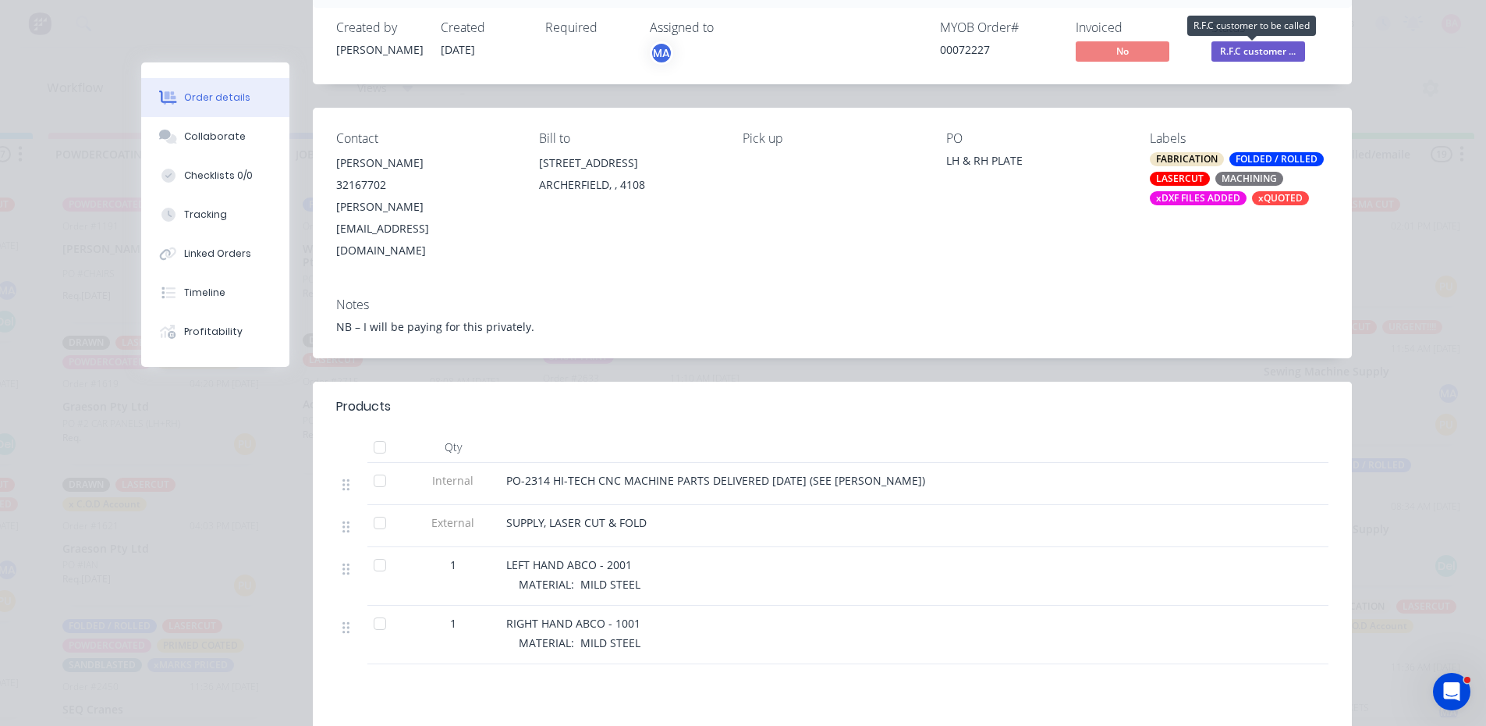
click at [1254, 45] on span "R.F.C customer ..." at bounding box center [1259, 51] width 94 height 20
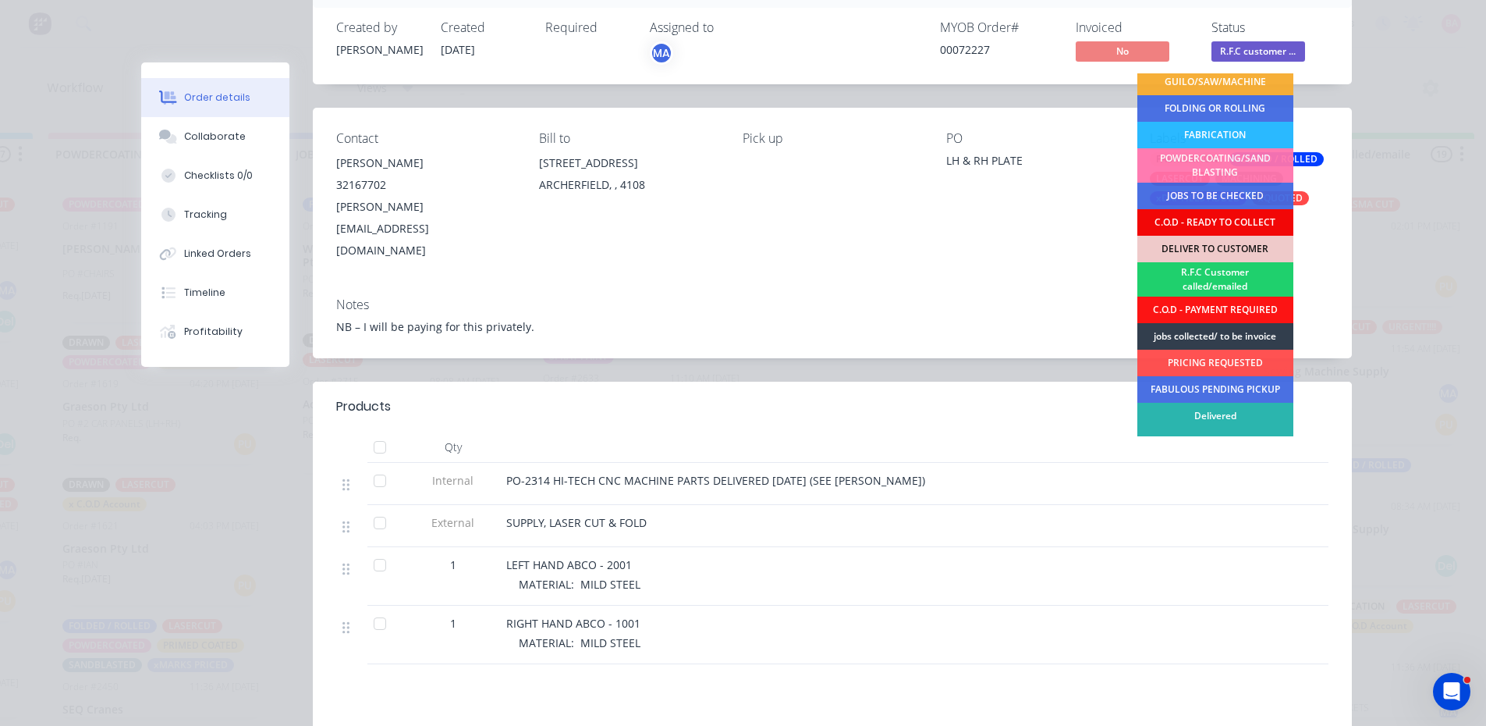
scroll to position [124, 0]
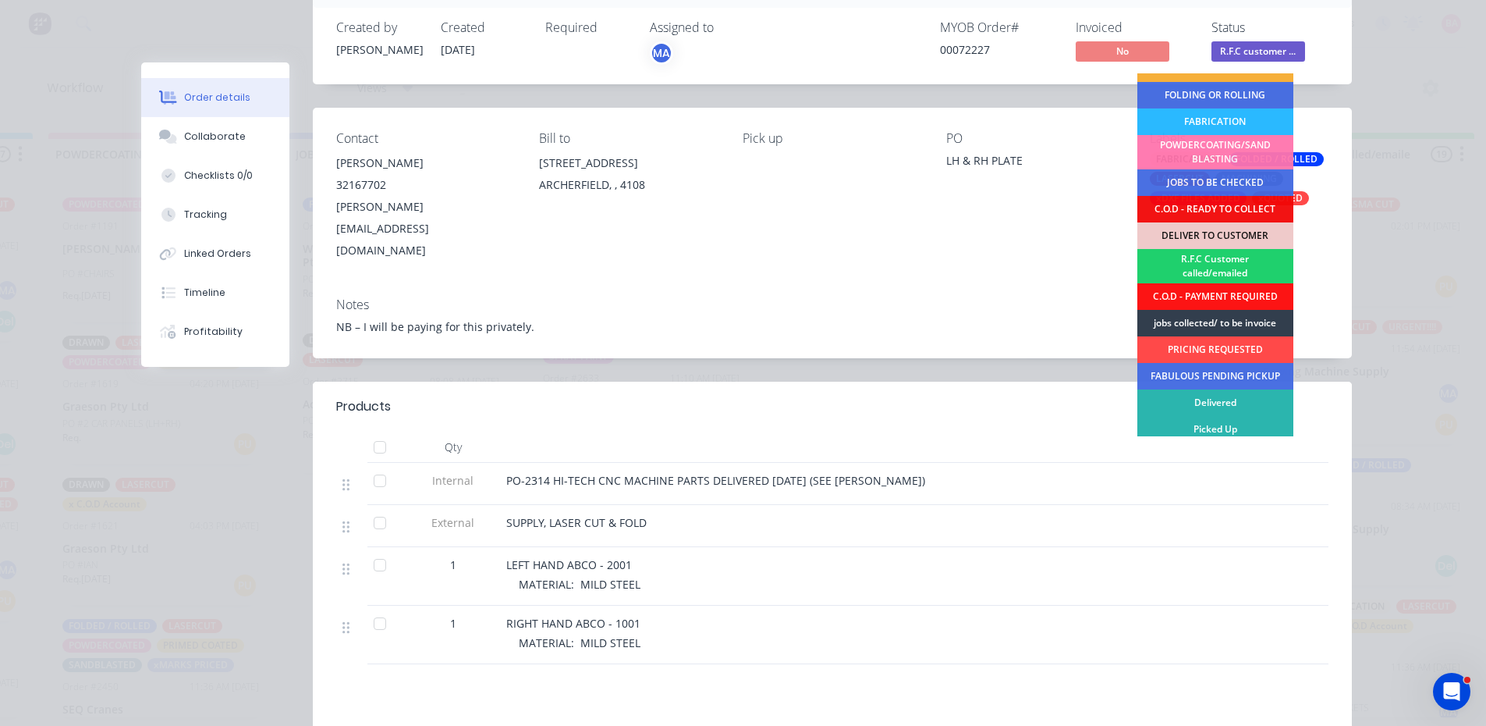
click at [1221, 345] on div "PRICING REQUESTED" at bounding box center [1216, 349] width 156 height 27
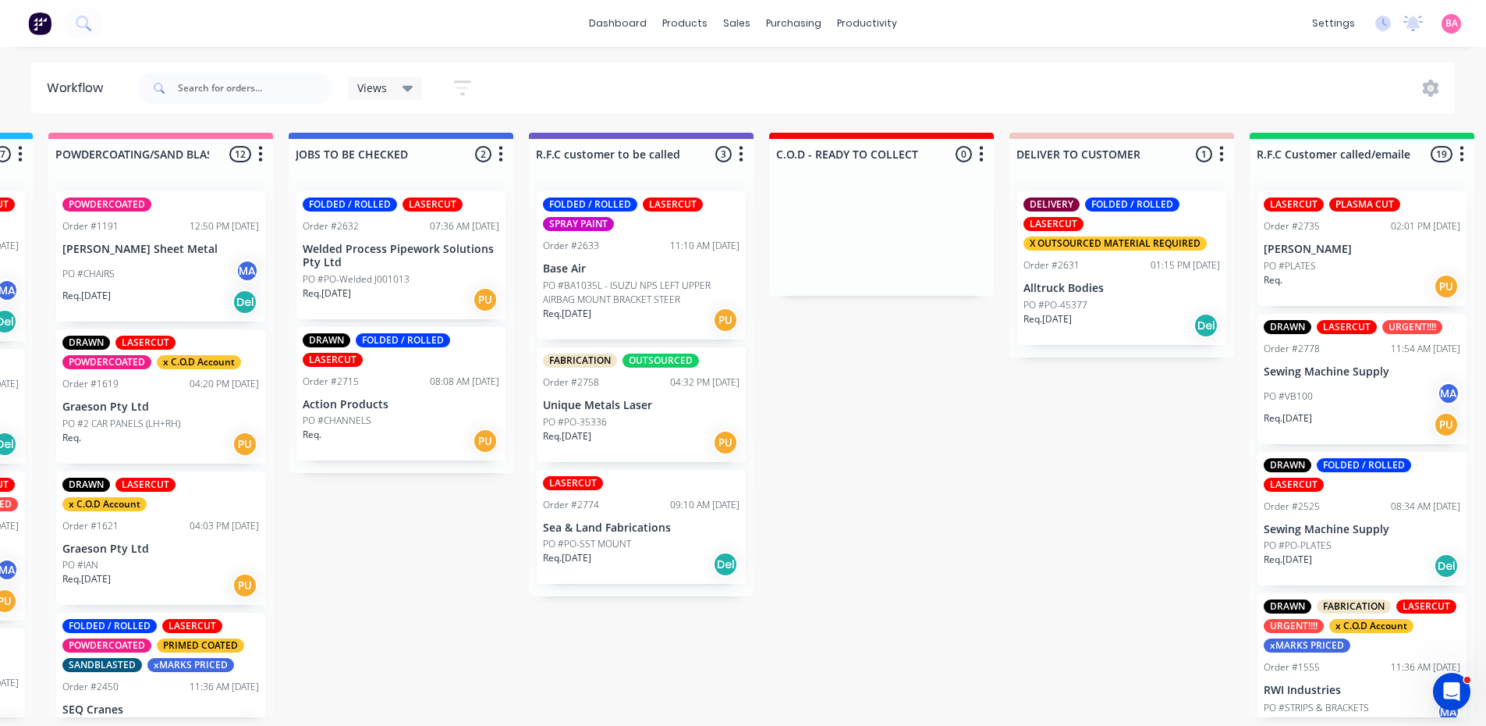
scroll to position [0, 0]
click at [673, 438] on div "Req. 27/08/25 PU" at bounding box center [641, 442] width 197 height 27
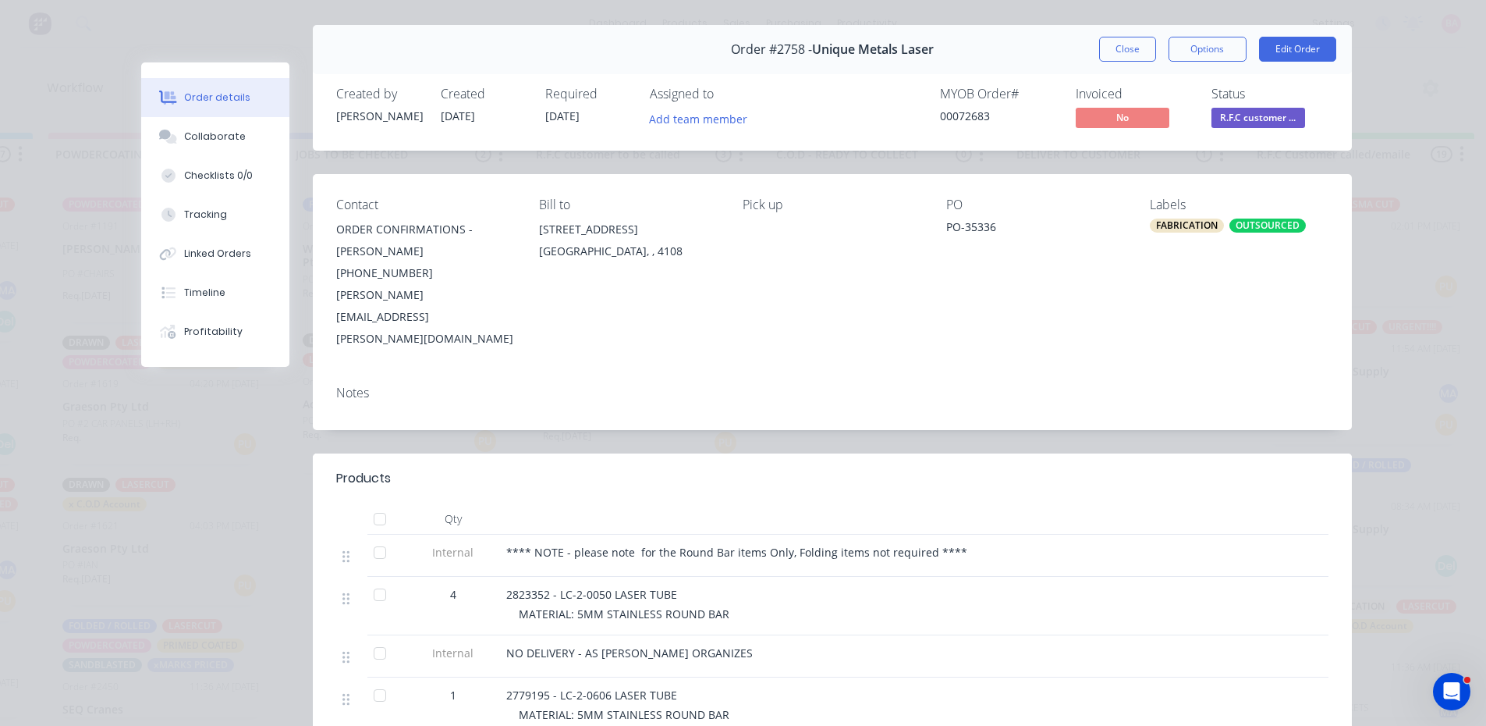
scroll to position [26, 0]
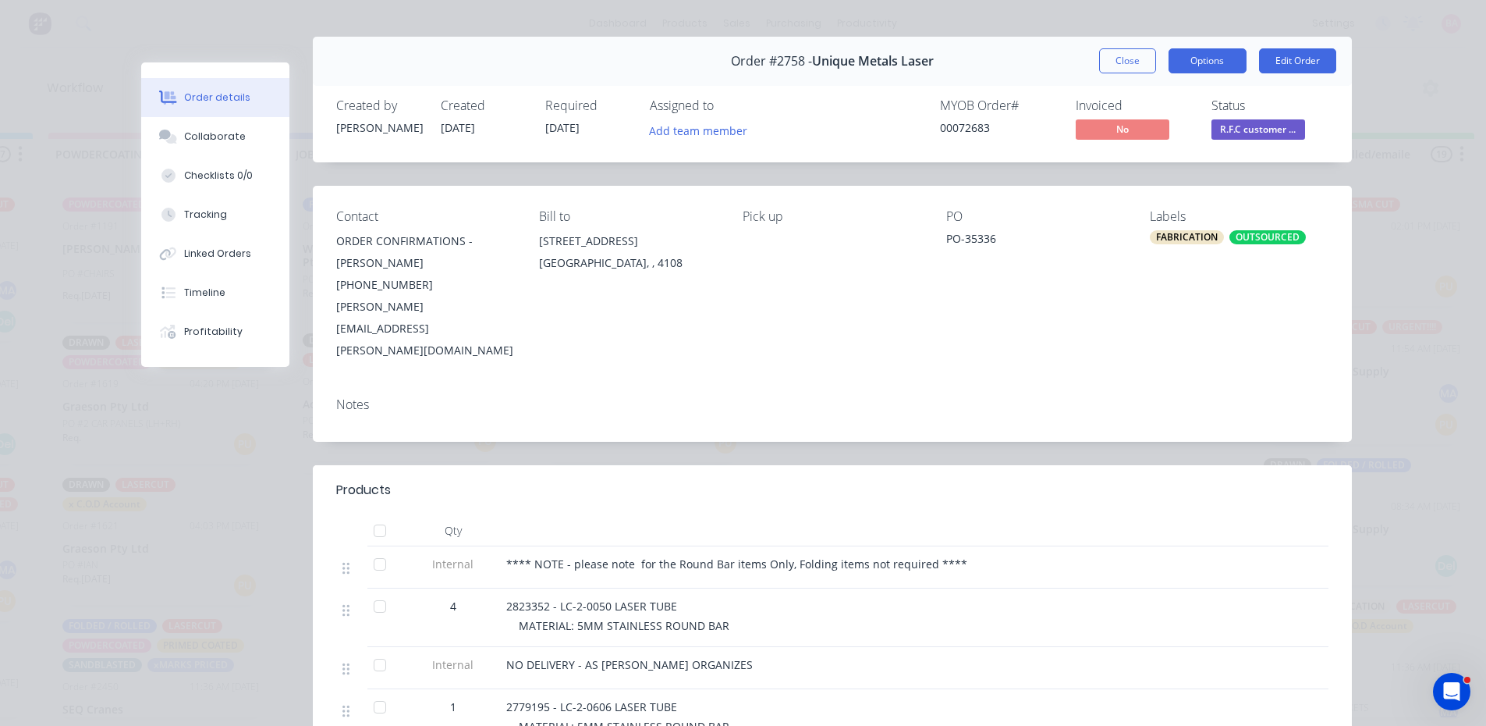
click at [1208, 57] on button "Options" at bounding box center [1208, 60] width 78 height 25
click at [1368, 171] on div "Order details Collaborate Checklists 0/0 Tracking Linked Orders Timeline Profit…" at bounding box center [743, 363] width 1486 height 726
click at [1119, 61] on button "Close" at bounding box center [1127, 60] width 57 height 25
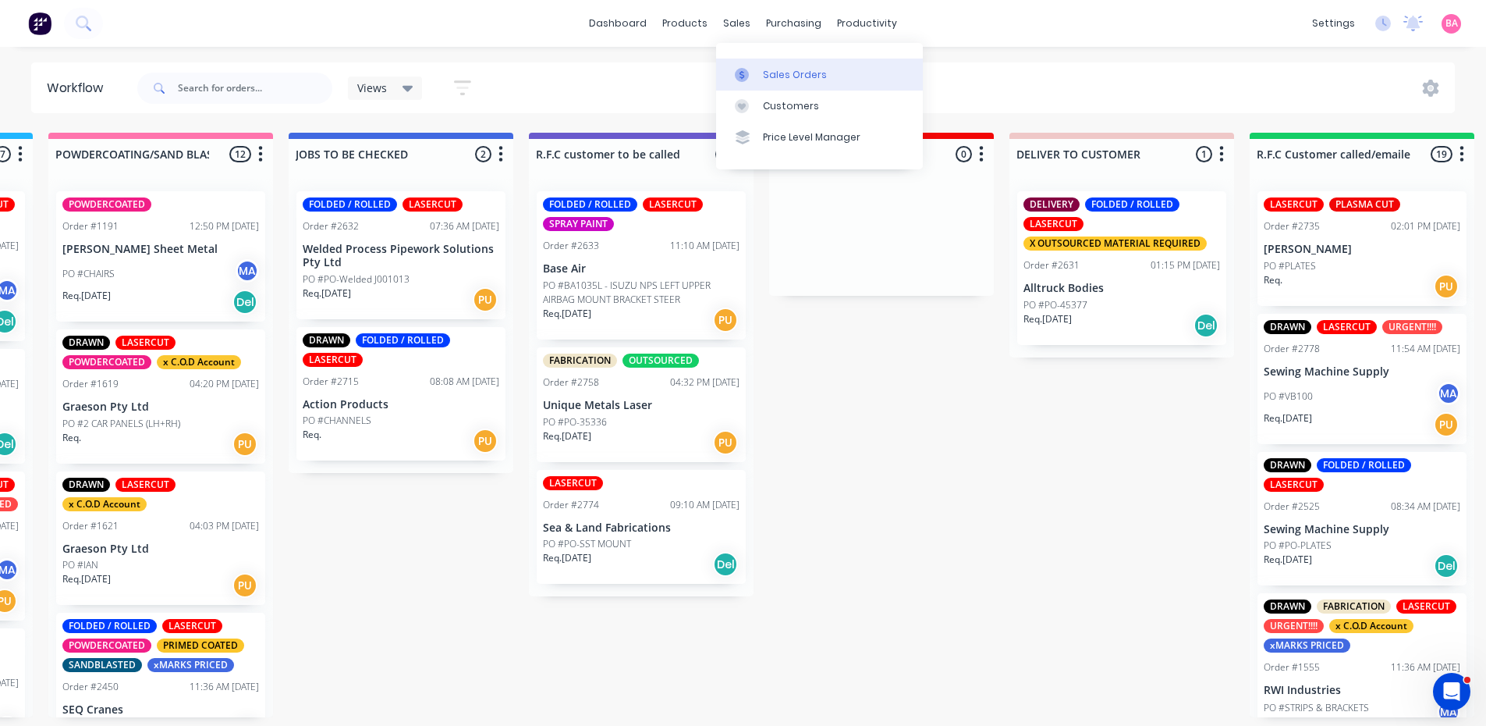
click at [785, 73] on div "Sales Orders" at bounding box center [795, 75] width 64 height 14
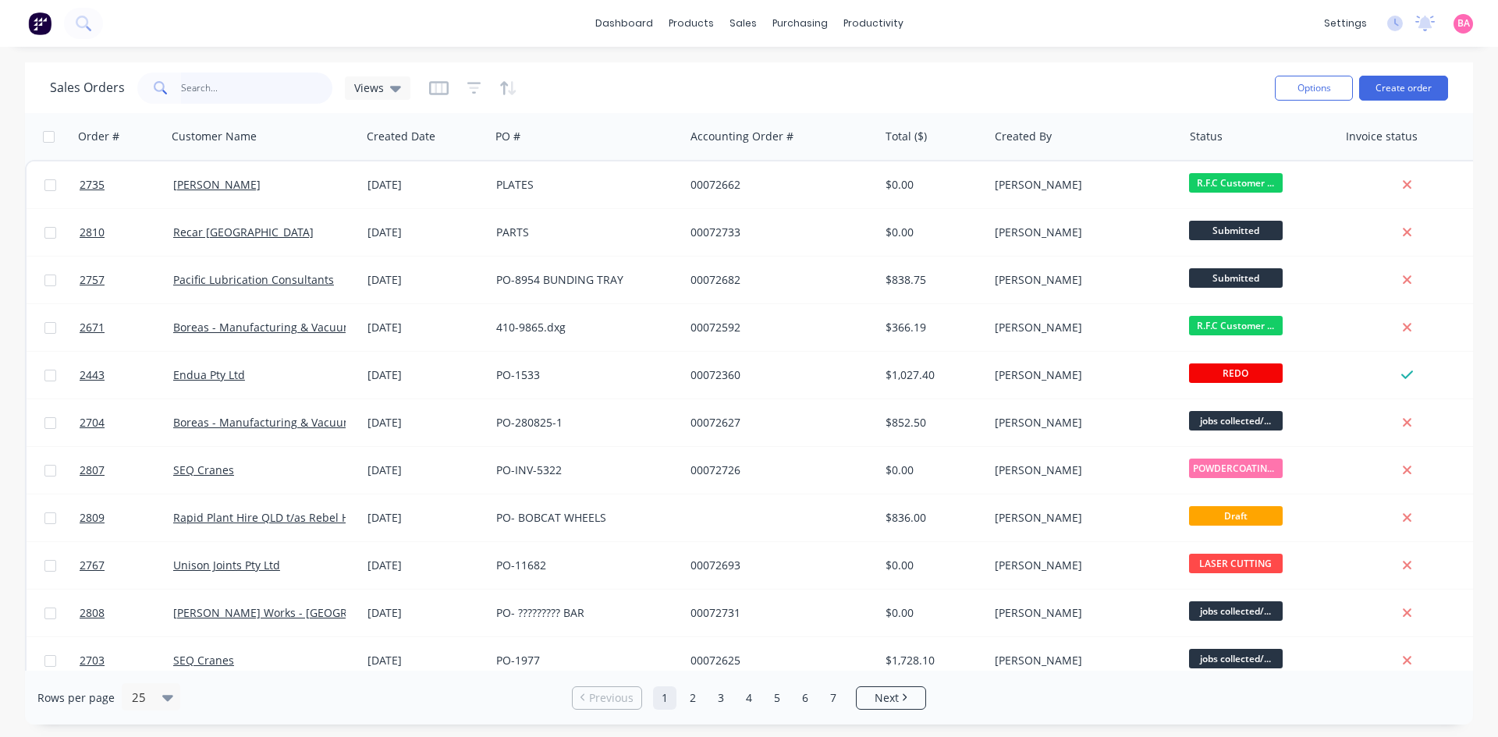
click at [259, 85] on input "text" at bounding box center [257, 88] width 152 height 31
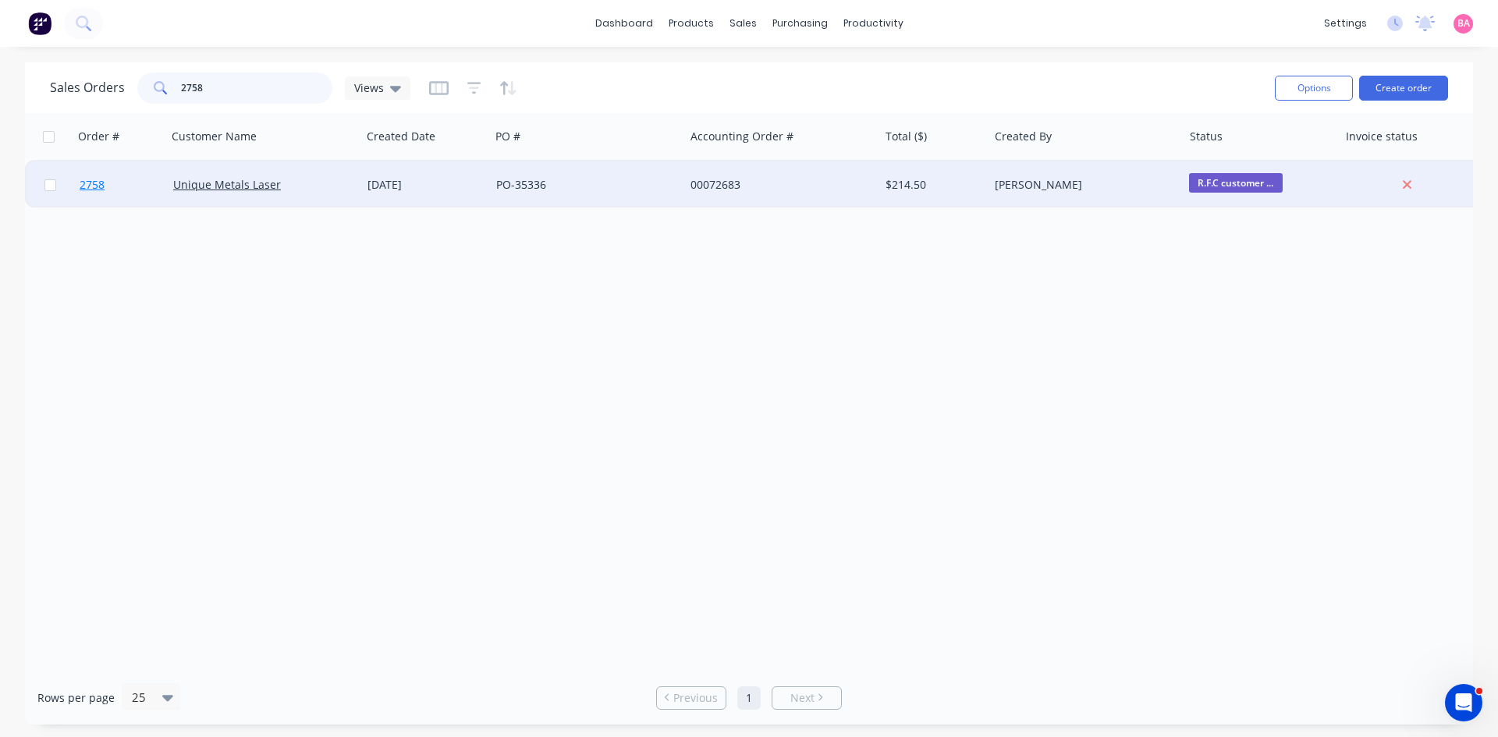
type input "2758"
click at [86, 181] on span "2758" at bounding box center [92, 185] width 25 height 16
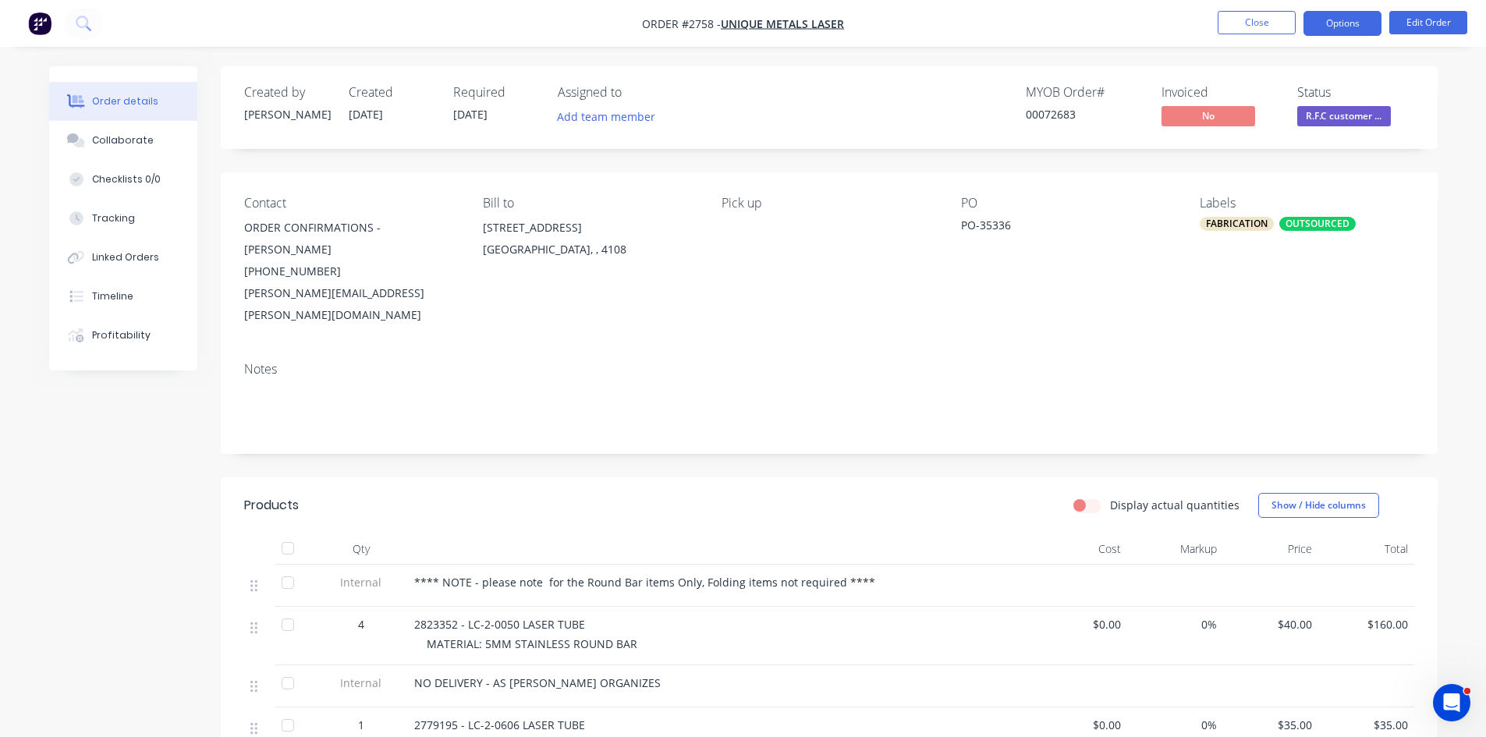
click at [1347, 21] on button "Options" at bounding box center [1343, 23] width 78 height 25
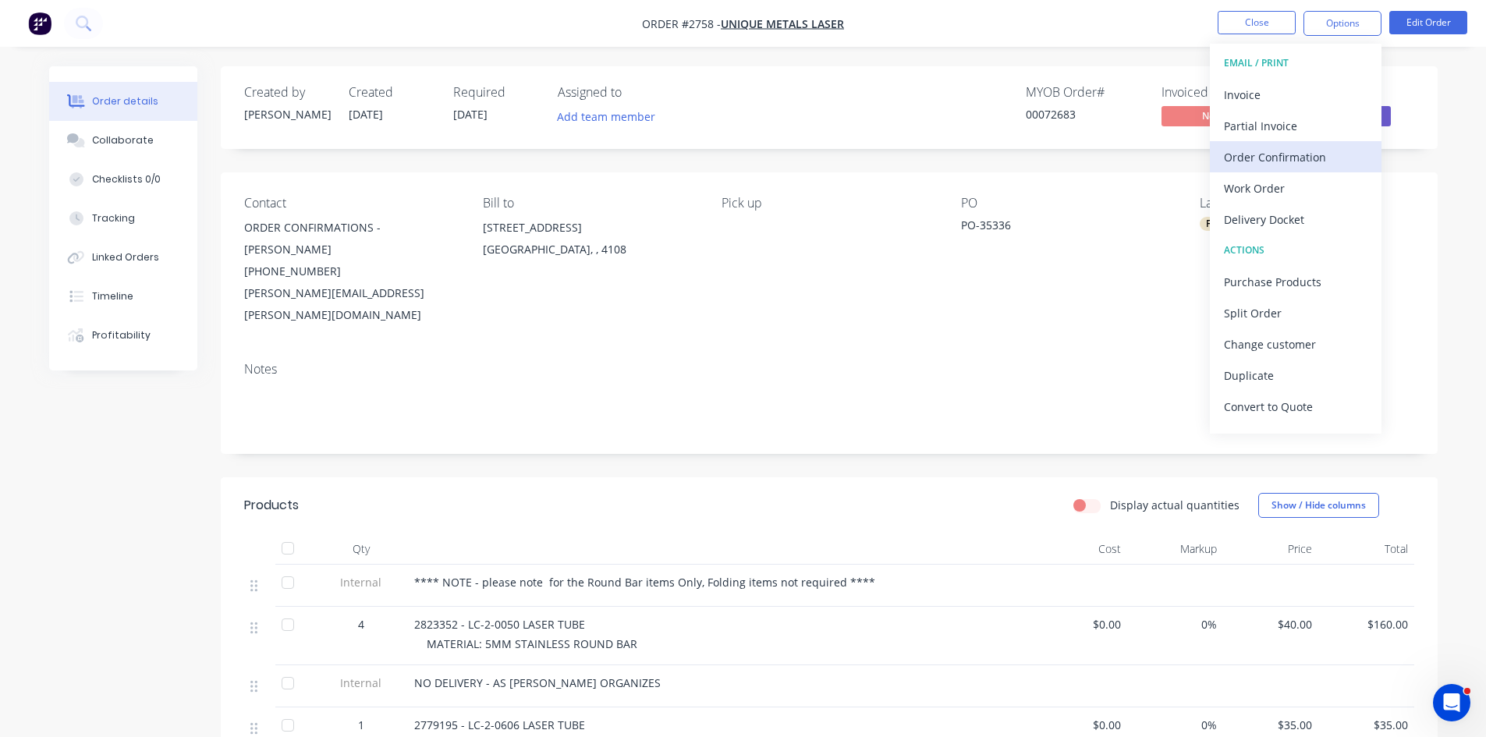
click at [1294, 155] on div "Order Confirmation" at bounding box center [1296, 157] width 144 height 23
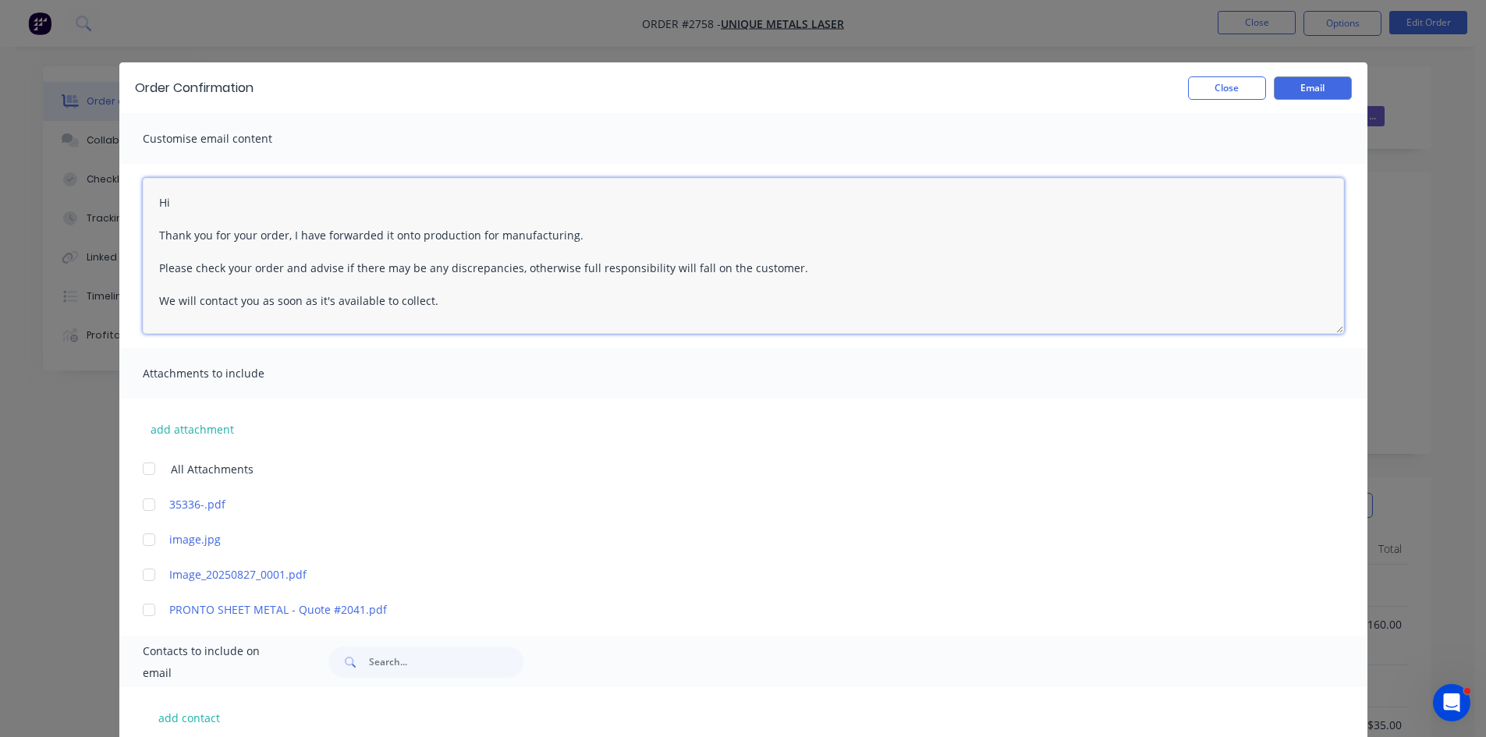
drag, startPoint x: 434, startPoint y: 300, endPoint x: 131, endPoint y: 233, distance: 309.9
click at [131, 233] on div "Hi Thank you for your order, I have forwarded it onto production for manufactur…" at bounding box center [743, 256] width 1248 height 184
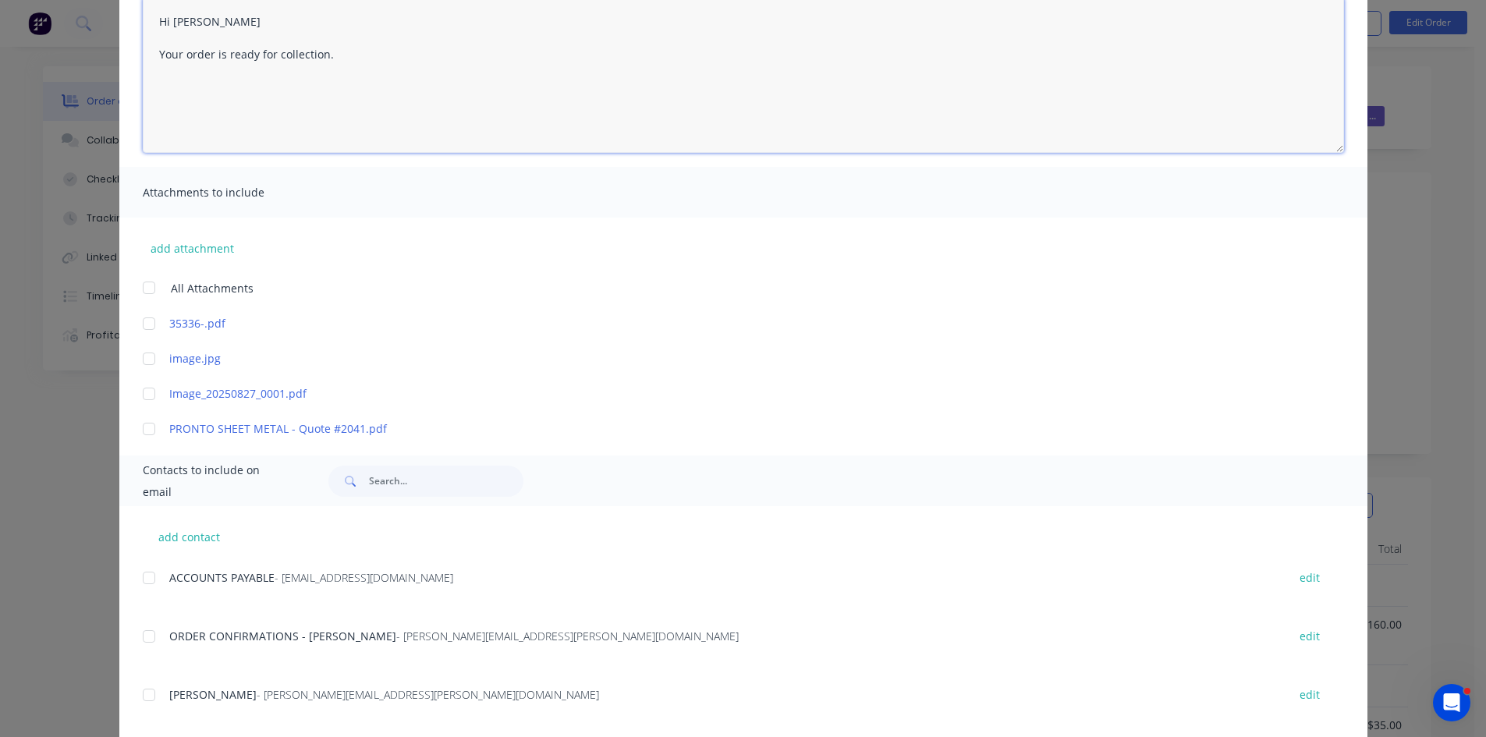
scroll to position [182, 0]
click at [144, 636] on div at bounding box center [148, 635] width 31 height 31
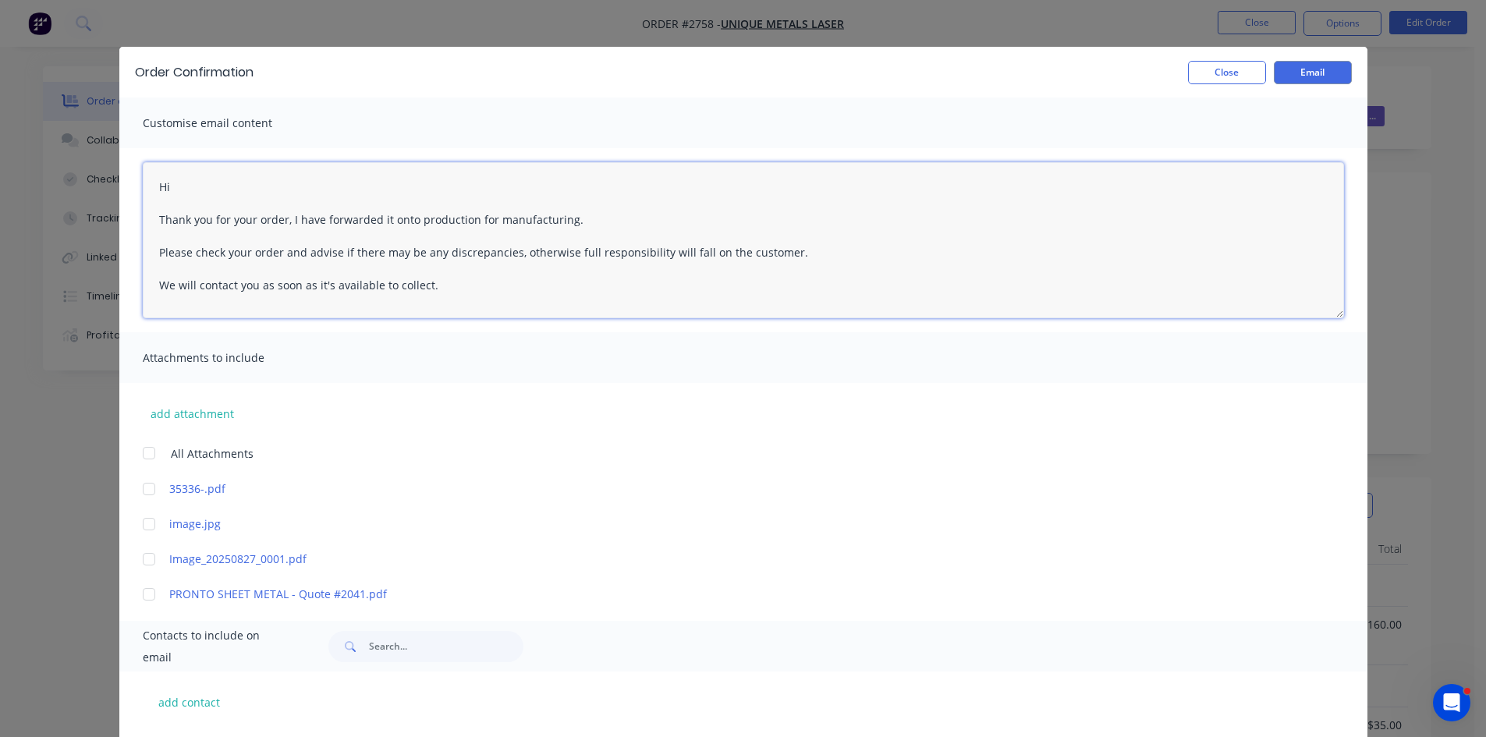
scroll to position [0, 0]
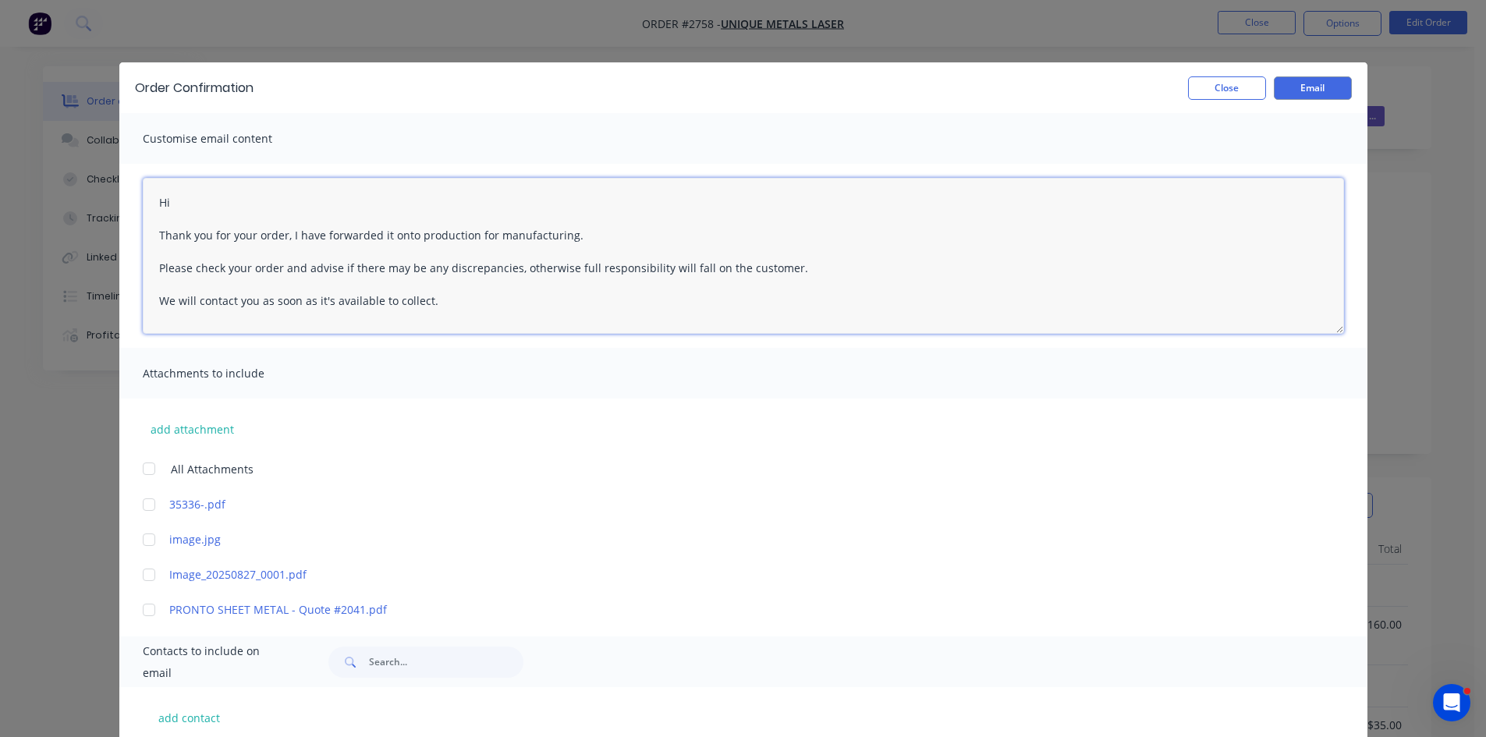
drag, startPoint x: 420, startPoint y: 307, endPoint x: 143, endPoint y: 227, distance: 288.4
click at [147, 228] on textarea "Hi Thank you for your order, I have forwarded it onto production for manufactur…" at bounding box center [744, 256] width 1202 height 156
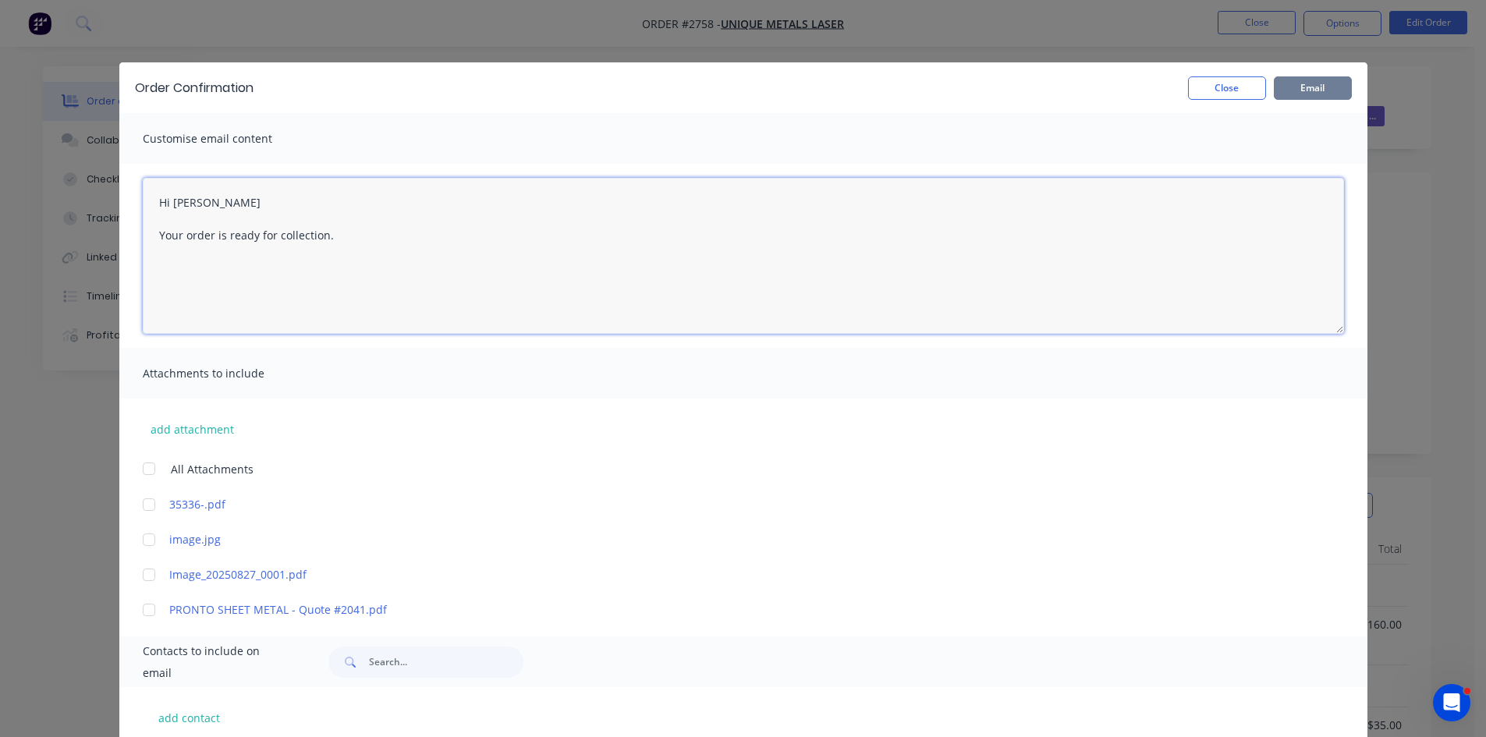
type textarea "Hi Michelle Your order is ready for collection."
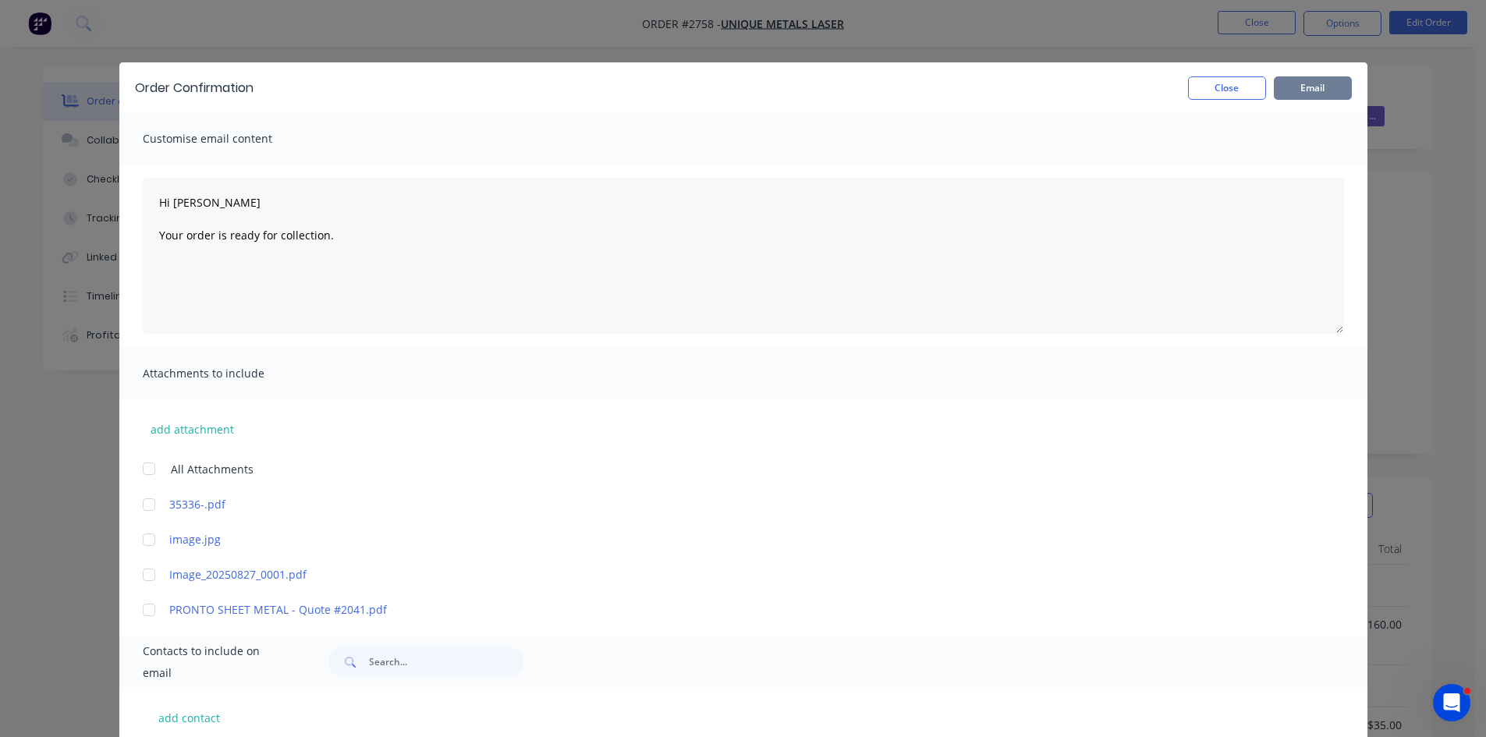
click at [1310, 87] on button "Email" at bounding box center [1313, 87] width 78 height 23
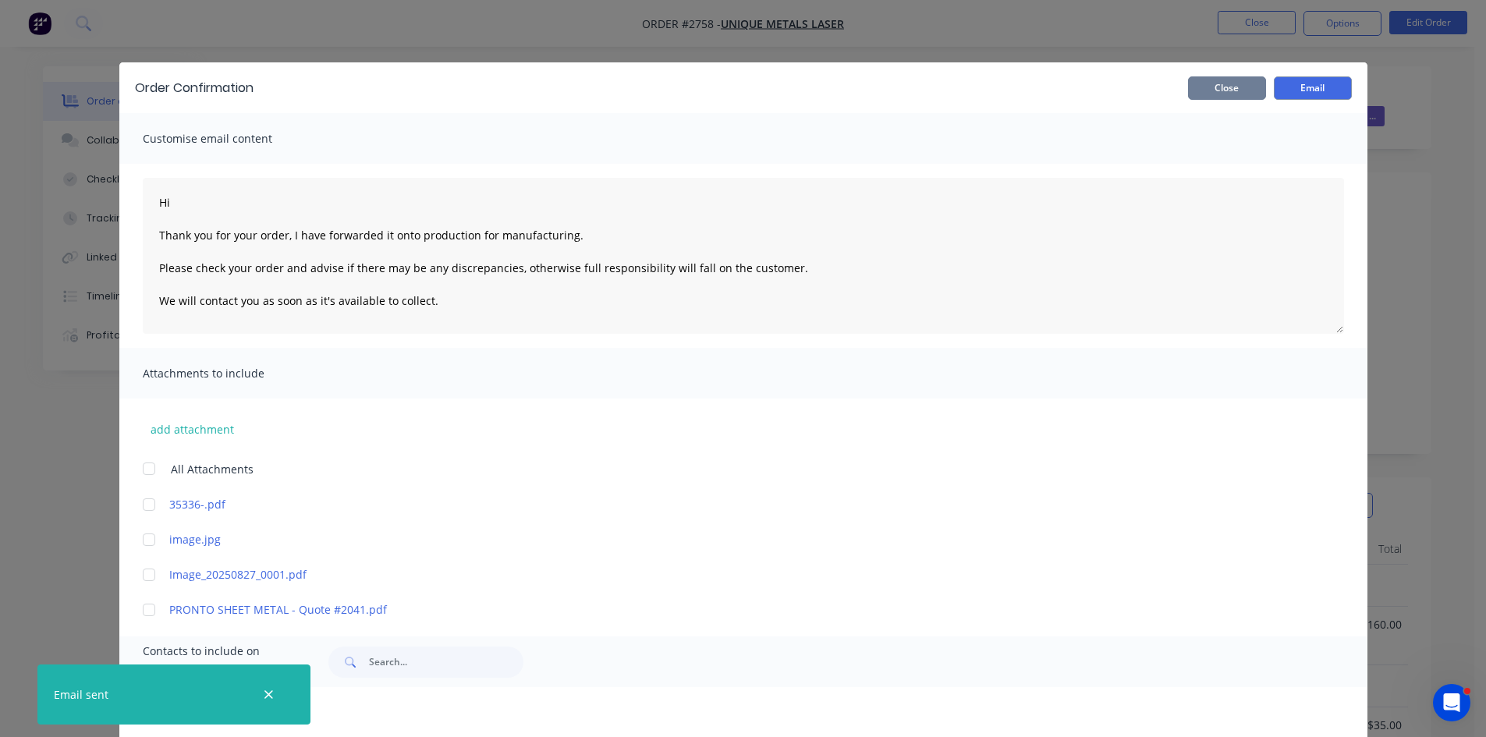
click at [1225, 88] on button "Close" at bounding box center [1227, 87] width 78 height 23
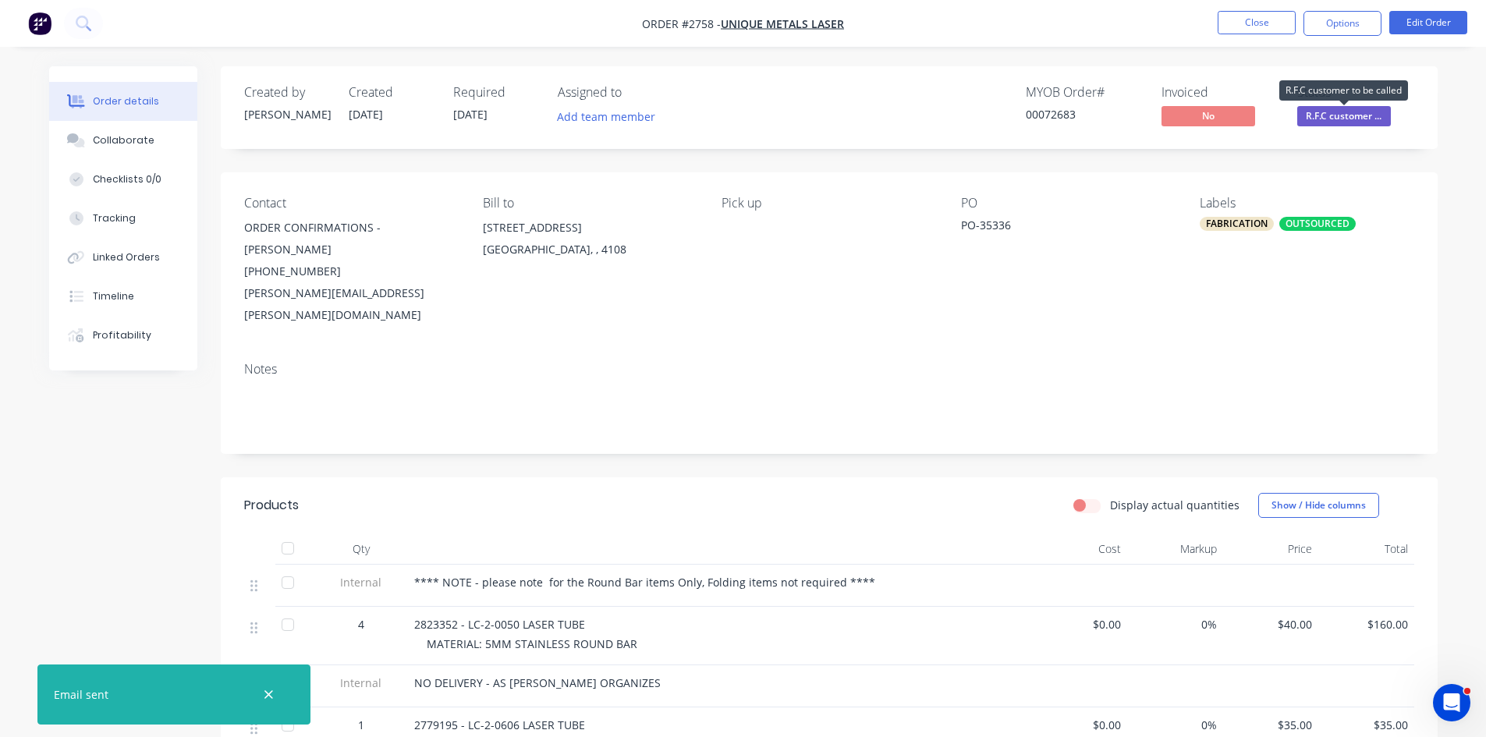
click at [1335, 112] on span "R.F.C customer ..." at bounding box center [1345, 116] width 94 height 20
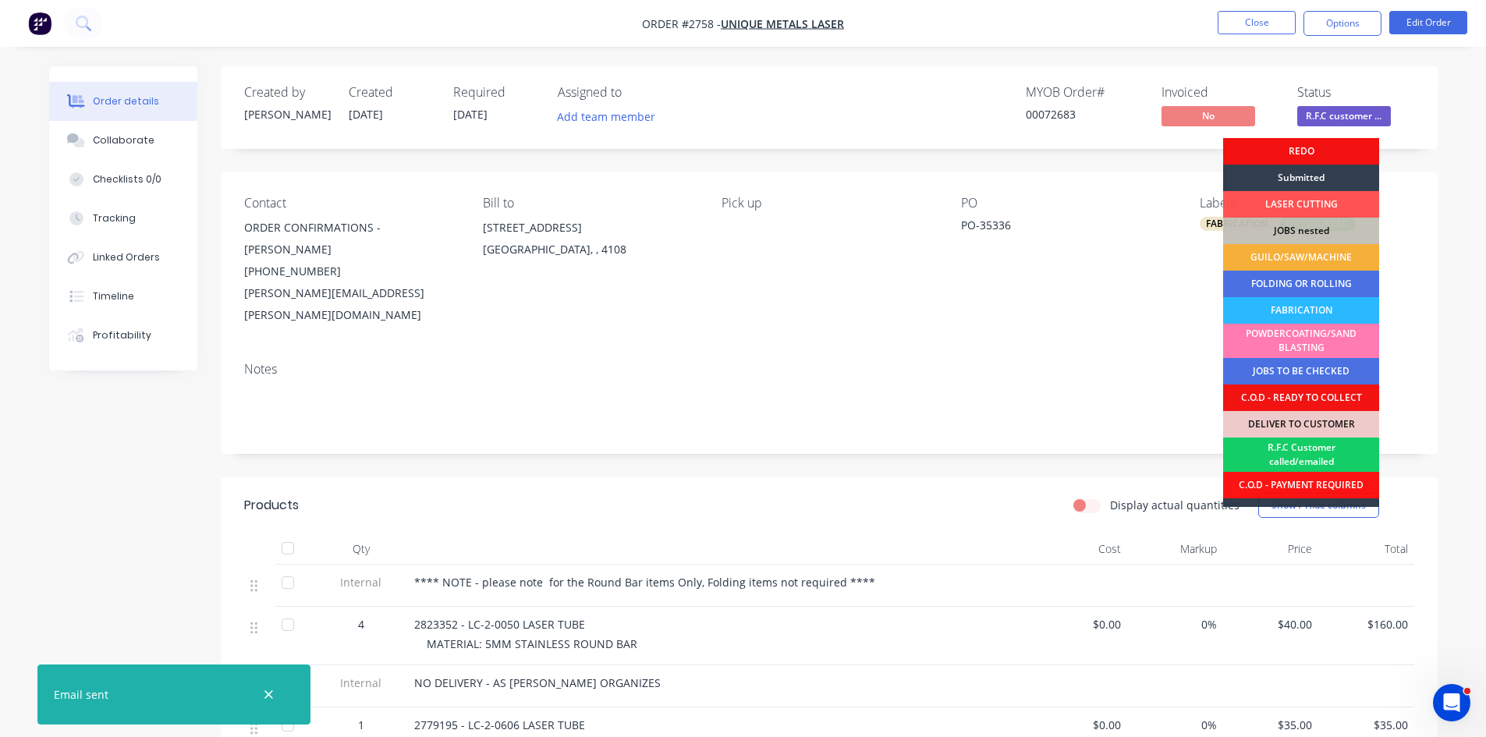
click at [1309, 447] on div "R.F.C Customer called/emailed" at bounding box center [1301, 455] width 156 height 34
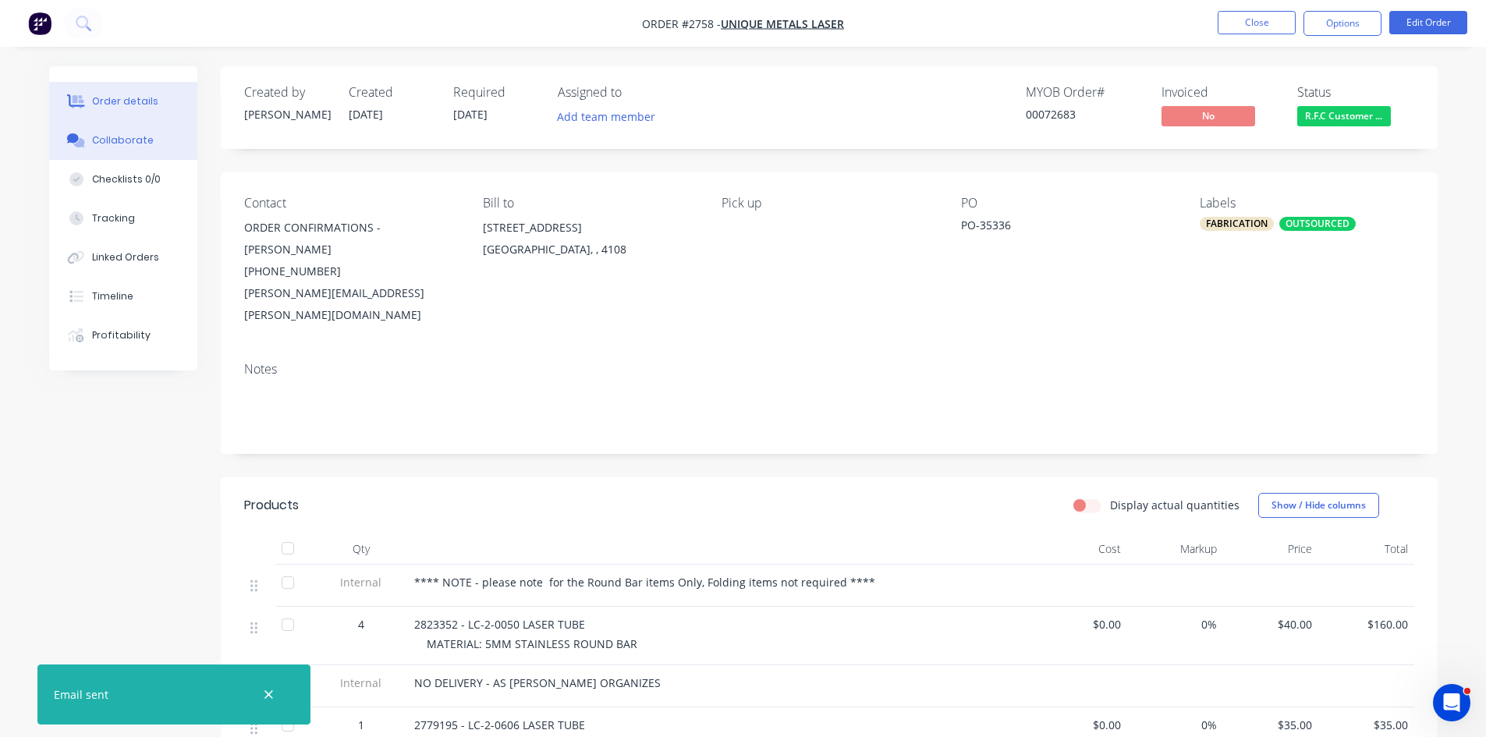
click at [137, 137] on div "Collaborate" at bounding box center [123, 140] width 62 height 14
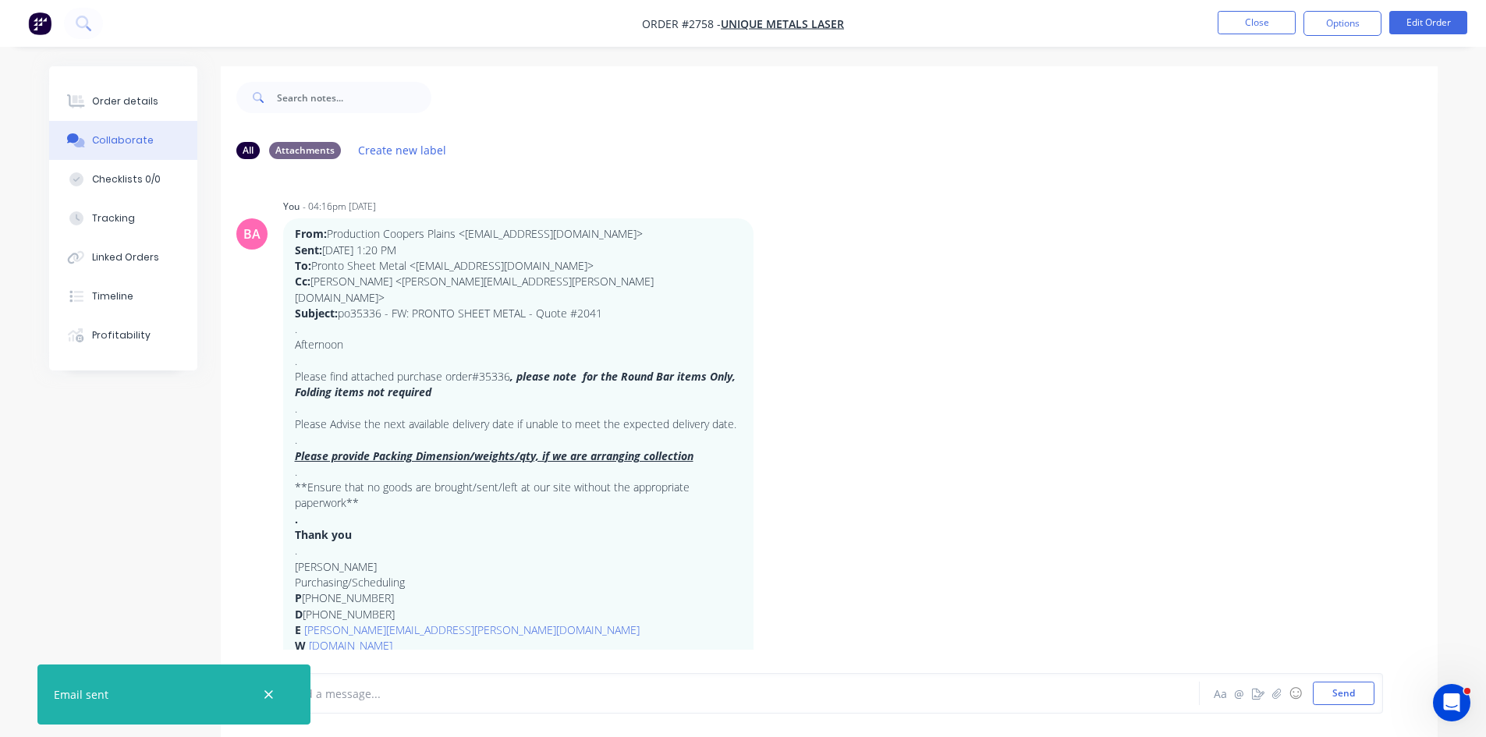
click at [464, 699] on div at bounding box center [698, 694] width 811 height 16
click at [387, 694] on div at bounding box center [698, 694] width 811 height 16
click at [1355, 696] on button "Send" at bounding box center [1344, 693] width 62 height 23
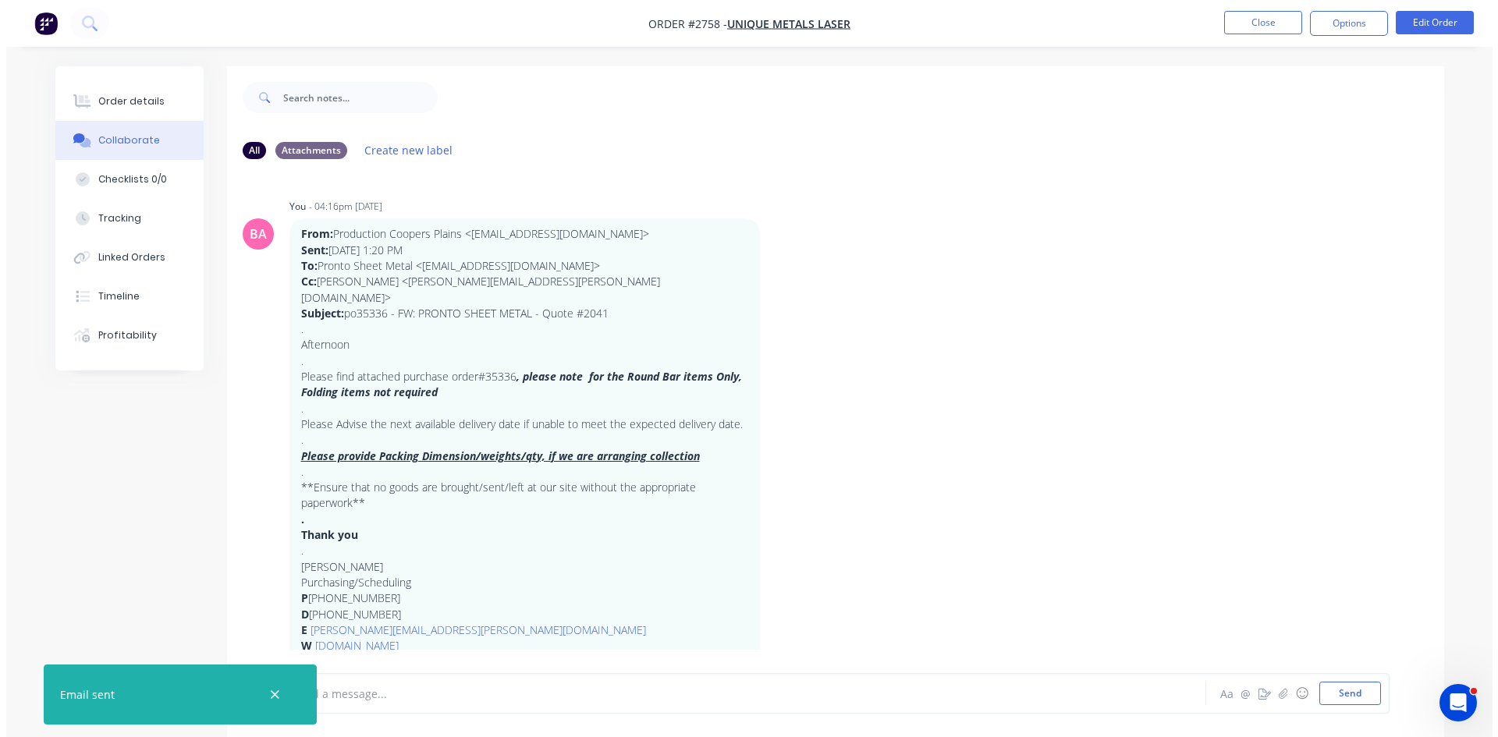
scroll to position [921, 0]
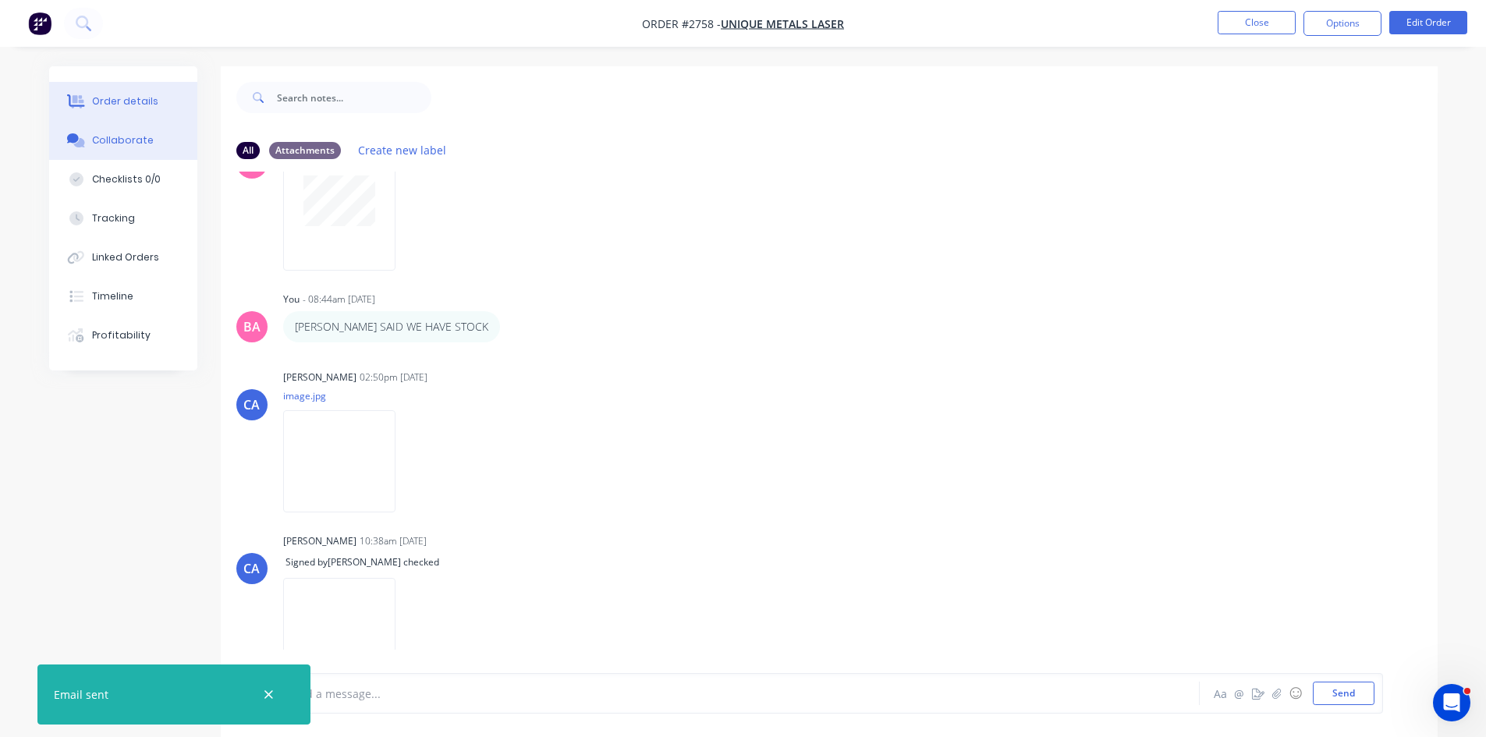
click at [126, 101] on div "Order details" at bounding box center [125, 101] width 66 height 14
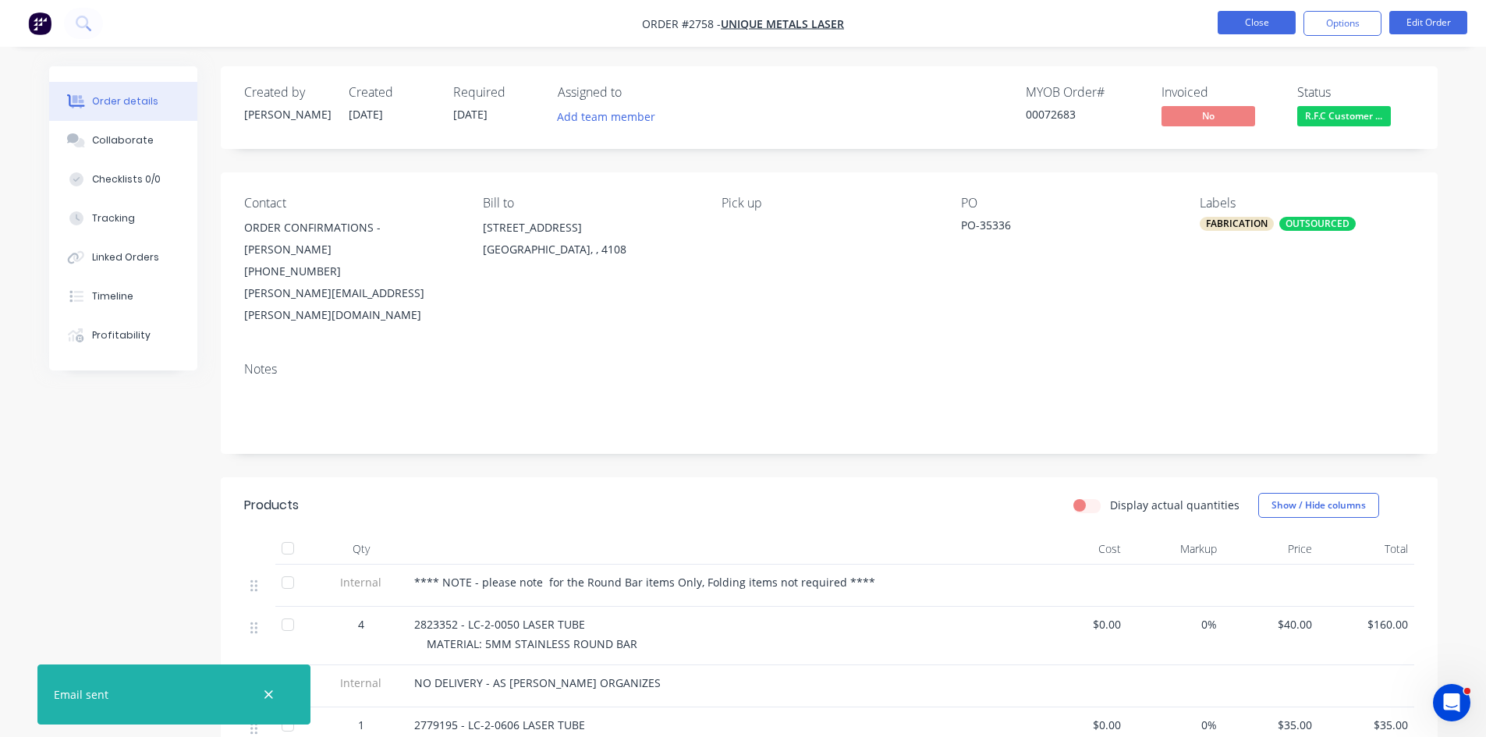
click at [1266, 25] on button "Close" at bounding box center [1257, 22] width 78 height 23
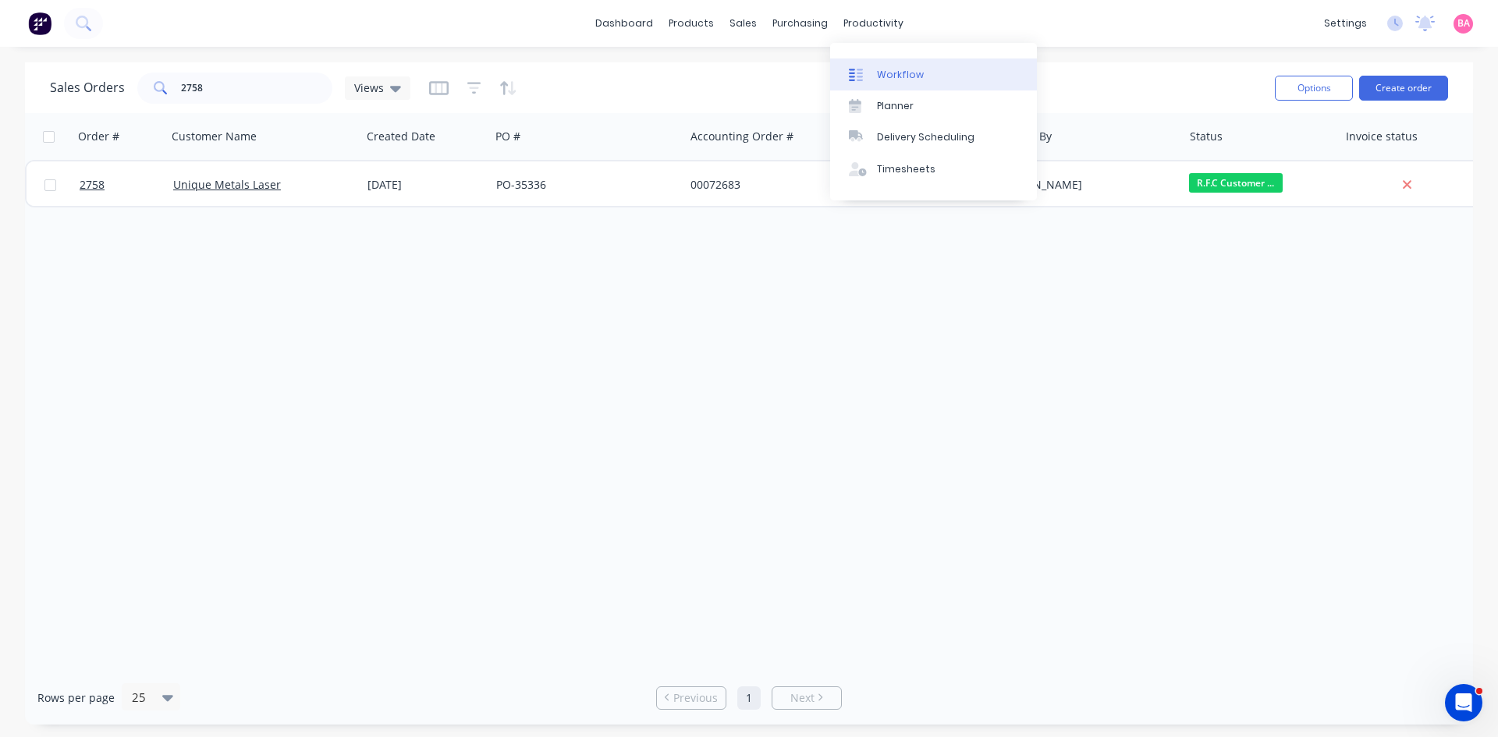
click at [899, 69] on div "Workflow" at bounding box center [900, 75] width 47 height 14
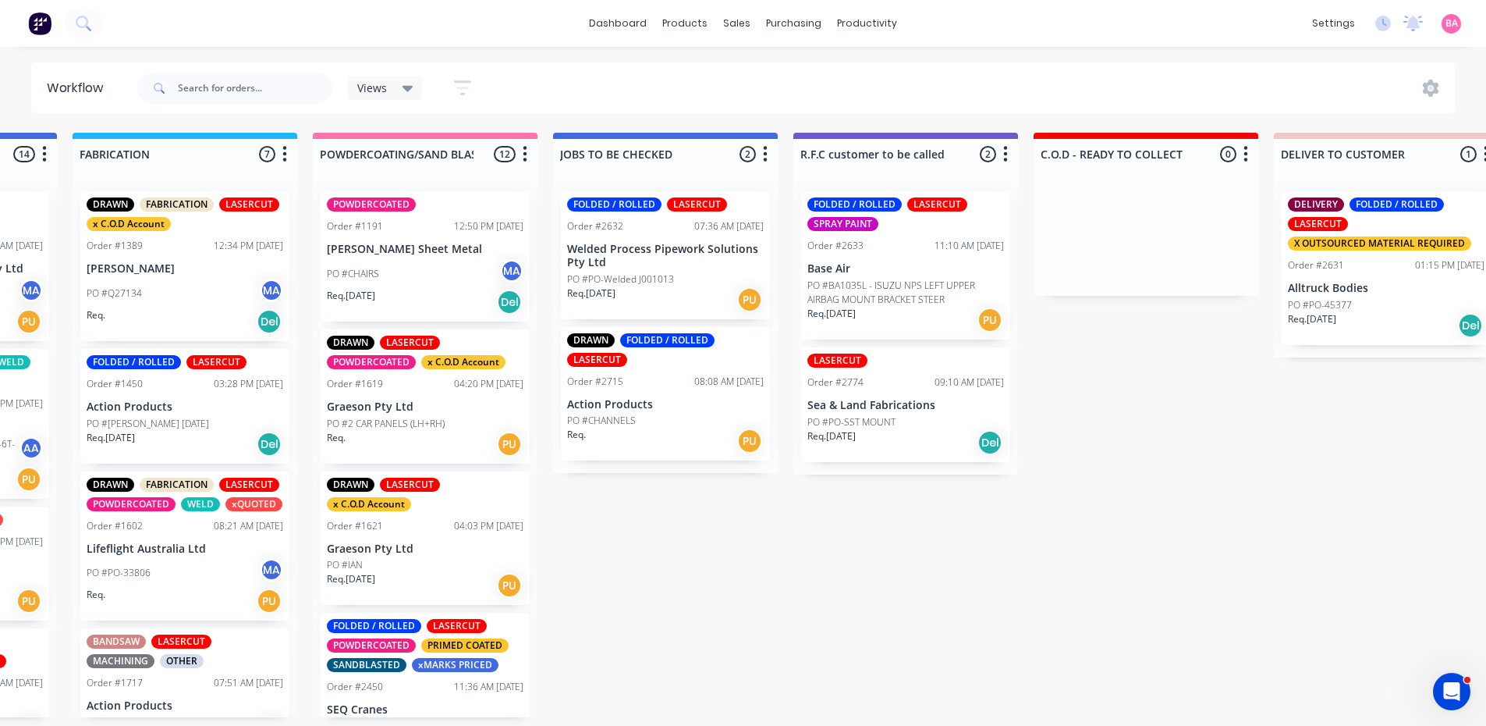
scroll to position [0, 1573]
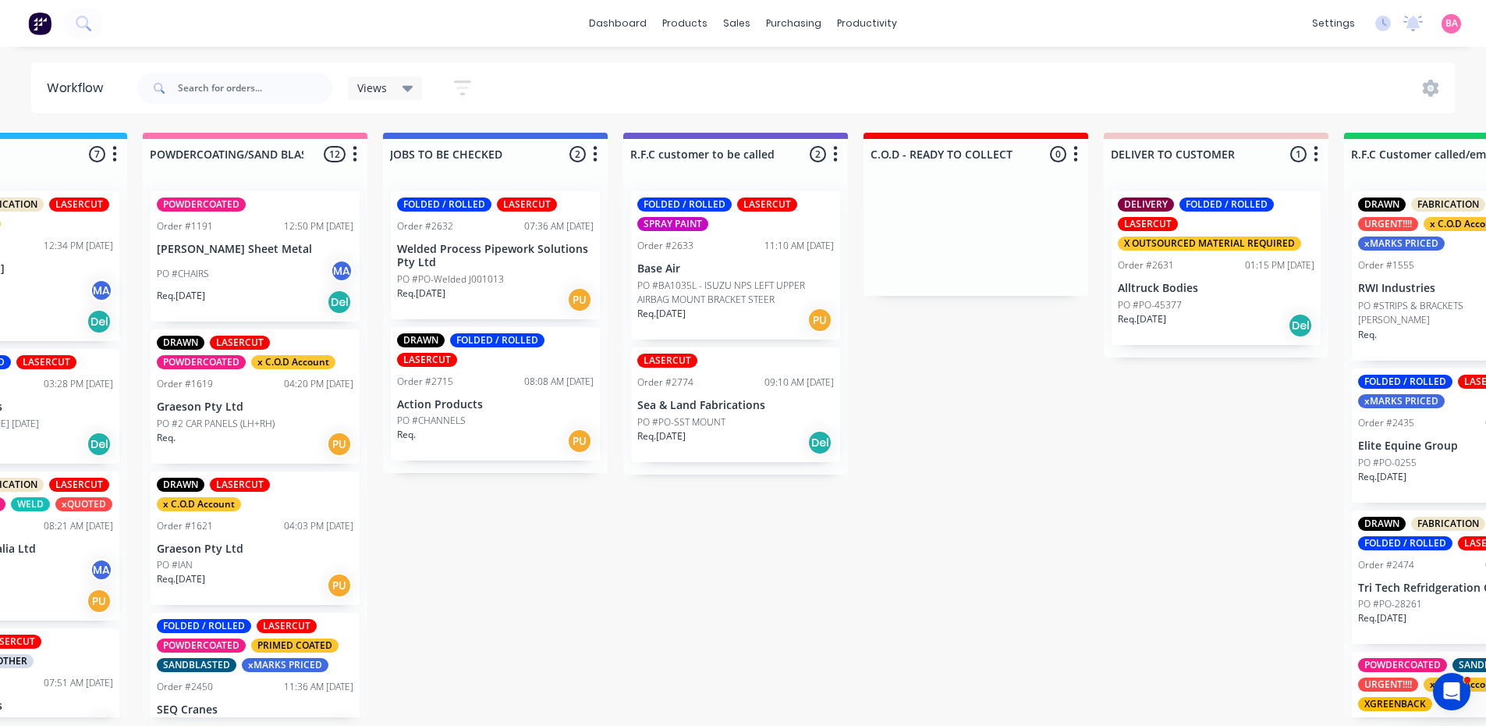
click at [765, 441] on div "Req. [DATE] Del" at bounding box center [735, 442] width 197 height 27
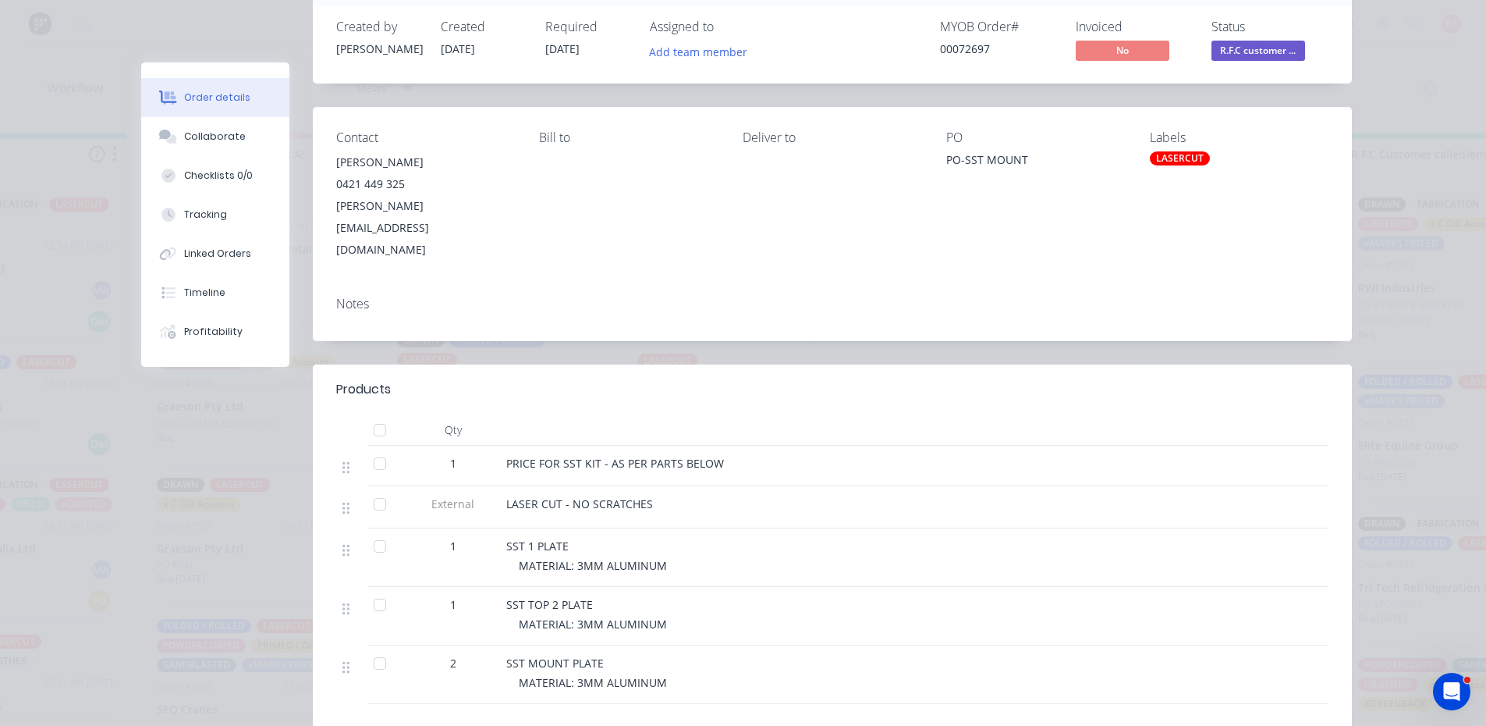
scroll to position [104, 0]
click at [214, 137] on div "Collaborate" at bounding box center [215, 137] width 62 height 14
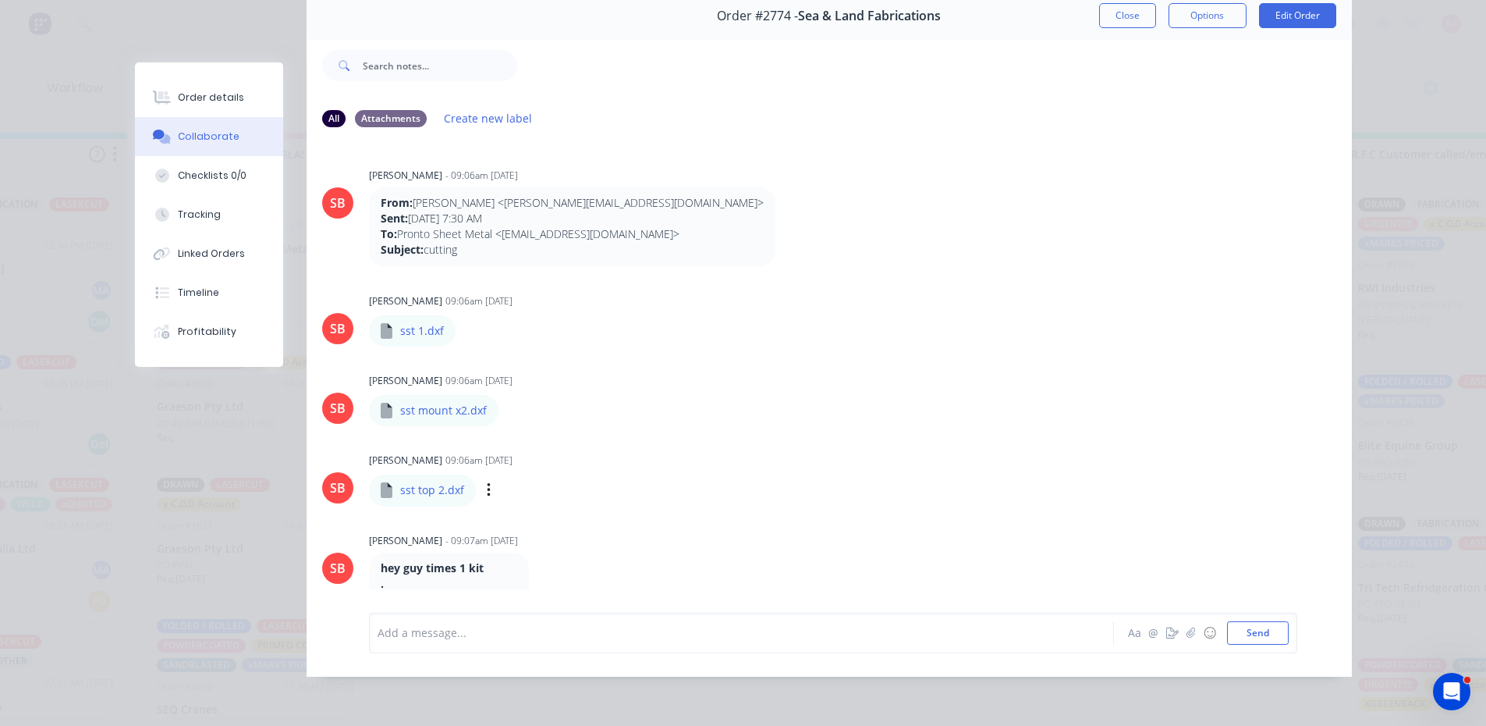
scroll to position [0, 0]
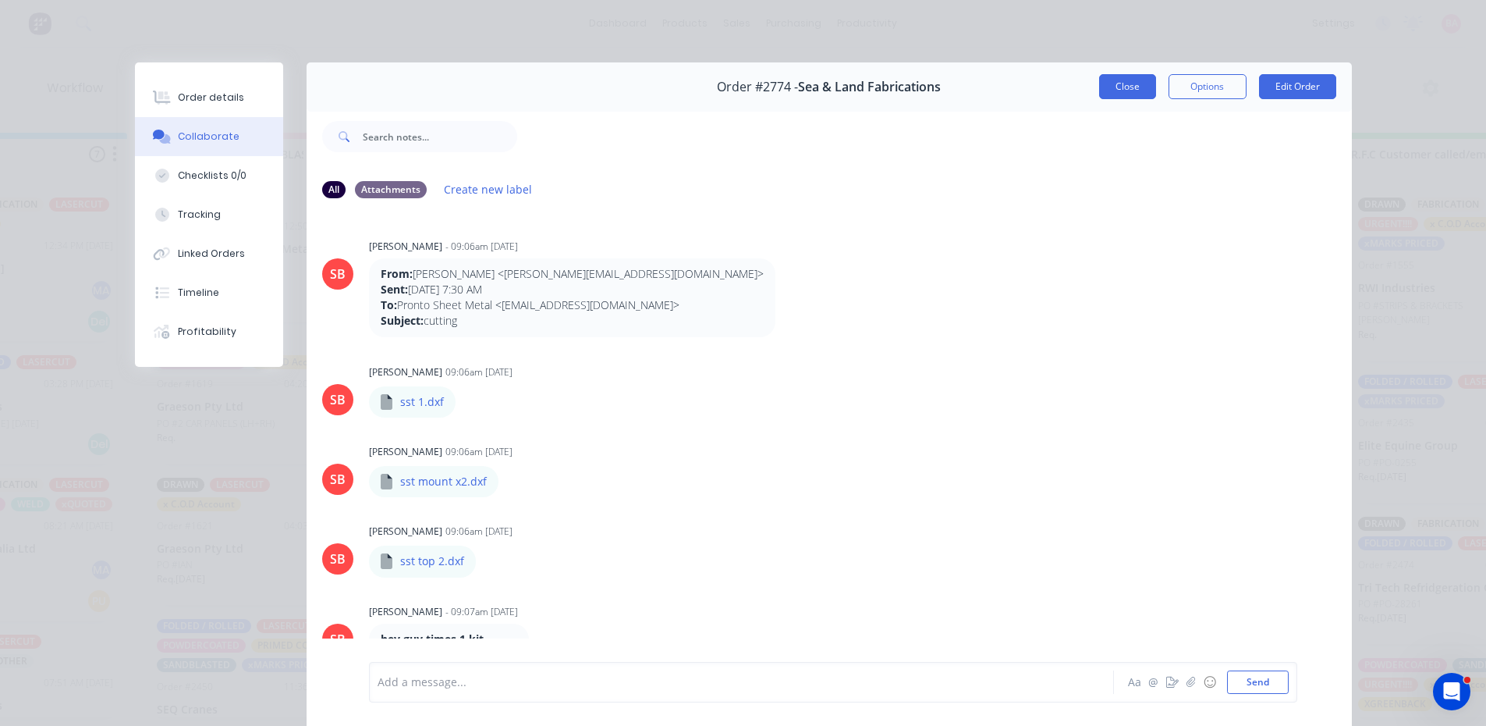
click at [1121, 87] on button "Close" at bounding box center [1127, 86] width 57 height 25
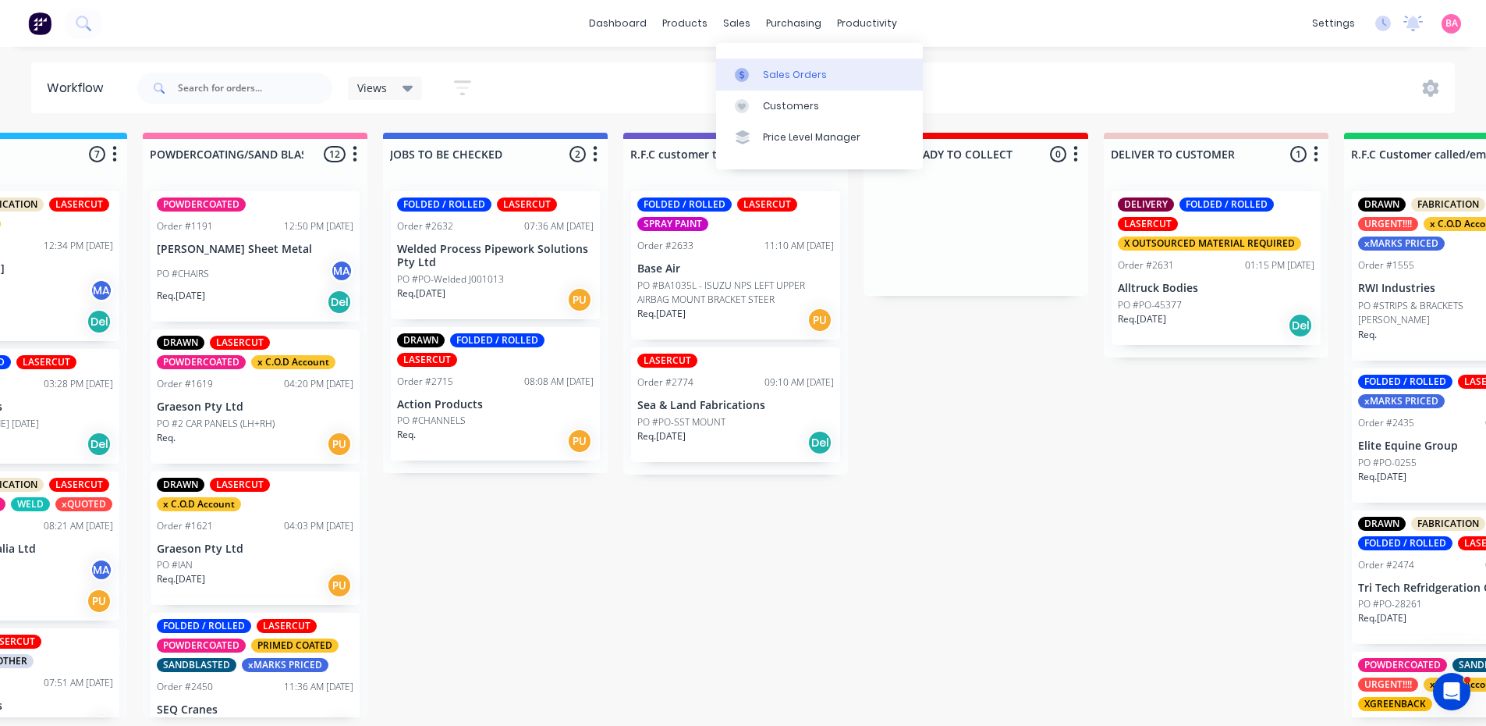
click at [794, 76] on div "Sales Orders" at bounding box center [795, 75] width 64 height 14
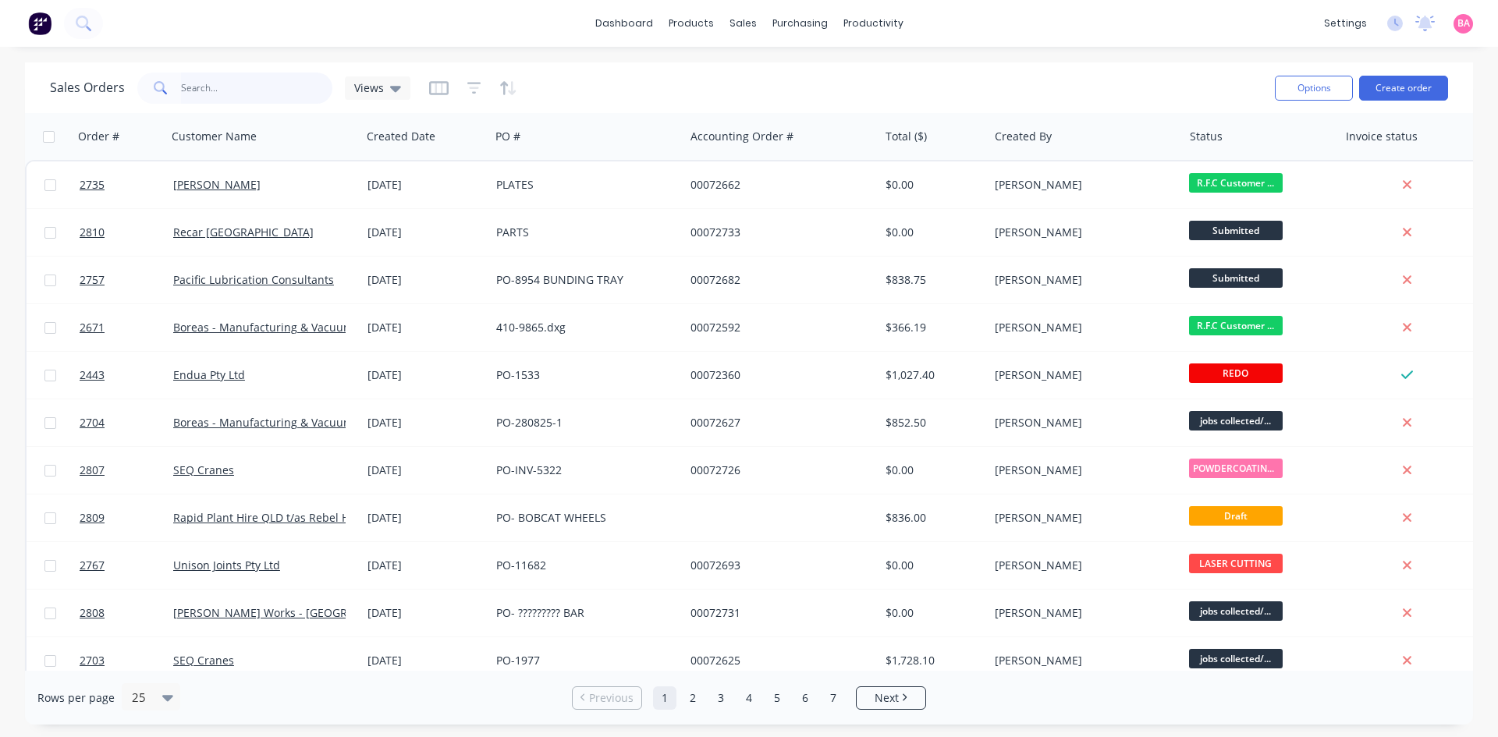
click at [225, 88] on input "text" at bounding box center [257, 88] width 152 height 31
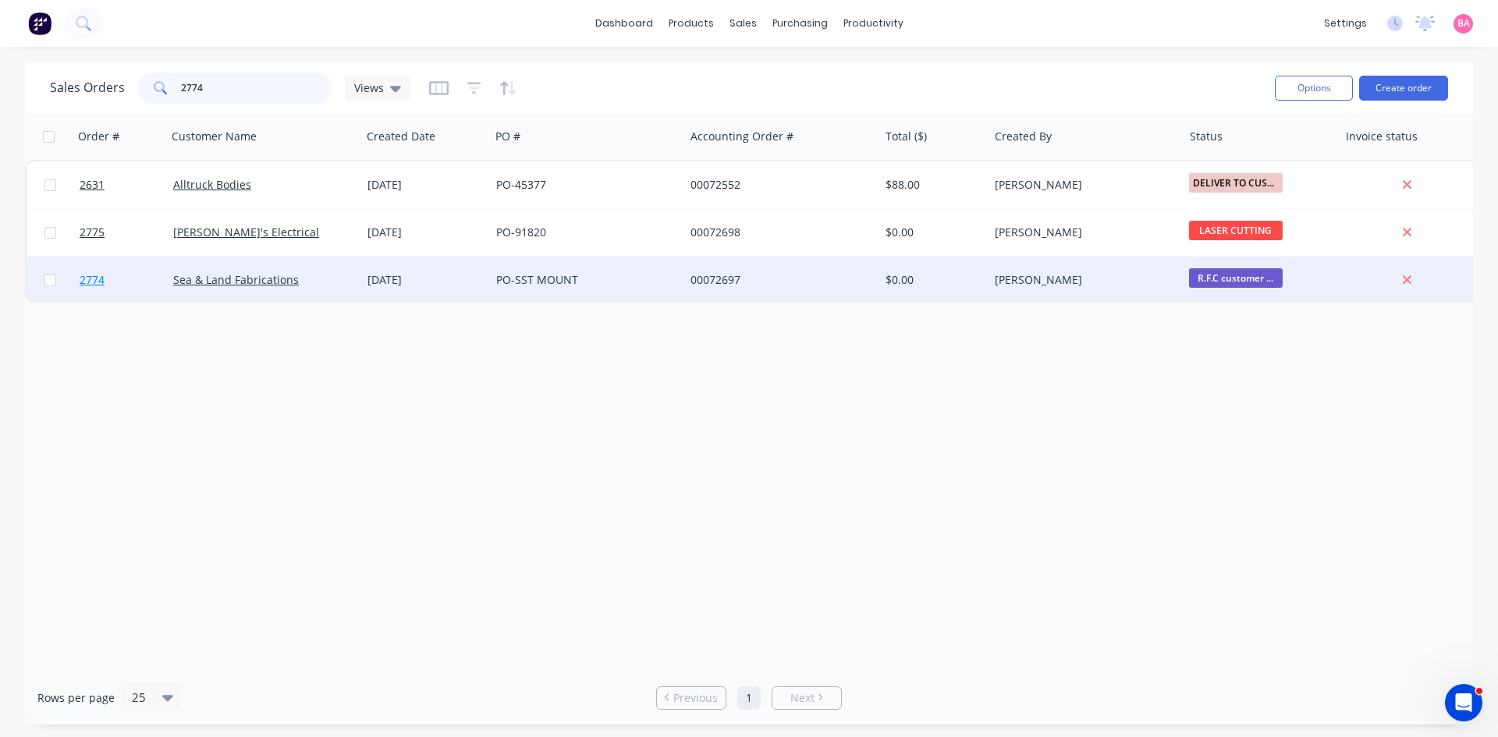
type input "2774"
click at [90, 277] on span "2774" at bounding box center [92, 280] width 25 height 16
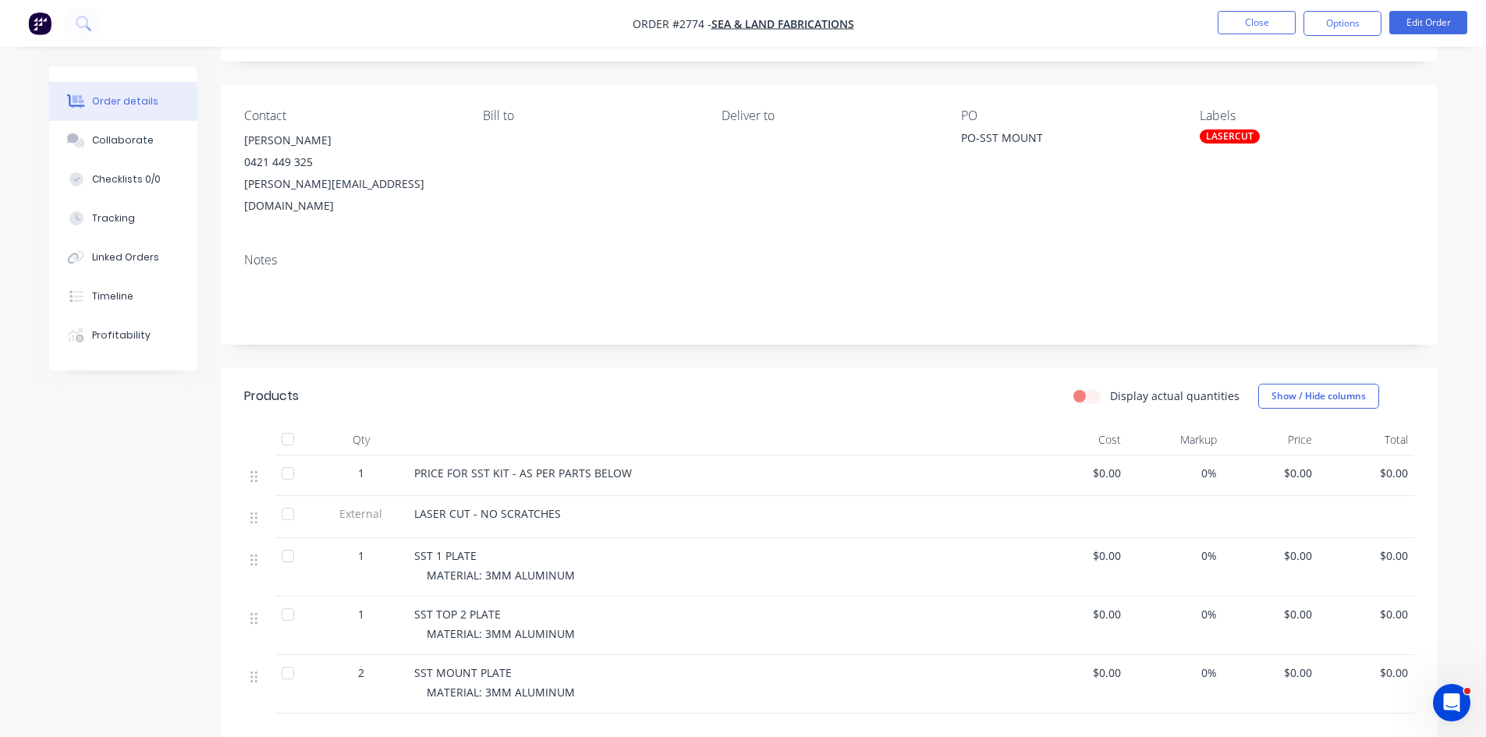
scroll to position [104, 0]
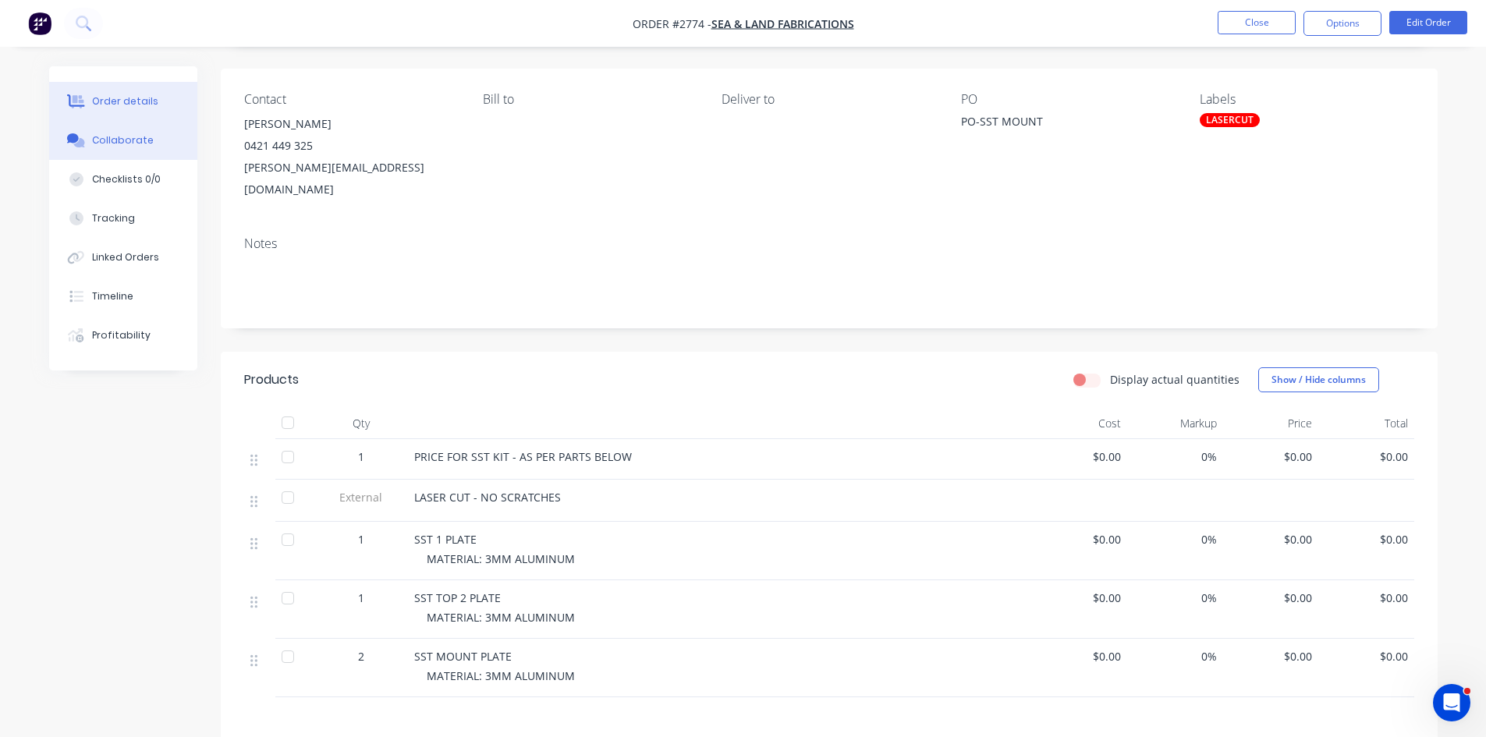
click at [126, 137] on div "Collaborate" at bounding box center [123, 140] width 62 height 14
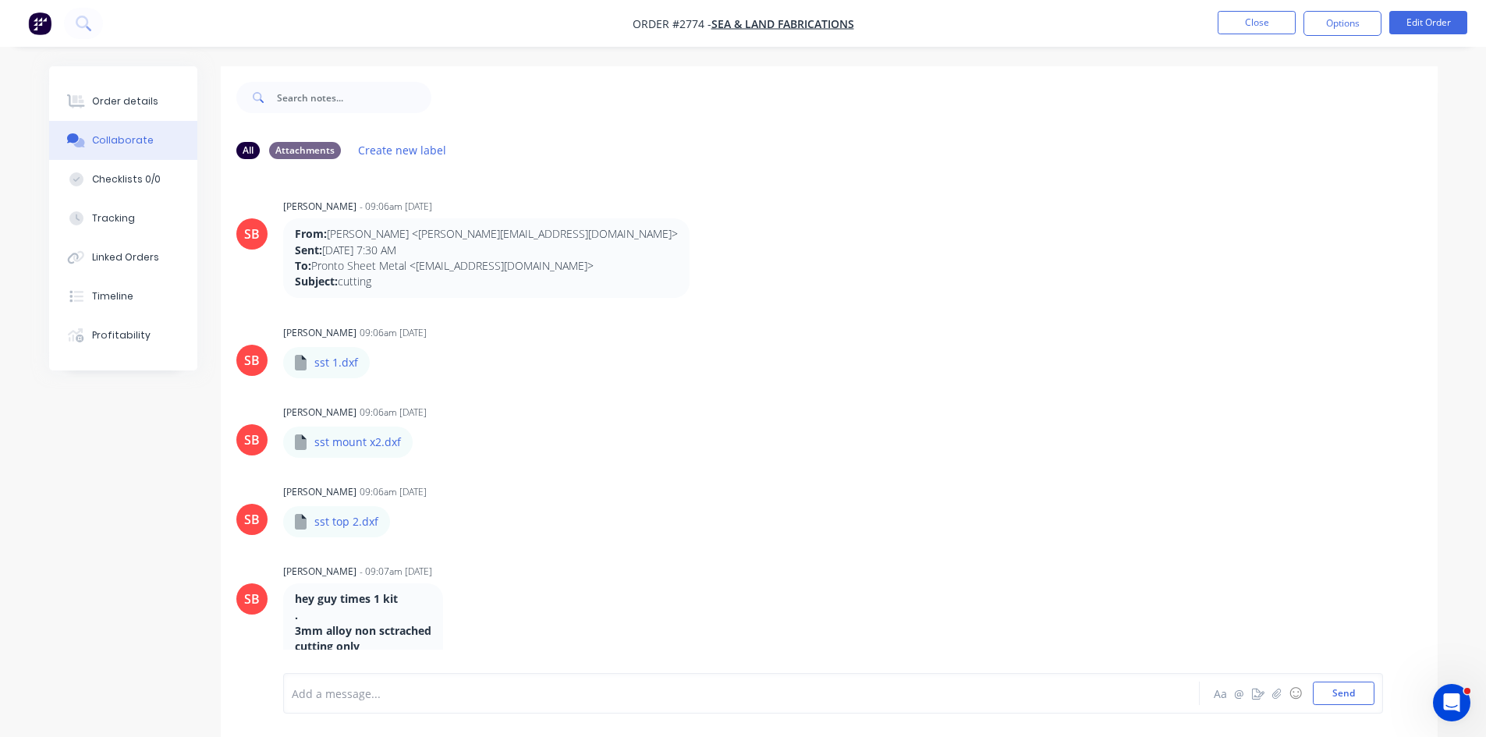
click at [390, 684] on div "Add a message..." at bounding box center [698, 693] width 812 height 23
click at [1338, 689] on button "Send" at bounding box center [1344, 693] width 62 height 23
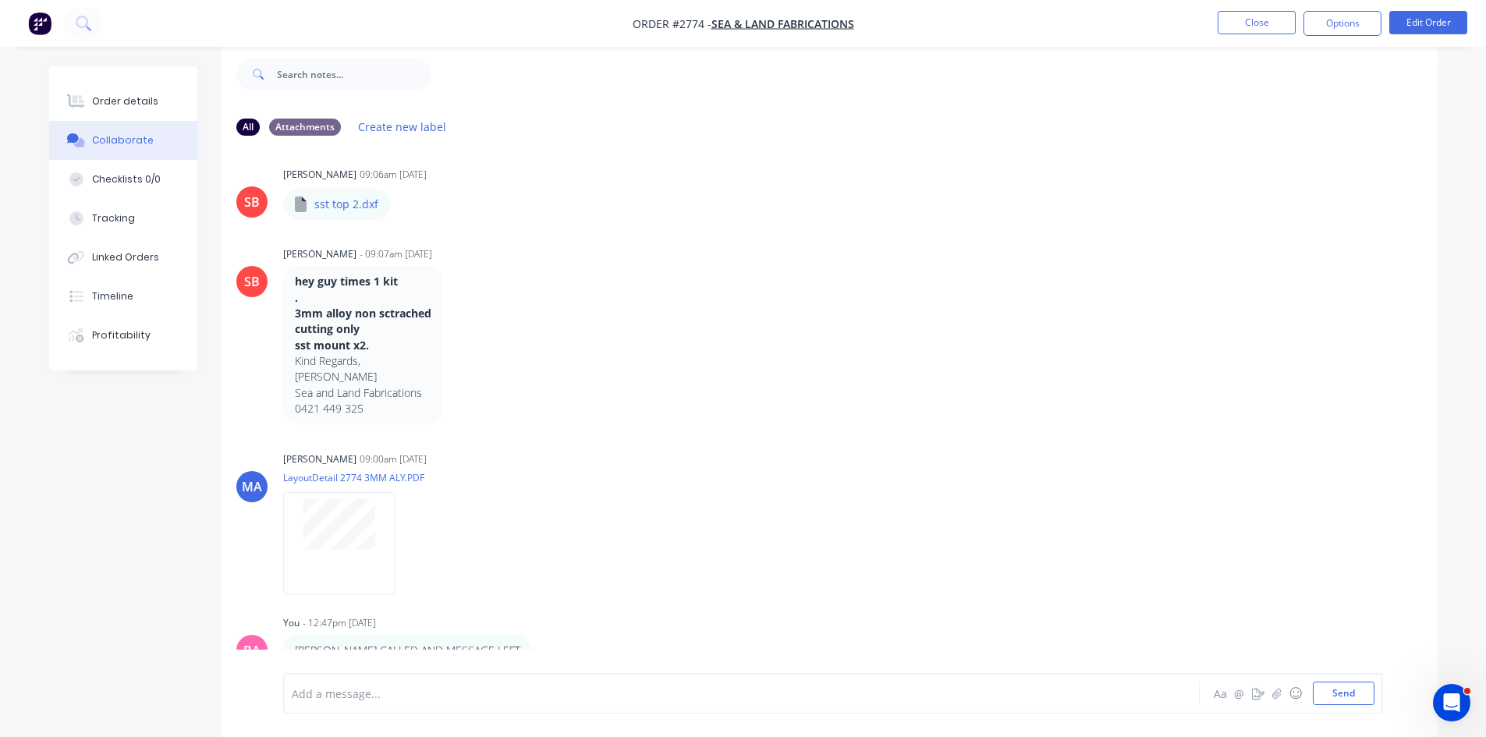
scroll to position [311, 0]
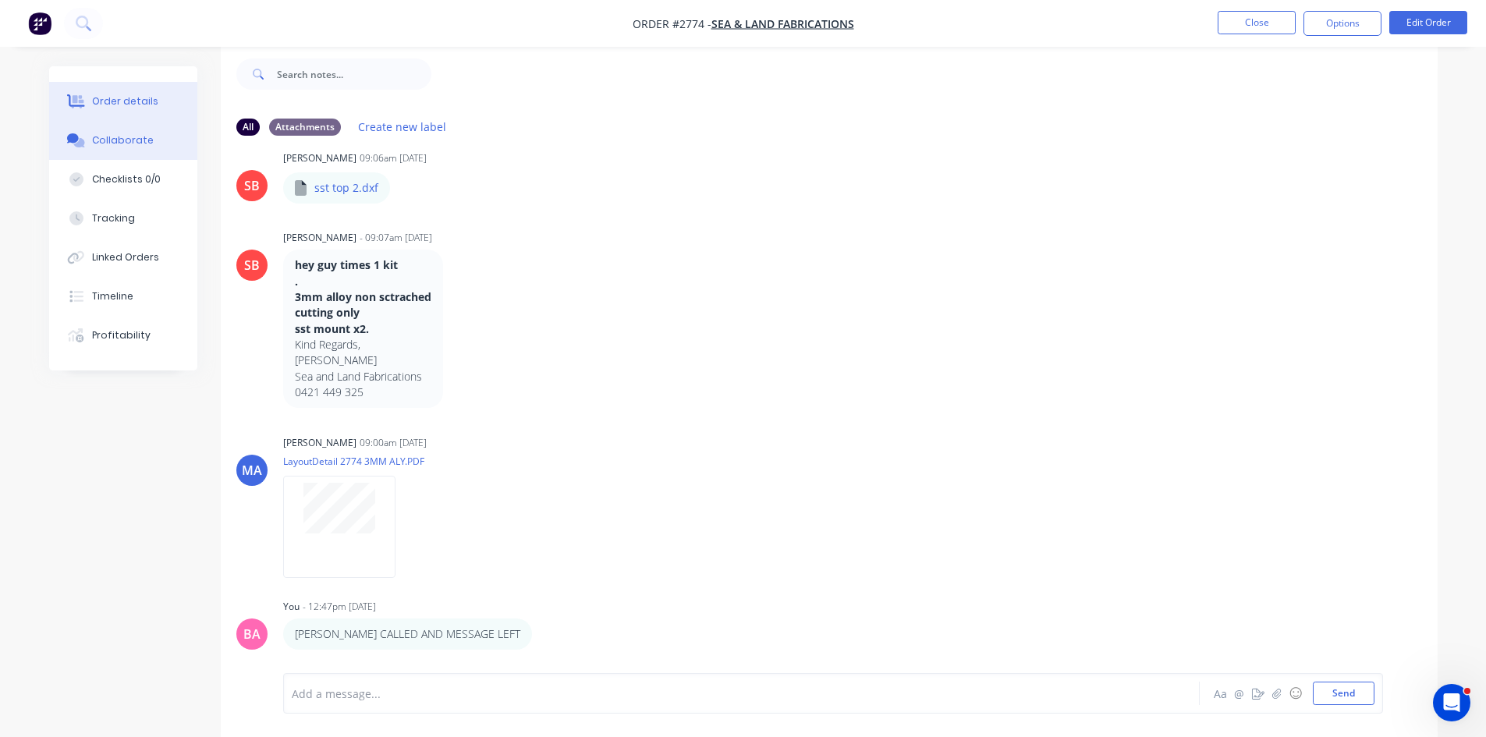
click at [137, 105] on div "Order details" at bounding box center [125, 101] width 66 height 14
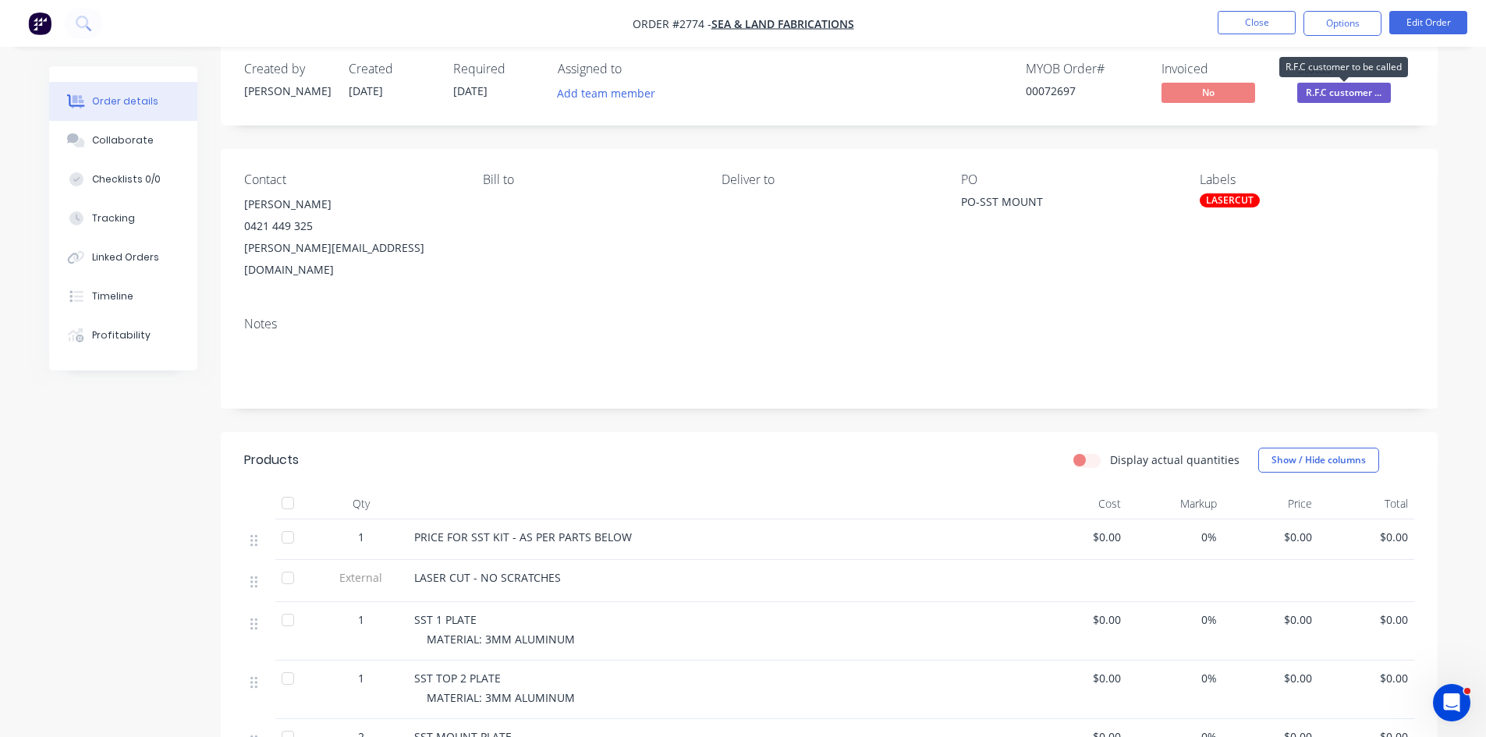
click at [1335, 94] on span "R.F.C customer ..." at bounding box center [1345, 93] width 94 height 20
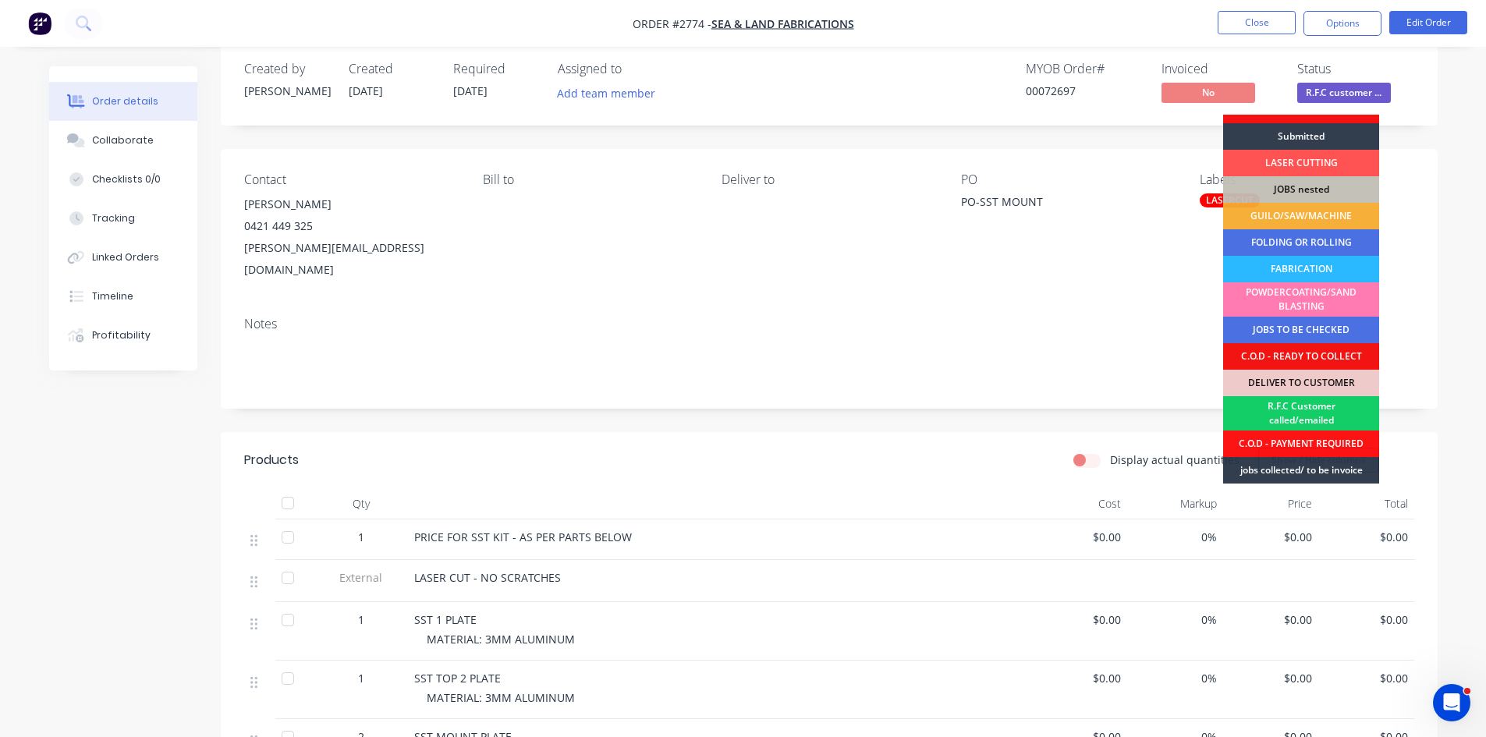
scroll to position [26, 0]
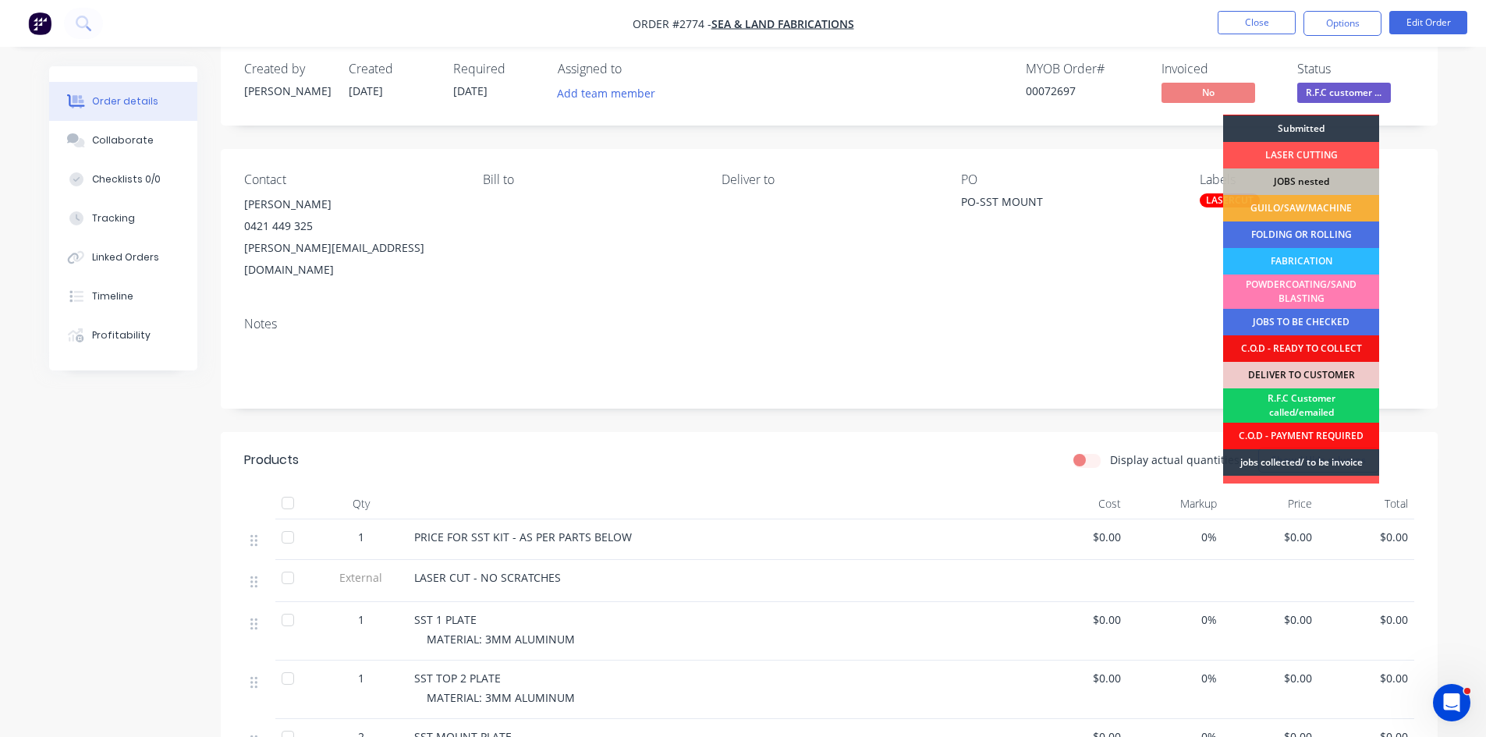
click at [1308, 399] on div "R.F.C Customer called/emailed" at bounding box center [1301, 406] width 156 height 34
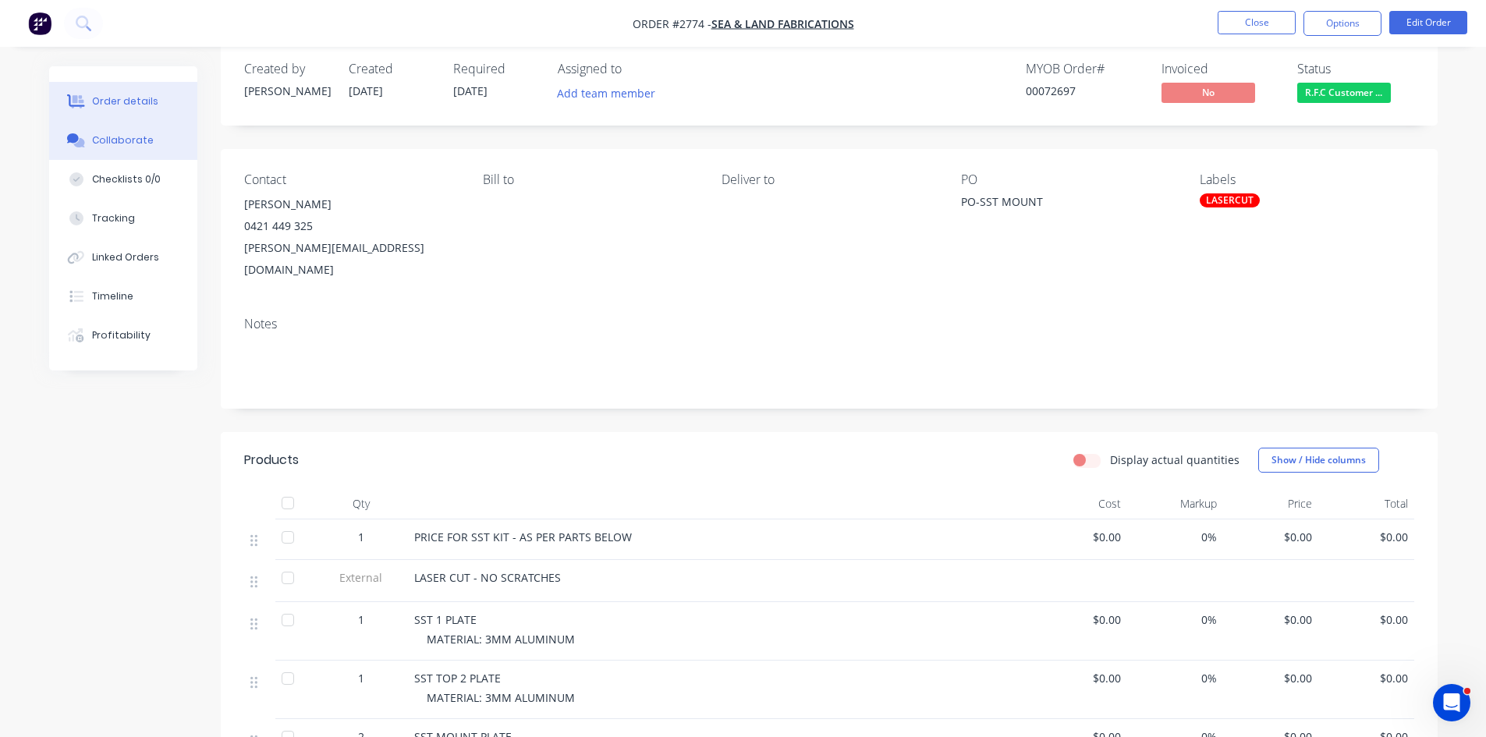
click at [148, 133] on button "Collaborate" at bounding box center [123, 140] width 148 height 39
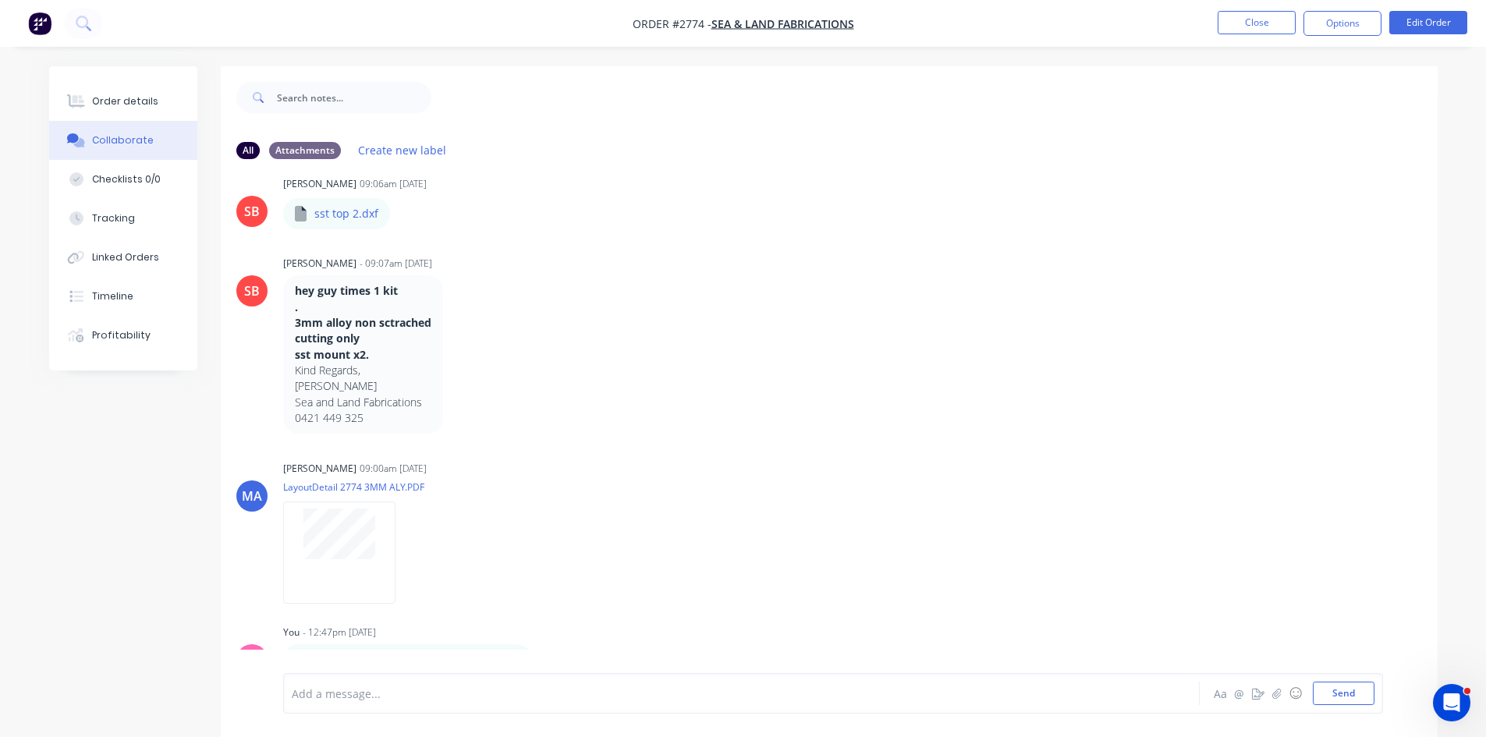
scroll to position [311, 0]
click at [128, 101] on div "Order details" at bounding box center [125, 101] width 66 height 14
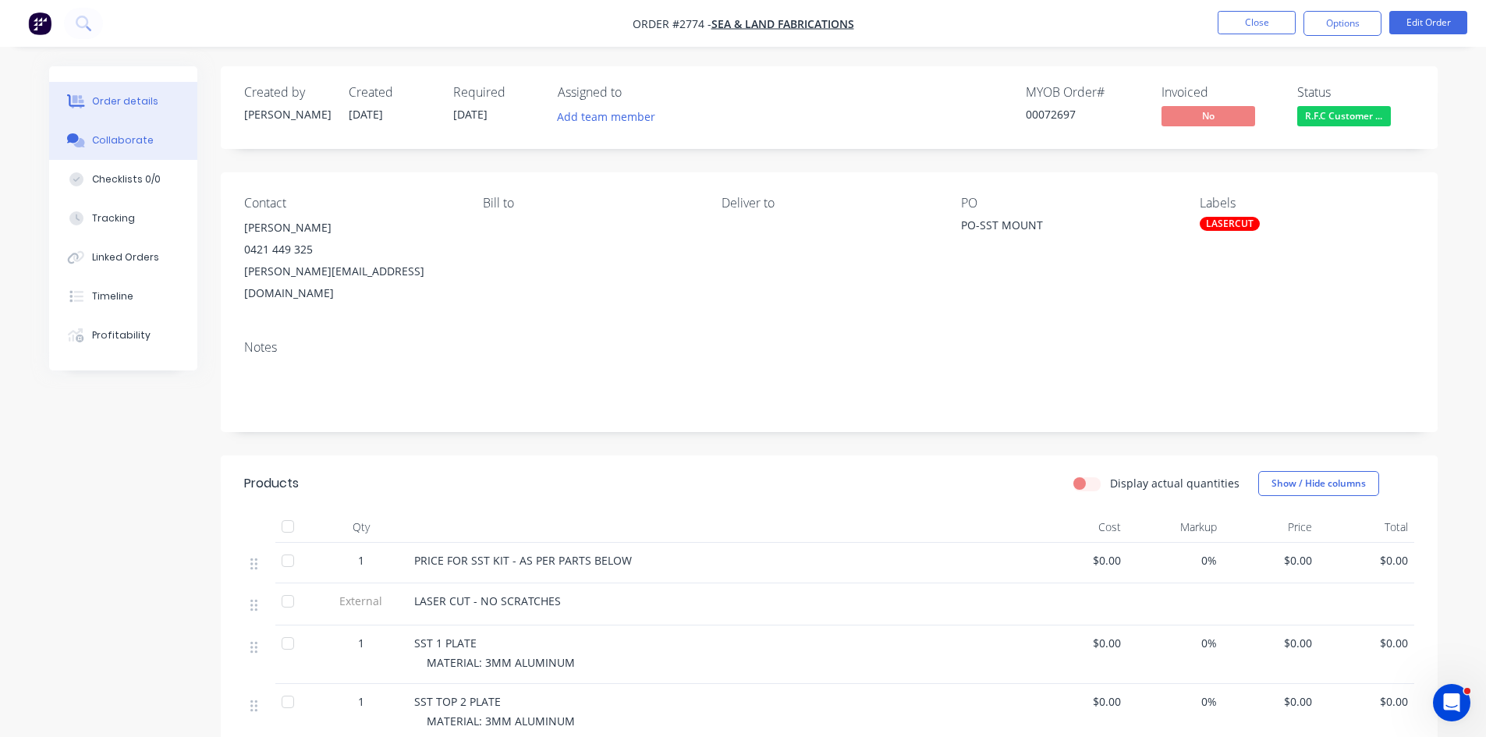
click at [131, 137] on div "Collaborate" at bounding box center [123, 140] width 62 height 14
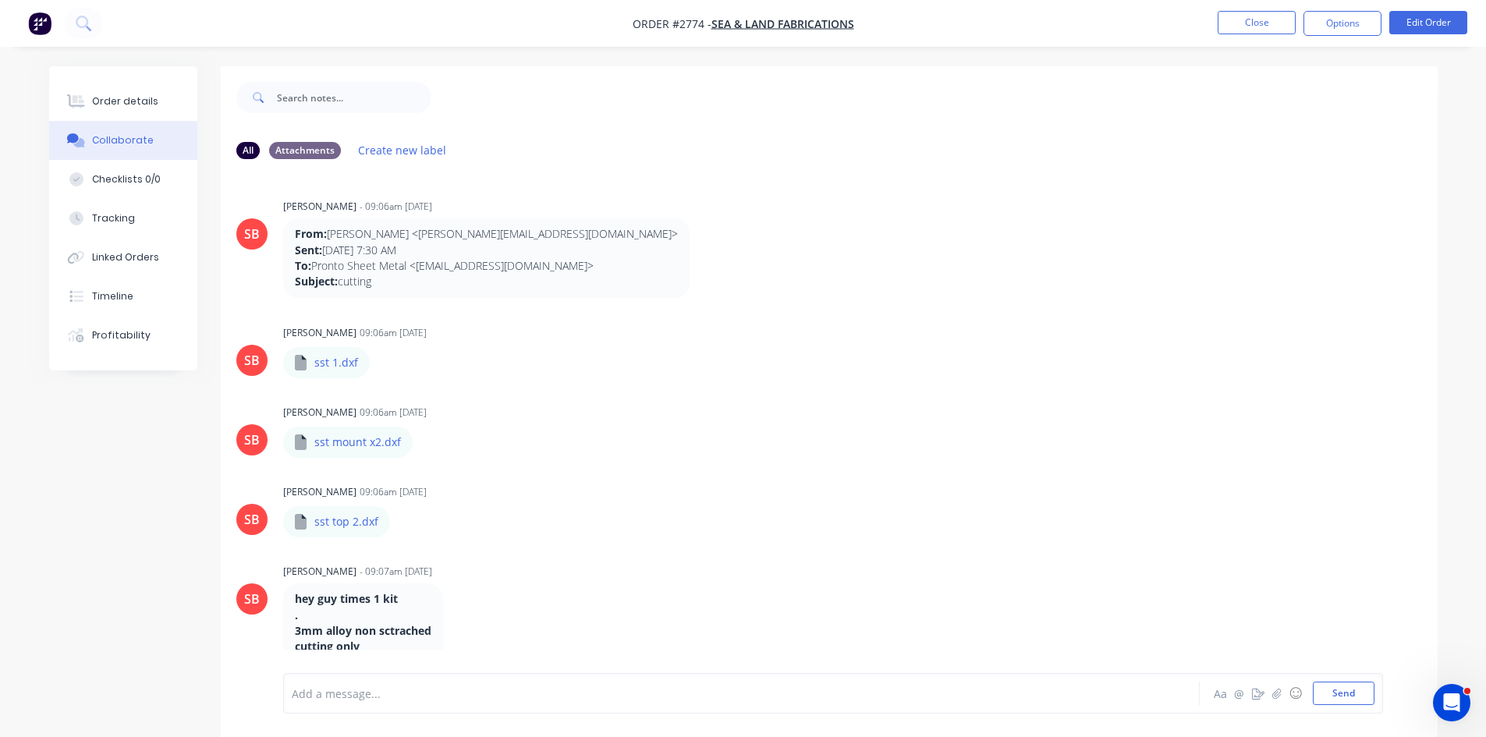
click at [432, 697] on div at bounding box center [698, 694] width 811 height 16
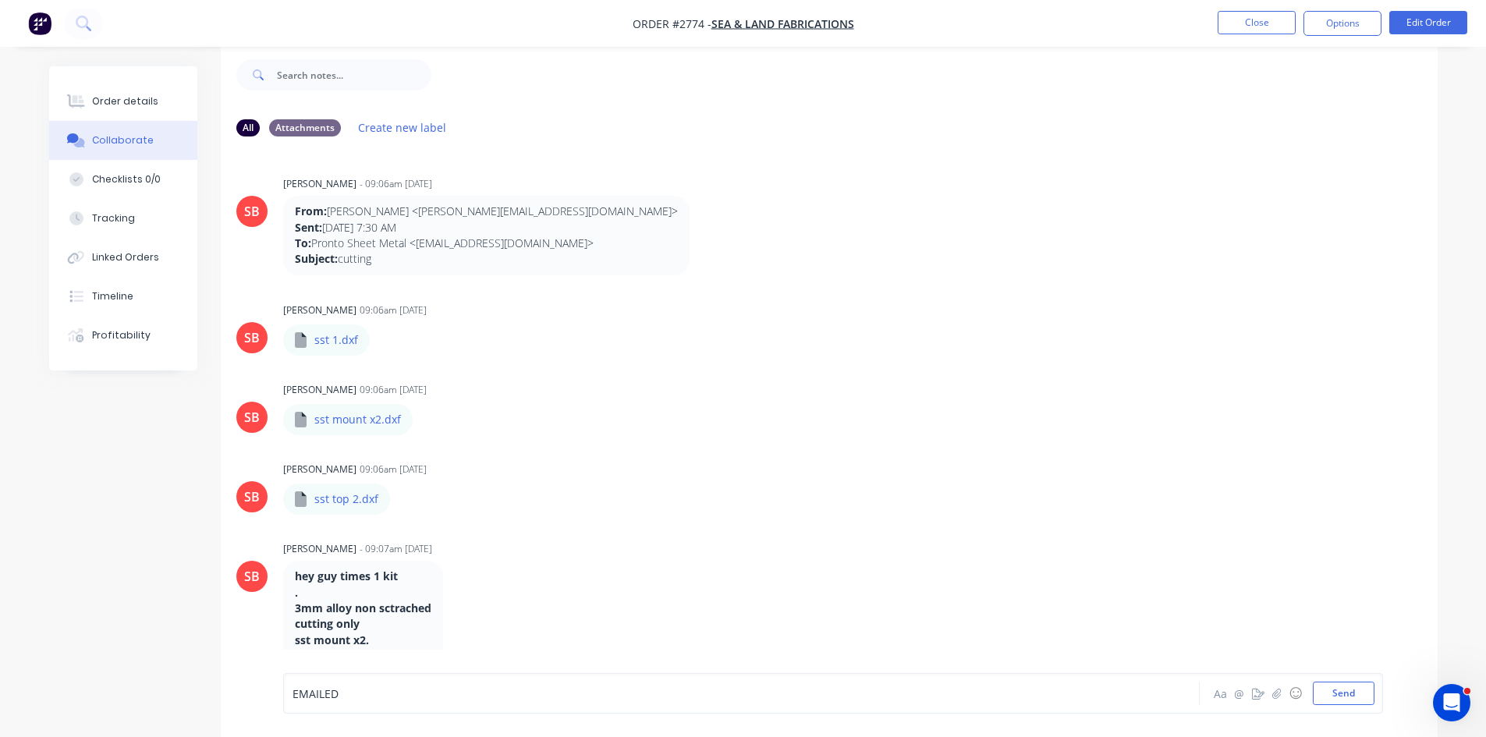
scroll to position [23, 0]
click at [1333, 694] on button "Send" at bounding box center [1344, 693] width 62 height 23
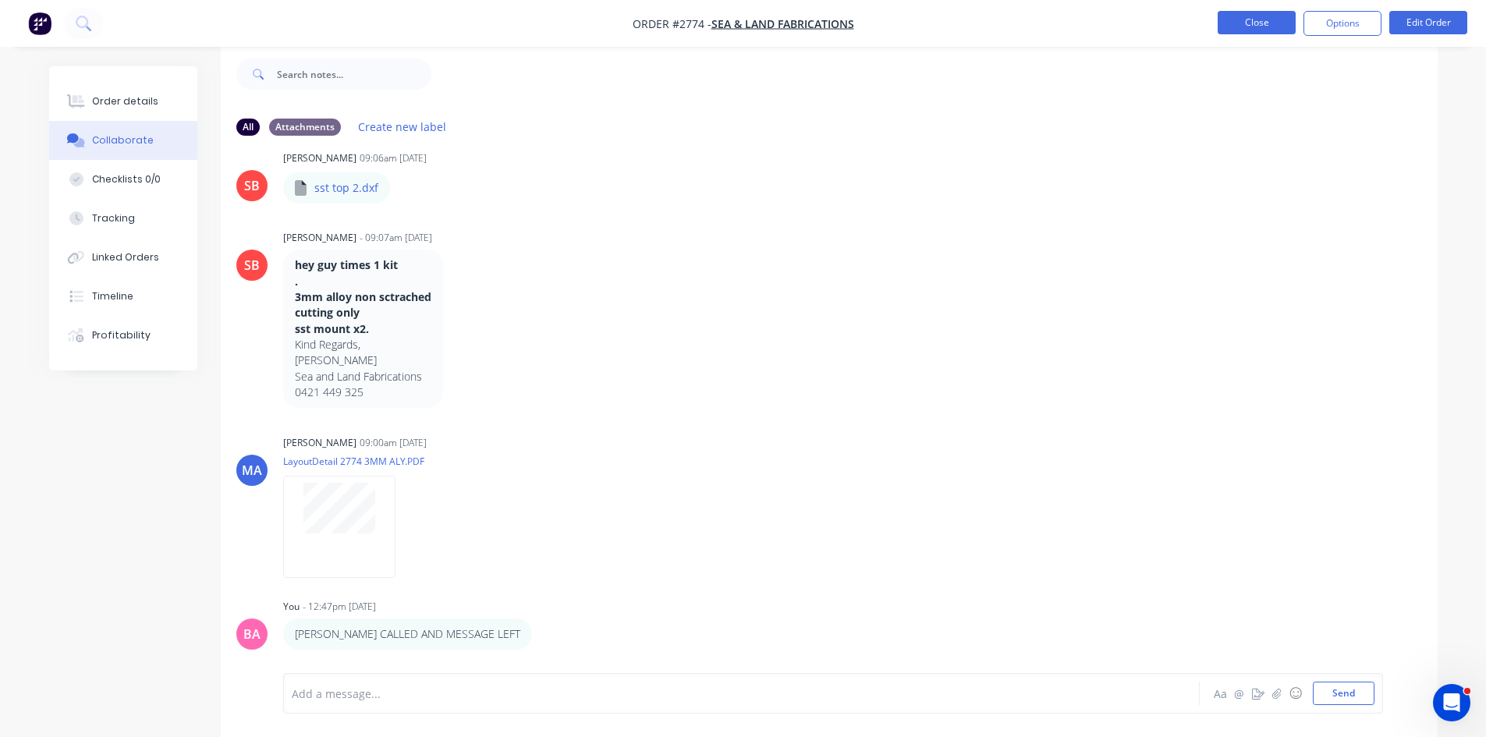
click at [1248, 21] on button "Close" at bounding box center [1257, 22] width 78 height 23
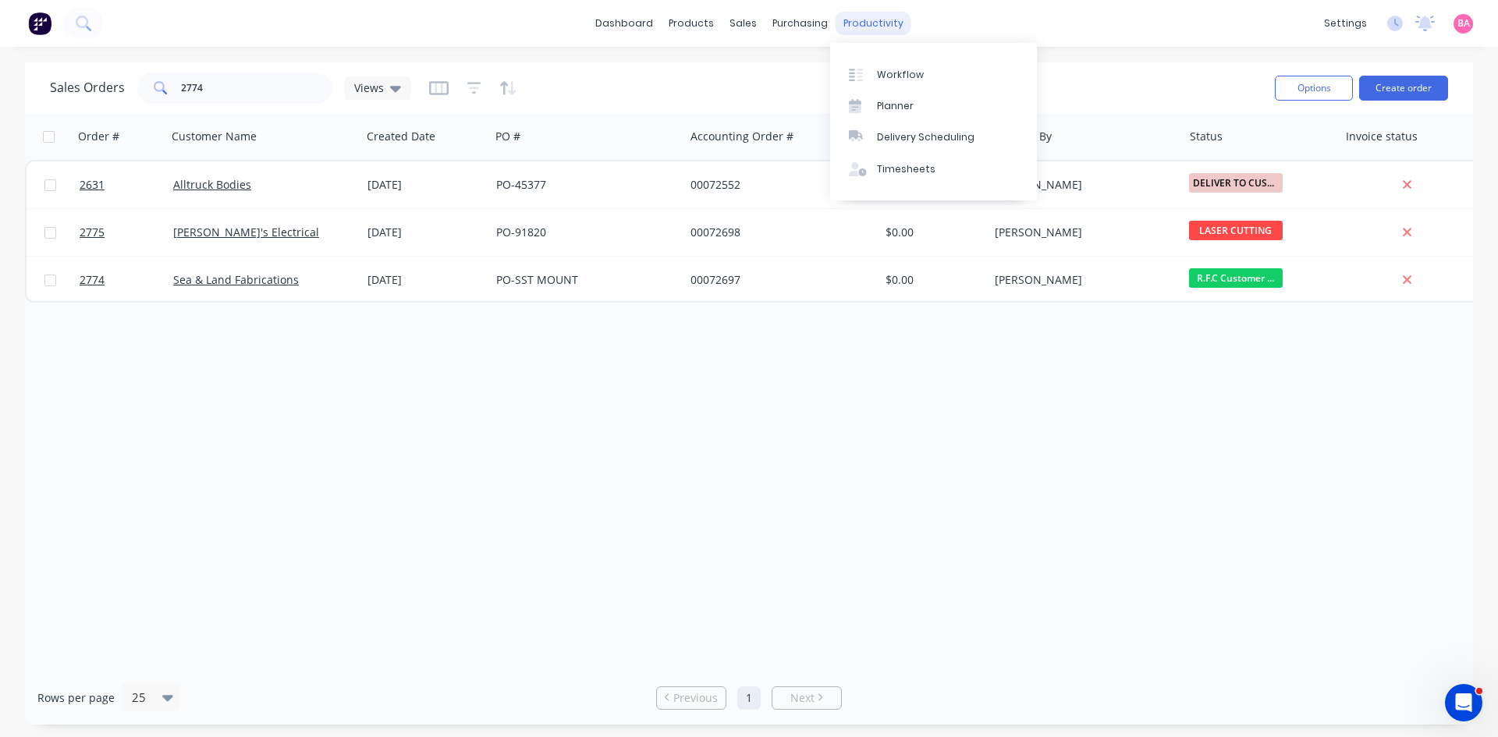
drag, startPoint x: 862, startPoint y: 22, endPoint x: 865, endPoint y: 30, distance: 8.1
click at [862, 22] on div "productivity" at bounding box center [874, 23] width 76 height 23
click at [905, 80] on div "Workflow" at bounding box center [900, 75] width 47 height 14
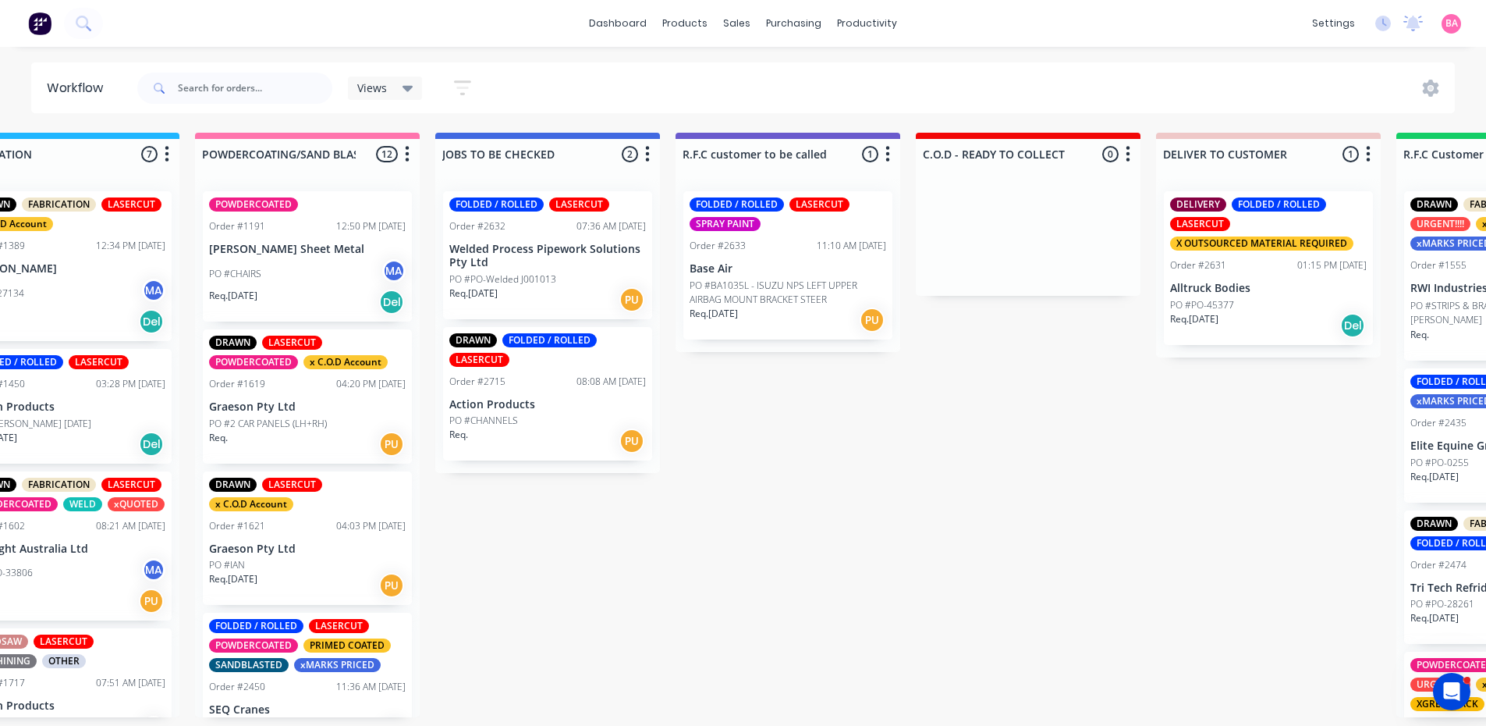
scroll to position [0, 1639]
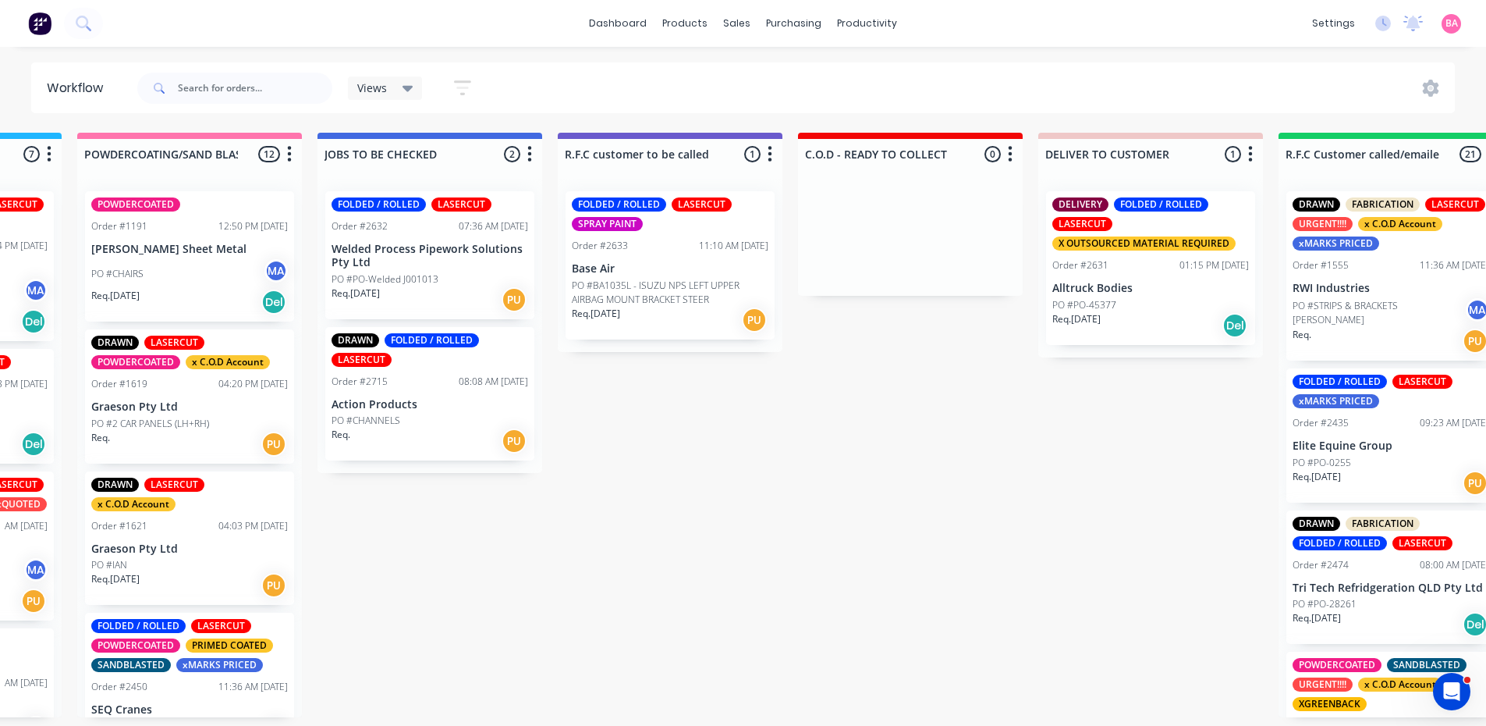
click at [677, 282] on p "PO #BA1035L - ISUZU NPS LEFT UPPER AIRBAG MOUNT BRACKET STEER" at bounding box center [670, 293] width 197 height 28
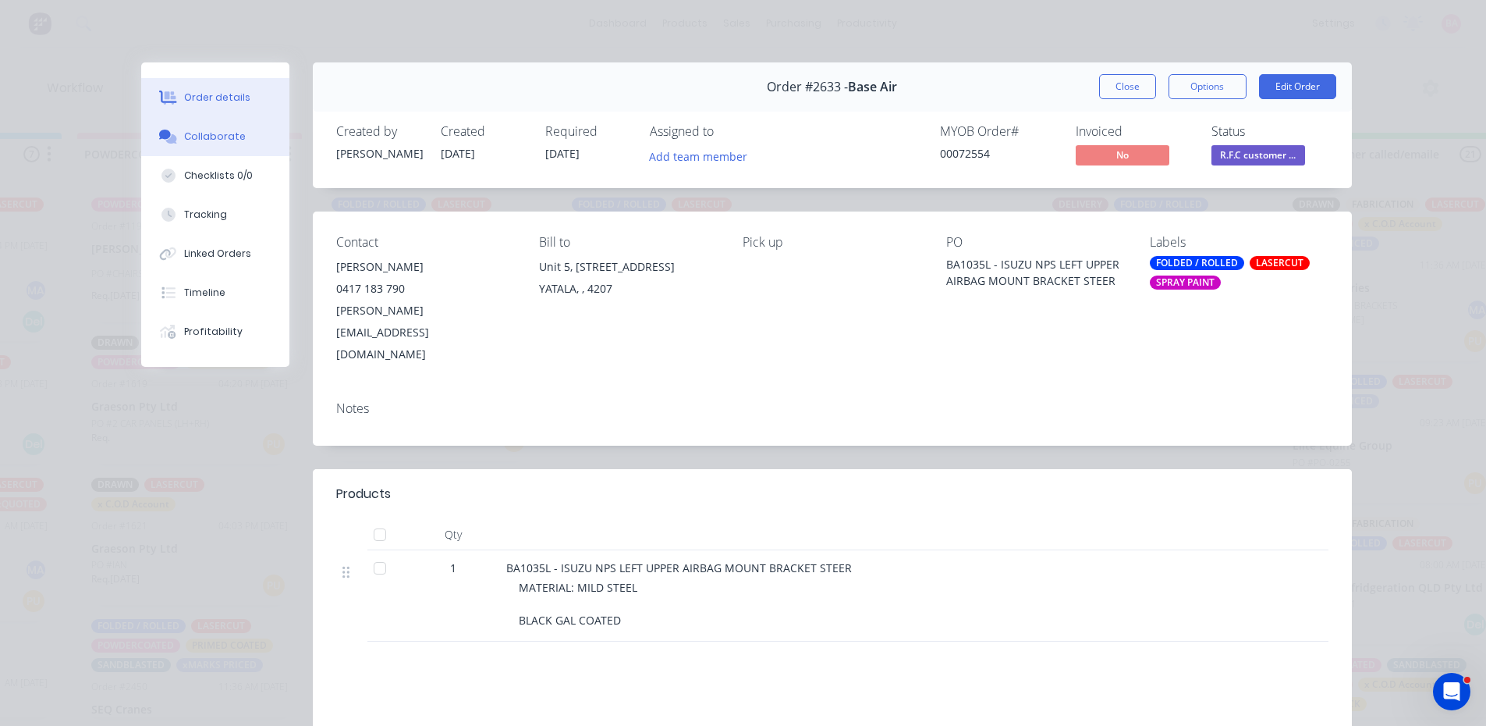
click at [184, 138] on div "Collaborate" at bounding box center [215, 137] width 62 height 14
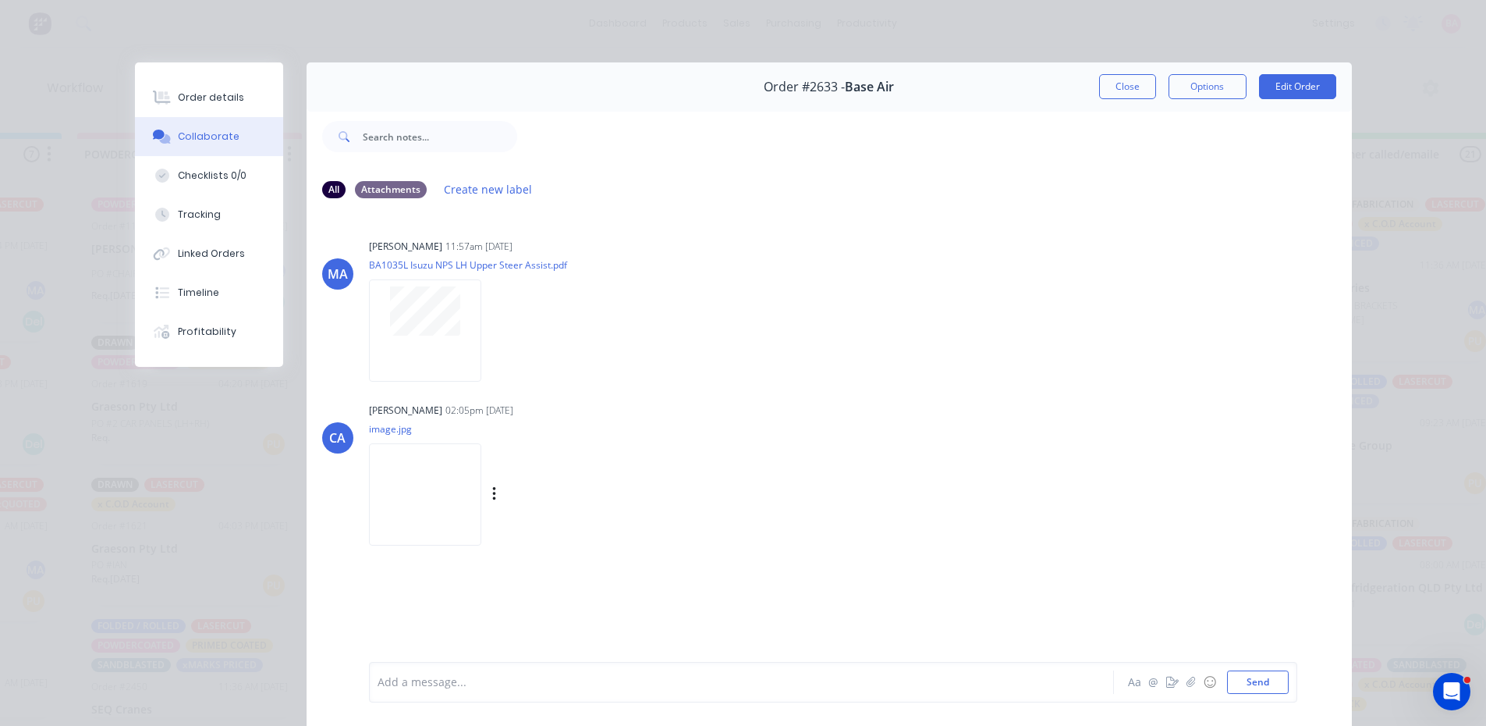
click at [438, 488] on img at bounding box center [425, 494] width 112 height 102
click at [212, 100] on div "Order details" at bounding box center [211, 98] width 66 height 14
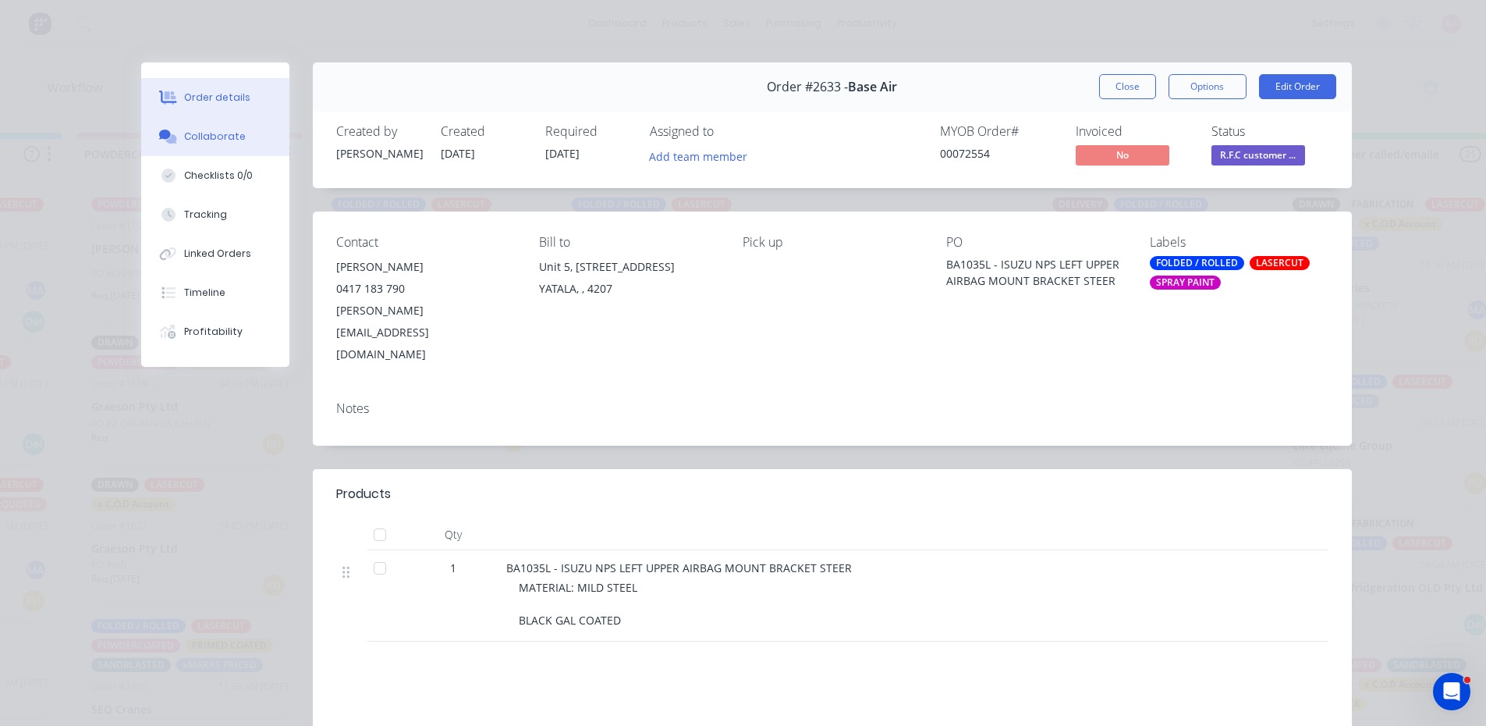
click at [215, 132] on div "Collaborate" at bounding box center [215, 137] width 62 height 14
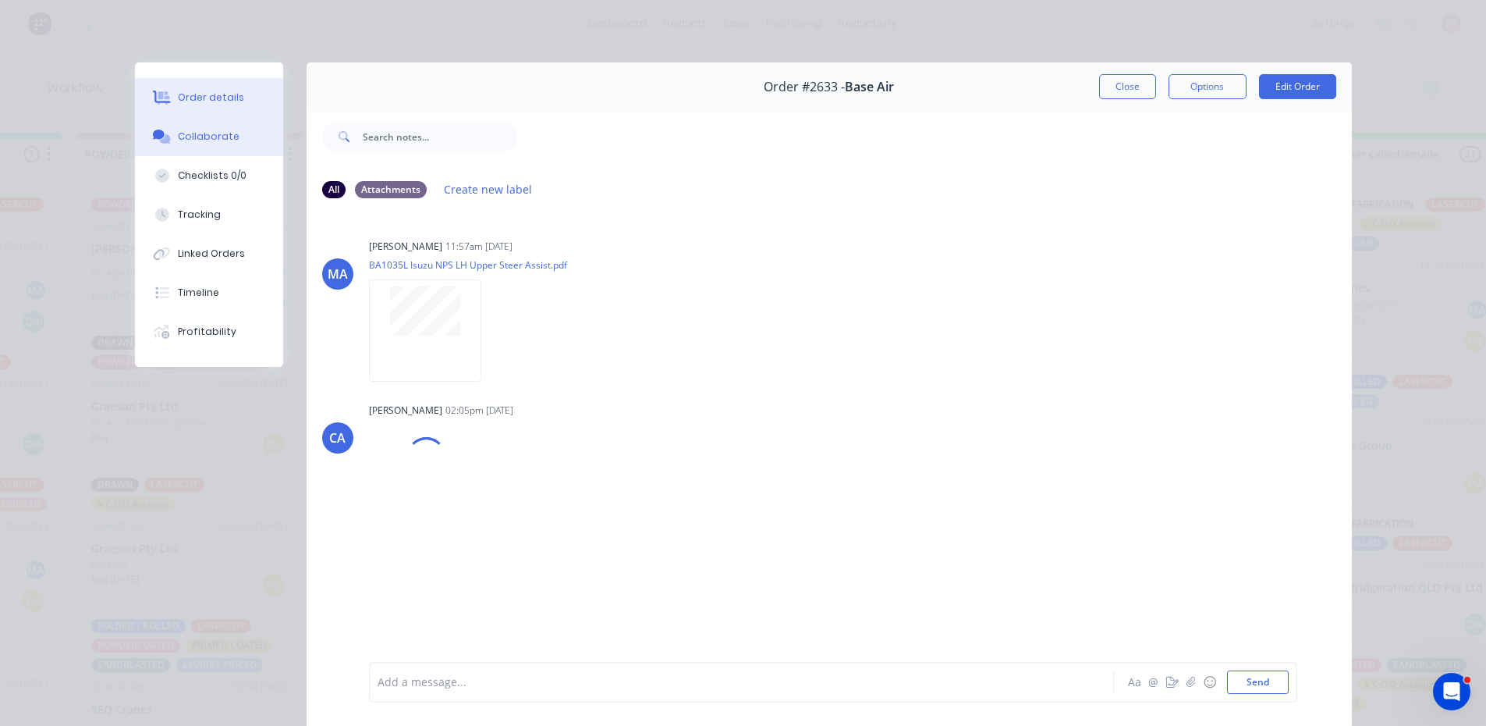
click at [197, 94] on div "Order details" at bounding box center [211, 98] width 66 height 14
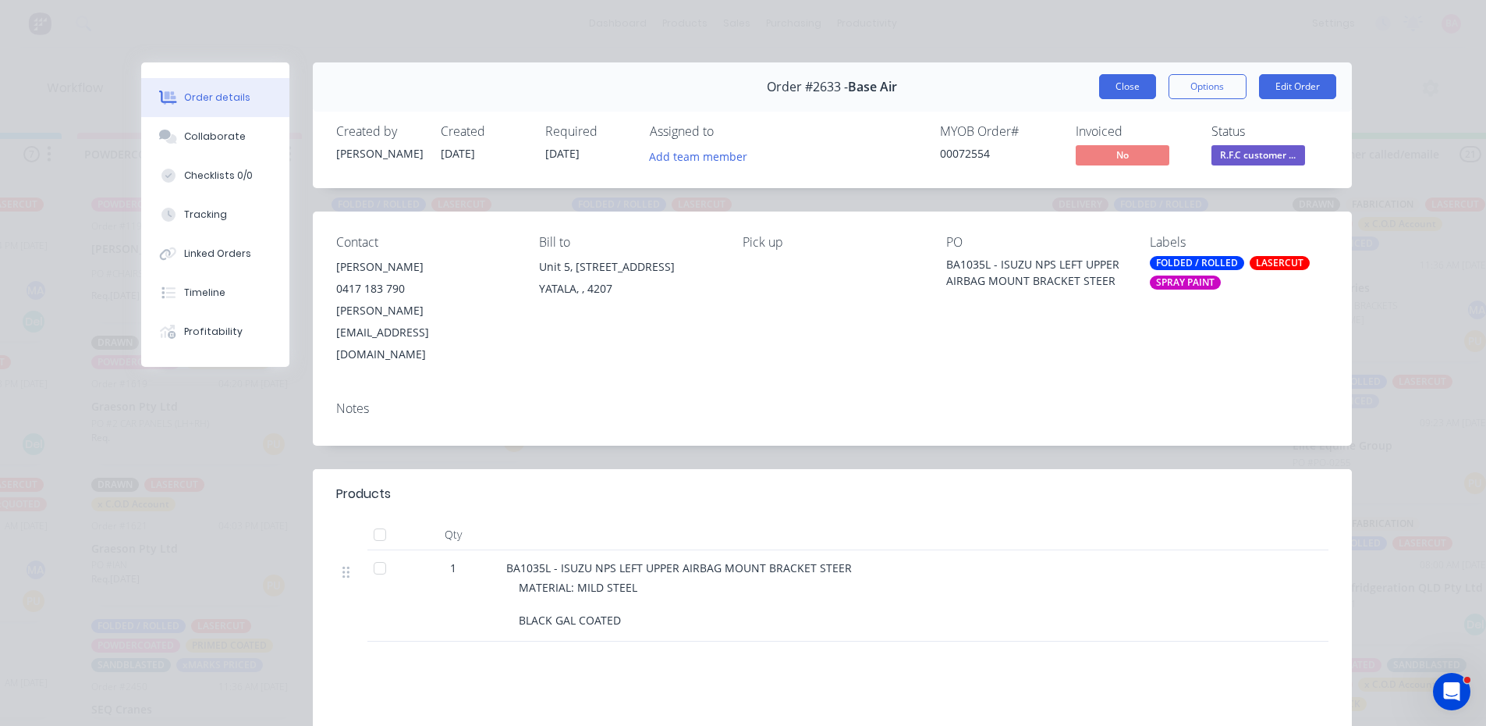
click at [1125, 81] on button "Close" at bounding box center [1127, 86] width 57 height 25
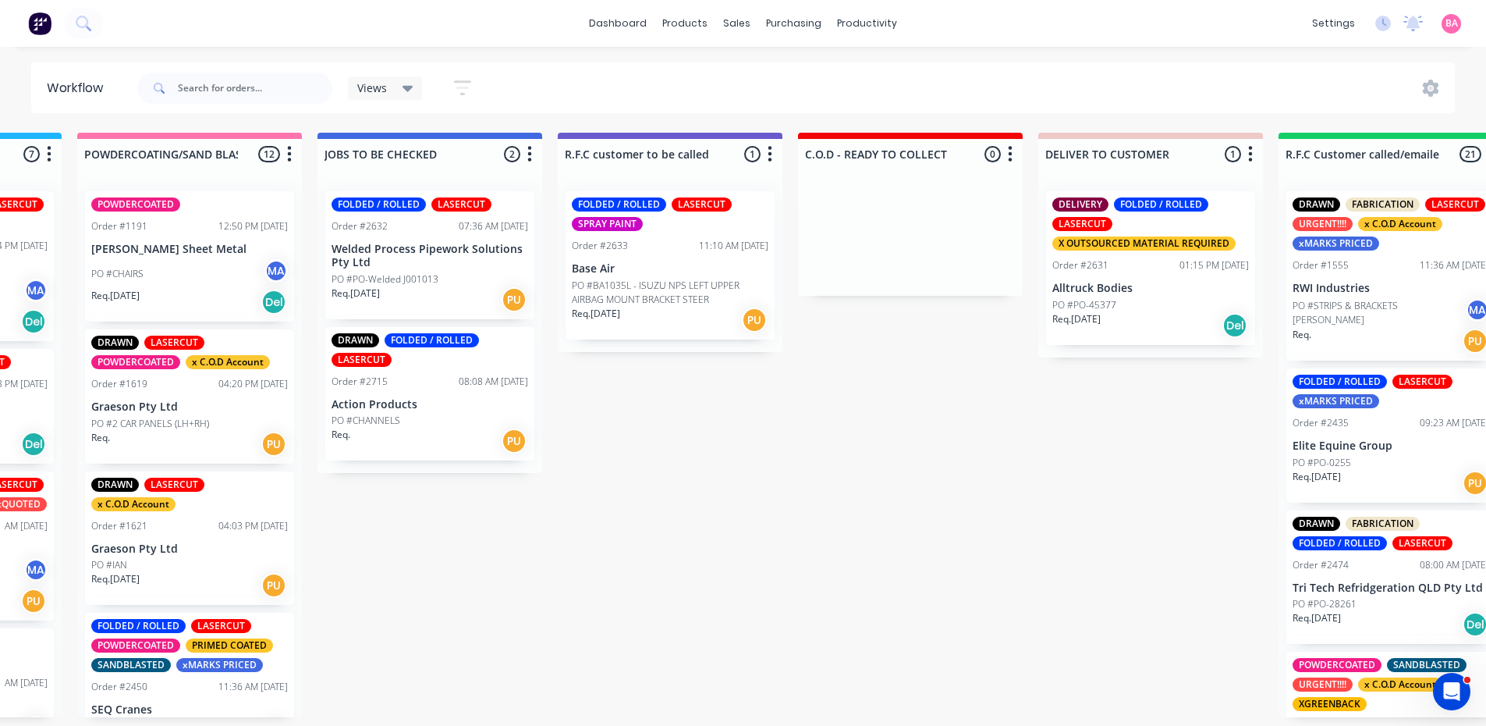
click at [680, 247] on div "Order #2633 11:10 AM 18/08/25" at bounding box center [670, 246] width 197 height 14
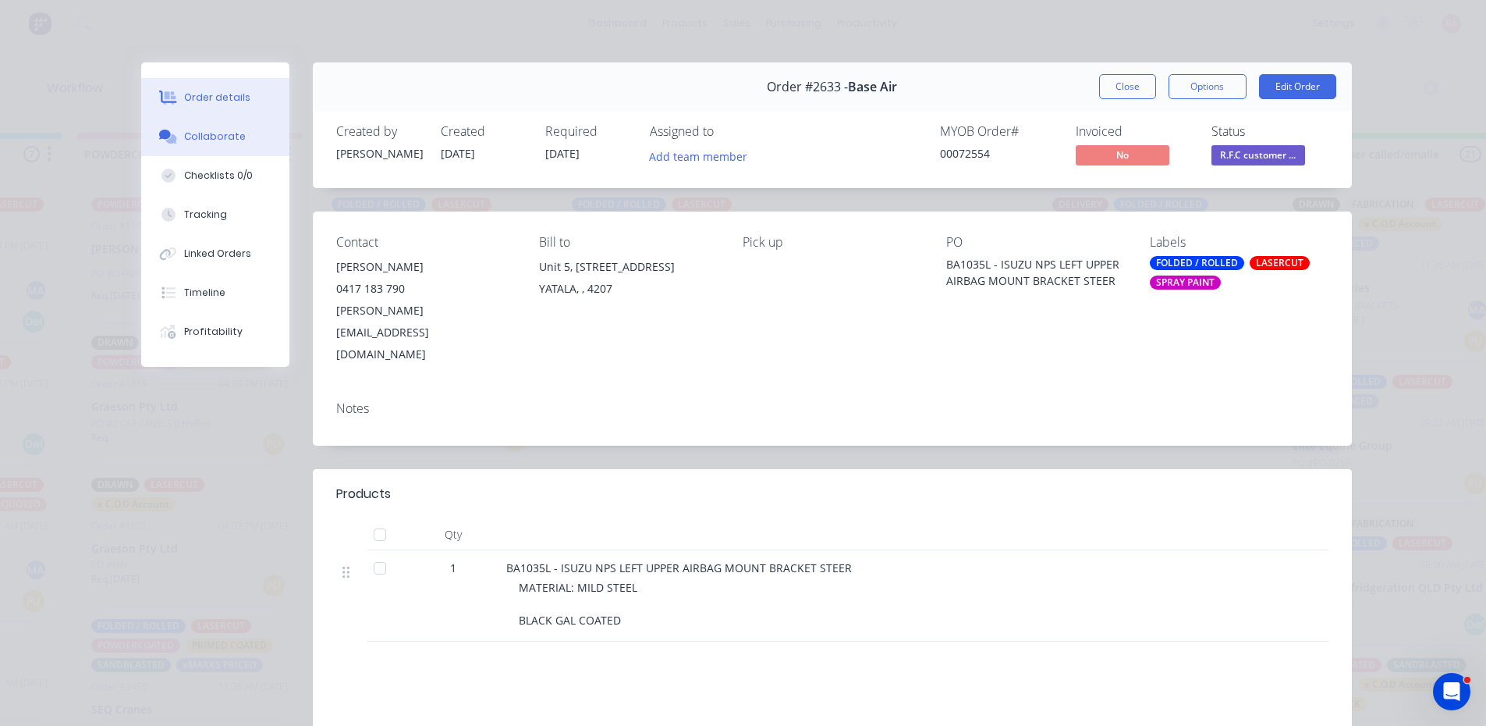
click at [219, 140] on div "Collaborate" at bounding box center [215, 137] width 62 height 14
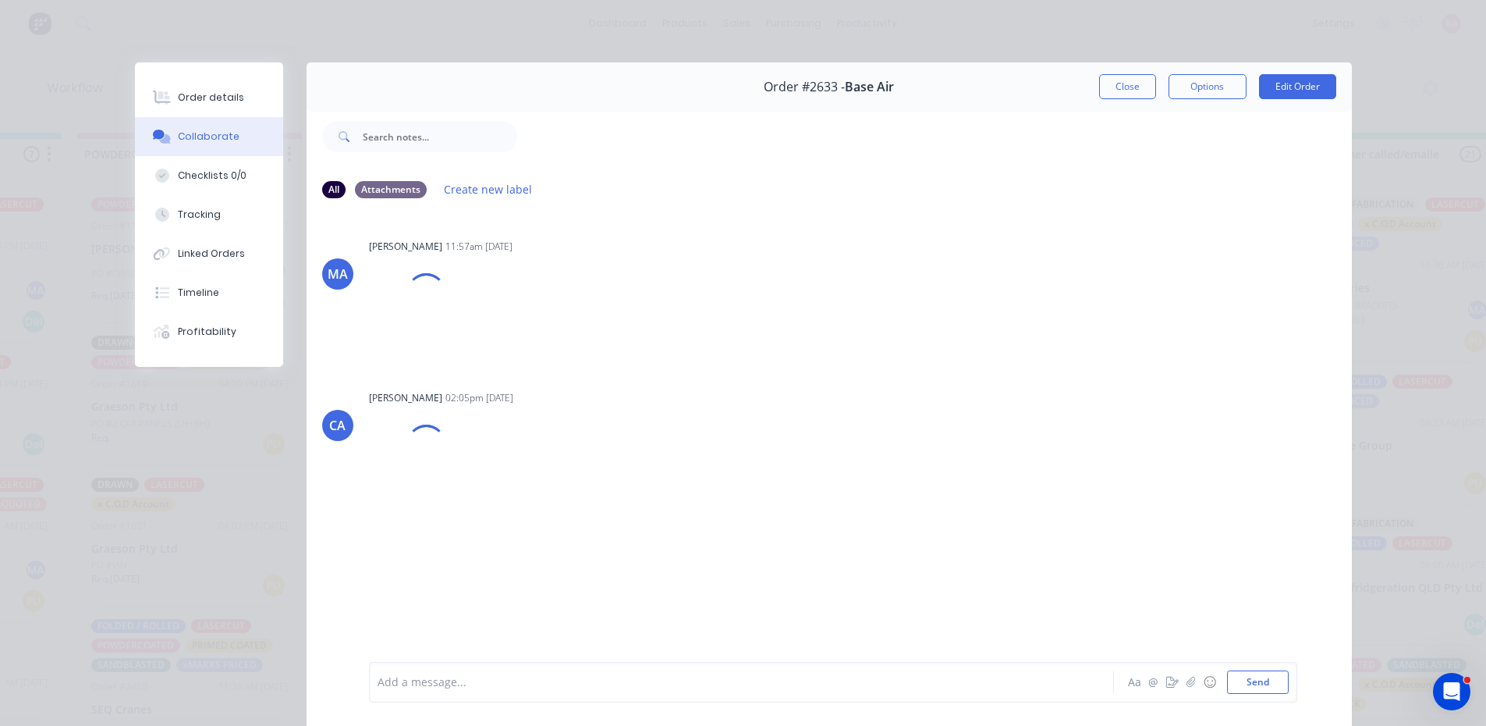
click at [485, 684] on div at bounding box center [719, 682] width 683 height 16
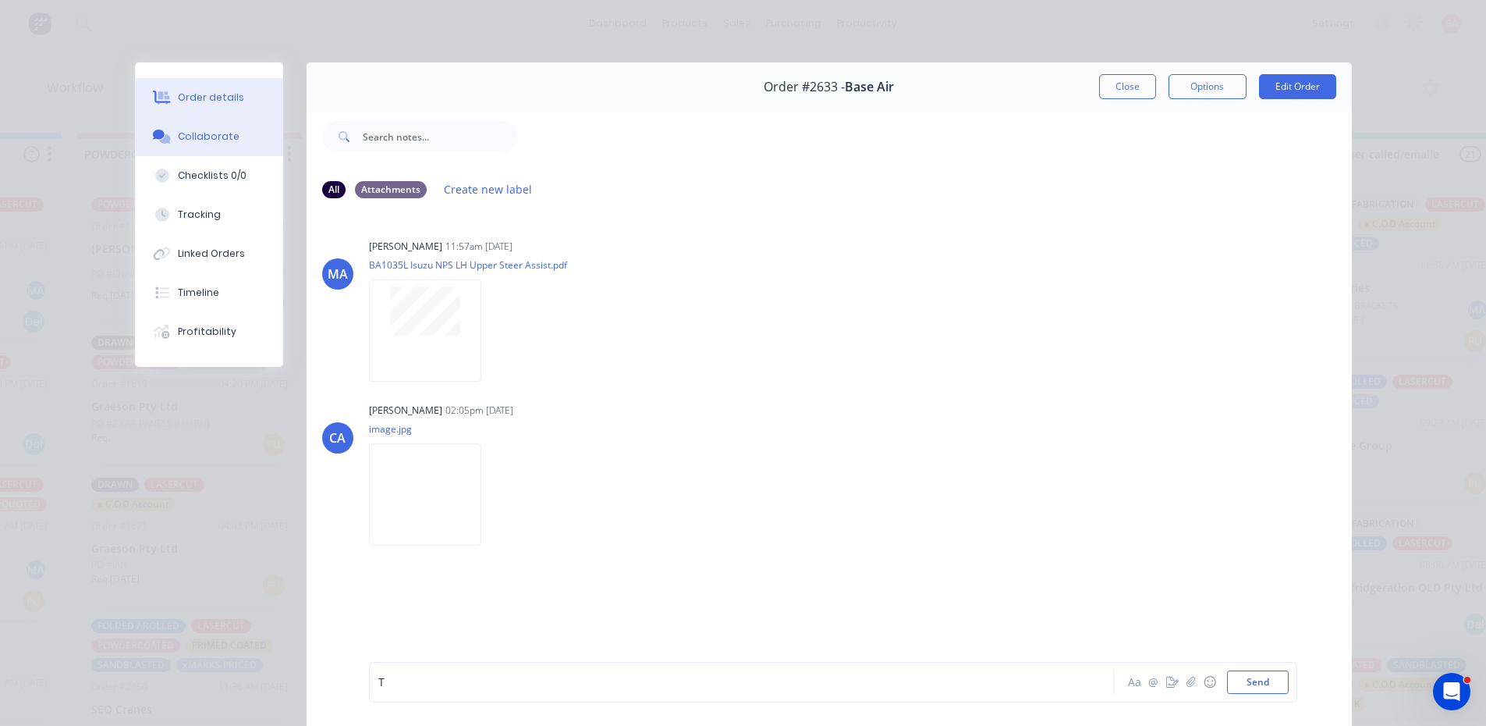
click at [194, 91] on div "Order details" at bounding box center [211, 98] width 66 height 14
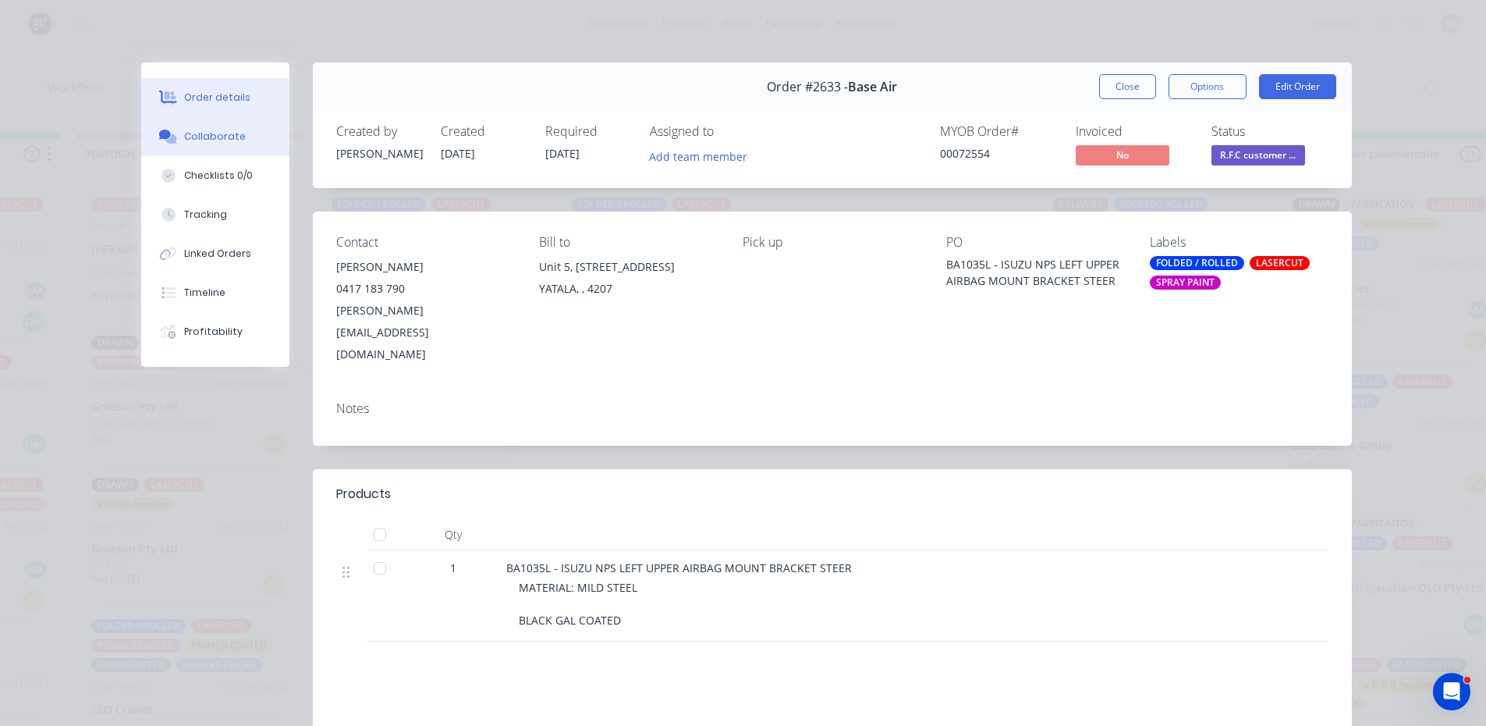
click at [217, 134] on div "Collaborate" at bounding box center [215, 137] width 62 height 14
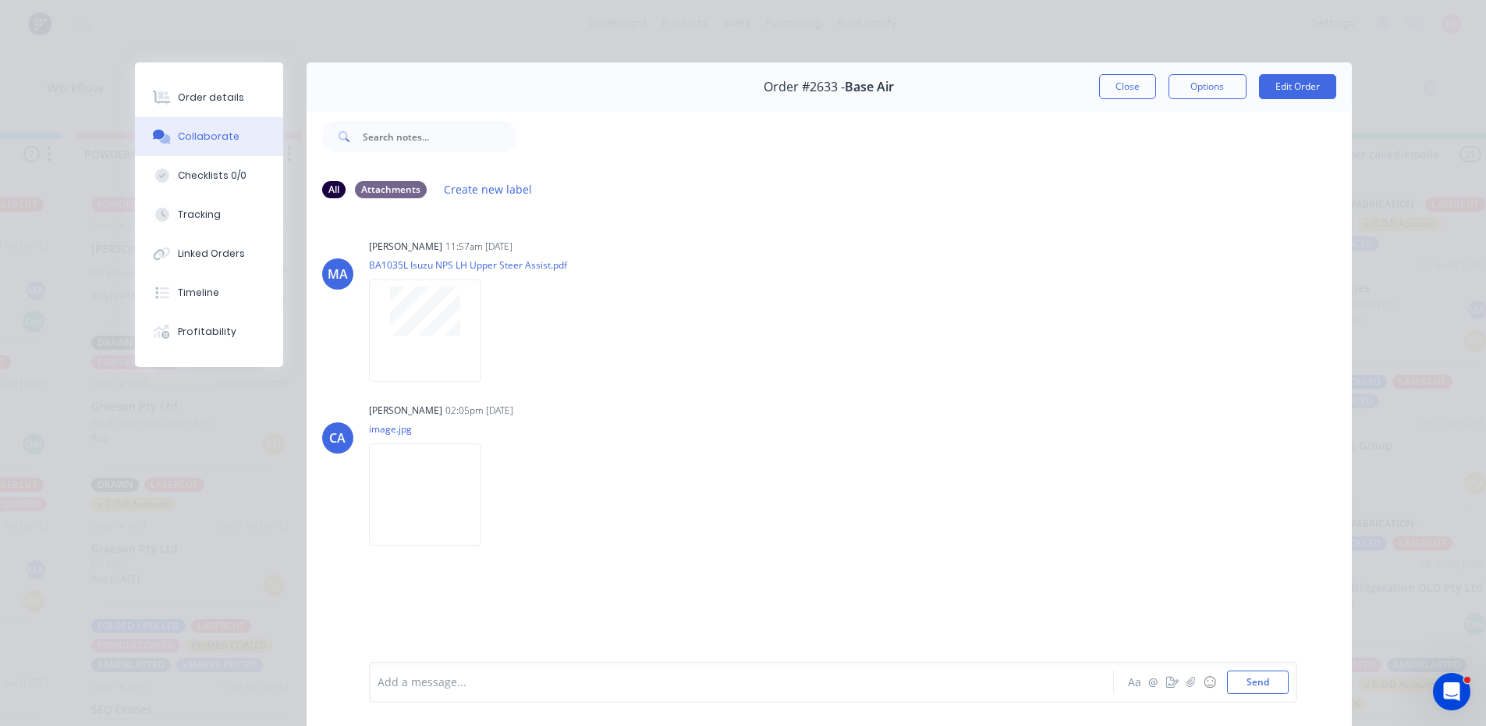
click at [502, 679] on div at bounding box center [719, 682] width 683 height 16
click at [1264, 680] on button "Send" at bounding box center [1258, 681] width 62 height 23
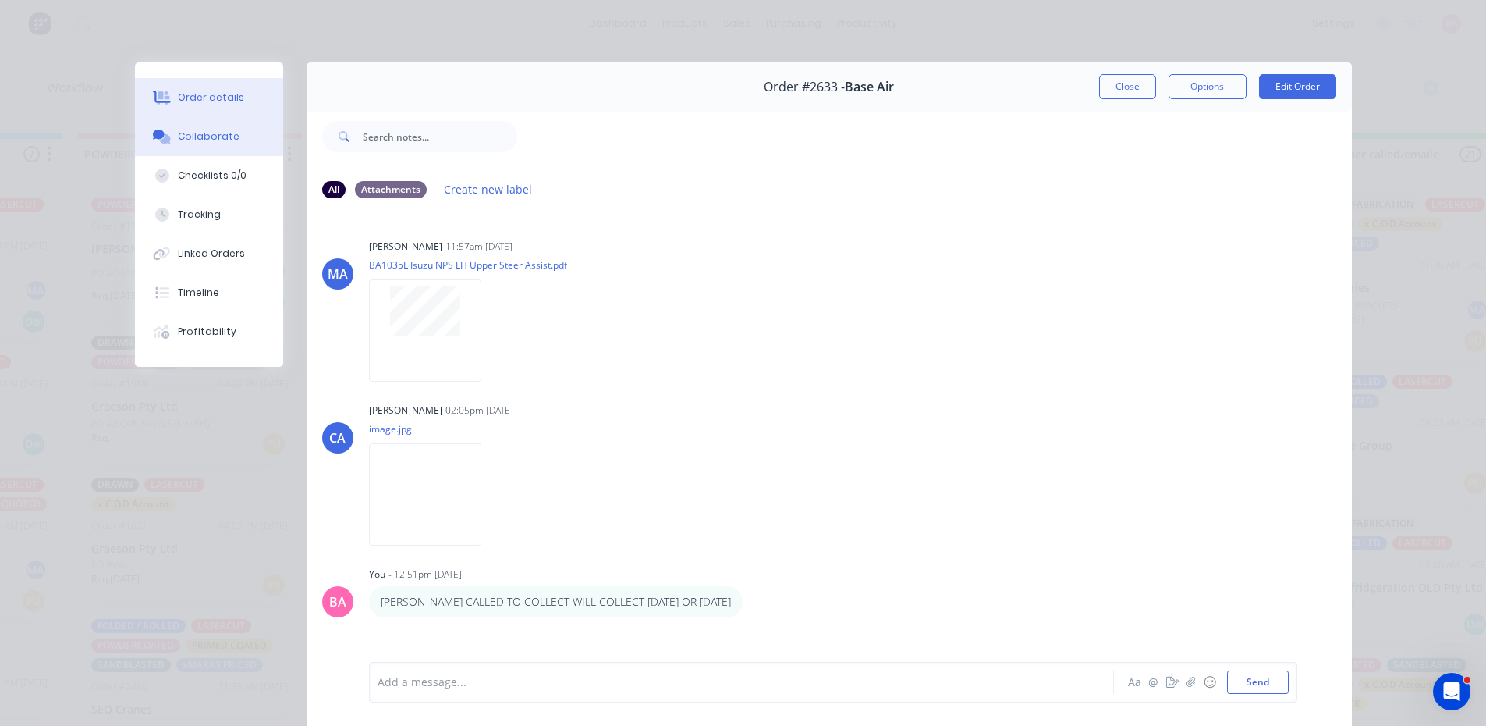
click at [228, 83] on button "Order details" at bounding box center [209, 97] width 148 height 39
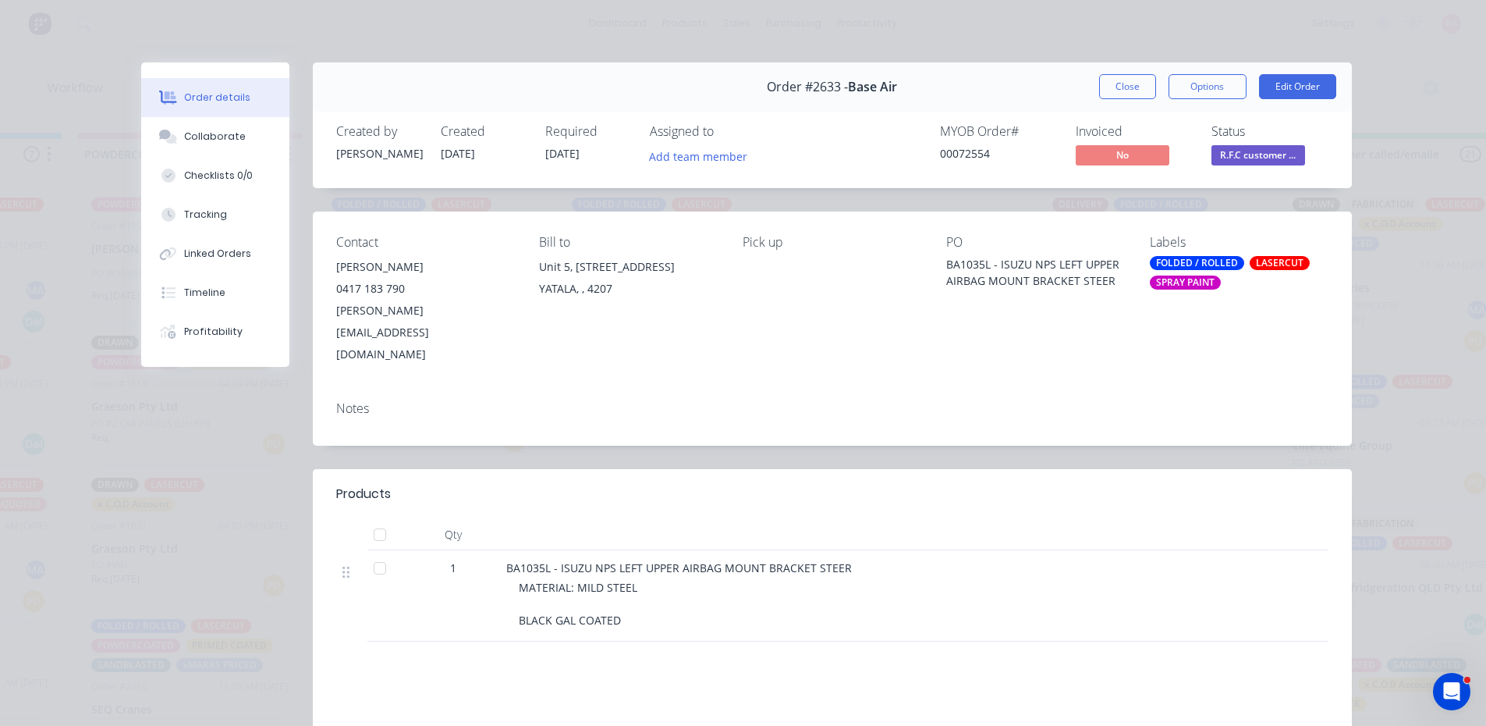
click at [1253, 156] on span "R.F.C customer ..." at bounding box center [1259, 155] width 94 height 20
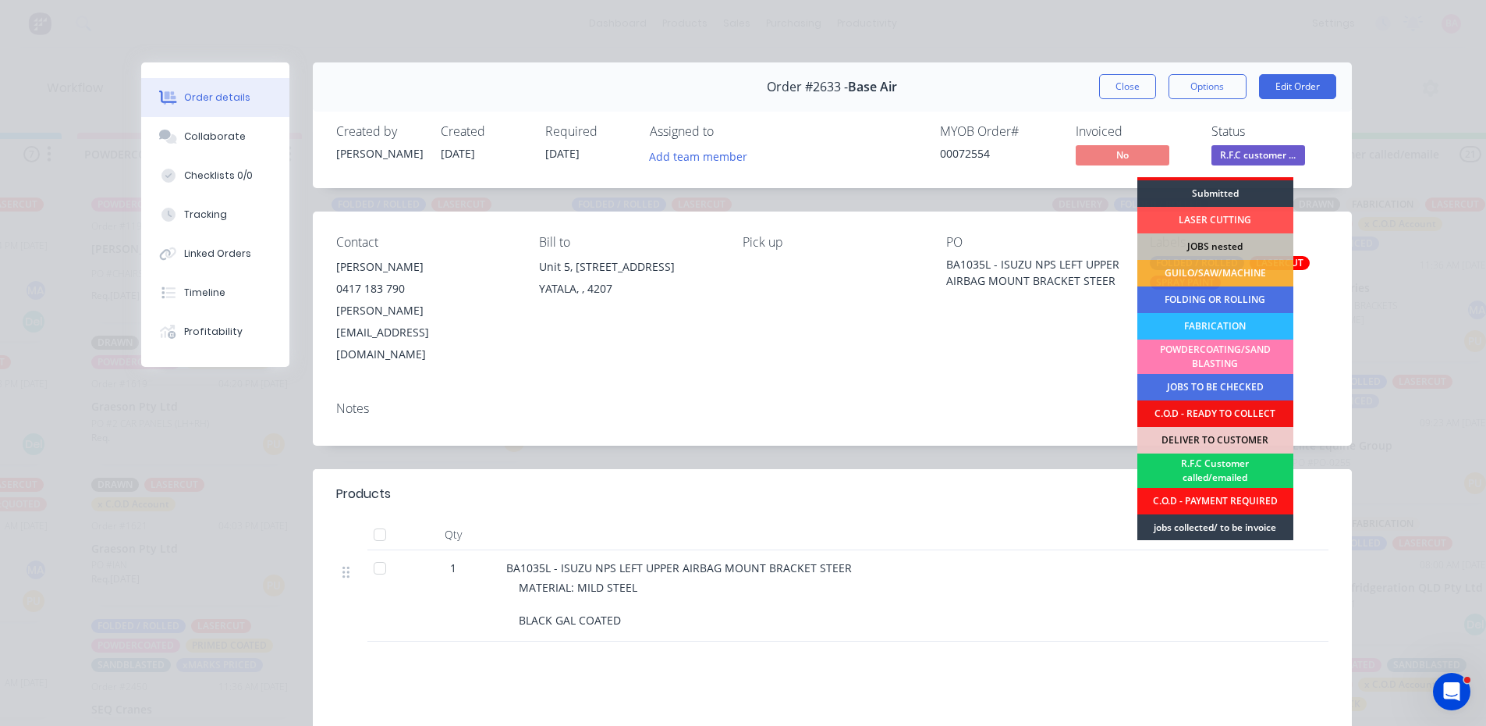
scroll to position [26, 0]
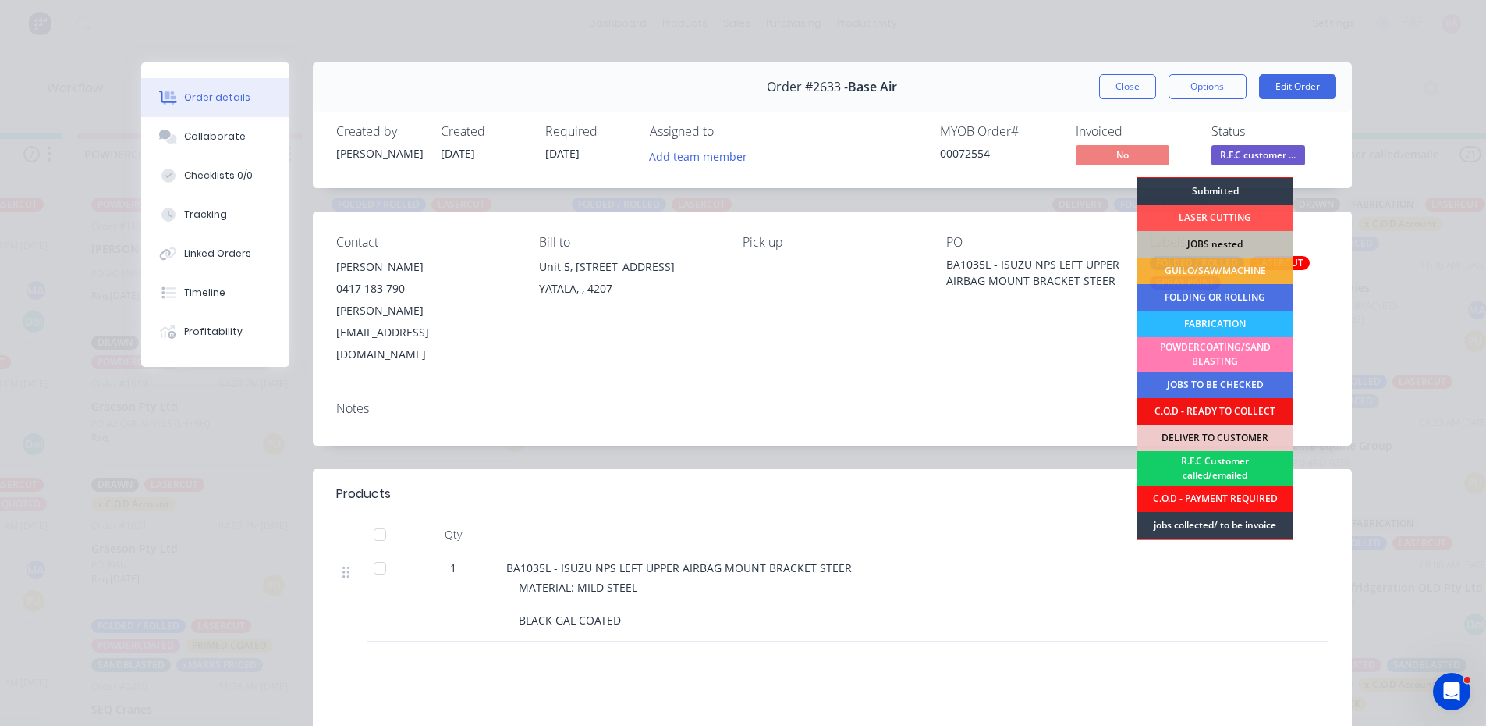
click at [1209, 453] on div "R.F.C Customer called/emailed" at bounding box center [1216, 468] width 156 height 34
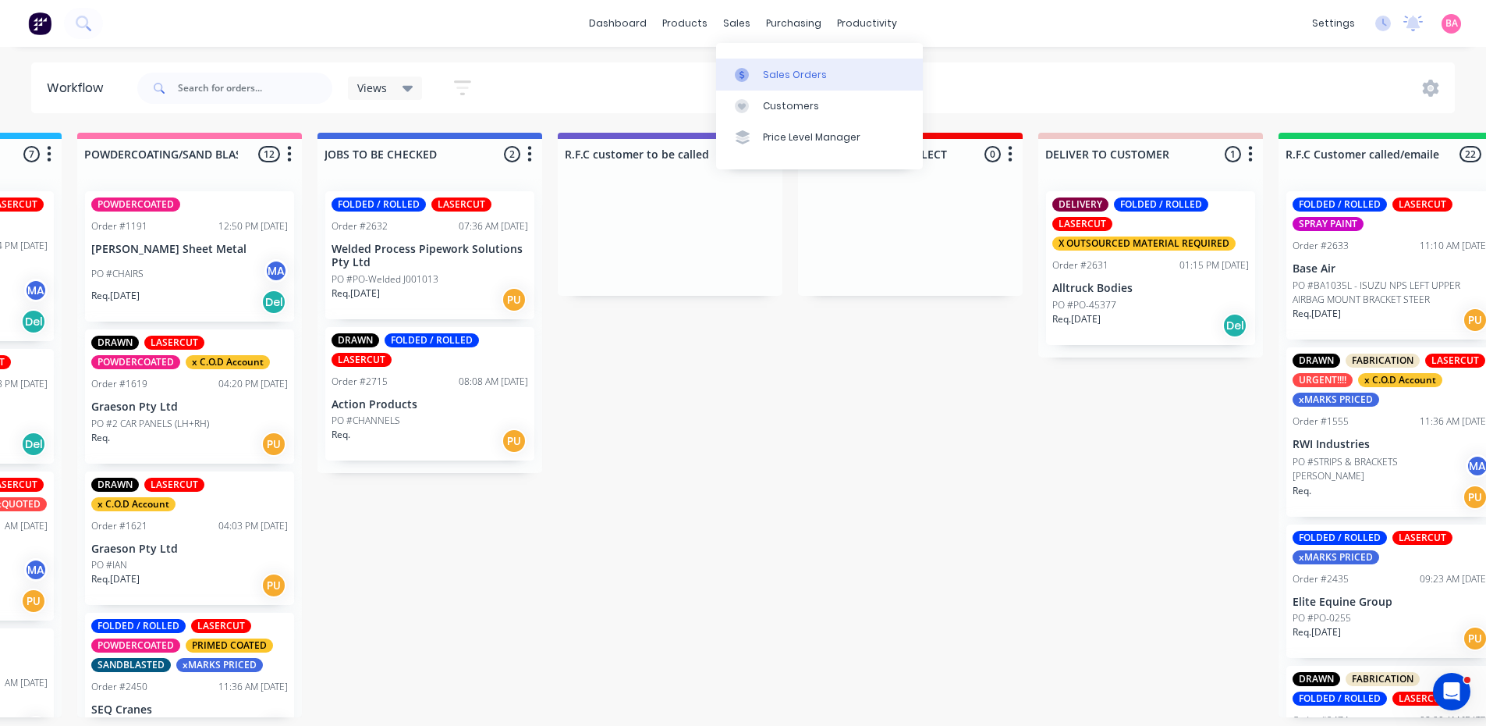
click at [782, 68] on div "Sales Orders" at bounding box center [795, 75] width 64 height 14
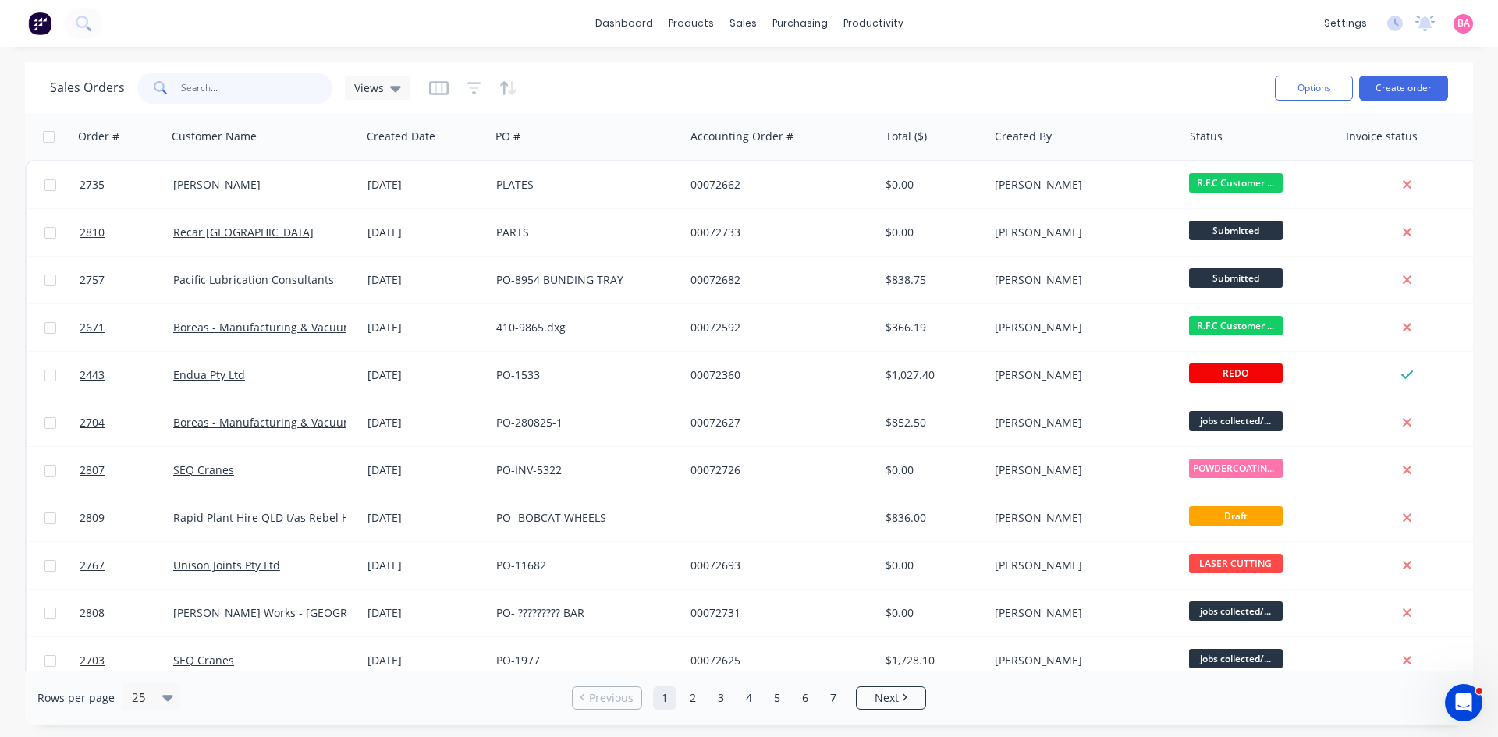
click at [239, 90] on input "text" at bounding box center [257, 88] width 152 height 31
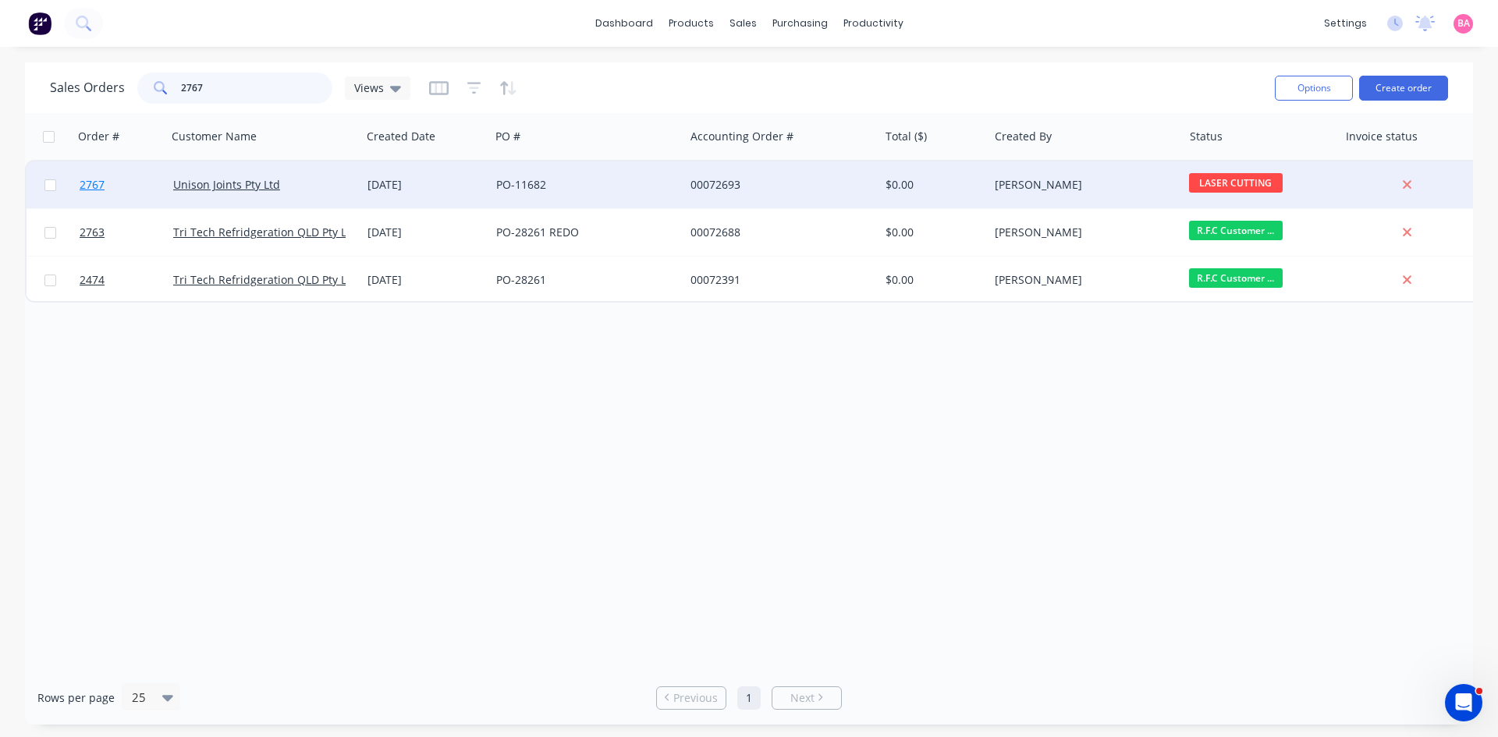
type input "2767"
click at [90, 185] on span "2767" at bounding box center [92, 185] width 25 height 16
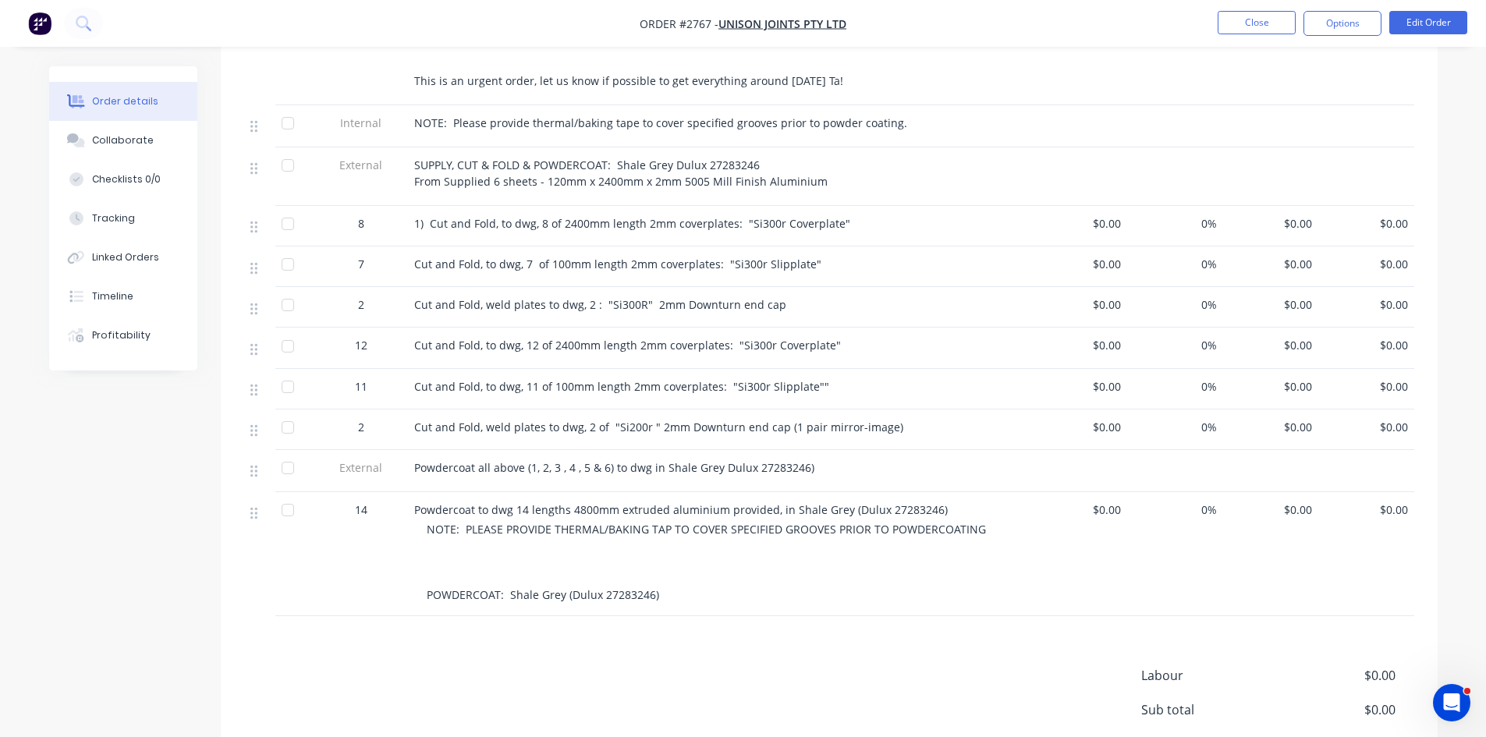
scroll to position [598, 0]
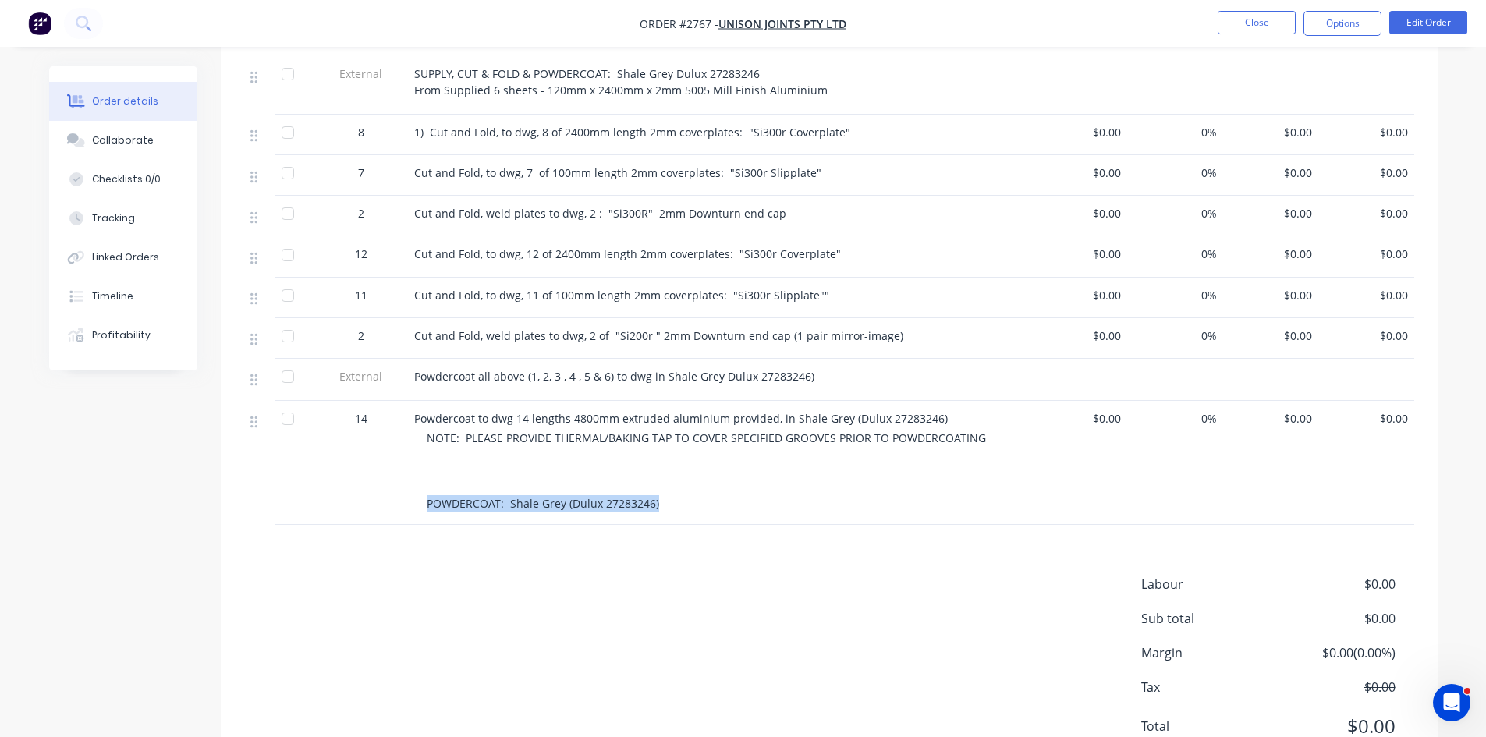
drag, startPoint x: 668, startPoint y: 502, endPoint x: 410, endPoint y: 501, distance: 257.5
click at [410, 501] on div "Powdercoat to dwg 14 lengths 4800mm extruded aluminium provided, in Shale Grey …" at bounding box center [720, 463] width 624 height 124
copy span "POWDERCOAT: Shale Grey (Dulux 27283246)"
click at [1426, 23] on button "Edit Order" at bounding box center [1429, 22] width 78 height 23
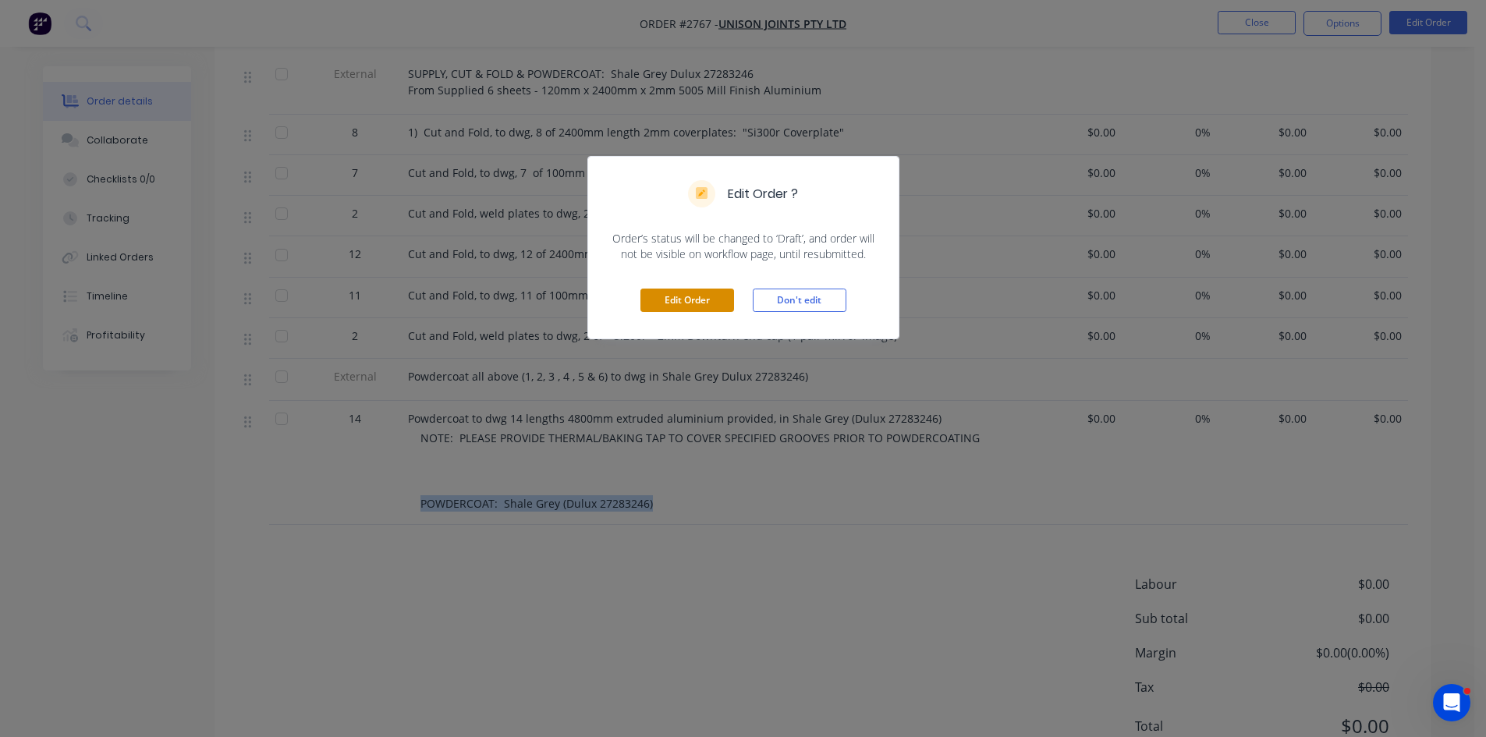
click at [700, 296] on button "Edit Order" at bounding box center [688, 300] width 94 height 23
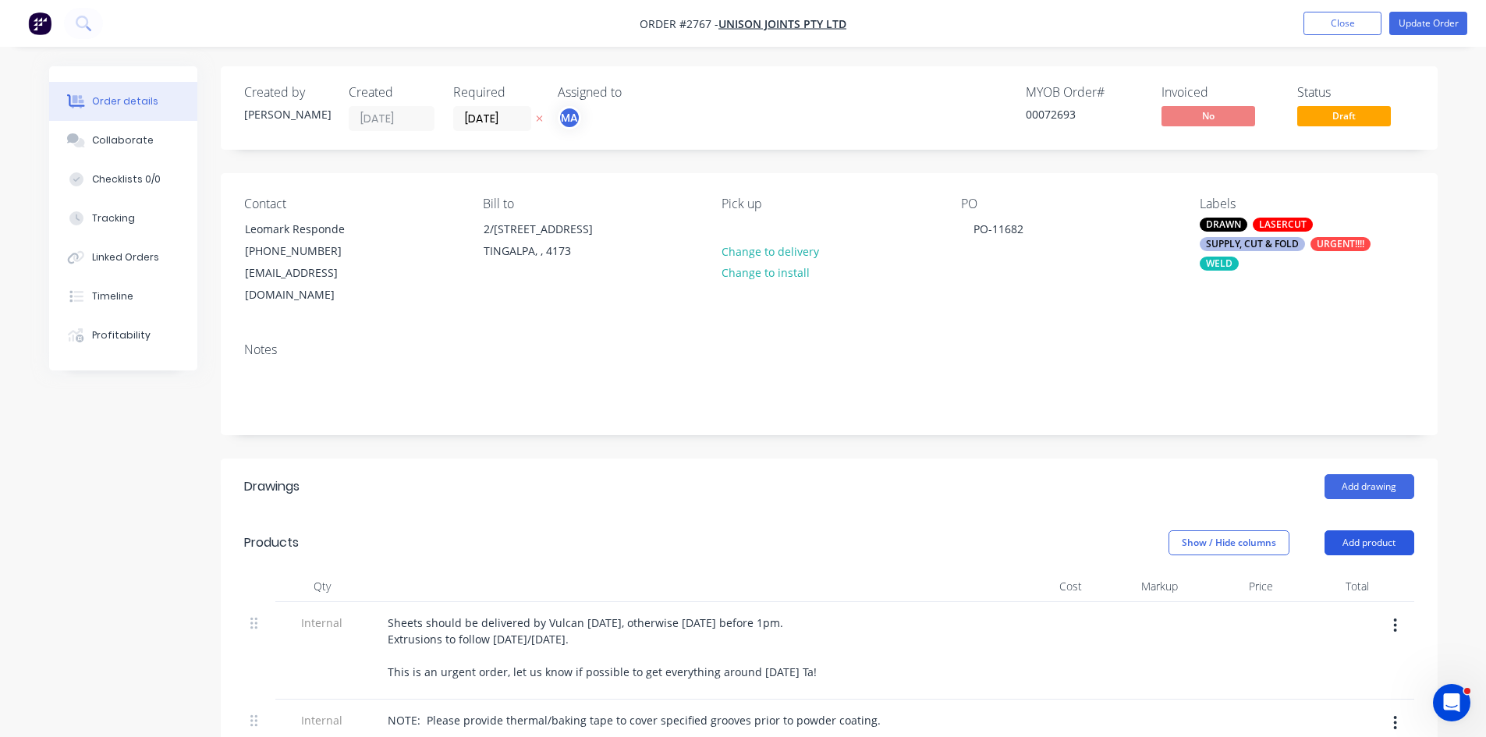
click at [1385, 531] on button "Add product" at bounding box center [1370, 543] width 90 height 25
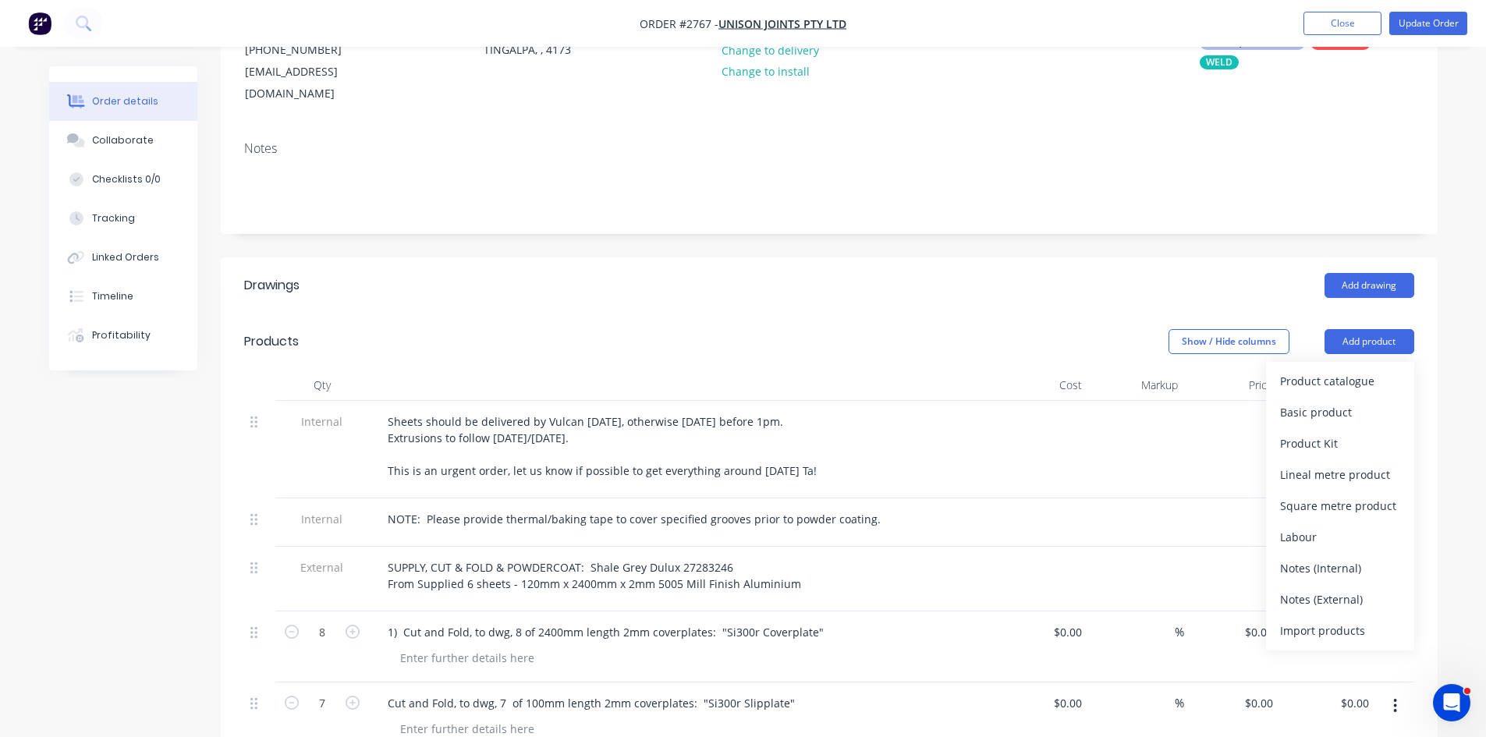
scroll to position [234, 0]
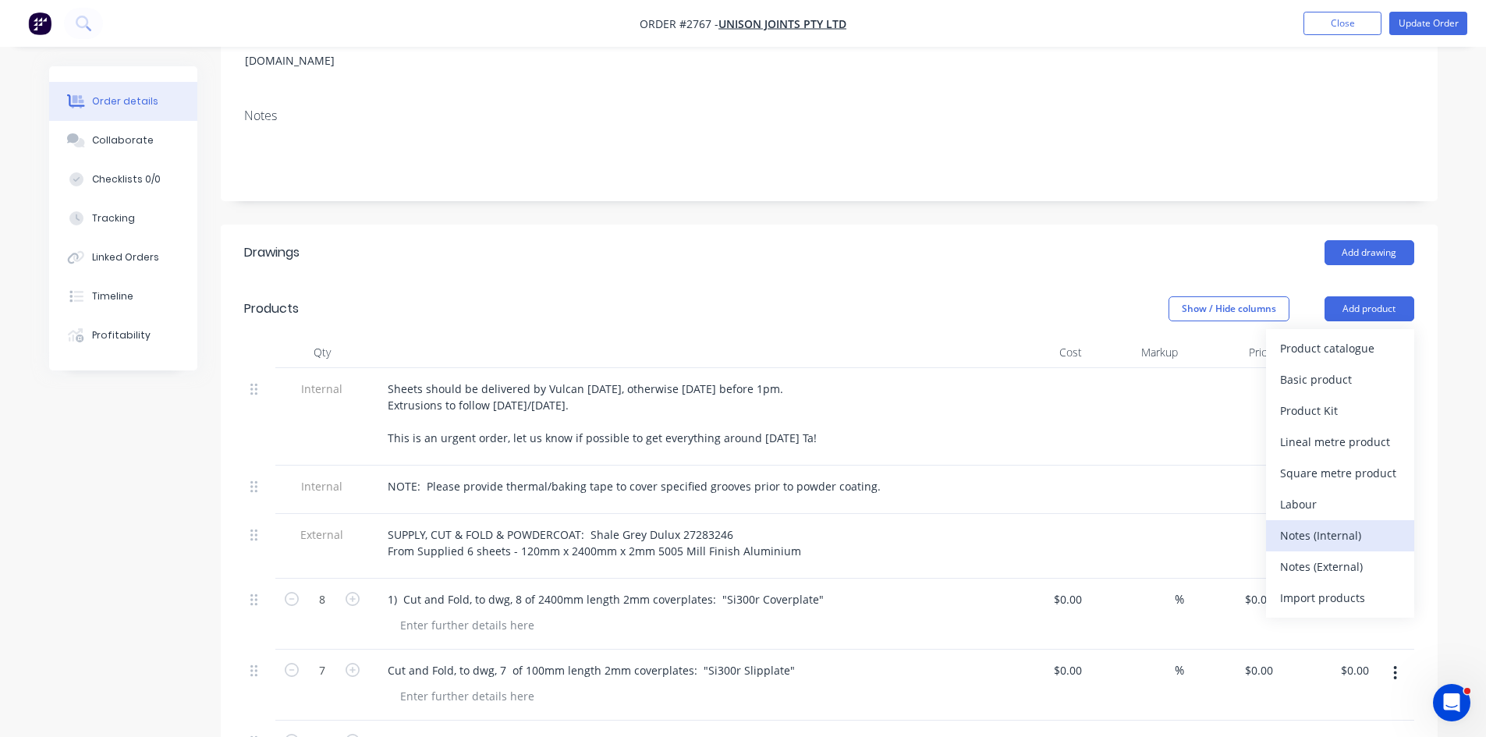
click at [1343, 524] on div "Notes (Internal)" at bounding box center [1340, 535] width 120 height 23
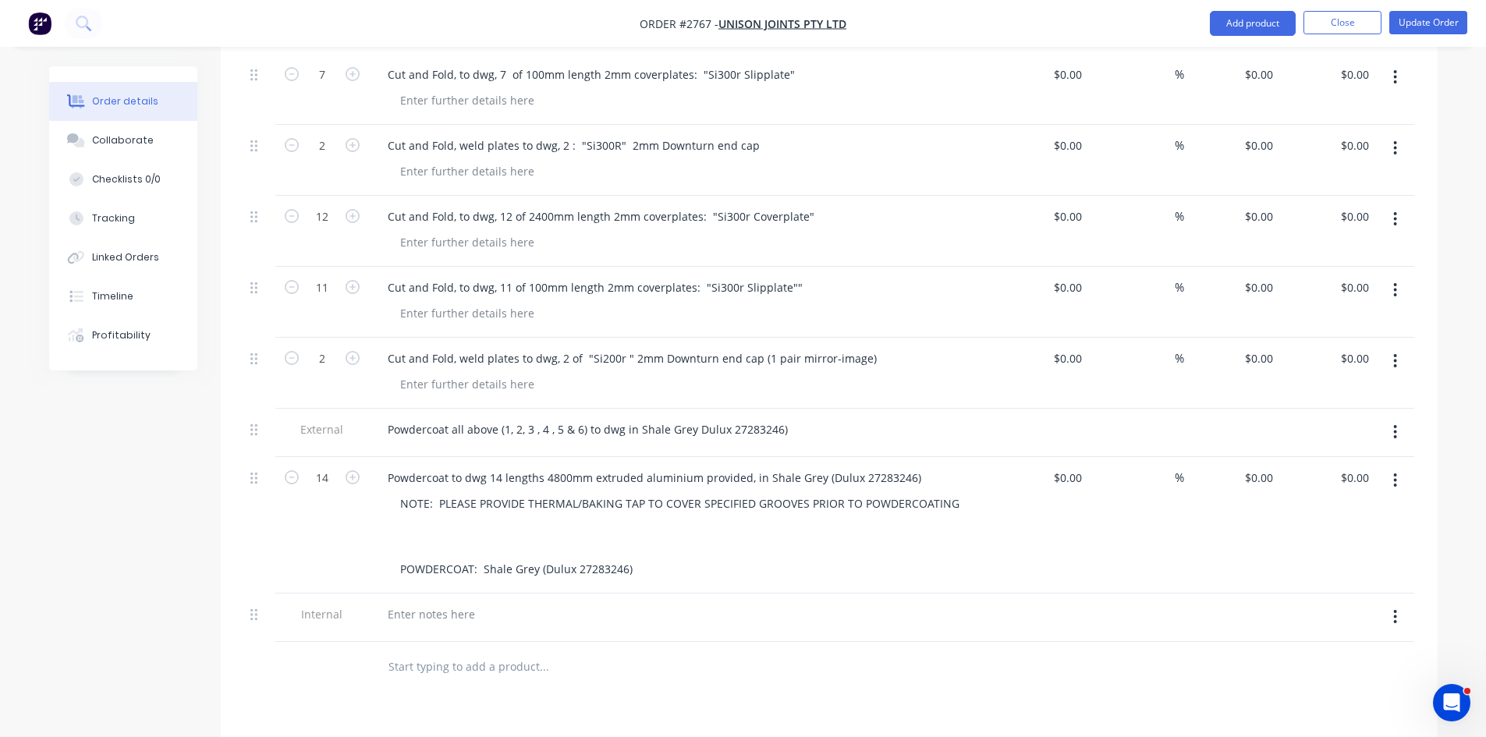
scroll to position [833, 0]
paste div
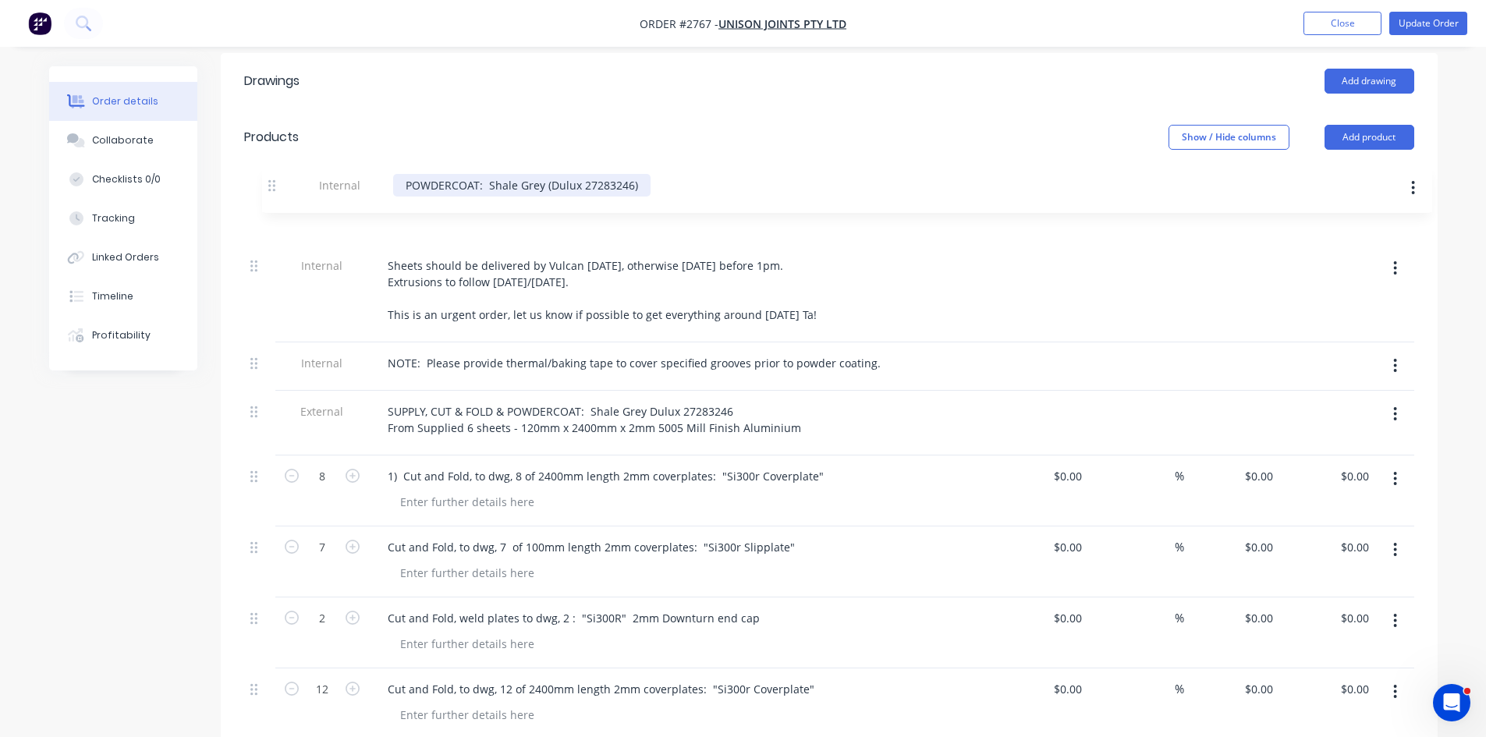
scroll to position [396, 0]
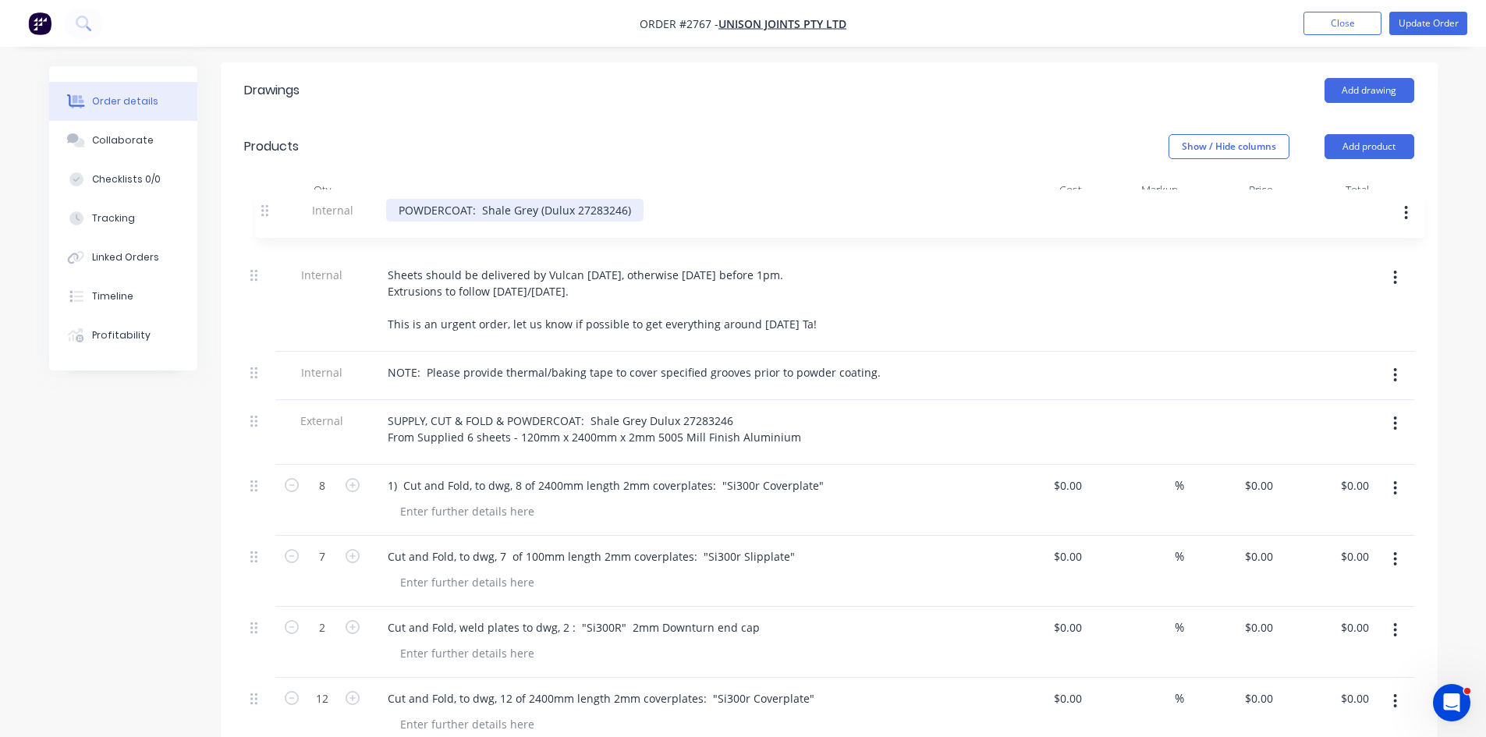
drag, startPoint x: 254, startPoint y: 589, endPoint x: 264, endPoint y: 198, distance: 391.0
click at [264, 206] on div "Internal Sheets should be delivered by Vulcan today, otherwise tomorrow before …" at bounding box center [829, 641] width 1170 height 870
click at [385, 215] on div "POWDERCOAT: Shale Grey (Dulux 27283246)" at bounding box center [503, 226] width 257 height 23
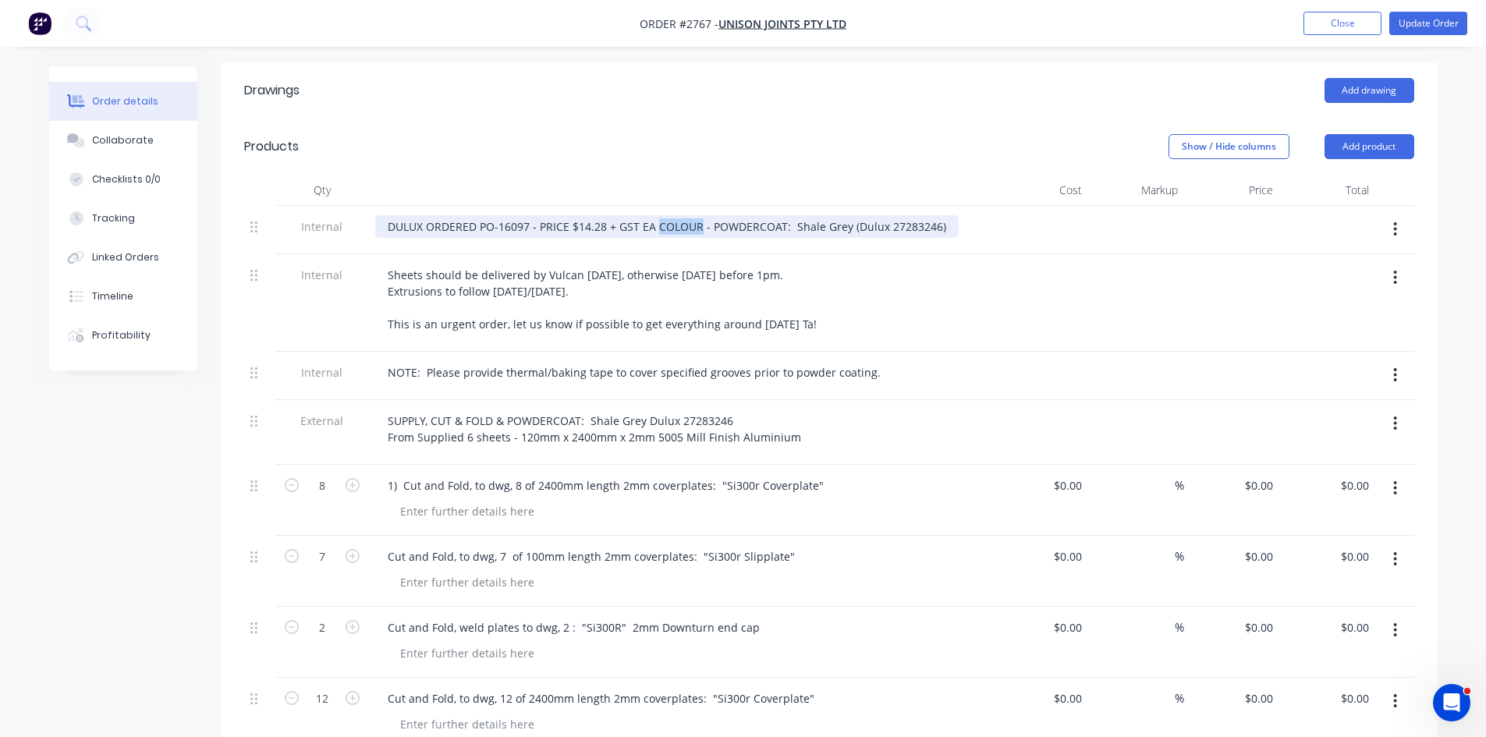
drag, startPoint x: 656, startPoint y: 204, endPoint x: 697, endPoint y: 204, distance: 40.6
click at [697, 215] on div "DULUX ORDERED PO-16097 - PRICE $14.28 + GST EA COLOUR - POWDERCOAT: Shale Grey …" at bounding box center [667, 226] width 584 height 23
click at [616, 215] on div "DULUX ORDERED PO-16097 - PRICE $14.28 + GST EA - POWDERCOAT: Shale Grey (Dulux …" at bounding box center [643, 226] width 536 height 23
click at [640, 215] on div "DULUX ORDERED PO-16097 - PRICE $14.28 + GST EA - POWDERCOAT: Shale Grey (Dulux …" at bounding box center [643, 226] width 536 height 23
click at [920, 215] on div "DULUX ORDERED PO-16097 - PRICE $14.28 + GST PER KG - POWDERCOAT: Shale Grey (Du…" at bounding box center [655, 226] width 560 height 23
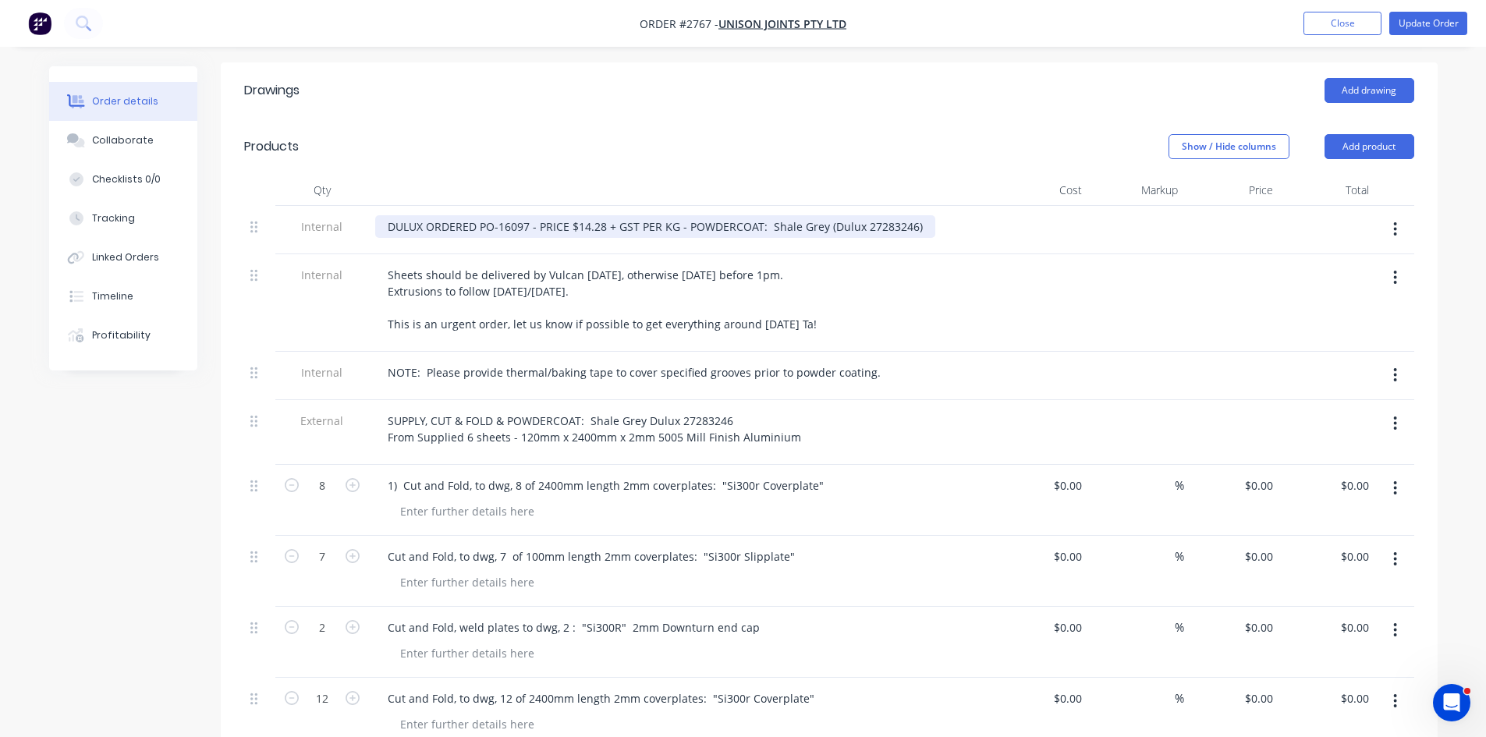
click at [476, 215] on div "DULUX ORDERED PO-16097 - PRICE $14.28 + GST PER KG - POWDERCOAT: Shale Grey (Du…" at bounding box center [655, 226] width 560 height 23
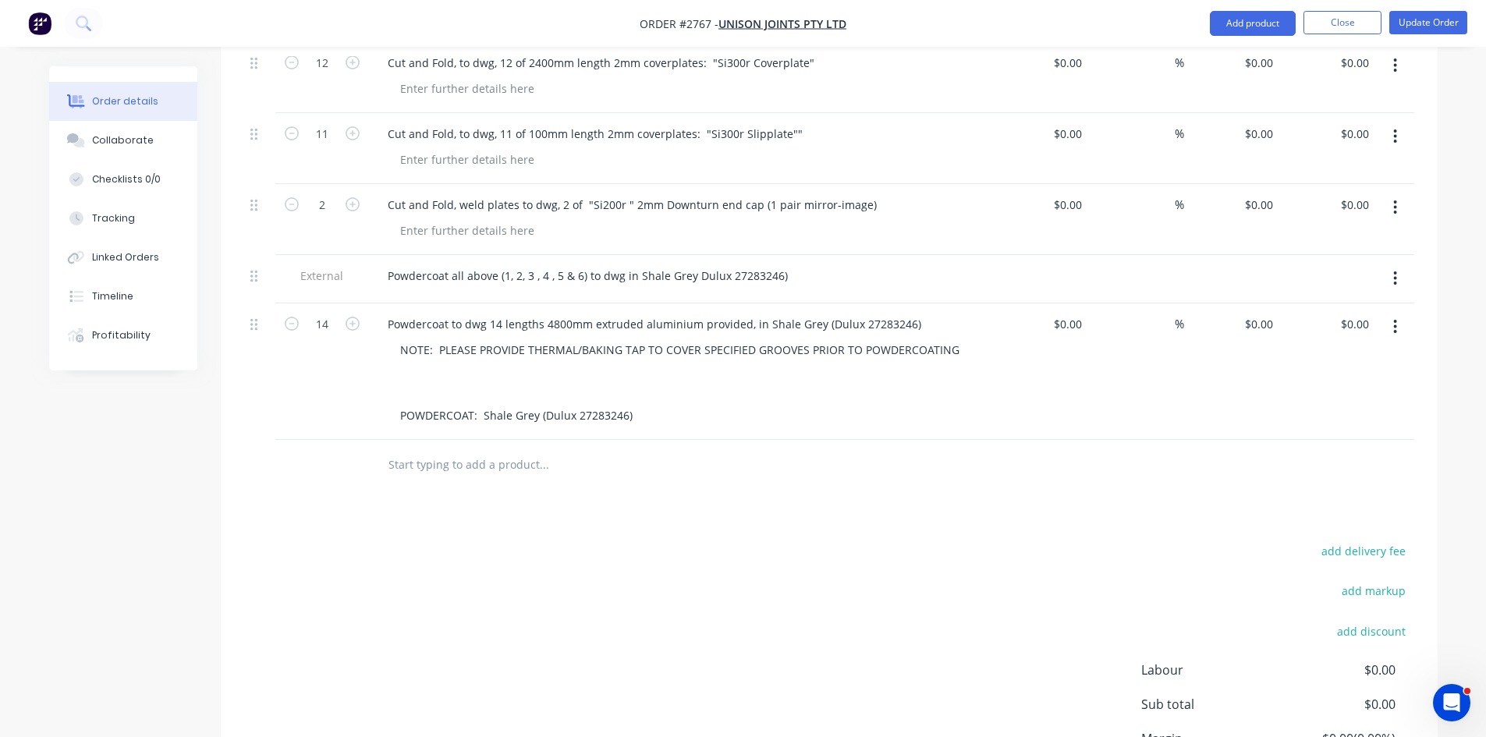
scroll to position [1099, 0]
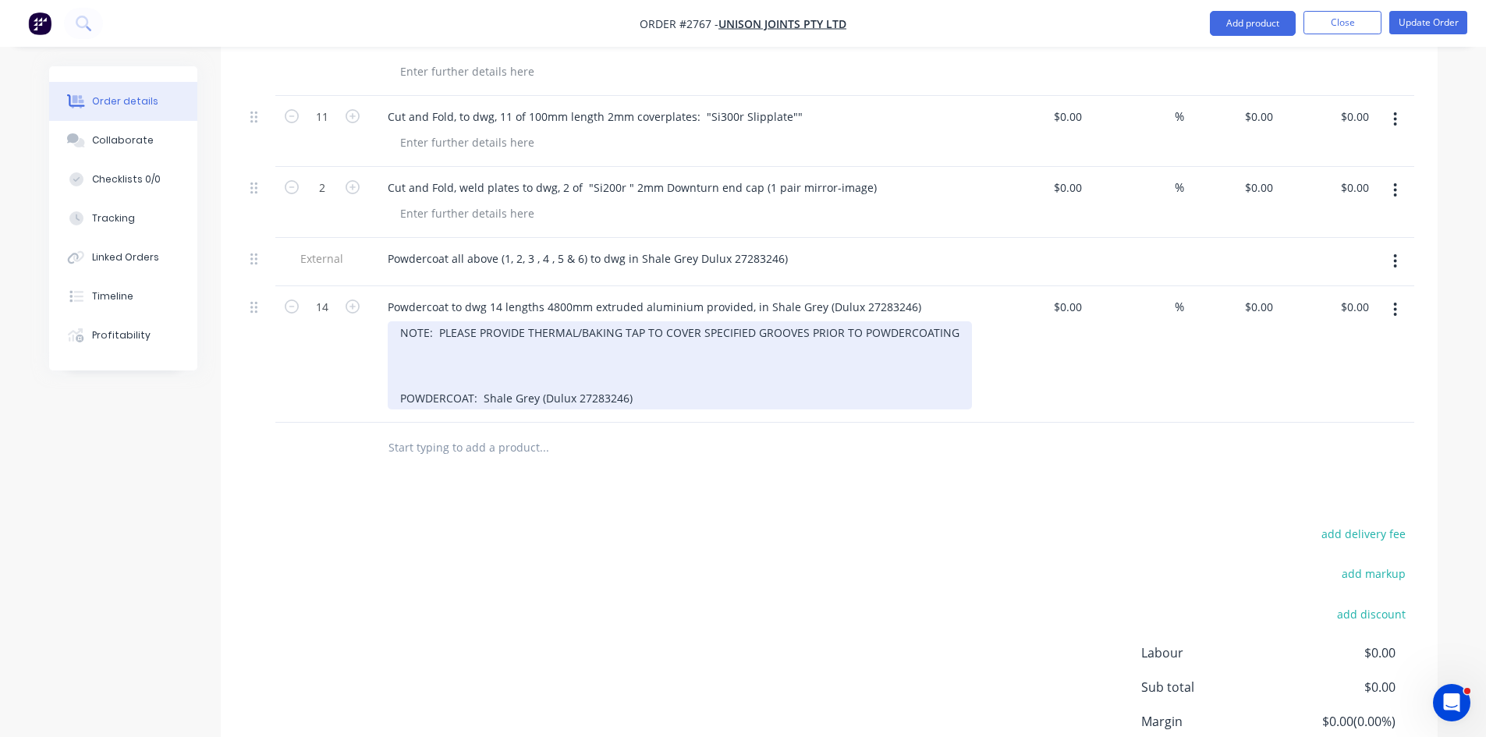
click at [399, 321] on div "NOTE: PLEASE PROVIDE THERMAL/BAKING TAP TO COVER SPECIFIED GROOVES PRIOR TO POW…" at bounding box center [680, 365] width 584 height 88
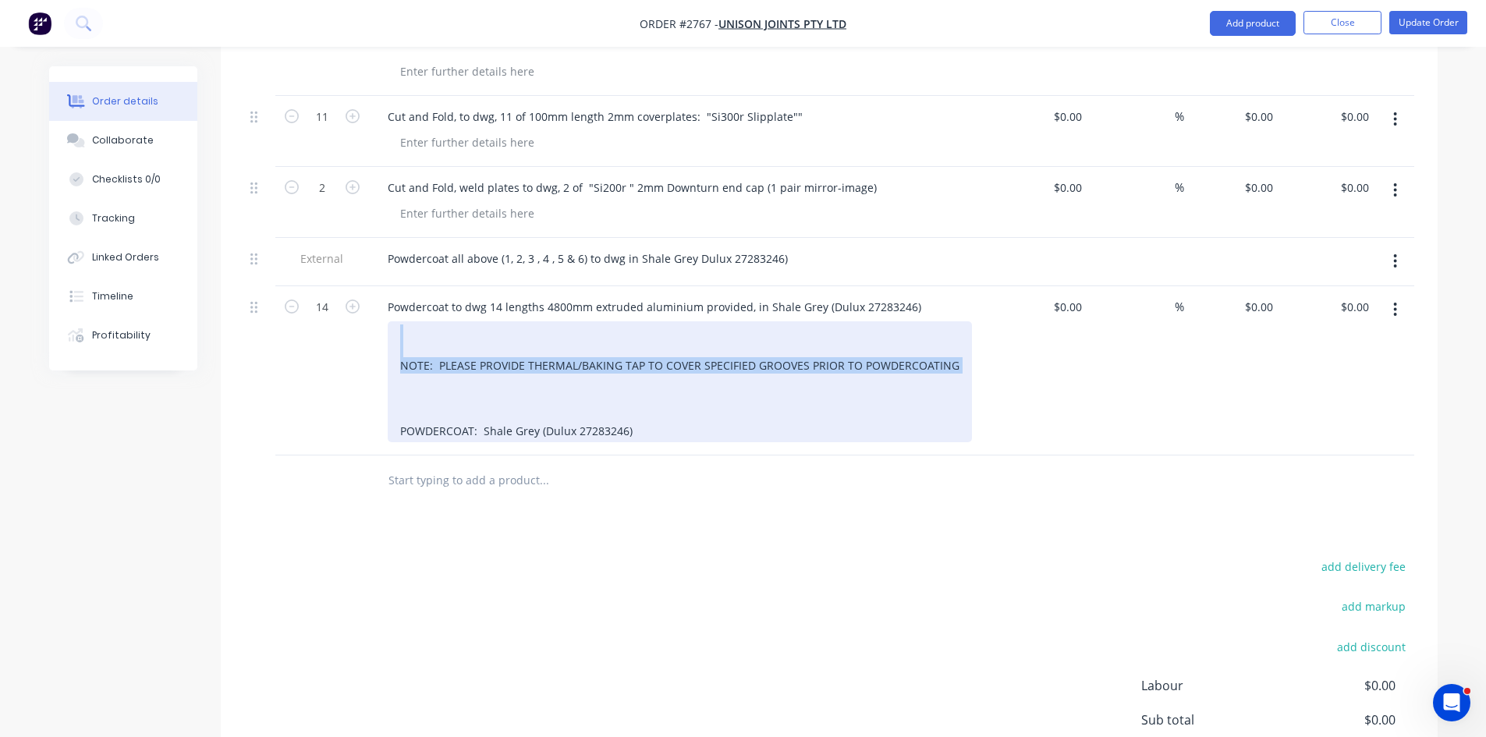
drag, startPoint x: 399, startPoint y: 309, endPoint x: 941, endPoint y: 353, distance: 544.1
click at [941, 353] on div "NOTE: PLEASE PROVIDE THERMAL/BAKING TAP TO COVER SPECIFIED GROOVES PRIOR TO POW…" at bounding box center [680, 381] width 584 height 121
copy div "NOTE: PLEASE PROVIDE THERMAL/BAKING TAP TO COVER SPECIFIED GROOVES PRIOR TO POW…"
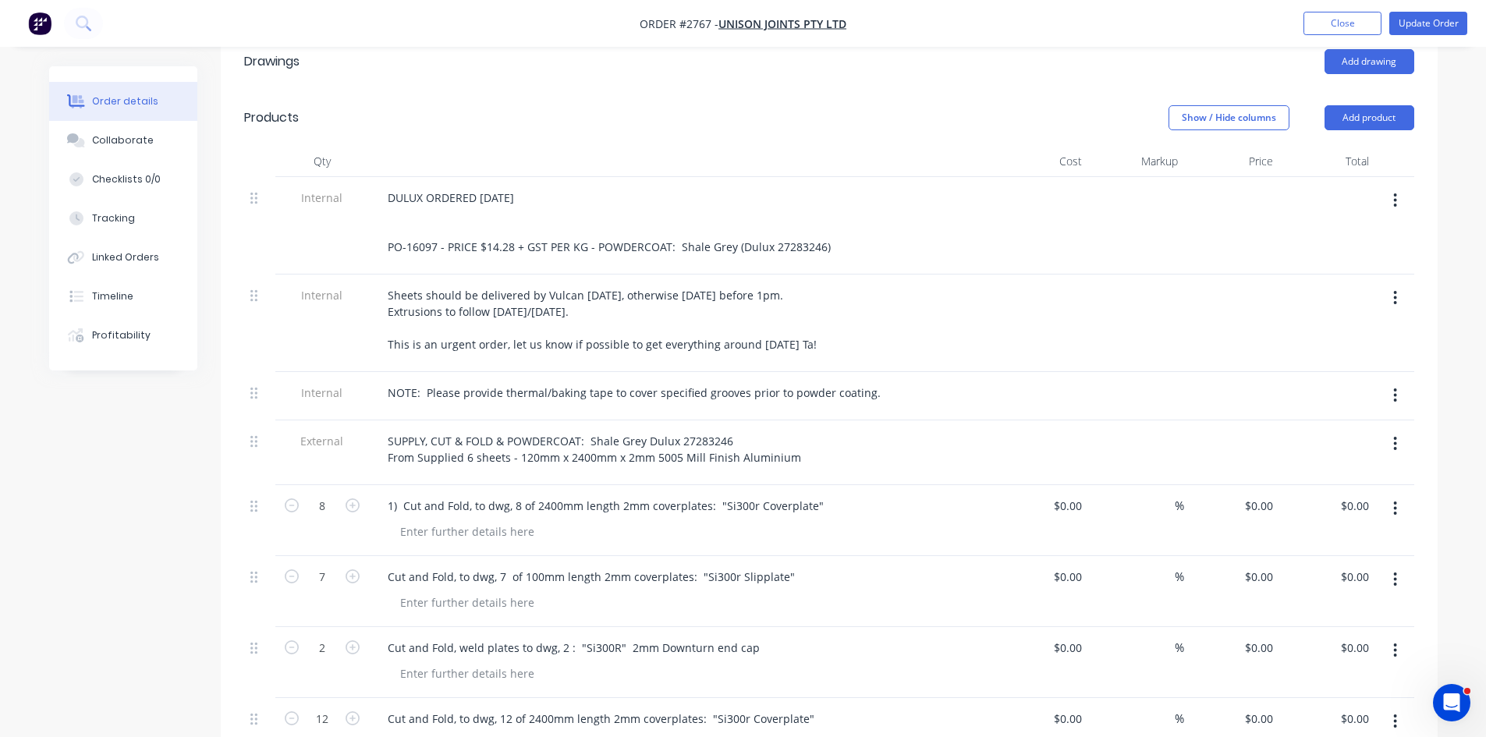
scroll to position [422, 0]
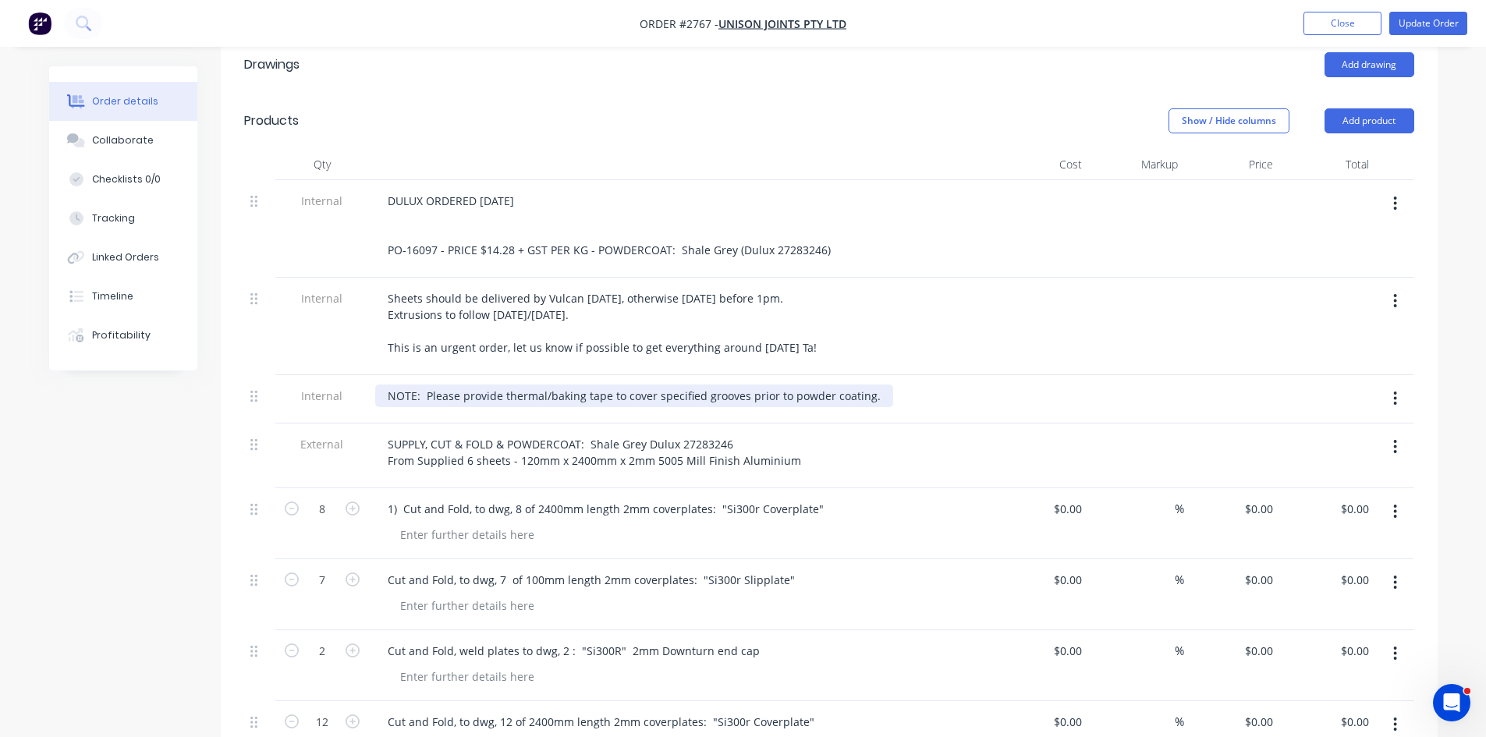
click at [425, 385] on div "NOTE: Please provide thermal/baking tape to cover specified grooves prior to po…" at bounding box center [634, 396] width 518 height 23
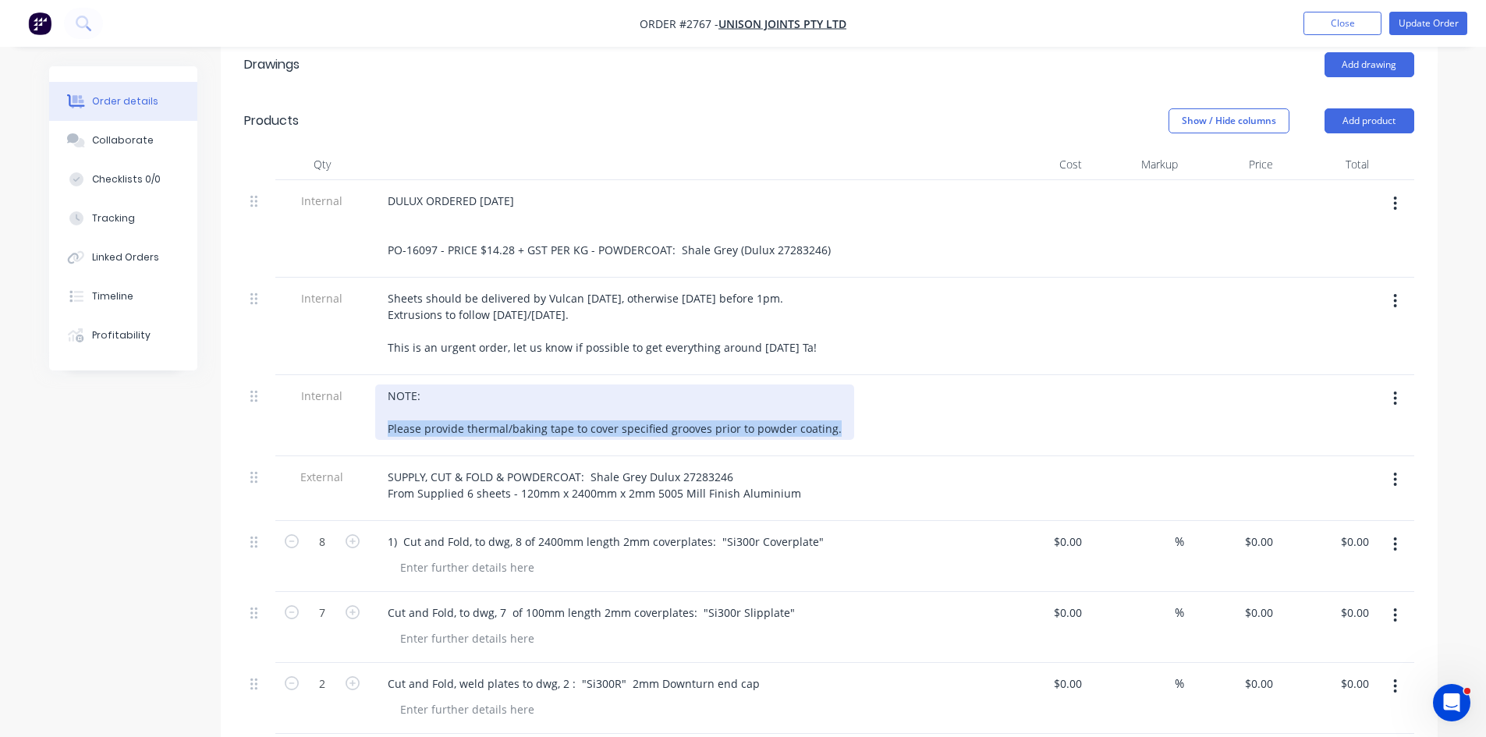
drag, startPoint x: 829, startPoint y: 405, endPoint x: 378, endPoint y: 400, distance: 450.2
click at [378, 400] on div "NOTE: Please provide thermal/baking tape to cover specified grooves prior to po…" at bounding box center [614, 412] width 479 height 55
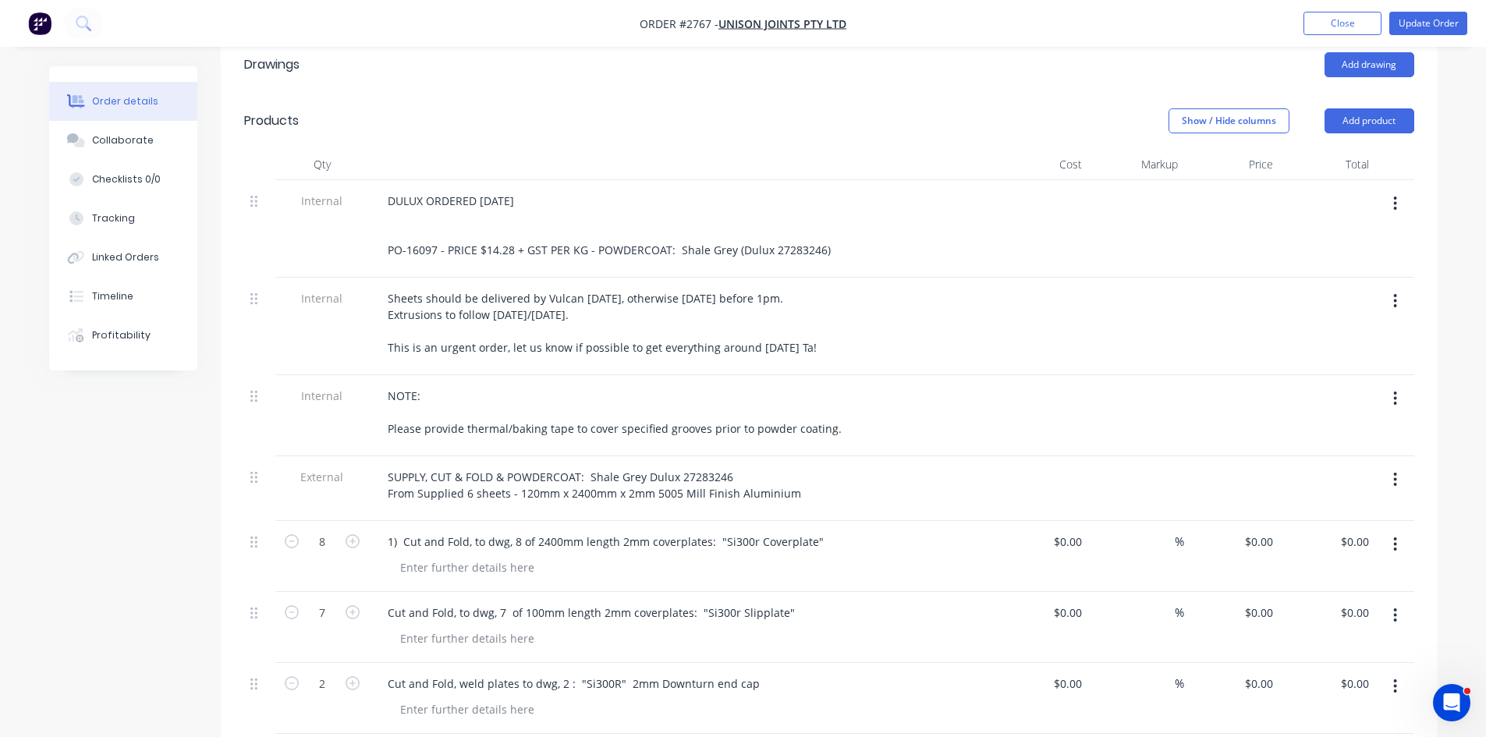
click at [333, 397] on div "Internal" at bounding box center [322, 415] width 94 height 81
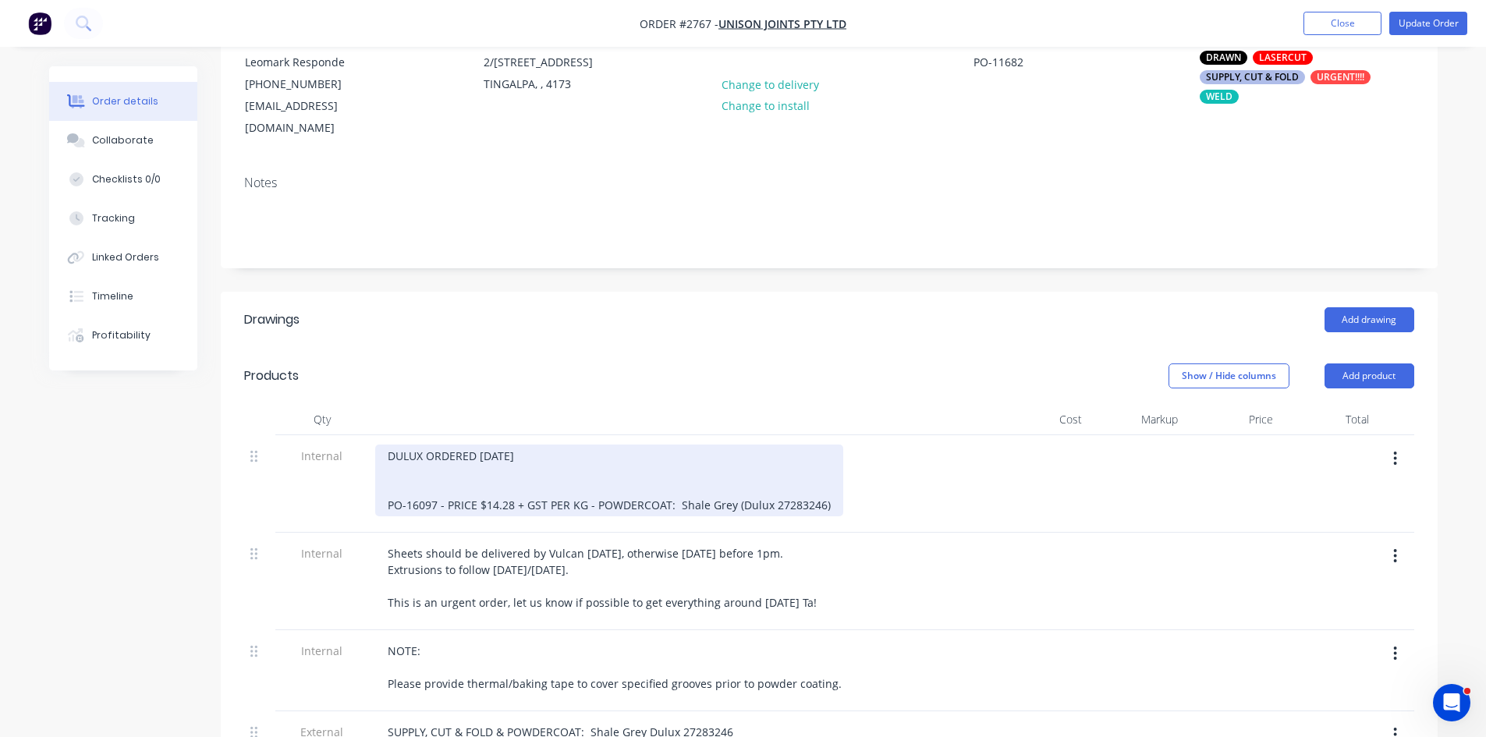
scroll to position [162, 0]
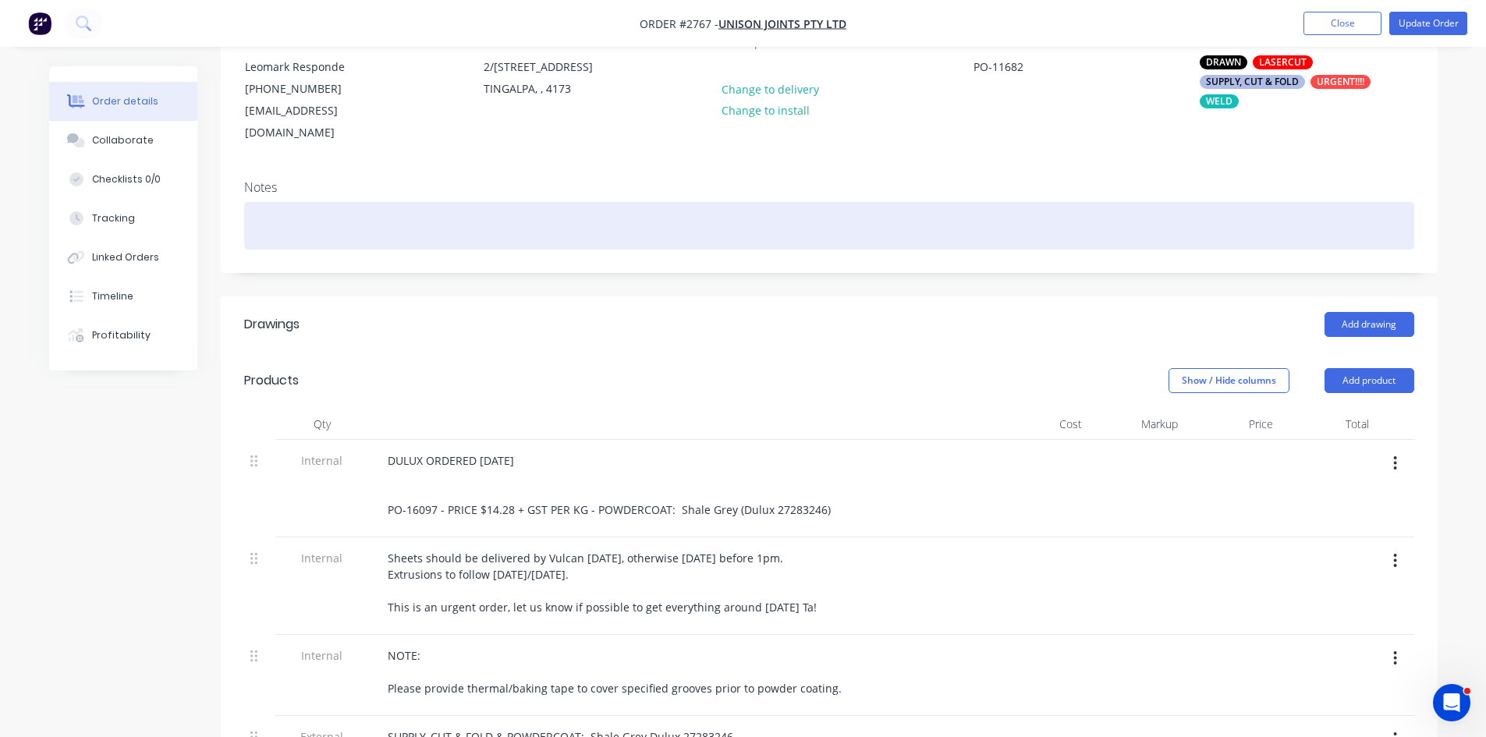
click at [271, 203] on div at bounding box center [829, 226] width 1170 height 48
paste div
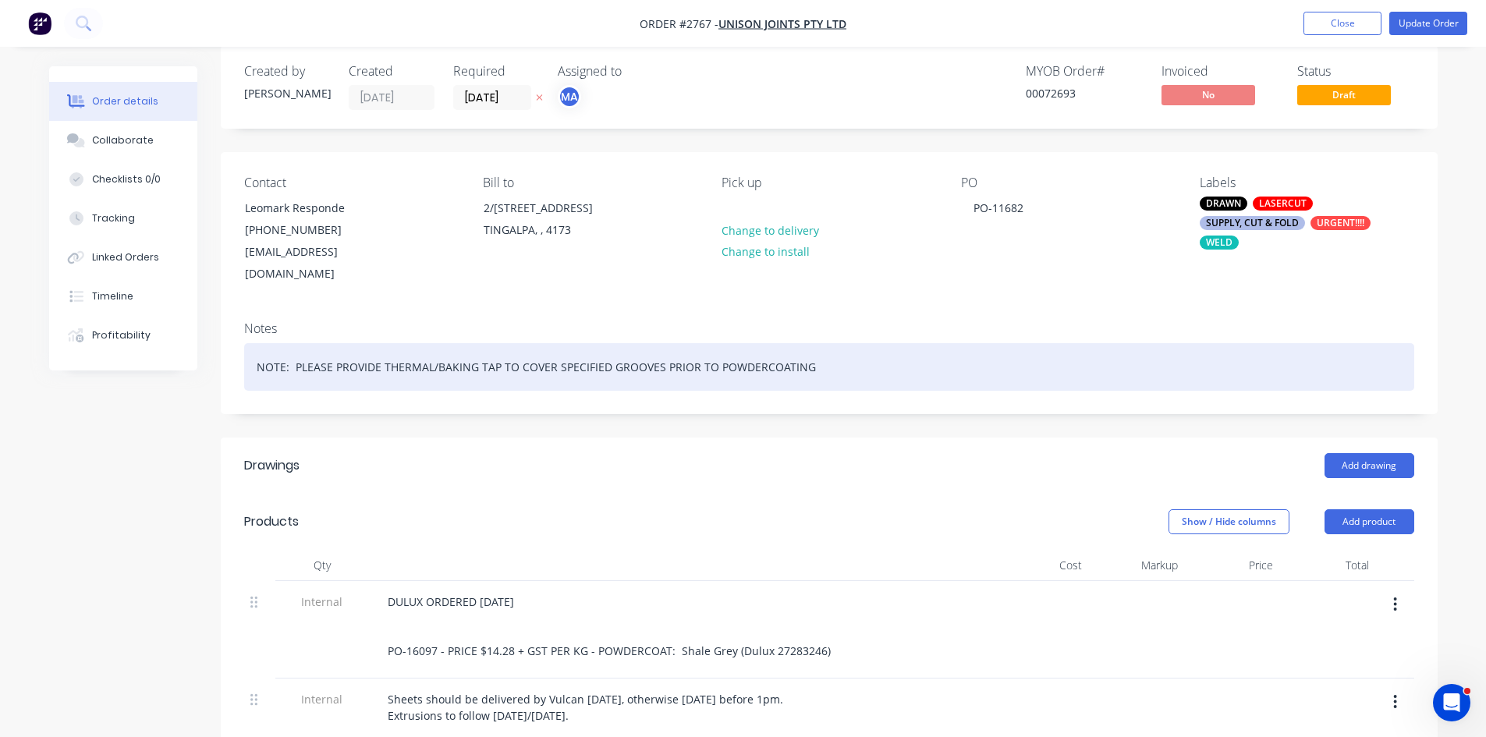
scroll to position [0, 0]
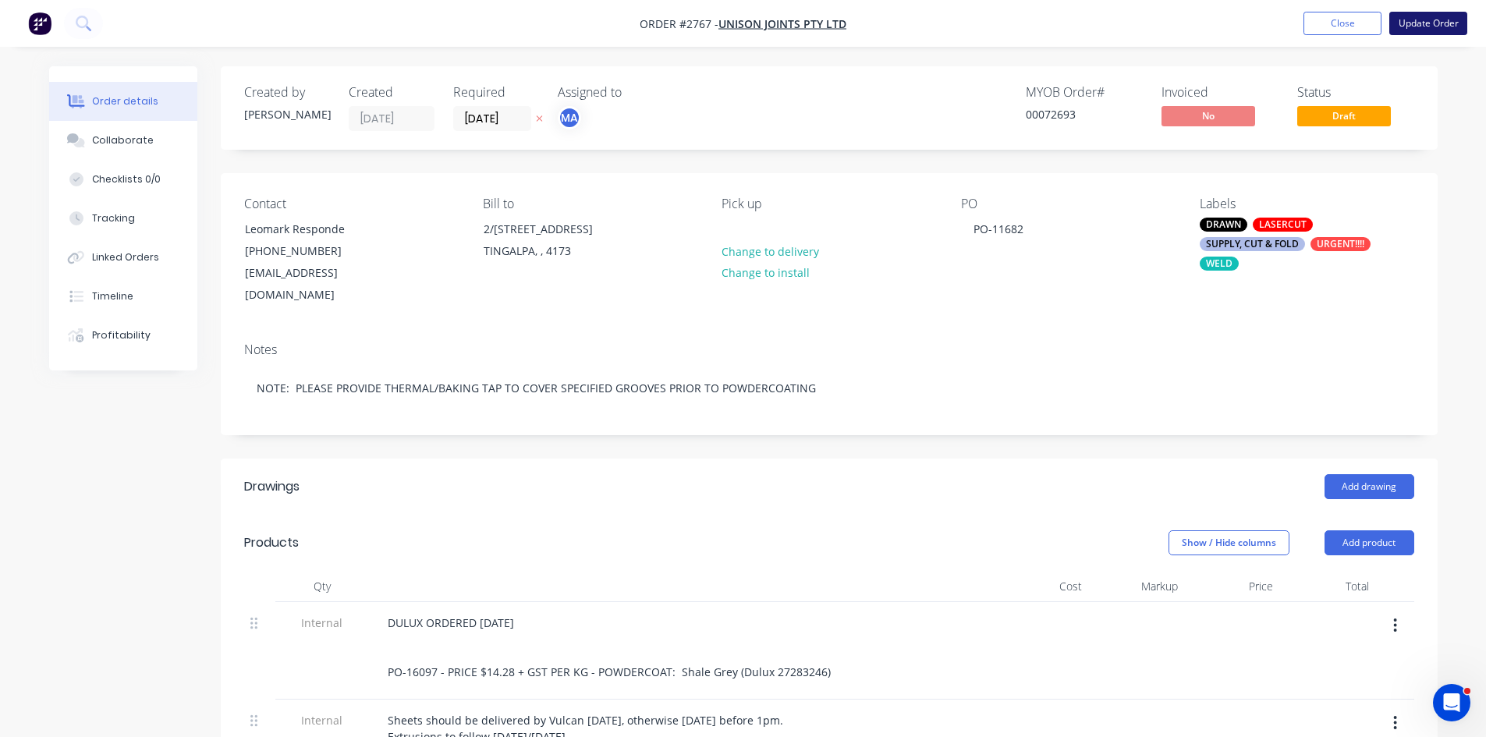
click at [1419, 16] on button "Update Order" at bounding box center [1429, 23] width 78 height 23
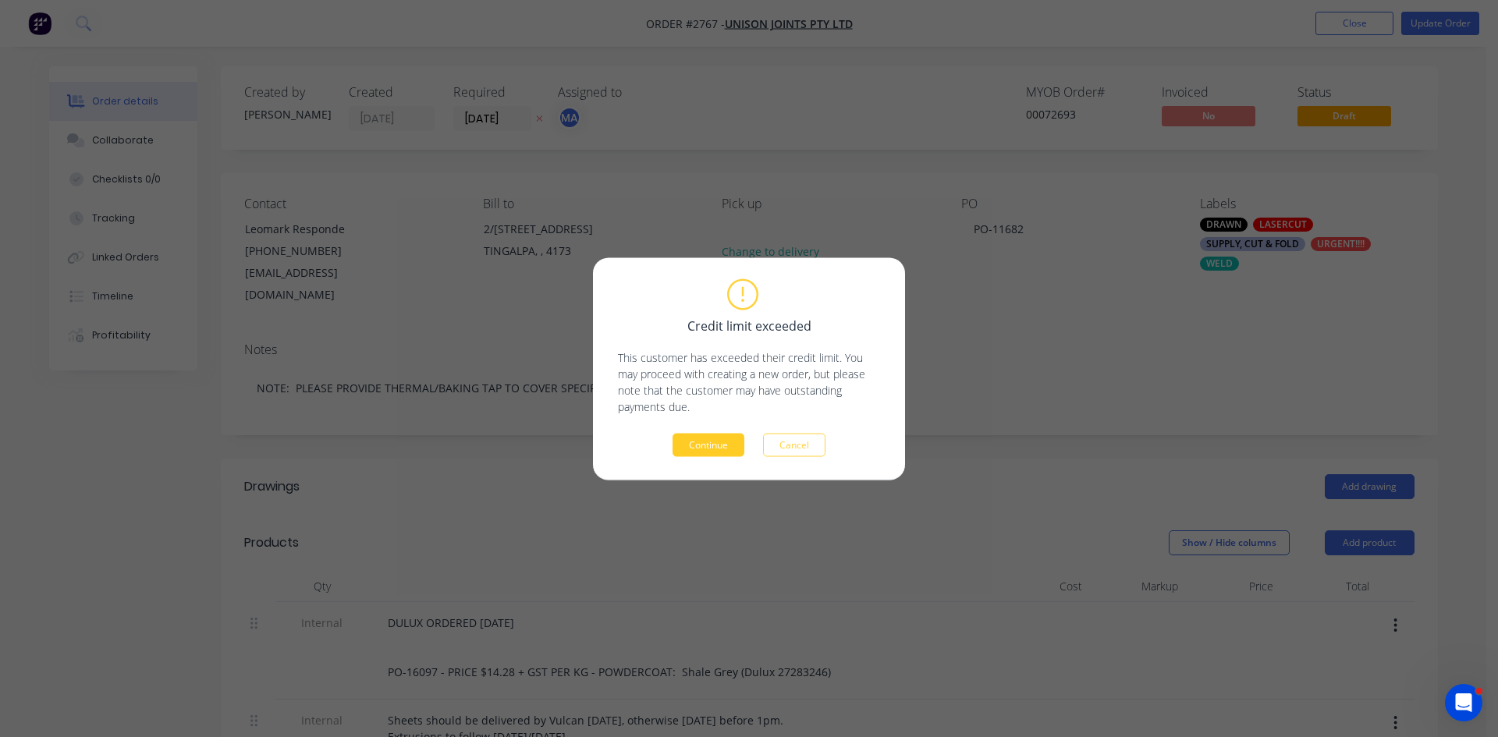
click at [712, 435] on button "Continue" at bounding box center [709, 444] width 72 height 23
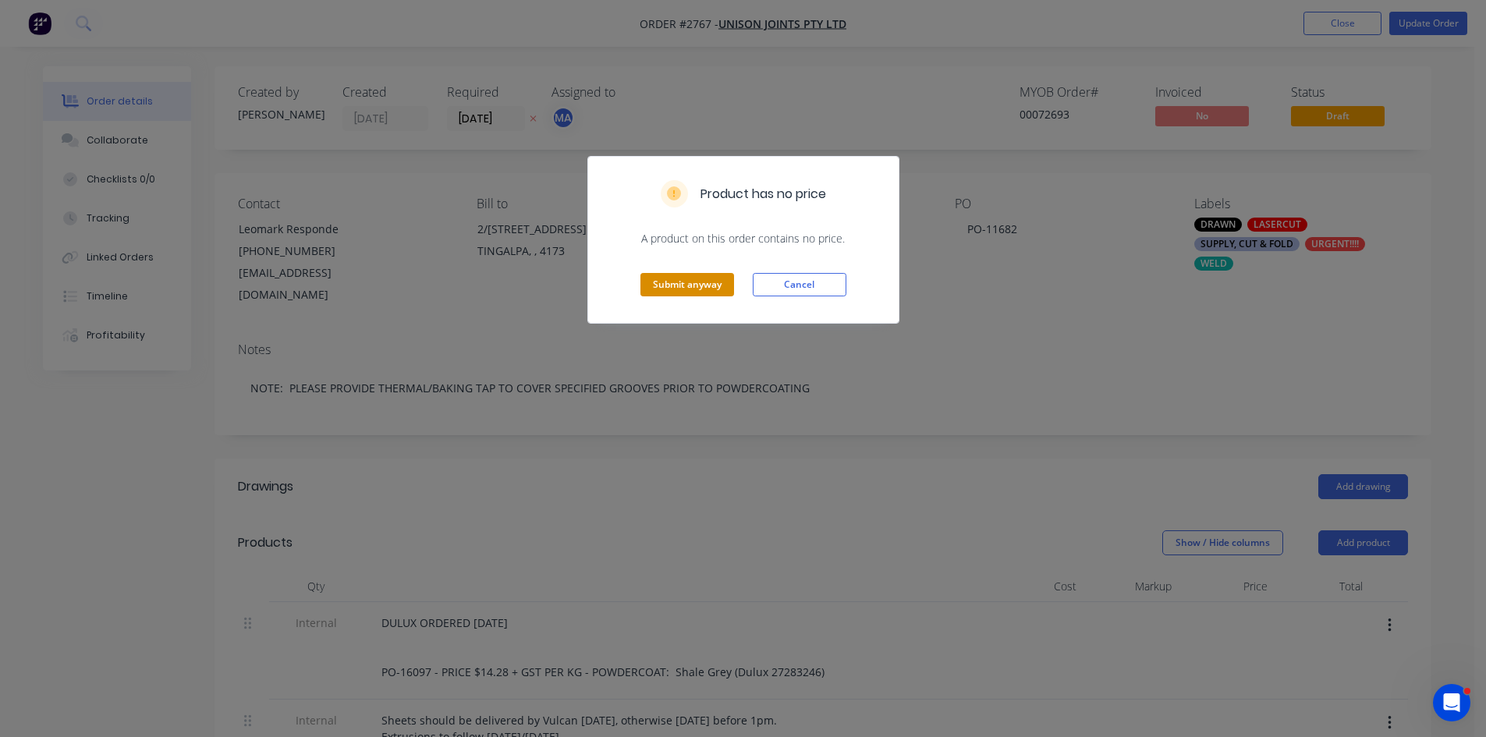
click at [683, 285] on button "Submit anyway" at bounding box center [688, 284] width 94 height 23
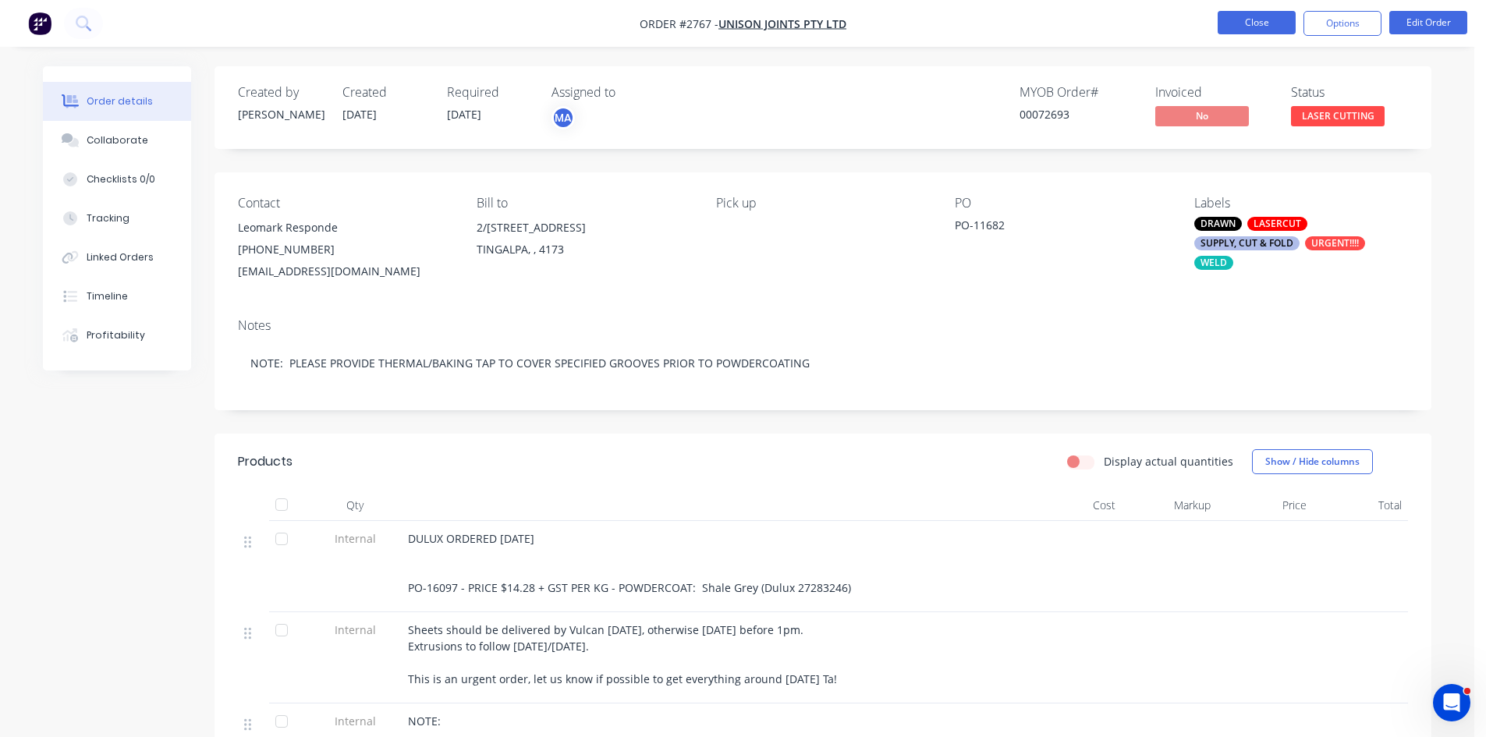
click at [1263, 24] on button "Close" at bounding box center [1257, 22] width 78 height 23
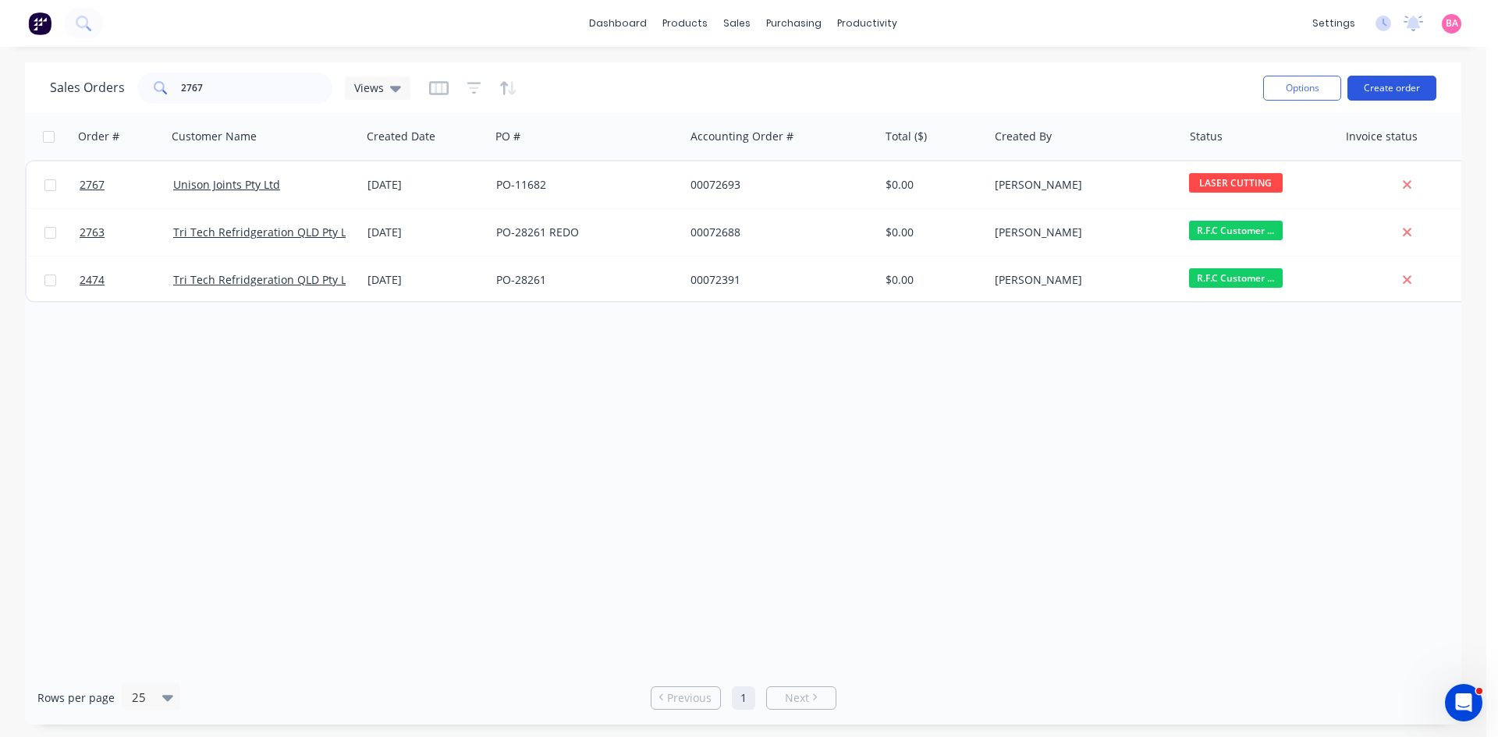
click at [1397, 84] on button "Create order" at bounding box center [1392, 88] width 89 height 25
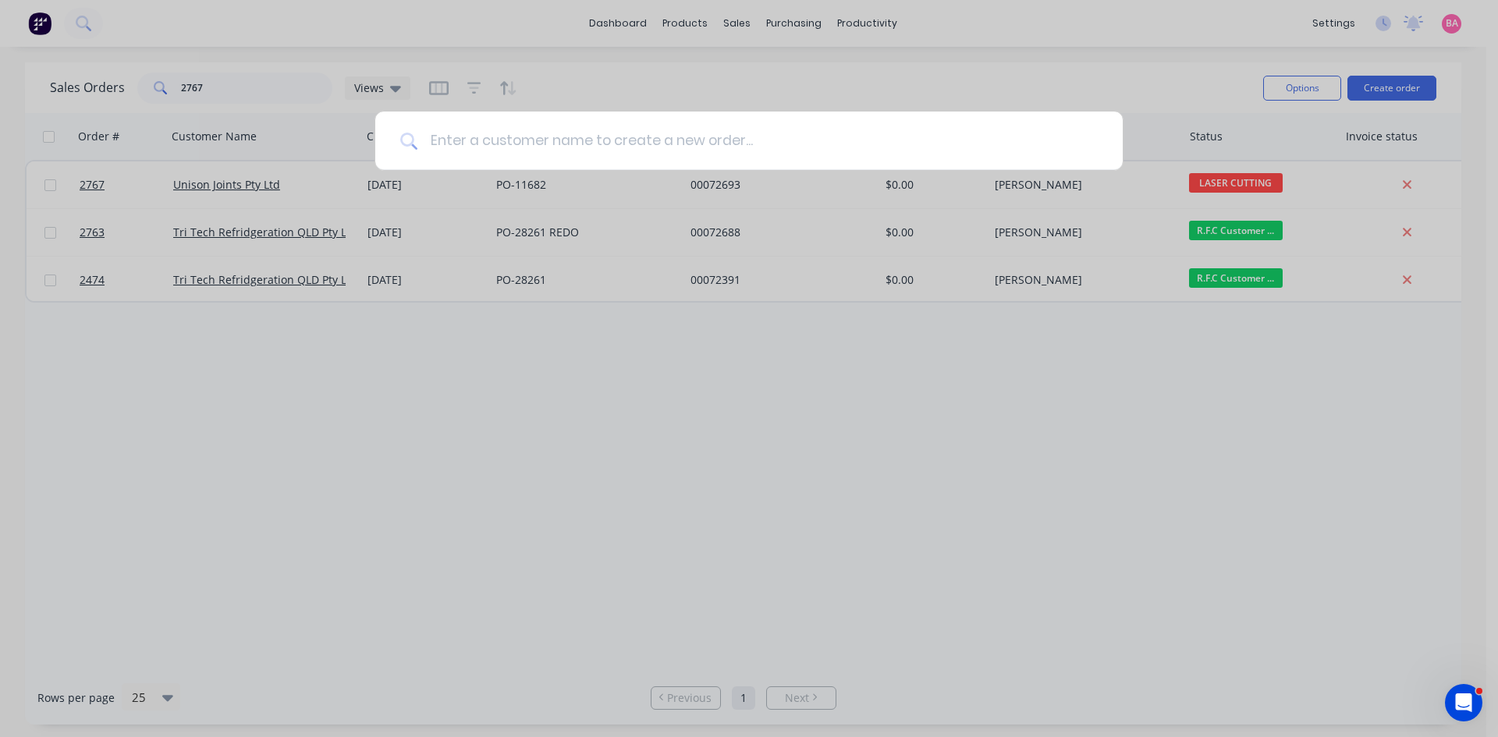
click at [614, 145] on input at bounding box center [757, 141] width 680 height 59
click at [474, 137] on input at bounding box center [757, 141] width 680 height 59
type input "UNISON"
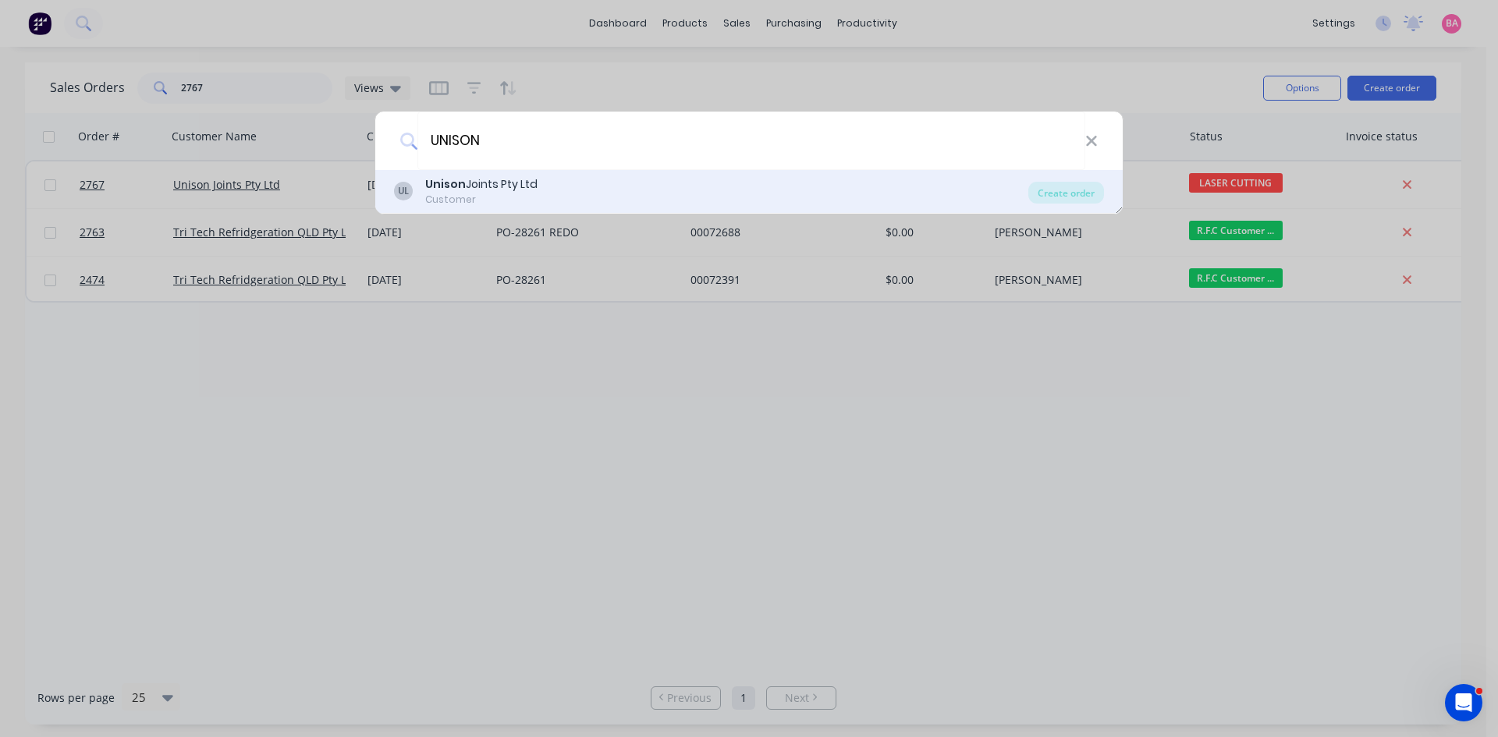
click at [481, 180] on div "Unison Joints Pty Ltd" at bounding box center [481, 184] width 112 height 16
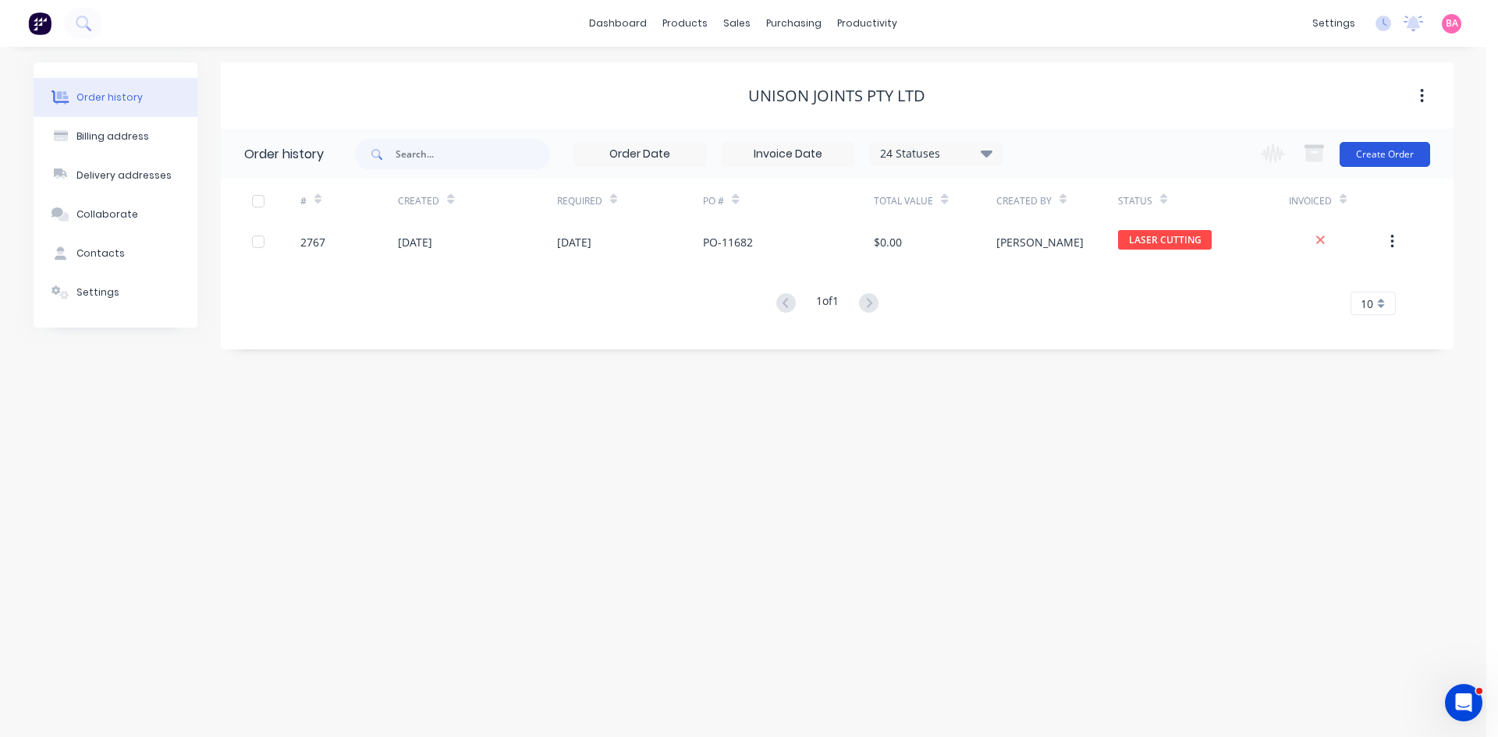
click at [1387, 144] on button "Create Order" at bounding box center [1385, 154] width 91 height 25
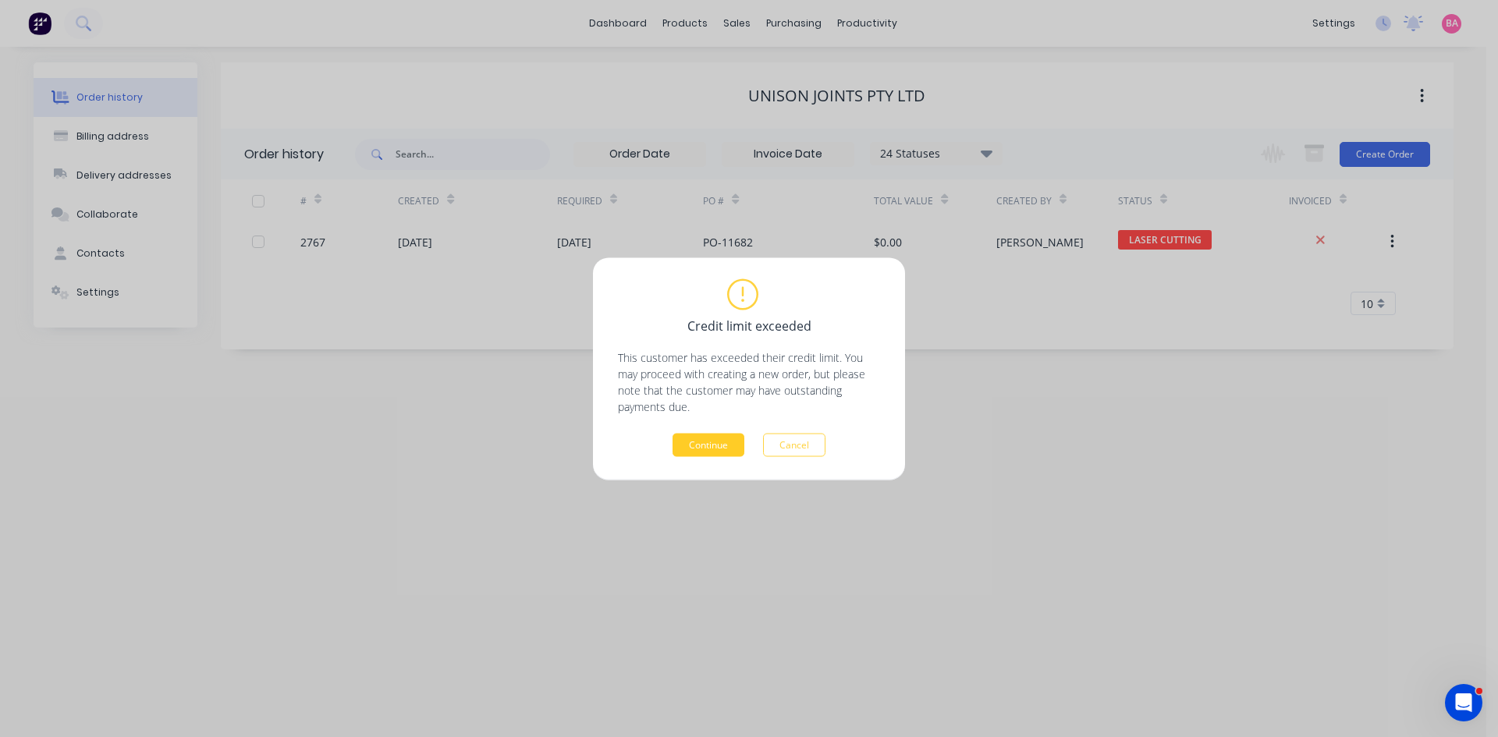
click at [712, 447] on button "Continue" at bounding box center [709, 444] width 72 height 23
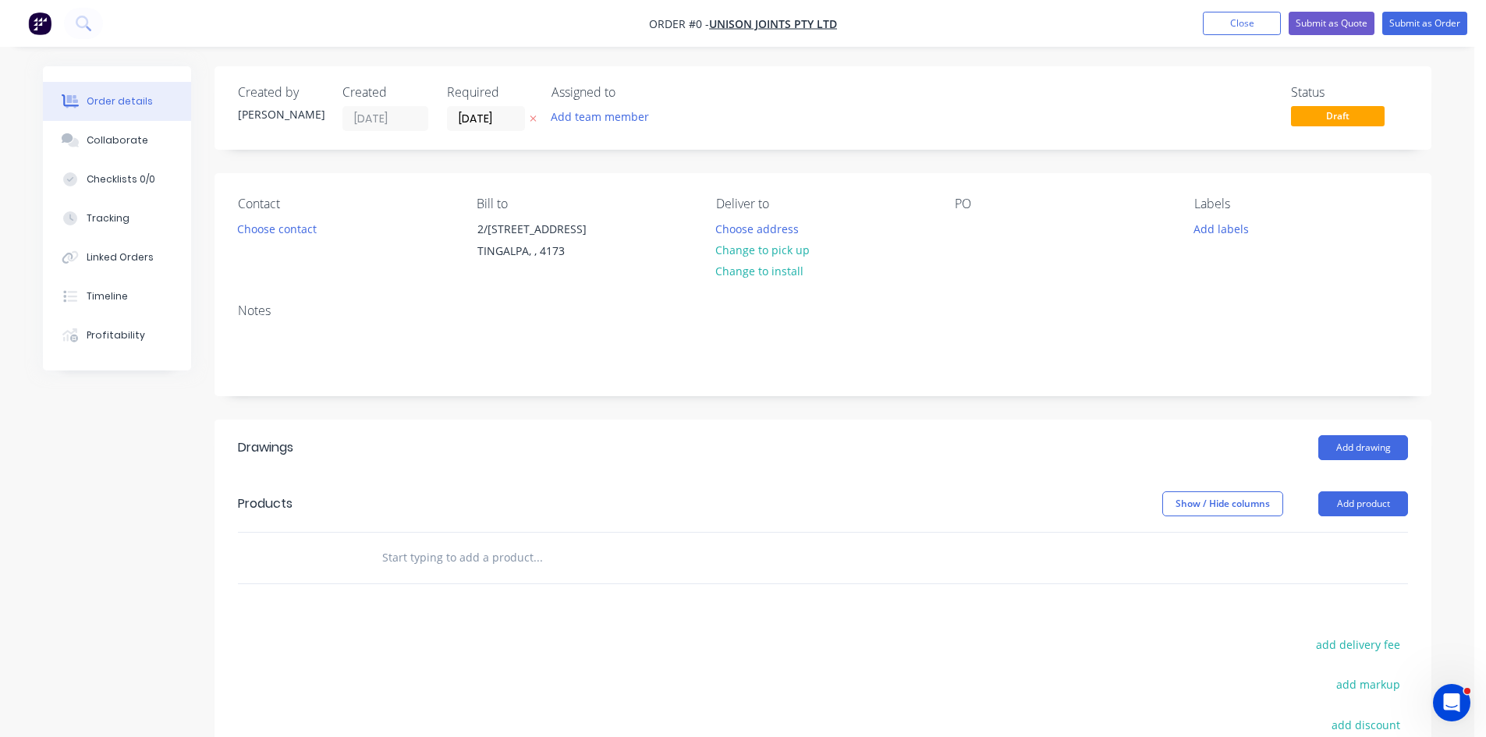
click at [532, 119] on icon at bounding box center [533, 118] width 7 height 9
click at [276, 225] on button "Choose contact" at bounding box center [277, 228] width 96 height 21
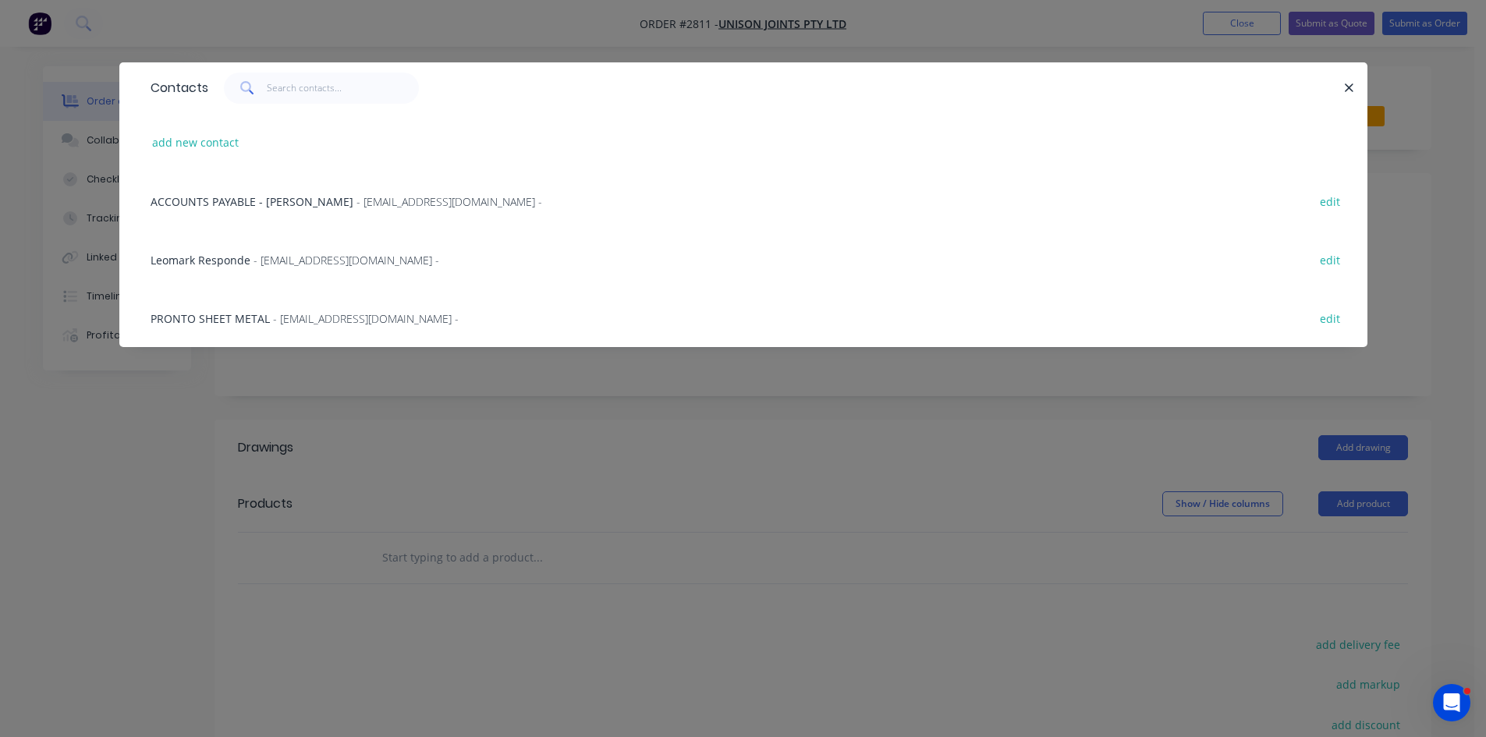
click at [273, 260] on span "- Leomark@unisonjoints.com.au -" at bounding box center [347, 260] width 186 height 15
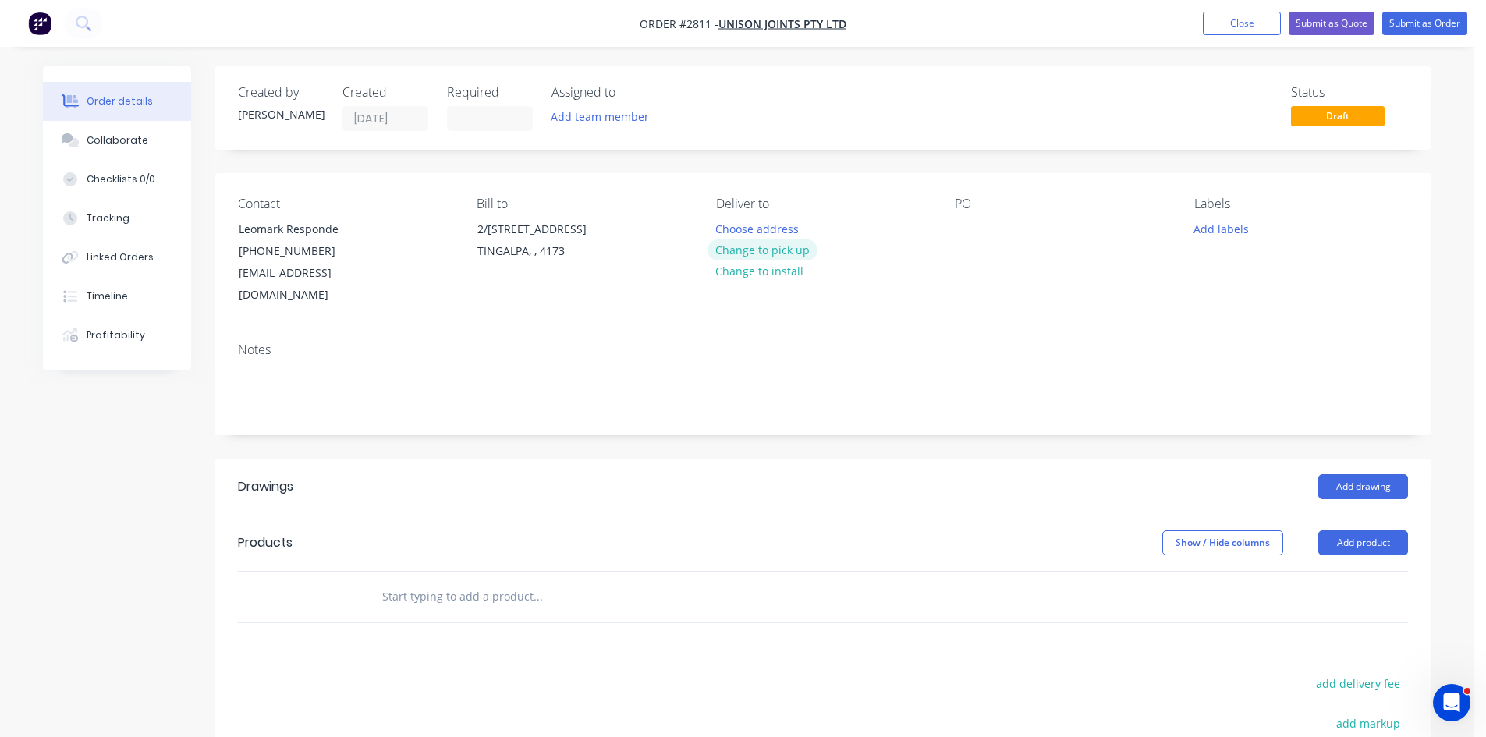
click at [784, 252] on button "Change to pick up" at bounding box center [763, 250] width 111 height 21
click at [961, 233] on div at bounding box center [967, 229] width 25 height 23
drag, startPoint x: 990, startPoint y: 229, endPoint x: 912, endPoint y: 225, distance: 78.1
click at [912, 225] on div "Contact Leomark Responde (07) 3907 0500 Leomark@unisonjoints.com.au Bill to 2/2…" at bounding box center [823, 251] width 1217 height 157
click at [982, 231] on div "PO11696" at bounding box center [990, 229] width 71 height 23
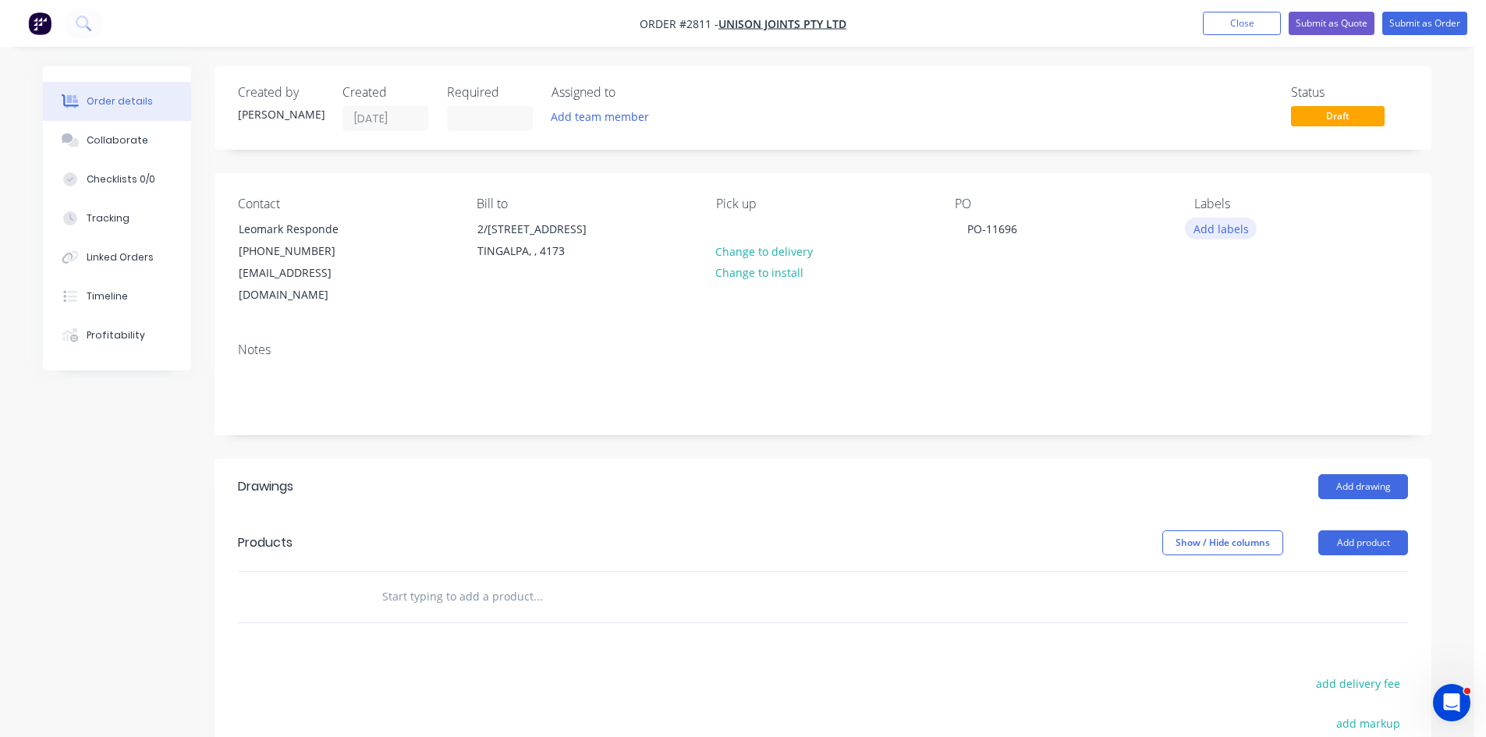
click at [1217, 221] on button "Add labels" at bounding box center [1221, 228] width 72 height 21
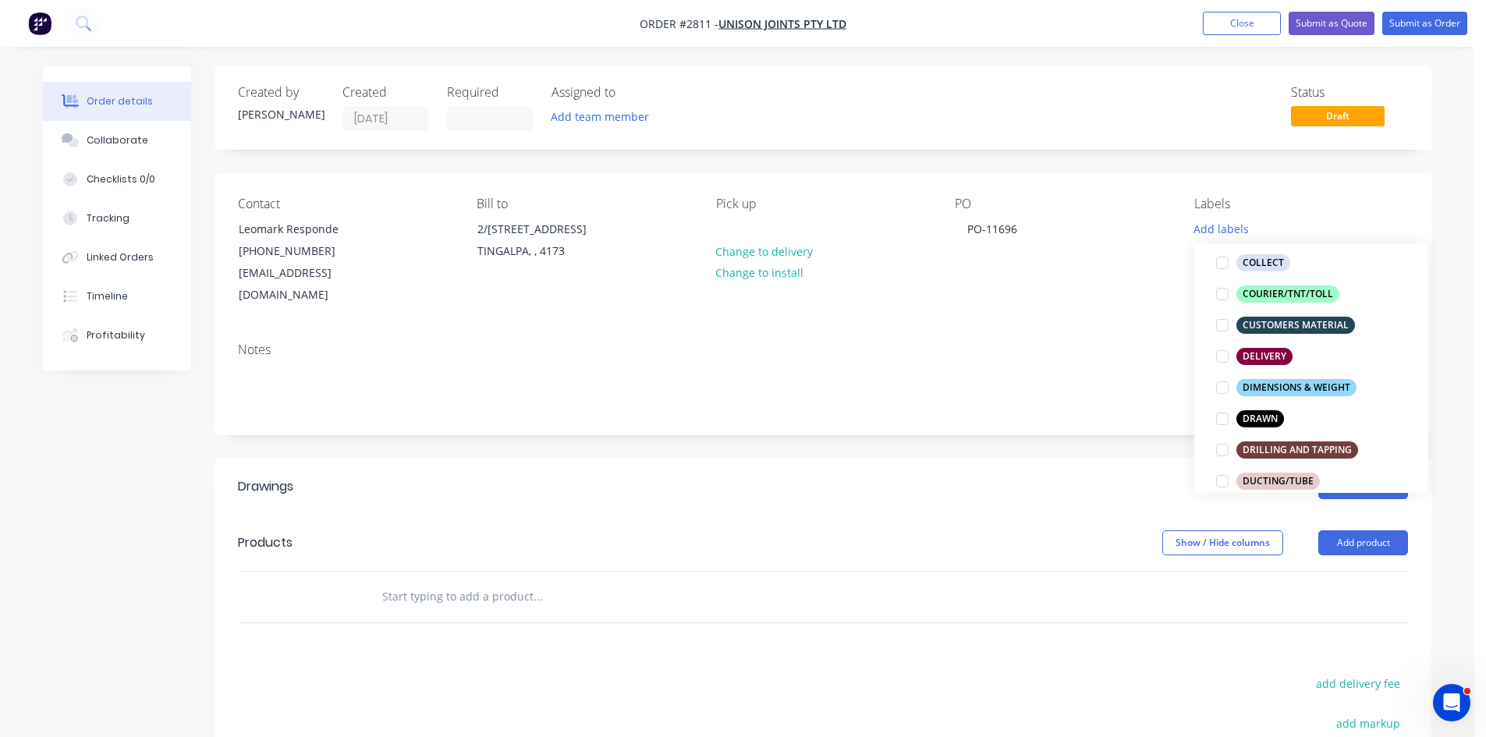
scroll to position [182, 0]
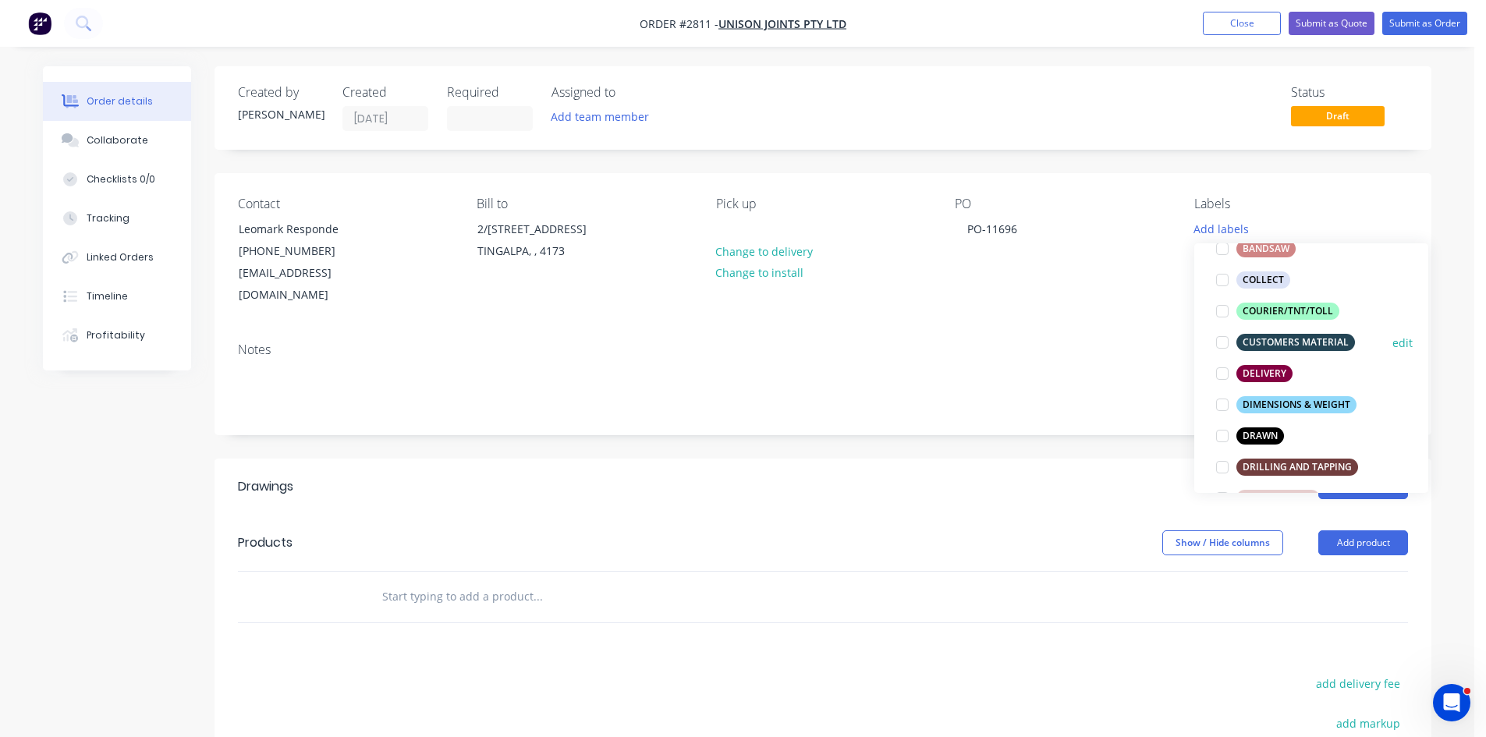
click at [1222, 341] on div at bounding box center [1222, 342] width 31 height 31
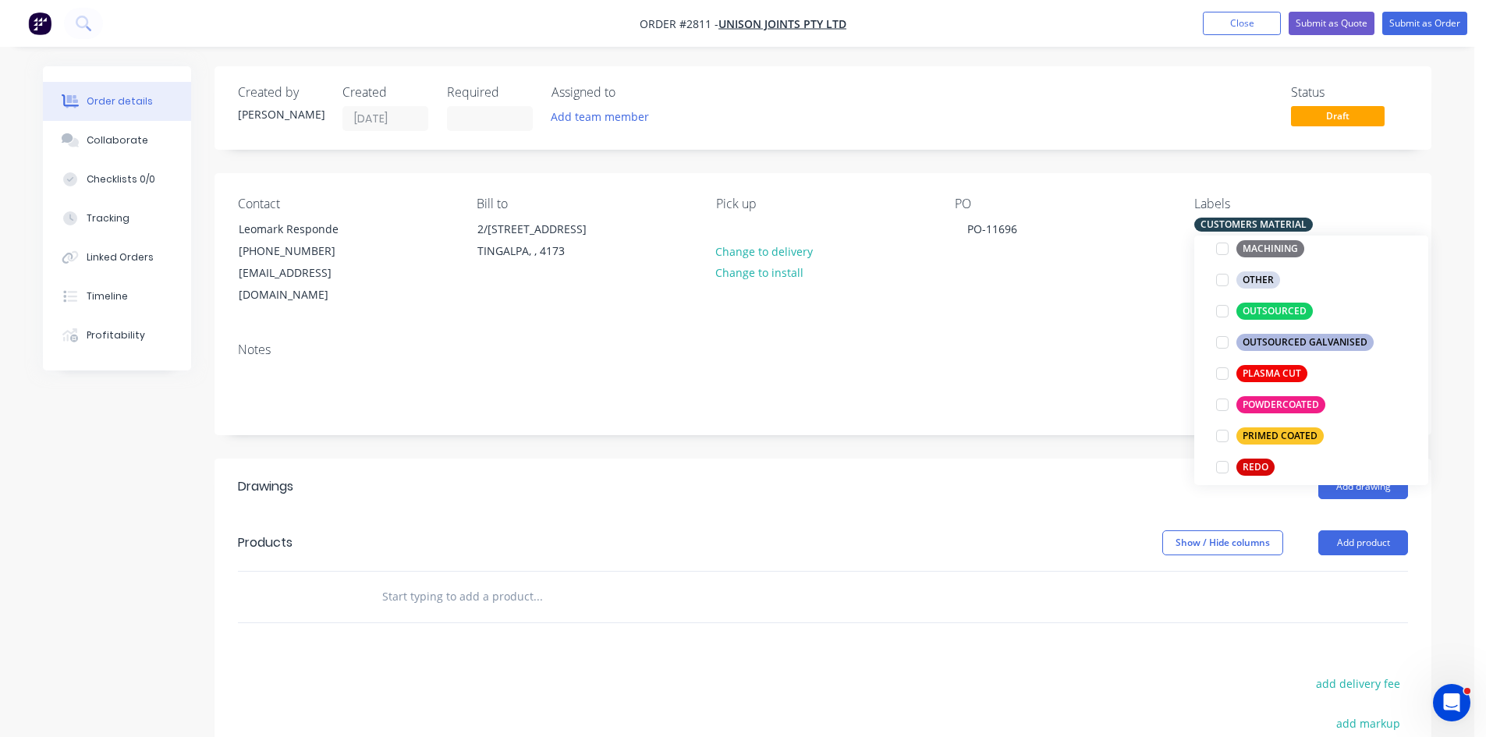
scroll to position [624, 0]
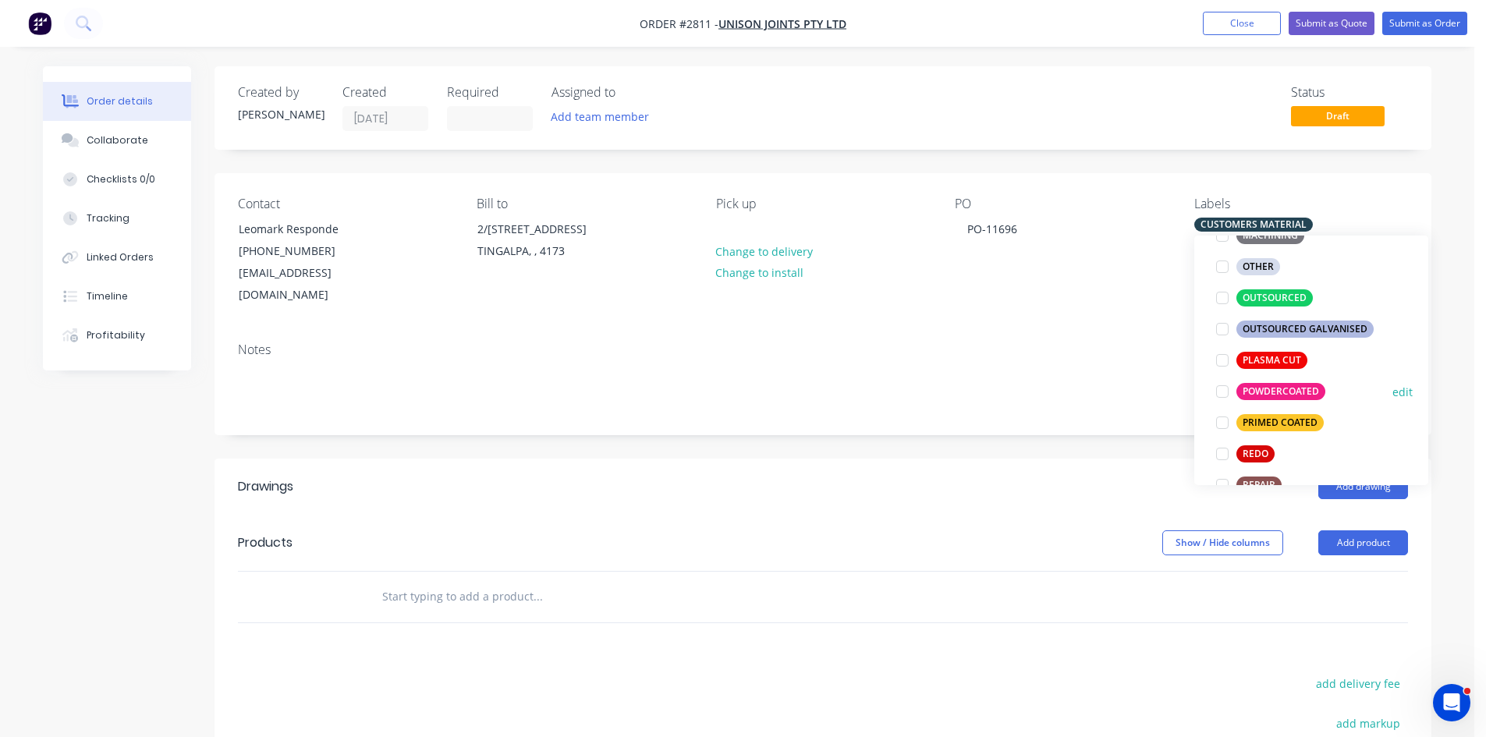
click at [1223, 394] on div at bounding box center [1222, 391] width 31 height 31
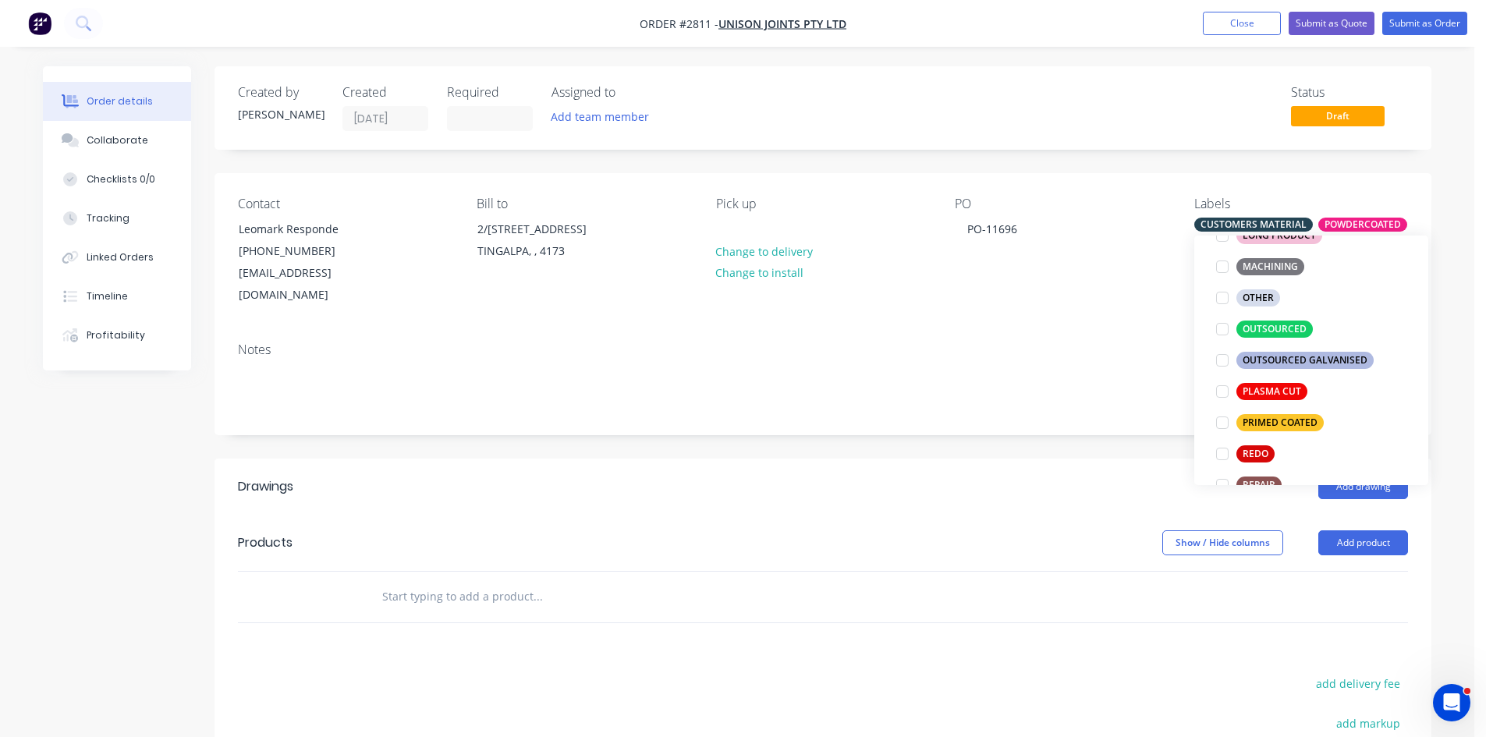
scroll to position [0, 0]
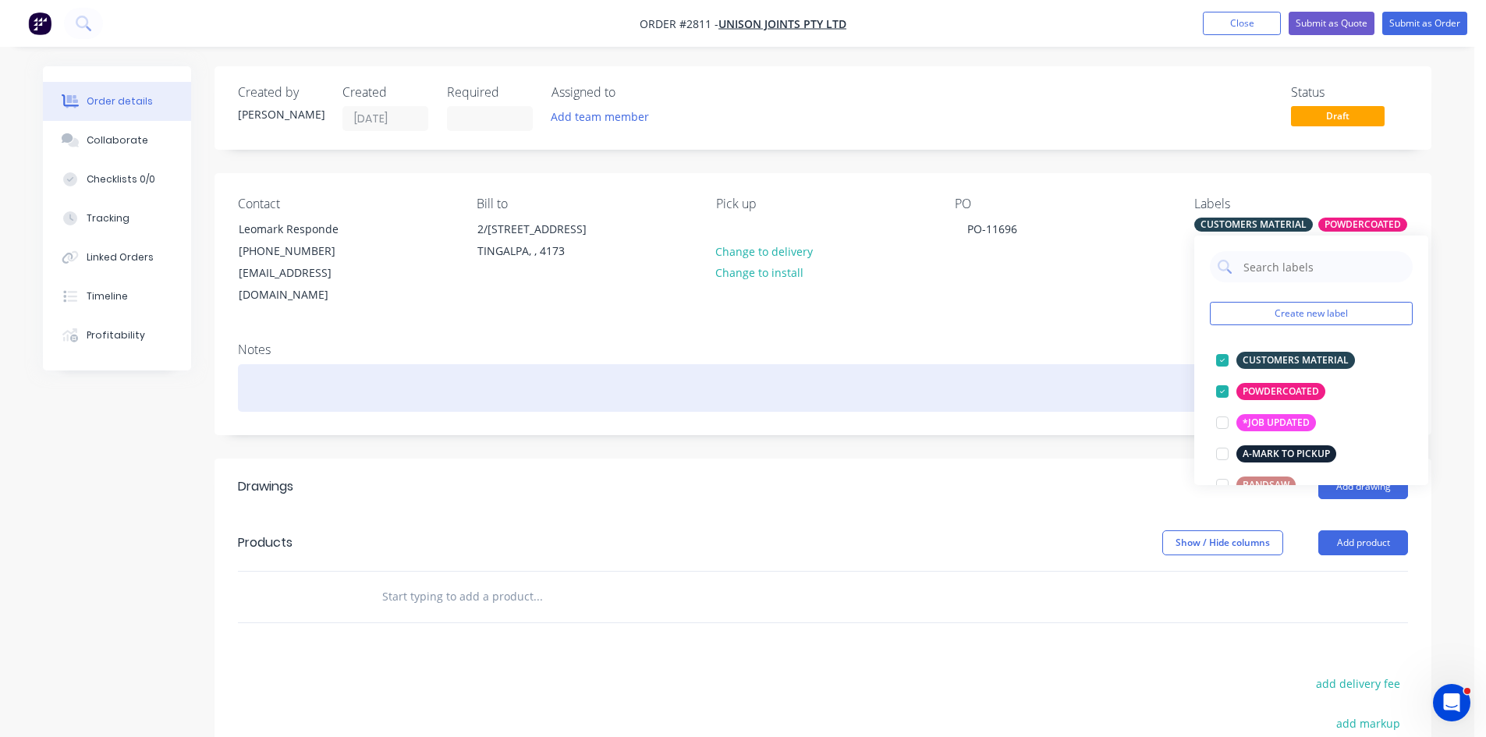
click at [1051, 364] on div at bounding box center [823, 388] width 1170 height 48
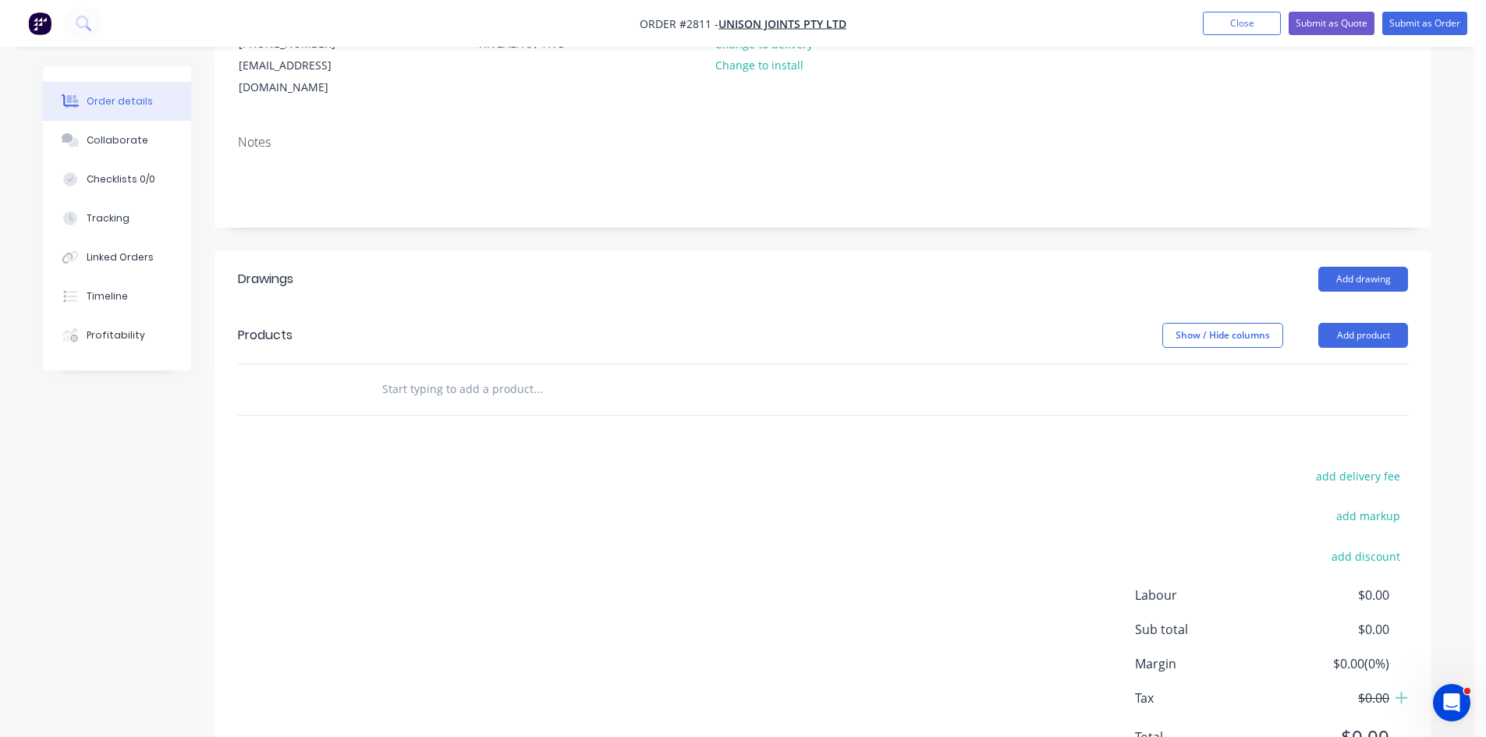
scroll to position [260, 0]
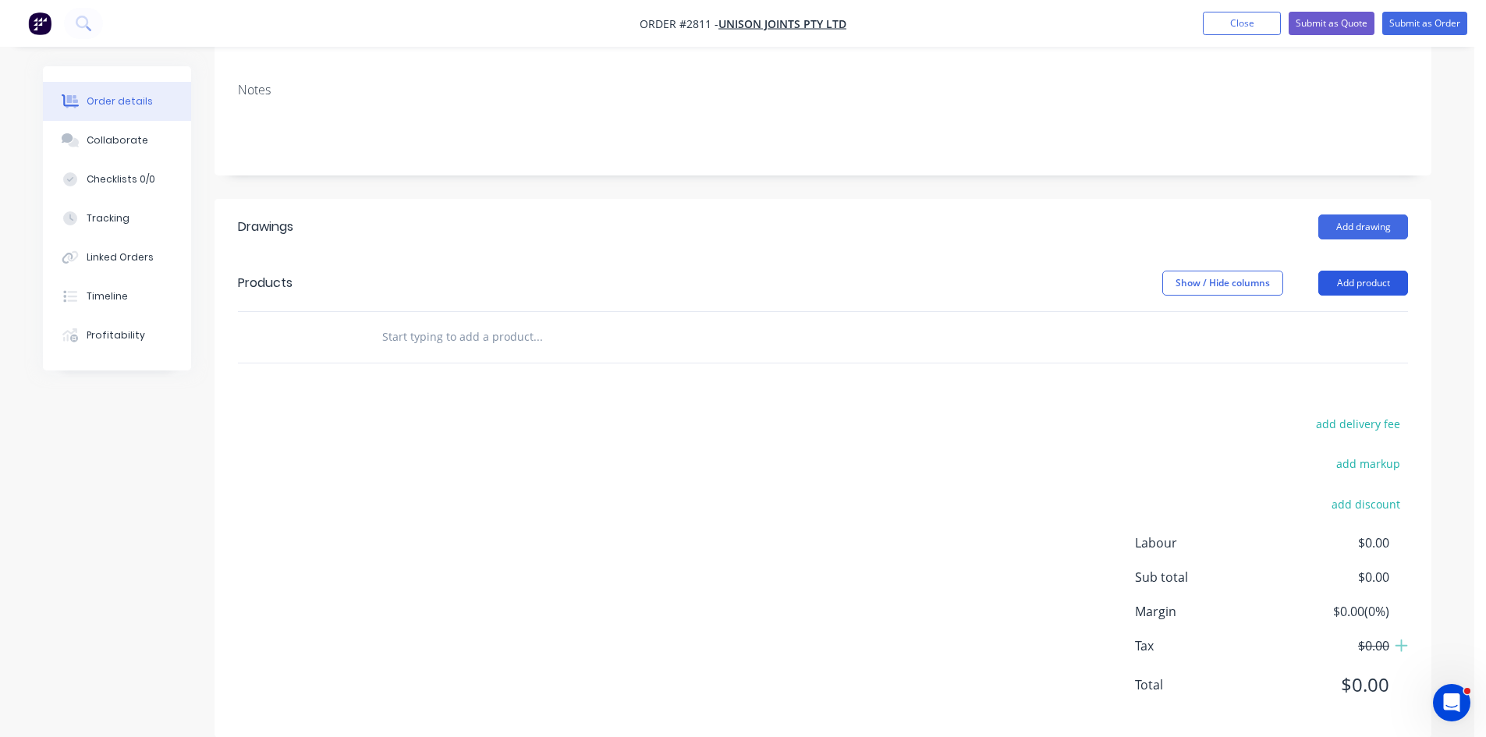
click at [1372, 271] on button "Add product" at bounding box center [1364, 283] width 90 height 25
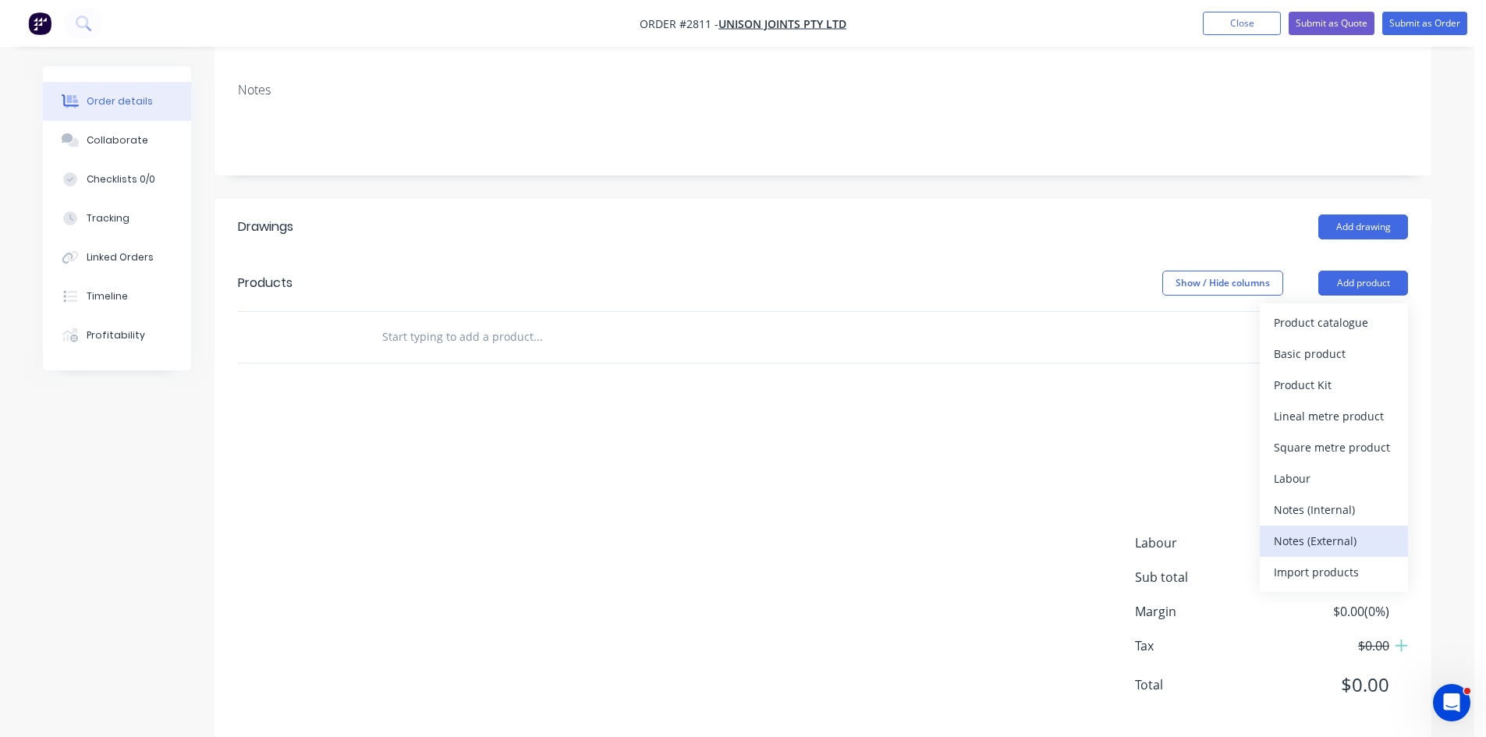
click at [1337, 530] on div "Notes (External)" at bounding box center [1334, 541] width 120 height 23
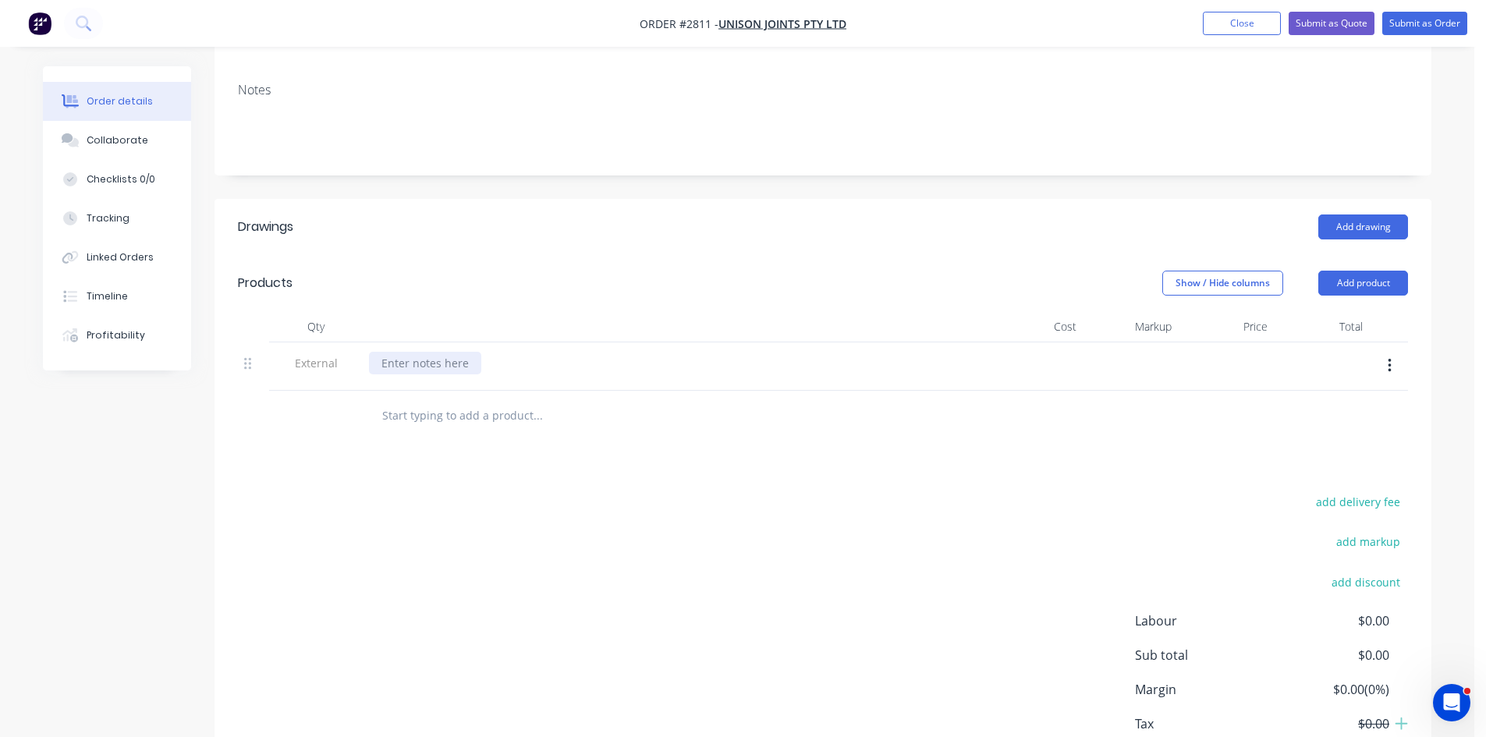
click at [428, 352] on div at bounding box center [425, 363] width 112 height 23
click at [429, 406] on input "text" at bounding box center [538, 415] width 312 height 31
drag, startPoint x: 427, startPoint y: 389, endPoint x: 414, endPoint y: 389, distance: 12.5
click at [427, 400] on input "text" at bounding box center [538, 415] width 312 height 31
type input "F"
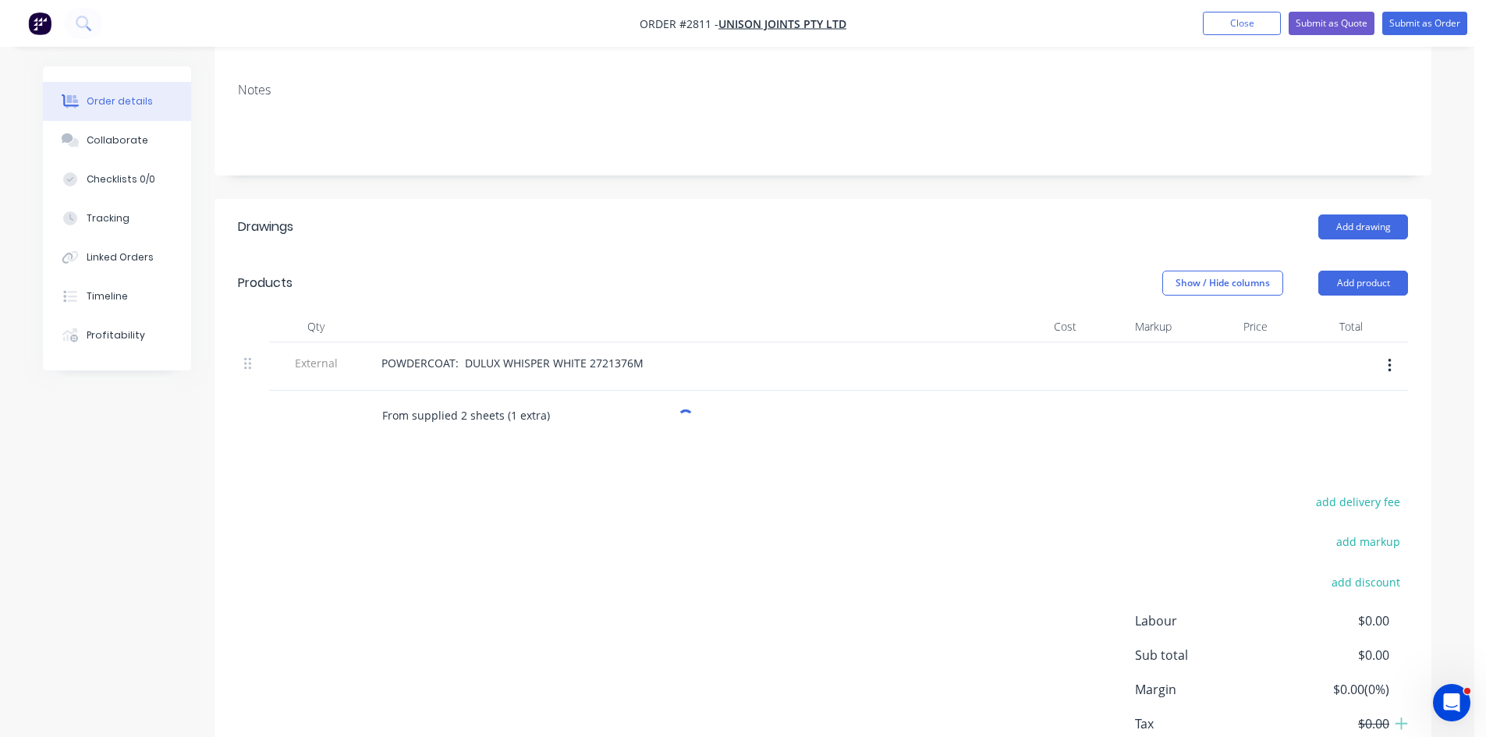
type input "From supplied 2 sheets (1 extra)"
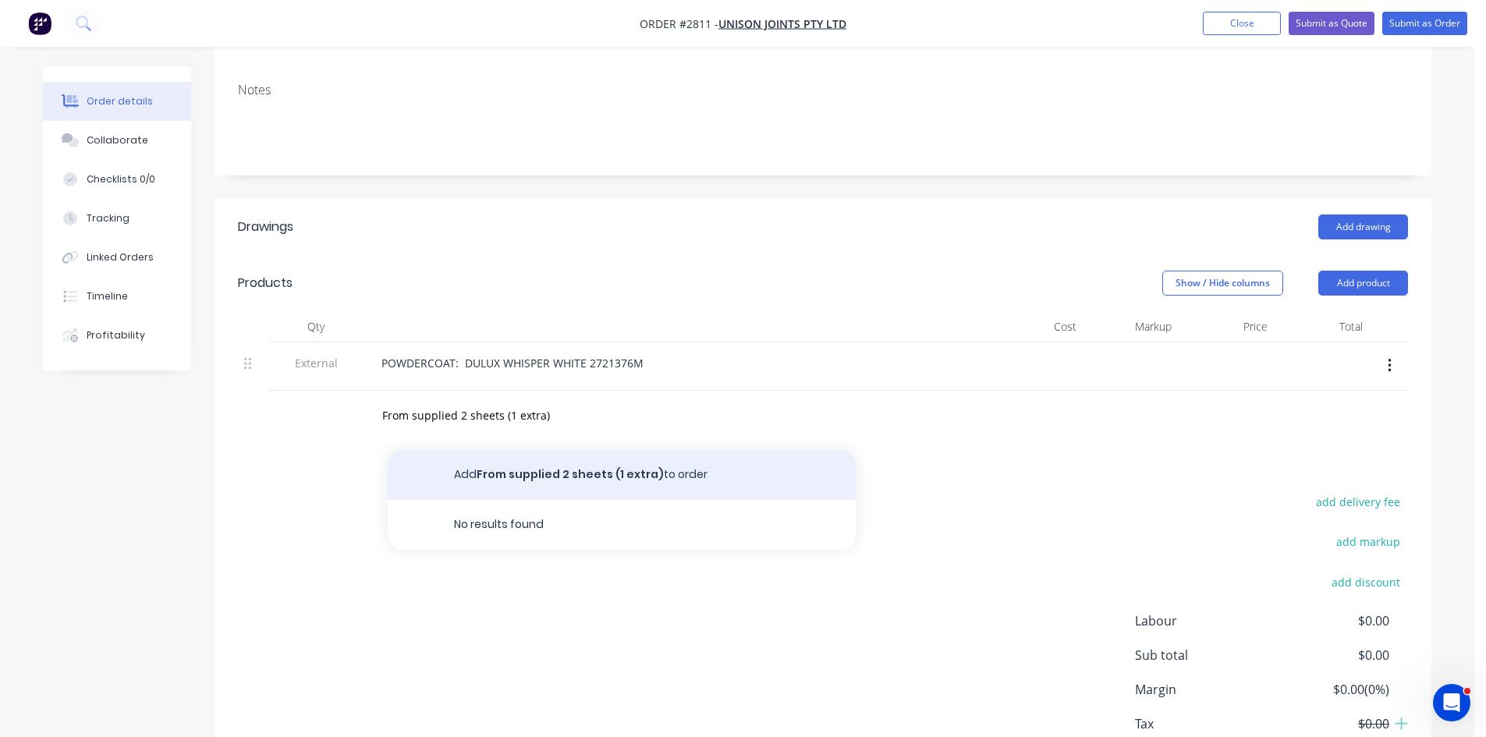
click at [575, 456] on button "Add From supplied 2 sheets (1 extra) to order" at bounding box center [622, 475] width 468 height 50
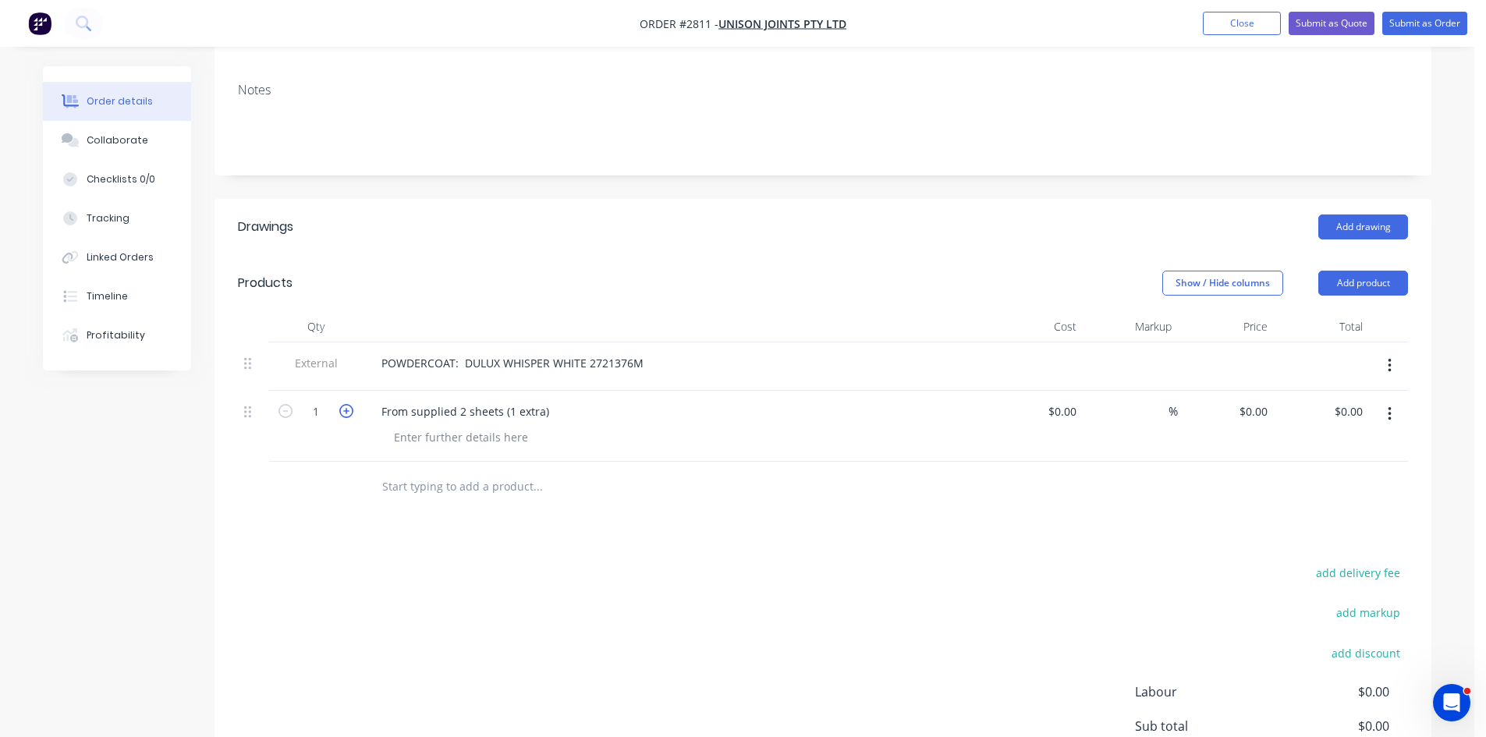
click at [343, 404] on icon "button" at bounding box center [346, 411] width 14 height 14
click at [312, 400] on input "2" at bounding box center [316, 411] width 41 height 23
type input "11"
click at [455, 471] on input "text" at bounding box center [538, 486] width 312 height 31
click at [425, 426] on div at bounding box center [461, 437] width 159 height 23
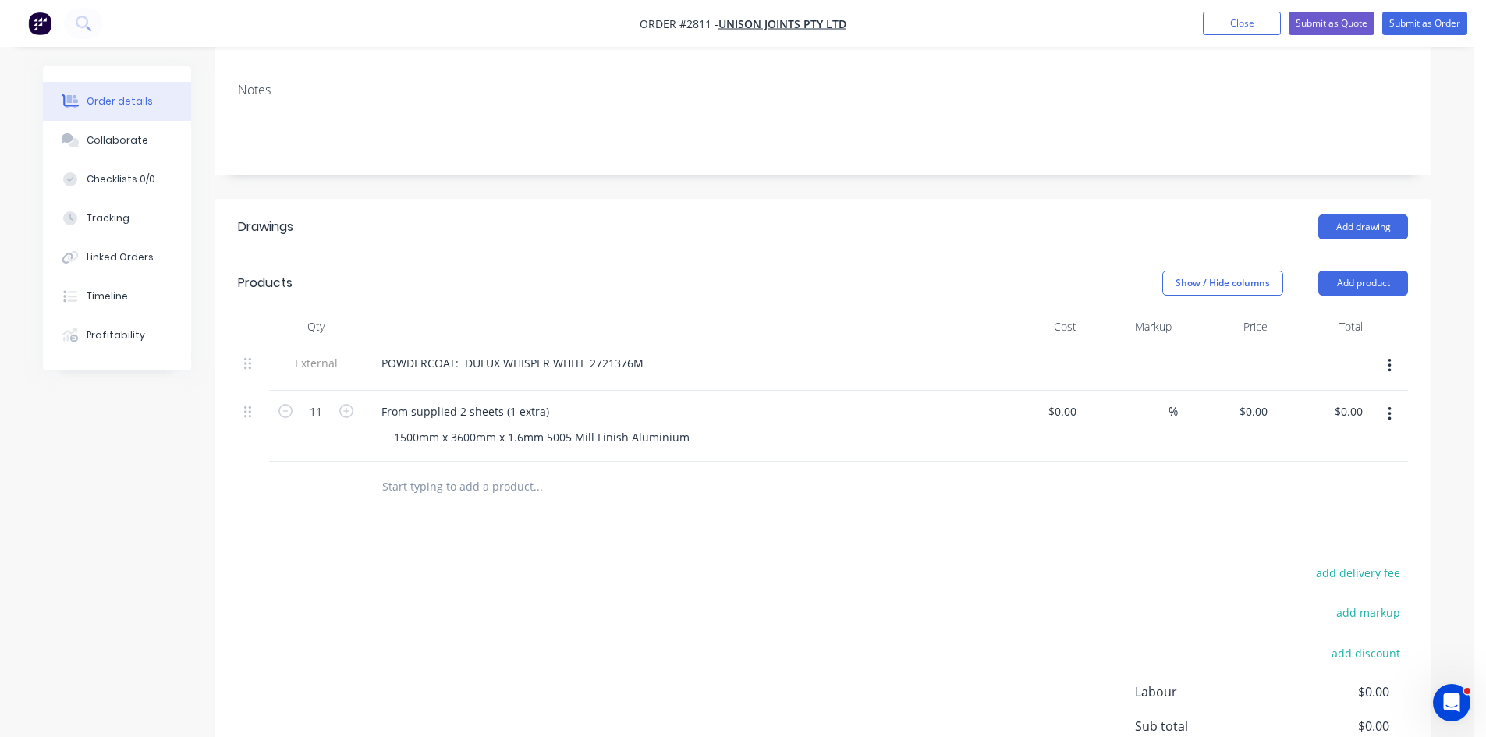
click at [515, 474] on input "text" at bounding box center [538, 486] width 312 height 31
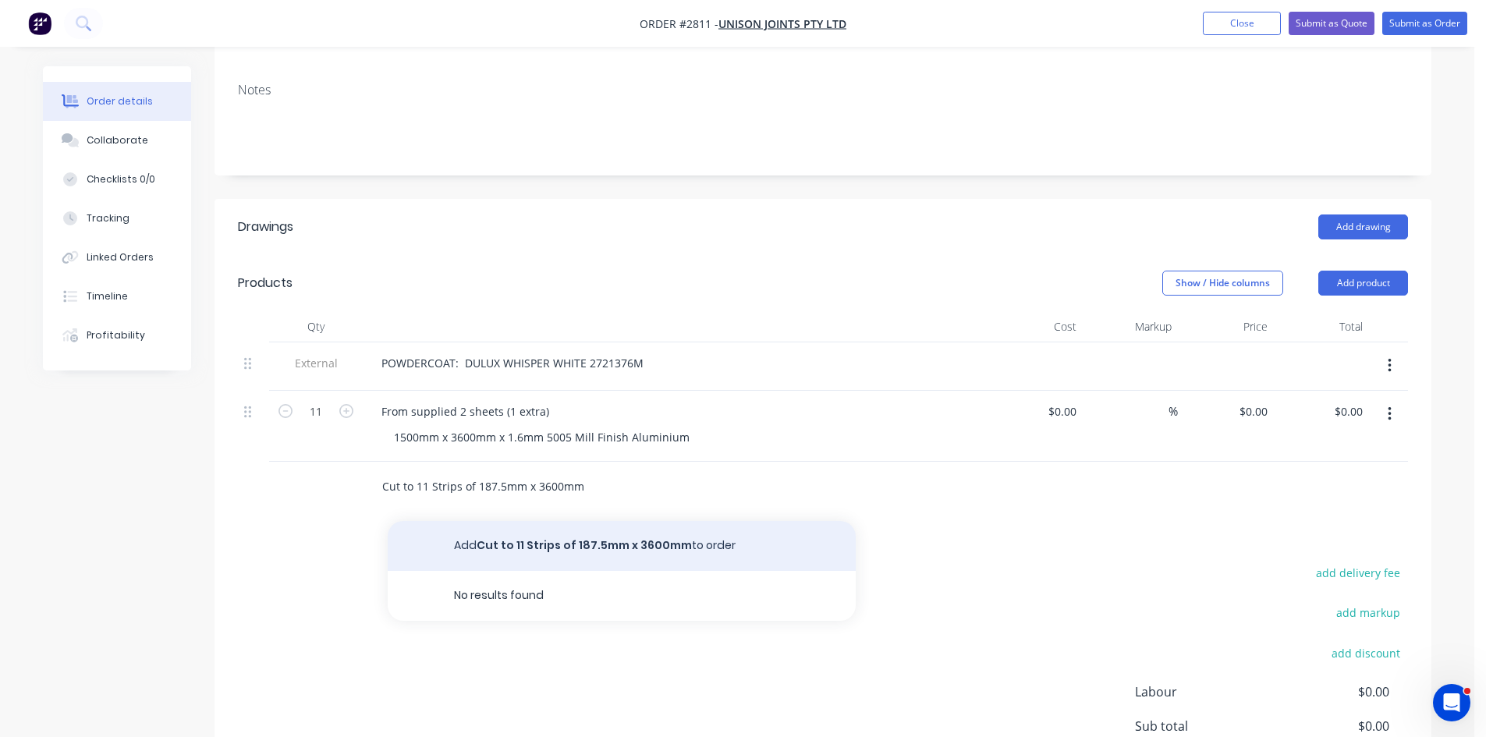
type input "Cut to 11 Strips of 187.5mm x 3600mm"
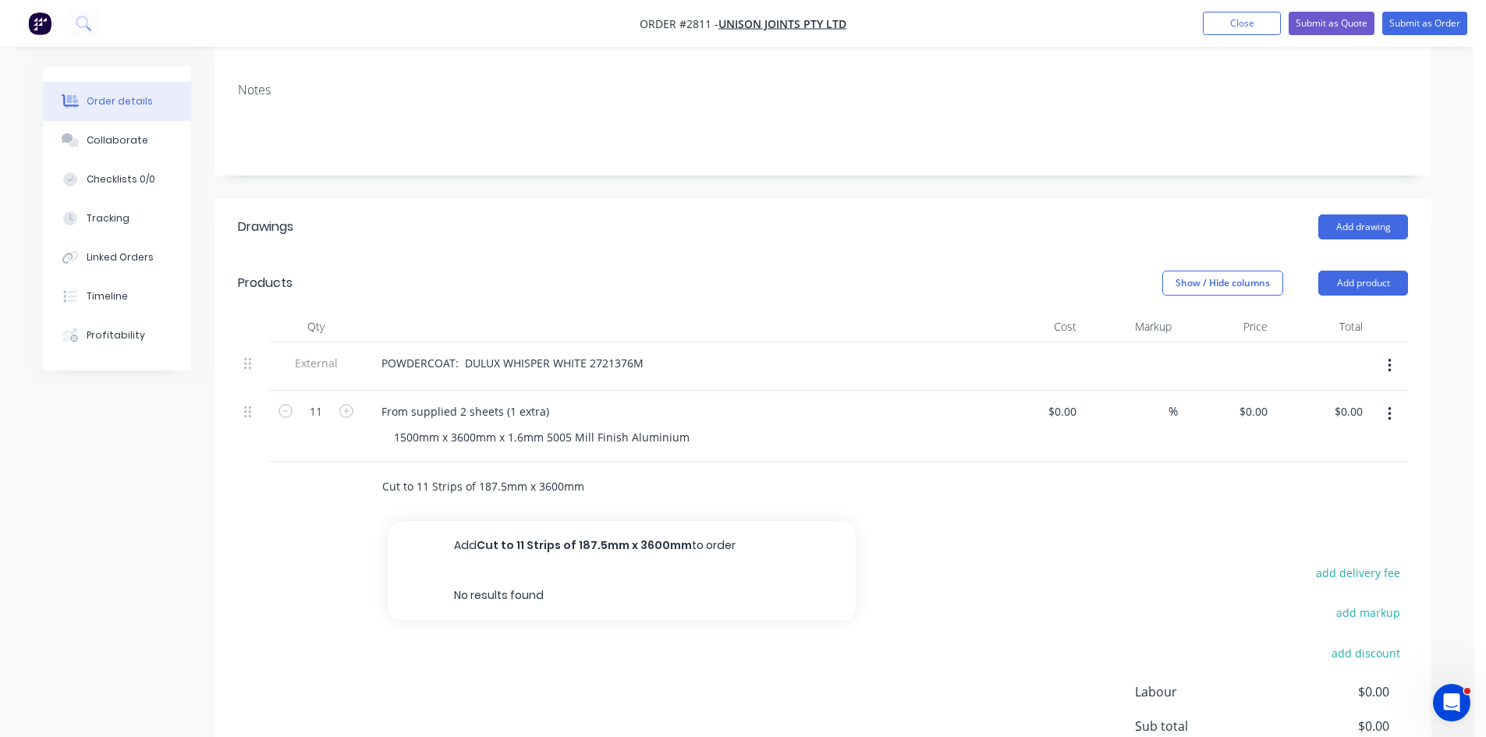
click at [651, 521] on button "Add Cut to 11 Strips of 187.5mm x 3600mm to order" at bounding box center [622, 546] width 468 height 50
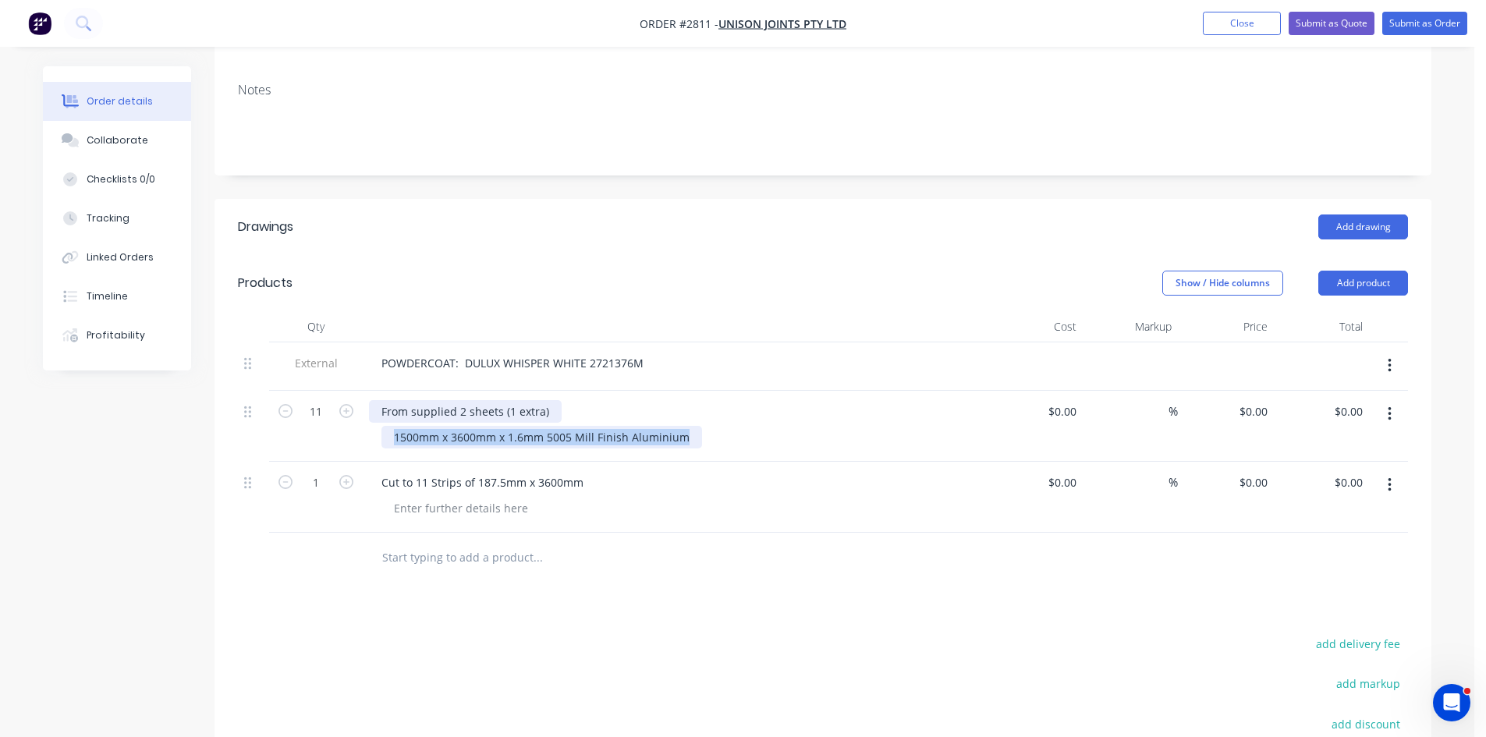
drag, startPoint x: 698, startPoint y: 418, endPoint x: 371, endPoint y: 390, distance: 328.9
click at [371, 391] on div "From supplied 2 sheets (1 extra) 1500mm x 3600mm x 1.6mm 5005 Mill Finish Alumi…" at bounding box center [675, 426] width 624 height 71
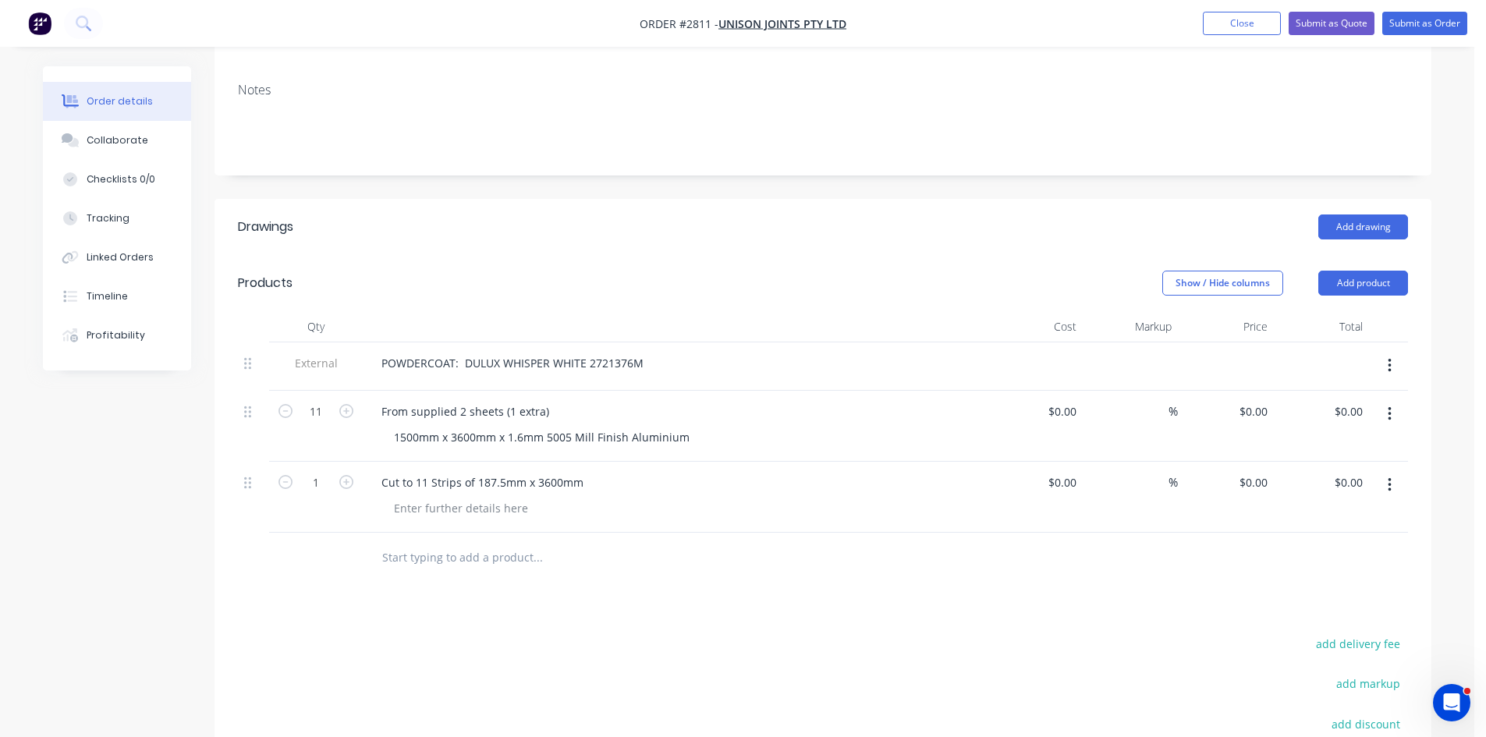
drag, startPoint x: 417, startPoint y: 393, endPoint x: 777, endPoint y: 389, distance: 359.7
click at [777, 400] on div "From supplied 2 sheets (1 extra)" at bounding box center [675, 411] width 612 height 23
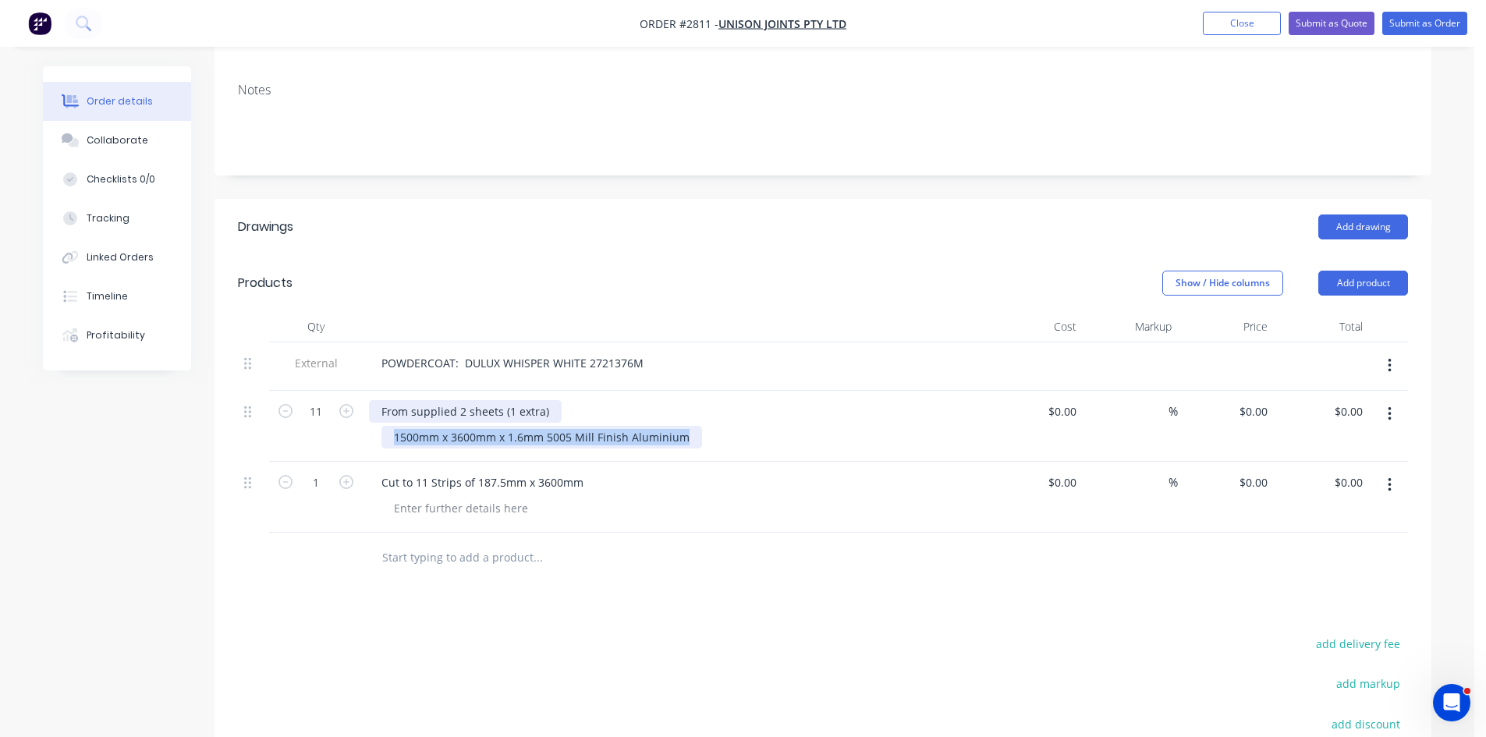
drag, startPoint x: 684, startPoint y: 415, endPoint x: 376, endPoint y: 385, distance: 308.9
click at [374, 391] on div "From supplied 2 sheets (1 extra) 1500mm x 3600mm x 1.6mm 5005 Mill Finish Alumi…" at bounding box center [675, 426] width 624 height 71
drag, startPoint x: 380, startPoint y: 385, endPoint x: 683, endPoint y: 420, distance: 304.8
click at [683, 420] on div "From supplied 2 sheets (1 extra) 1500mm x 3600mm x 1.6mm 5005 Mill Finish Alumi…" at bounding box center [675, 426] width 624 height 71
copy div "From supplied 2 sheets (1 extra)"
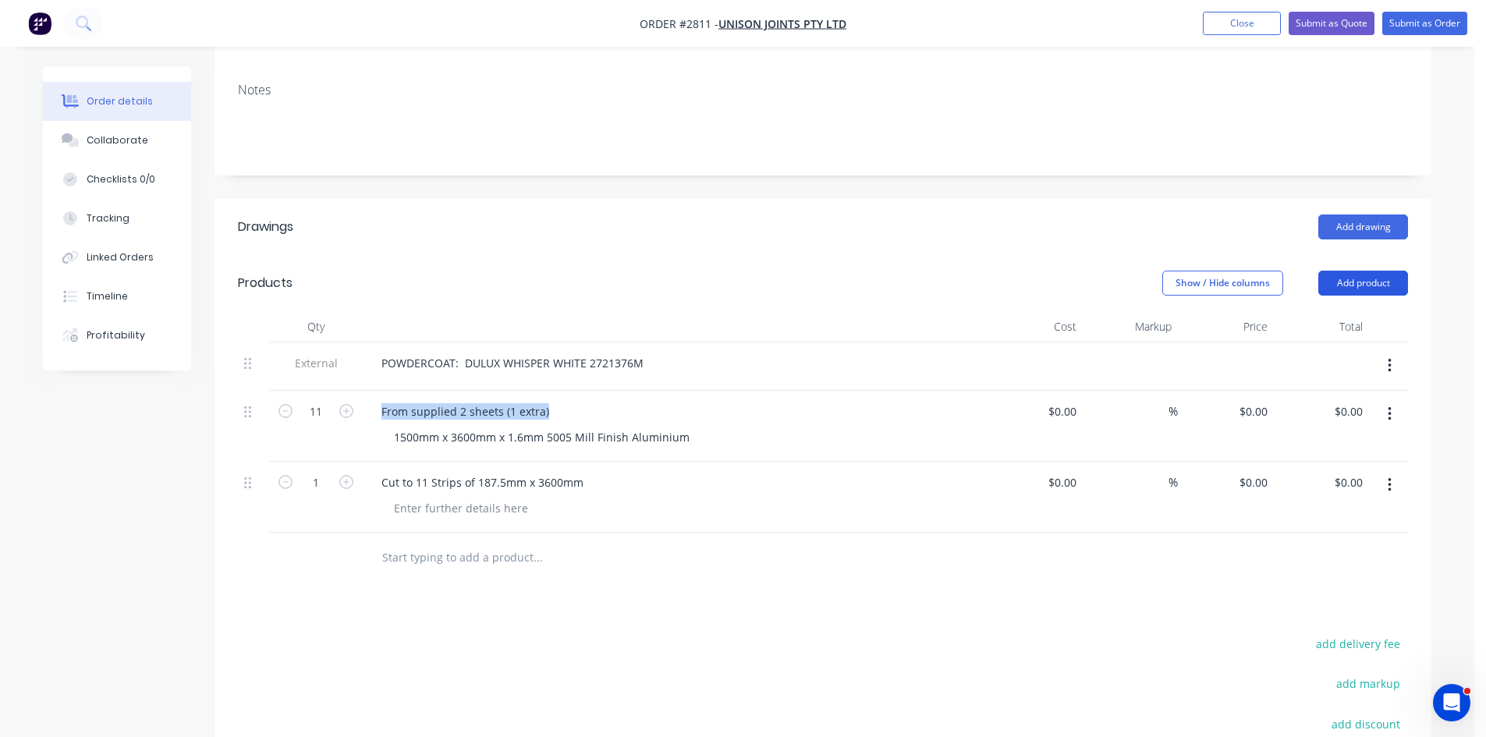
click at [1366, 271] on button "Add product" at bounding box center [1364, 283] width 90 height 25
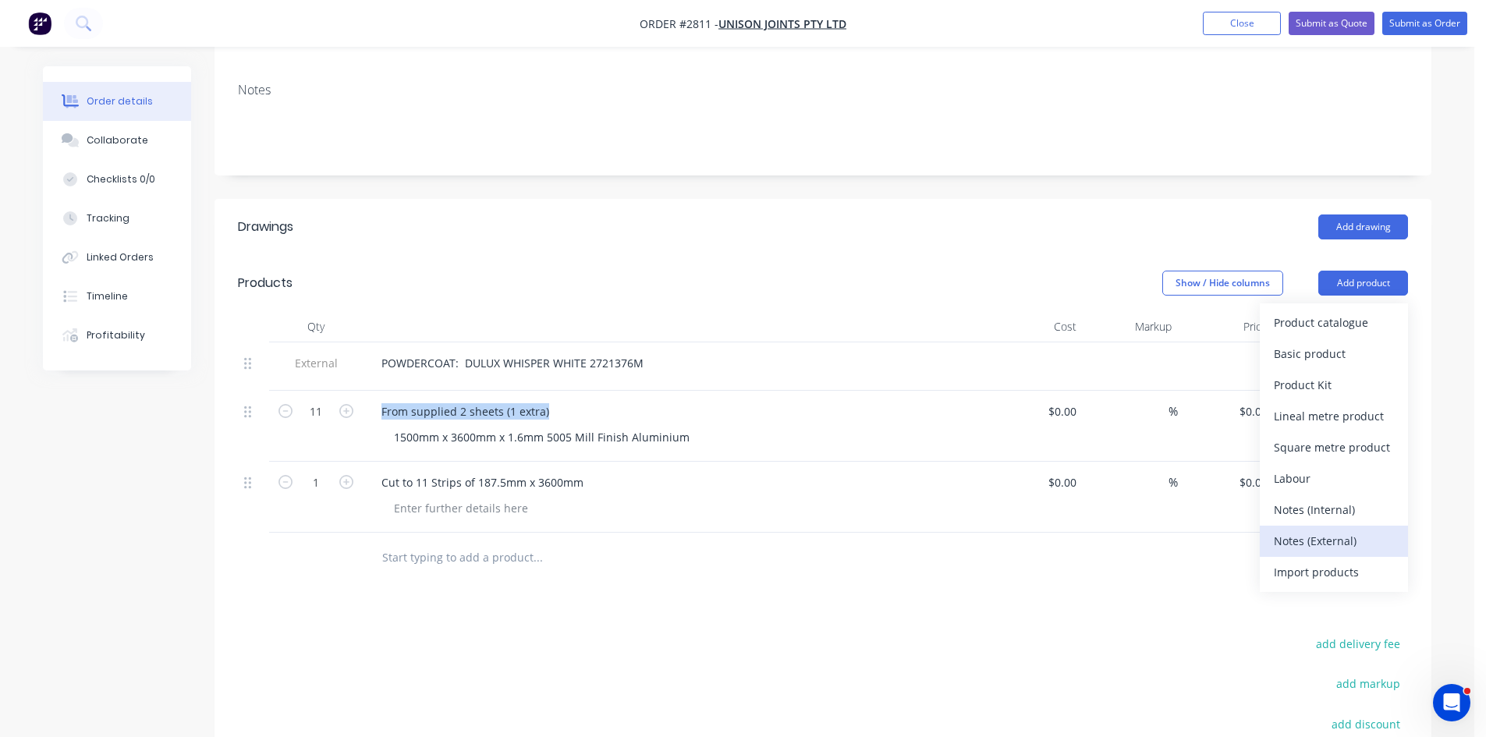
click at [1326, 530] on div "Notes (External)" at bounding box center [1334, 541] width 120 height 23
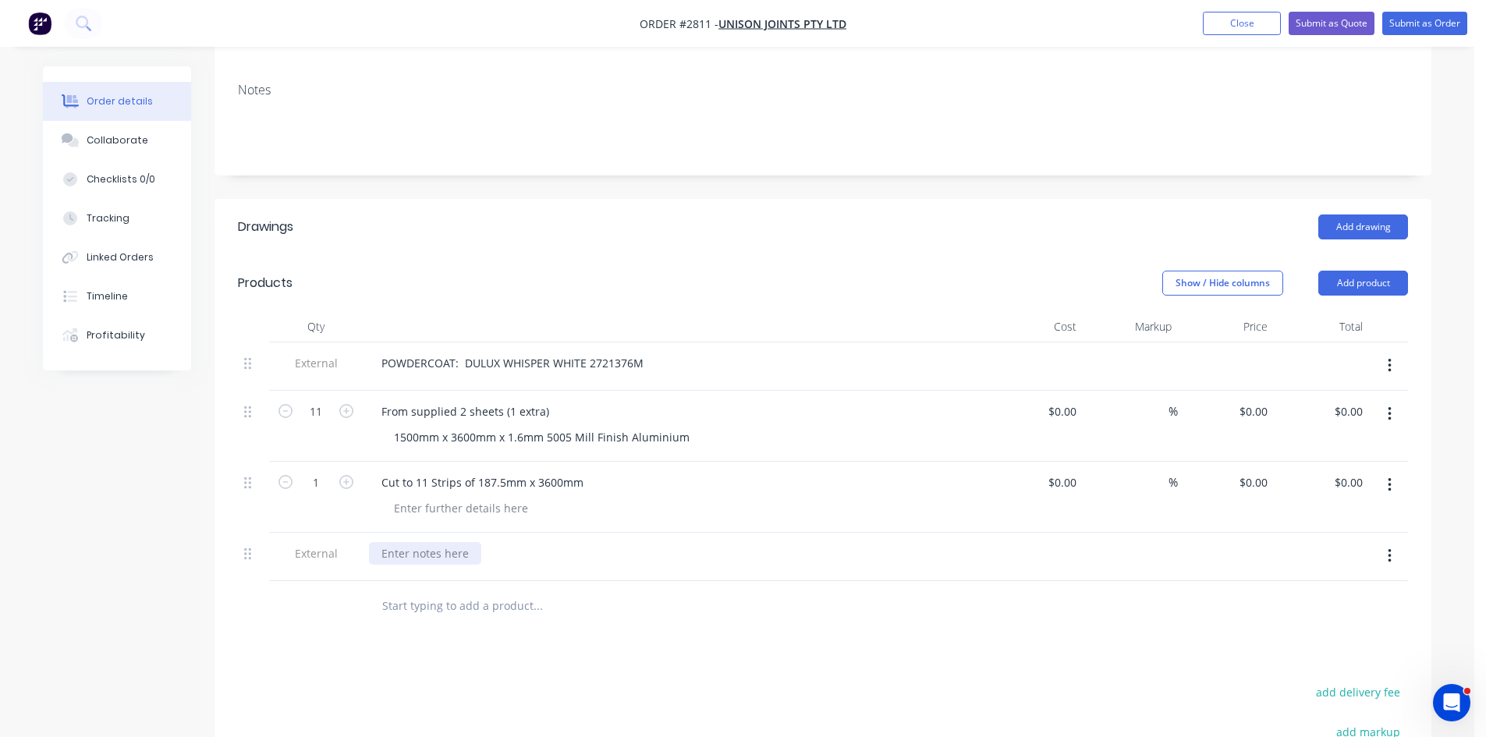
paste div
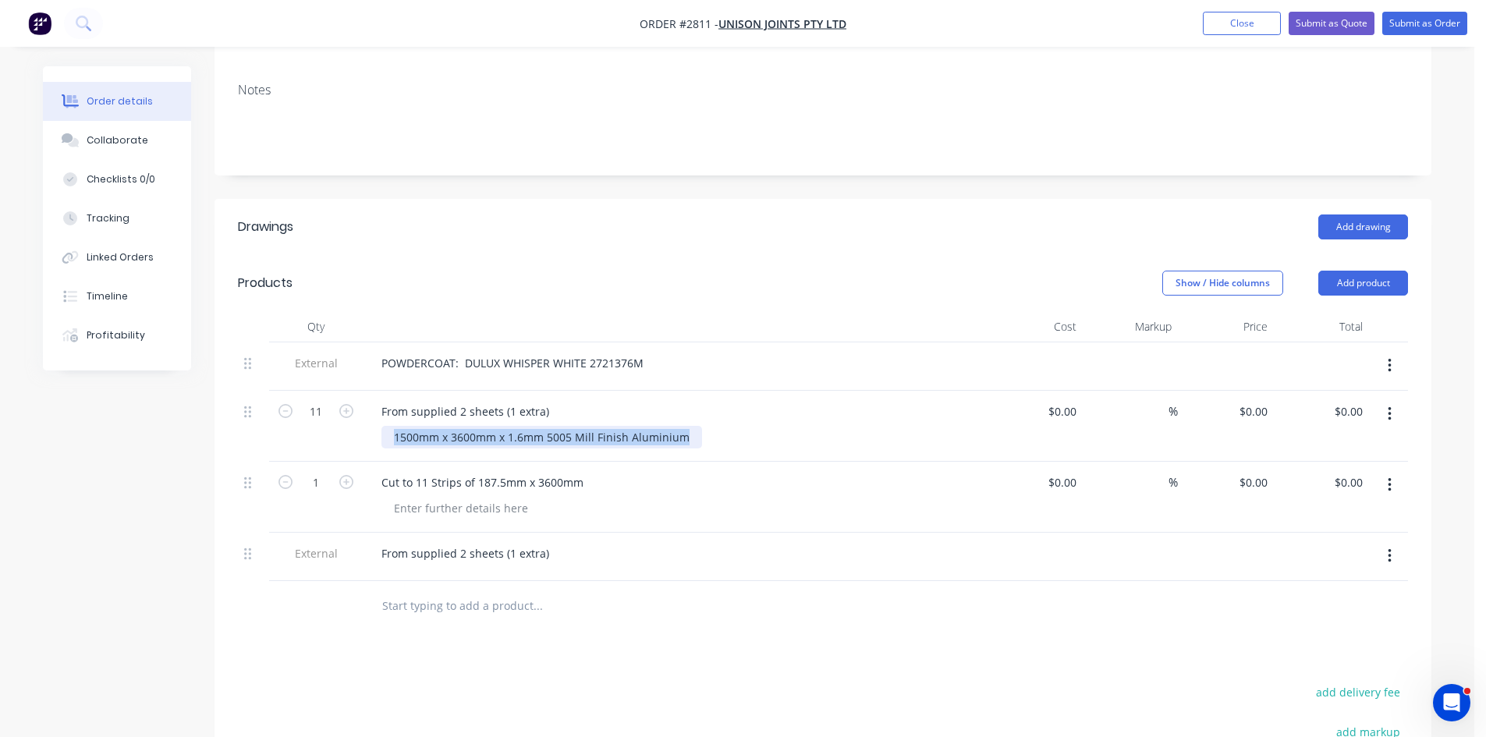
drag, startPoint x: 687, startPoint y: 415, endPoint x: 438, endPoint y: 420, distance: 249.7
click at [376, 409] on div "From supplied 2 sheets (1 extra) 1500mm x 3600mm x 1.6mm 5005 Mill Finish Alumi…" at bounding box center [675, 426] width 624 height 71
copy div "1500mm x 3600mm x 1.6mm 5005 Mill Finish Aluminium"
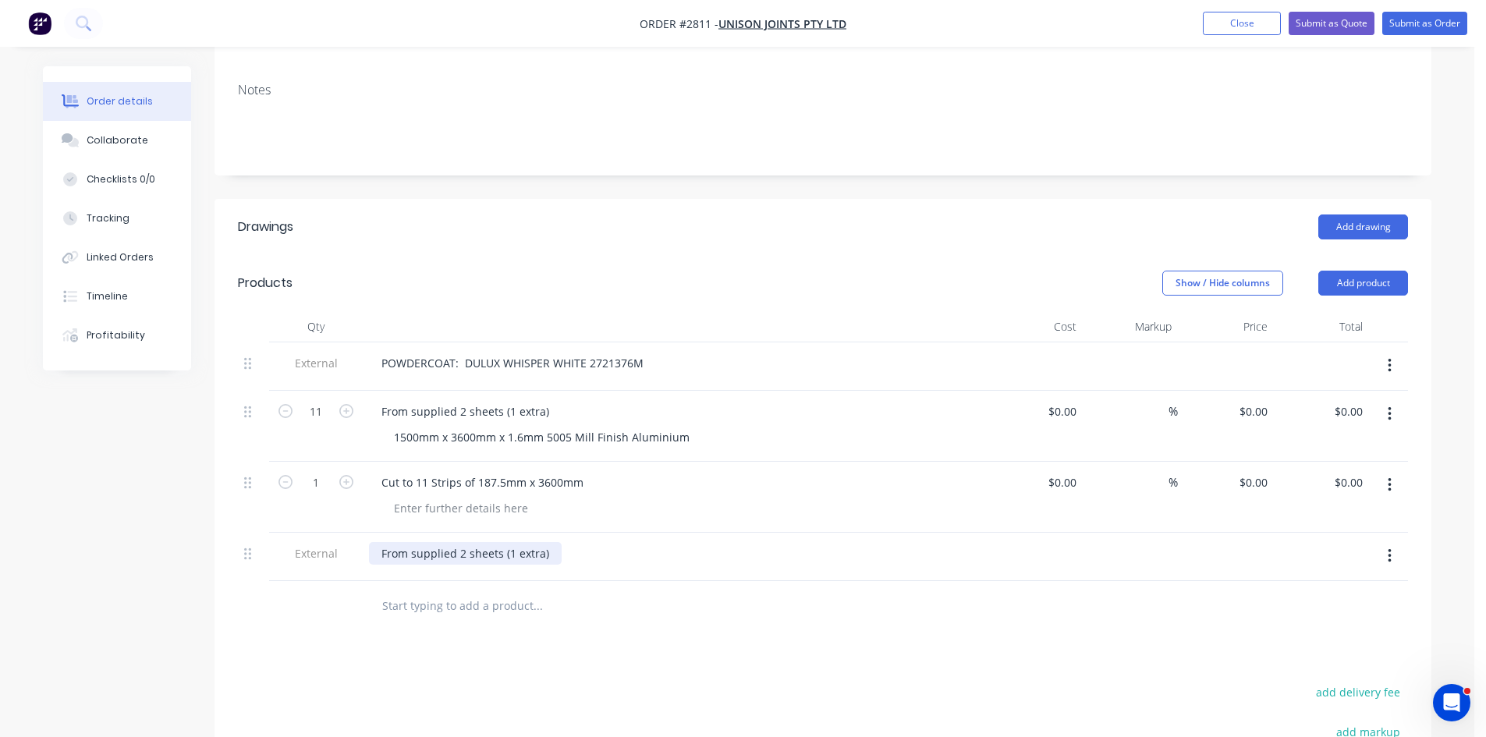
click at [549, 542] on div "From supplied 2 sheets (1 extra)" at bounding box center [465, 553] width 193 height 23
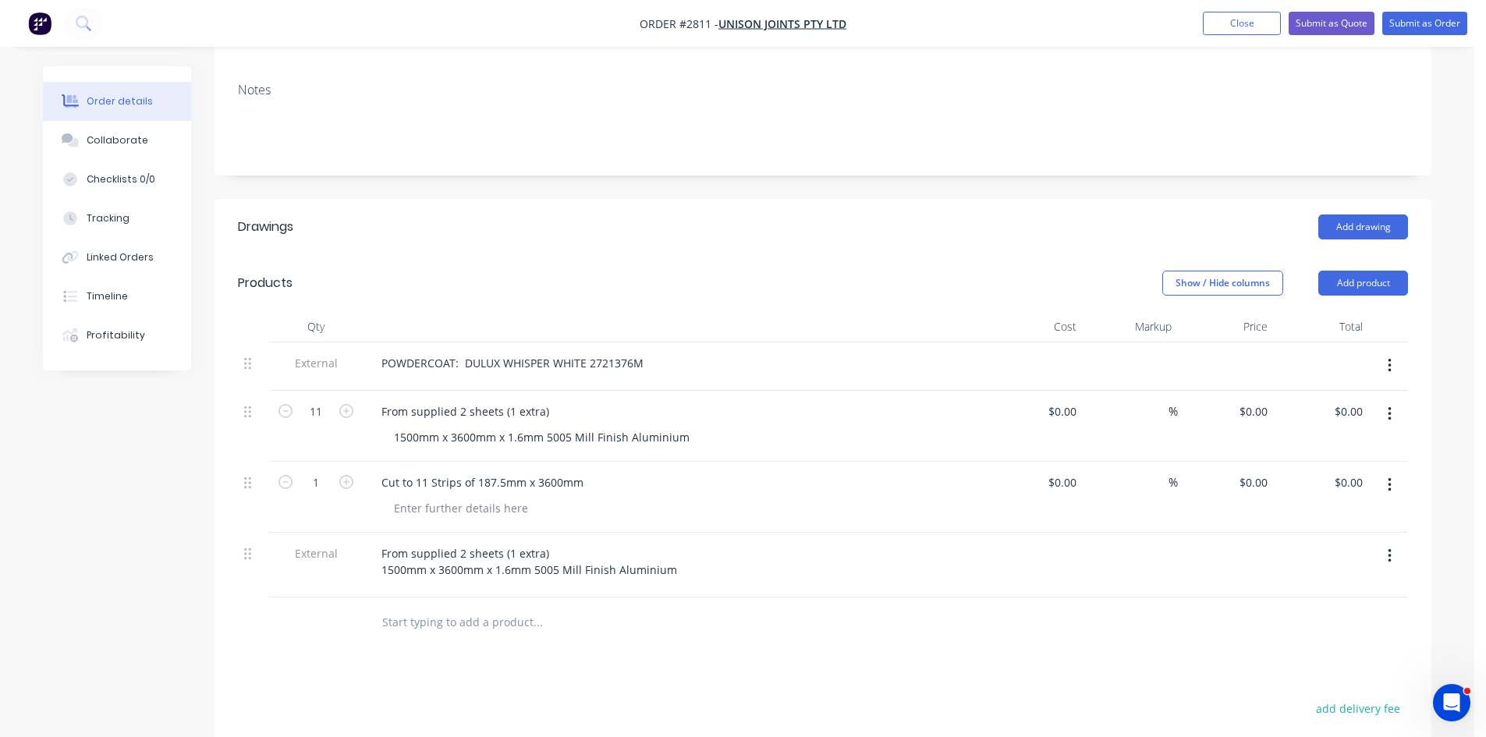
click at [1392, 400] on button "button" at bounding box center [1390, 414] width 37 height 28
click at [1327, 538] on div "Delete" at bounding box center [1334, 549] width 120 height 23
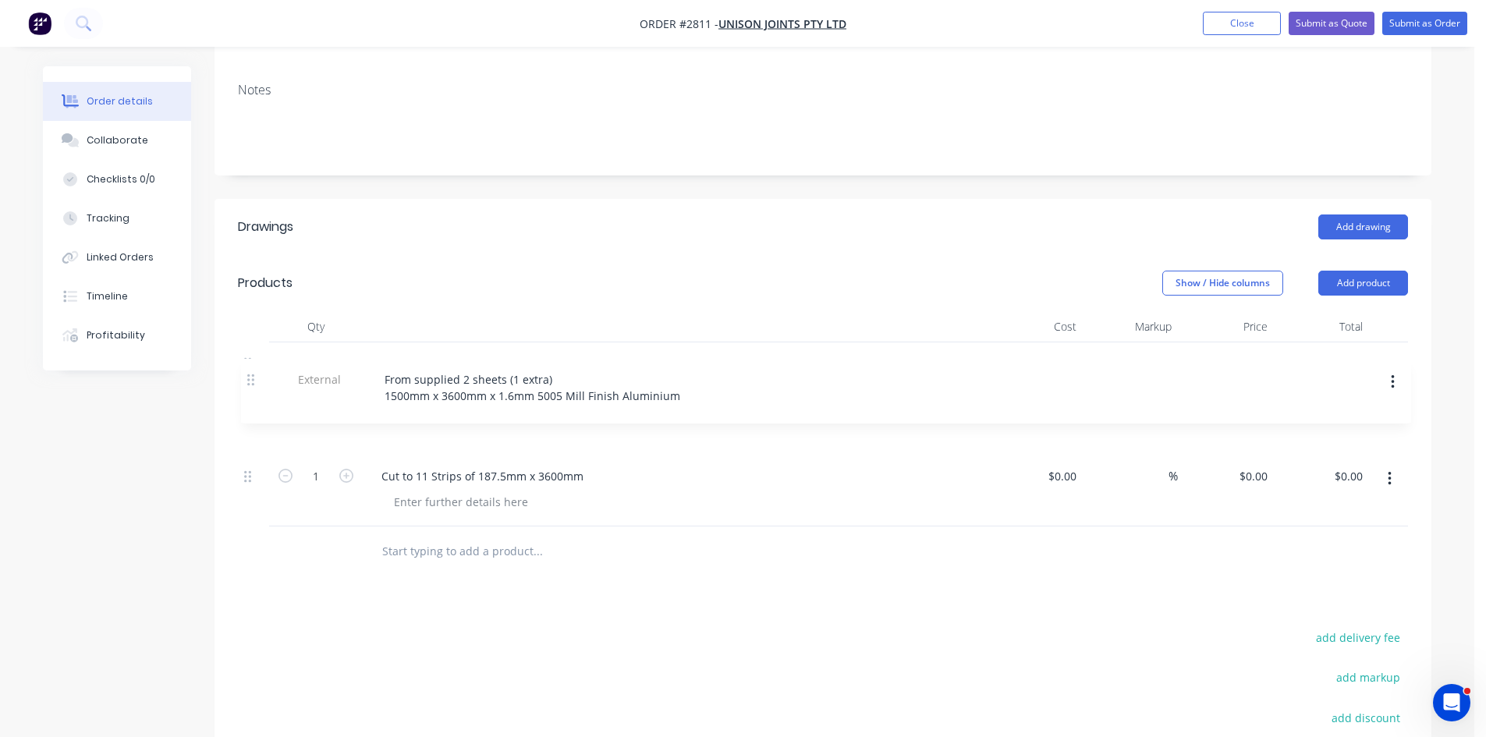
drag, startPoint x: 252, startPoint y: 463, endPoint x: 255, endPoint y: 377, distance: 85.9
click at [255, 377] on div "External POWDERCOAT: DULUX WHISPER WHITE 2721376M 1 Cut to 11 Strips of 187.5mm…" at bounding box center [823, 435] width 1170 height 184
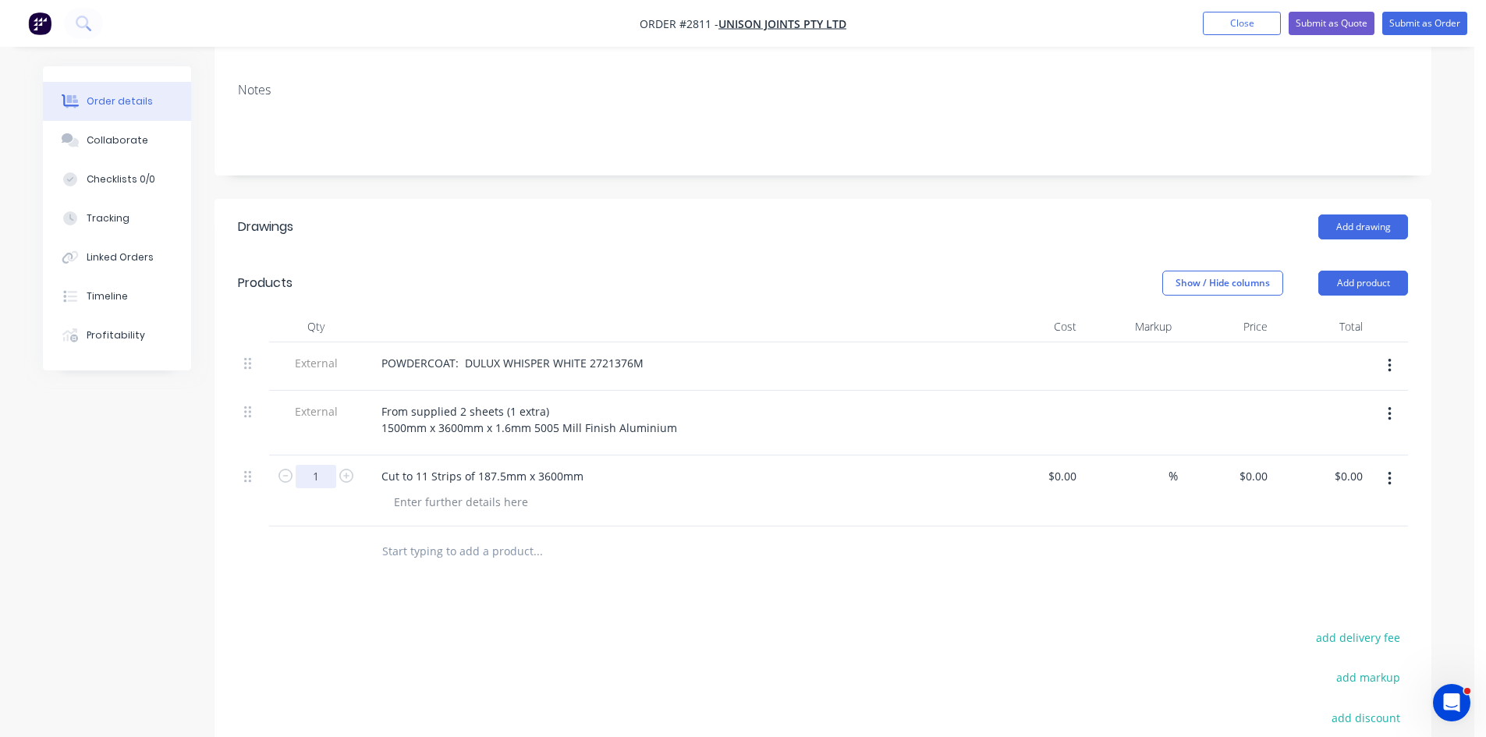
click at [332, 465] on input "1" at bounding box center [316, 476] width 41 height 23
type input "11"
click at [536, 536] on input "text" at bounding box center [538, 551] width 312 height 31
type input "P"
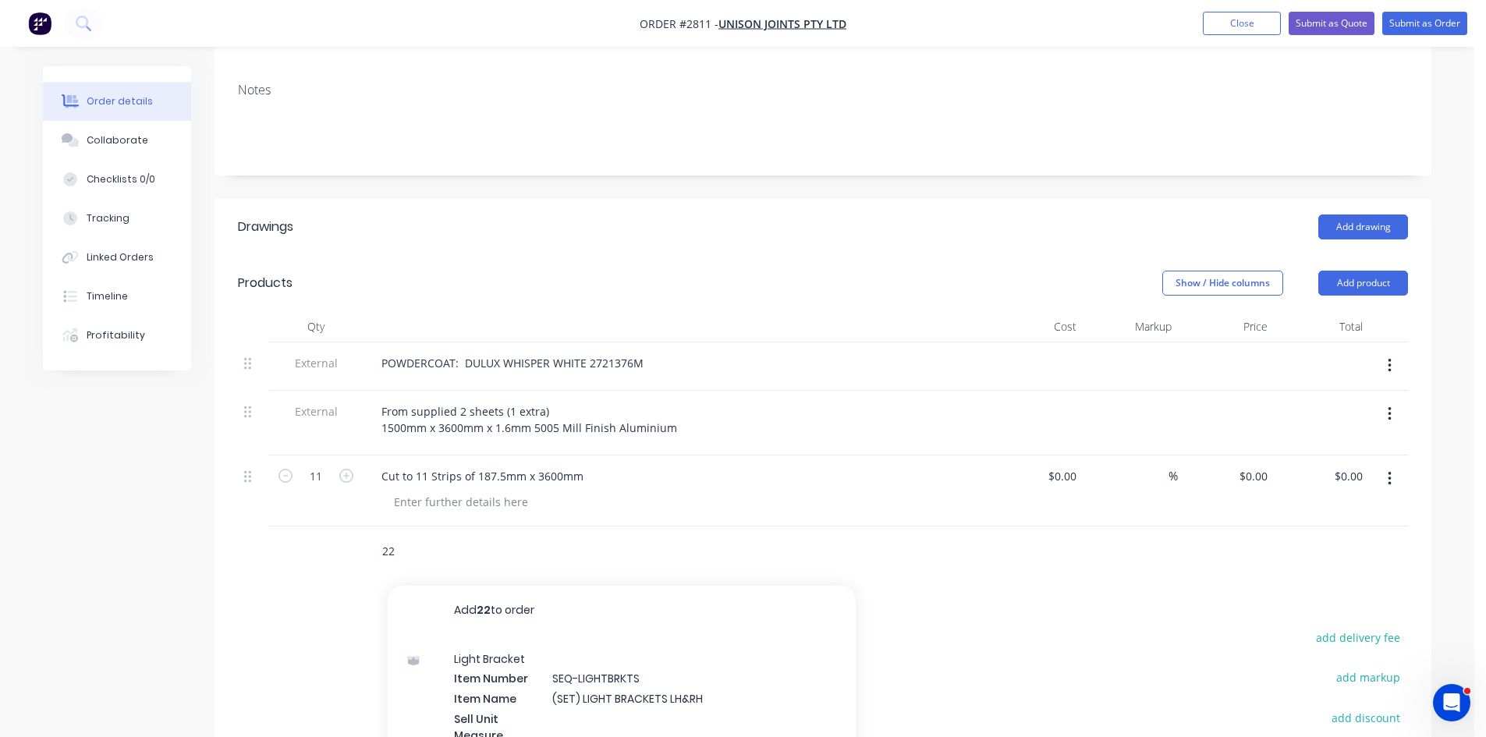
type input "2"
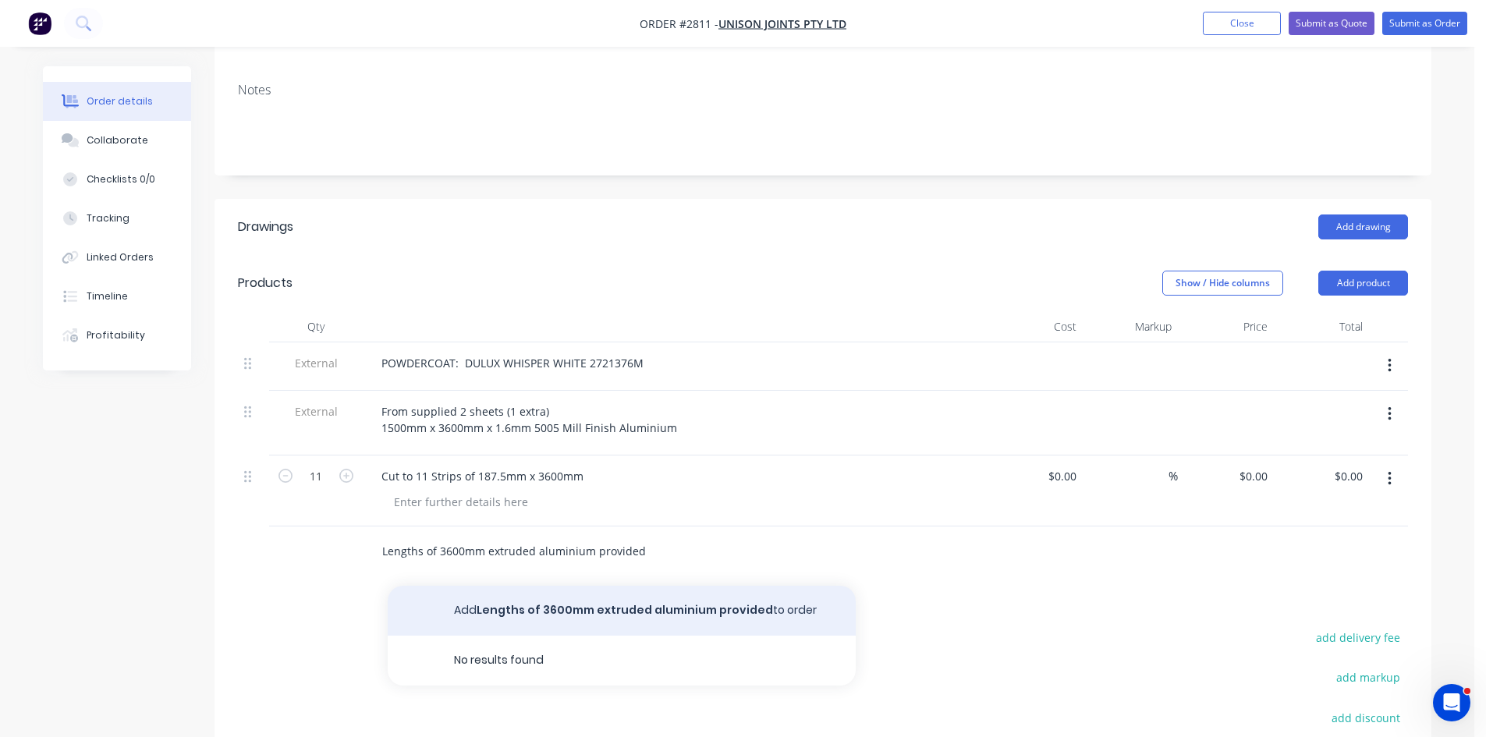
type input "Lengths of 3600mm extruded aluminium provided"
click at [676, 586] on button "Add Lengths of 3600mm extruded aluminium provided to order" at bounding box center [622, 611] width 468 height 50
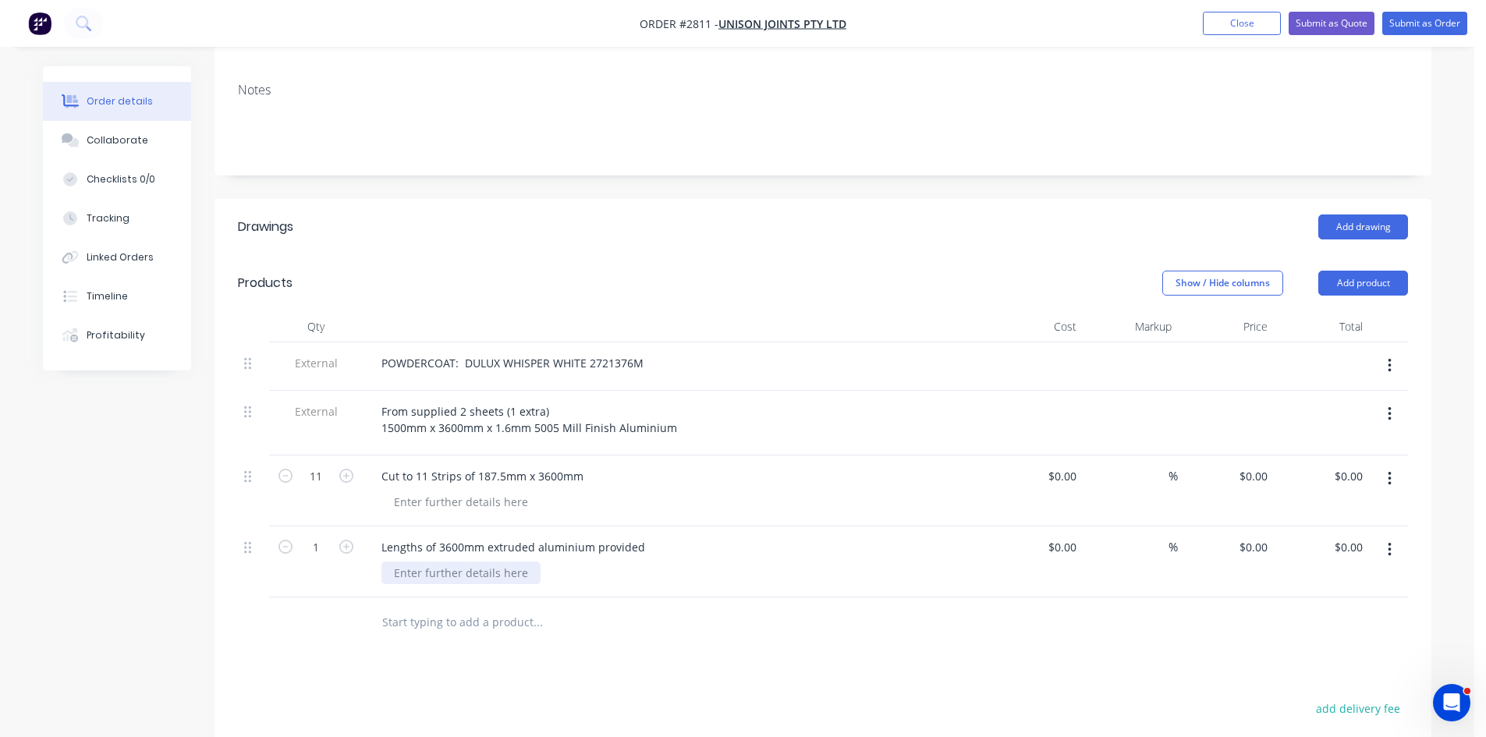
click at [485, 562] on div at bounding box center [461, 573] width 159 height 23
click at [431, 562] on div "NOTE: Please provide thermal/baking tape to cover specified grooves prior to po…" at bounding box center [642, 573] width 520 height 23
click at [324, 488] on input "1" at bounding box center [316, 476] width 41 height 23
type input "22"
click at [573, 609] on input "text" at bounding box center [538, 622] width 312 height 31
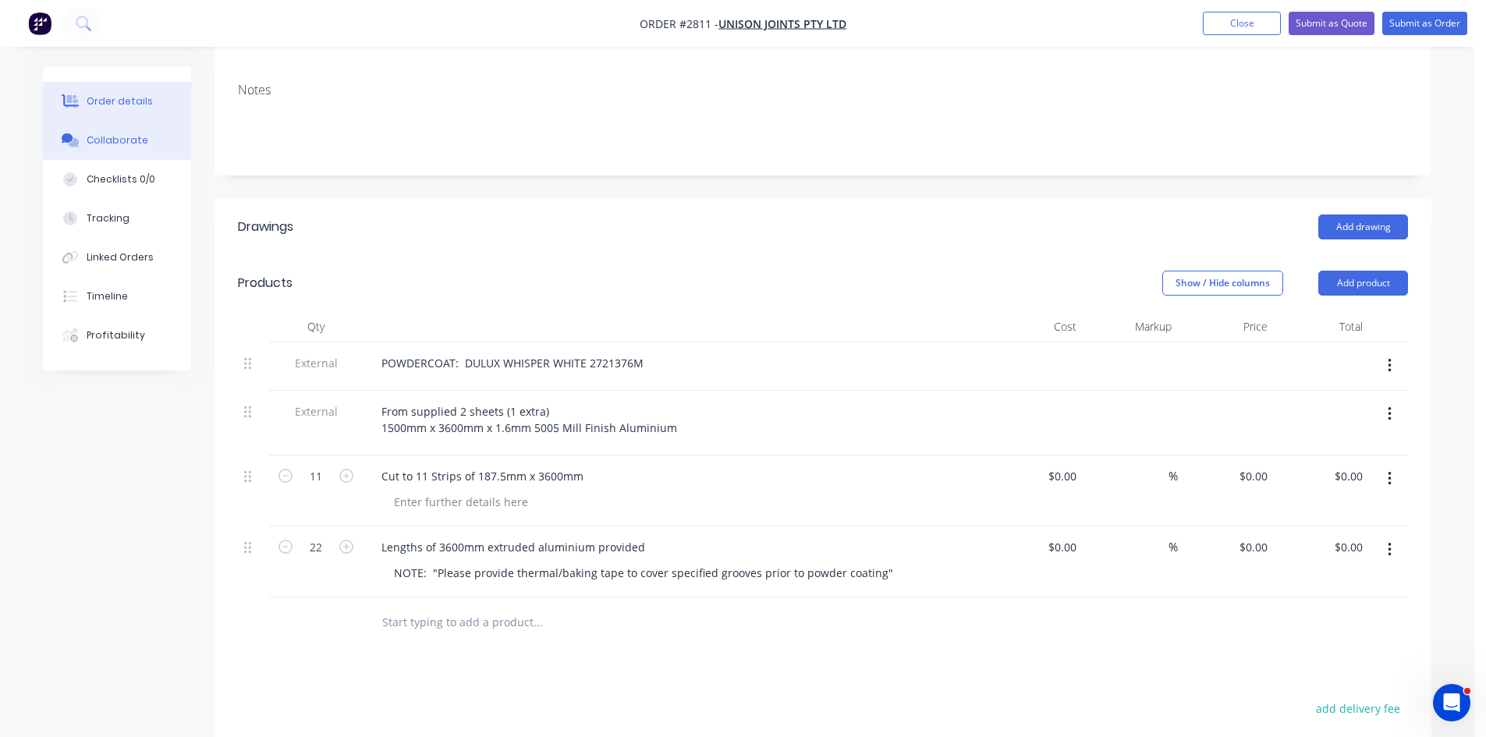
click at [123, 140] on div "Collaborate" at bounding box center [118, 140] width 62 height 14
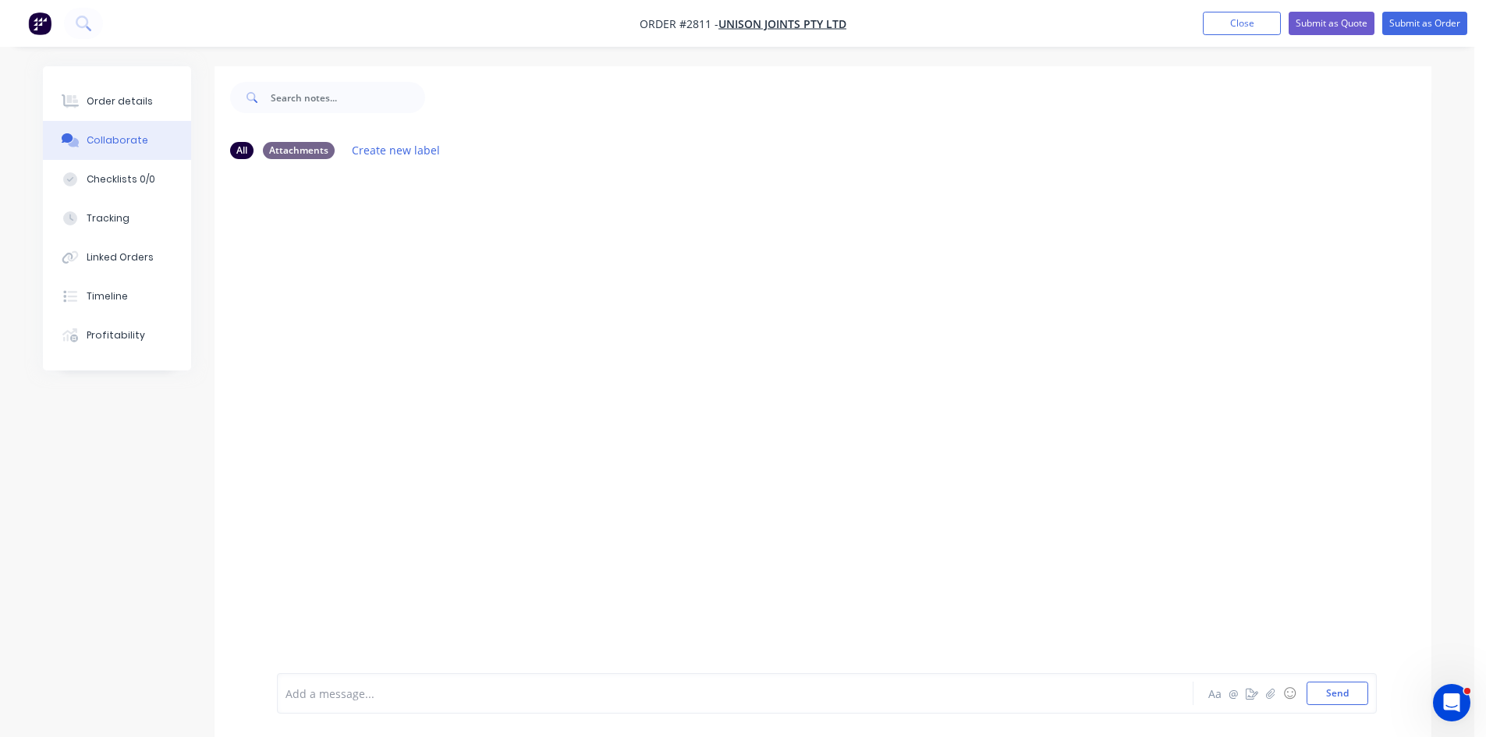
click at [423, 694] on div at bounding box center [691, 694] width 811 height 16
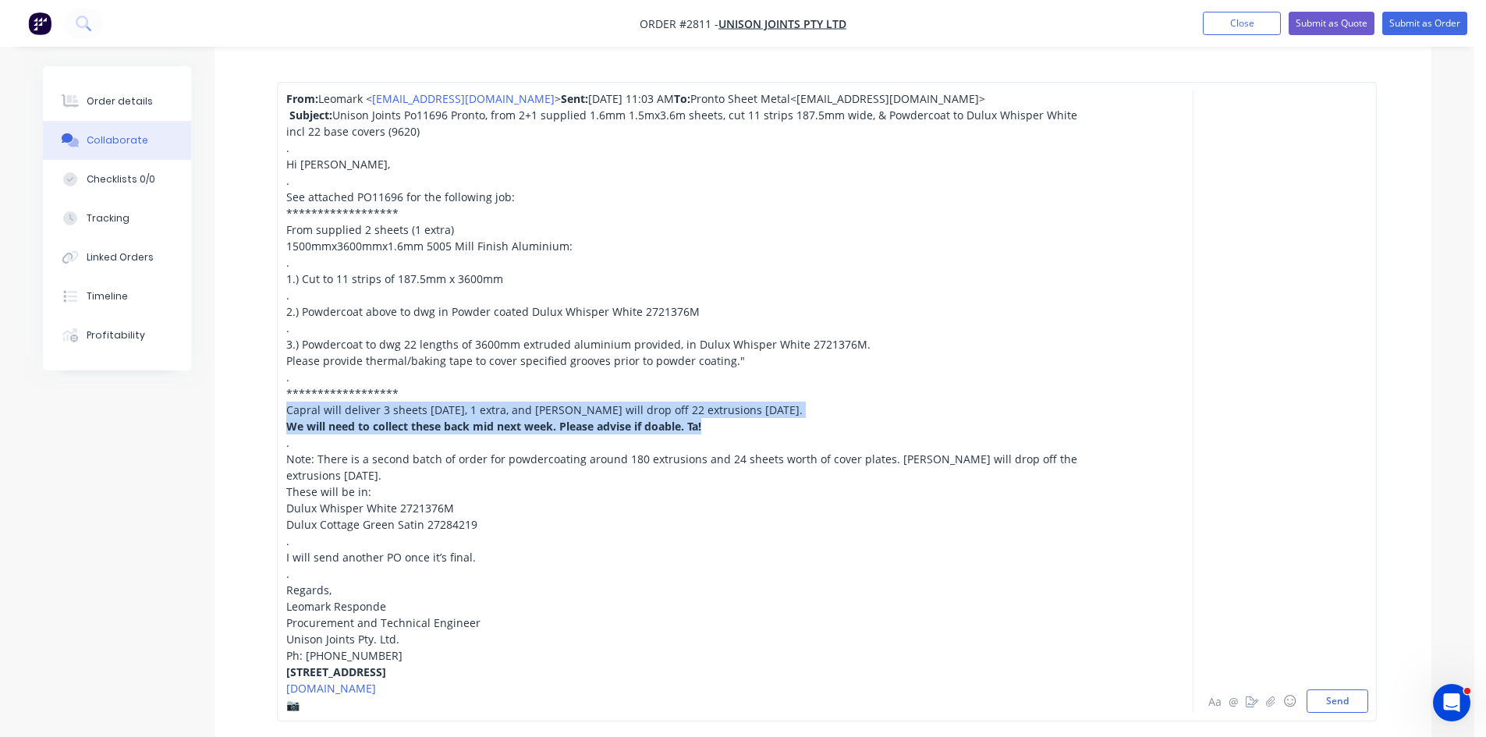
drag, startPoint x: 705, startPoint y: 459, endPoint x: 271, endPoint y: 449, distance: 434.7
click at [271, 449] on div "**********" at bounding box center [823, 402] width 1217 height 687
click at [394, 434] on span "We will need to collect these back mid next week. Please advise if doable. Ta!" at bounding box center [493, 426] width 415 height 15
drag, startPoint x: 708, startPoint y: 464, endPoint x: 342, endPoint y: 454, distance: 366.9
click at [267, 436] on div "**********" at bounding box center [823, 402] width 1217 height 687
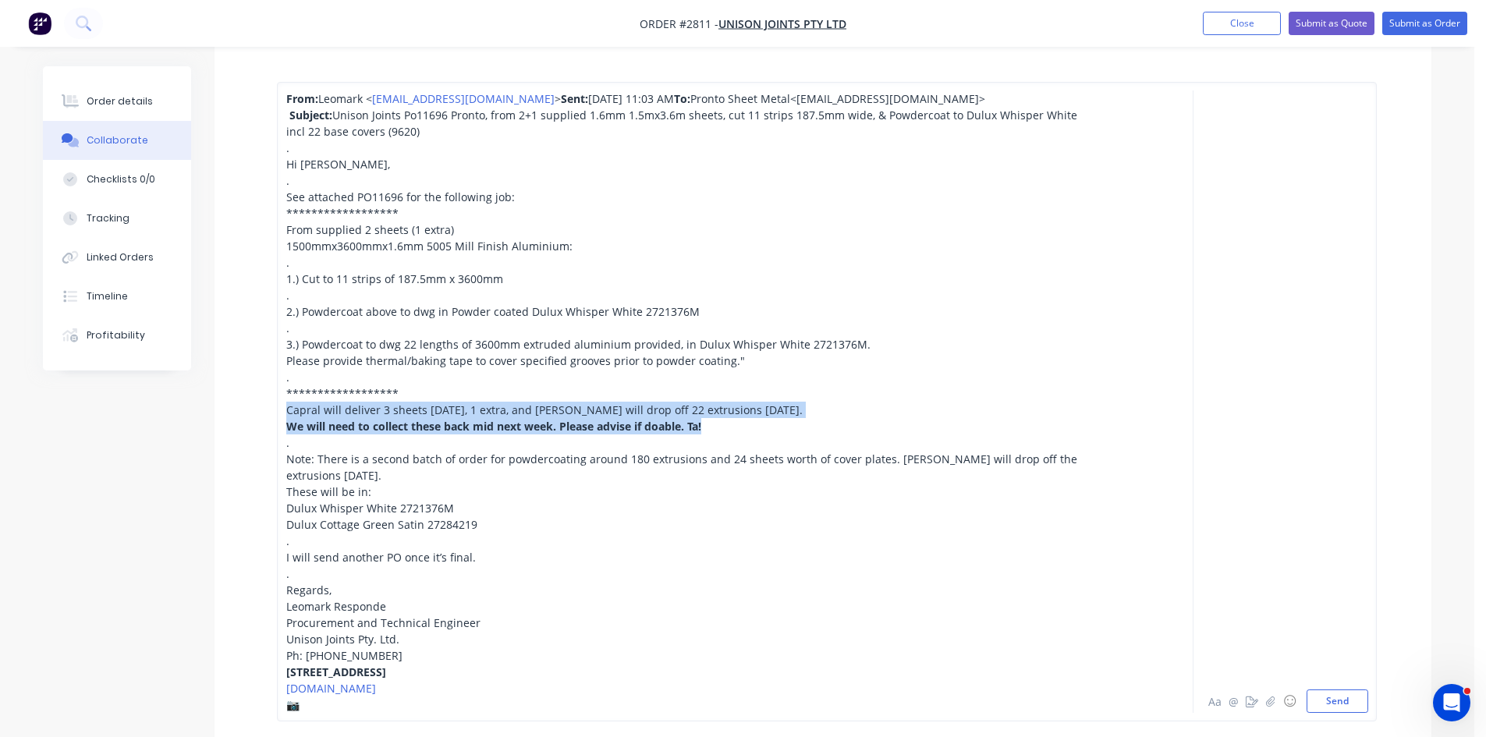
copy div "Capral will deliver 3 sheets tomorrow, 1 extra, and Ethan will drop off 22 extr…"
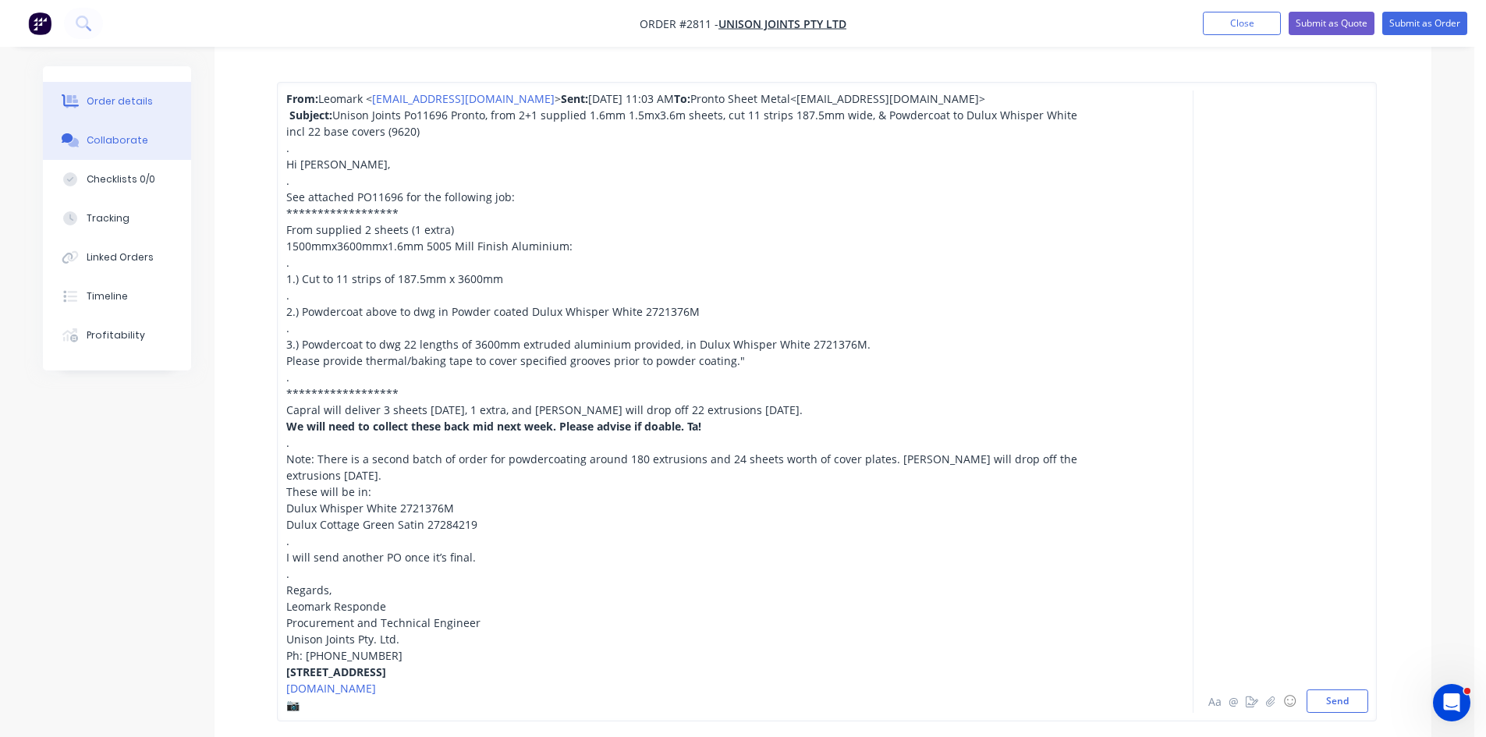
click at [106, 96] on div "Order details" at bounding box center [120, 101] width 66 height 14
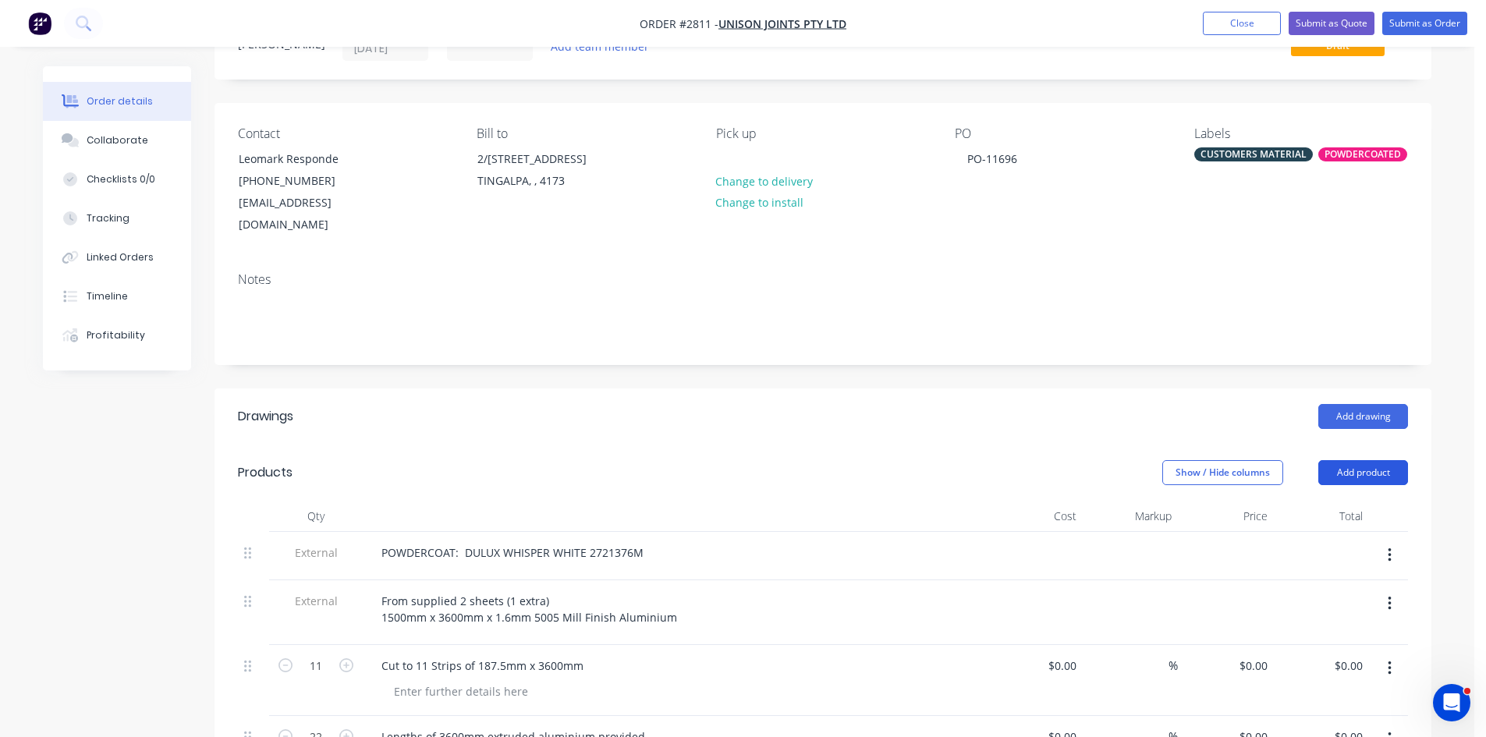
click at [1372, 460] on button "Add product" at bounding box center [1364, 472] width 90 height 25
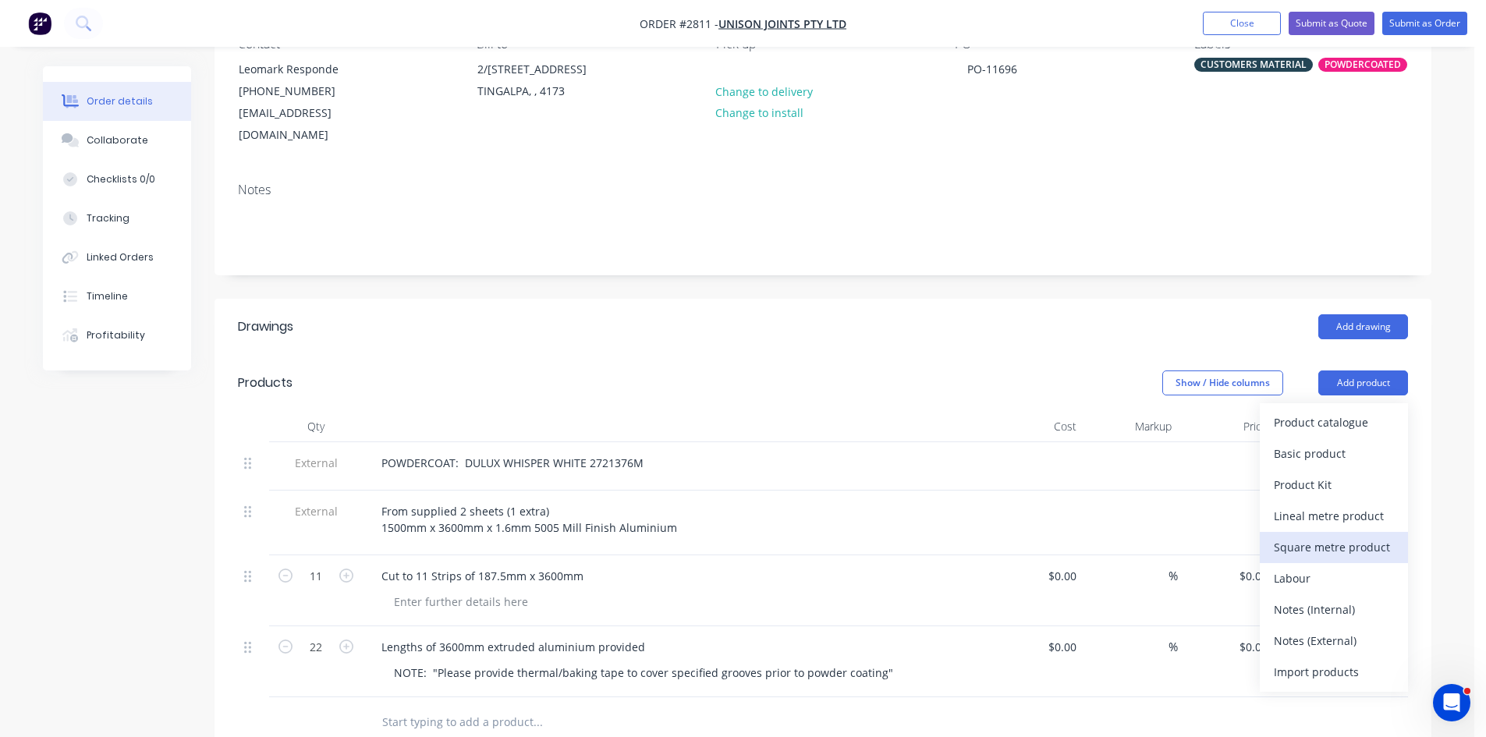
scroll to position [174, 0]
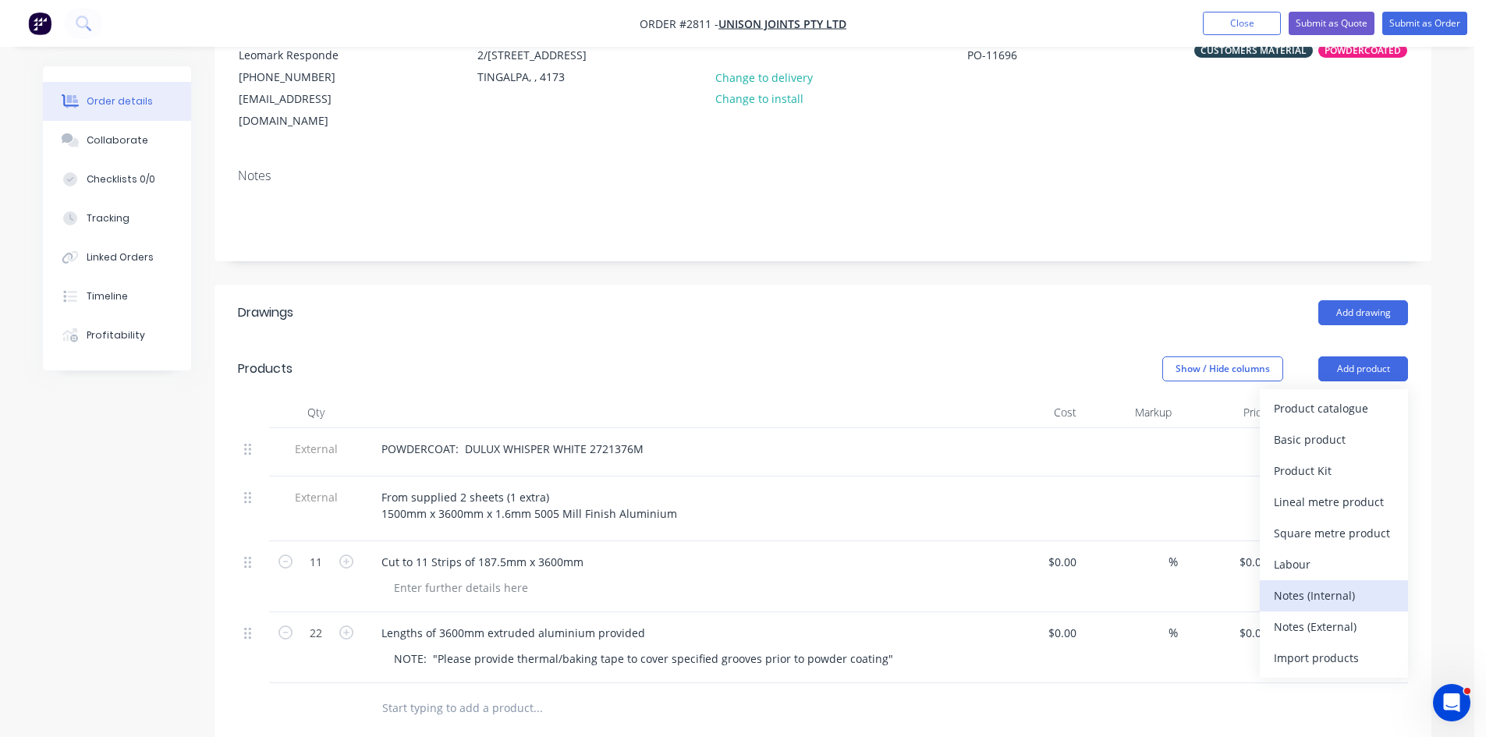
click at [1329, 584] on div "Notes (Internal)" at bounding box center [1334, 595] width 120 height 23
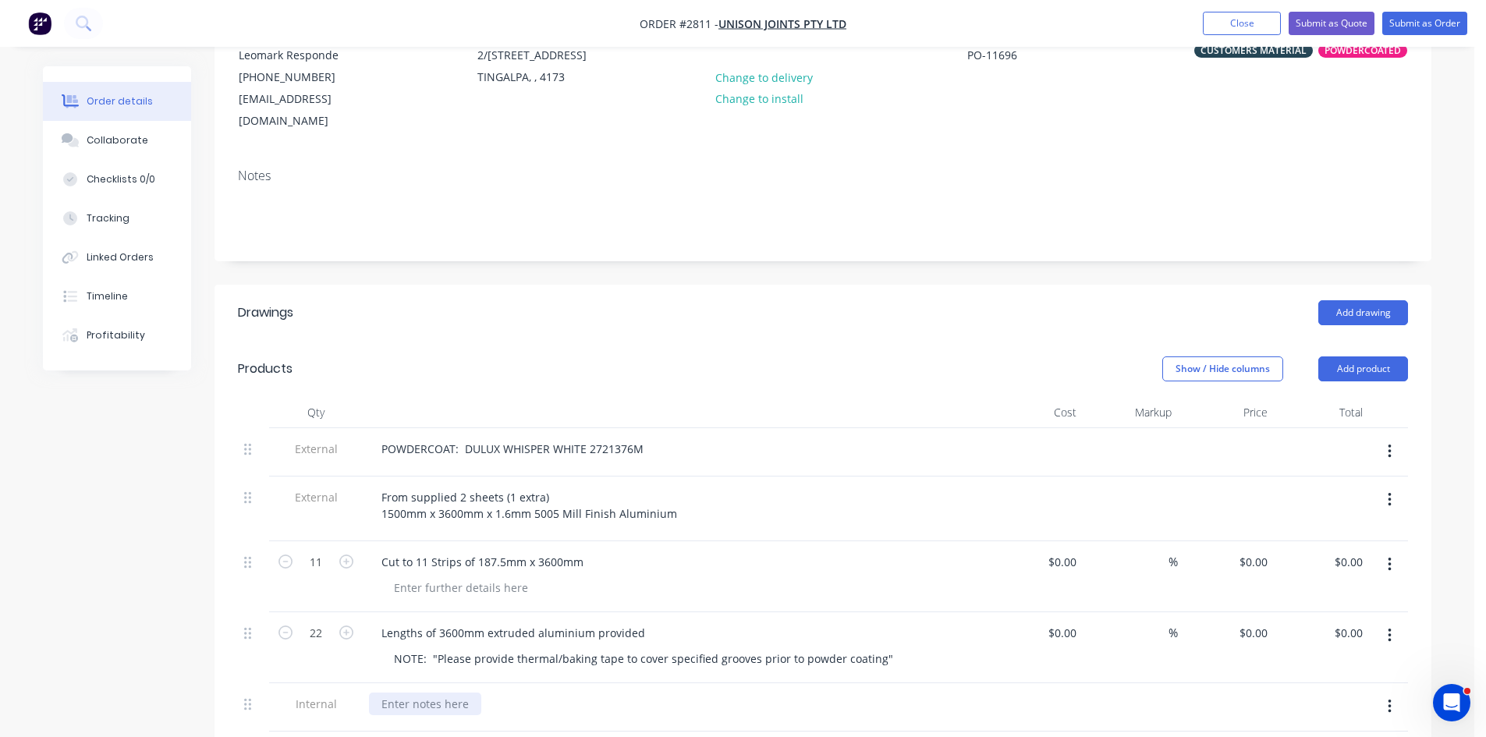
paste div
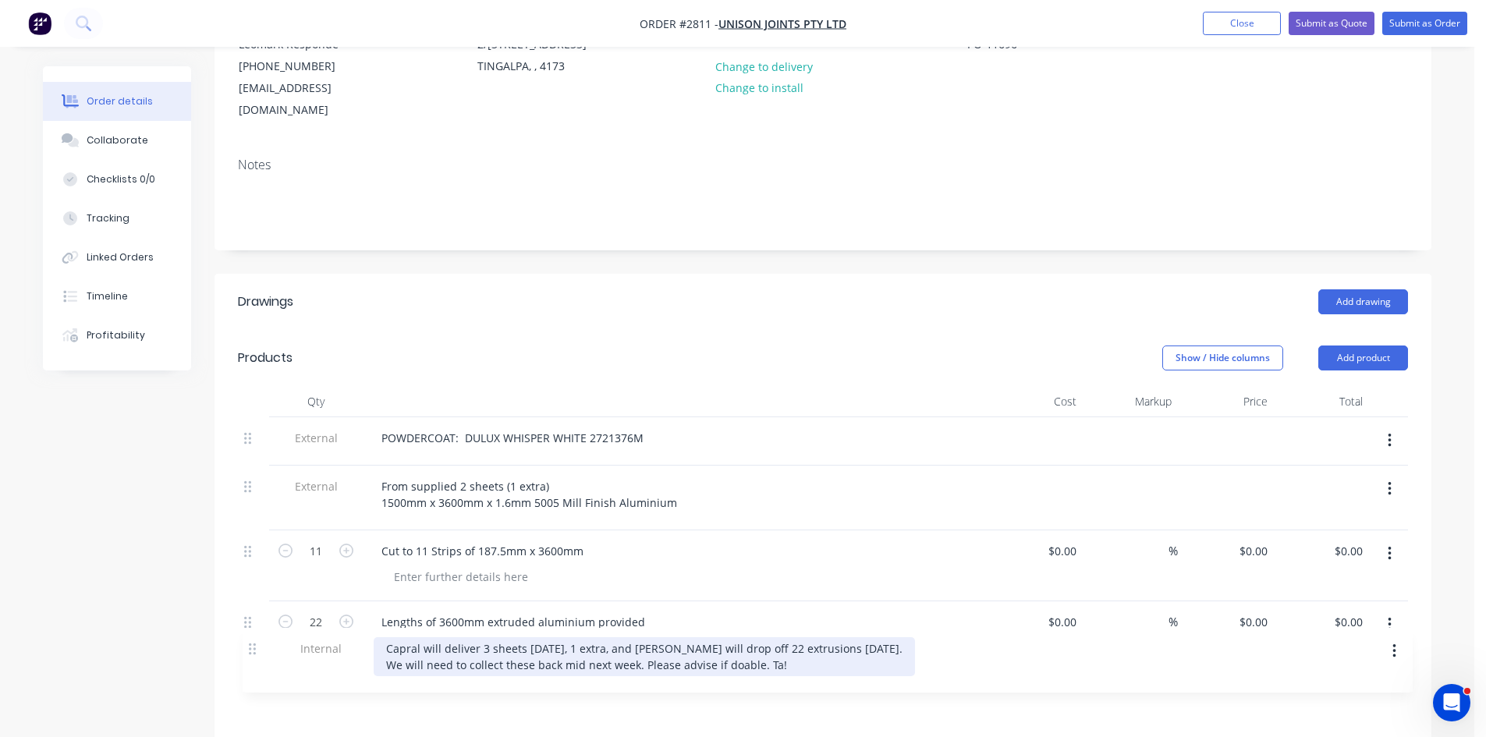
scroll to position [194, 0]
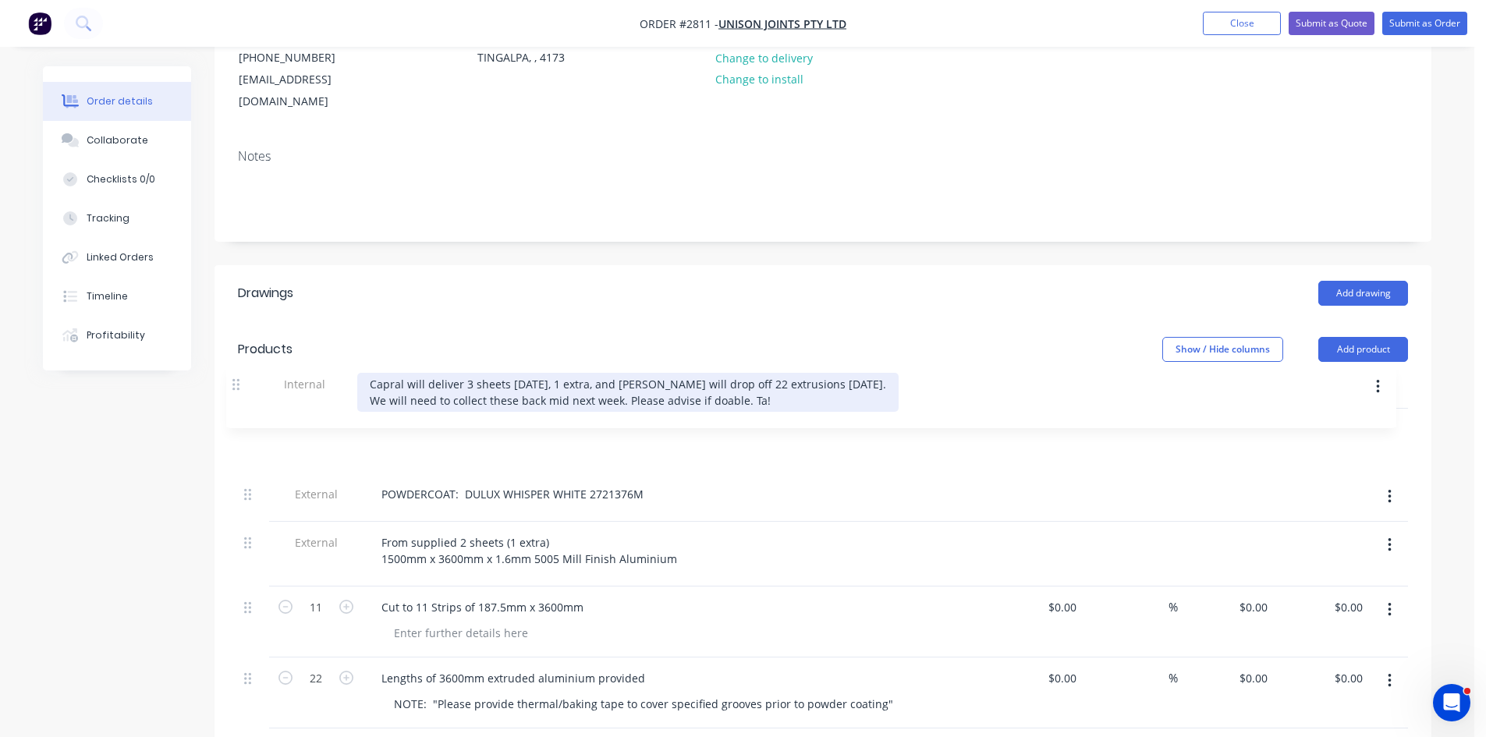
drag, startPoint x: 247, startPoint y: 688, endPoint x: 240, endPoint y: 389, distance: 298.9
click at [240, 409] on div "External POWDERCOAT: DULUX WHISPER WHITE 2721376M External From supplied 2 shee…" at bounding box center [823, 569] width 1170 height 320
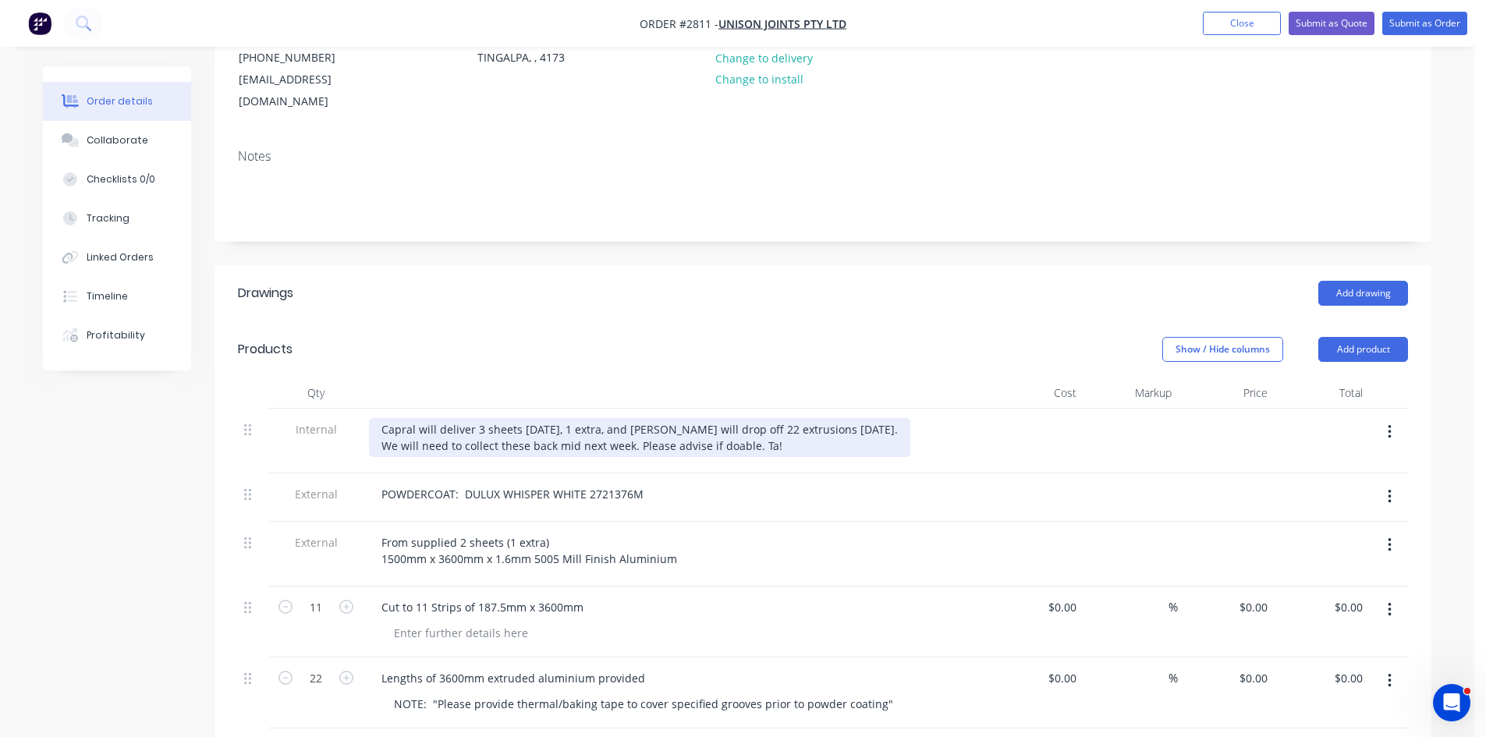
click at [379, 418] on div "Capral will deliver 3 sheets tomorrow, 1 extra, and Ethan will drop off 22 extr…" at bounding box center [640, 437] width 542 height 39
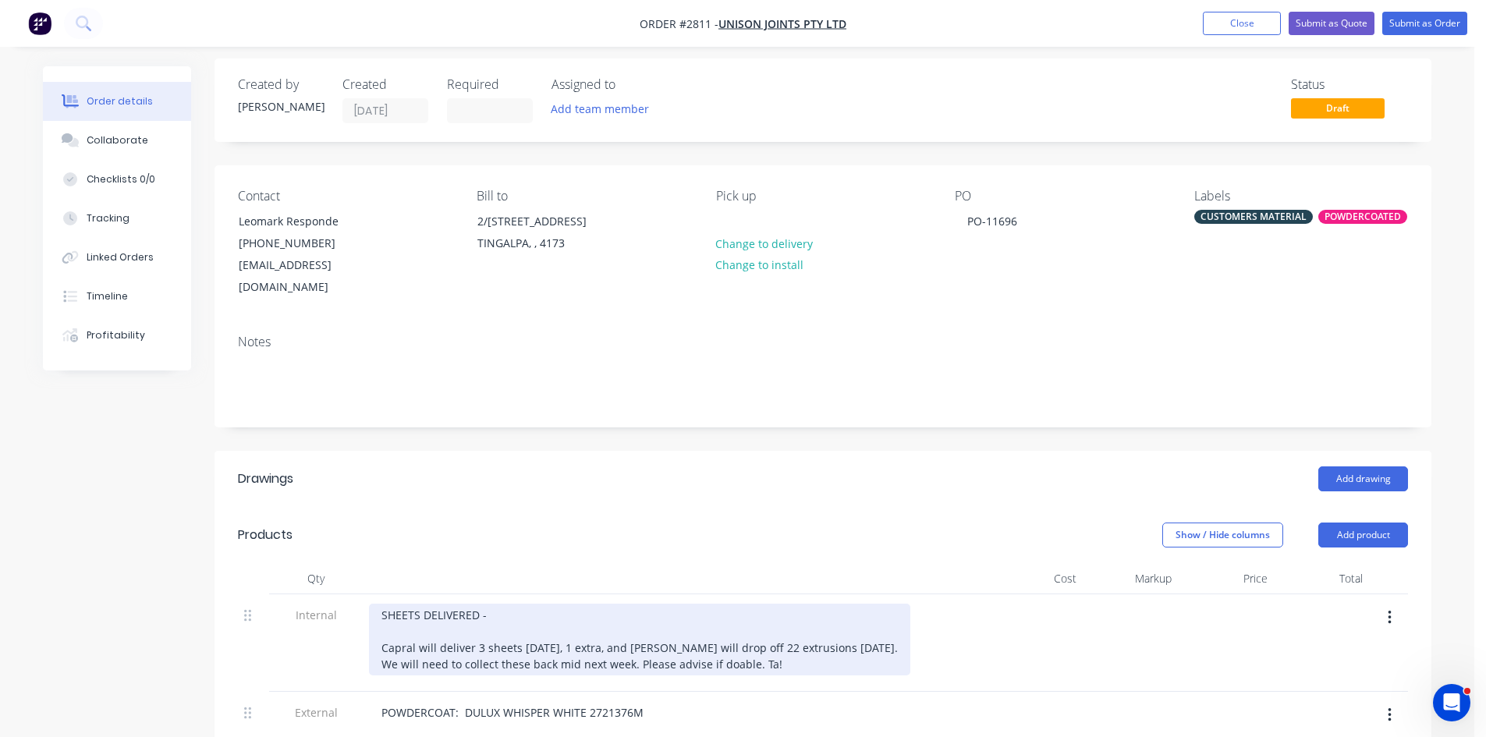
scroll to position [0, 0]
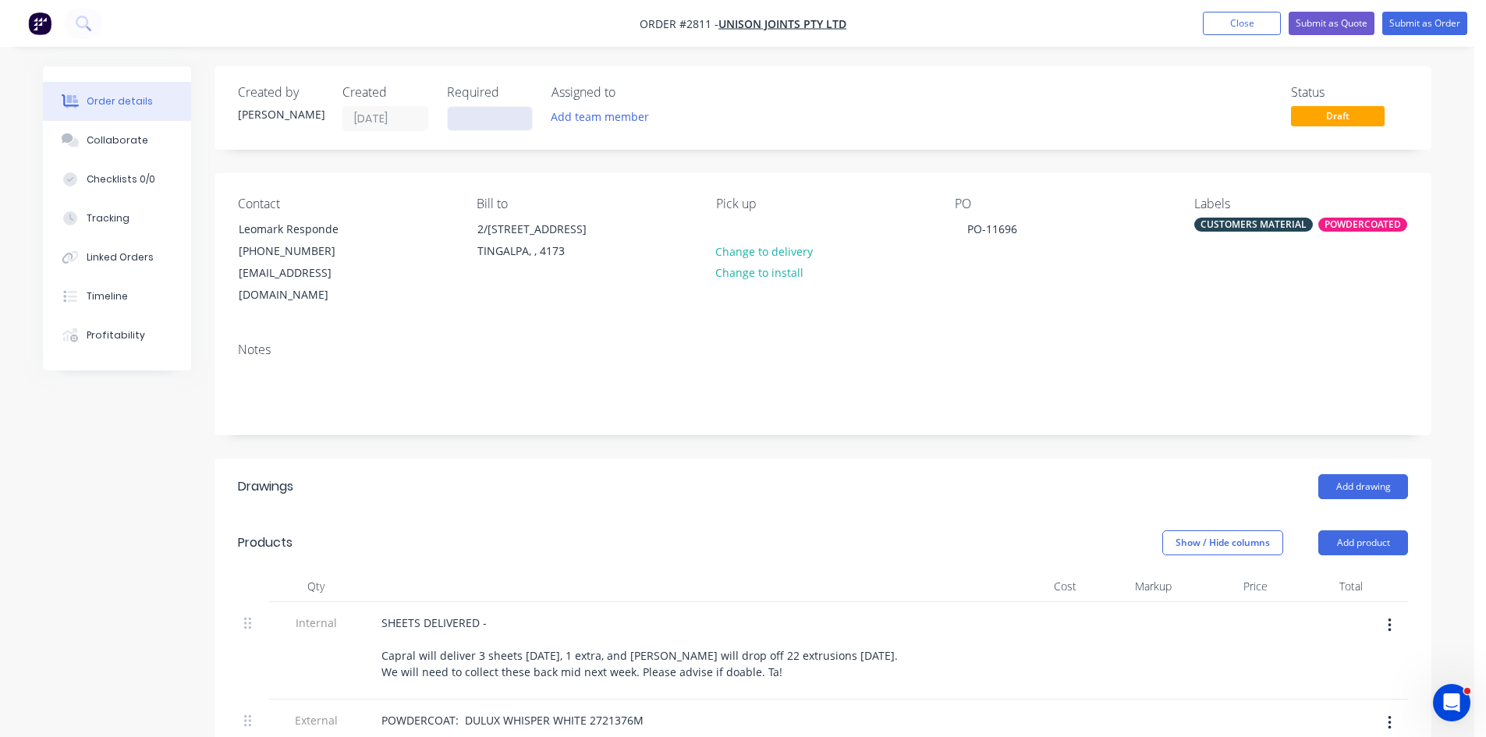
click at [502, 118] on input at bounding box center [490, 118] width 84 height 23
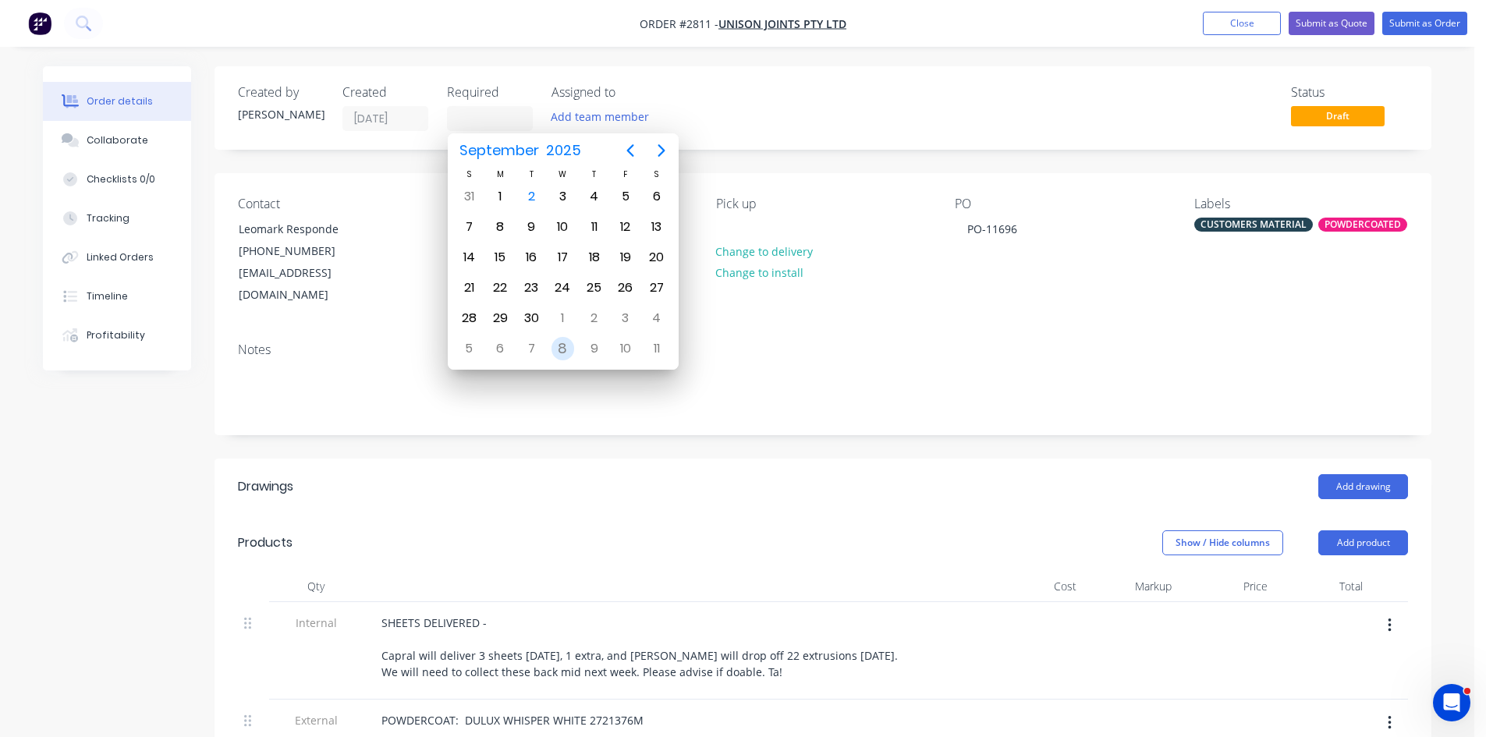
click at [566, 347] on div "8" at bounding box center [563, 348] width 23 height 23
type input "[DATE]"
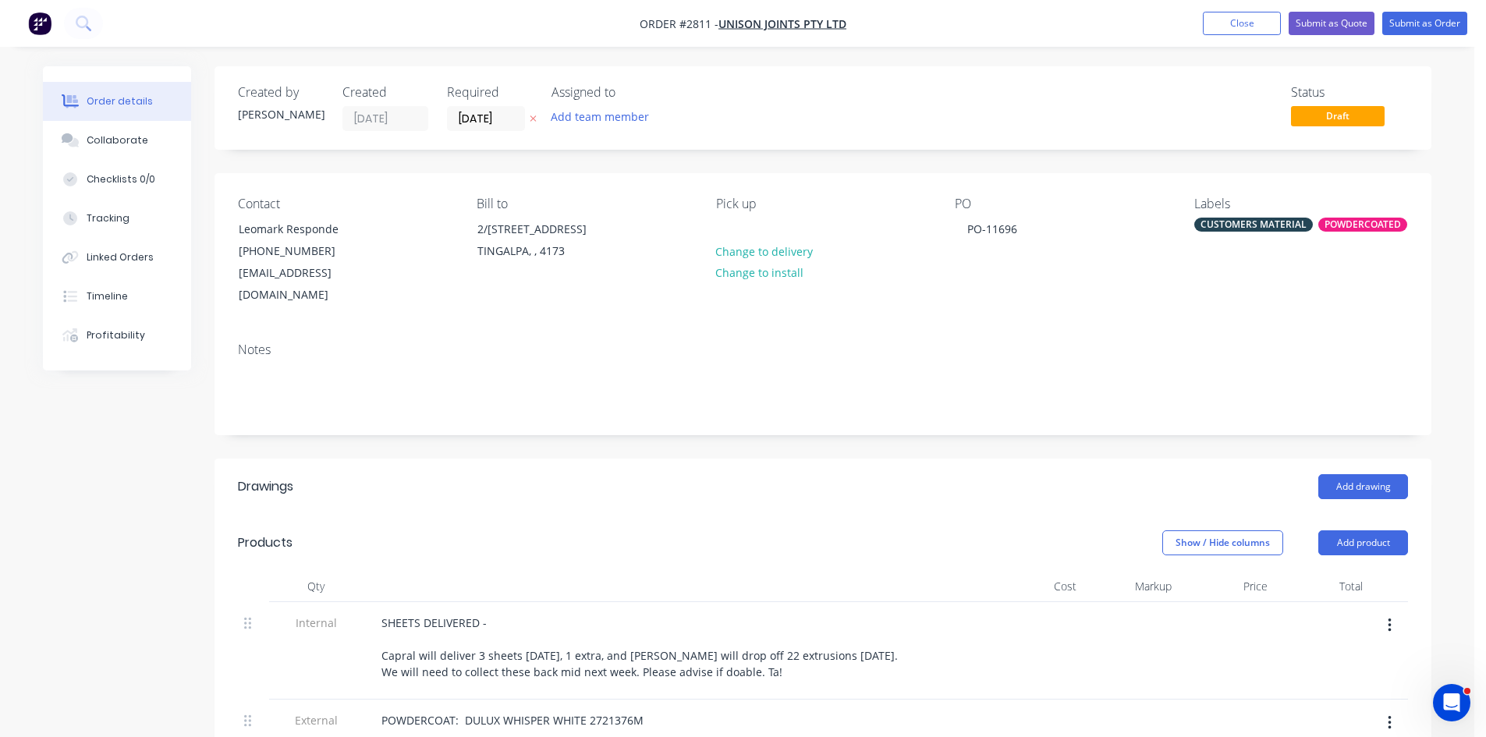
click at [856, 121] on div "Status Draft" at bounding box center [1058, 108] width 701 height 46
click at [586, 115] on button "Add team member" at bounding box center [600, 116] width 115 height 21
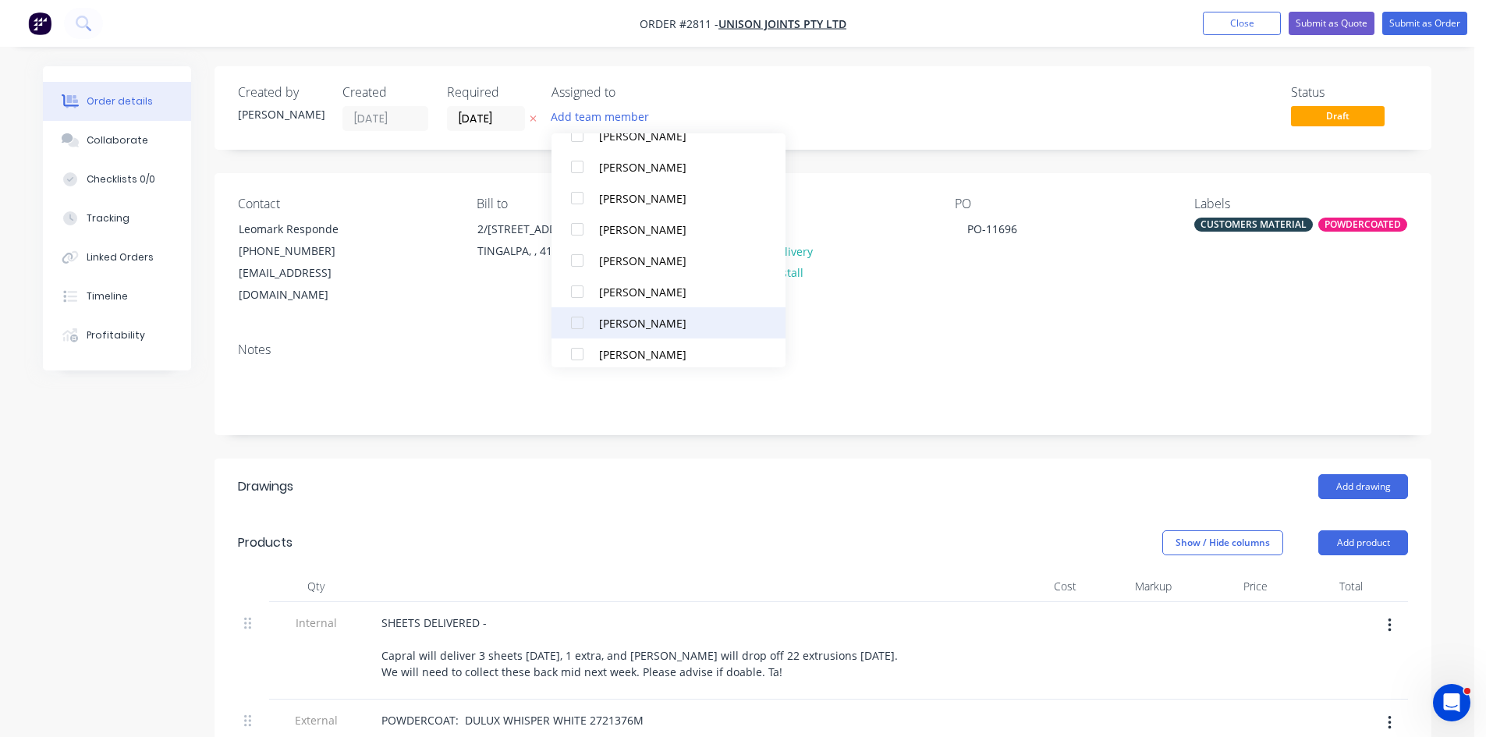
scroll to position [140, 0]
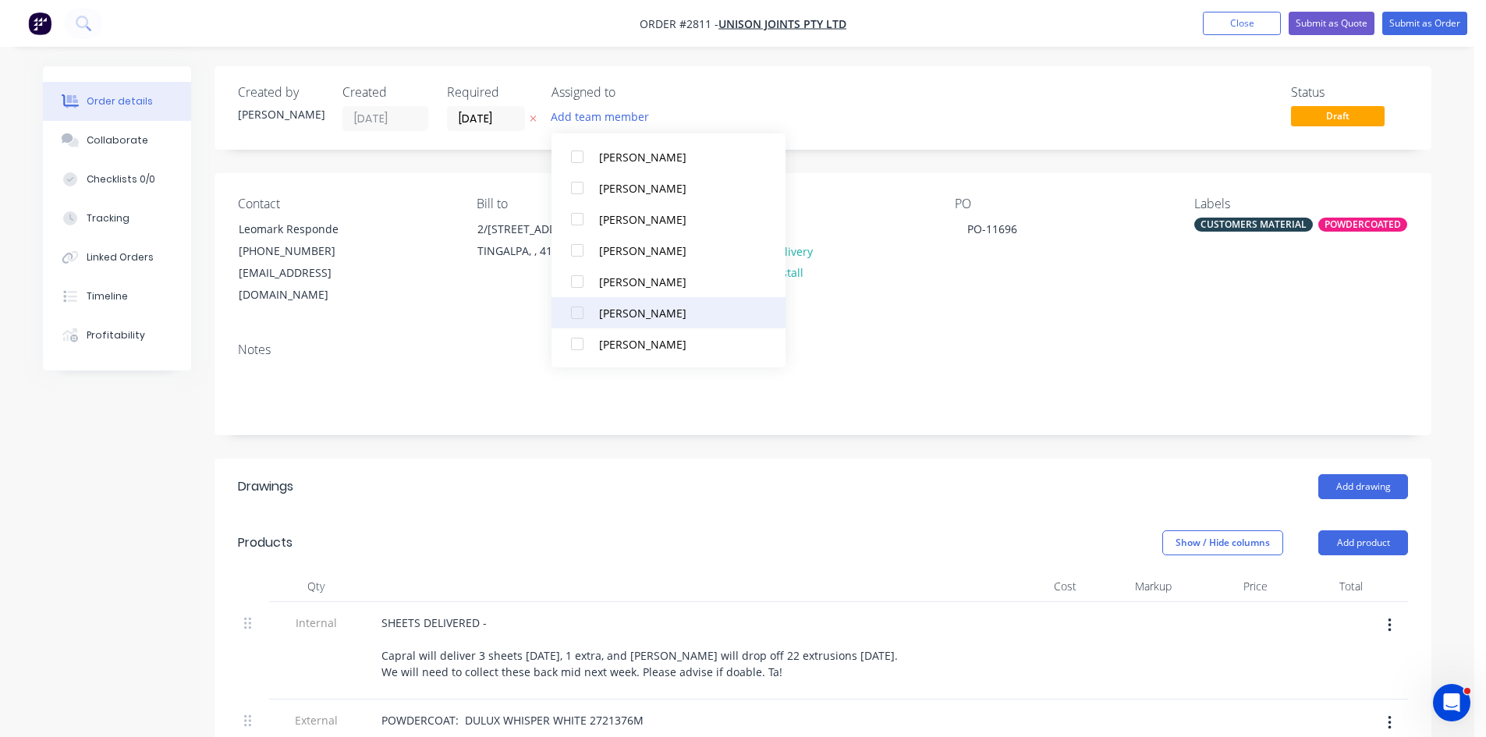
click at [572, 311] on div at bounding box center [577, 312] width 31 height 31
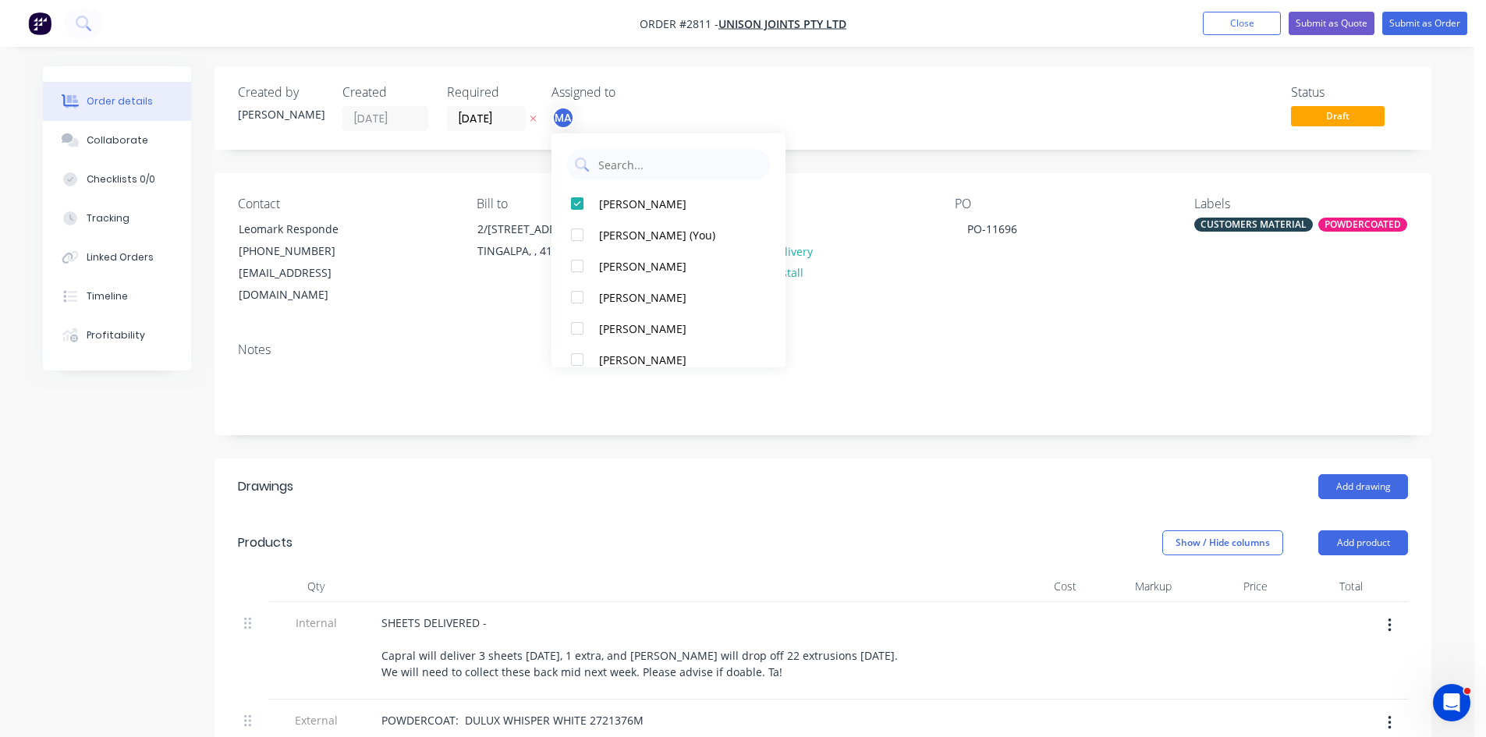
click at [829, 515] on header "Products Show / Hide columns Add product" at bounding box center [823, 543] width 1217 height 56
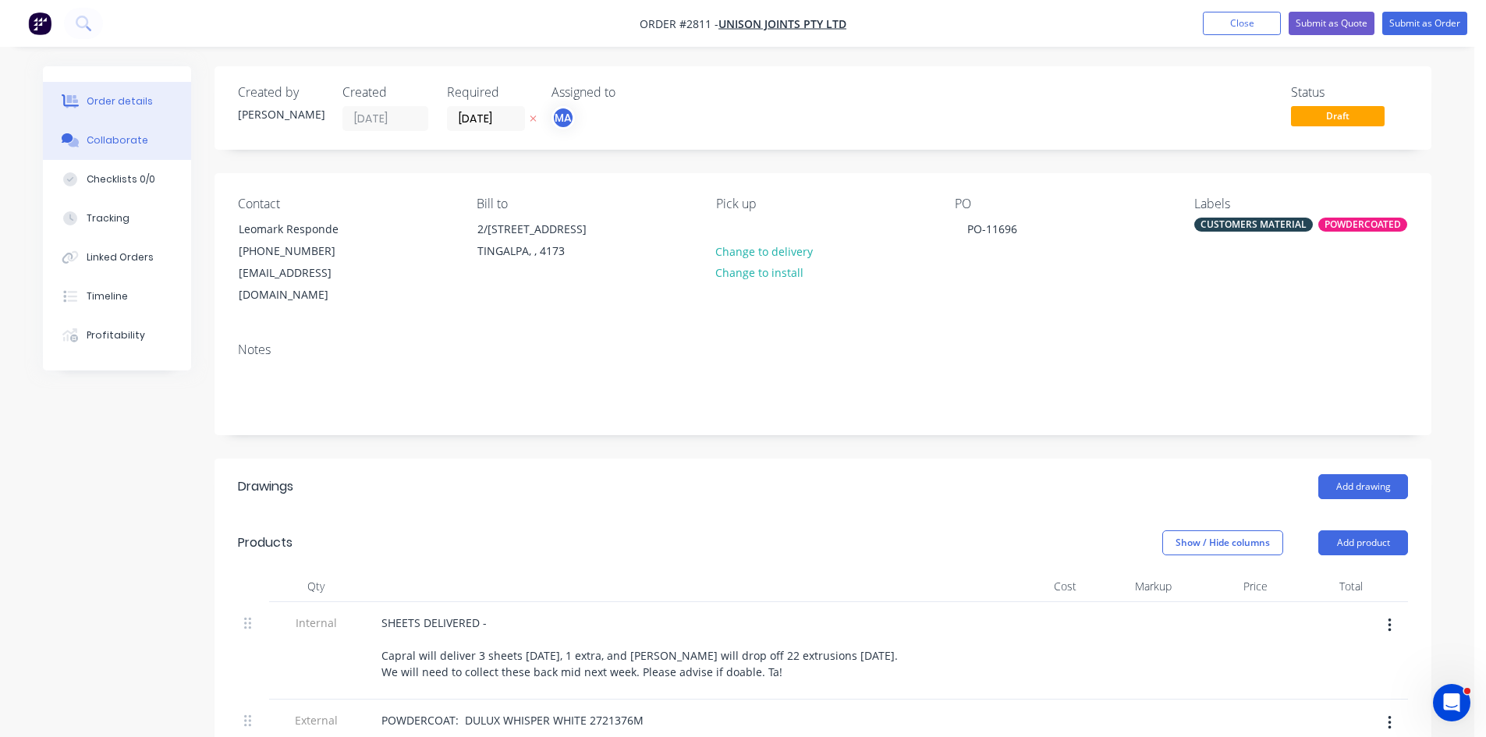
click at [122, 137] on div "Collaborate" at bounding box center [118, 140] width 62 height 14
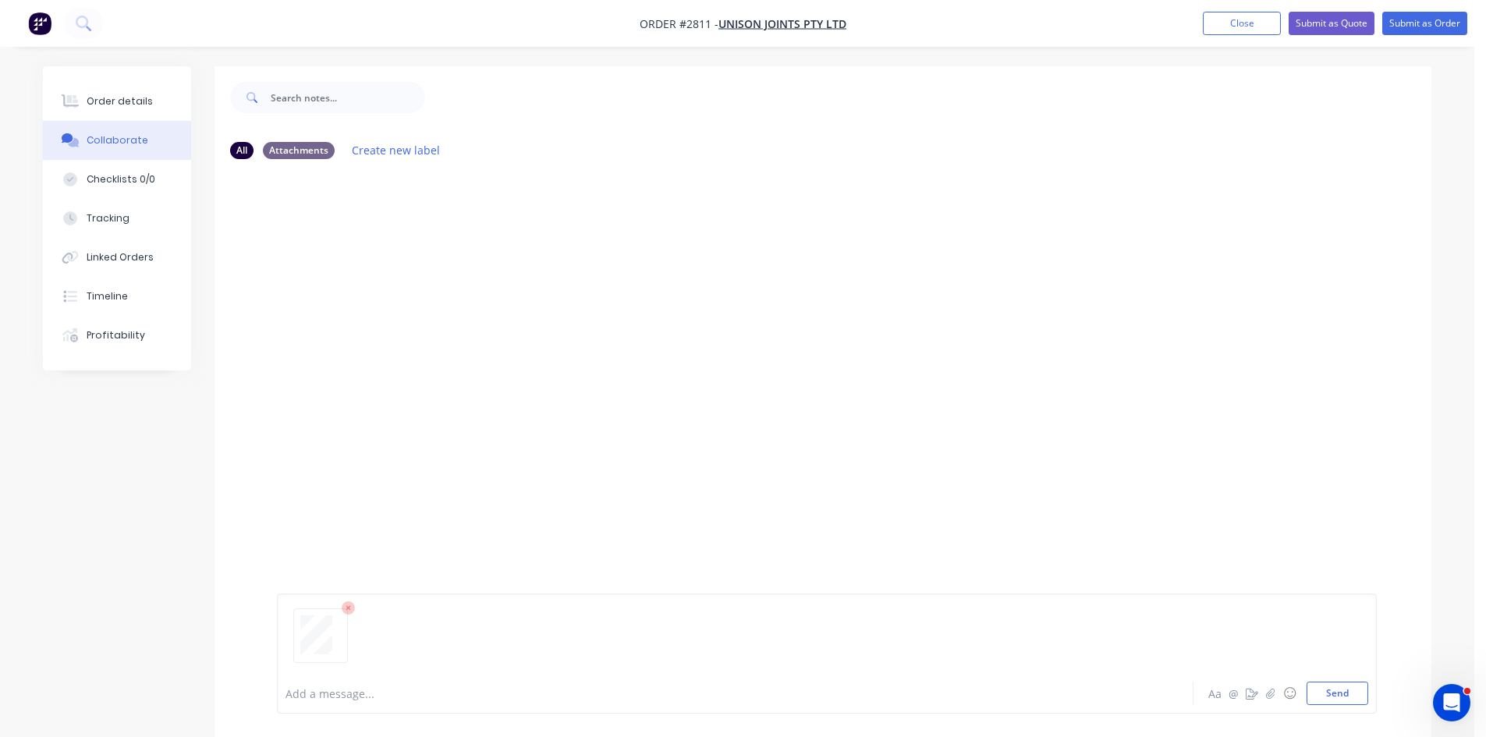
click at [7, 516] on div "Order details Collaborate Checklists 0/0 Tracking Linked Orders Timeline Profit…" at bounding box center [737, 420] width 1475 height 840
click at [1326, 691] on button "Send" at bounding box center [1338, 693] width 62 height 23
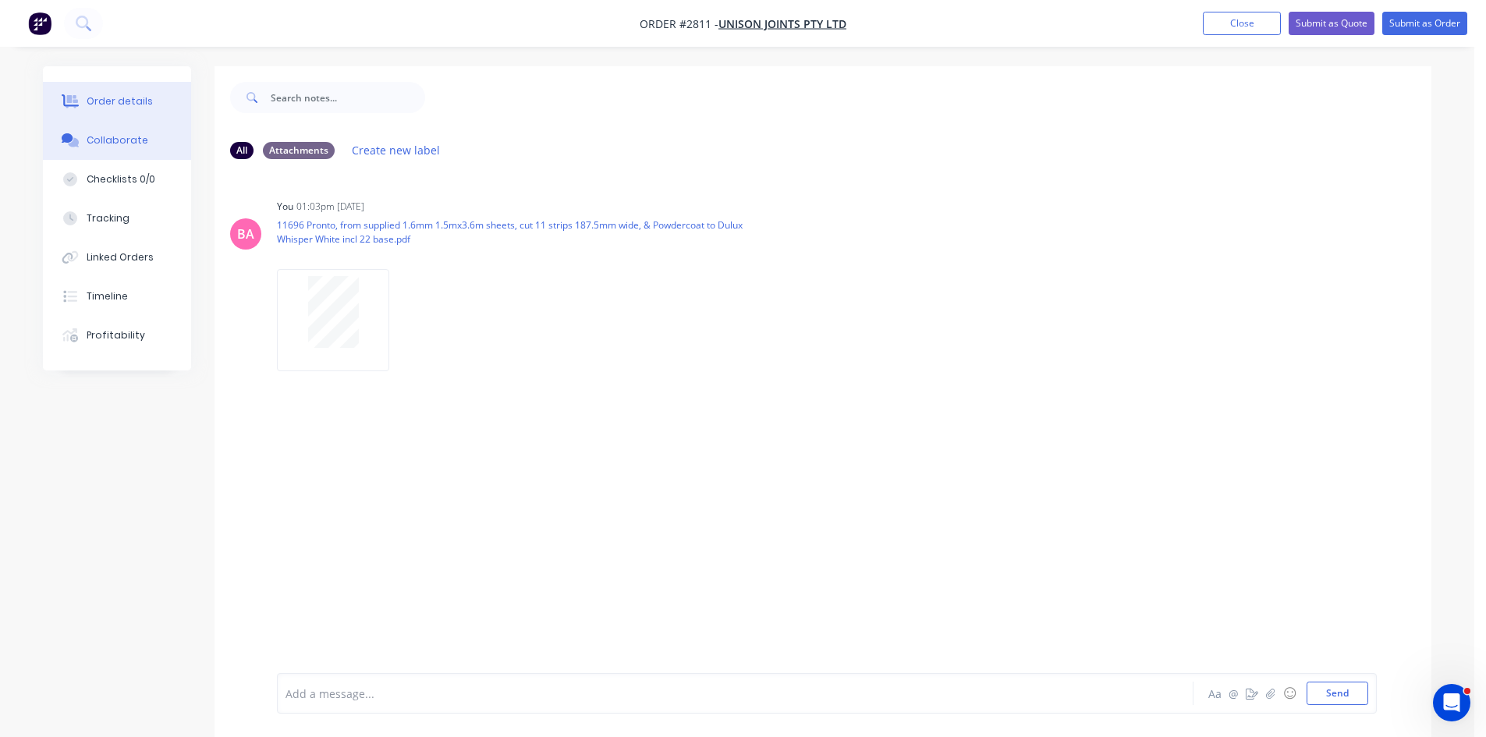
click at [109, 100] on div "Order details" at bounding box center [120, 101] width 66 height 14
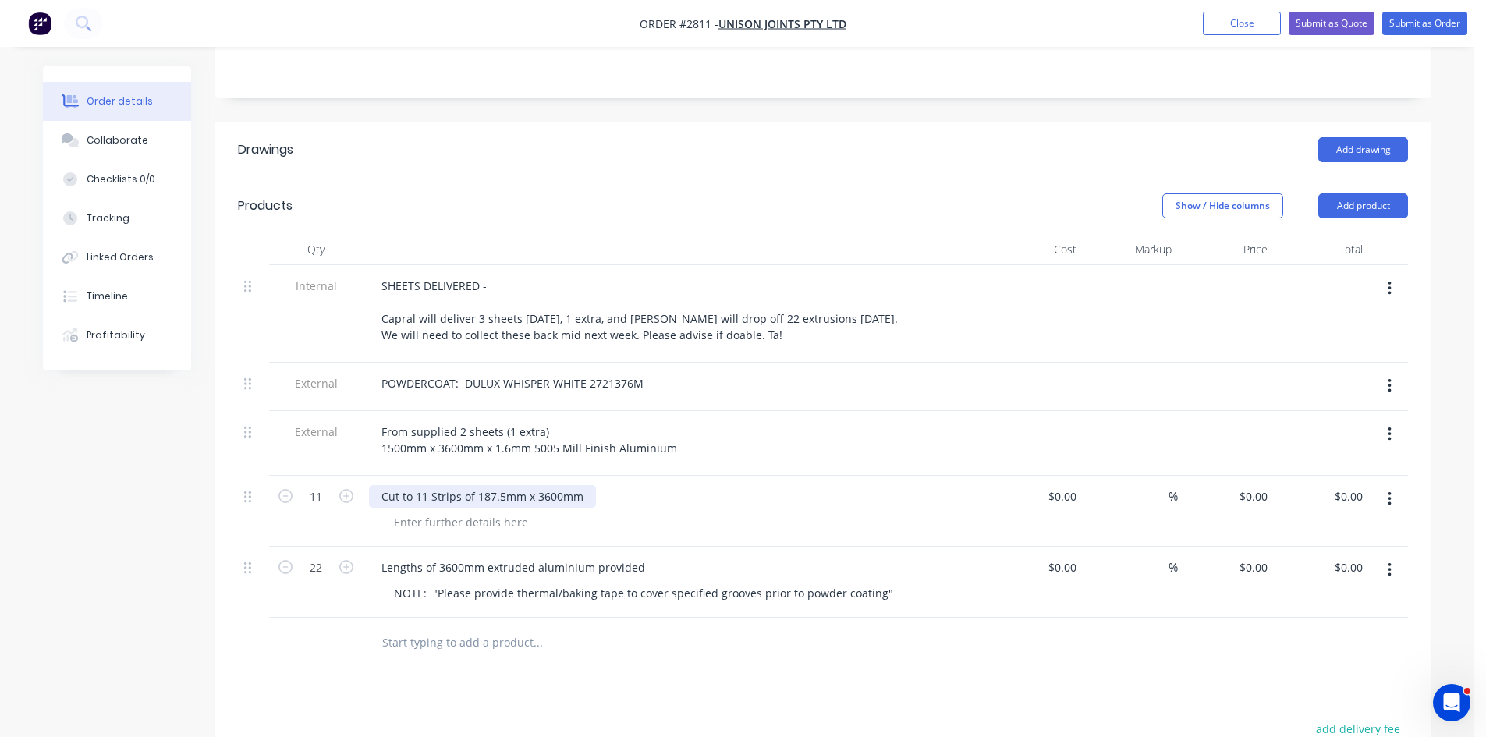
scroll to position [338, 0]
click at [1388, 490] on icon "button" at bounding box center [1390, 498] width 4 height 17
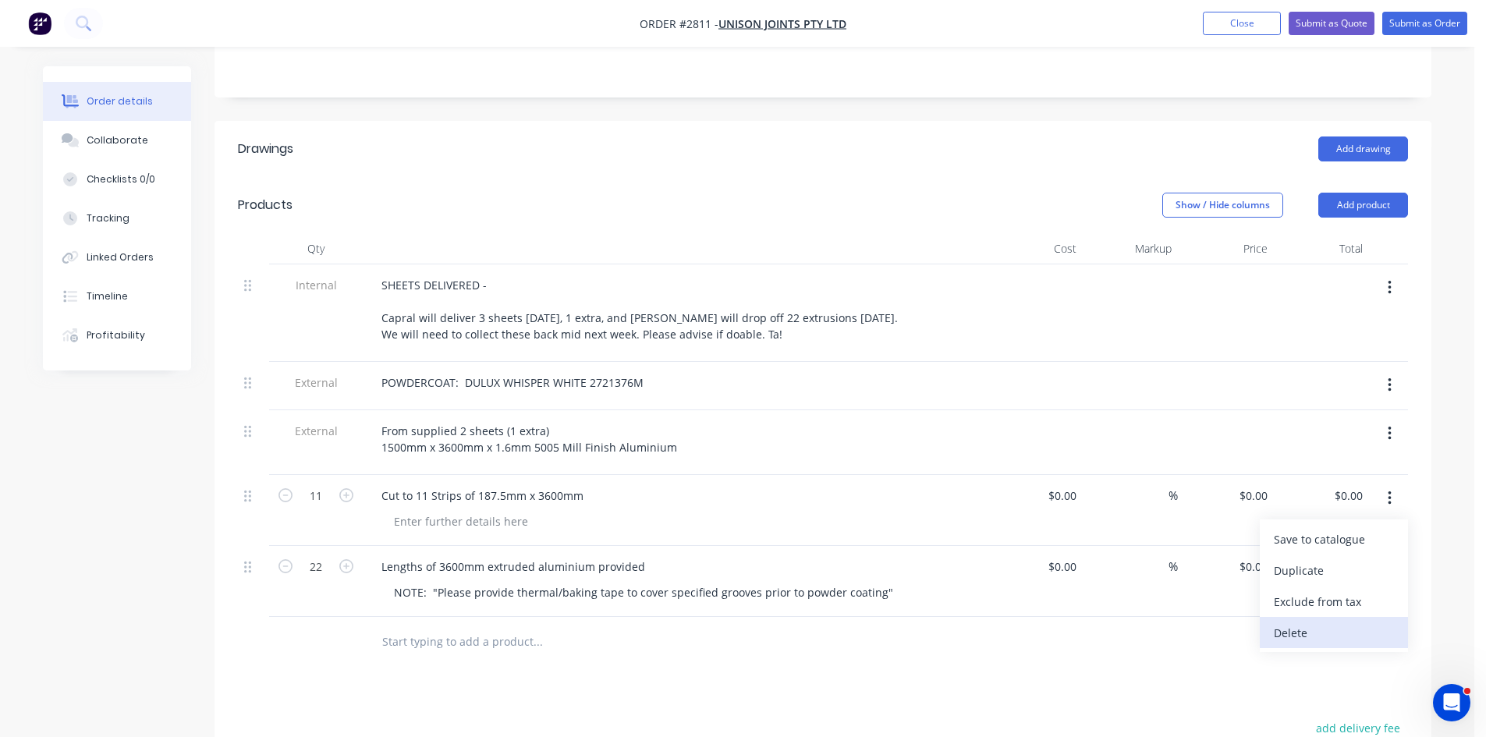
click at [1294, 622] on div "Delete" at bounding box center [1334, 633] width 120 height 23
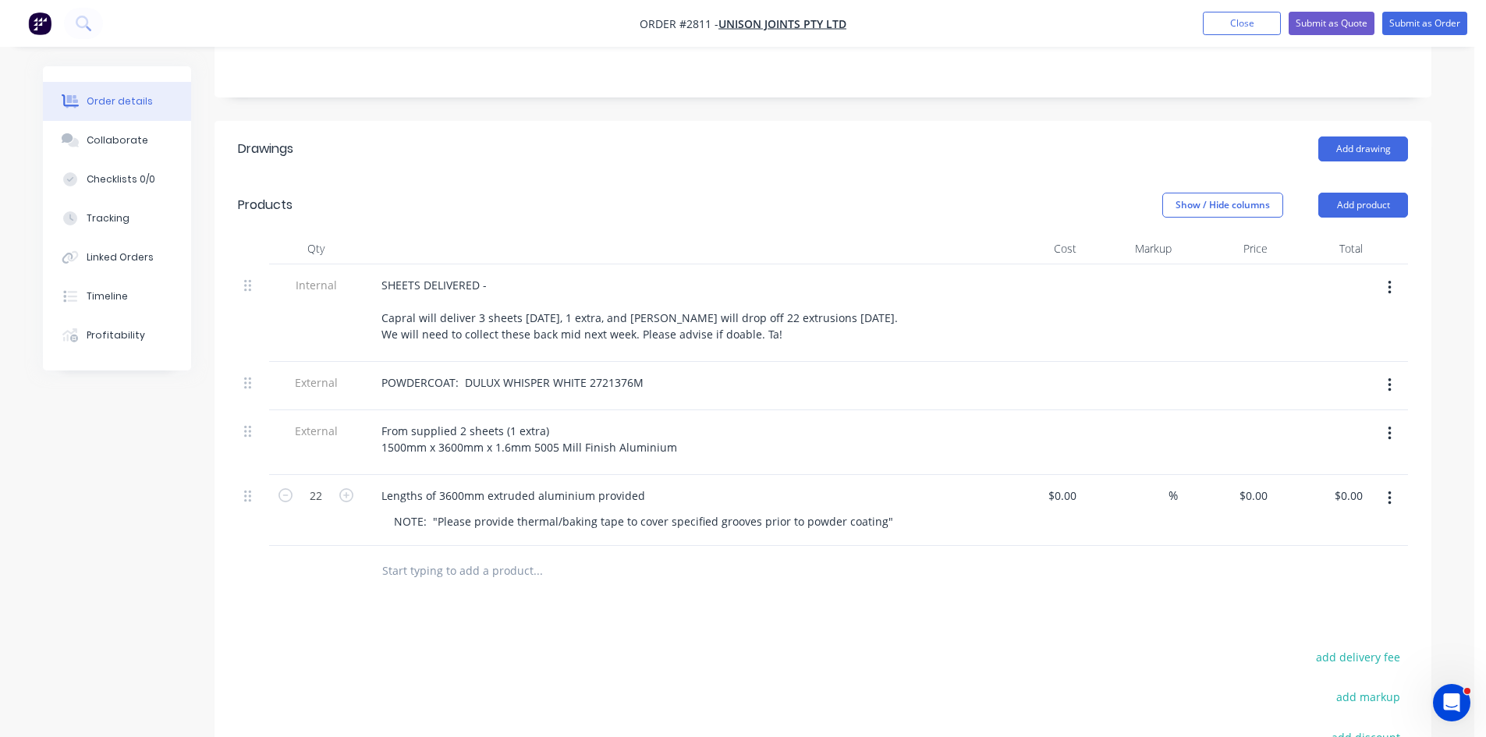
click at [1389, 425] on icon "button" at bounding box center [1390, 433] width 4 height 17
click at [1298, 495] on div "Delete" at bounding box center [1334, 506] width 120 height 23
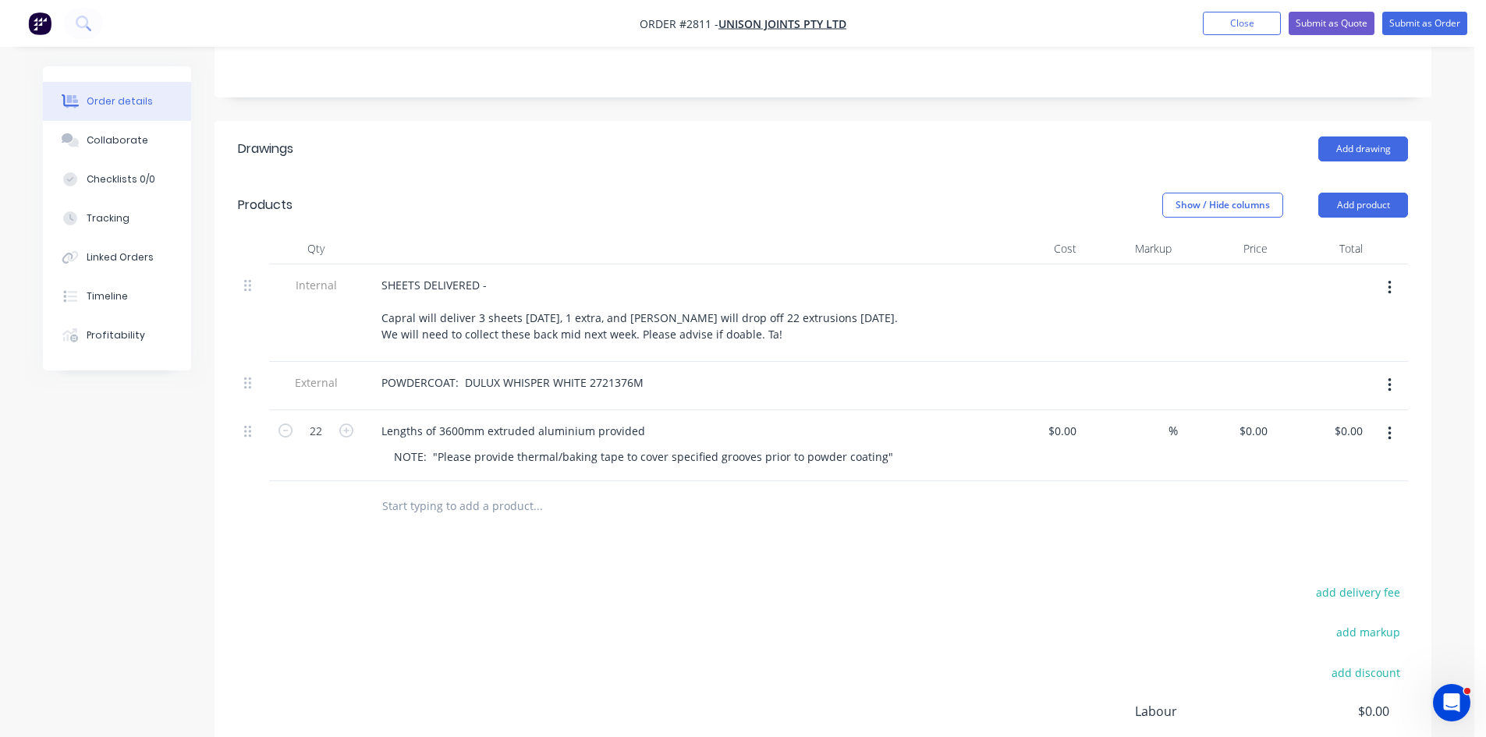
click at [1391, 279] on icon "button" at bounding box center [1390, 287] width 4 height 17
click at [1285, 349] on div "Delete" at bounding box center [1334, 360] width 120 height 23
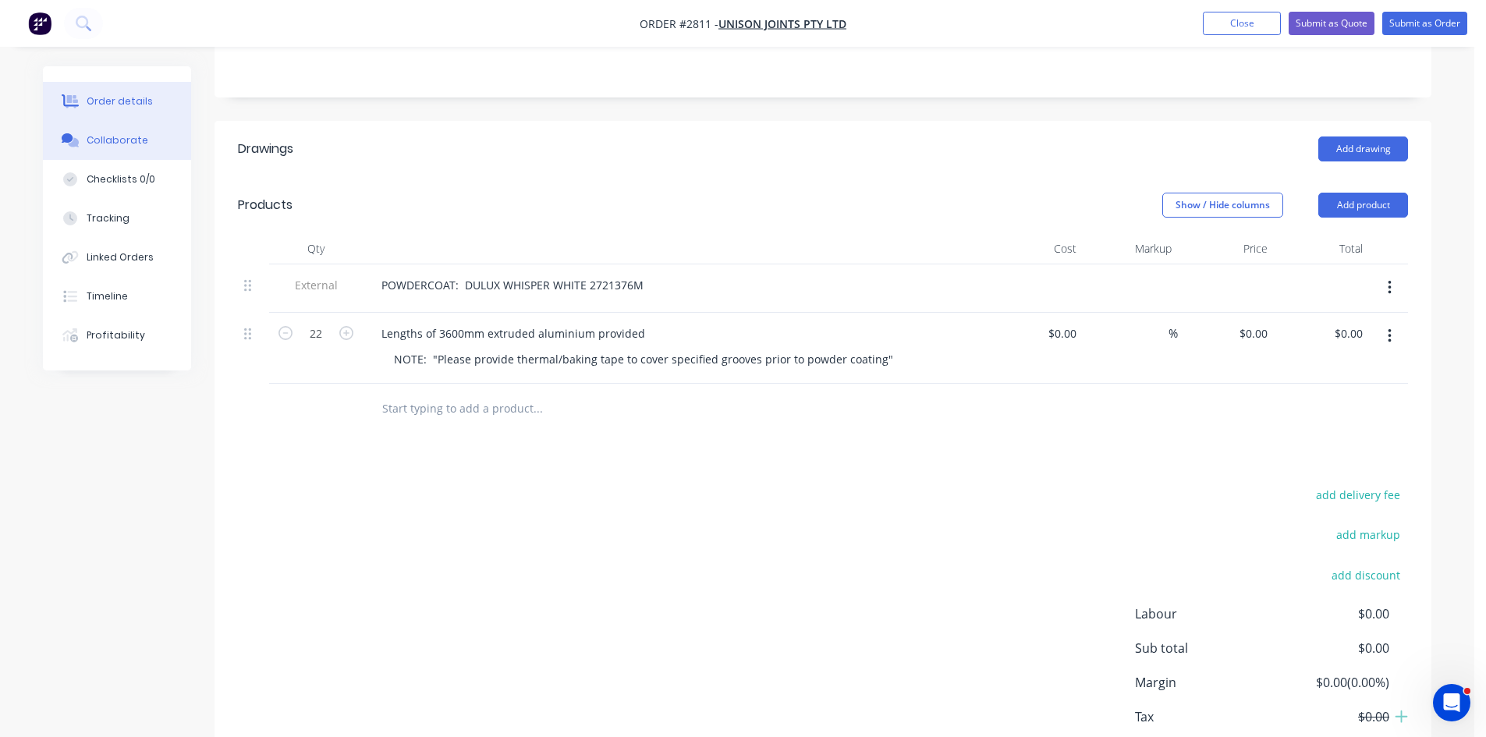
click at [119, 139] on div "Collaborate" at bounding box center [118, 140] width 62 height 14
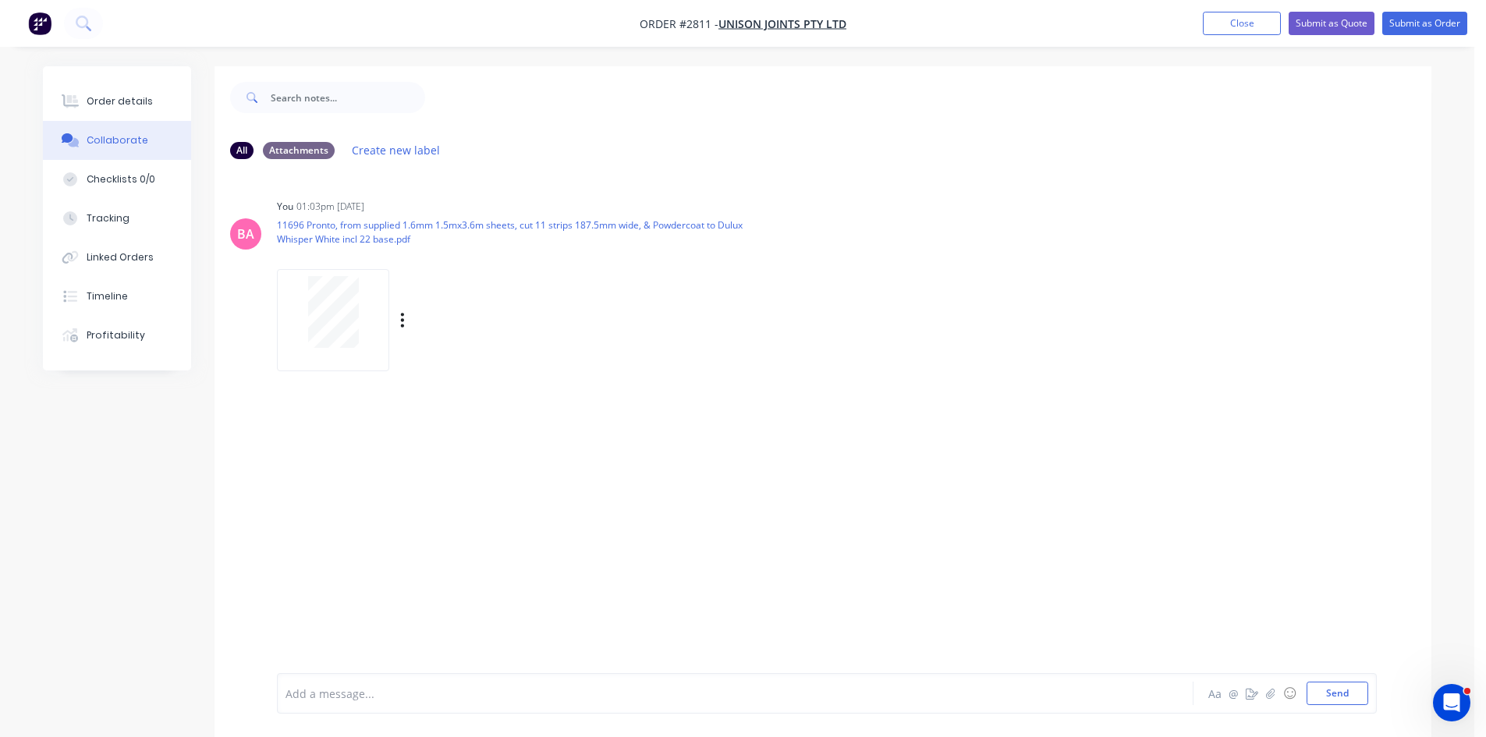
click at [352, 238] on p "11696 Pronto, from supplied 1.6mm 1.5mx3.6m sheets, cut 11 strips 187.5mm wide,…" at bounding box center [521, 231] width 488 height 27
click at [319, 696] on div at bounding box center [691, 694] width 811 height 16
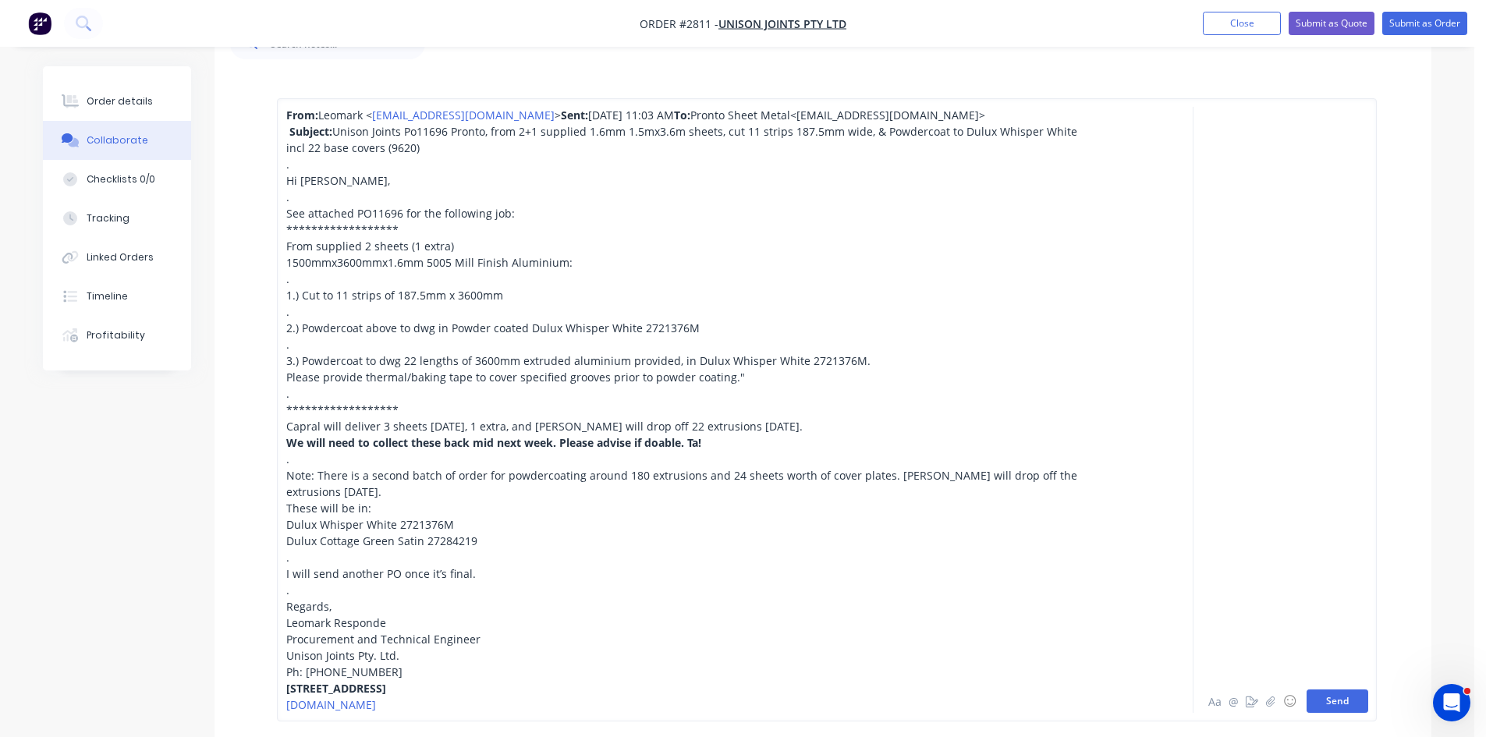
click at [1348, 712] on button "Send" at bounding box center [1338, 701] width 62 height 23
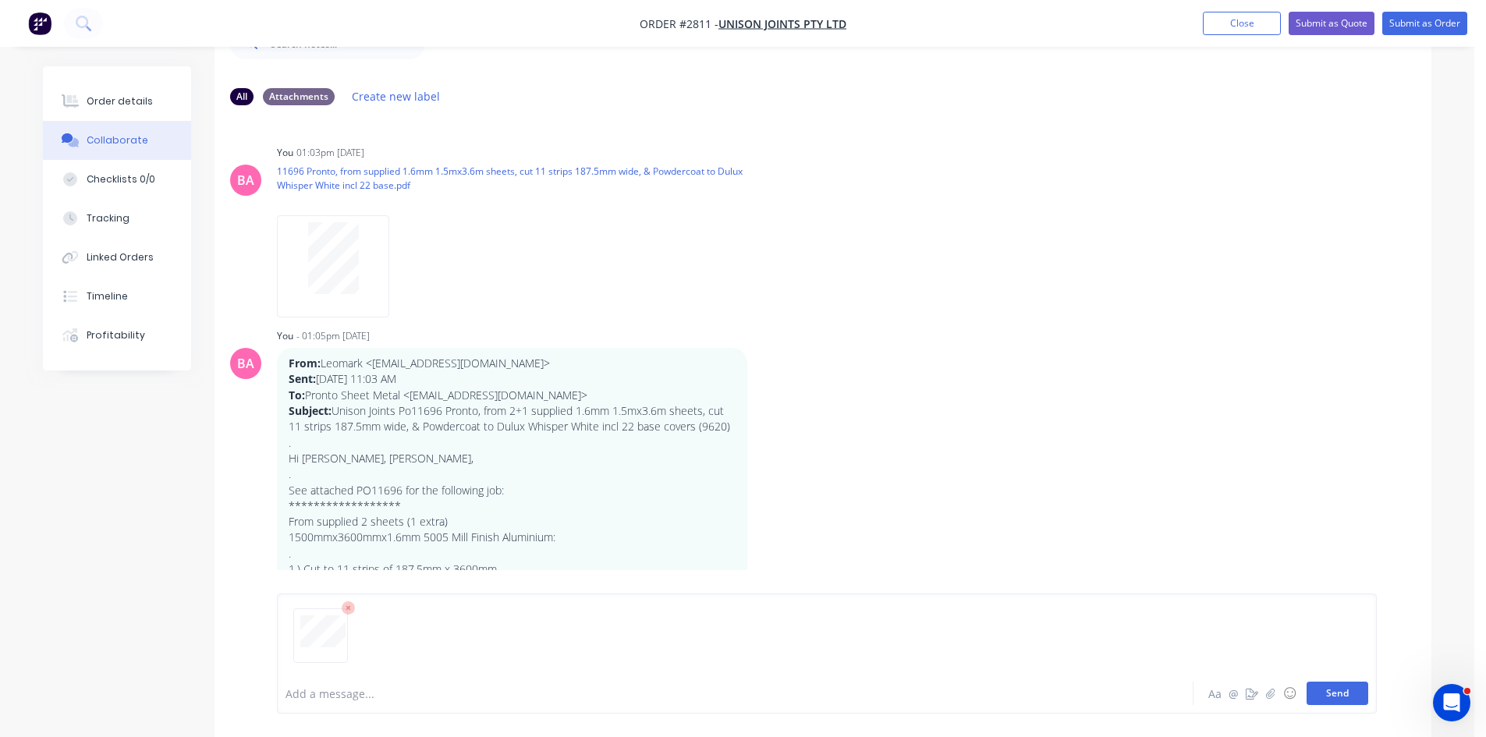
click at [1332, 694] on button "Send" at bounding box center [1338, 693] width 62 height 23
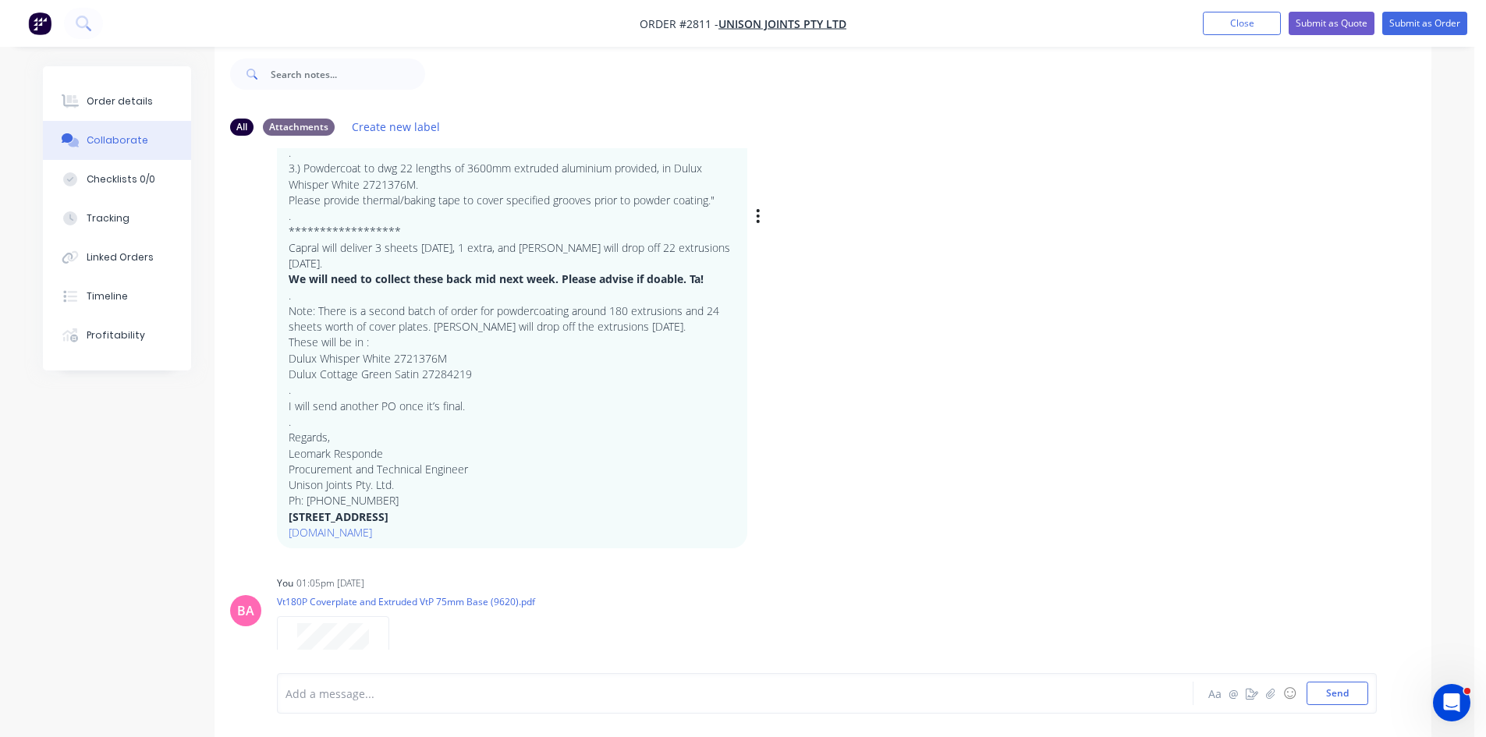
scroll to position [556, 0]
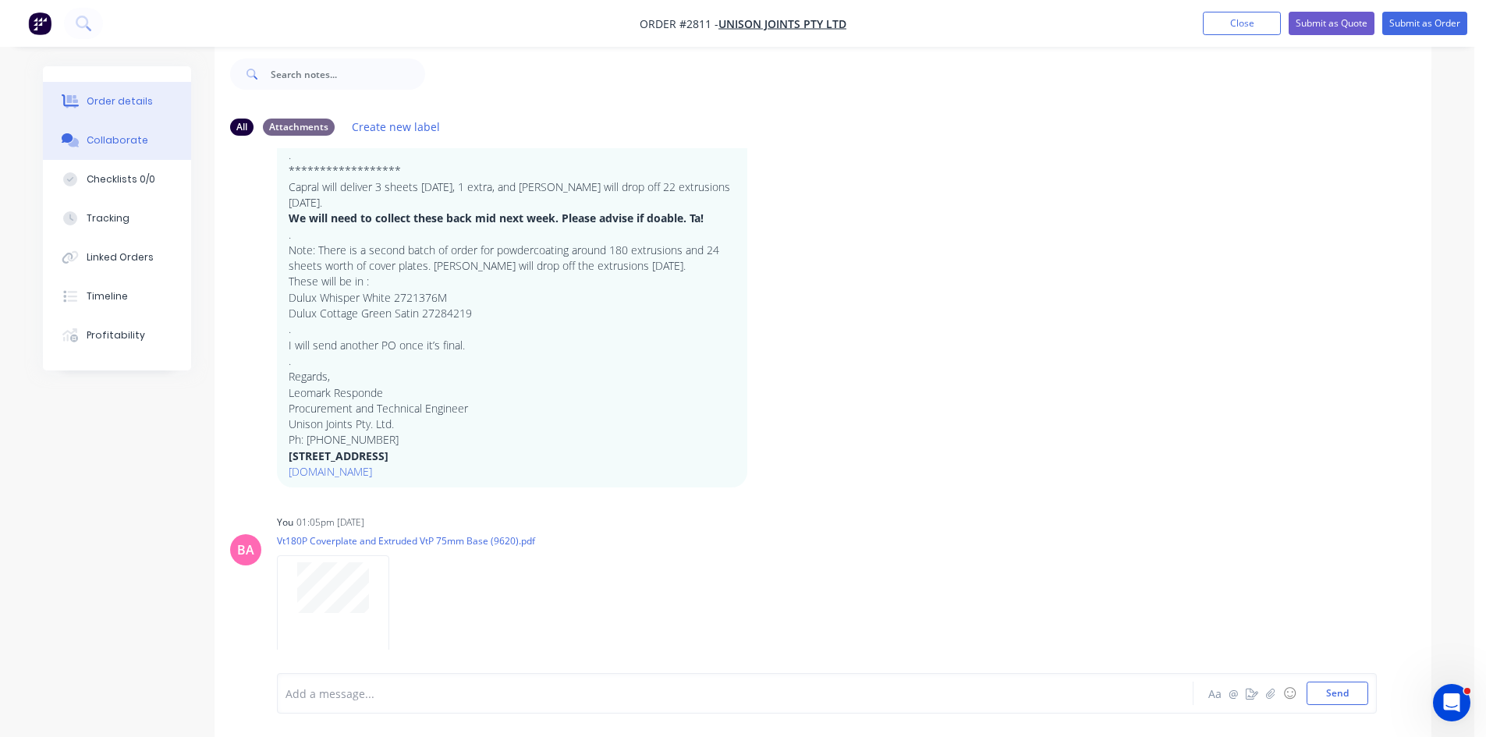
click at [89, 100] on div "Order details" at bounding box center [120, 101] width 66 height 14
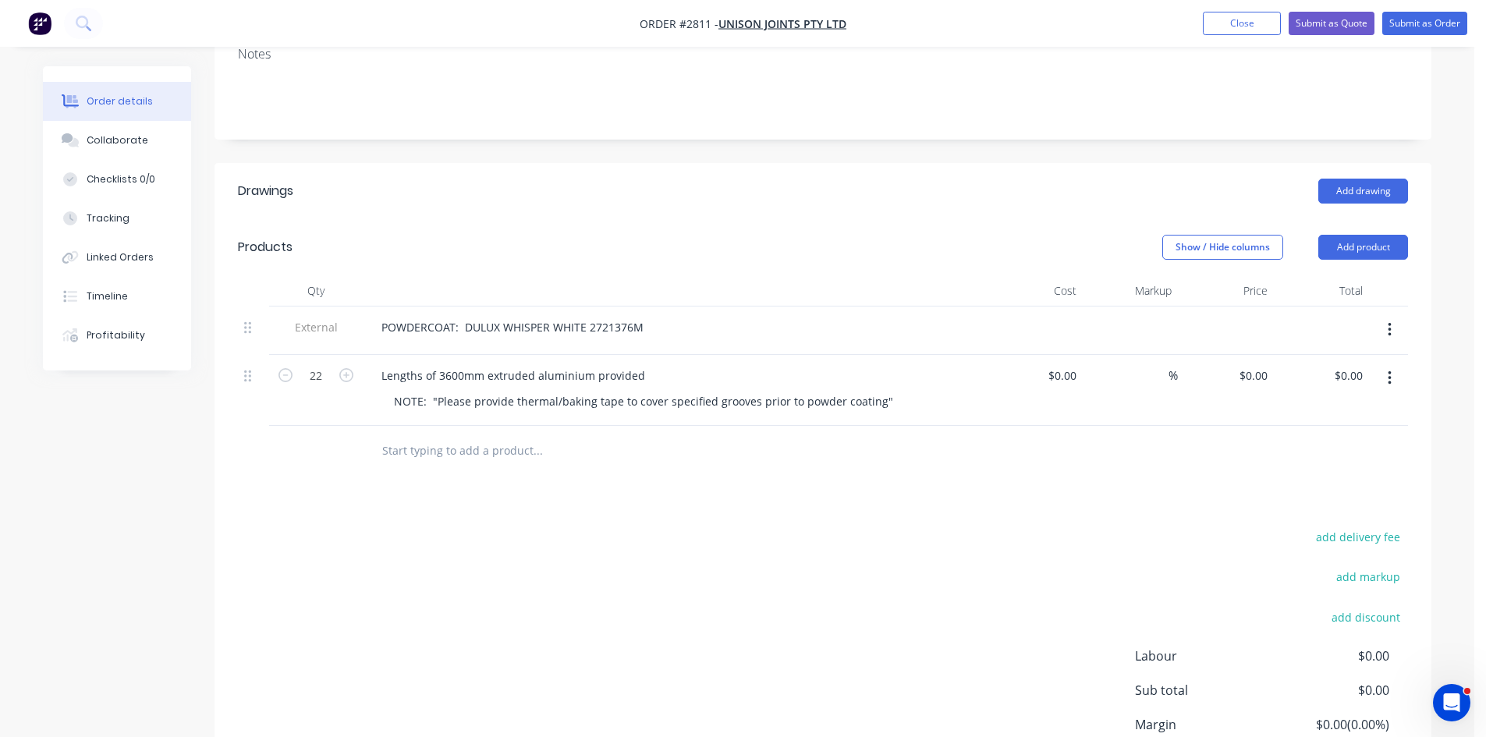
scroll to position [310, 0]
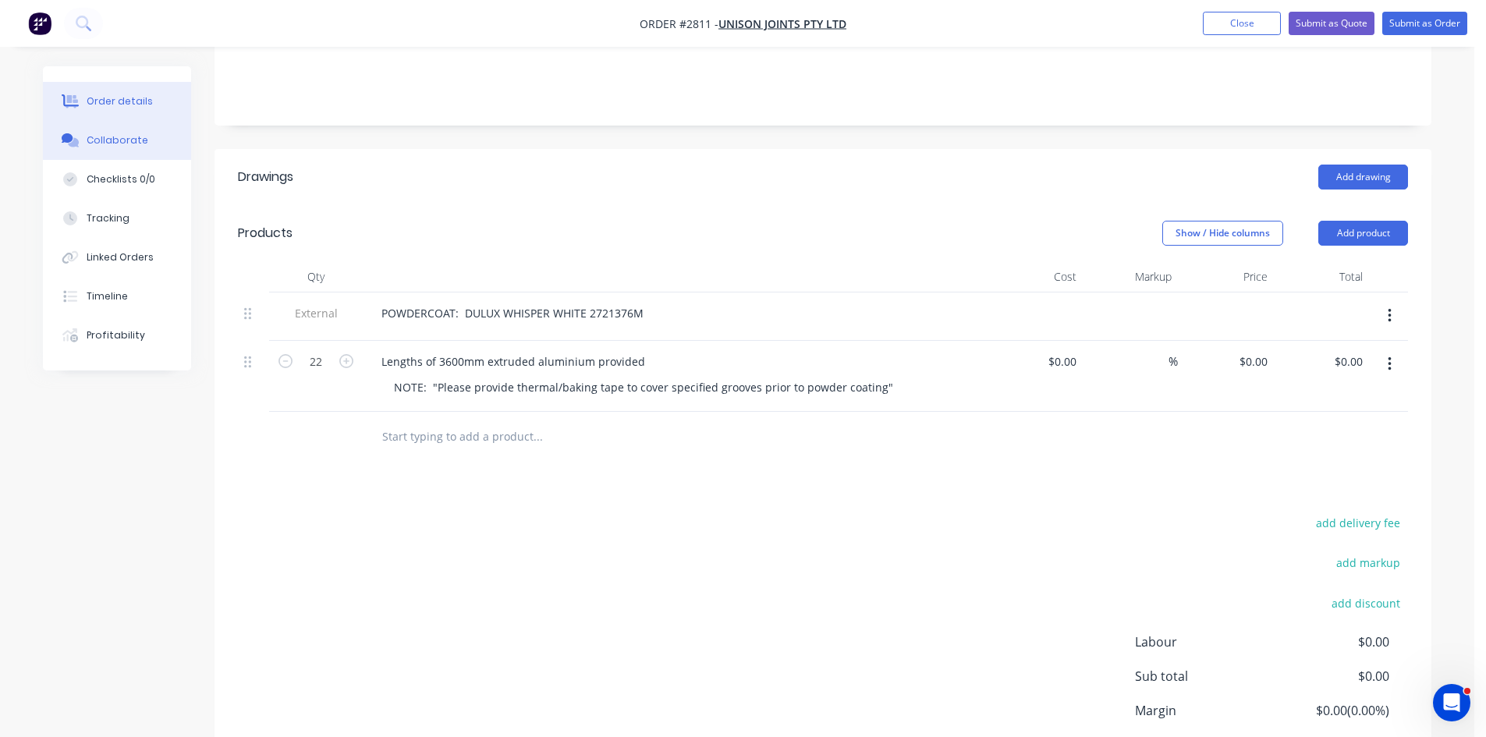
click at [95, 139] on div "Collaborate" at bounding box center [118, 140] width 62 height 14
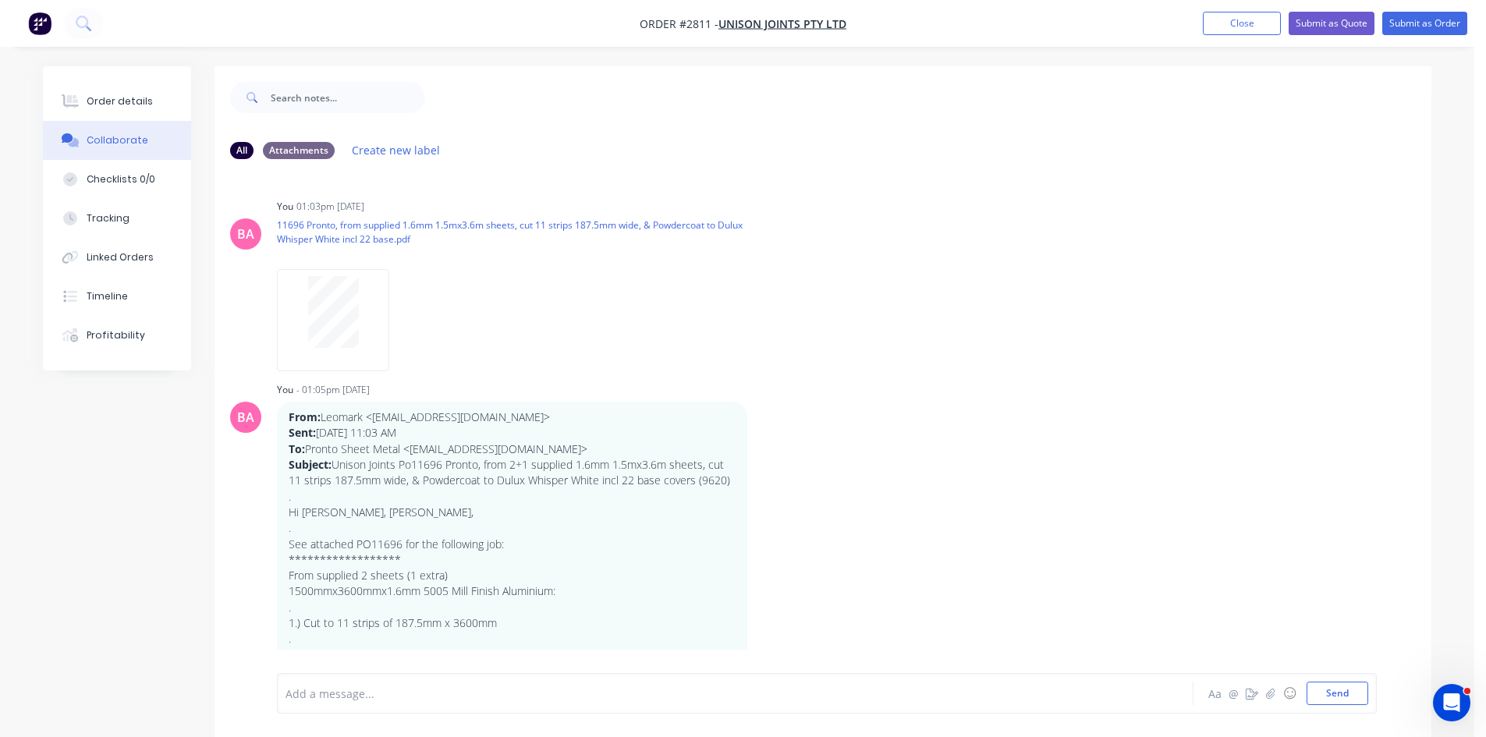
click at [364, 687] on div at bounding box center [691, 694] width 811 height 16
click at [1351, 693] on button "Send" at bounding box center [1338, 693] width 62 height 23
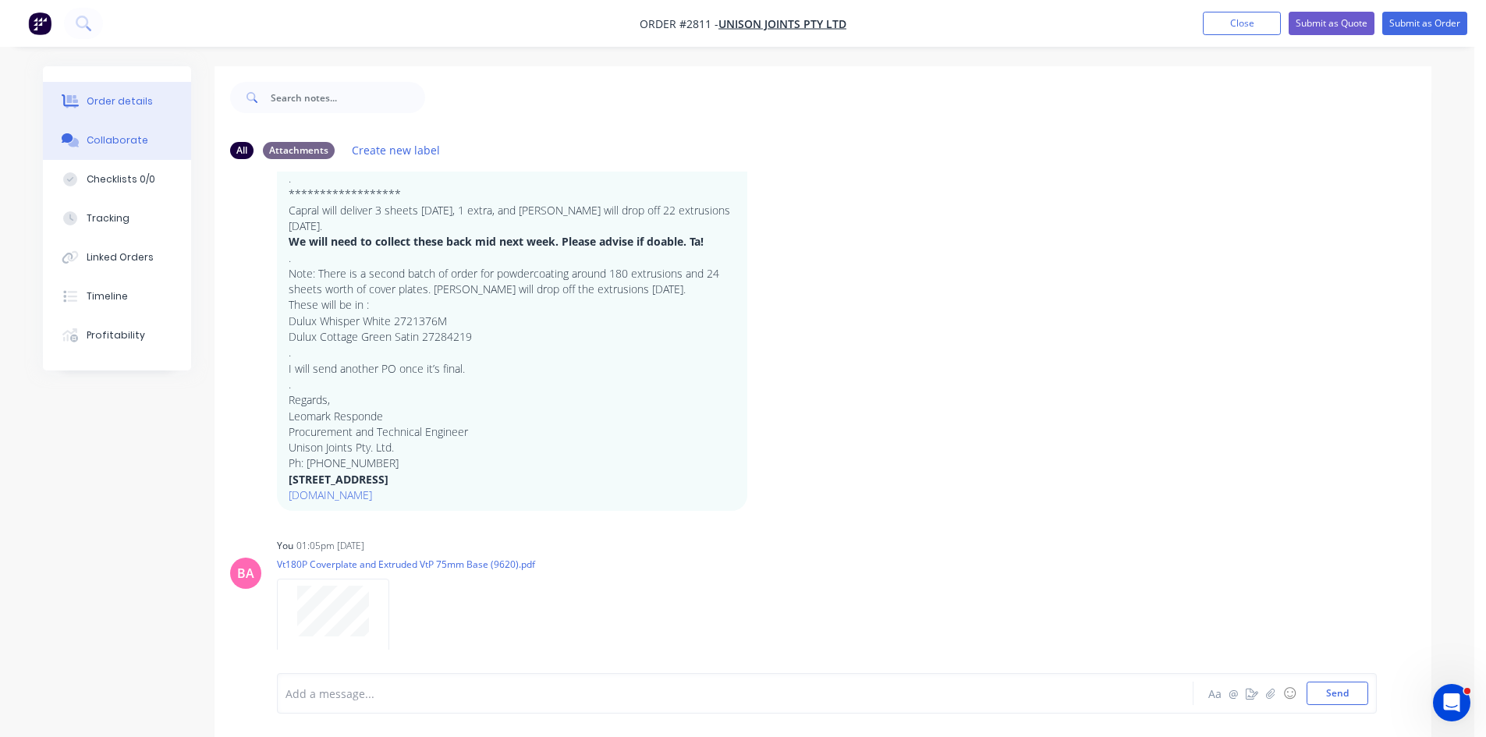
click at [125, 99] on div "Order details" at bounding box center [120, 101] width 66 height 14
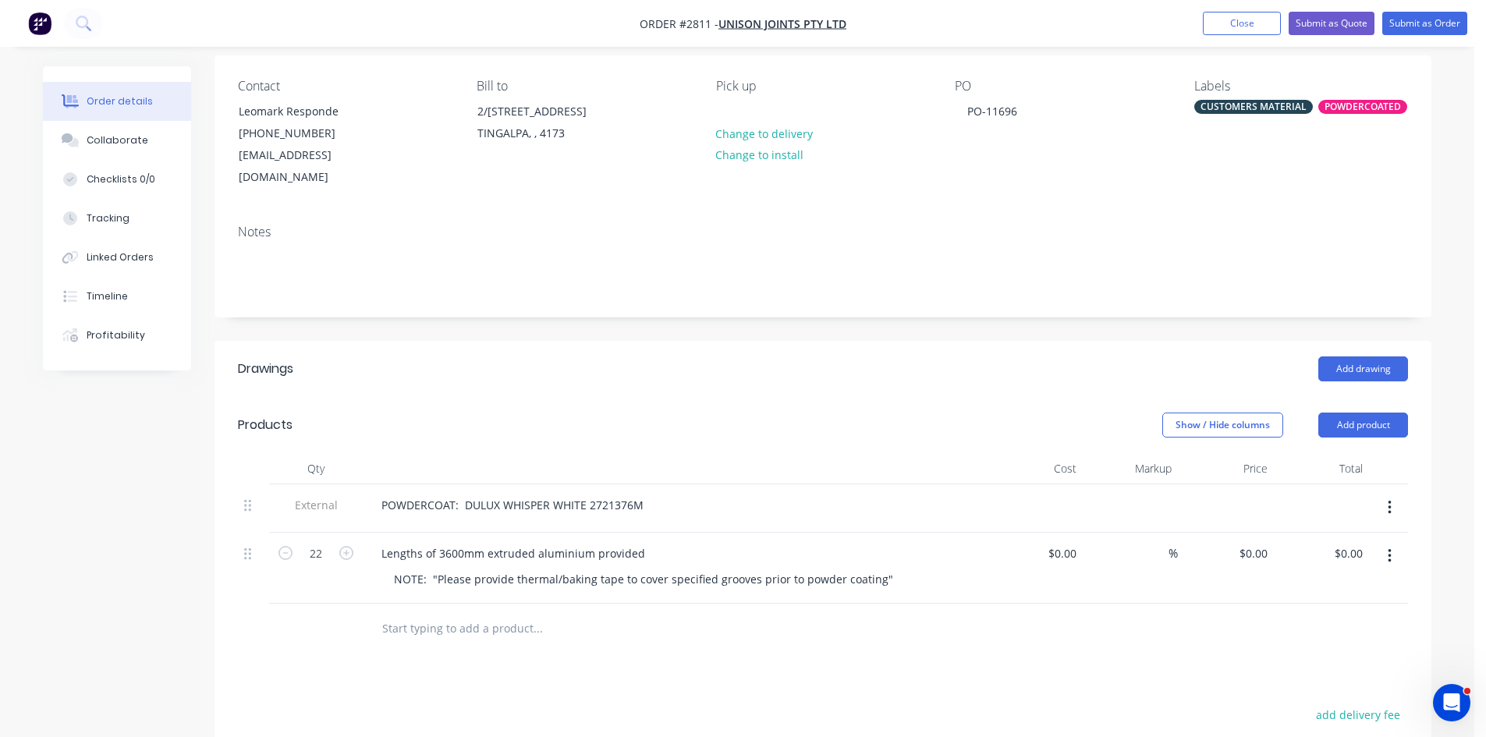
scroll to position [130, 0]
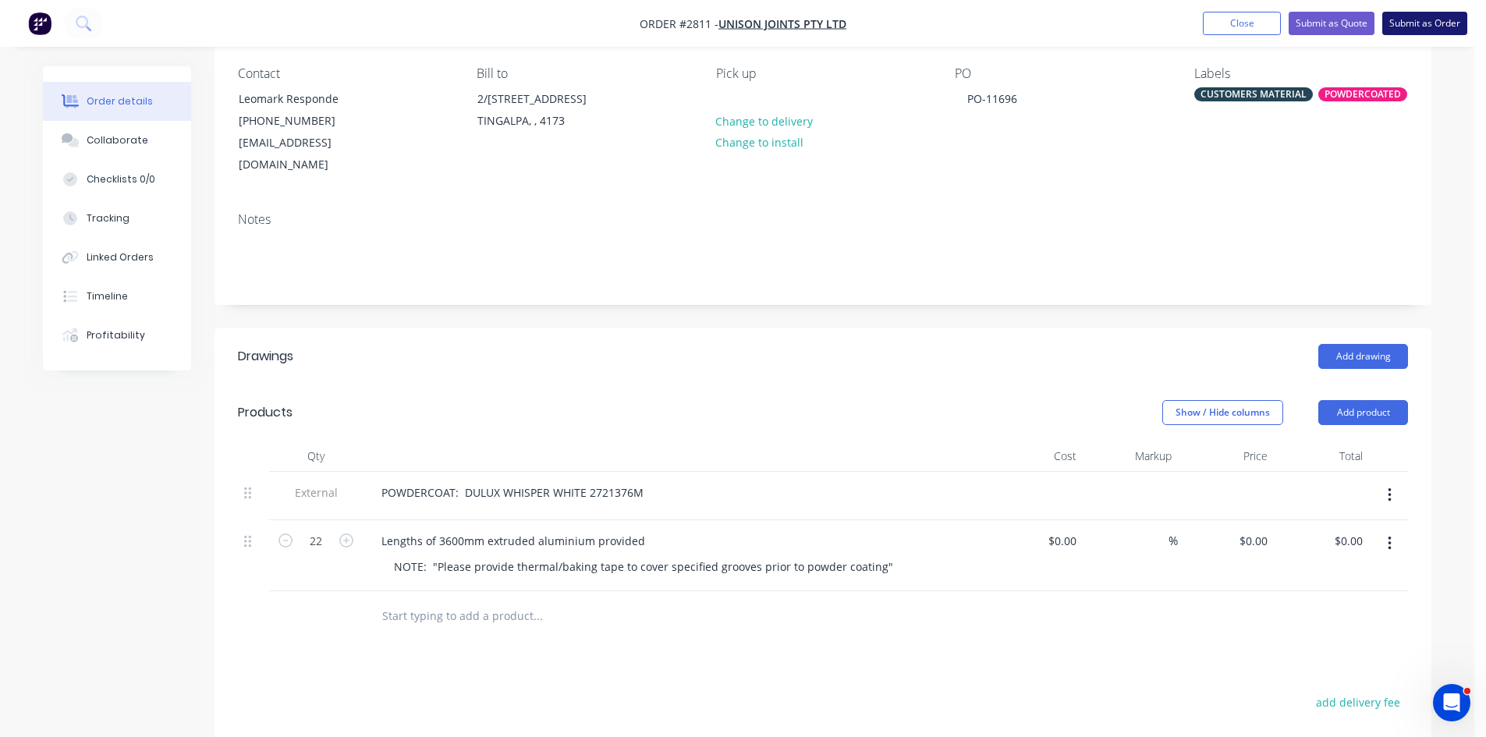
click at [1415, 16] on button "Submit as Order" at bounding box center [1425, 23] width 85 height 23
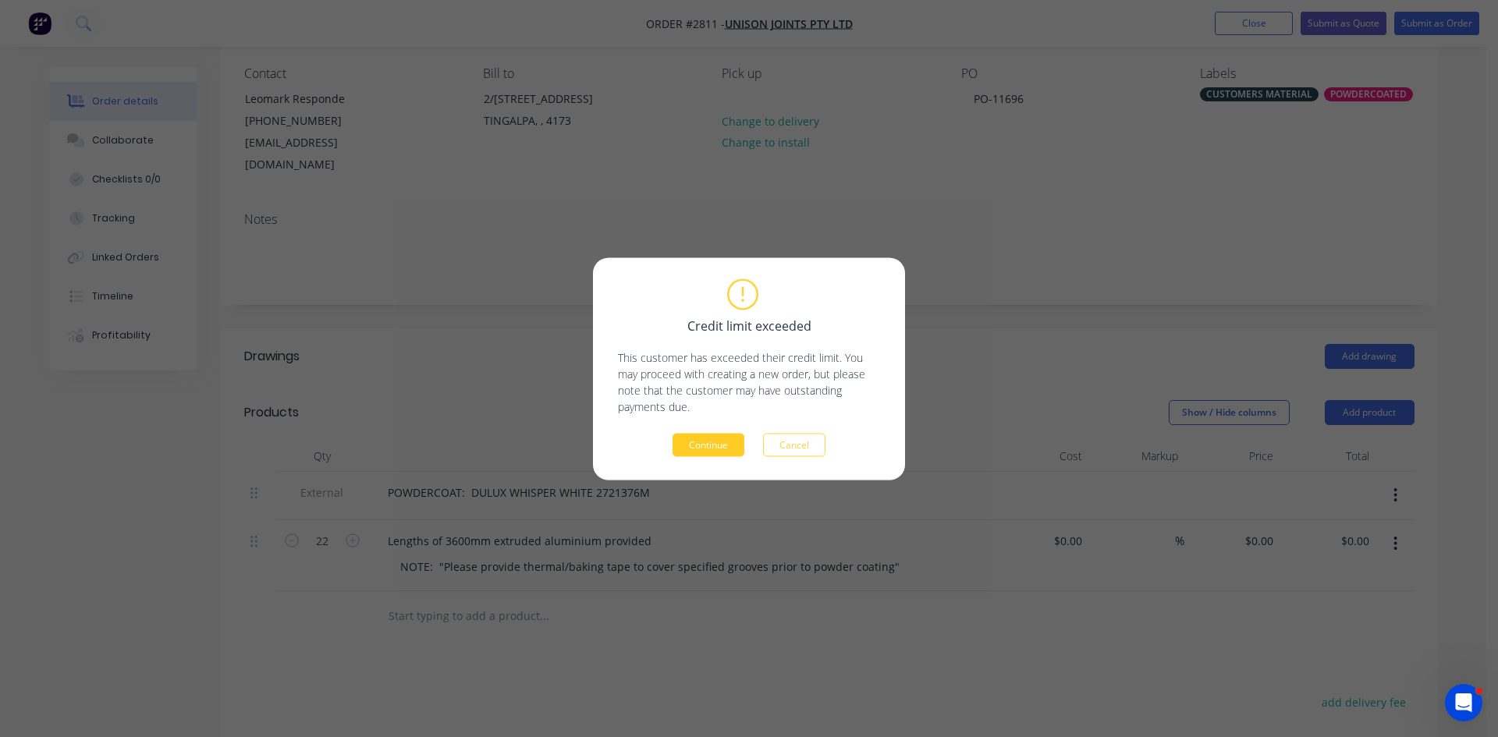
click at [696, 448] on button "Continue" at bounding box center [709, 444] width 72 height 23
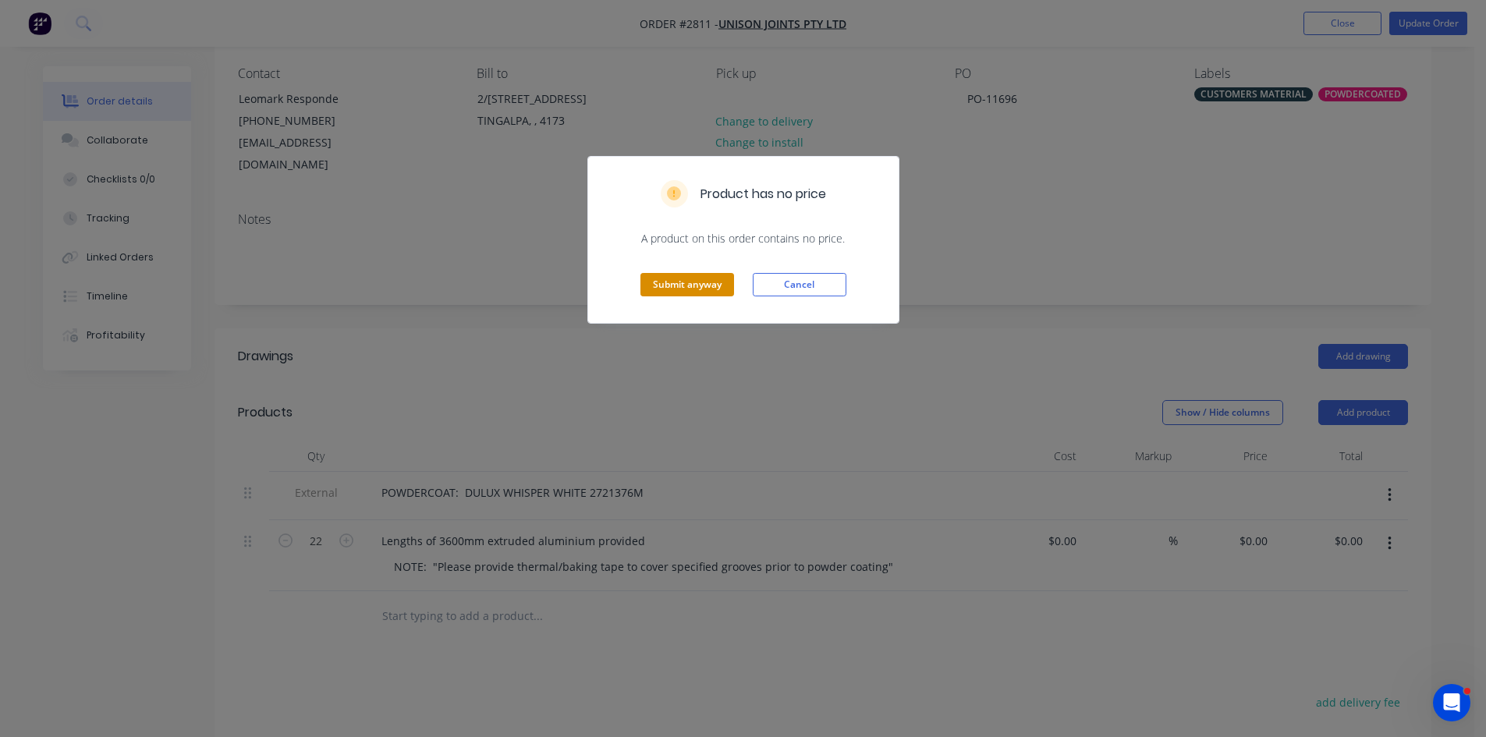
click at [688, 293] on button "Submit anyway" at bounding box center [688, 284] width 94 height 23
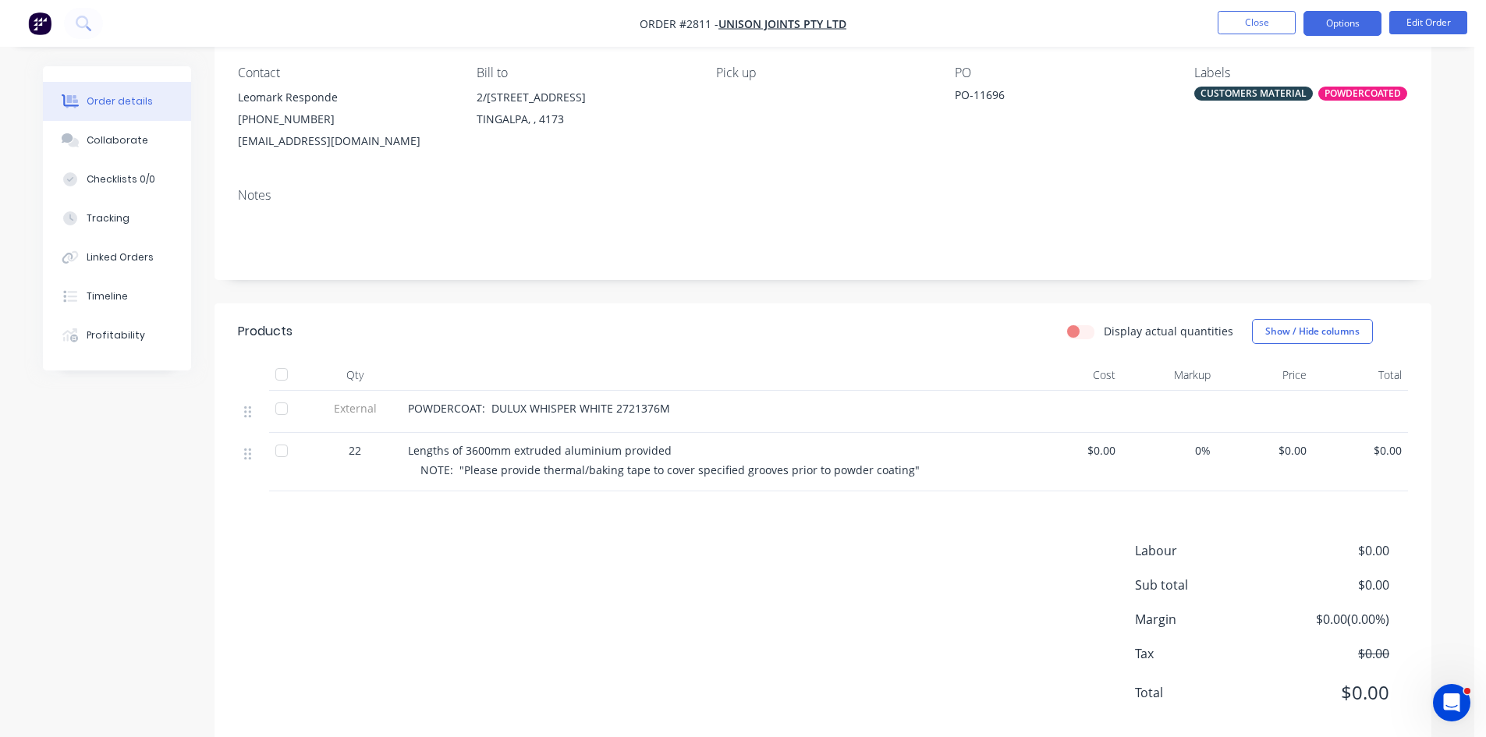
click at [1352, 27] on button "Options" at bounding box center [1343, 23] width 78 height 25
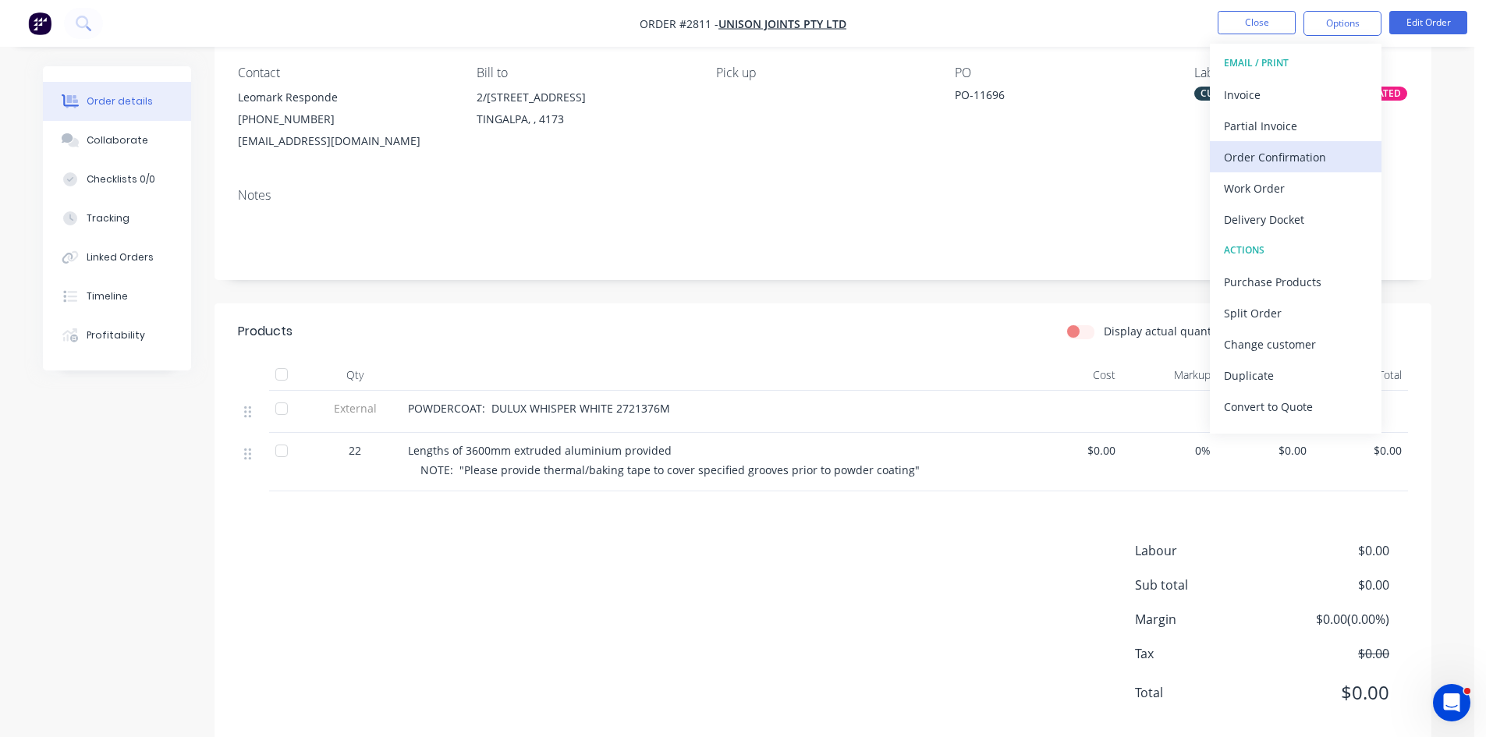
click at [1262, 156] on div "Order Confirmation" at bounding box center [1296, 157] width 144 height 23
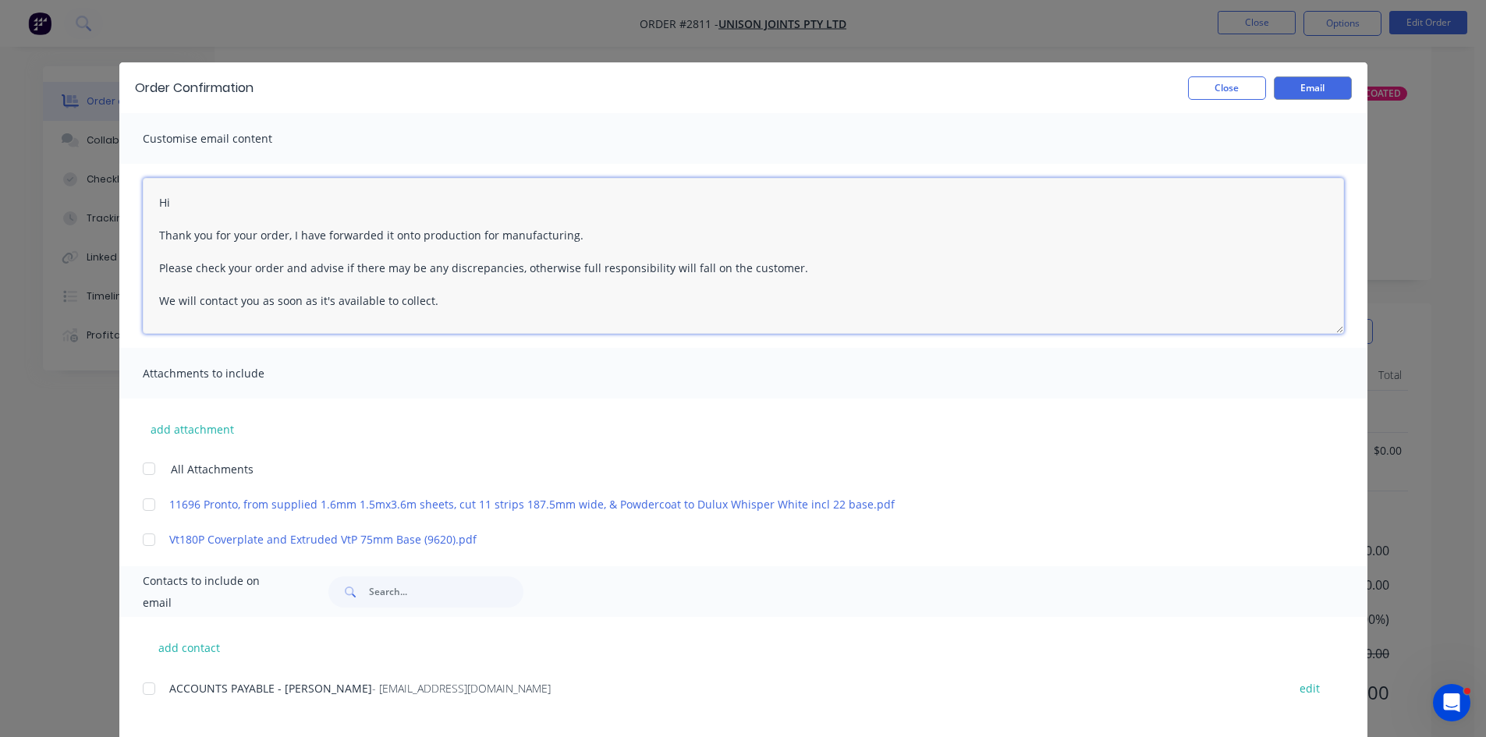
click at [268, 211] on textarea "Hi Thank you for your order, I have forwarded it onto production for manufactur…" at bounding box center [744, 256] width 1202 height 156
click at [184, 204] on textarea "Hi Thank you for your order, I have forwarded it onto production for manufactur…" at bounding box center [744, 256] width 1202 height 156
type textarea "Hi Leomark Thank you for your order, I have forwarded it onto production for ma…"
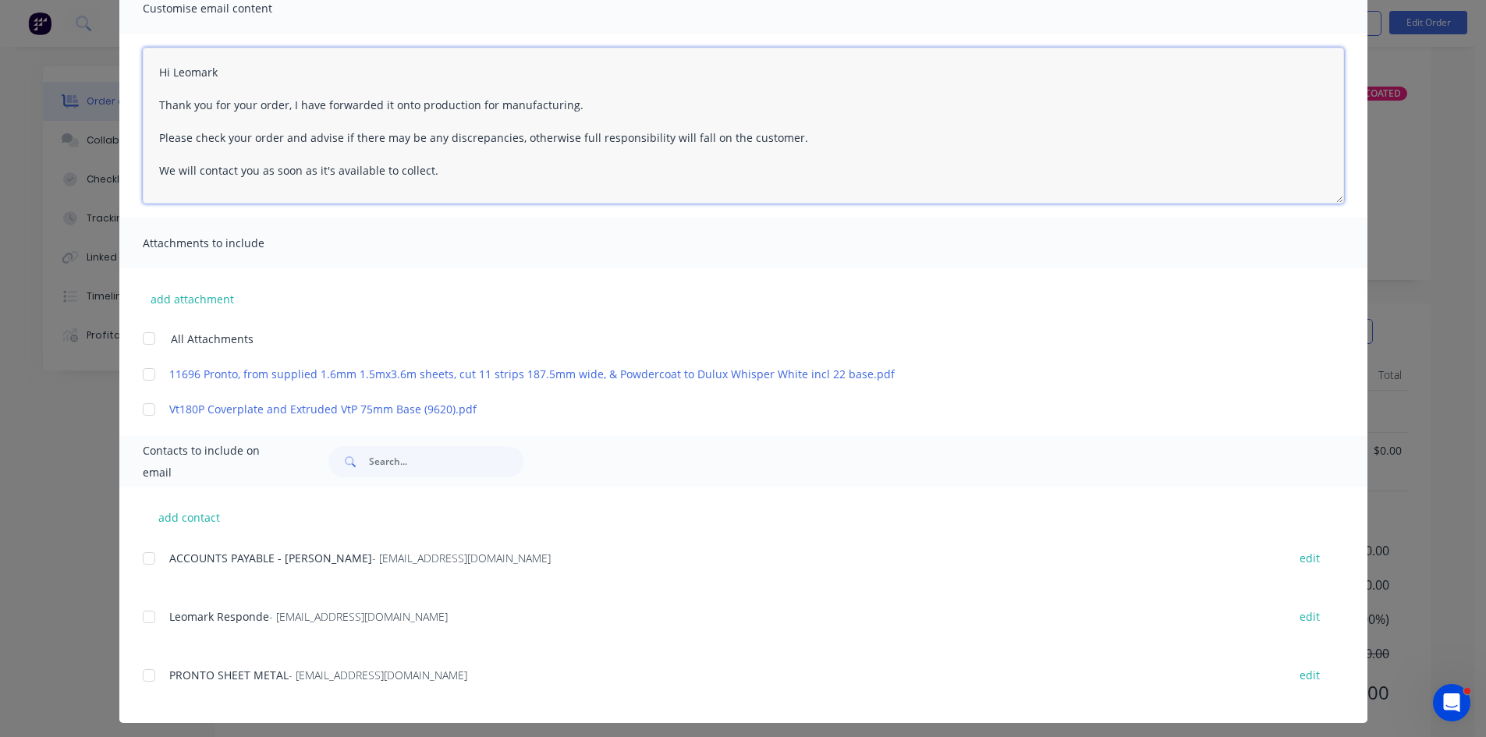
click at [145, 620] on div at bounding box center [148, 617] width 31 height 31
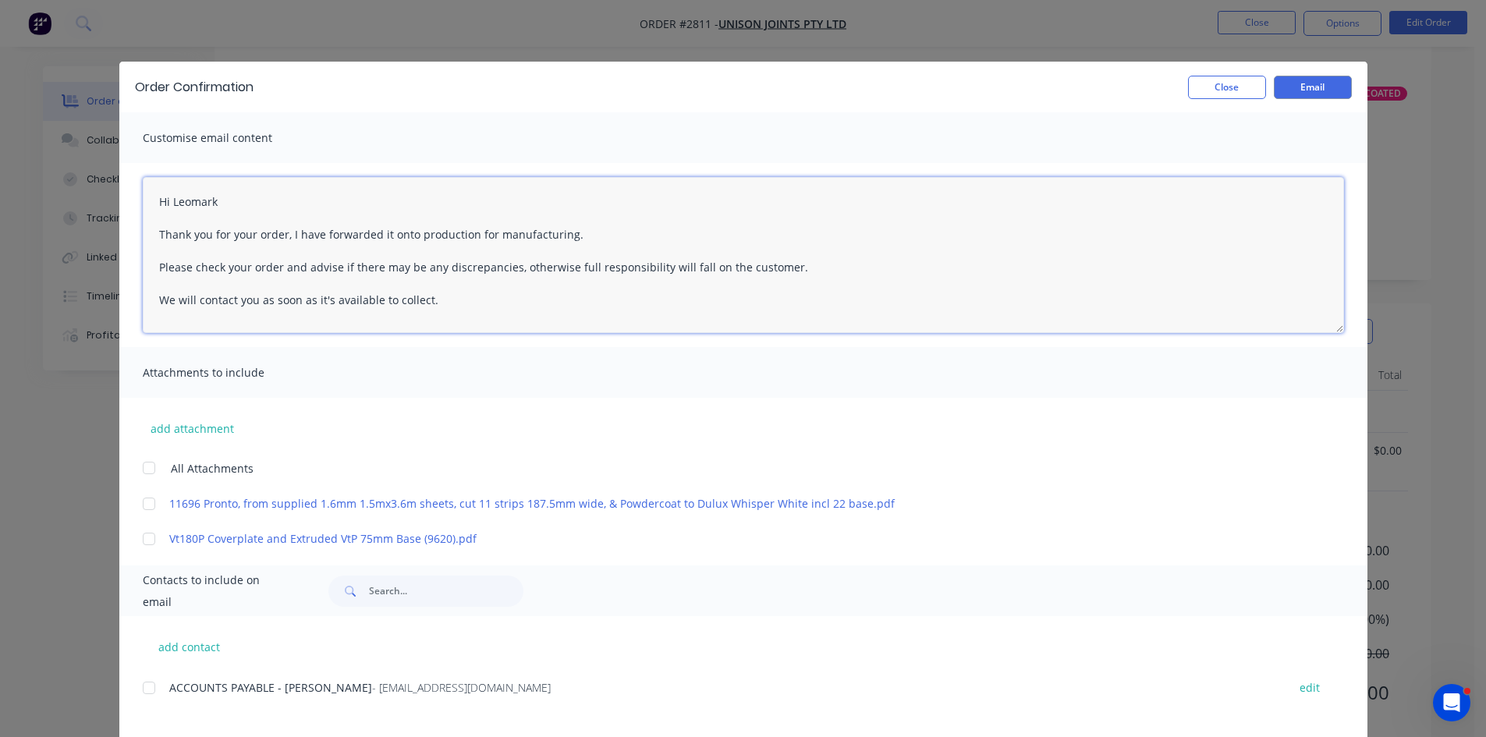
scroll to position [0, 0]
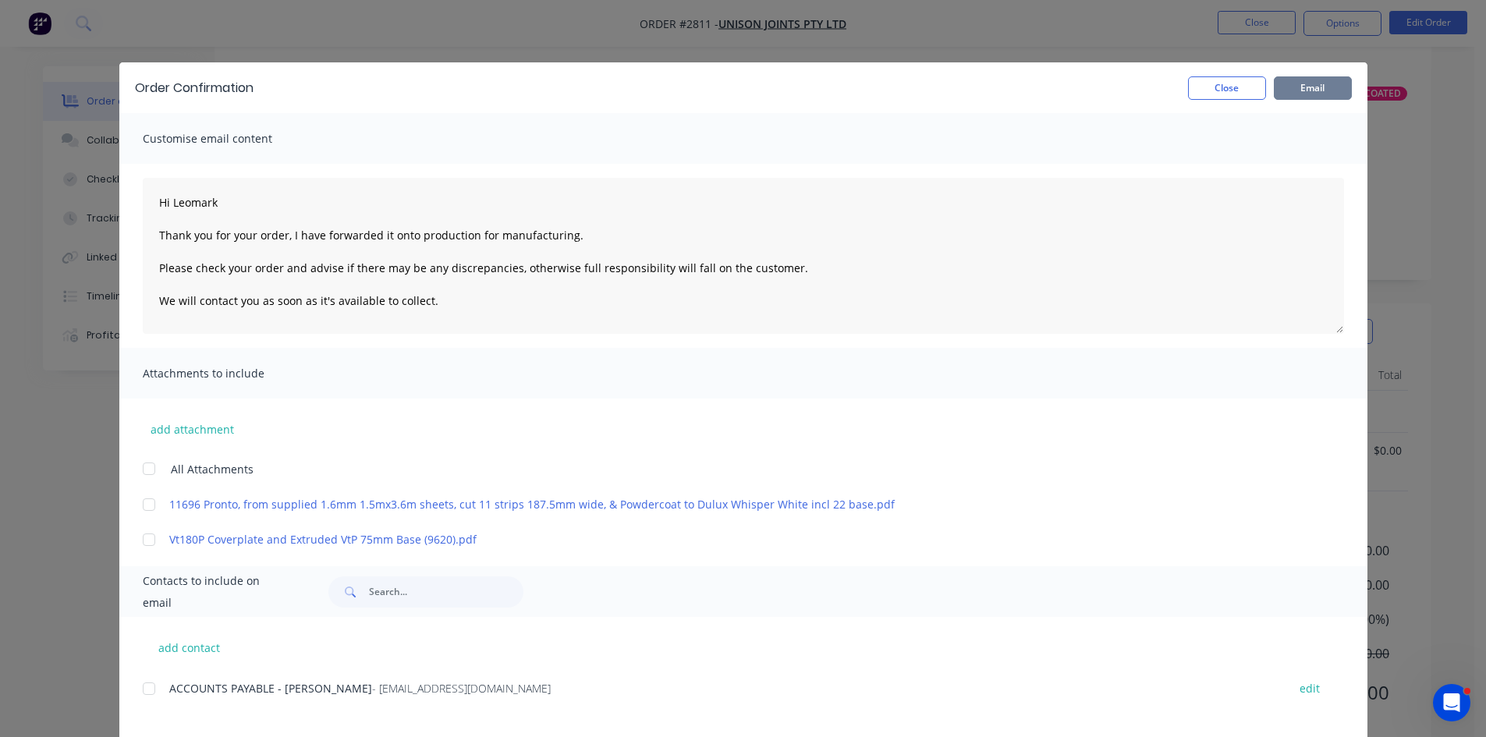
click at [1326, 88] on button "Email" at bounding box center [1313, 87] width 78 height 23
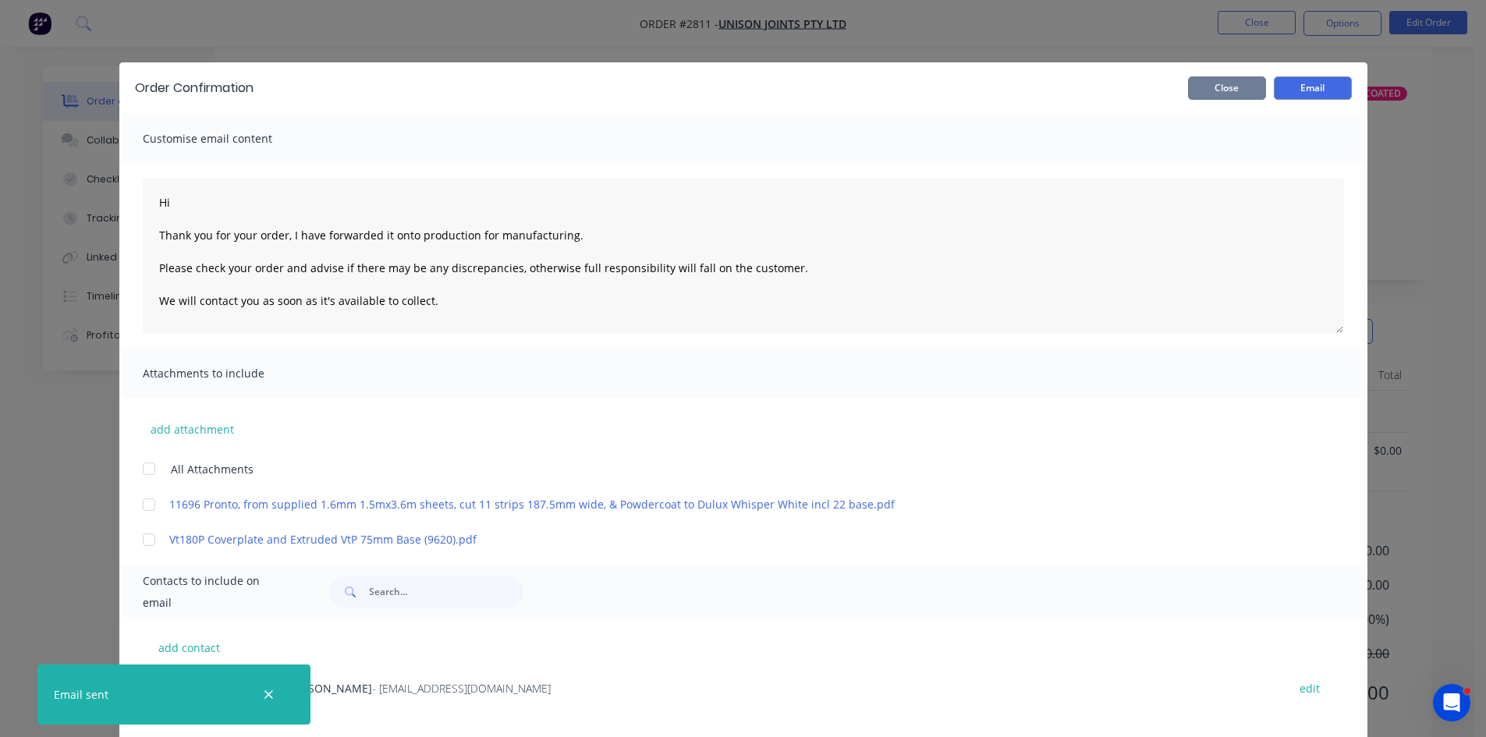
click at [1246, 89] on button "Close" at bounding box center [1227, 87] width 78 height 23
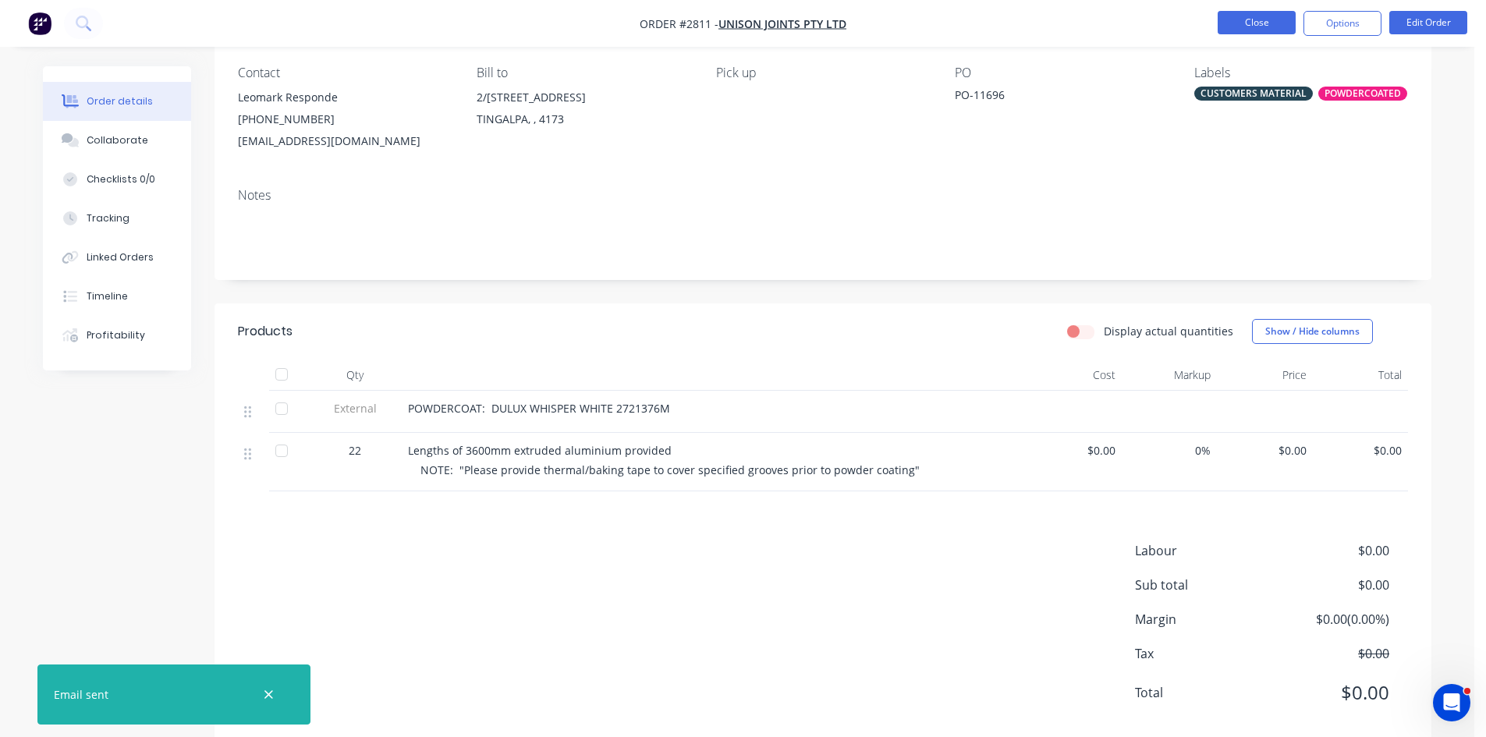
click at [1254, 22] on button "Close" at bounding box center [1257, 22] width 78 height 23
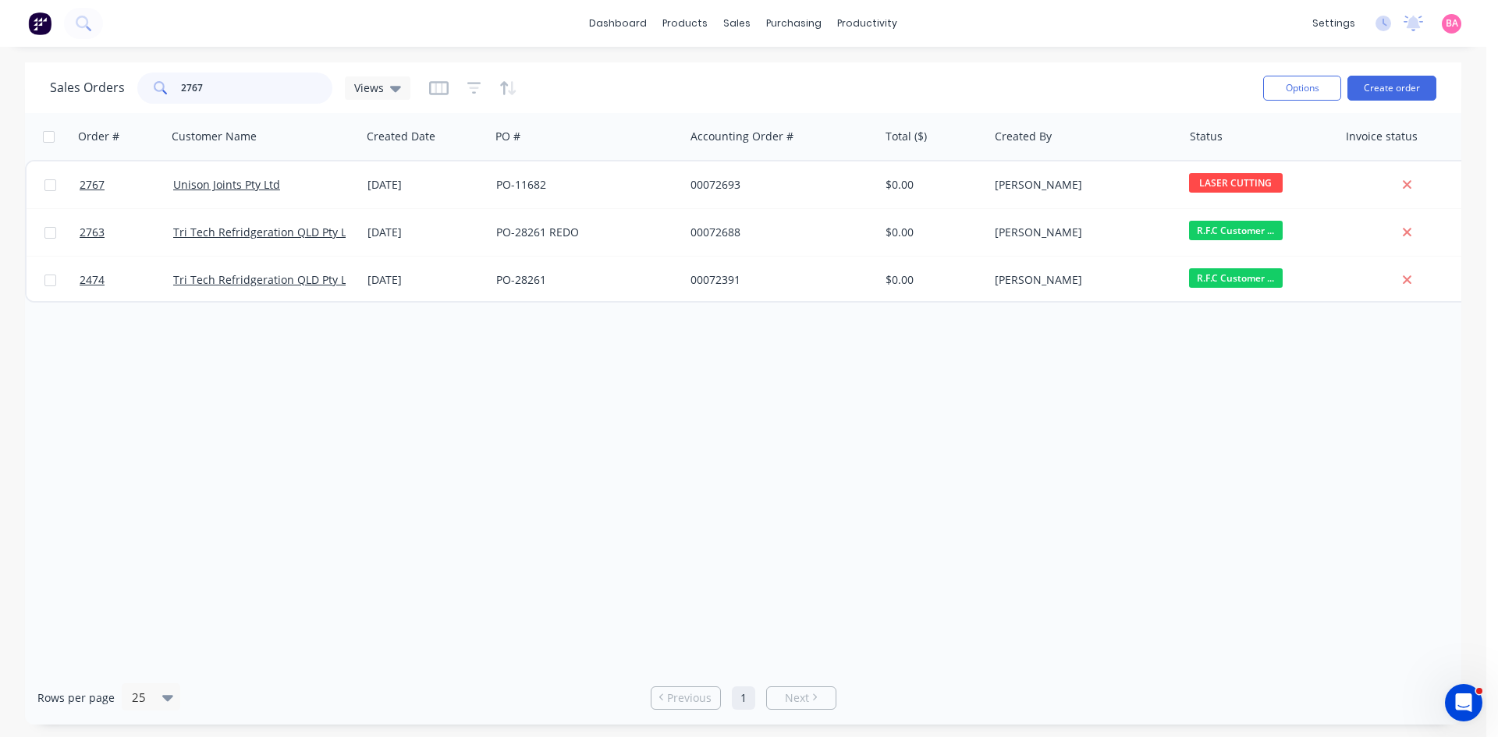
drag, startPoint x: 218, startPoint y: 87, endPoint x: 140, endPoint y: 83, distance: 78.2
click at [140, 83] on div "2767" at bounding box center [234, 88] width 195 height 31
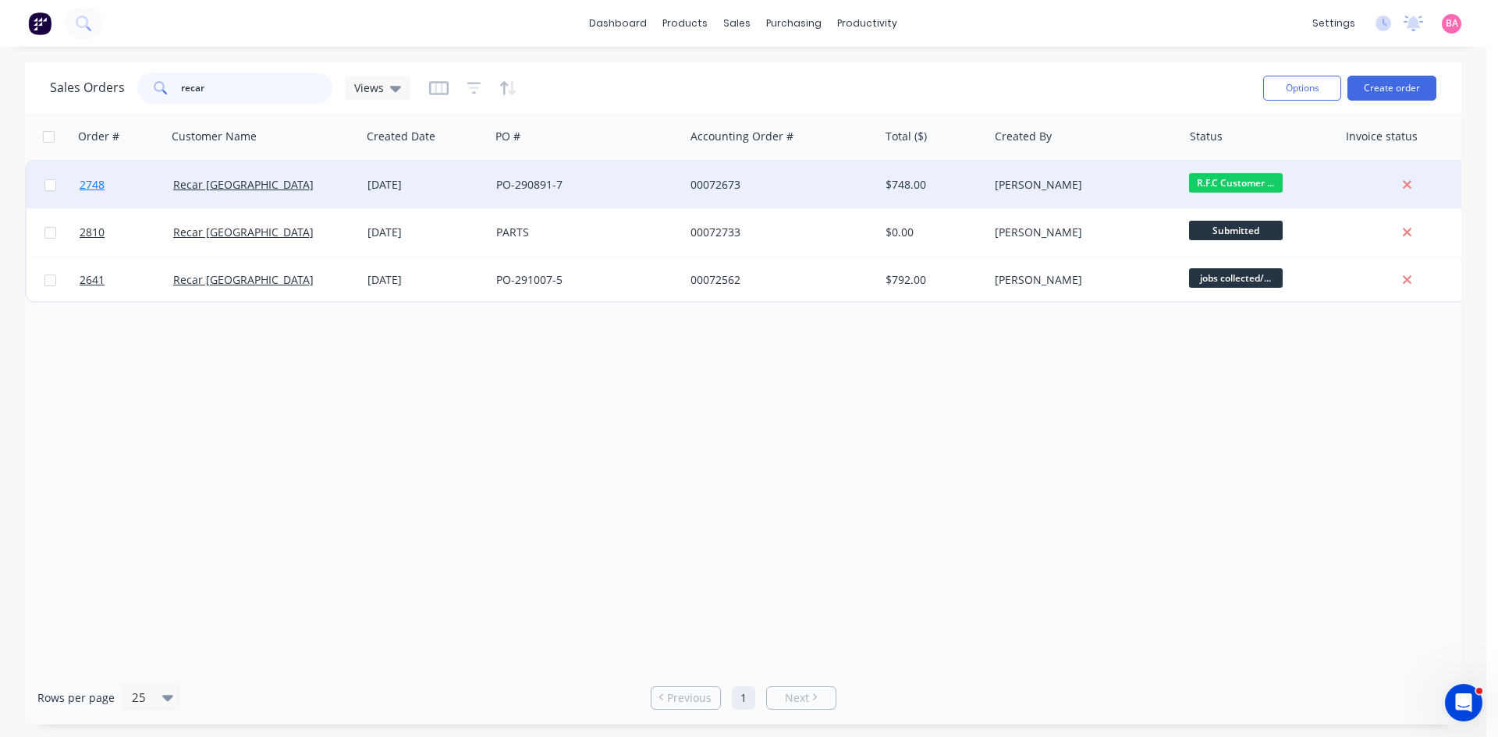
type input "recar"
click at [92, 182] on span "2748" at bounding box center [92, 185] width 25 height 16
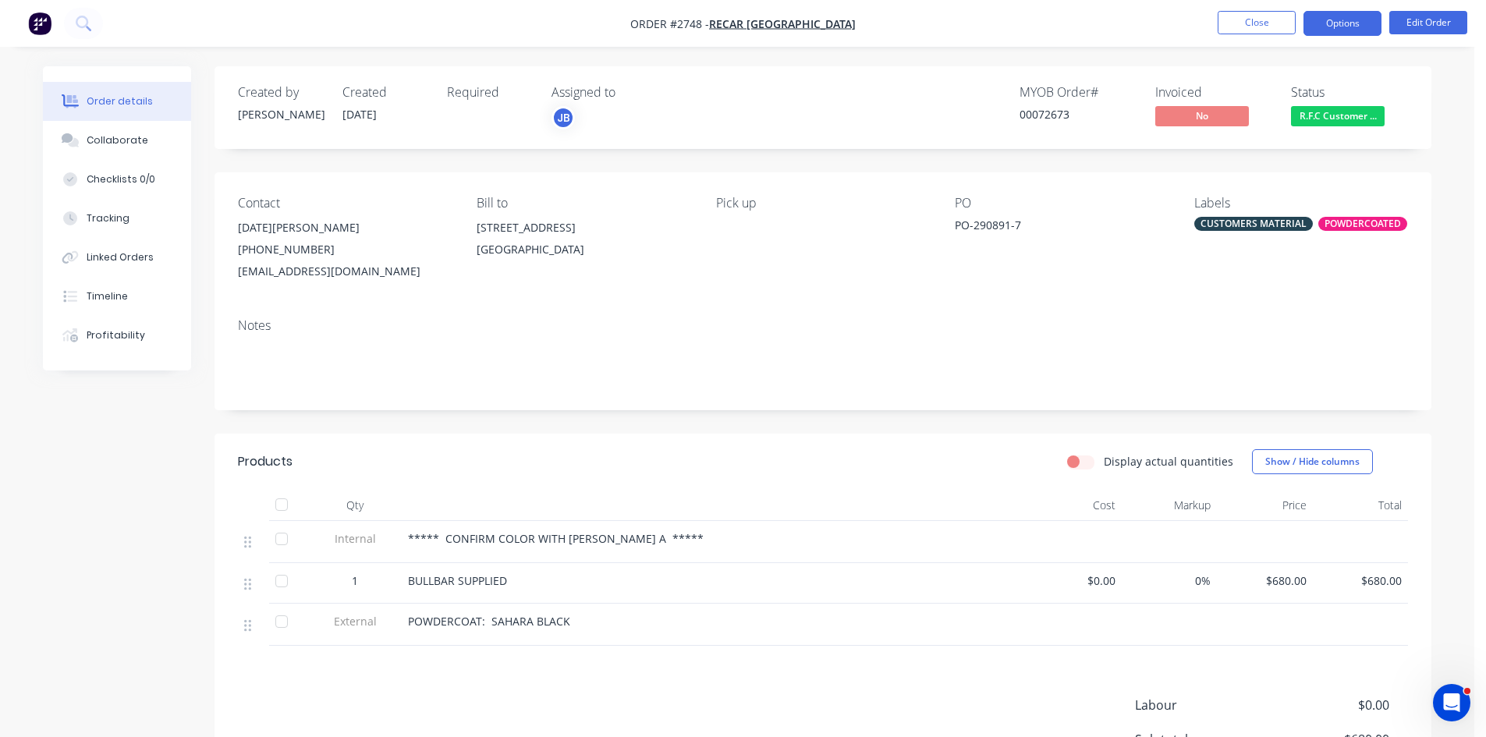
click at [1355, 26] on button "Options" at bounding box center [1343, 23] width 78 height 25
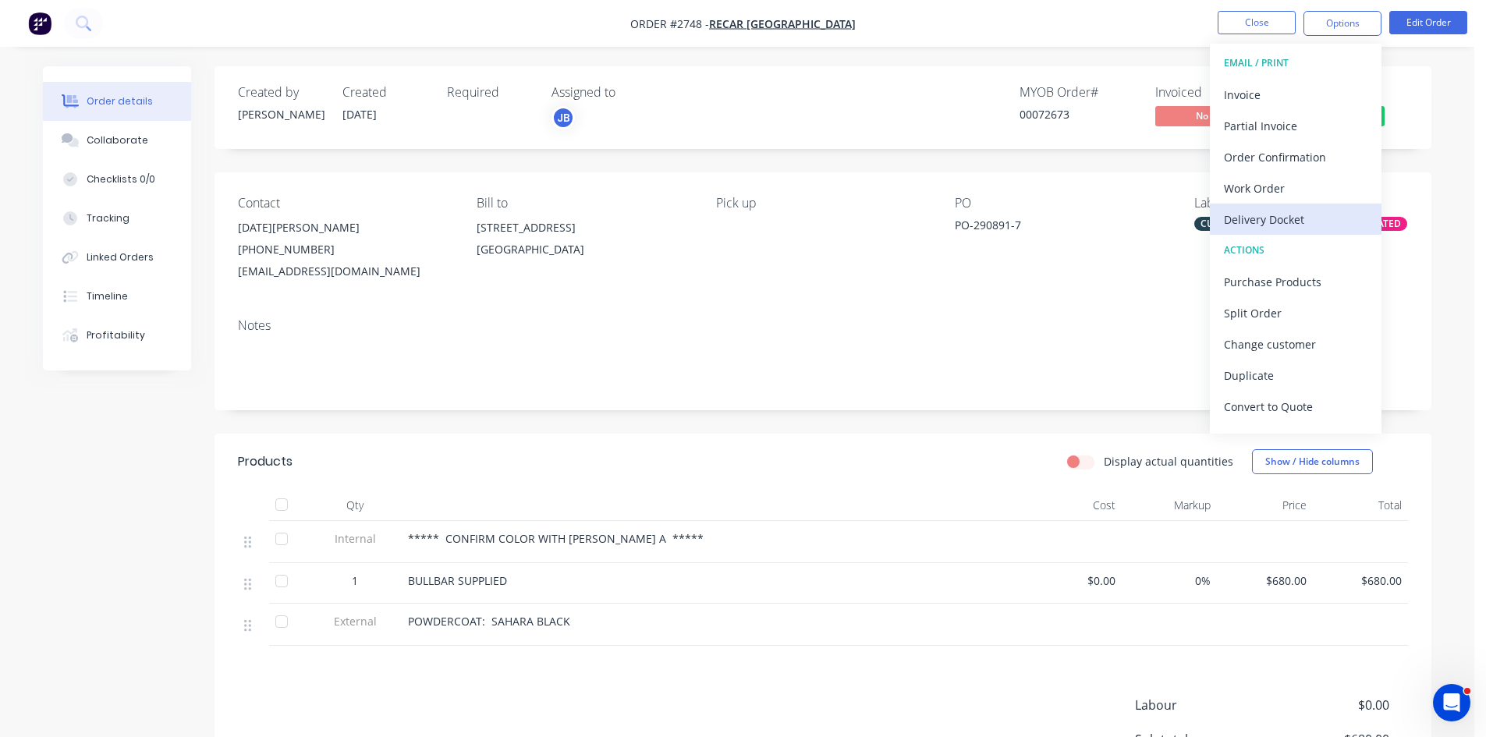
click at [1298, 217] on div "Delivery Docket" at bounding box center [1296, 219] width 144 height 23
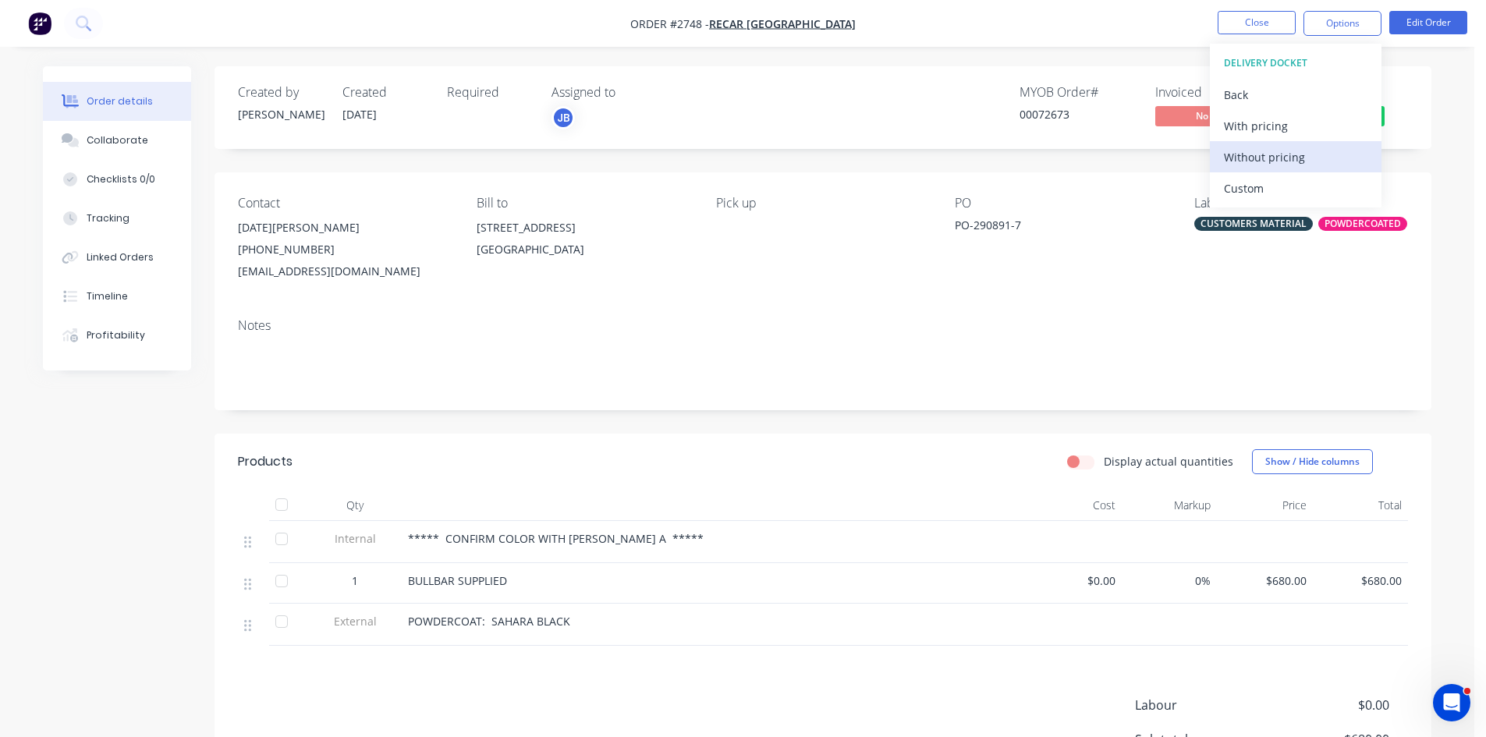
click at [1280, 154] on div "Without pricing" at bounding box center [1296, 157] width 144 height 23
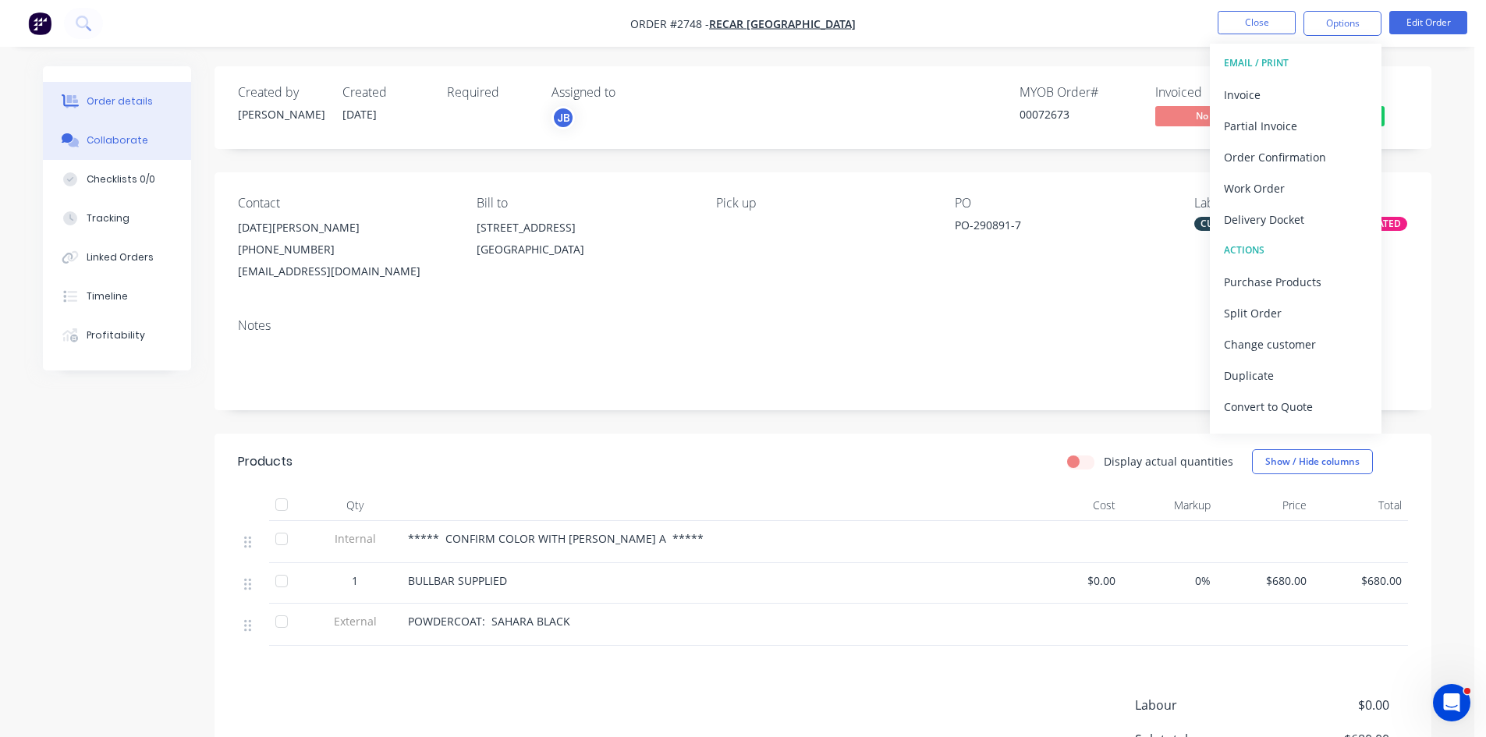
click at [116, 140] on div "Collaborate" at bounding box center [118, 140] width 62 height 14
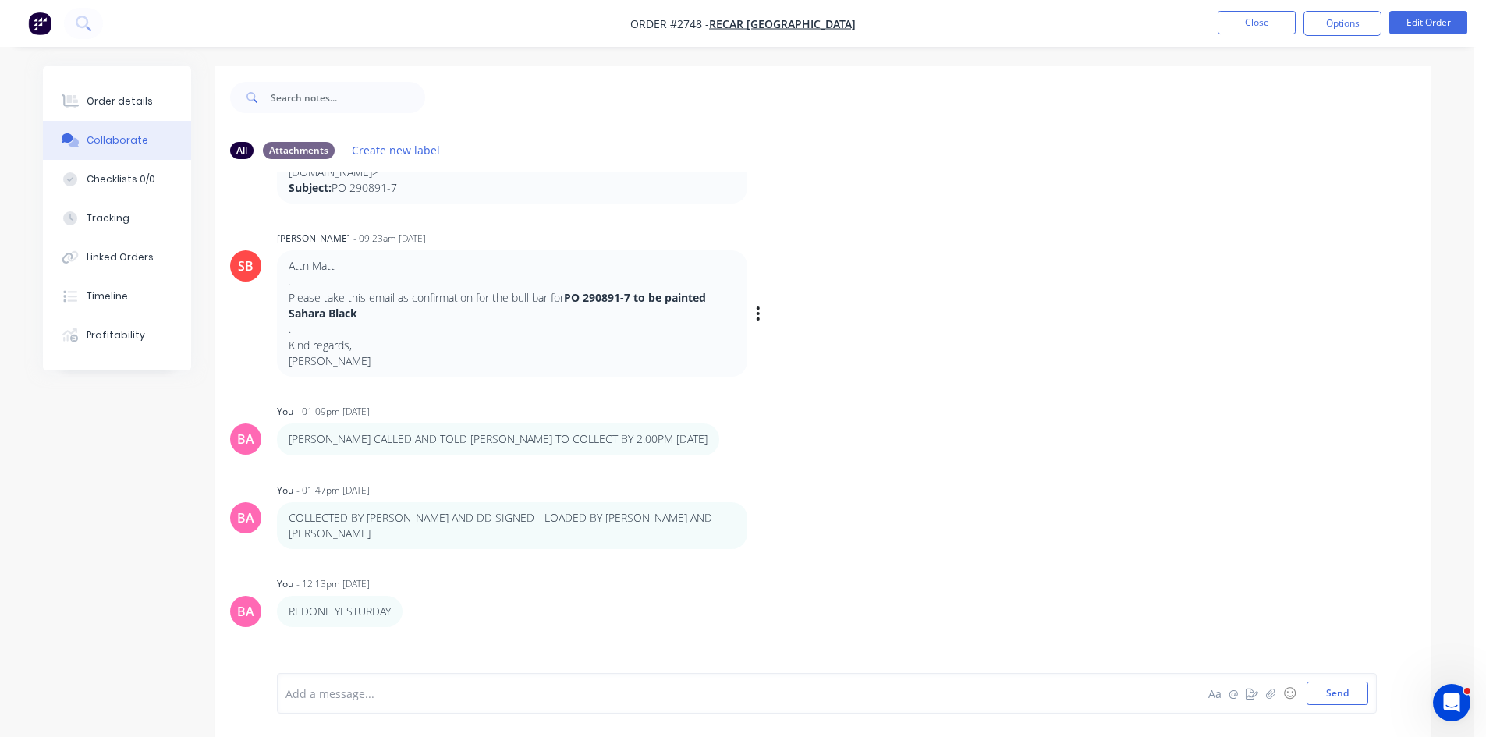
scroll to position [618, 0]
click at [375, 688] on div at bounding box center [691, 694] width 811 height 16
click at [1348, 696] on button "Send" at bounding box center [1338, 693] width 62 height 23
click at [121, 96] on div "Order details" at bounding box center [120, 101] width 66 height 14
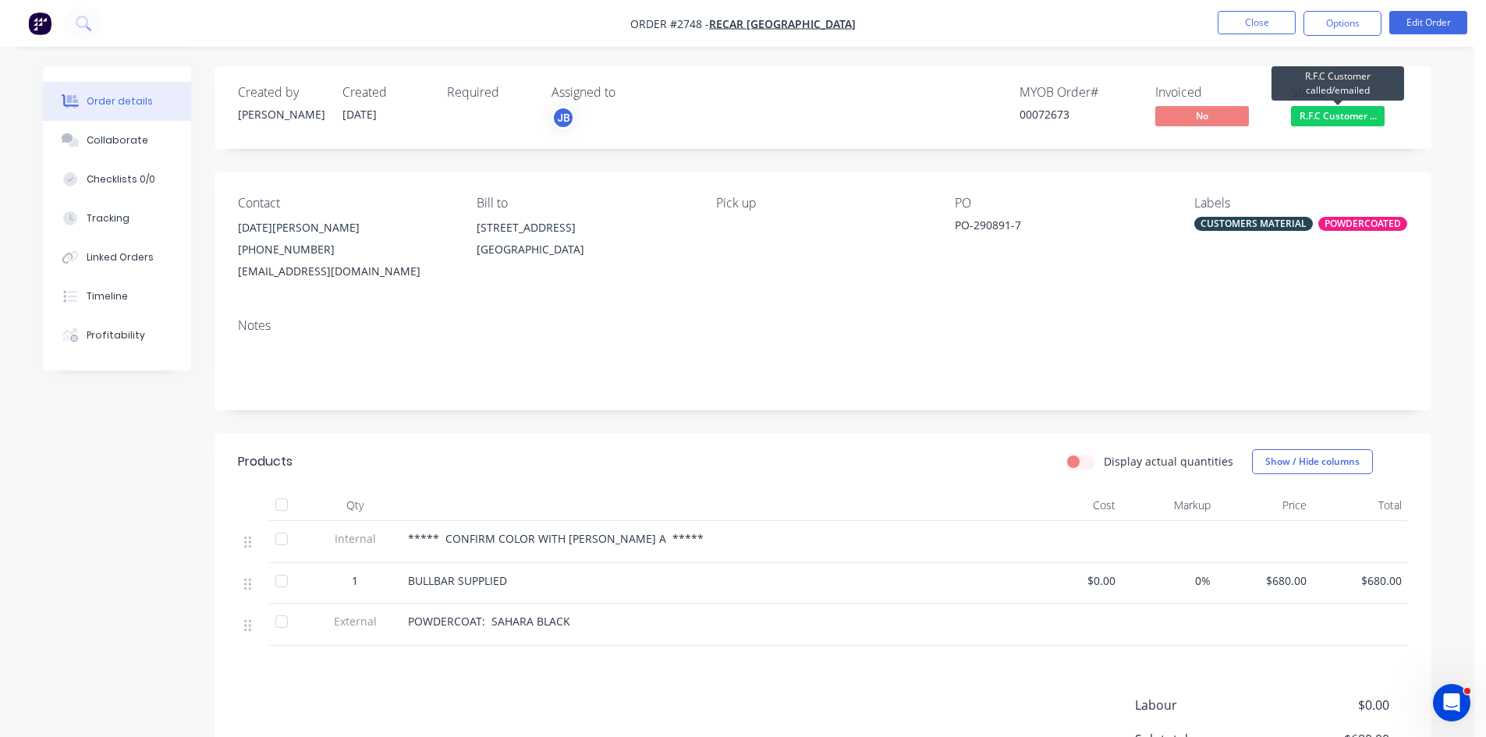
click at [1324, 118] on span "R.F.C Customer ..." at bounding box center [1338, 116] width 94 height 20
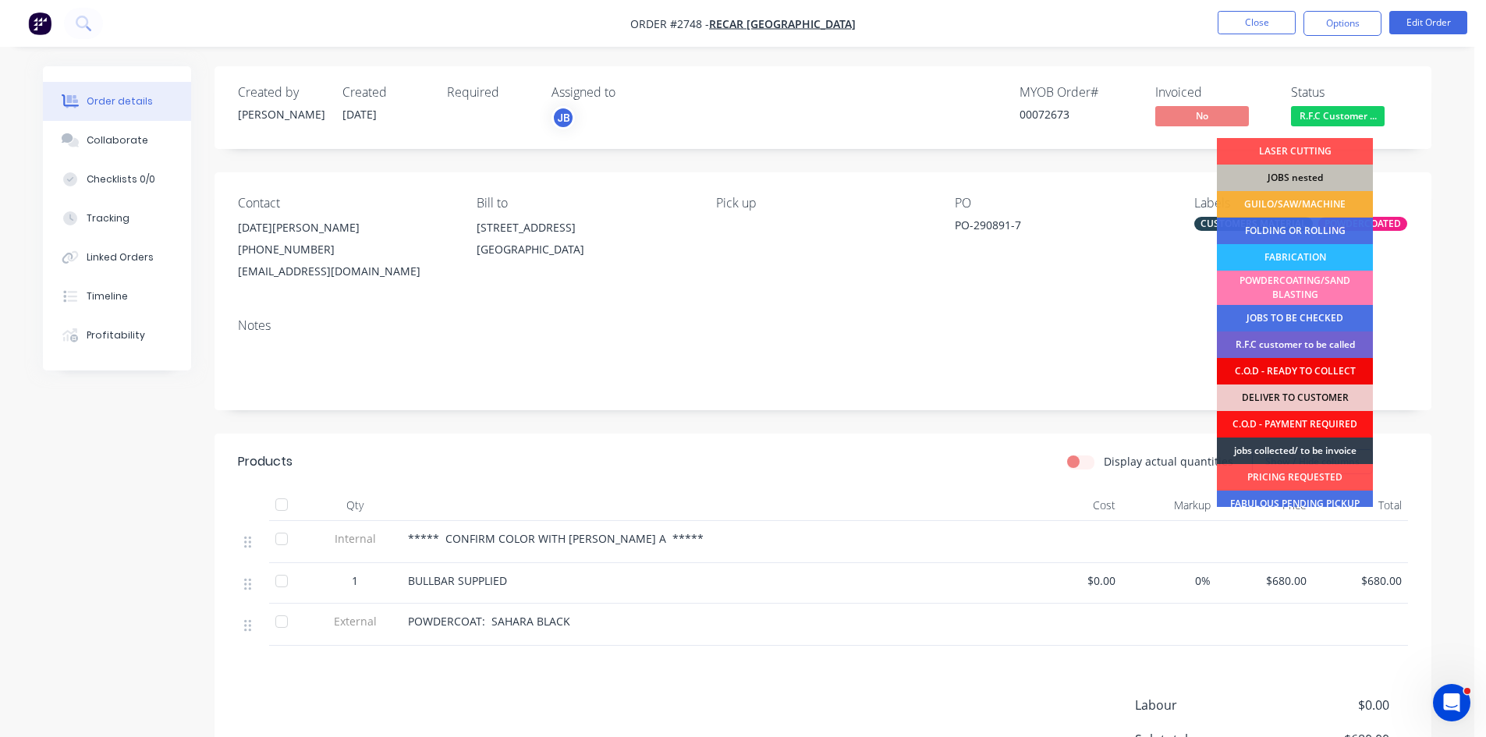
scroll to position [78, 0]
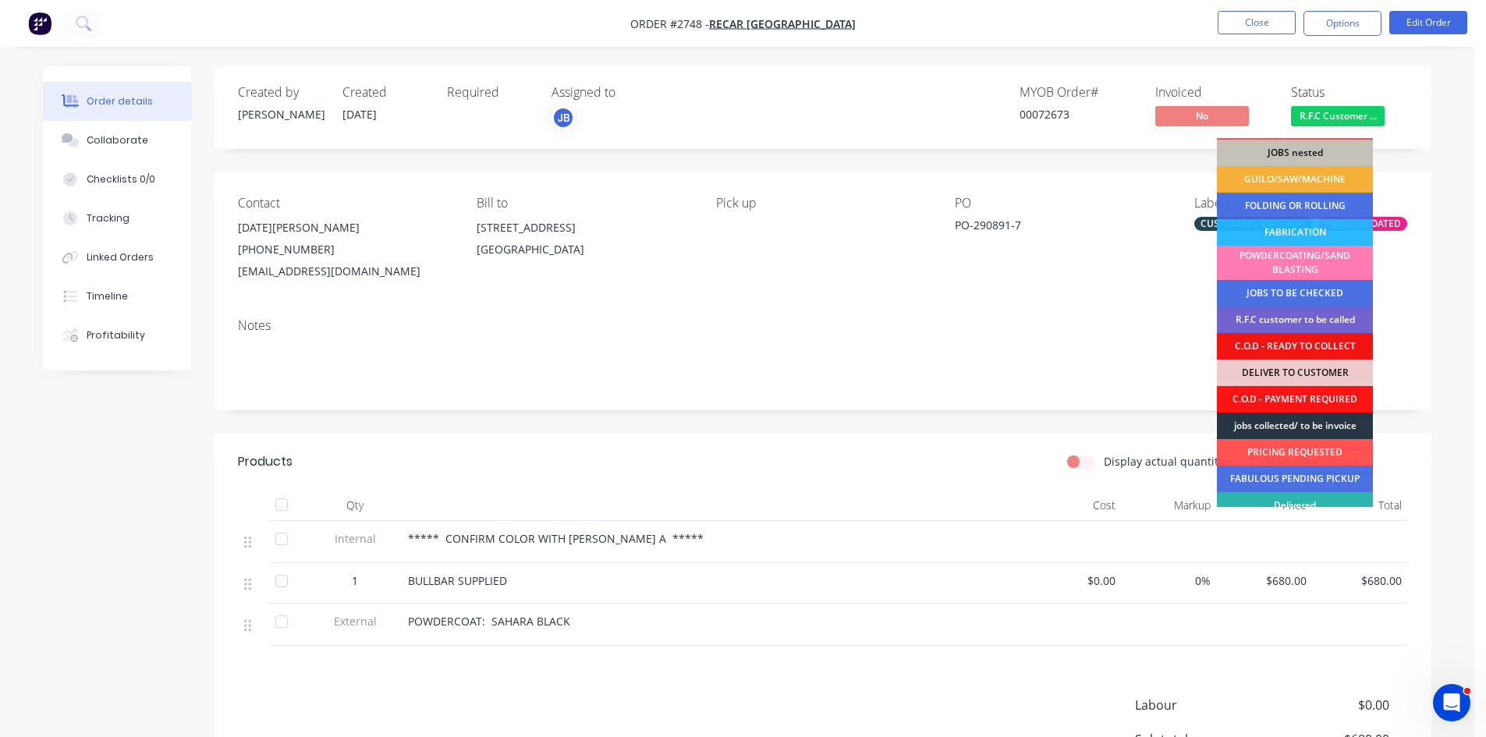
click at [1287, 424] on div "jobs collected/ to be invoice" at bounding box center [1295, 426] width 156 height 27
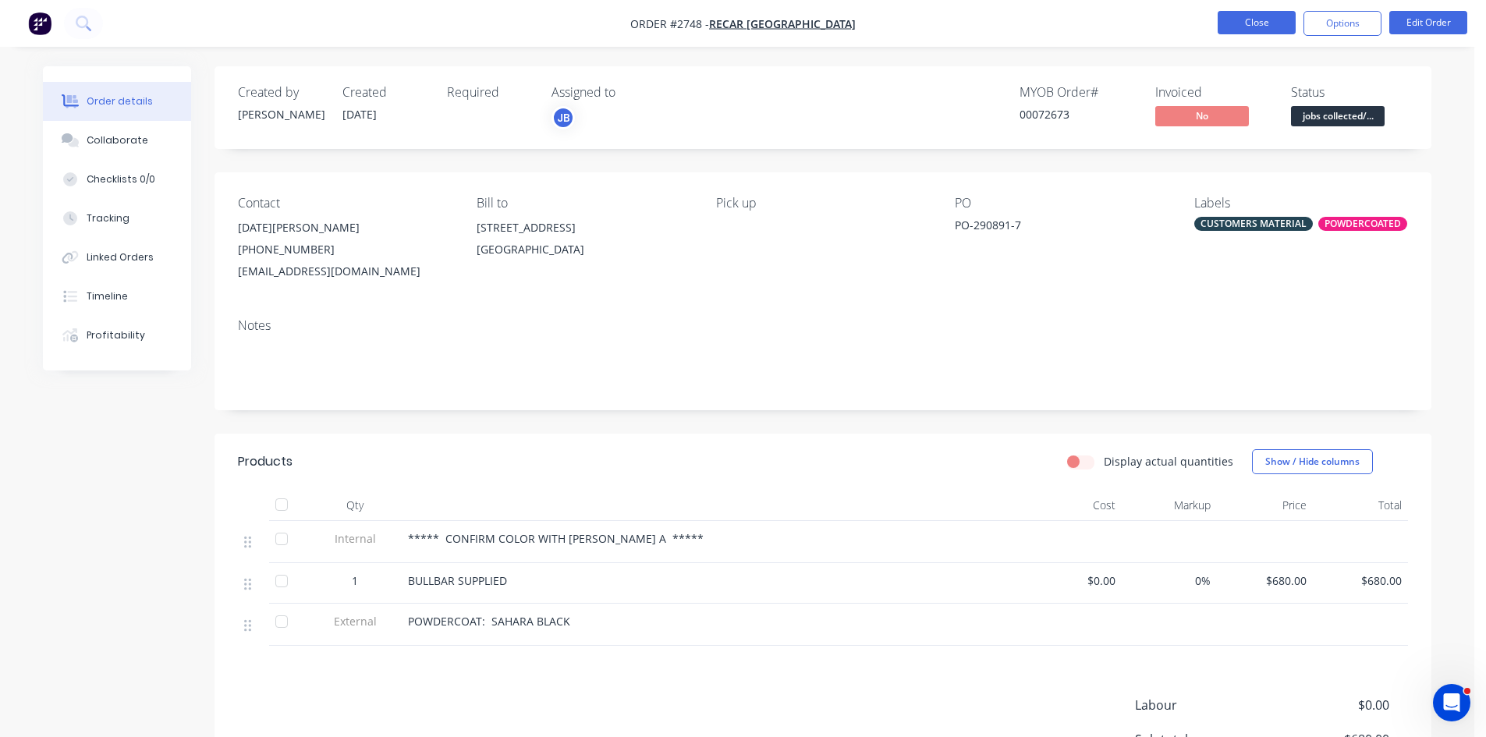
click at [1266, 15] on button "Close" at bounding box center [1257, 22] width 78 height 23
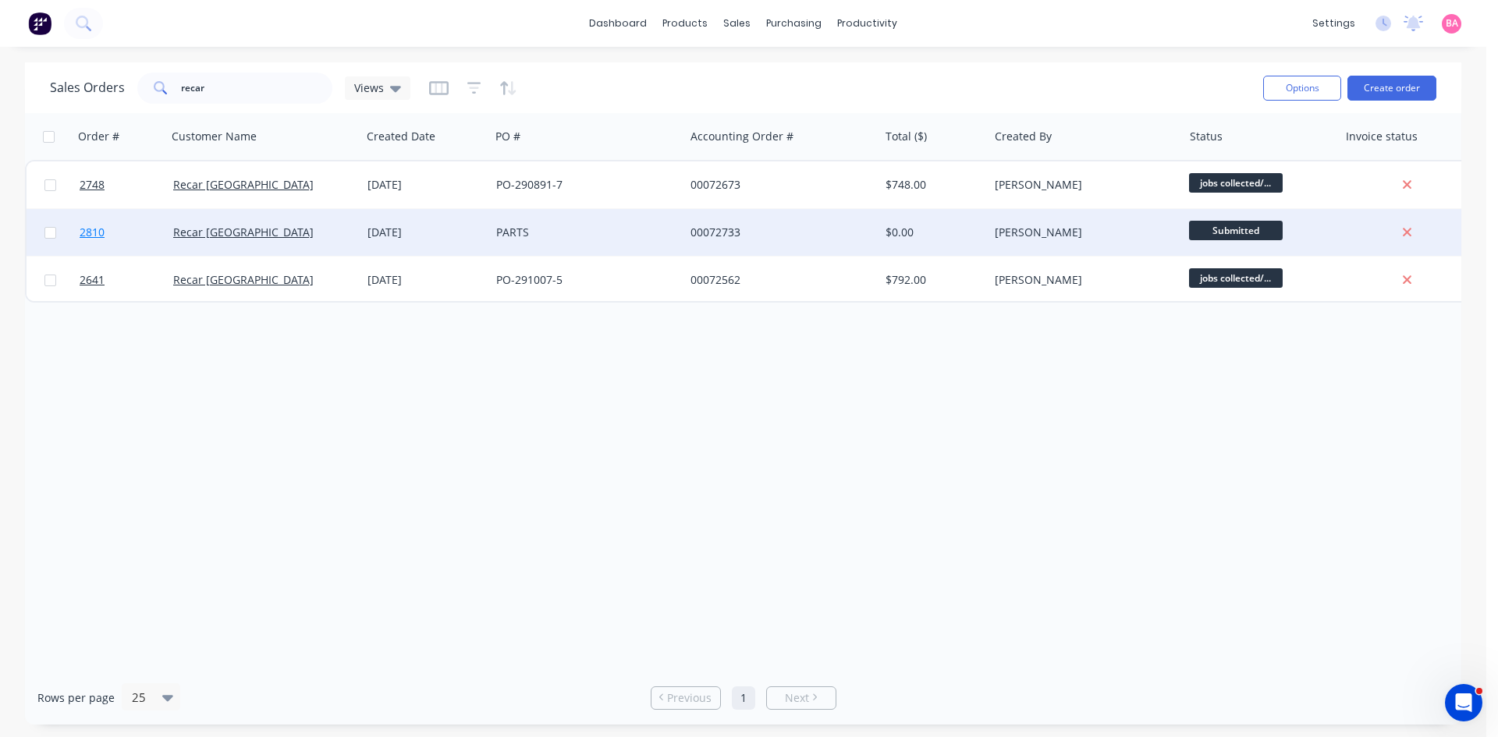
click at [96, 232] on span "2810" at bounding box center [92, 233] width 25 height 16
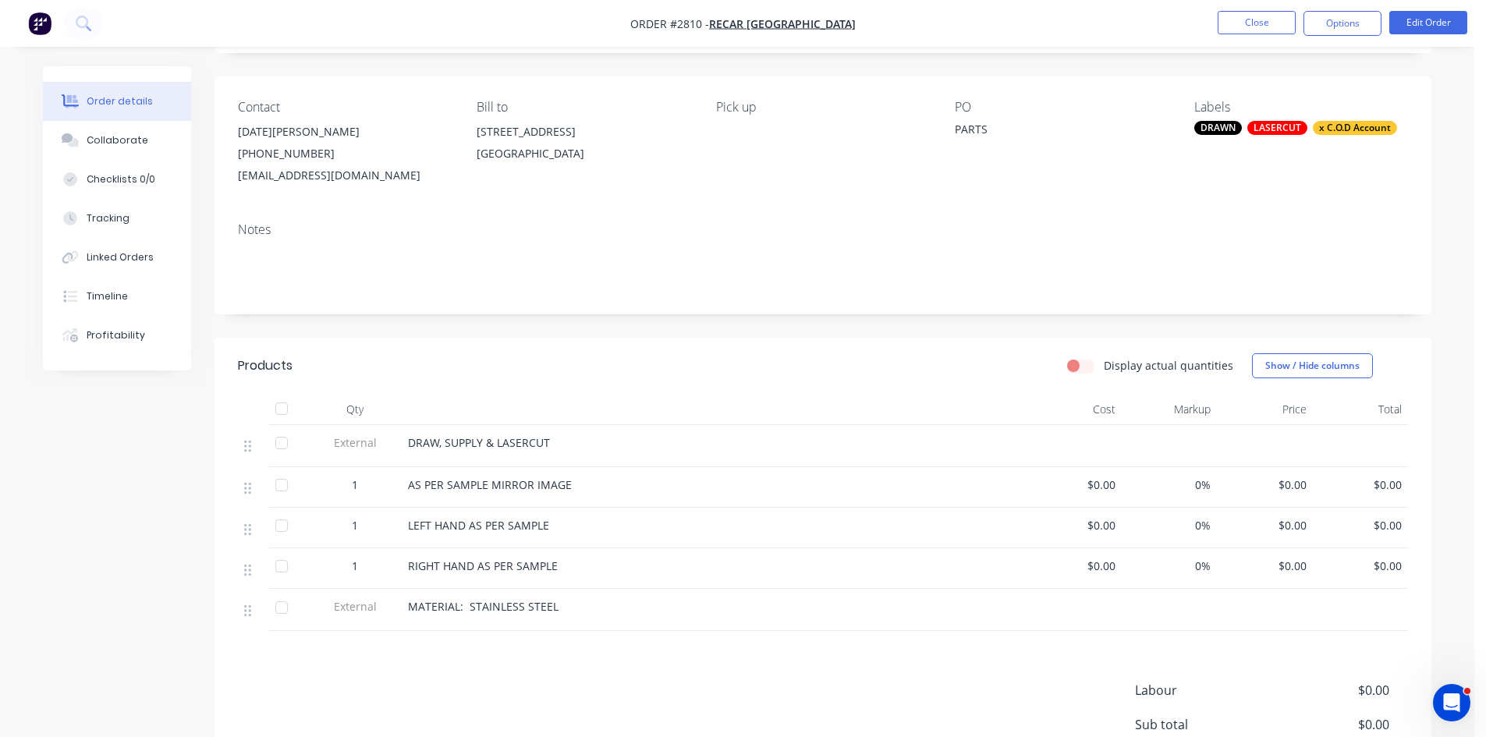
scroll to position [130, 0]
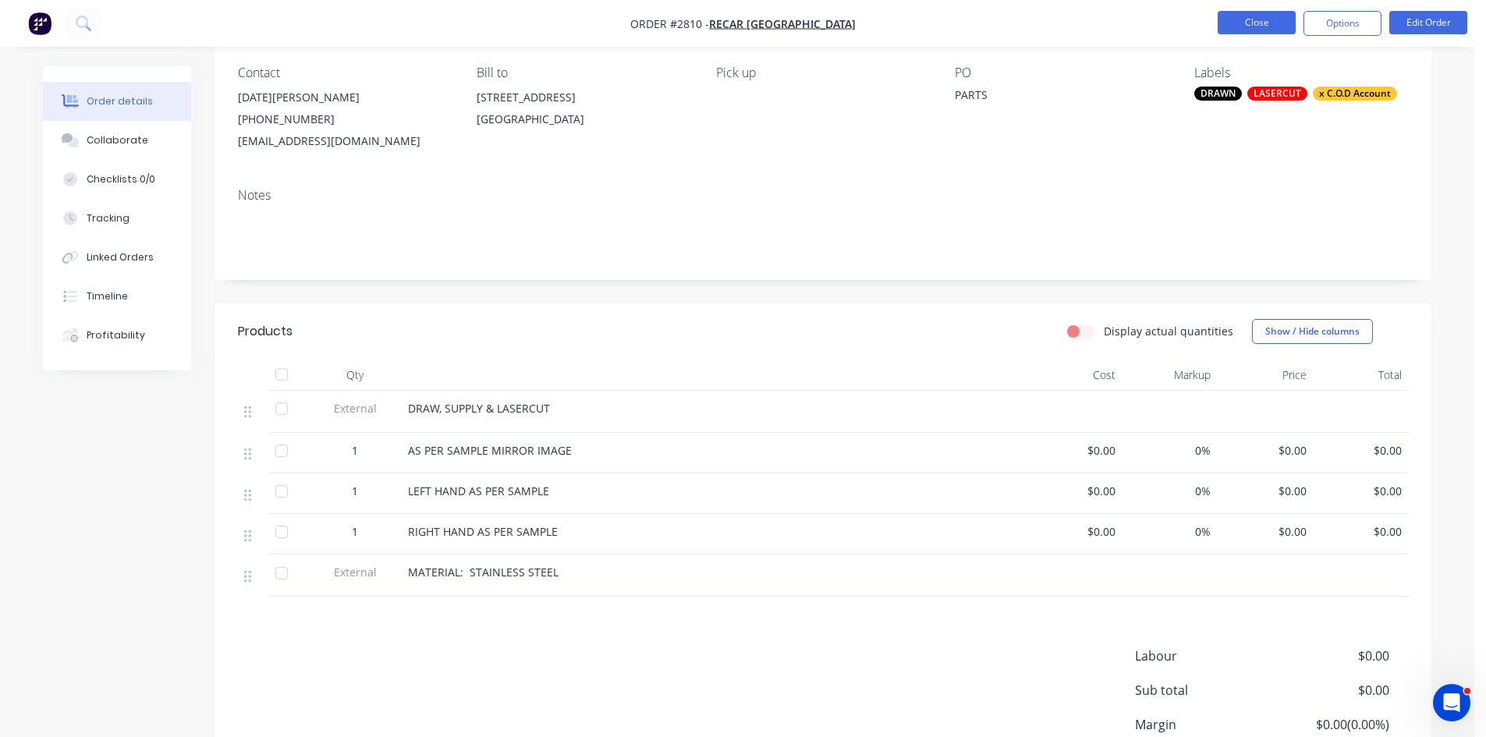
click at [1255, 20] on button "Close" at bounding box center [1257, 22] width 78 height 23
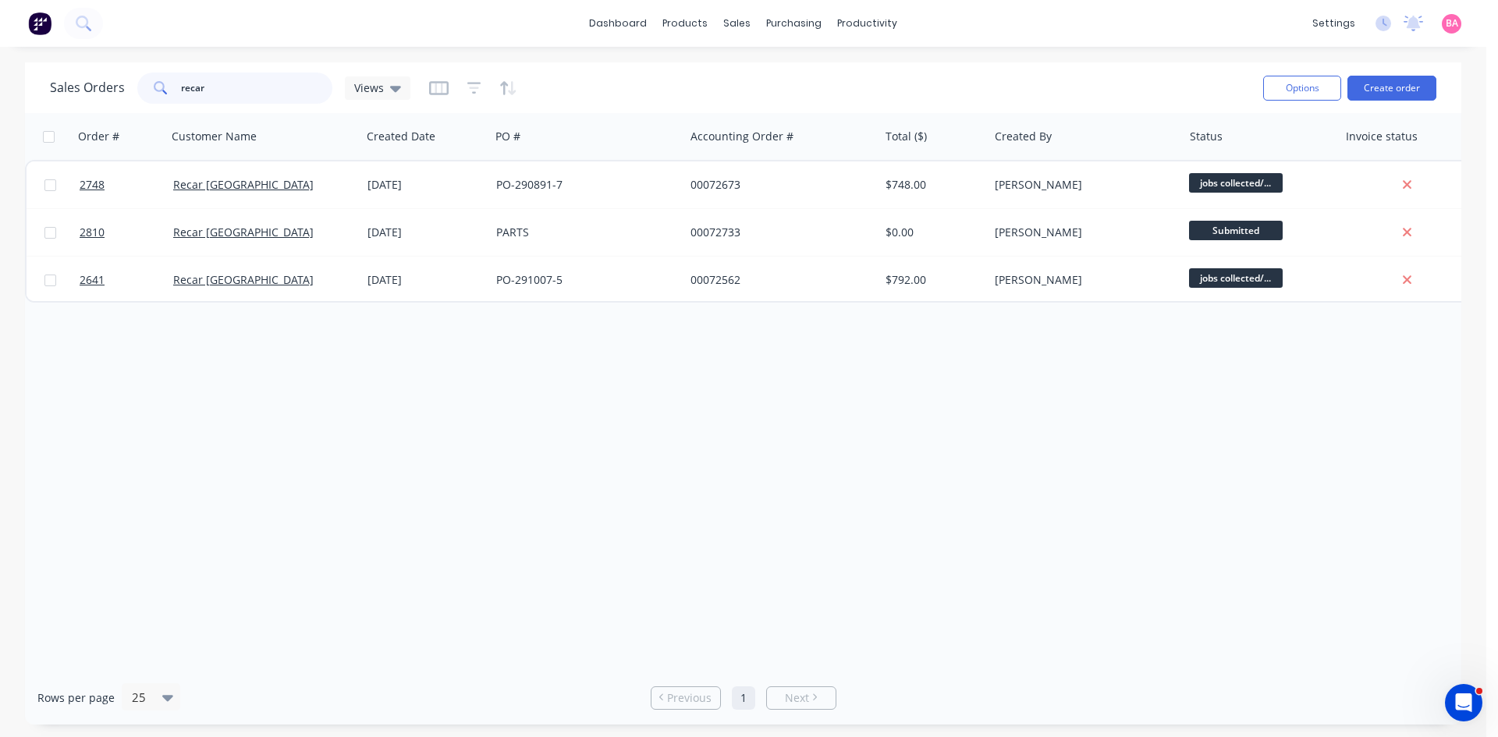
drag, startPoint x: 219, startPoint y: 88, endPoint x: 32, endPoint y: 68, distance: 188.4
click at [51, 66] on div "Sales Orders recar Views Options Create order" at bounding box center [743, 87] width 1436 height 51
type input "UNISON"
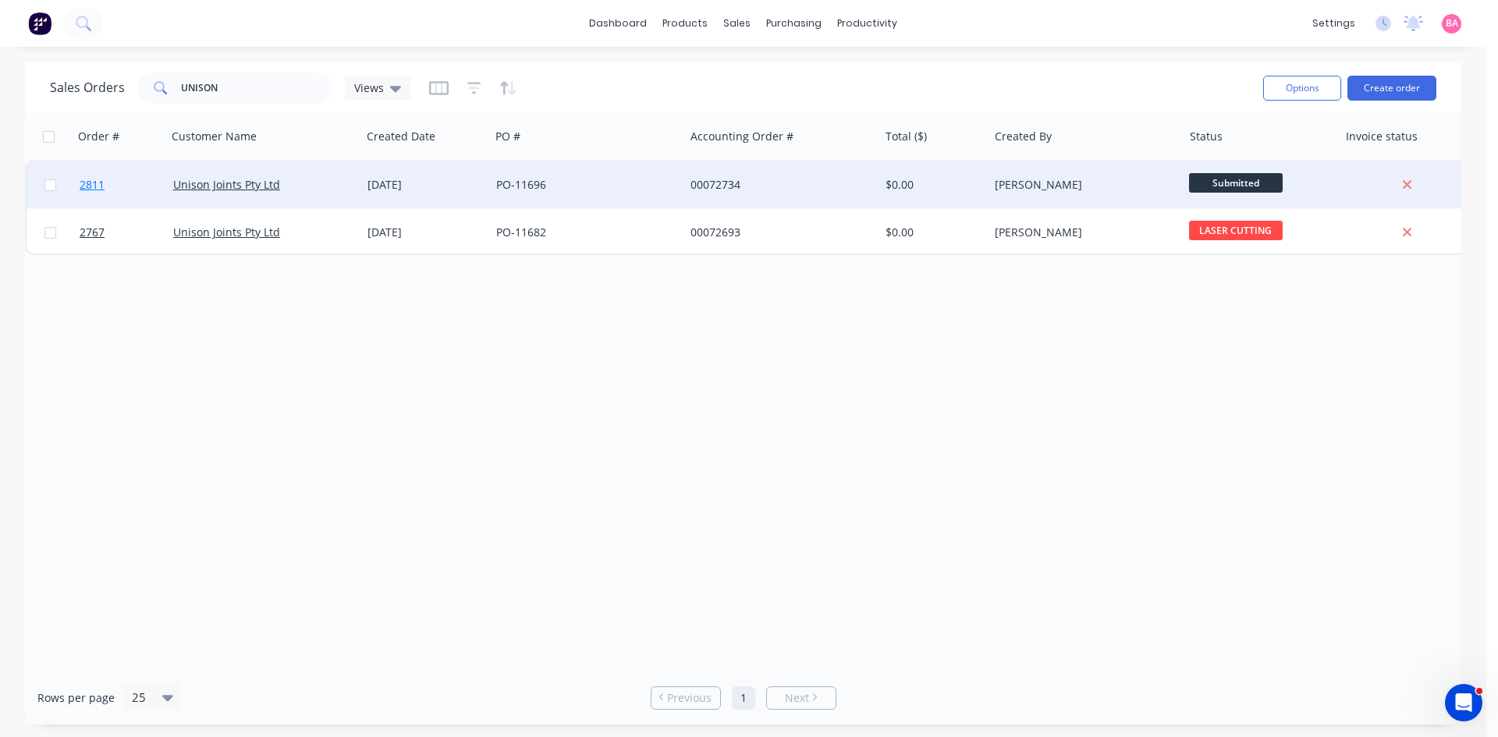
click at [91, 181] on span "2811" at bounding box center [92, 185] width 25 height 16
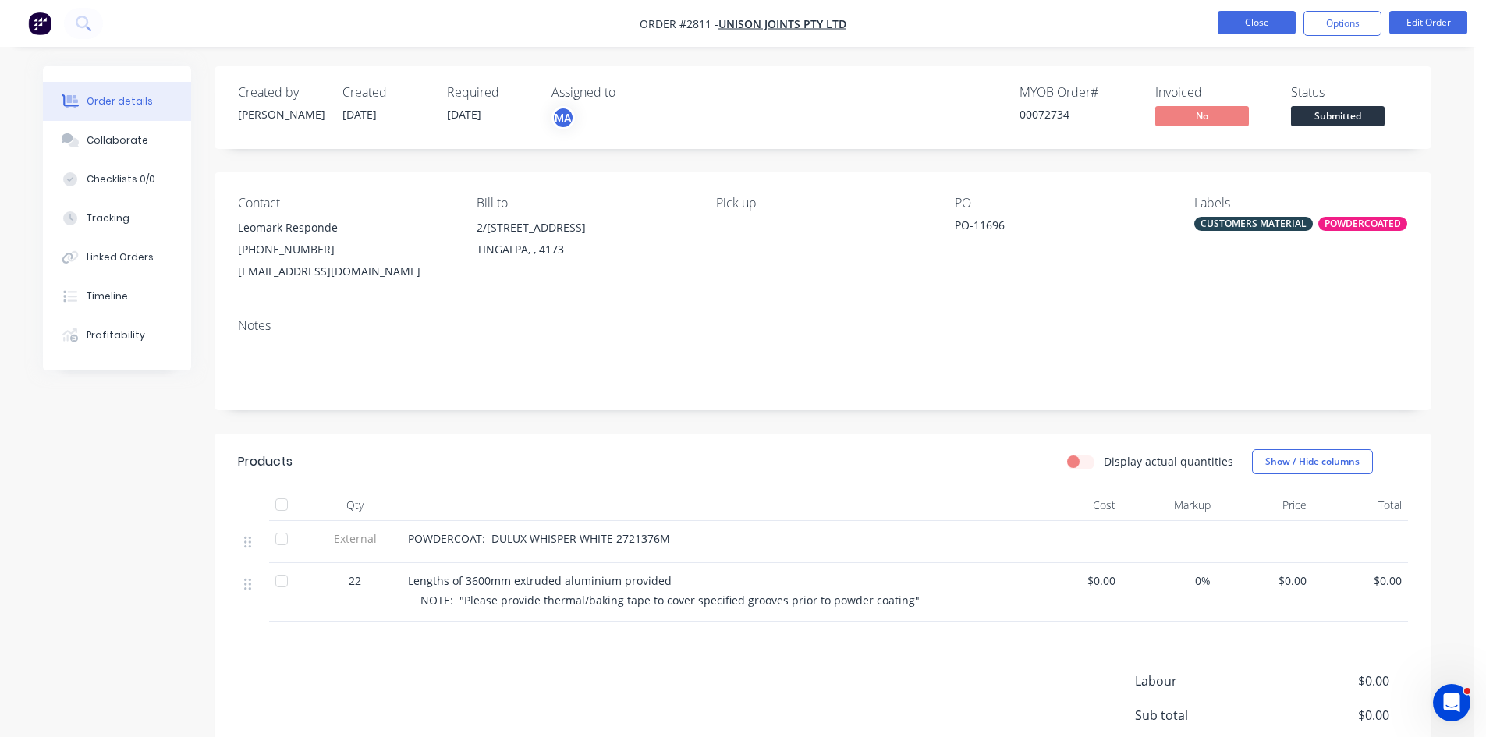
click at [1250, 18] on button "Close" at bounding box center [1257, 22] width 78 height 23
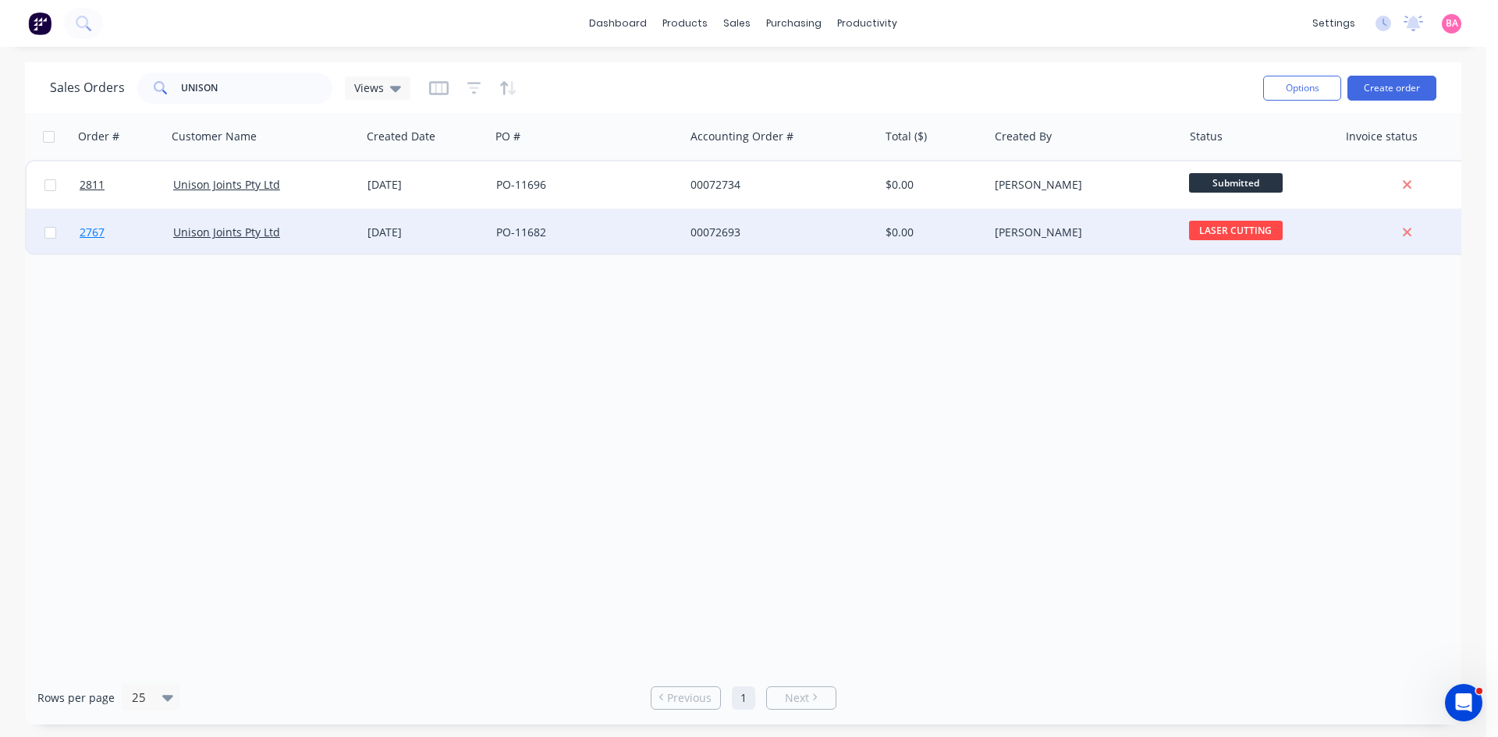
click at [99, 232] on span "2767" at bounding box center [92, 233] width 25 height 16
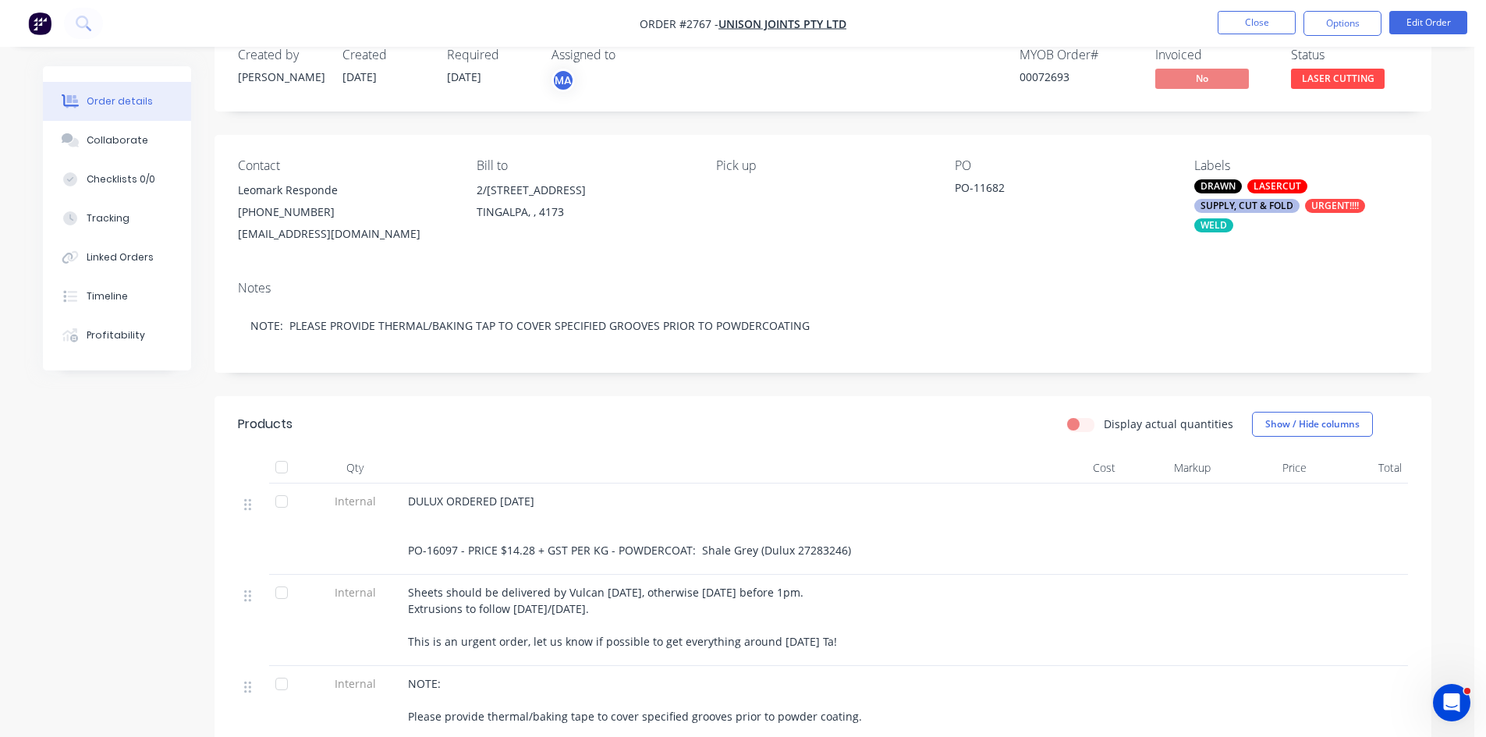
scroll to position [26, 0]
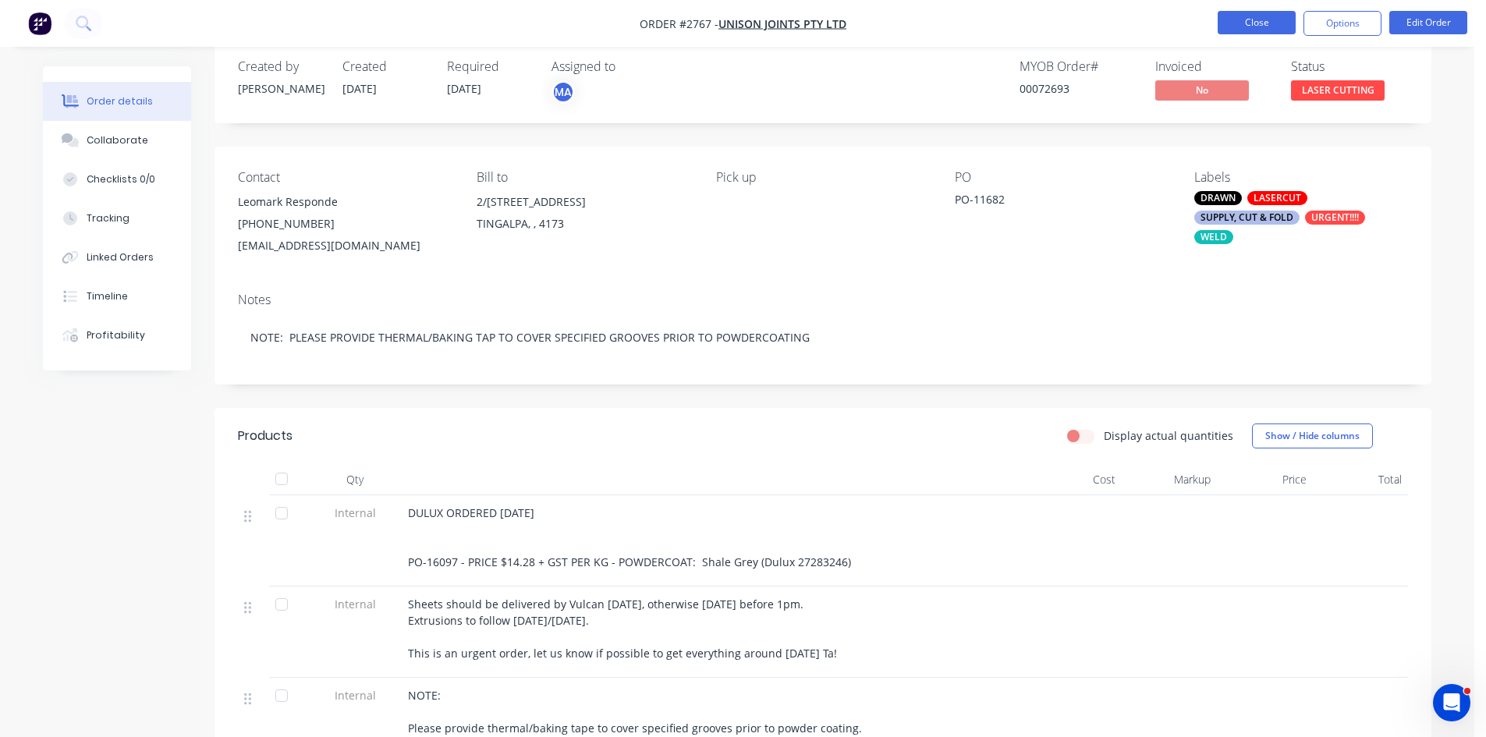
click at [1255, 16] on button "Close" at bounding box center [1257, 22] width 78 height 23
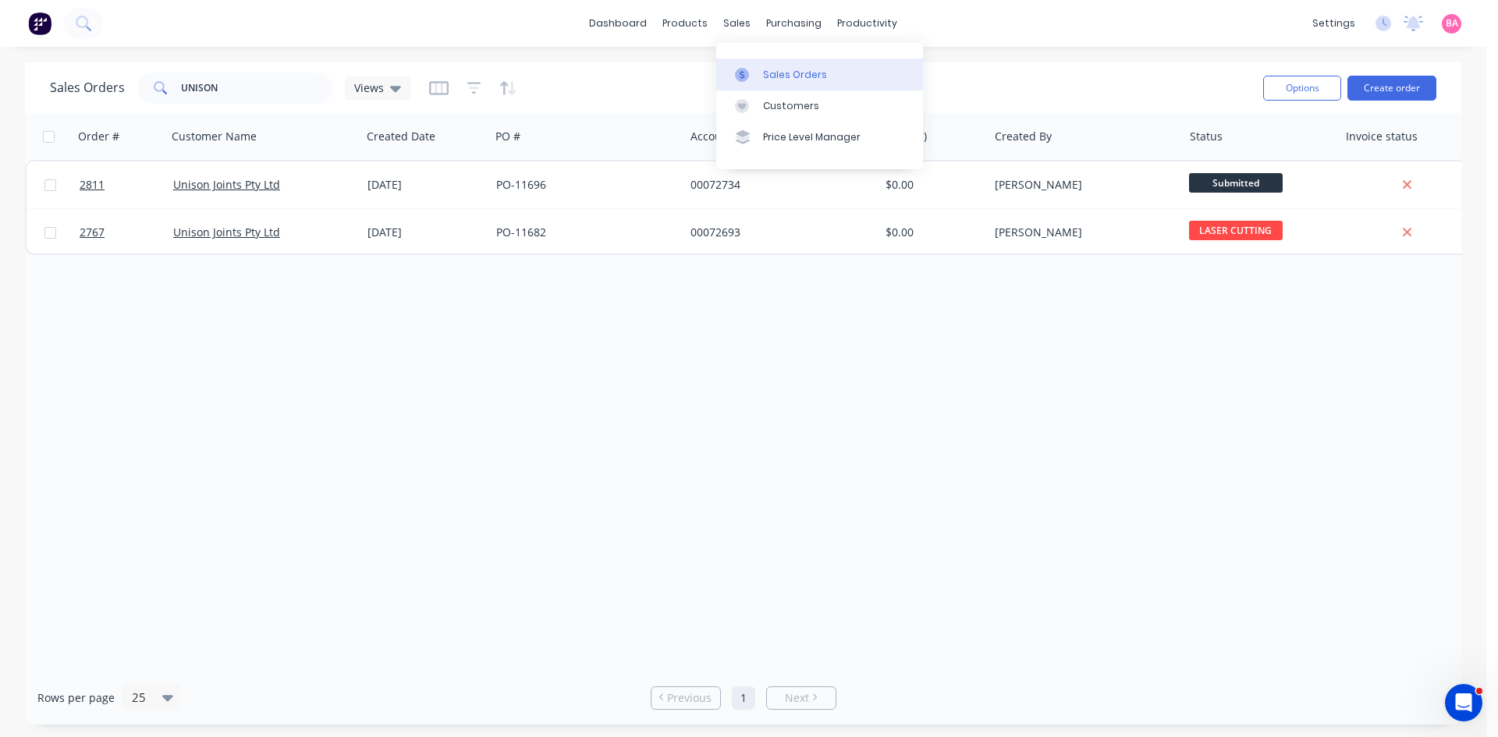
click at [784, 70] on div "Sales Orders" at bounding box center [795, 75] width 64 height 14
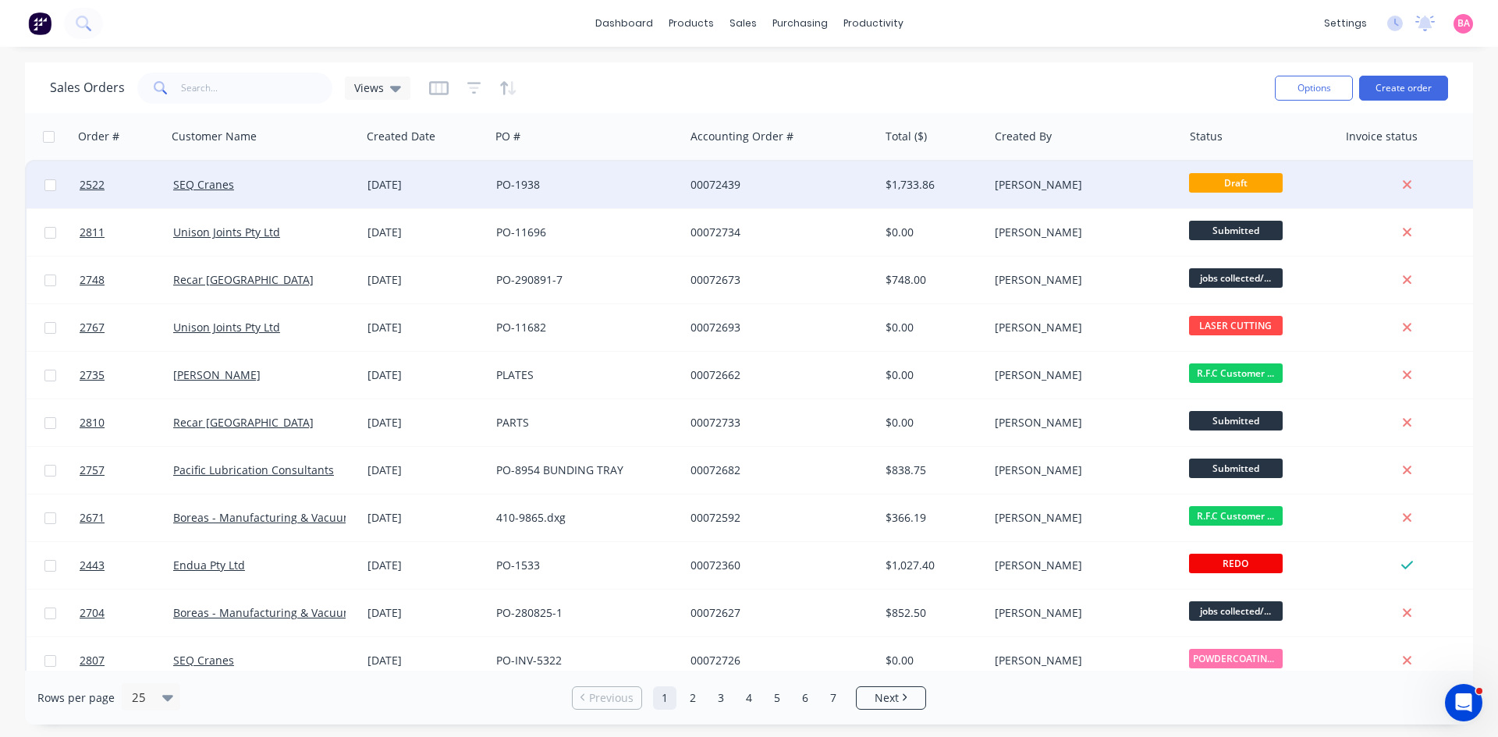
click at [693, 186] on div "00072439" at bounding box center [777, 185] width 173 height 16
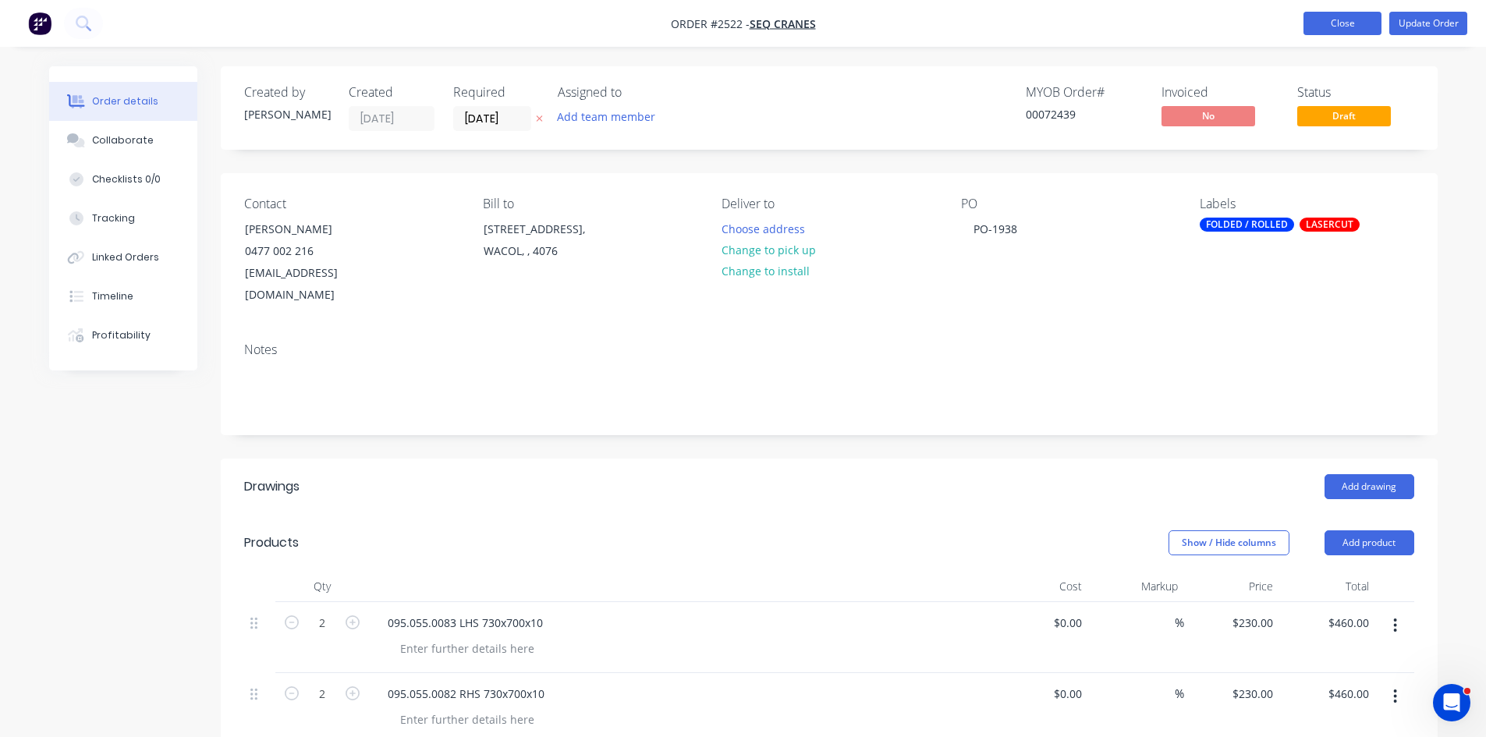
click at [1357, 16] on button "Close" at bounding box center [1343, 23] width 78 height 23
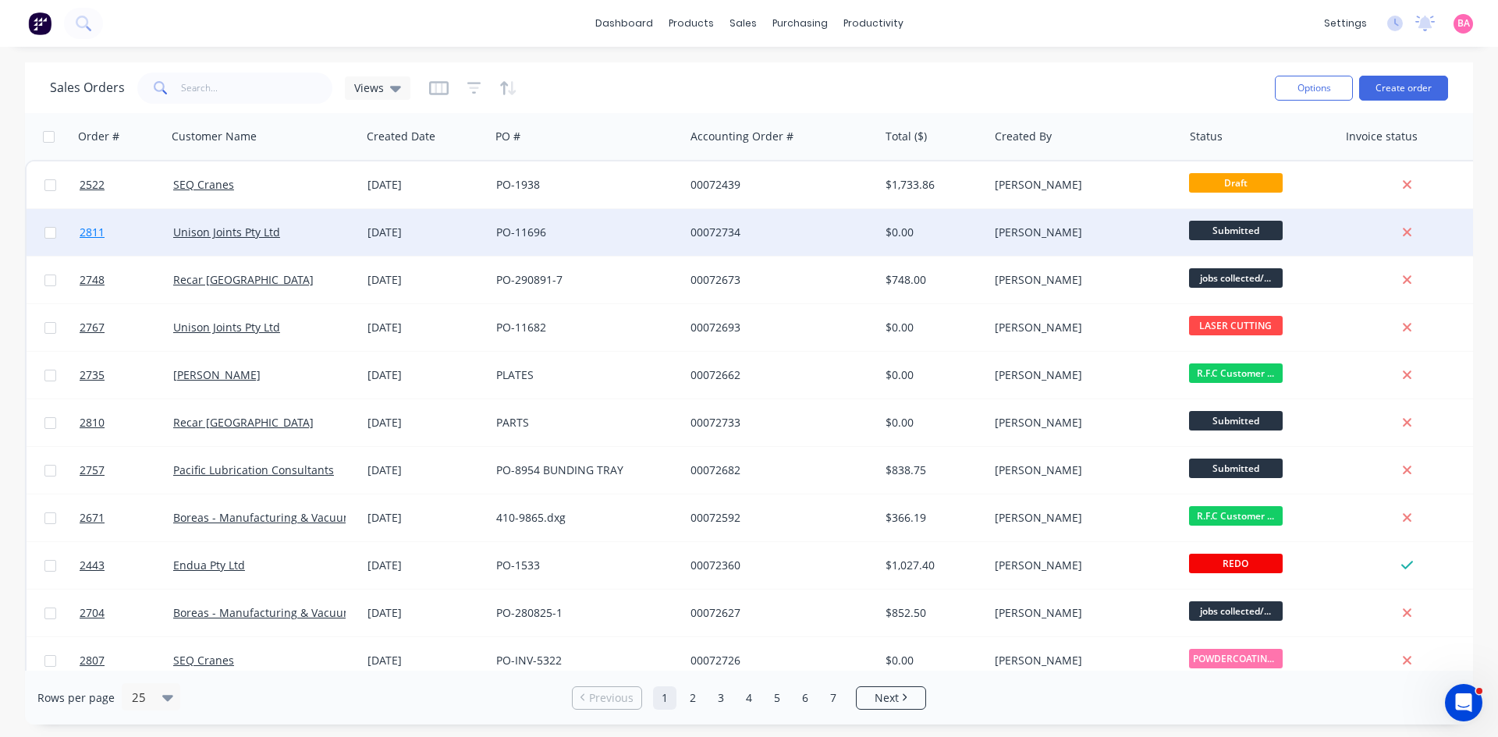
click at [92, 231] on span "2811" at bounding box center [92, 233] width 25 height 16
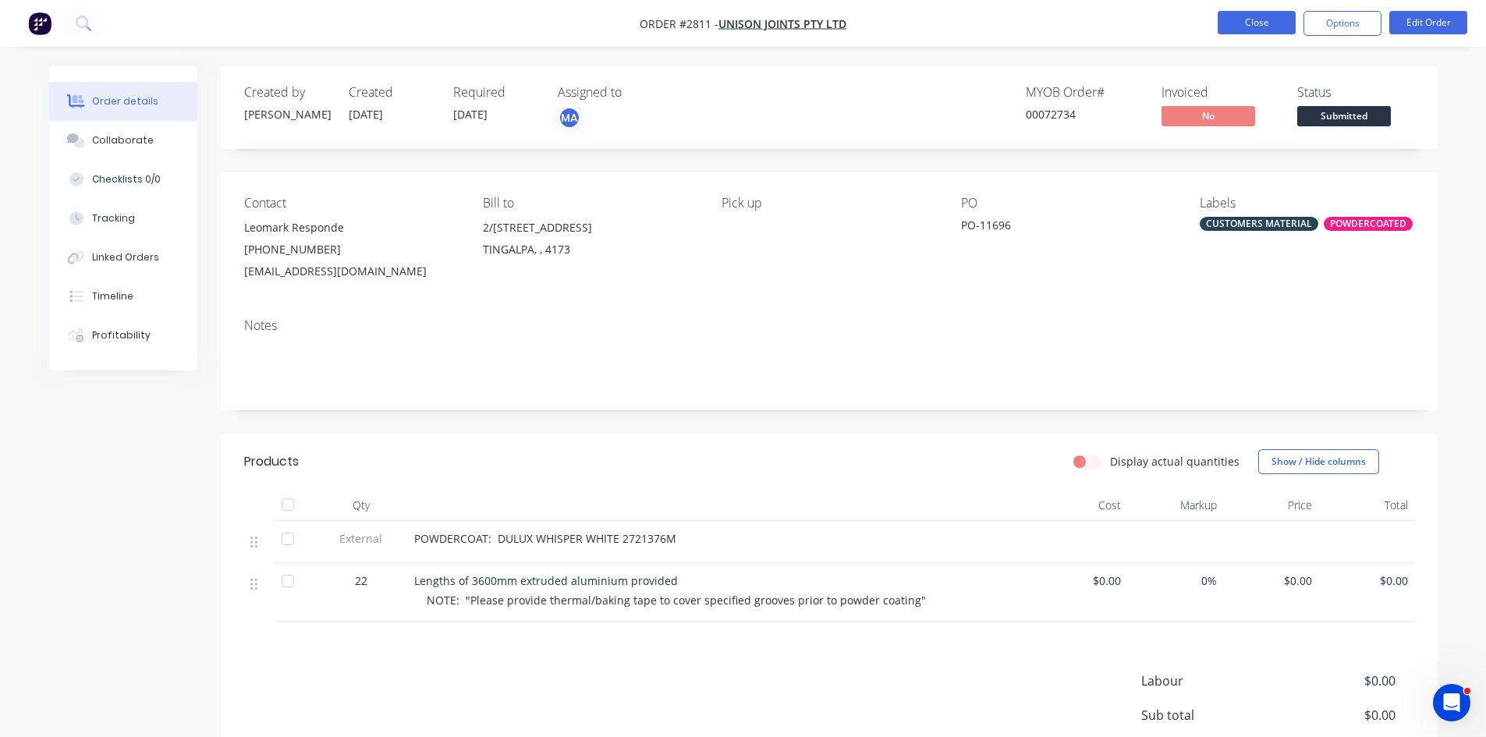
click at [1256, 20] on button "Close" at bounding box center [1257, 22] width 78 height 23
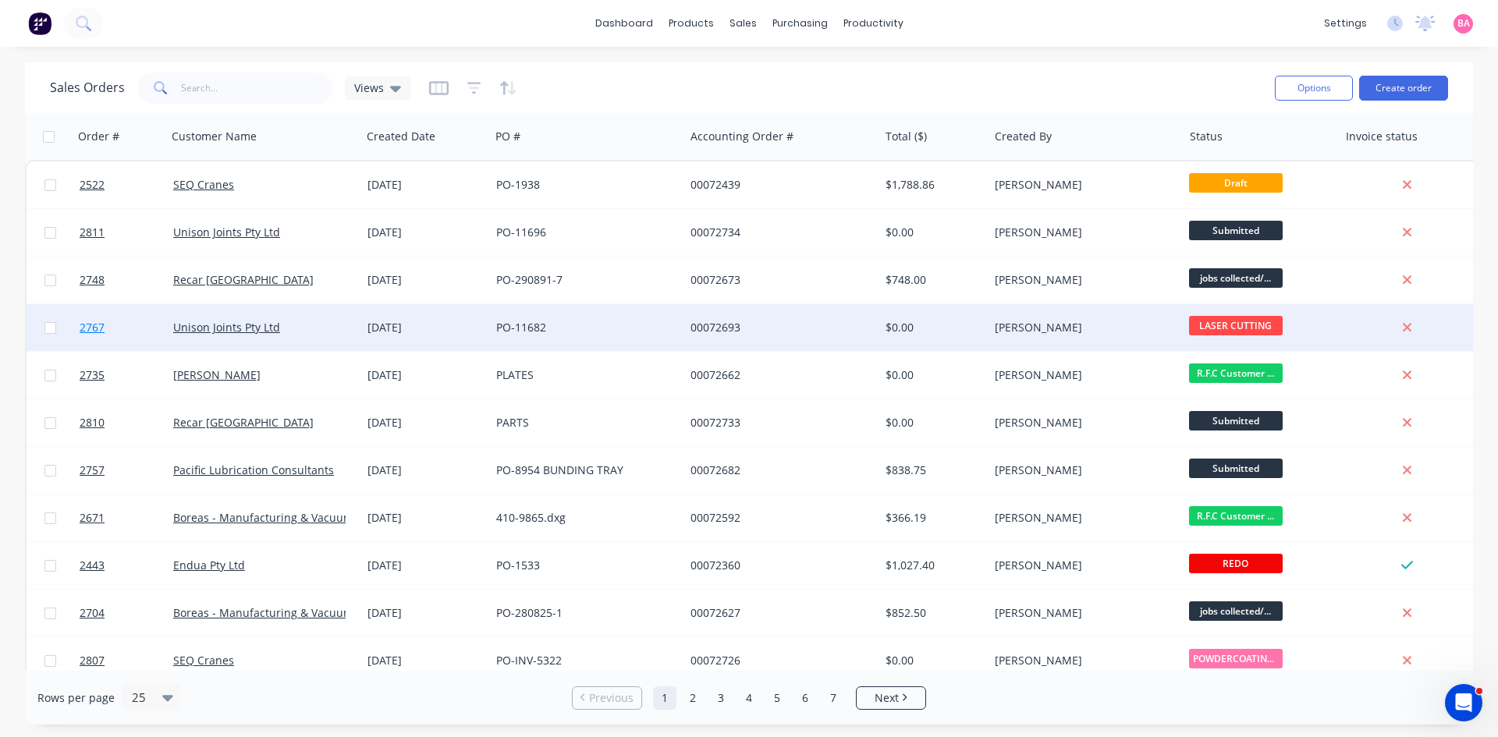
click at [87, 327] on span "2767" at bounding box center [92, 328] width 25 height 16
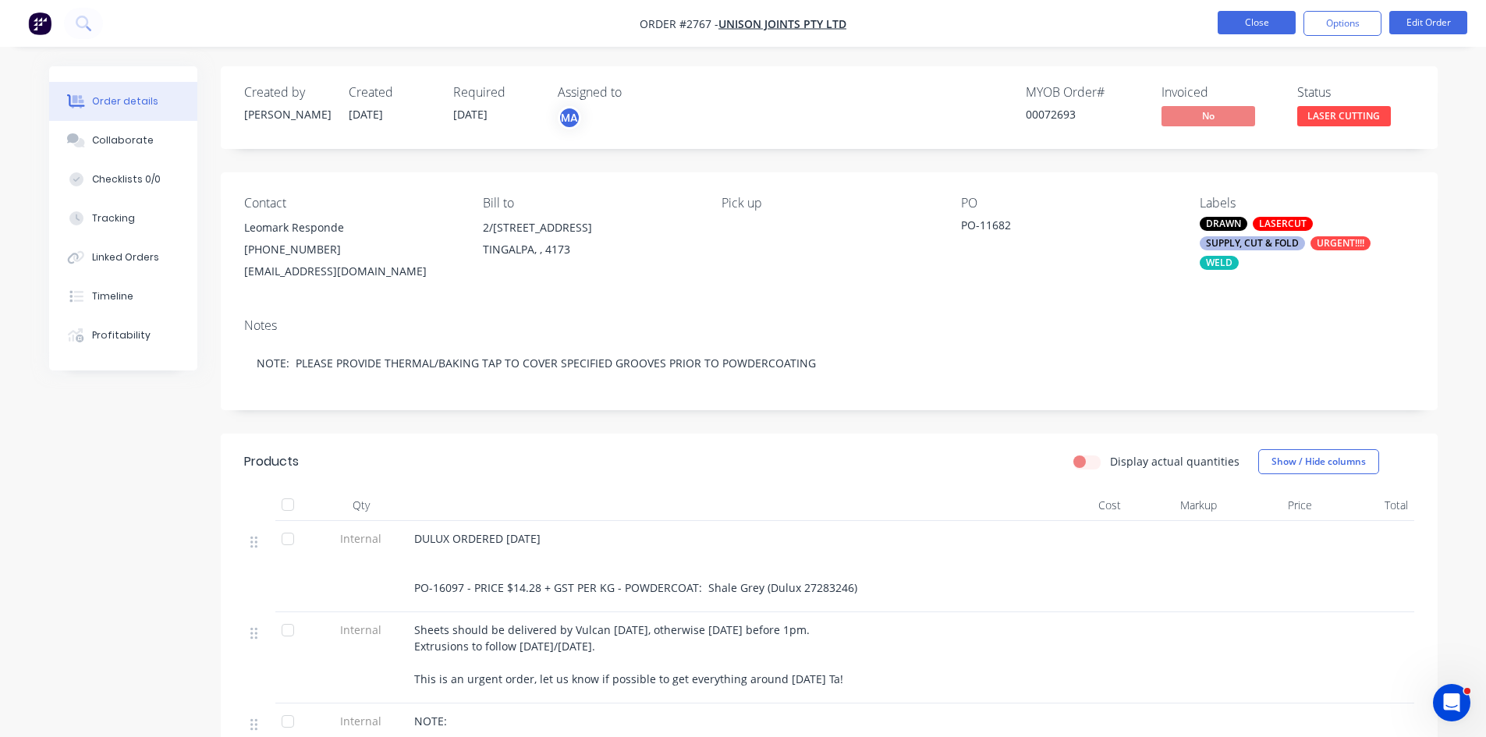
click at [1270, 18] on button "Close" at bounding box center [1257, 22] width 78 height 23
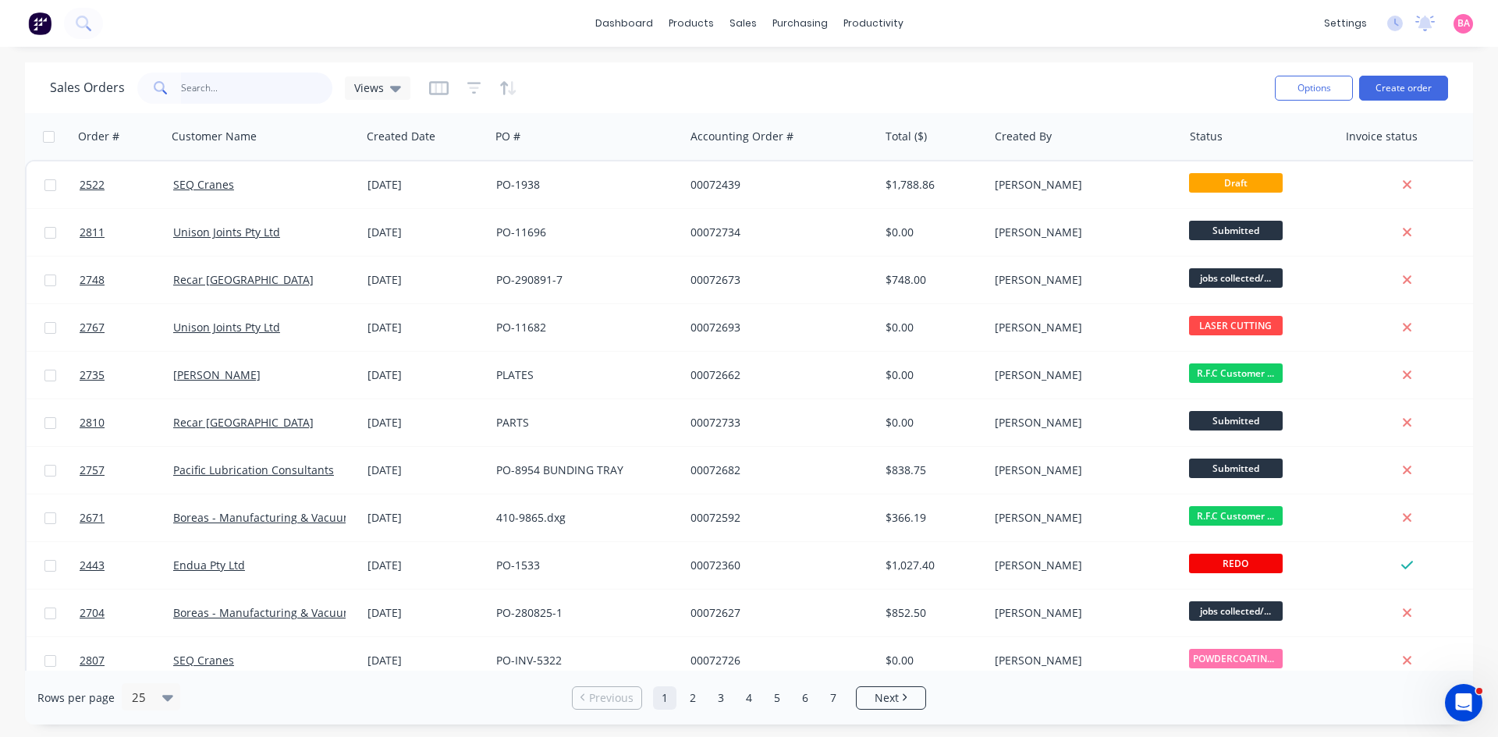
click at [219, 86] on input "text" at bounding box center [257, 88] width 152 height 31
click at [243, 91] on input "text" at bounding box center [257, 88] width 152 height 31
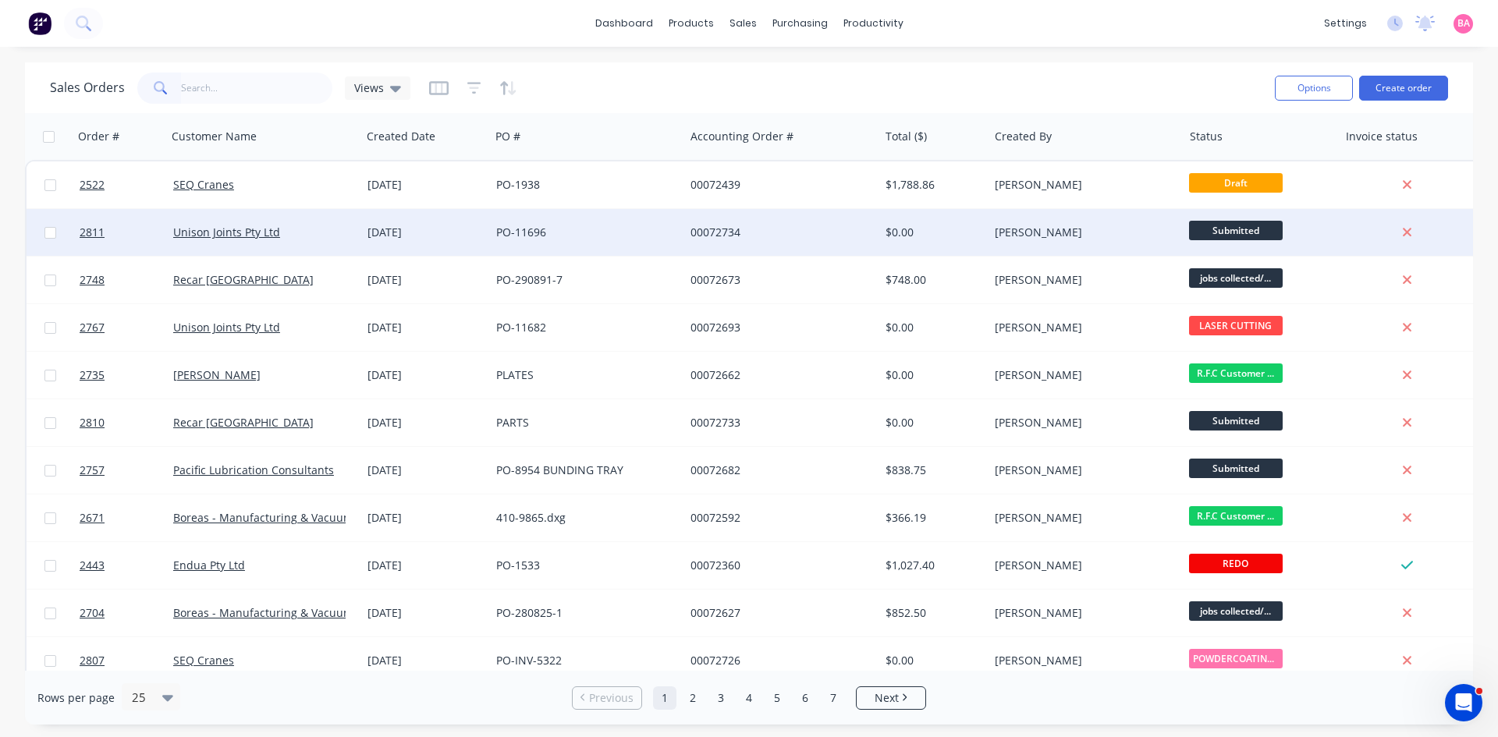
click at [534, 233] on div "PO-11696" at bounding box center [582, 233] width 173 height 16
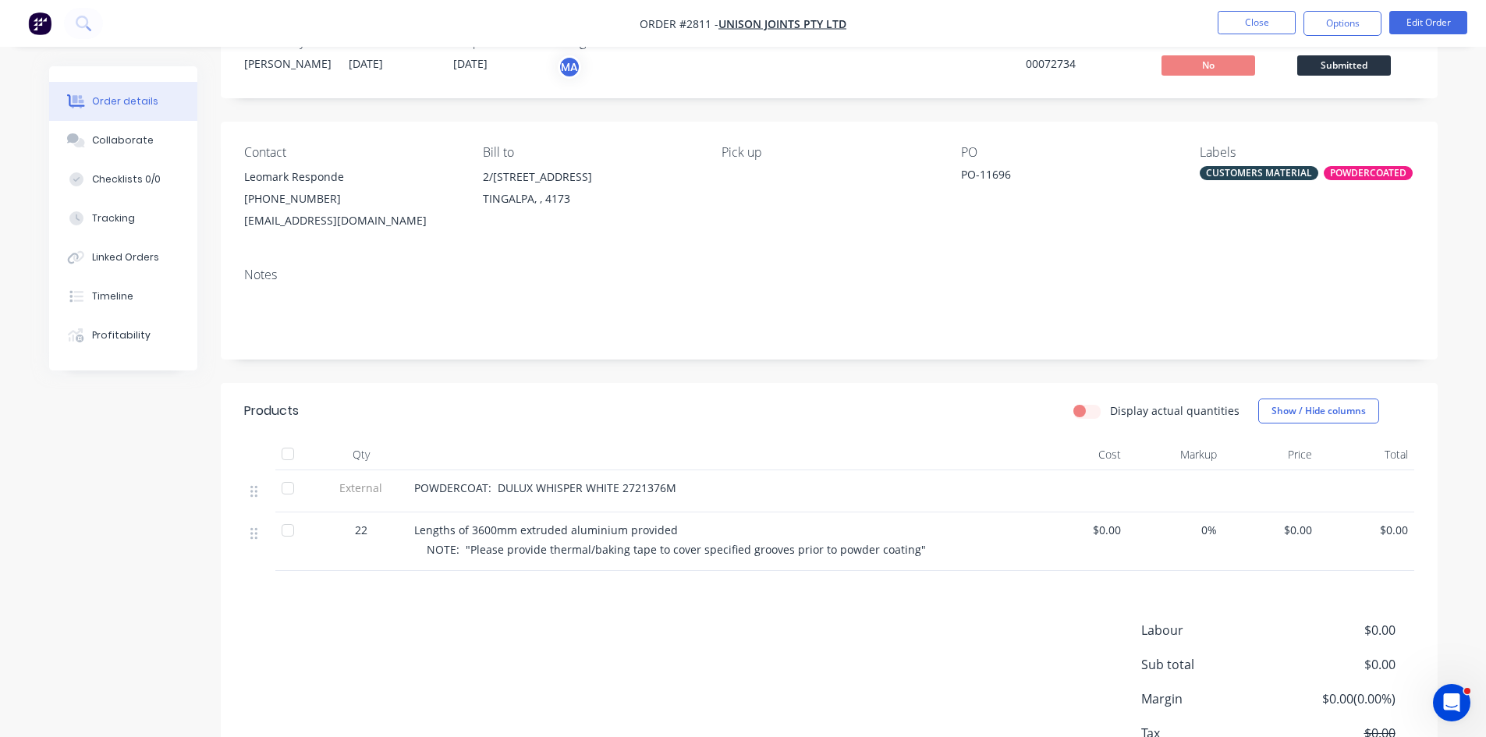
scroll to position [52, 0]
click at [1343, 21] on button "Options" at bounding box center [1343, 23] width 78 height 25
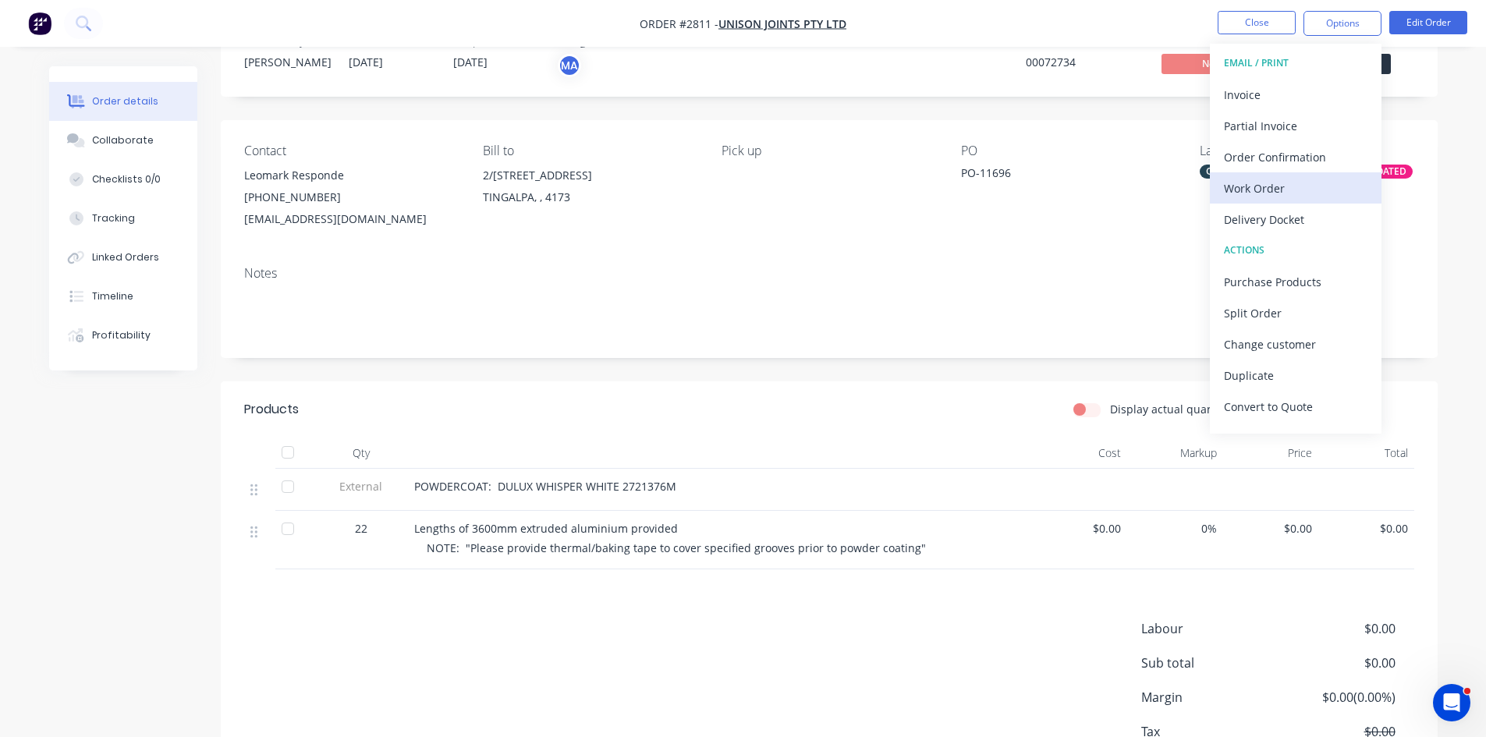
click at [1263, 188] on div "Work Order" at bounding box center [1296, 188] width 144 height 23
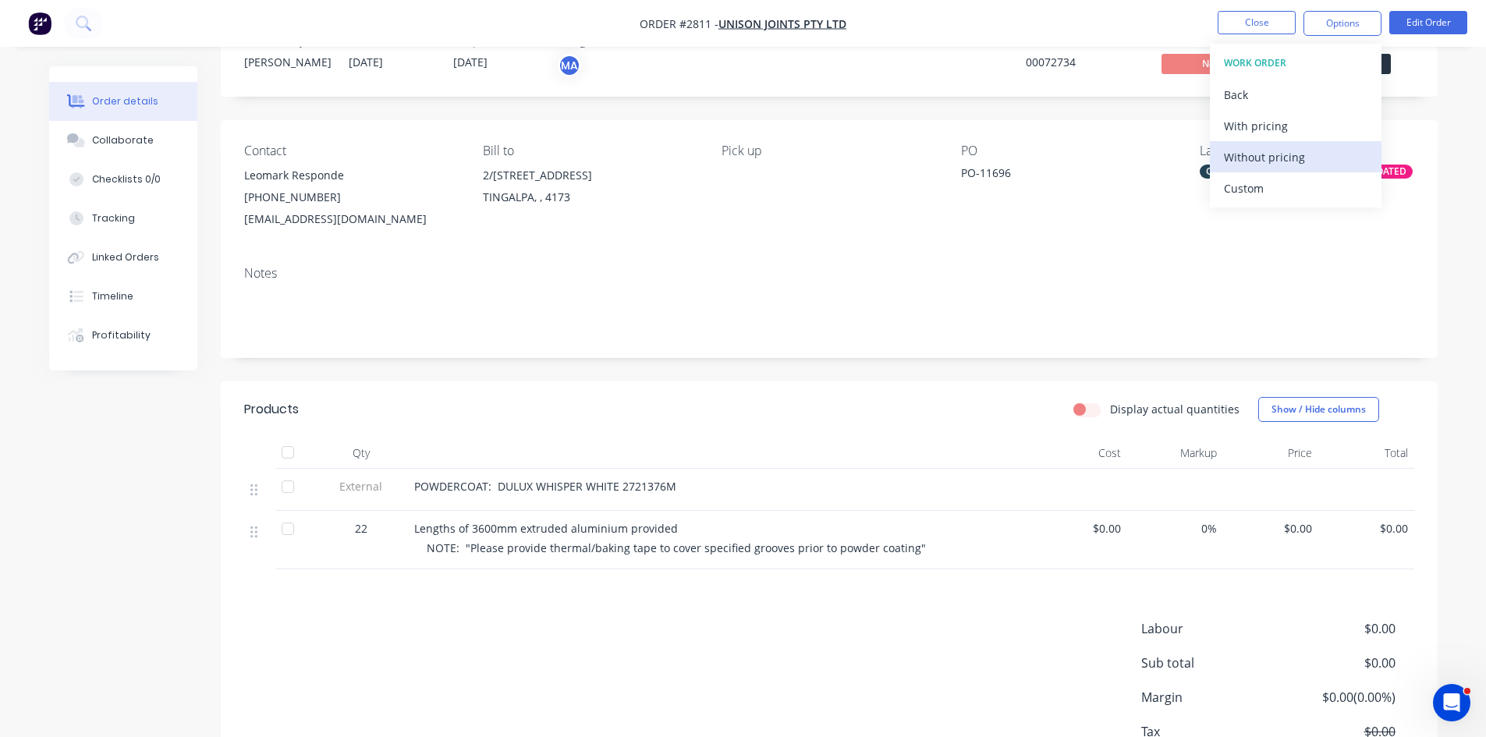
click at [1270, 156] on div "Without pricing" at bounding box center [1296, 157] width 144 height 23
